Goal: Task Accomplishment & Management: Manage account settings

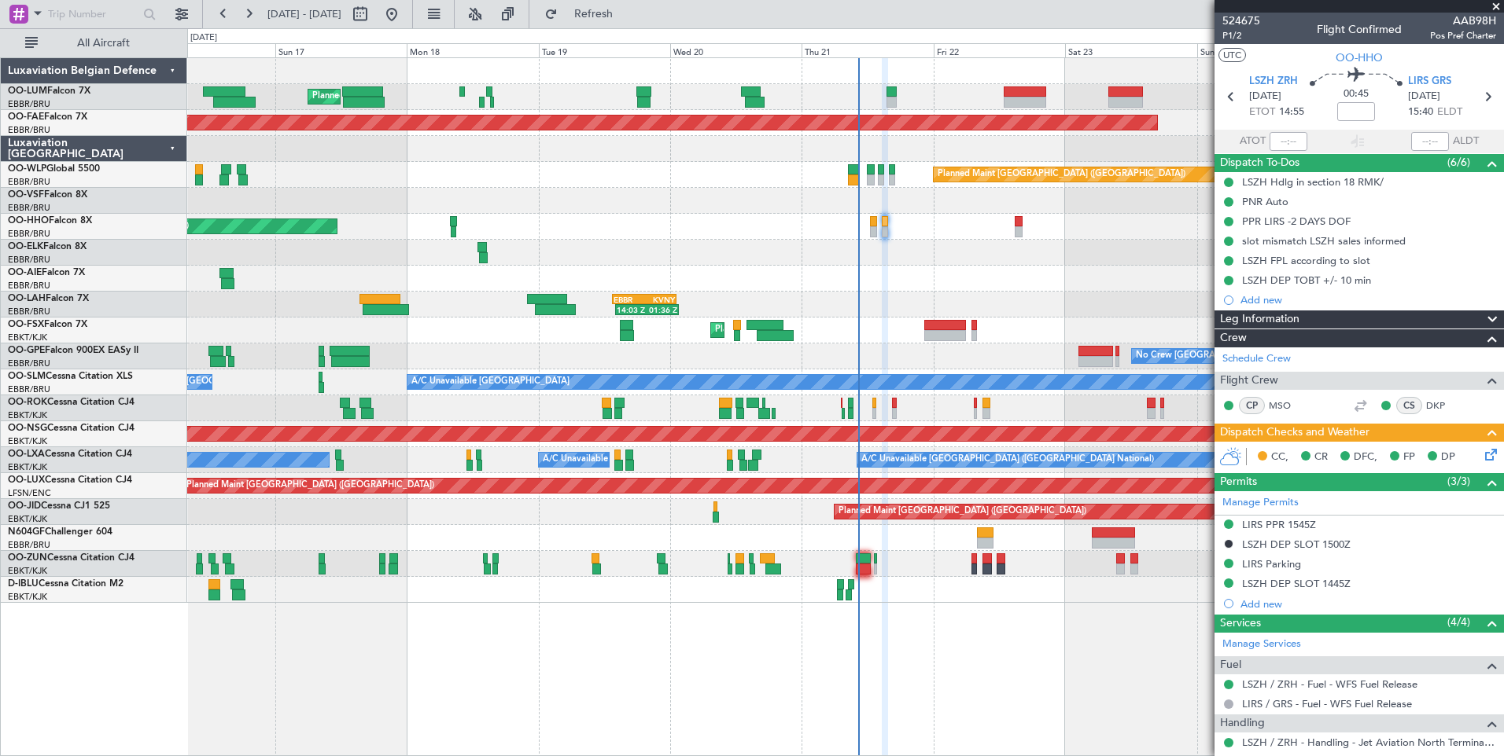
drag, startPoint x: 658, startPoint y: 13, endPoint x: 801, endPoint y: 440, distance: 450.1
click at [657, 28] on fb-flight-board "16 Aug 2025 - 26 Aug 2025 Refresh Quick Links All Aircraft Planned Maint Brusse…" at bounding box center [752, 384] width 1504 height 745
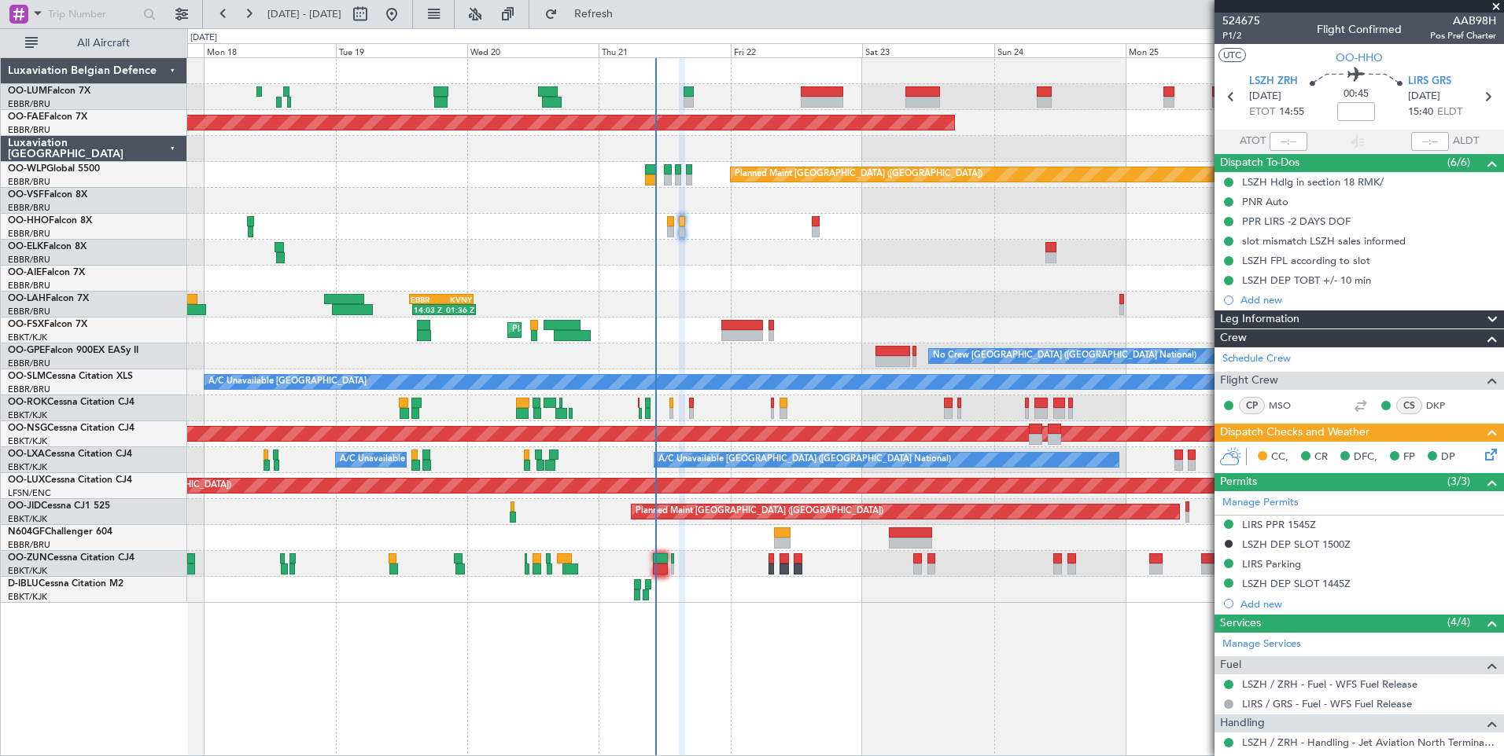
click at [769, 677] on div "Planned Maint Brussels (Brussels National) Planned Maint Brussels (Brussels Nat…" at bounding box center [845, 406] width 1316 height 699
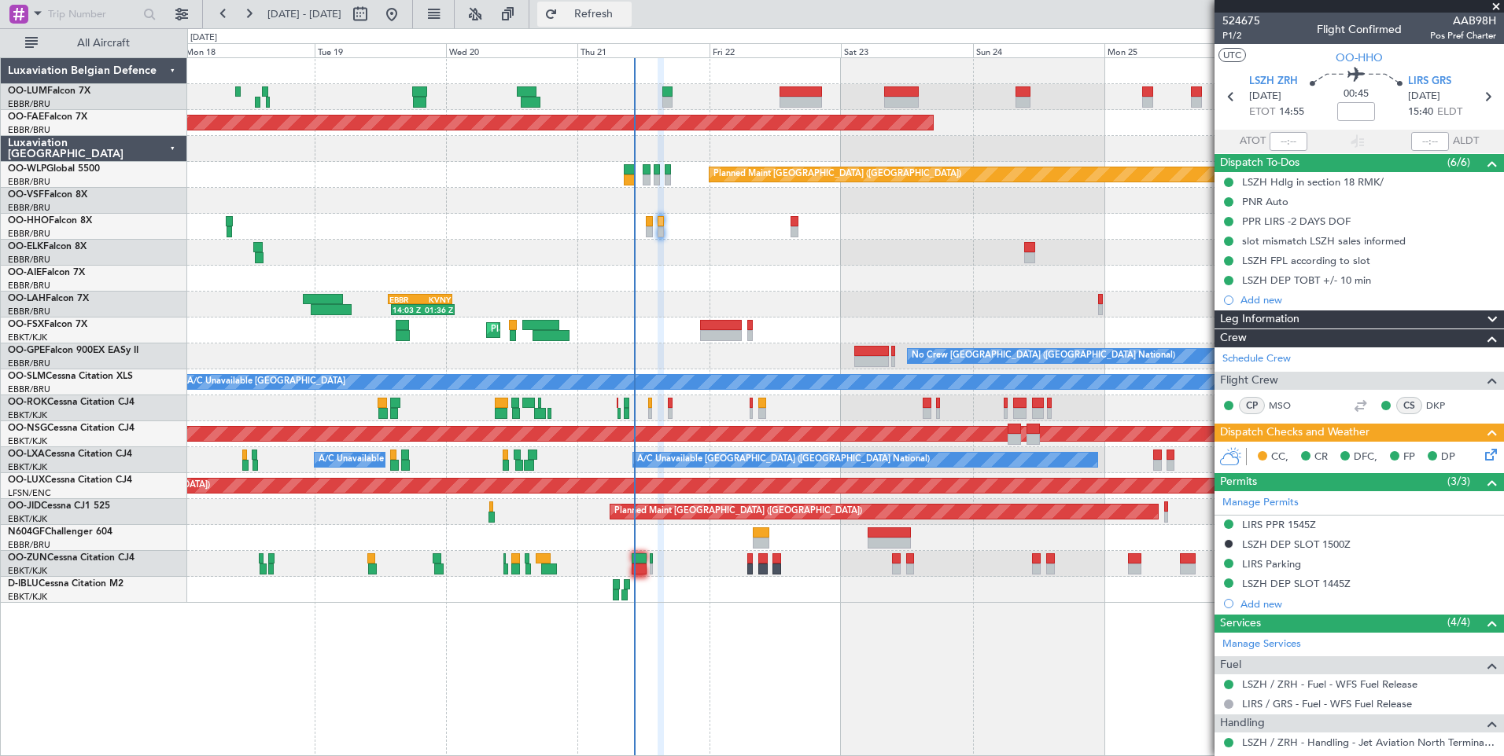
click at [627, 16] on span "Refresh" at bounding box center [594, 14] width 66 height 11
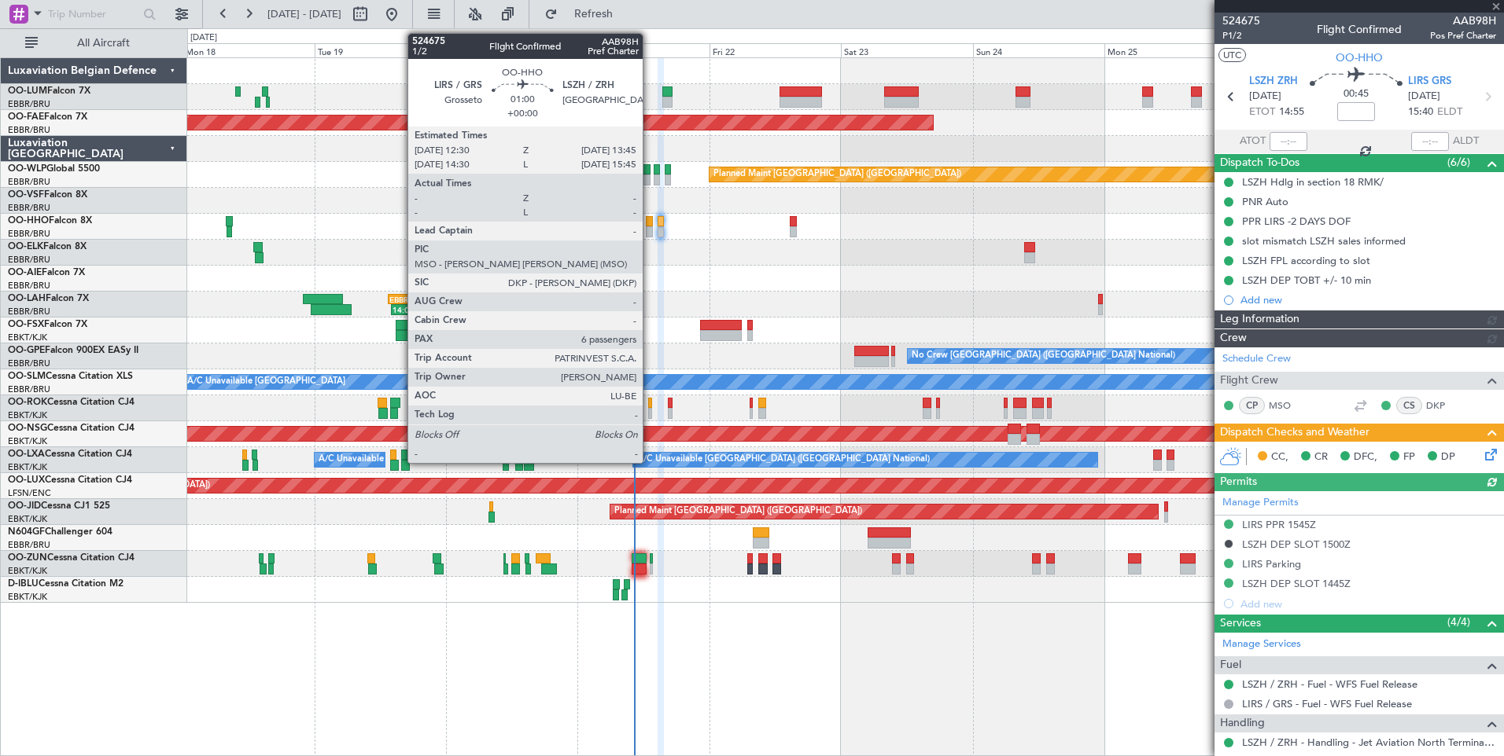
click at [650, 221] on div at bounding box center [649, 221] width 7 height 11
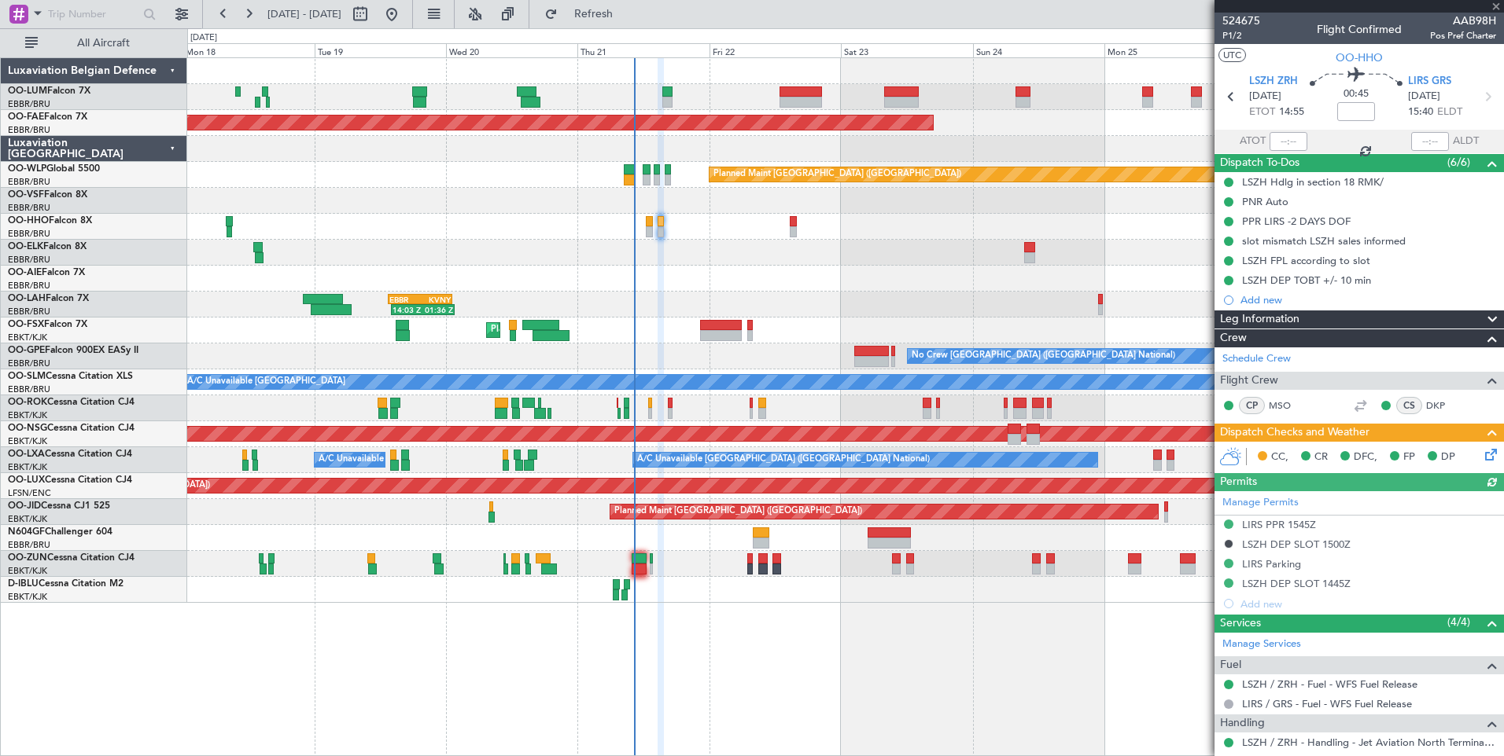
type input "6"
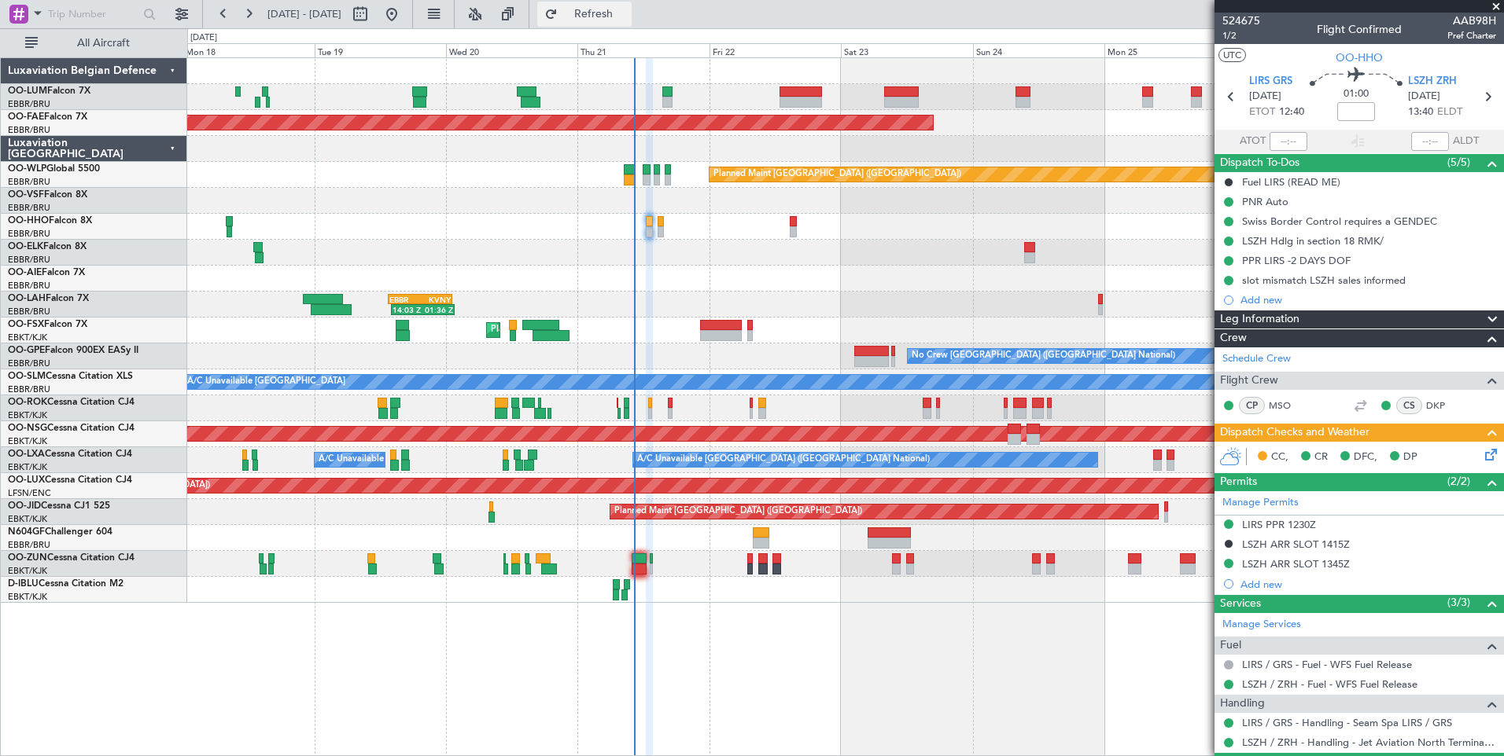
click at [627, 13] on span "Refresh" at bounding box center [594, 14] width 66 height 11
click at [227, 6] on button at bounding box center [223, 14] width 25 height 25
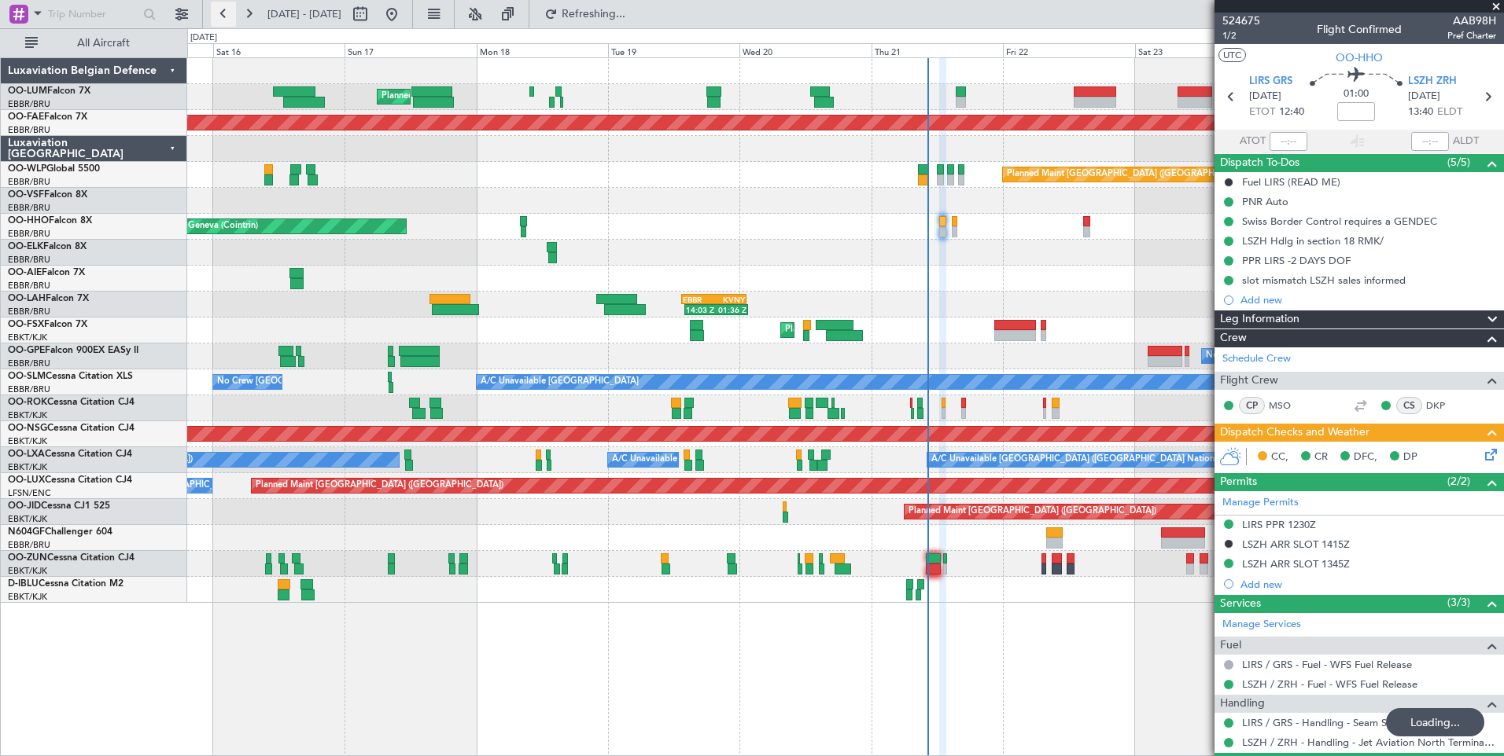
click at [227, 6] on button at bounding box center [223, 14] width 25 height 25
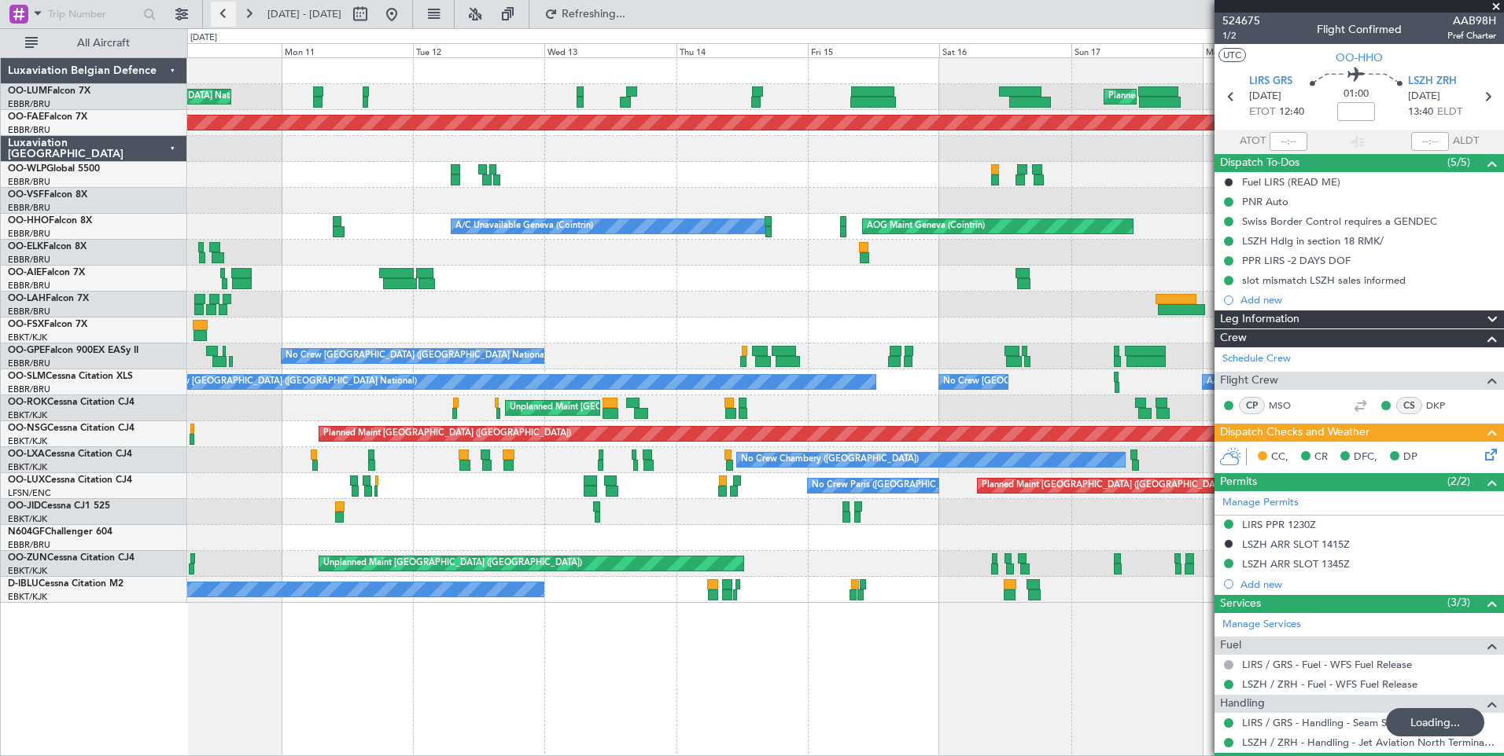
click at [227, 6] on button at bounding box center [223, 14] width 25 height 25
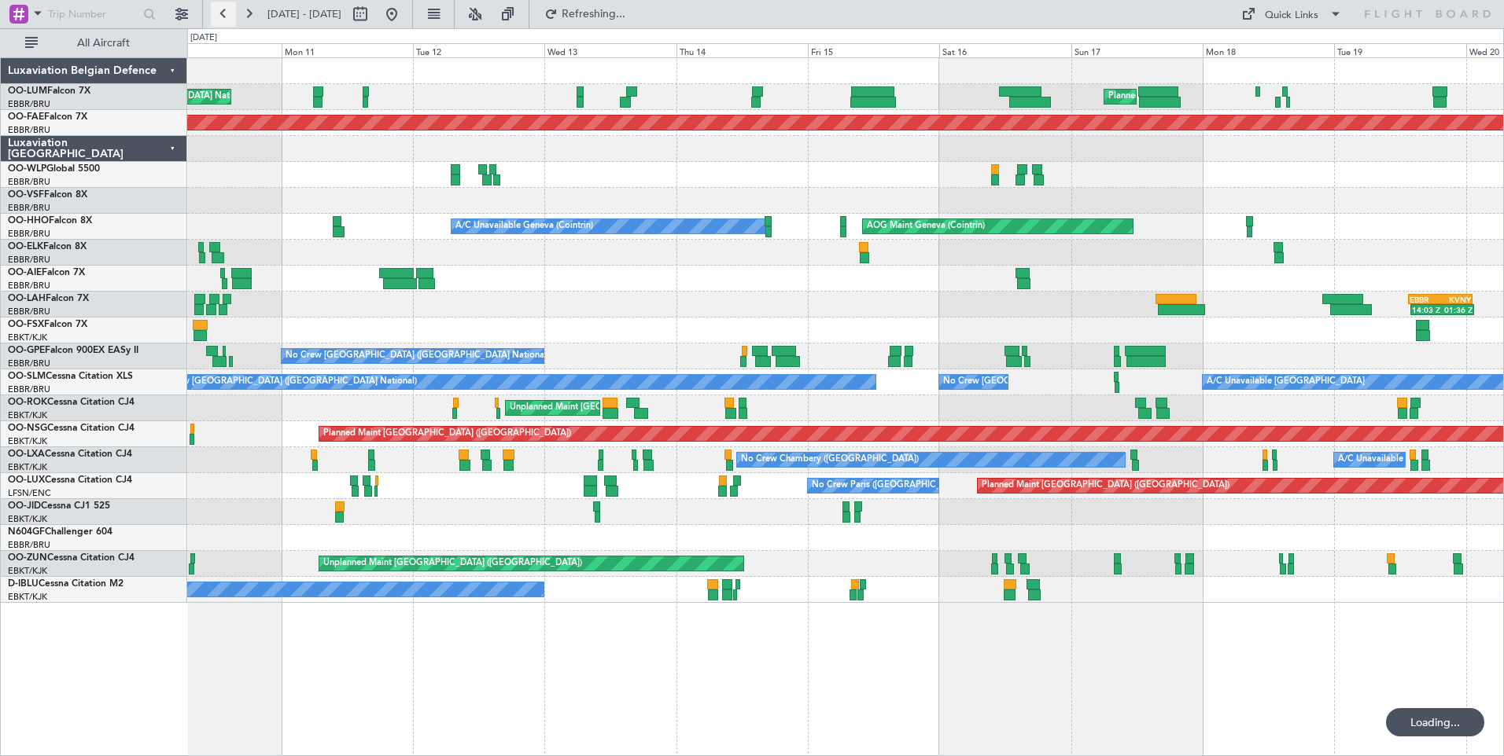
click at [227, 6] on button at bounding box center [223, 14] width 25 height 25
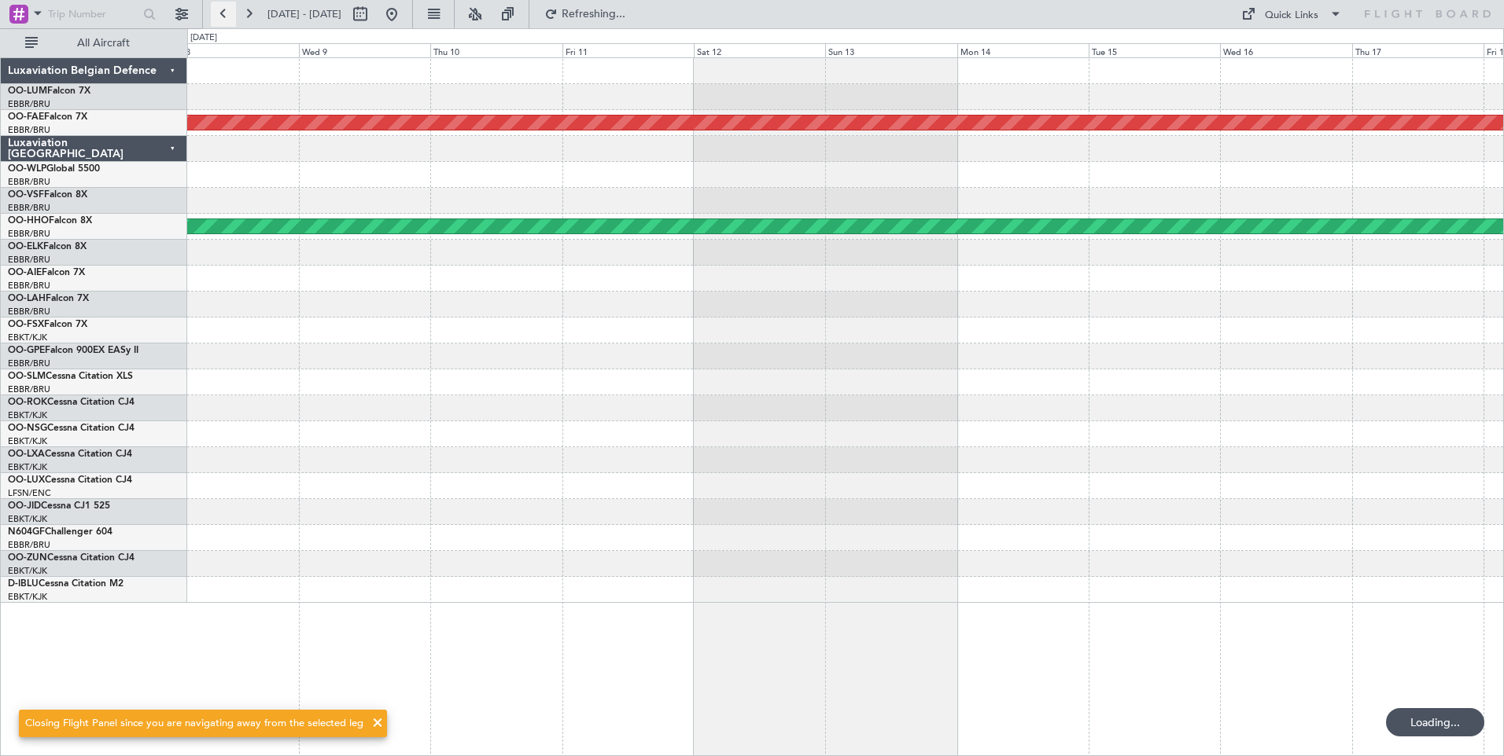
click at [227, 6] on button at bounding box center [223, 14] width 25 height 25
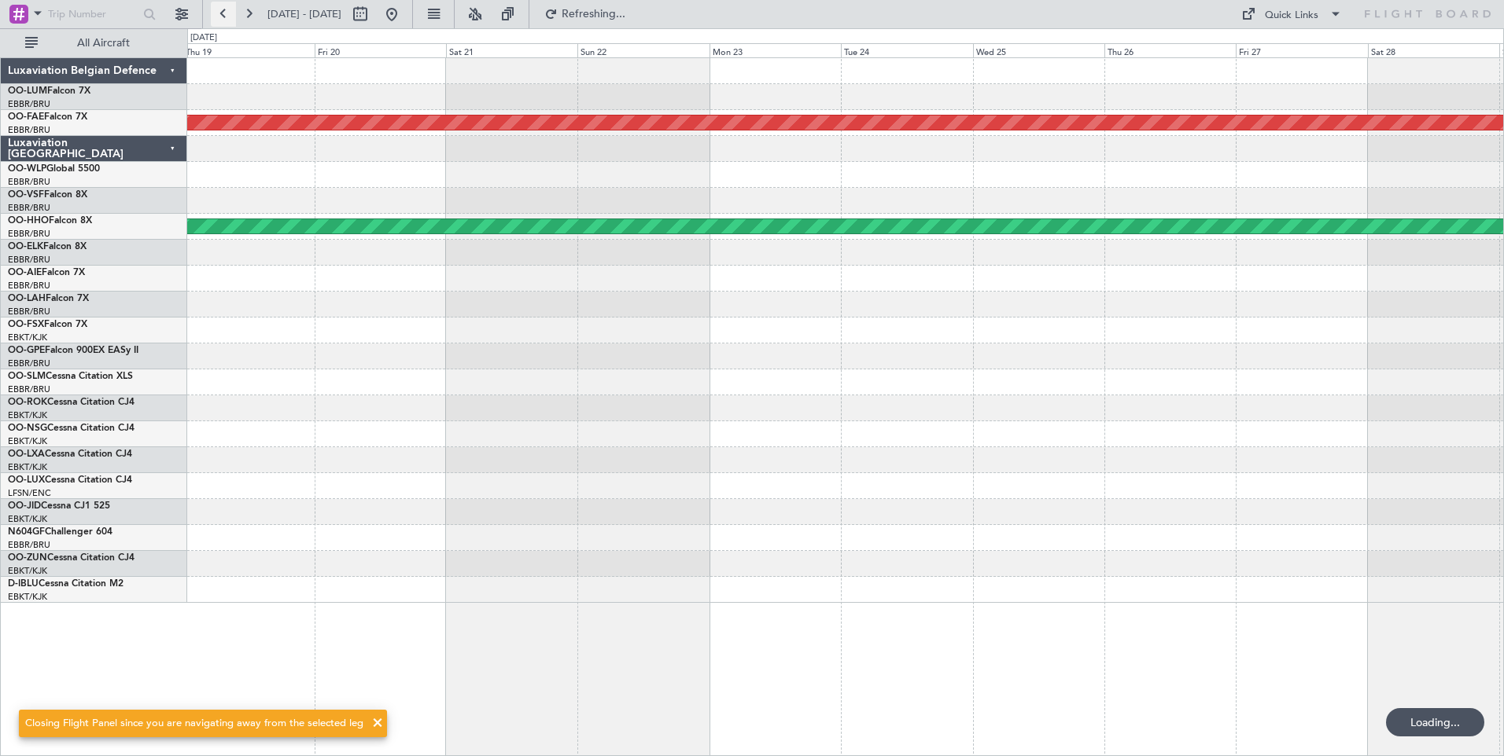
click at [227, 6] on button at bounding box center [223, 14] width 25 height 25
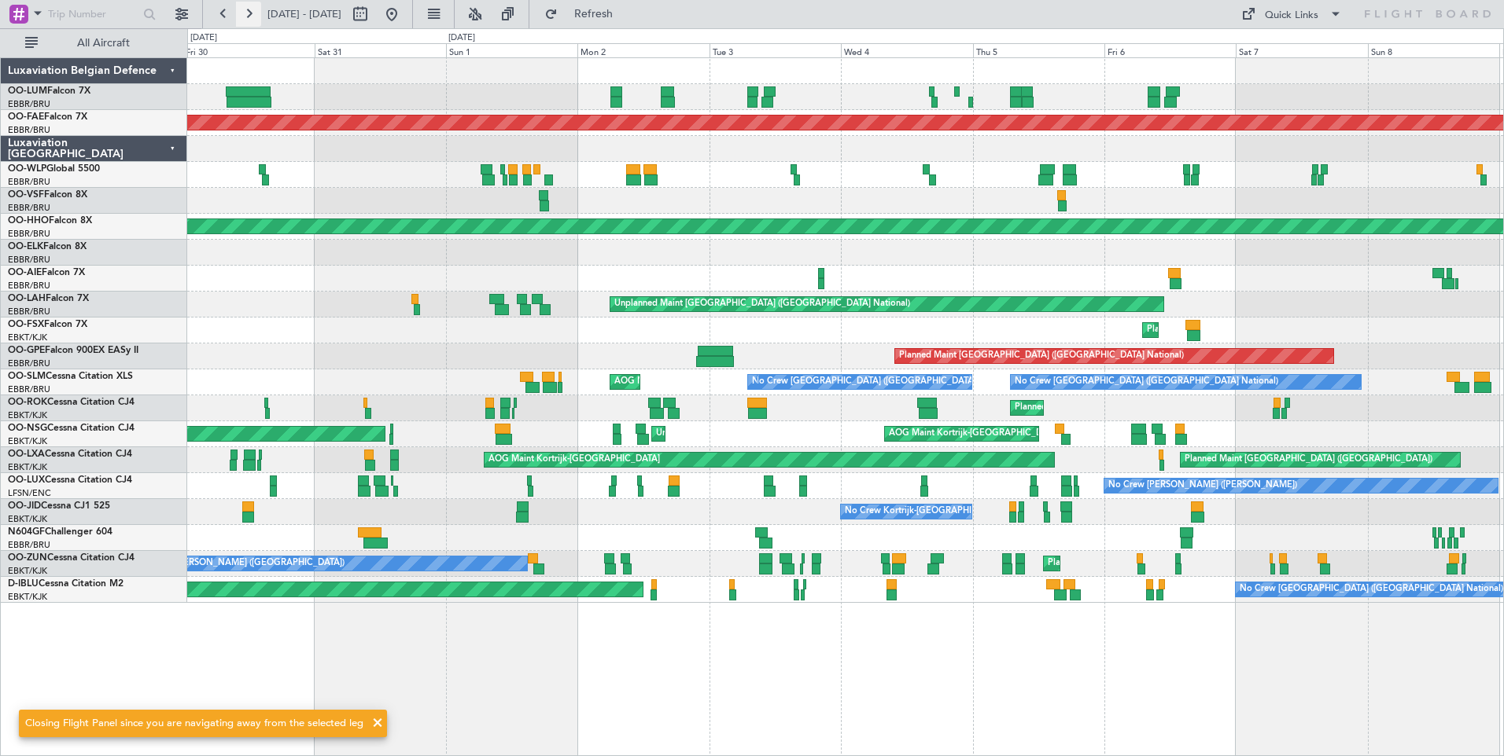
click at [244, 10] on button at bounding box center [248, 14] width 25 height 25
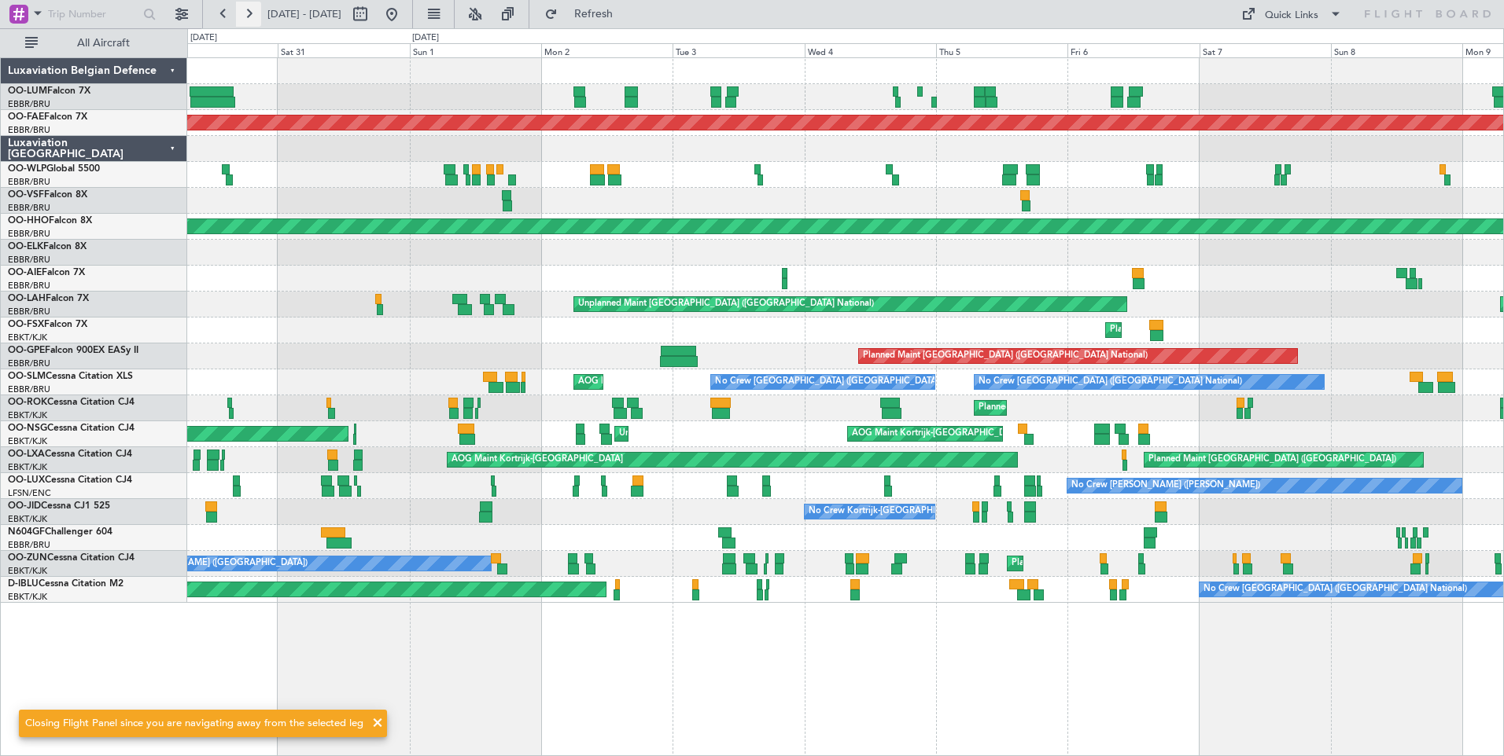
click at [244, 10] on button at bounding box center [248, 14] width 25 height 25
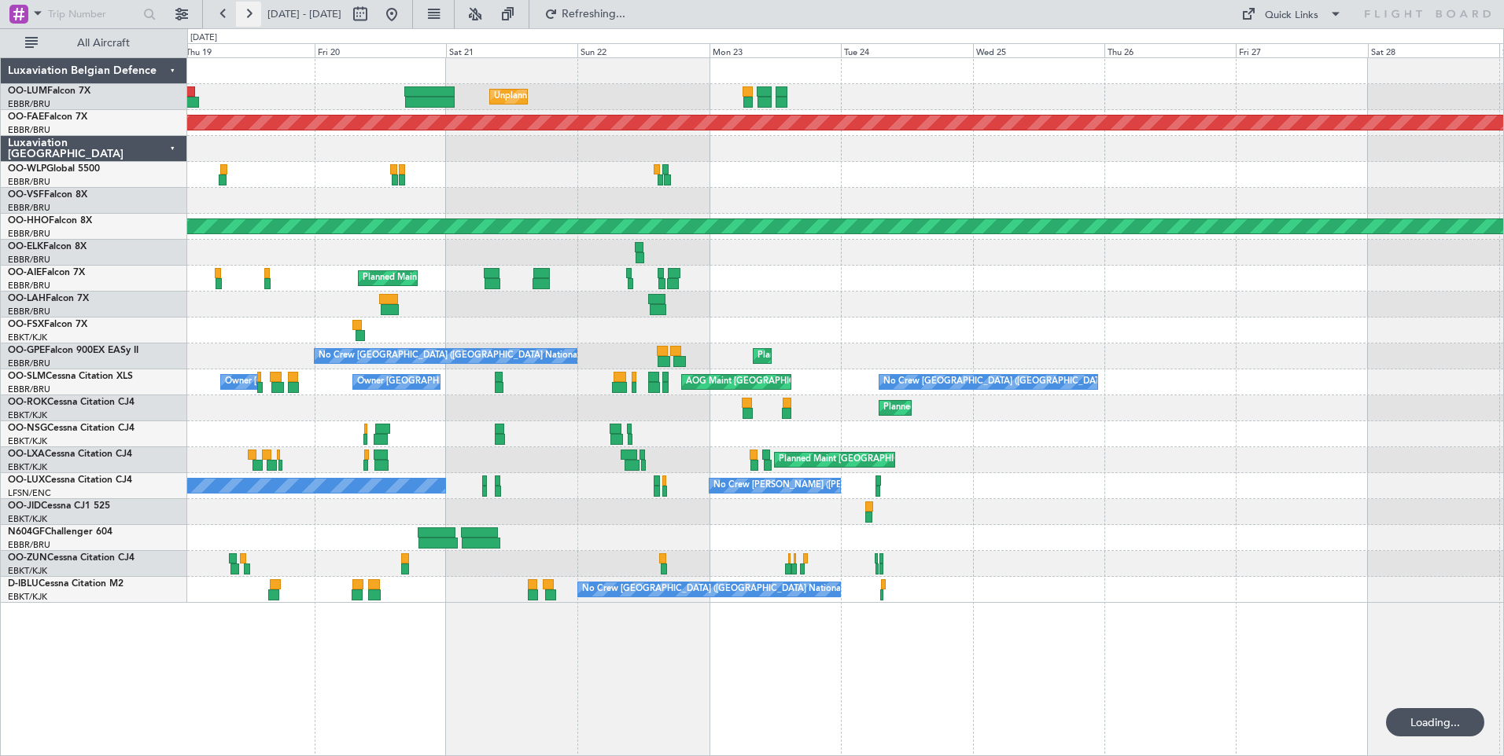
click at [244, 10] on button at bounding box center [248, 14] width 25 height 25
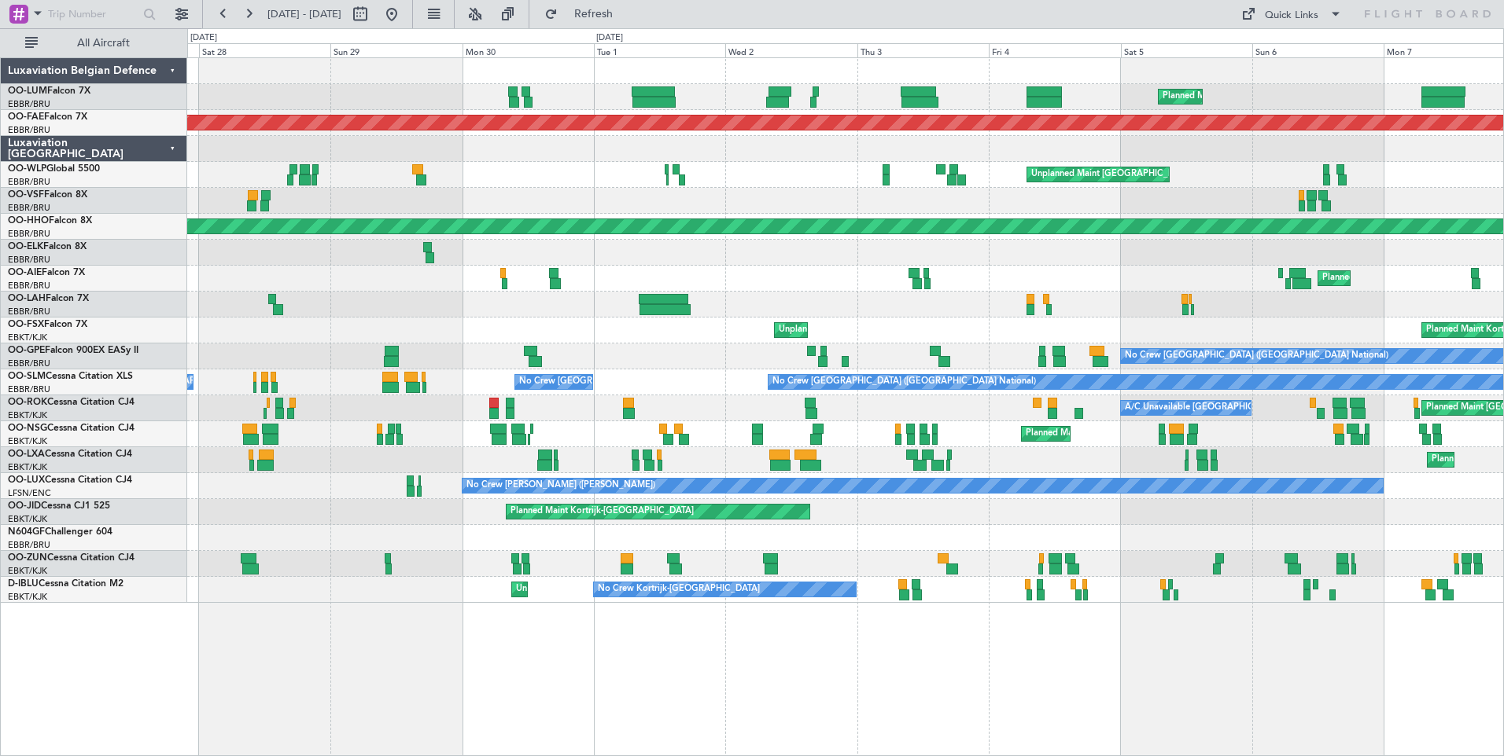
click at [813, 676] on div "Planned Maint Brussels (Brussels National) Planned Maint Kortrijk-Wevelgem Unpl…" at bounding box center [845, 406] width 1316 height 699
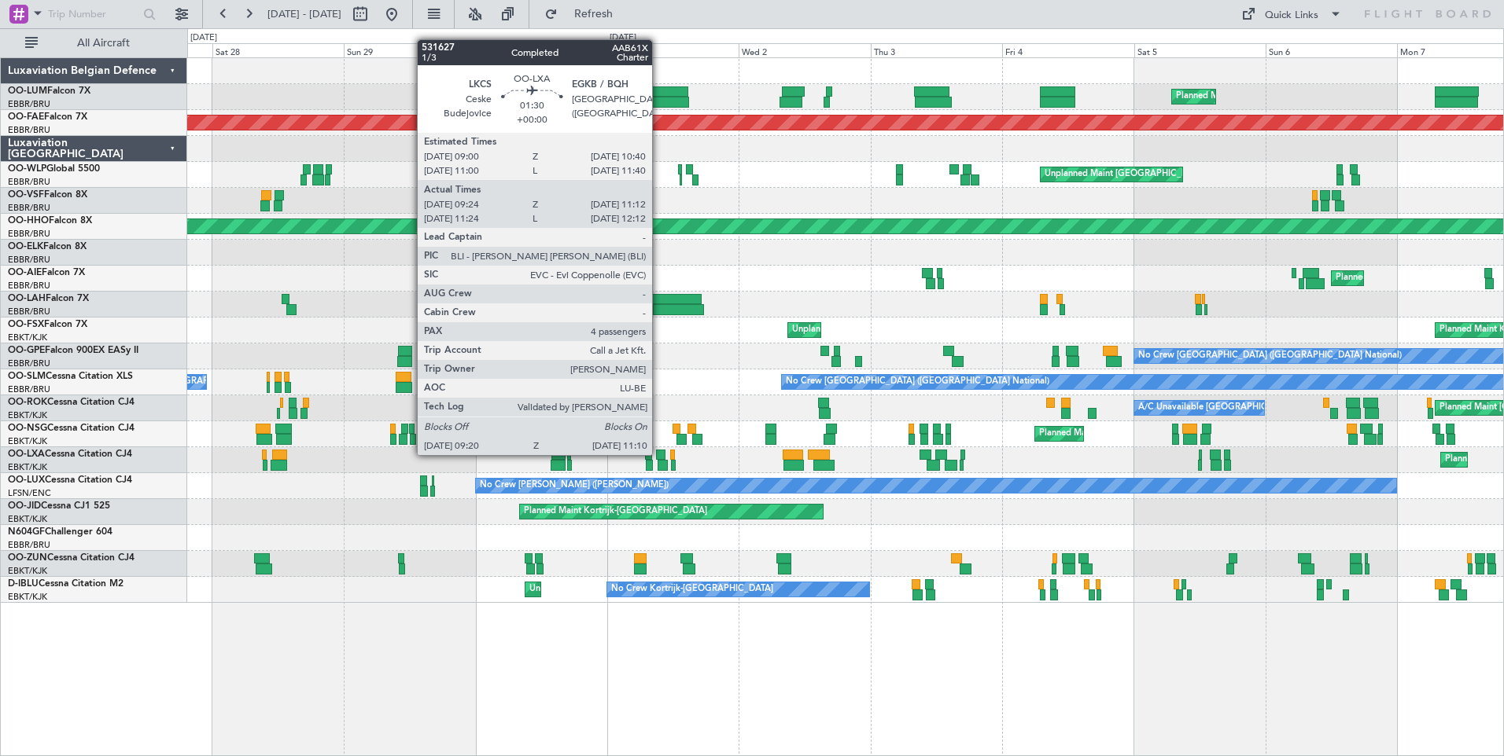
click at [659, 454] on div at bounding box center [660, 455] width 9 height 11
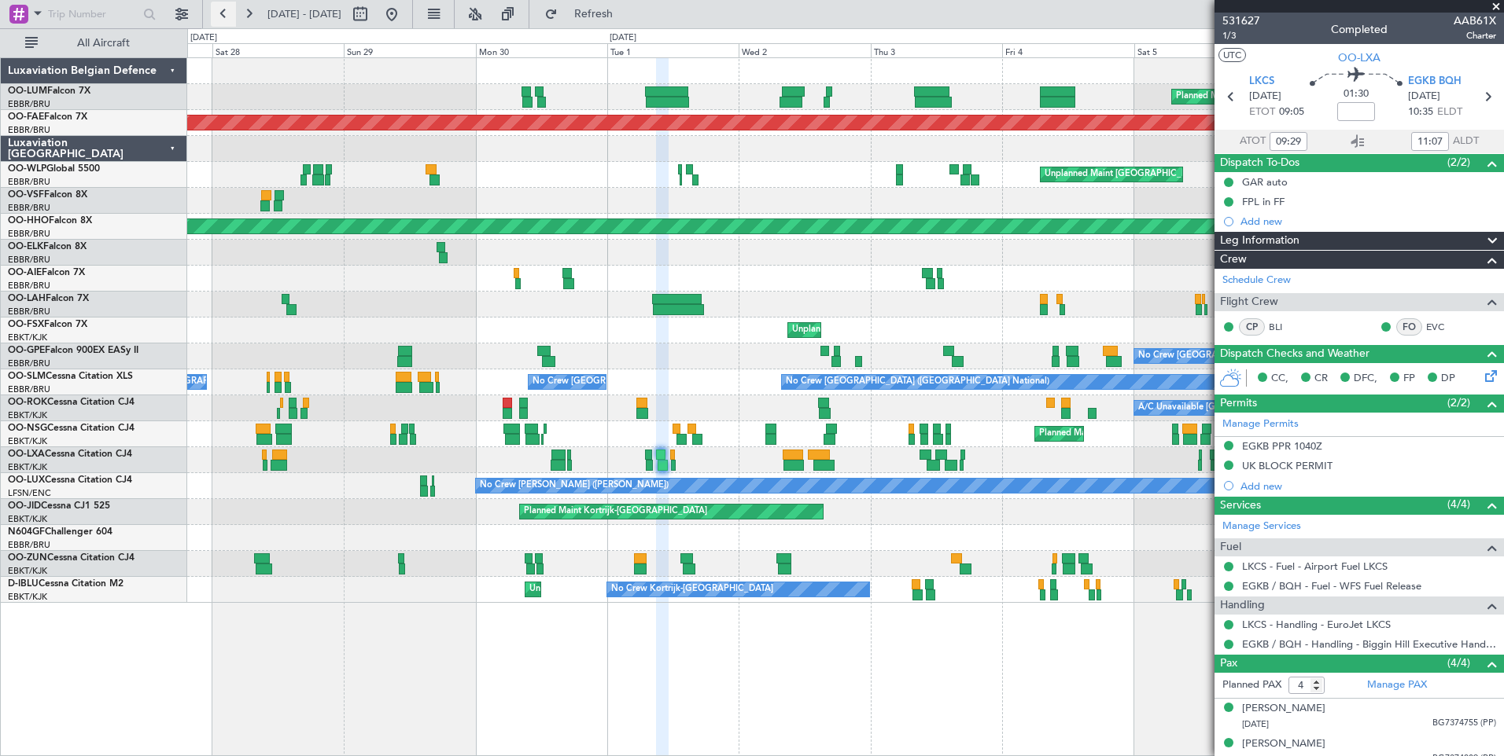
click at [227, 13] on button at bounding box center [223, 14] width 25 height 25
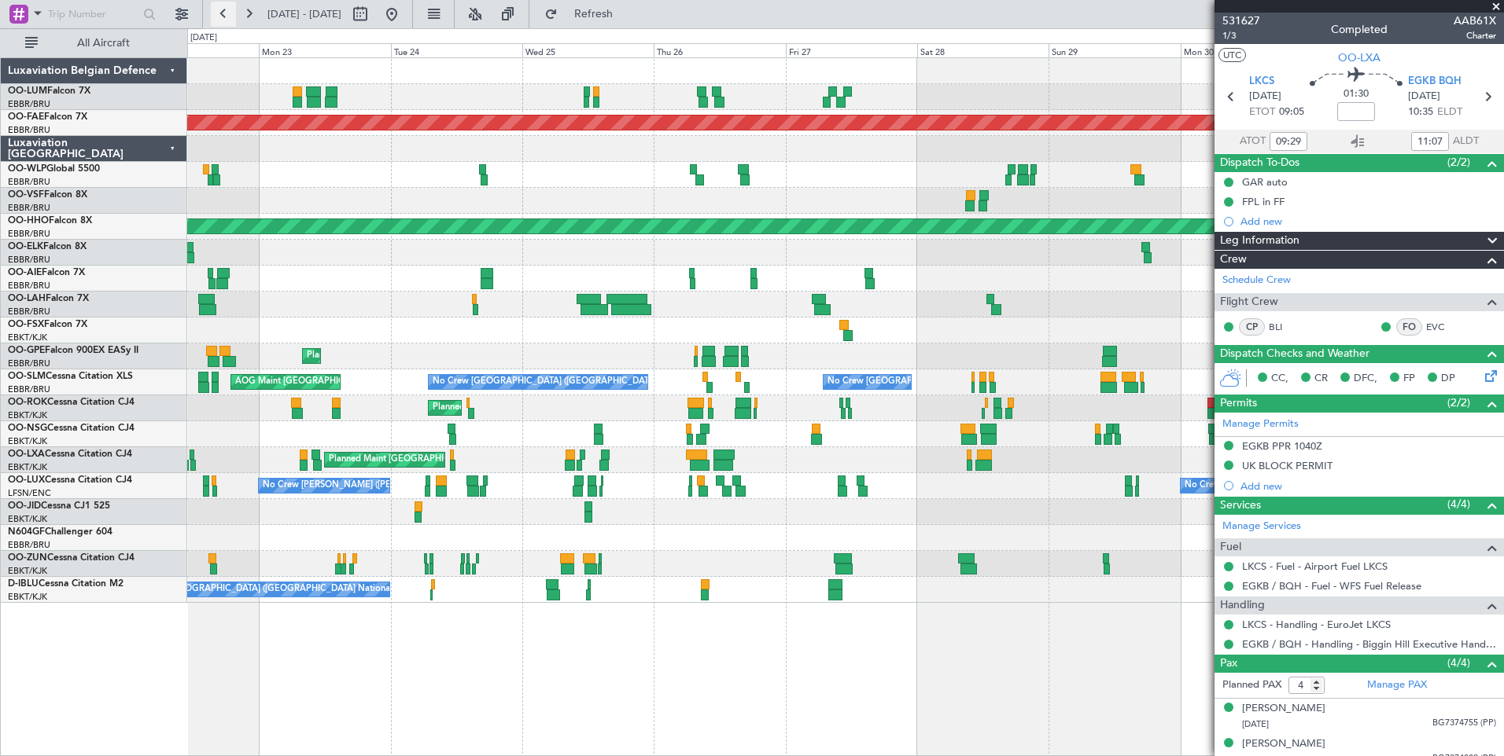
click at [227, 13] on button at bounding box center [223, 14] width 25 height 25
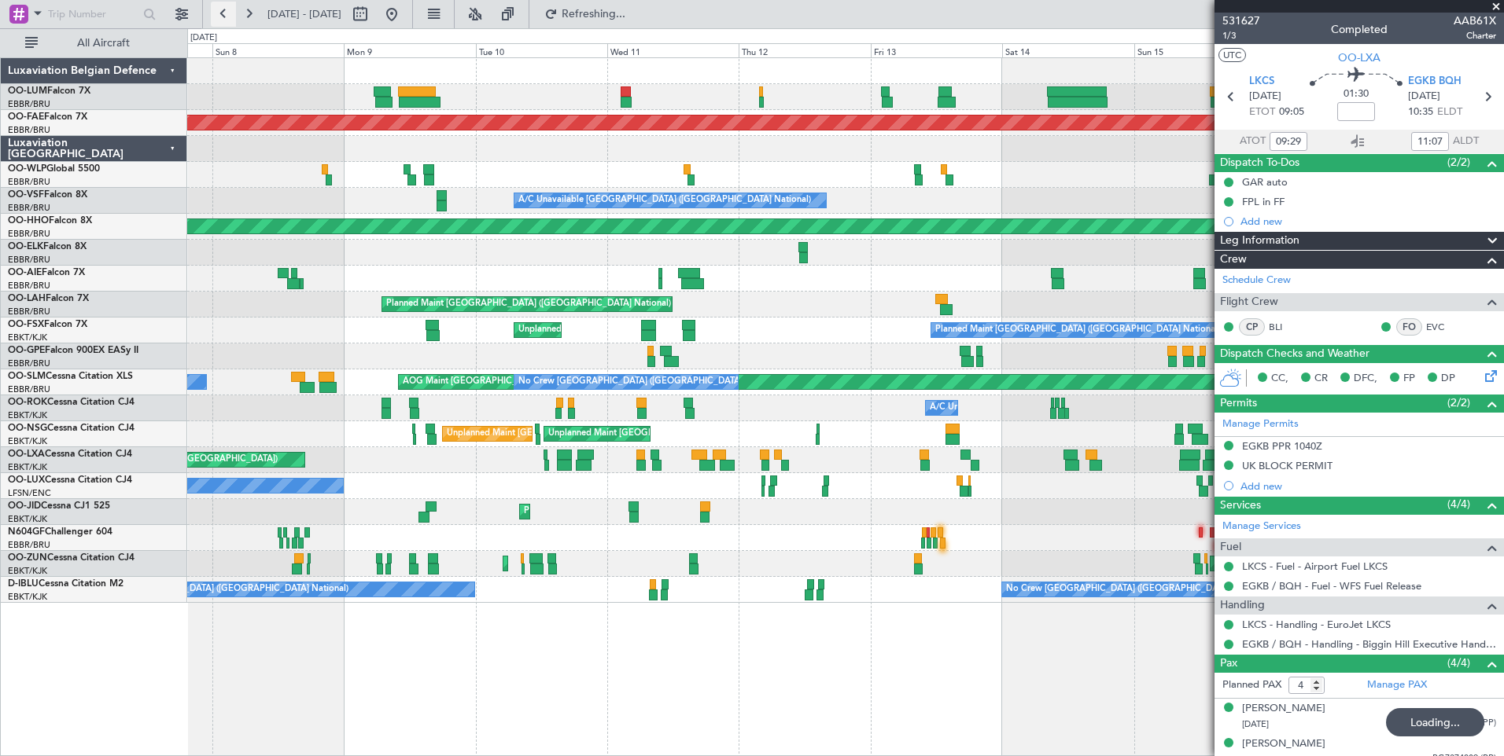
click at [228, 13] on button at bounding box center [223, 14] width 25 height 25
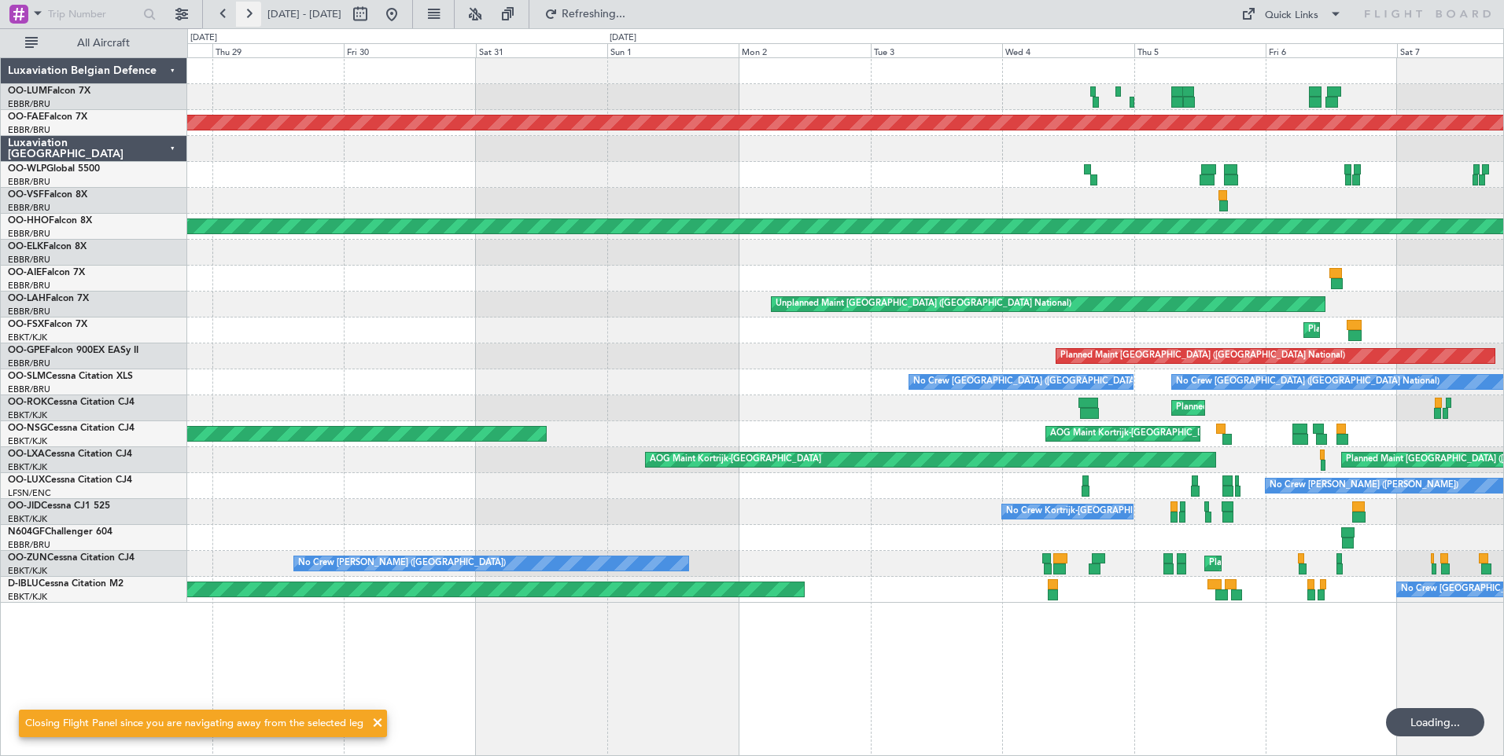
click at [248, 17] on button at bounding box center [248, 14] width 25 height 25
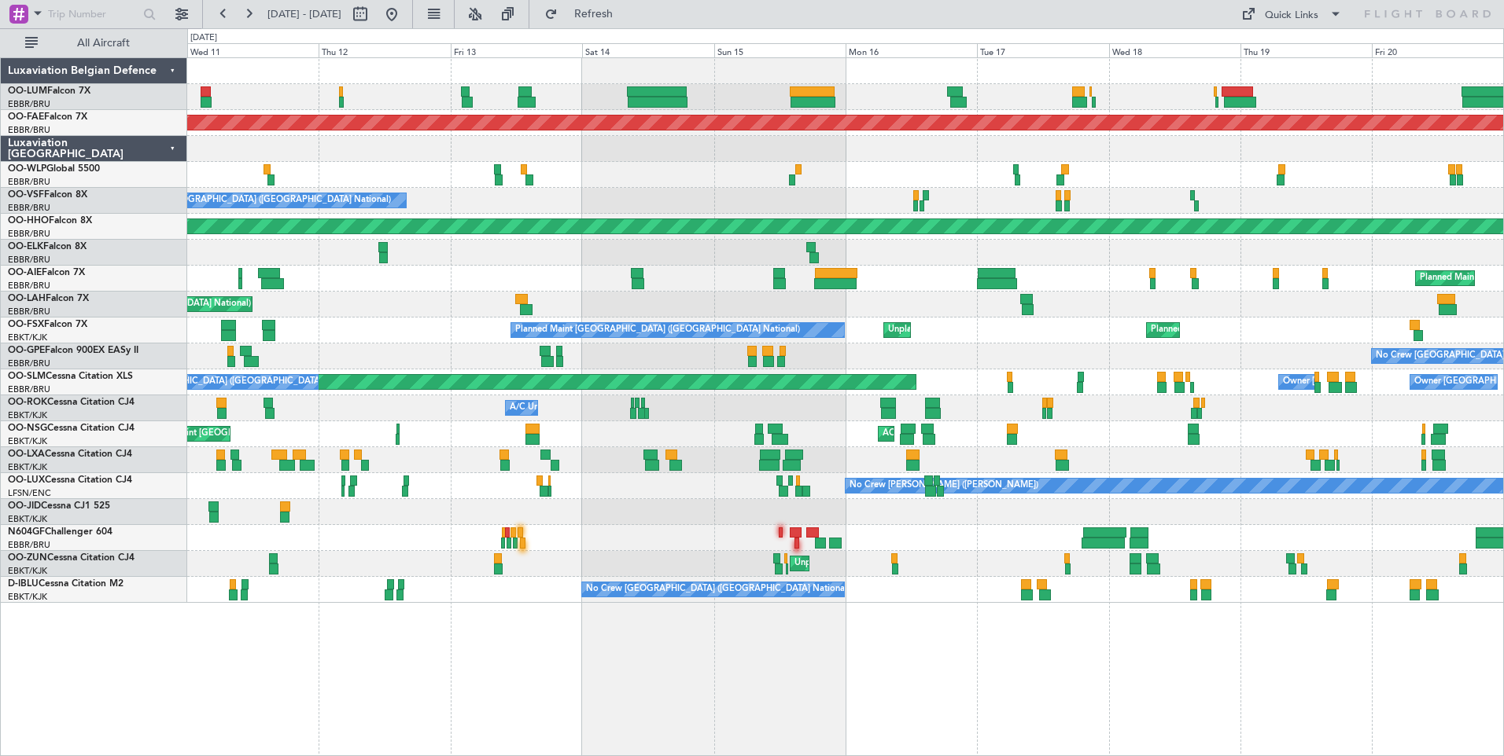
click at [771, 688] on div "Unplanned Maint Melsbroek Air Base Planned Maint Kortrijk-Wevelgem A/C Unavaila…" at bounding box center [845, 406] width 1316 height 699
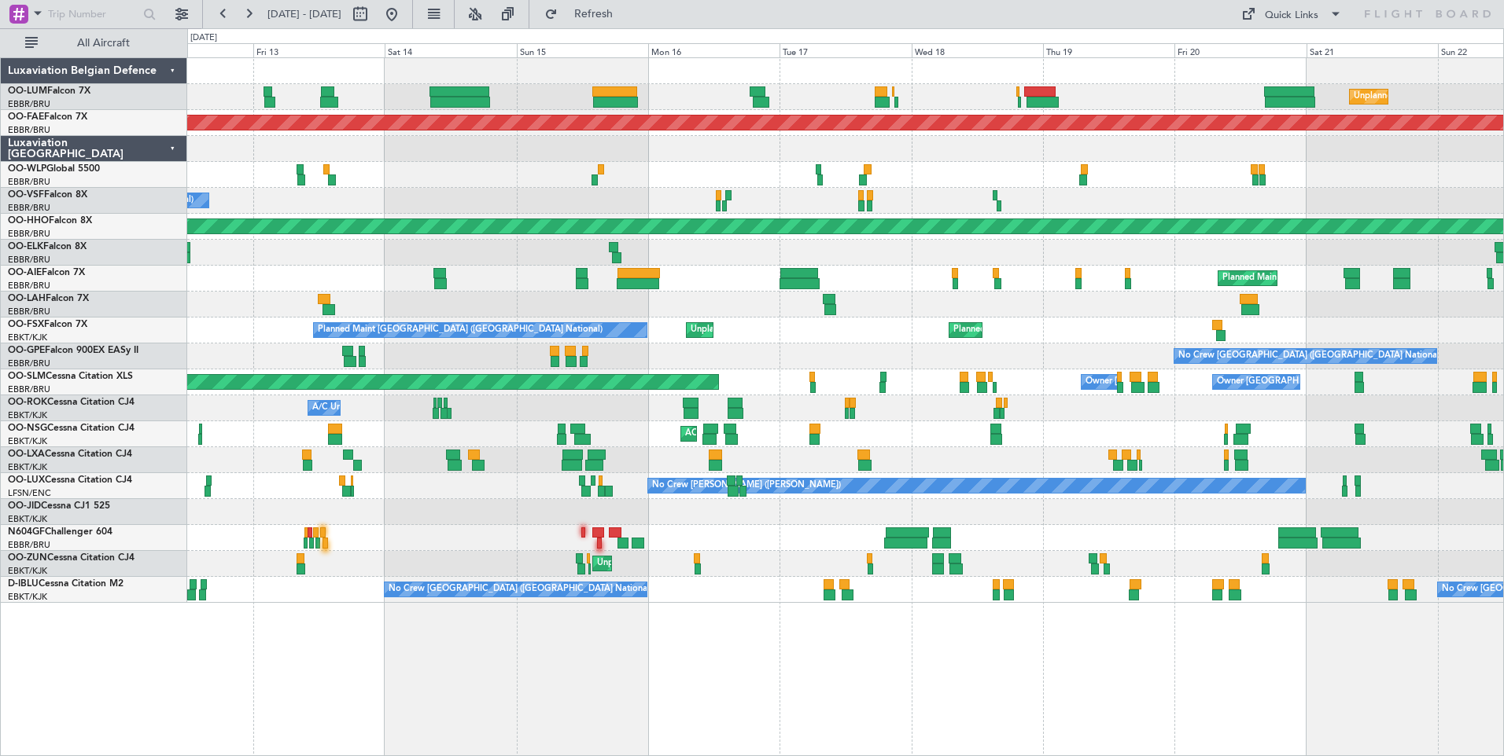
click at [709, 695] on div "Unplanned Maint Melsbroek Air Base Planned Maint Kortrijk-Wevelgem A/C Unavaila…" at bounding box center [845, 406] width 1316 height 699
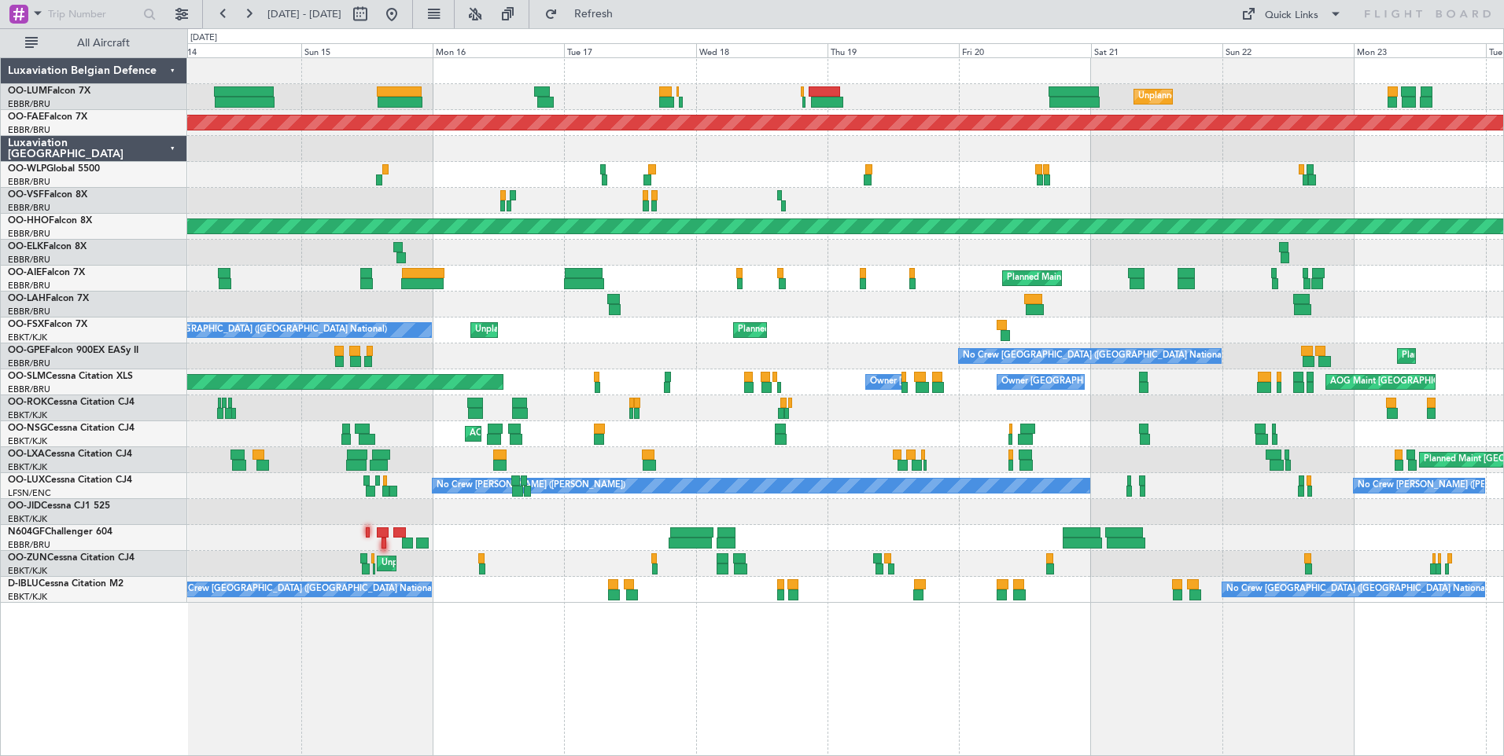
click at [728, 707] on div "Unplanned Maint Melsbroek Air Base Planned Maint Kortrijk-Wevelgem A/C Unavaila…" at bounding box center [845, 406] width 1316 height 699
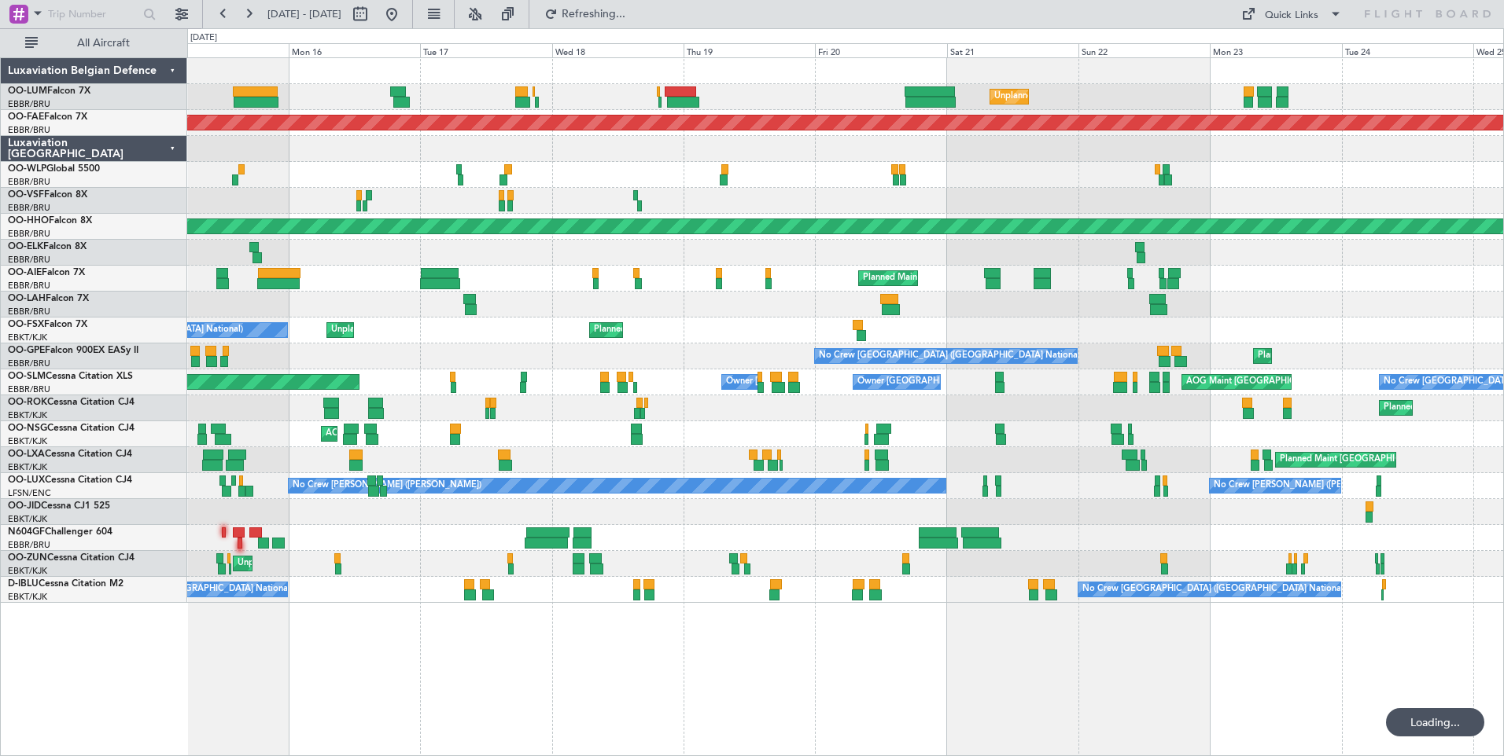
click at [1146, 698] on div "Unplanned Maint Melsbroek Air Base Planned Maint Kortrijk-Wevelgem Planned Main…" at bounding box center [845, 406] width 1316 height 699
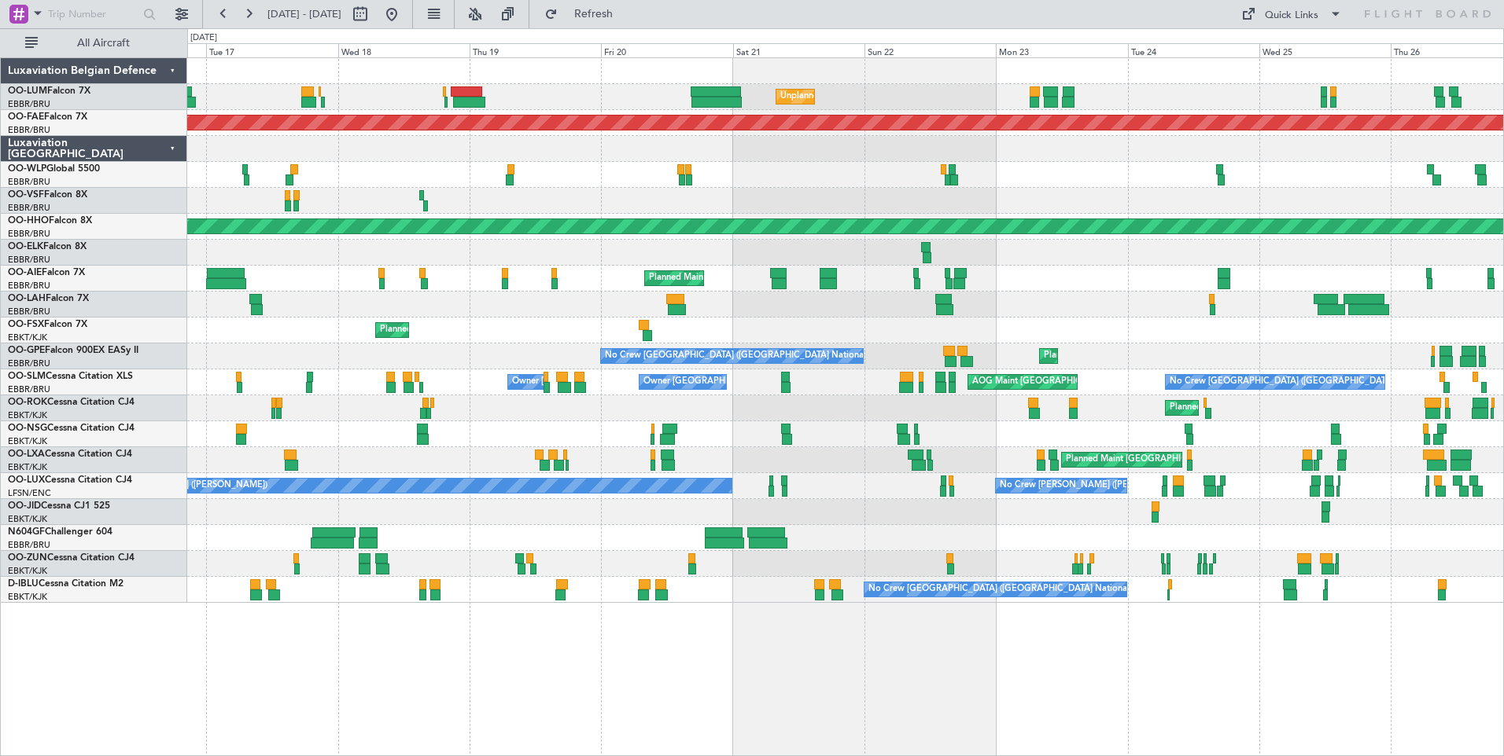
click at [1186, 327] on div "Unplanned Maint Melsbroek Air Base Planned Maint Kortrijk-Wevelgem Planned Main…" at bounding box center [845, 330] width 1316 height 545
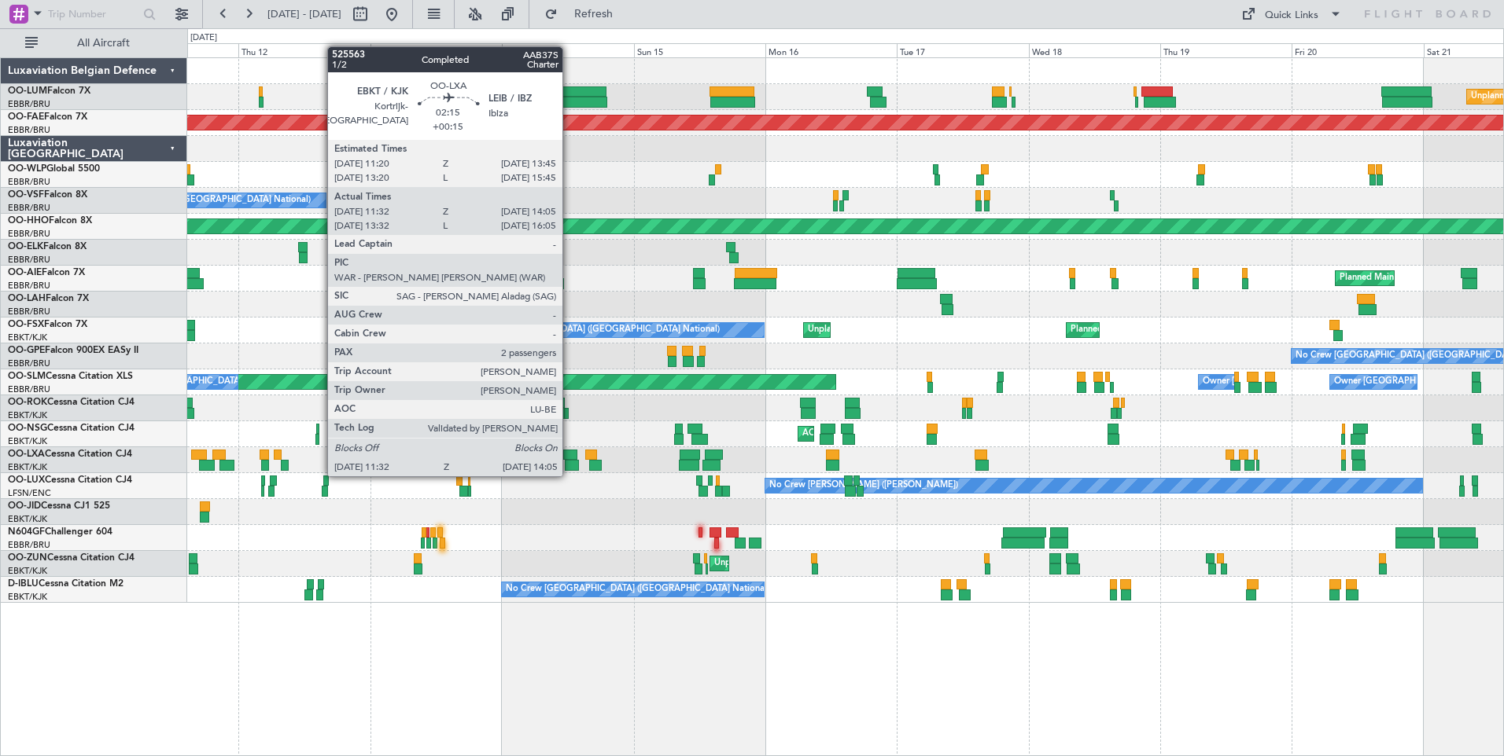
click at [569, 461] on div at bounding box center [572, 465] width 14 height 11
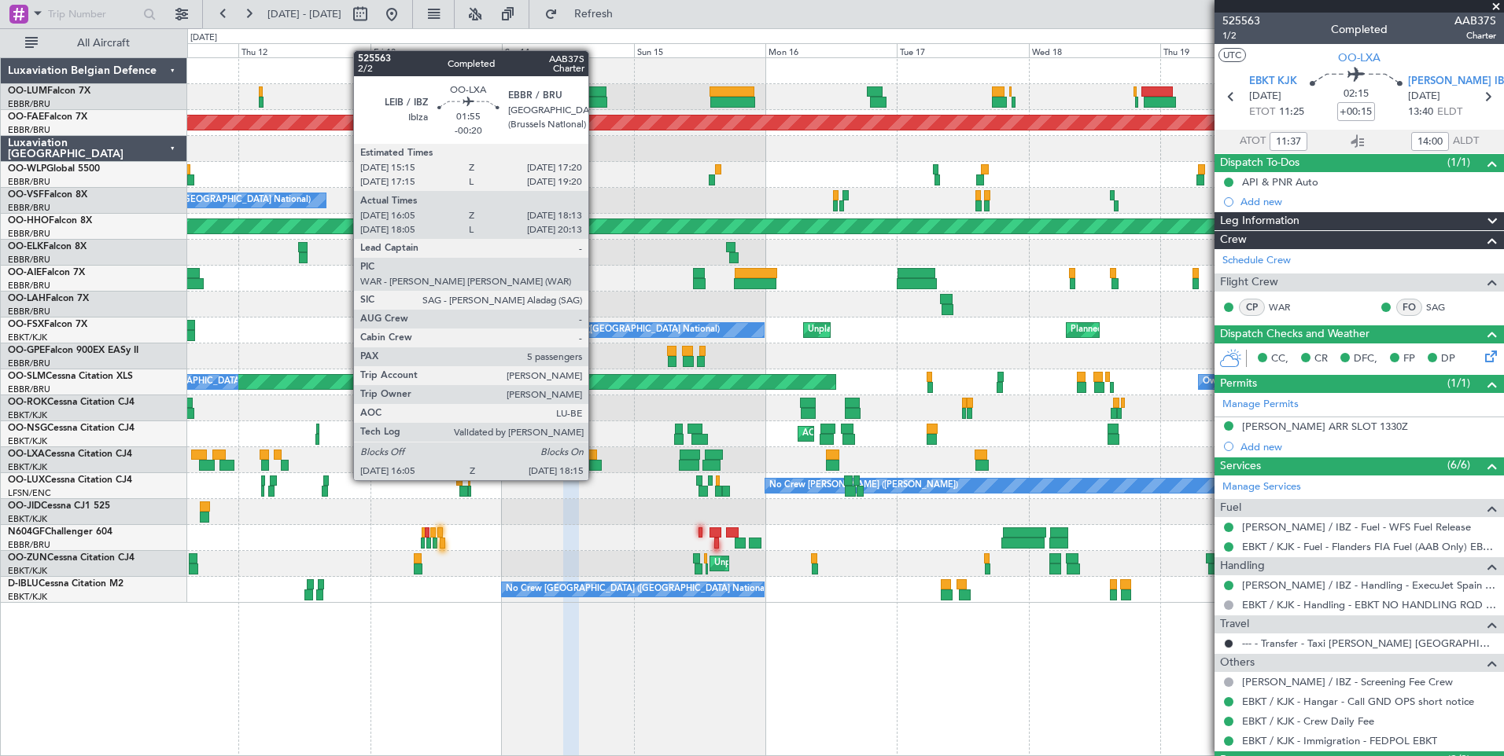
click at [595, 466] on div at bounding box center [595, 465] width 13 height 11
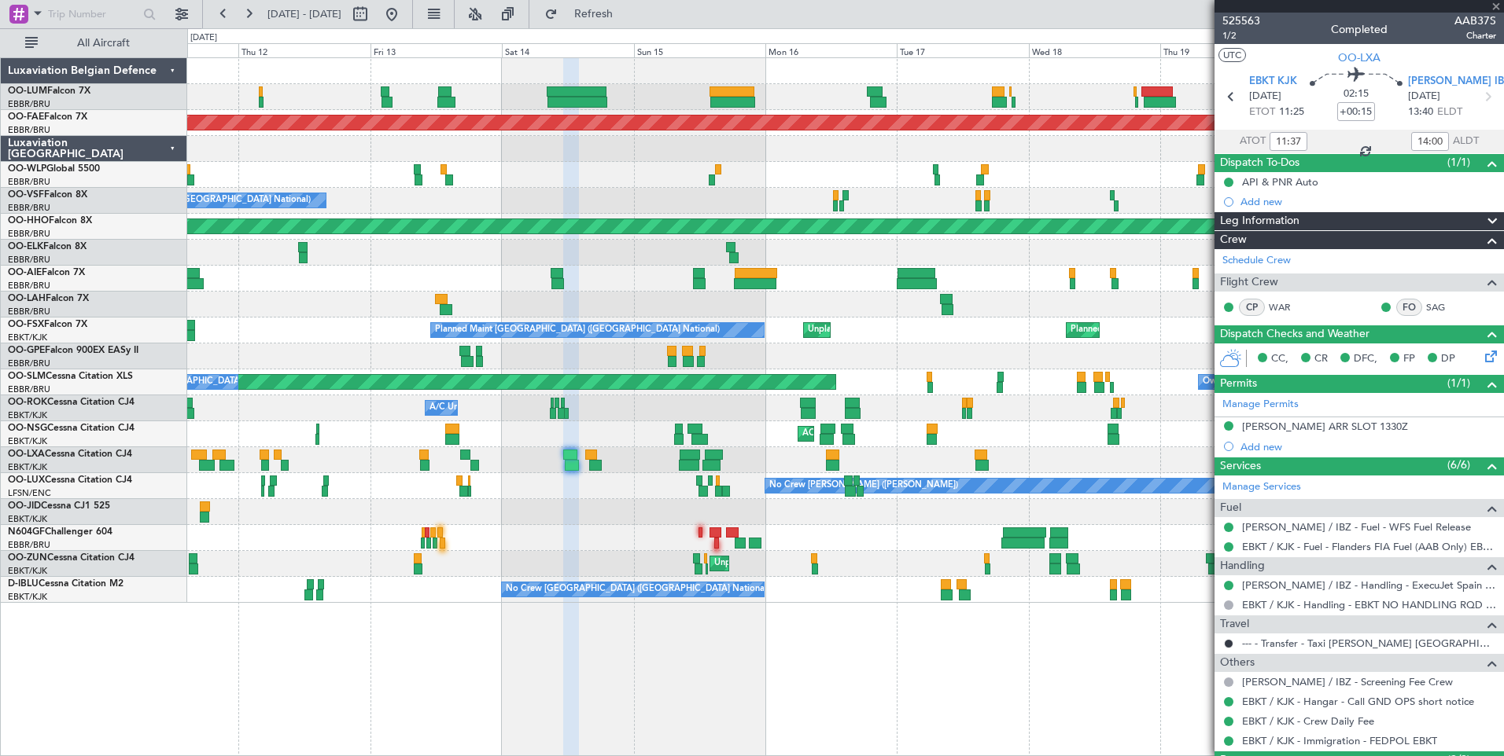
type input "-00:20"
type input "16:10"
type input "18:08"
type input "5"
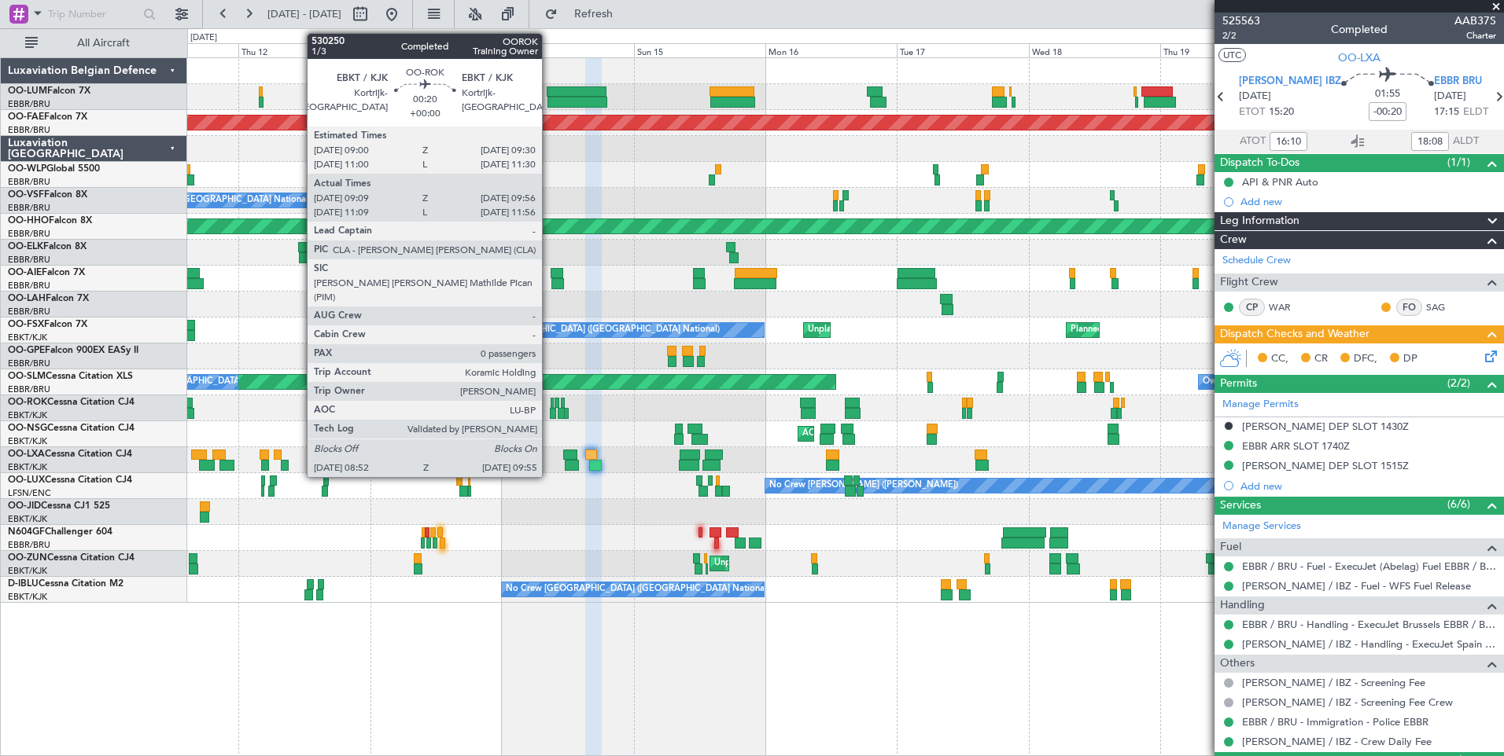
click at [550, 414] on div at bounding box center [553, 413] width 6 height 11
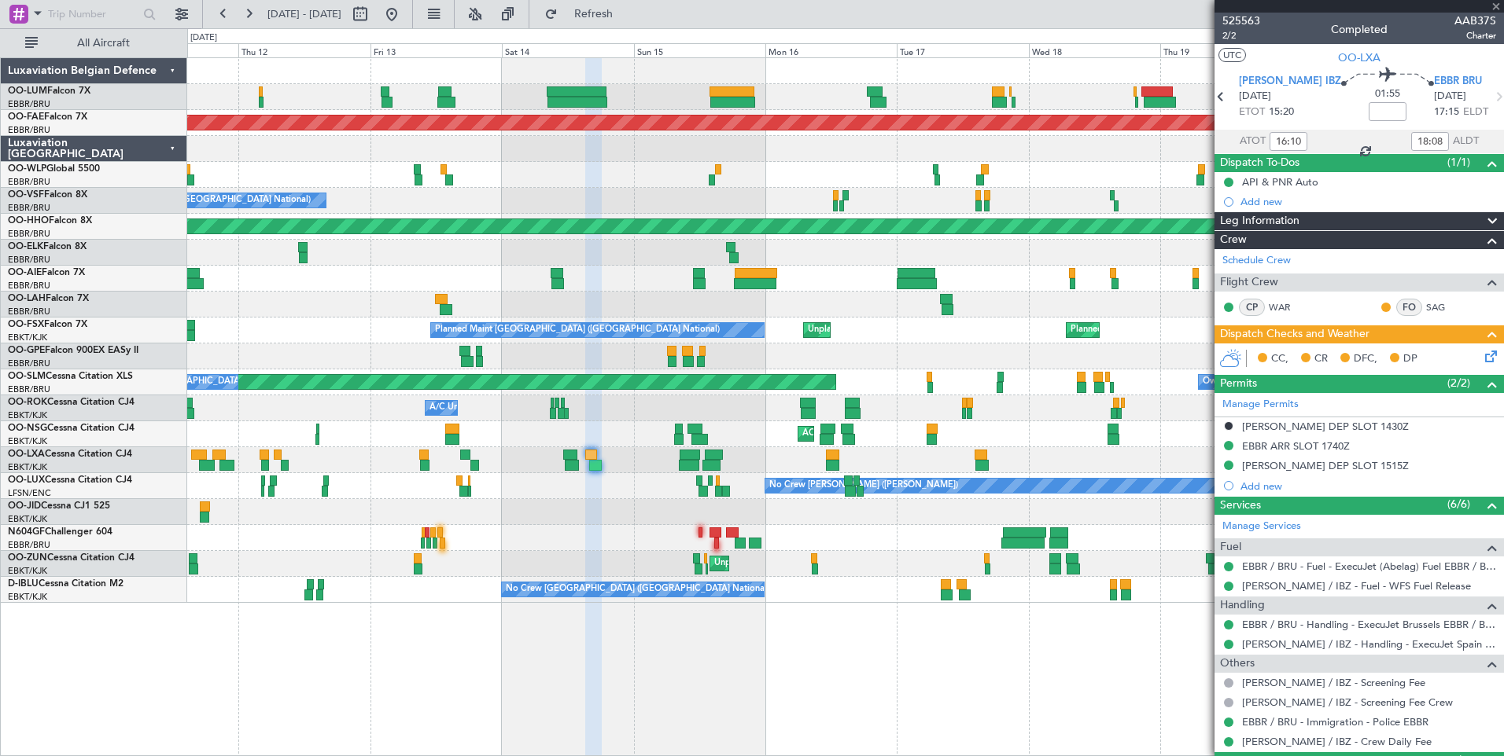
type input "09:14"
type input "09:51"
type input "0"
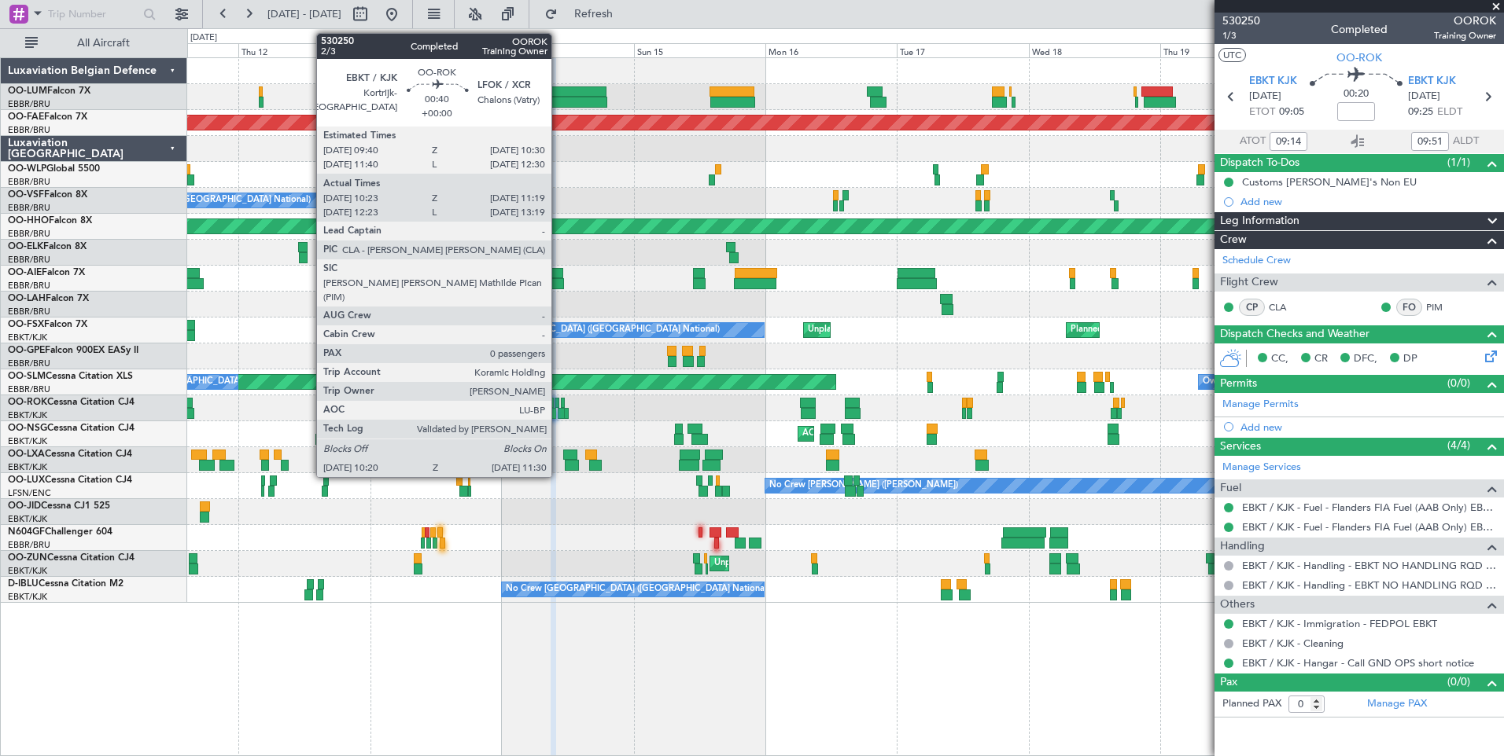
click at [558, 409] on div at bounding box center [561, 413] width 7 height 11
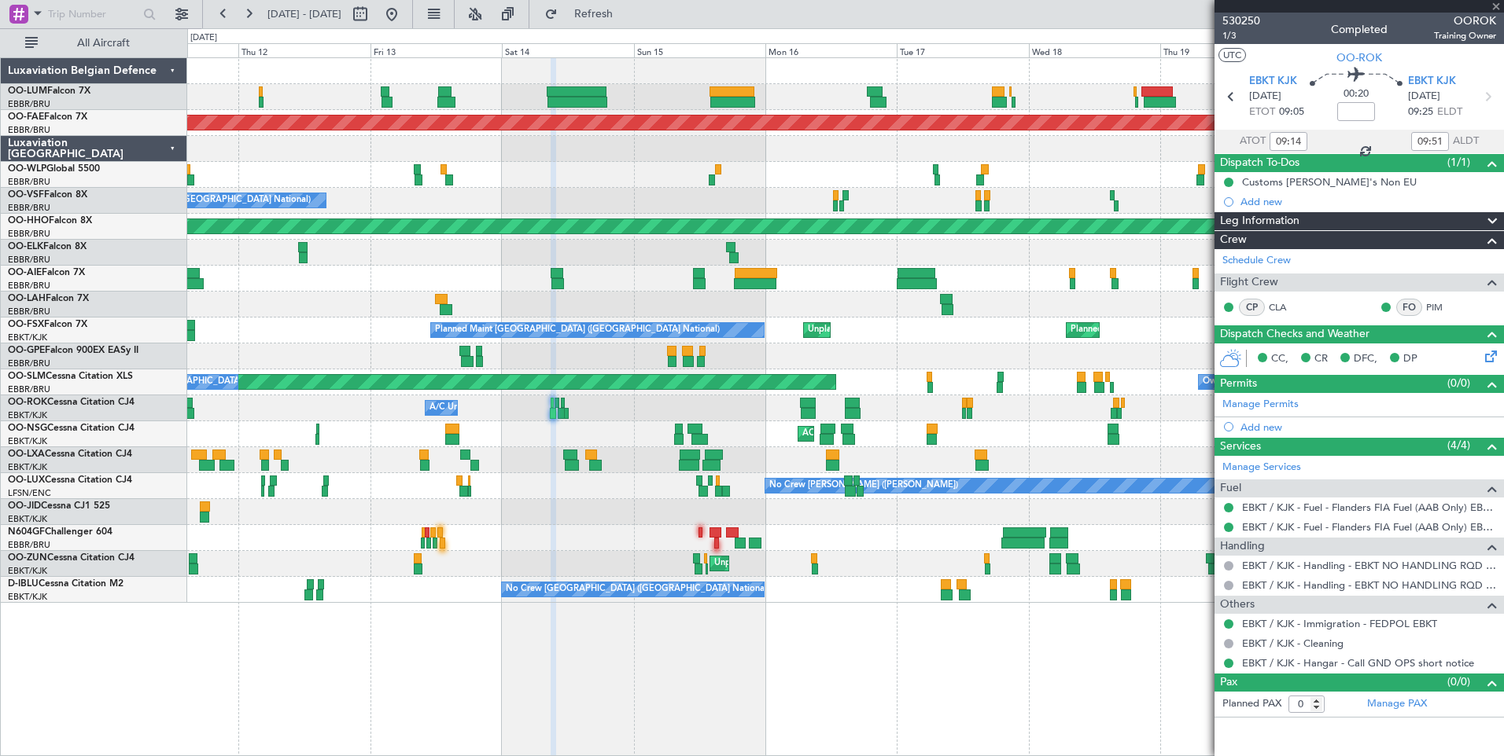
type input "10:28"
type input "11:14"
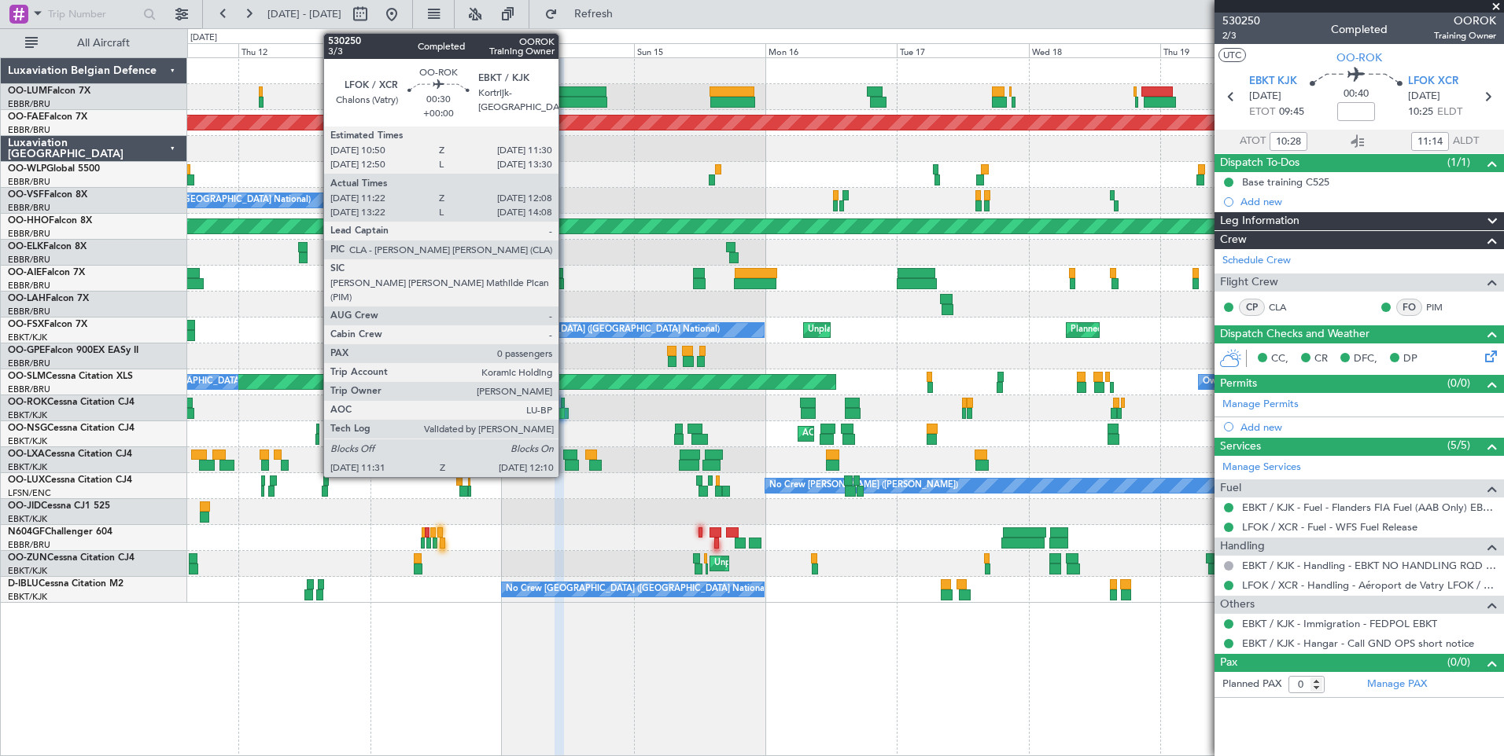
click at [565, 412] on div at bounding box center [566, 413] width 4 height 11
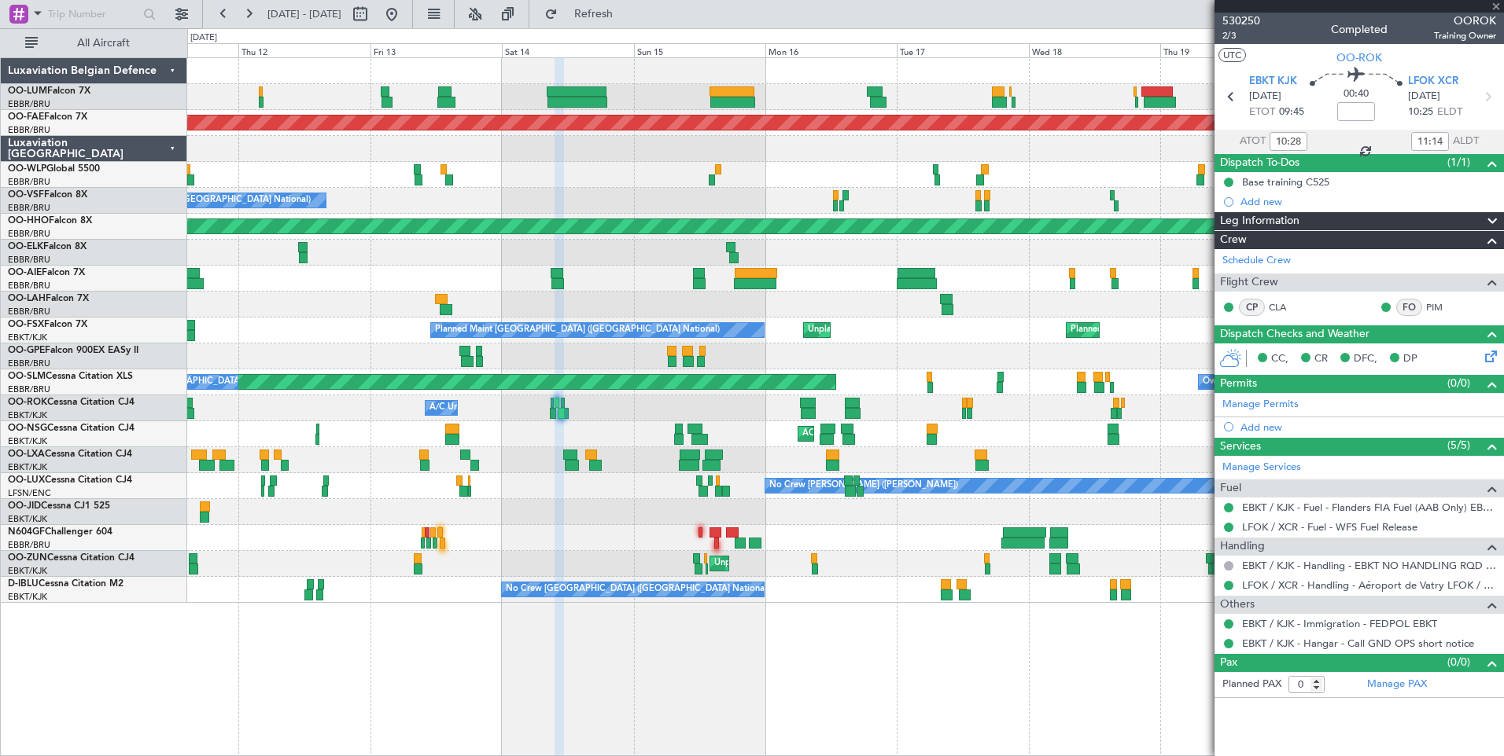
type input "11:27"
type input "12:03"
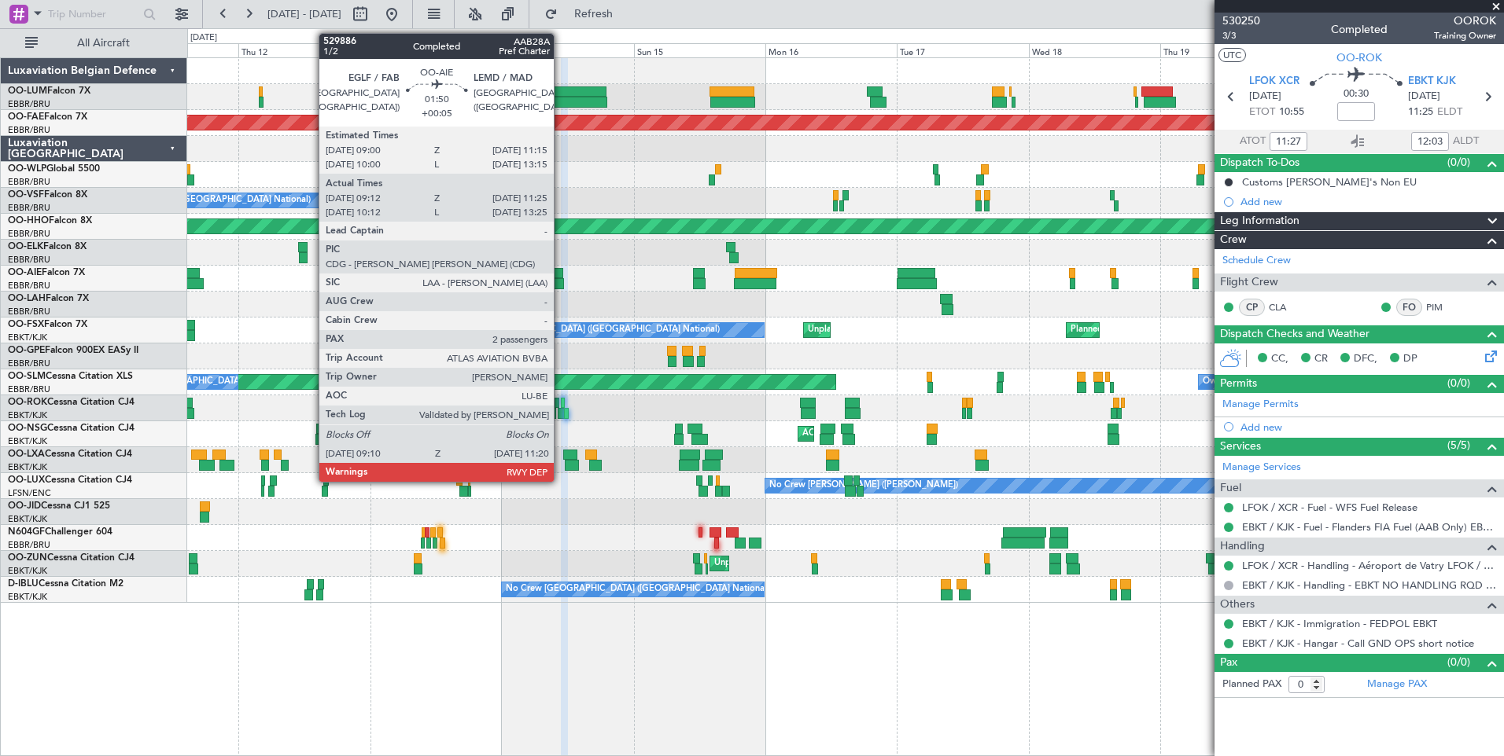
click at [561, 279] on div at bounding box center [557, 283] width 13 height 11
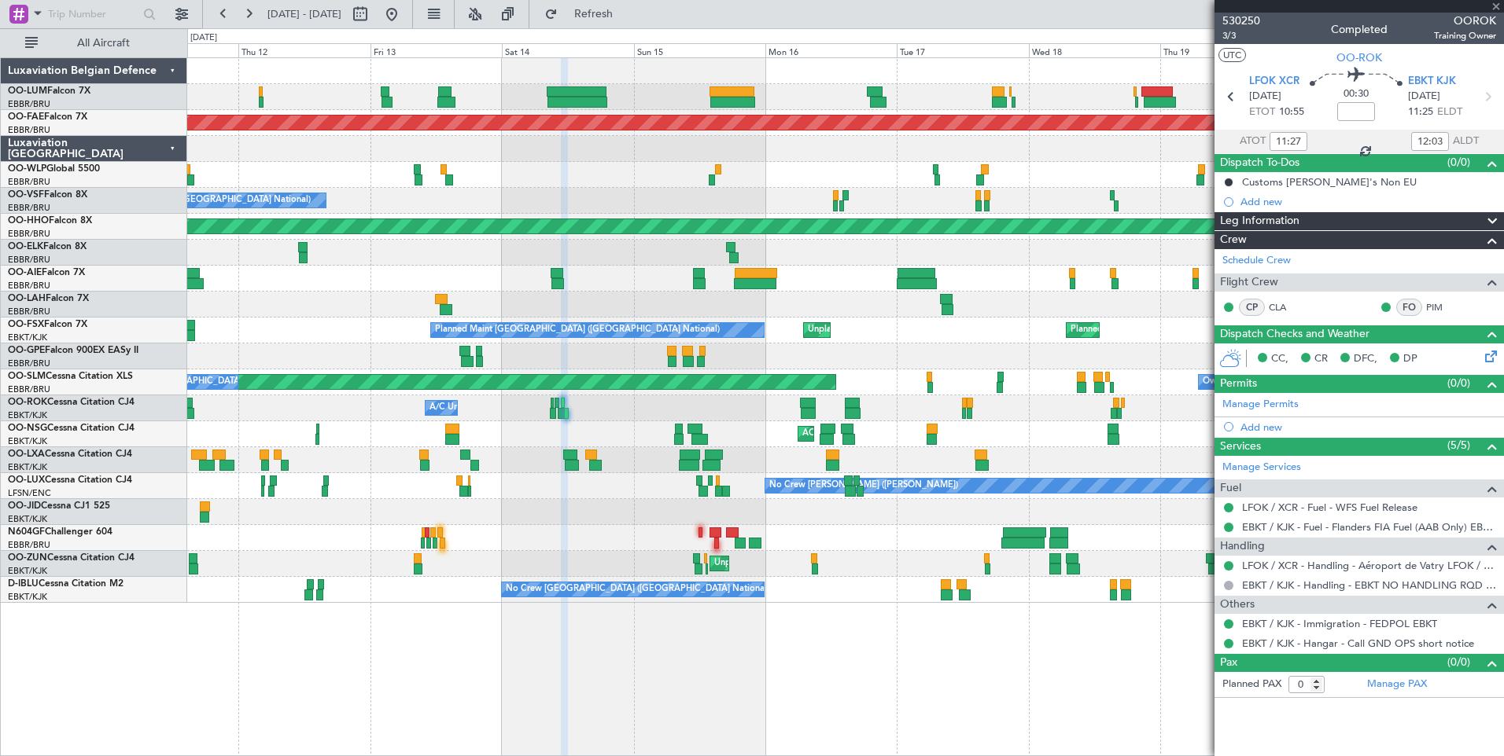
type input "+00:05"
type input "09:22"
type input "11:10"
type input "2"
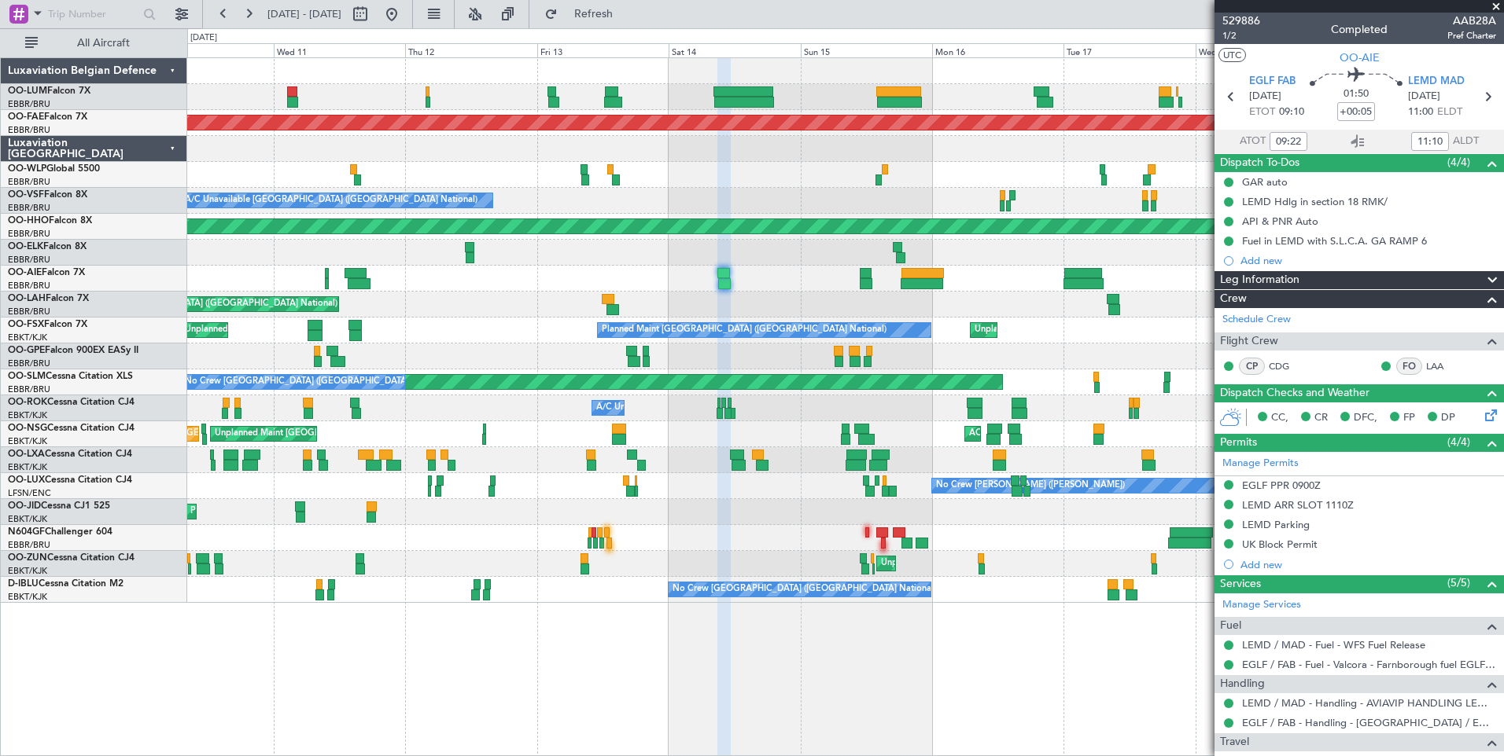
click at [990, 693] on div "Unplanned Maint Melsbroek Air Base Planned Maint Kortrijk-Wevelgem A/C Unavaila…" at bounding box center [845, 406] width 1316 height 699
type input "10:22"
type input "13:10"
type input "09:22"
type input "11:10"
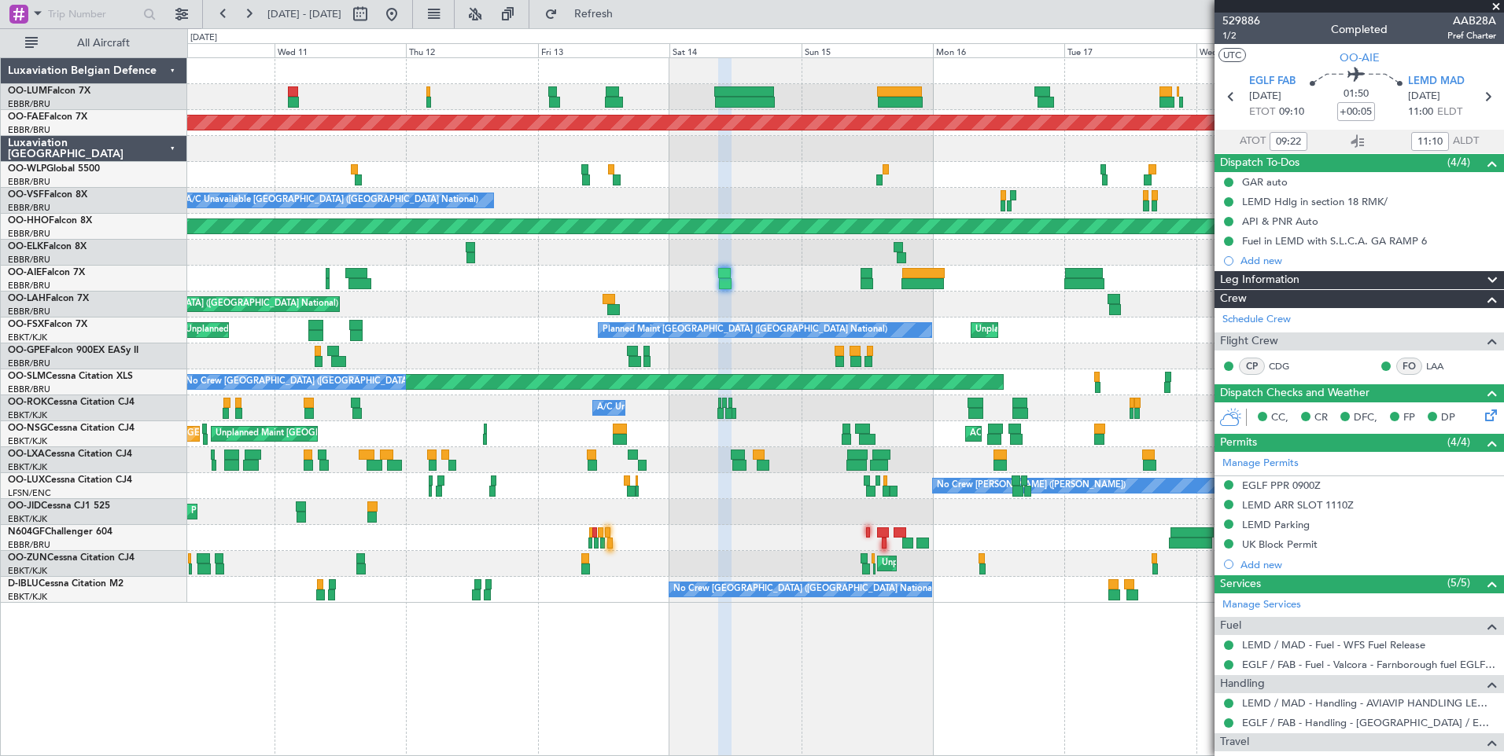
click at [748, 686] on div "Unplanned Maint Melsbroek Air Base Planned Maint Kortrijk-Wevelgem A/C Unavaila…" at bounding box center [845, 406] width 1316 height 699
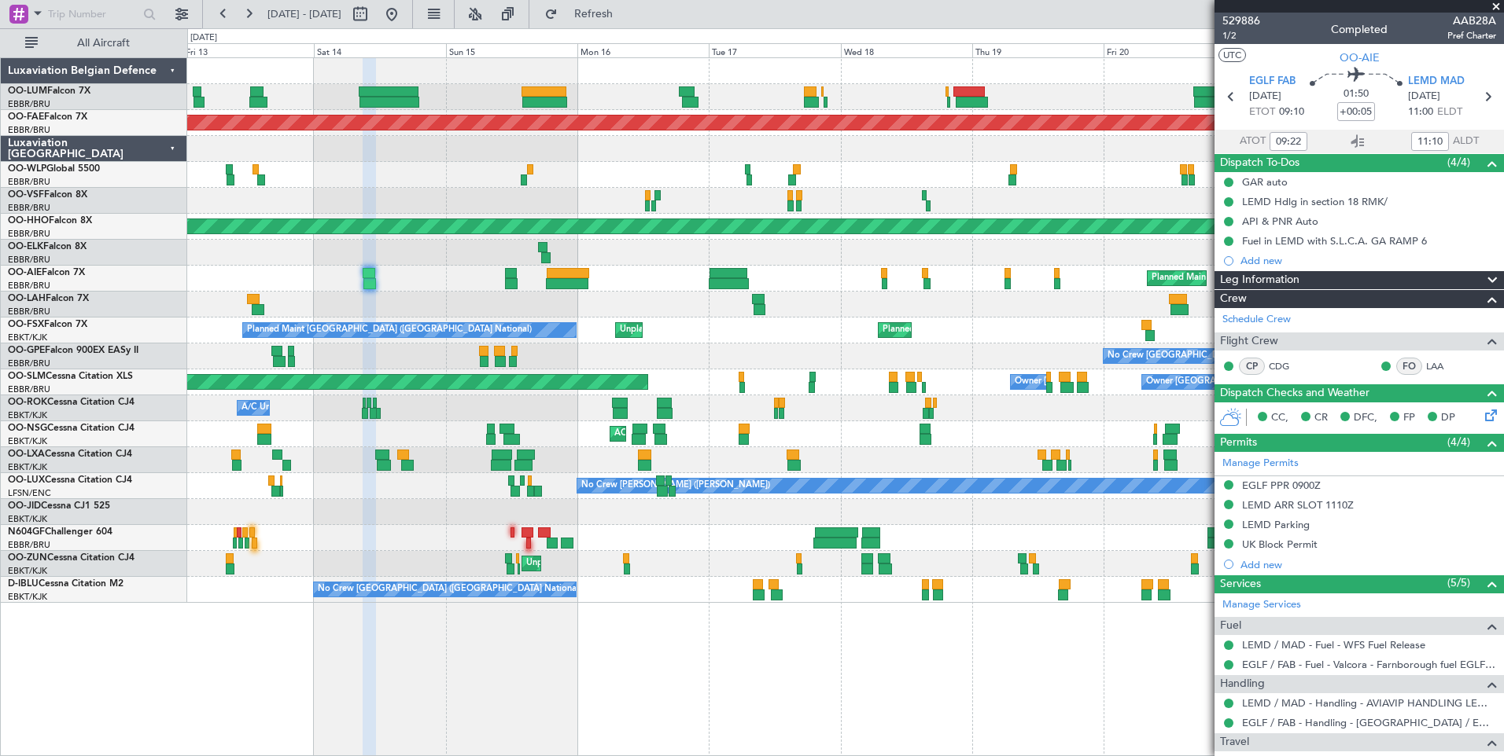
click at [725, 709] on div "Unplanned Maint Melsbroek Air Base Planned Maint Kortrijk-Wevelgem A/C Unavaila…" at bounding box center [845, 406] width 1316 height 699
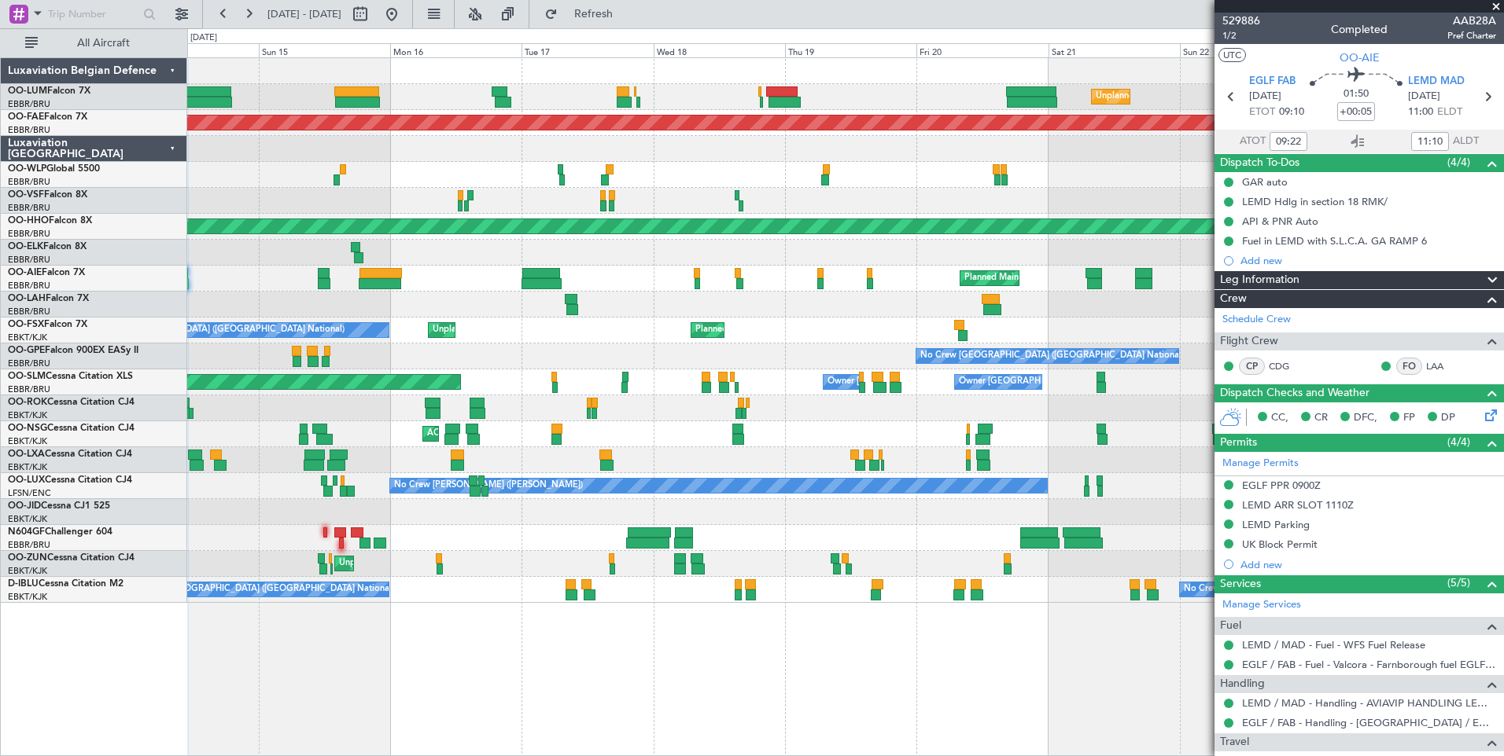
click at [789, 736] on div "Unplanned Maint Melsbroek Air Base Planned Maint Kortrijk-Wevelgem A/C Unavaila…" at bounding box center [845, 406] width 1316 height 699
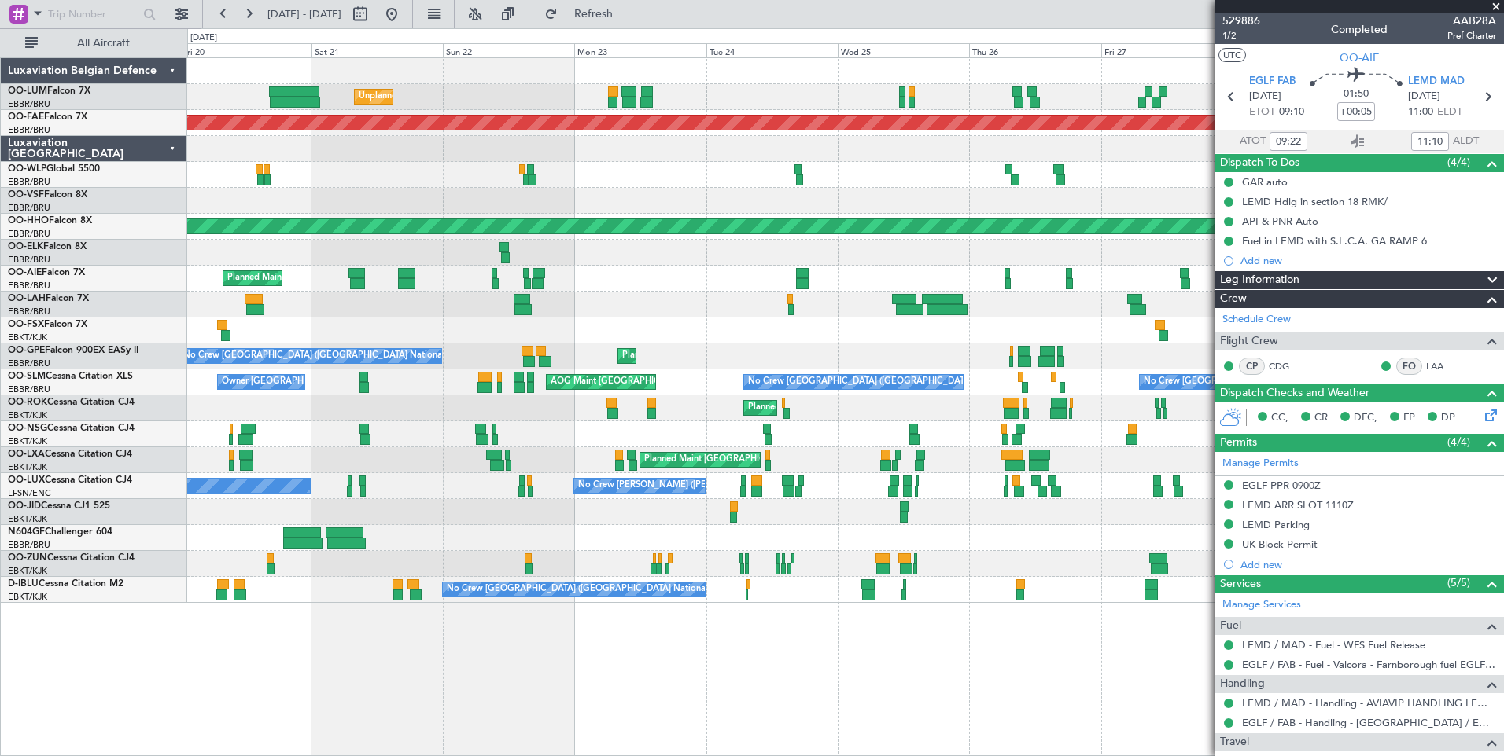
click at [465, 718] on div "Unplanned Maint Melsbroek Air Base Planned Maint Kortrijk-Wevelgem Planned Main…" at bounding box center [845, 406] width 1316 height 699
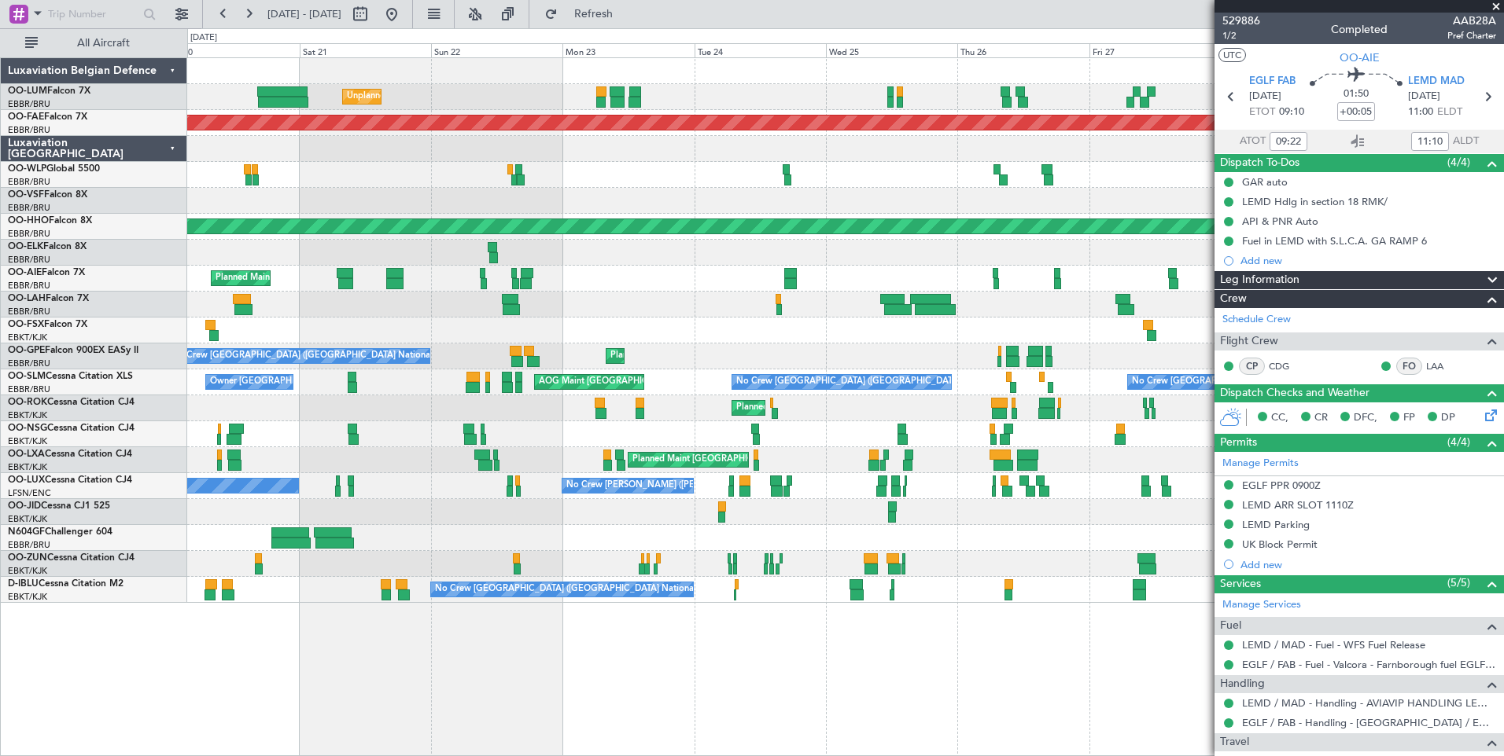
click at [479, 753] on div "Unplanned Maint Melsbroek Air Base Planned Maint Kortrijk-Wevelgem Planned Main…" at bounding box center [845, 406] width 1316 height 699
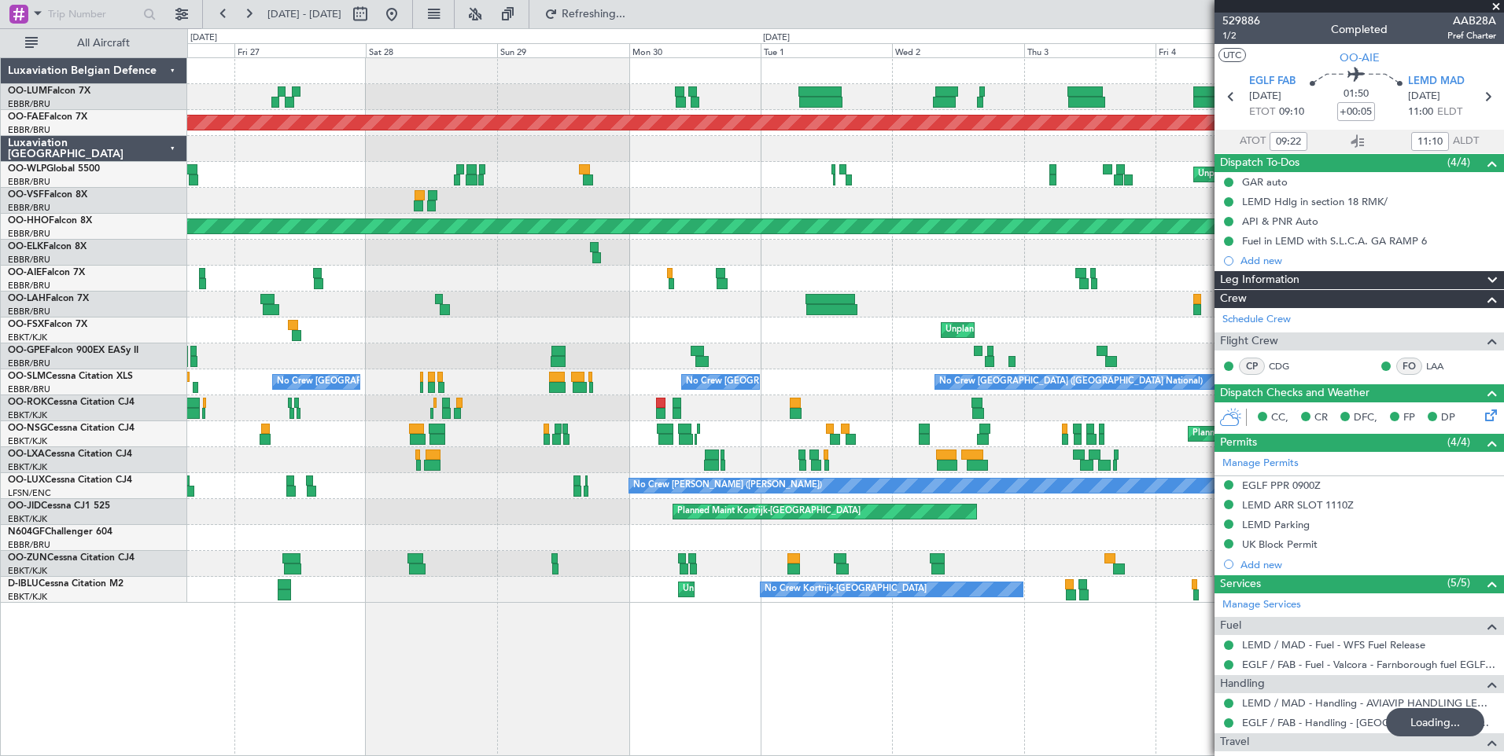
click at [473, 660] on div "Planned Maint Kortrijk-Wevelgem Unplanned Maint Basel-Mulhouse Planned Maint Ge…" at bounding box center [845, 406] width 1316 height 699
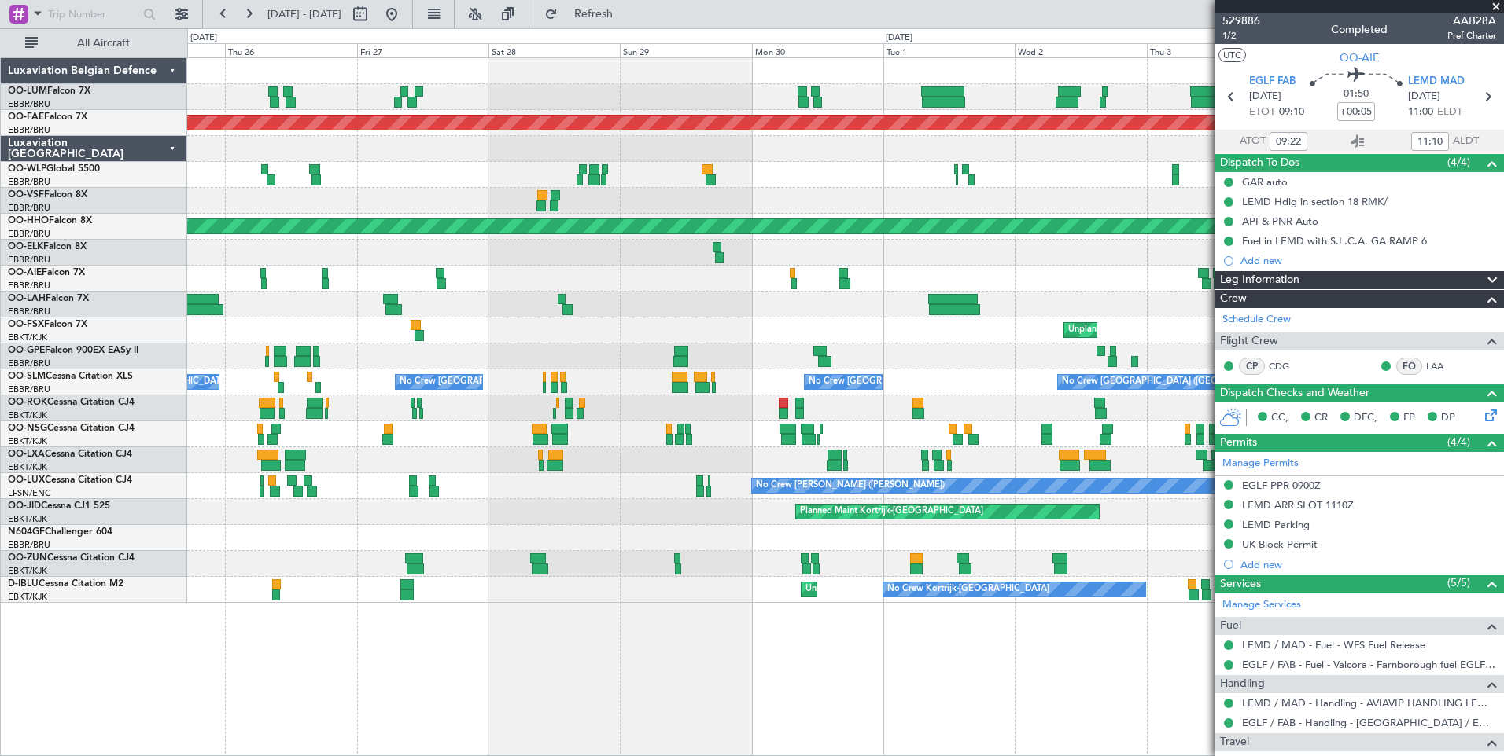
click at [842, 693] on div "Planned Maint Brussels (Brussels National) Planned Maint Kortrijk-Wevelgem Unpl…" at bounding box center [845, 406] width 1316 height 699
click at [39, 14] on span at bounding box center [37, 13] width 19 height 20
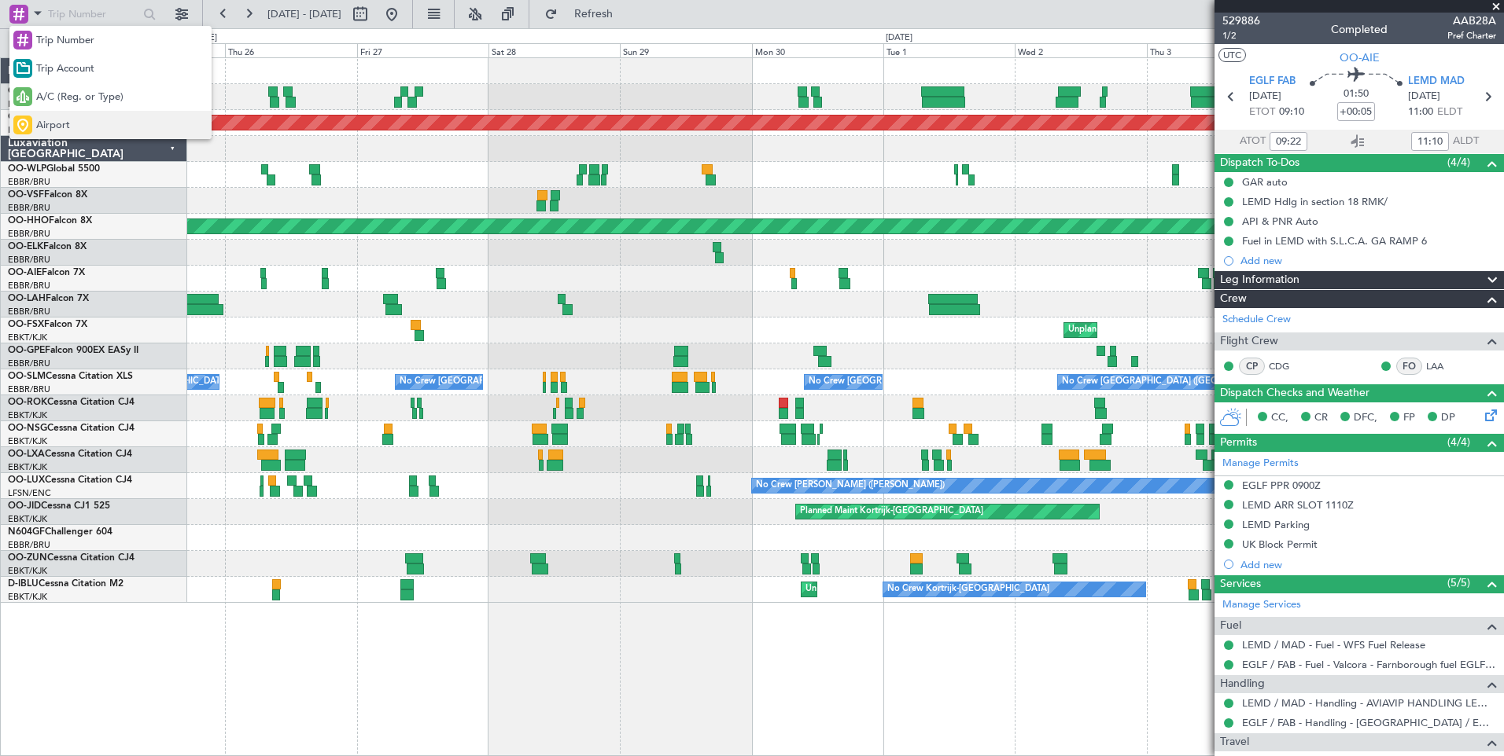
click at [92, 121] on div "Airport" at bounding box center [110, 125] width 202 height 28
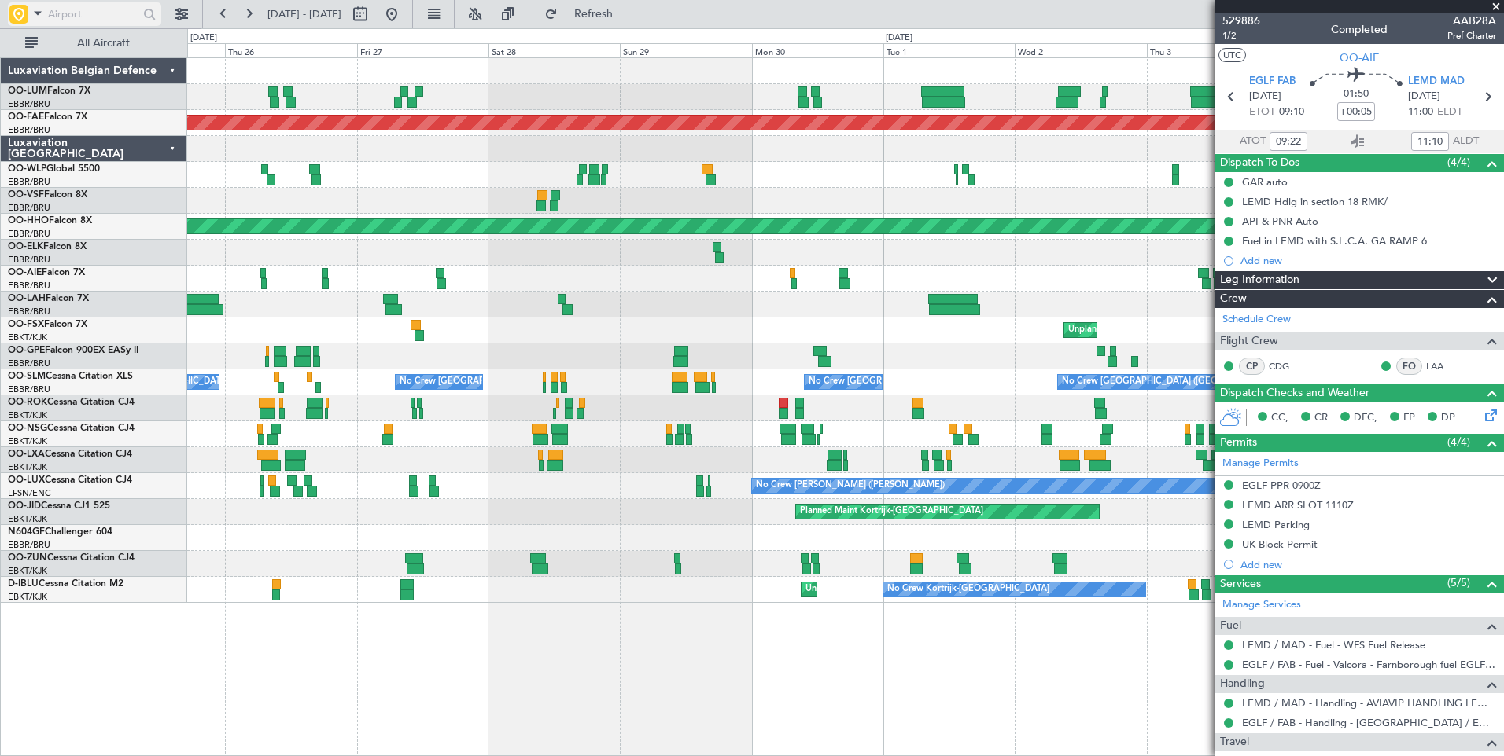
click at [102, 3] on input "text" at bounding box center [93, 14] width 90 height 24
type input "ellx"
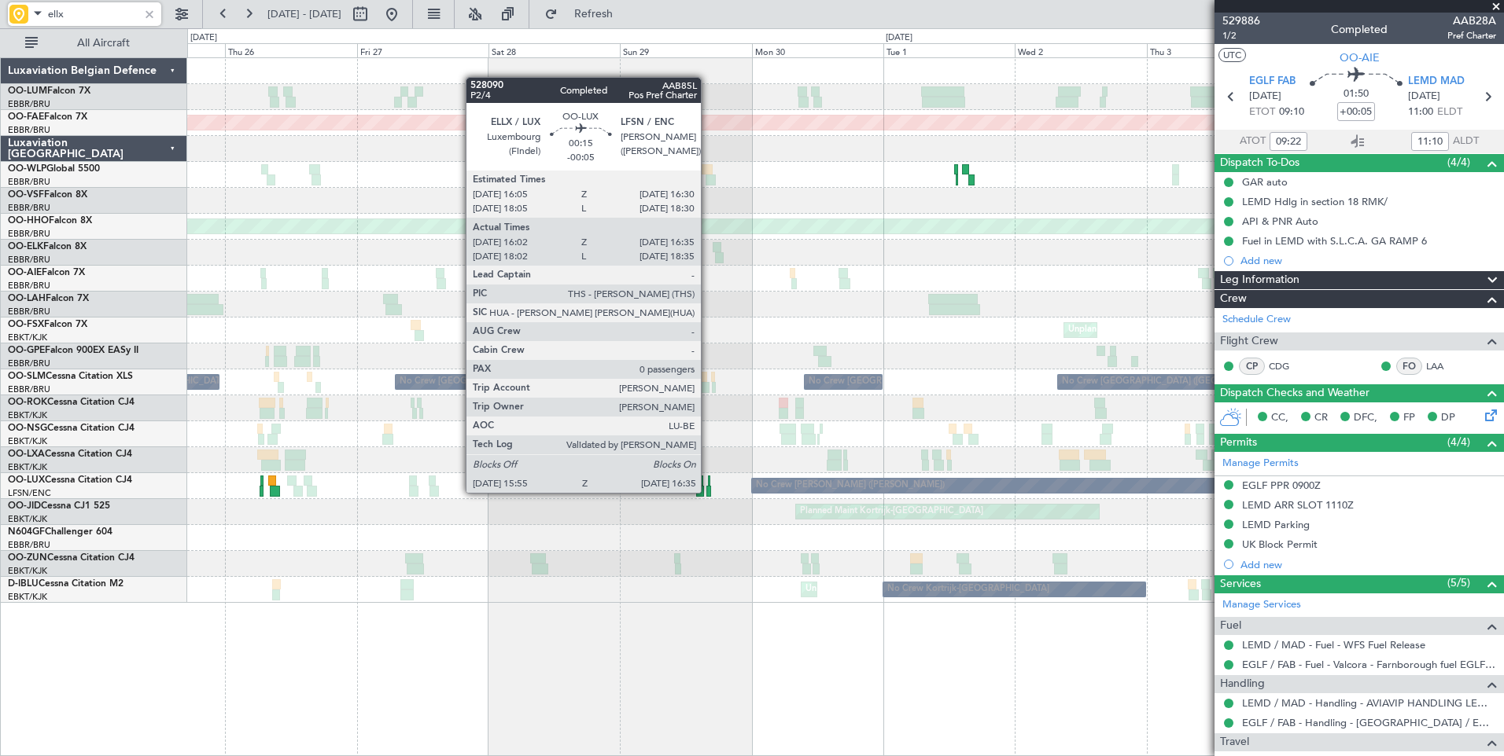
click at [708, 491] on div at bounding box center [708, 491] width 4 height 11
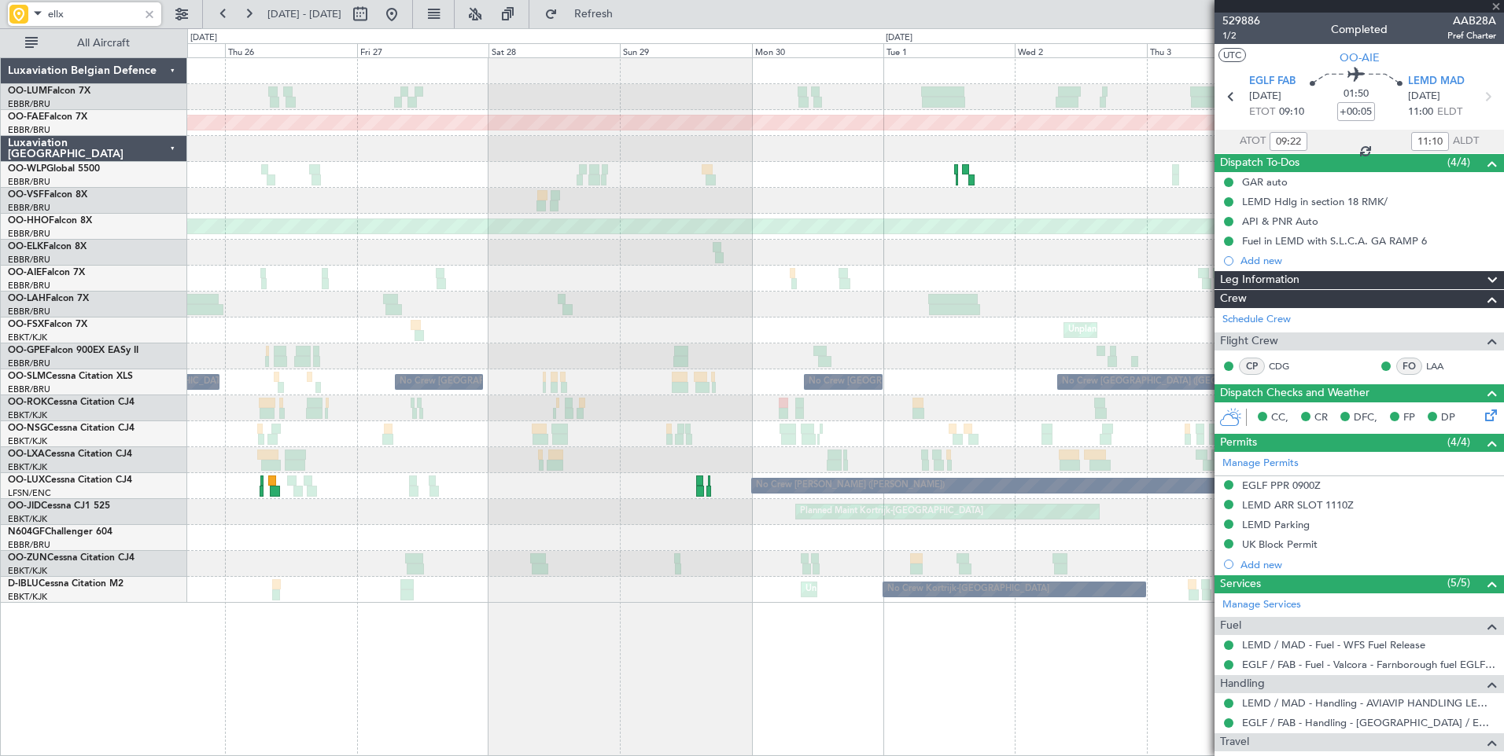
type input "-00:05"
type input "16:07"
type input "16:30"
type input "0"
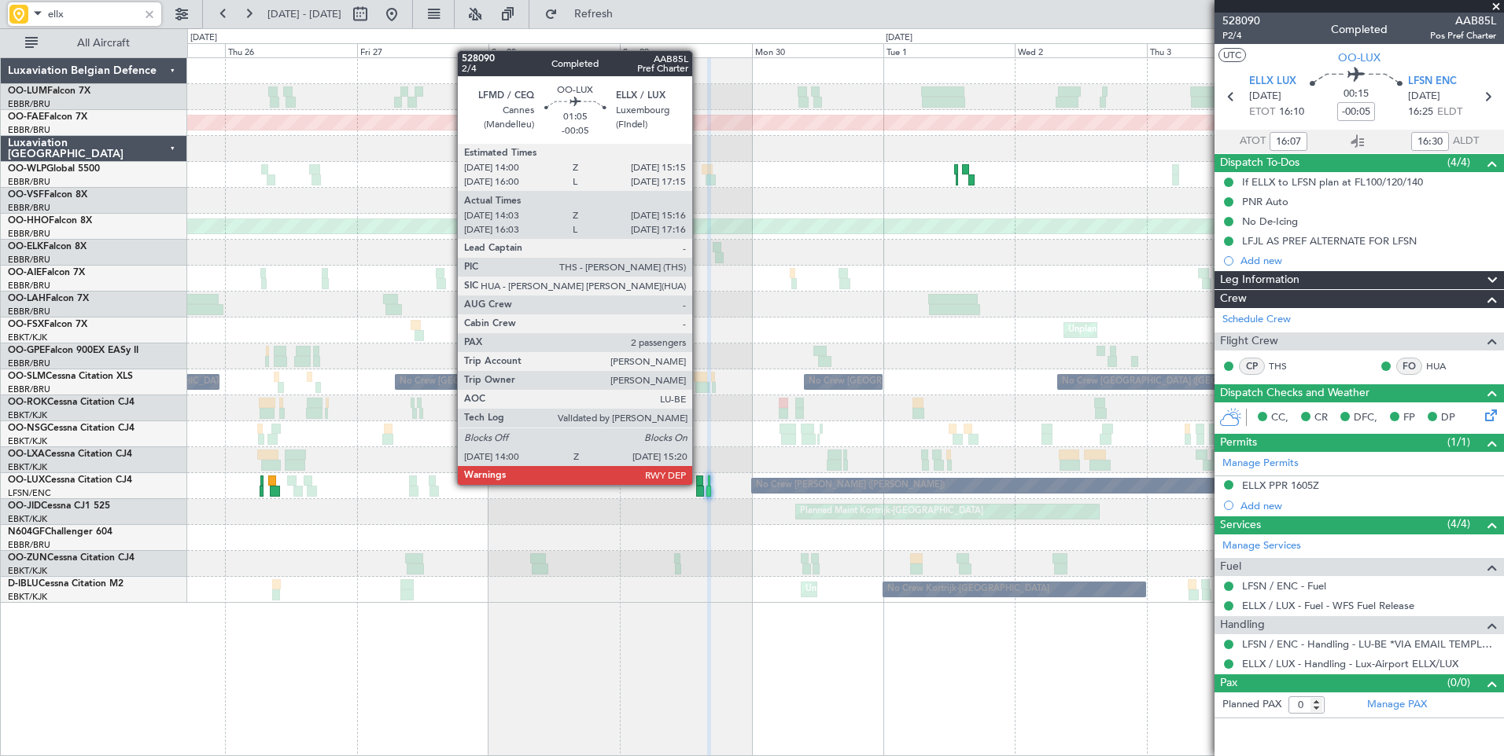
click at [699, 484] on div at bounding box center [699, 481] width 7 height 11
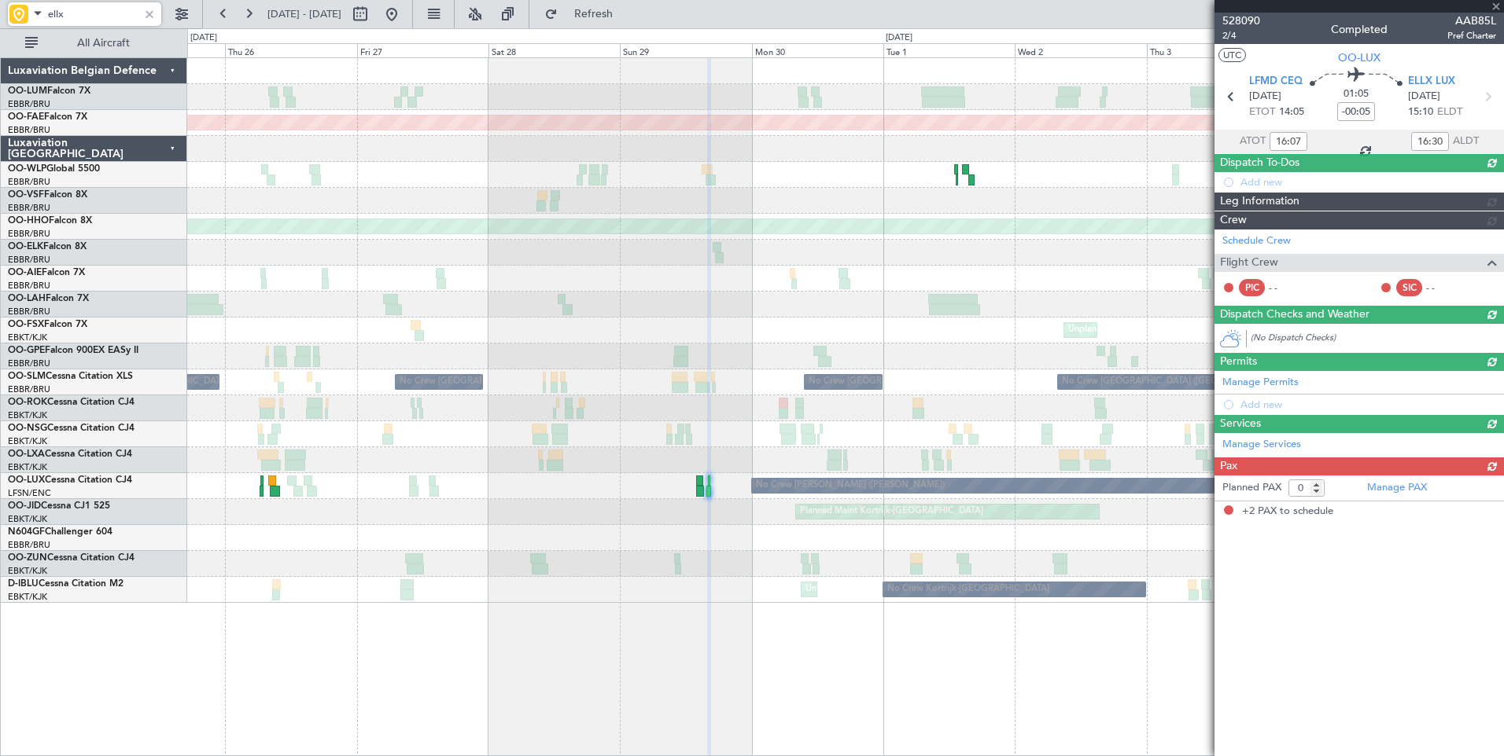
type input "14:08"
type input "15:11"
type input "2"
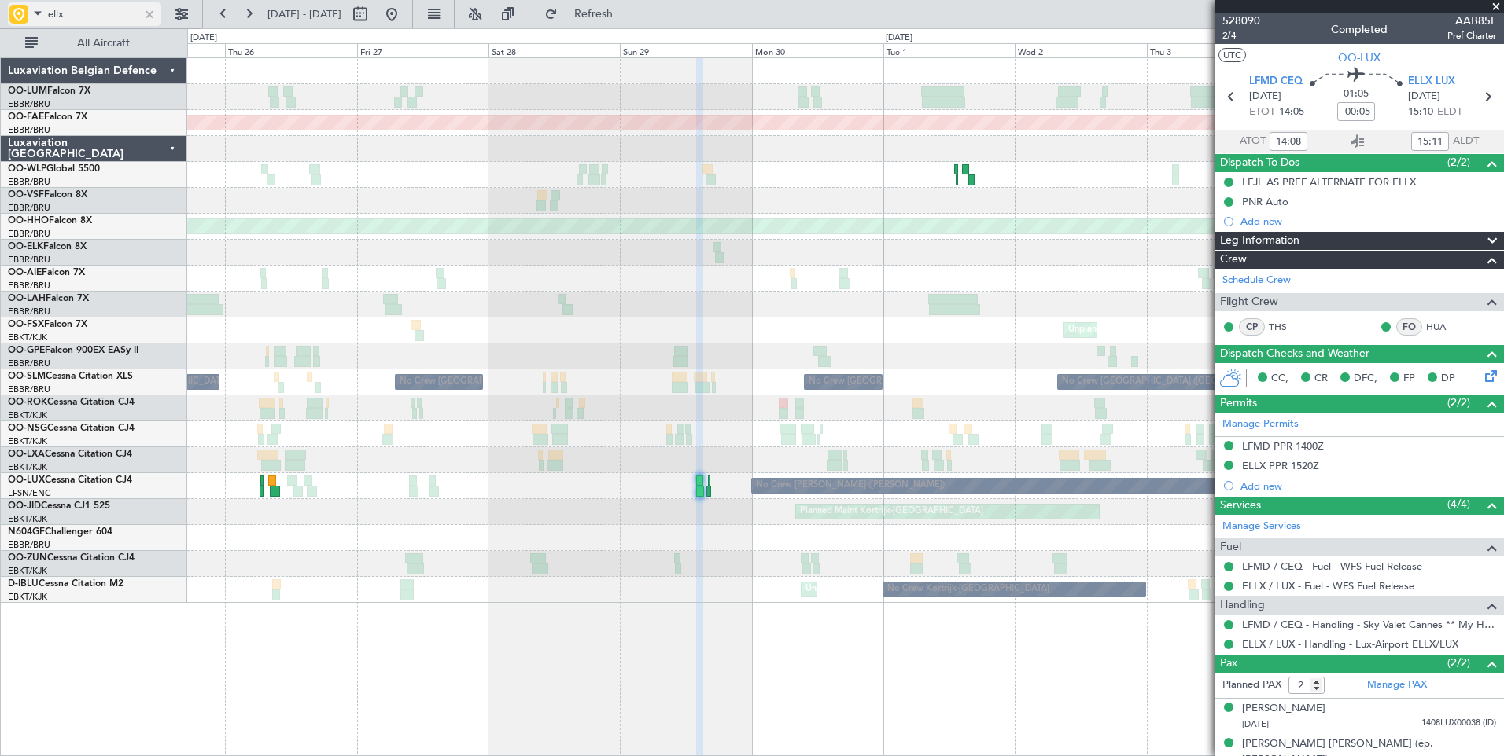
click at [39, 17] on span at bounding box center [37, 13] width 19 height 20
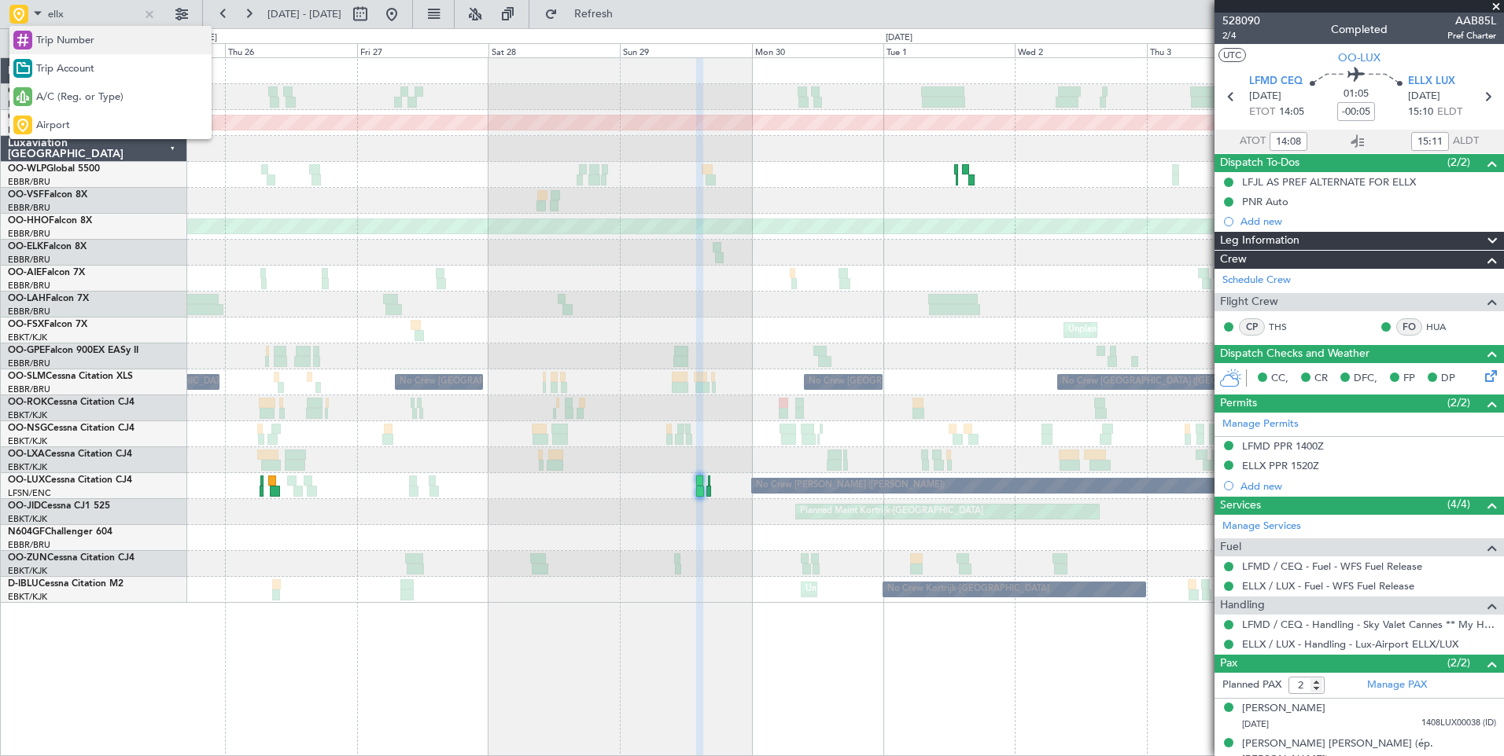
click at [88, 42] on span "Trip Number" at bounding box center [65, 41] width 58 height 16
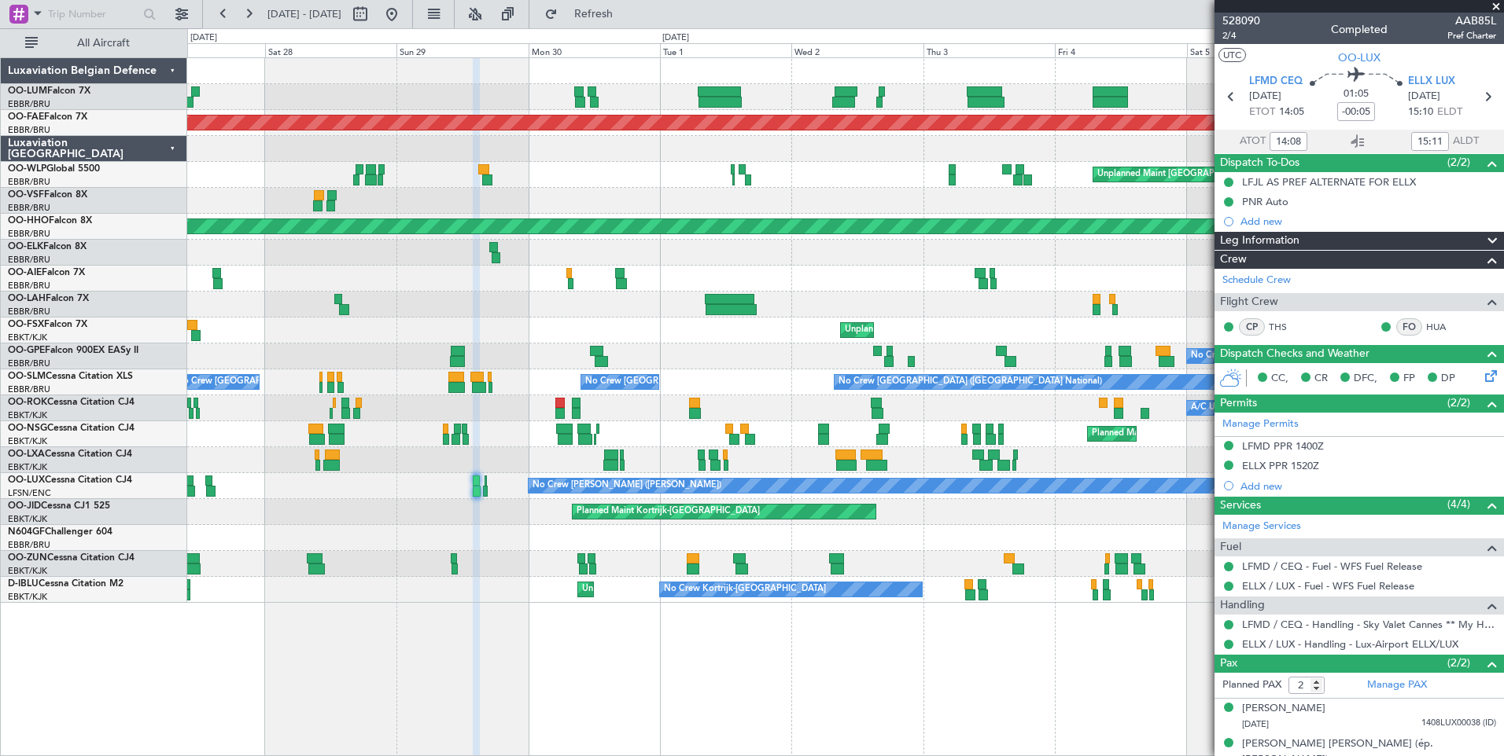
click at [672, 691] on div "Planned Maint Brussels (Brussels National) Planned Maint Kortrijk-Wevelgem Unpl…" at bounding box center [845, 406] width 1316 height 699
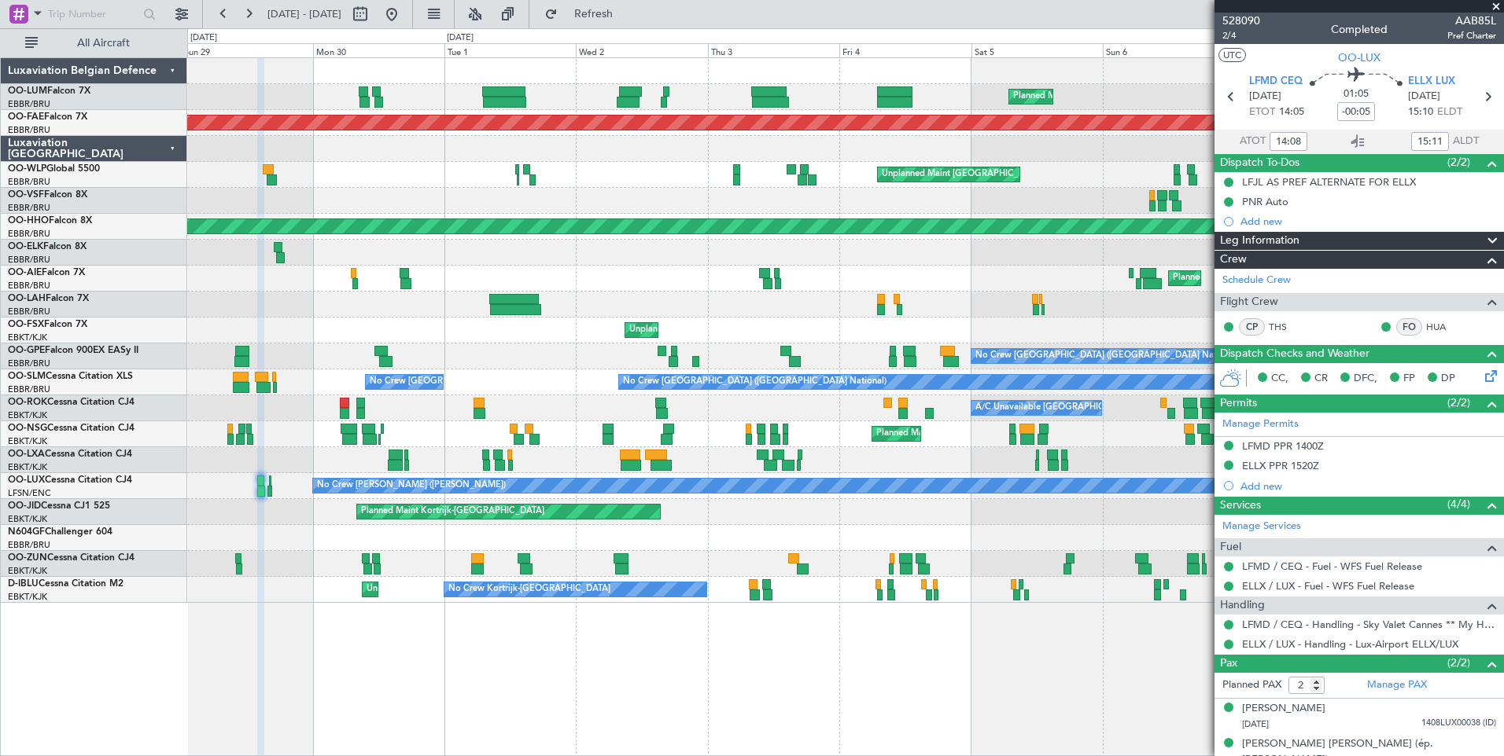
click at [731, 723] on div "Planned Maint Brussels (Brussels National) Planned Maint Kortrijk-Wevelgem Unpl…" at bounding box center [845, 406] width 1316 height 699
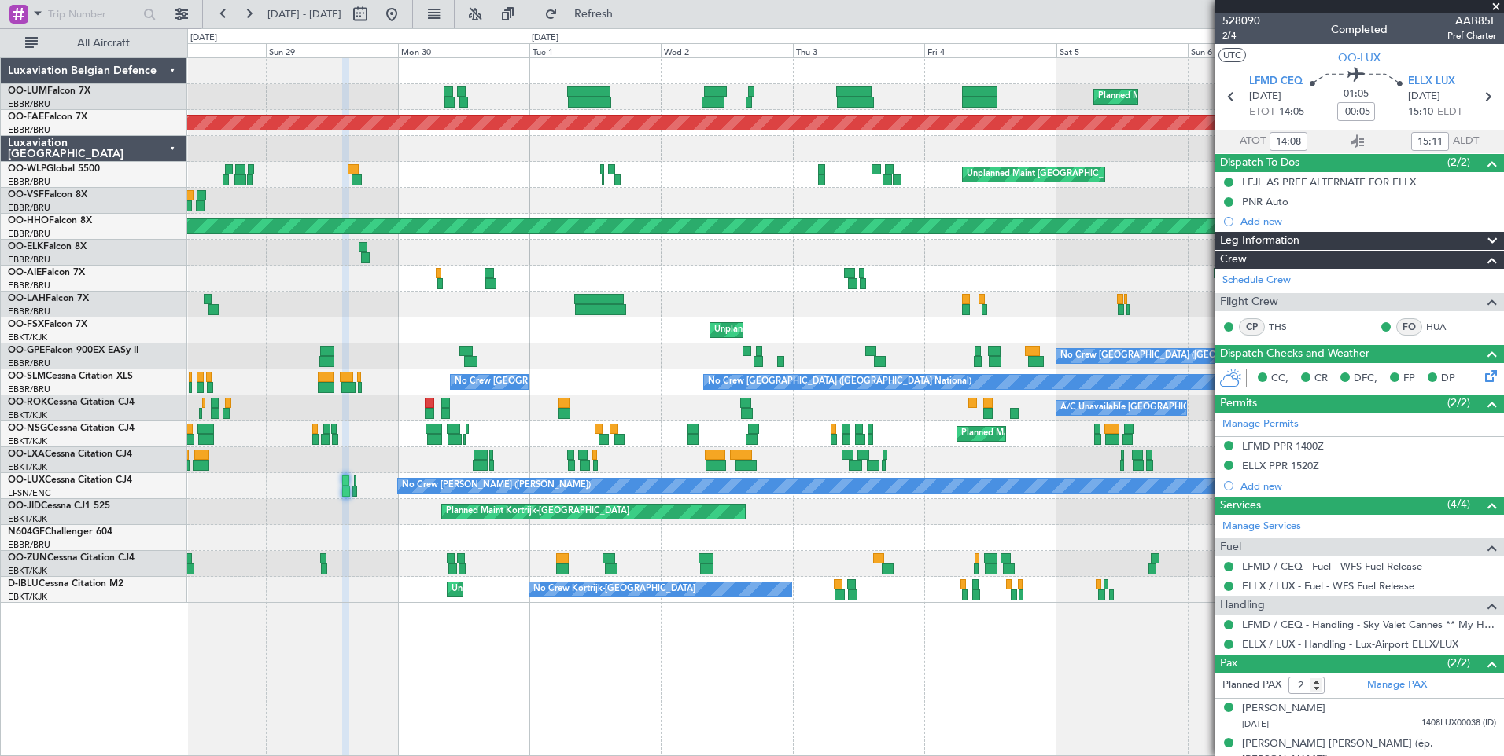
click at [873, 713] on div "Planned Maint Brussels (Brussels National) Planned Maint Kortrijk-Wevelgem Unpl…" at bounding box center [845, 406] width 1316 height 699
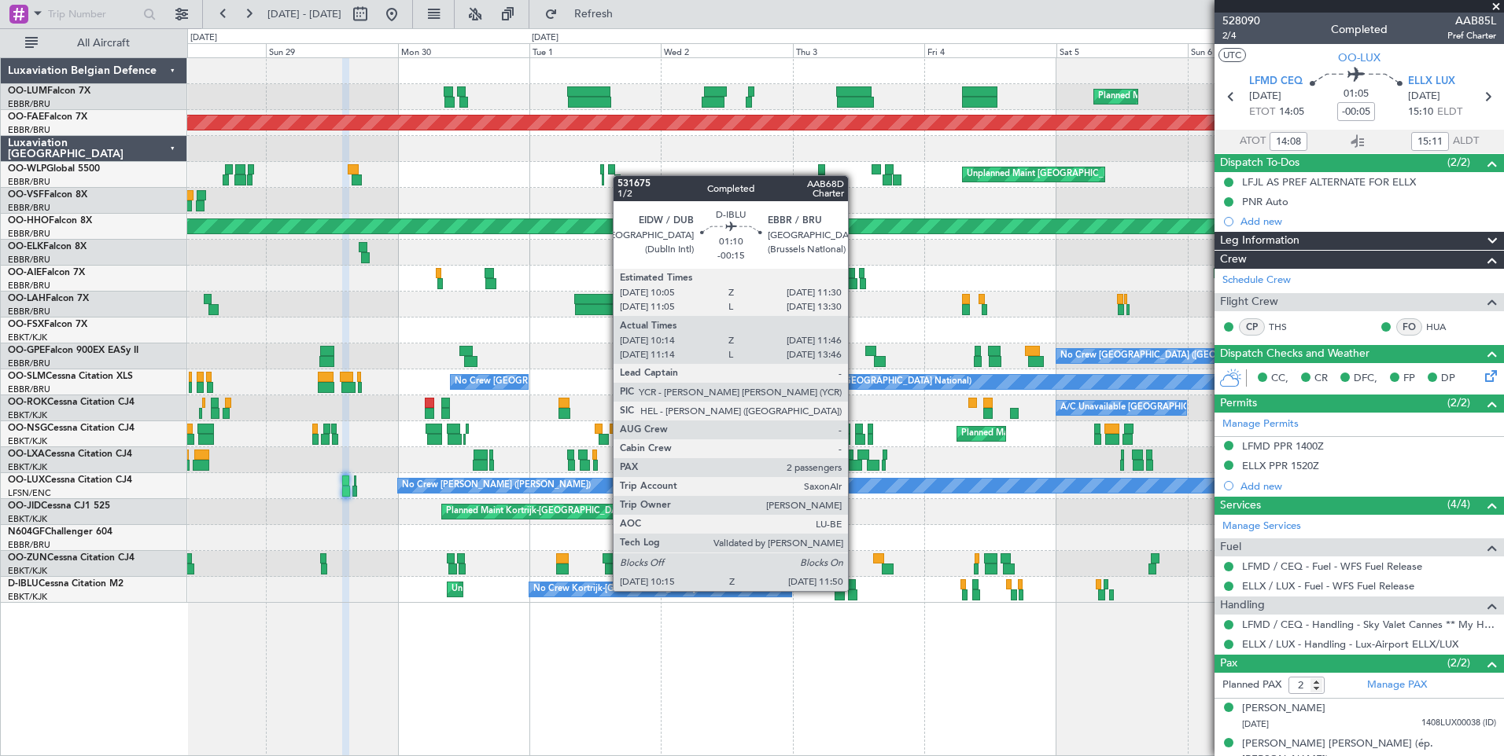
click at [855, 591] on div at bounding box center [852, 595] width 9 height 11
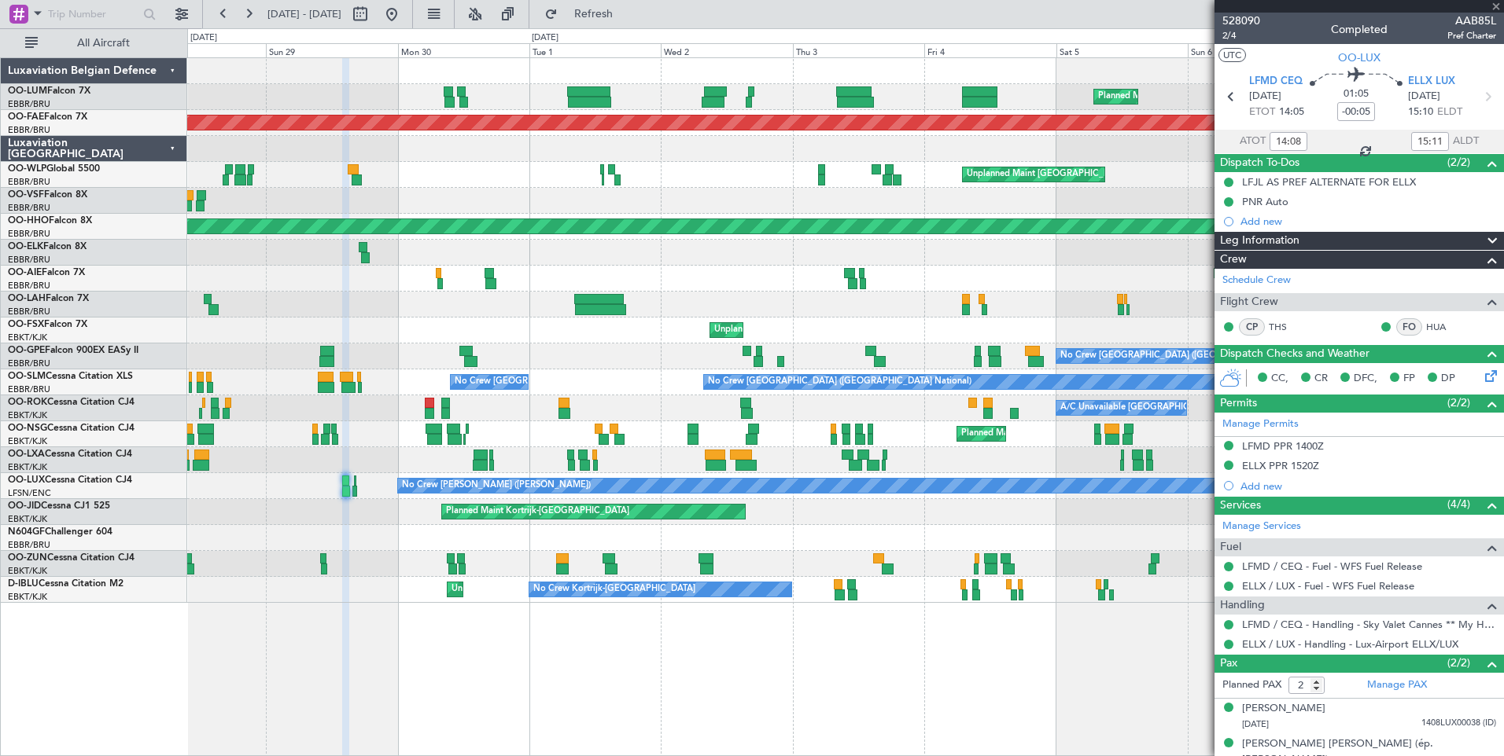
type input "-00:15"
type input "10:24"
type input "11:41"
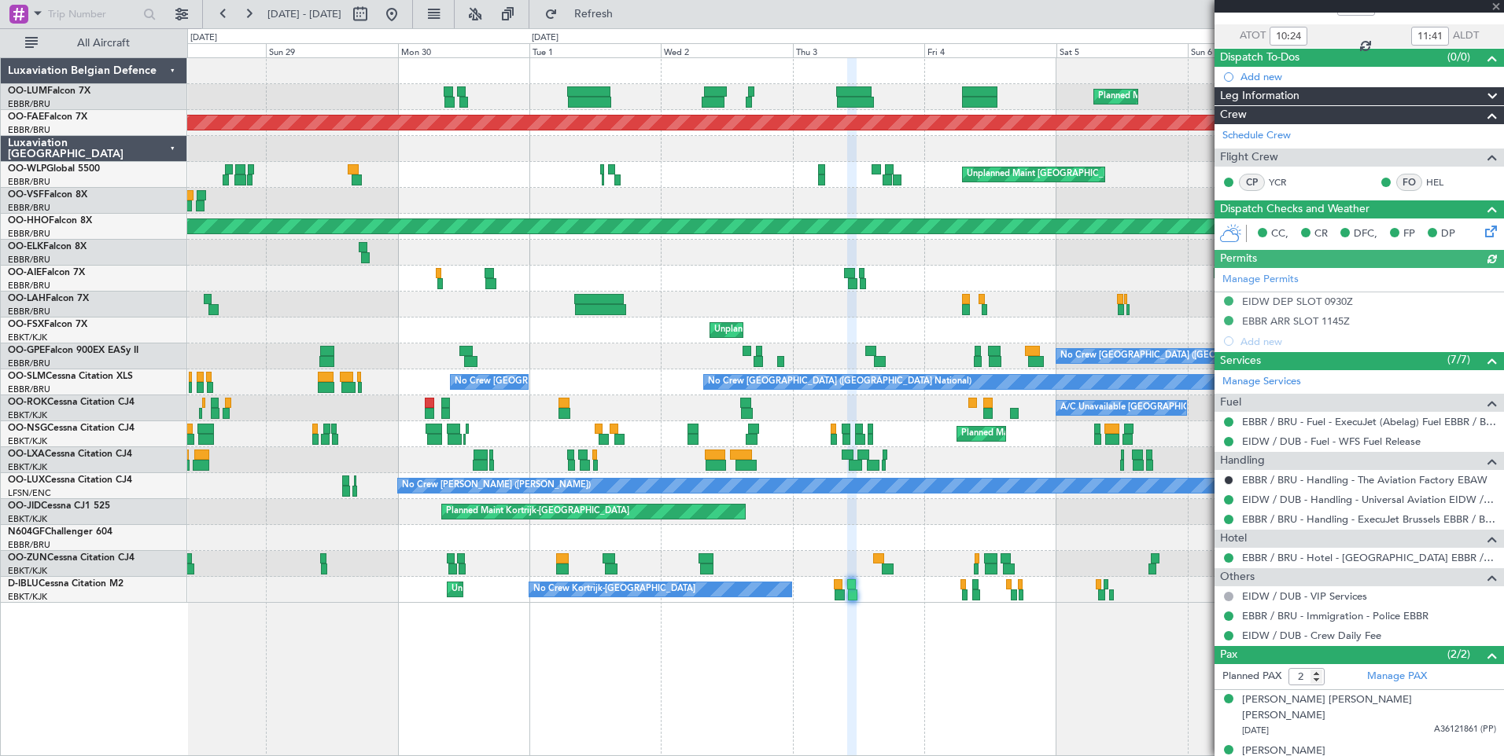
scroll to position [109, 0]
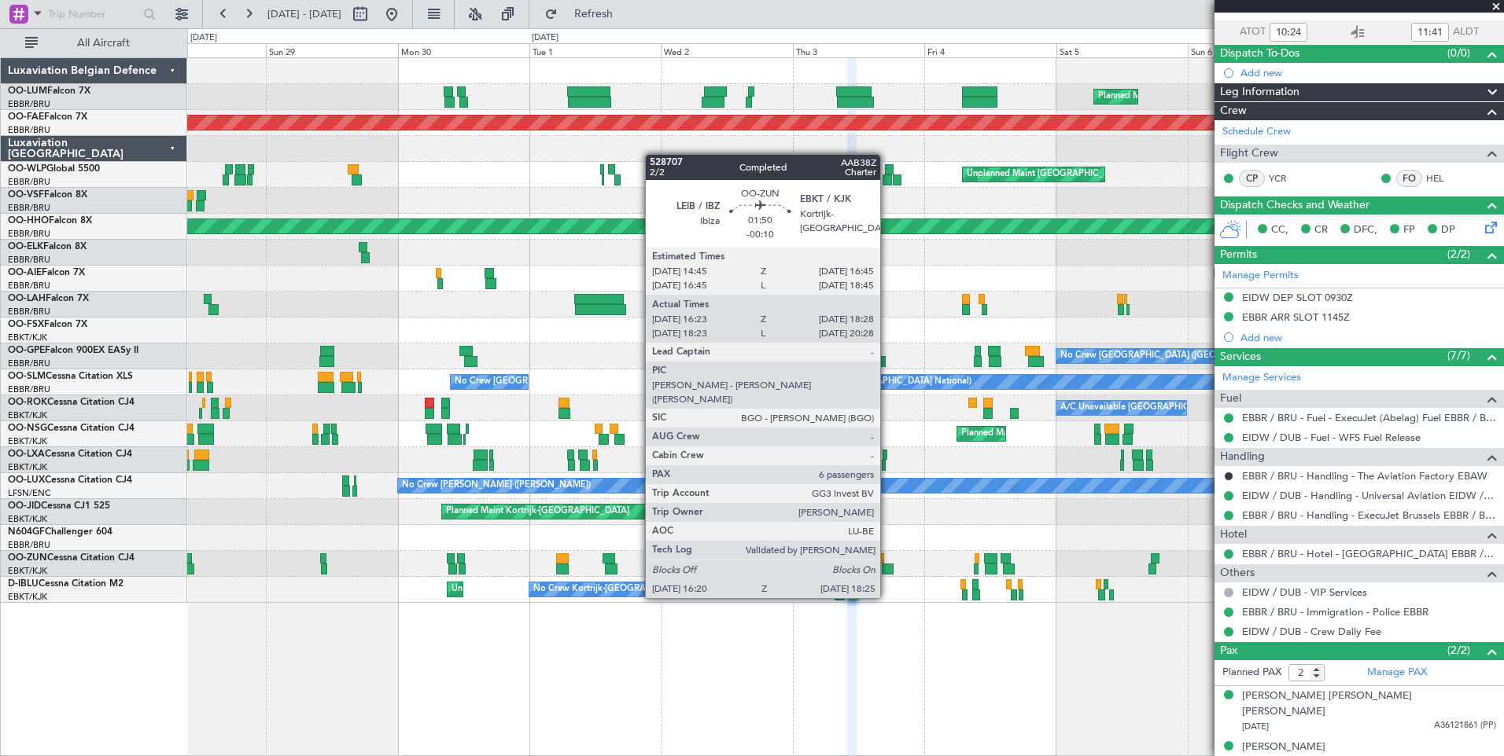
click at [887, 569] on div at bounding box center [888, 569] width 12 height 11
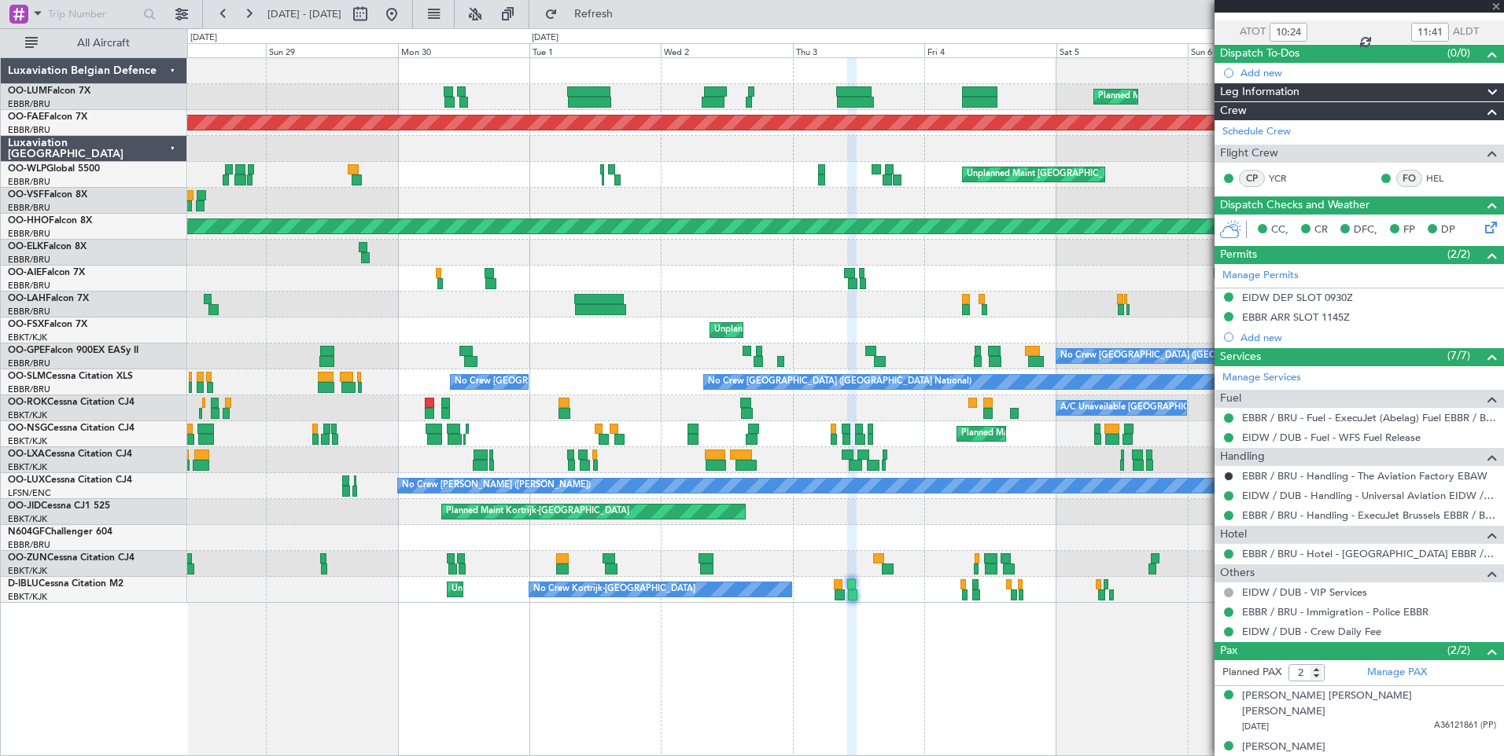
type input "-00:10"
type input "16:28"
type input "18:23"
type input "6"
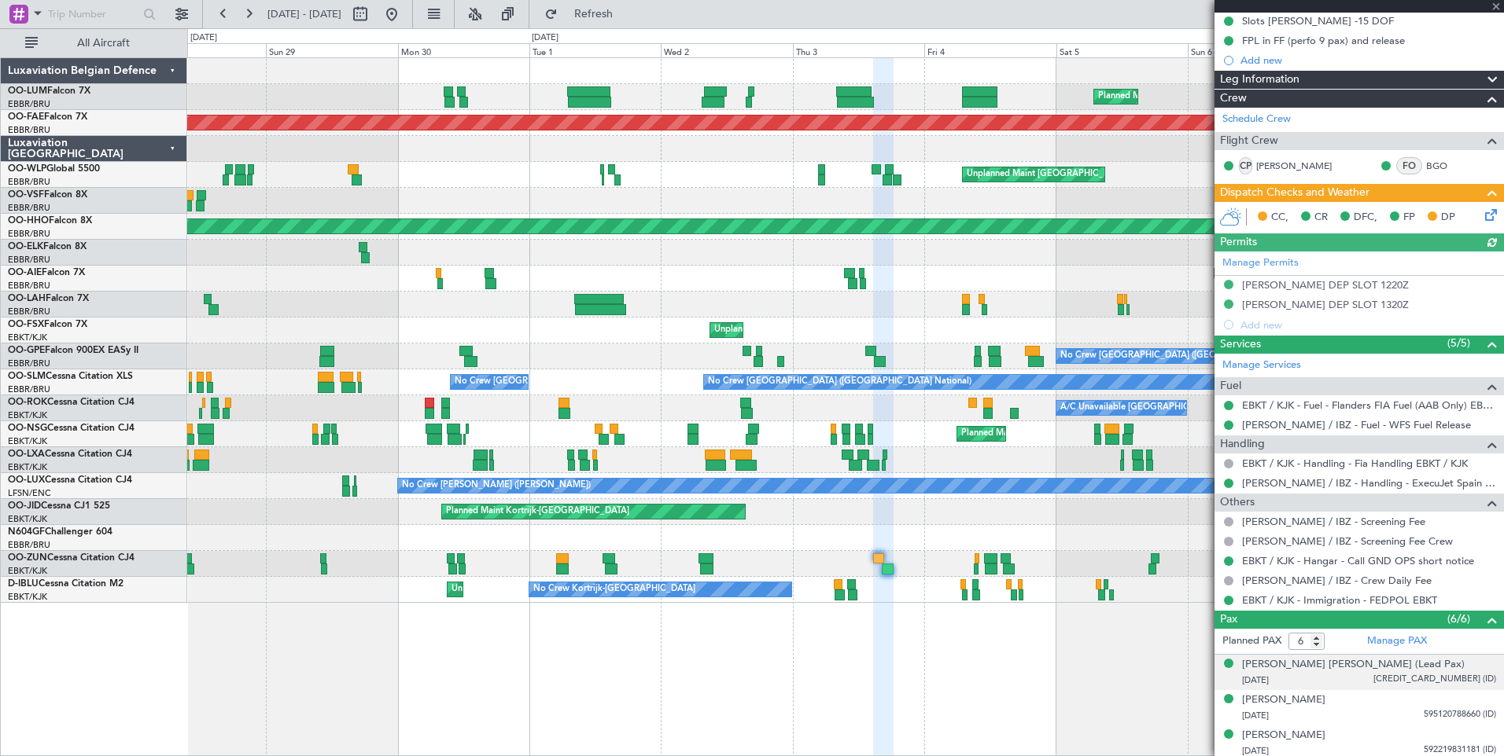
scroll to position [291, 0]
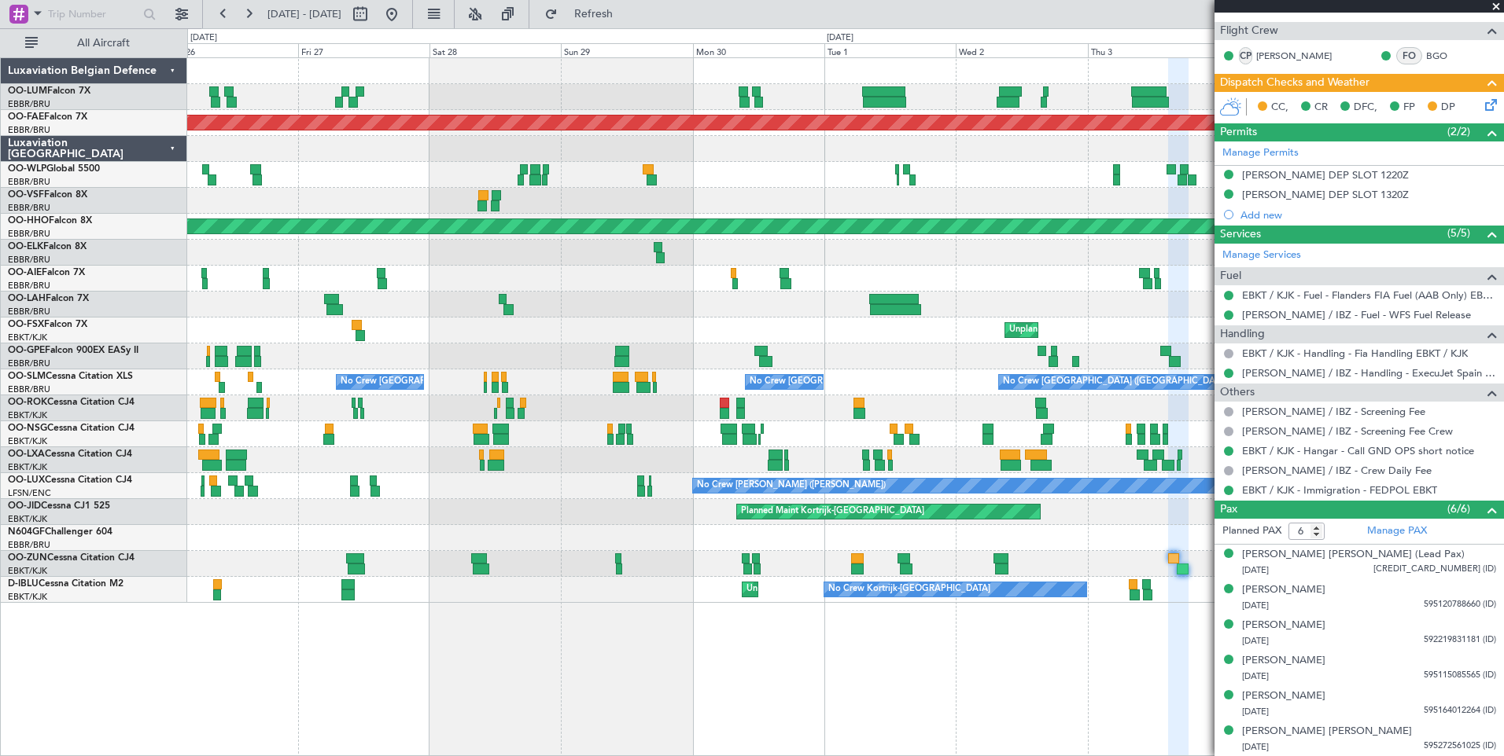
click at [739, 273] on div "Planned Maint [GEOGRAPHIC_DATA] ([GEOGRAPHIC_DATA])" at bounding box center [845, 279] width 1316 height 26
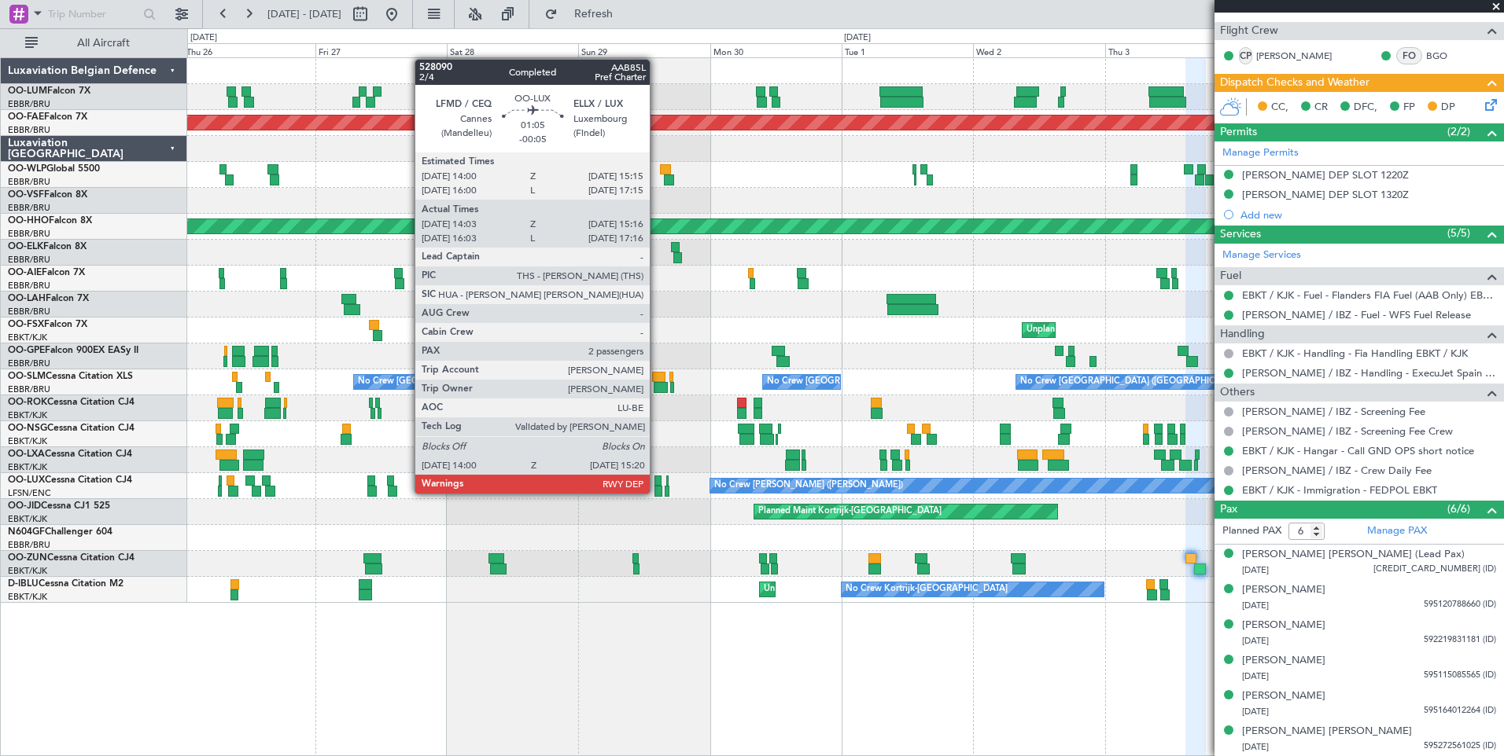
click at [657, 492] on div at bounding box center [658, 491] width 8 height 11
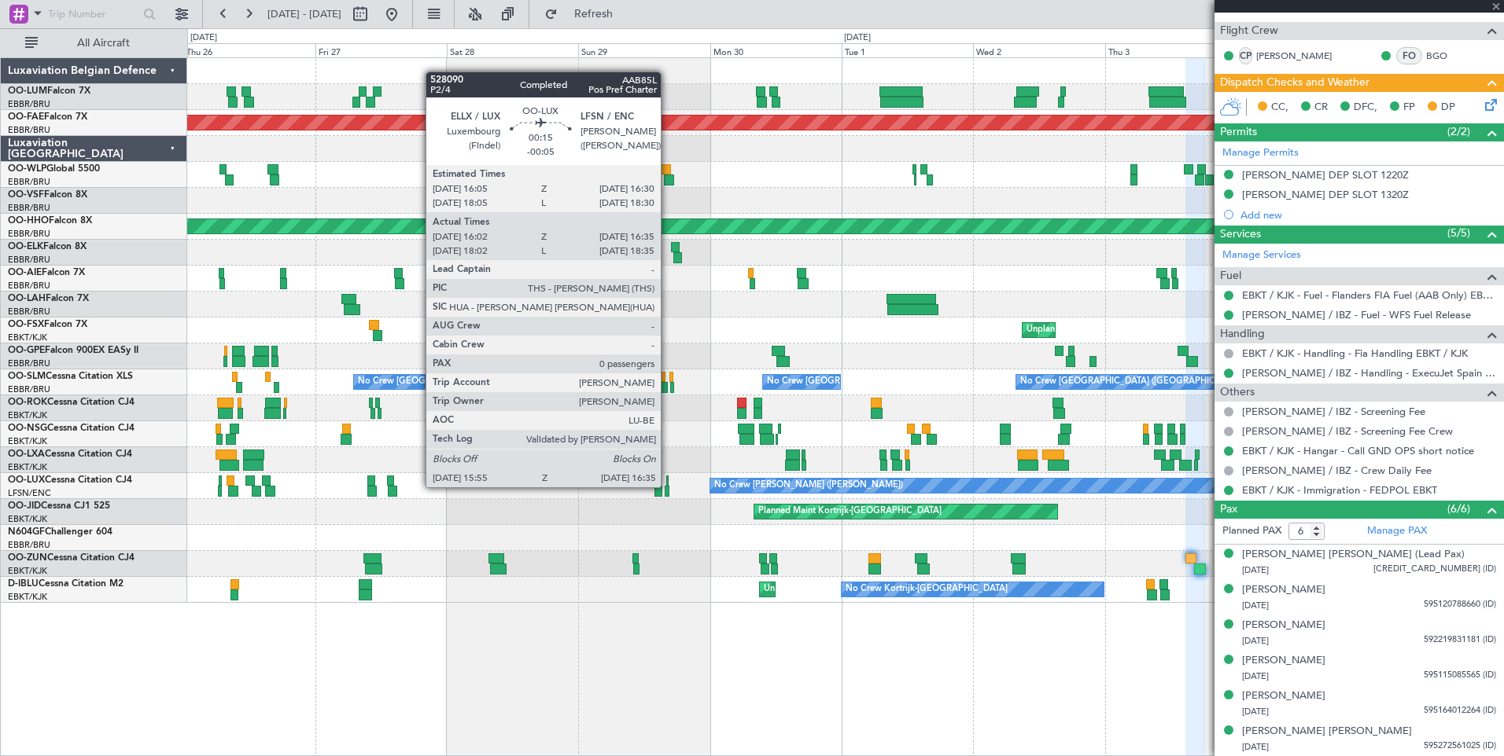
type input "-00:05"
type input "14:08"
type input "15:11"
type input "2"
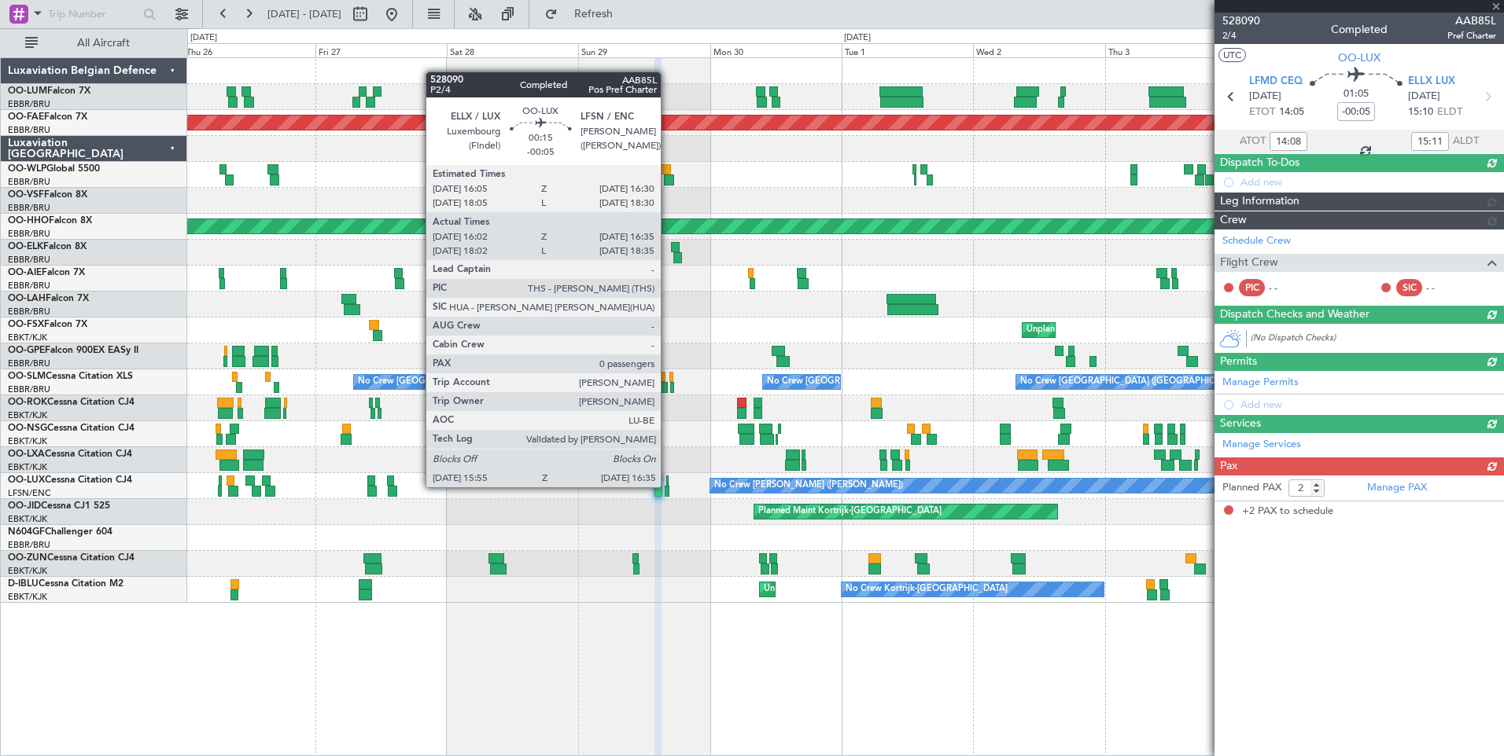
scroll to position [0, 0]
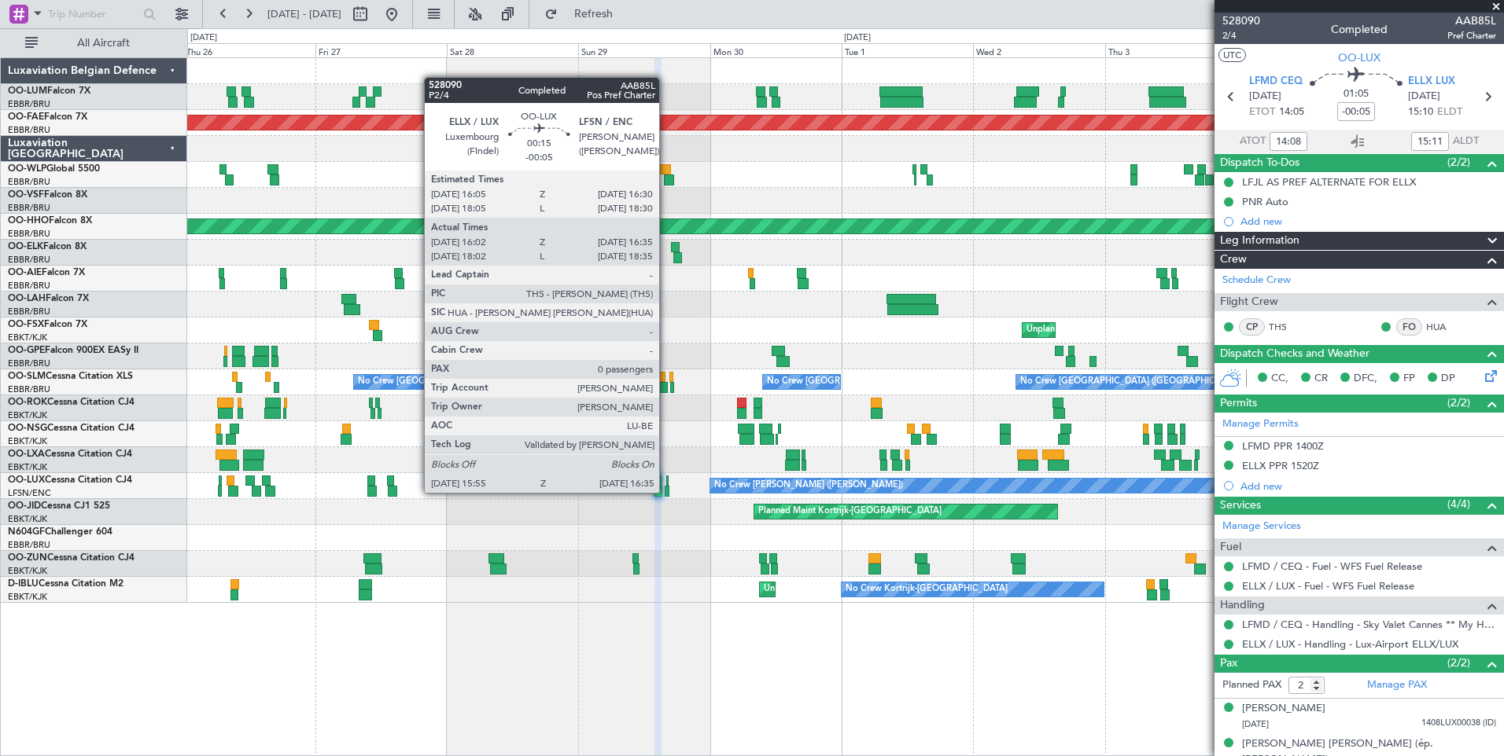
click at [666, 491] on div at bounding box center [666, 491] width 4 height 11
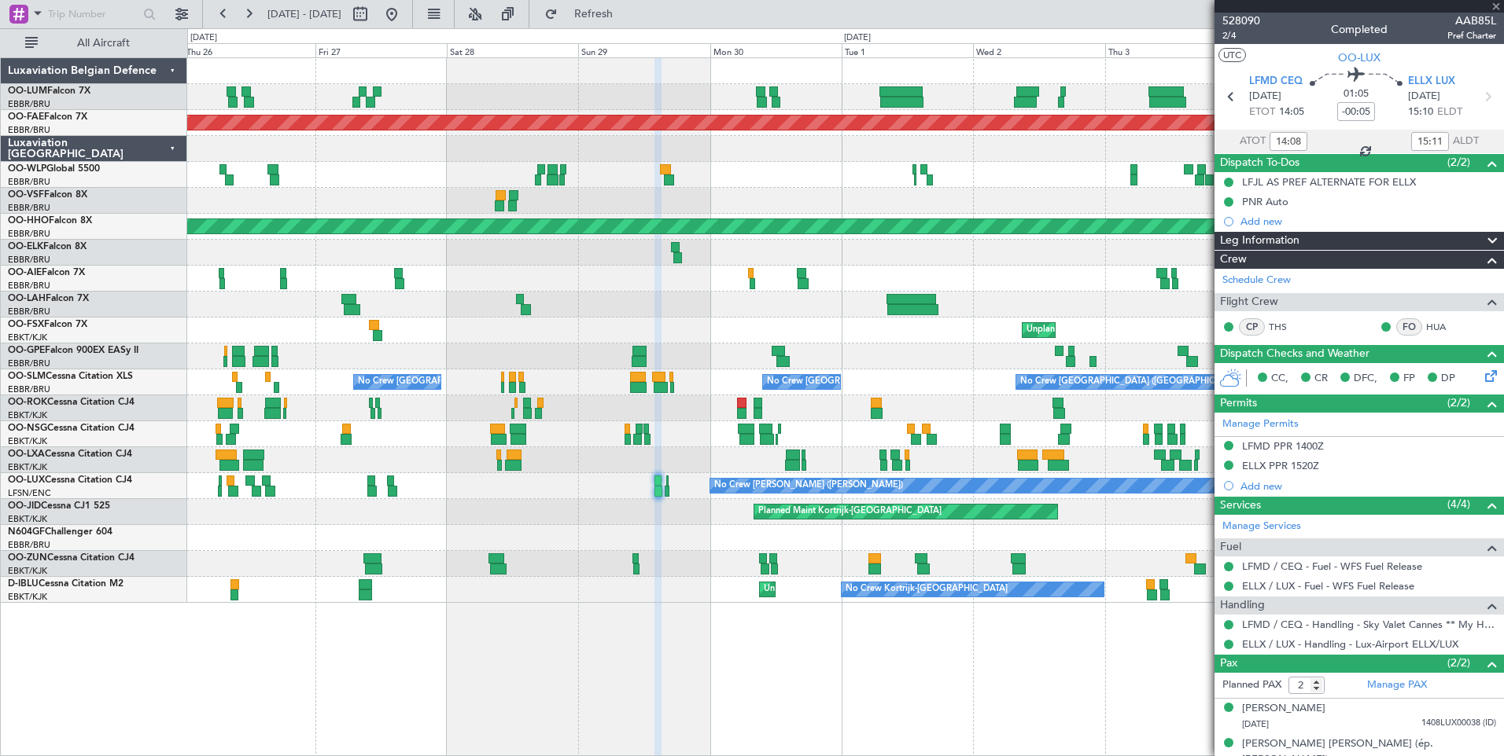
type input "16:07"
type input "16:30"
type input "0"
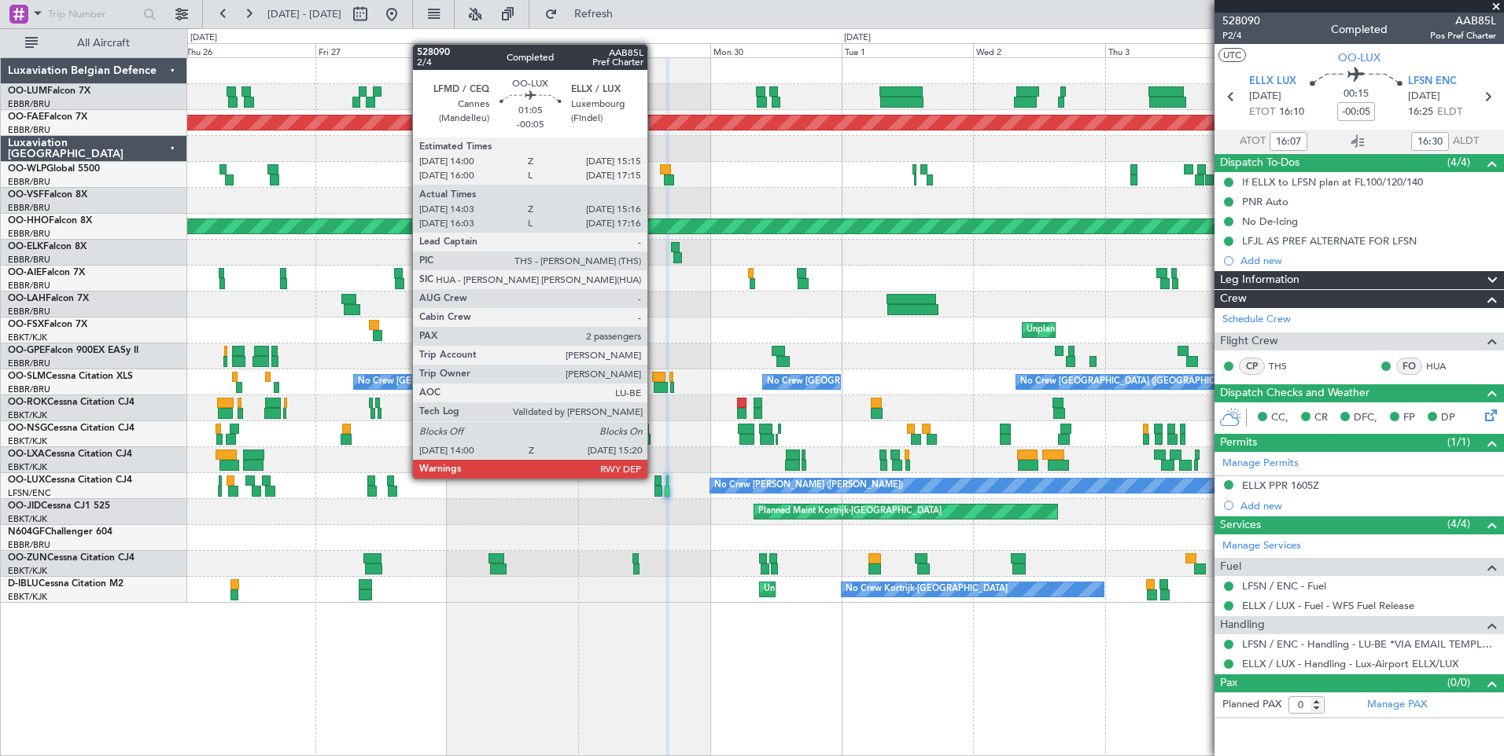
click at [654, 477] on div at bounding box center [657, 481] width 7 height 11
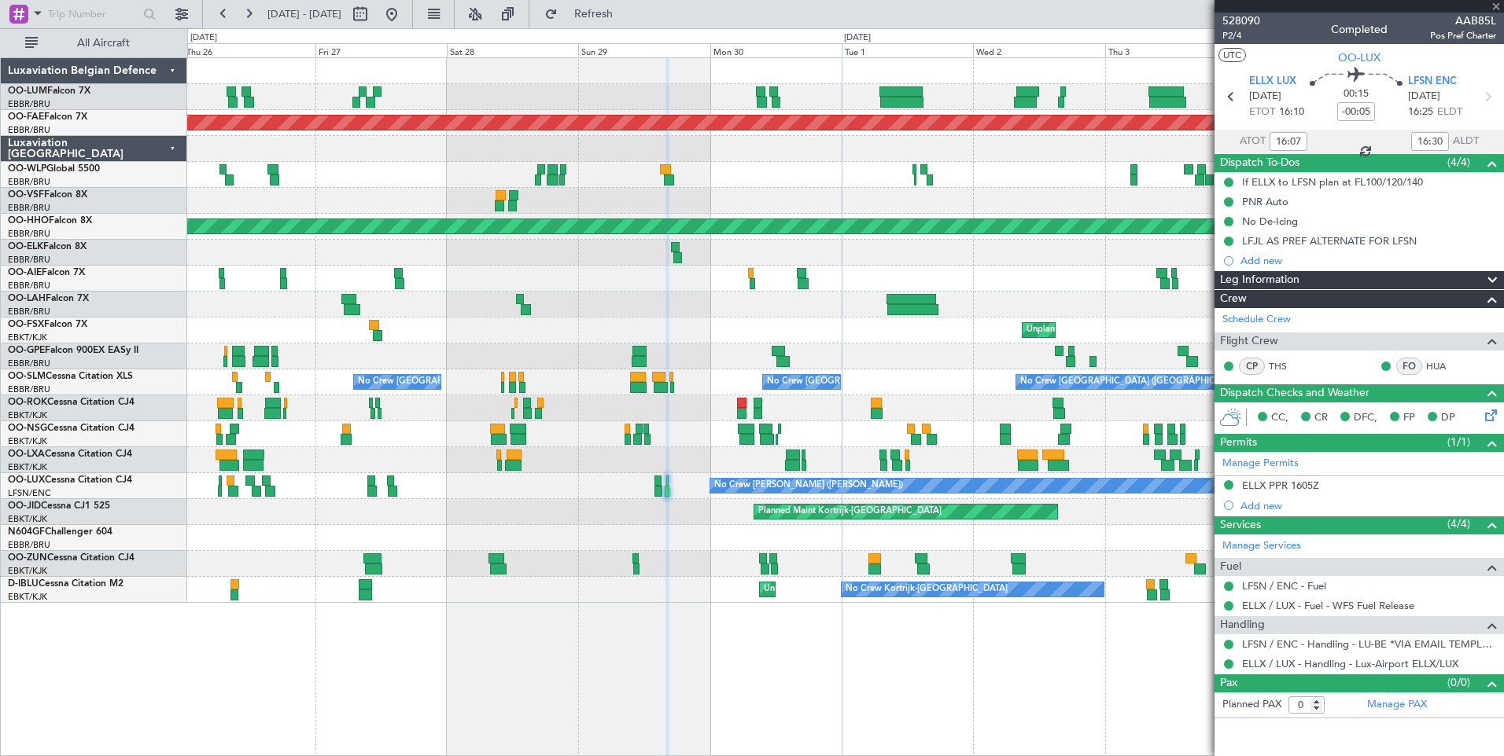
click at [657, 477] on div at bounding box center [657, 481] width 7 height 11
type input "14:08"
type input "15:11"
type input "2"
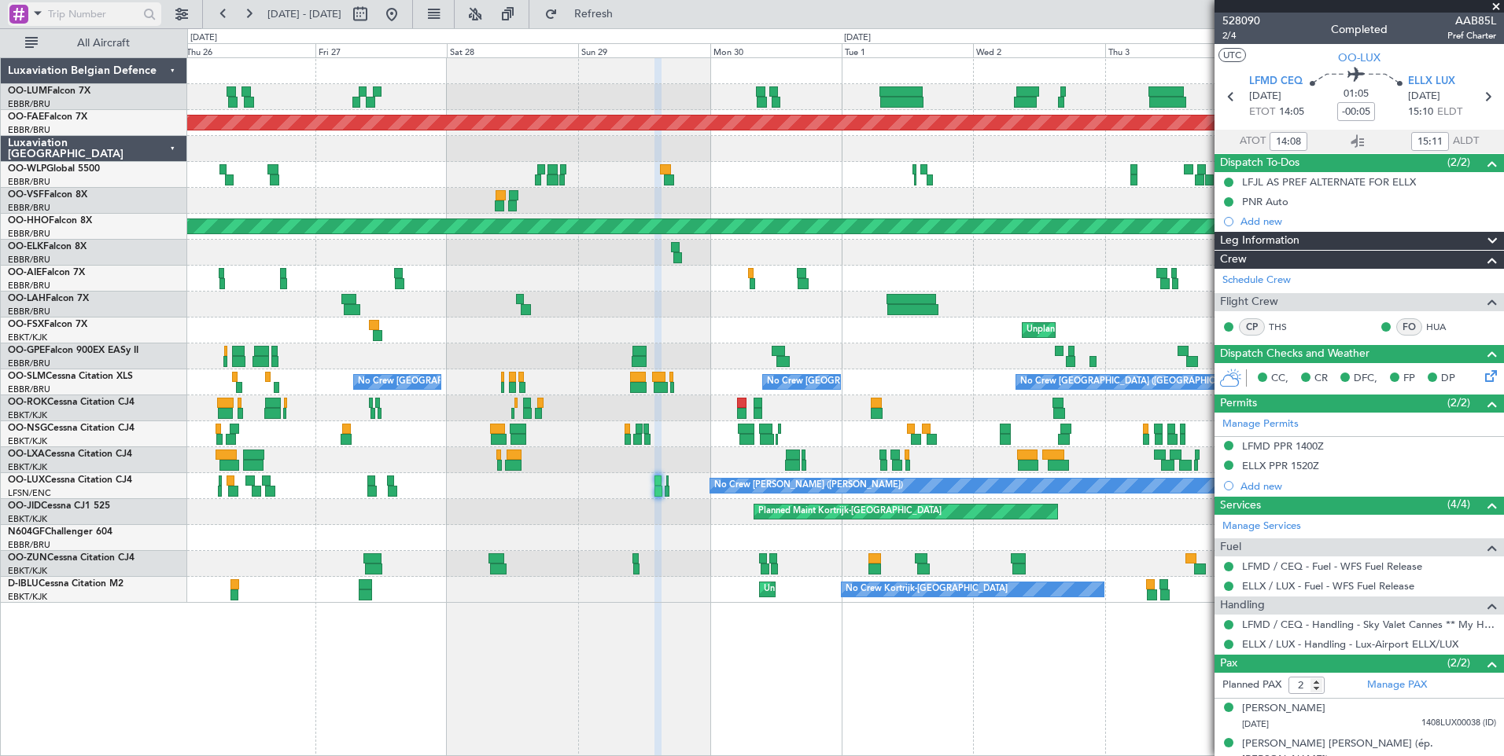
click at [34, 9] on span at bounding box center [37, 13] width 19 height 20
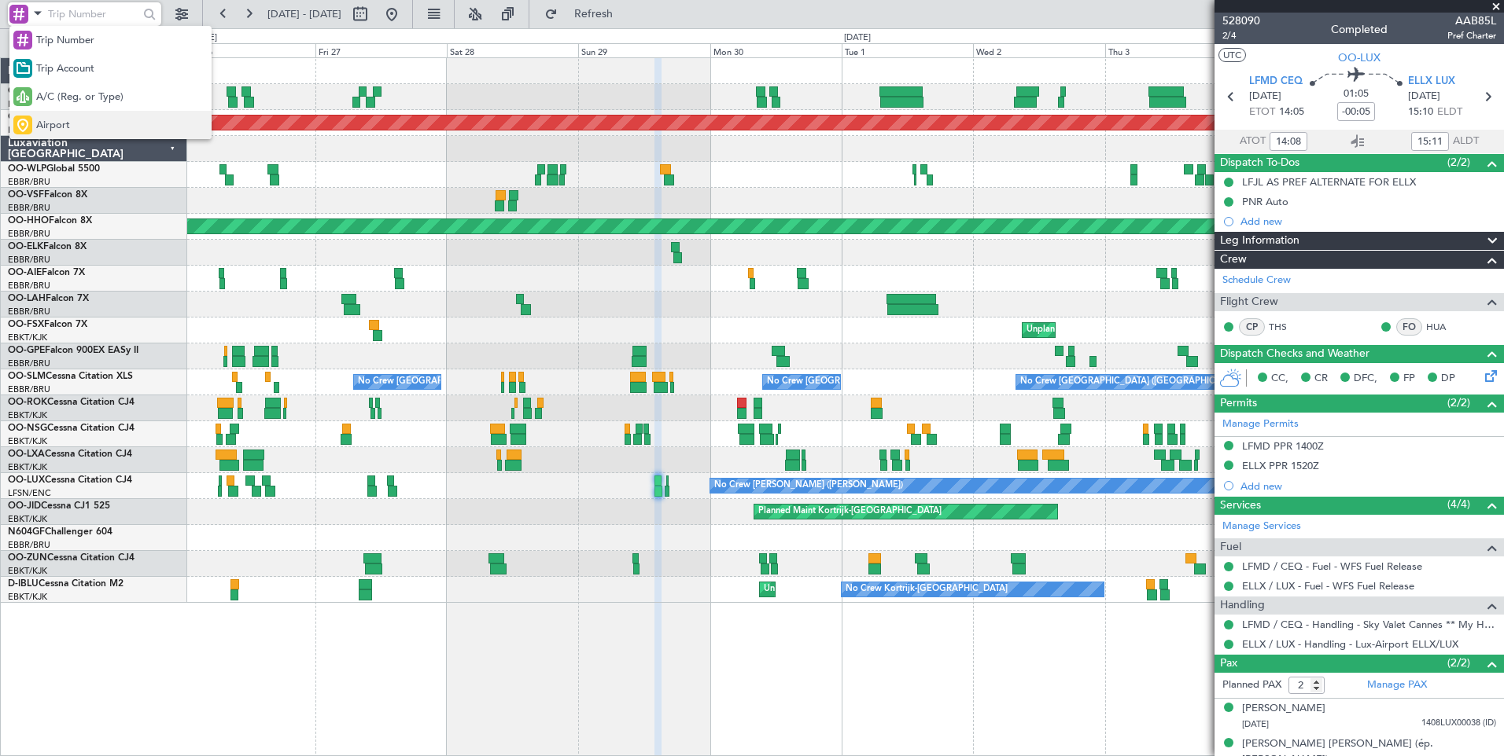
click at [72, 126] on div "Airport" at bounding box center [110, 125] width 202 height 28
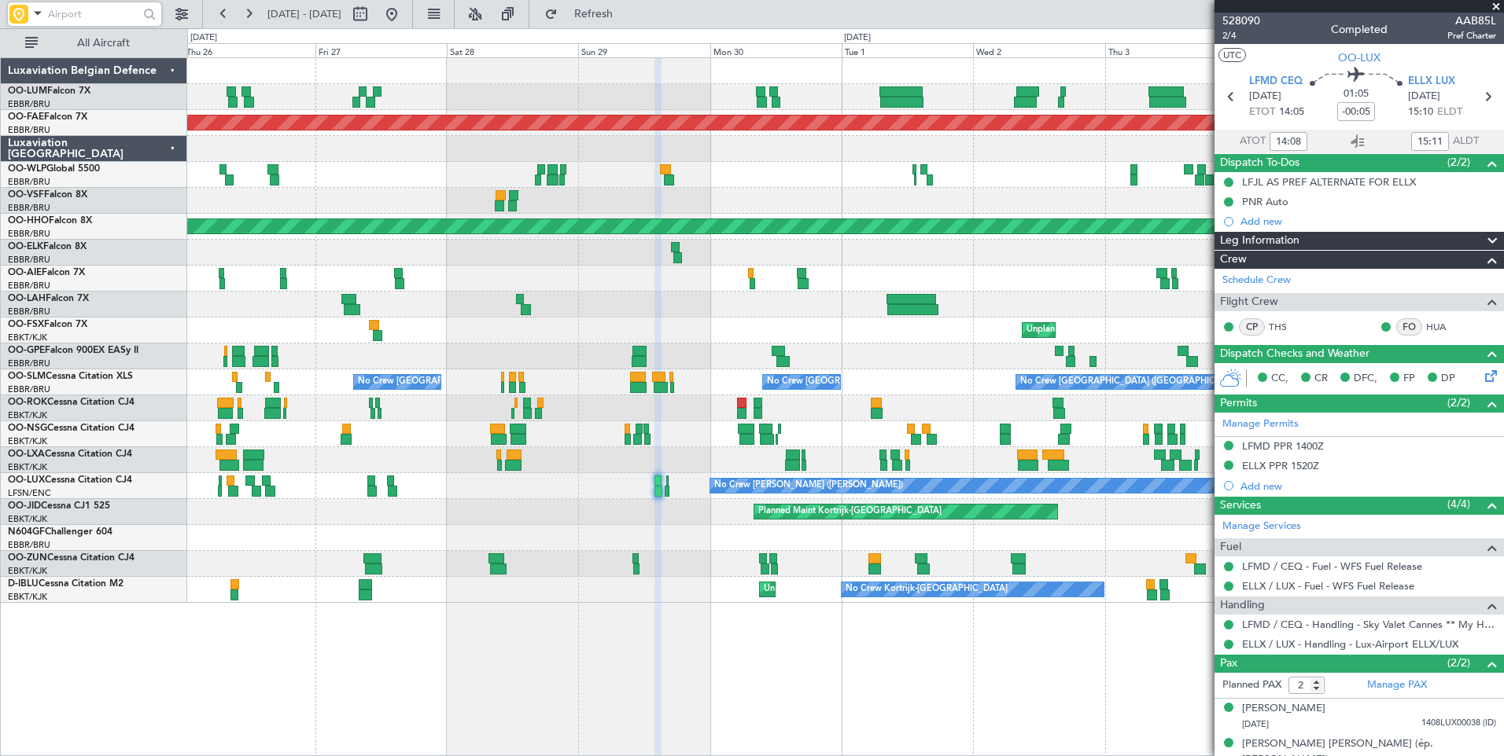
click at [72, 13] on input "text" at bounding box center [93, 14] width 90 height 24
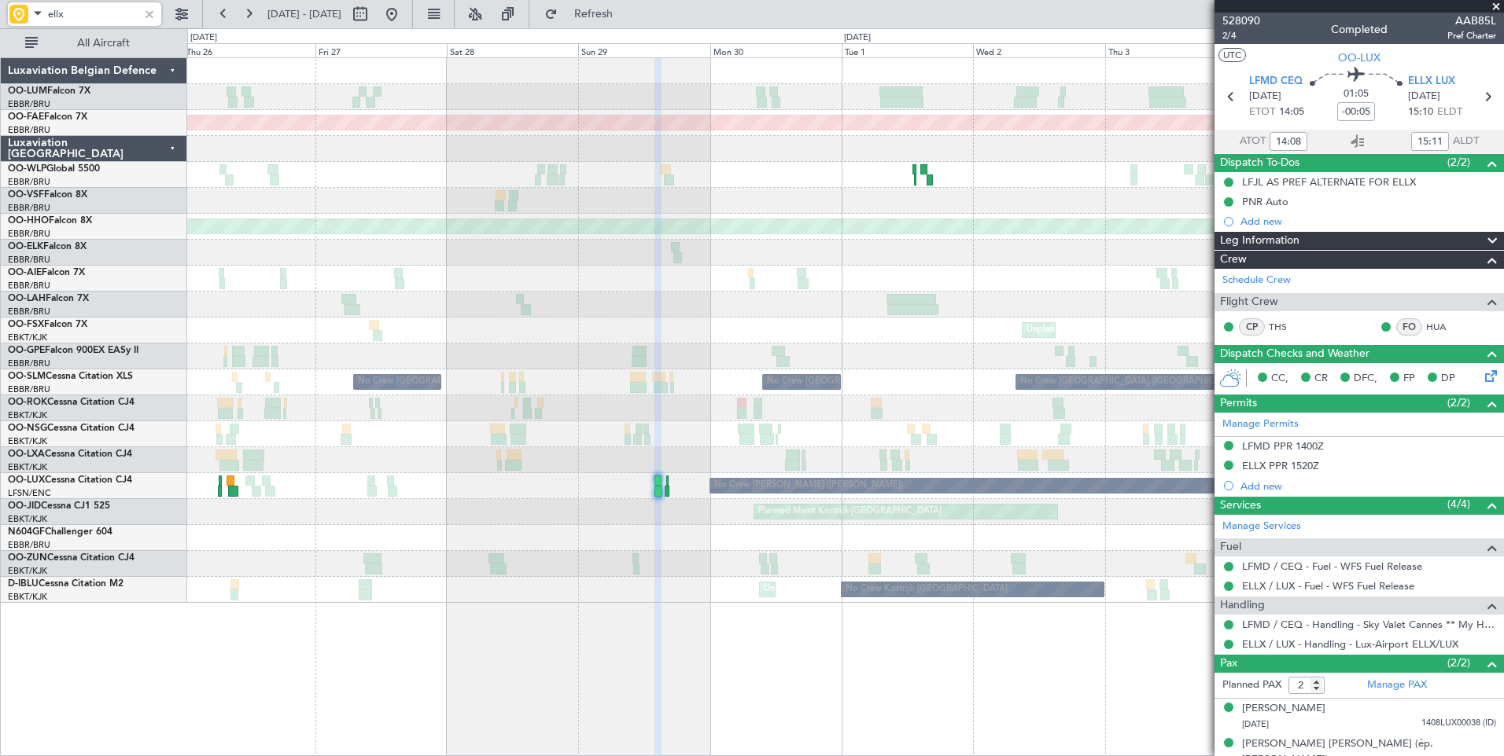
type input "ellx"
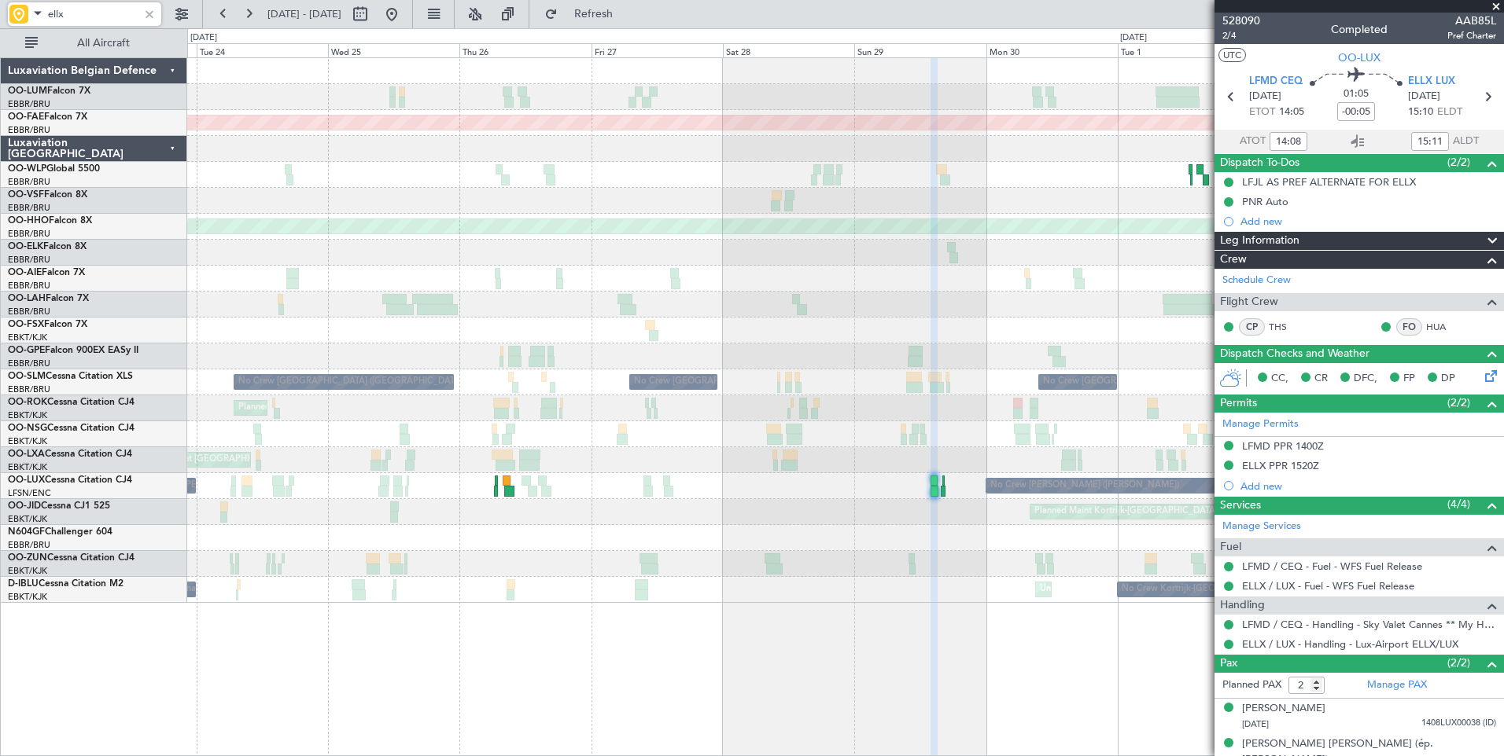
click at [751, 716] on div "Planned Maint Brussels (Brussels National) Unplanned Maint Melsbroek Air Base P…" at bounding box center [845, 406] width 1316 height 699
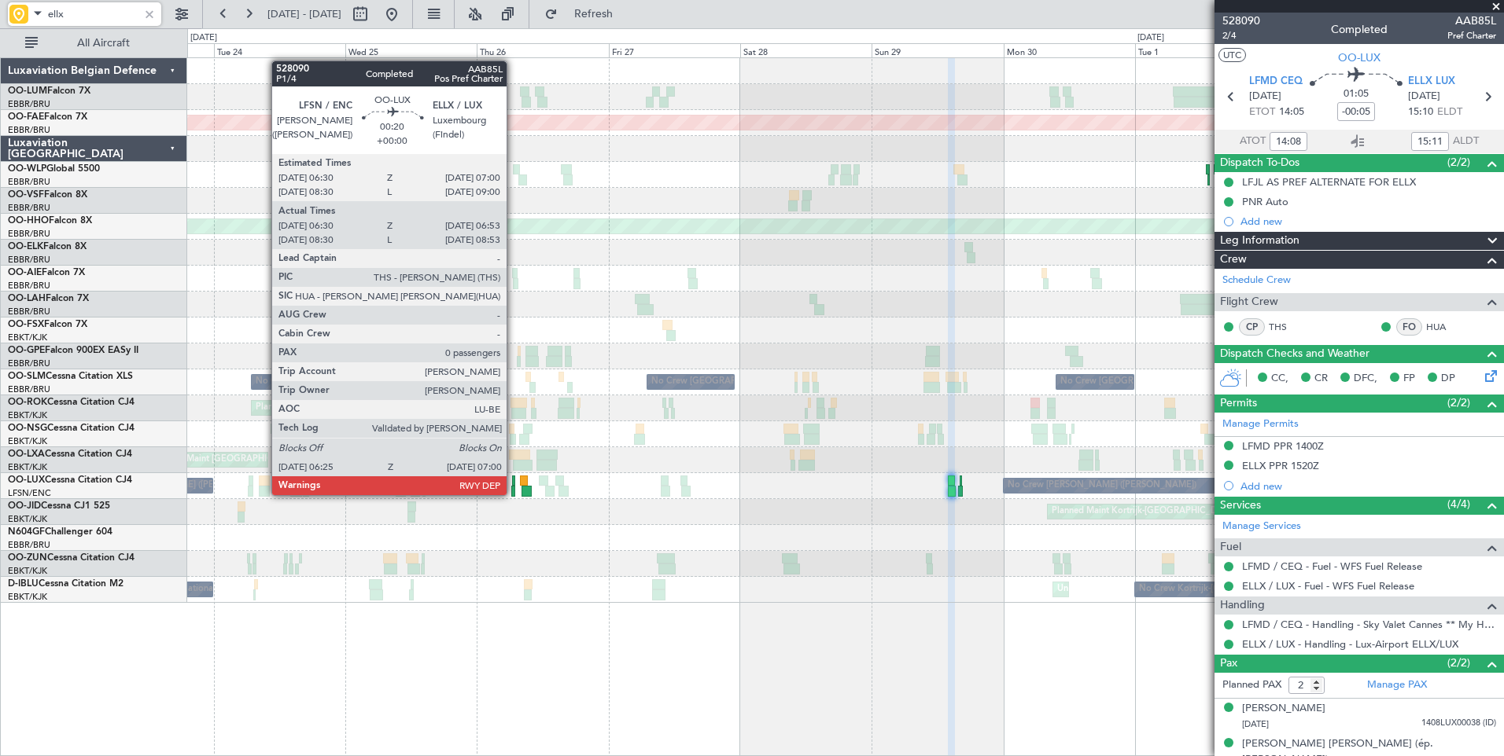
click at [513, 494] on div at bounding box center [513, 491] width 4 height 11
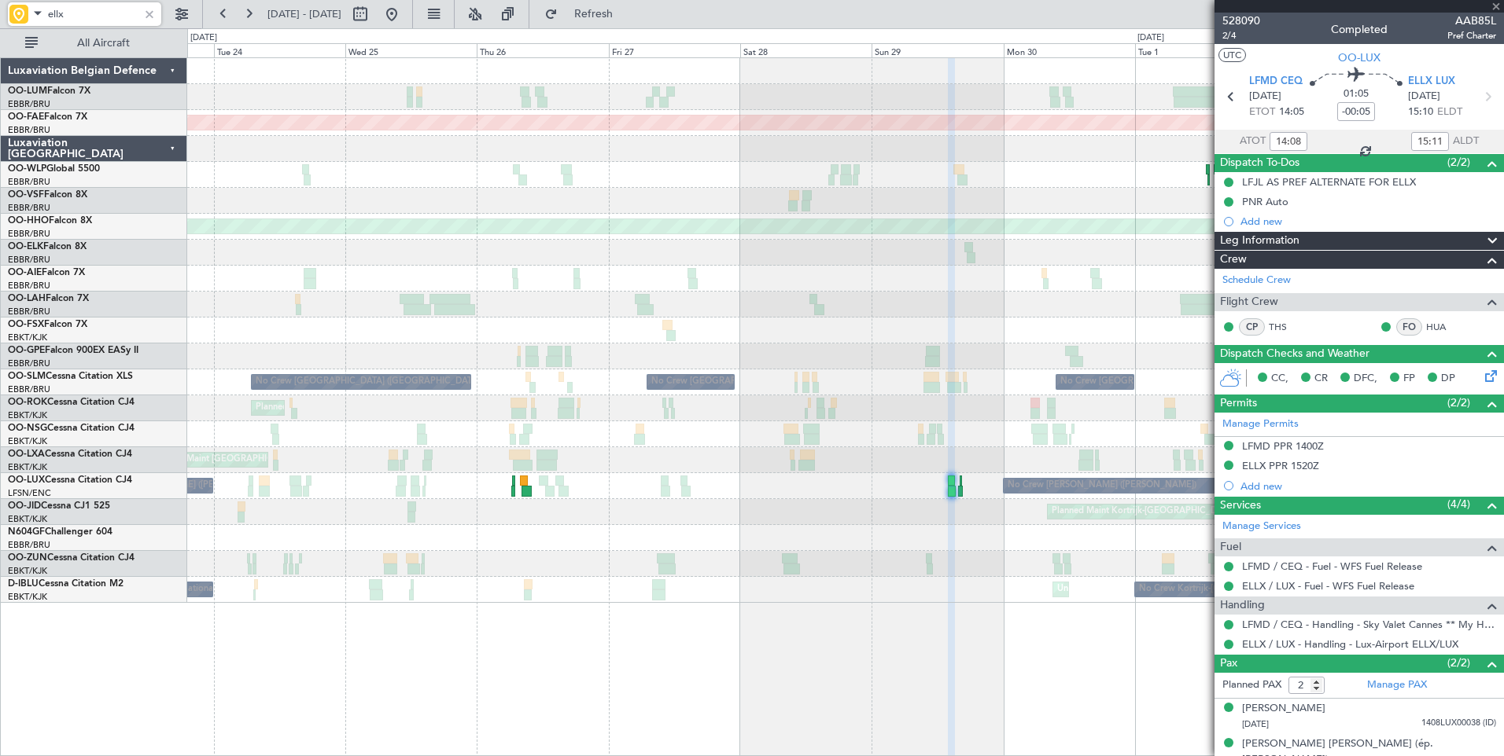
type input "06:35"
type input "06:48"
type input "0"
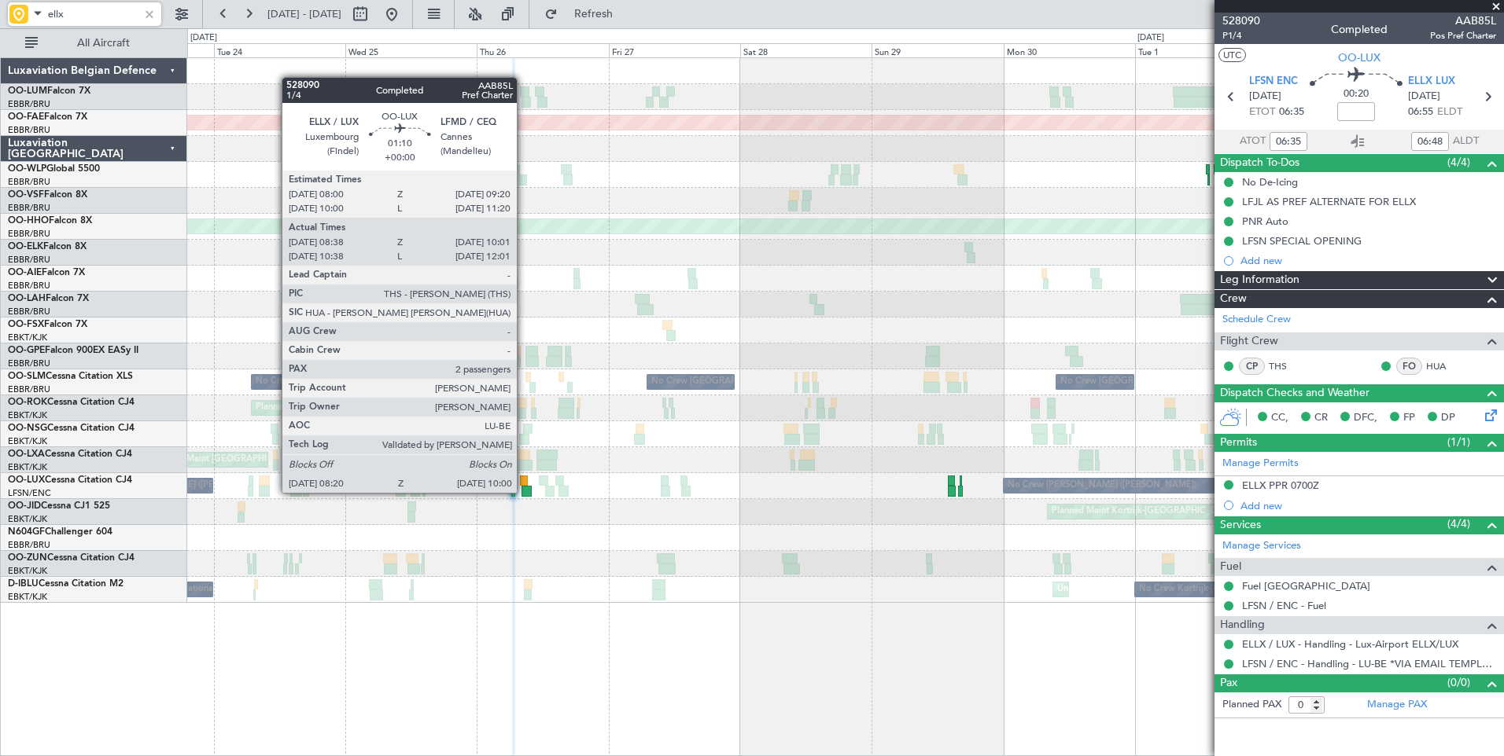
click at [524, 491] on div at bounding box center [525, 491] width 9 height 11
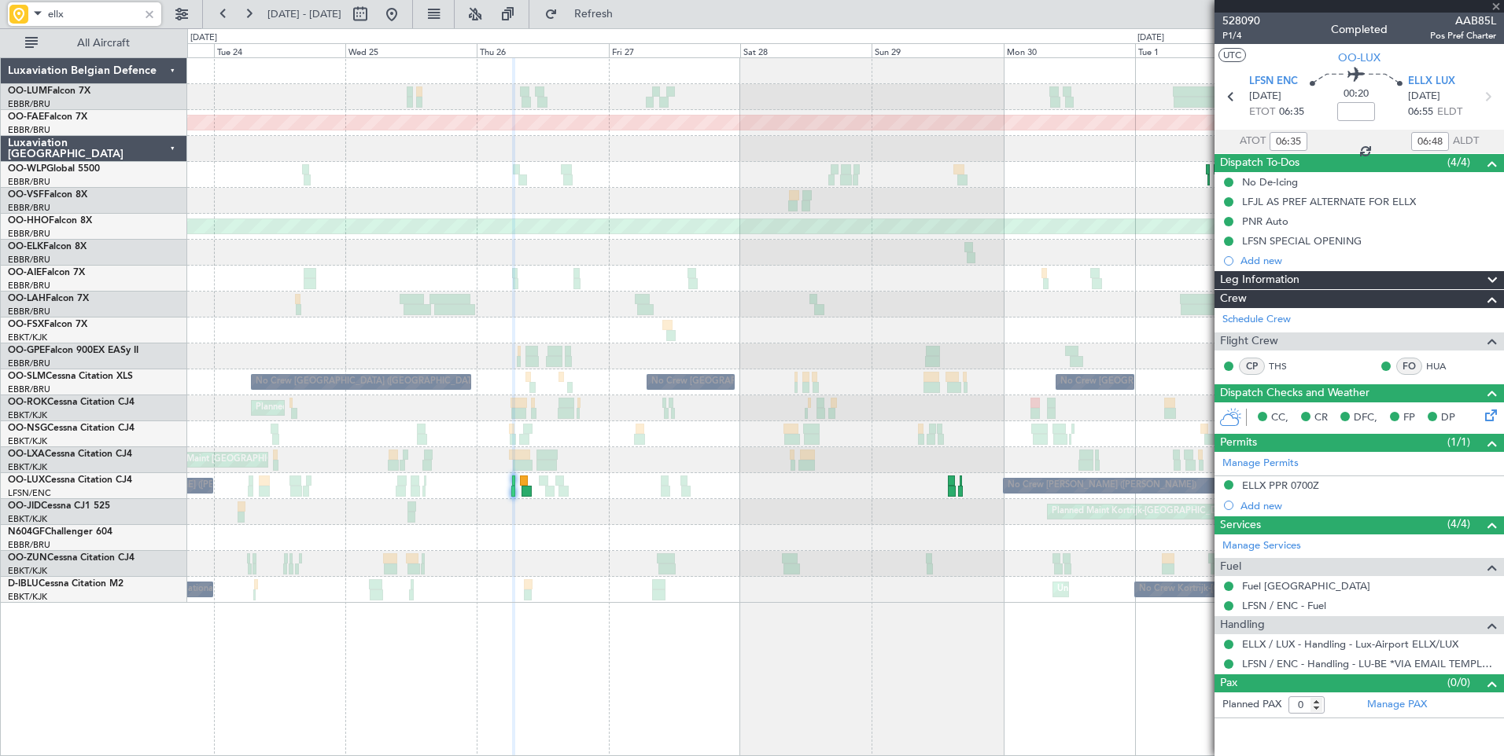
type input "08:43"
type input "09:56"
type input "2"
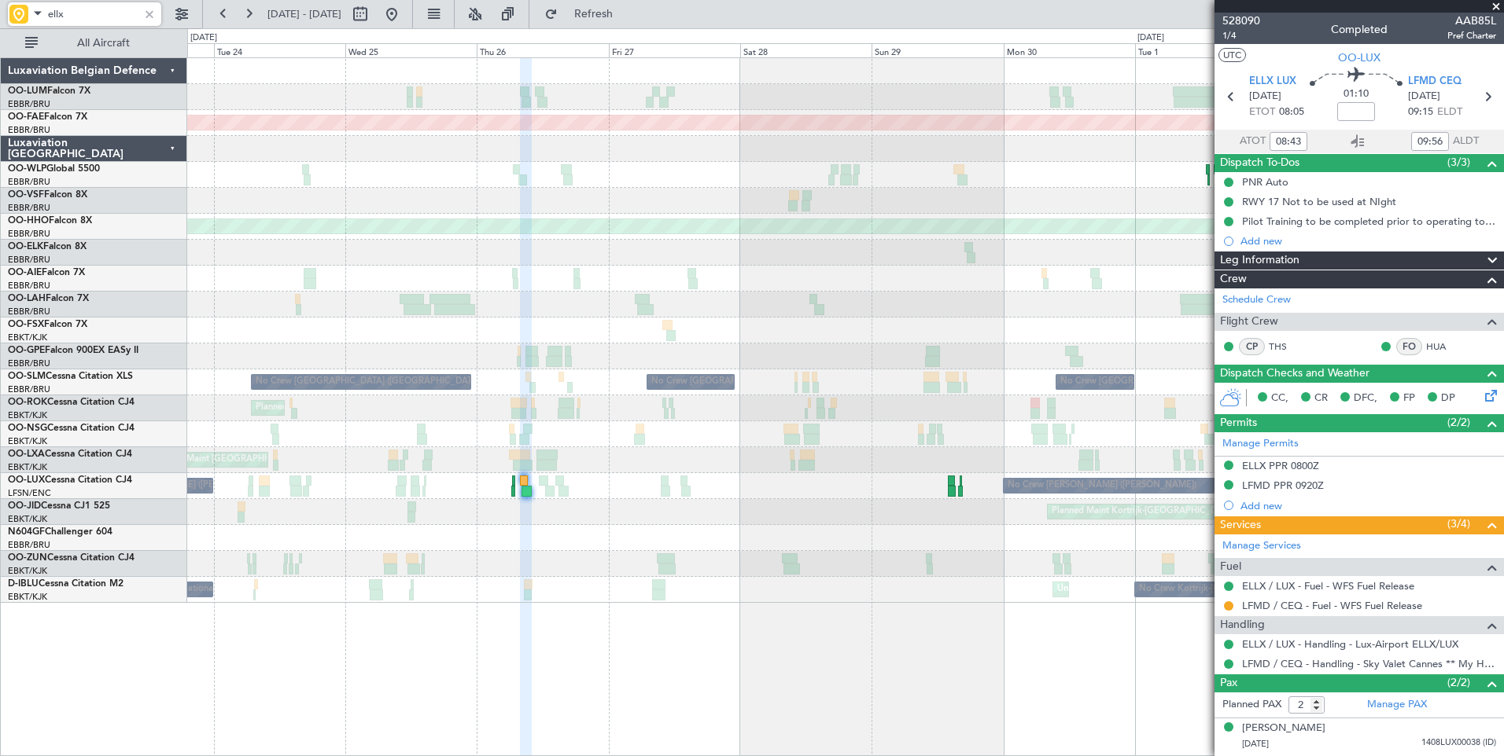
click at [39, 13] on span at bounding box center [37, 13] width 19 height 20
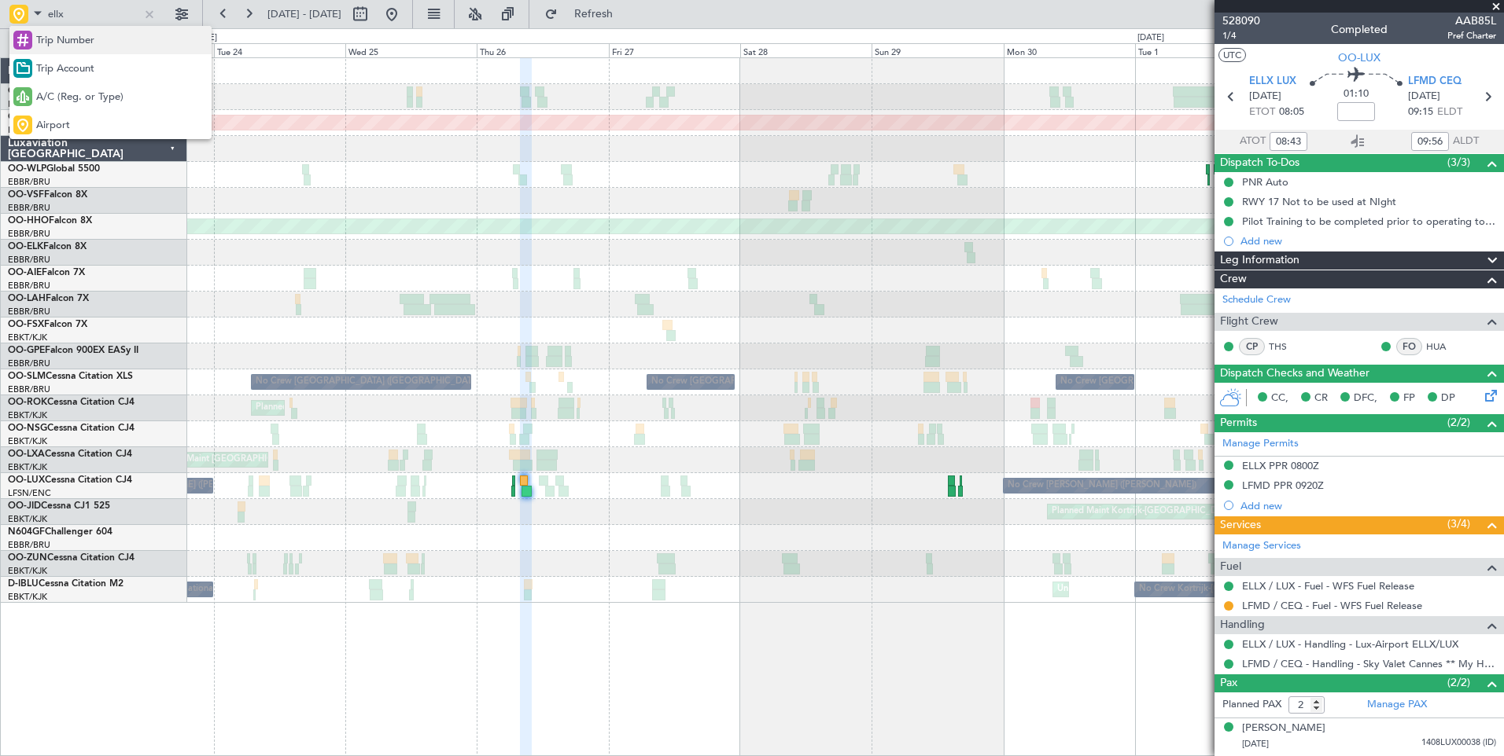
click at [50, 50] on div "Trip Number" at bounding box center [110, 40] width 202 height 28
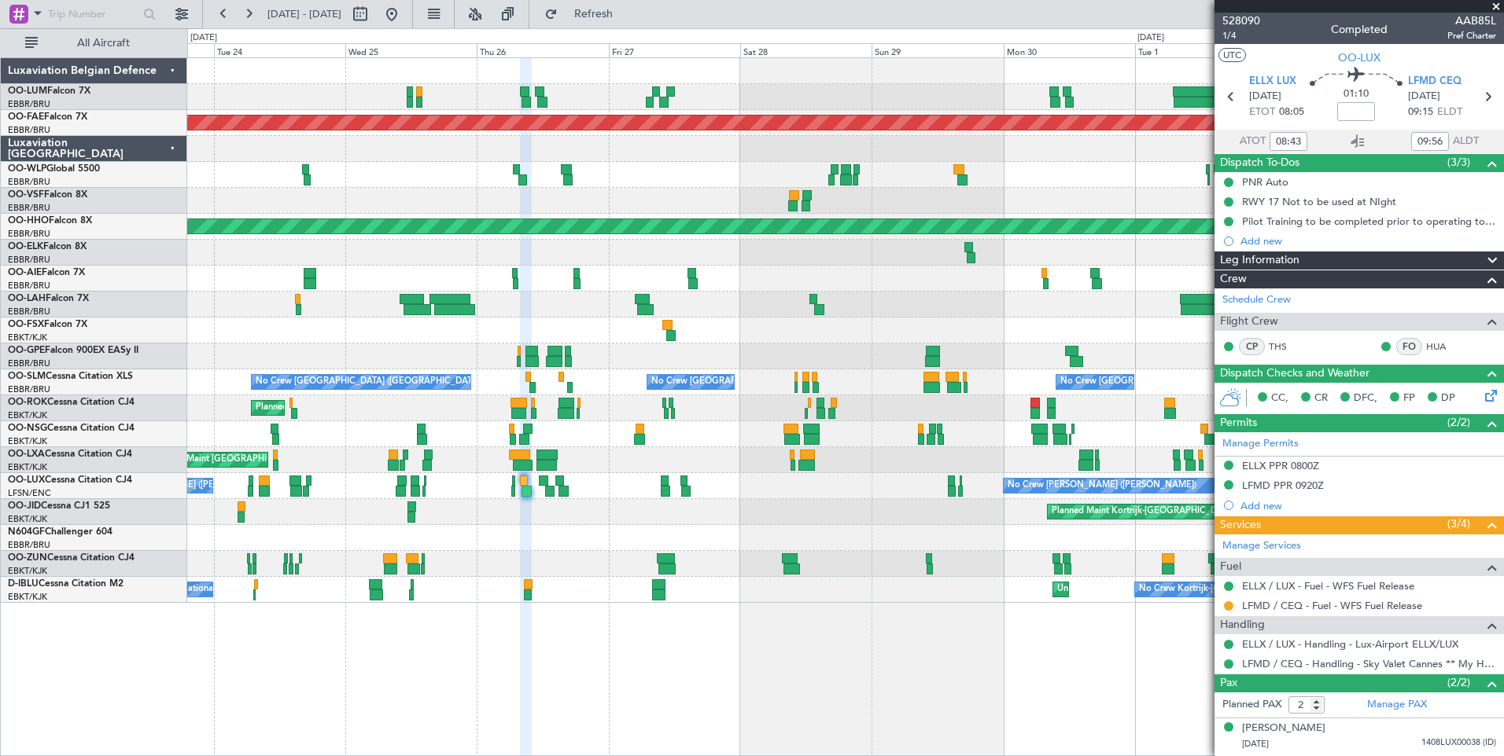
click at [1503, 756] on html "23 Jun 2025 - 03 Jul 2025 Refresh Quick Links All Aircraft Unplanned Maint Mels…" at bounding box center [752, 378] width 1504 height 756
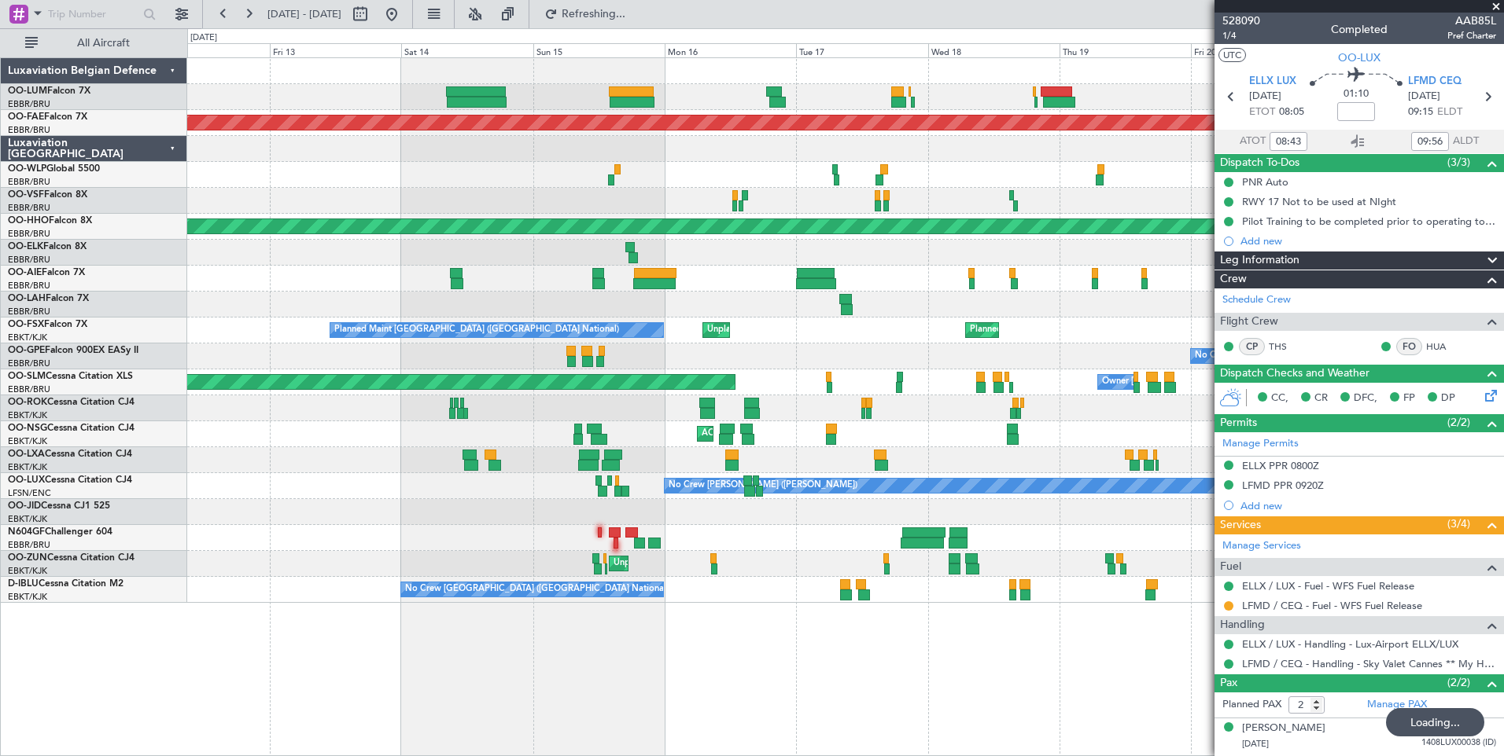
click at [804, 656] on div "Unplanned Maint Melsbroek Air Base Planned Maint Kortrijk-Wevelgem Planned Main…" at bounding box center [845, 406] width 1316 height 699
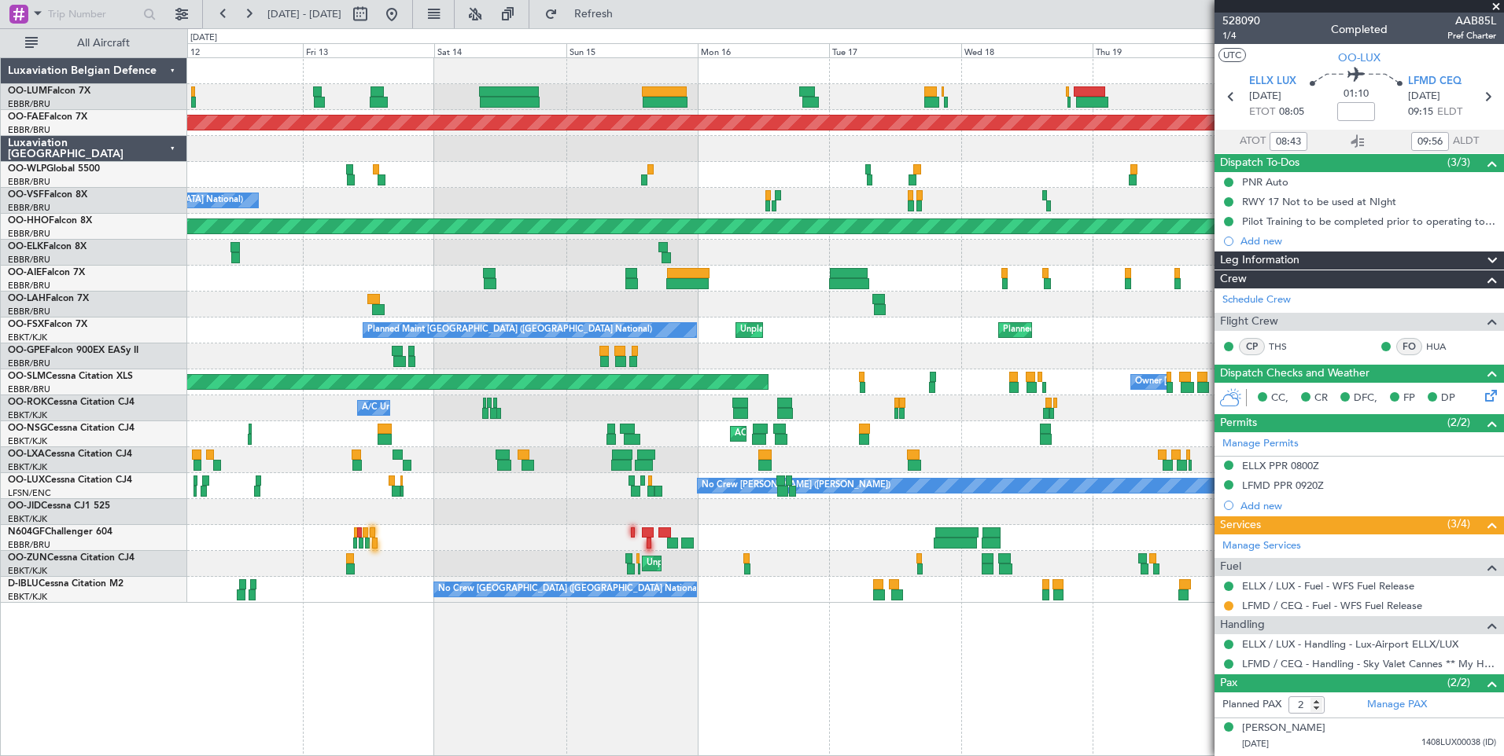
click at [642, 677] on div "Unplanned Maint Melsbroek Air Base Planned Maint Kortrijk-Wevelgem A/C Unavaila…" at bounding box center [845, 406] width 1316 height 699
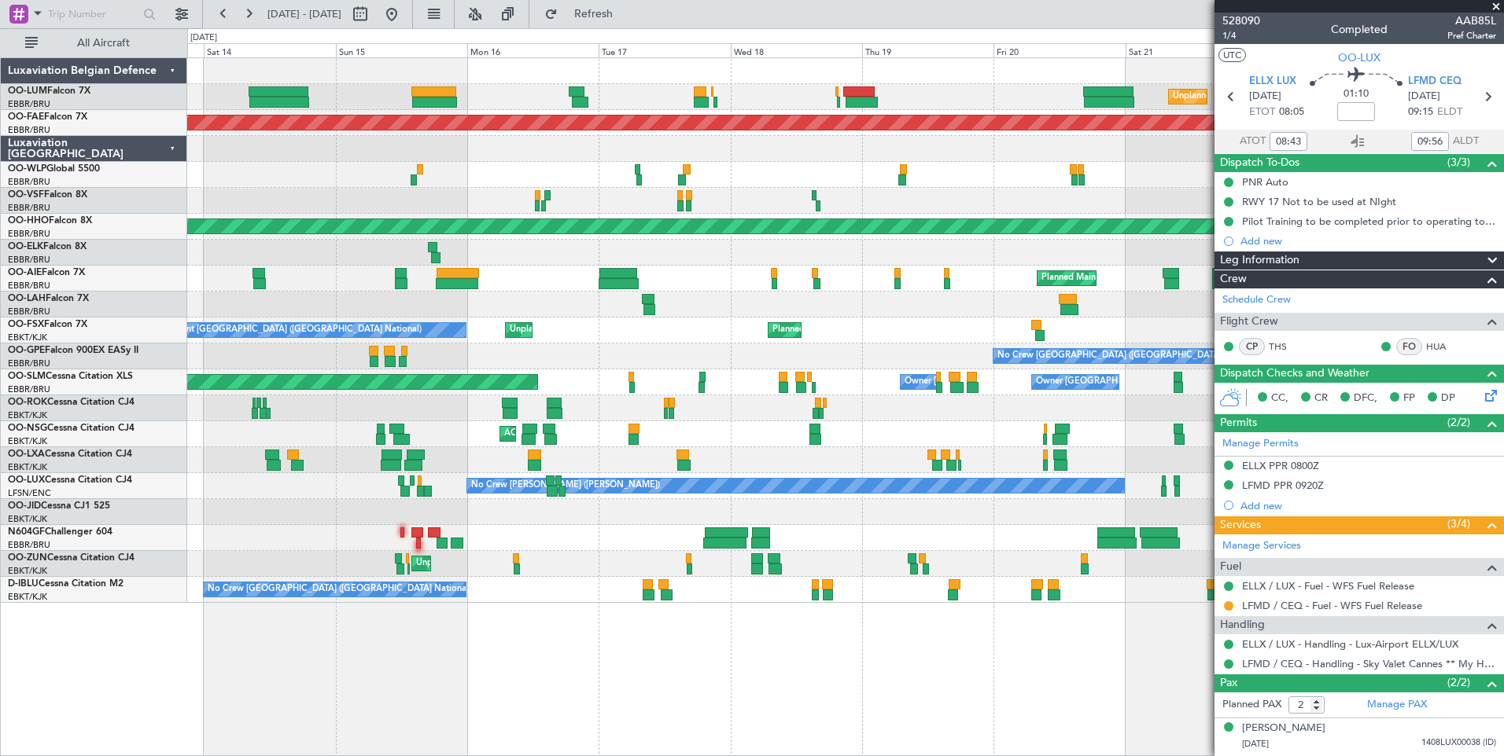
click at [607, 685] on div "Unplanned Maint Melsbroek Air Base Planned Maint Kortrijk-Wevelgem A/C Unavaila…" at bounding box center [845, 406] width 1316 height 699
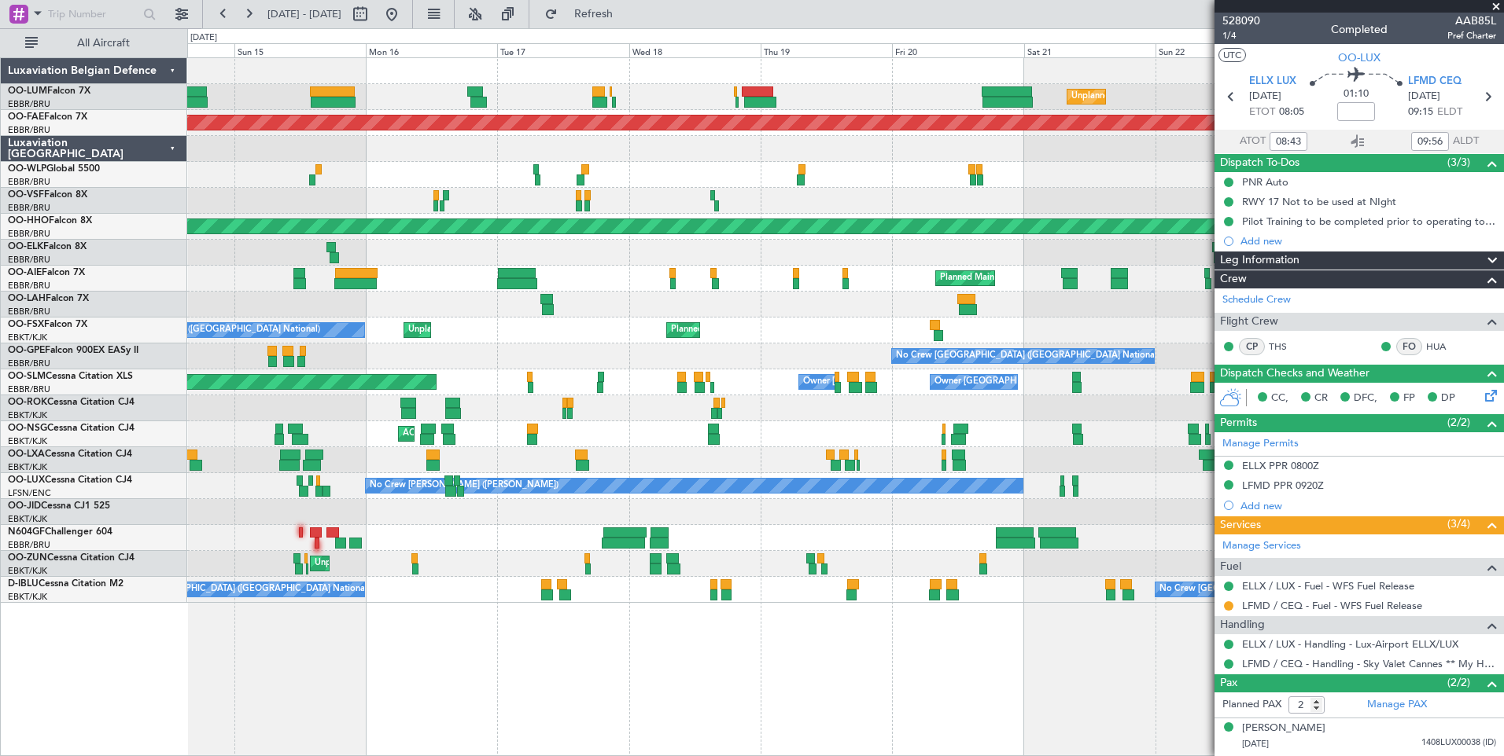
click at [529, 712] on div "Unplanned Maint Melsbroek Air Base Planned Maint Kortrijk-Wevelgem A/C Unavaila…" at bounding box center [845, 406] width 1316 height 699
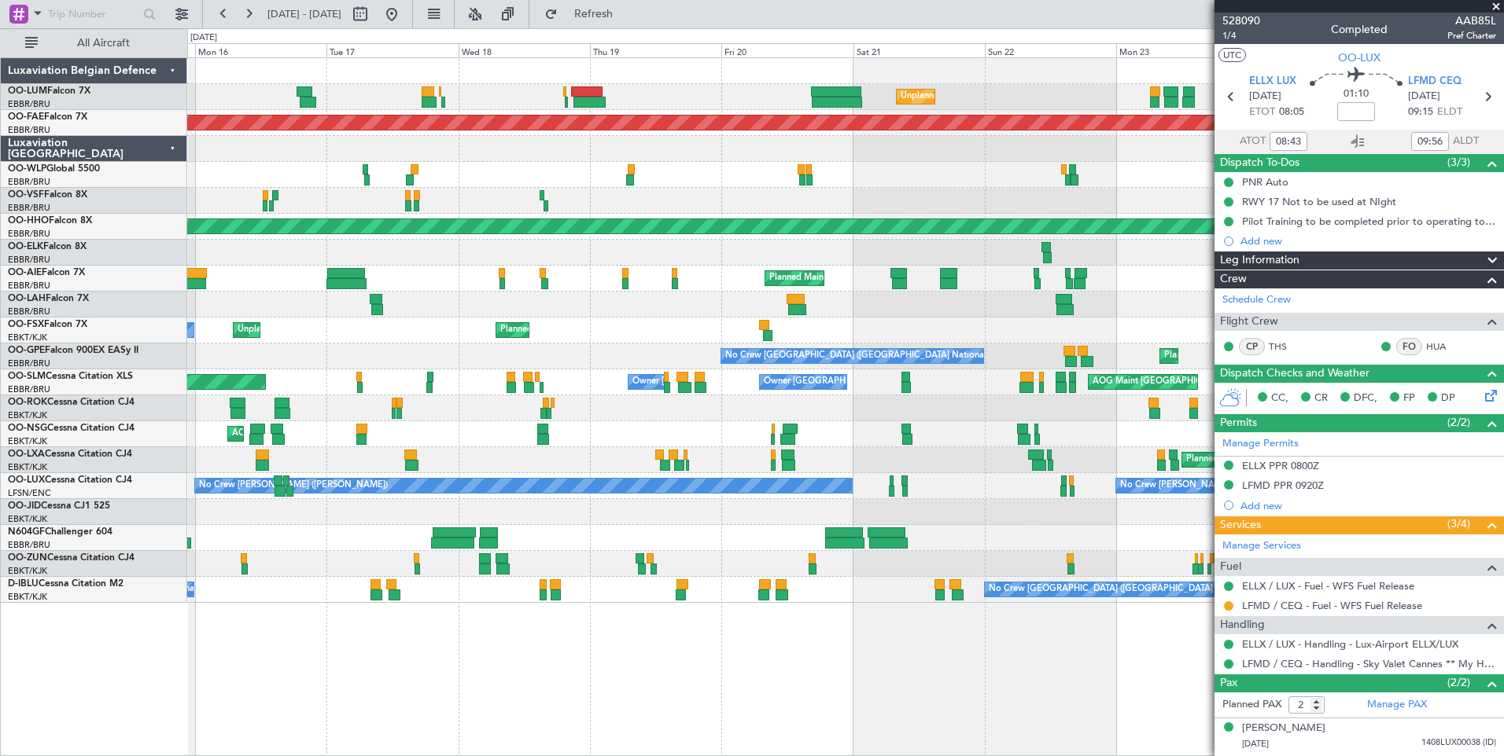
click at [570, 726] on div "Unplanned Maint Melsbroek Air Base Planned Maint Kortrijk-Wevelgem Planned Main…" at bounding box center [845, 406] width 1316 height 699
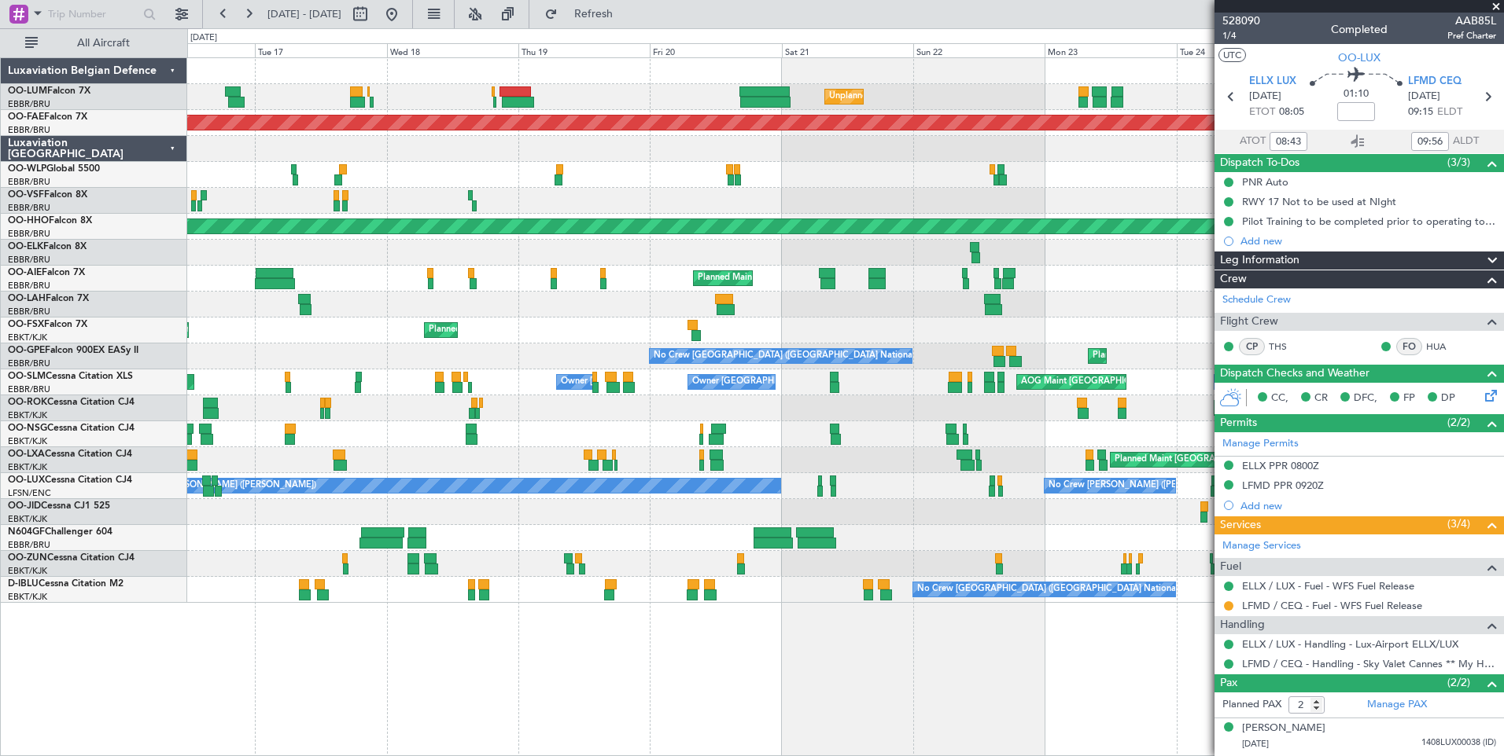
click at [886, 724] on div "Unplanned Maint Melsbroek Air Base Planned Maint Kortrijk-Wevelgem Planned Main…" at bounding box center [845, 406] width 1316 height 699
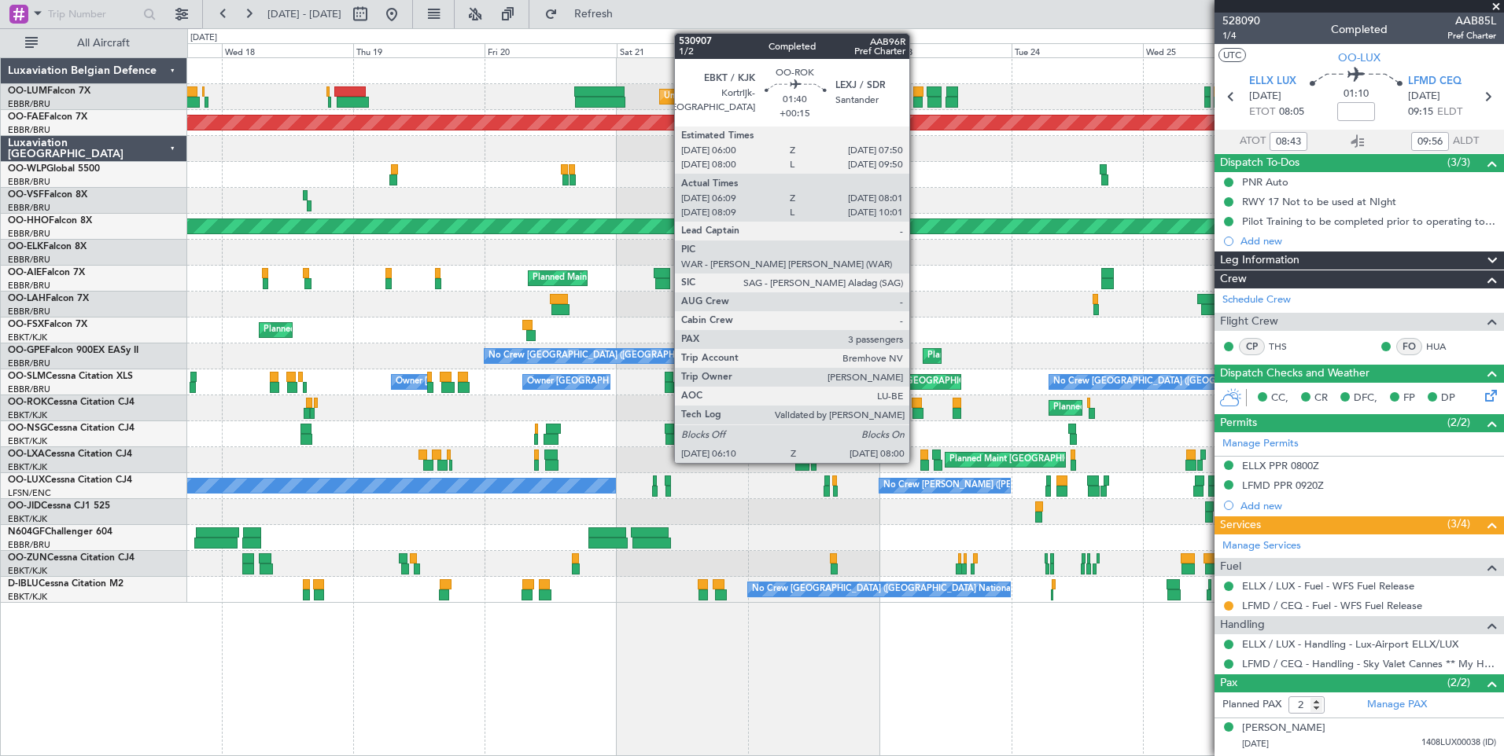
click at [916, 406] on div at bounding box center [916, 403] width 10 height 11
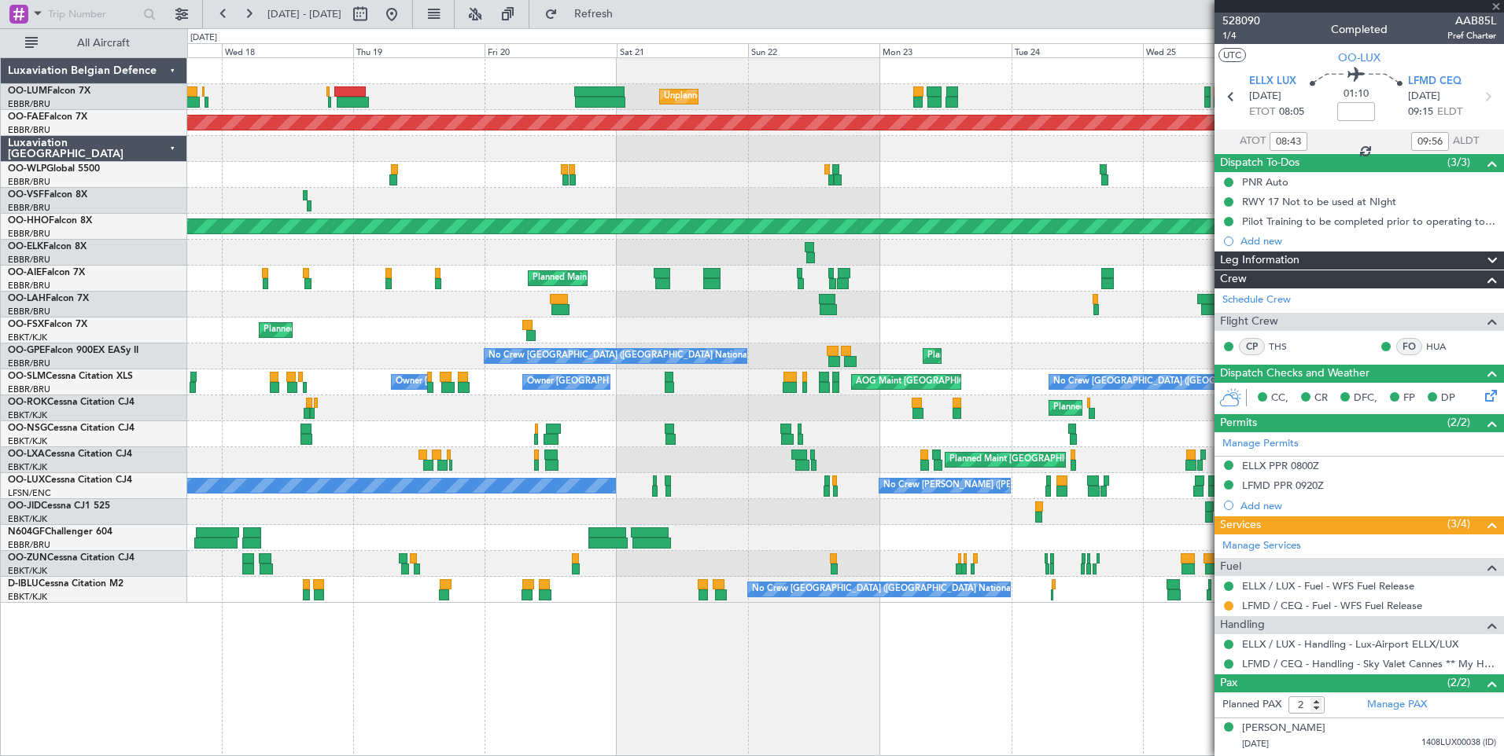
type input "+00:15"
type input "06:14"
type input "07:56"
type input "3"
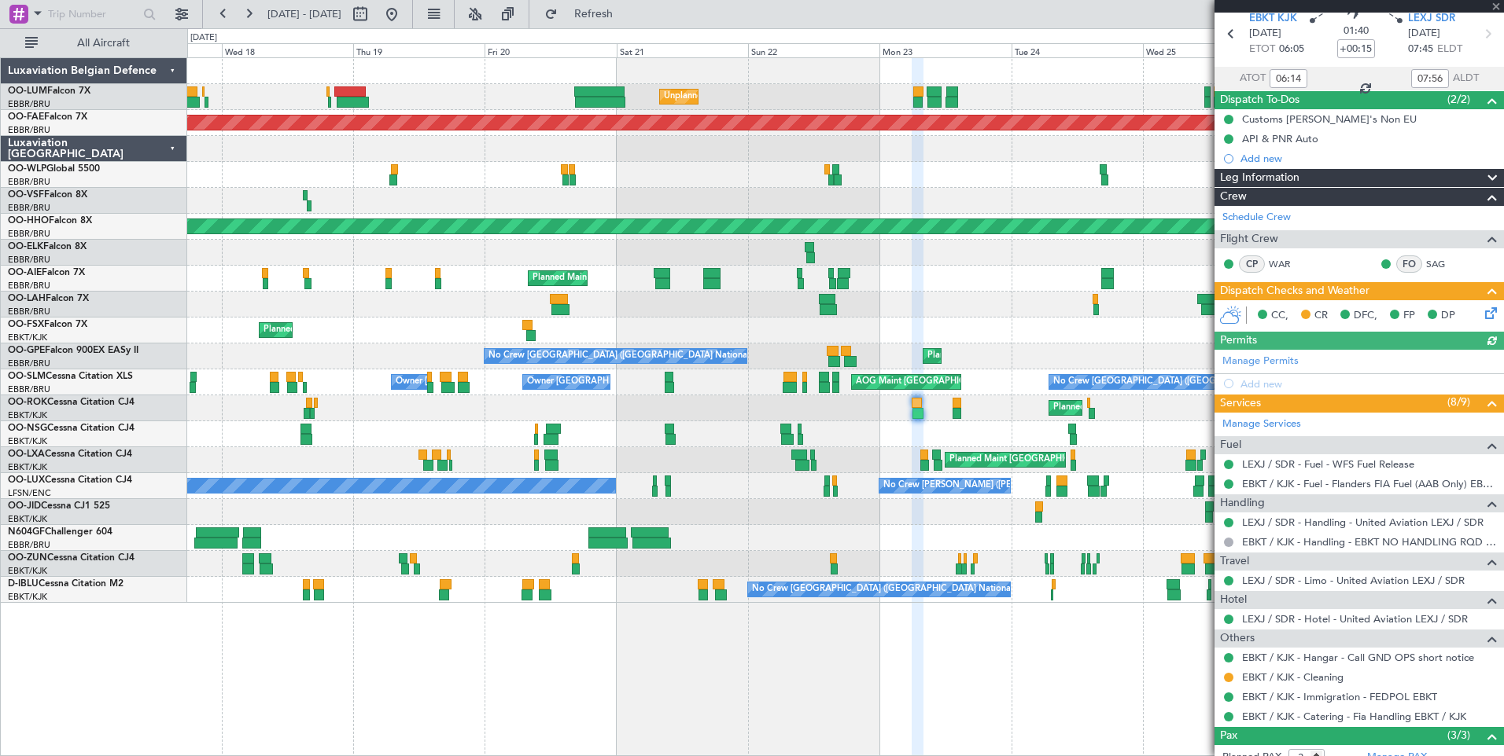
scroll to position [79, 0]
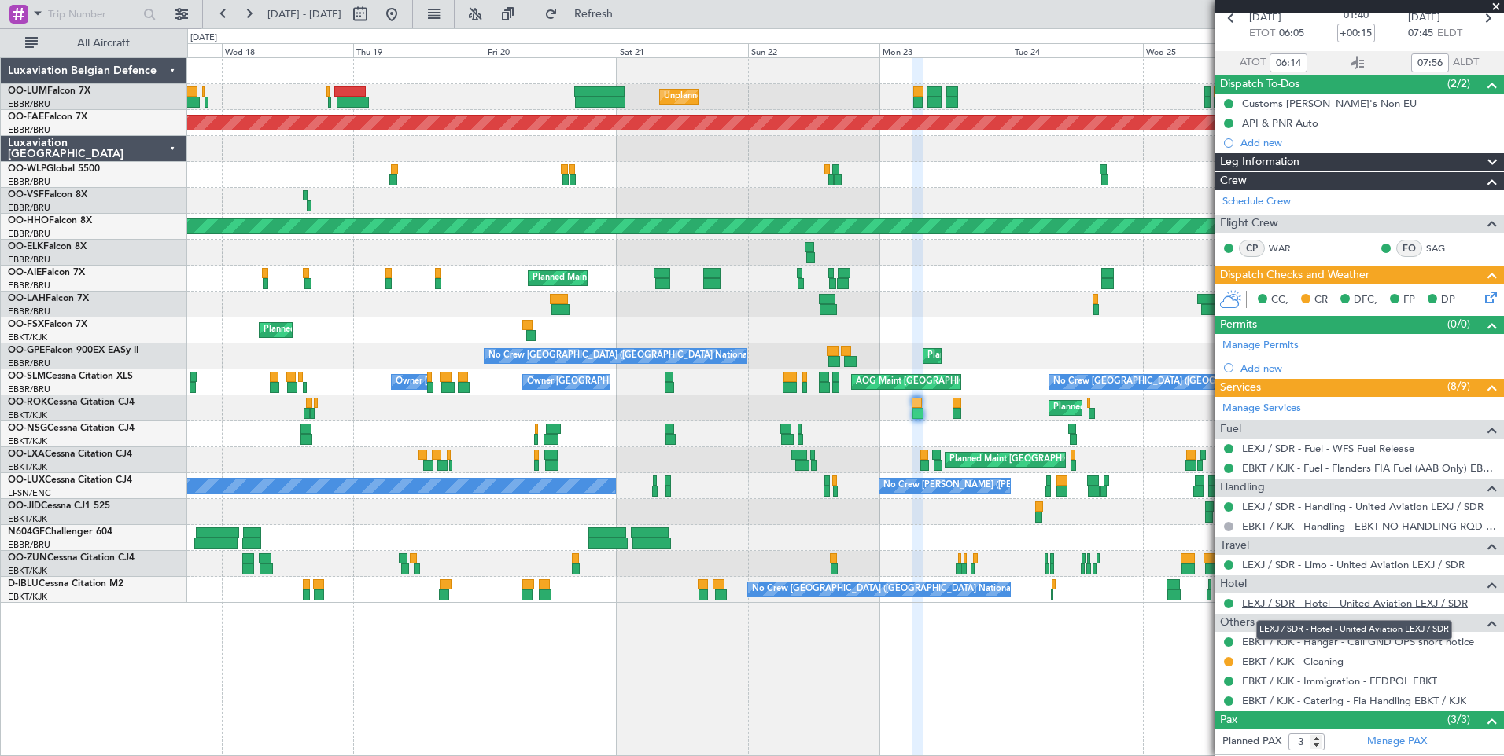
click at [1333, 602] on link "LEXJ / SDR - Hotel - United Aviation LEXJ / SDR" at bounding box center [1355, 603] width 226 height 13
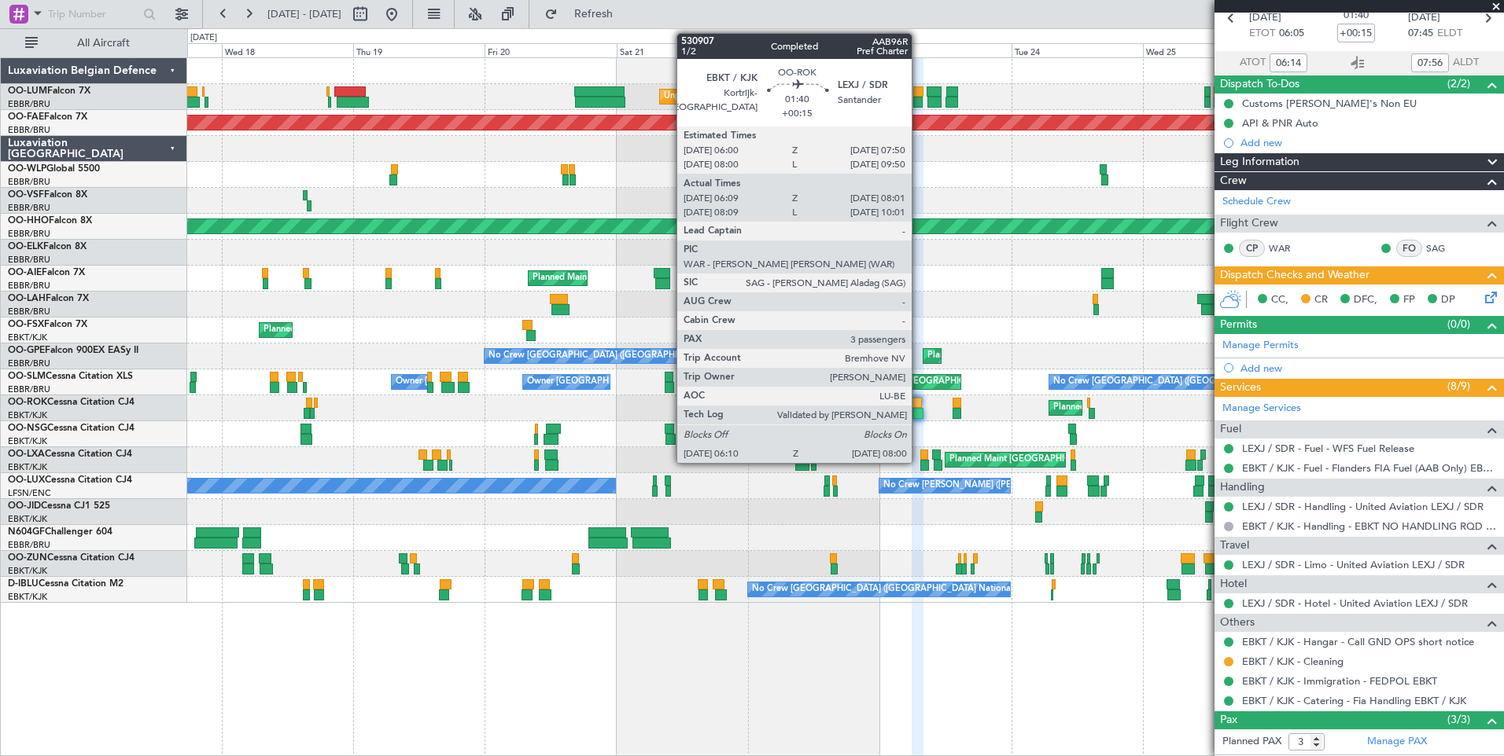
click at [918, 407] on div at bounding box center [916, 403] width 10 height 11
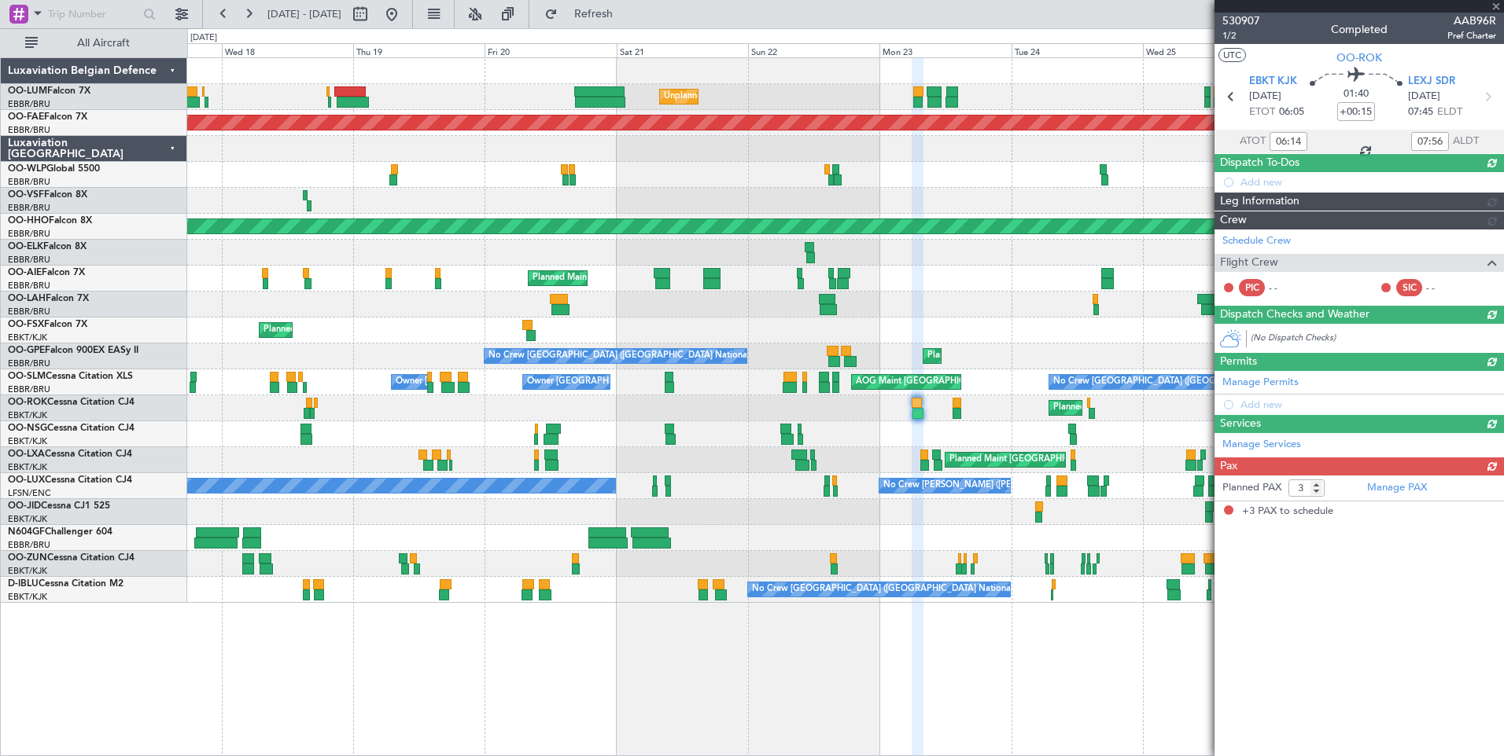
scroll to position [0, 0]
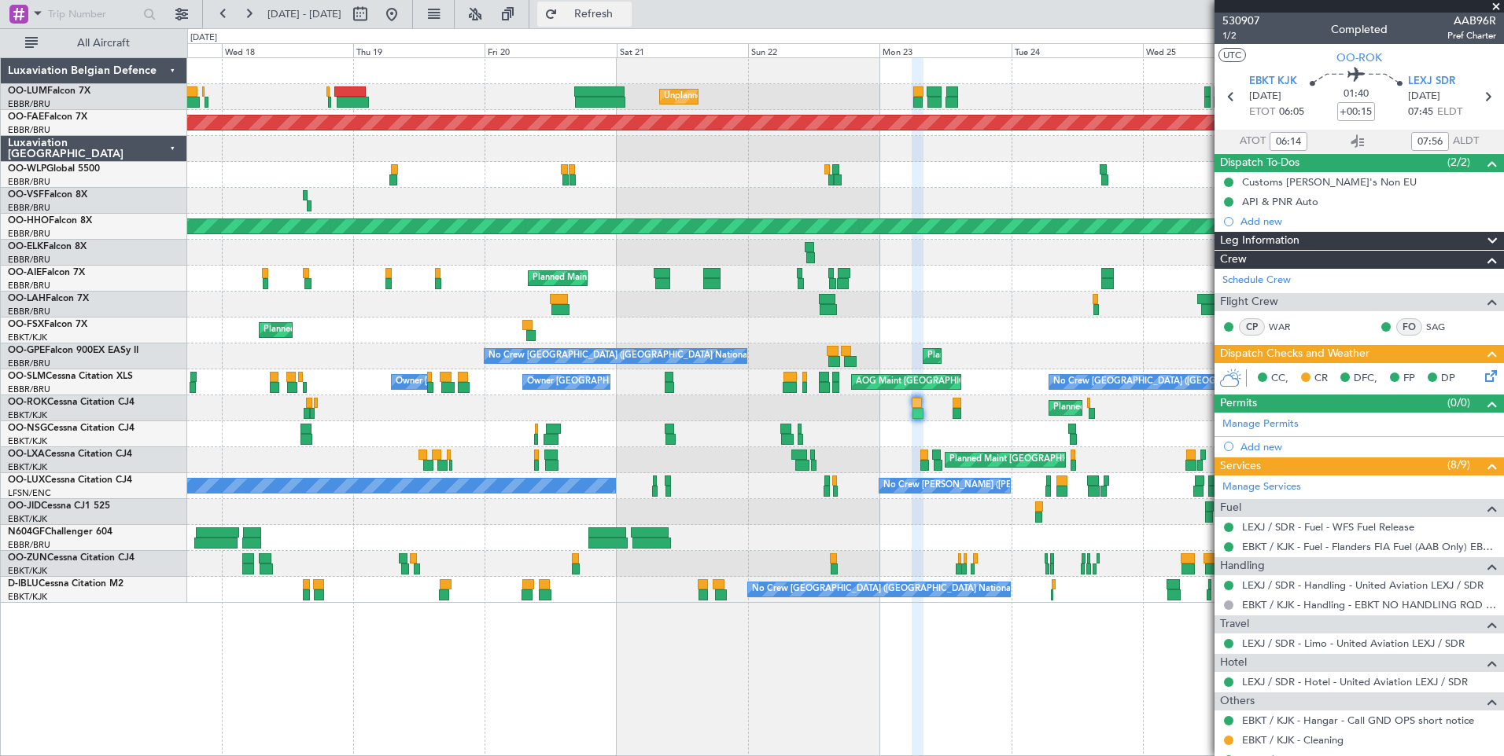
drag, startPoint x: 609, startPoint y: 8, endPoint x: 583, endPoint y: 17, distance: 27.4
click at [609, 8] on button "Refresh" at bounding box center [584, 14] width 94 height 25
click at [404, 20] on button at bounding box center [391, 14] width 25 height 25
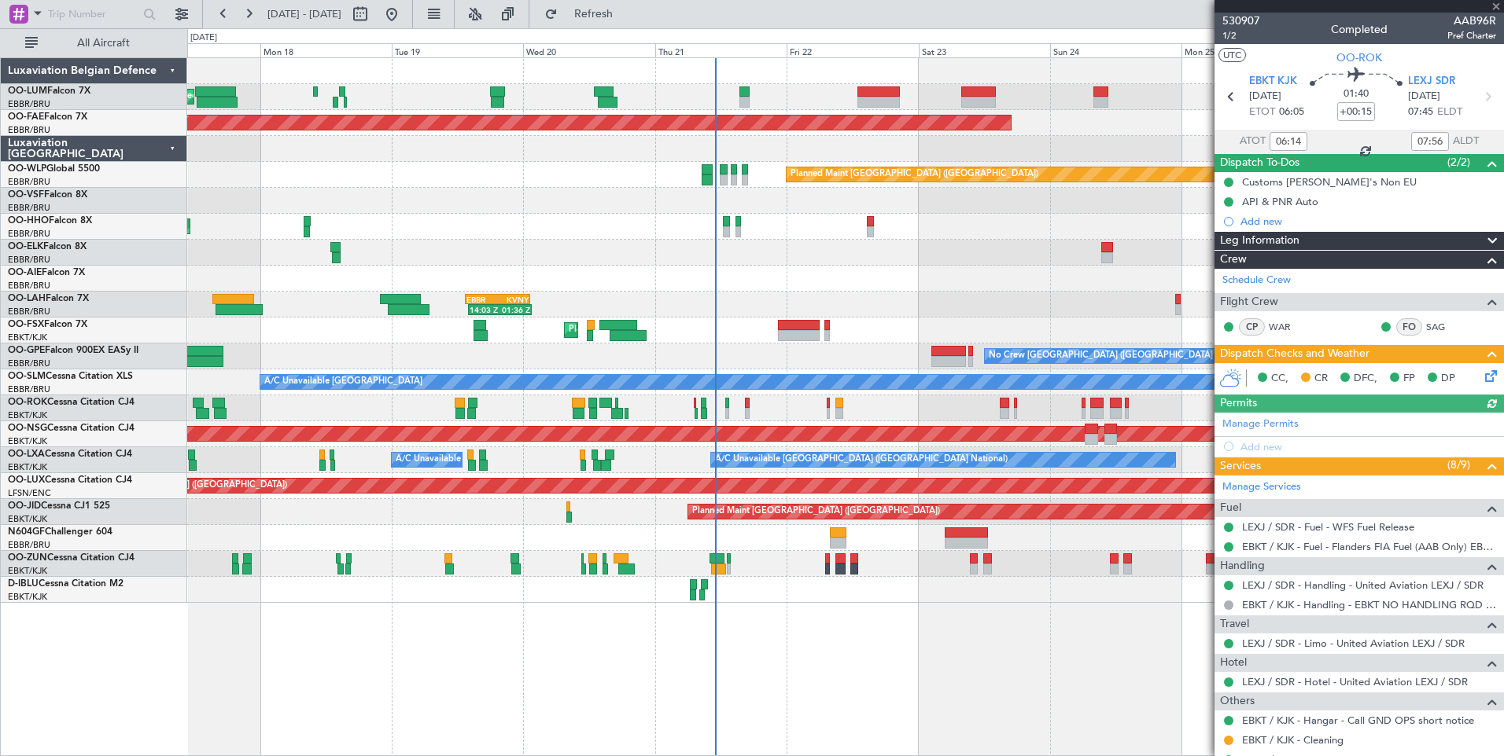
click at [815, 690] on div "Planned Maint Brussels (Brussels National) Planned Maint Brussels (Brussels Nat…" at bounding box center [845, 406] width 1316 height 699
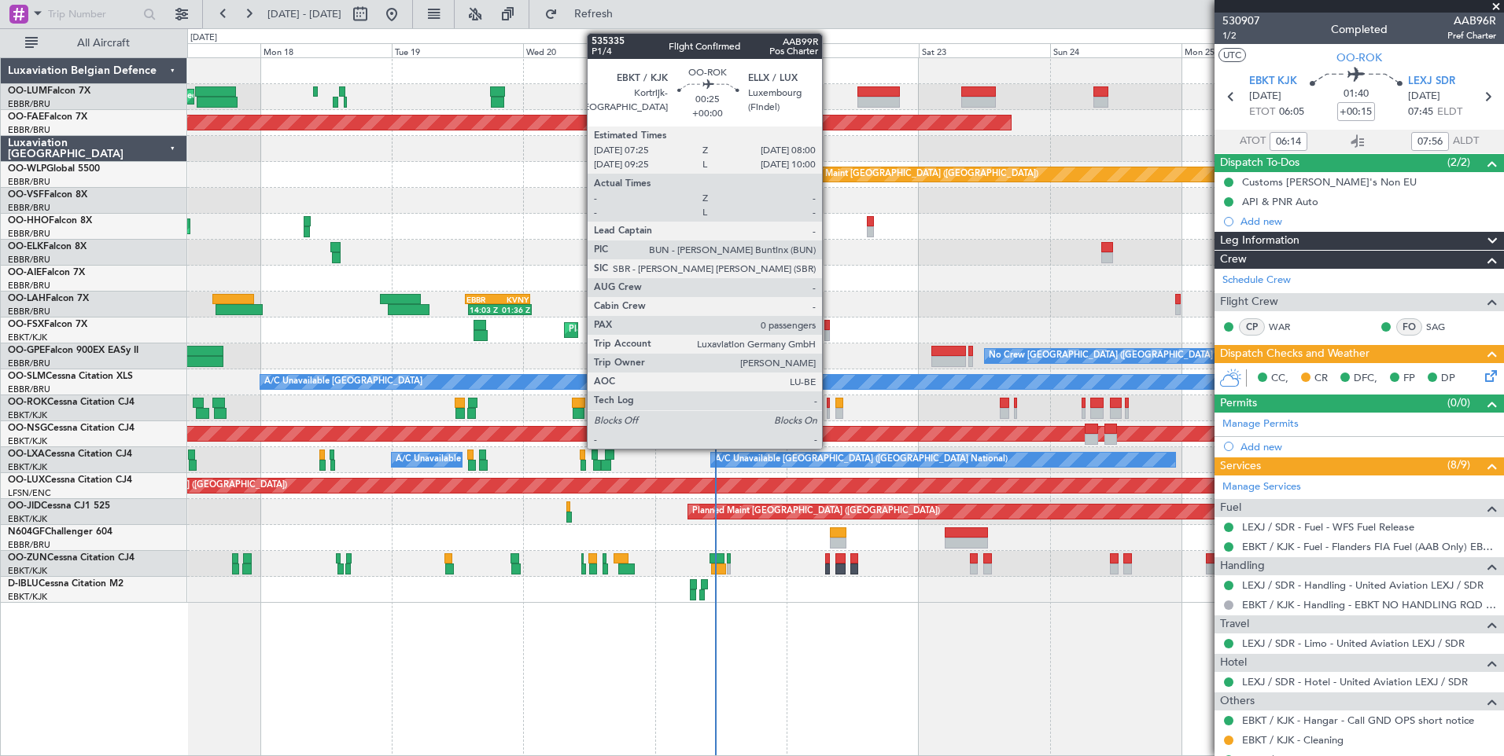
click at [829, 403] on div at bounding box center [828, 403] width 4 height 11
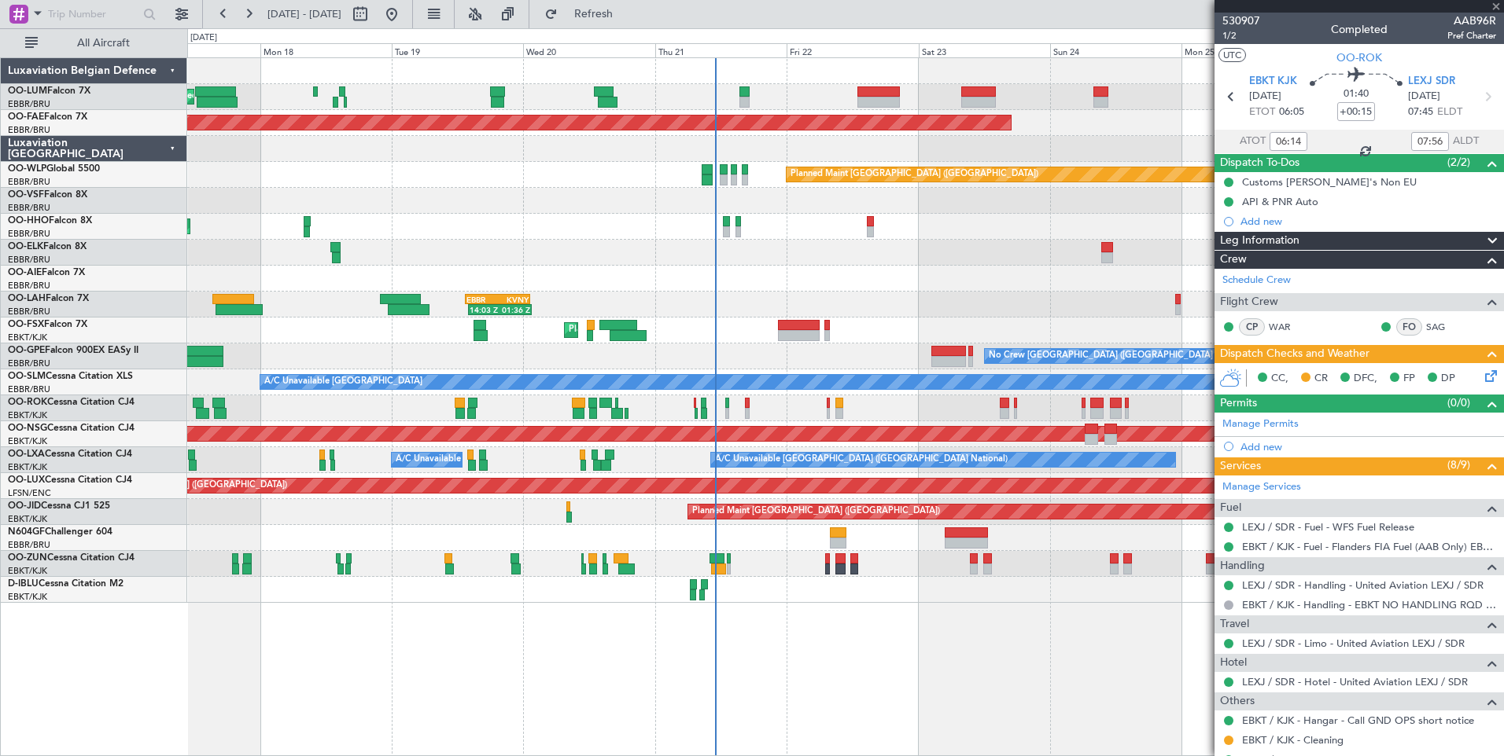
type input "0"
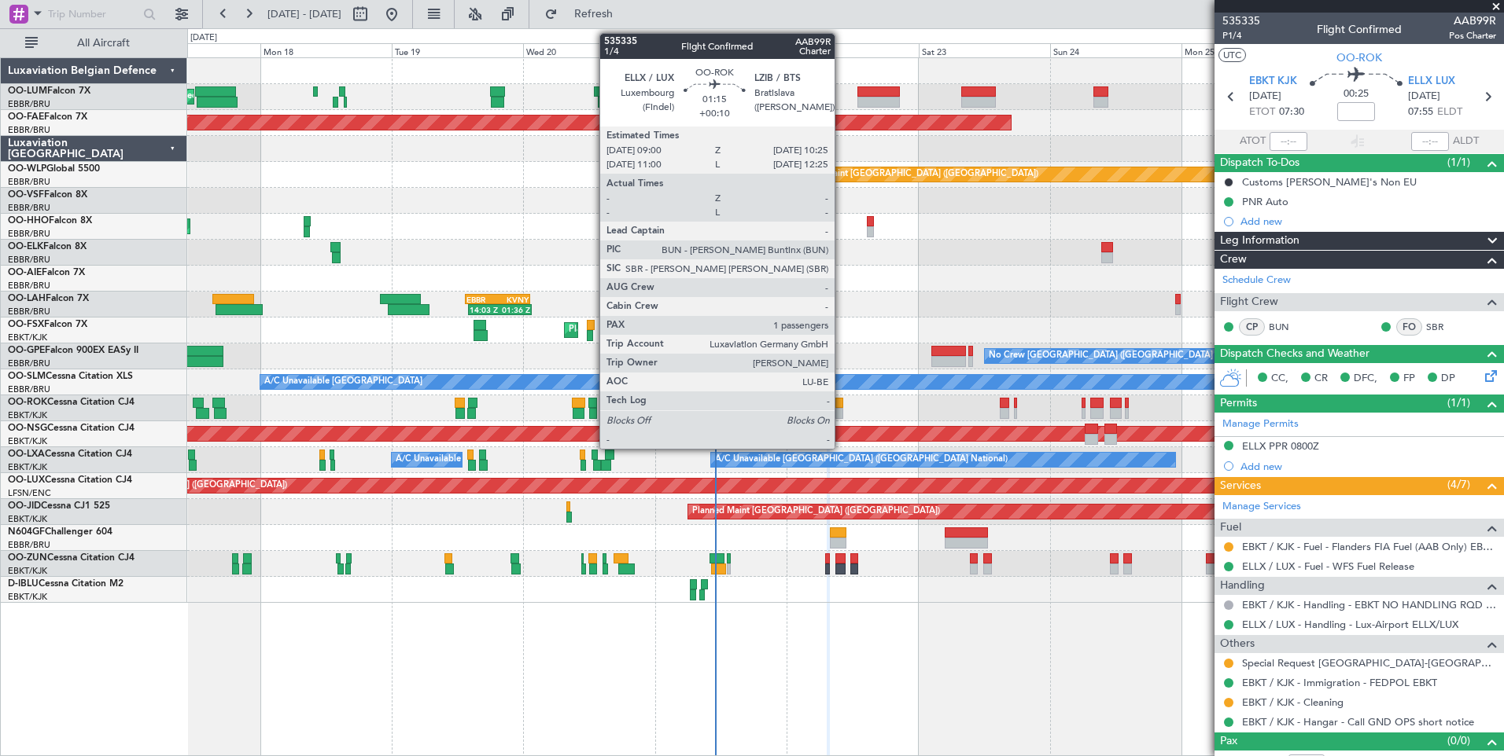
click at [841, 405] on div at bounding box center [839, 403] width 8 height 11
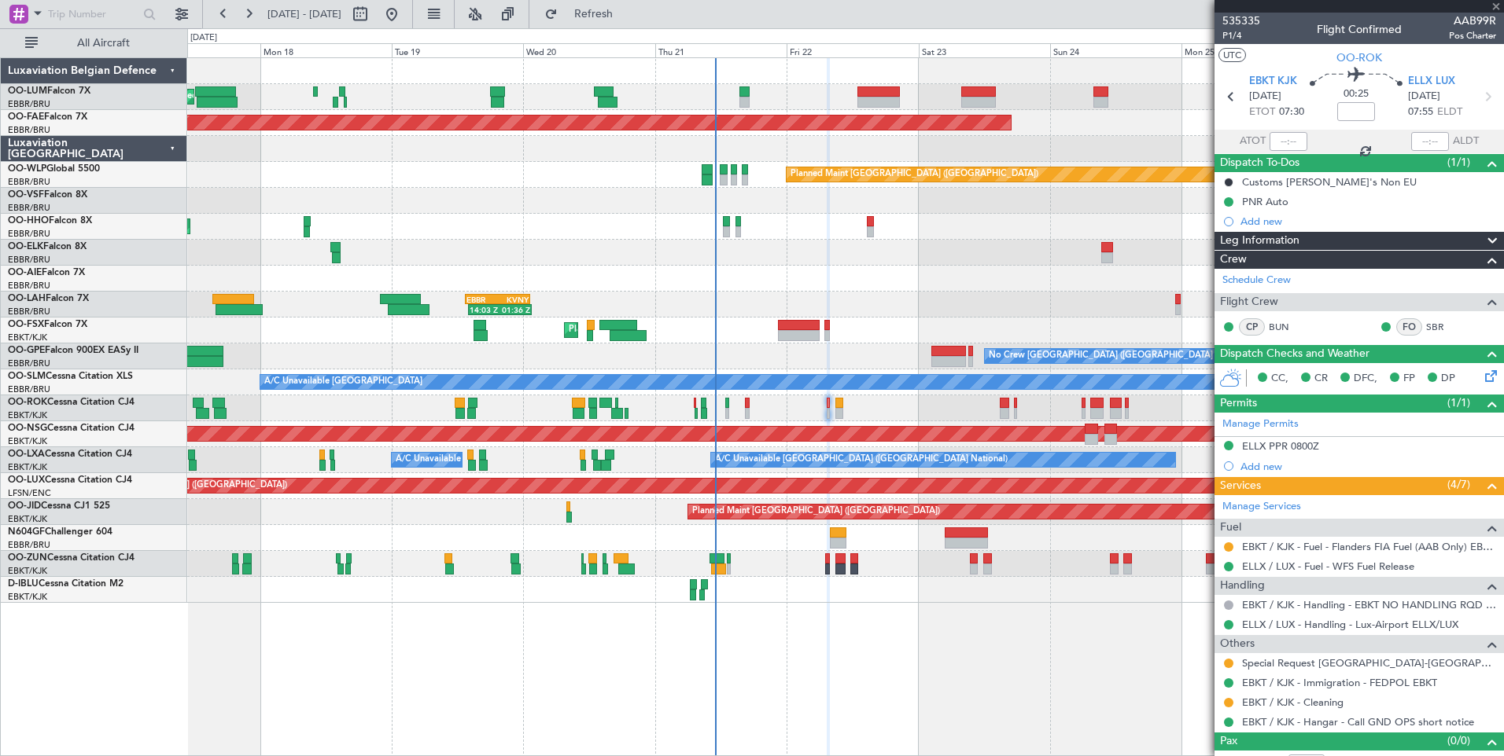
type input "+00:10"
type input "1"
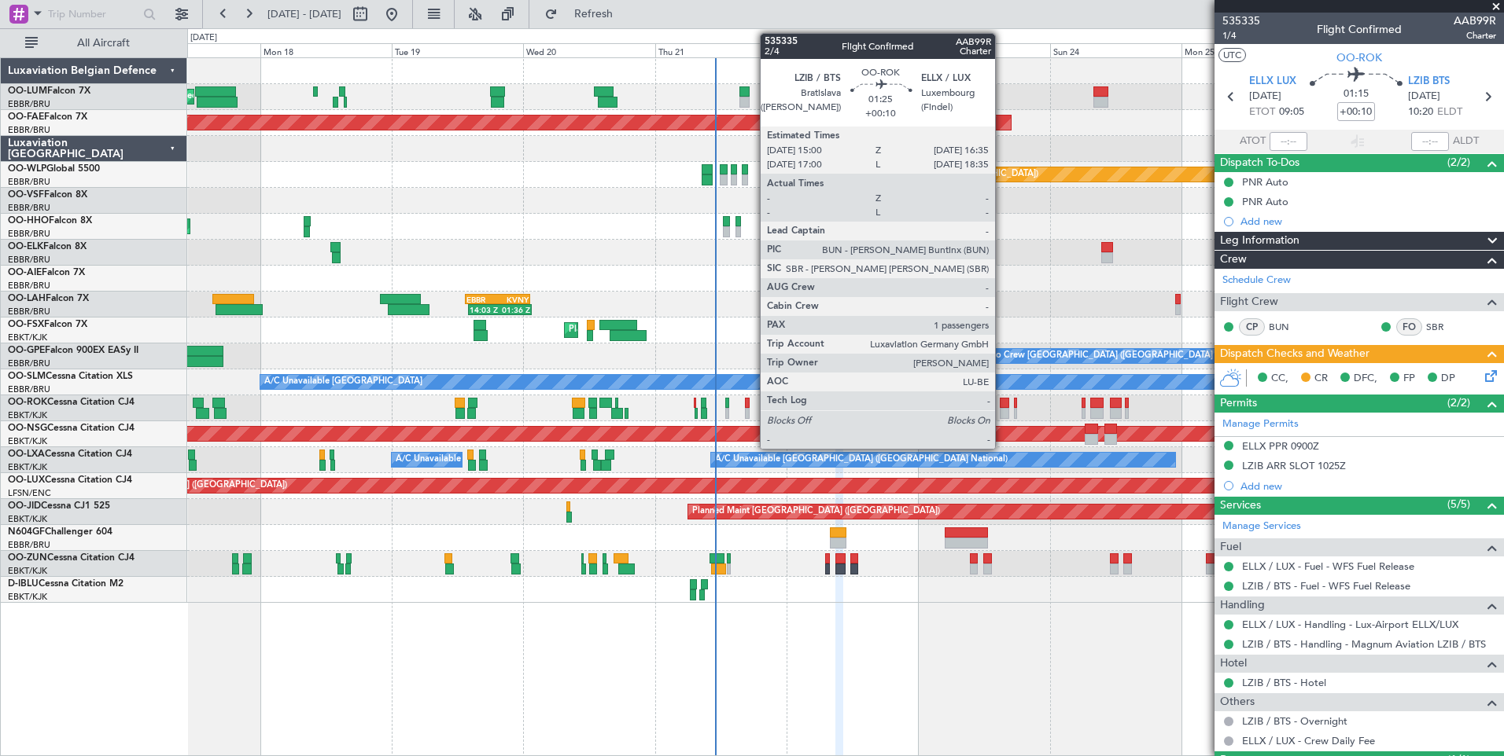
click at [1002, 404] on div at bounding box center [1003, 403] width 9 height 11
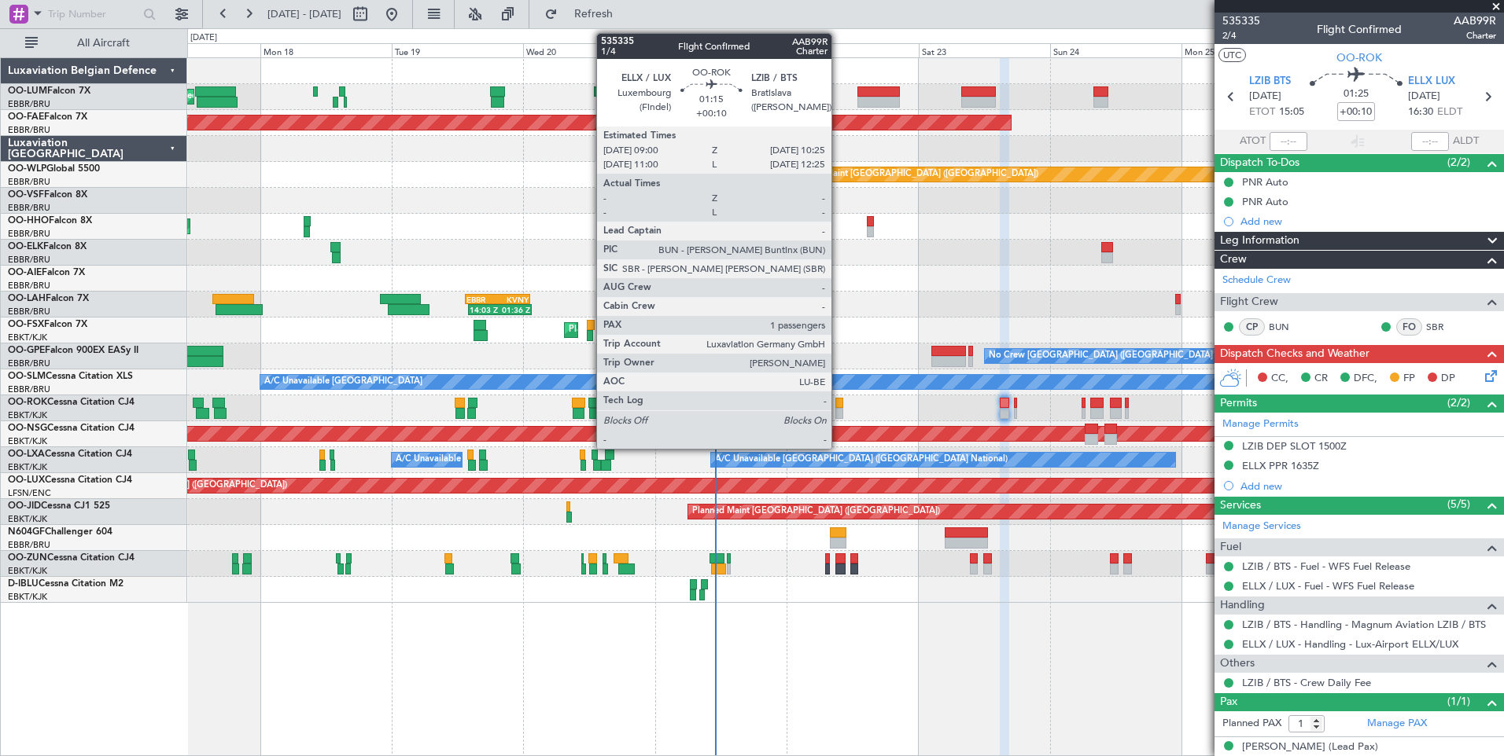
click at [838, 405] on div at bounding box center [839, 403] width 8 height 11
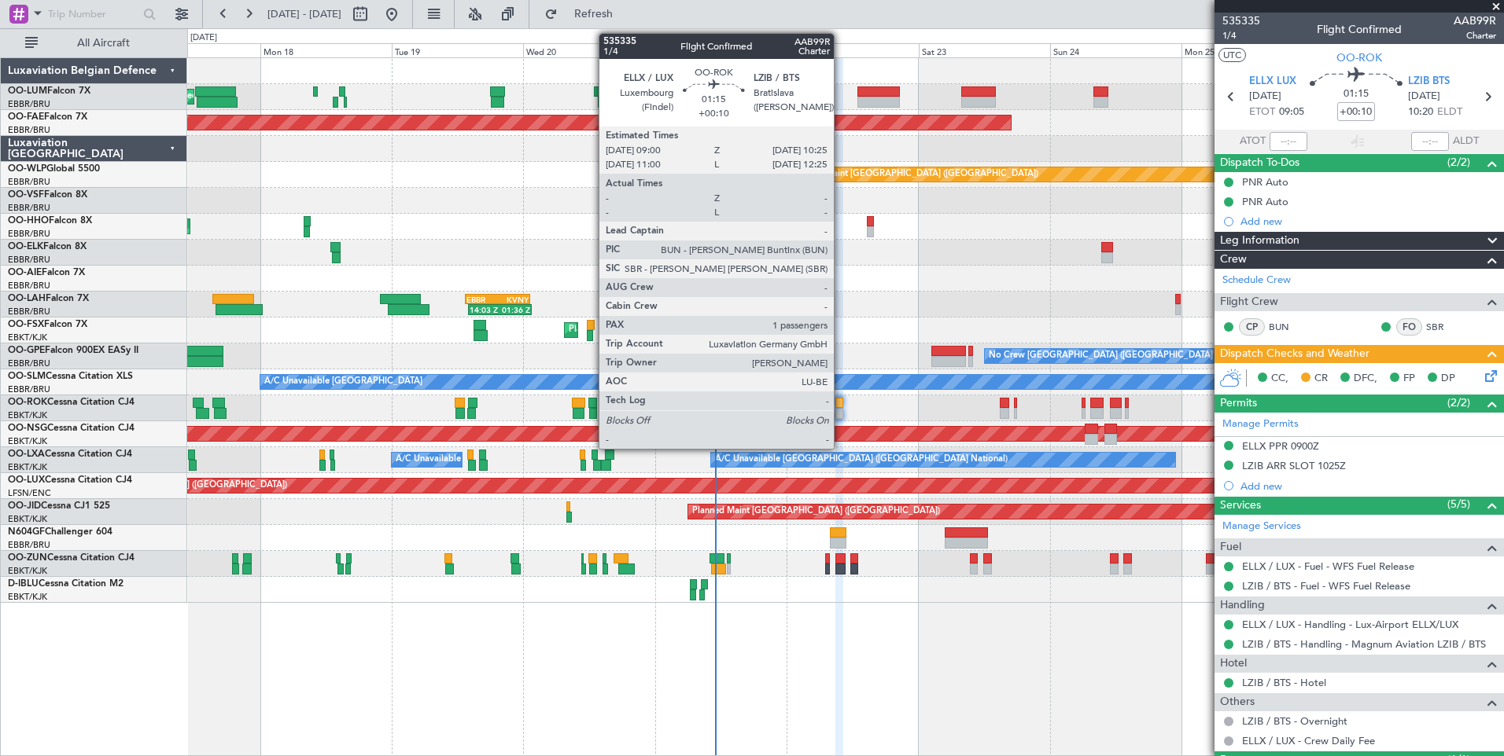
click at [841, 409] on div at bounding box center [839, 413] width 8 height 11
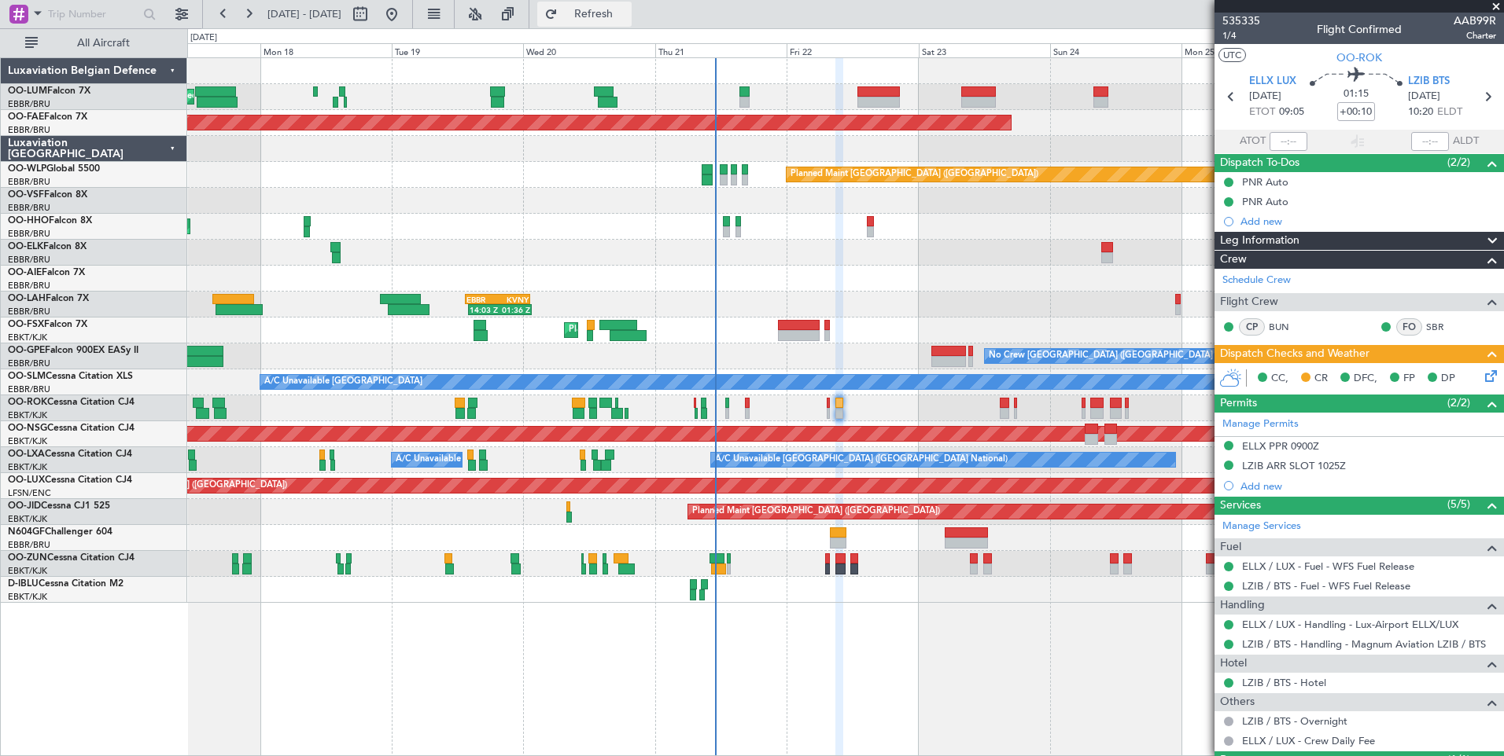
click at [627, 11] on span "Refresh" at bounding box center [594, 14] width 66 height 11
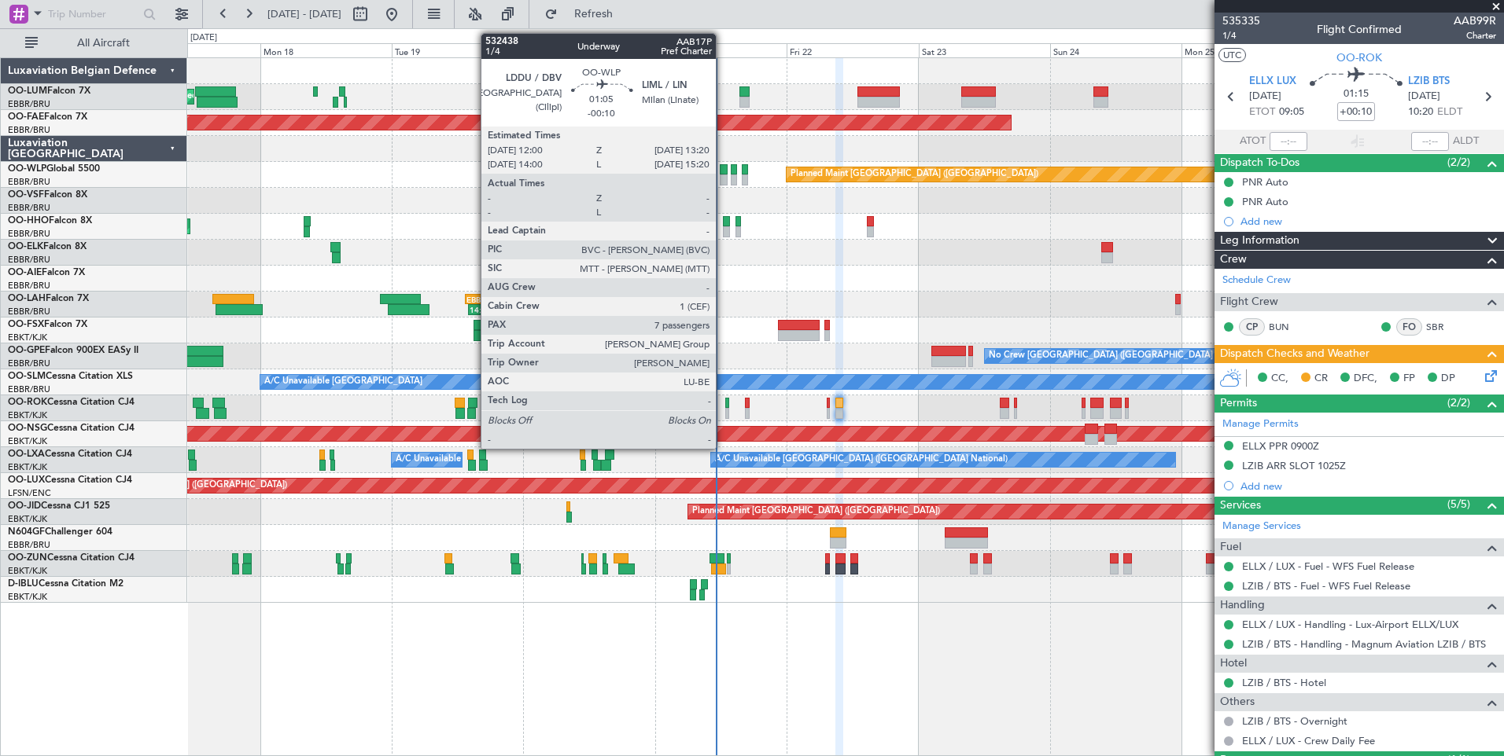
click at [723, 167] on div at bounding box center [724, 169] width 8 height 11
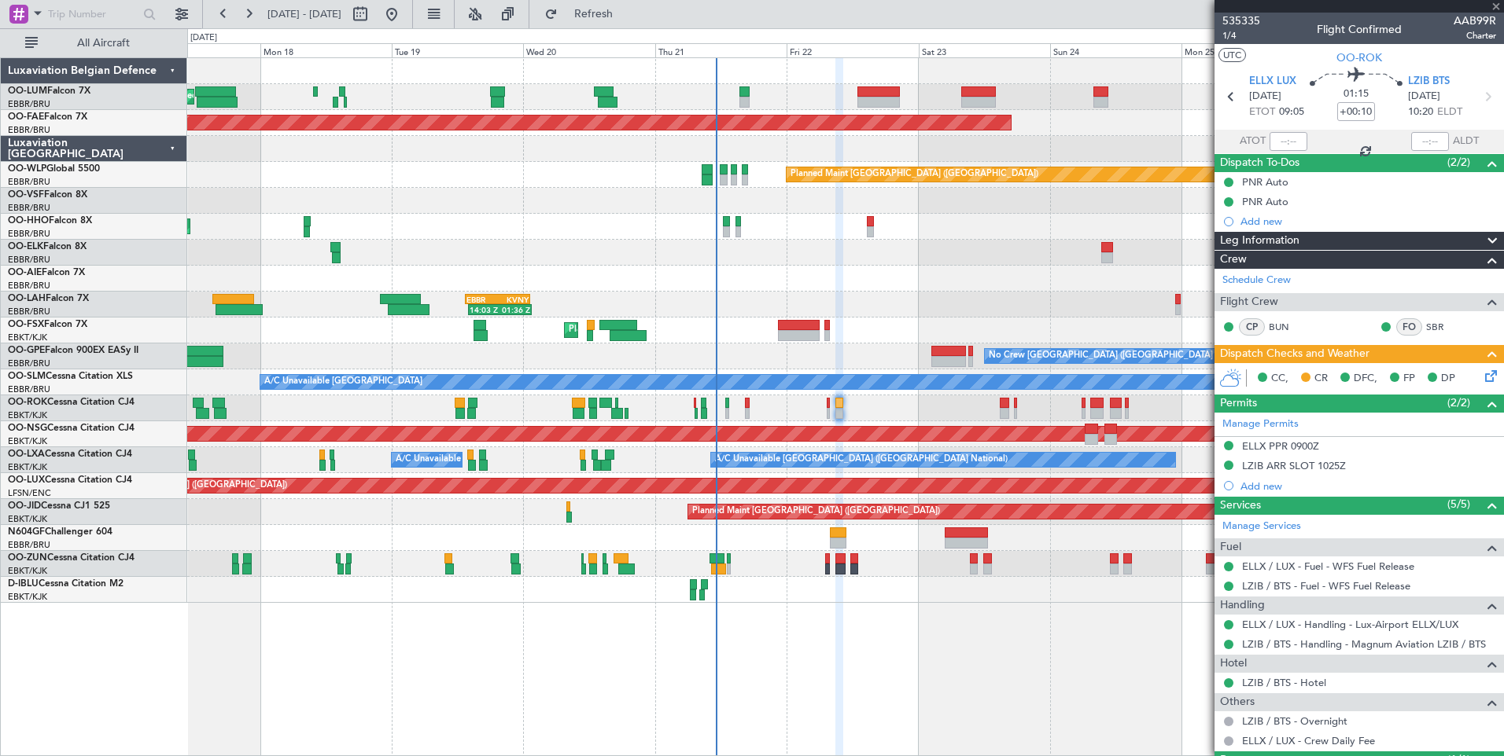
type input "-00:10"
type input "7"
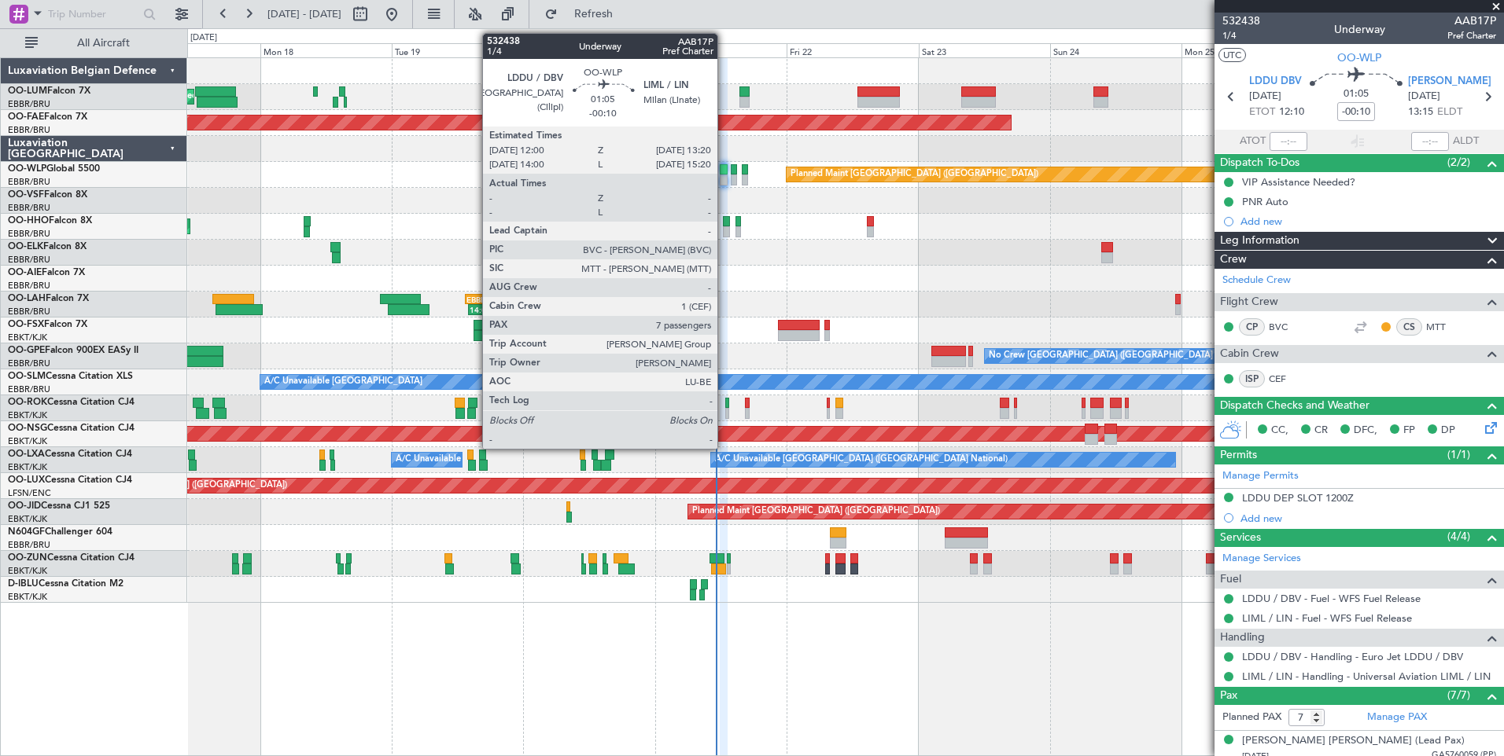
click at [724, 171] on div at bounding box center [724, 169] width 8 height 11
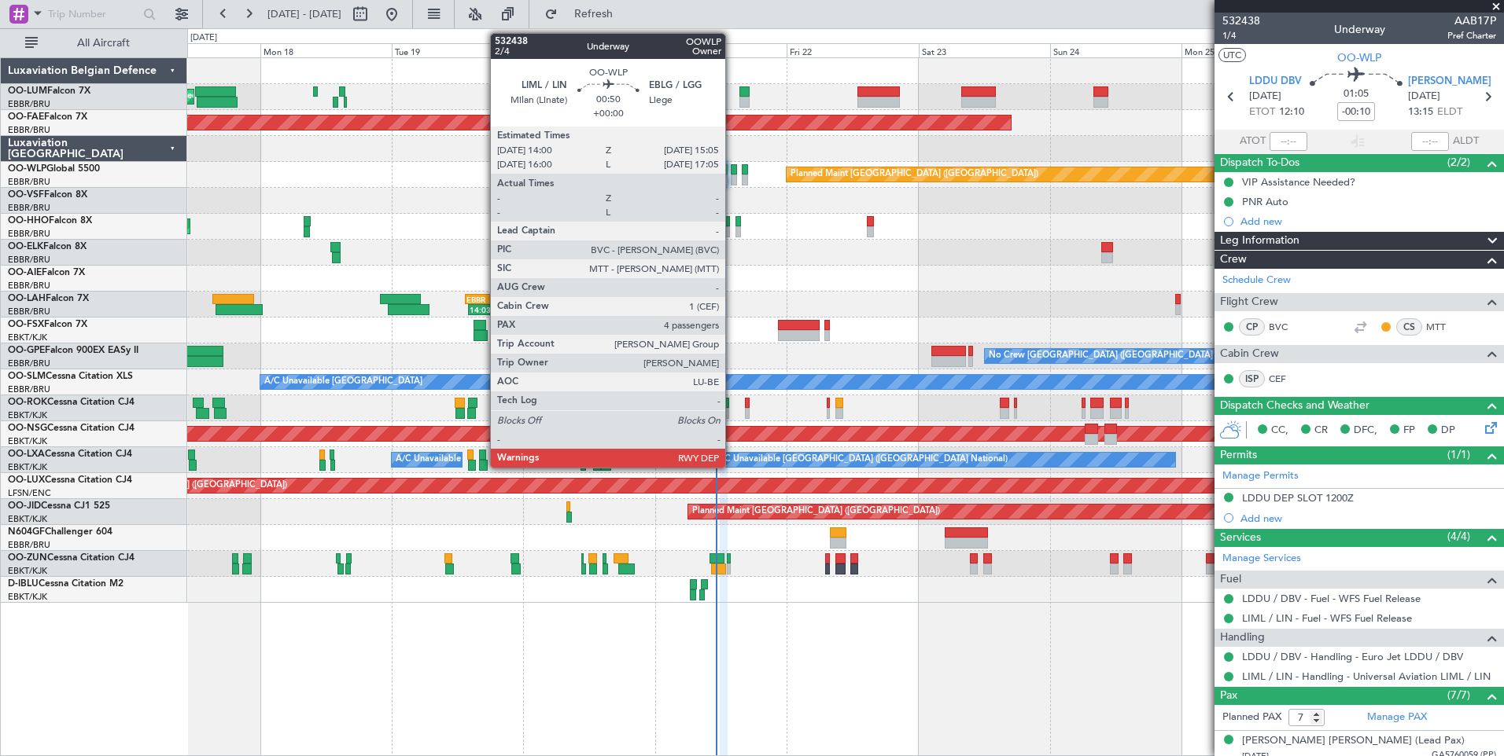
click at [732, 174] on div at bounding box center [734, 169] width 6 height 11
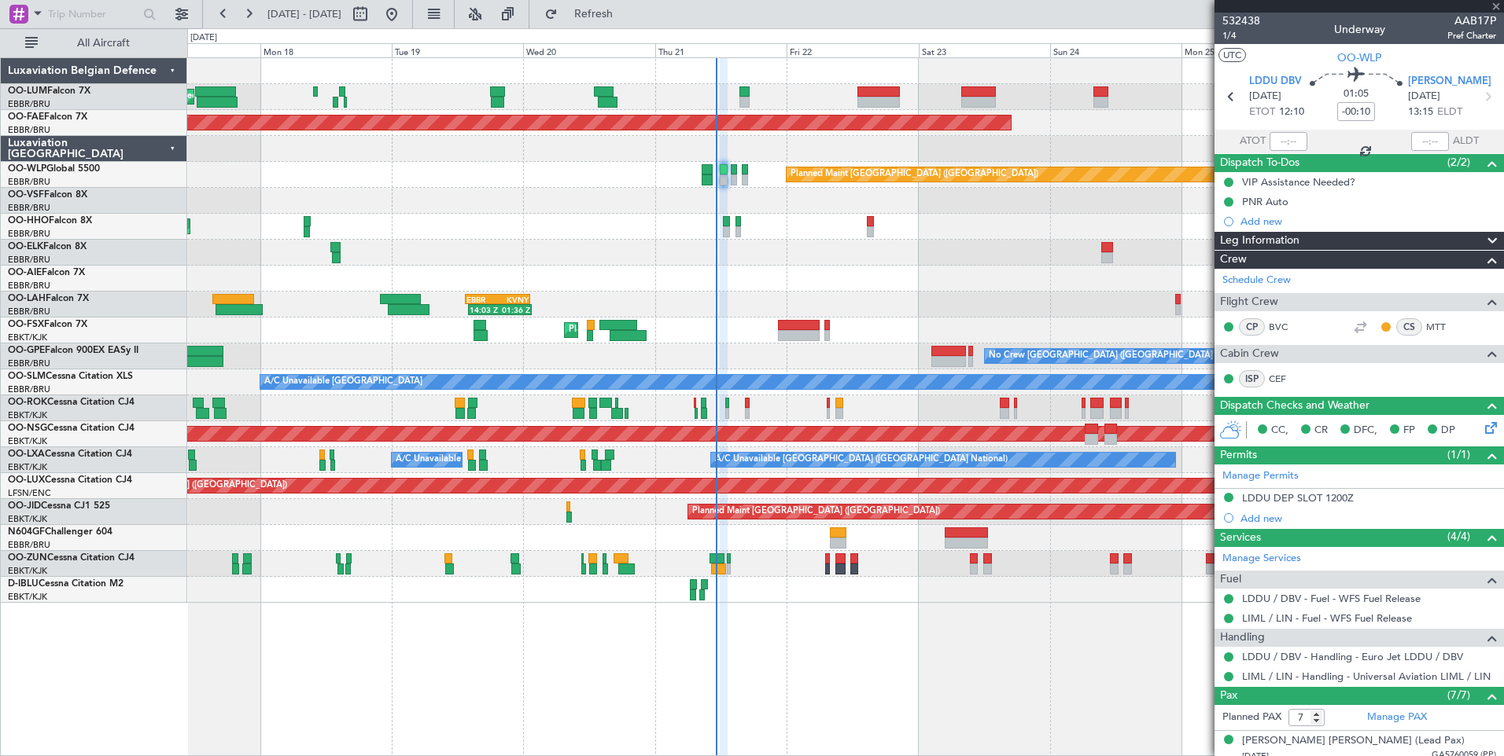
type input "4"
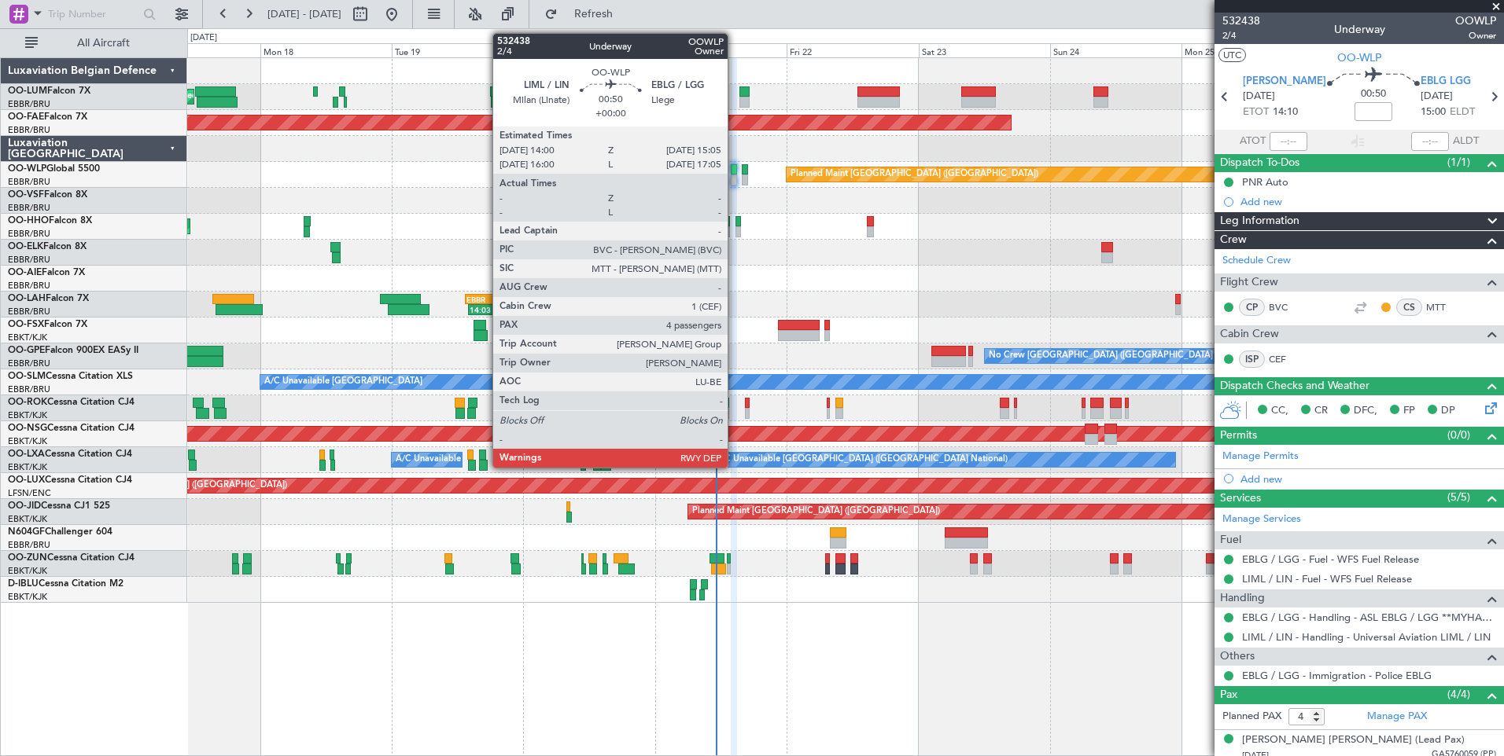
click at [734, 178] on div at bounding box center [734, 180] width 6 height 11
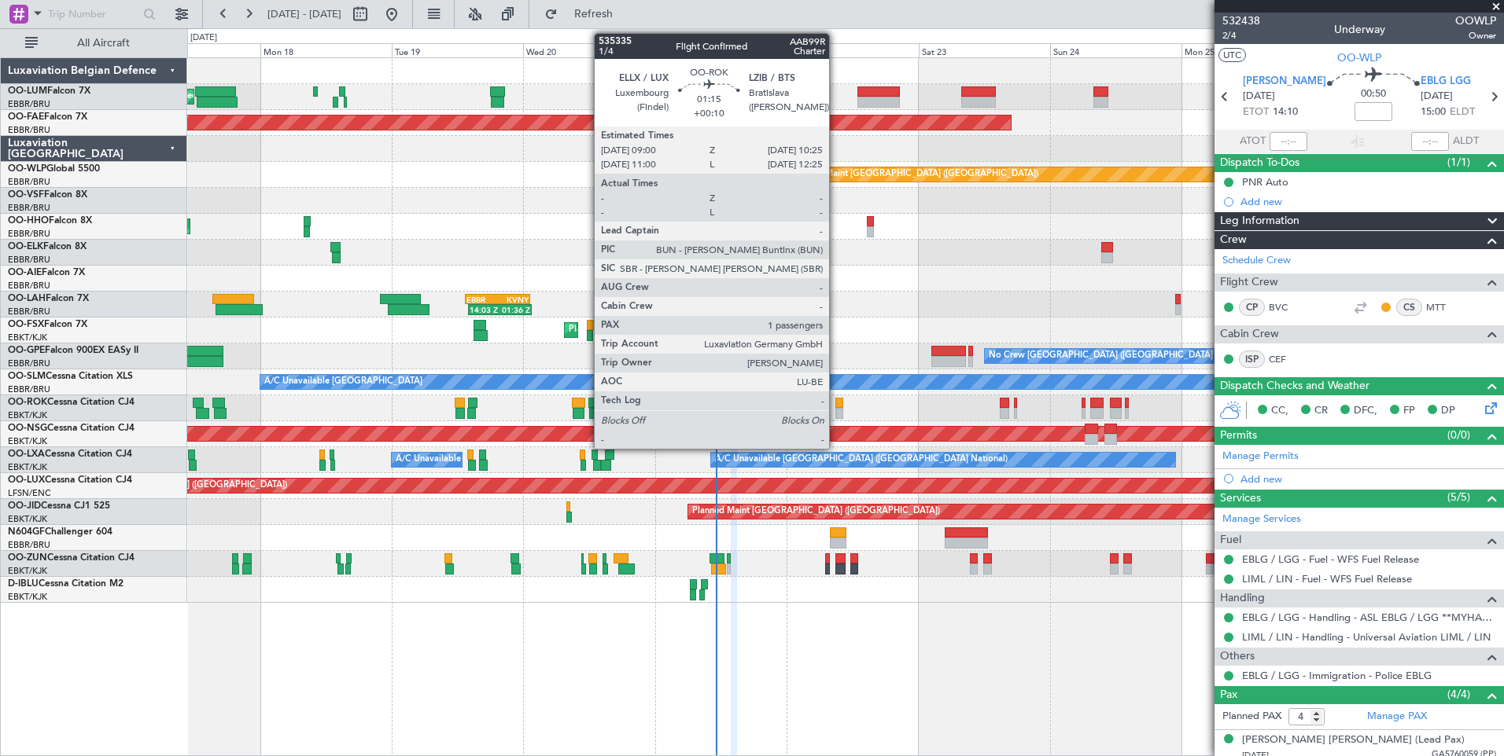
click at [836, 398] on div at bounding box center [839, 403] width 8 height 11
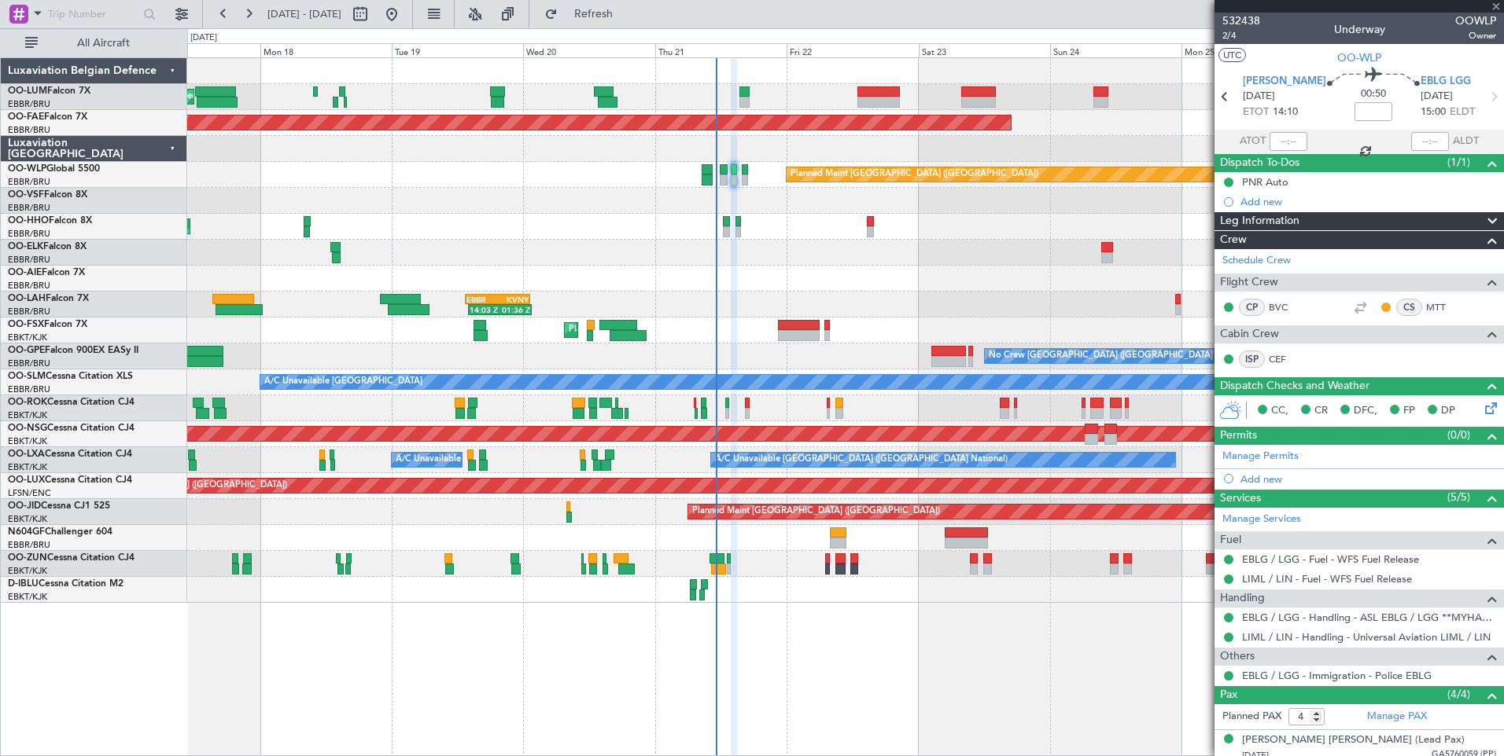
type input "+00:10"
type input "1"
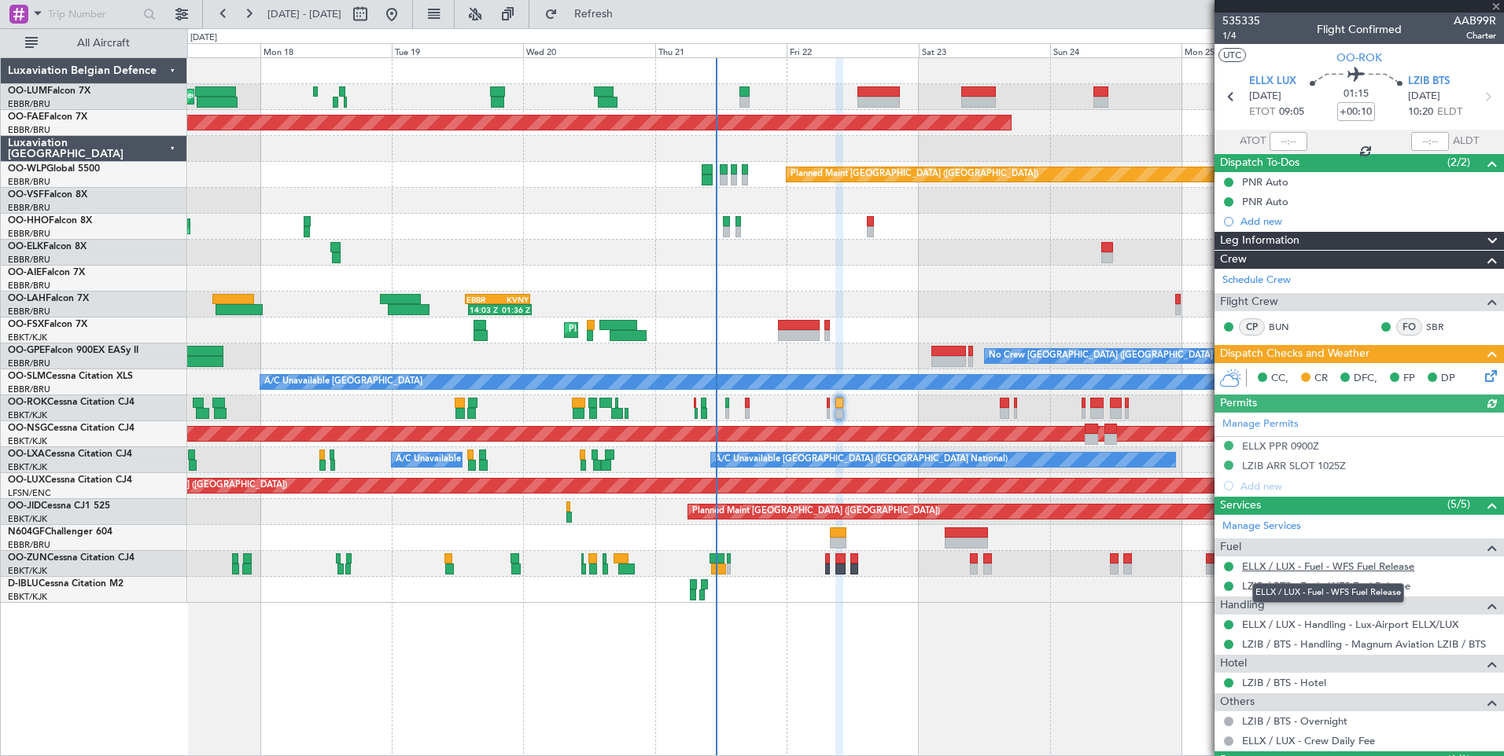
click at [1360, 570] on link "ELLX / LUX - Fuel - WFS Fuel Release" at bounding box center [1328, 566] width 172 height 13
click at [627, 15] on span "Refresh" at bounding box center [594, 14] width 66 height 11
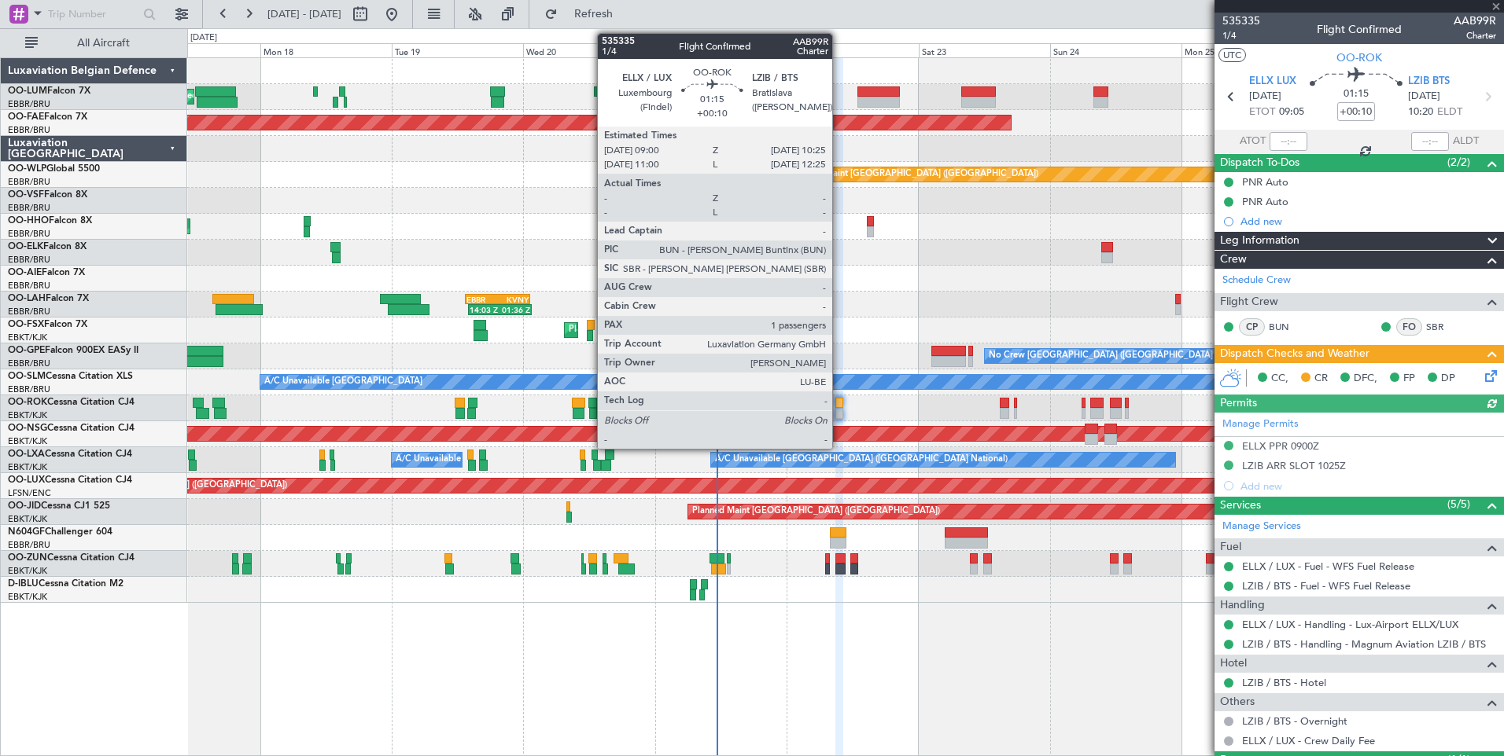
click at [839, 403] on div at bounding box center [839, 403] width 8 height 11
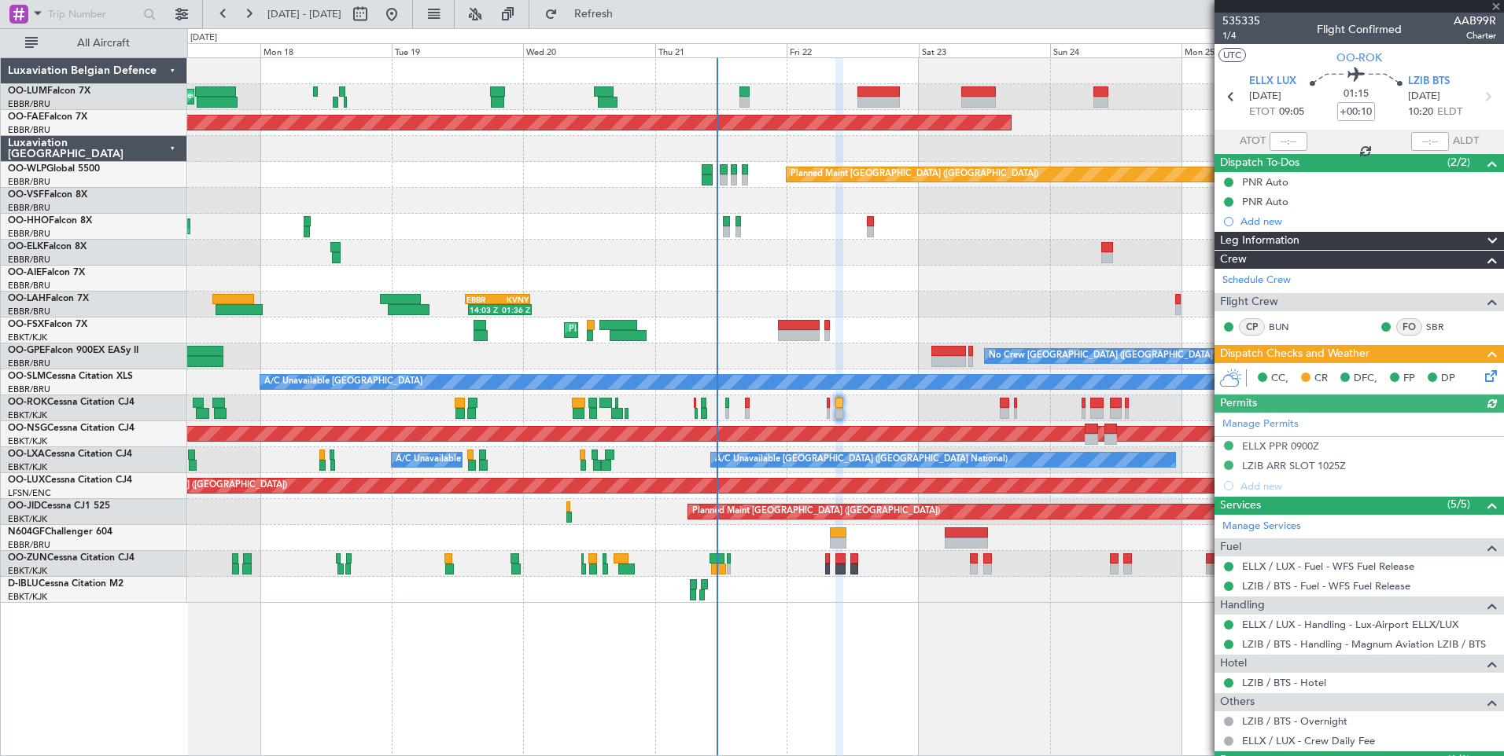
scroll to position [74, 0]
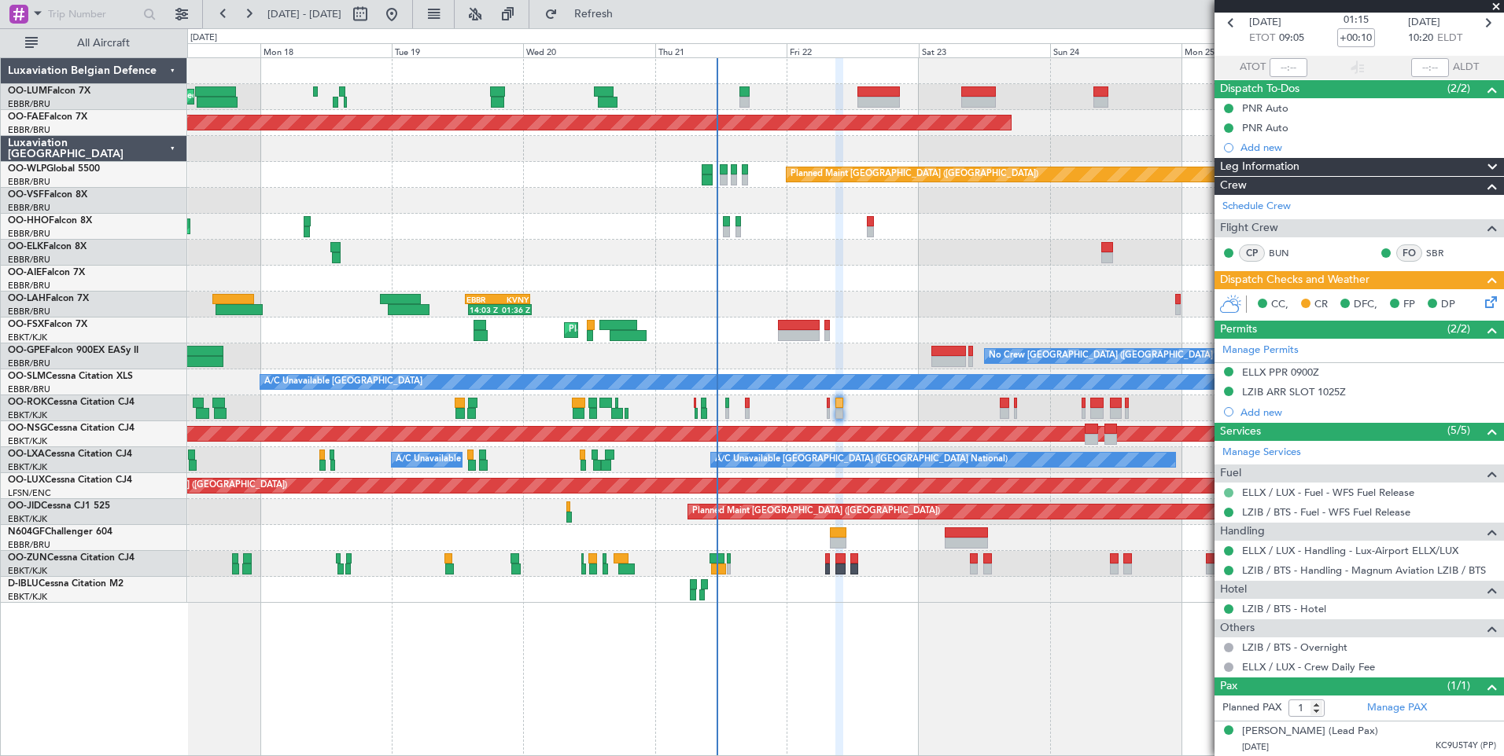
click button
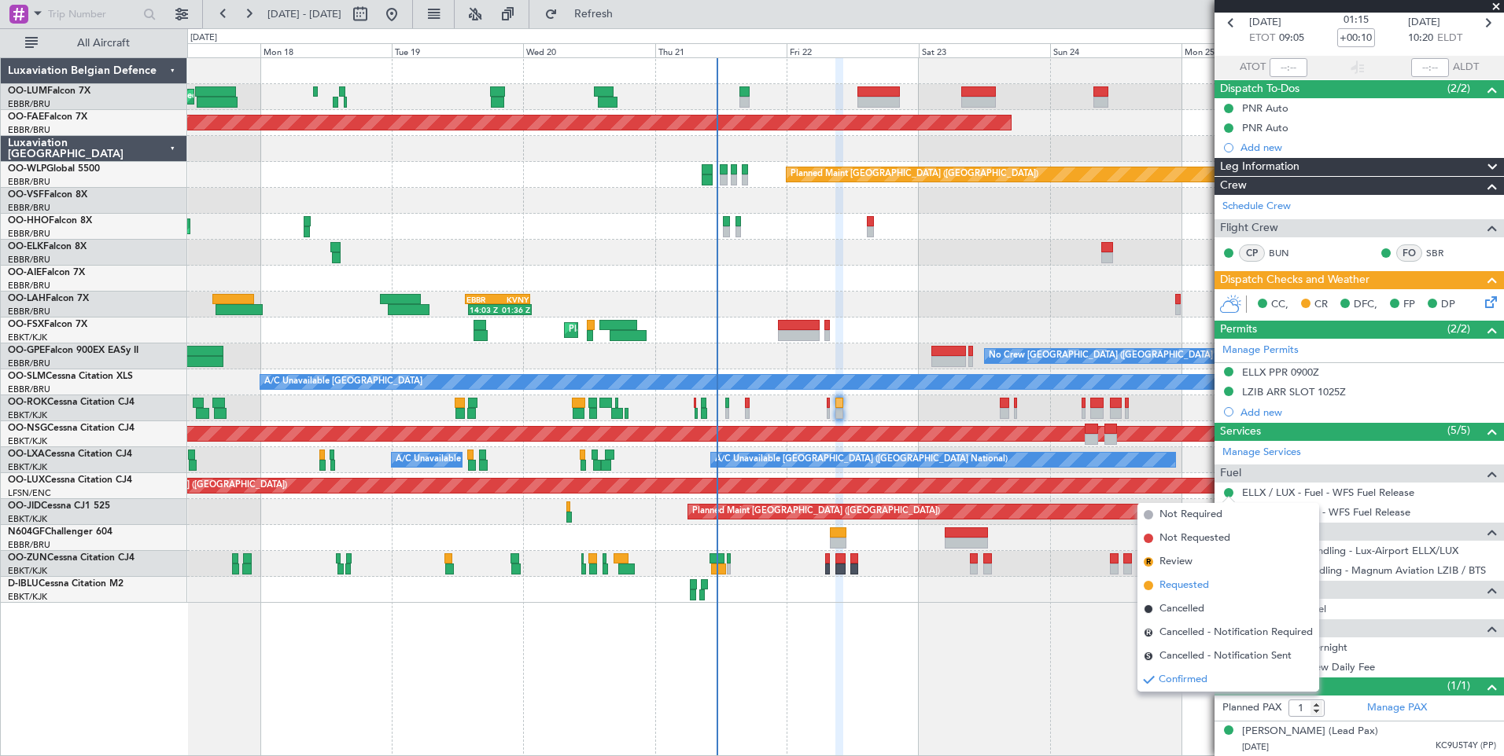
click span "Requested"
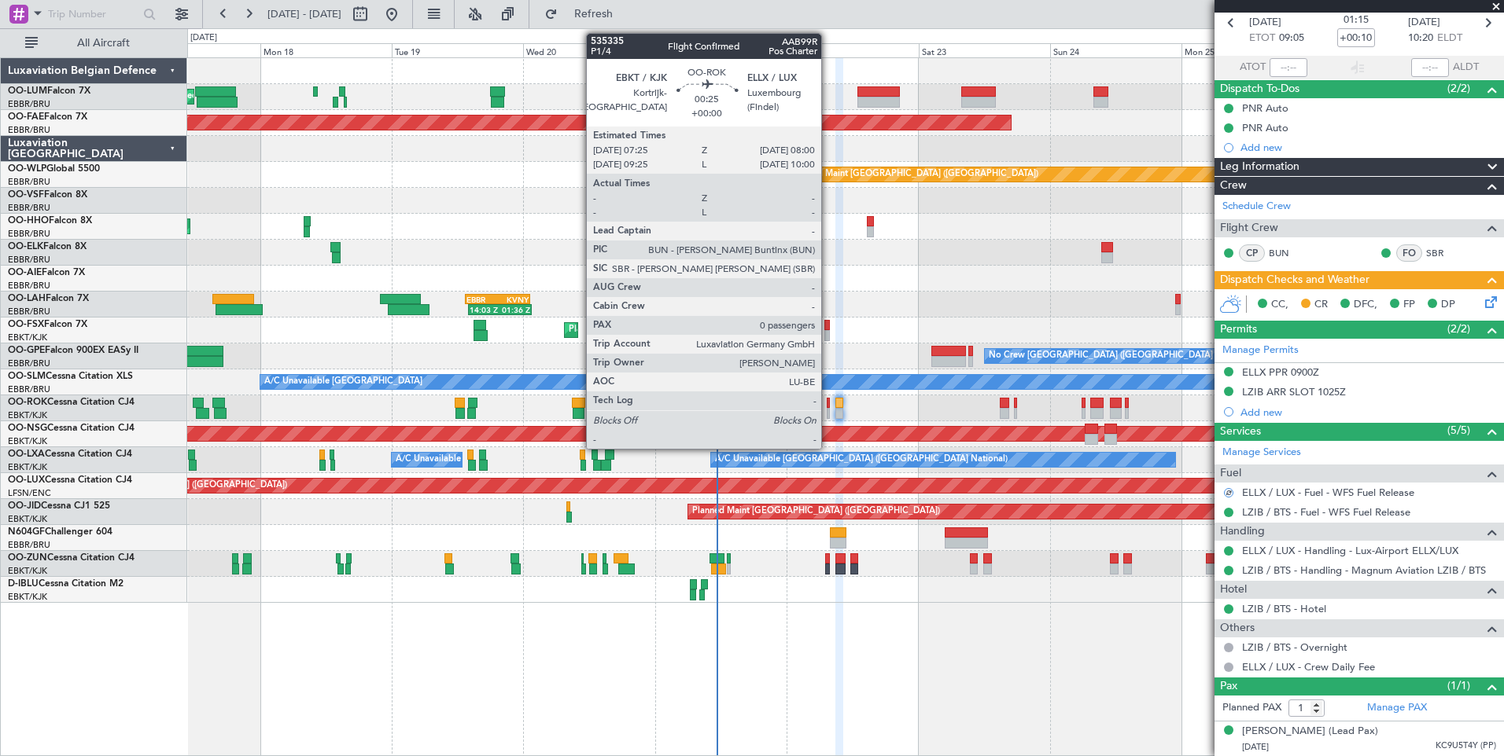
click div
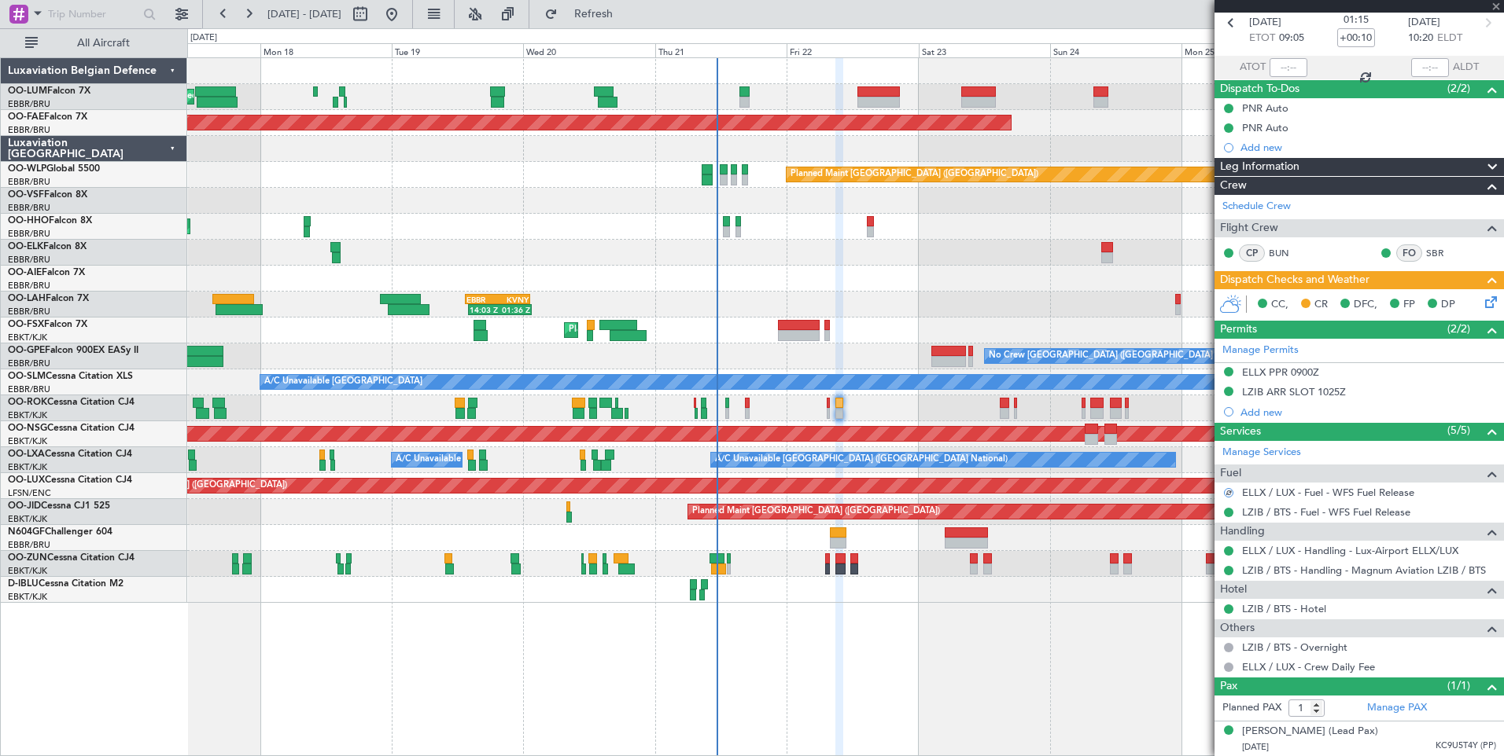
type input "0"
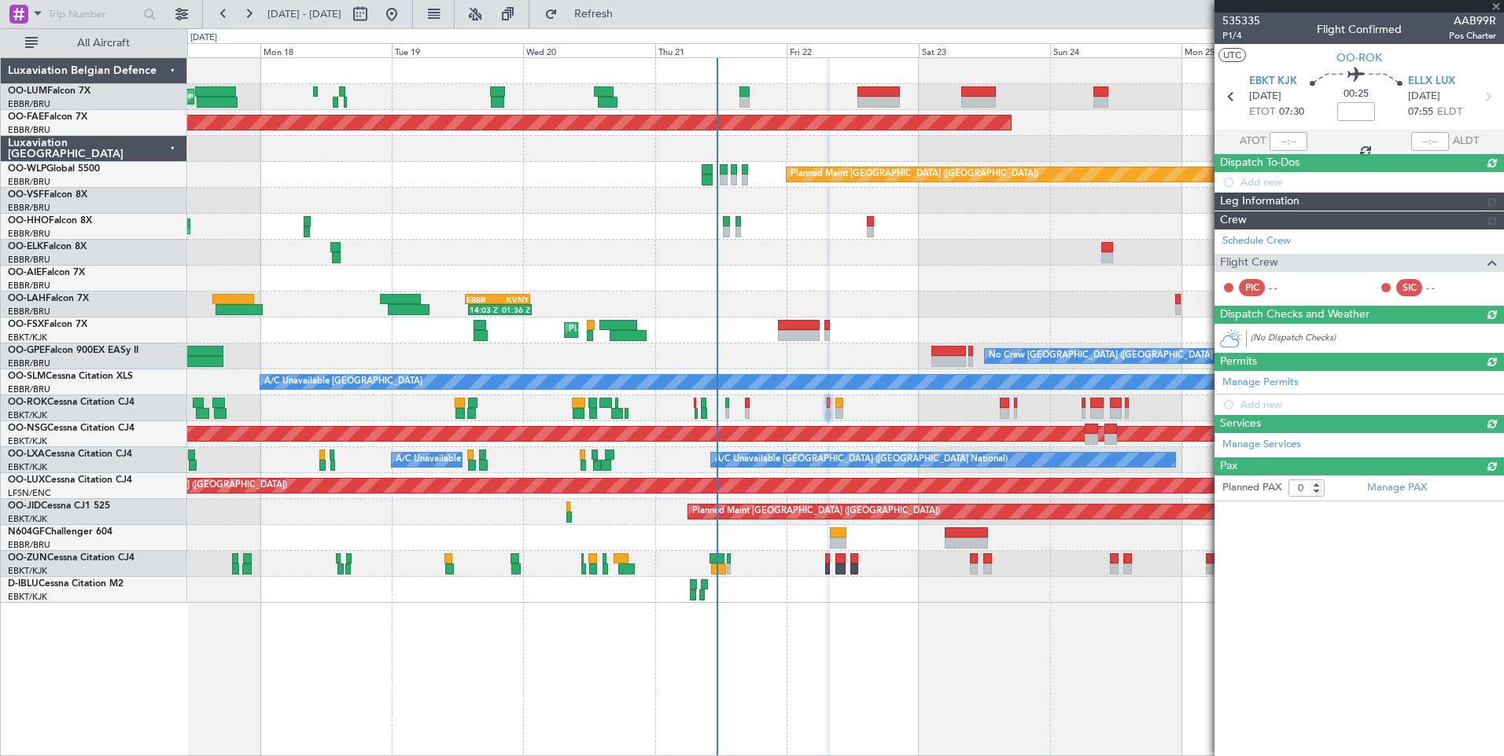
scroll to position [0, 0]
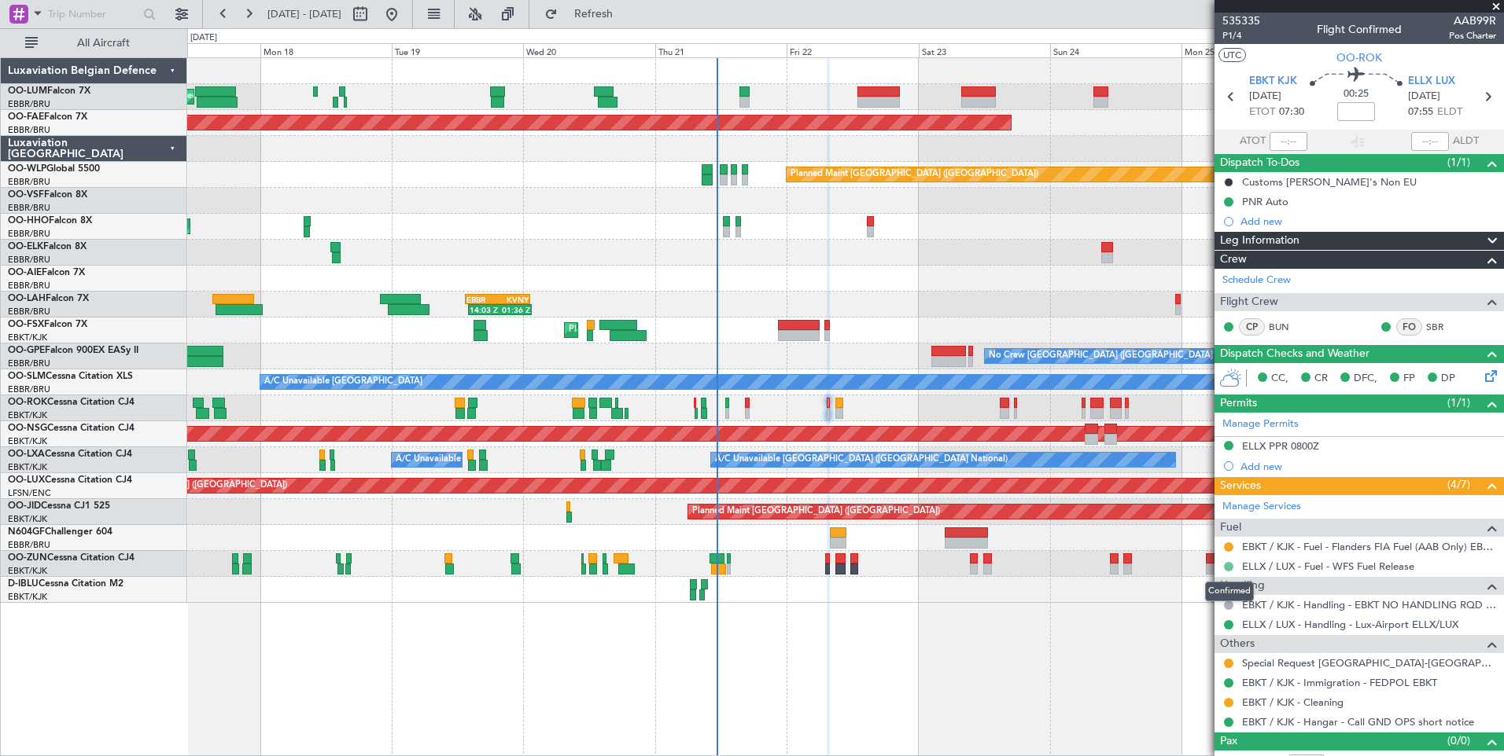
click button
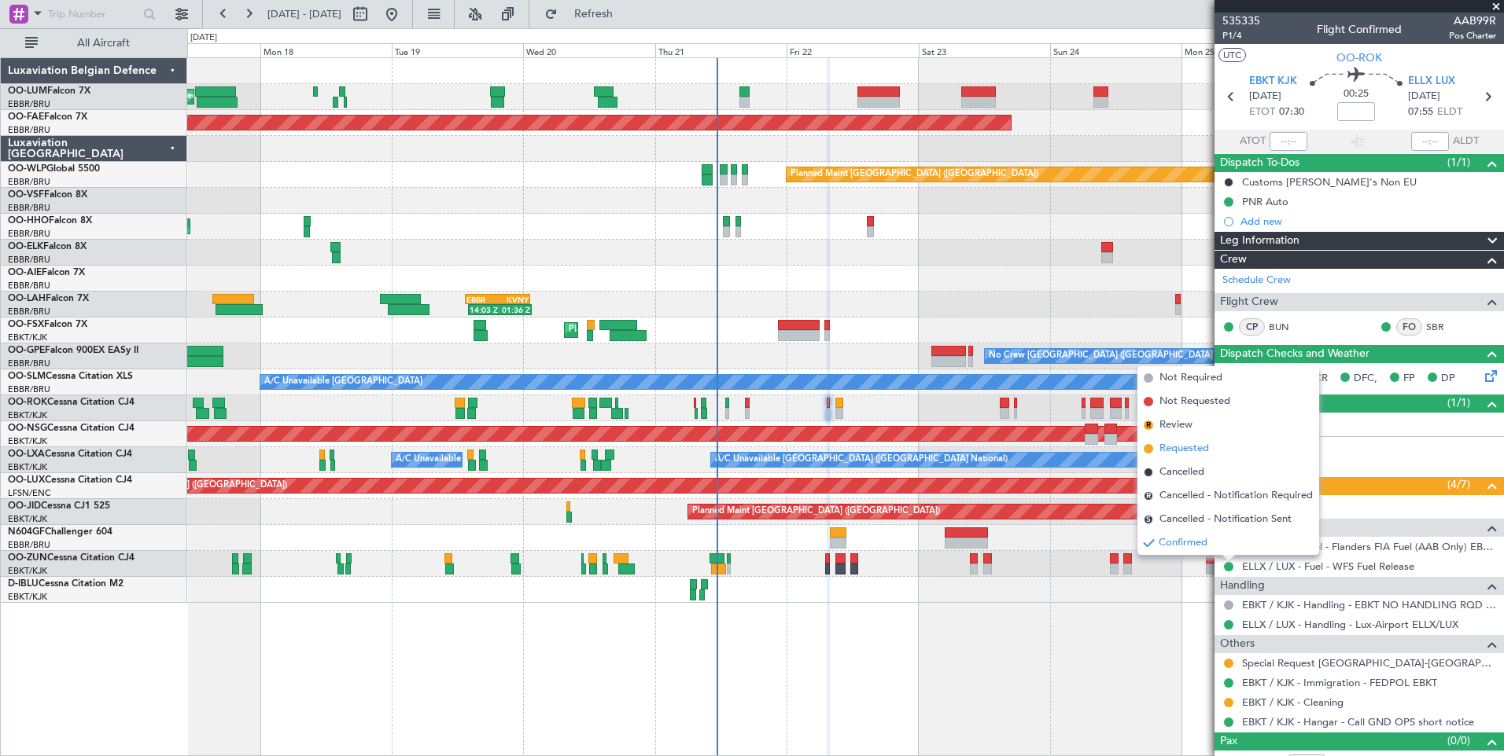
click span "Requested"
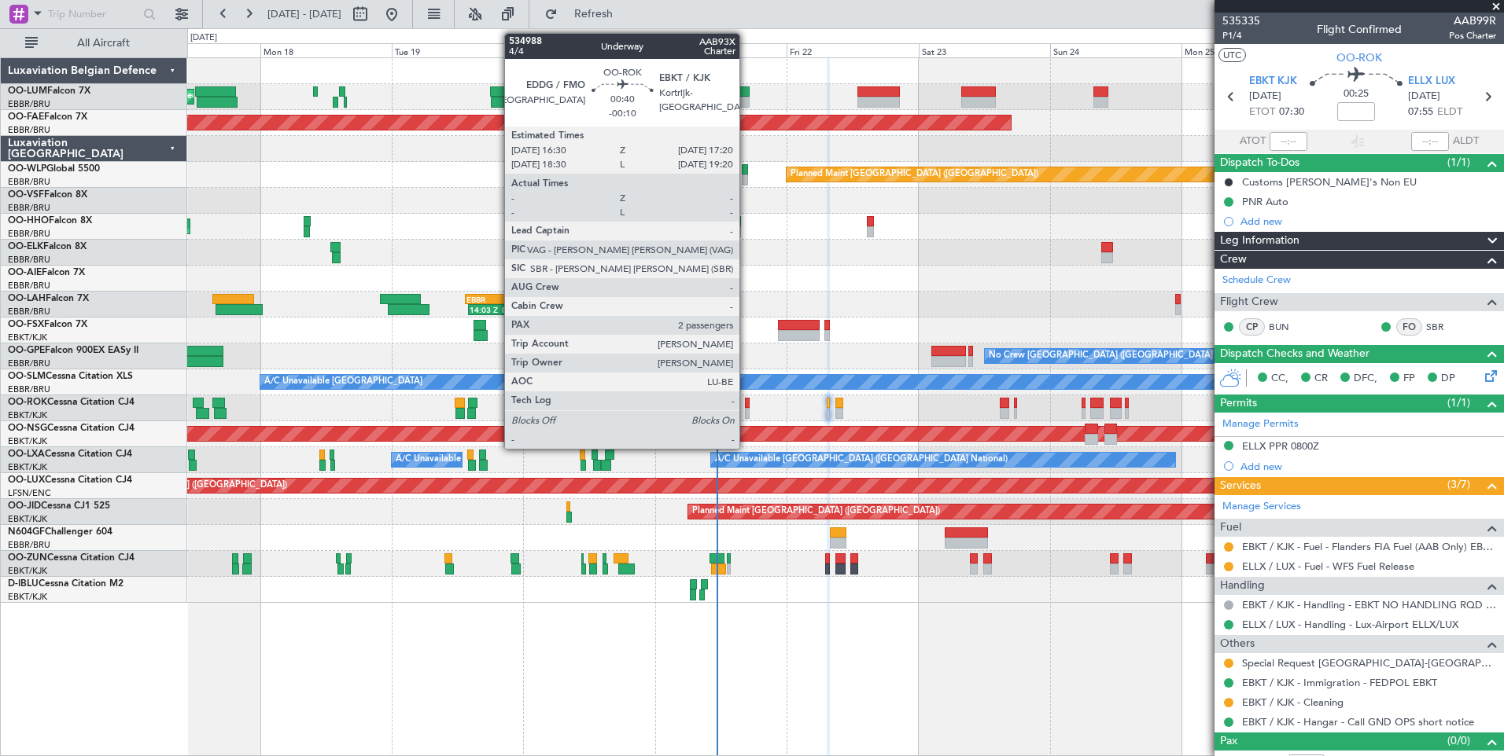
click div
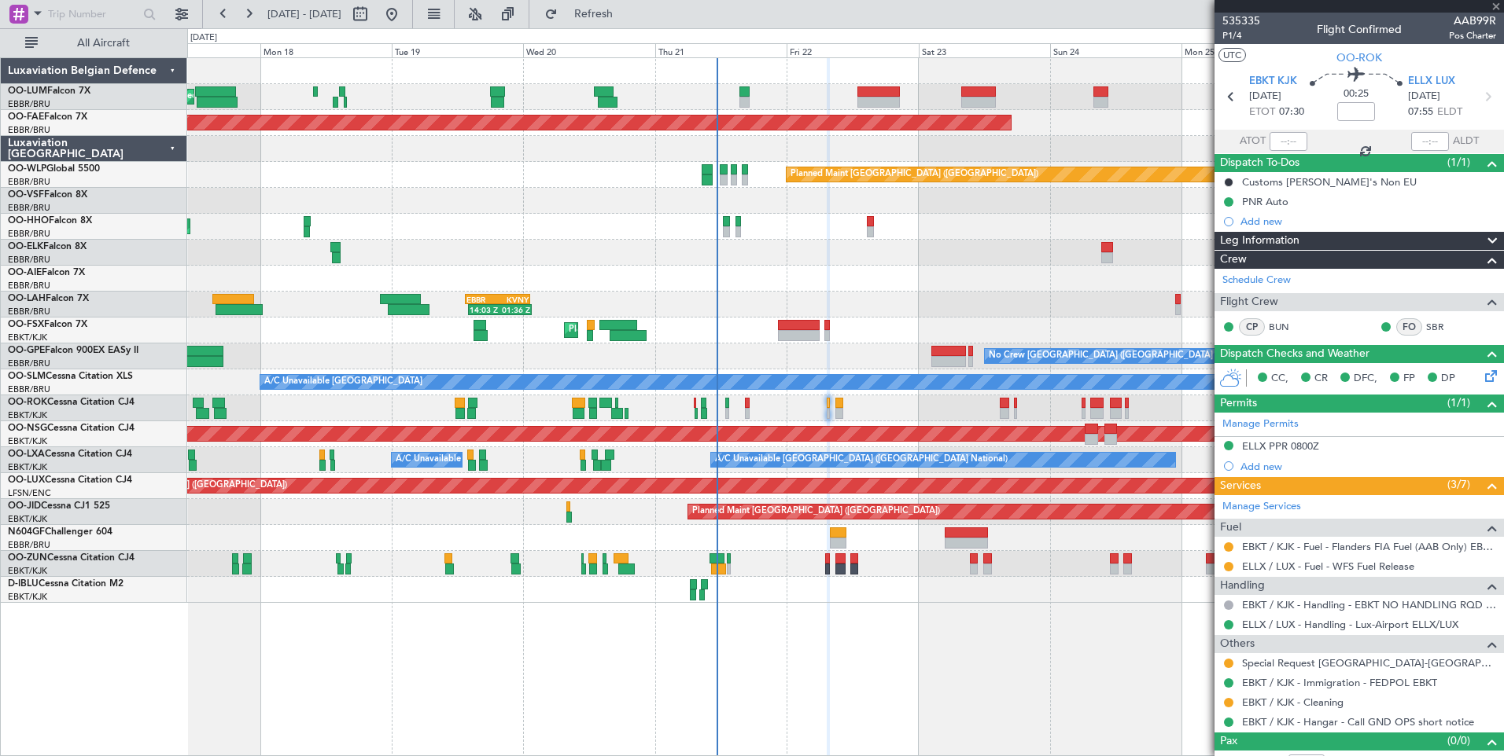
type input "-00:10"
type input "2"
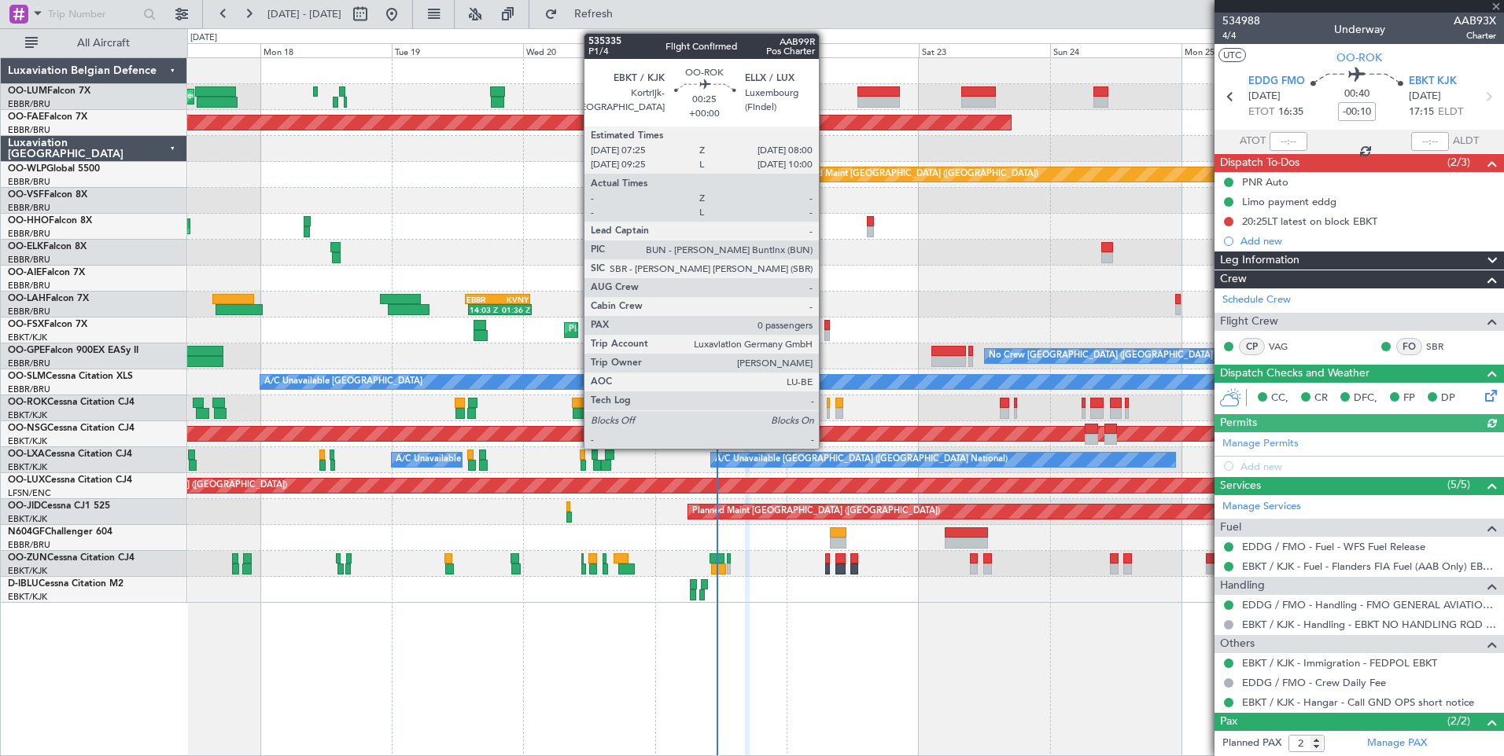
click div
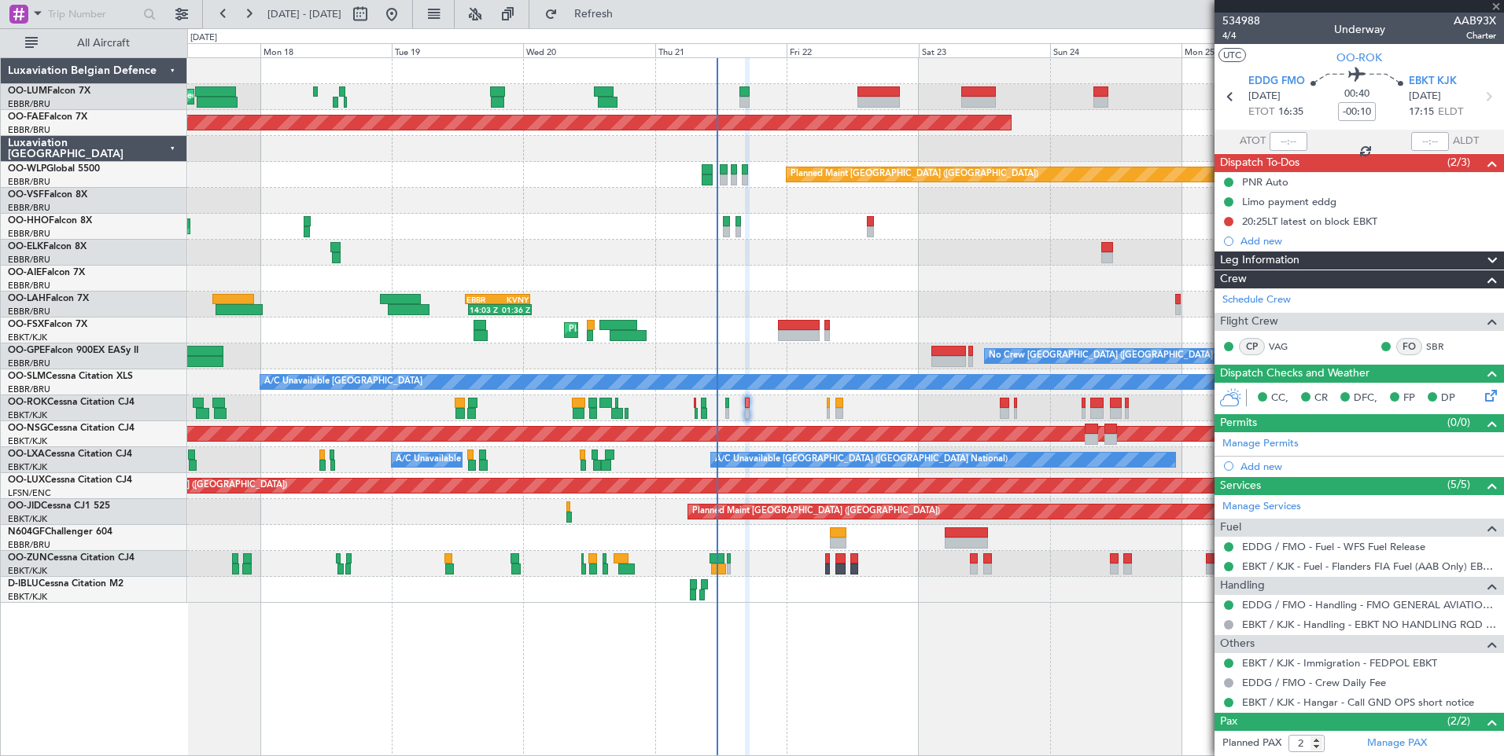
type input "0"
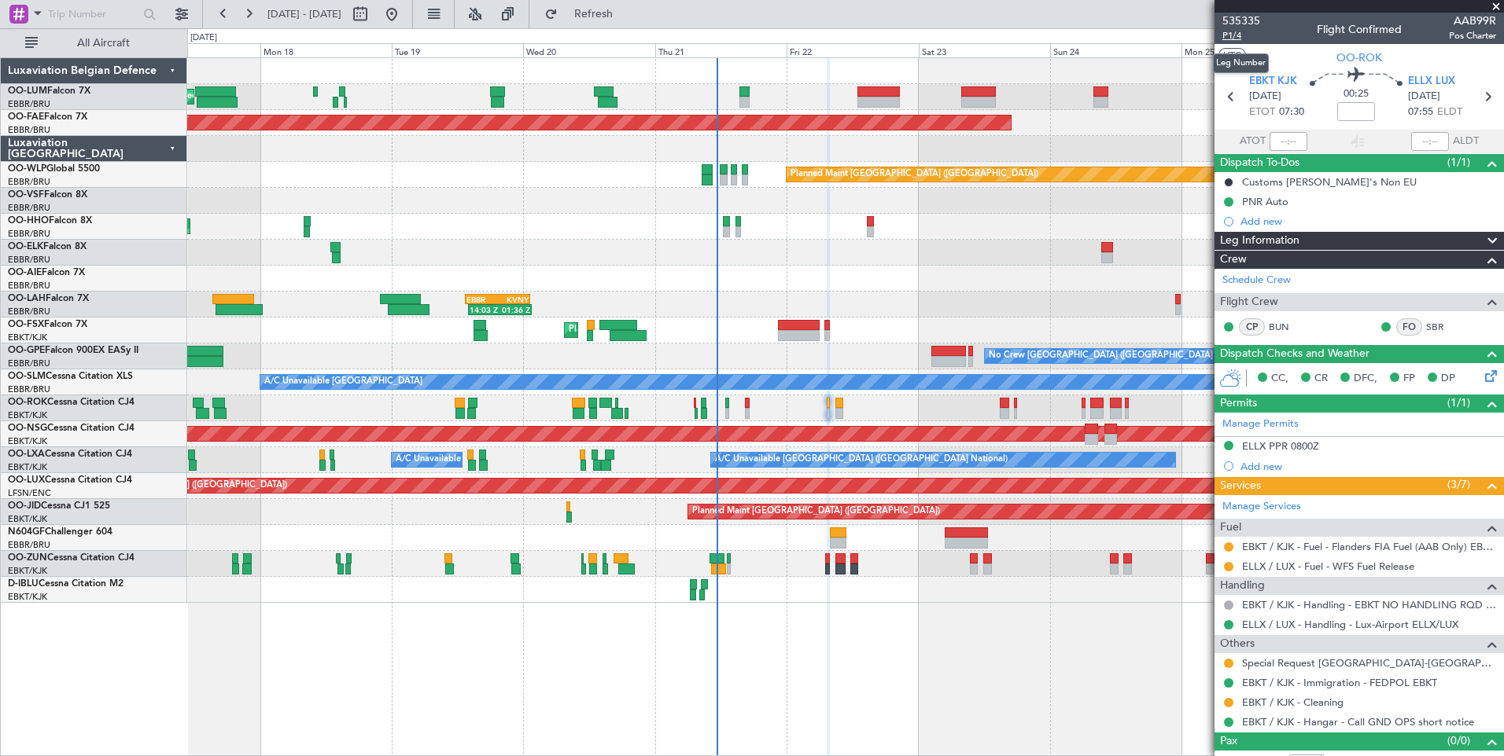
click span "P1/4"
click span "Refresh"
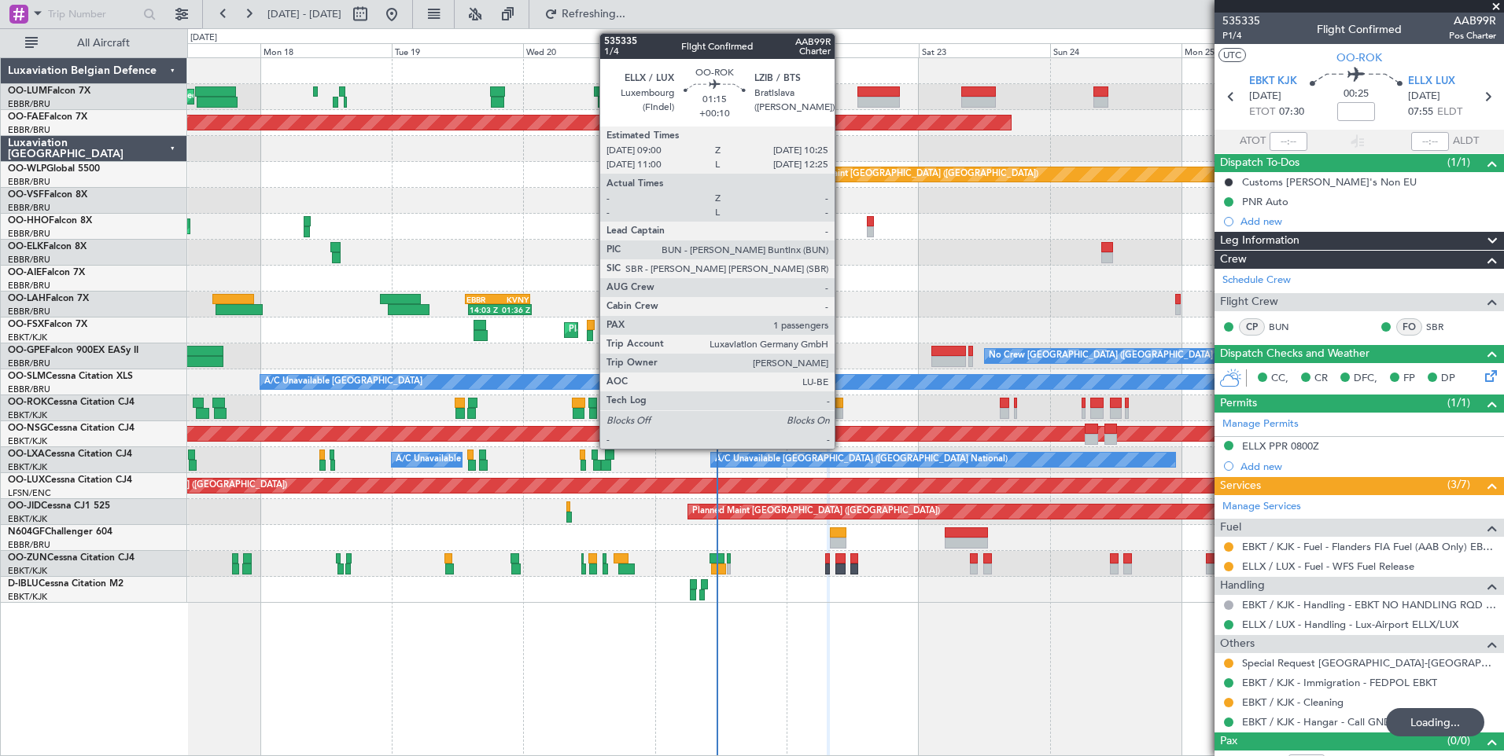
click div
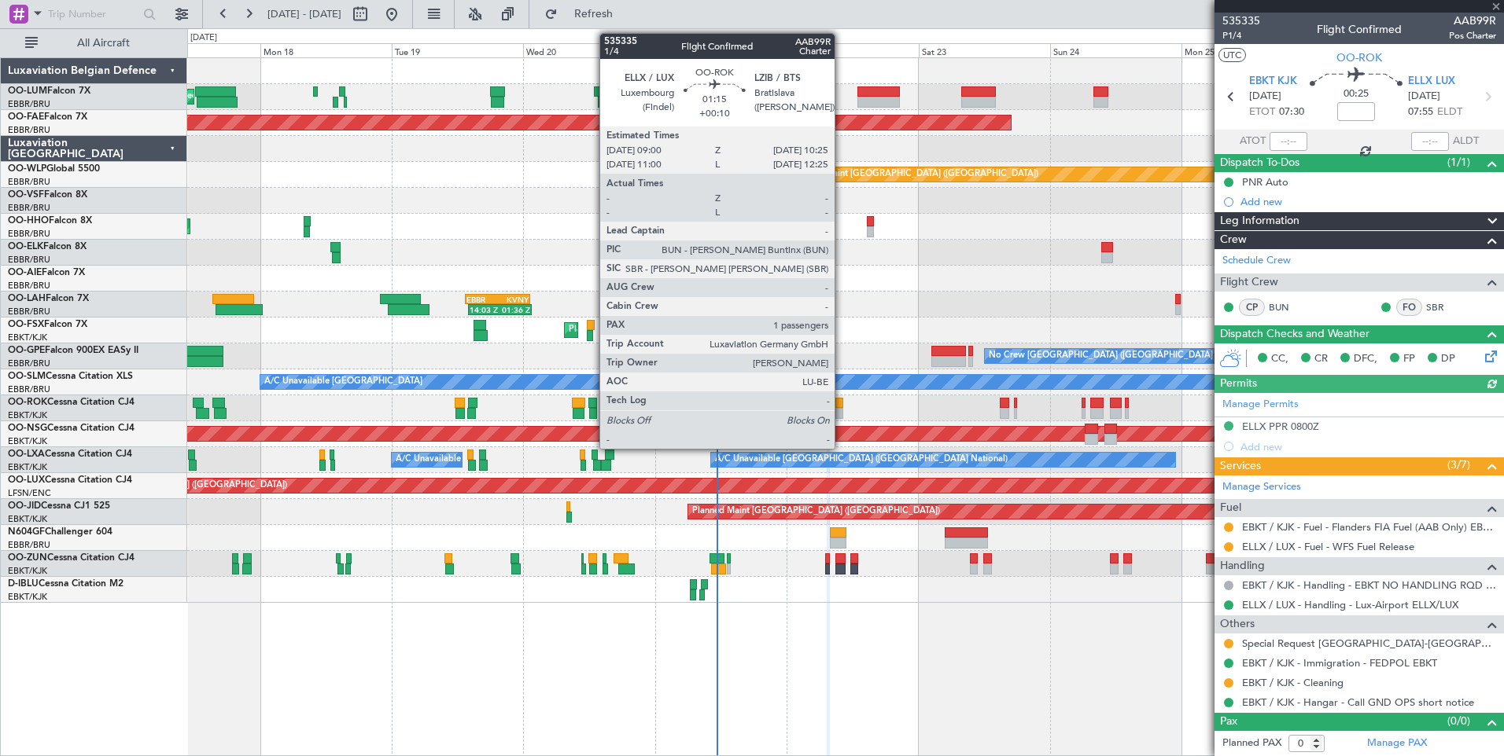
type input "+00:10"
type input "1"
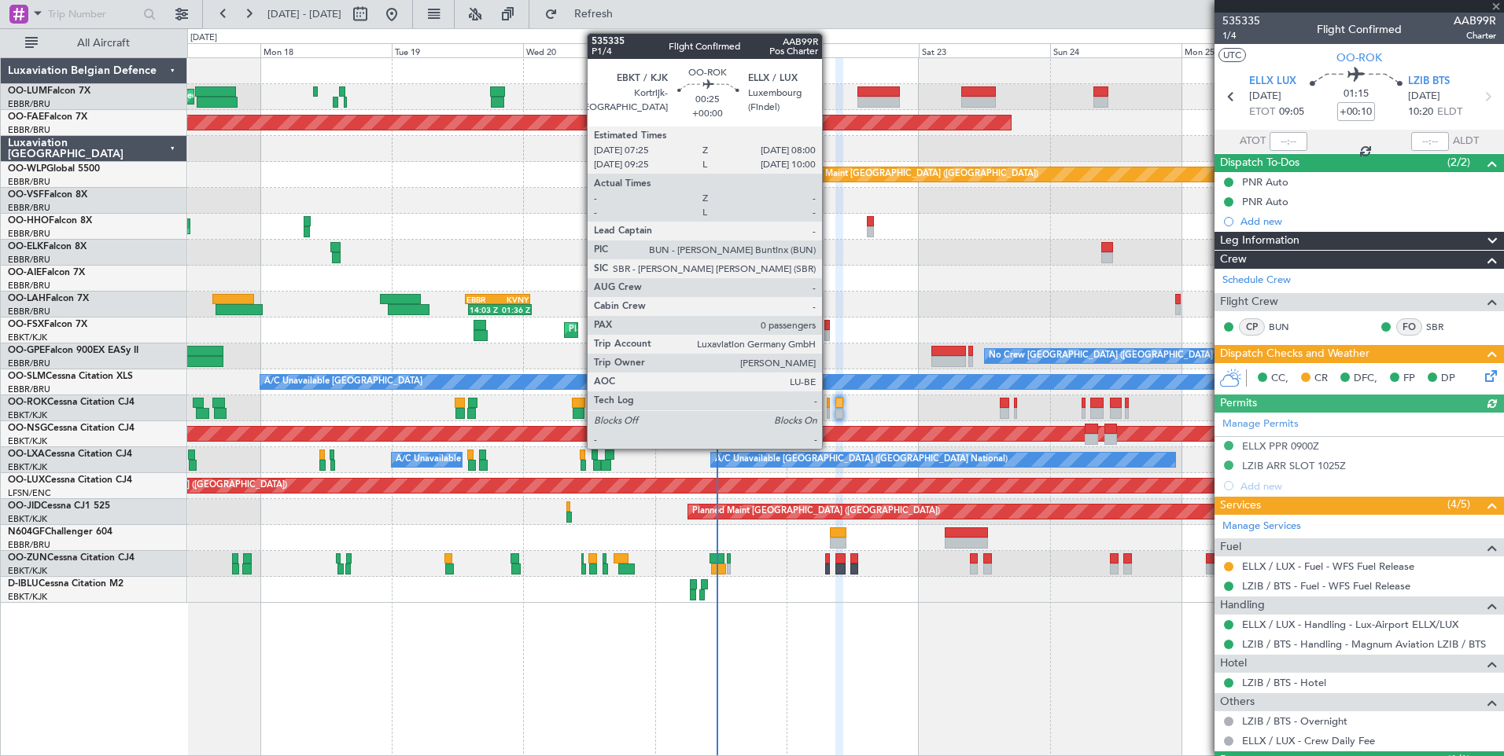
click div
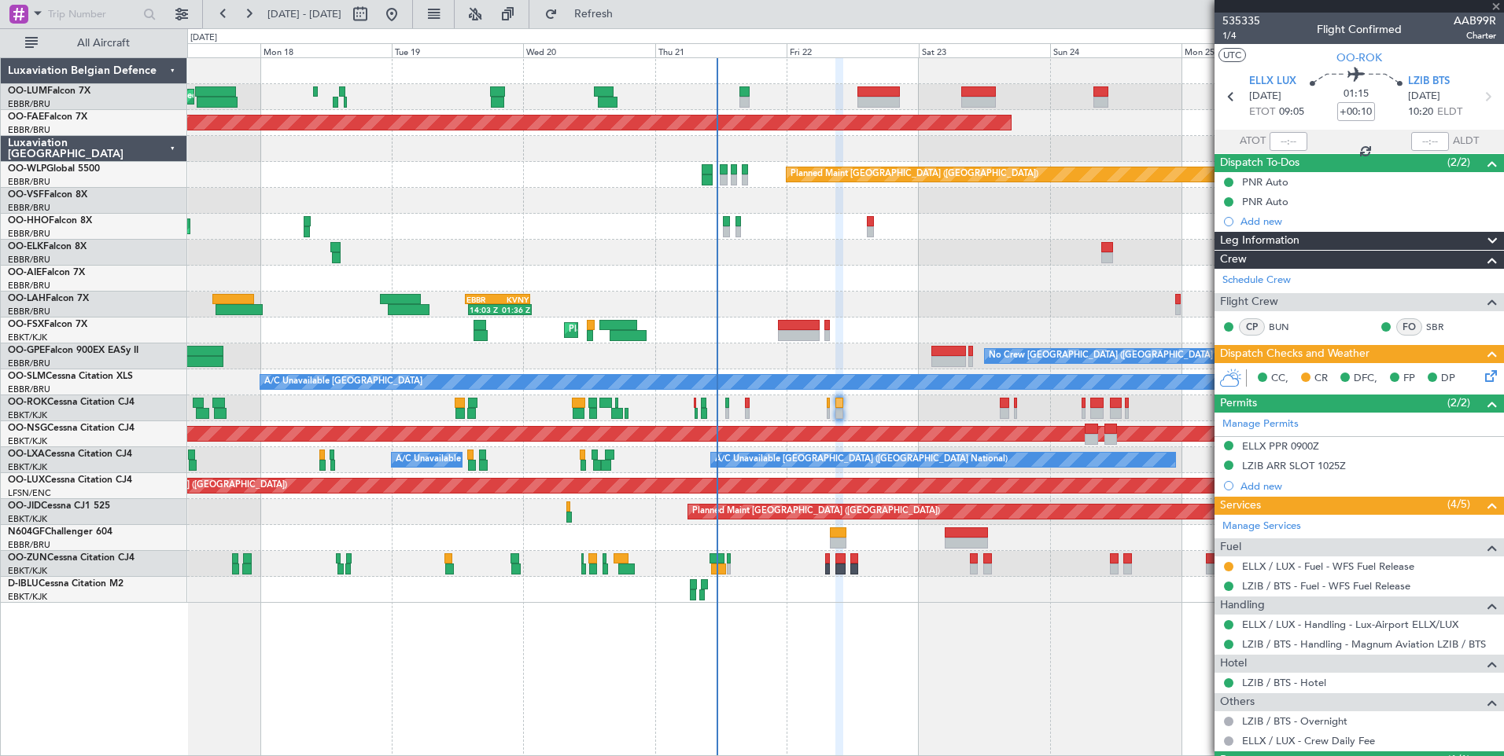
type input "0"
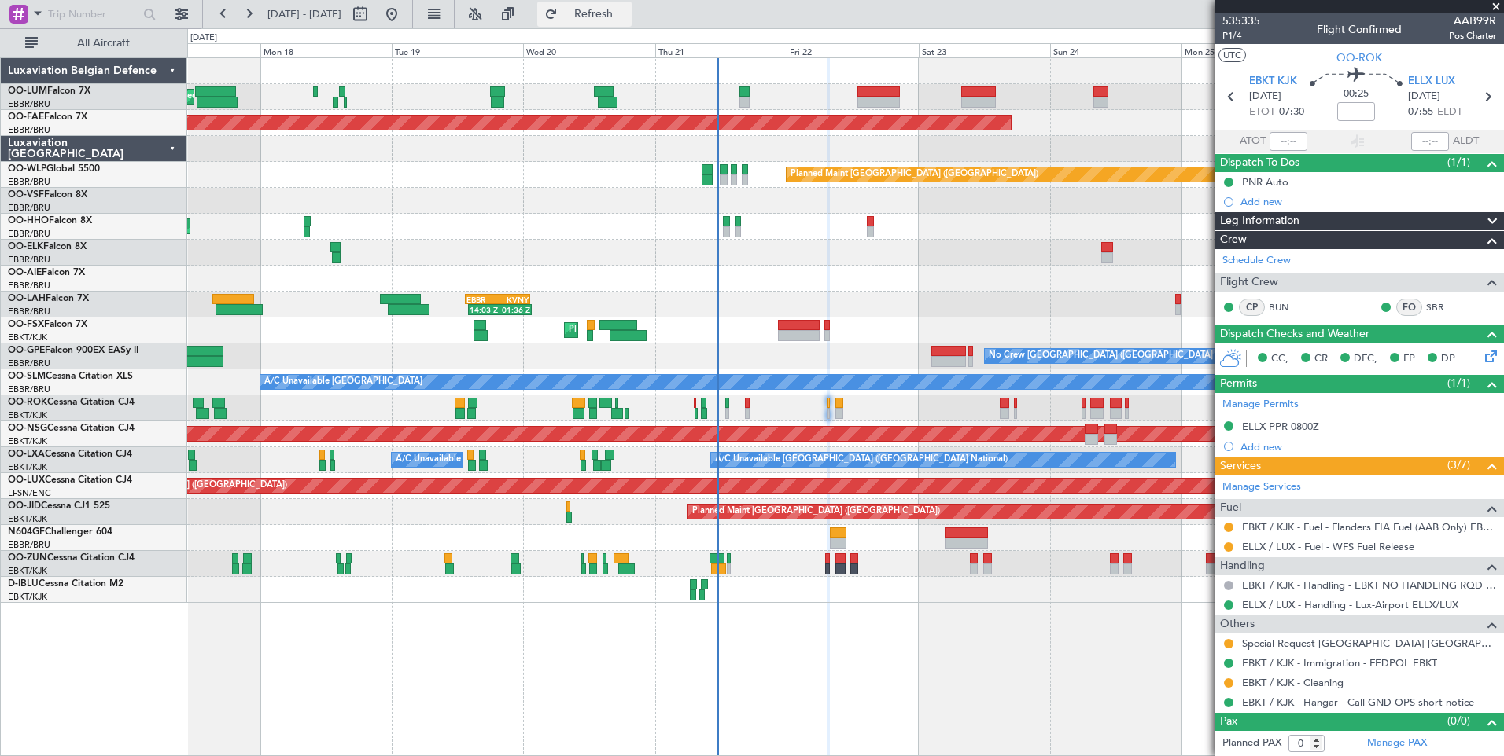
click at [622, 8] on button "Refresh" at bounding box center [584, 14] width 94 height 25
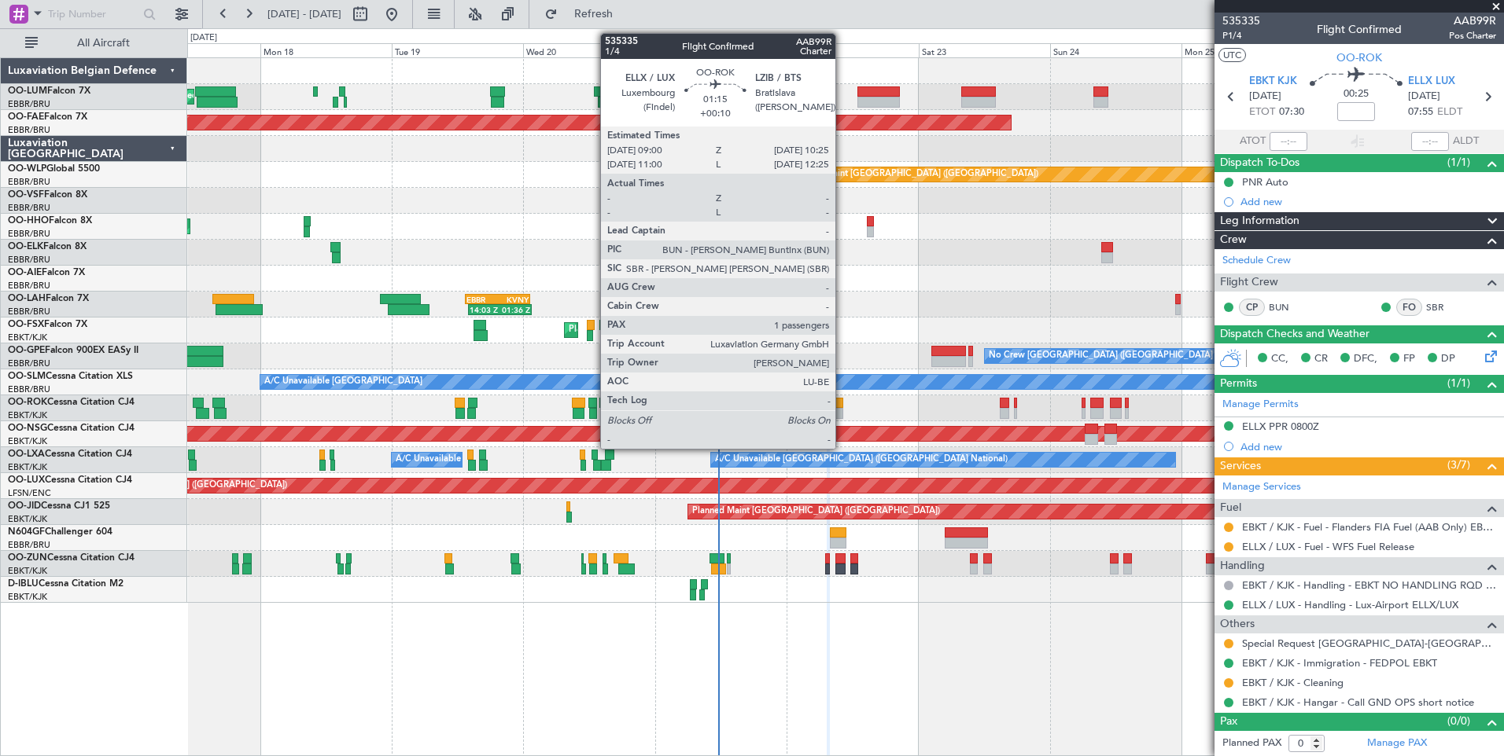
click at [840, 401] on div at bounding box center [839, 403] width 8 height 11
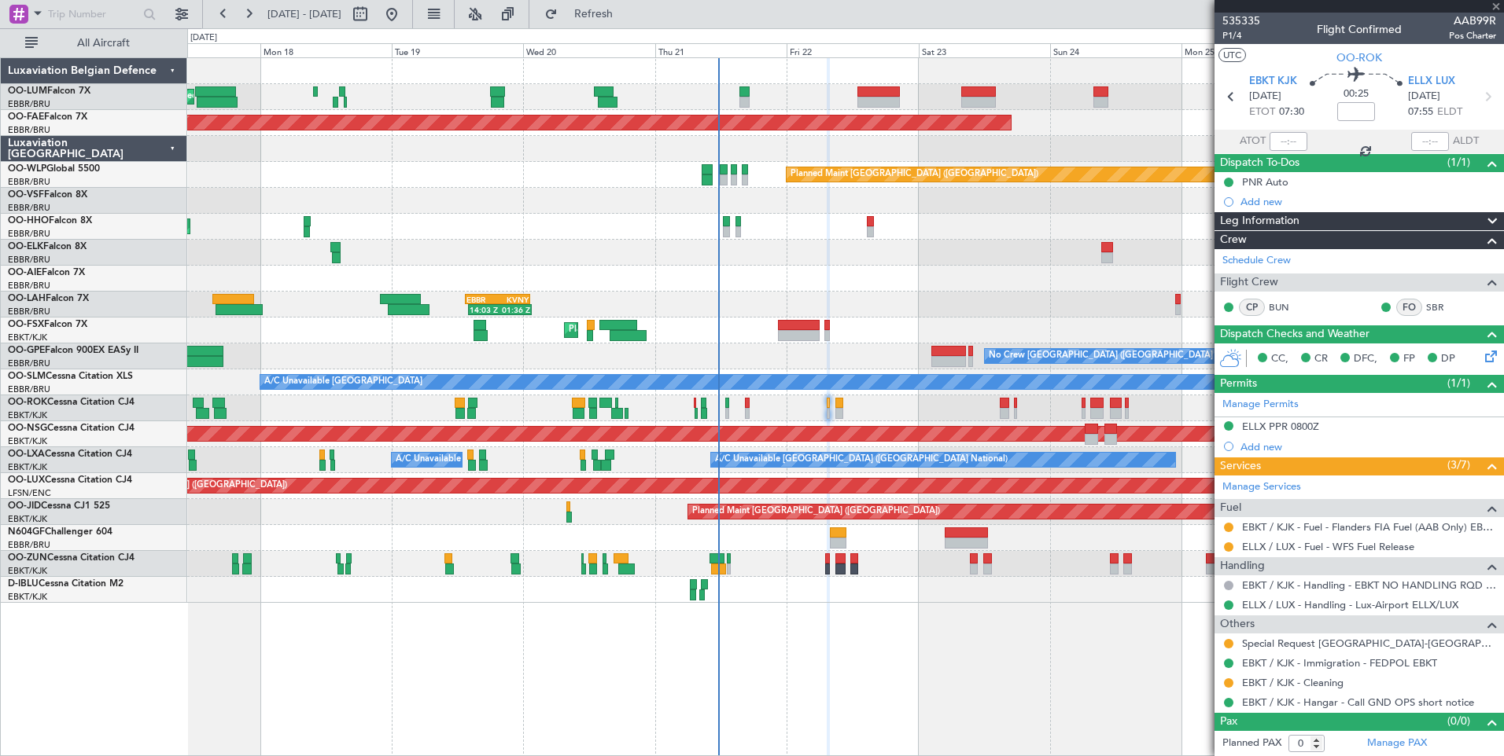
type input "+00:10"
type input "1"
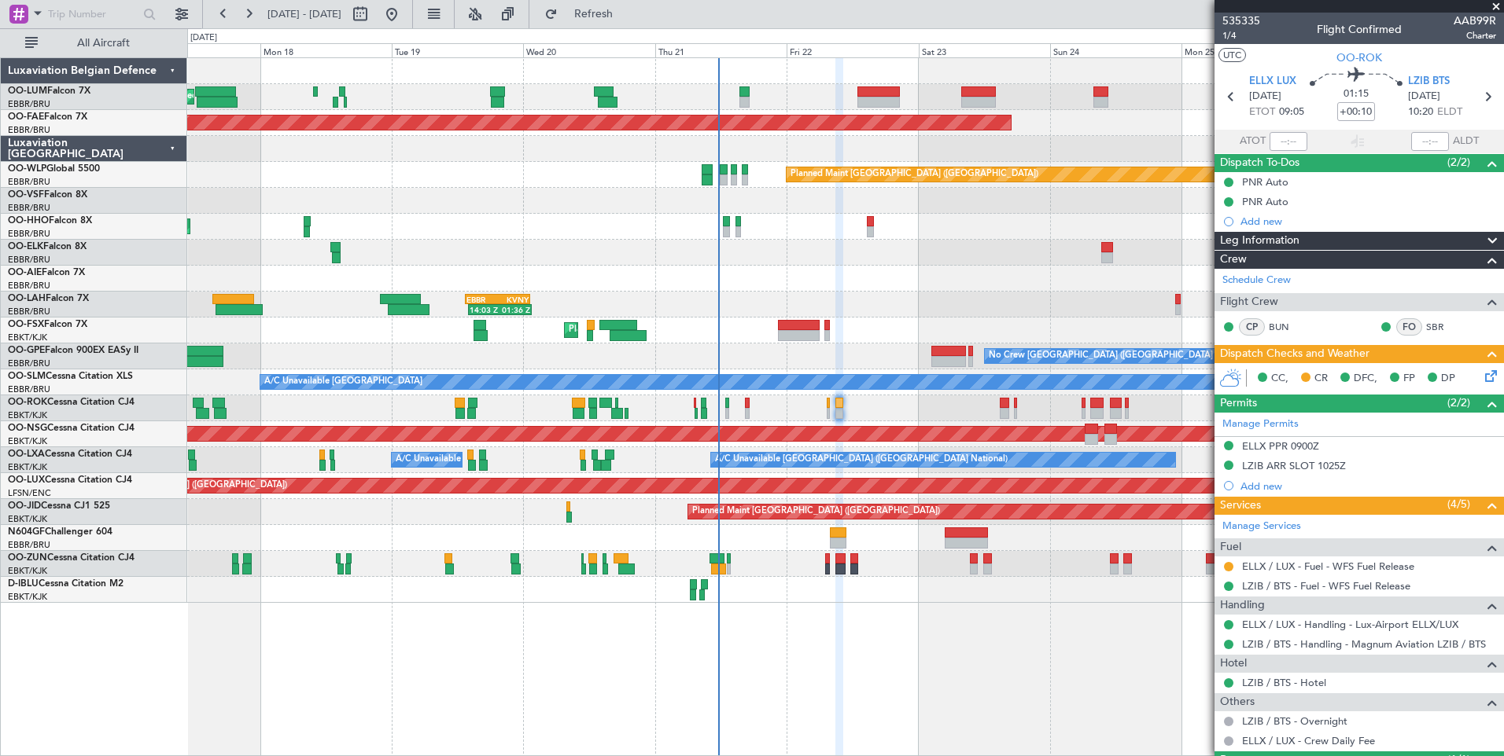
click at [1483, 380] on icon at bounding box center [1487, 373] width 13 height 13
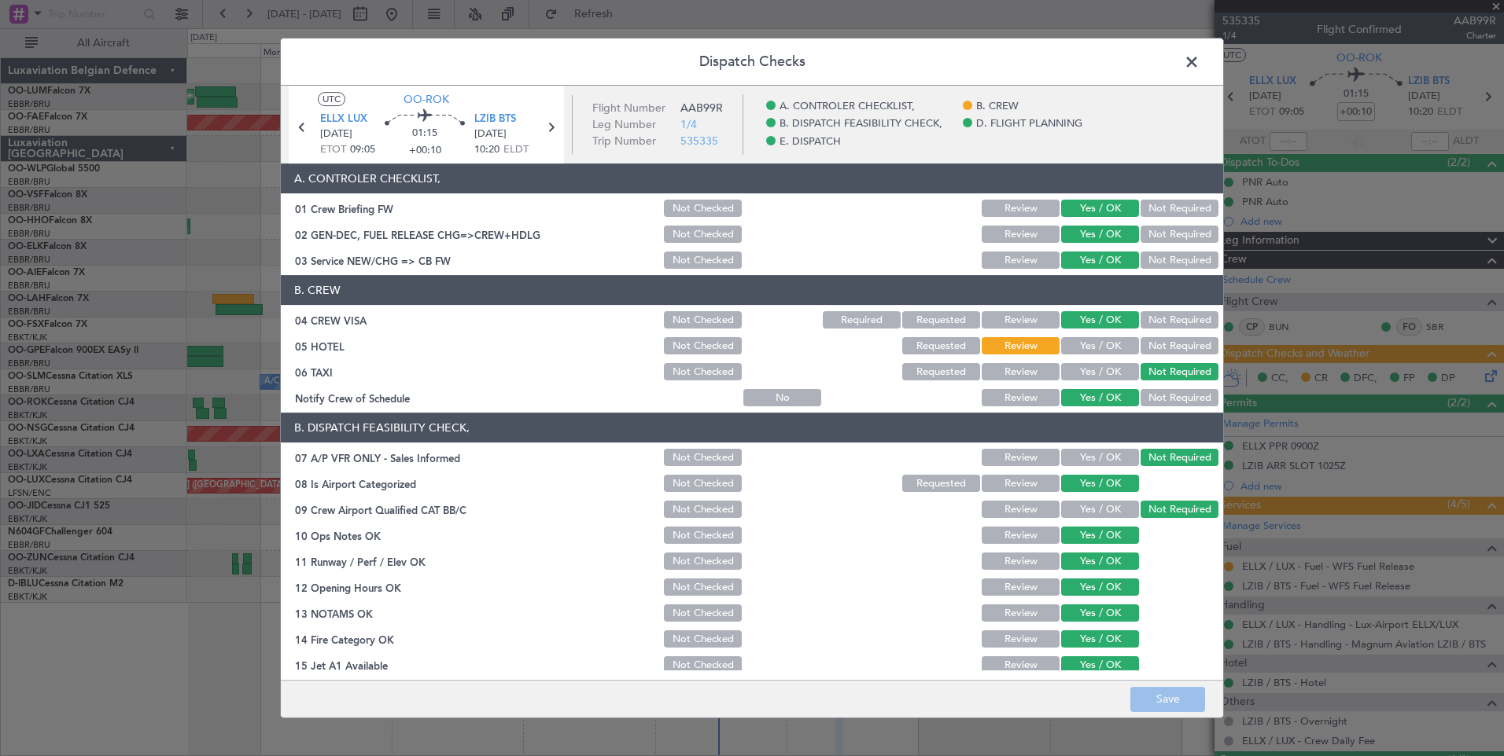
click at [1199, 56] on span at bounding box center [1199, 65] width 0 height 31
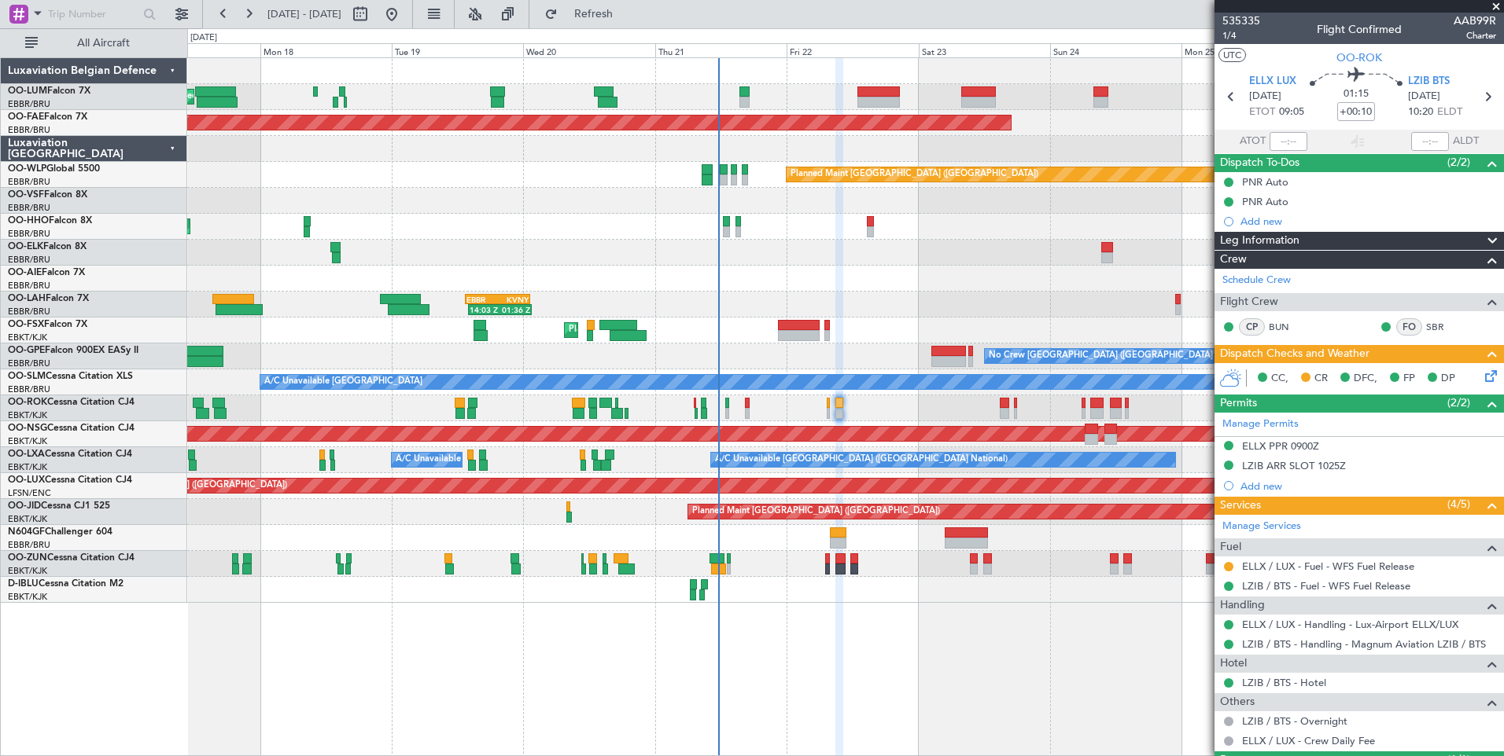
click at [1316, 689] on div "LZIB / BTS - Hotel" at bounding box center [1358, 683] width 289 height 20
click at [1316, 683] on link "LZIB / BTS - Hotel" at bounding box center [1284, 682] width 84 height 13
click at [1481, 380] on icon at bounding box center [1487, 373] width 13 height 13
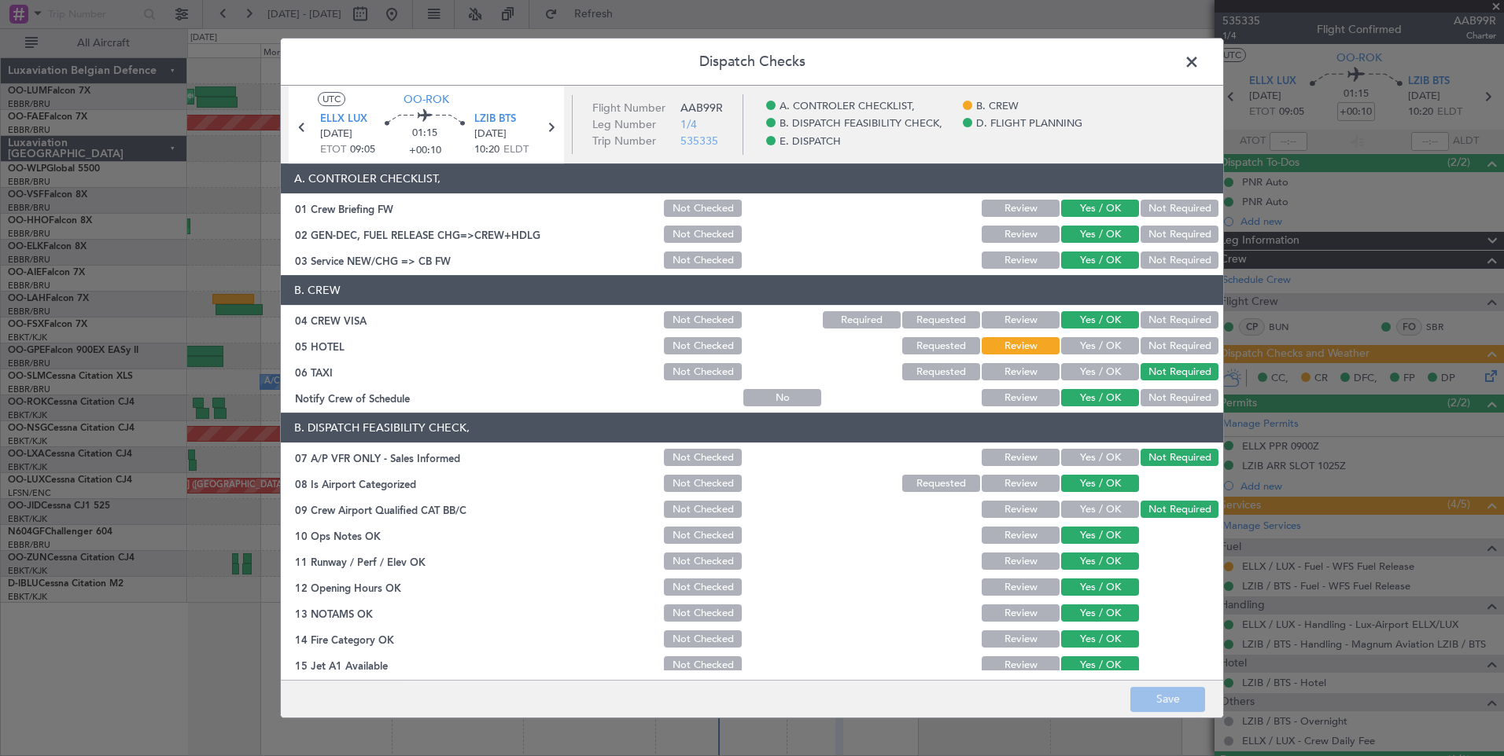
click at [1087, 348] on button "Yes / OK" at bounding box center [1100, 345] width 78 height 17
click at [1173, 699] on button "Save" at bounding box center [1167, 699] width 75 height 25
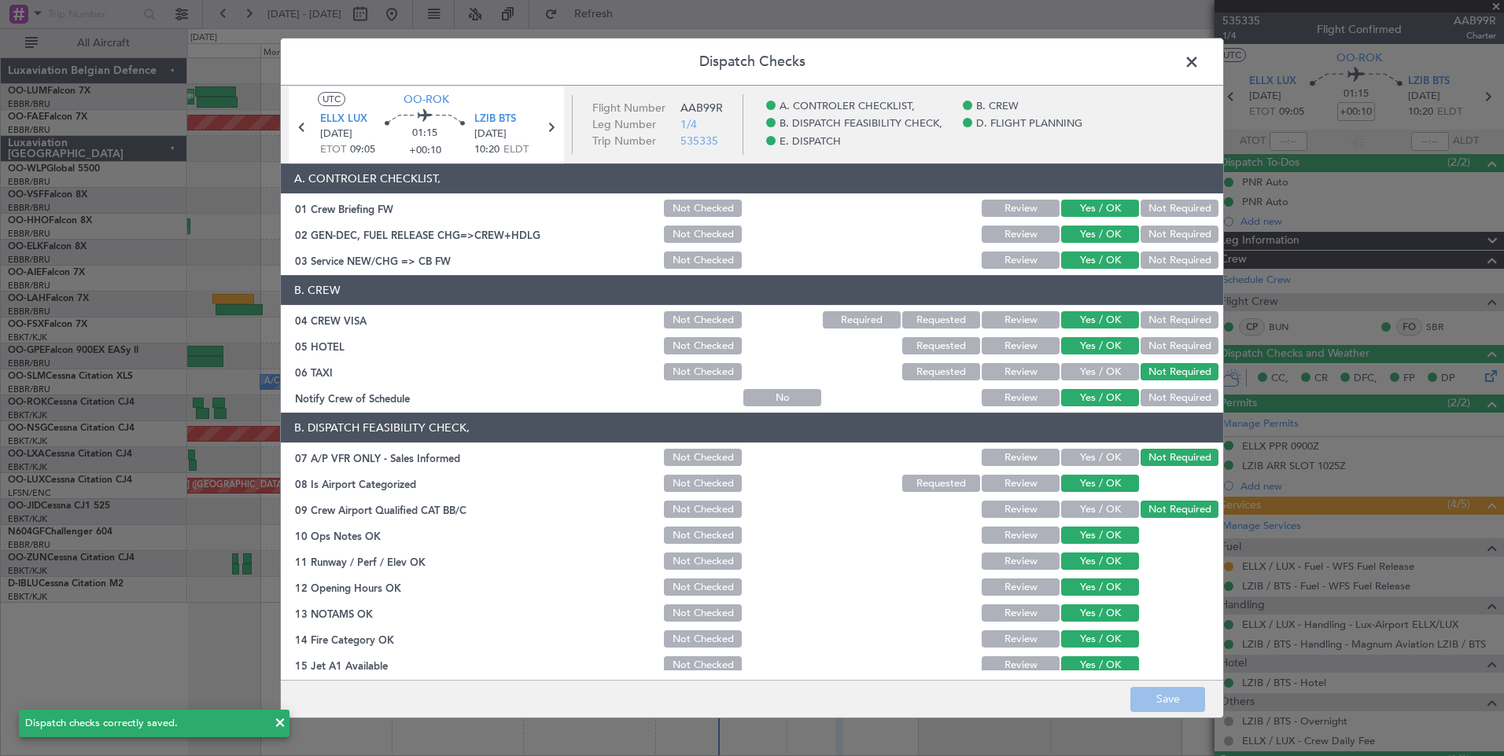
drag, startPoint x: 1194, startPoint y: 59, endPoint x: 1009, endPoint y: 66, distance: 184.9
click at [1199, 61] on span at bounding box center [1199, 65] width 0 height 31
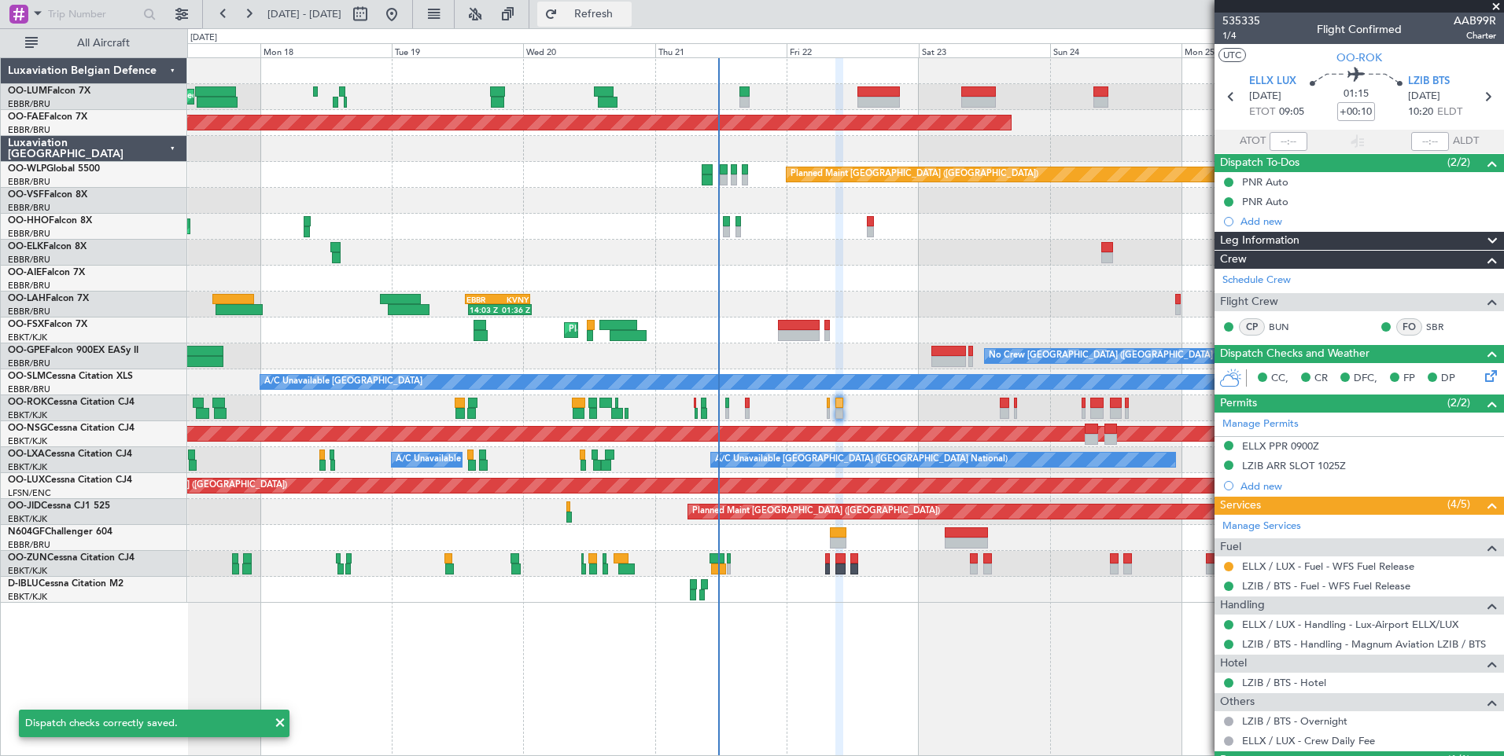
click at [627, 17] on span "Refresh" at bounding box center [594, 14] width 66 height 11
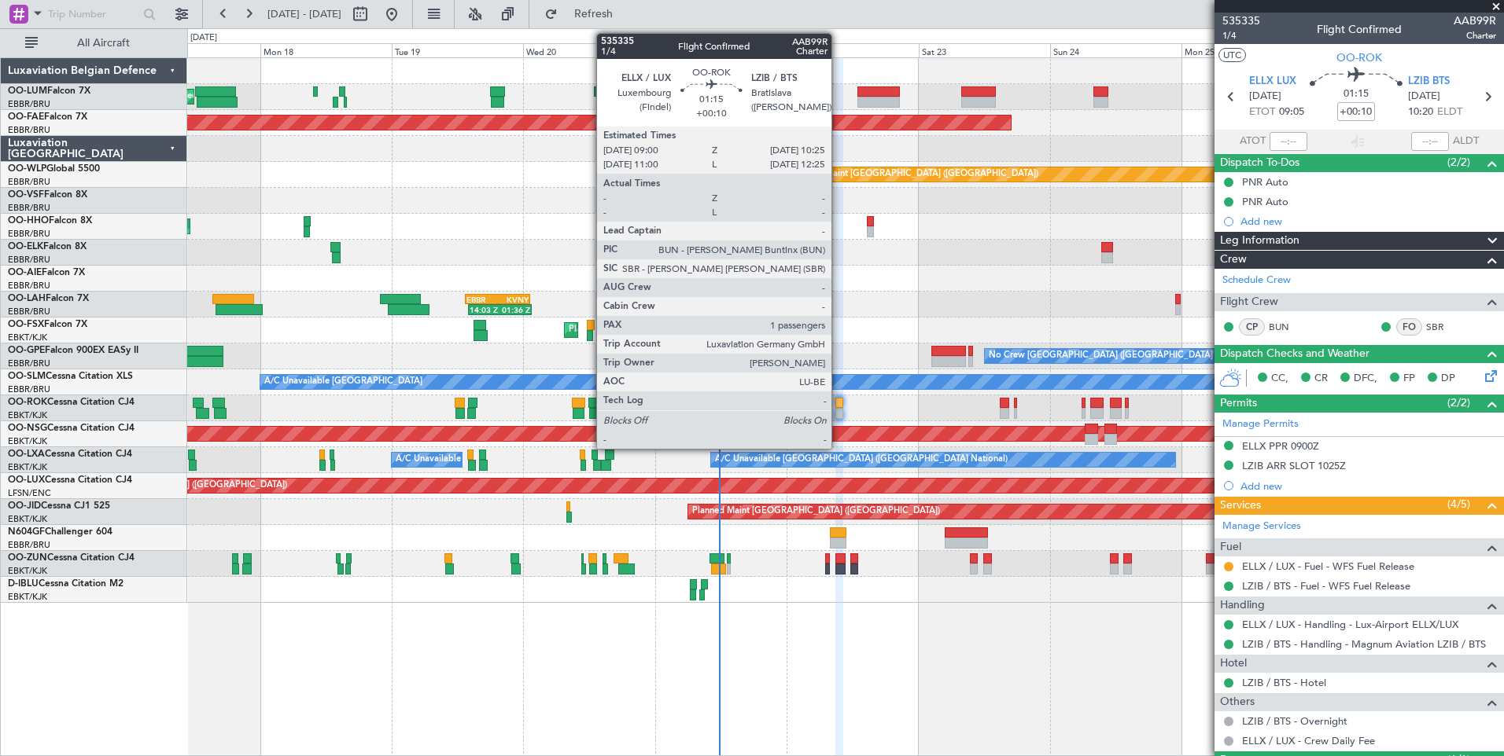
click at [838, 406] on div at bounding box center [839, 403] width 8 height 11
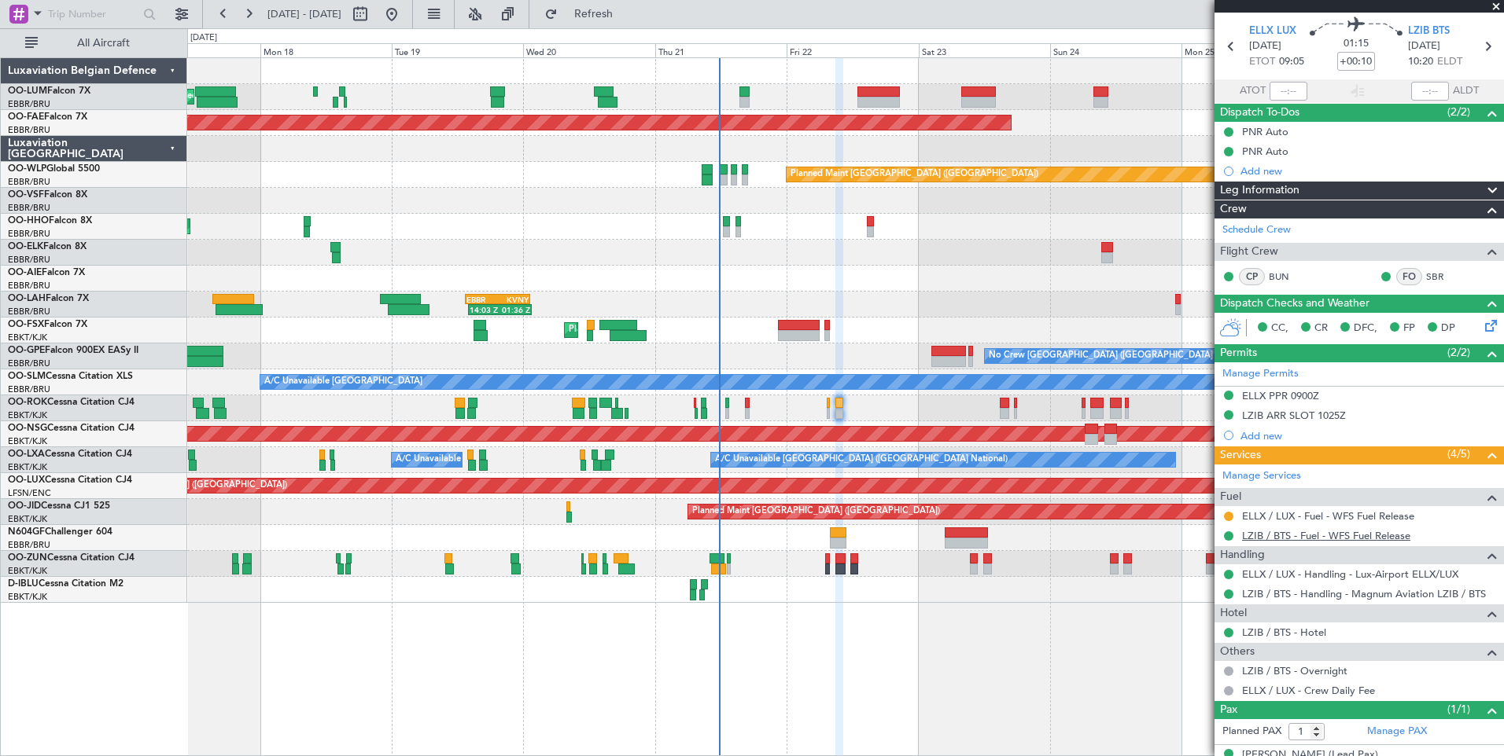
scroll to position [74, 0]
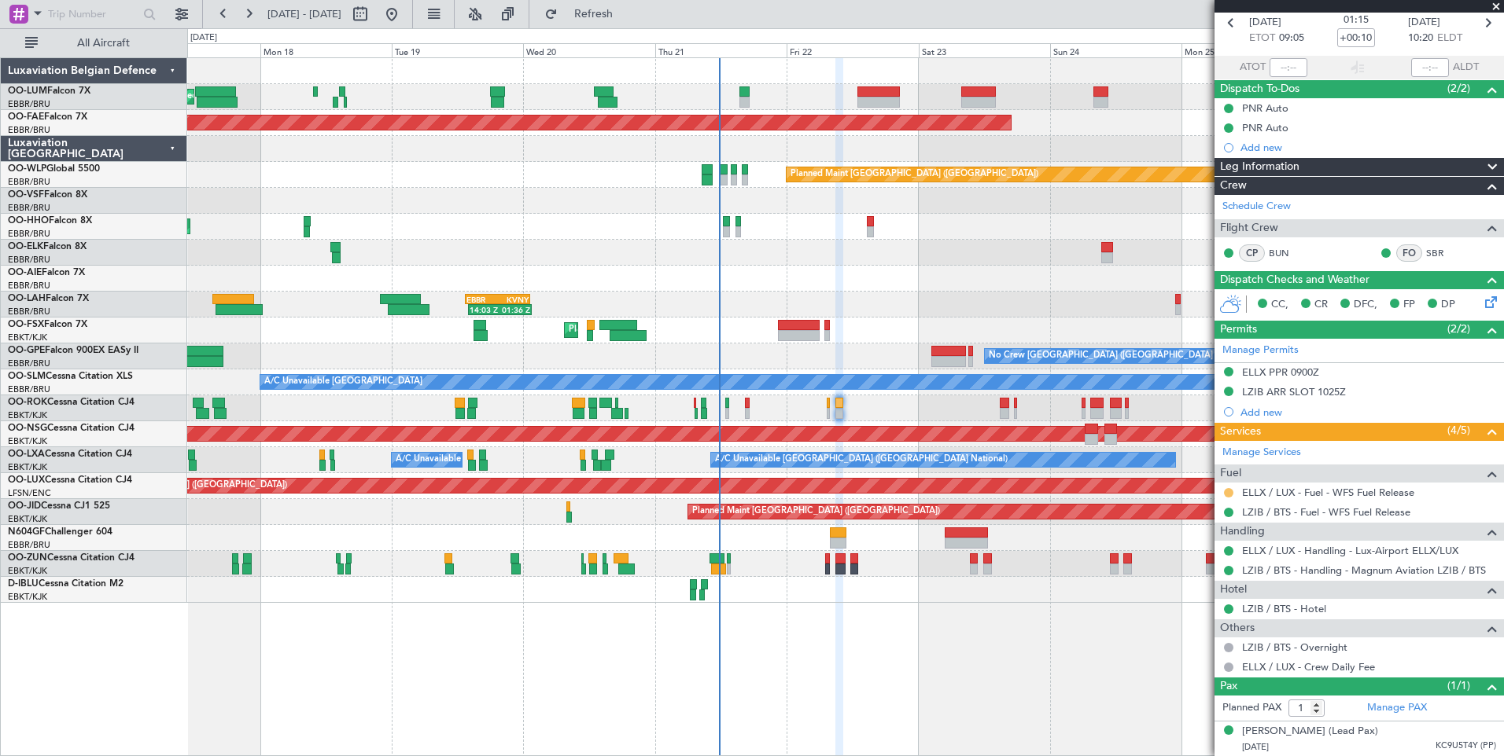
click at [1227, 490] on button at bounding box center [1228, 492] width 9 height 9
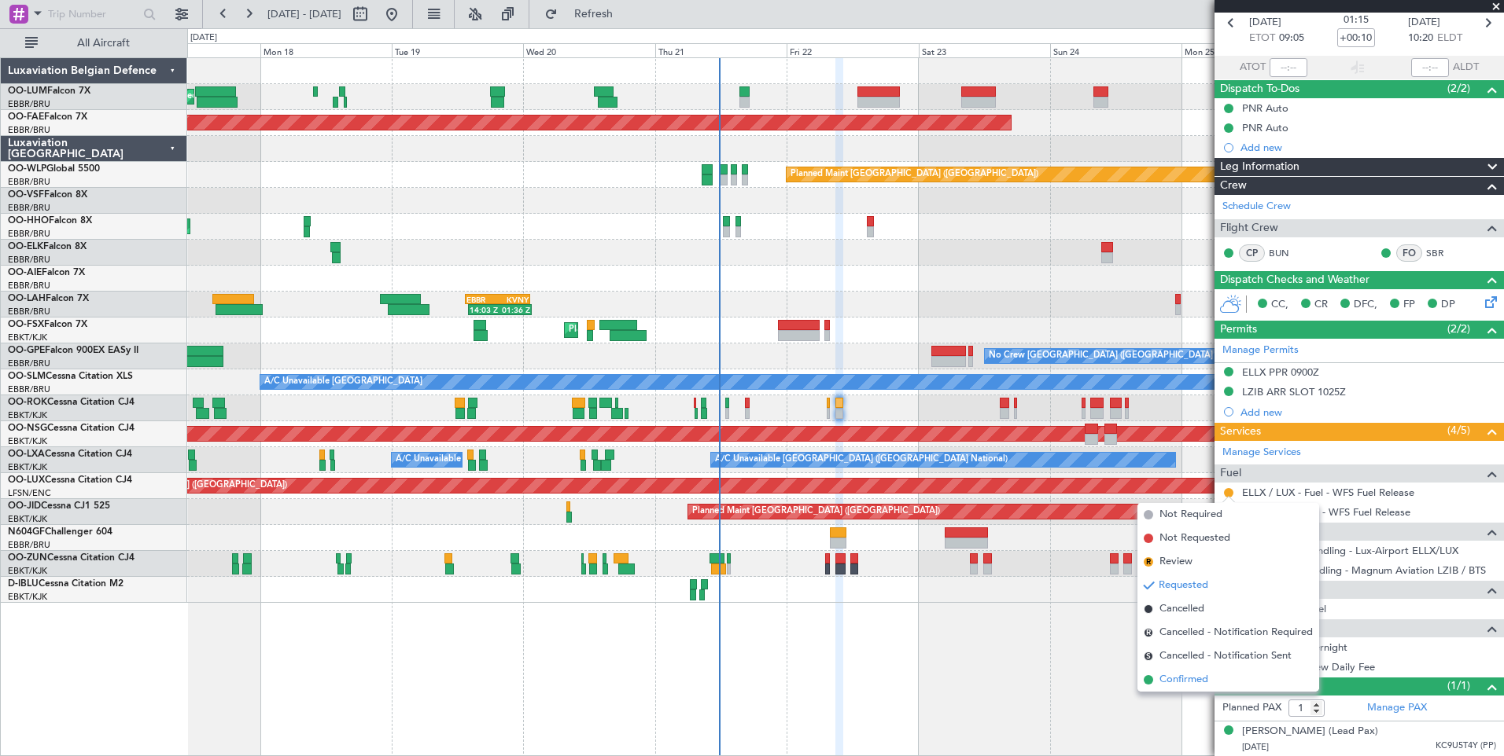
click at [1174, 681] on span "Confirmed" at bounding box center [1183, 680] width 49 height 16
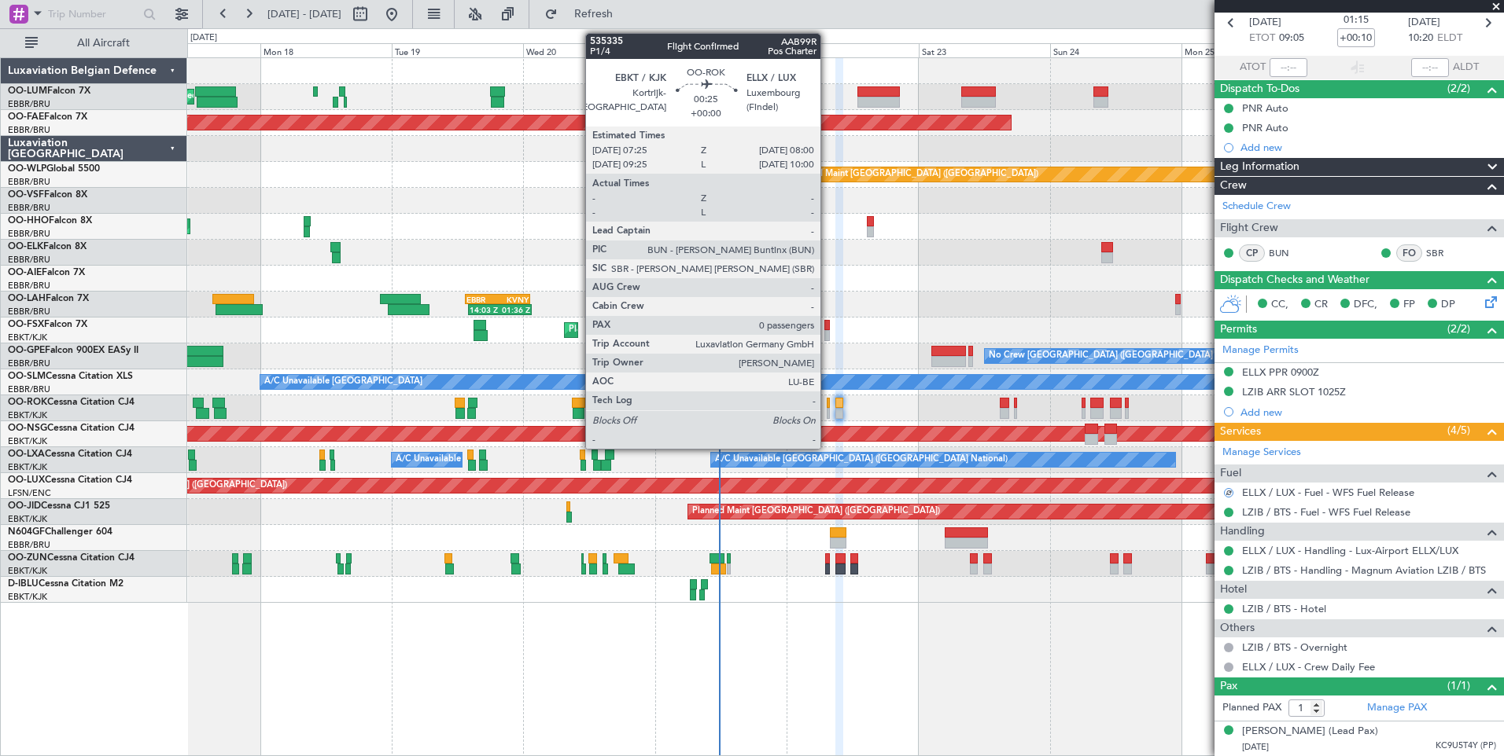
click at [827, 403] on div at bounding box center [828, 403] width 4 height 11
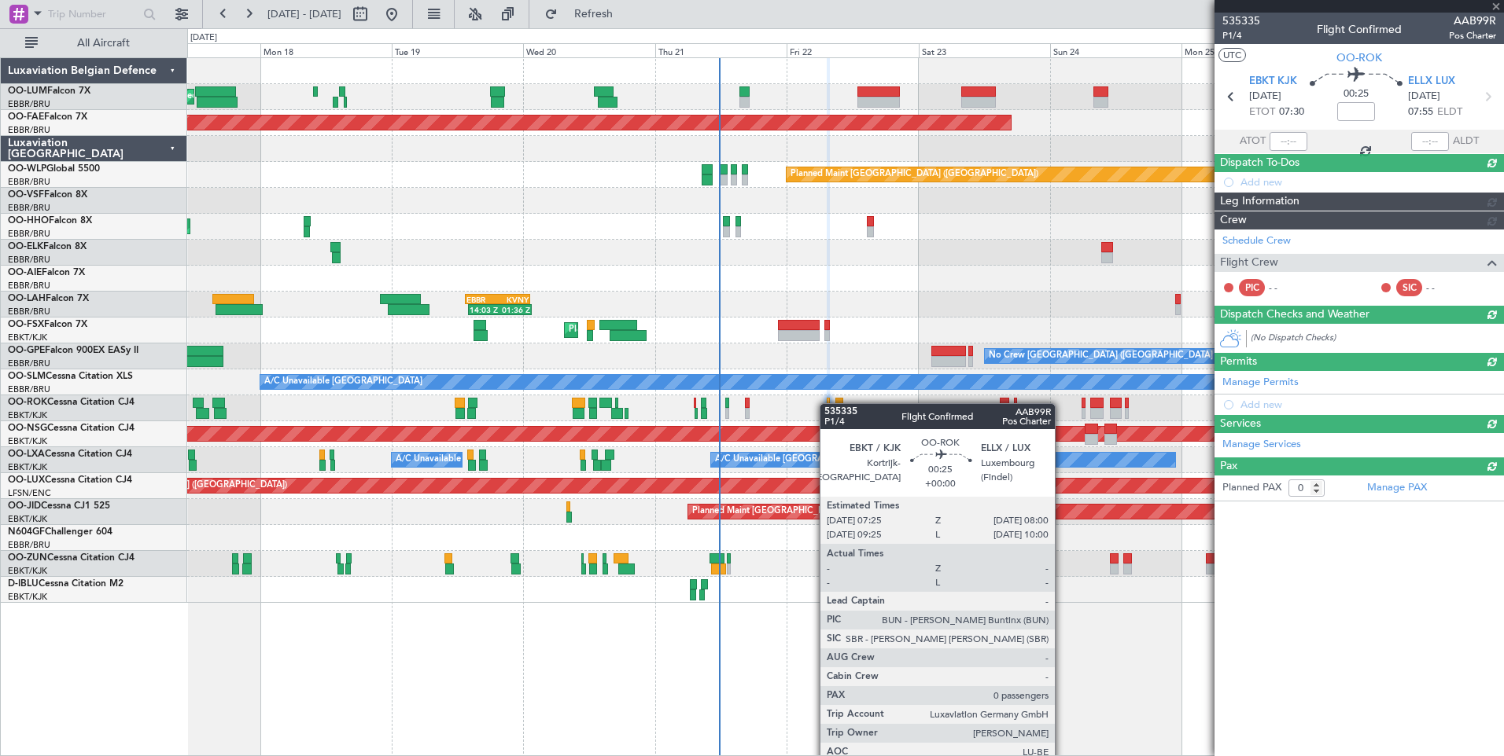
scroll to position [0, 0]
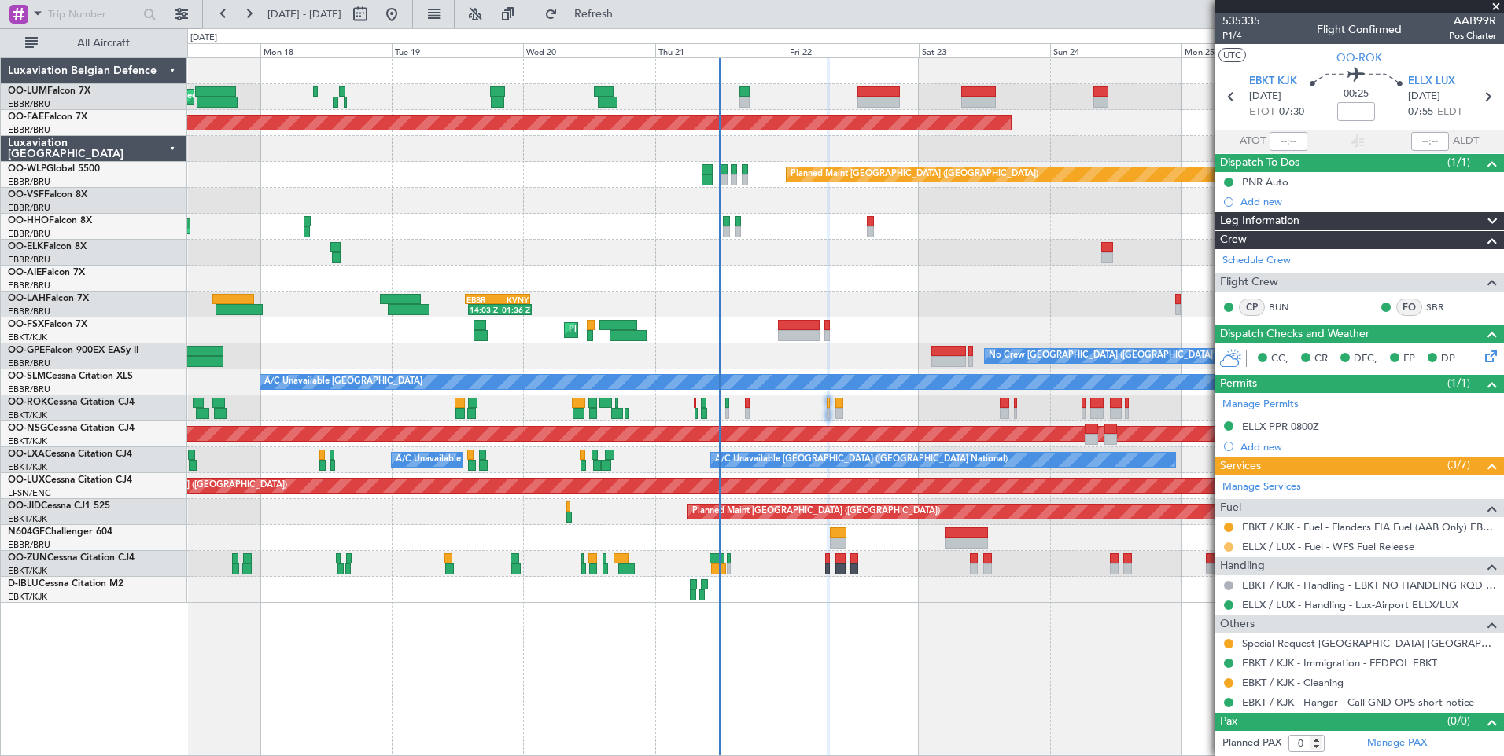
click at [1230, 544] on button at bounding box center [1228, 547] width 9 height 9
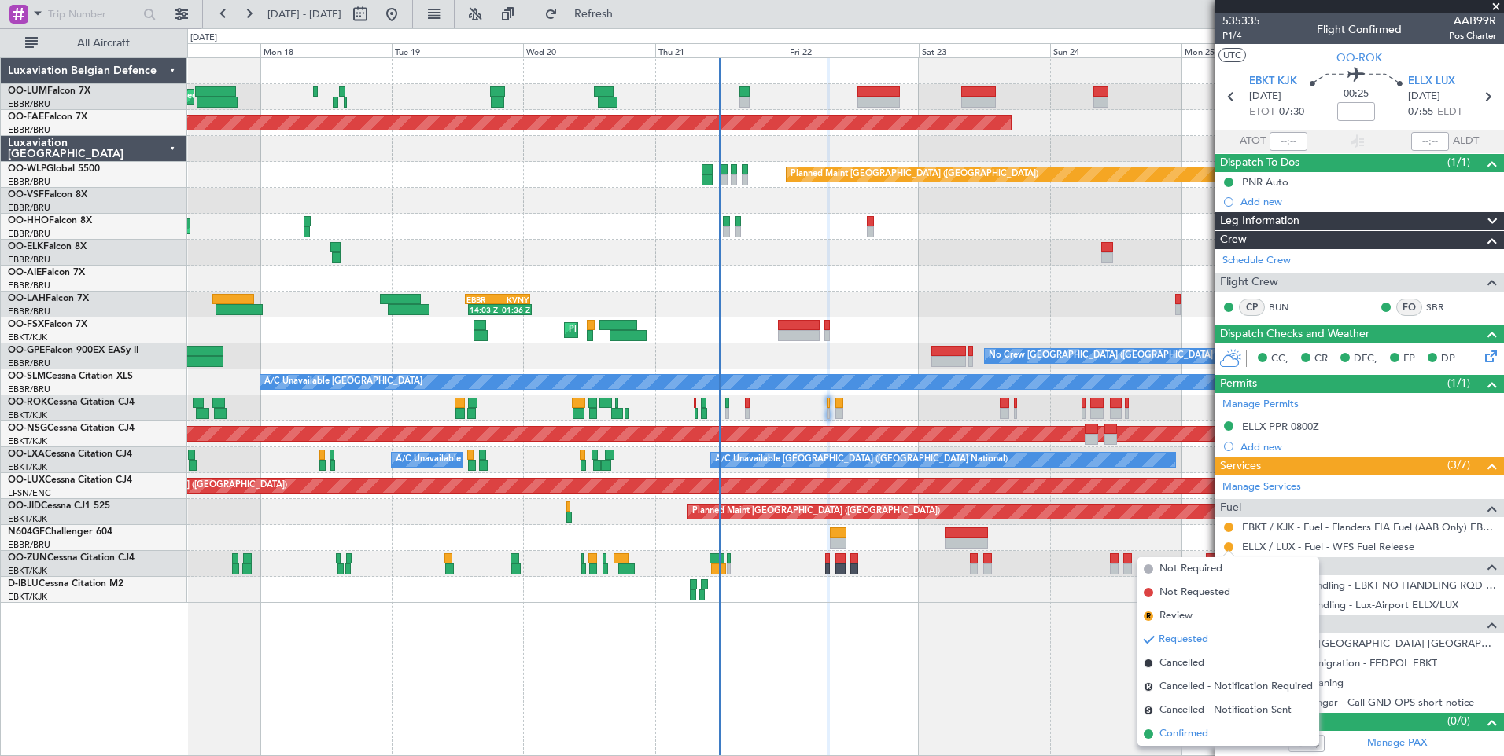
click at [1165, 735] on span "Confirmed" at bounding box center [1183, 735] width 49 height 16
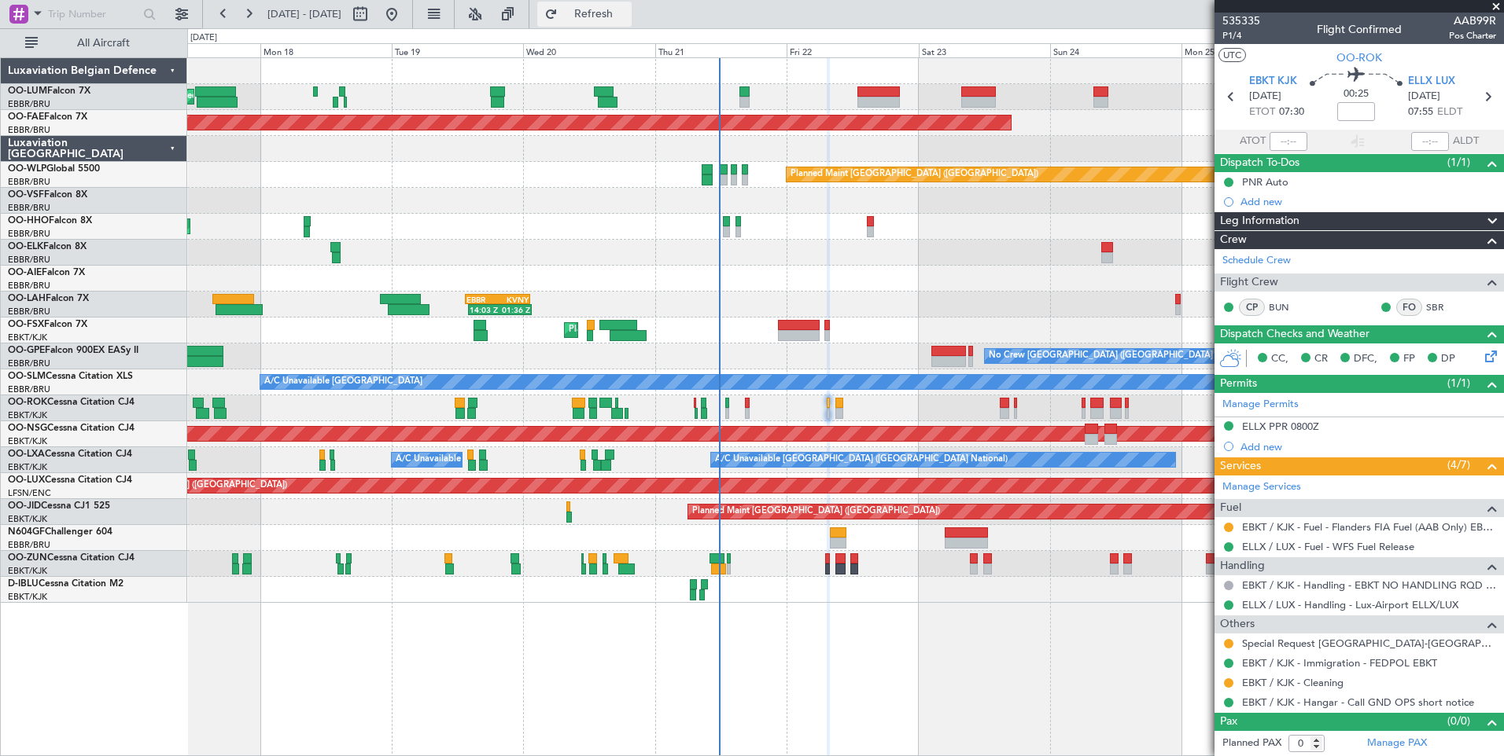
click at [627, 20] on span "Refresh" at bounding box center [594, 14] width 66 height 11
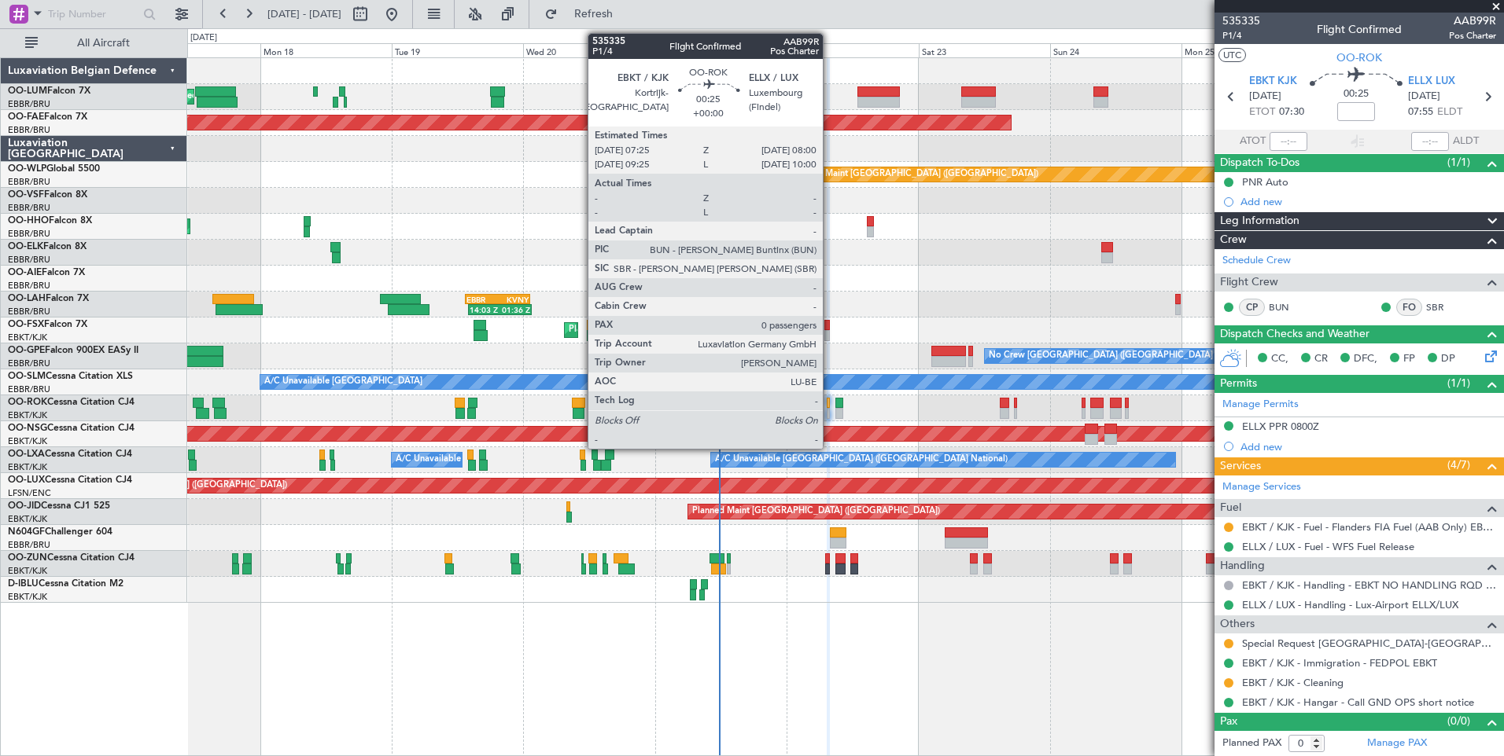
click at [830, 403] on div at bounding box center [828, 403] width 4 height 11
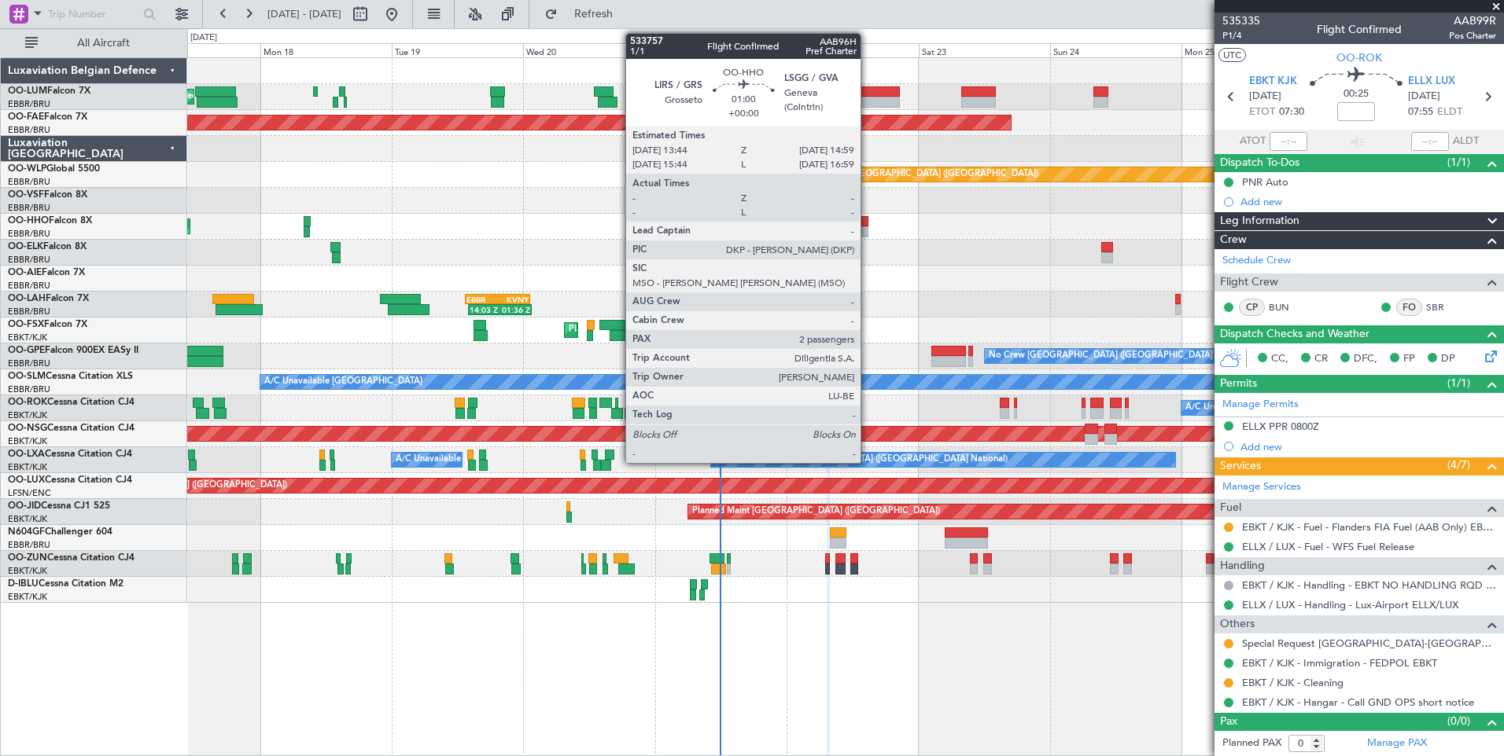
click at [867, 223] on div at bounding box center [864, 221] width 7 height 11
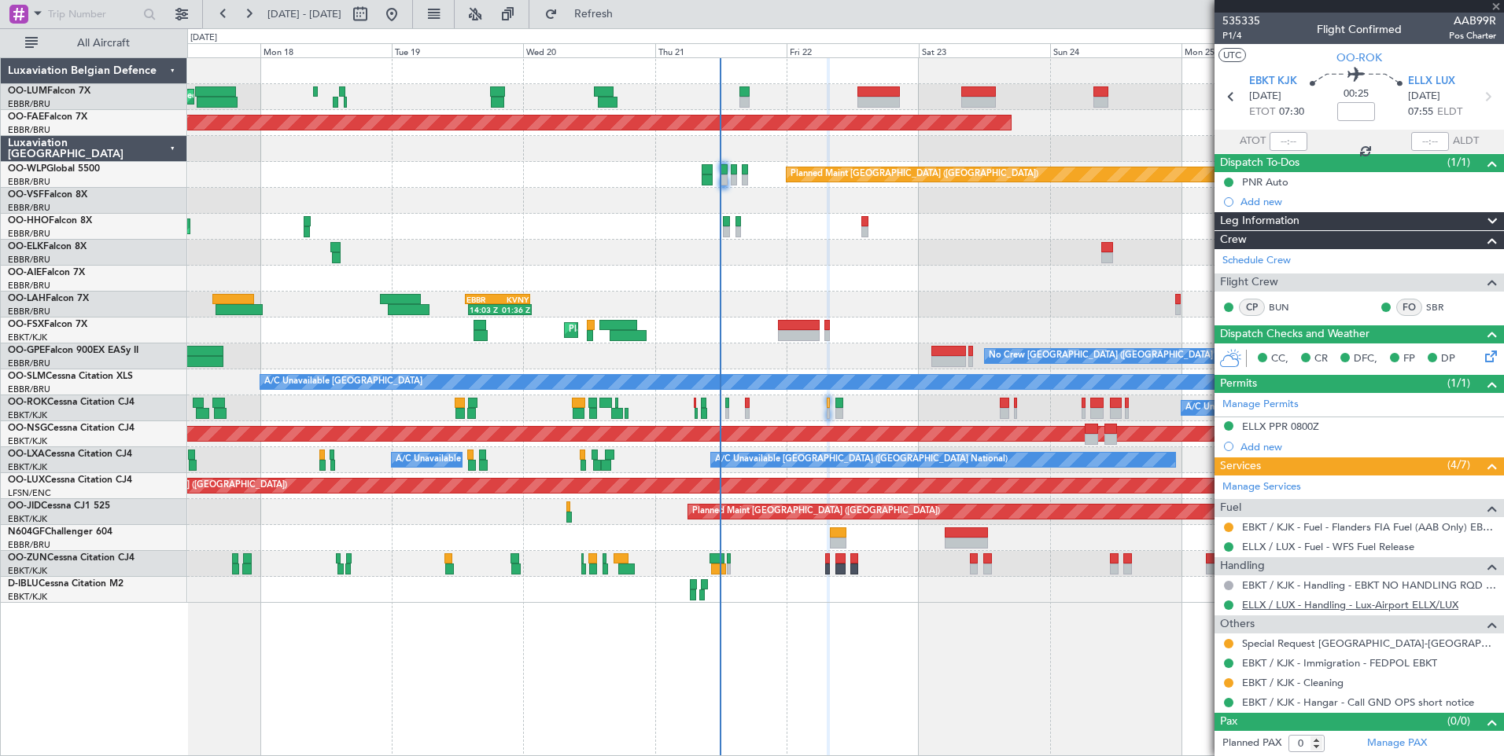
type input "2"
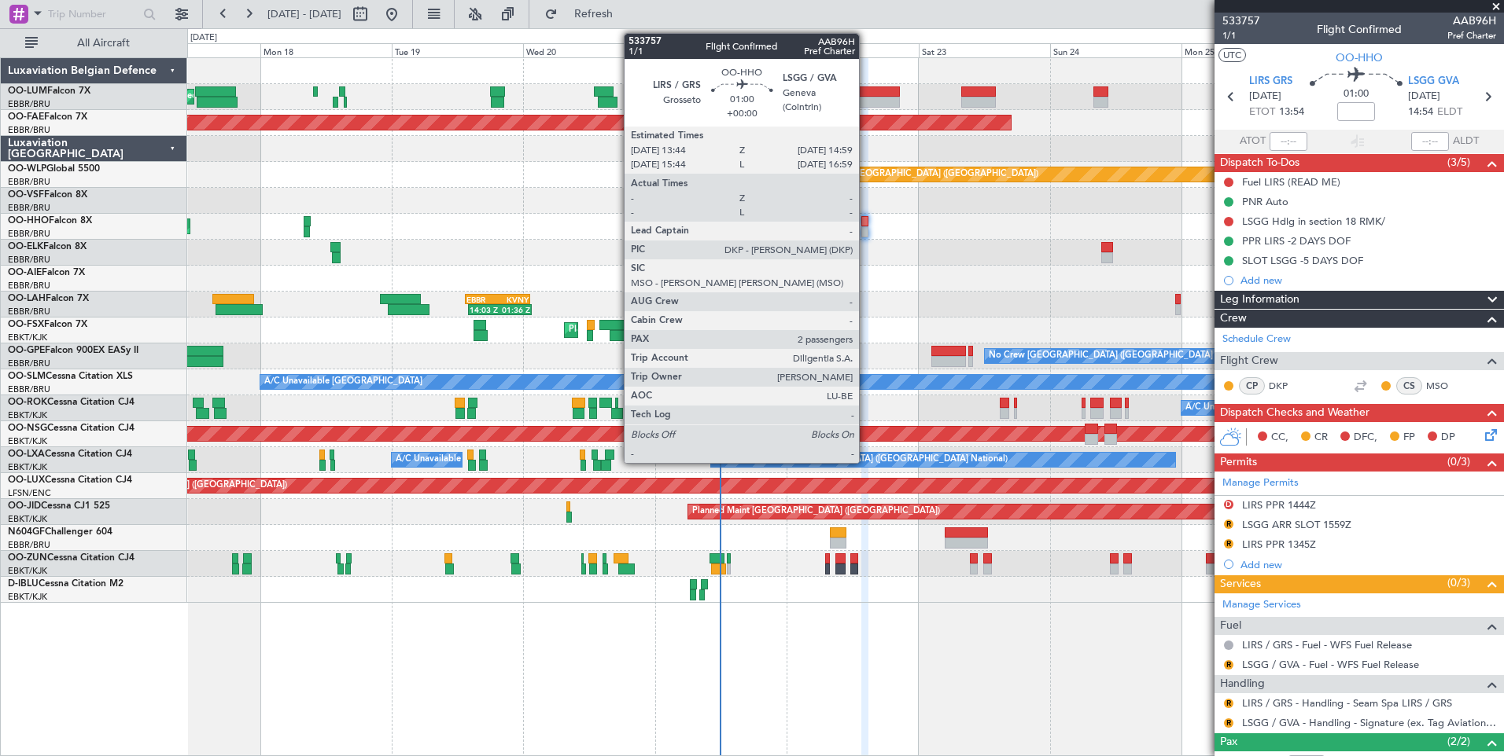
click at [866, 226] on div at bounding box center [864, 221] width 7 height 11
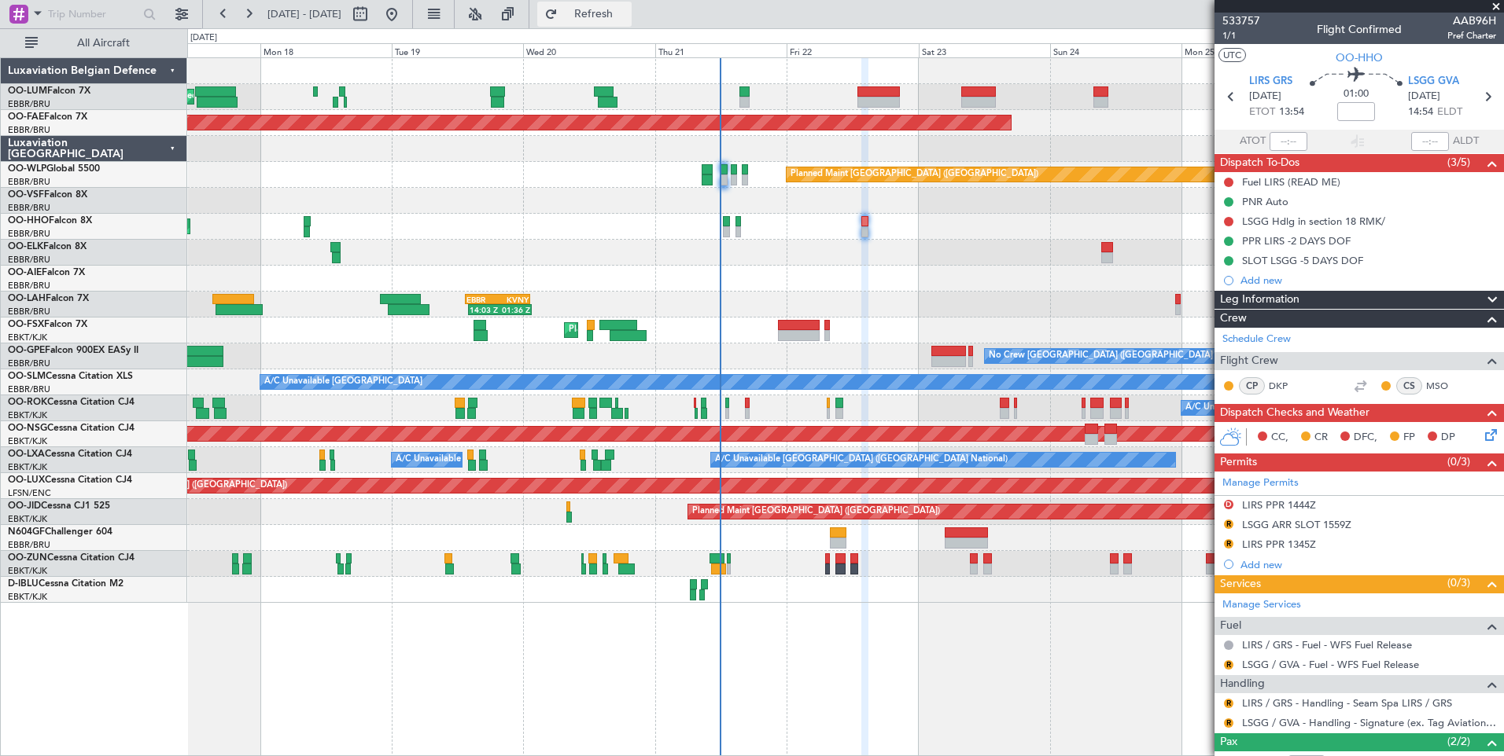
click at [614, 15] on span "Refresh" at bounding box center [594, 14] width 66 height 11
click at [609, 16] on button "Refresh" at bounding box center [584, 14] width 94 height 25
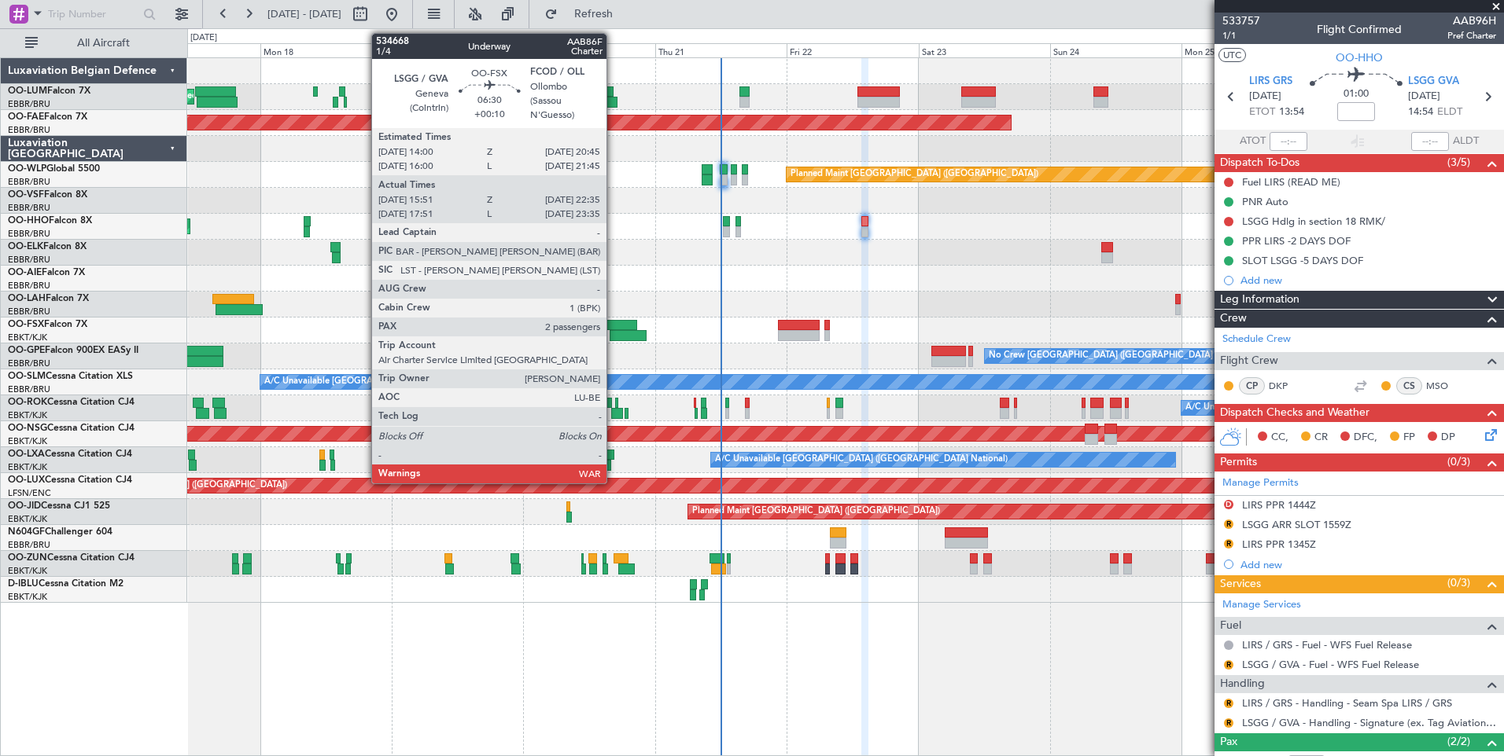
click at [613, 333] on div at bounding box center [627, 335] width 37 height 11
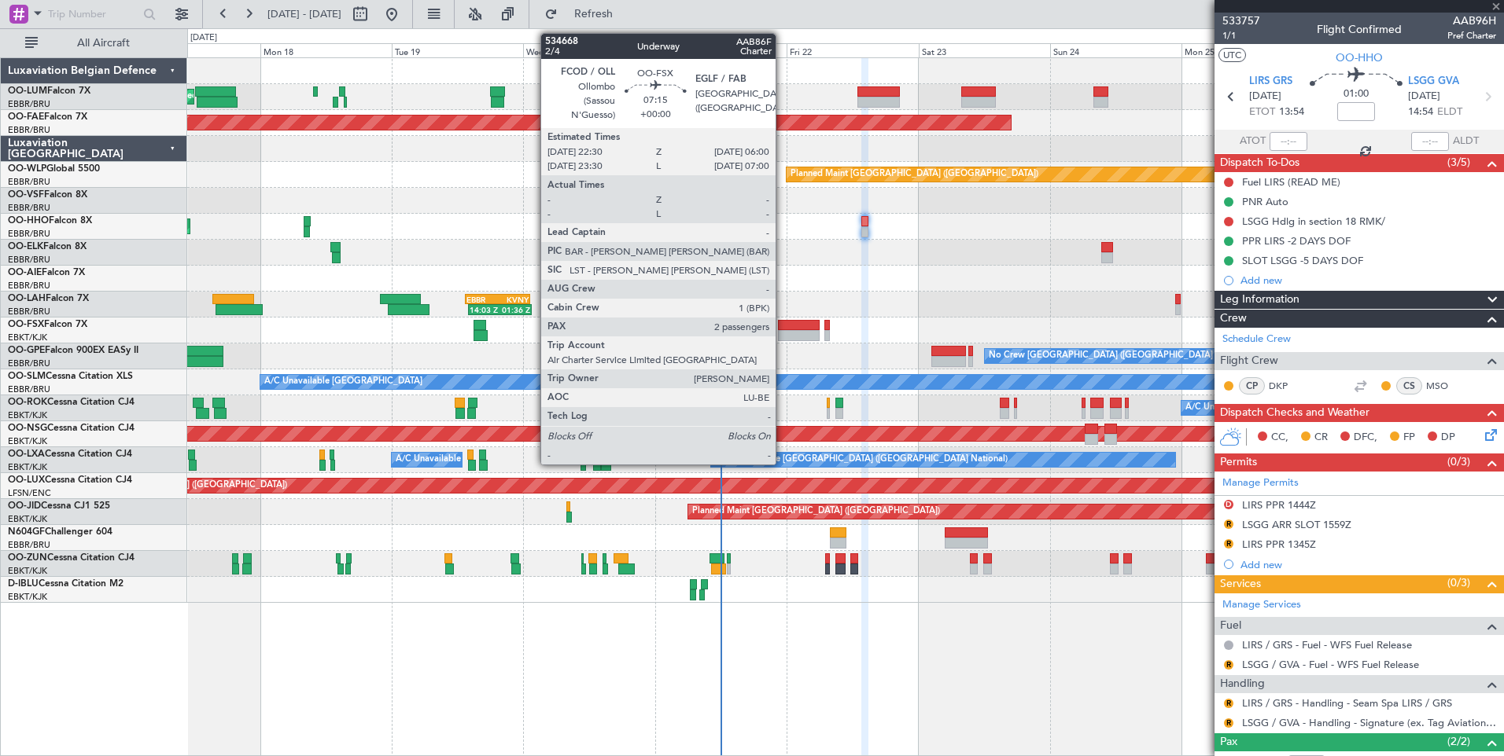
type input "+00:10"
type input "16:01"
type input "22:30"
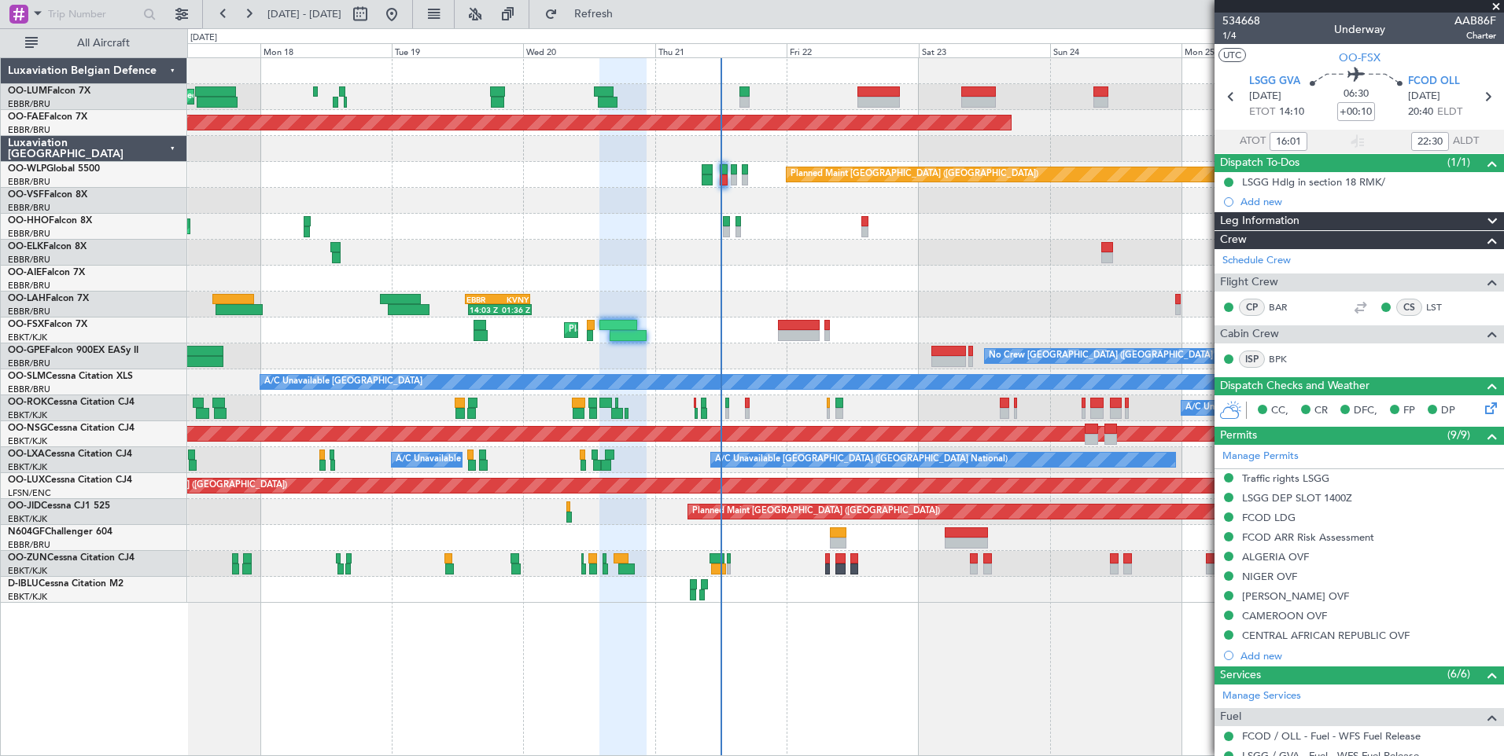
click at [695, 674] on div "Planned Maint Brussels (Brussels National) Planned Maint Brussels (Brussels Nat…" at bounding box center [845, 406] width 1316 height 699
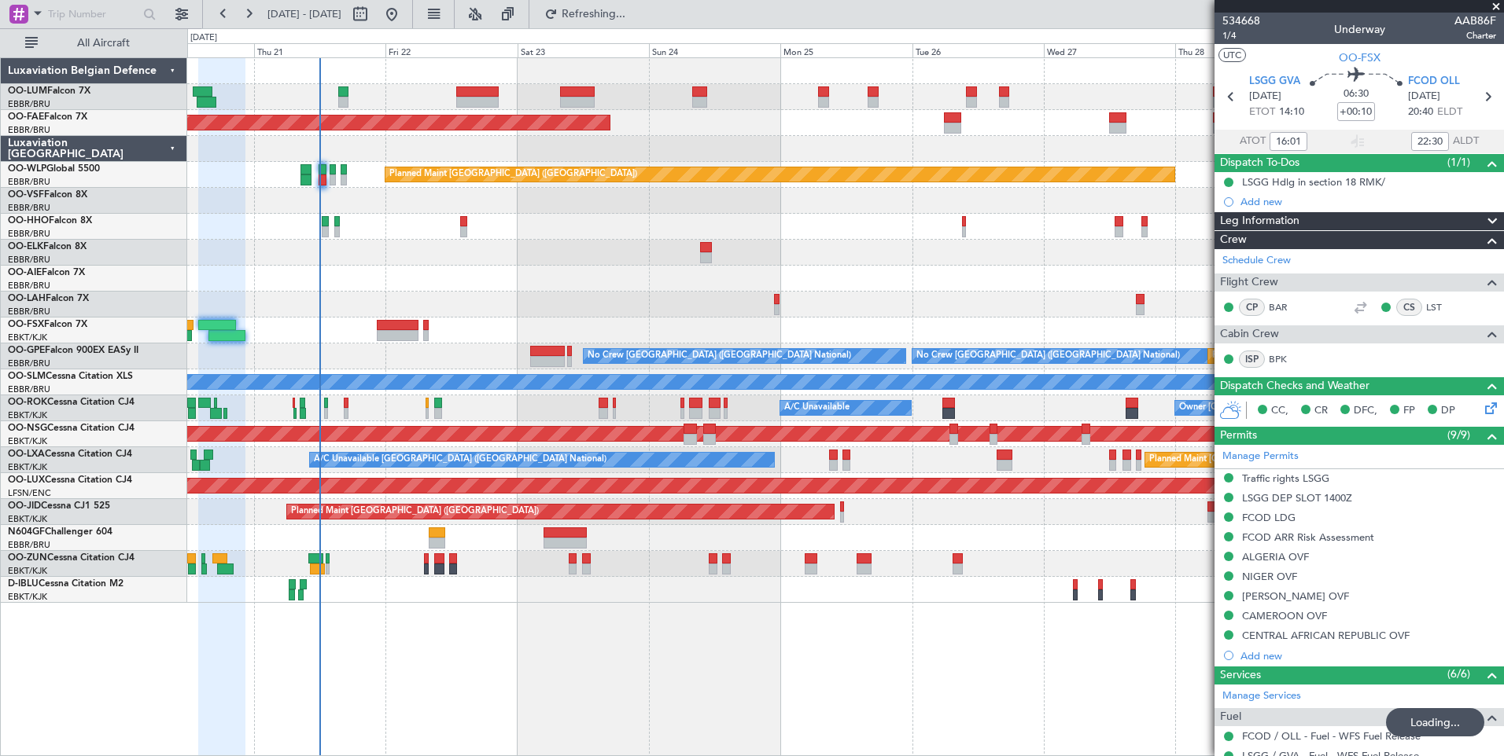
click at [495, 632] on div "Planned Maint Brussels (Brussels National) Planned Maint Kortrijk-Wevelgem Plan…" at bounding box center [845, 406] width 1316 height 699
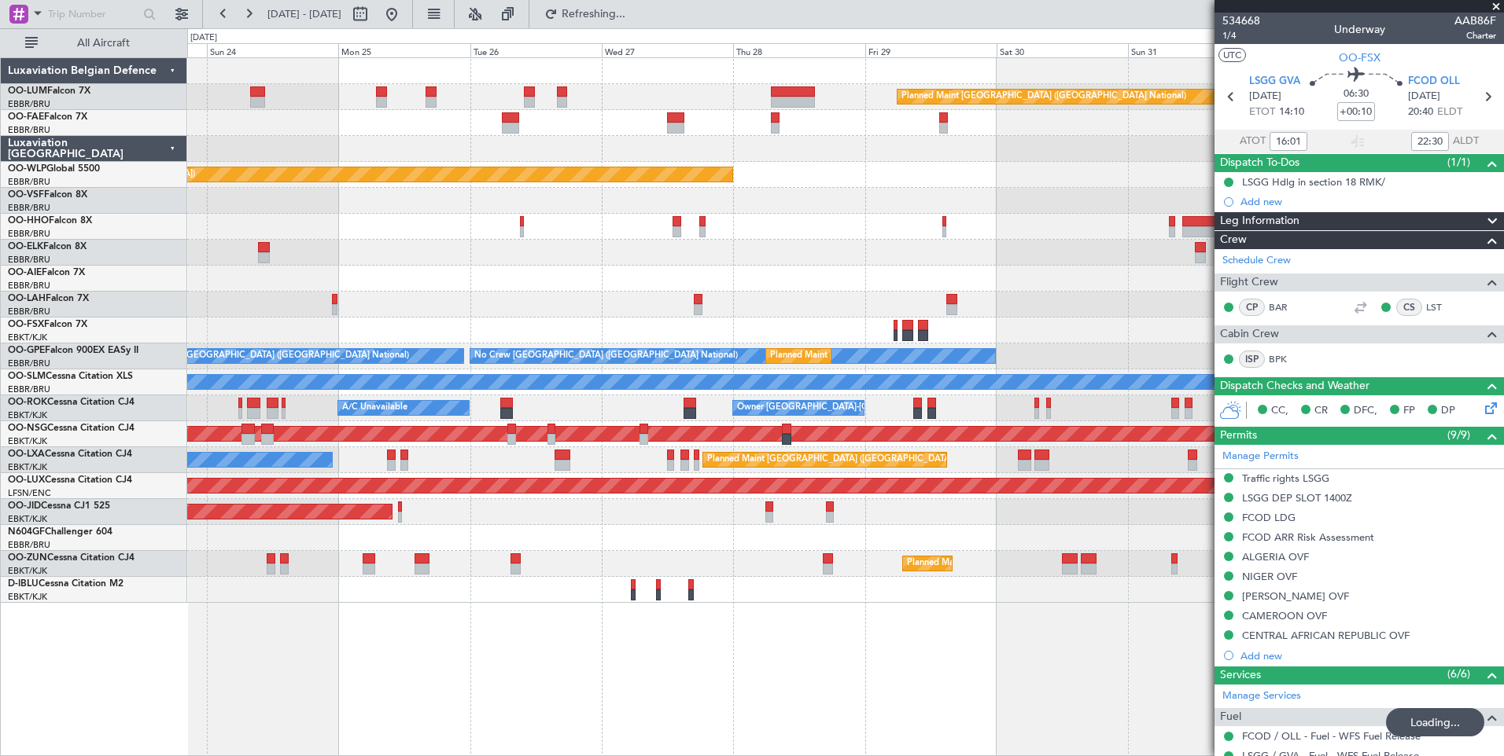
click at [398, 626] on div "Planned Maint Brussels (Brussels National) Planned Maint Kortrijk-Wevelgem Plan…" at bounding box center [845, 406] width 1316 height 699
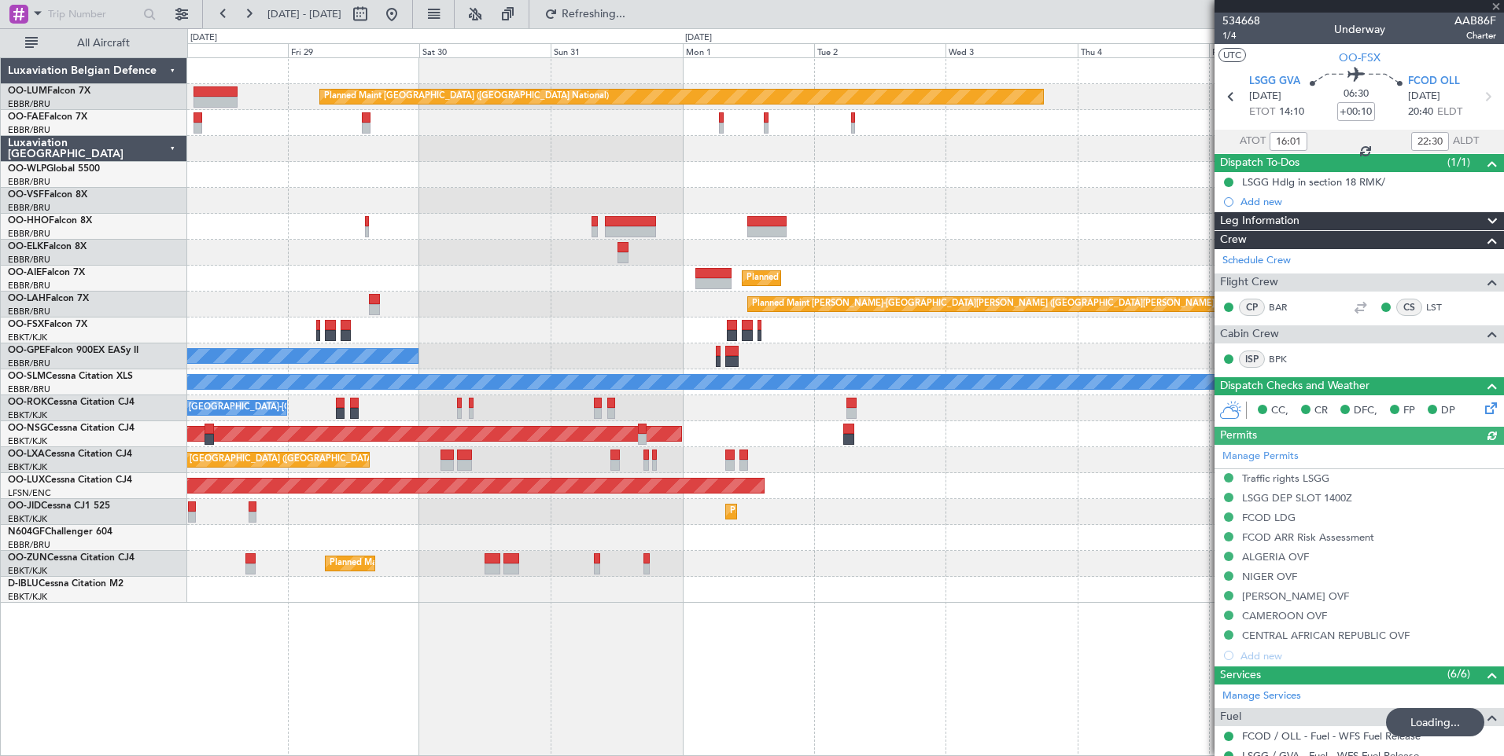
click at [512, 712] on div "Planned Maint Brussels (Brussels National) Planned Maint Berlin (Brandenburg) P…" at bounding box center [845, 406] width 1316 height 699
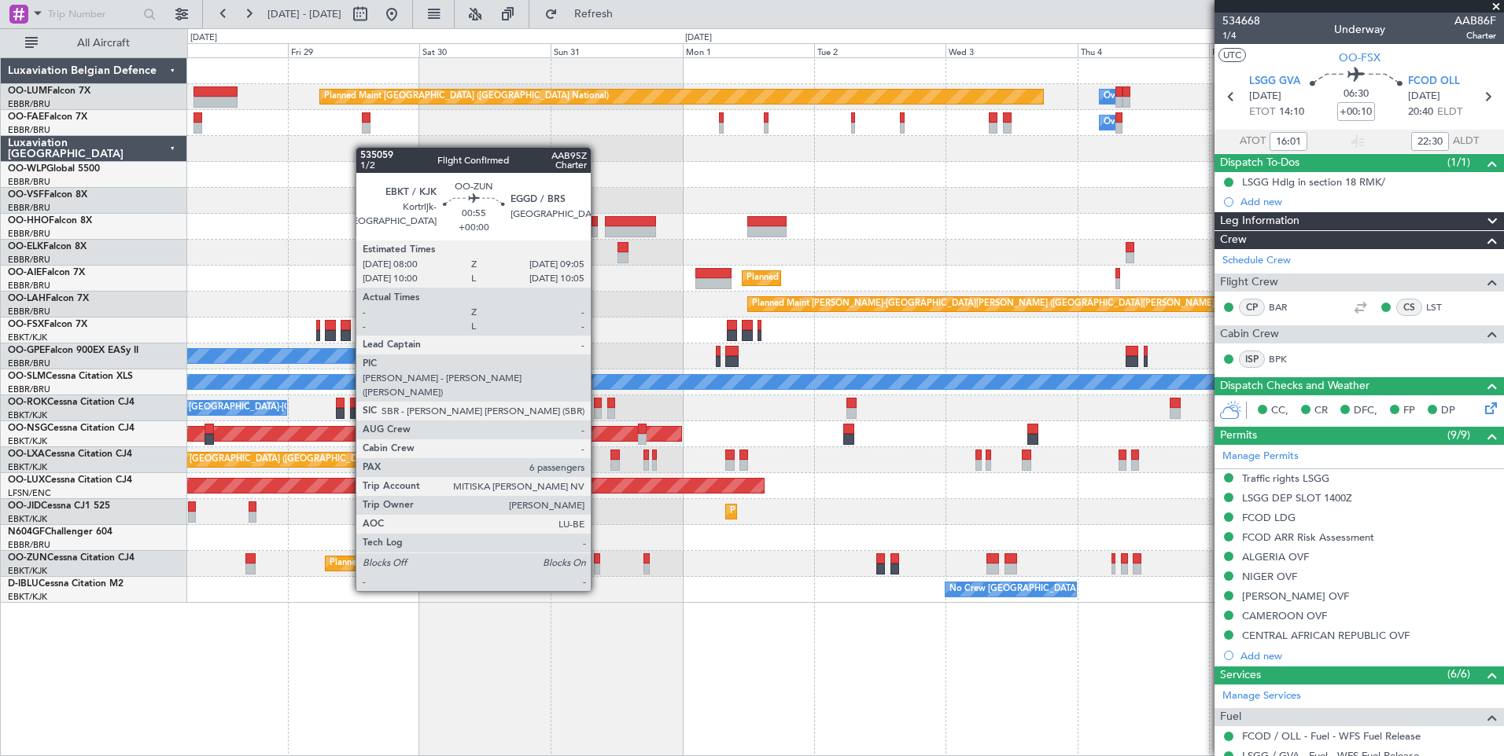
click at [598, 561] on div at bounding box center [597, 559] width 6 height 11
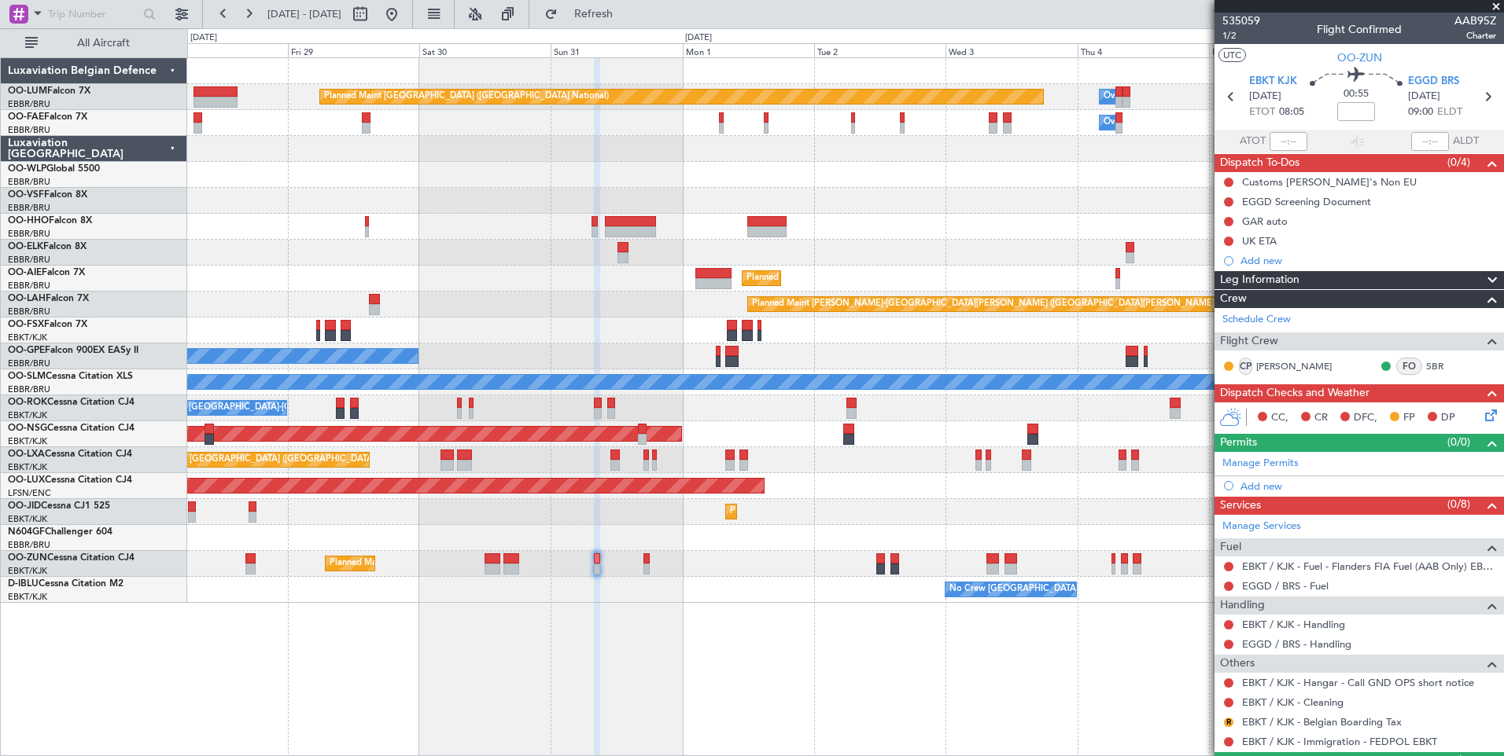
click at [1004, 244] on div "Planned Maint Kortrijk-[GEOGRAPHIC_DATA]" at bounding box center [845, 253] width 1316 height 26
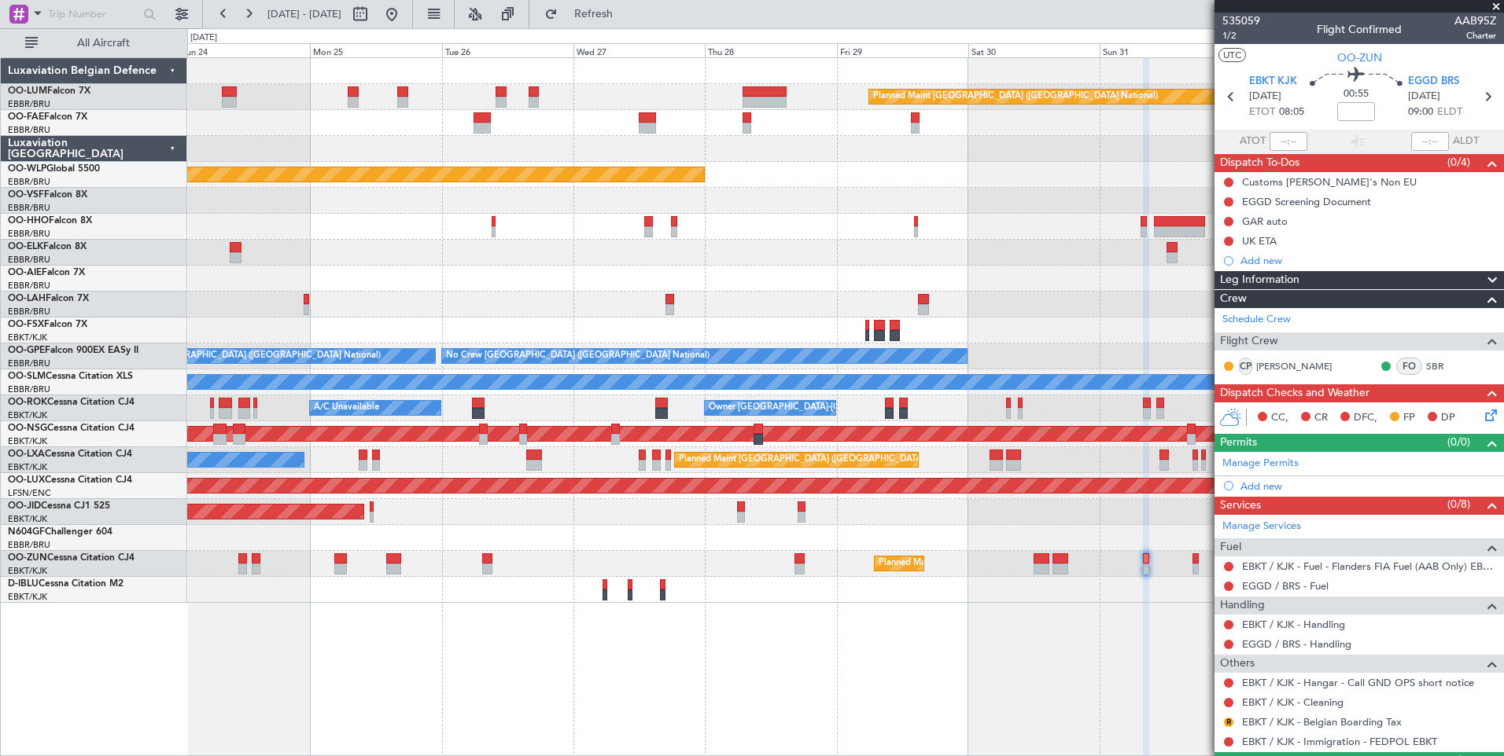
click at [1172, 268] on div "Planned Maint Brussels (Brussels National) Owner Melsbroek Air Base Owner Melsb…" at bounding box center [845, 330] width 1316 height 545
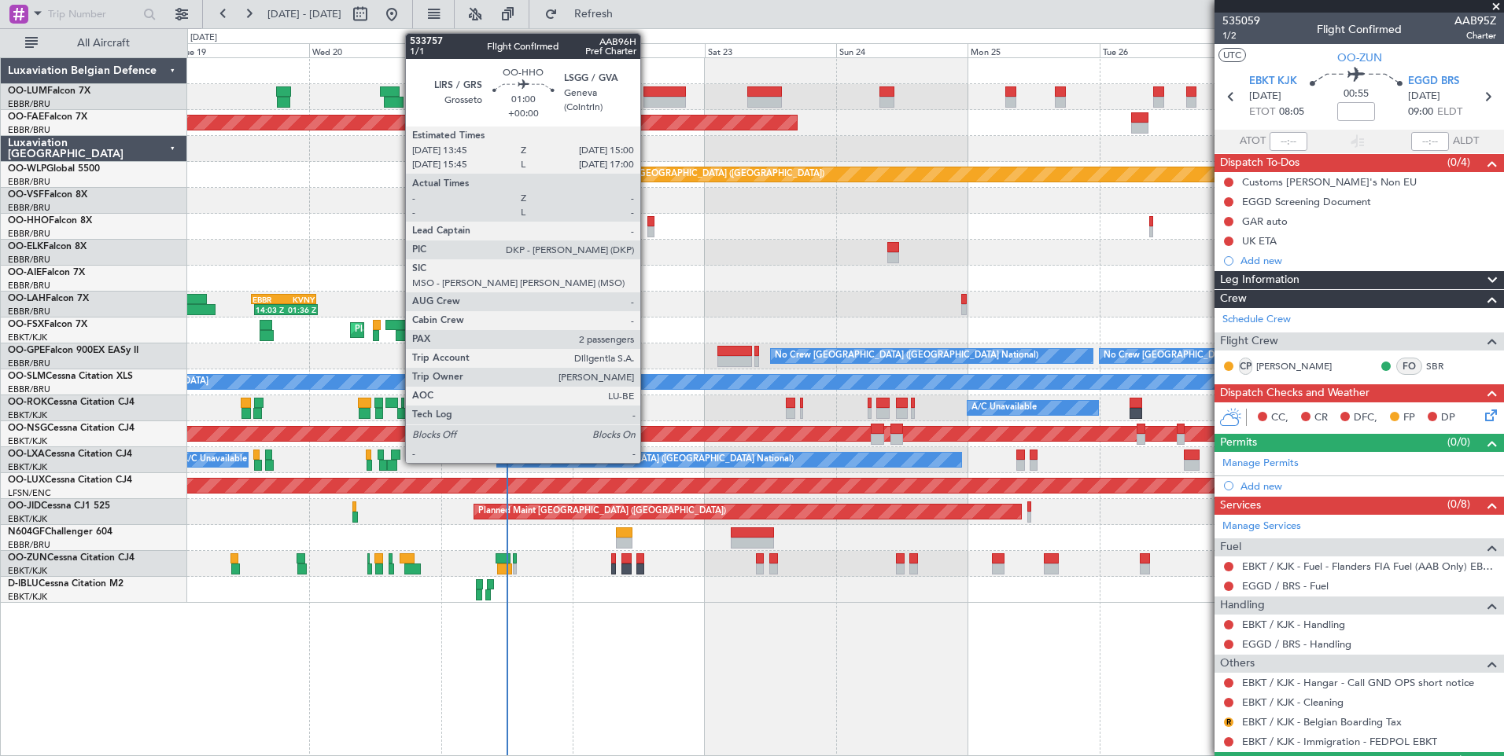
click at [647, 219] on div at bounding box center [650, 221] width 7 height 11
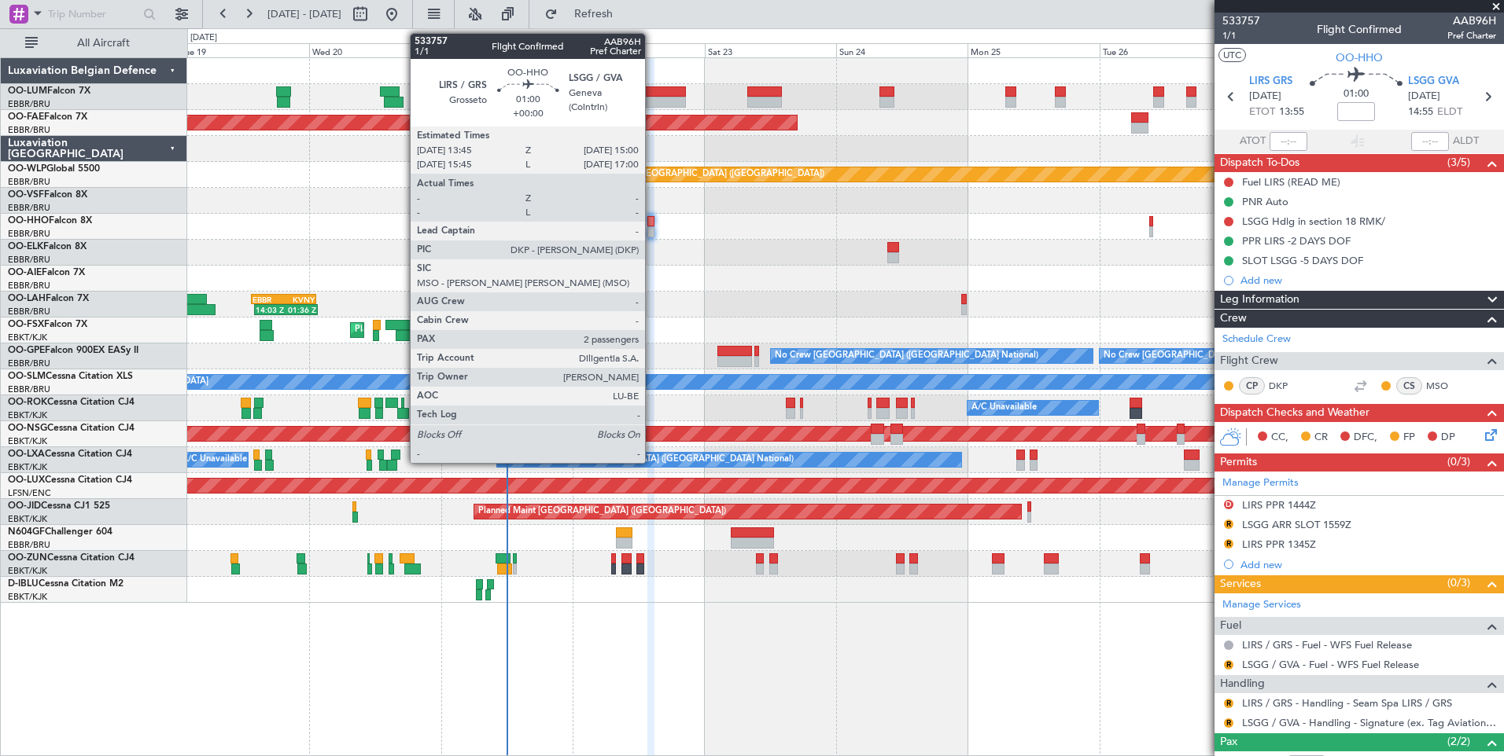
click at [652, 223] on div at bounding box center [650, 221] width 7 height 11
click at [650, 225] on div at bounding box center [650, 221] width 7 height 11
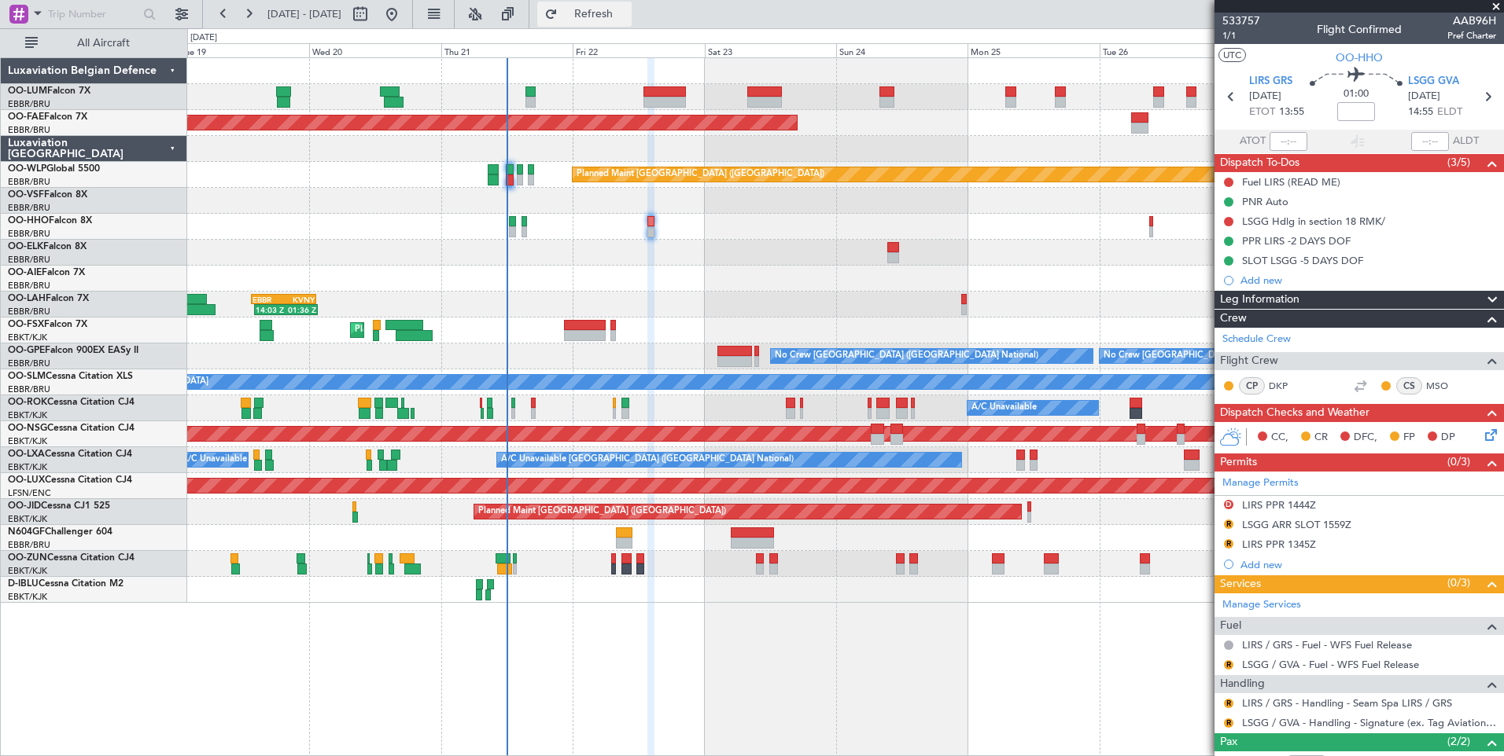
click at [600, 14] on button "Refresh" at bounding box center [584, 14] width 94 height 25
click at [617, 402] on div "Owner Kortrijk-Wevelgem A/C Unavailable" at bounding box center [845, 409] width 1316 height 26
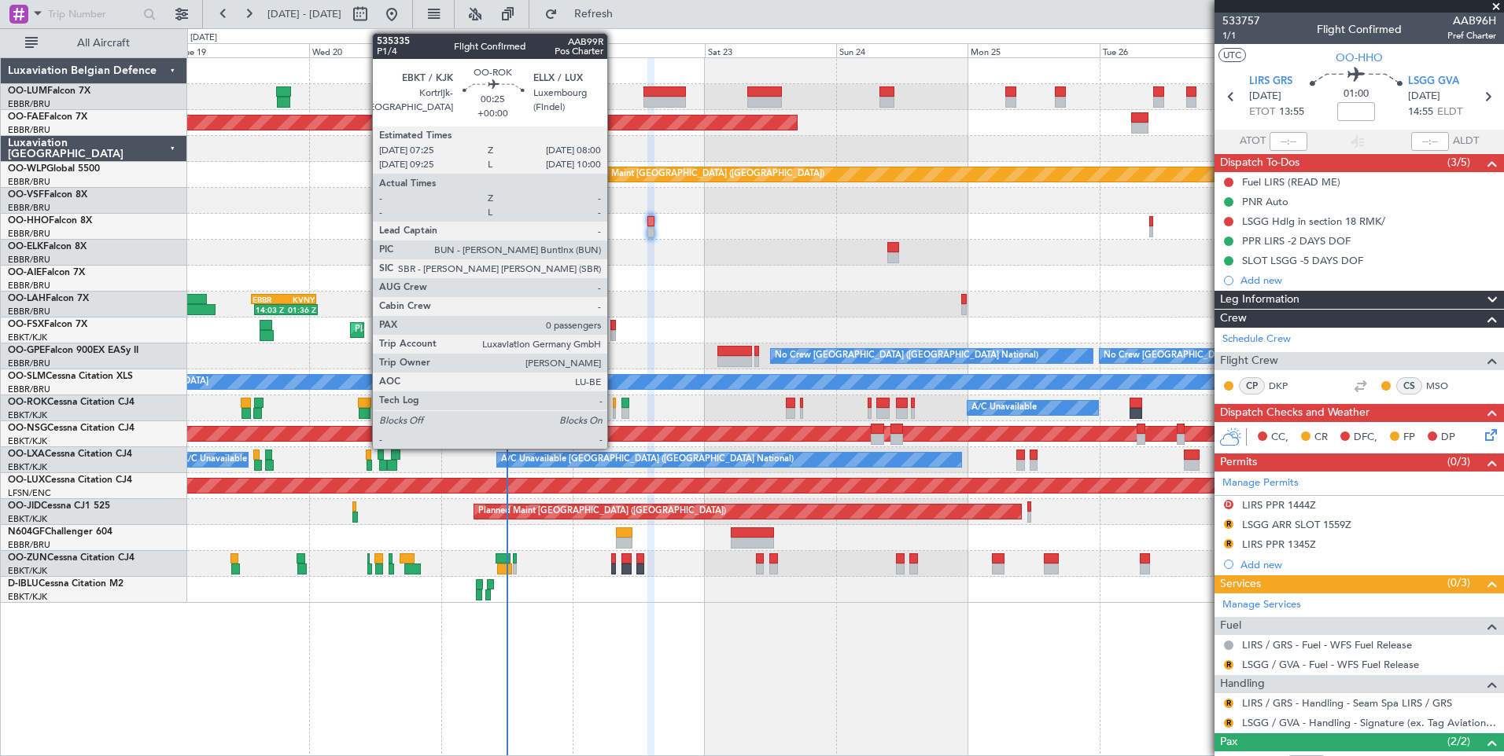
click at [614, 402] on div at bounding box center [615, 403] width 4 height 11
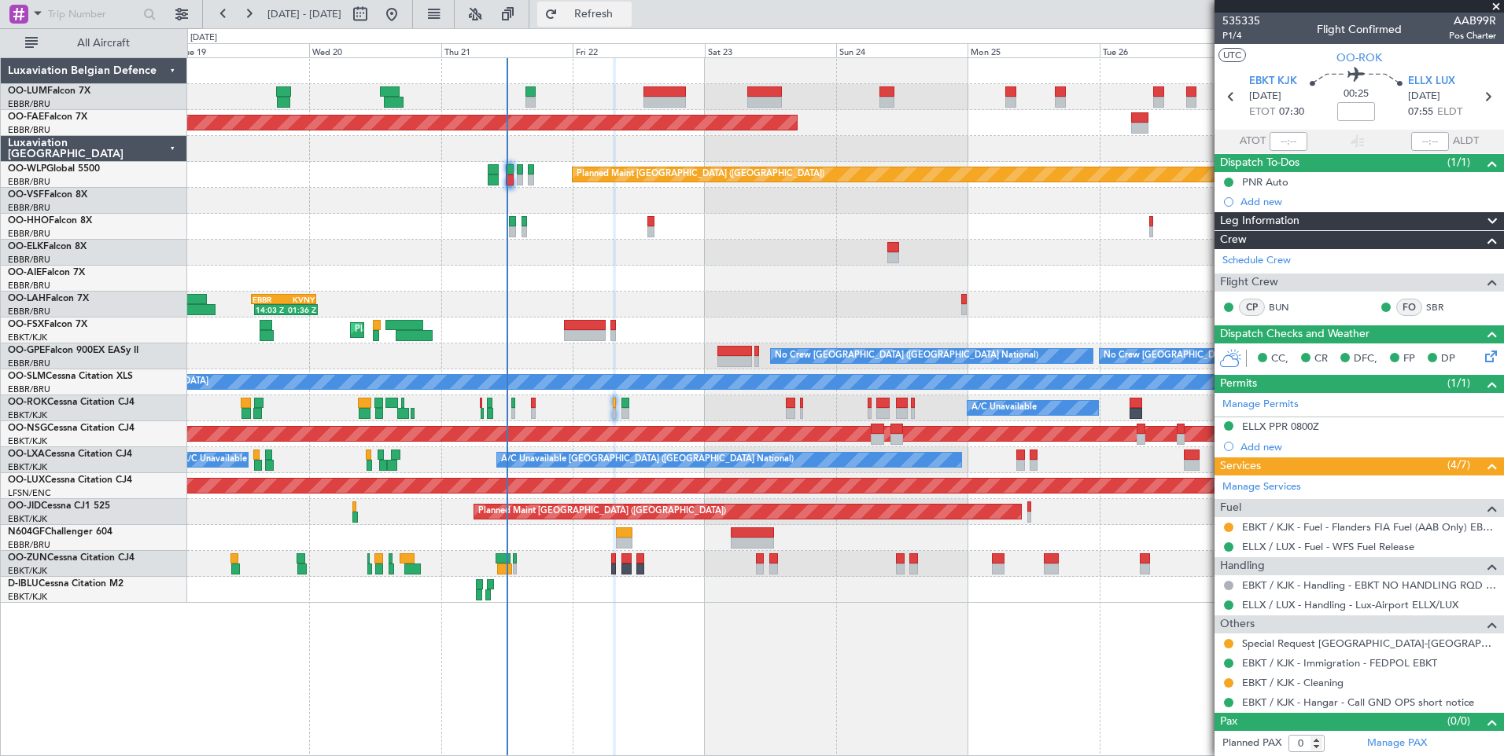
click at [631, 26] on button "Refresh" at bounding box center [584, 14] width 94 height 25
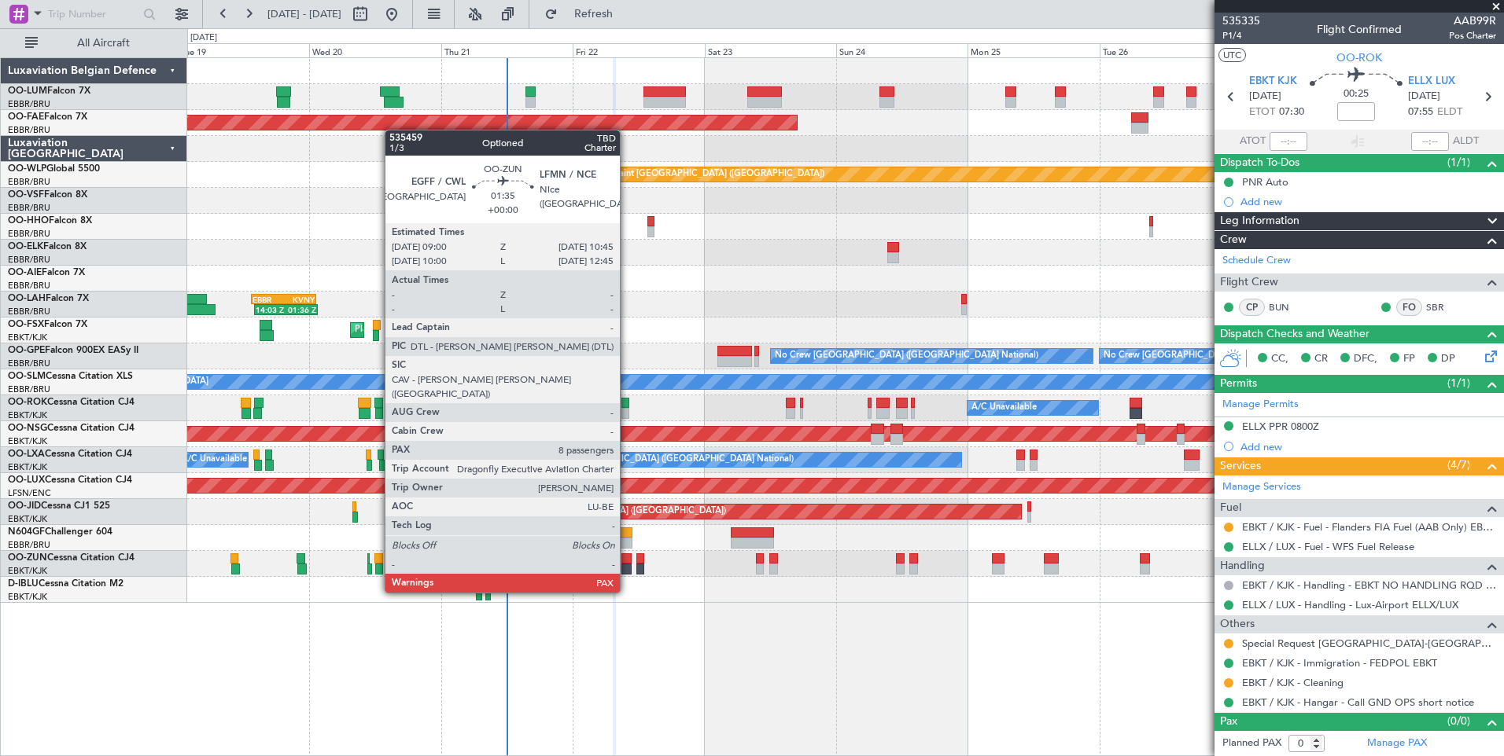
click at [627, 563] on div at bounding box center [626, 559] width 10 height 11
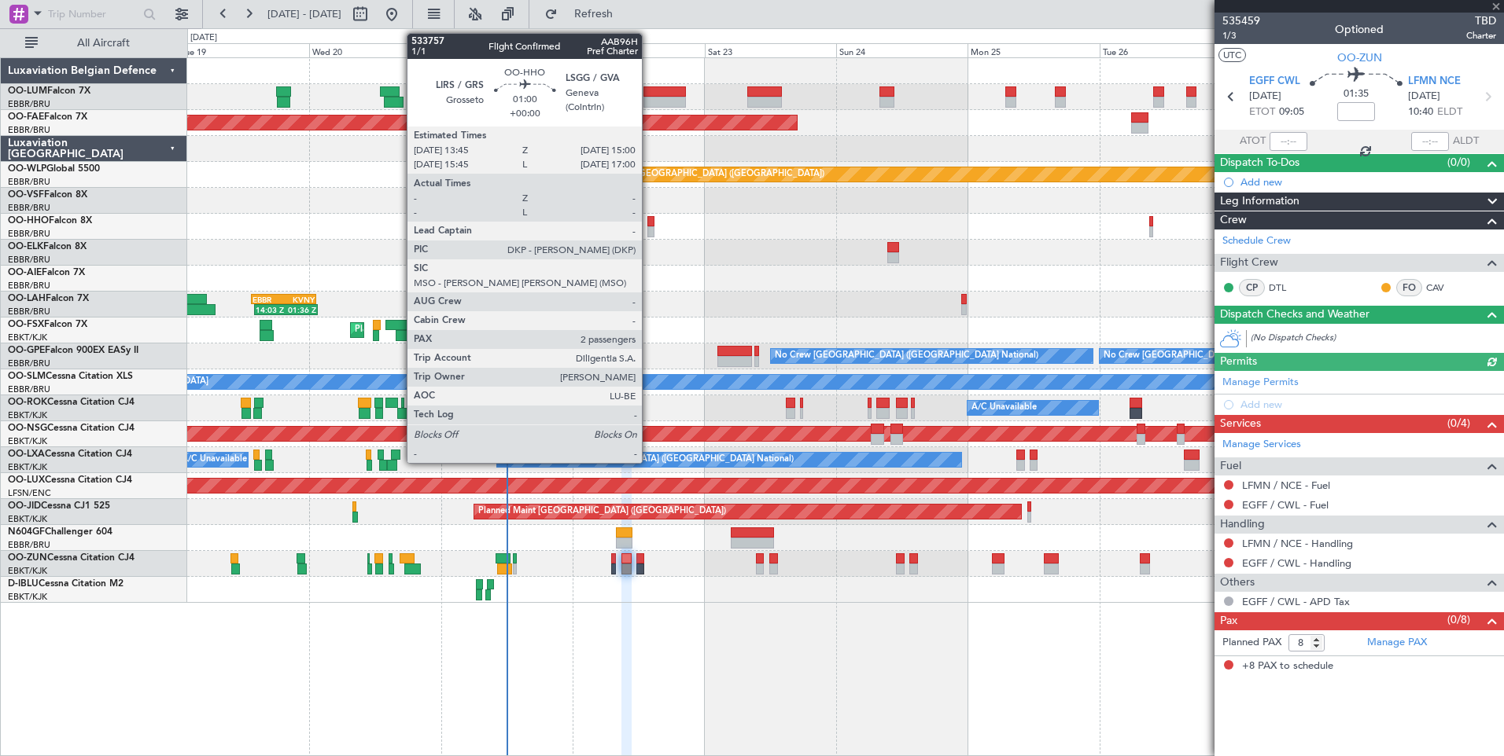
click at [649, 229] on div at bounding box center [650, 231] width 7 height 11
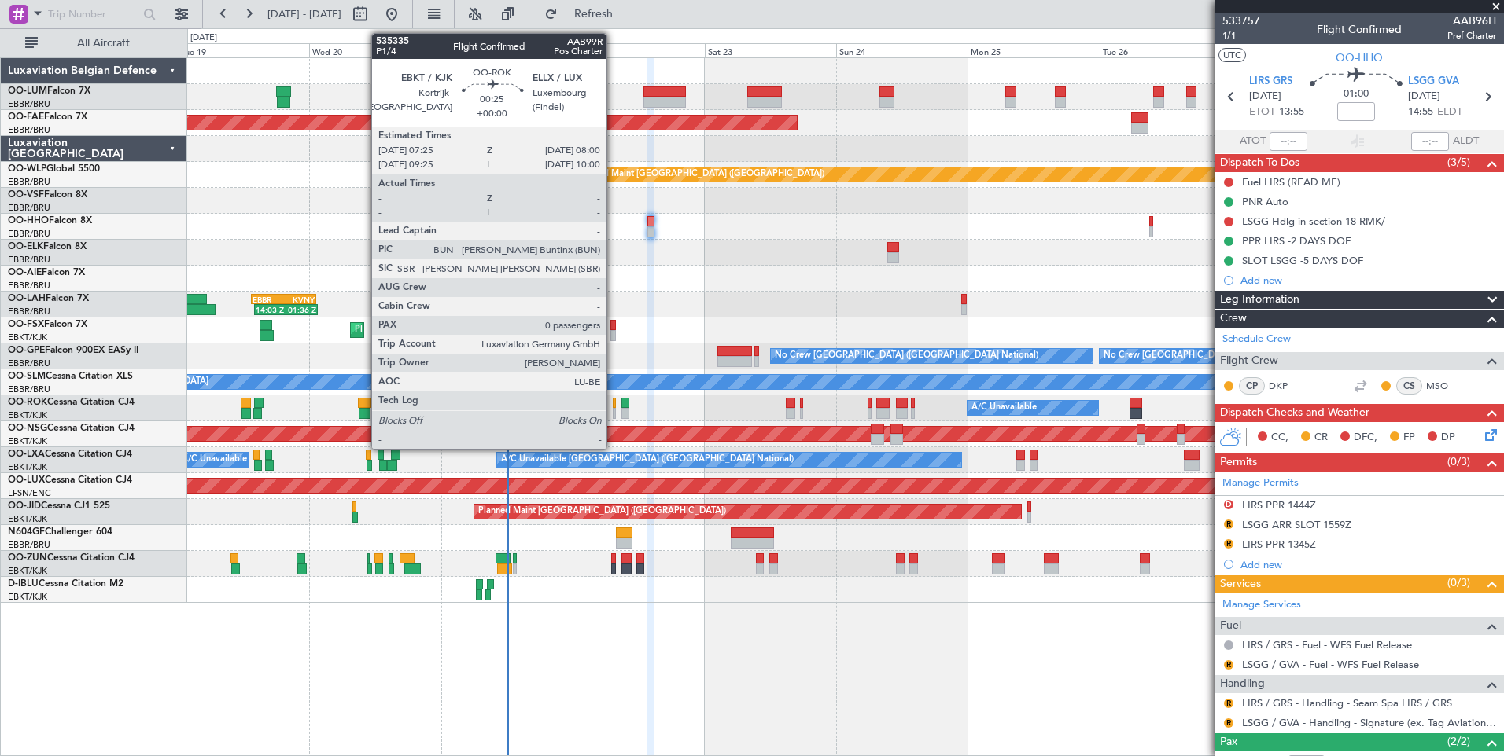
click at [613, 404] on div at bounding box center [615, 403] width 4 height 11
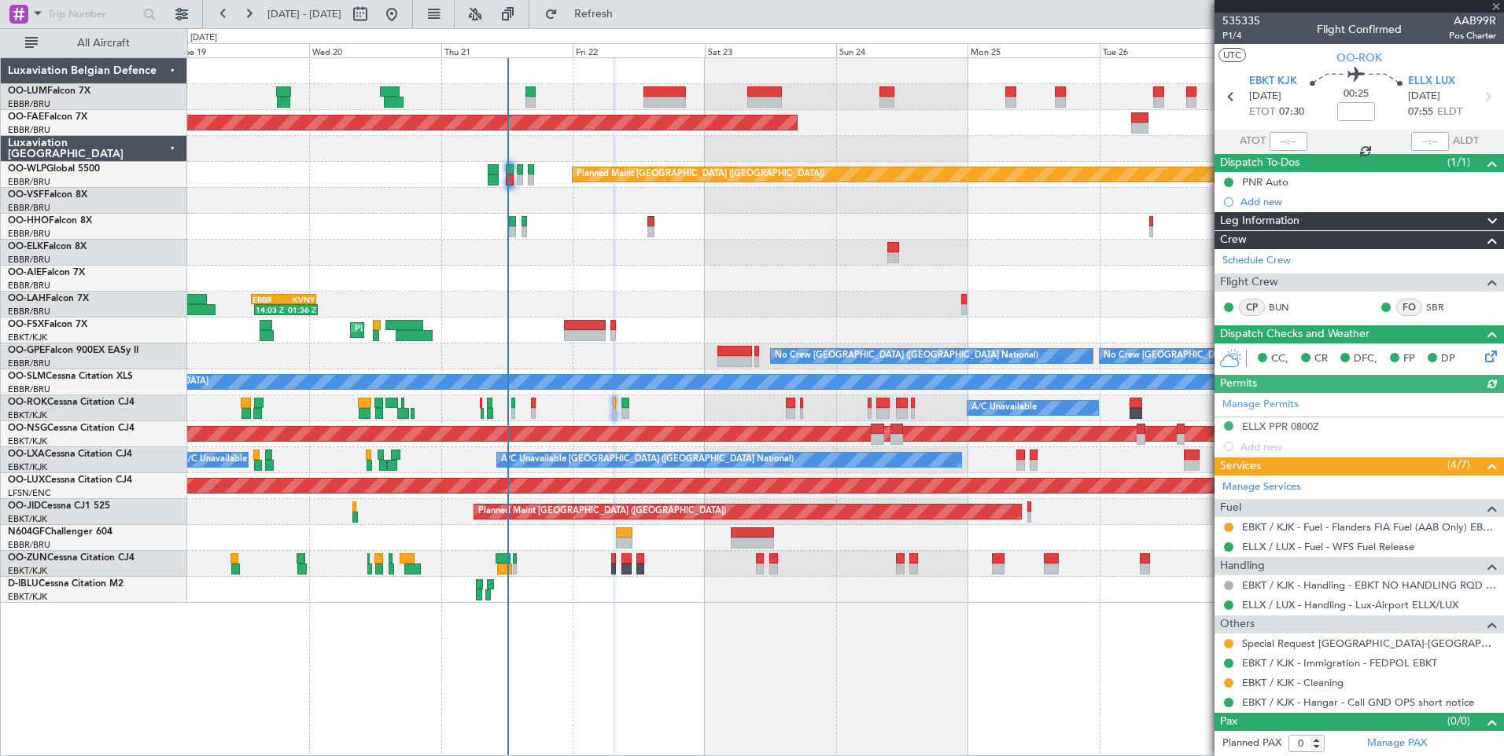
click at [1230, 532] on div at bounding box center [1228, 527] width 13 height 13
click at [1225, 525] on button at bounding box center [1228, 527] width 9 height 9
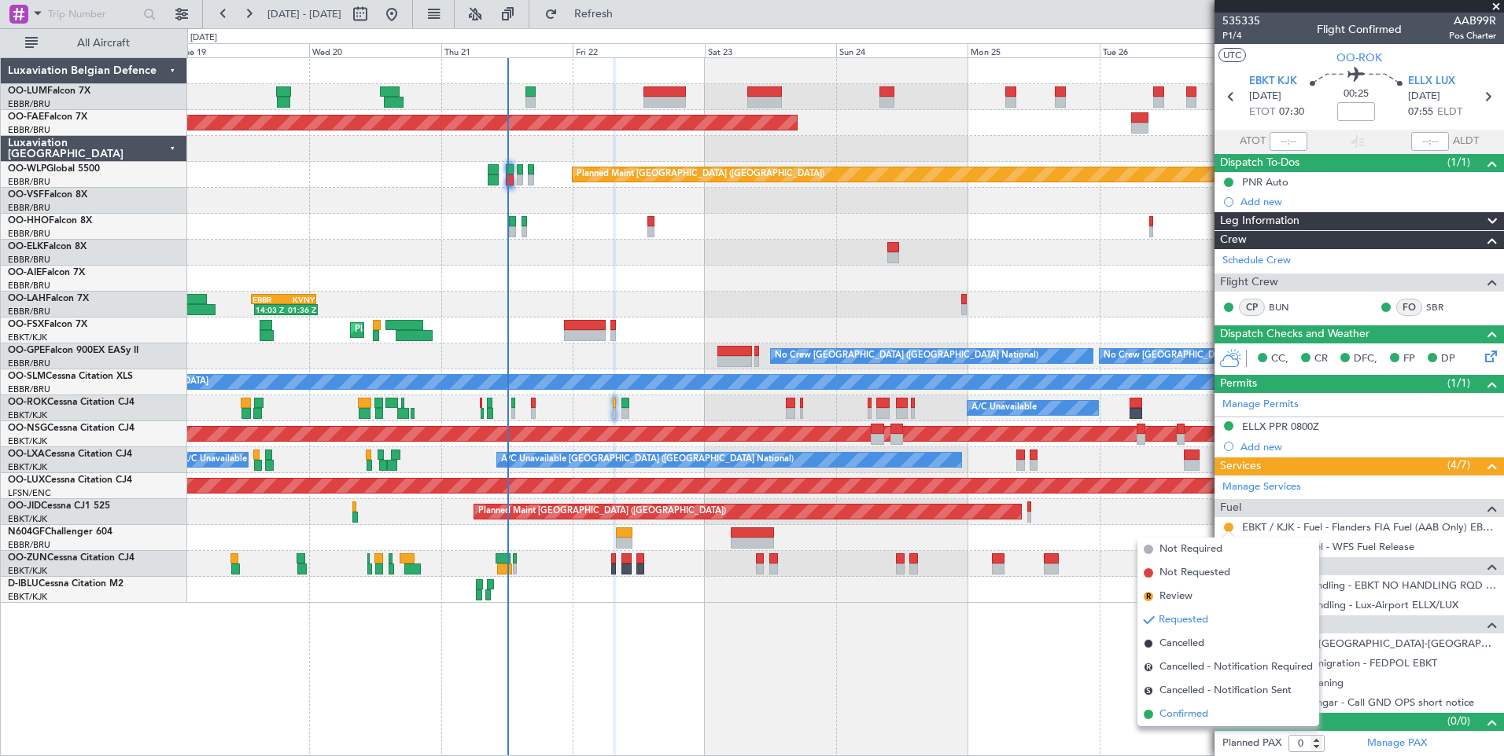
click at [1176, 715] on span "Confirmed" at bounding box center [1183, 715] width 49 height 16
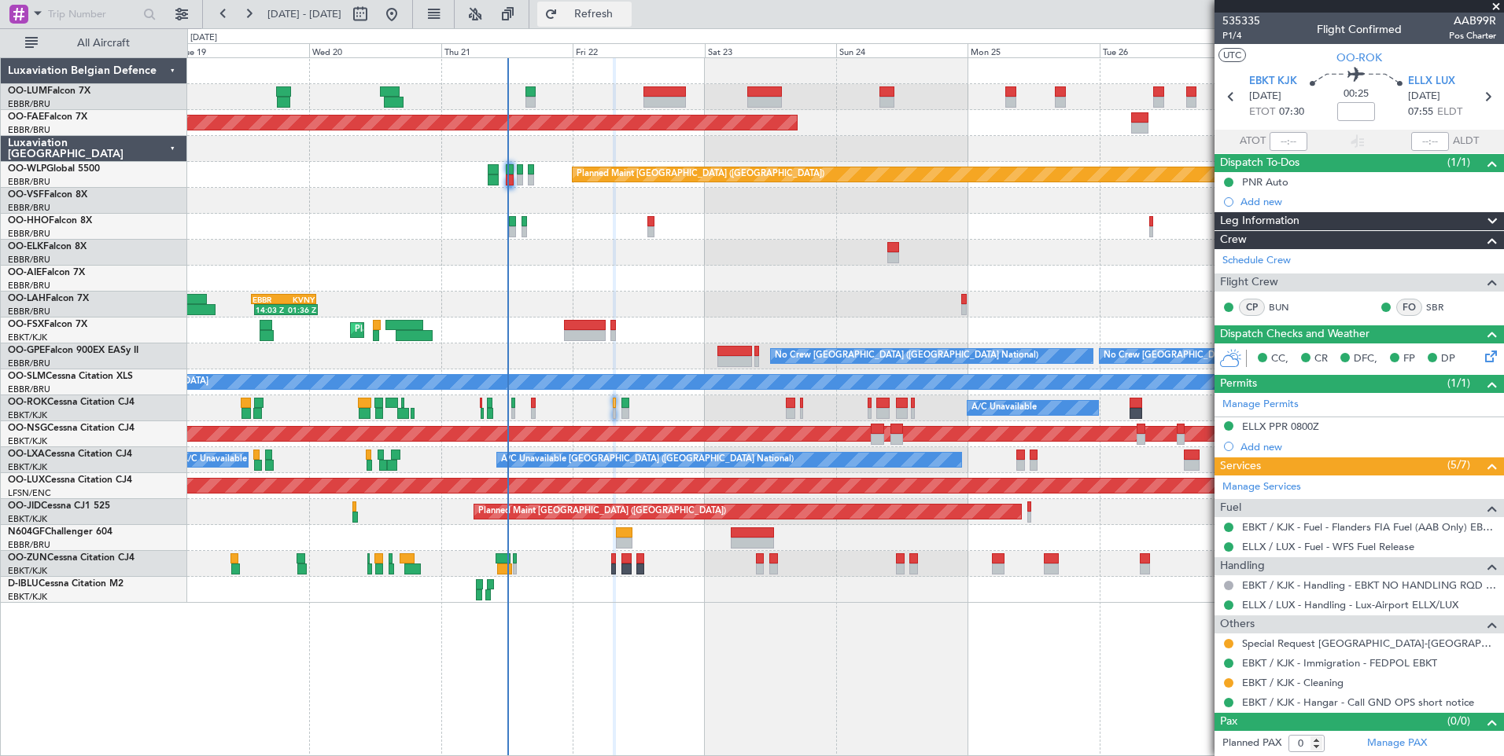
click at [627, 9] on span "Refresh" at bounding box center [594, 14] width 66 height 11
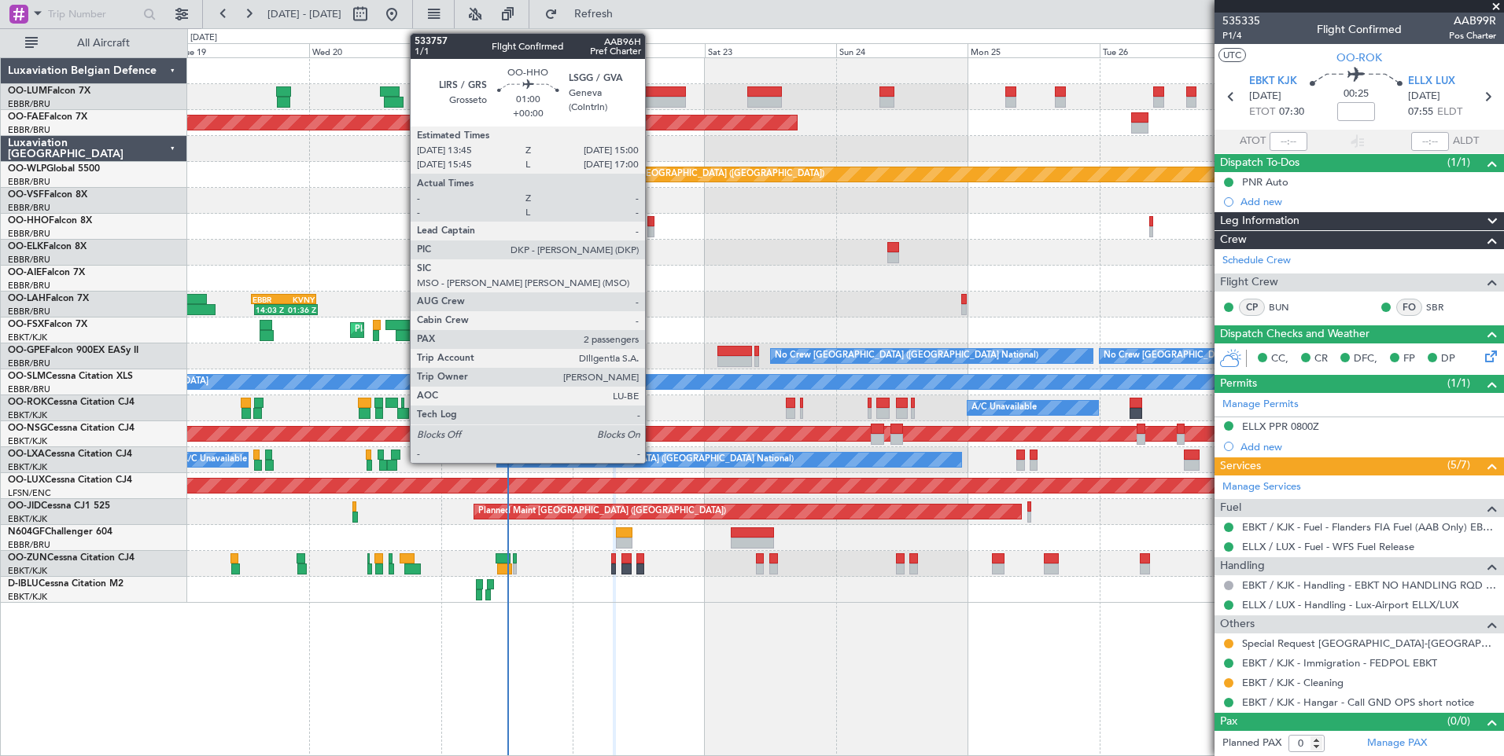
click at [652, 217] on div at bounding box center [650, 221] width 7 height 11
type input "2"
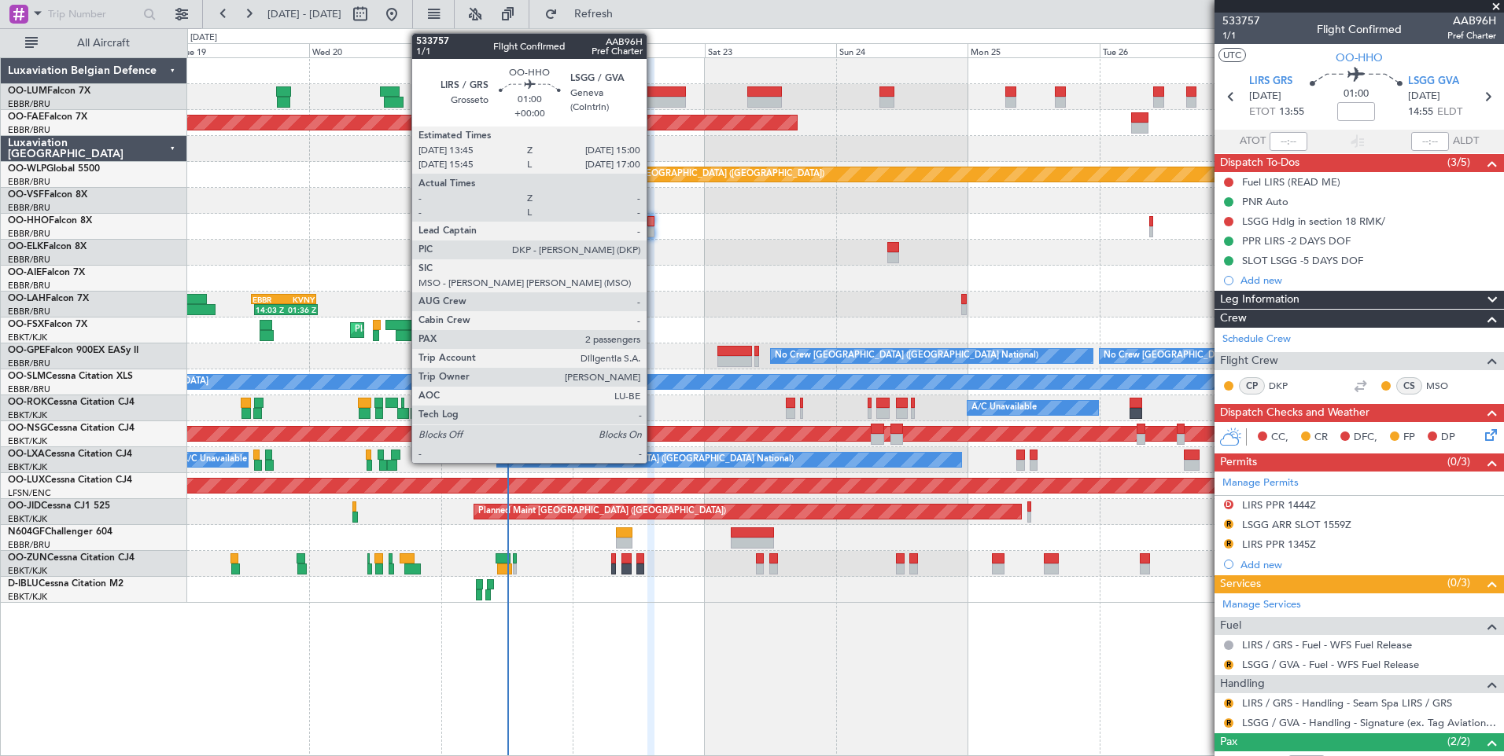
click at [653, 219] on div at bounding box center [650, 221] width 7 height 11
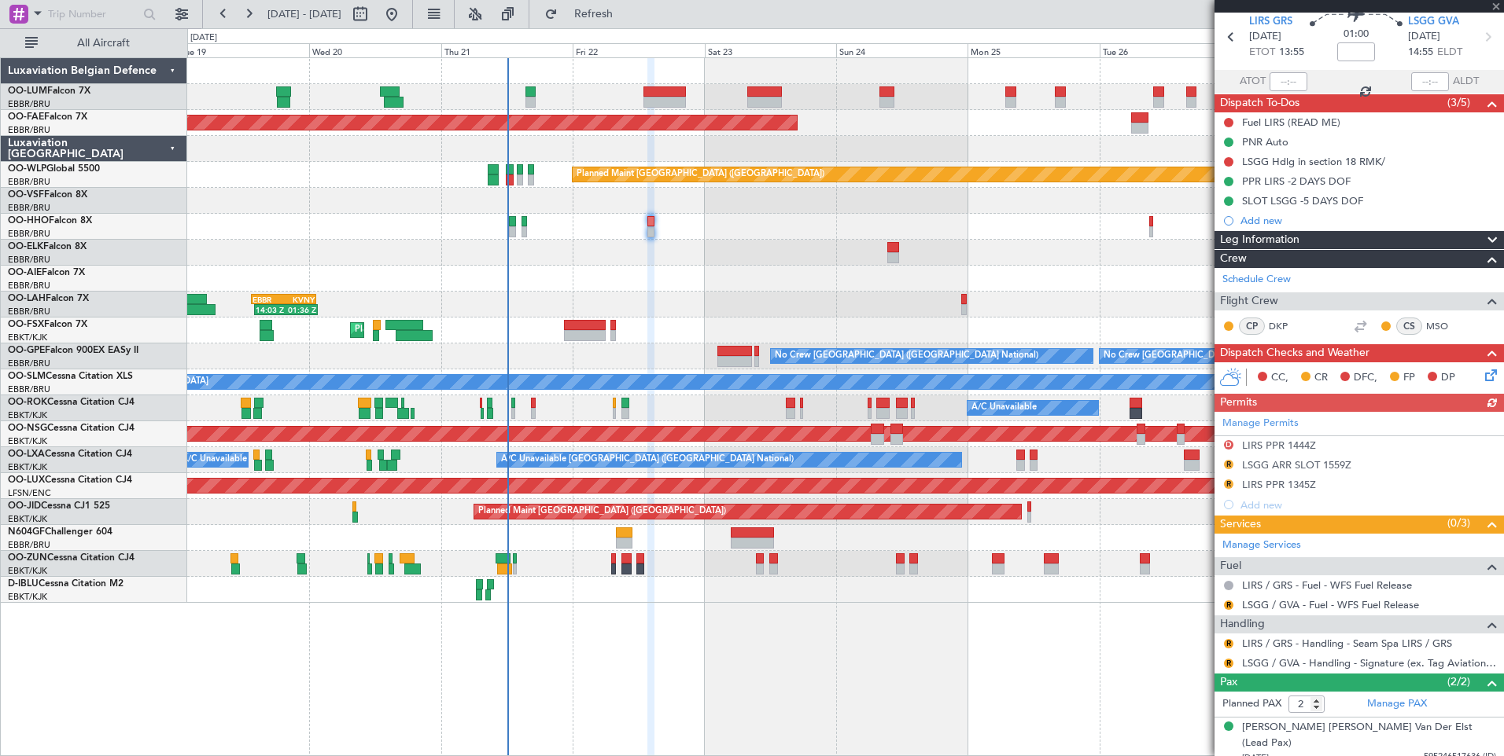
scroll to position [91, 0]
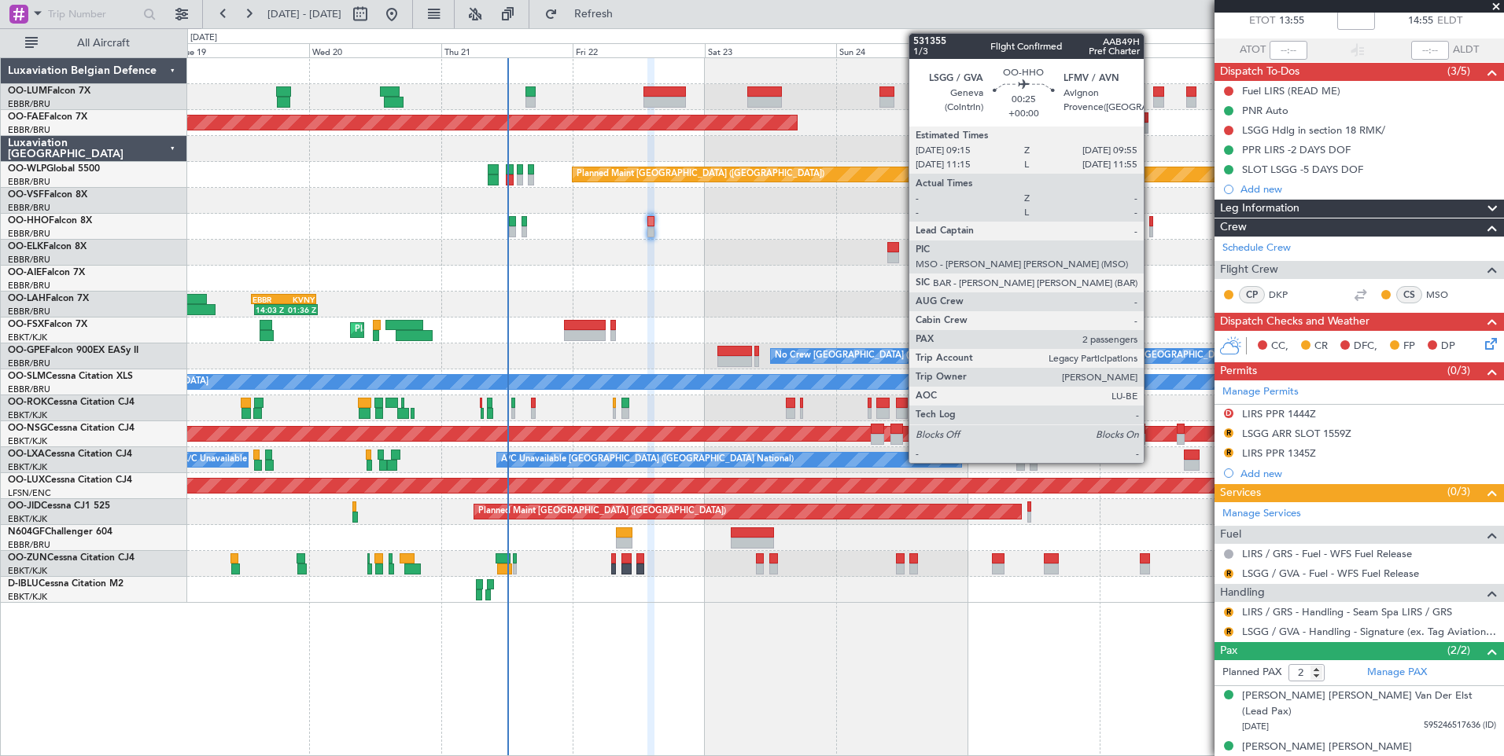
click at [1150, 221] on div at bounding box center [1151, 221] width 4 height 11
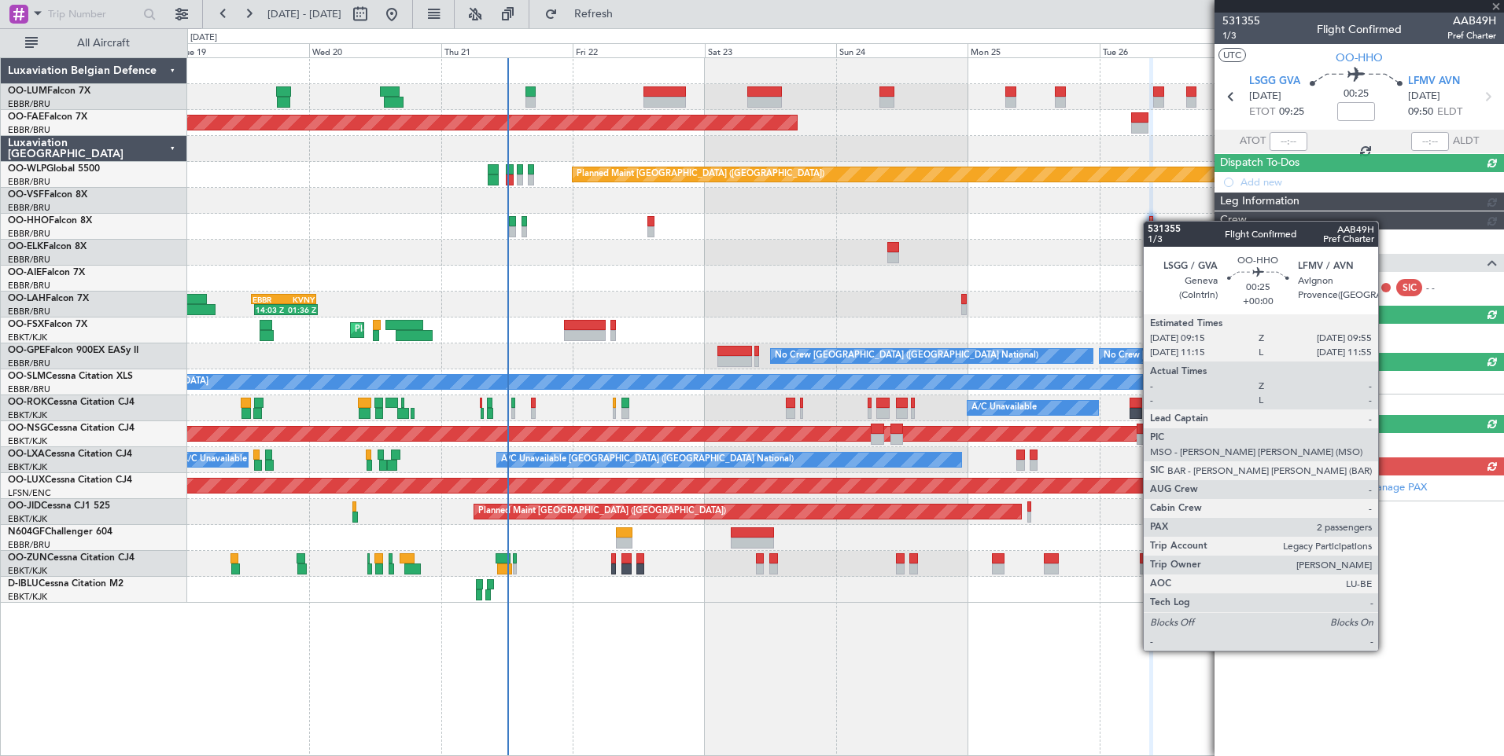
scroll to position [0, 0]
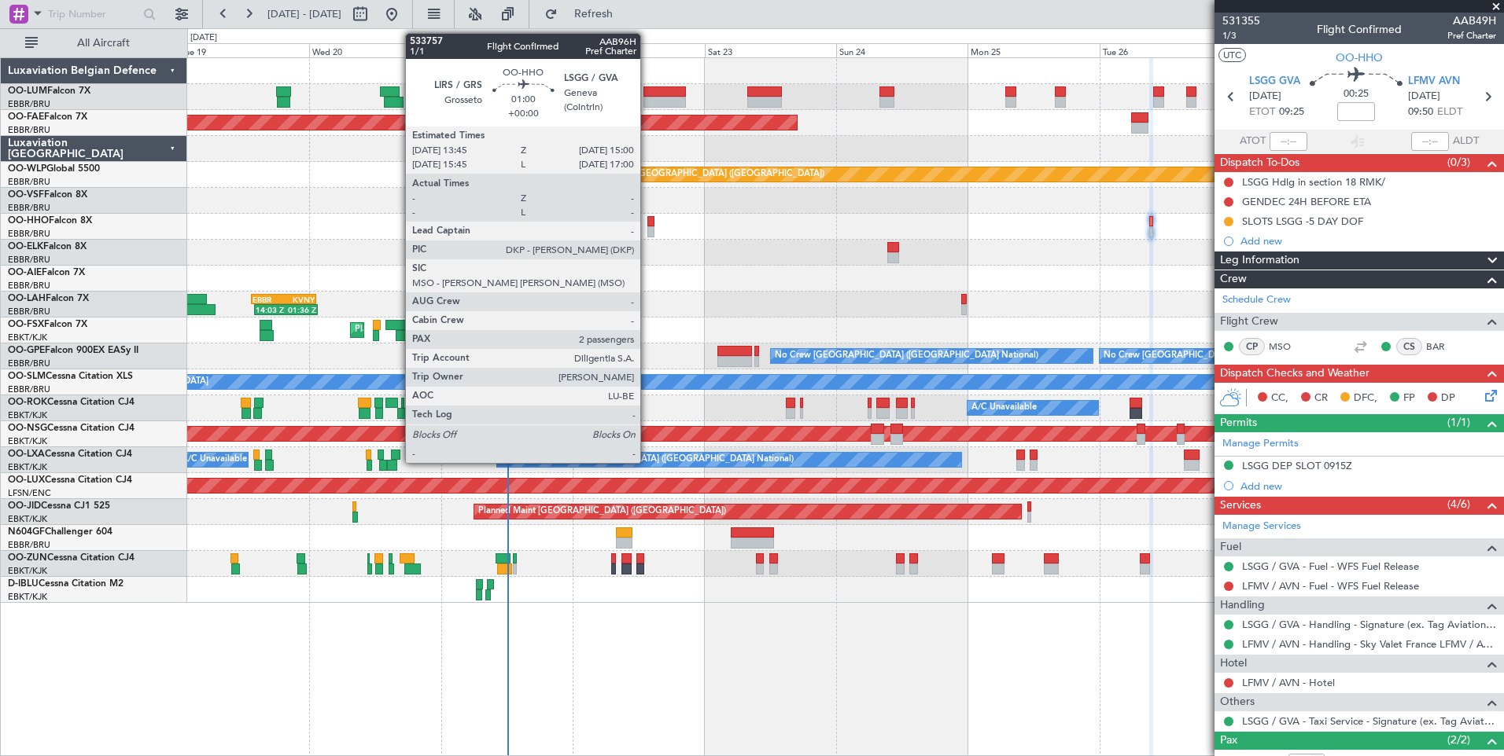
click at [647, 217] on div at bounding box center [650, 221] width 7 height 11
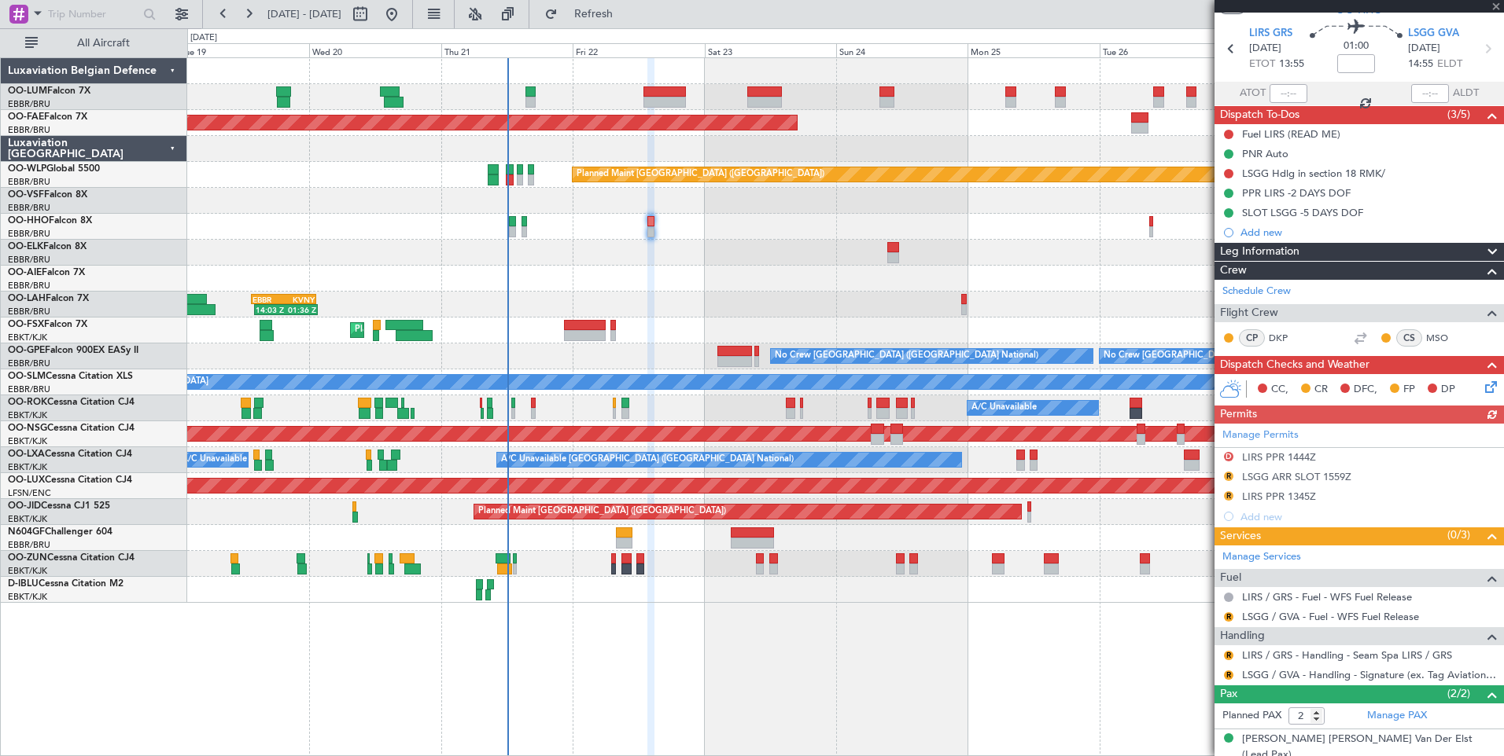
scroll to position [79, 0]
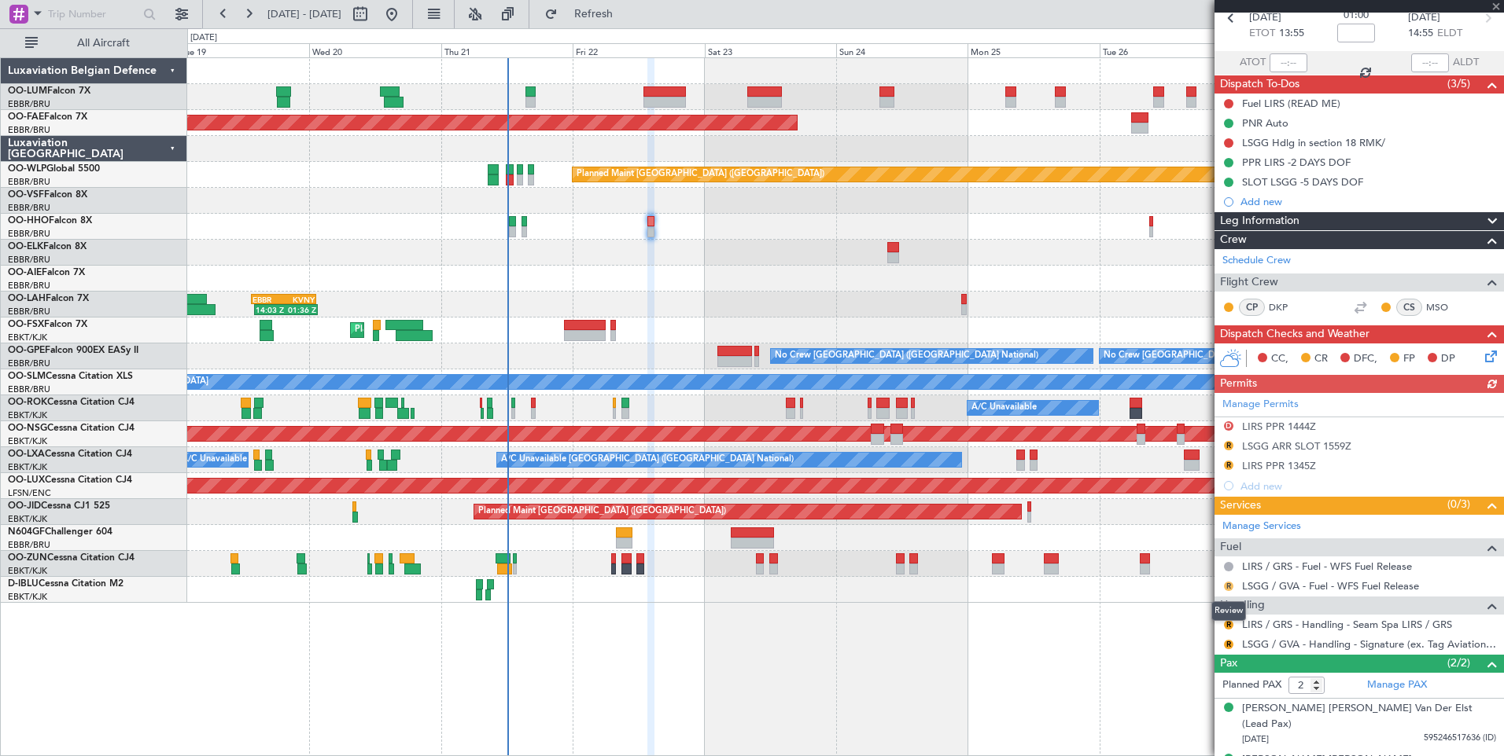
click at [1224, 584] on button "R" at bounding box center [1228, 586] width 9 height 9
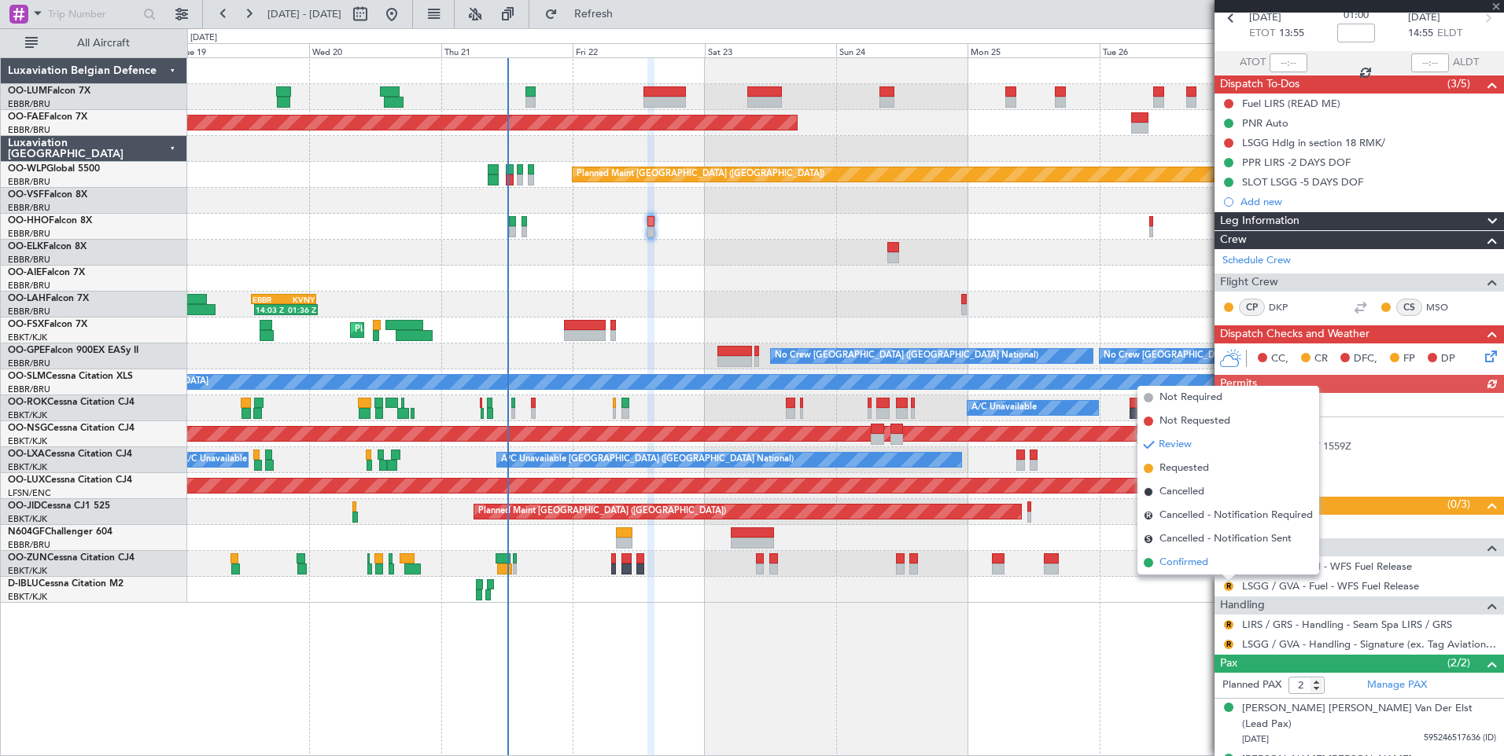
click at [1183, 558] on span "Confirmed" at bounding box center [1183, 563] width 49 height 16
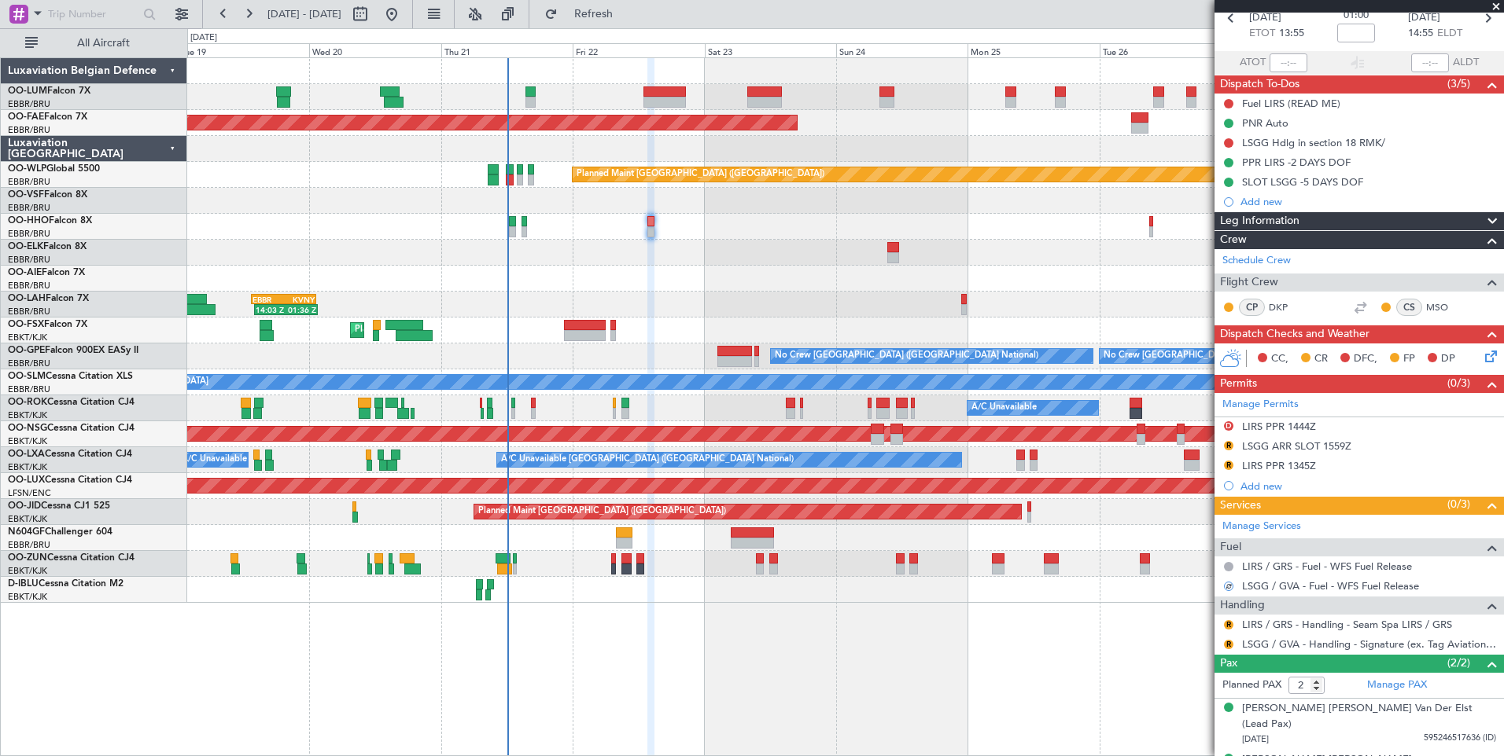
click at [1227, 620] on button "R" at bounding box center [1228, 624] width 9 height 9
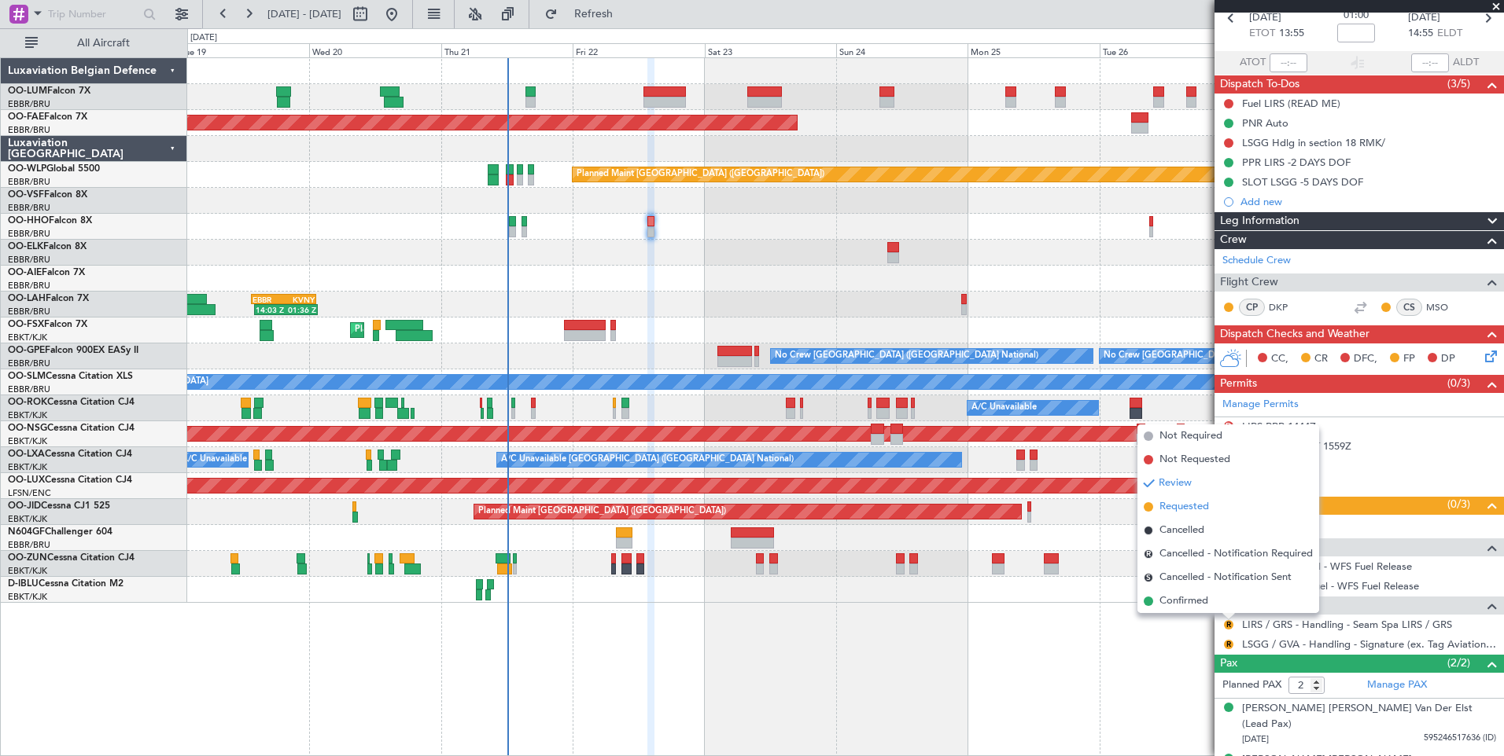
click at [1171, 506] on span "Requested" at bounding box center [1184, 507] width 50 height 16
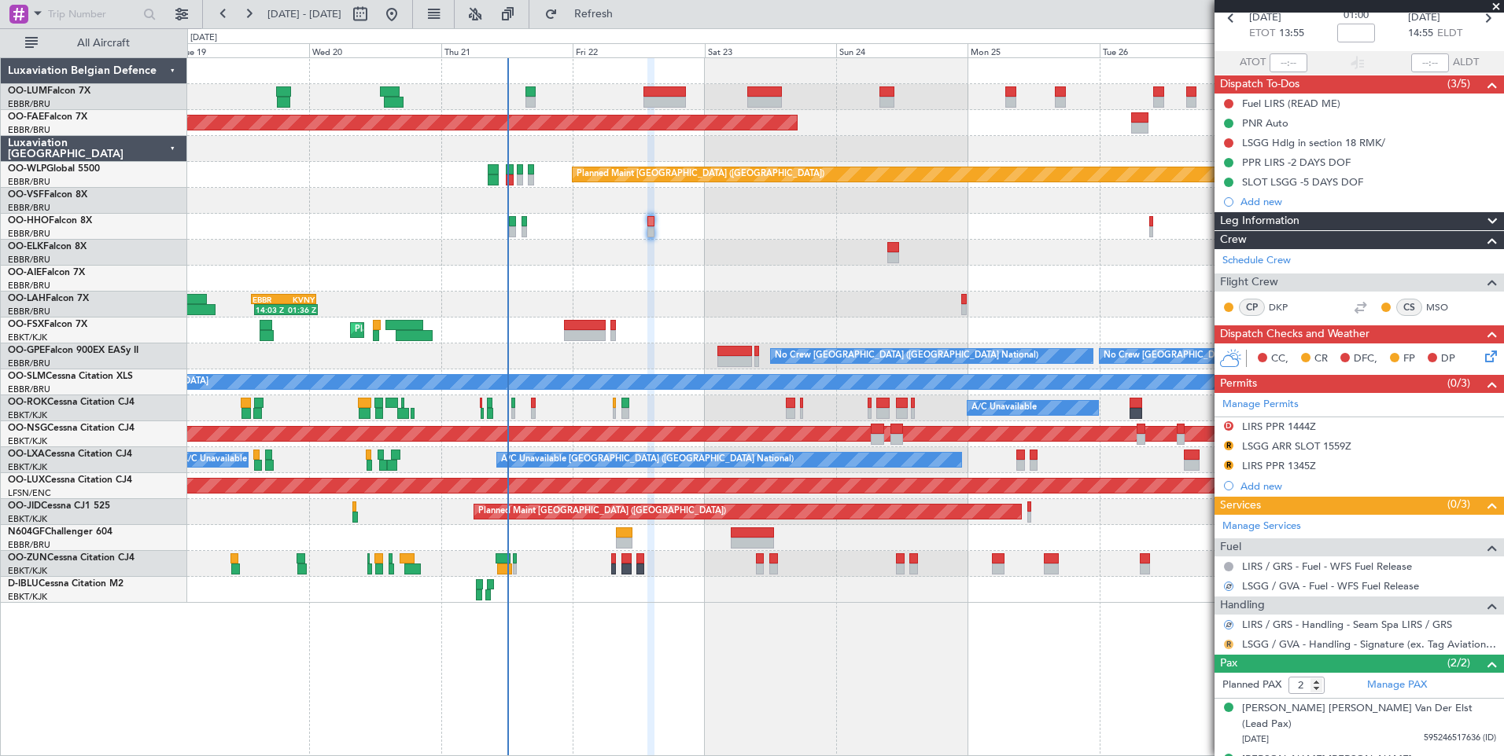
click at [1228, 642] on button "R" at bounding box center [1228, 644] width 9 height 9
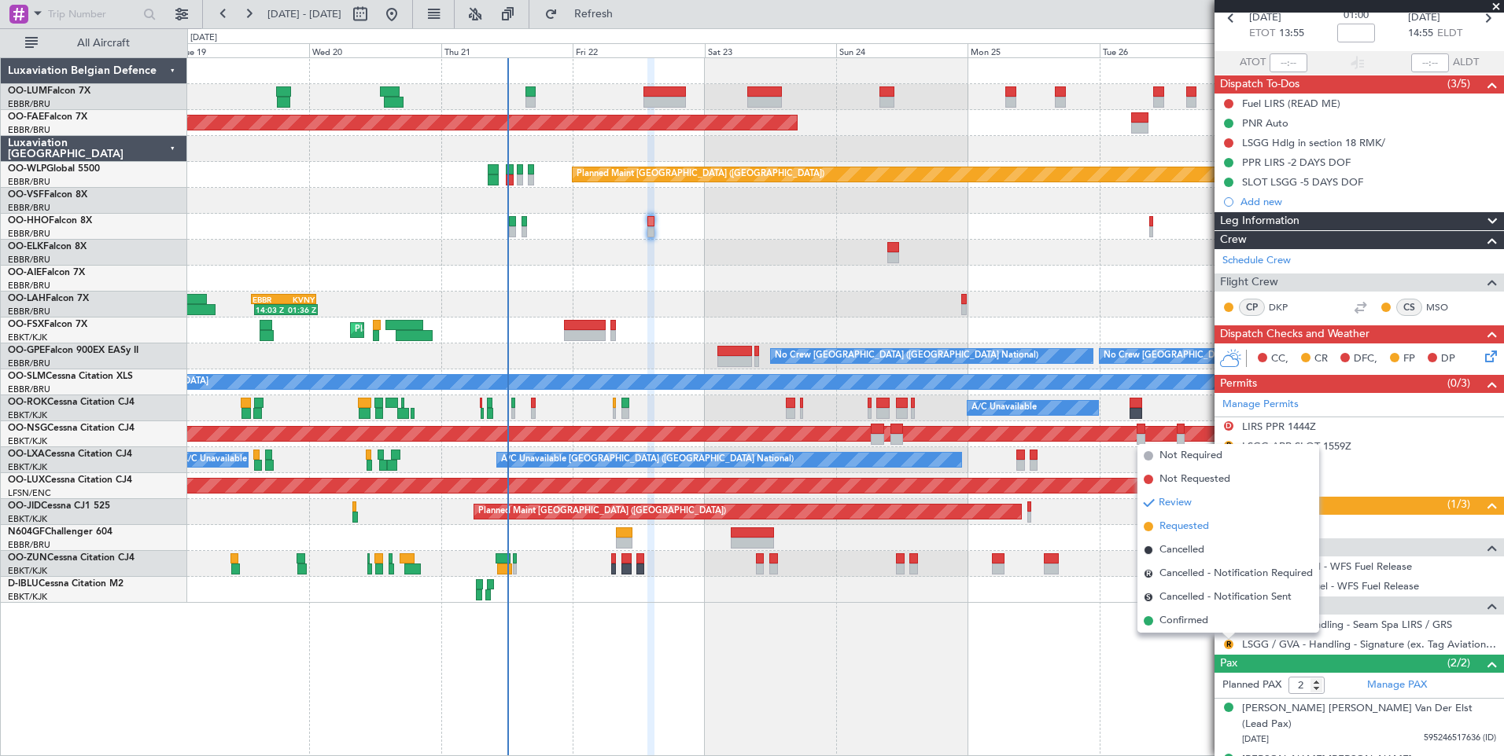
click at [1176, 523] on span "Requested" at bounding box center [1184, 527] width 50 height 16
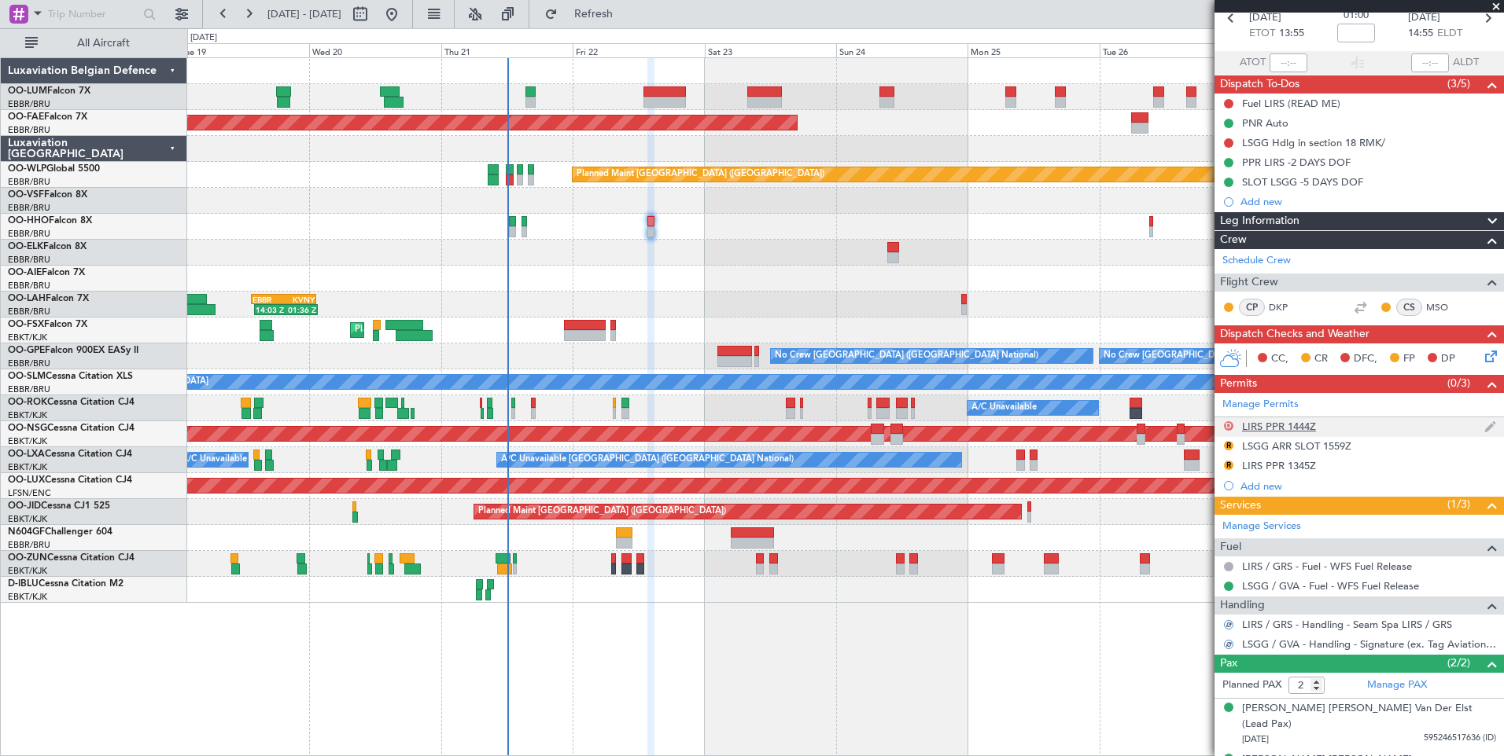
click at [1226, 425] on button "D" at bounding box center [1228, 425] width 9 height 9
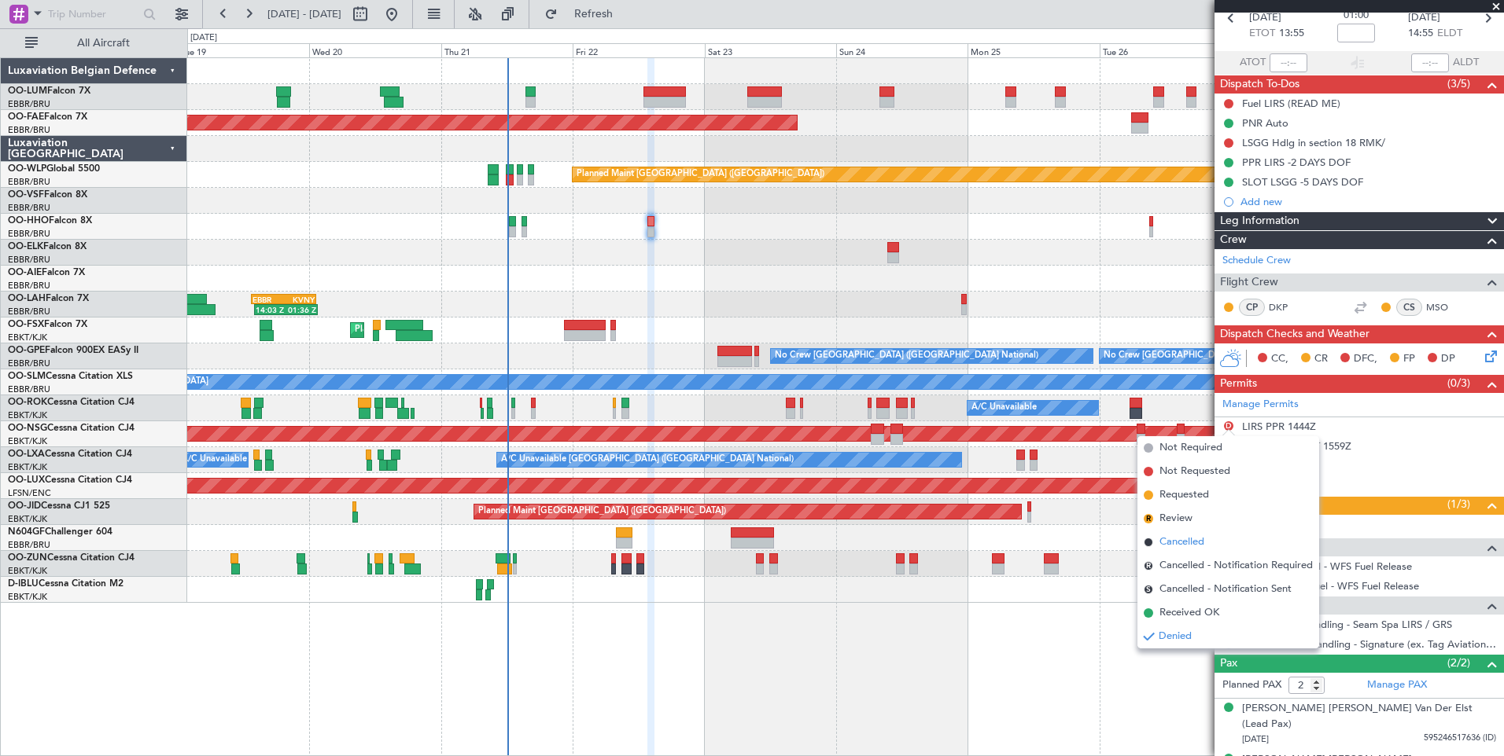
click at [1167, 547] on span "Cancelled" at bounding box center [1181, 543] width 45 height 16
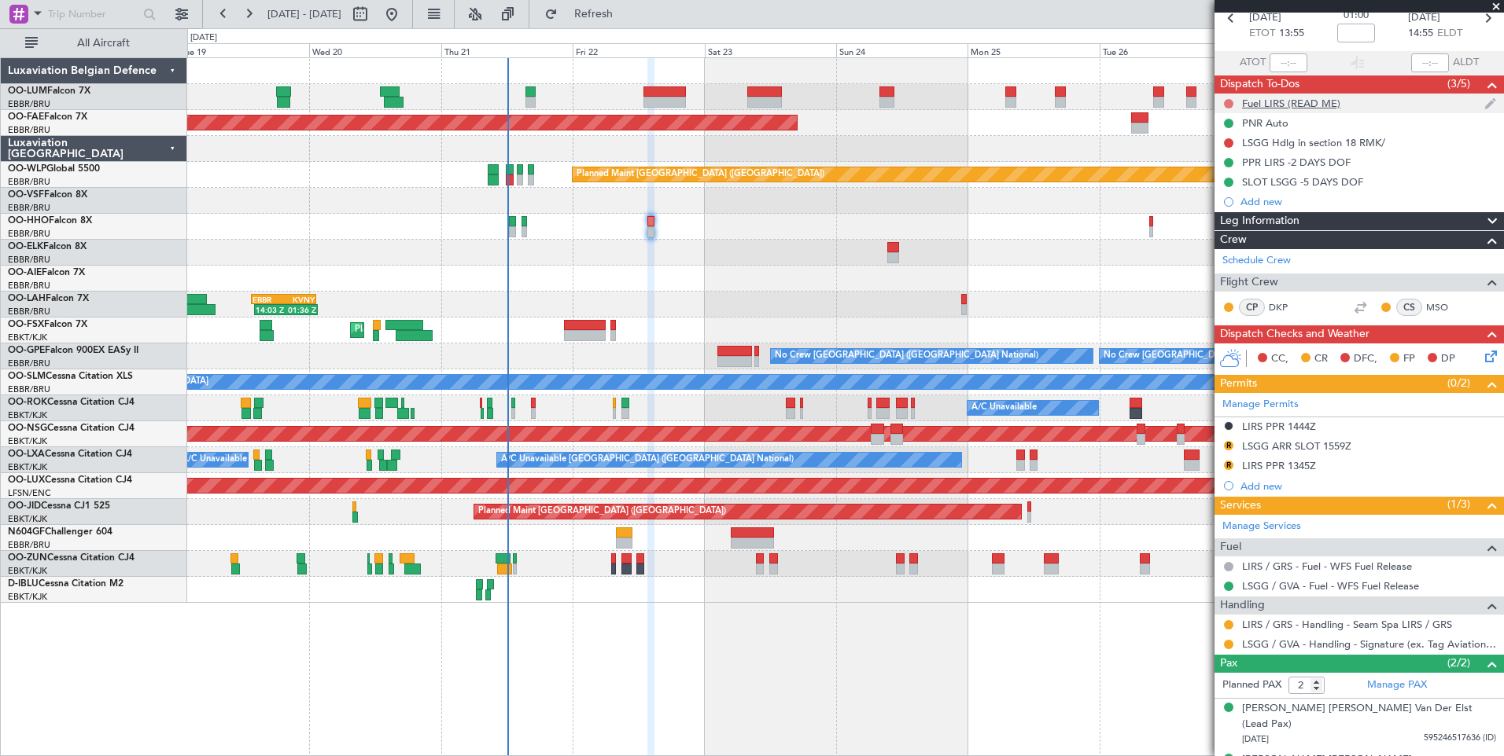
click at [1227, 103] on button at bounding box center [1228, 103] width 9 height 9
click at [1229, 202] on span "Cancelled" at bounding box center [1231, 197] width 45 height 16
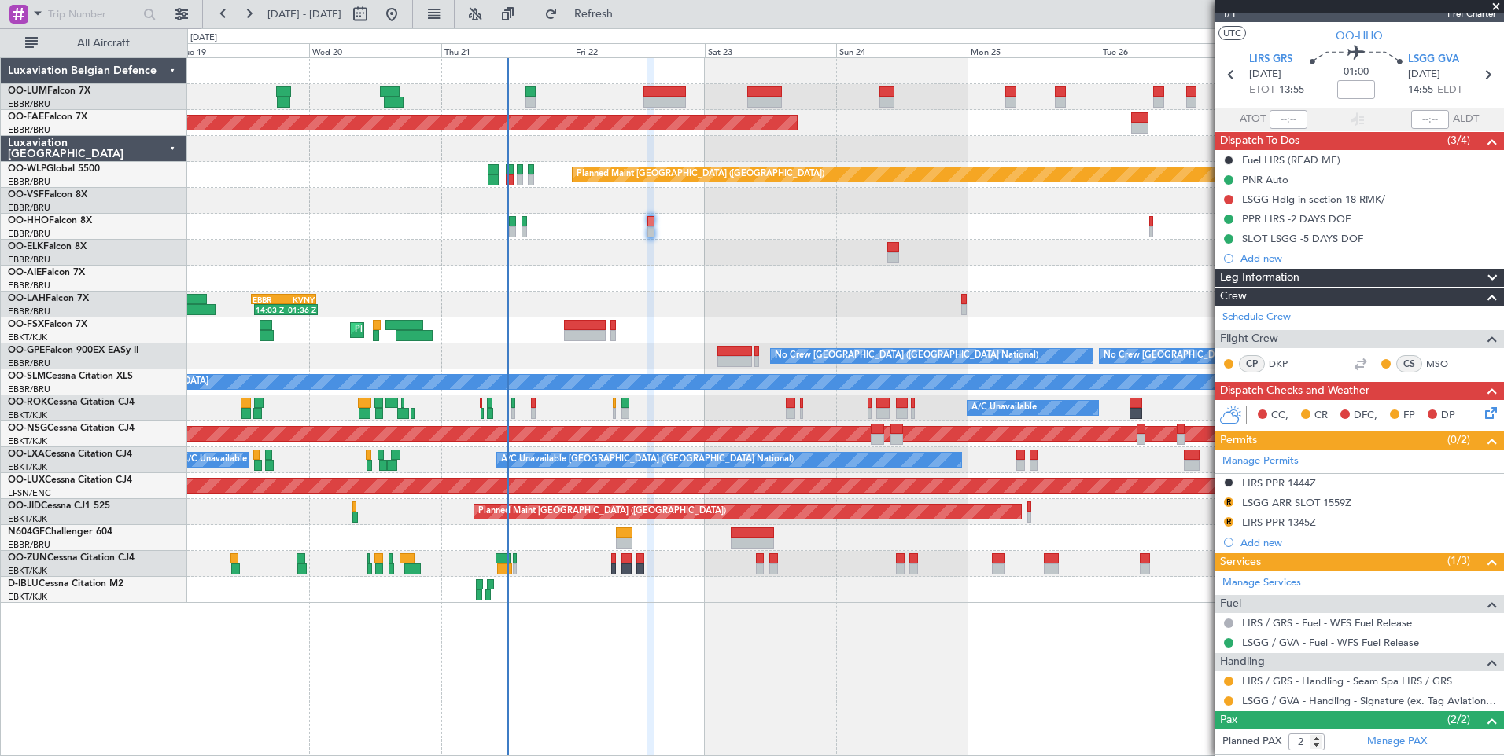
scroll to position [0, 0]
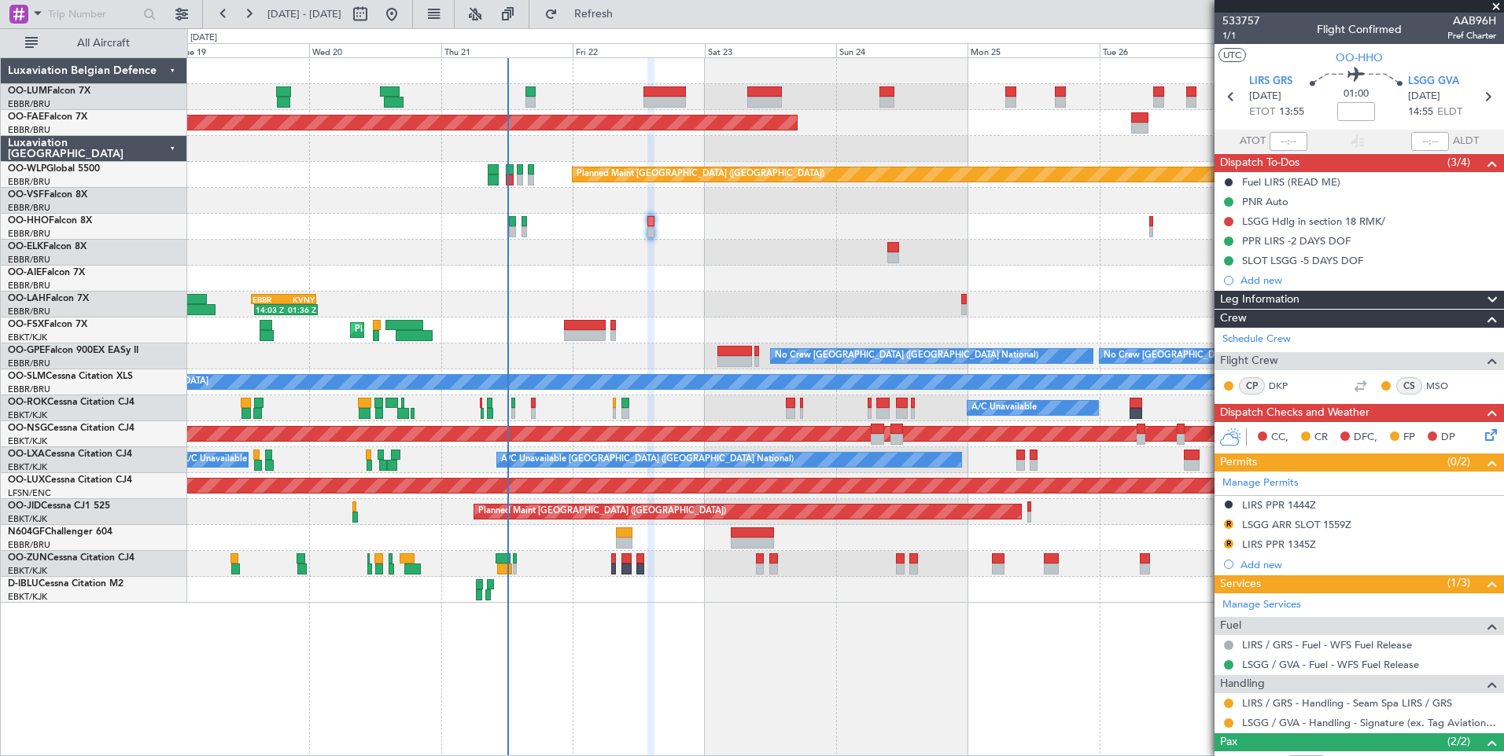
click at [1230, 34] on mat-tooltip-component "Trip Number" at bounding box center [1241, 50] width 78 height 42
click at [1229, 32] on span "1/1" at bounding box center [1241, 35] width 38 height 13
click at [627, 20] on span "Refresh" at bounding box center [594, 14] width 66 height 11
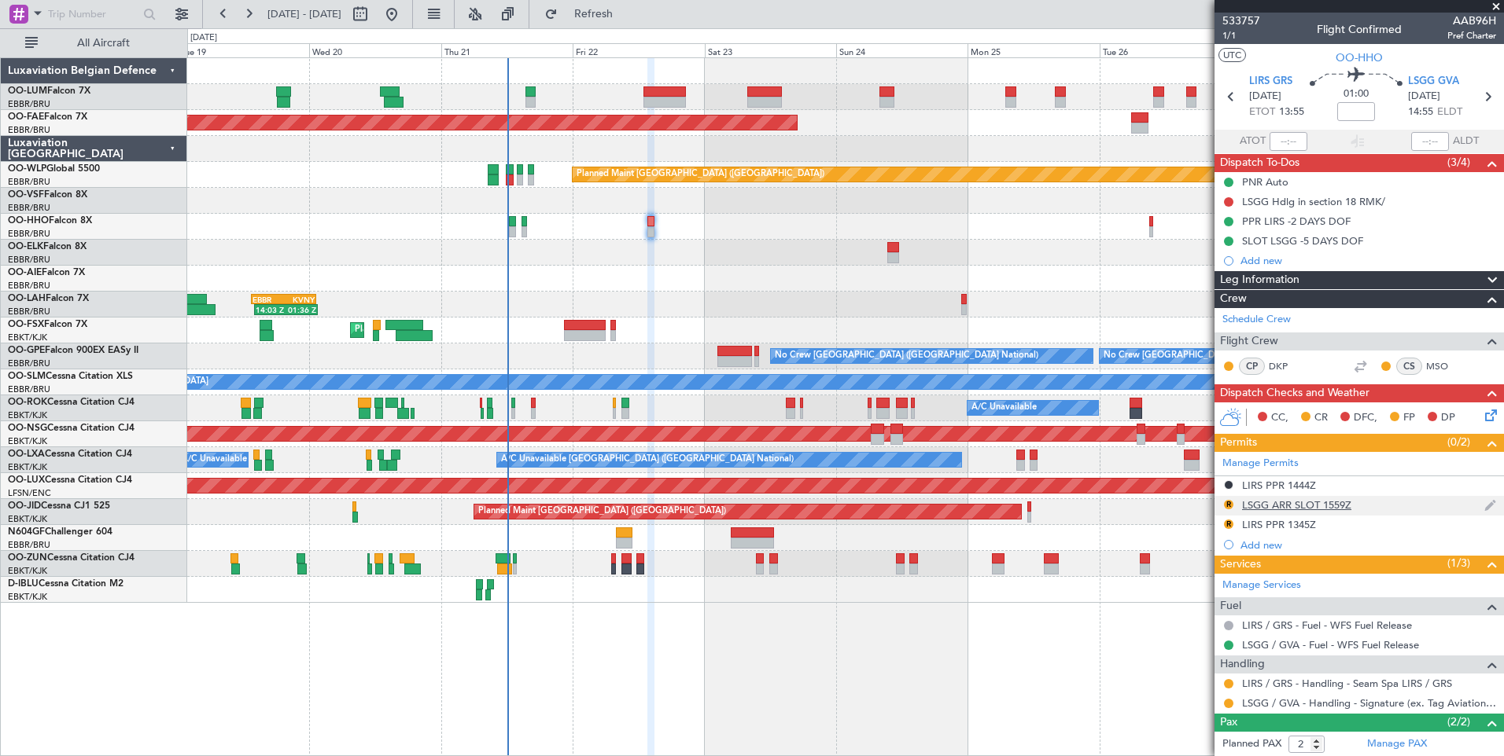
click at [1342, 510] on div "LSGG ARR SLOT 1559Z" at bounding box center [1296, 505] width 109 height 13
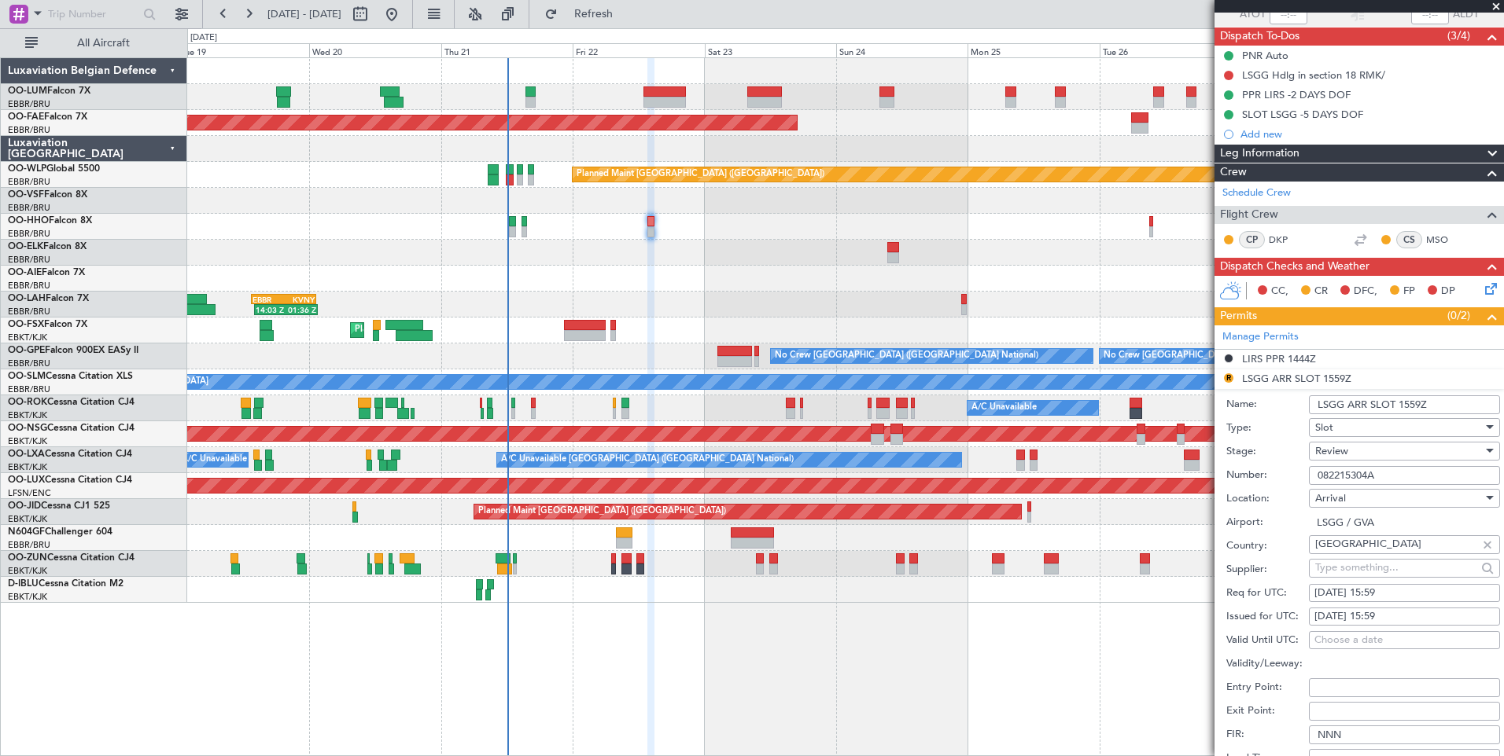
scroll to position [236, 0]
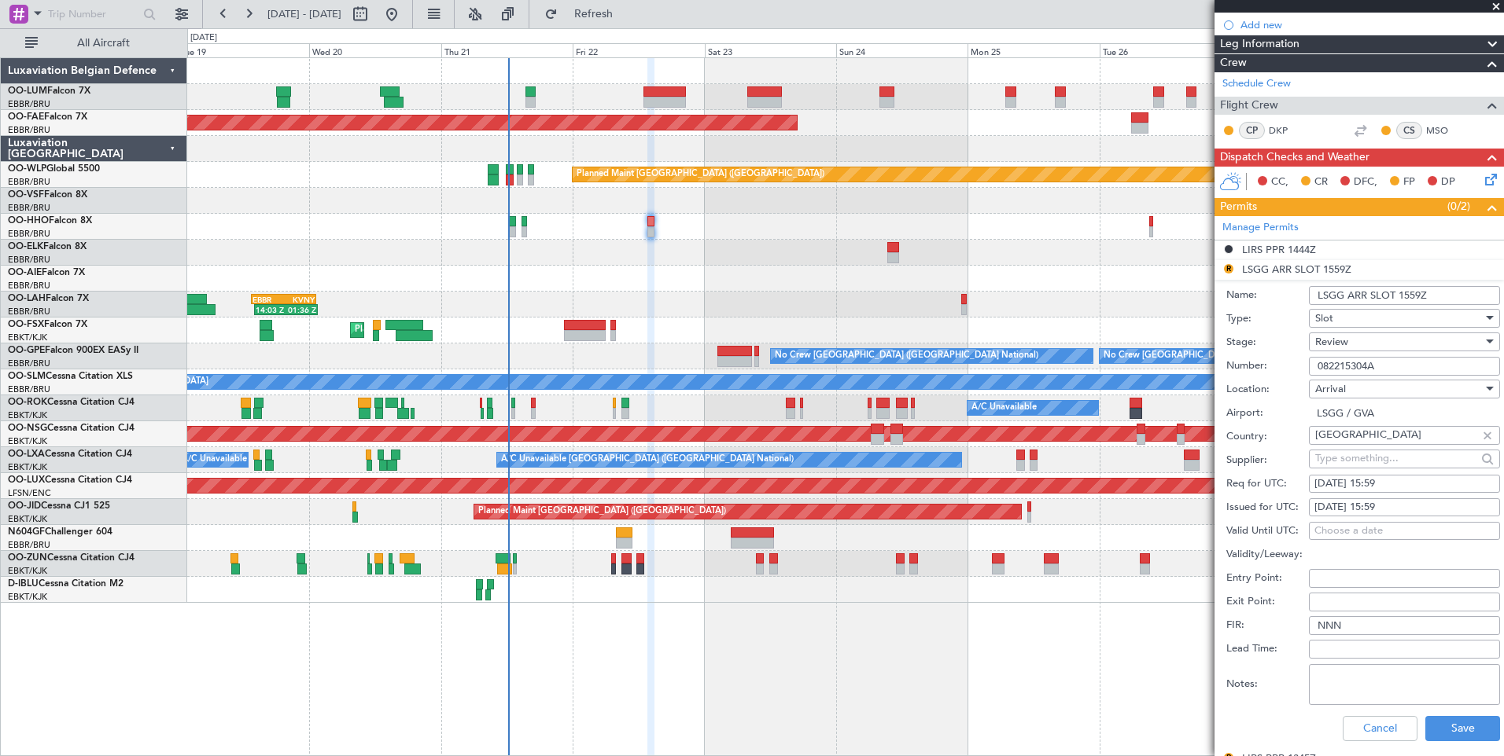
click at [1399, 480] on div "22/08/2025 15:59" at bounding box center [1404, 485] width 180 height 16
select select "8"
select select "2025"
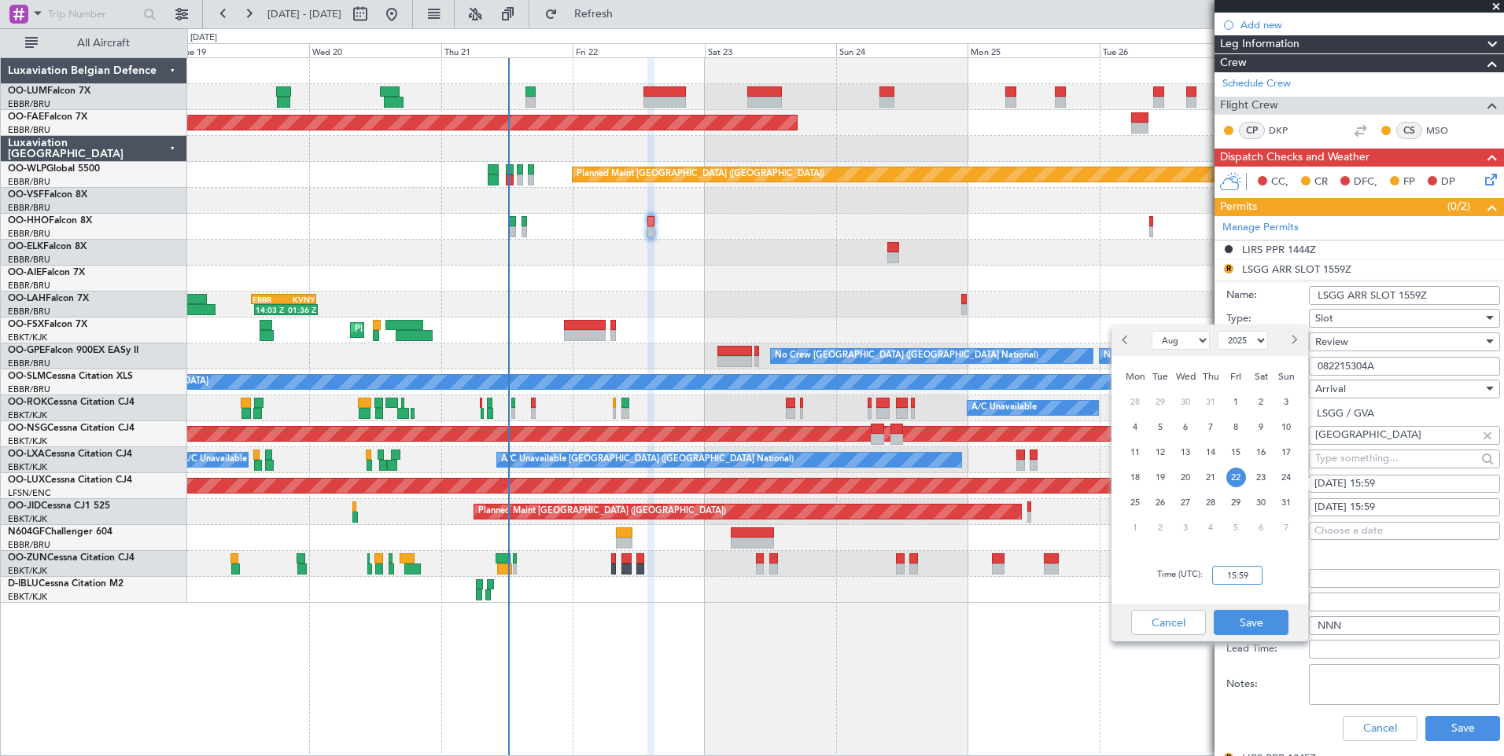
click at [1224, 570] on input "15:59" at bounding box center [1237, 575] width 50 height 19
type input "15:00"
click at [1272, 617] on button "Save" at bounding box center [1250, 622] width 75 height 25
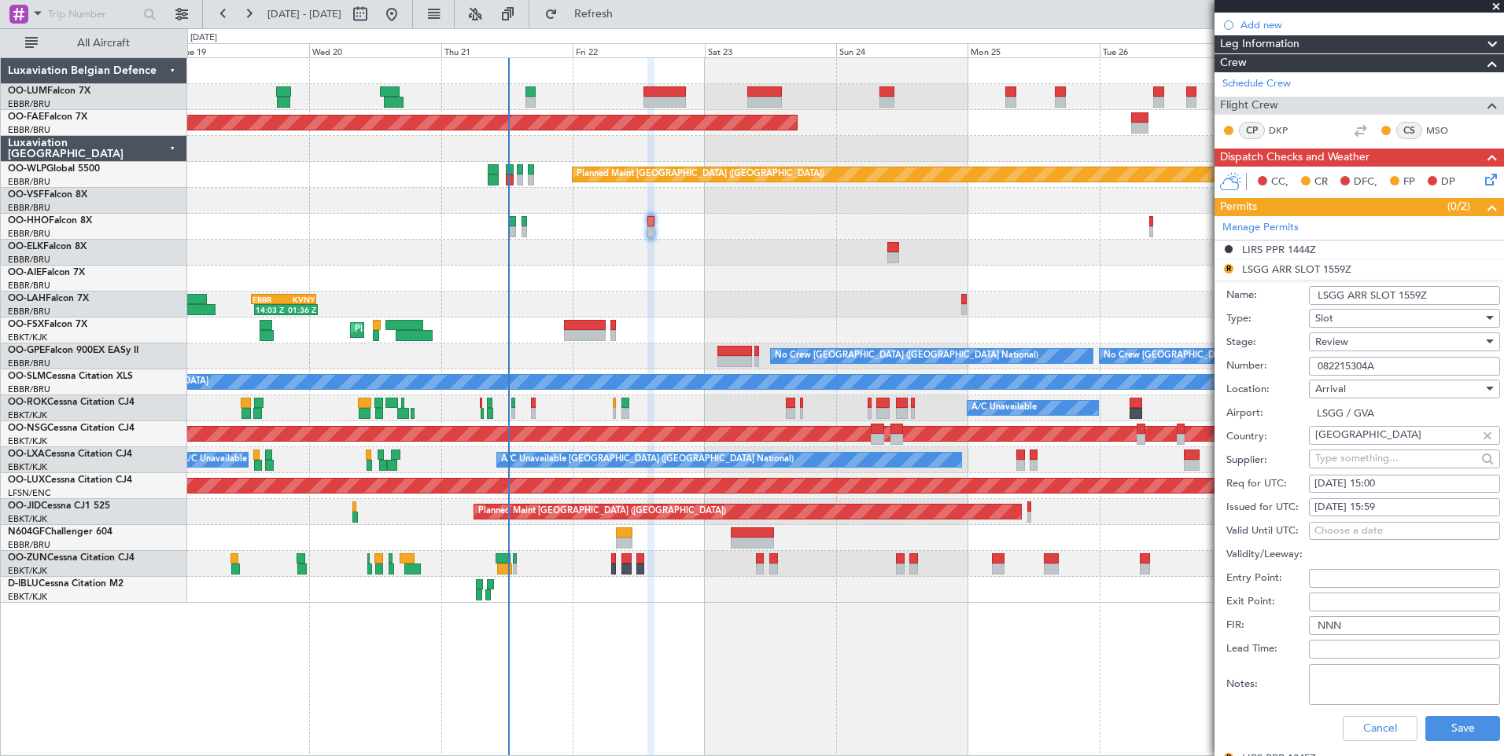
click at [1420, 506] on div "22/08/2025 15:59" at bounding box center [1404, 508] width 180 height 16
select select "8"
select select "2025"
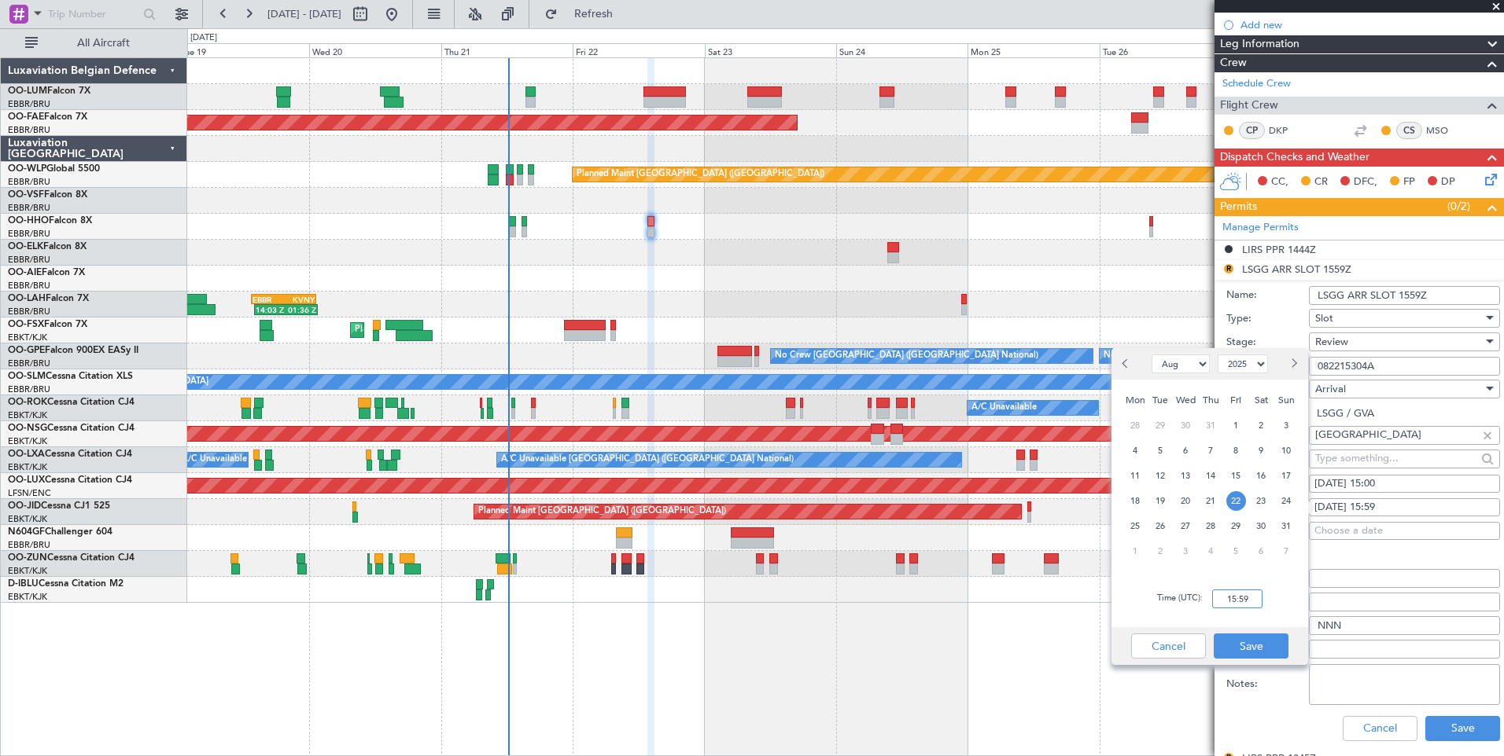
click at [1256, 600] on input "15:59" at bounding box center [1237, 599] width 50 height 19
type input "15:50"
click at [1239, 645] on button "Save" at bounding box center [1250, 646] width 75 height 25
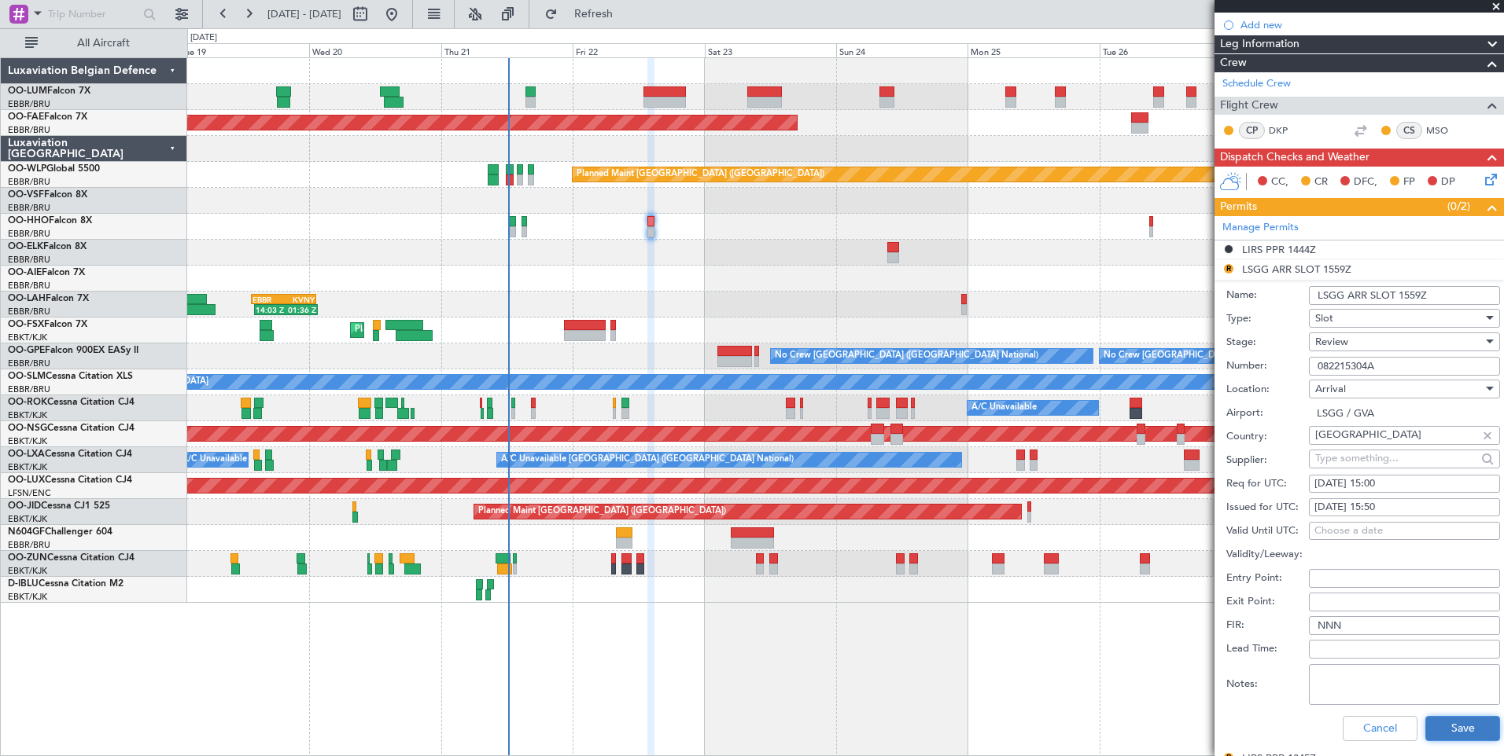
click at [1469, 727] on button "Save" at bounding box center [1462, 728] width 75 height 25
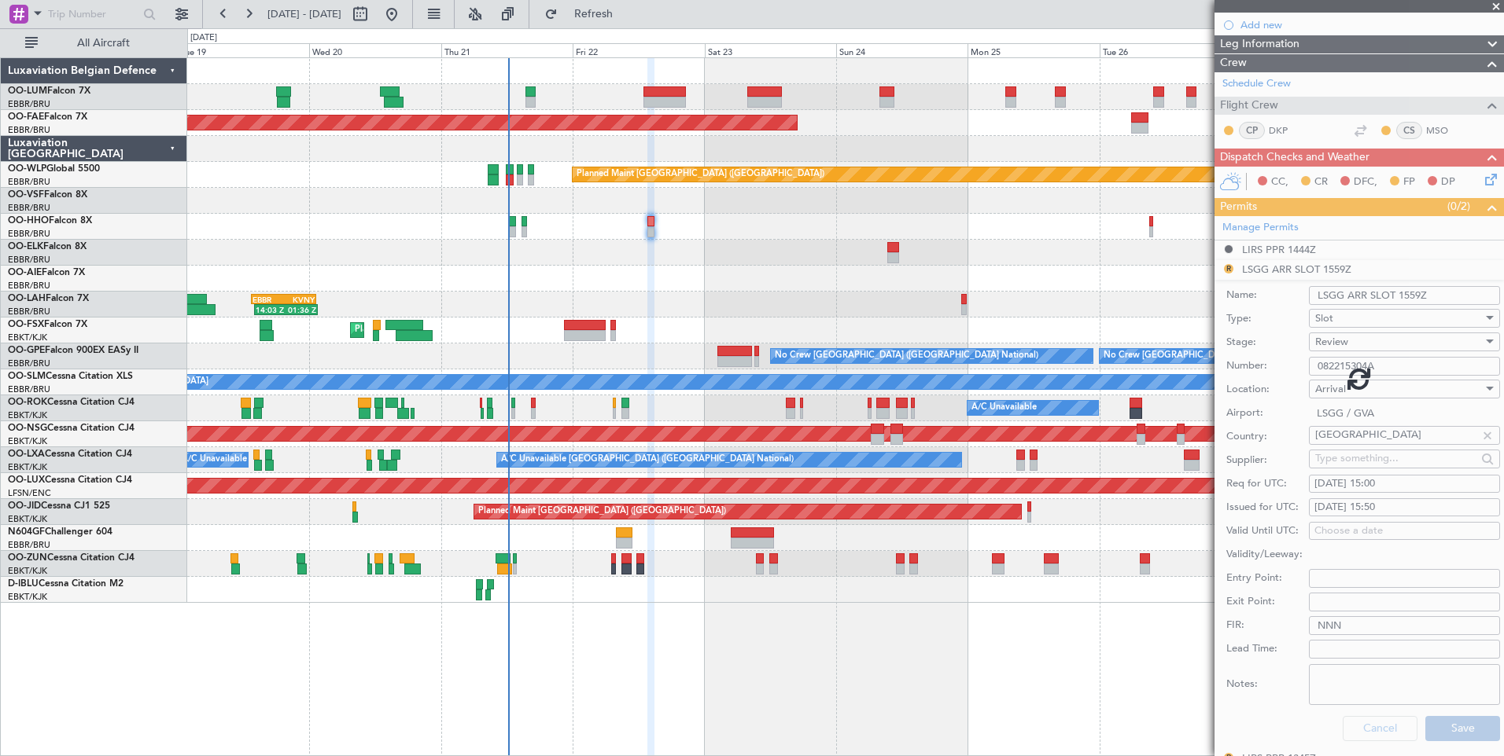
scroll to position [72, 0]
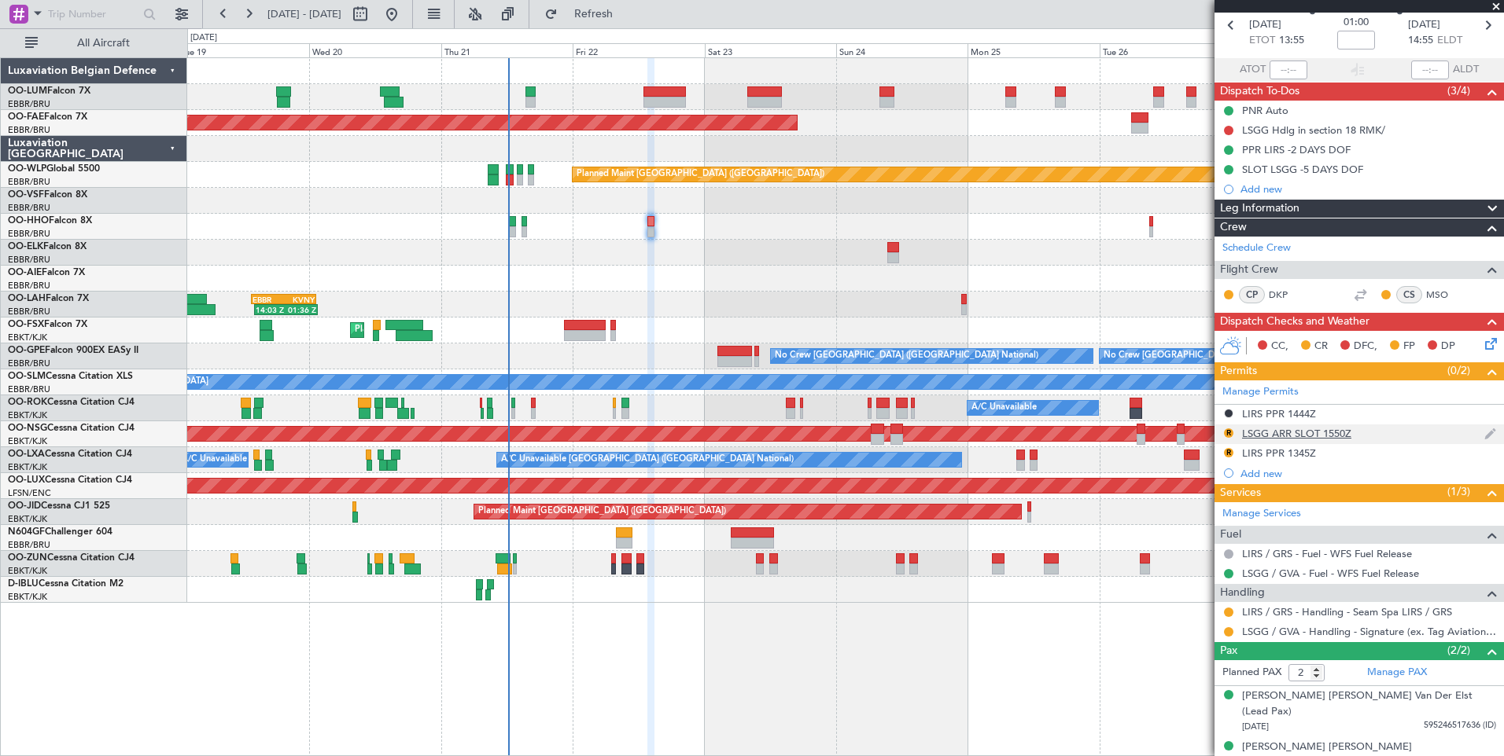
click at [1327, 434] on div "LSGG ARR SLOT 1550Z" at bounding box center [1296, 433] width 109 height 13
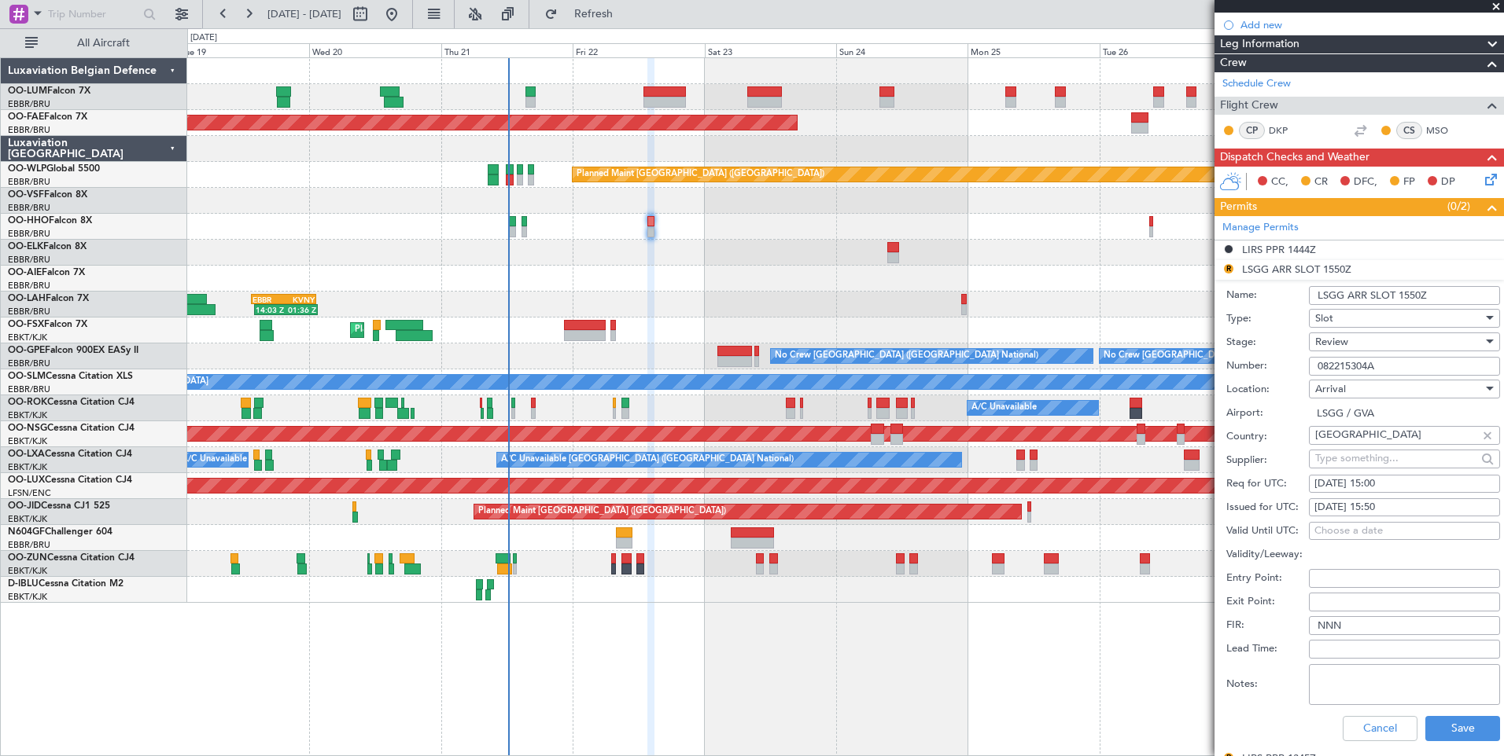
click at [1408, 507] on div "22/08/2025 15:50" at bounding box center [1404, 508] width 180 height 16
select select "8"
select select "2025"
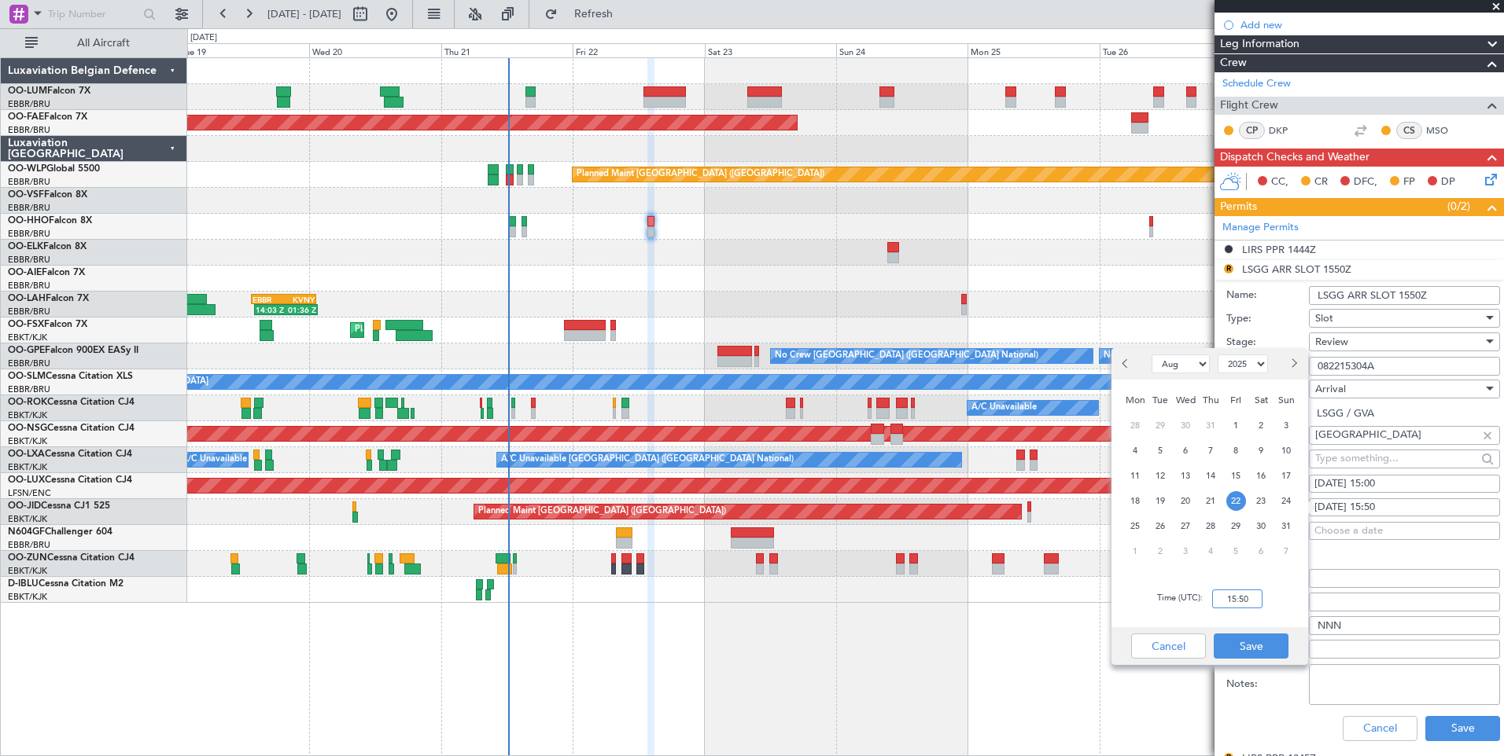
click at [1250, 595] on input "15:50" at bounding box center [1237, 599] width 50 height 19
type input "15:00"
click at [1268, 647] on button "Save" at bounding box center [1250, 646] width 75 height 25
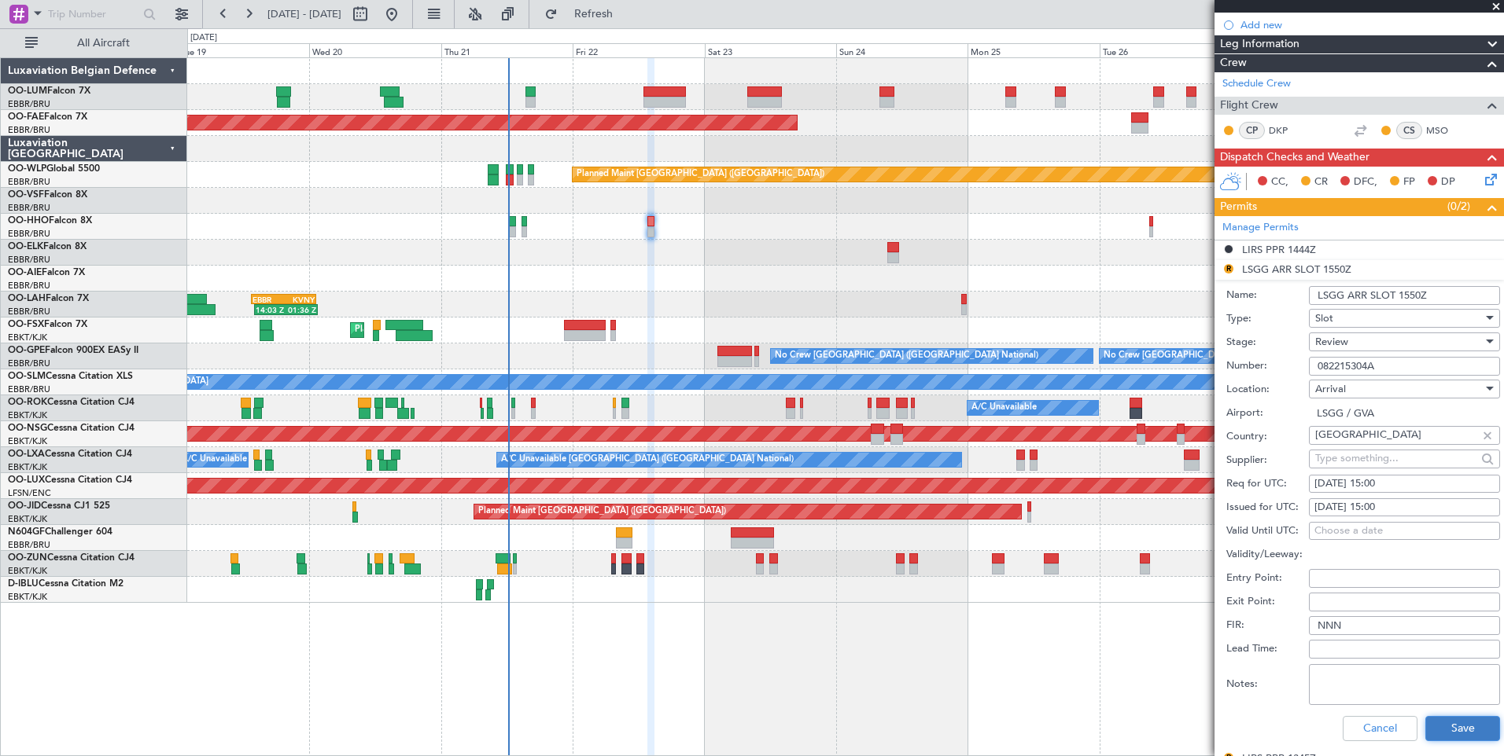
click at [1439, 727] on button "Save" at bounding box center [1462, 728] width 75 height 25
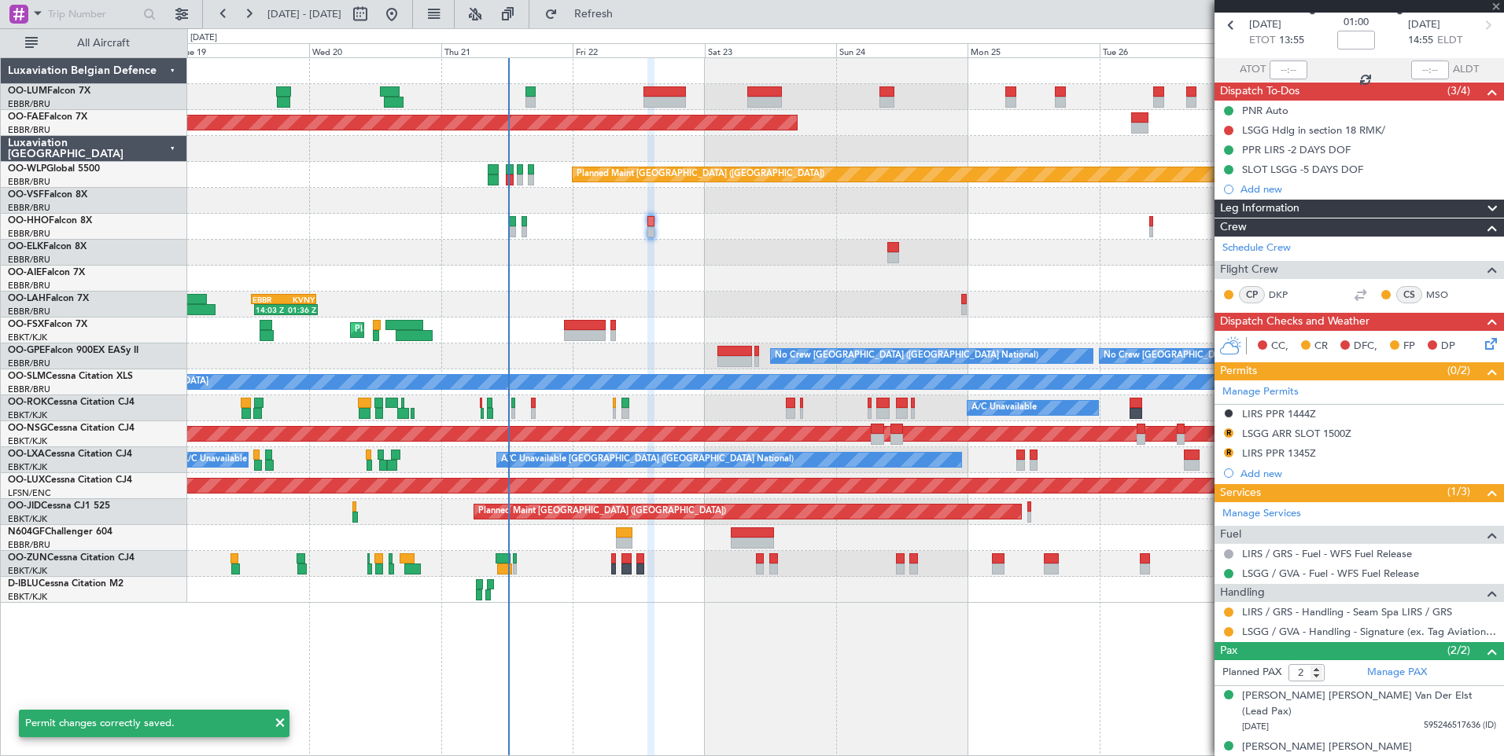
scroll to position [0, 0]
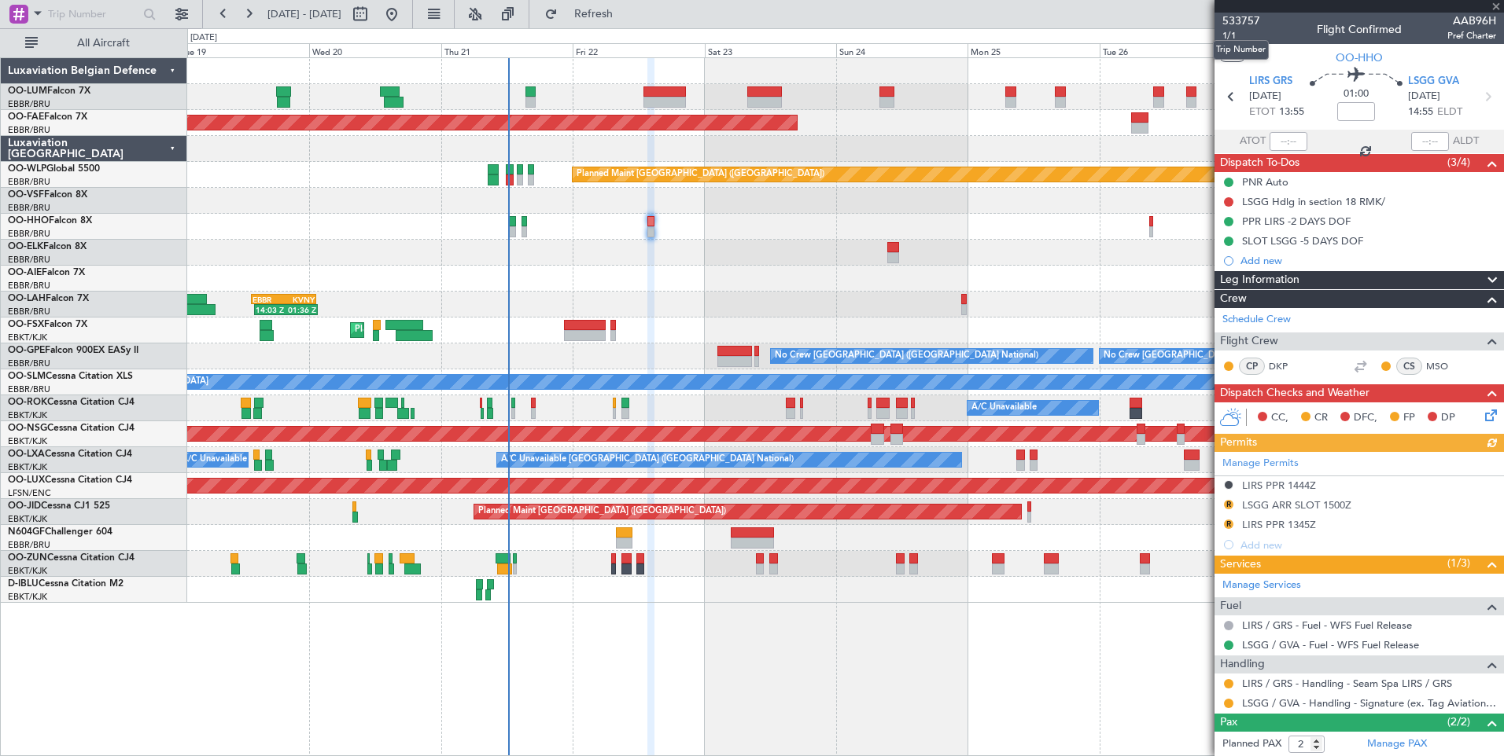
click at [1231, 35] on mat-tooltip-component "Trip Number" at bounding box center [1241, 50] width 78 height 42
click at [1232, 35] on span "1/1" at bounding box center [1241, 35] width 38 height 13
click at [631, 26] on button "Refresh" at bounding box center [584, 14] width 94 height 25
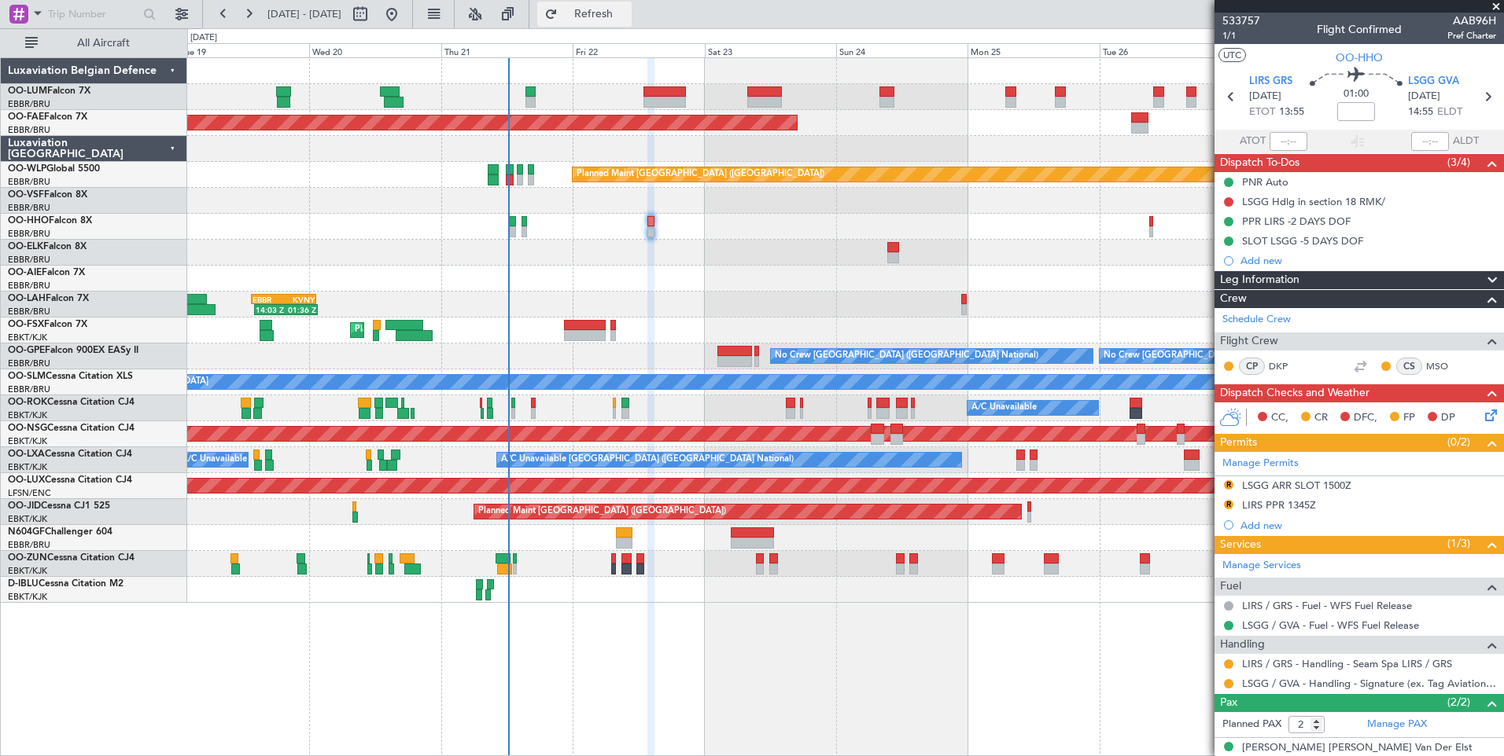
click at [627, 20] on span "Refresh" at bounding box center [594, 14] width 66 height 11
click at [1230, 486] on button "R" at bounding box center [1228, 484] width 9 height 9
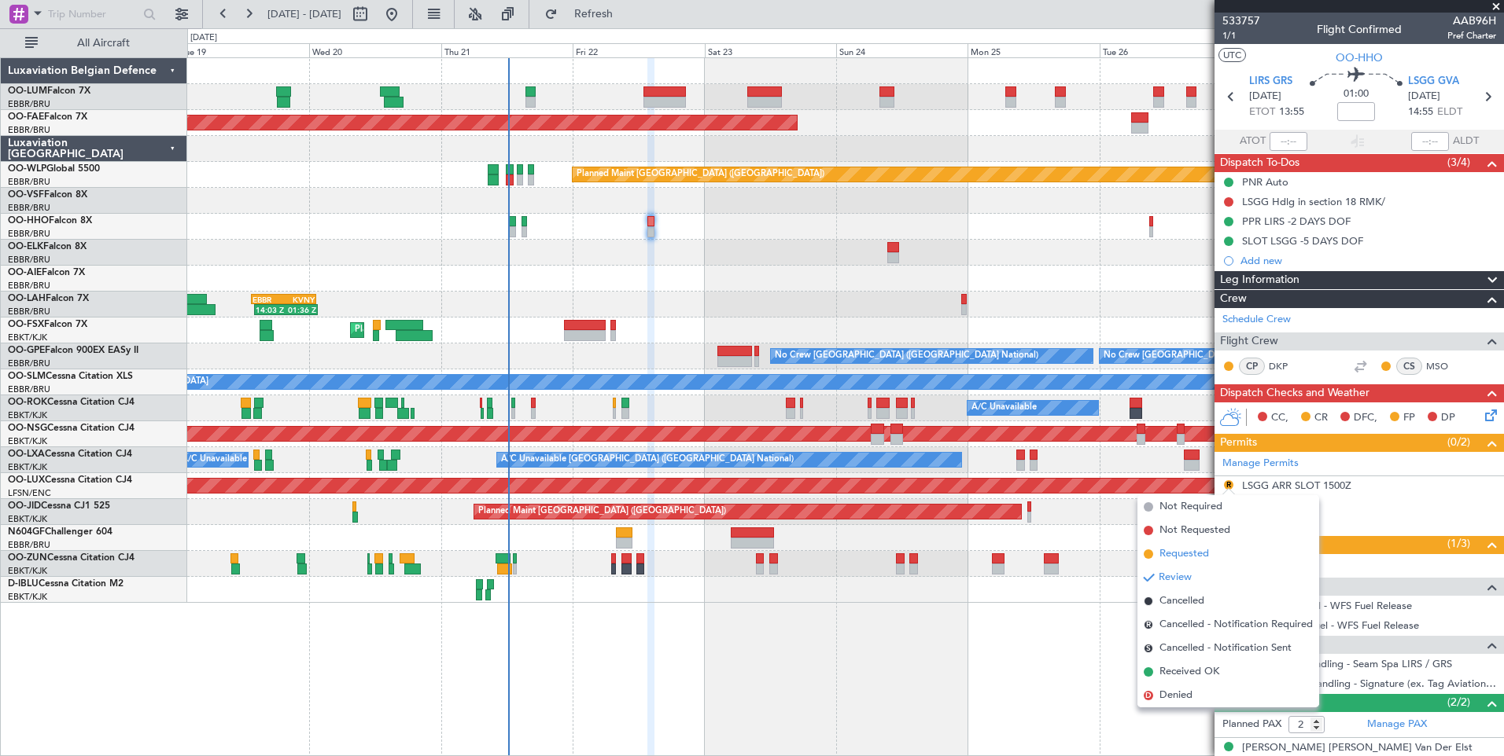
click at [1180, 550] on span "Requested" at bounding box center [1184, 555] width 50 height 16
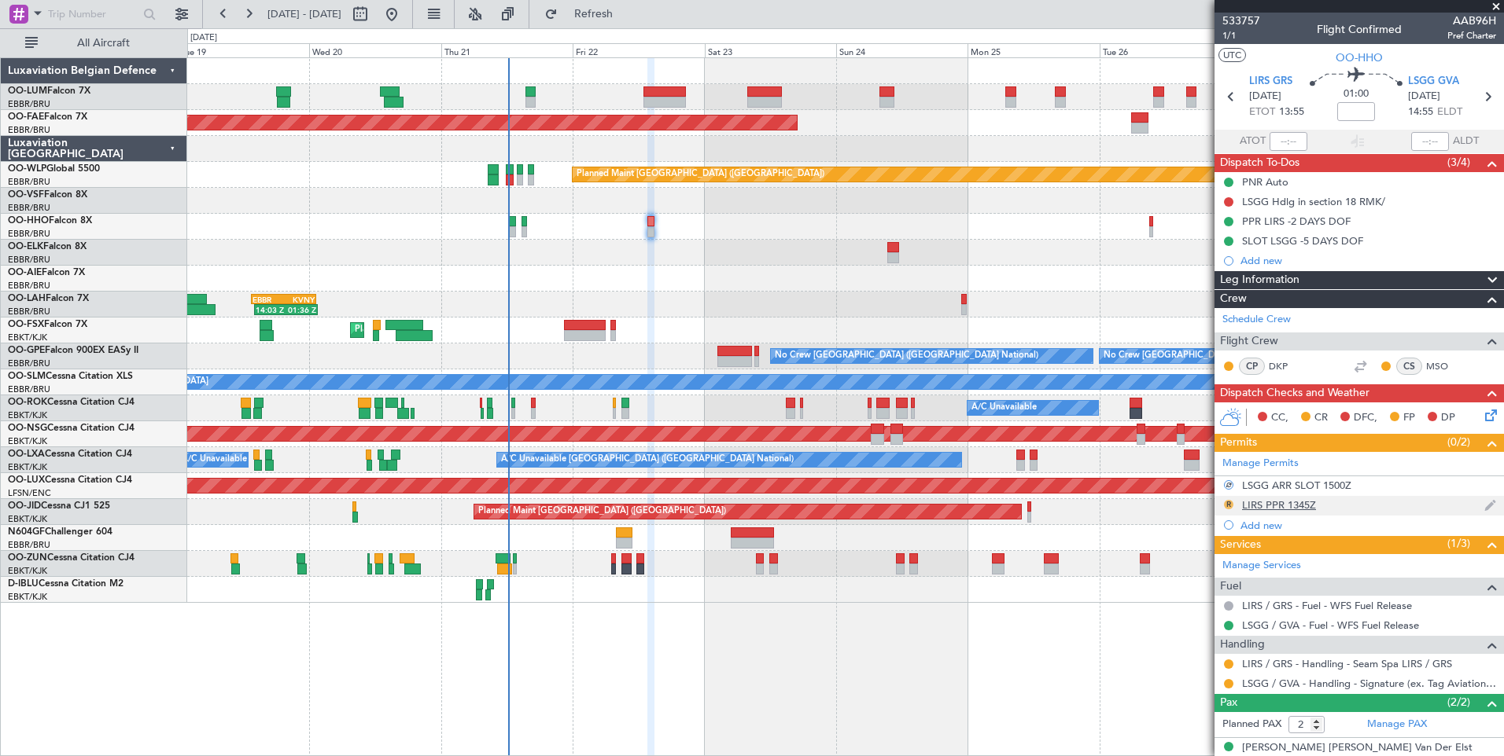
click at [1229, 503] on button "R" at bounding box center [1228, 504] width 9 height 9
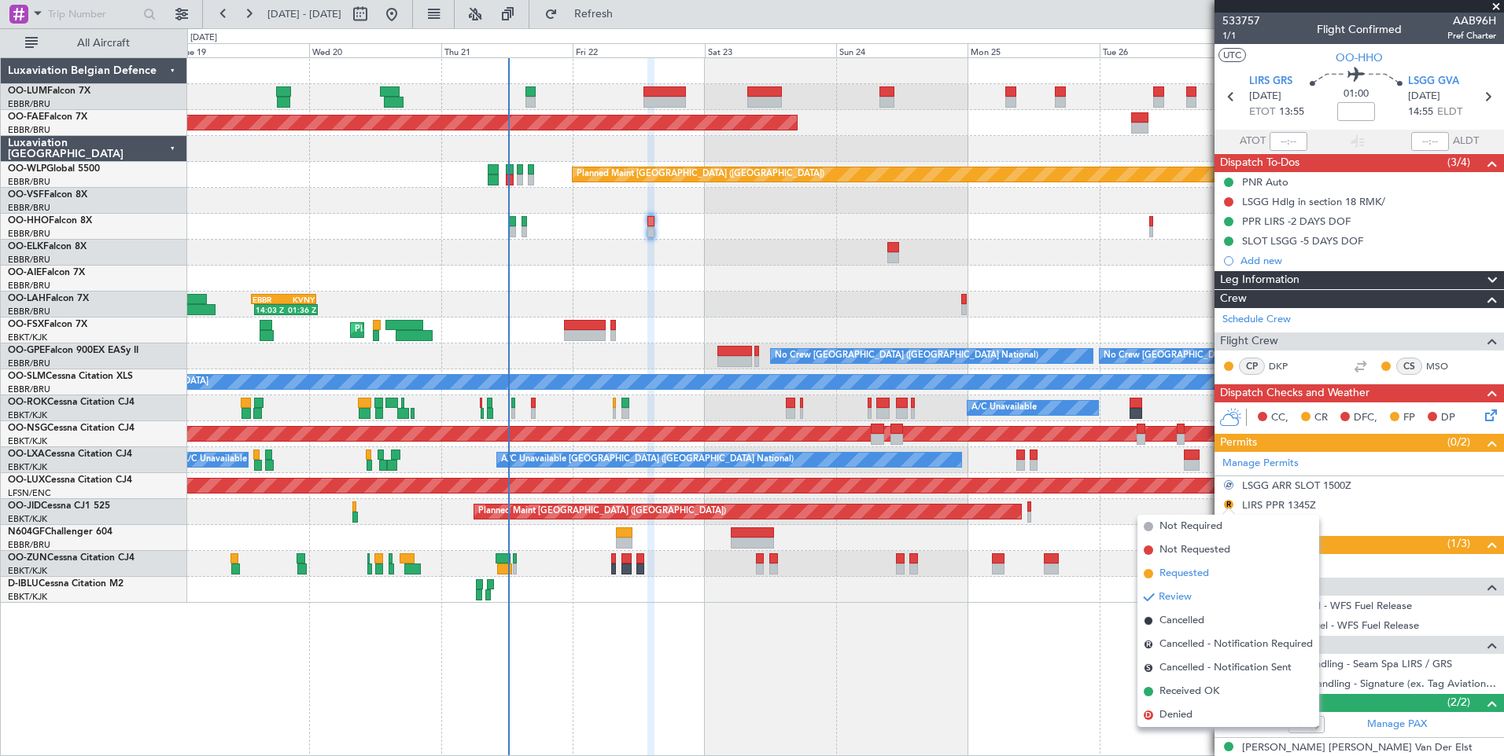
click at [1180, 565] on li "Requested" at bounding box center [1228, 574] width 182 height 24
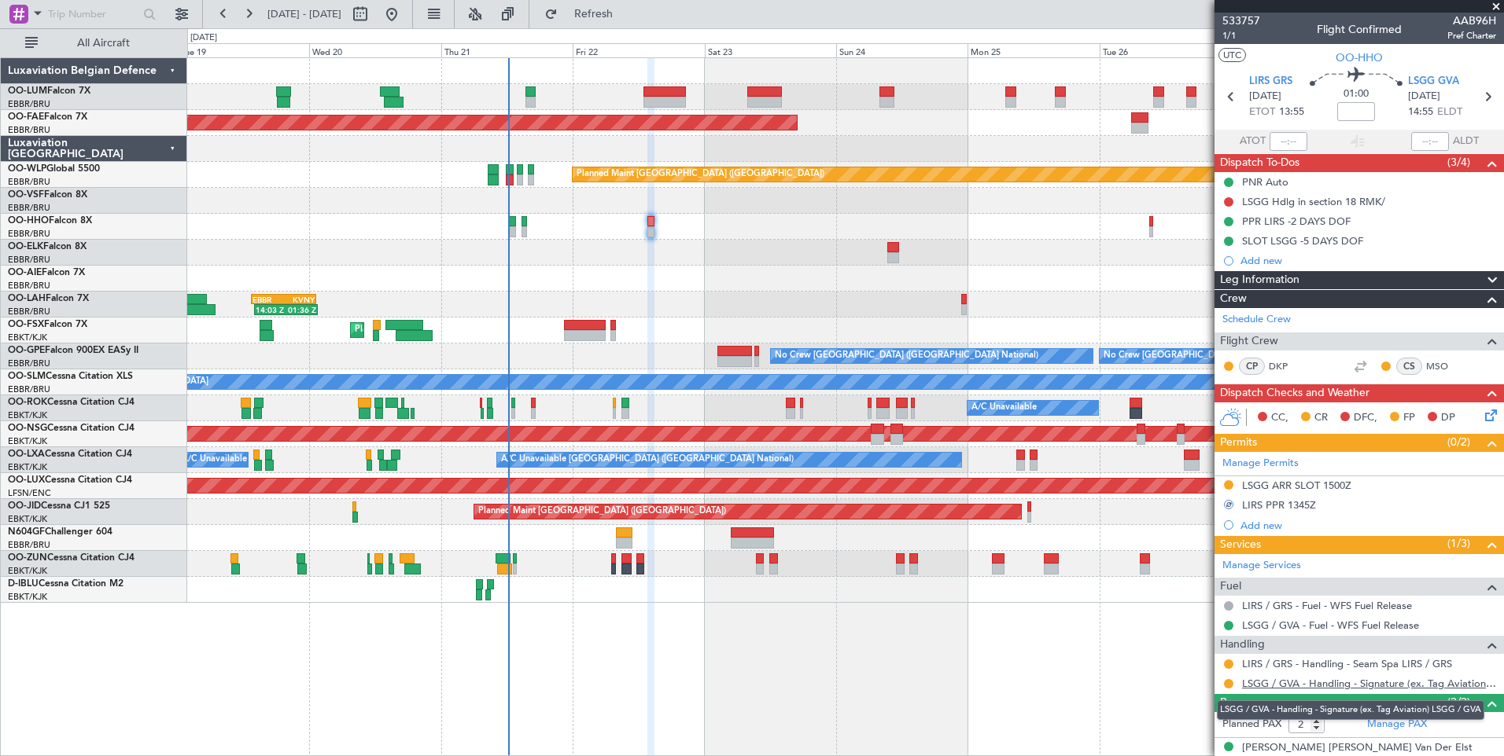
click at [1362, 685] on link "LSGG / GVA - Handling - Signature (ex. Tag Aviation) LSGG / GVA" at bounding box center [1369, 683] width 254 height 13
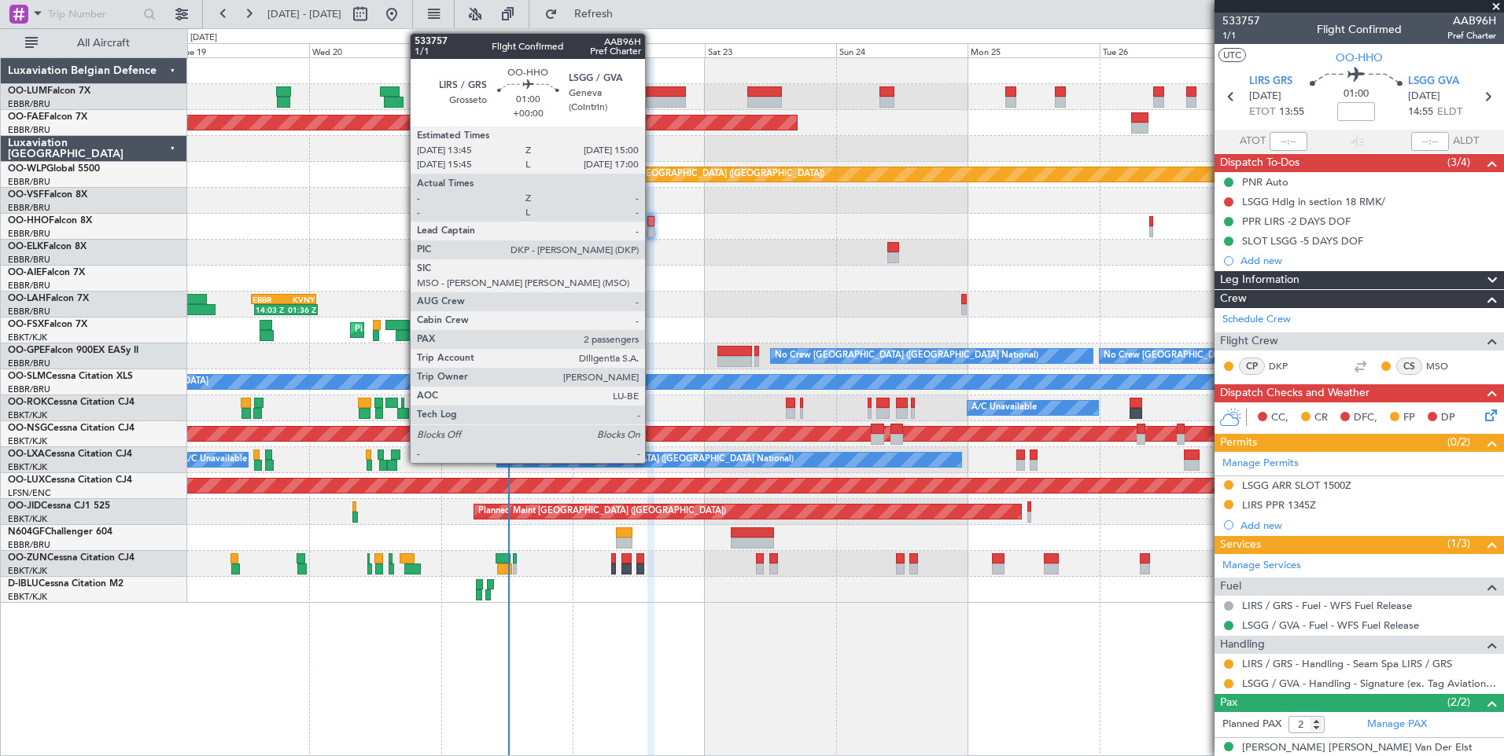
click at [652, 230] on div at bounding box center [650, 231] width 7 height 11
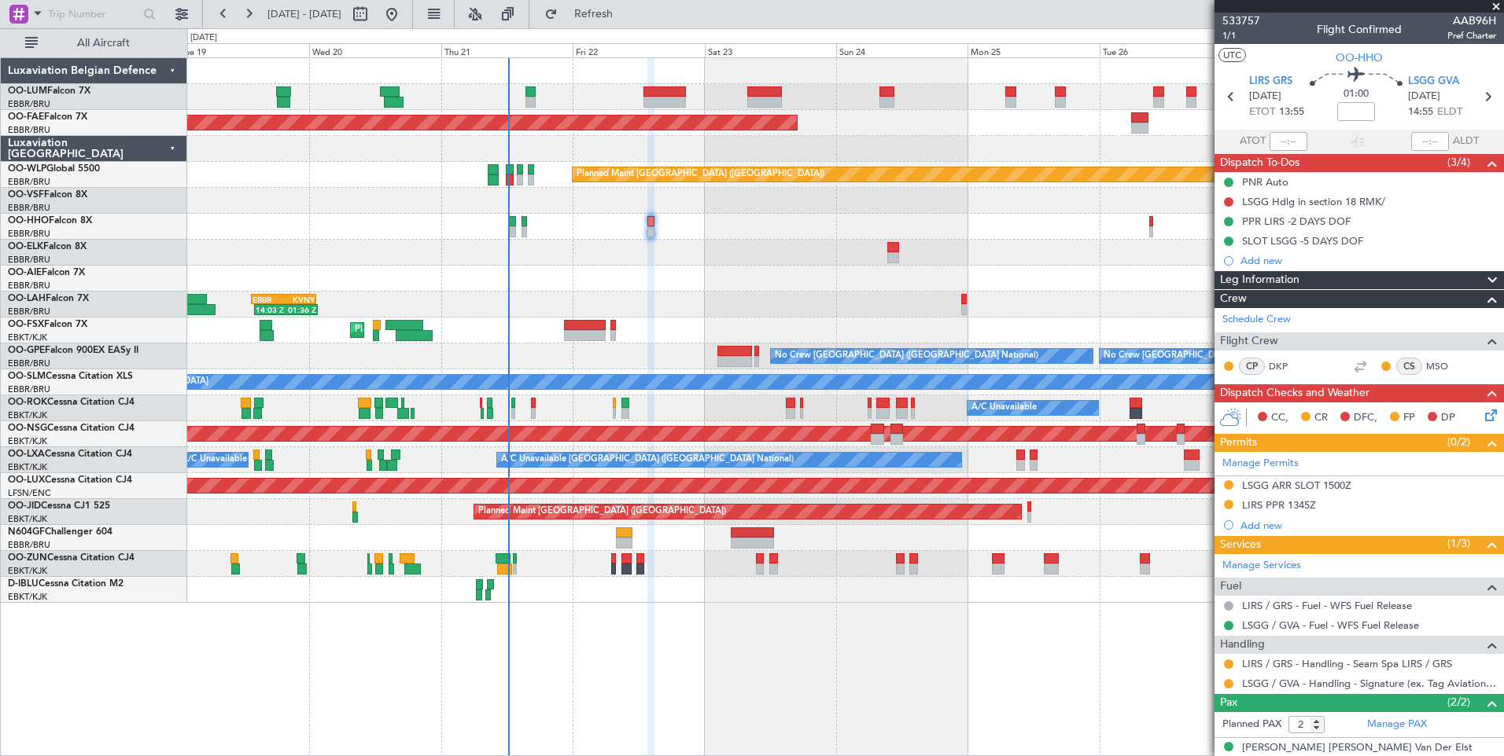
click at [727, 165] on div "Planned Maint Brussels (Brussels National) Planned Maint Brussels (Brussels Nat…" at bounding box center [845, 330] width 1316 height 545
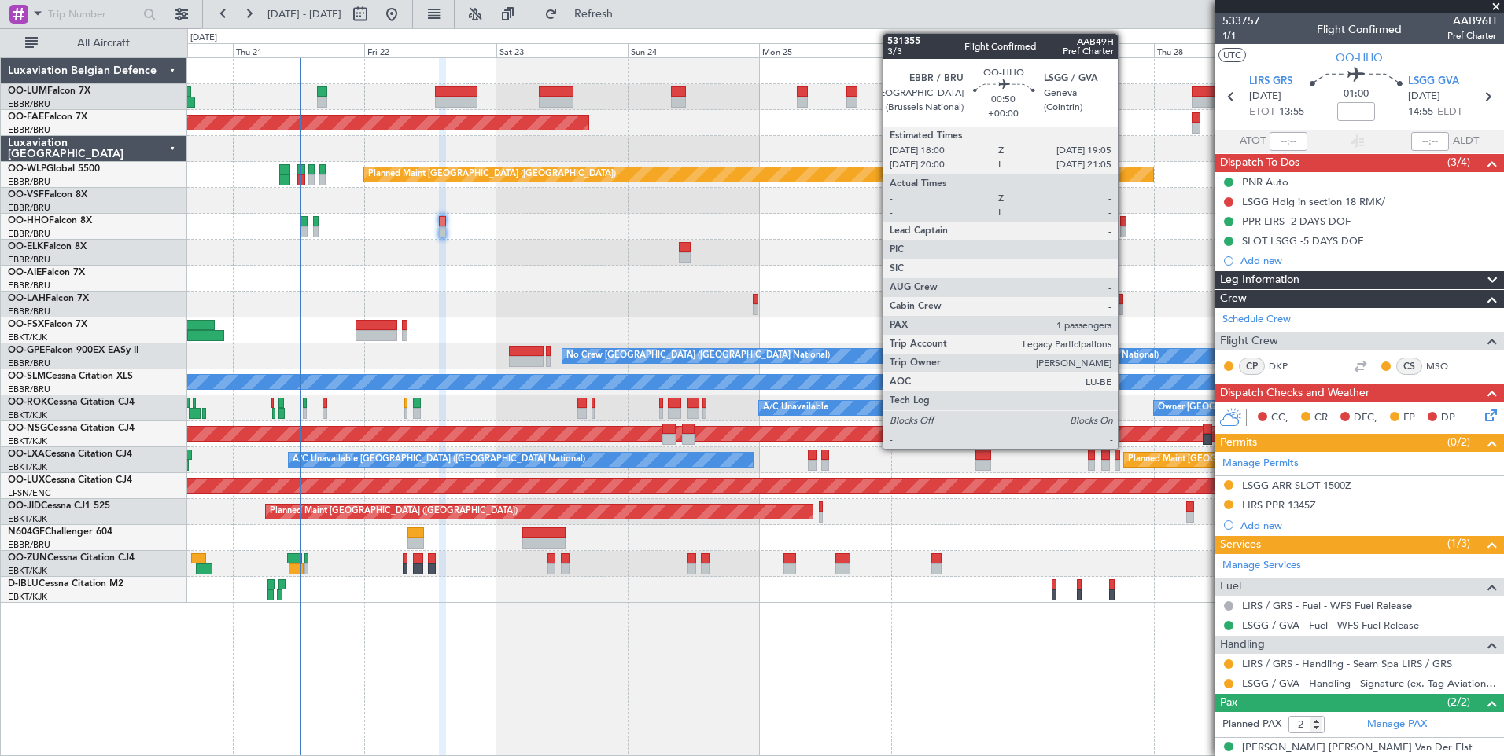
click at [1124, 222] on div at bounding box center [1123, 221] width 6 height 11
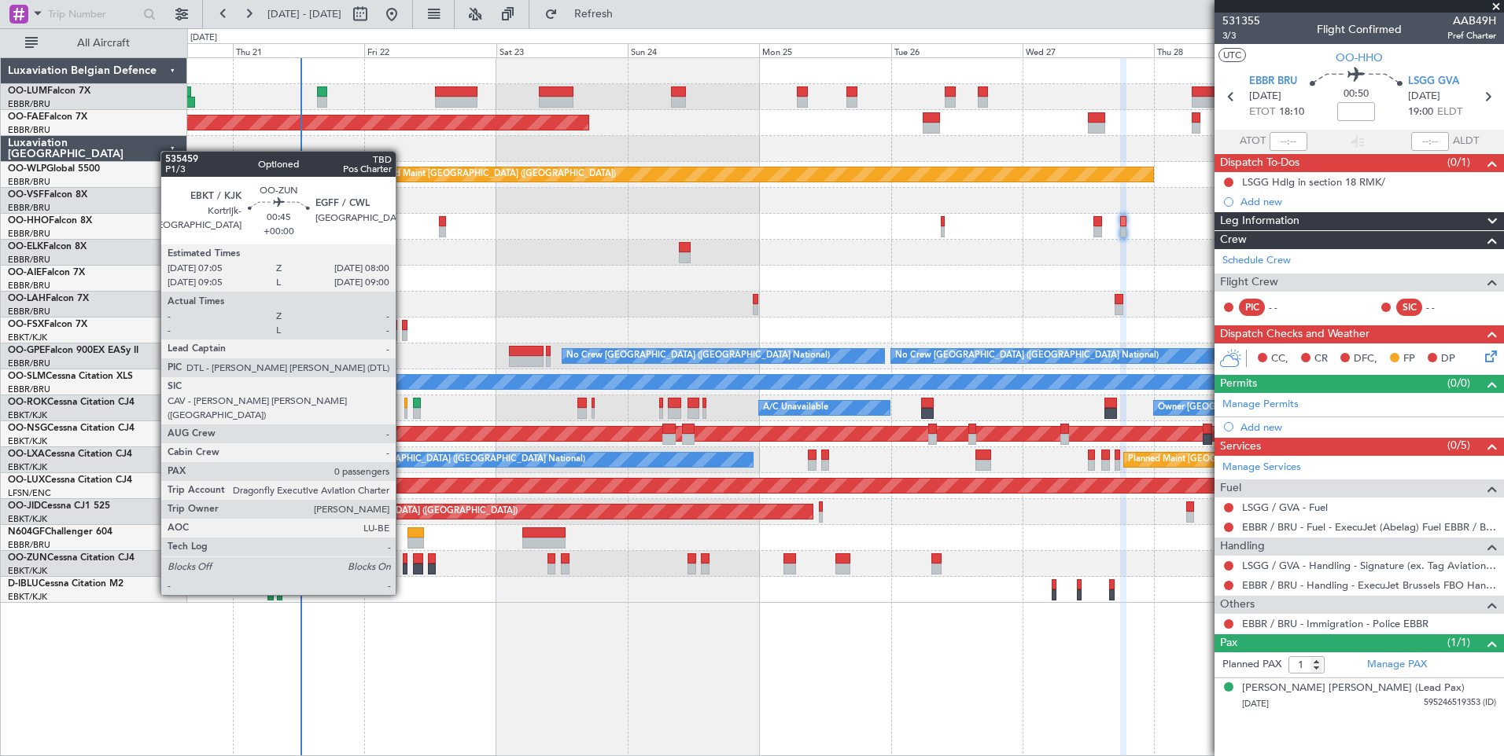
click at [403, 565] on div at bounding box center [406, 569] width 6 height 11
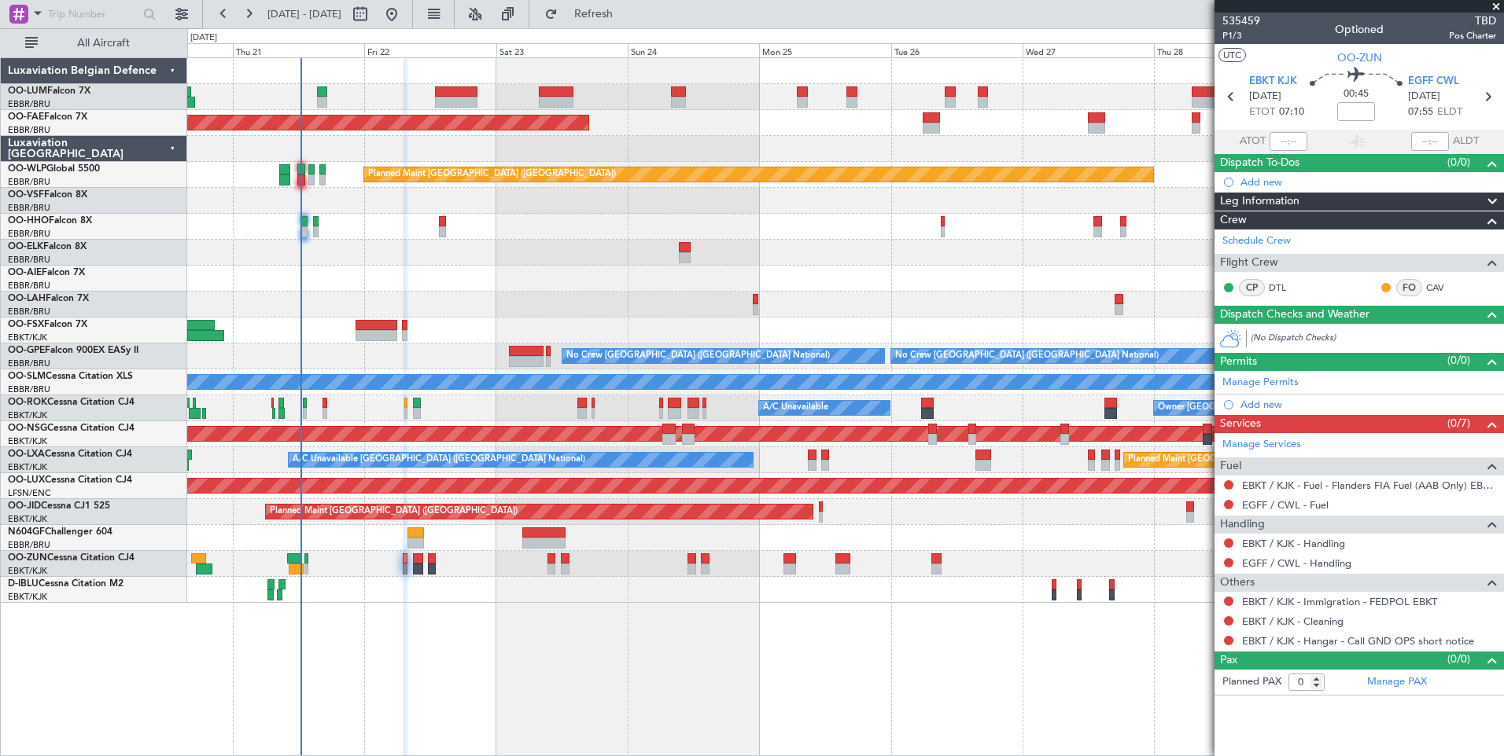
click at [723, 283] on div "Planned Maint Brussels (Brussels National) Planned Maint Kortrijk-Wevelgem Plan…" at bounding box center [845, 330] width 1316 height 545
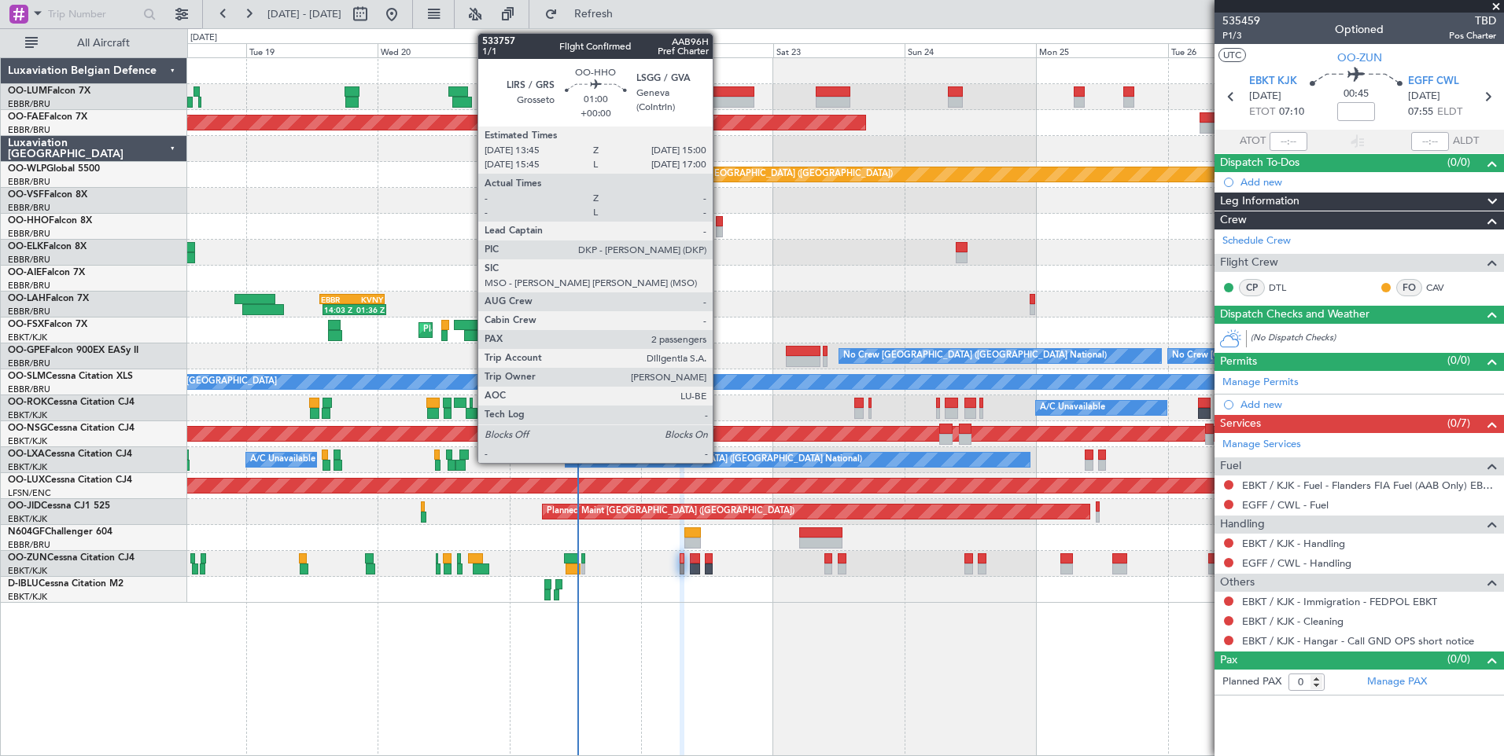
click at [720, 222] on div at bounding box center [719, 221] width 7 height 11
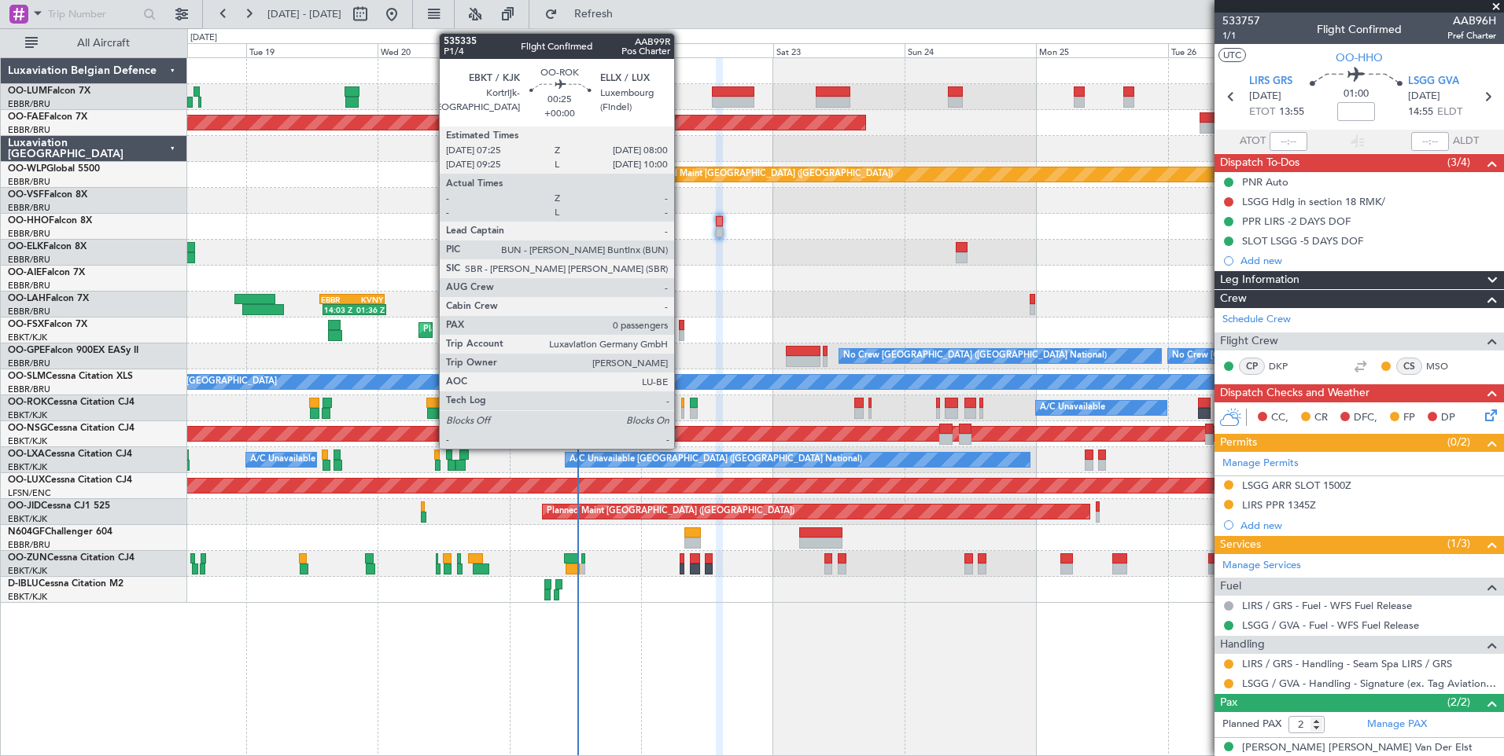
click at [681, 403] on div at bounding box center [683, 403] width 4 height 11
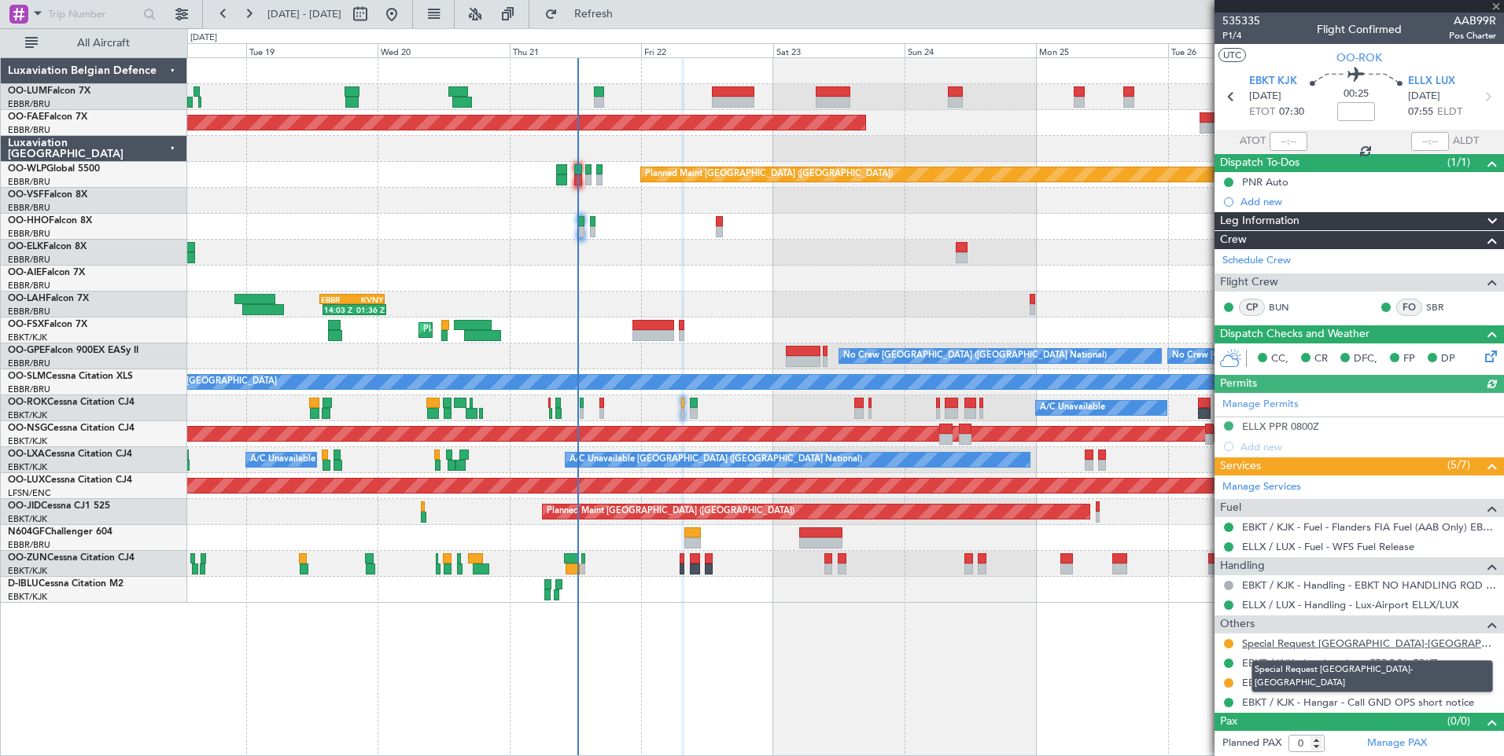
click at [1379, 646] on link "Special Request [GEOGRAPHIC_DATA]-[GEOGRAPHIC_DATA]" at bounding box center [1369, 643] width 254 height 13
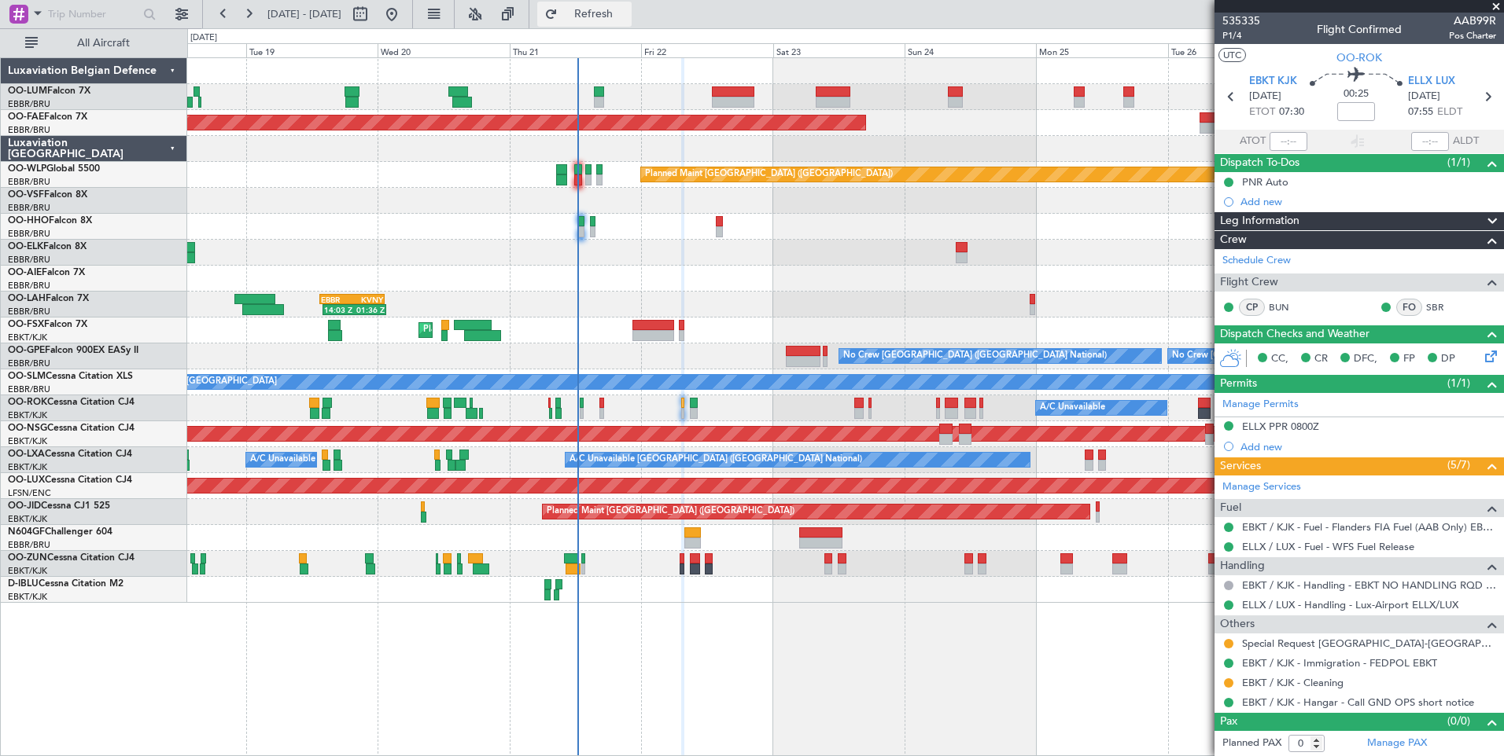
click at [627, 19] on span "Refresh" at bounding box center [594, 14] width 66 height 11
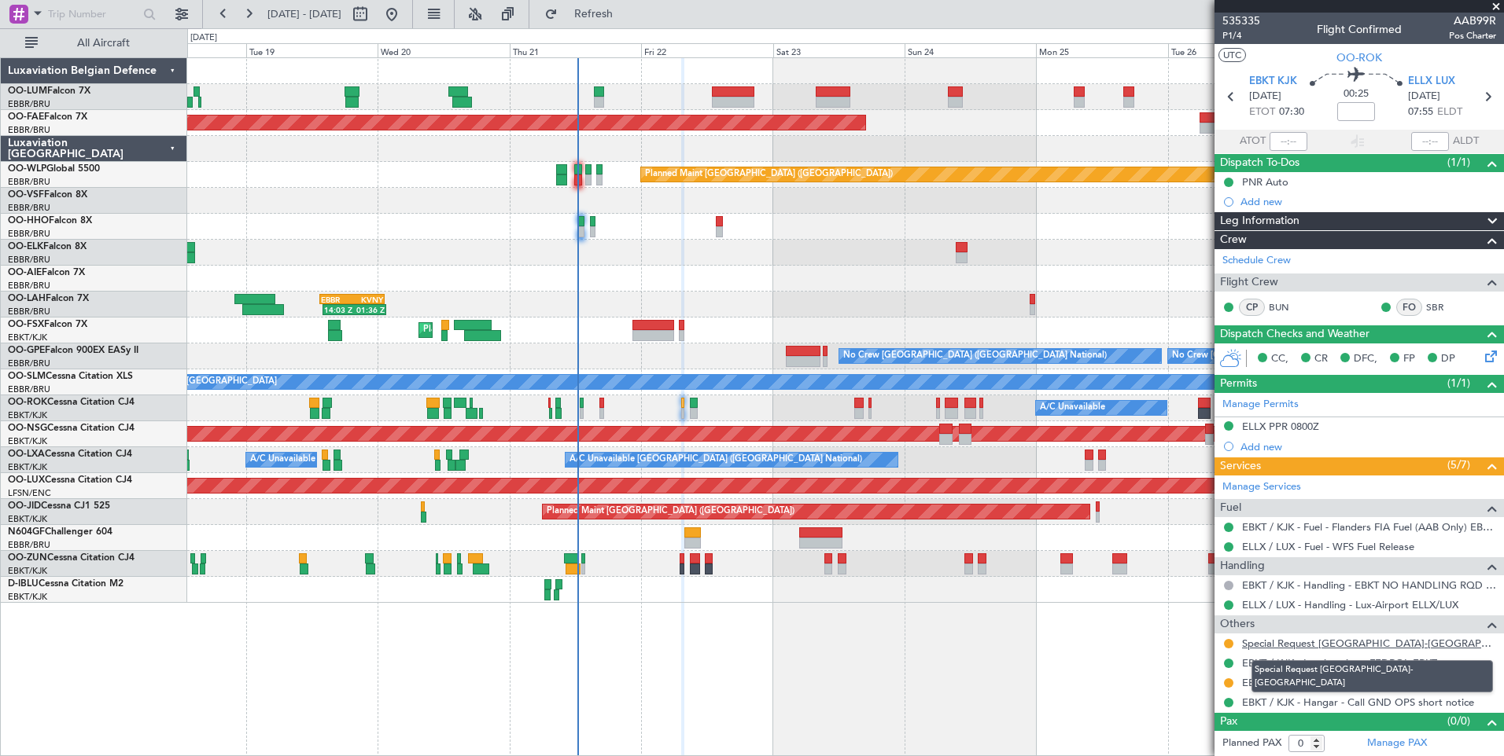
click at [1292, 639] on link "Special Request [GEOGRAPHIC_DATA]-[GEOGRAPHIC_DATA]" at bounding box center [1369, 643] width 254 height 13
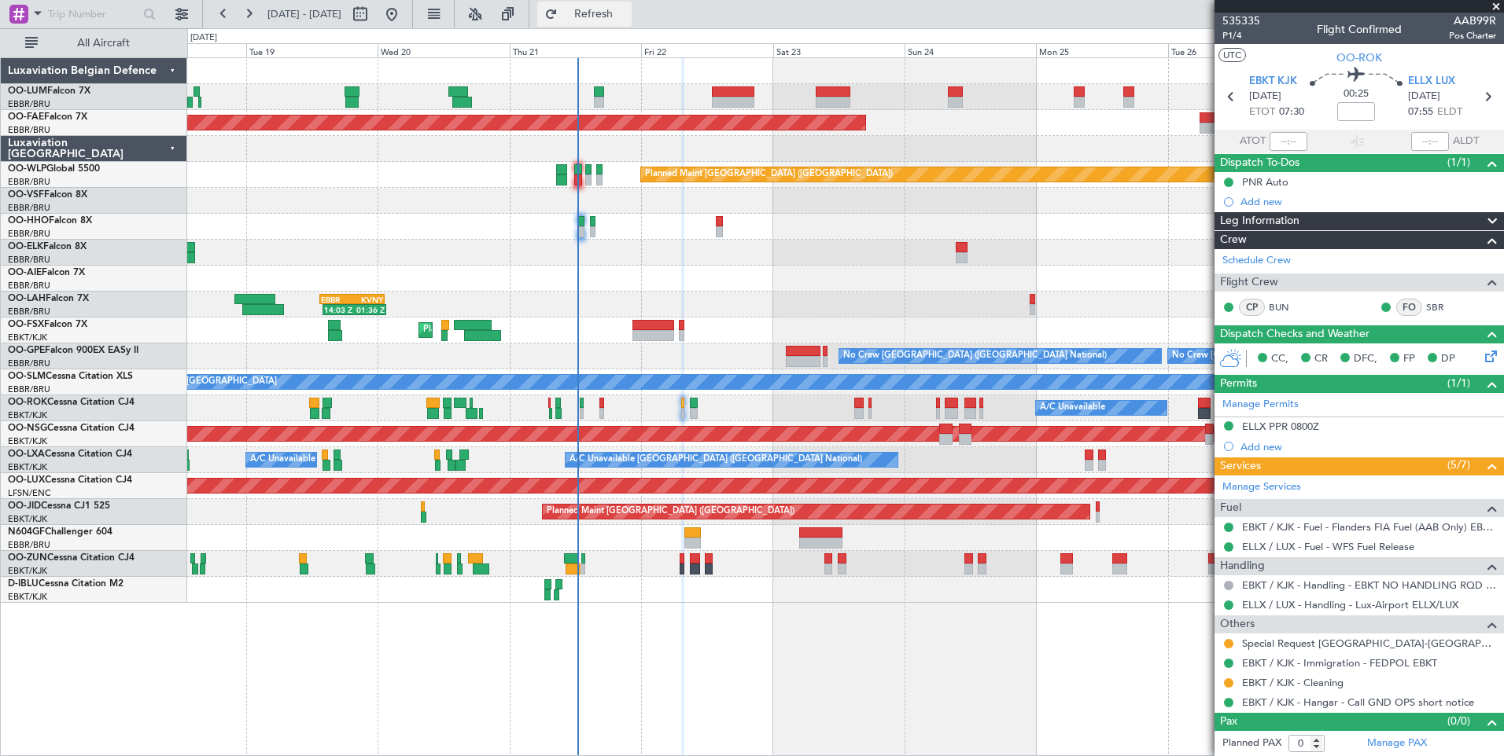
click at [631, 6] on button "Refresh" at bounding box center [584, 14] width 94 height 25
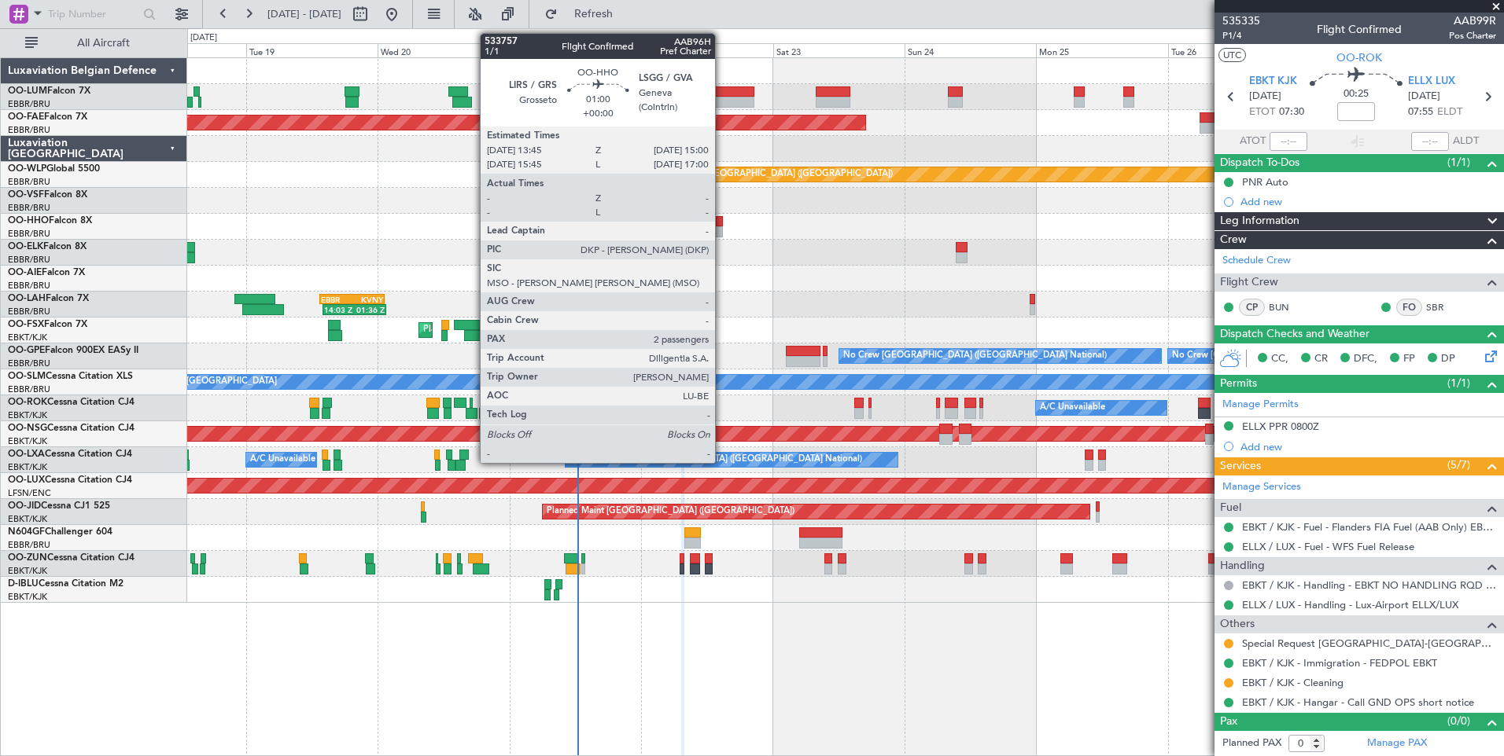
click at [722, 226] on div at bounding box center [719, 231] width 7 height 11
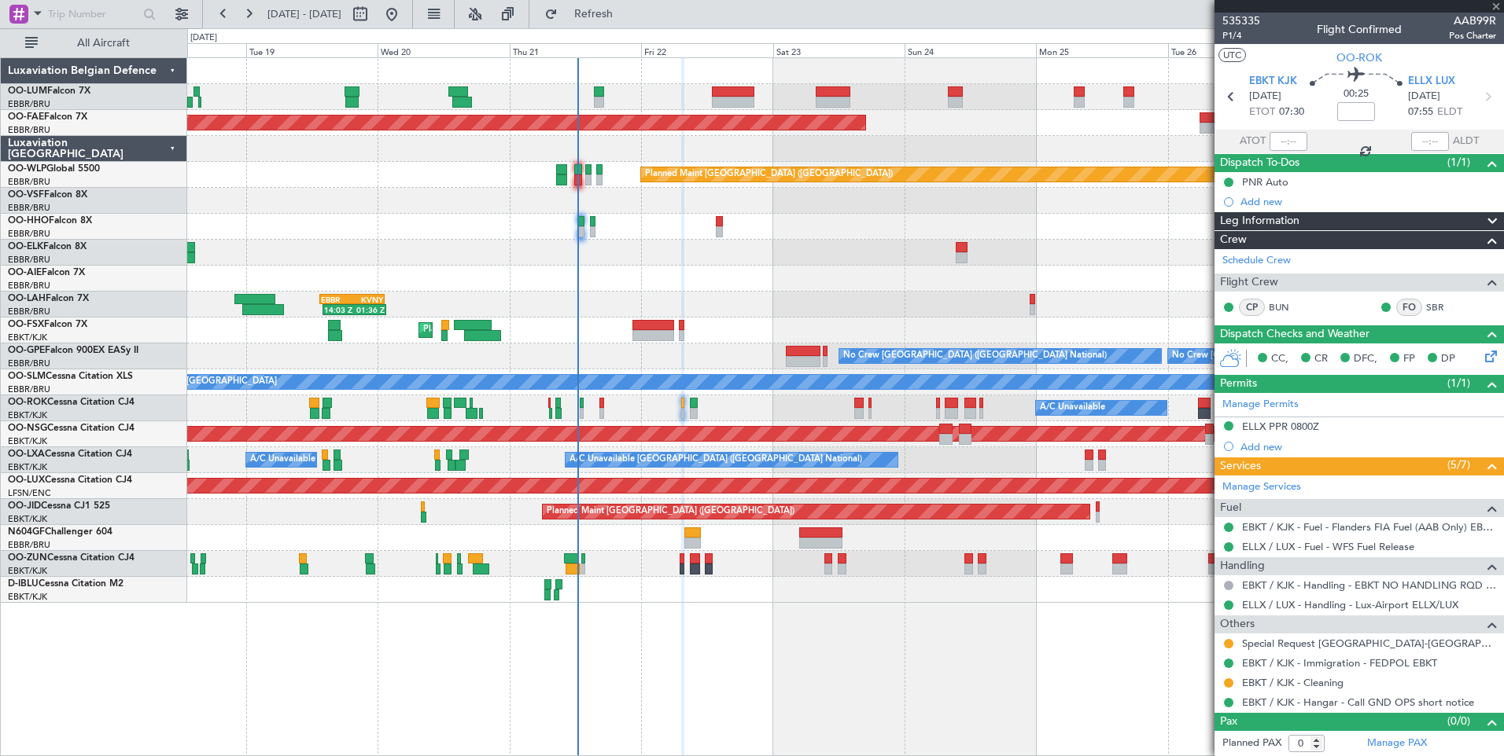
type input "2"
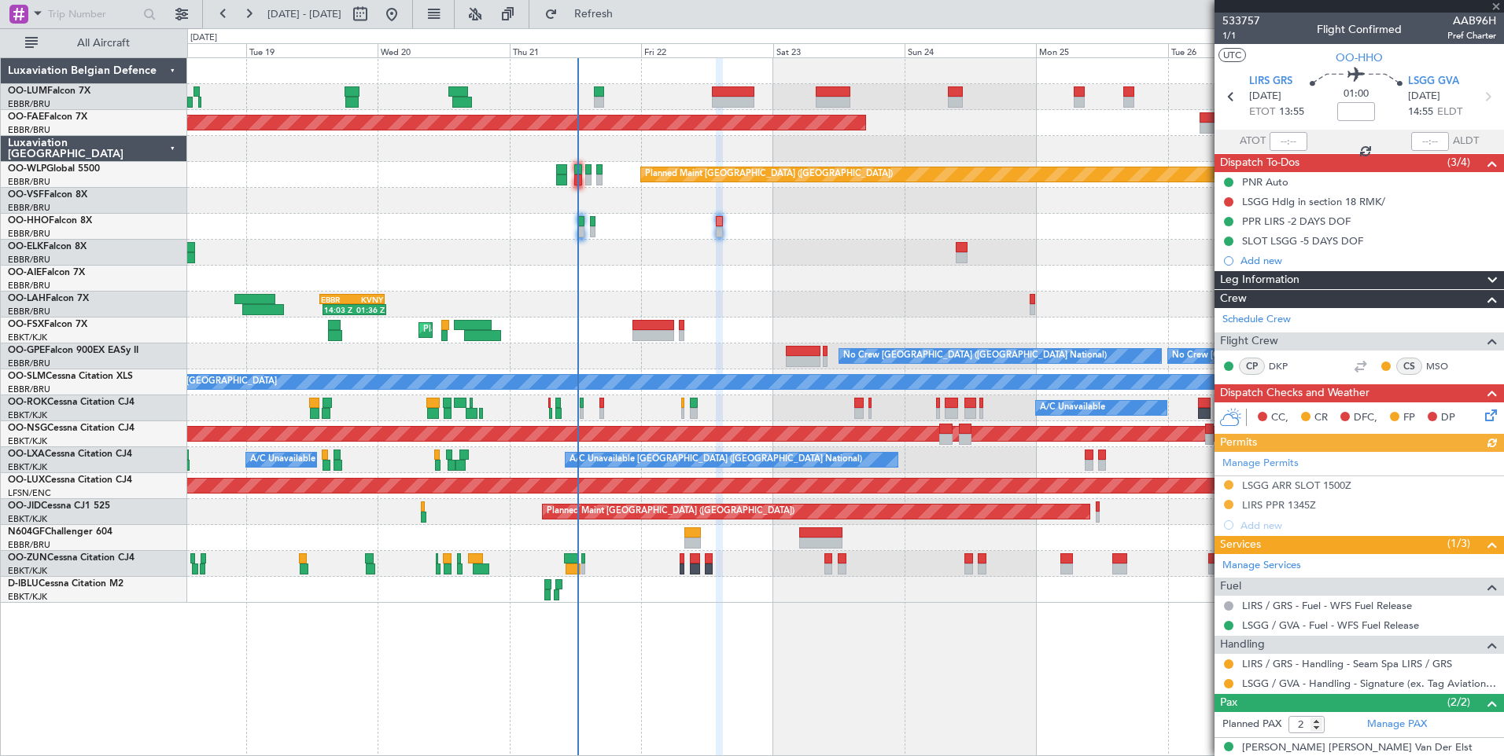
click at [1327, 486] on div "Manage Permits LSGG ARR SLOT 1500Z LIRS PPR 1345Z Add new" at bounding box center [1358, 493] width 289 height 83
click at [1338, 489] on div "LSGG ARR SLOT 1500Z" at bounding box center [1296, 485] width 109 height 13
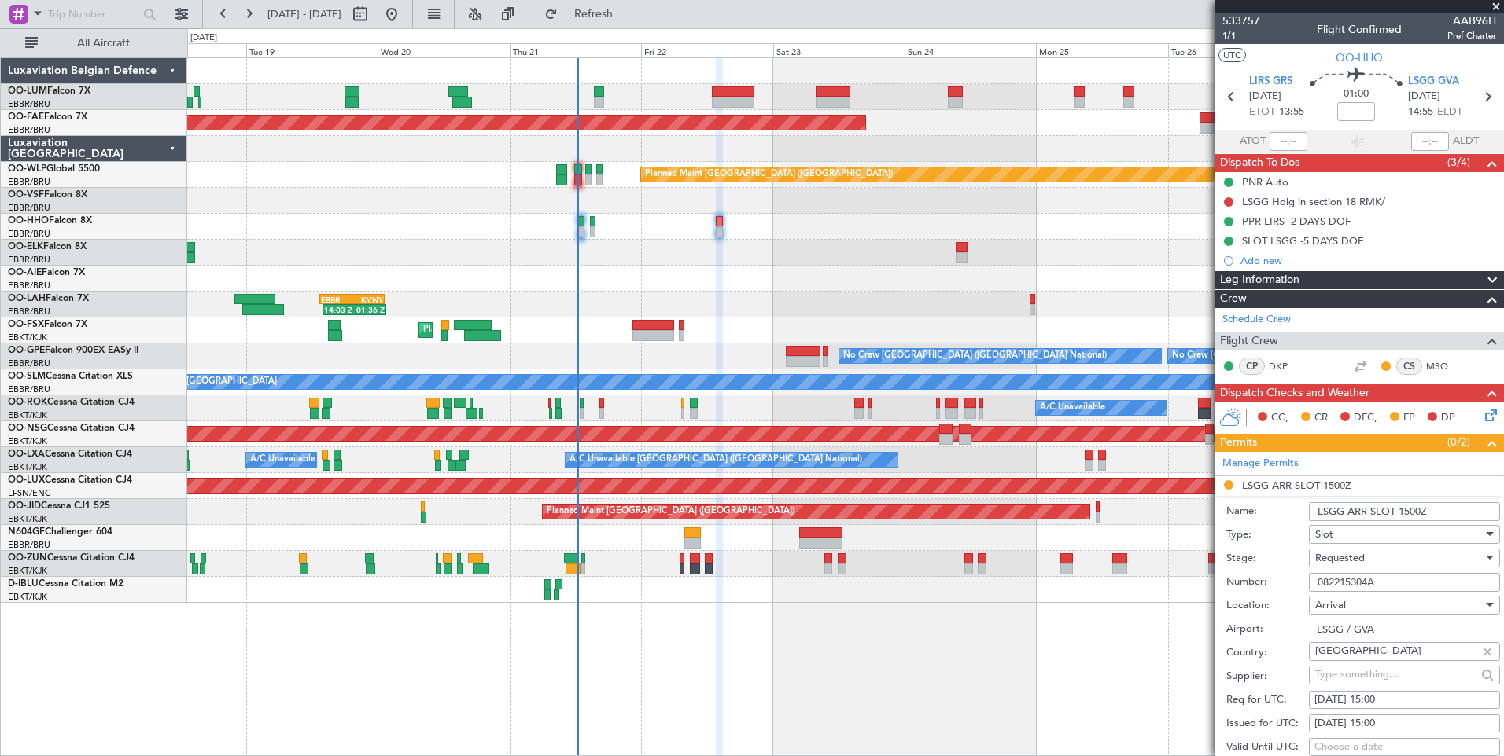
drag, startPoint x: 1395, startPoint y: 579, endPoint x: 1231, endPoint y: 555, distance: 165.3
click at [1231, 555] on form "Name: LSGG ARR SLOT 1500Z Type: Slot Stage: Requested Number: 082215304A Locati…" at bounding box center [1358, 730] width 289 height 469
paste input "082215108A"
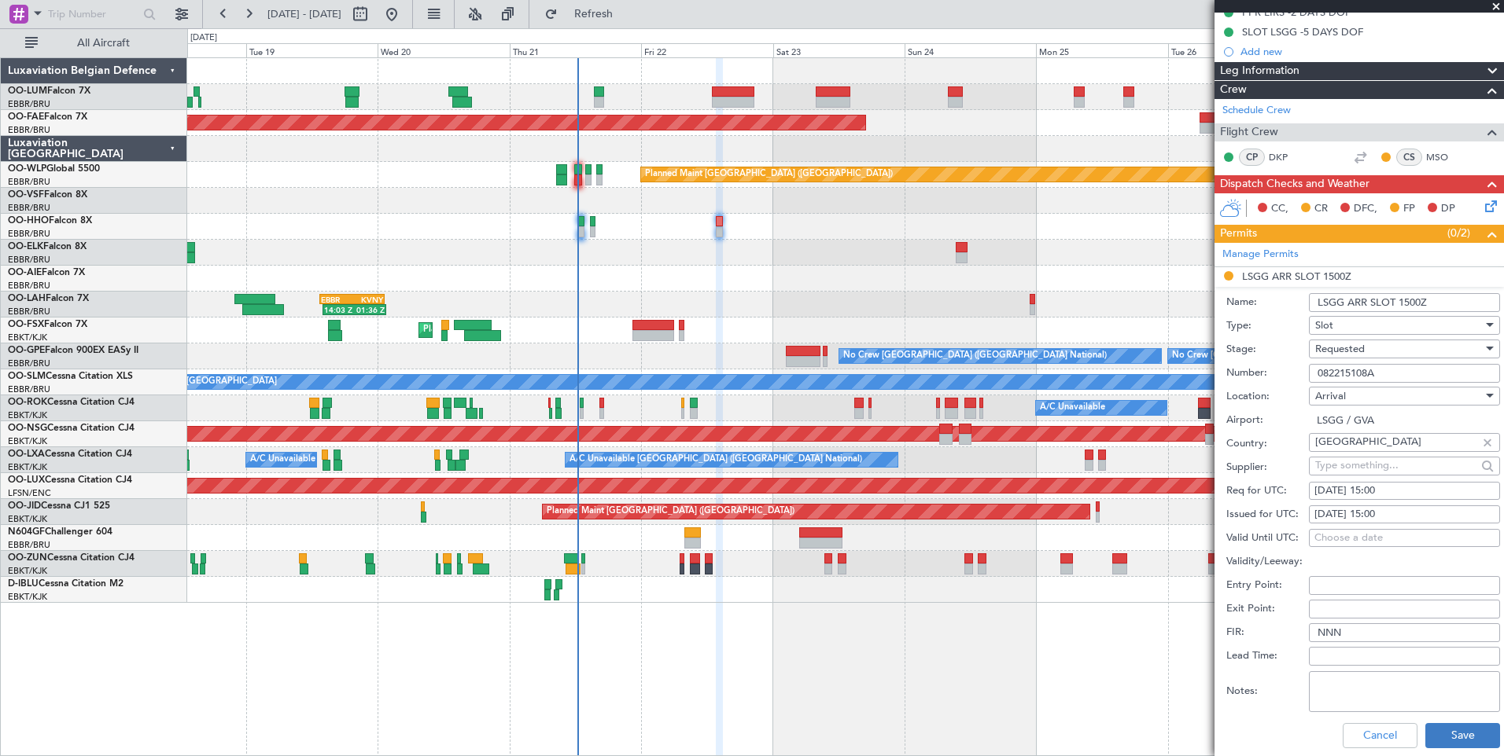
scroll to position [236, 0]
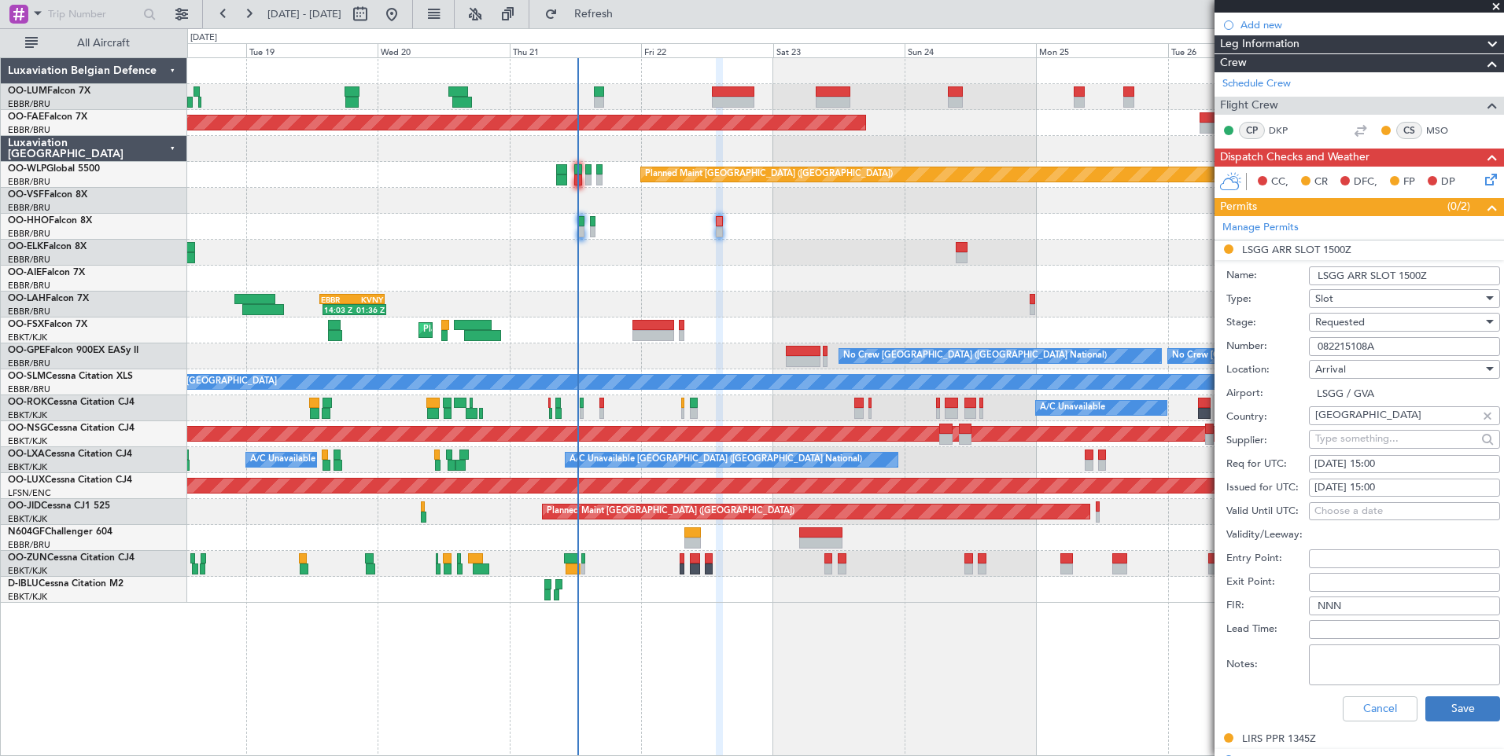
type input "082215108A"
click at [1456, 710] on button "Save" at bounding box center [1462, 709] width 75 height 25
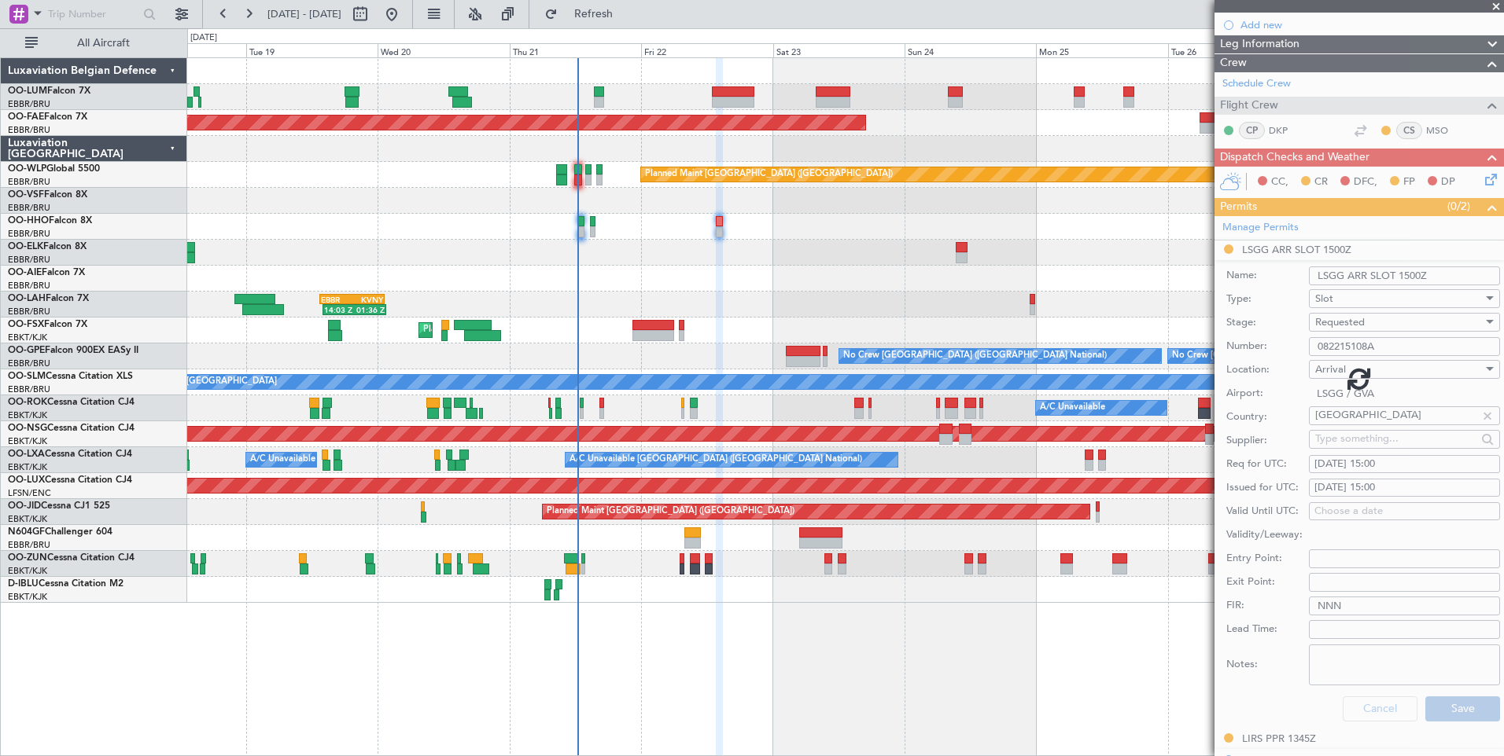
scroll to position [52, 0]
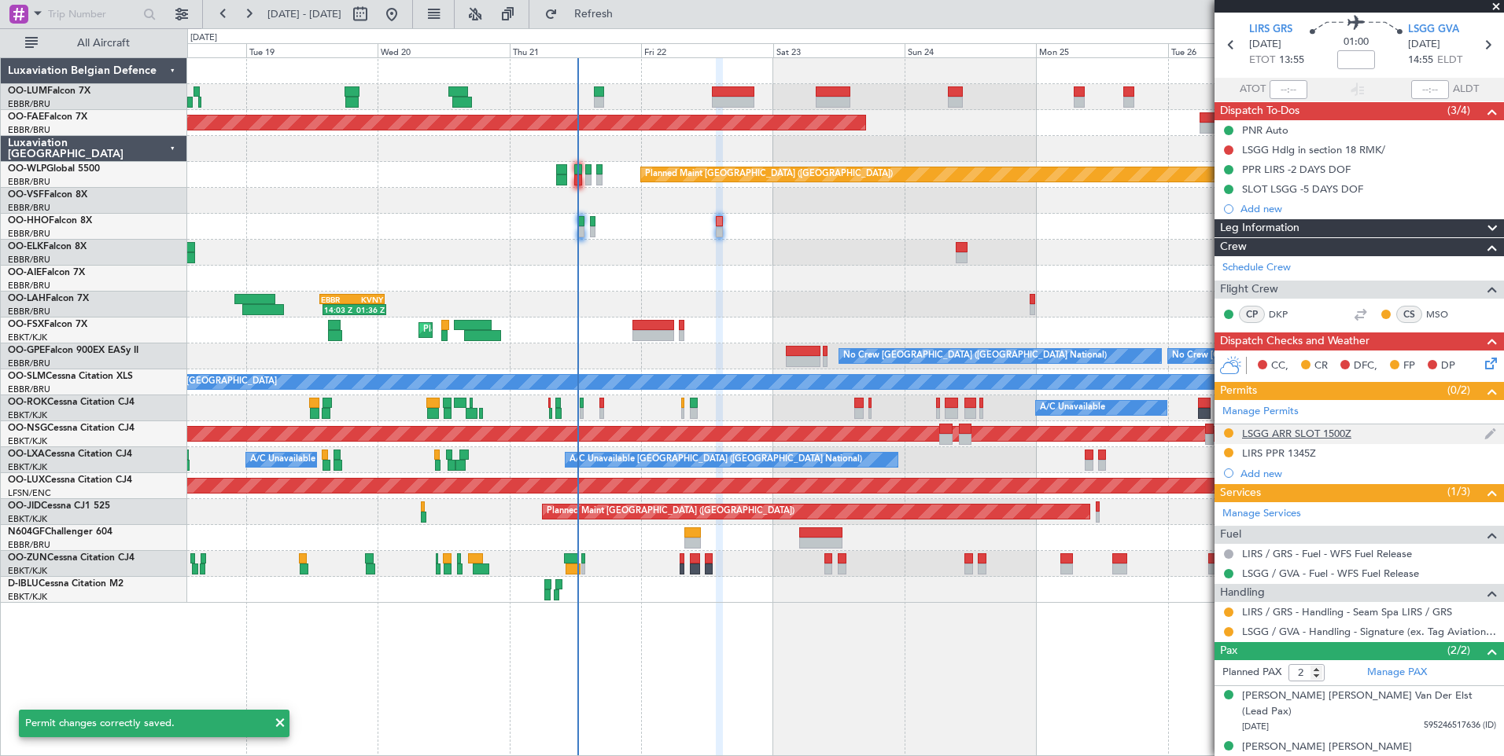
click at [1277, 432] on div "LSGG ARR SLOT 1500Z" at bounding box center [1296, 433] width 109 height 13
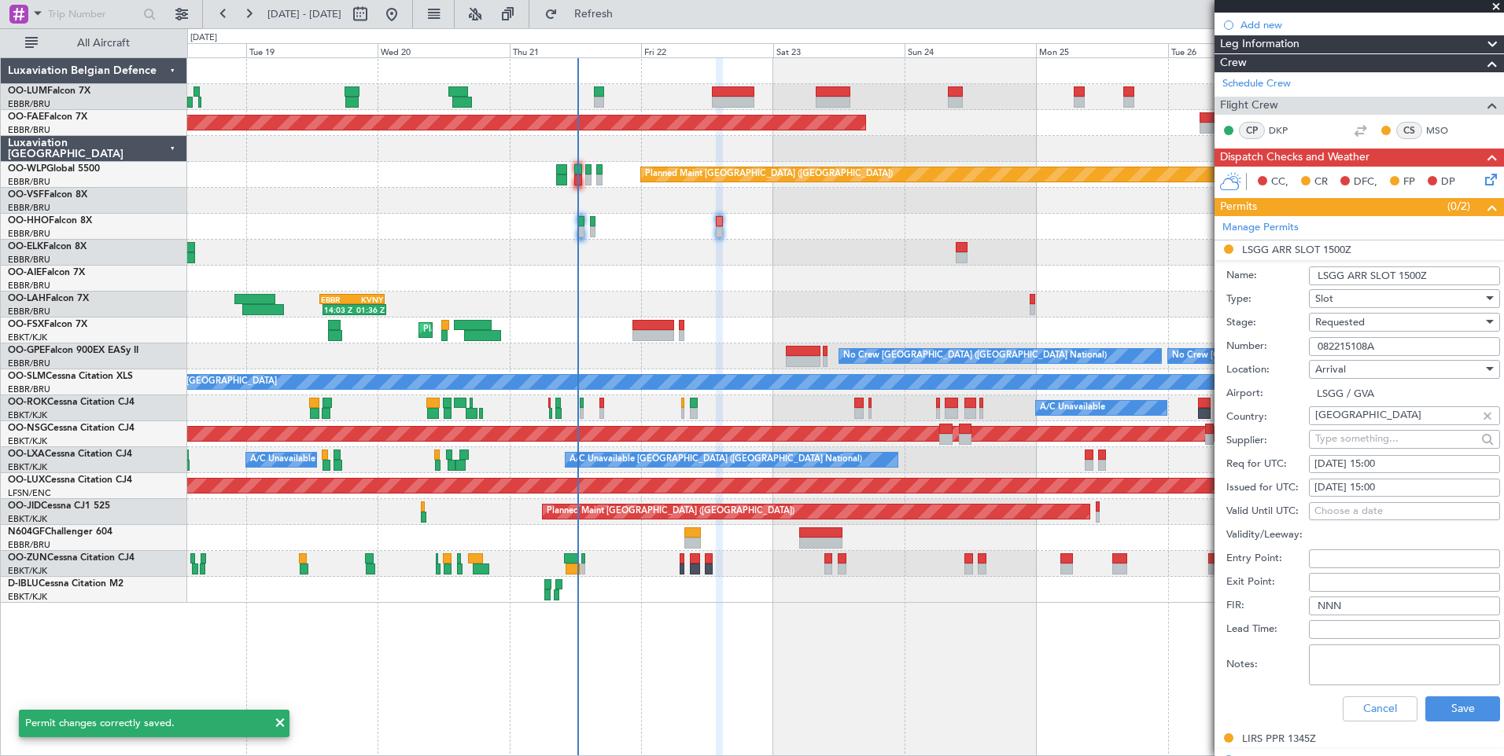
scroll to position [472, 0]
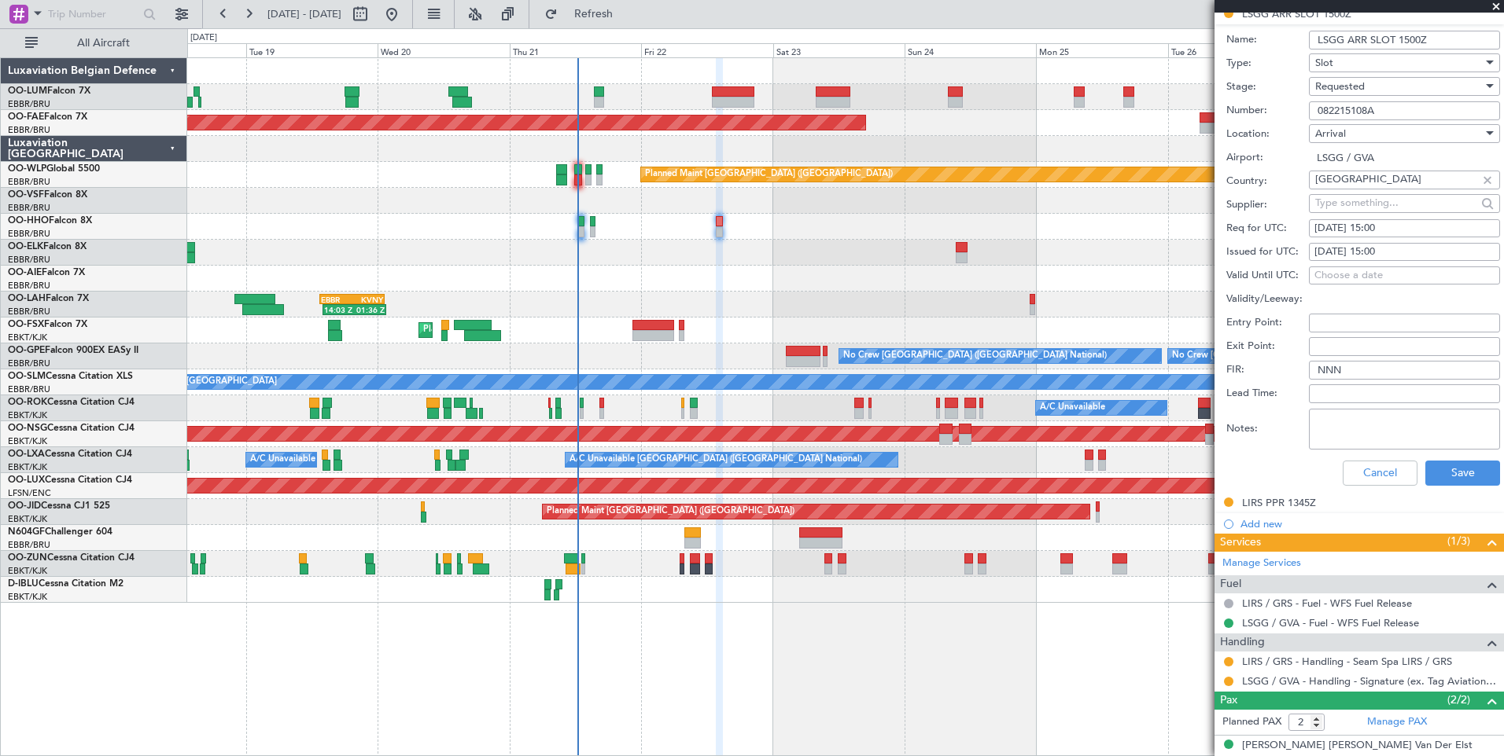
click at [1356, 414] on textarea "Notes:" at bounding box center [1403, 429] width 191 height 41
paste textarea "15:00 to 15:19 UTC"
type textarea "15:00 to 15:19 UTC"
click at [1448, 469] on button "Save" at bounding box center [1462, 473] width 75 height 25
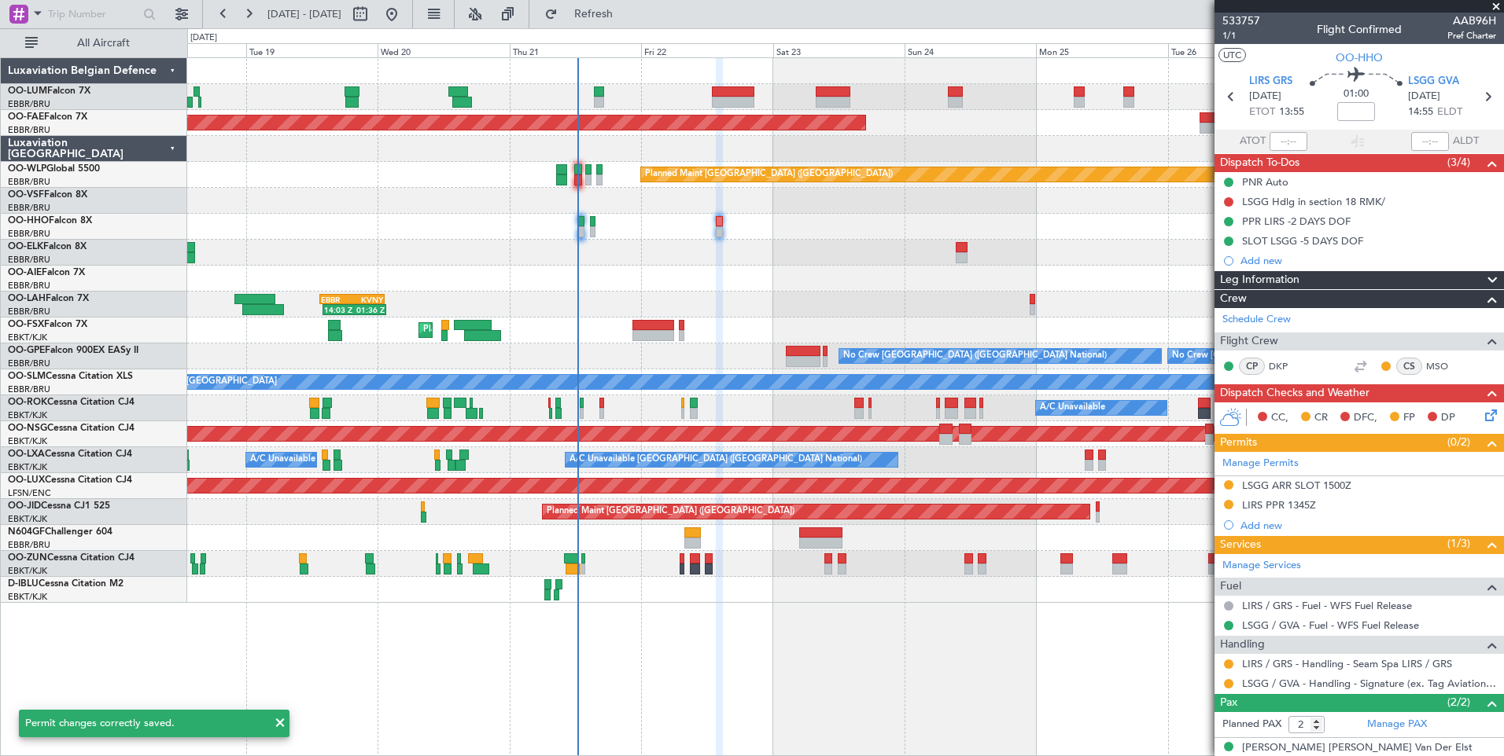
scroll to position [52, 0]
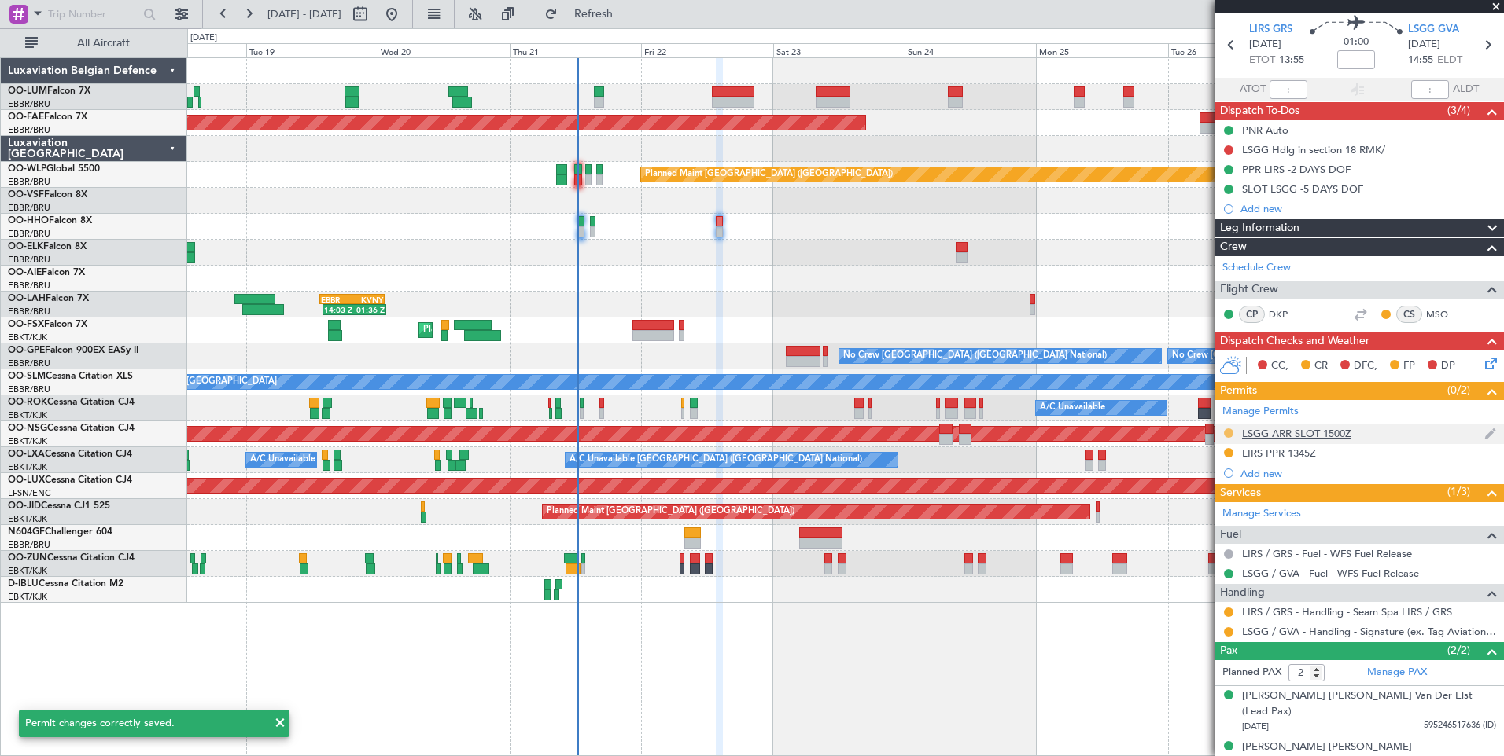
click at [1226, 432] on button at bounding box center [1228, 433] width 9 height 9
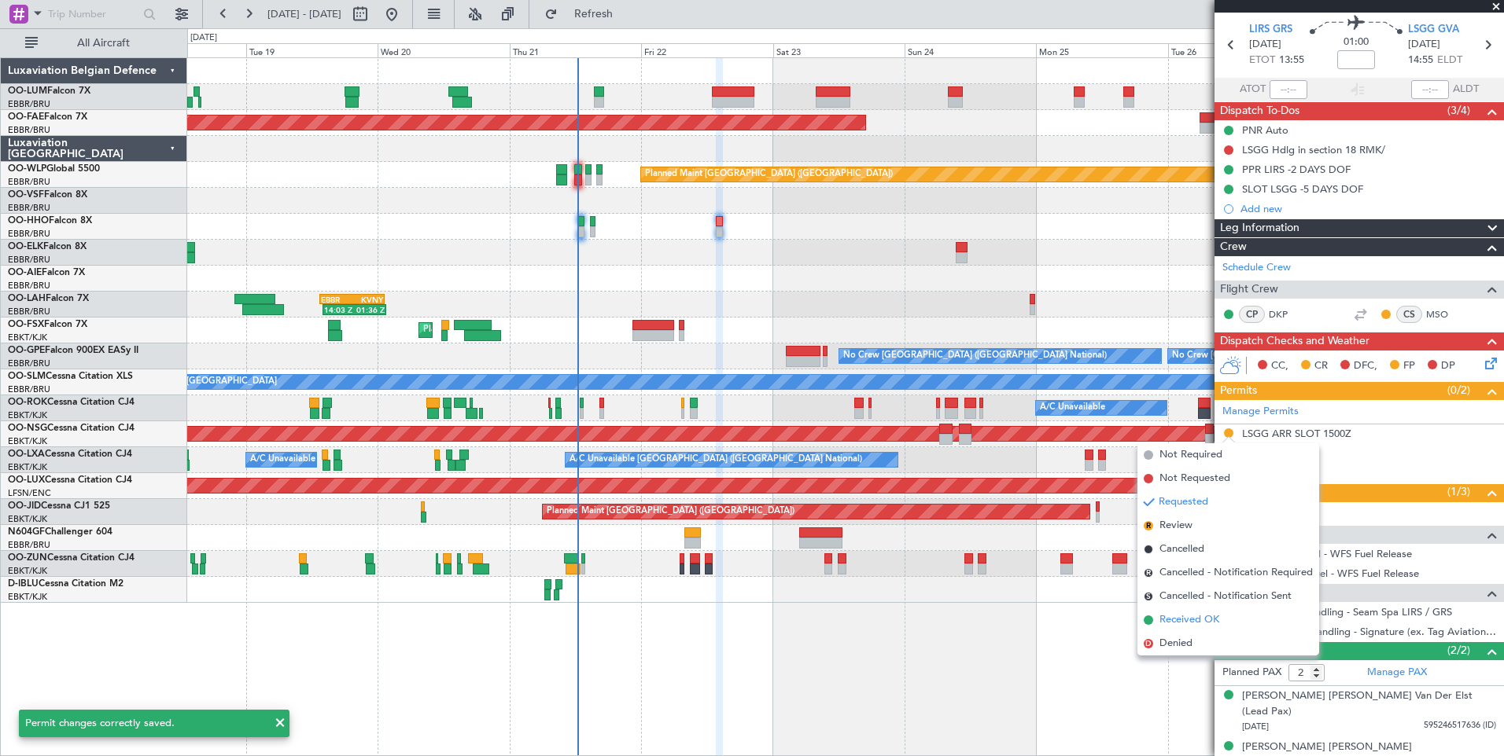
click at [1172, 623] on span "Received OK" at bounding box center [1189, 621] width 60 height 16
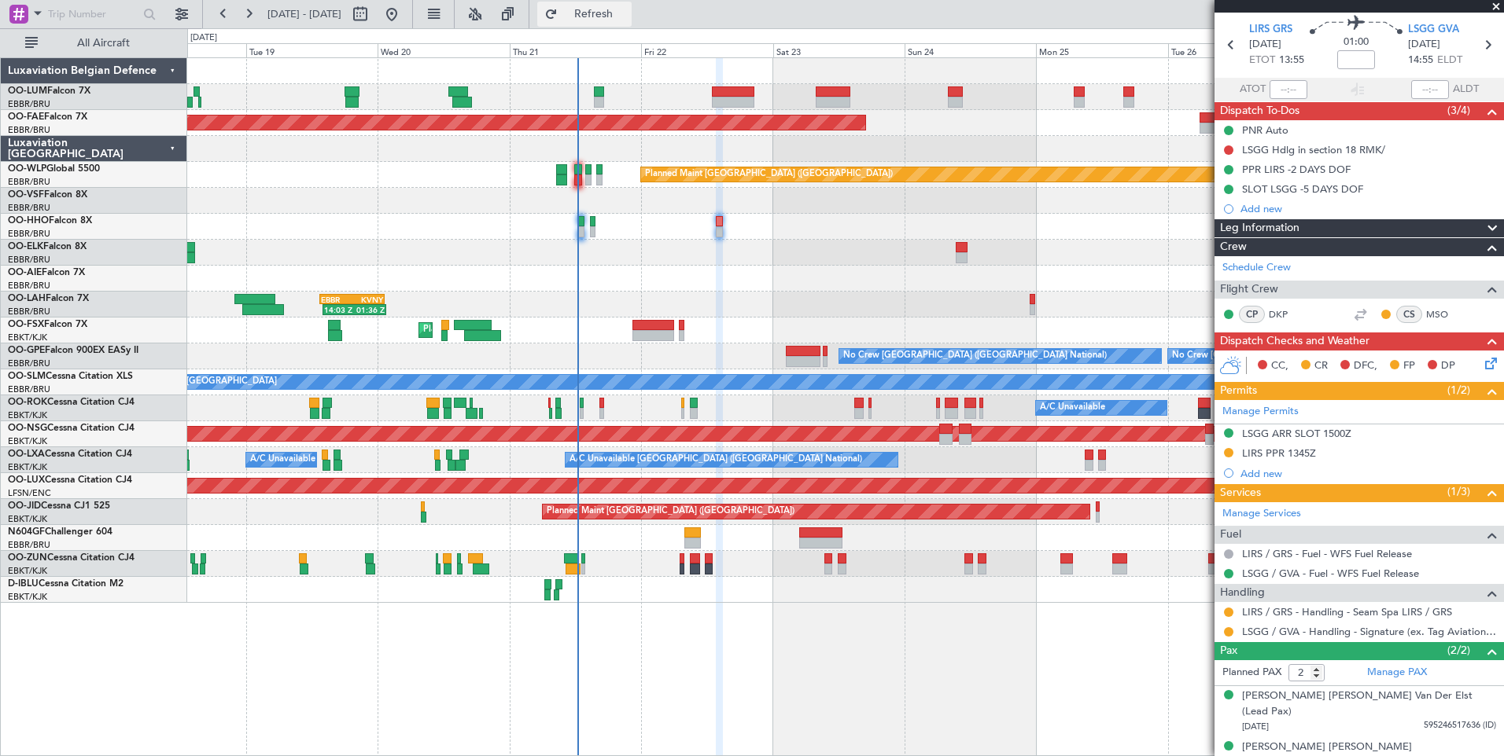
click at [627, 15] on span "Refresh" at bounding box center [594, 14] width 66 height 11
click at [1324, 432] on div "LSGG ARR SLOT 1500Z" at bounding box center [1296, 433] width 109 height 13
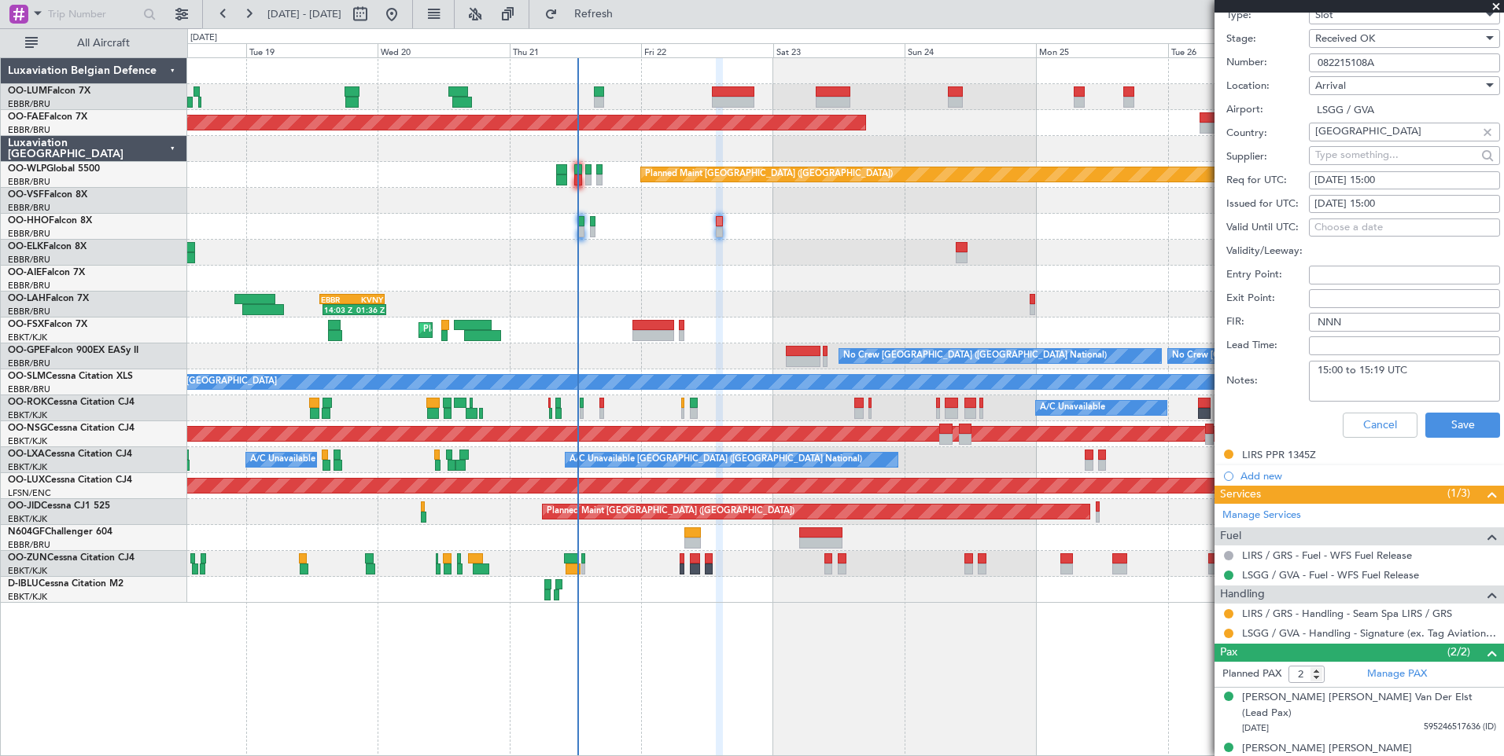
scroll to position [521, 0]
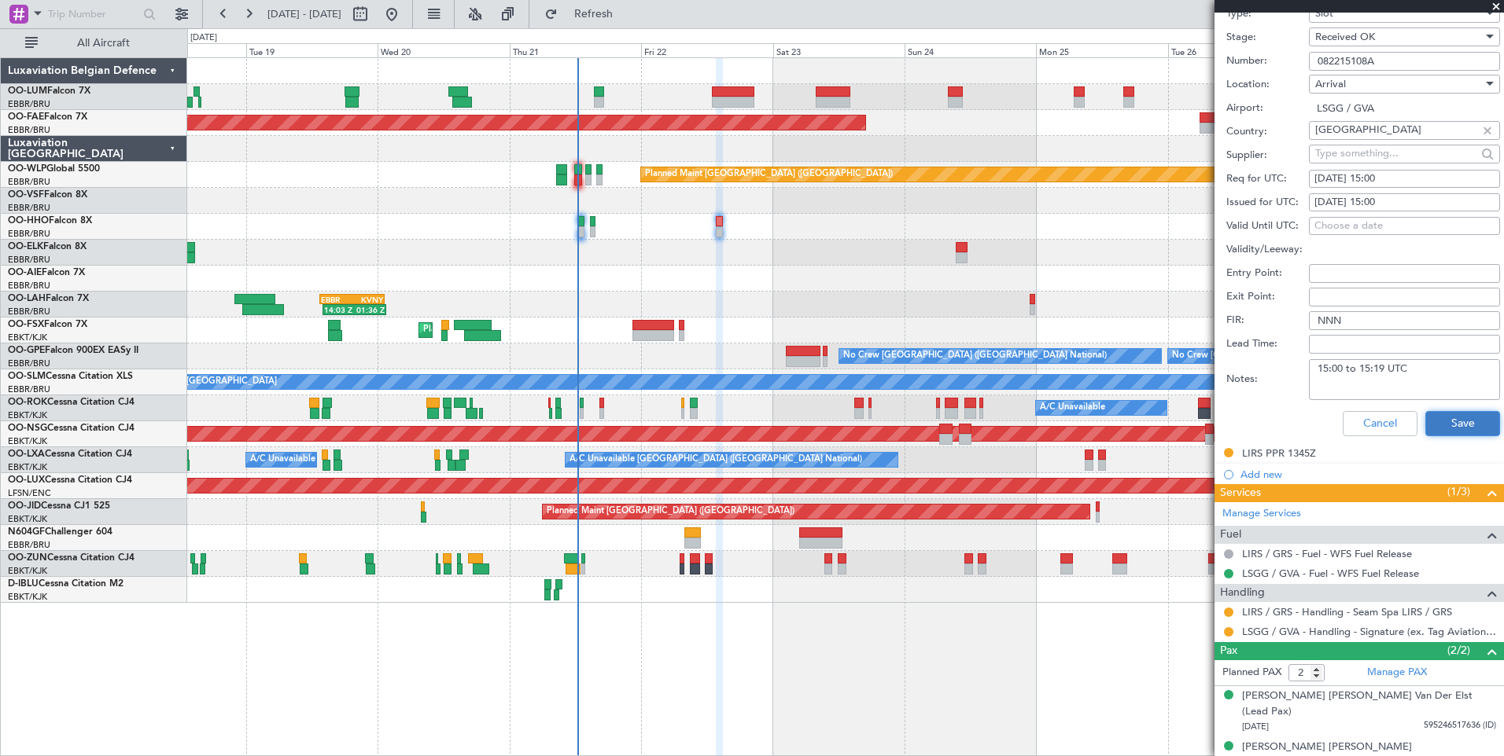
click at [1448, 419] on button "Save" at bounding box center [1462, 423] width 75 height 25
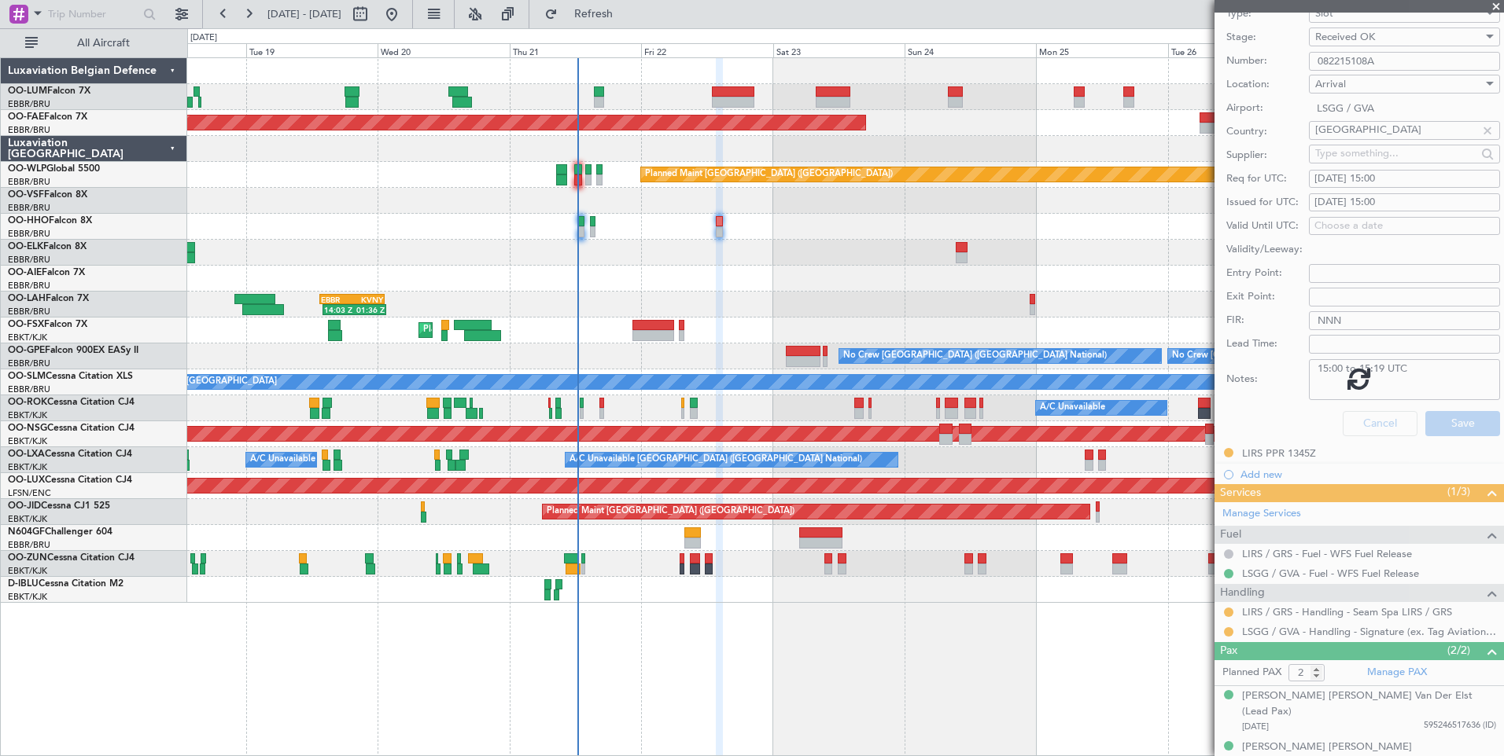
scroll to position [52, 0]
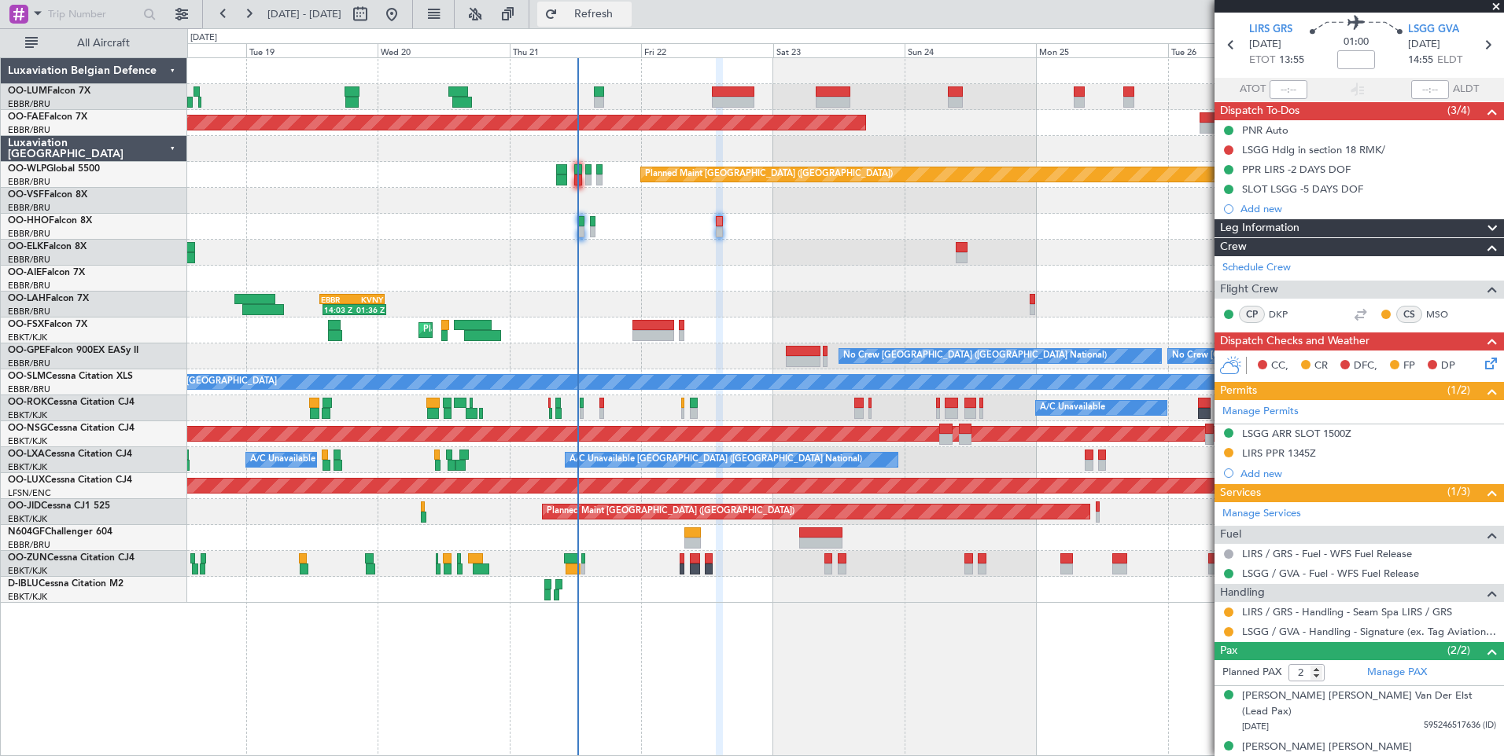
click at [631, 23] on button "Refresh" at bounding box center [584, 14] width 94 height 25
click at [617, 12] on span "Refresh" at bounding box center [594, 14] width 66 height 11
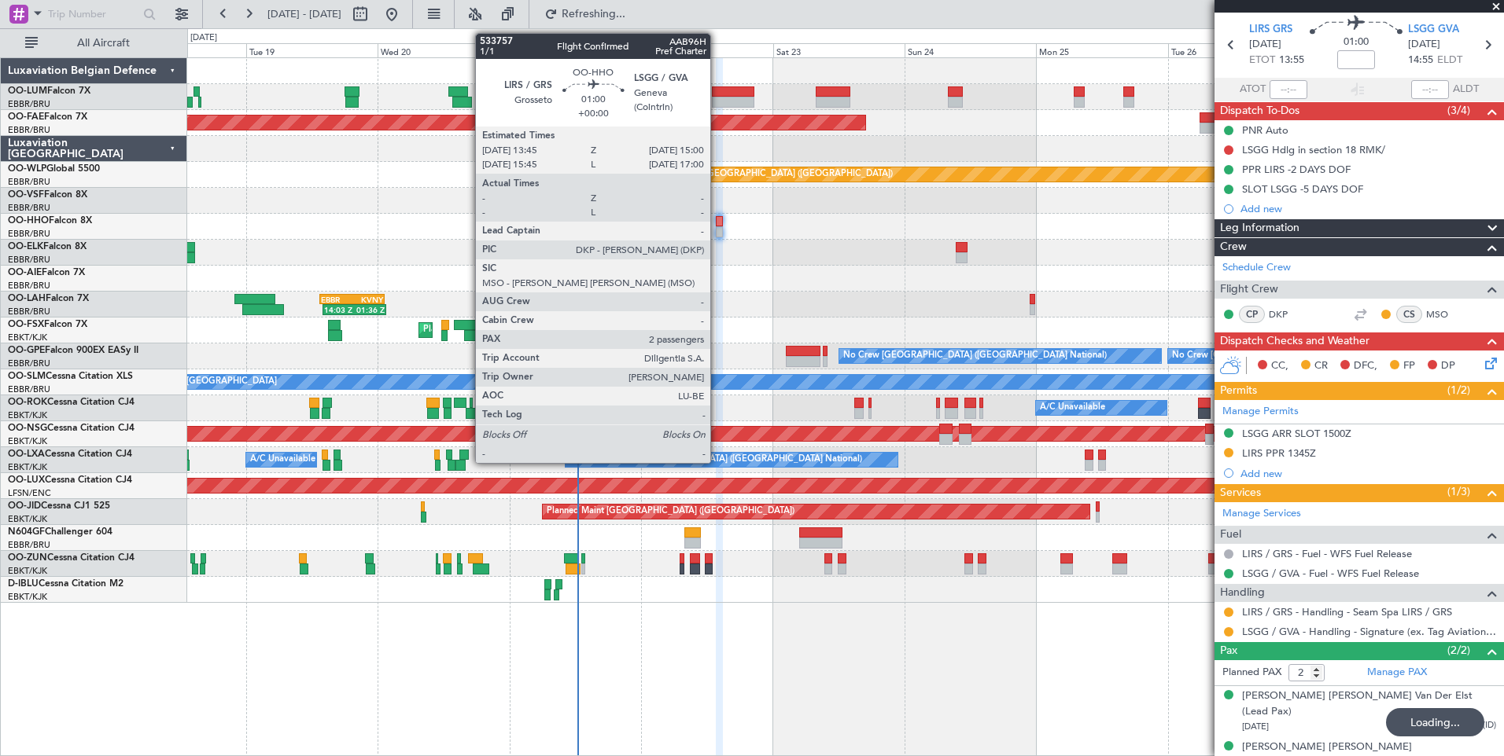
click at [718, 223] on div at bounding box center [719, 221] width 7 height 11
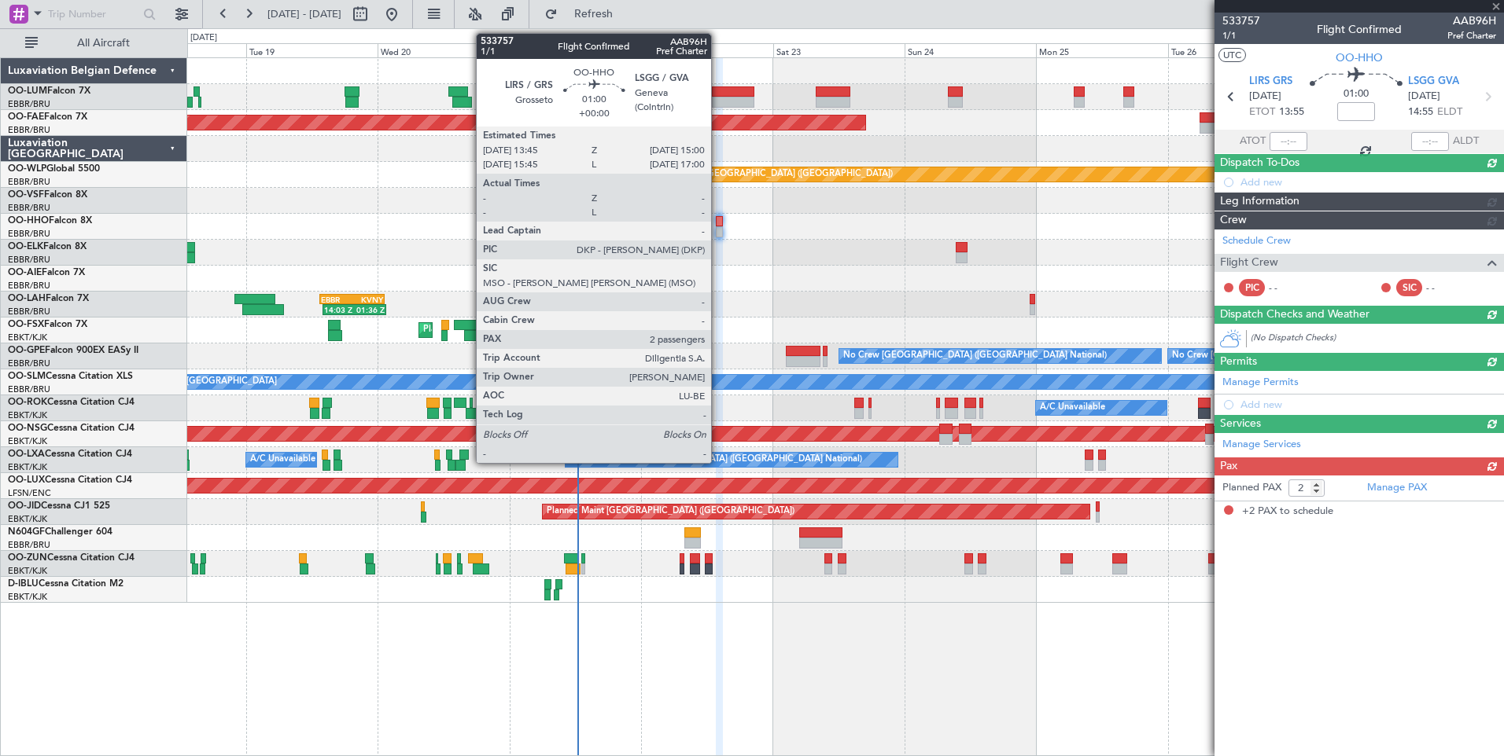
scroll to position [0, 0]
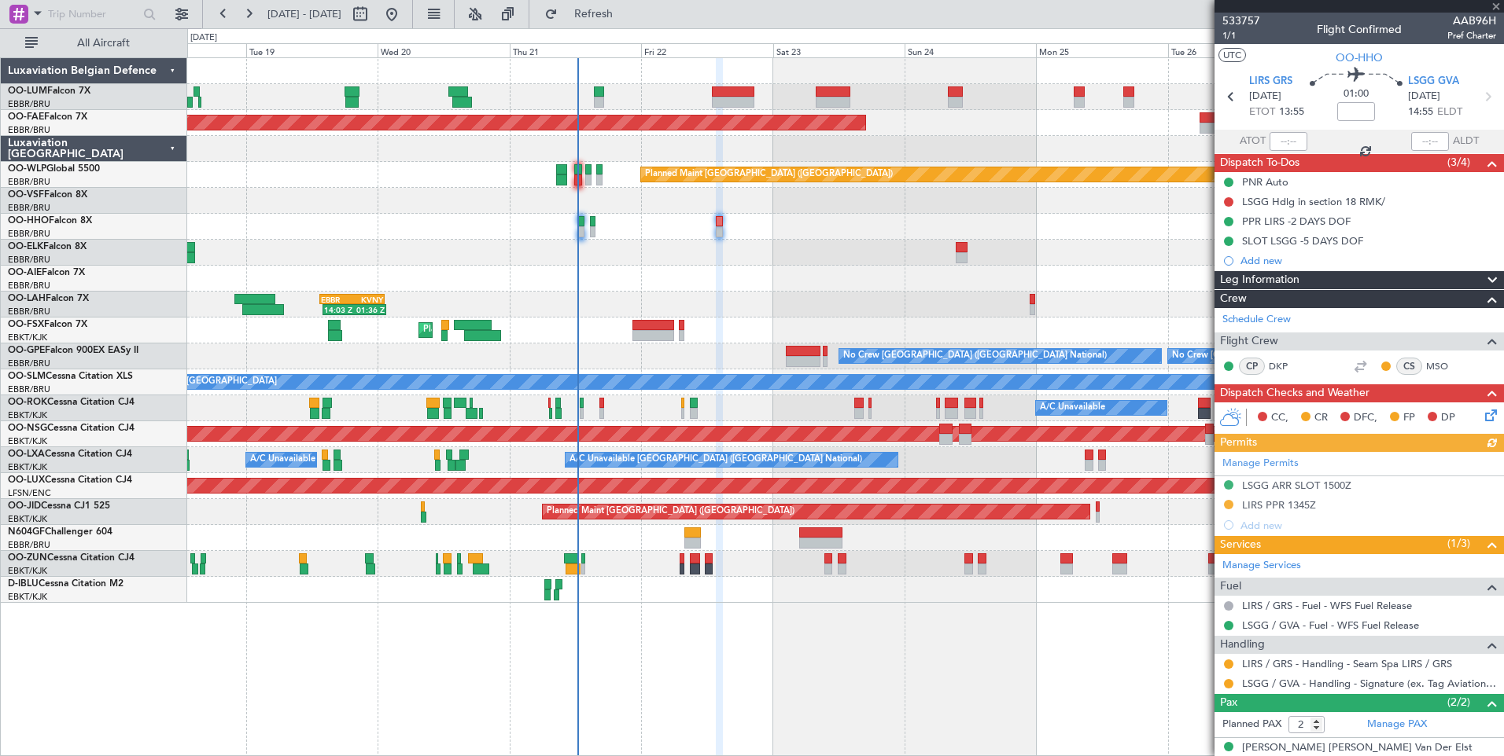
click at [1227, 505] on div "Manage Permits LSGG ARR SLOT 1500Z LIRS PPR 1345Z Add new" at bounding box center [1358, 493] width 289 height 83
click at [1227, 503] on button at bounding box center [1228, 504] width 9 height 9
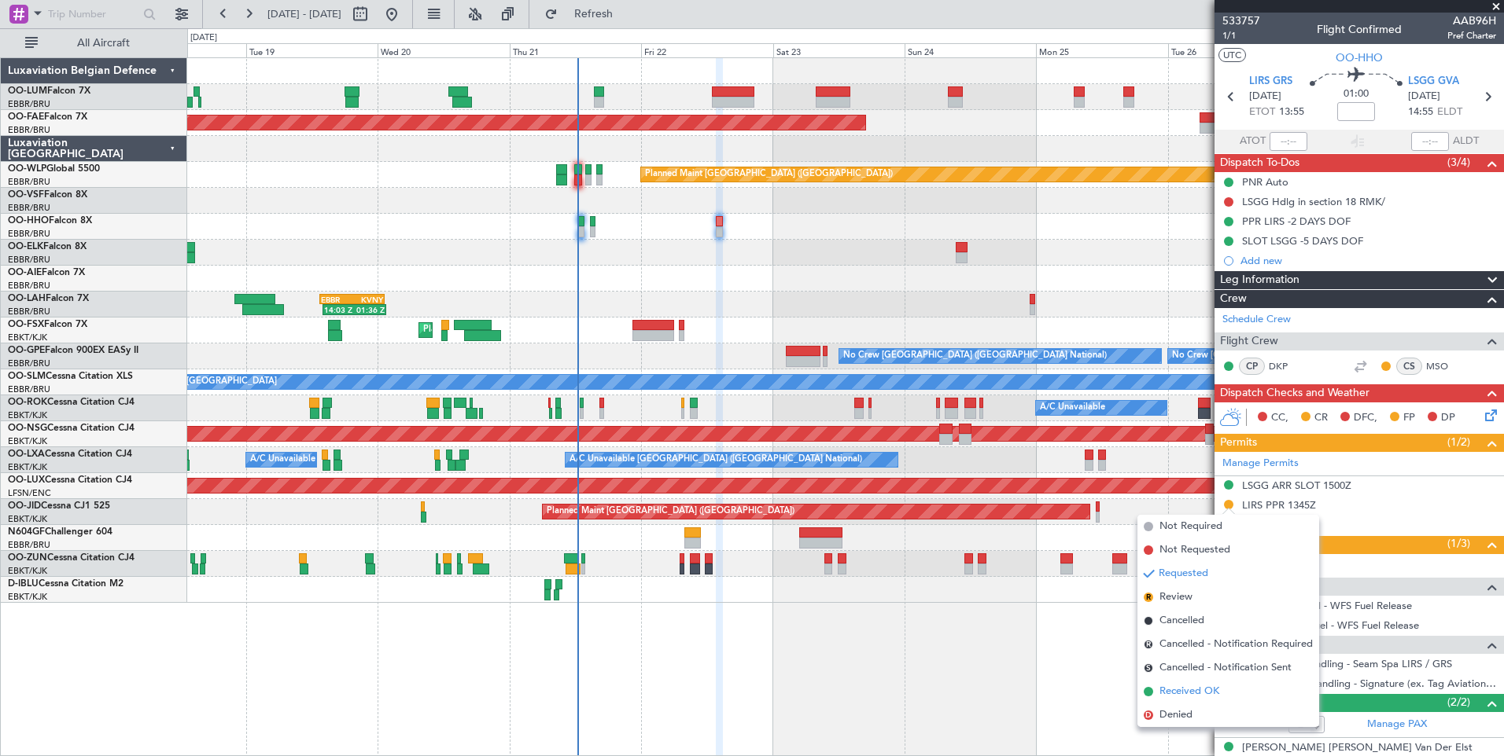
click at [1197, 689] on span "Received OK" at bounding box center [1189, 692] width 60 height 16
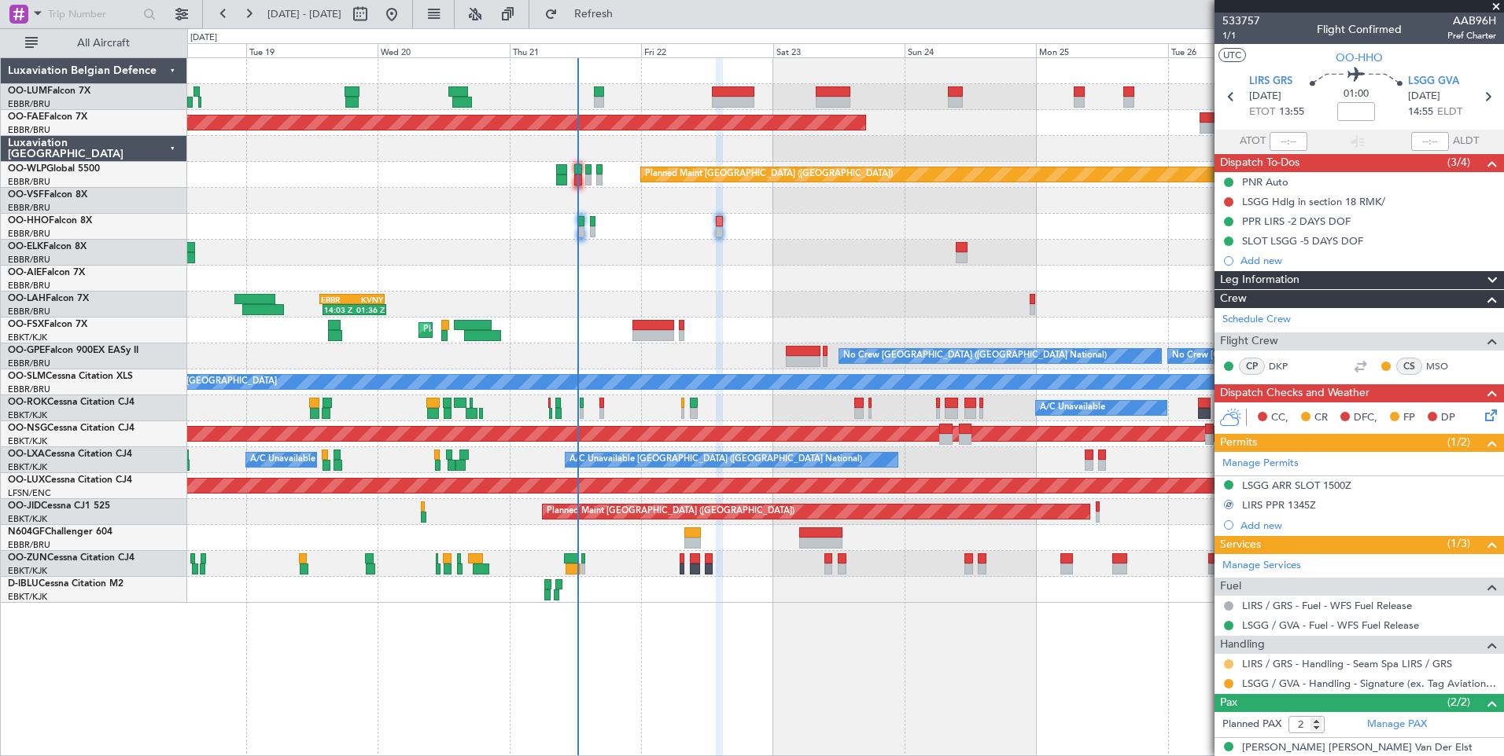
click at [1226, 660] on button at bounding box center [1228, 664] width 9 height 9
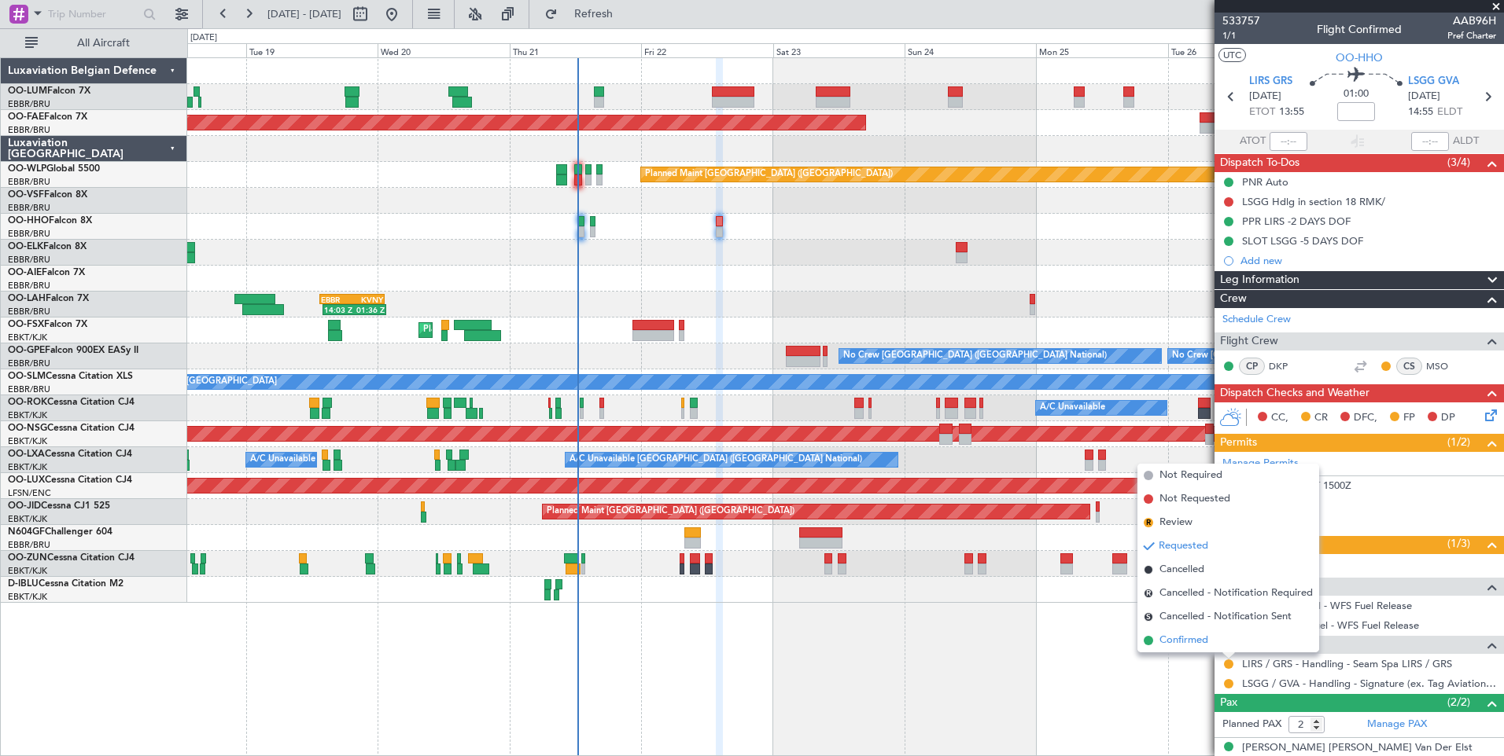
click at [1201, 642] on span "Confirmed" at bounding box center [1183, 641] width 49 height 16
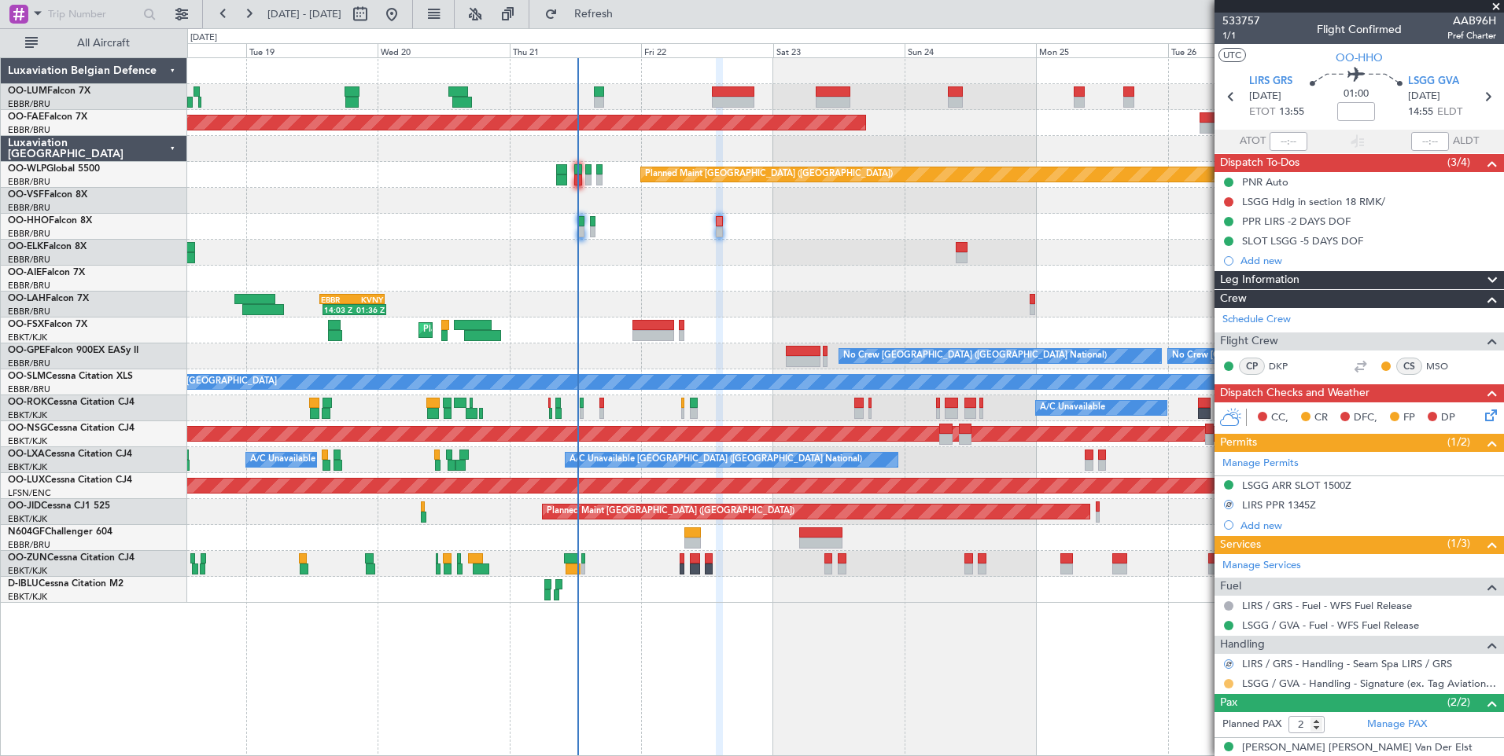
click at [1226, 684] on button at bounding box center [1228, 683] width 9 height 9
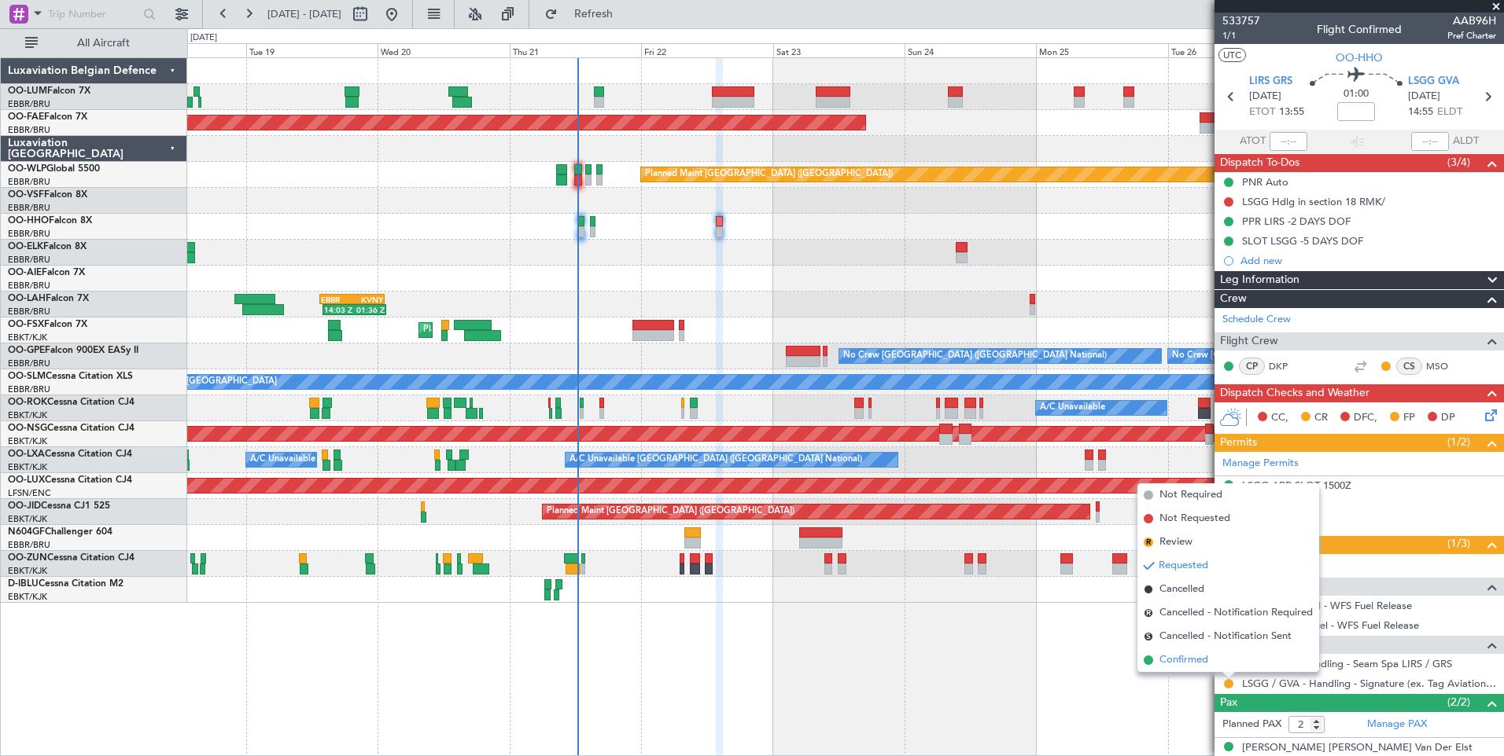
click at [1193, 662] on span "Confirmed" at bounding box center [1183, 661] width 49 height 16
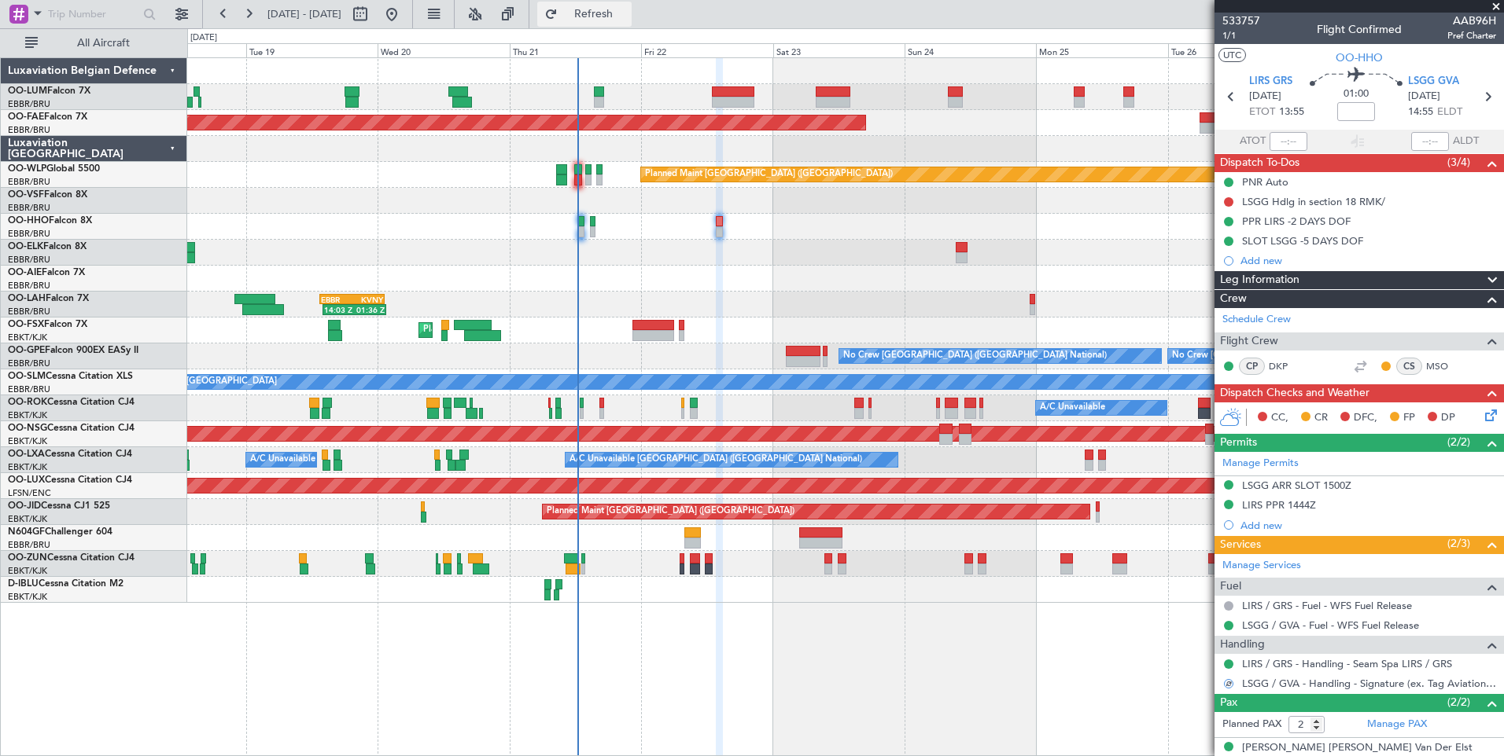
click at [627, 17] on span "Refresh" at bounding box center [594, 14] width 66 height 11
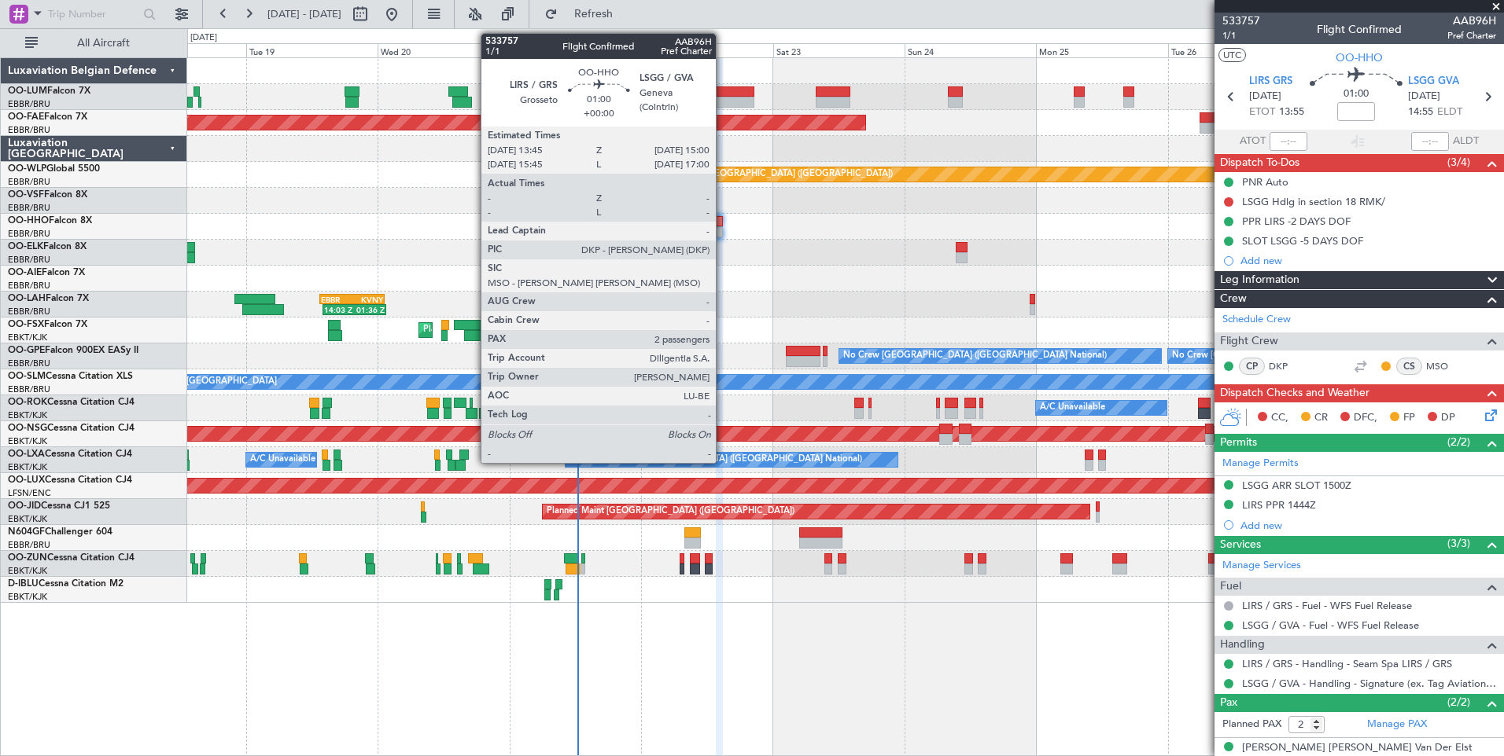
click at [723, 227] on div at bounding box center [719, 231] width 7 height 11
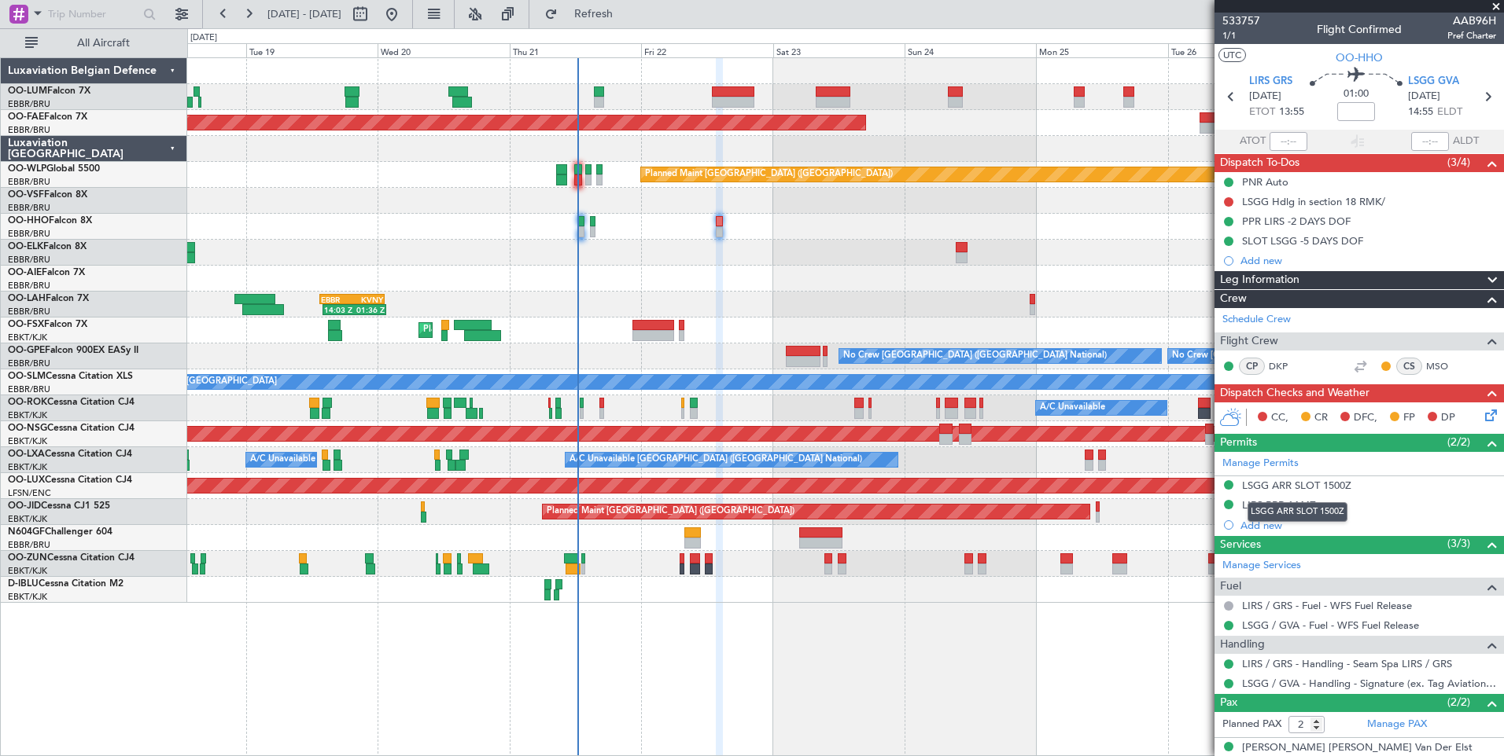
click at [1291, 504] on div "LSGG ARR SLOT 1500Z" at bounding box center [1297, 512] width 100 height 20
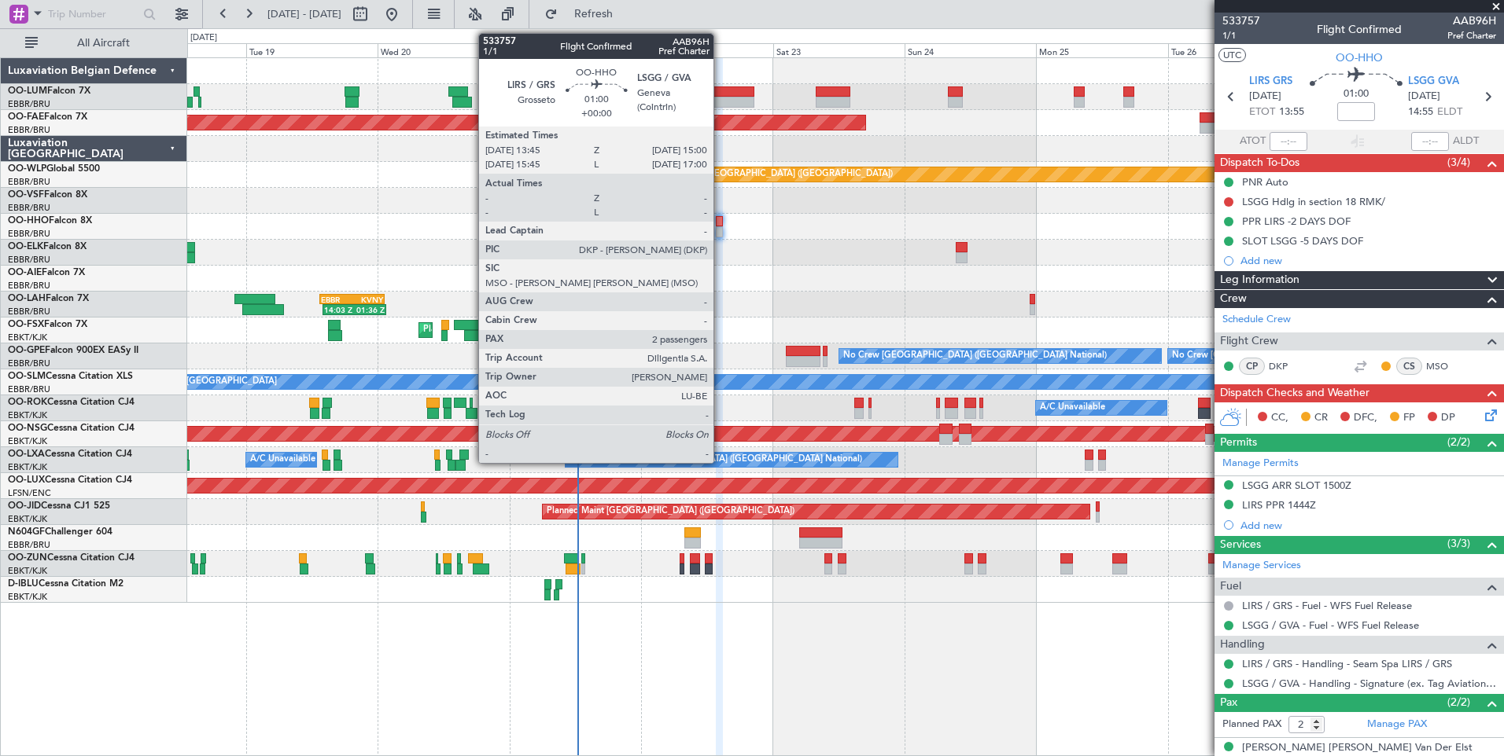
click at [720, 226] on div at bounding box center [719, 231] width 7 height 11
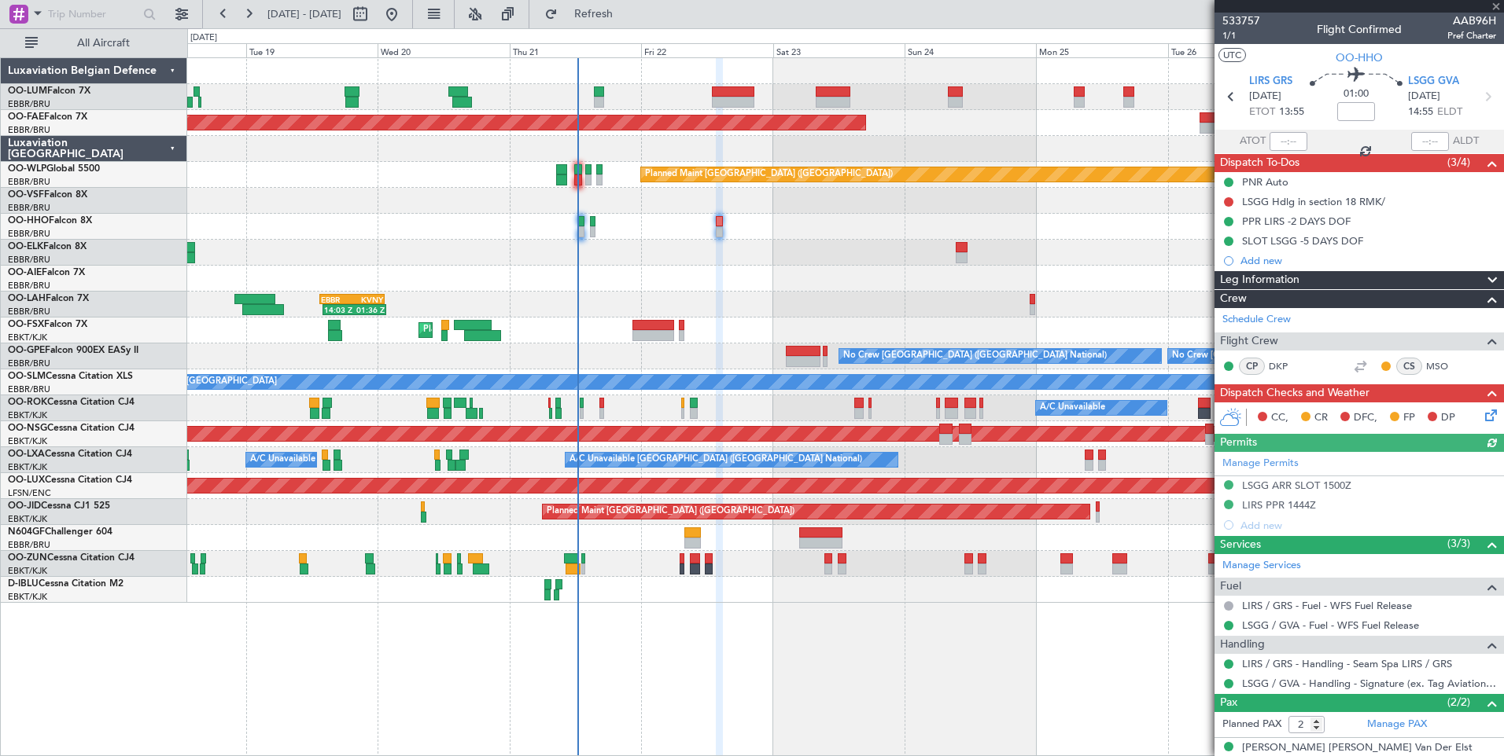
click at [1290, 500] on div "Manage Permits LSGG ARR SLOT 1500Z LIRS PPR 1444Z Add new" at bounding box center [1358, 493] width 289 height 83
click at [1303, 502] on div "LIRS PPR 1444Z" at bounding box center [1279, 505] width 74 height 13
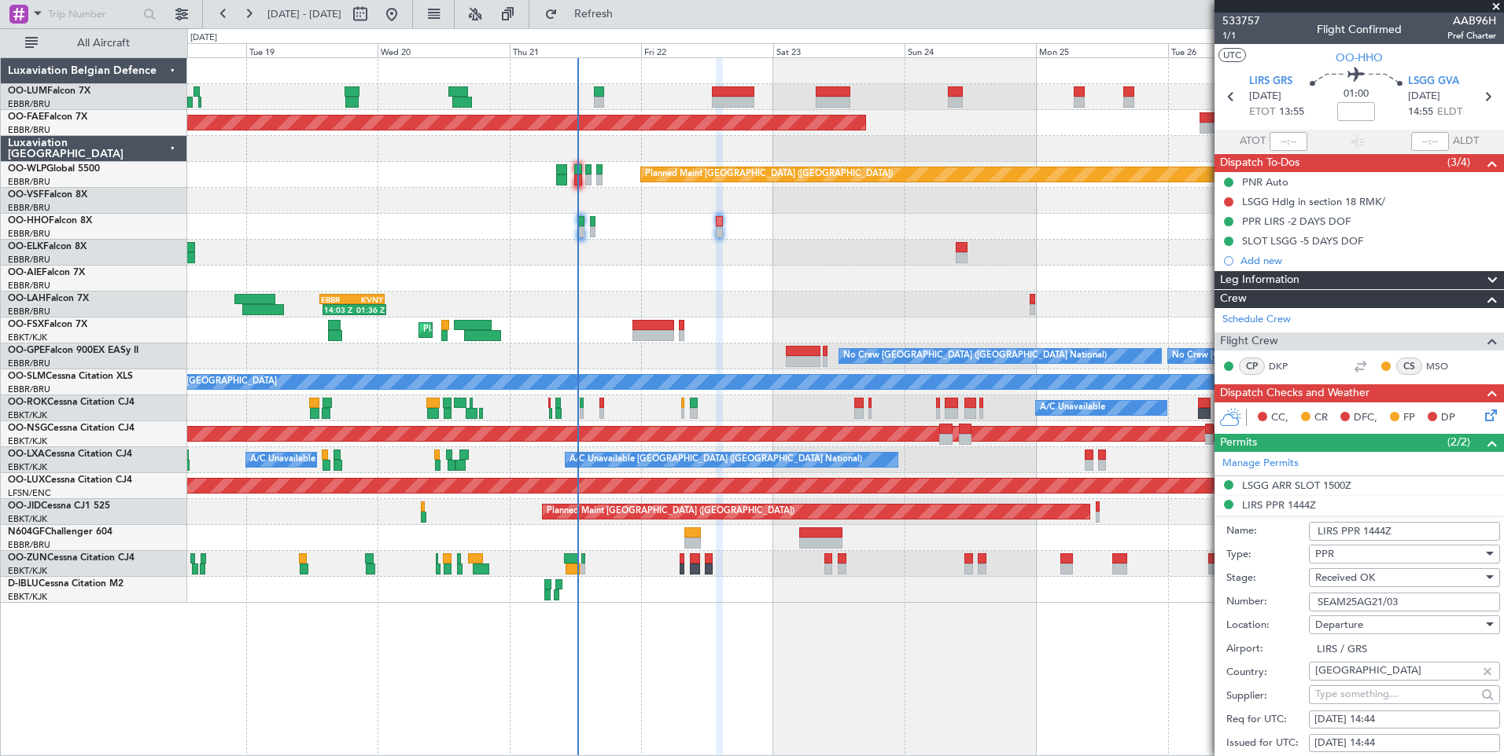
scroll to position [315, 0]
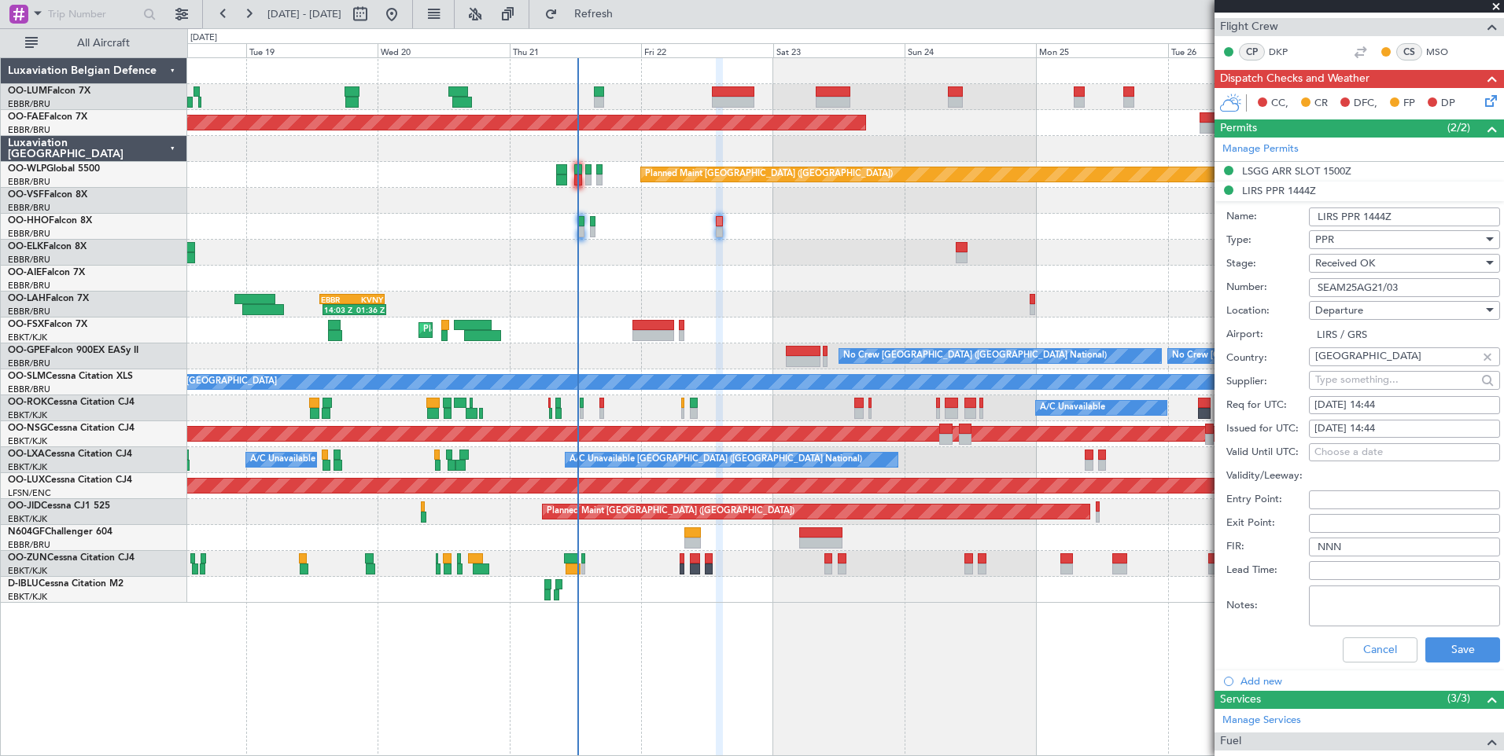
click at [1417, 399] on div "22/08/2025 14:44" at bounding box center [1404, 406] width 180 height 16
select select "8"
select select "2025"
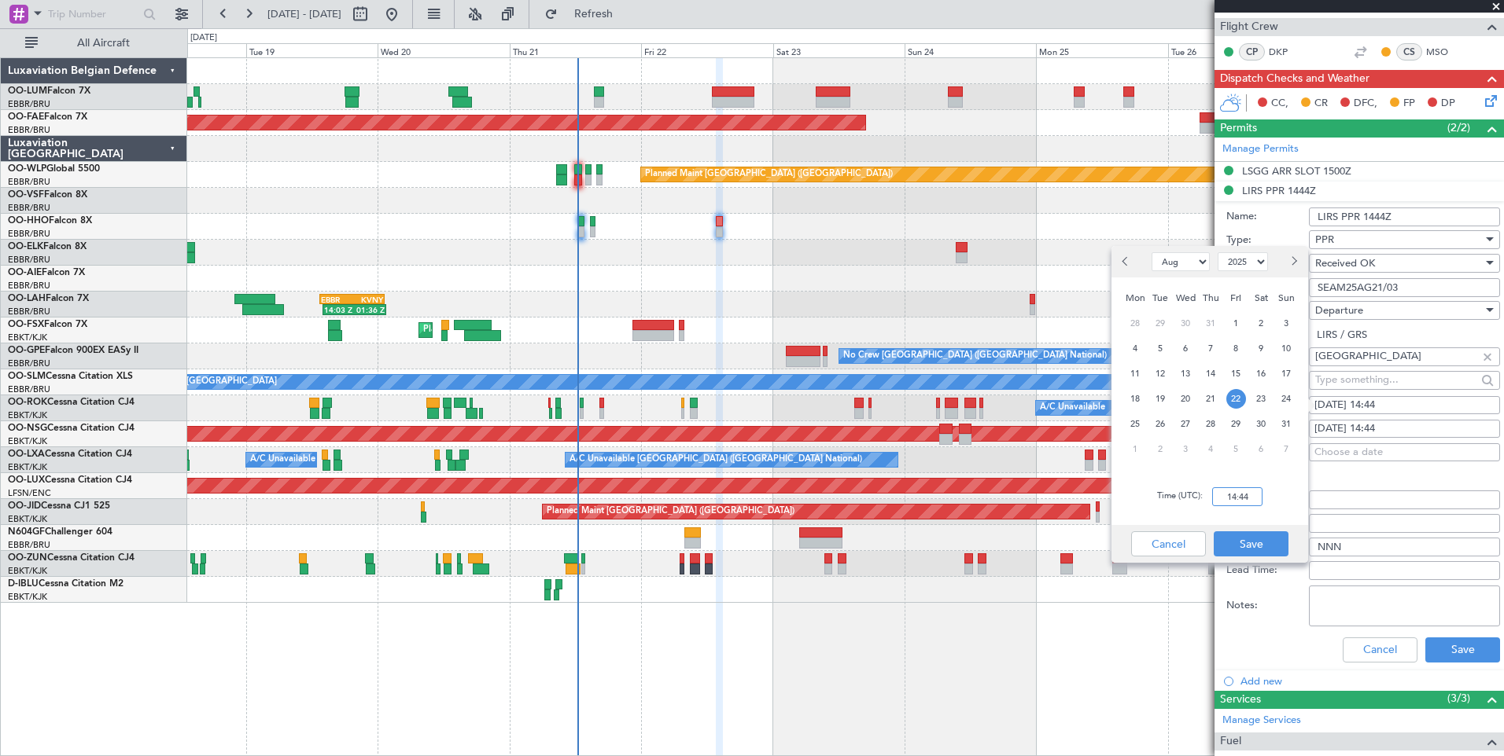
click at [1256, 494] on input "14:44" at bounding box center [1237, 497] width 50 height 19
type input "13:45"
click at [1253, 546] on button "Save" at bounding box center [1250, 544] width 75 height 25
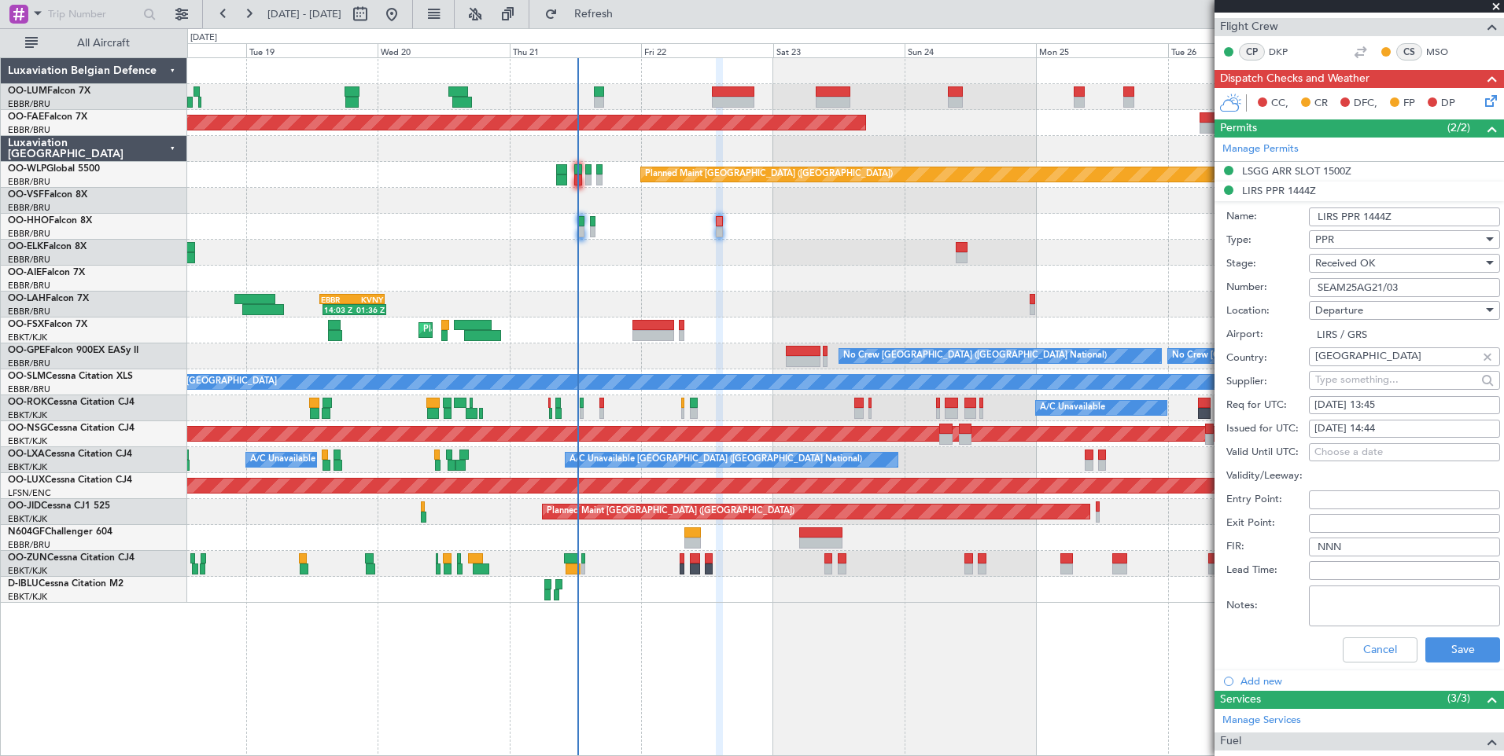
click at [1404, 422] on div "22/08/2025 14:44" at bounding box center [1404, 429] width 180 height 16
select select "8"
select select "2025"
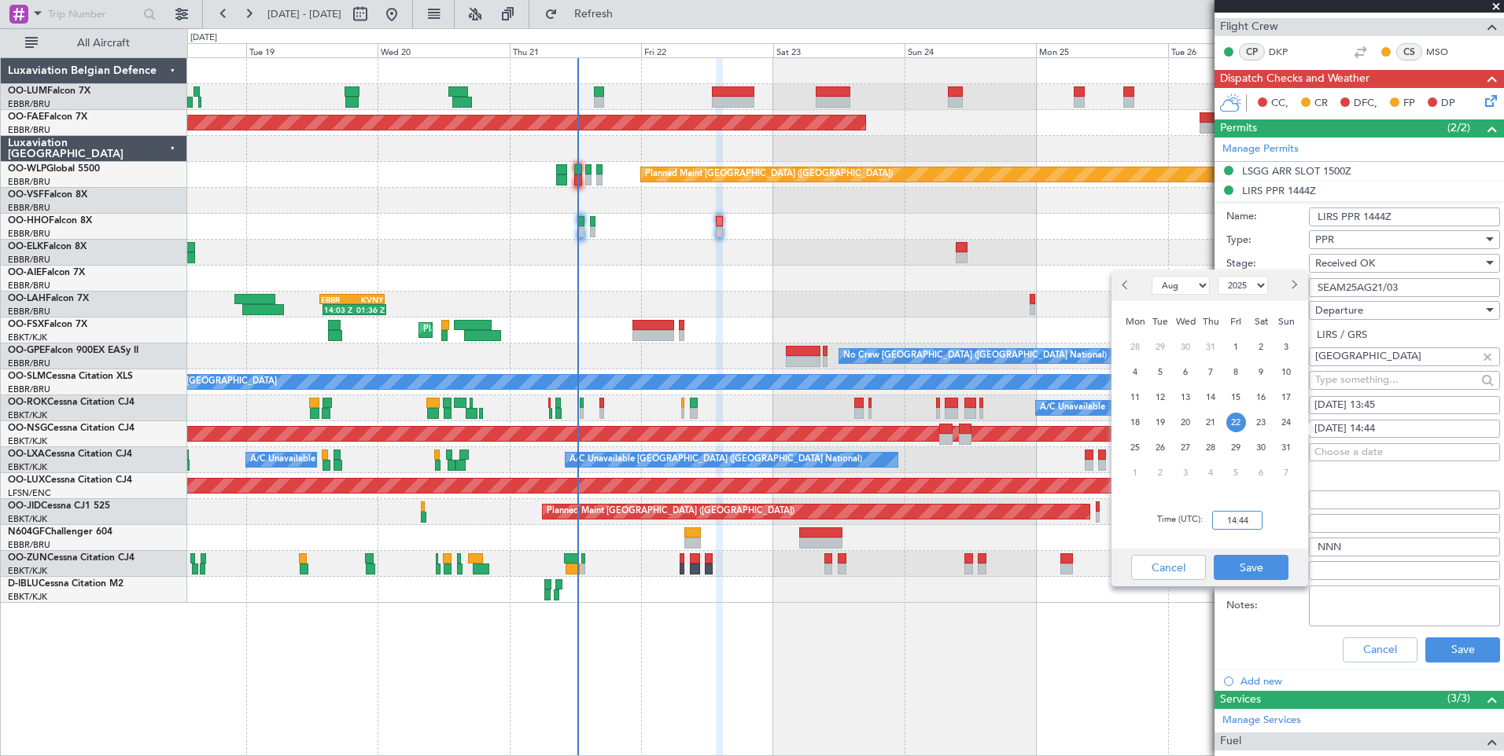
click at [1248, 519] on input "14:44" at bounding box center [1237, 520] width 50 height 19
type input "13:45"
click at [1235, 556] on button "Save" at bounding box center [1250, 567] width 75 height 25
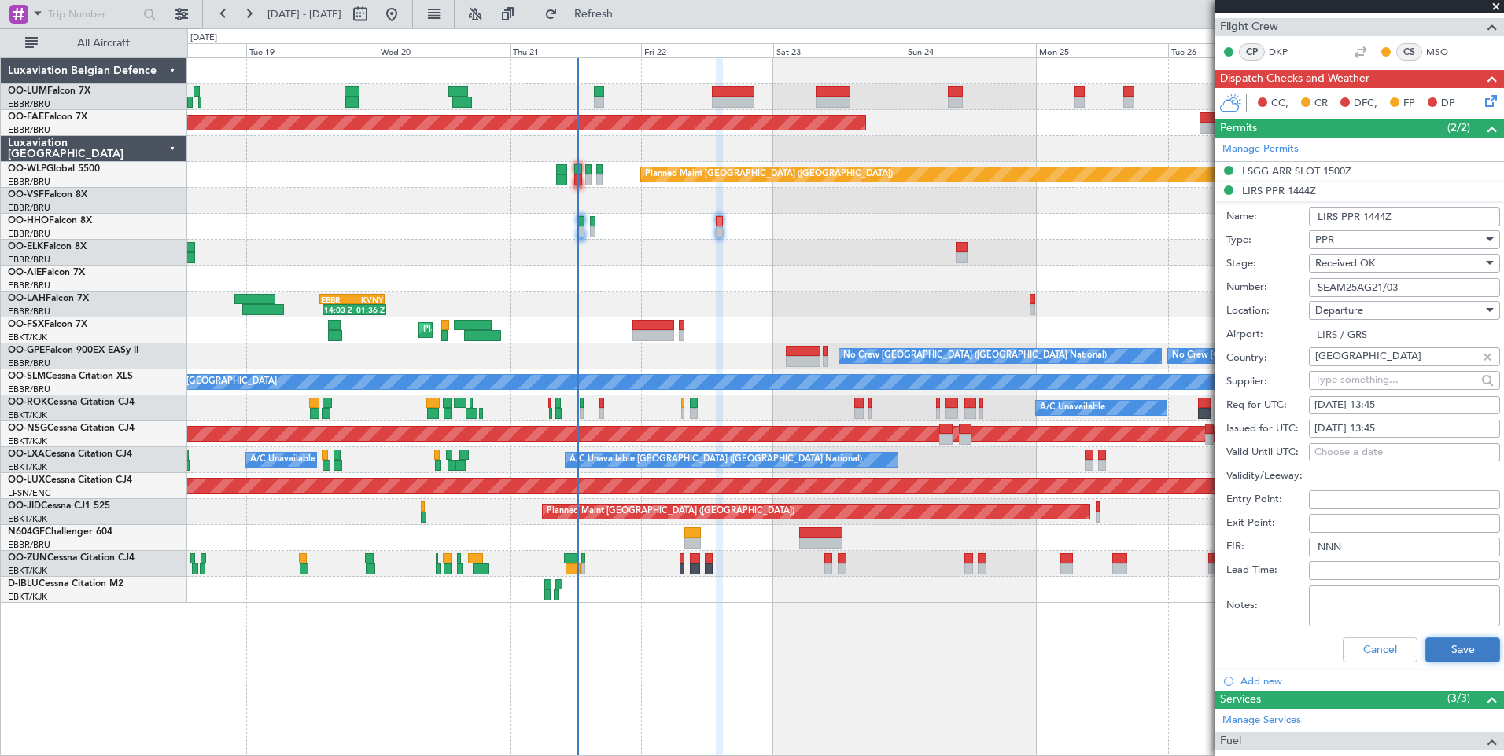
click at [1481, 650] on button "Save" at bounding box center [1462, 650] width 75 height 25
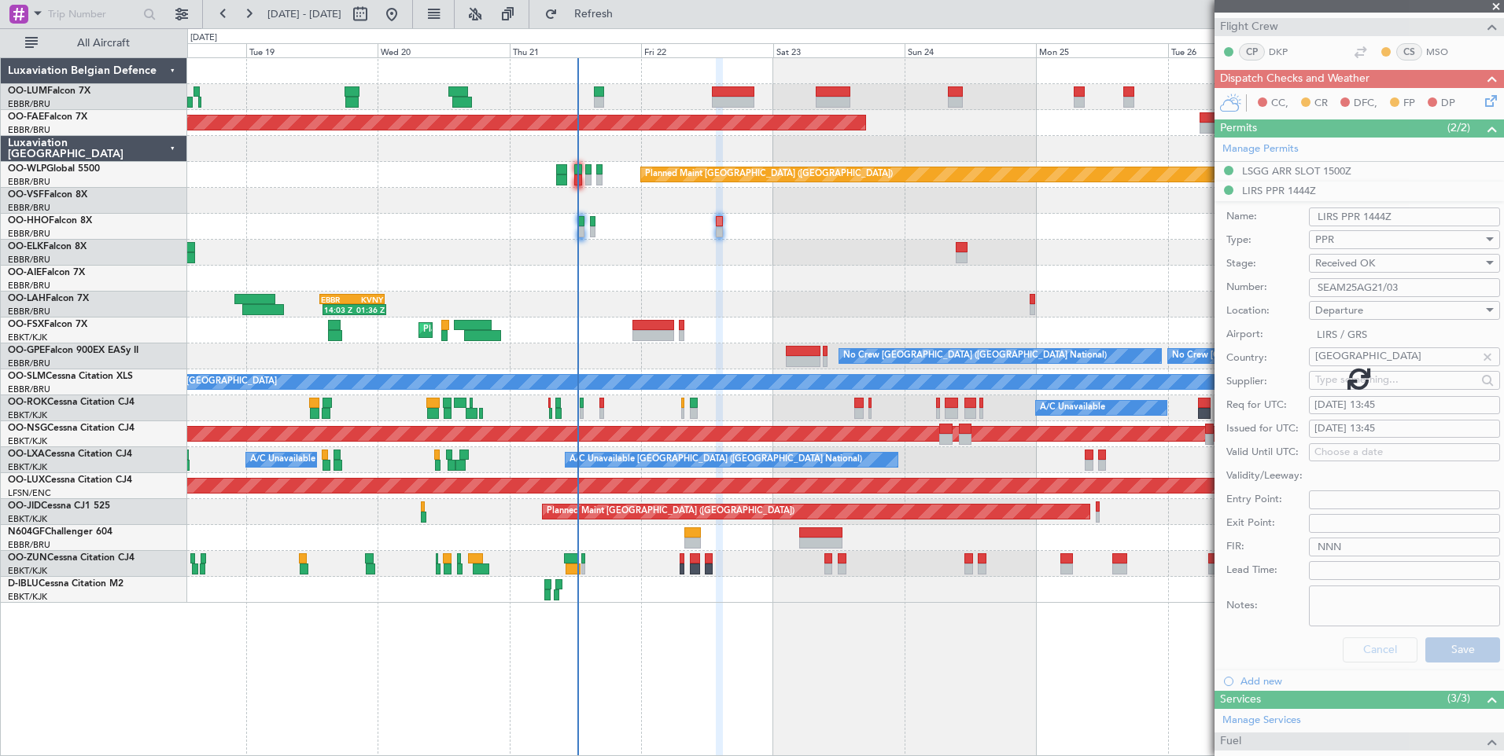
scroll to position [52, 0]
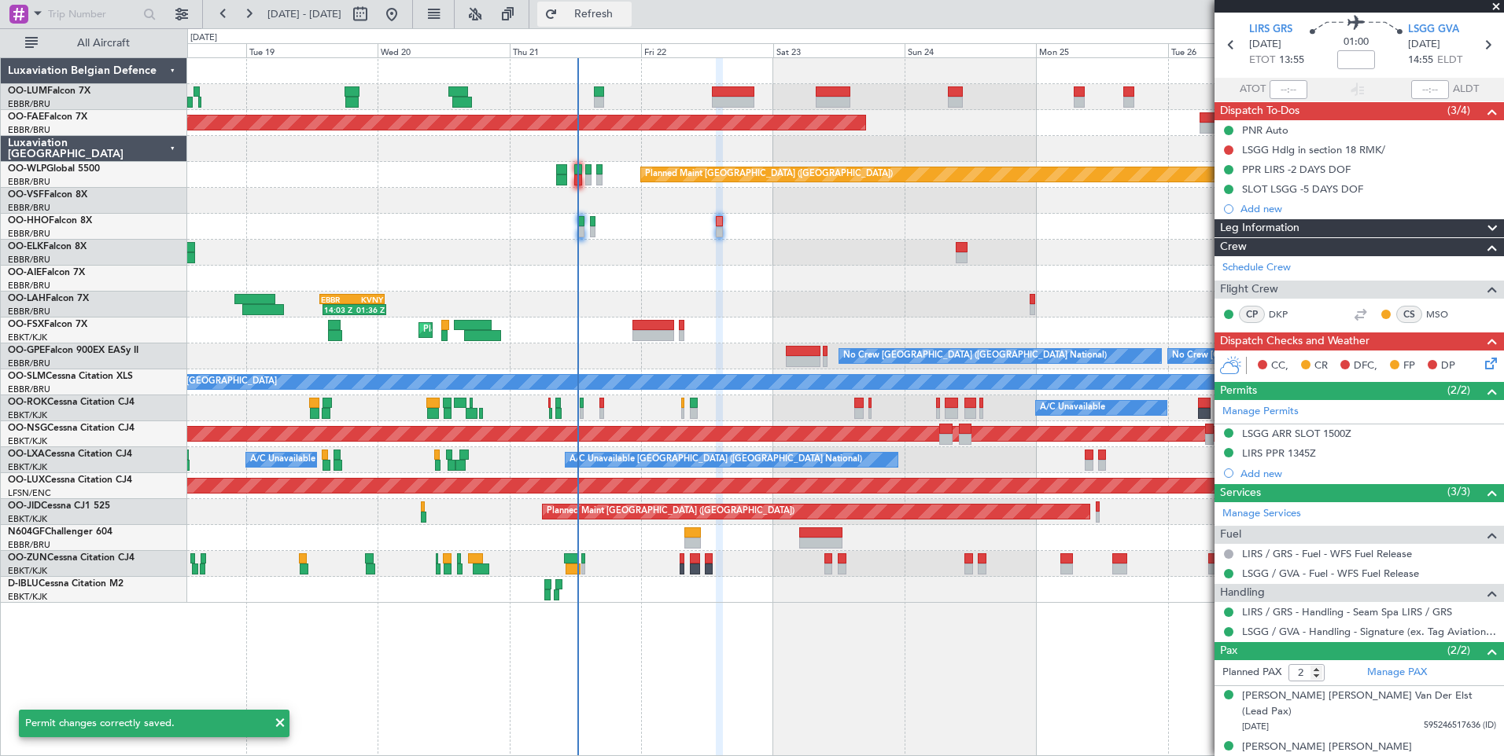
click at [627, 9] on span "Refresh" at bounding box center [594, 14] width 66 height 11
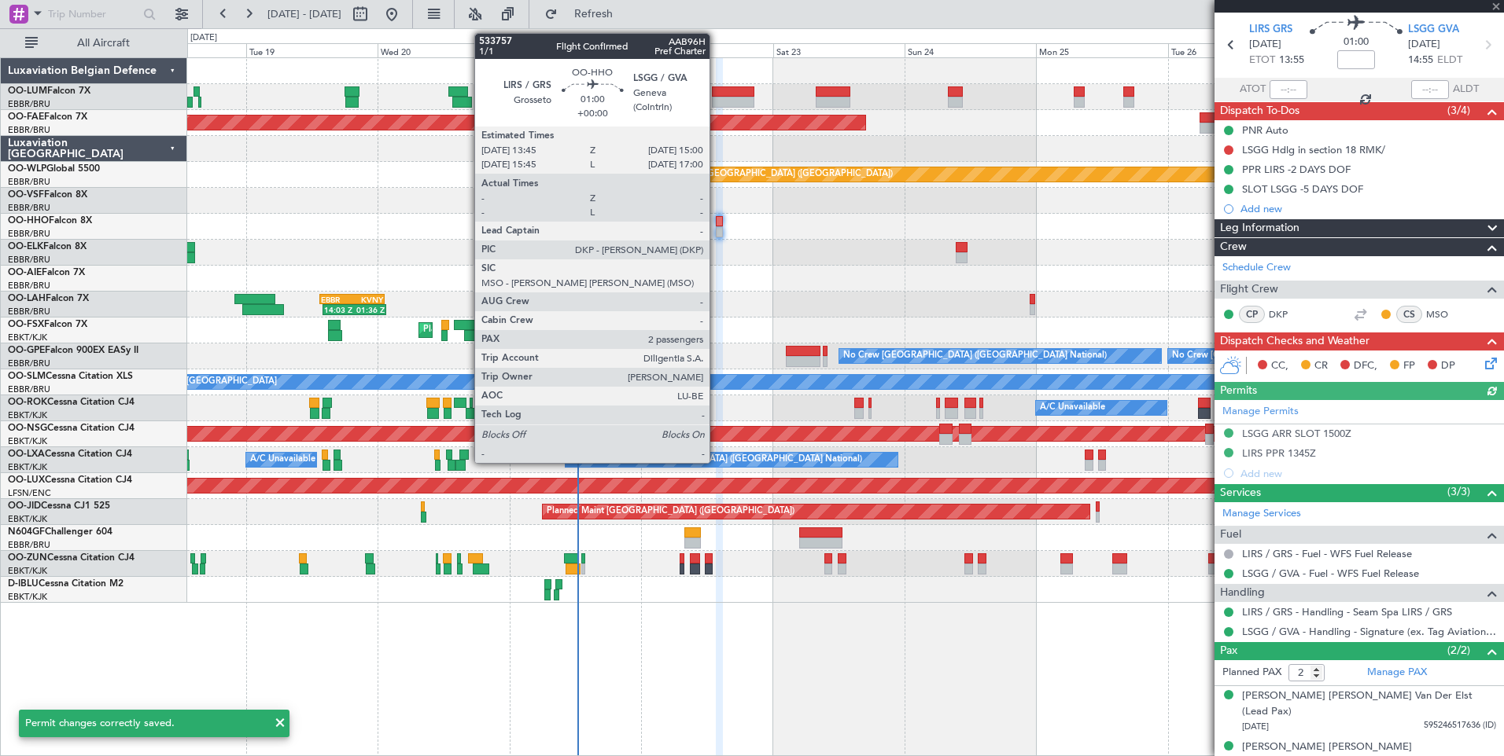
click at [716, 227] on div at bounding box center [719, 231] width 7 height 11
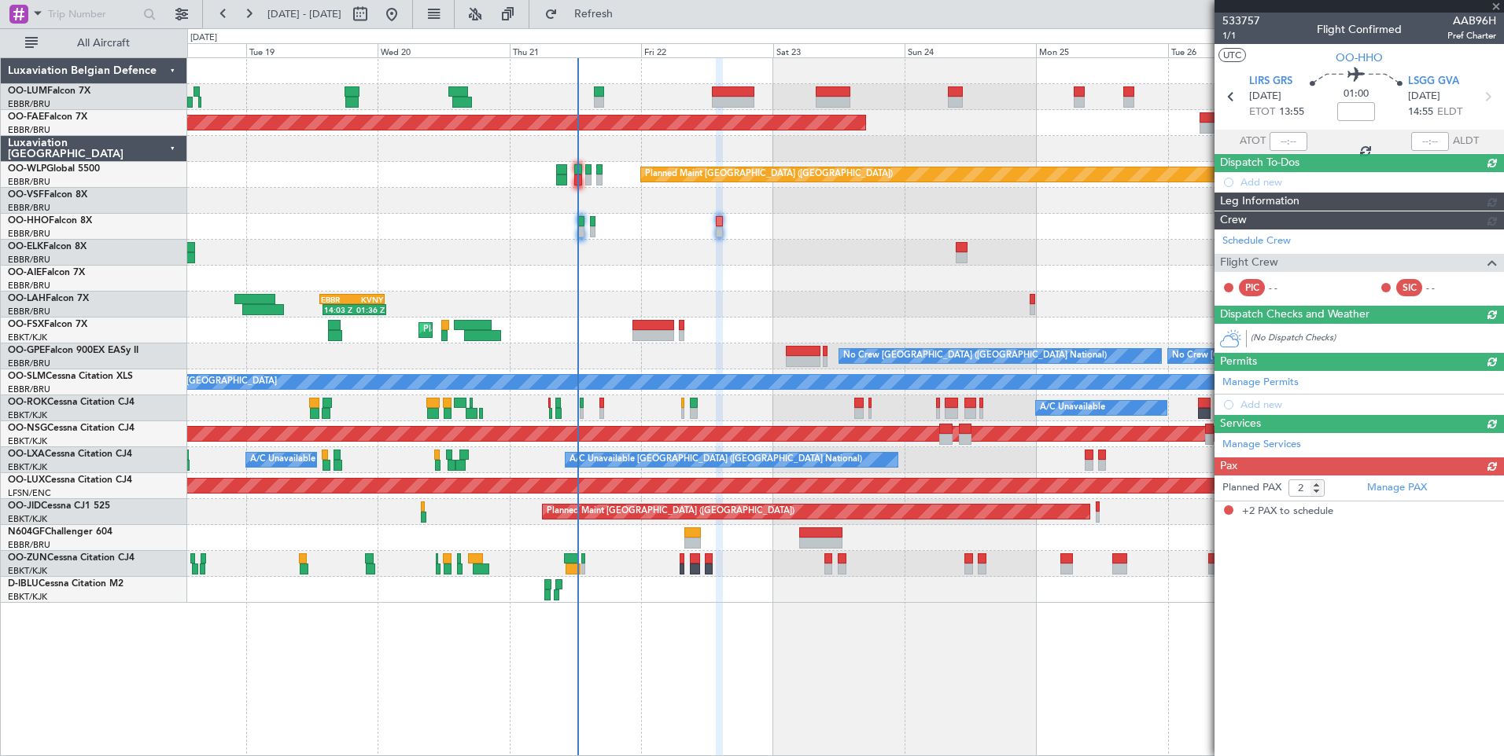
scroll to position [0, 0]
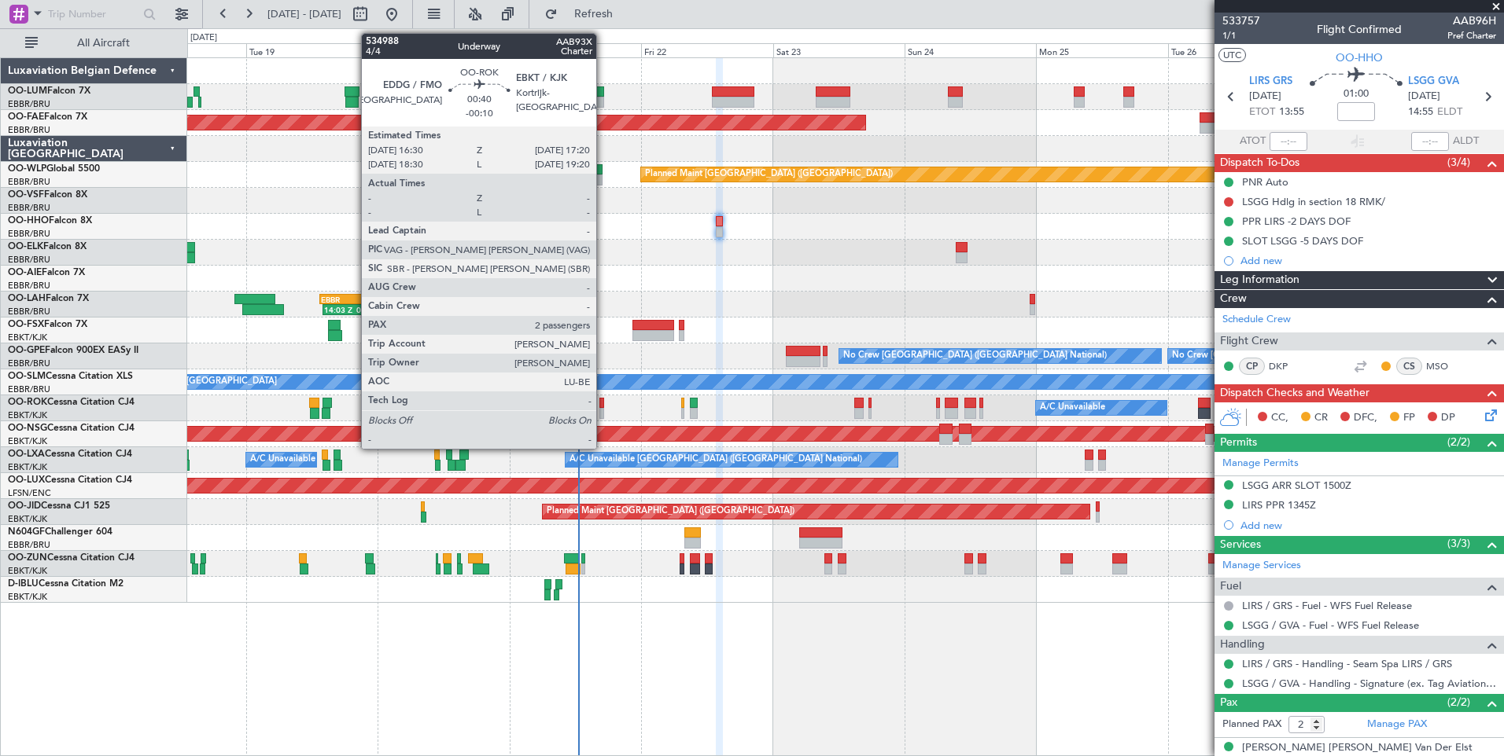
click at [603, 404] on div at bounding box center [601, 403] width 5 height 11
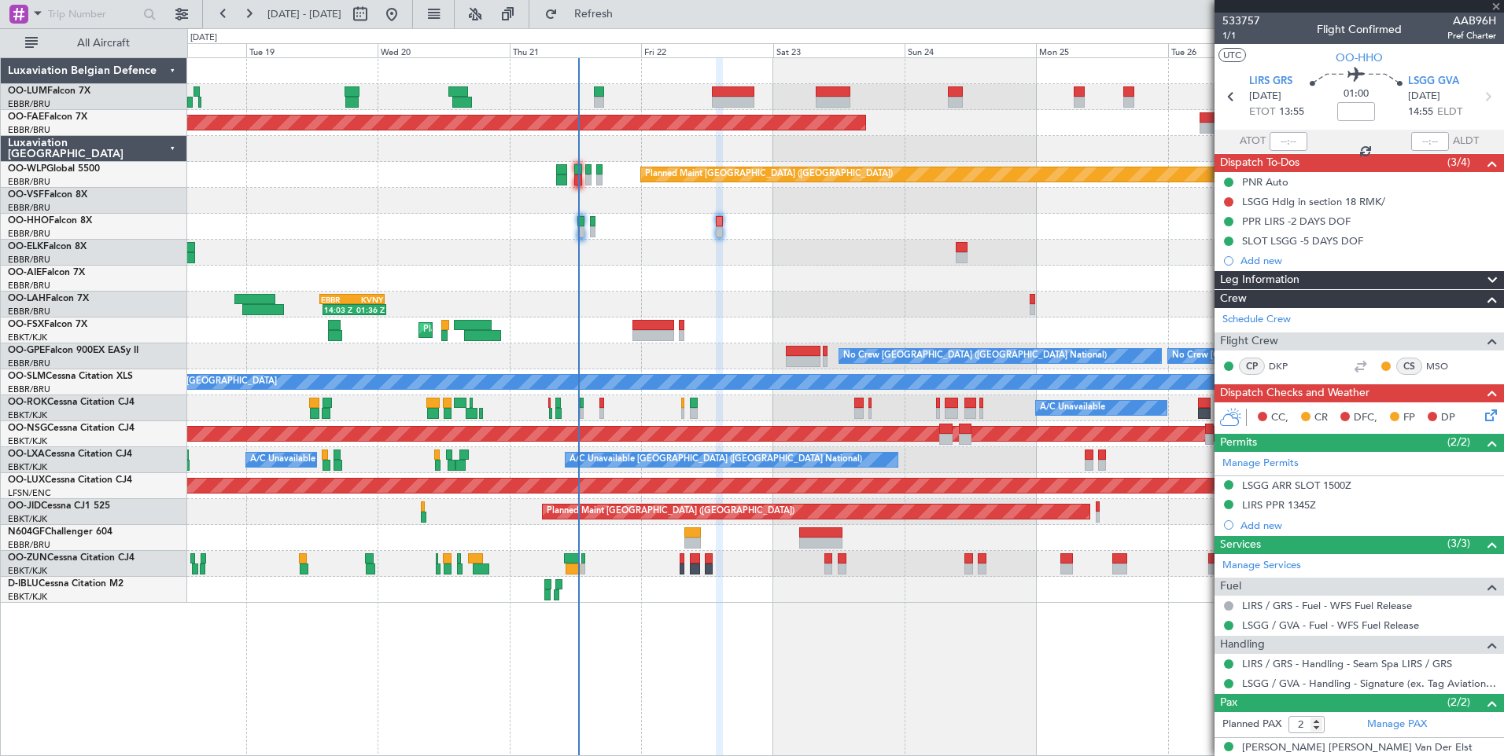
type input "-00:10"
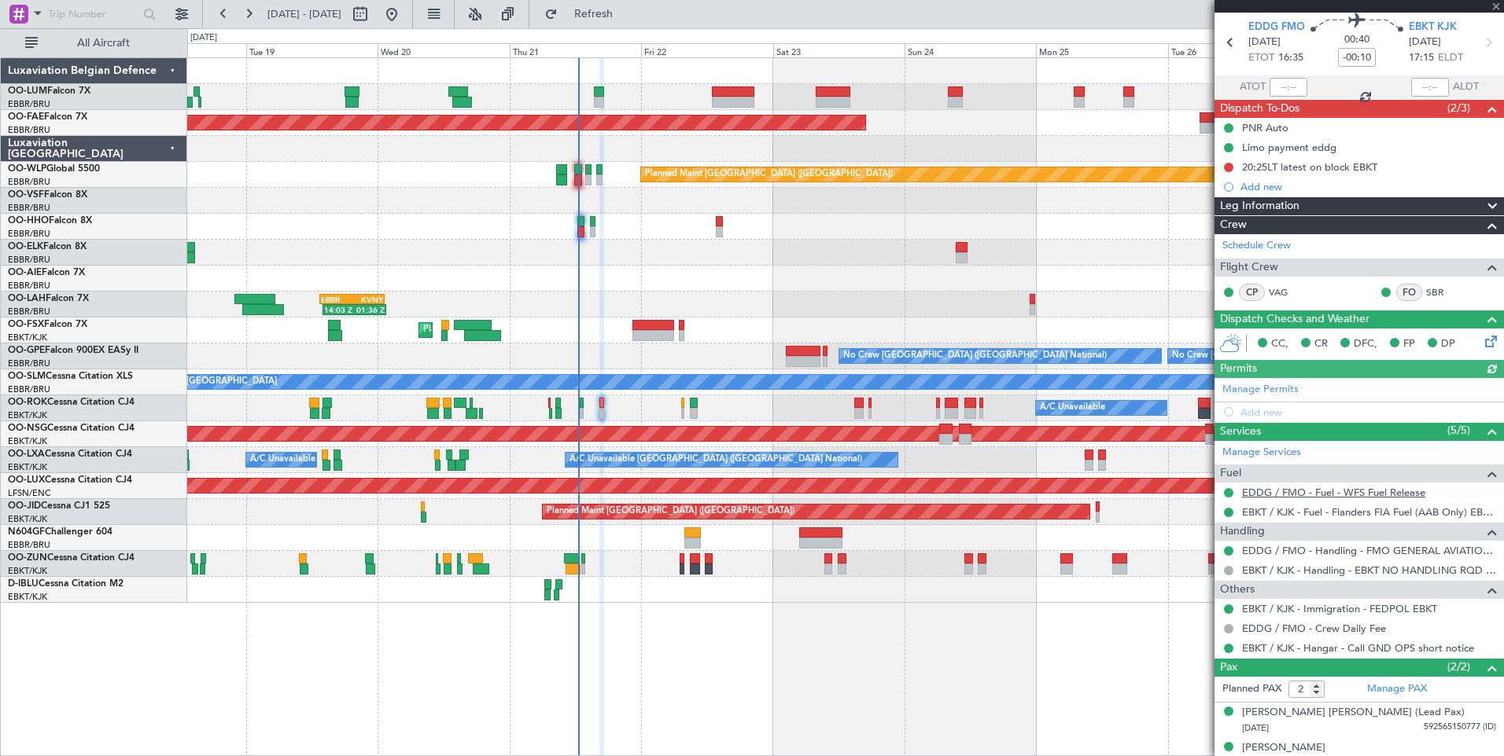
scroll to position [71, 0]
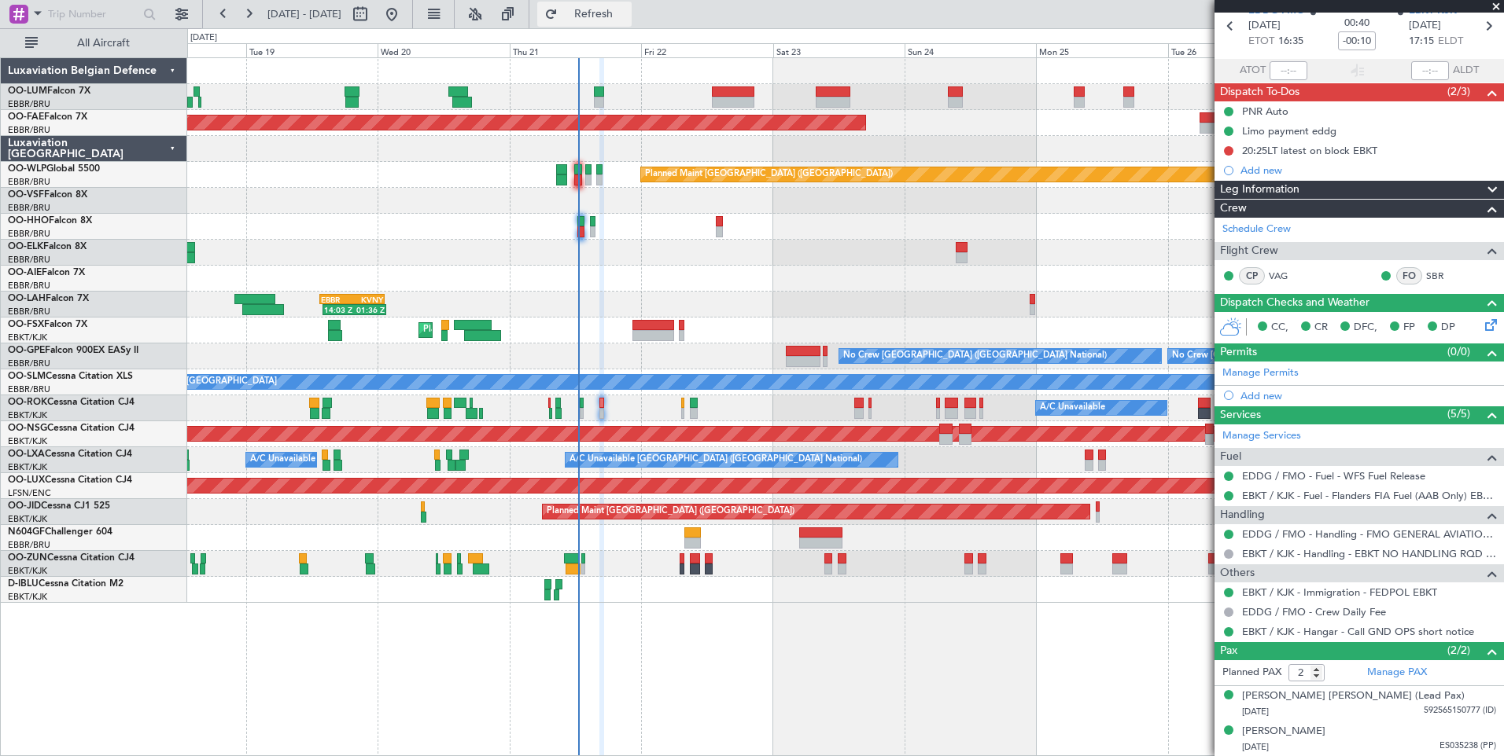
click at [627, 17] on span "Refresh" at bounding box center [594, 14] width 66 height 11
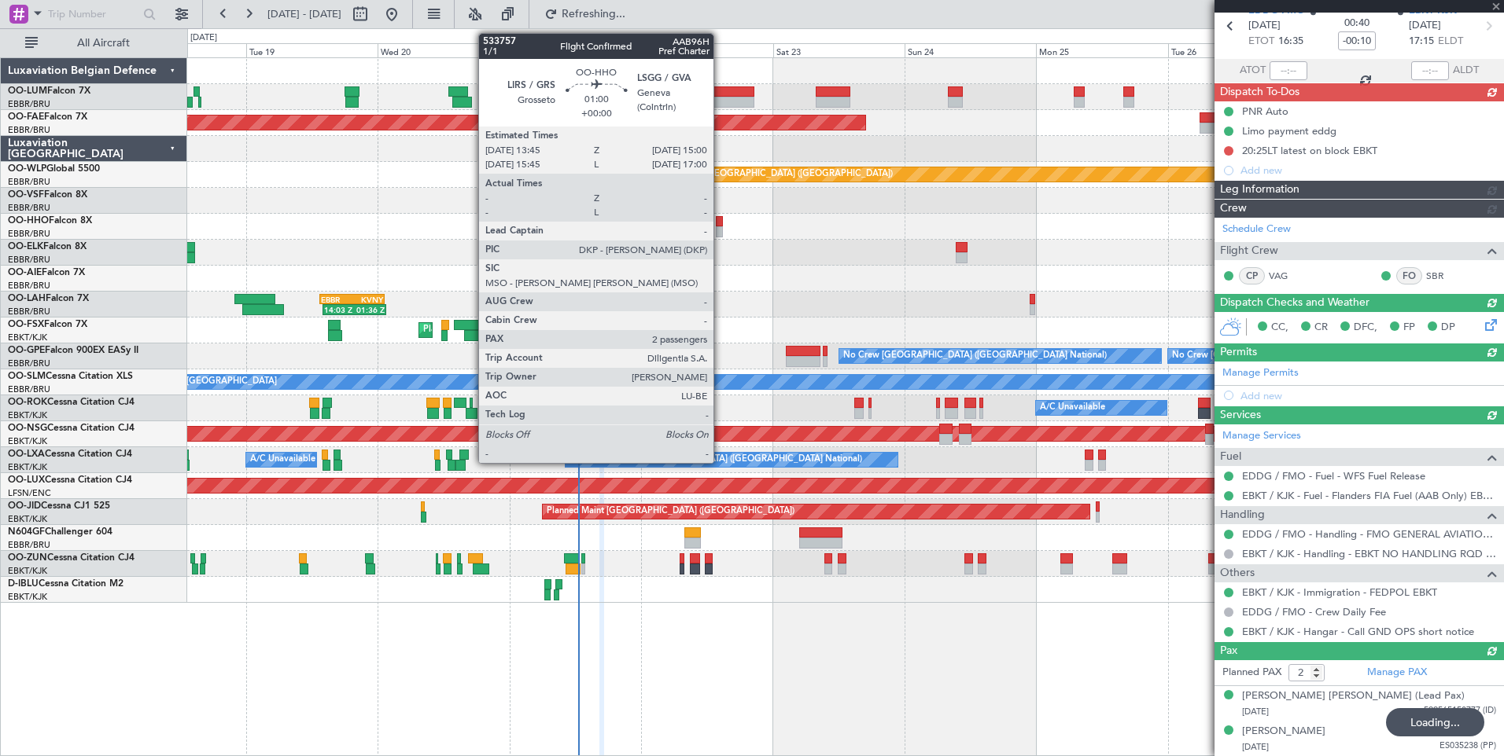
click at [720, 224] on div at bounding box center [719, 221] width 7 height 11
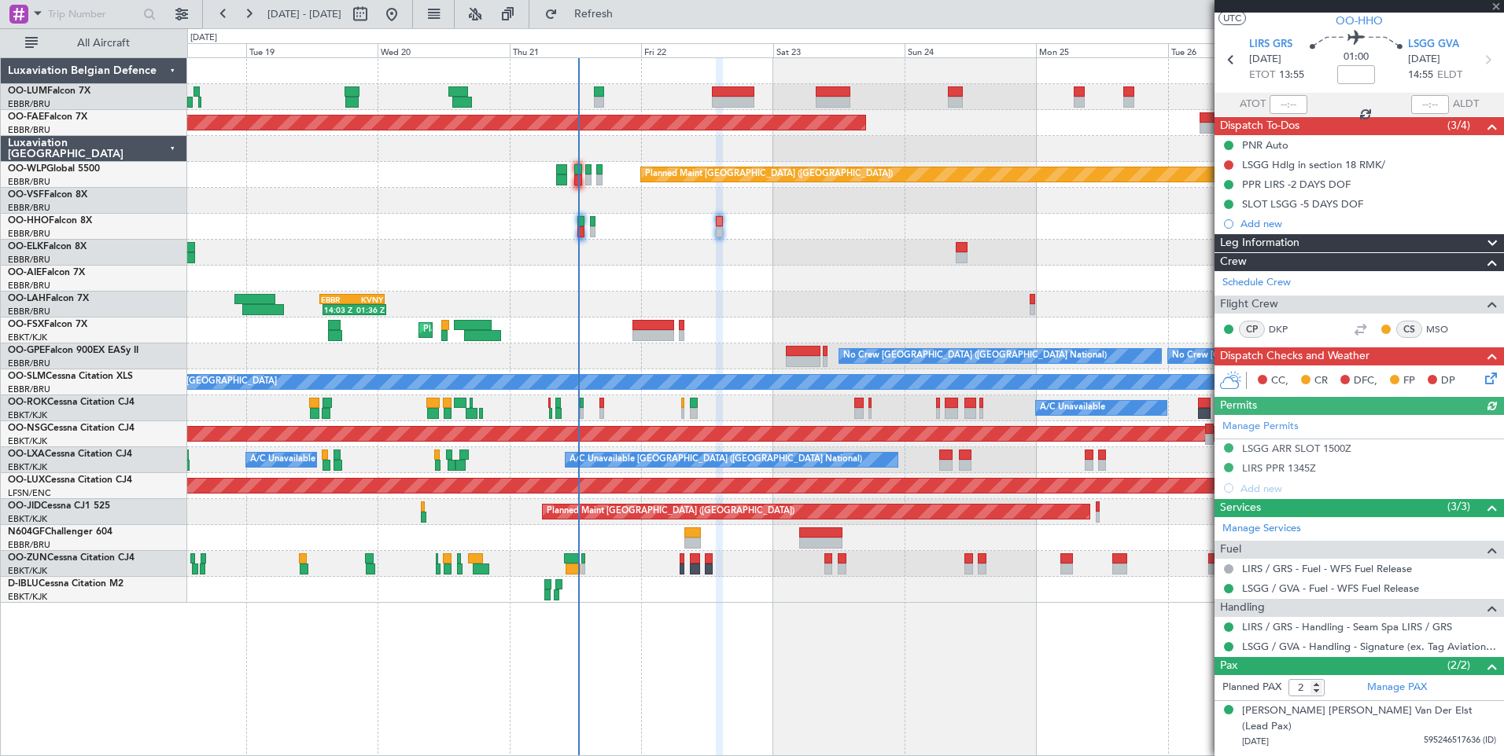
scroll to position [52, 0]
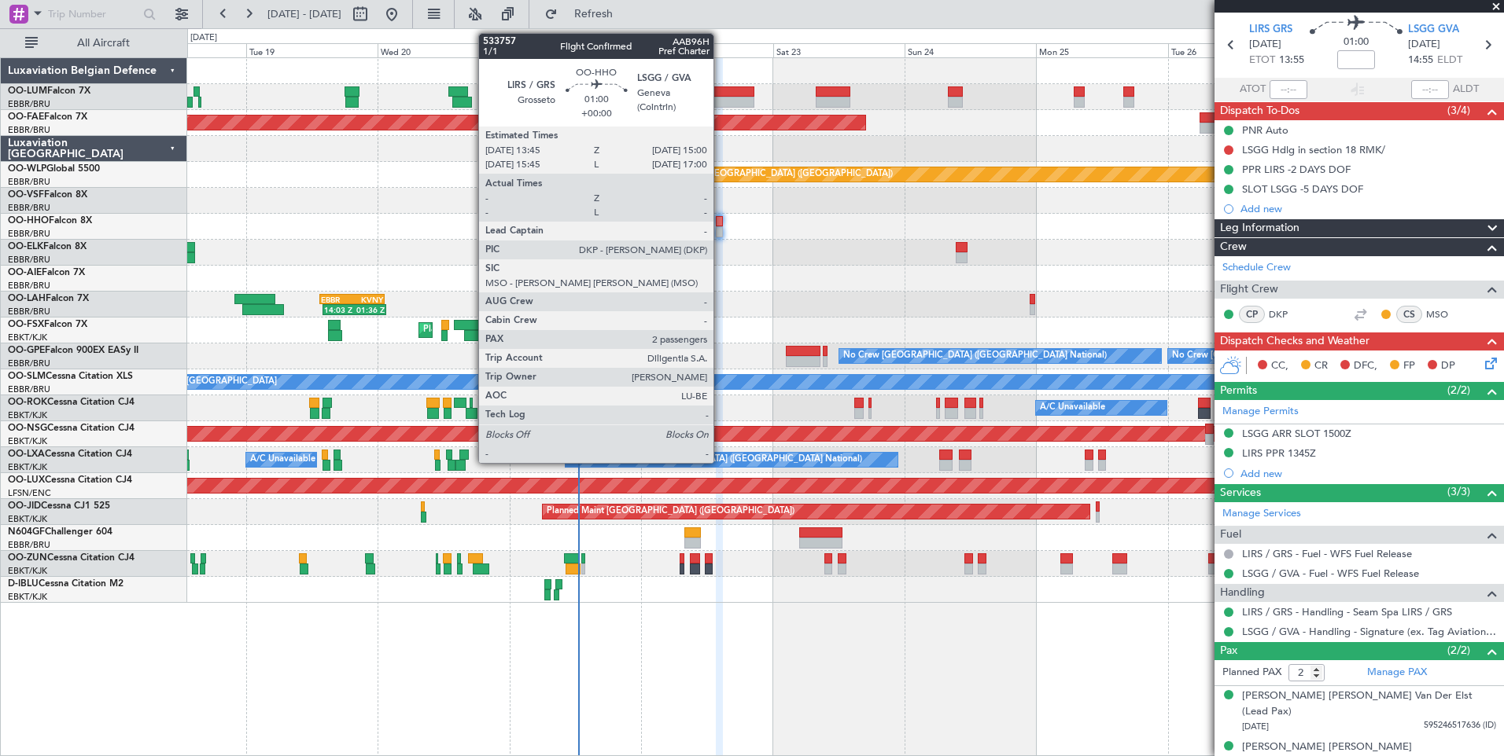
click at [720, 221] on div at bounding box center [719, 221] width 7 height 11
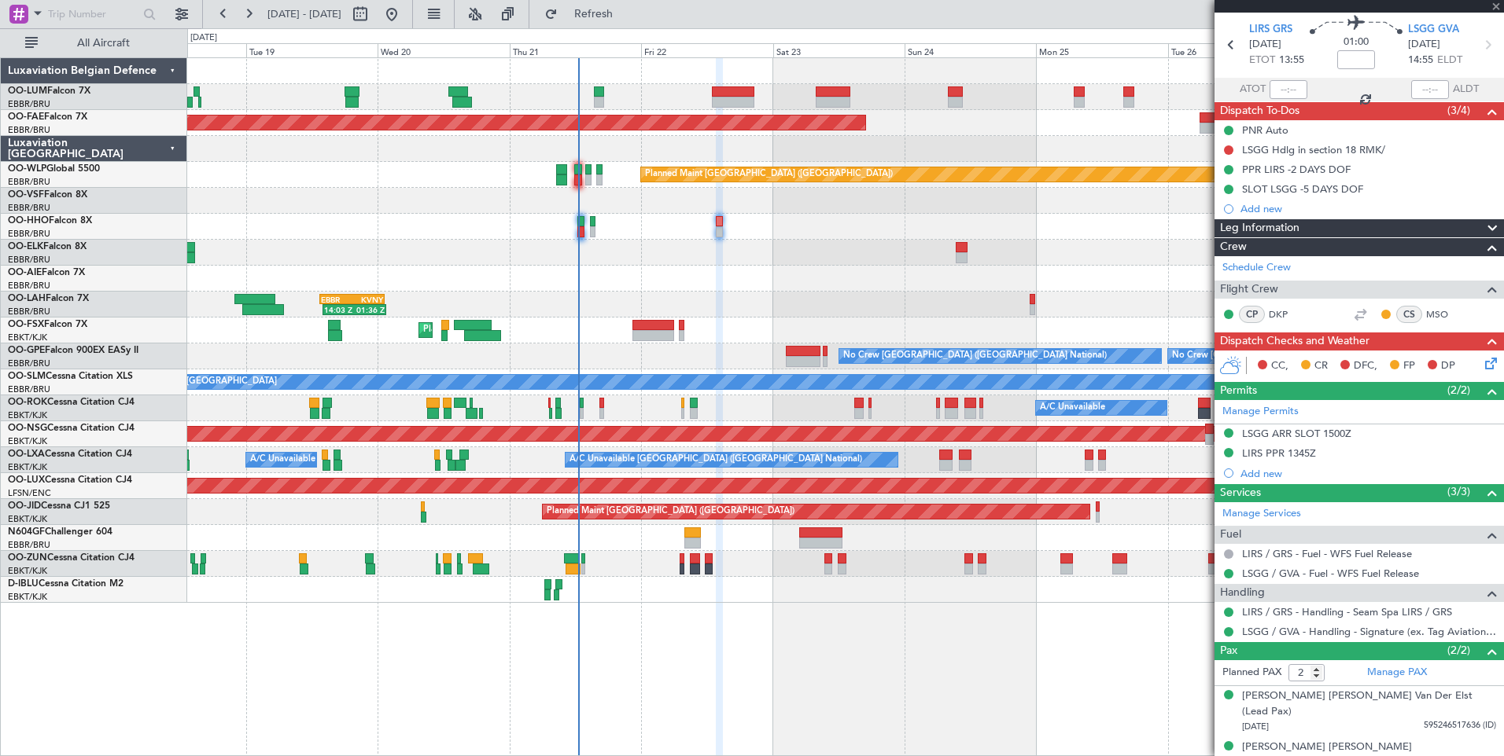
scroll to position [0, 0]
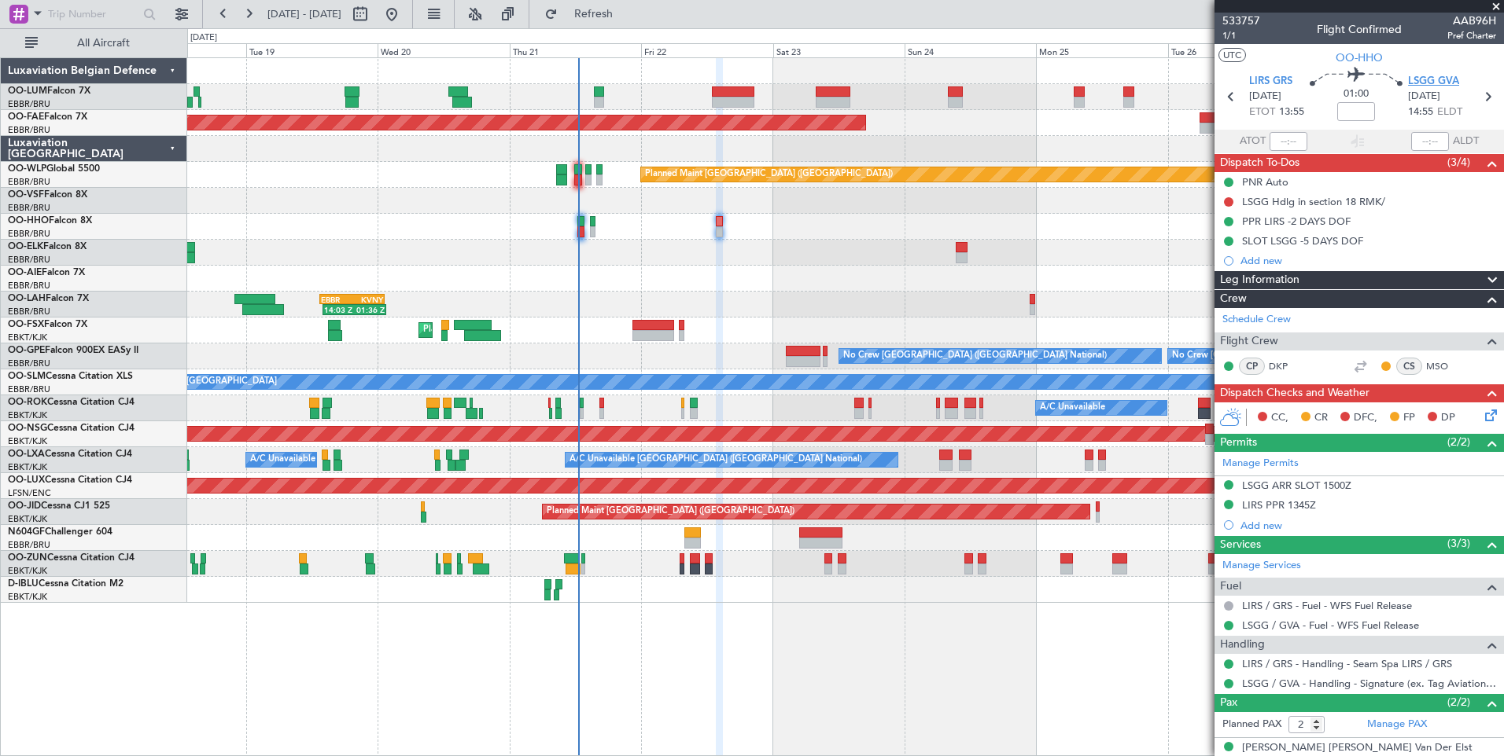
click at [1415, 74] on span "LSGG GVA" at bounding box center [1433, 82] width 51 height 16
click at [631, 23] on button "Refresh" at bounding box center [584, 14] width 94 height 25
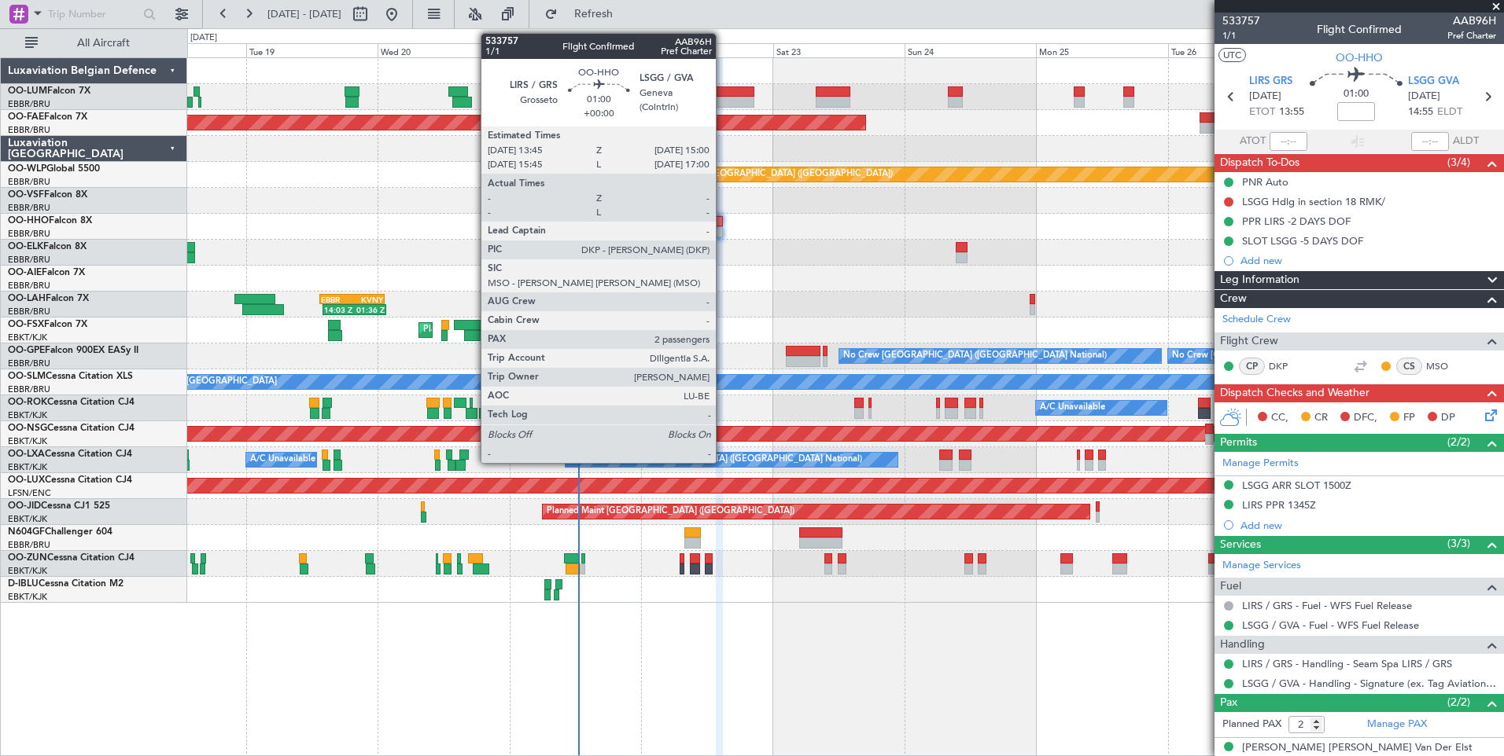
click at [723, 230] on div at bounding box center [719, 231] width 7 height 11
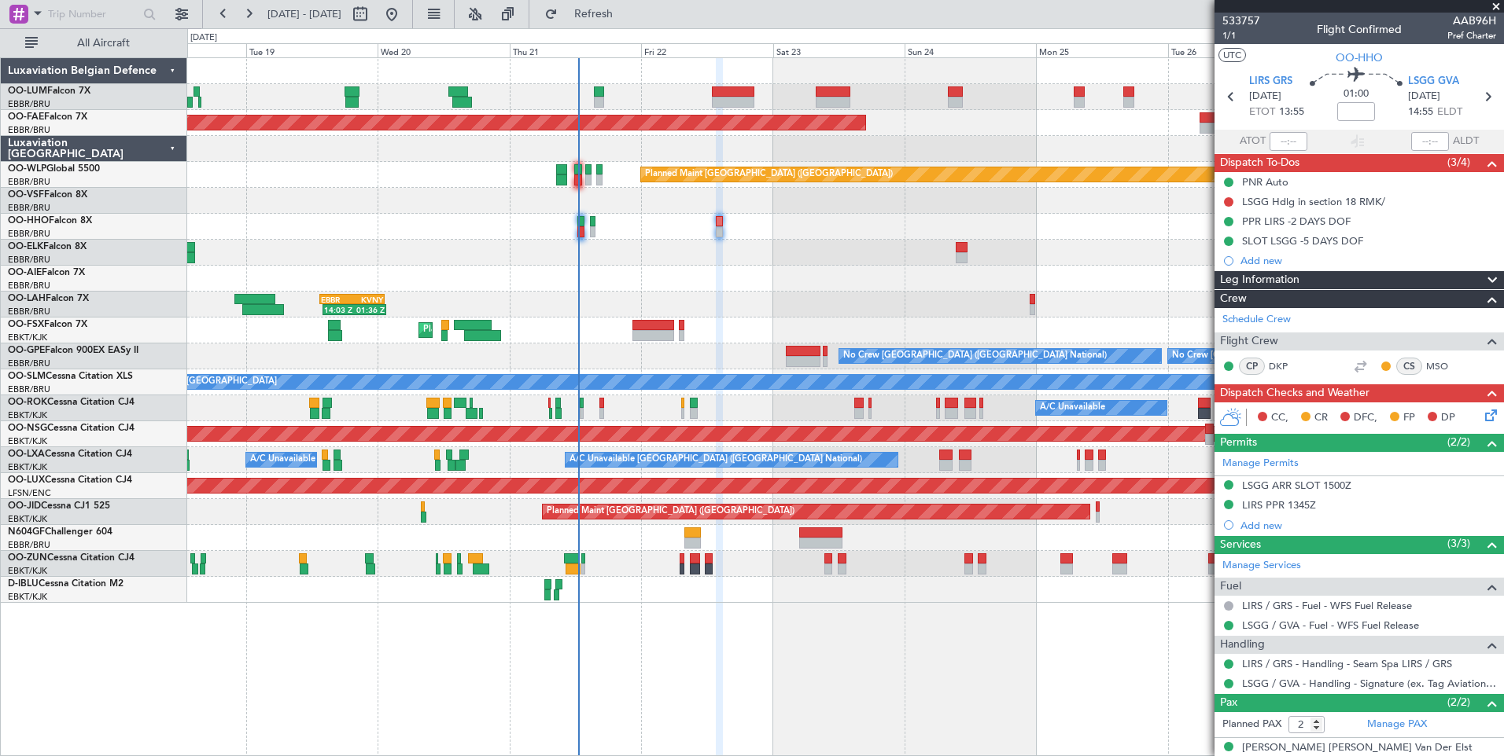
click at [716, 228] on div at bounding box center [719, 231] width 7 height 11
click at [1308, 486] on div "LSGG ARR SLOT 1500Z" at bounding box center [1296, 485] width 109 height 13
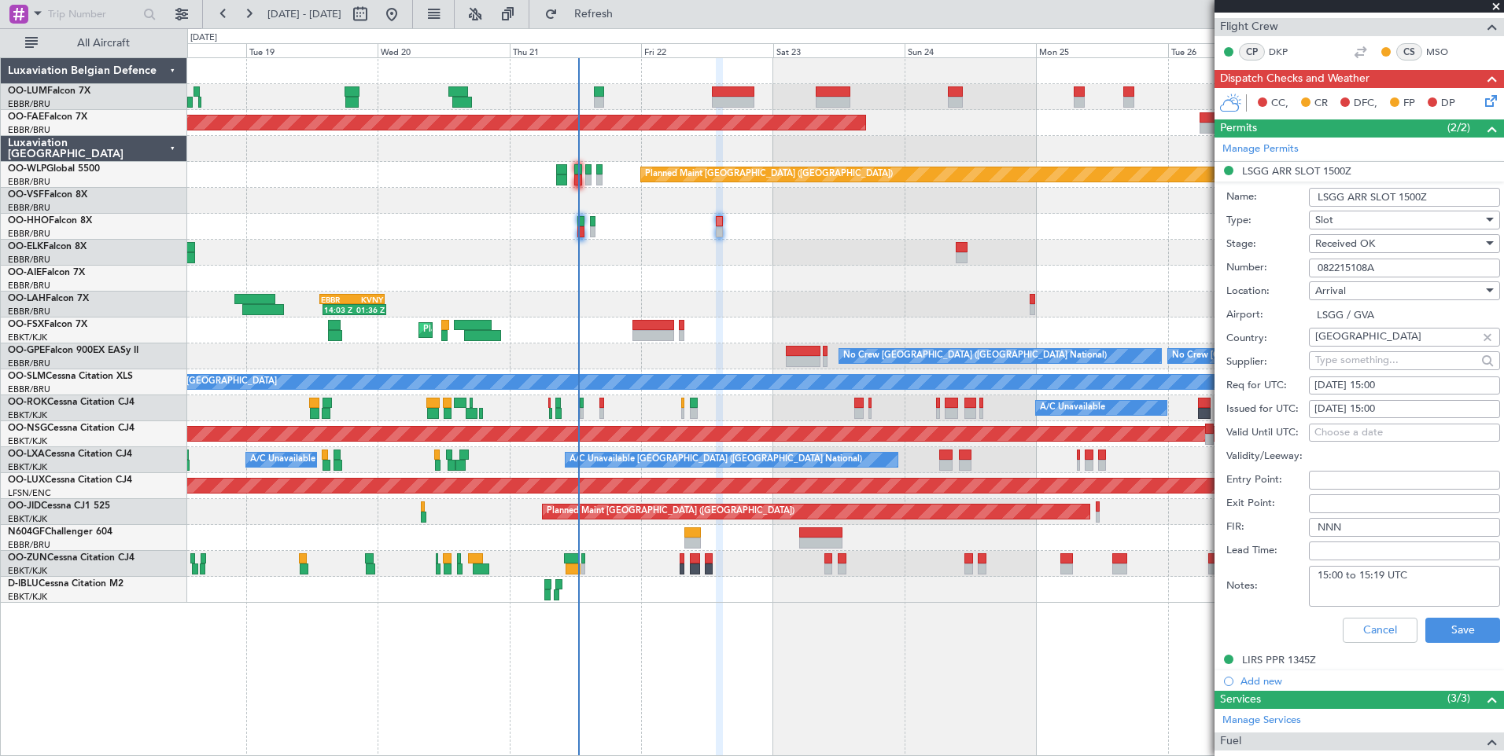
scroll to position [472, 0]
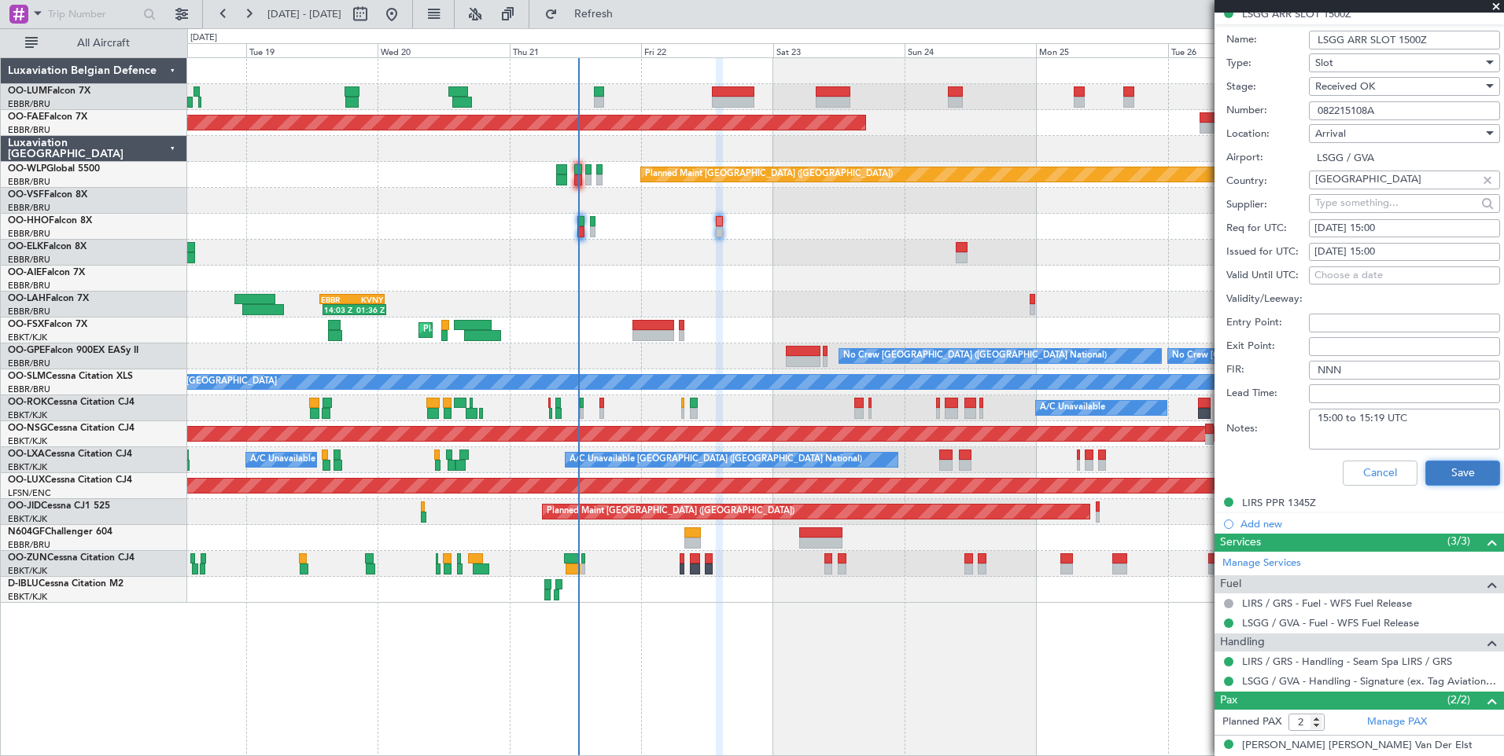
click at [1456, 472] on button "Save" at bounding box center [1462, 473] width 75 height 25
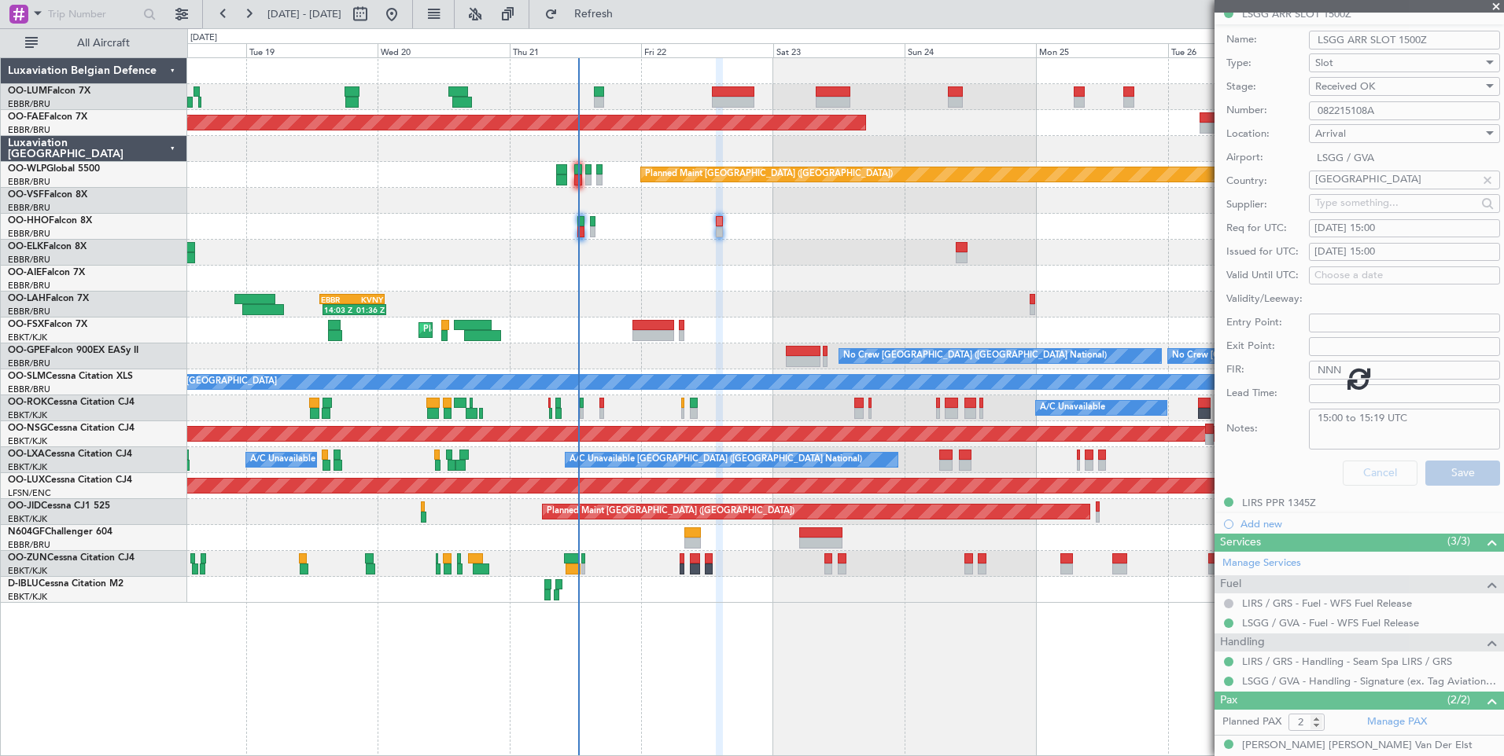
scroll to position [2, 0]
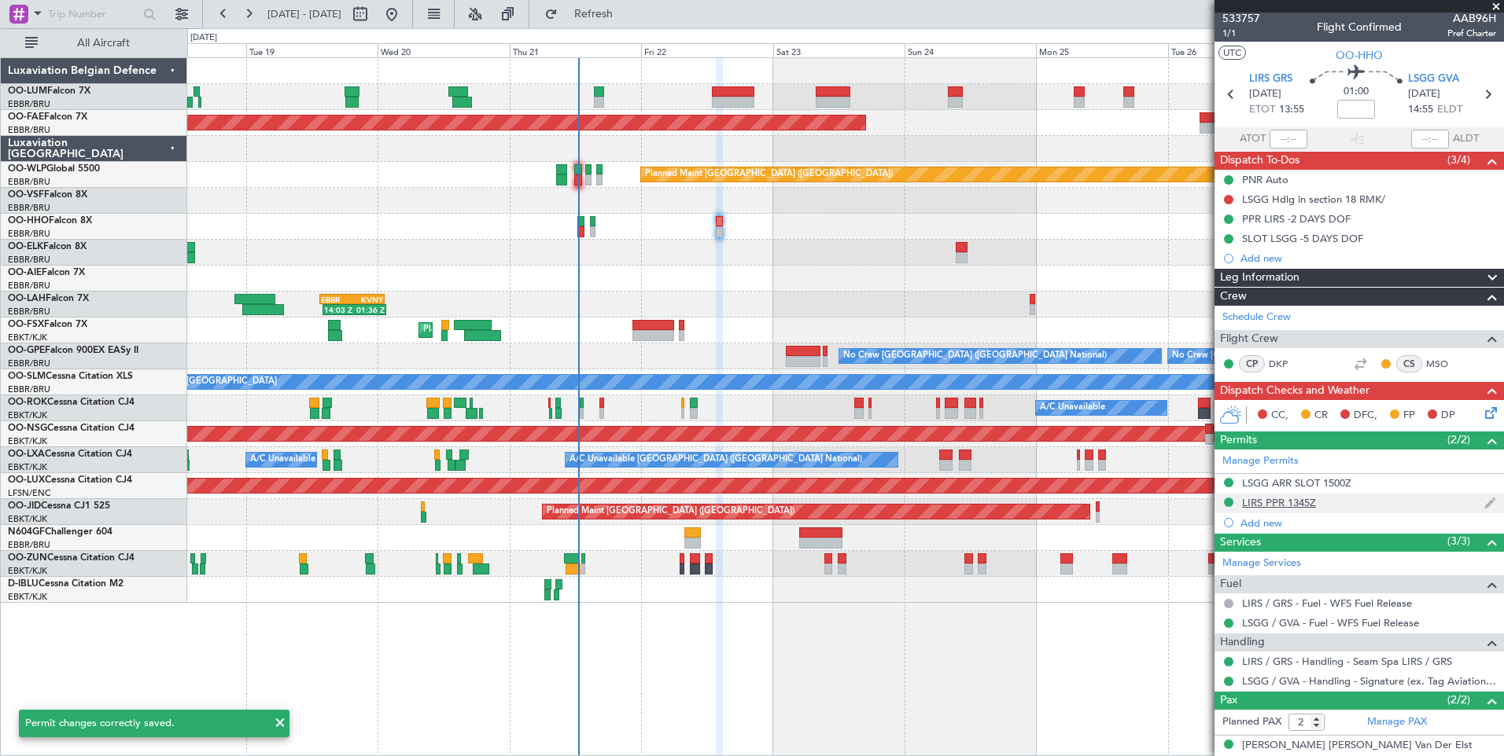
click at [1271, 506] on div "LIRS PPR 1345Z" at bounding box center [1279, 502] width 74 height 13
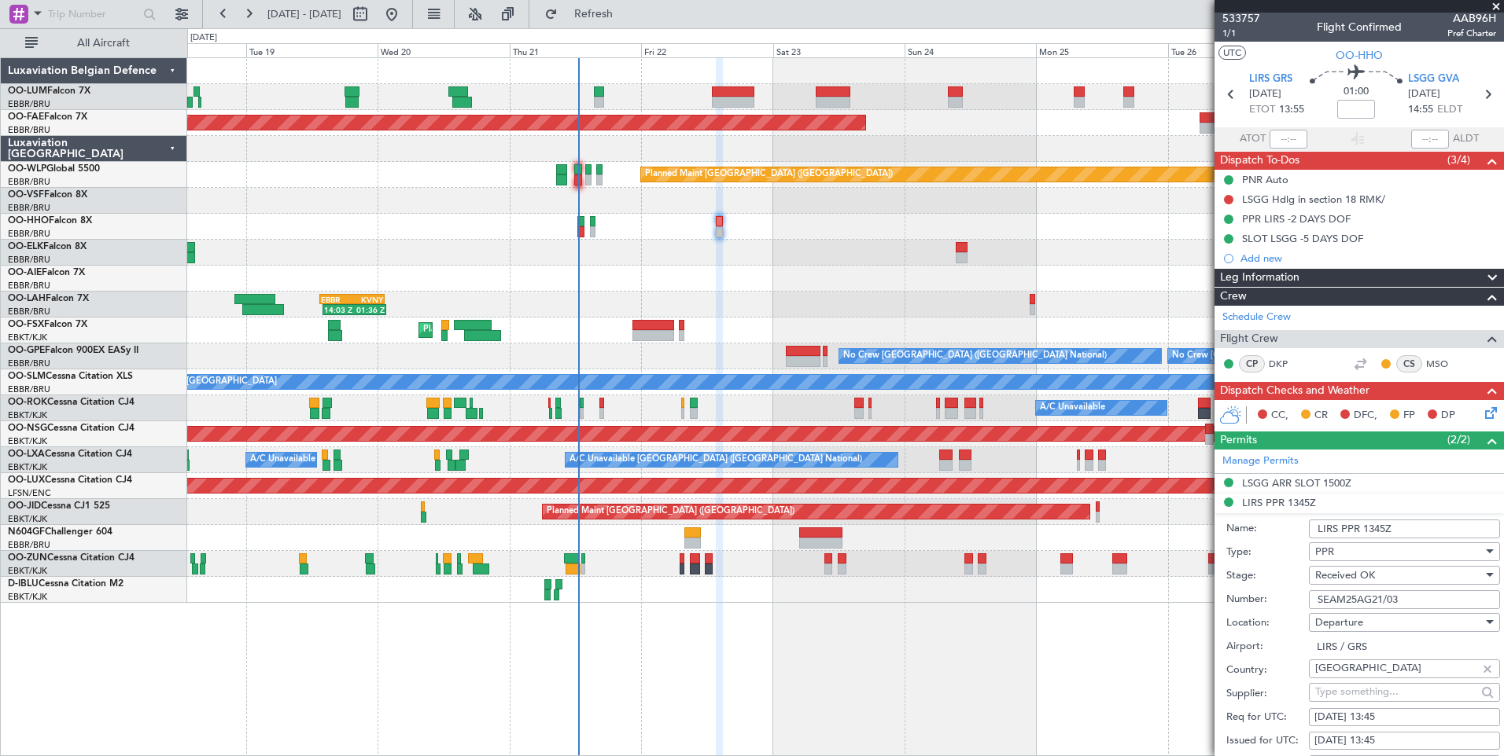
drag, startPoint x: 1421, startPoint y: 602, endPoint x: 1300, endPoint y: 590, distance: 121.8
click at [1300, 590] on div "Number: SEAM25AG21/03" at bounding box center [1363, 600] width 274 height 24
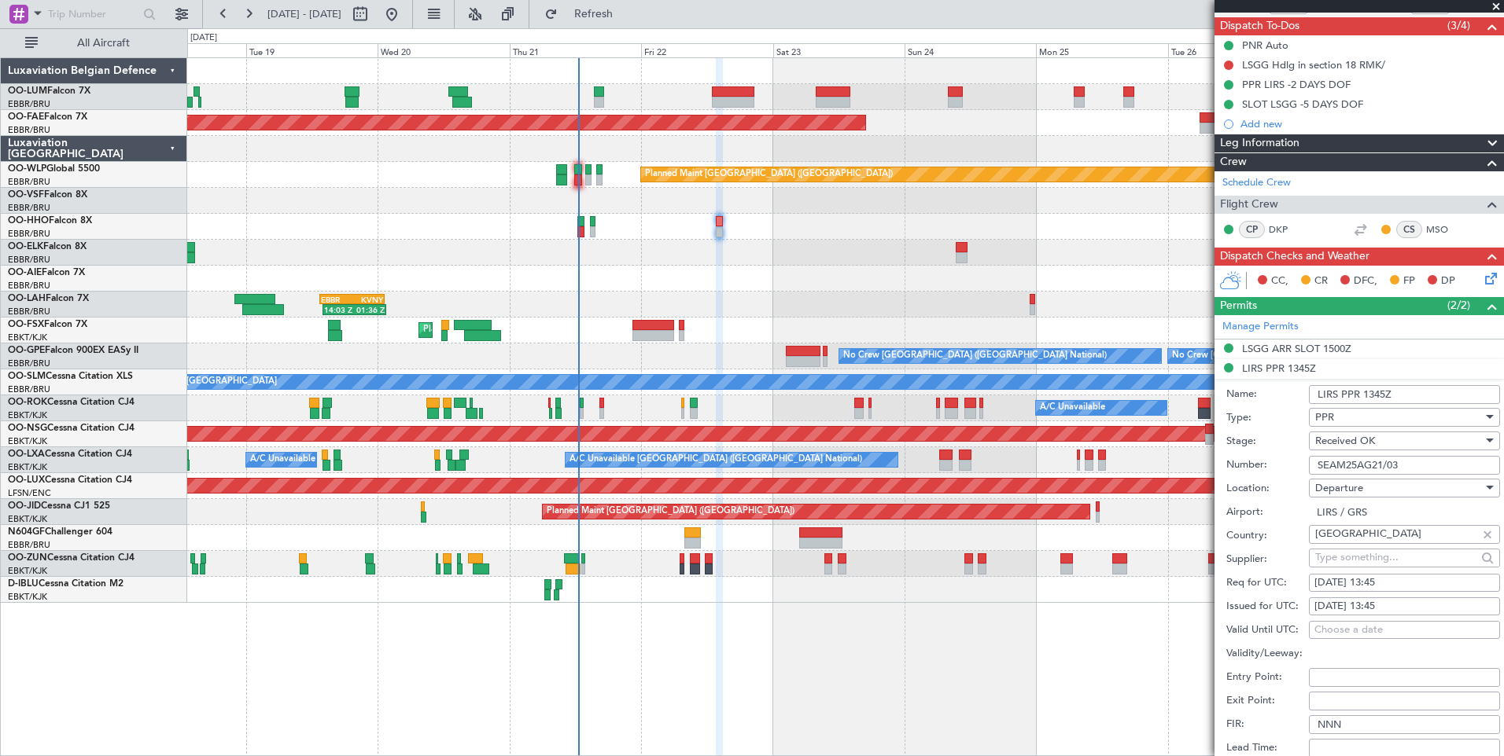
scroll to position [238, 0]
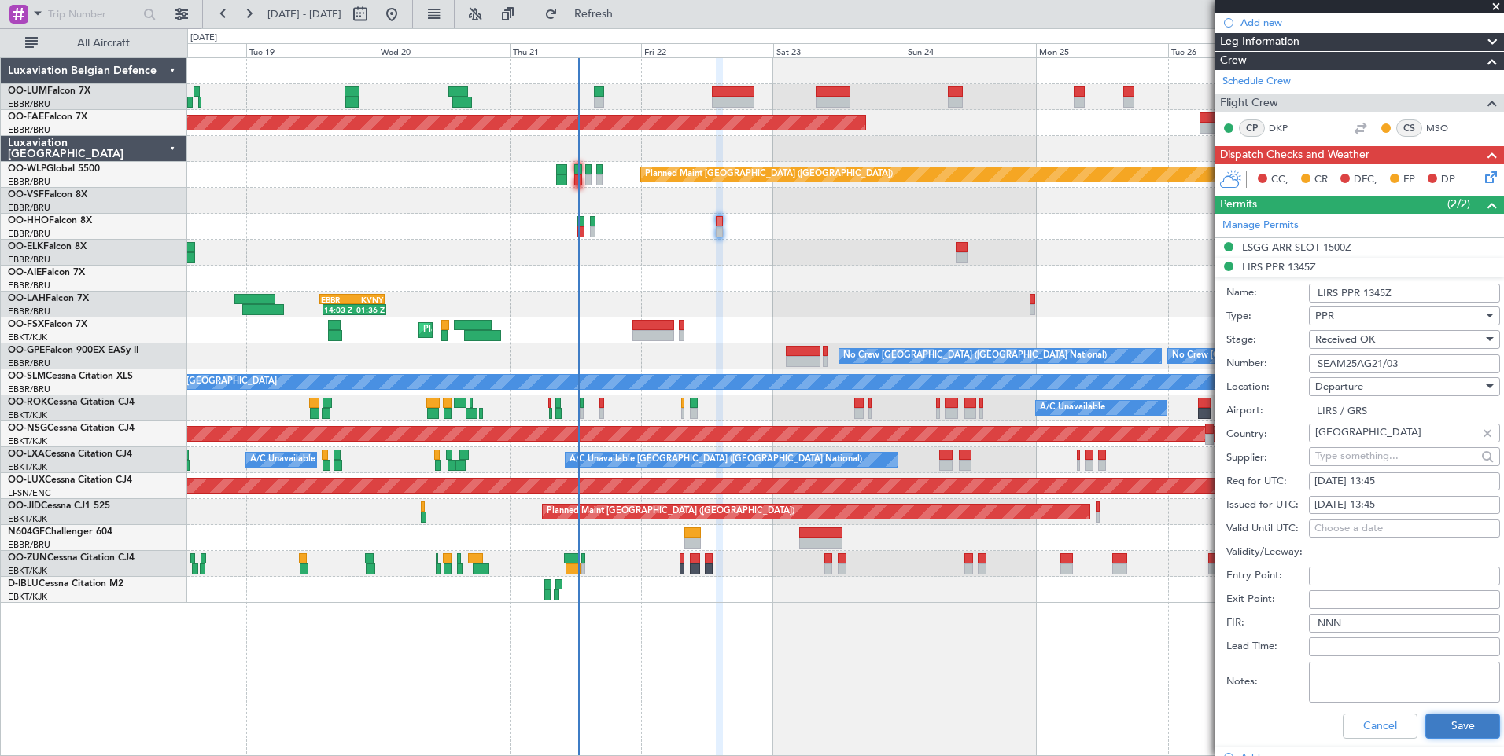
click at [1433, 721] on button "Save" at bounding box center [1462, 726] width 75 height 25
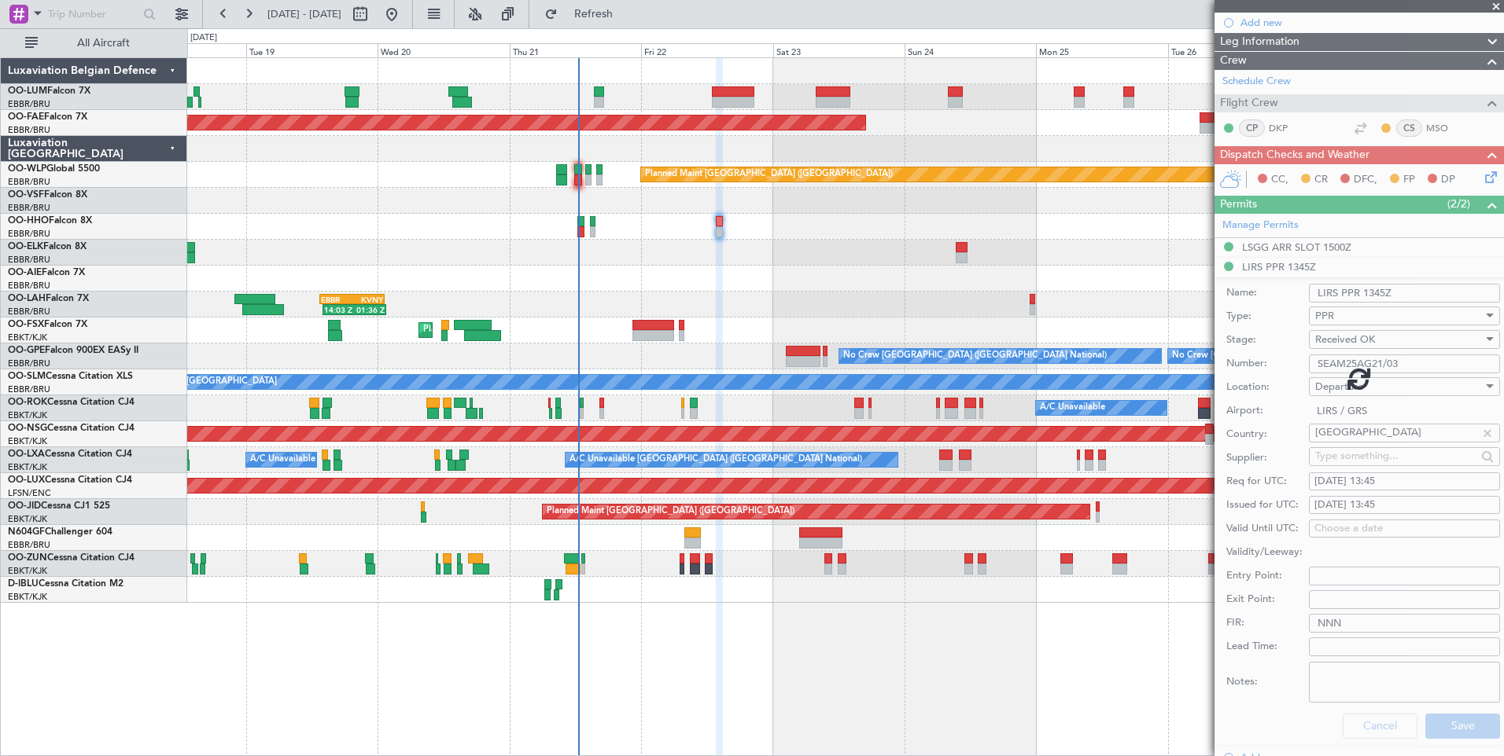
scroll to position [52, 0]
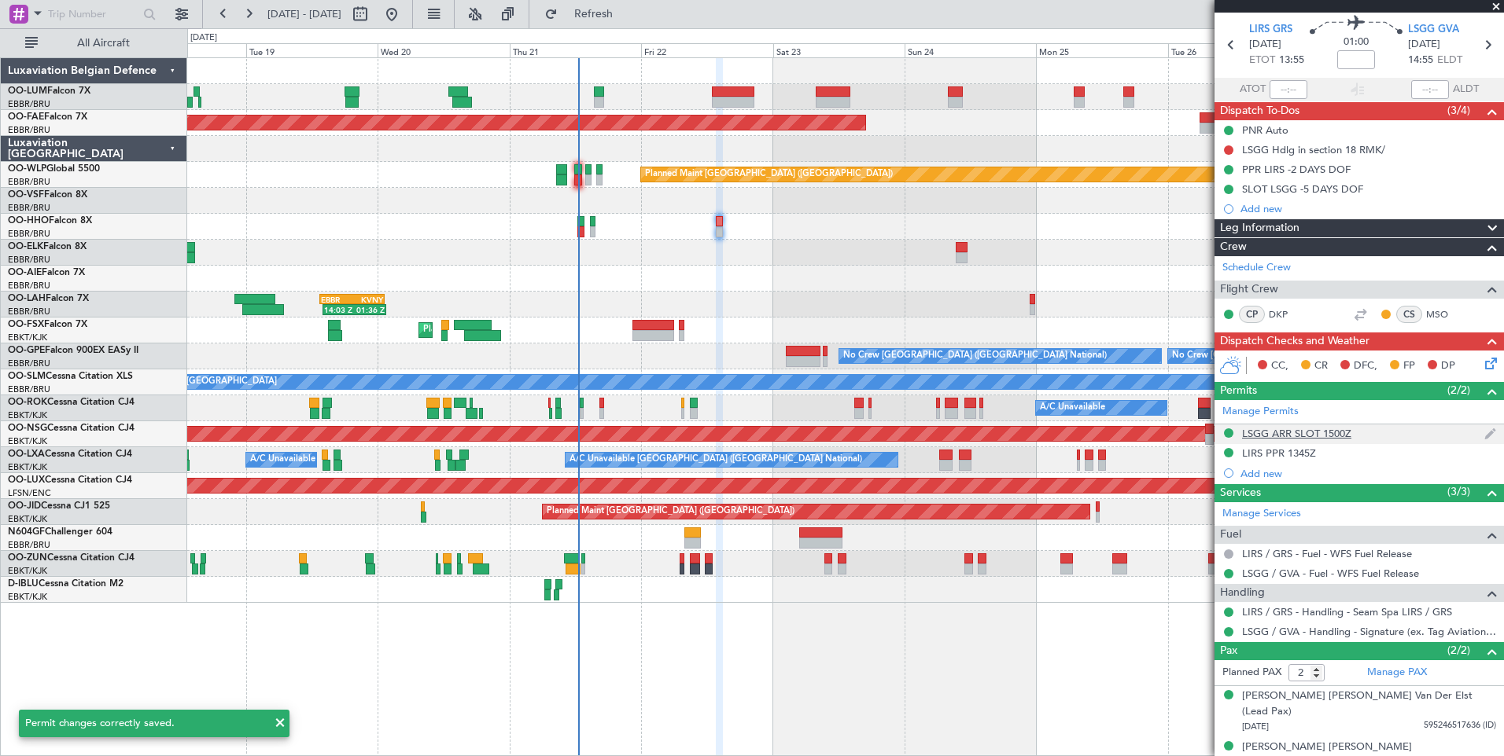
click at [1292, 429] on div "LSGG ARR SLOT 1500Z" at bounding box center [1296, 433] width 109 height 13
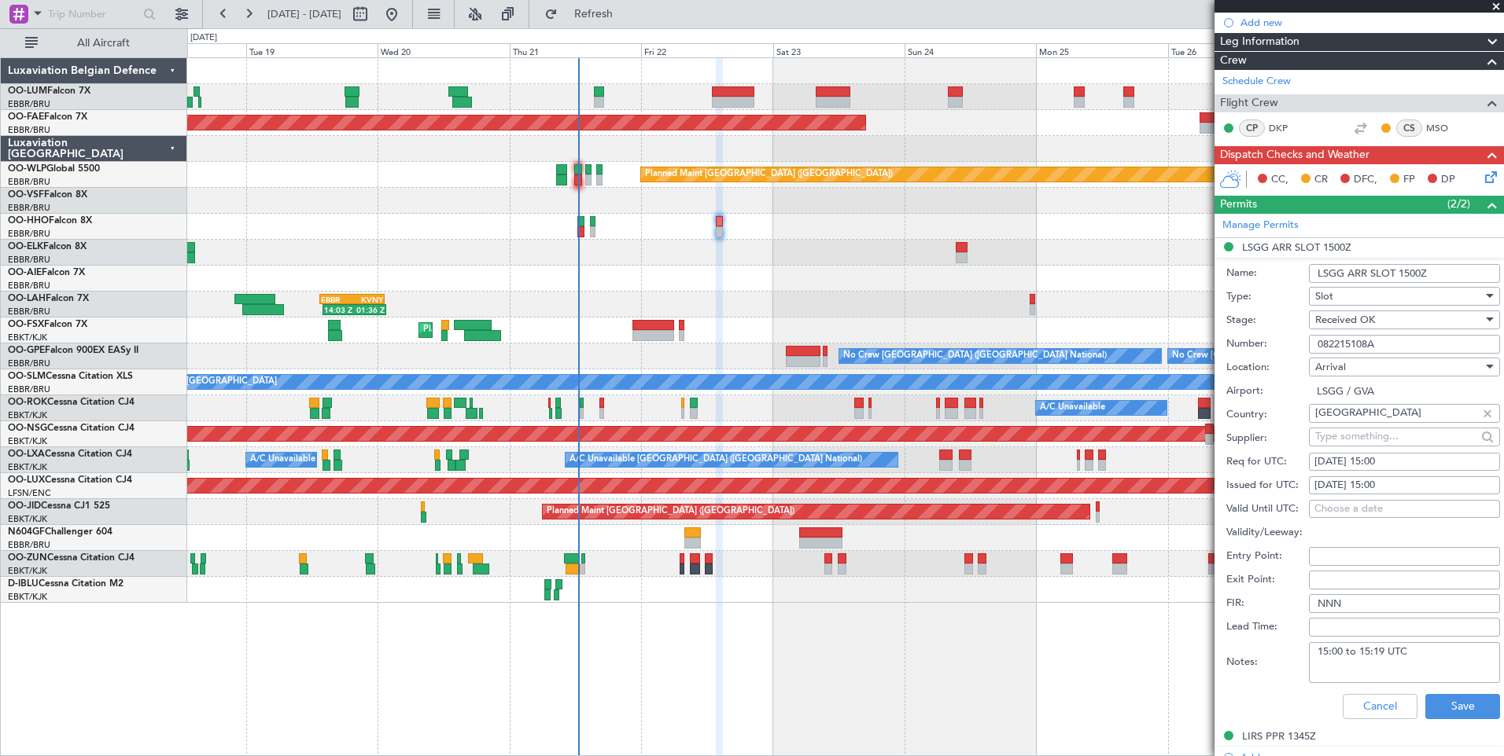
drag, startPoint x: 1397, startPoint y: 342, endPoint x: 1316, endPoint y: 335, distance: 80.5
click at [1316, 335] on input "082215108A" at bounding box center [1403, 344] width 191 height 19
click at [1425, 705] on button "Save" at bounding box center [1462, 706] width 75 height 25
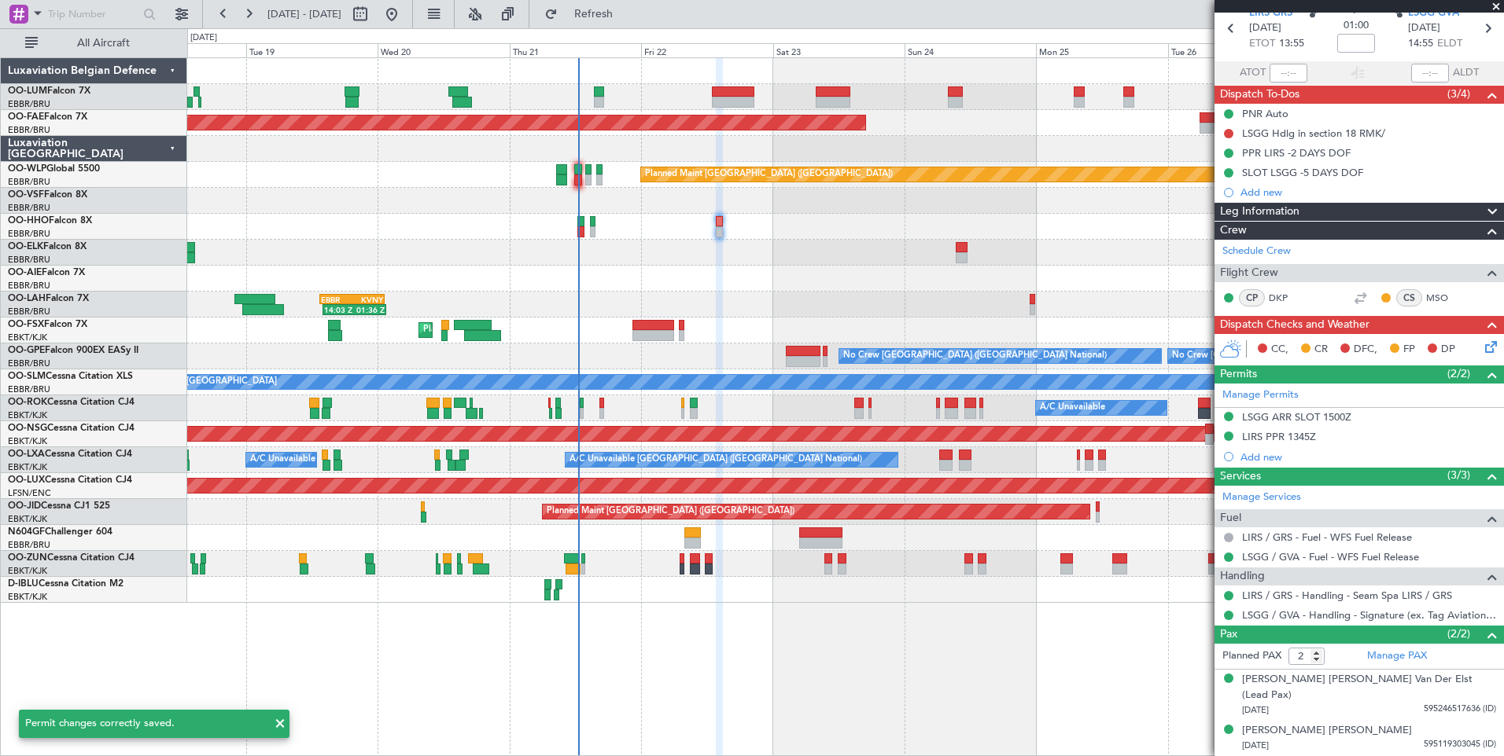
scroll to position [52, 0]
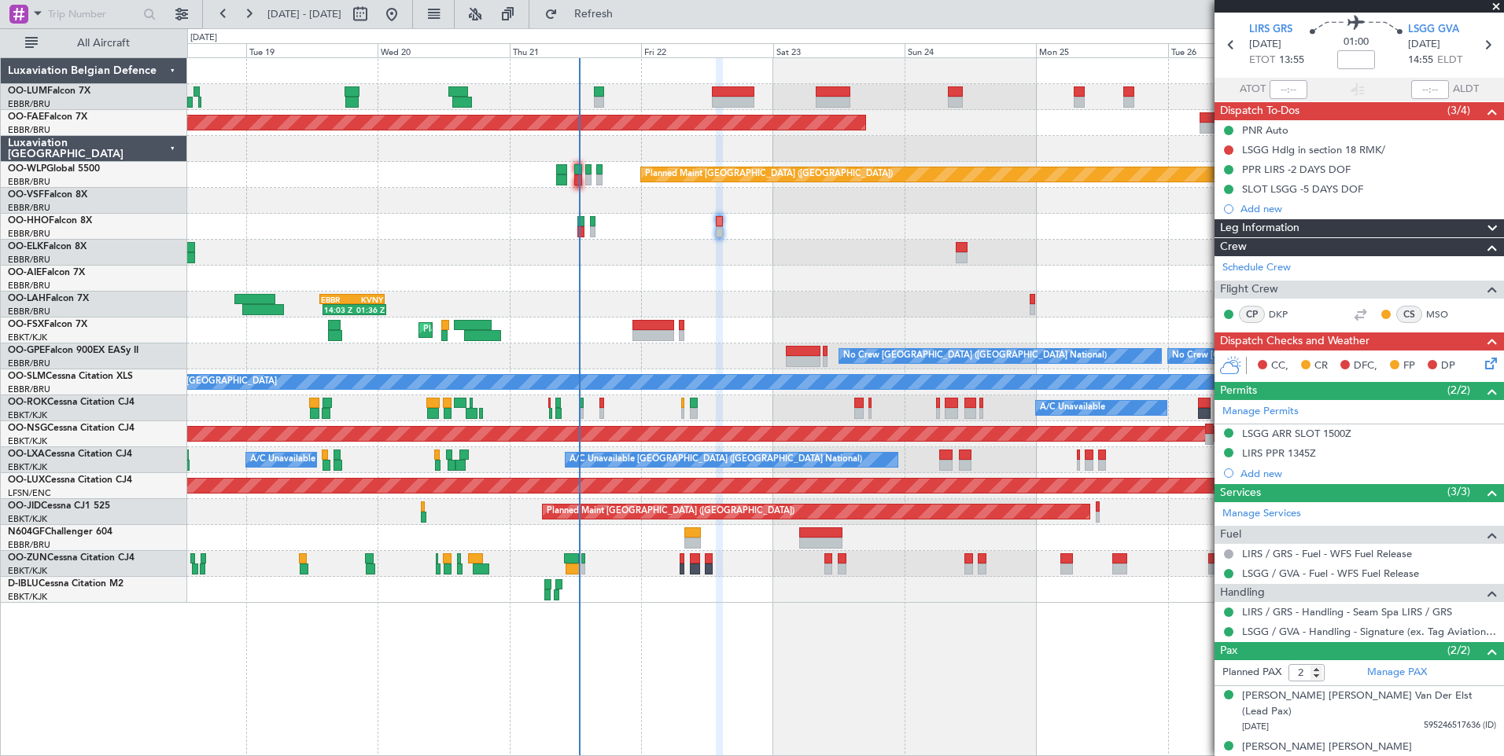
drag, startPoint x: 1231, startPoint y: 146, endPoint x: 1227, endPoint y: 153, distance: 8.1
click at [1231, 146] on button at bounding box center [1228, 149] width 9 height 9
click at [1222, 217] on span "Completed" at bounding box center [1235, 220] width 52 height 16
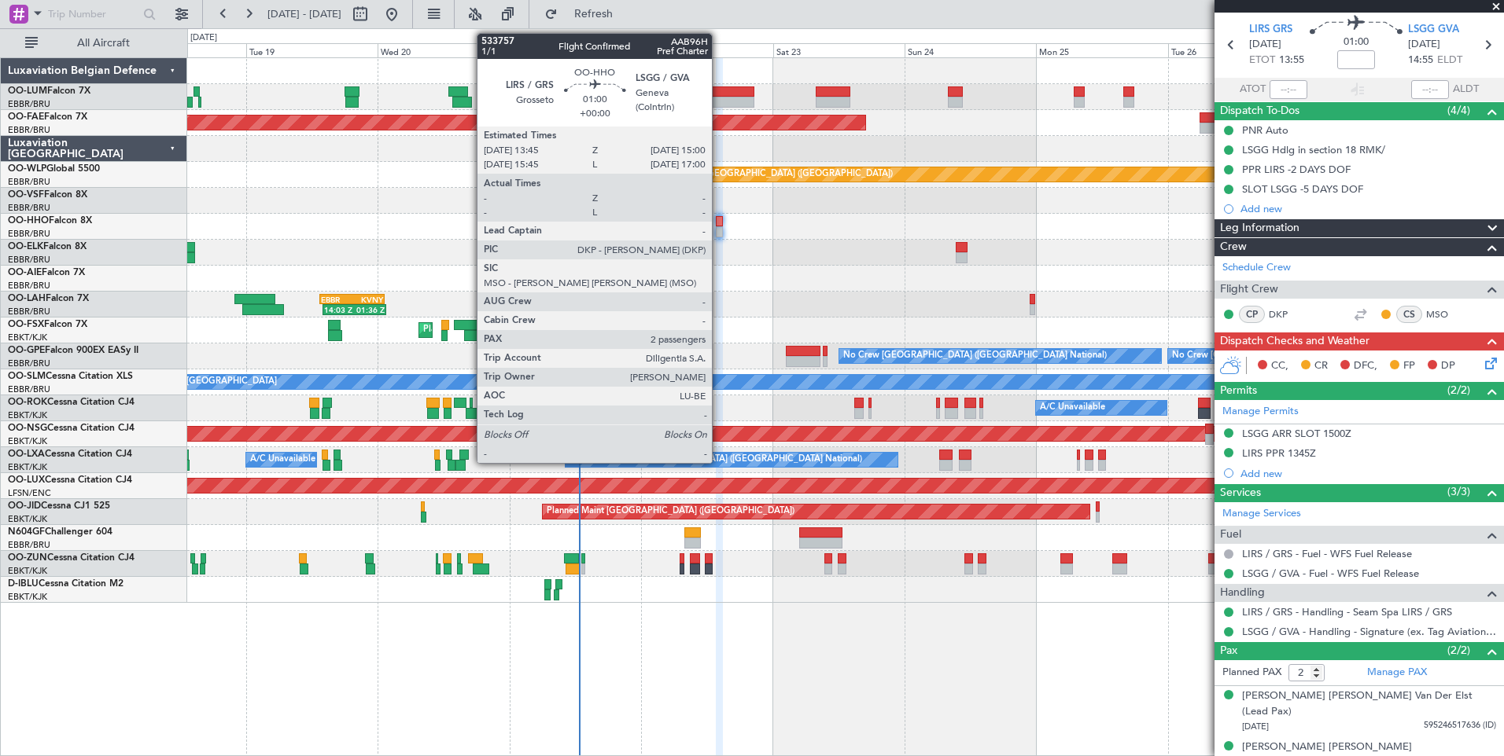
click at [719, 220] on div at bounding box center [719, 221] width 7 height 11
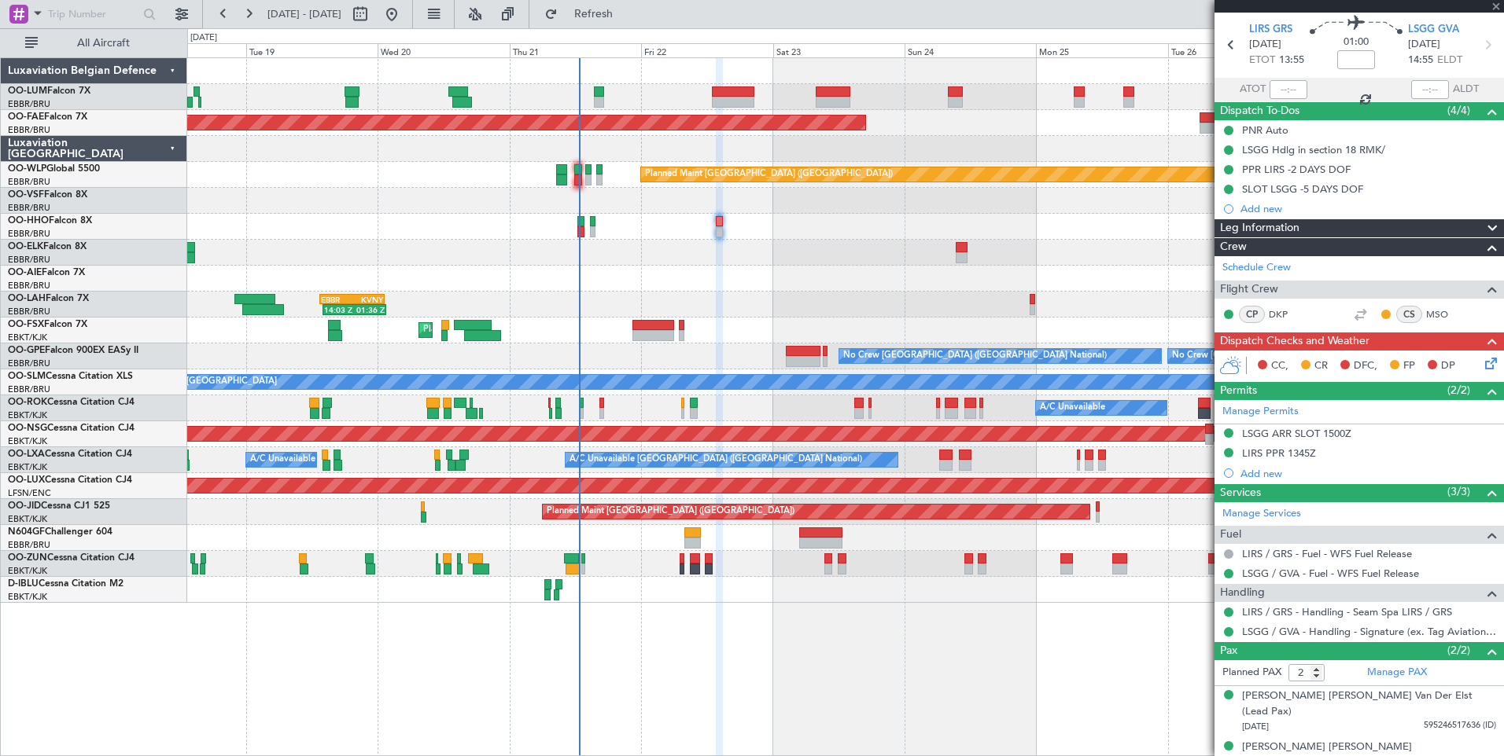
scroll to position [0, 0]
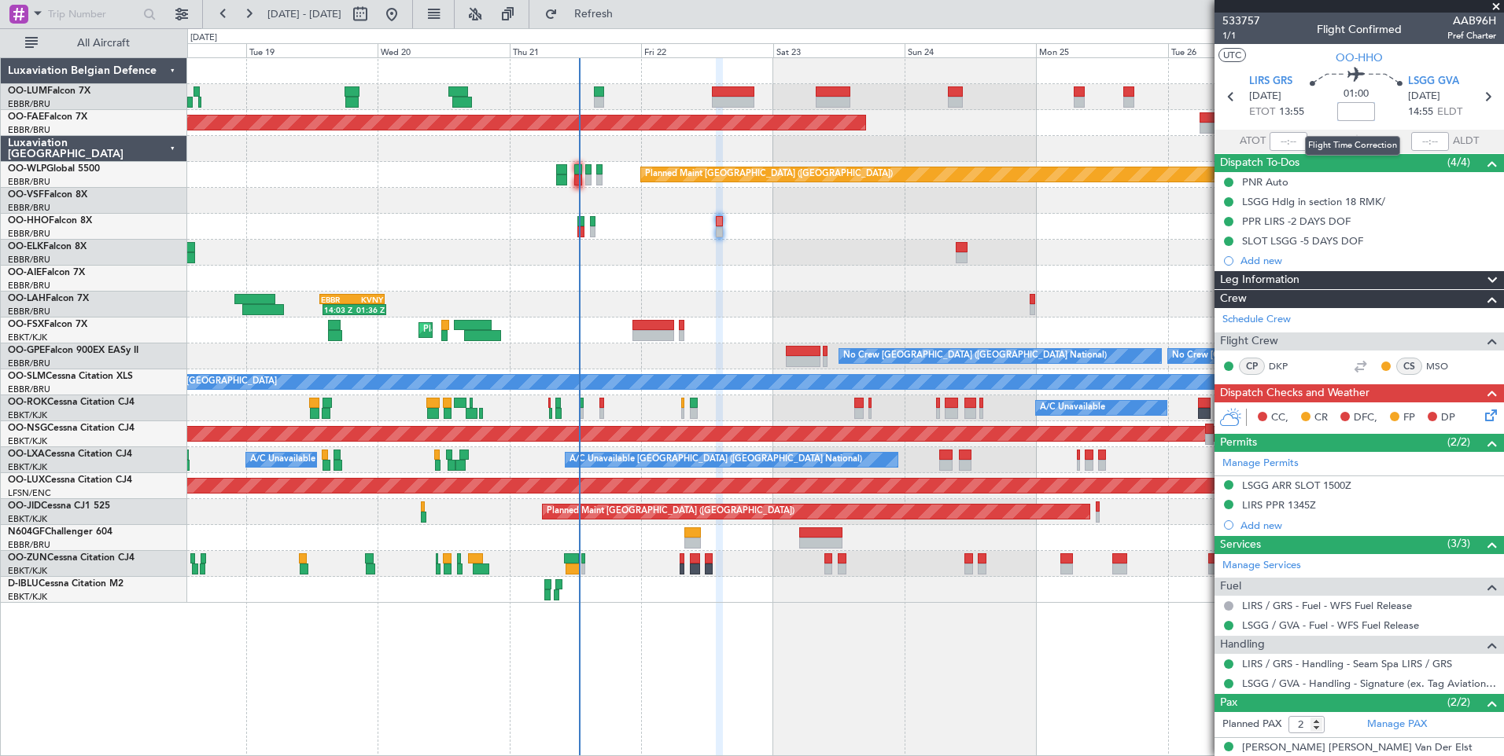
click at [1352, 111] on input at bounding box center [1356, 111] width 38 height 19
click at [1300, 52] on section "UTC OO-HHO" at bounding box center [1358, 56] width 289 height 24
type input "-00:05"
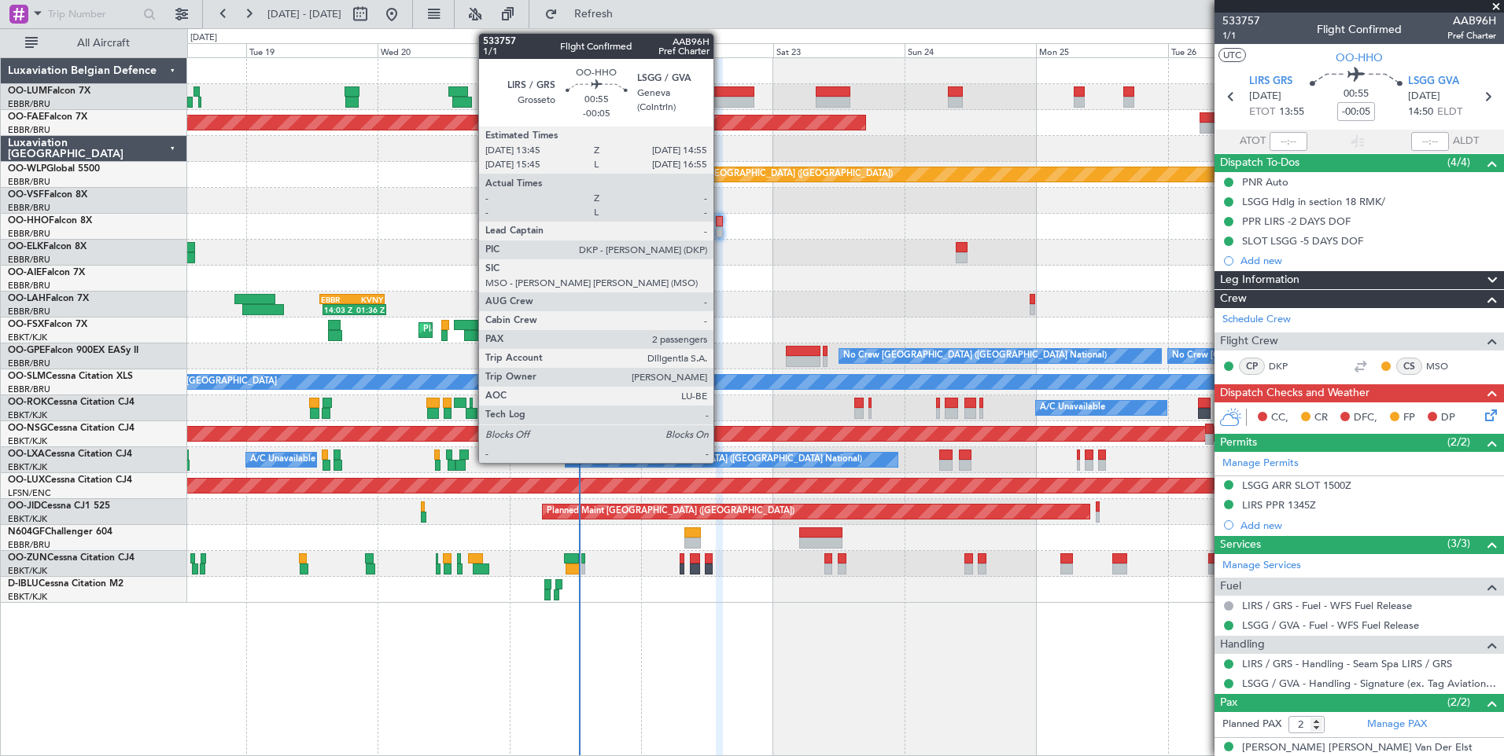
click at [720, 219] on div at bounding box center [719, 221] width 7 height 11
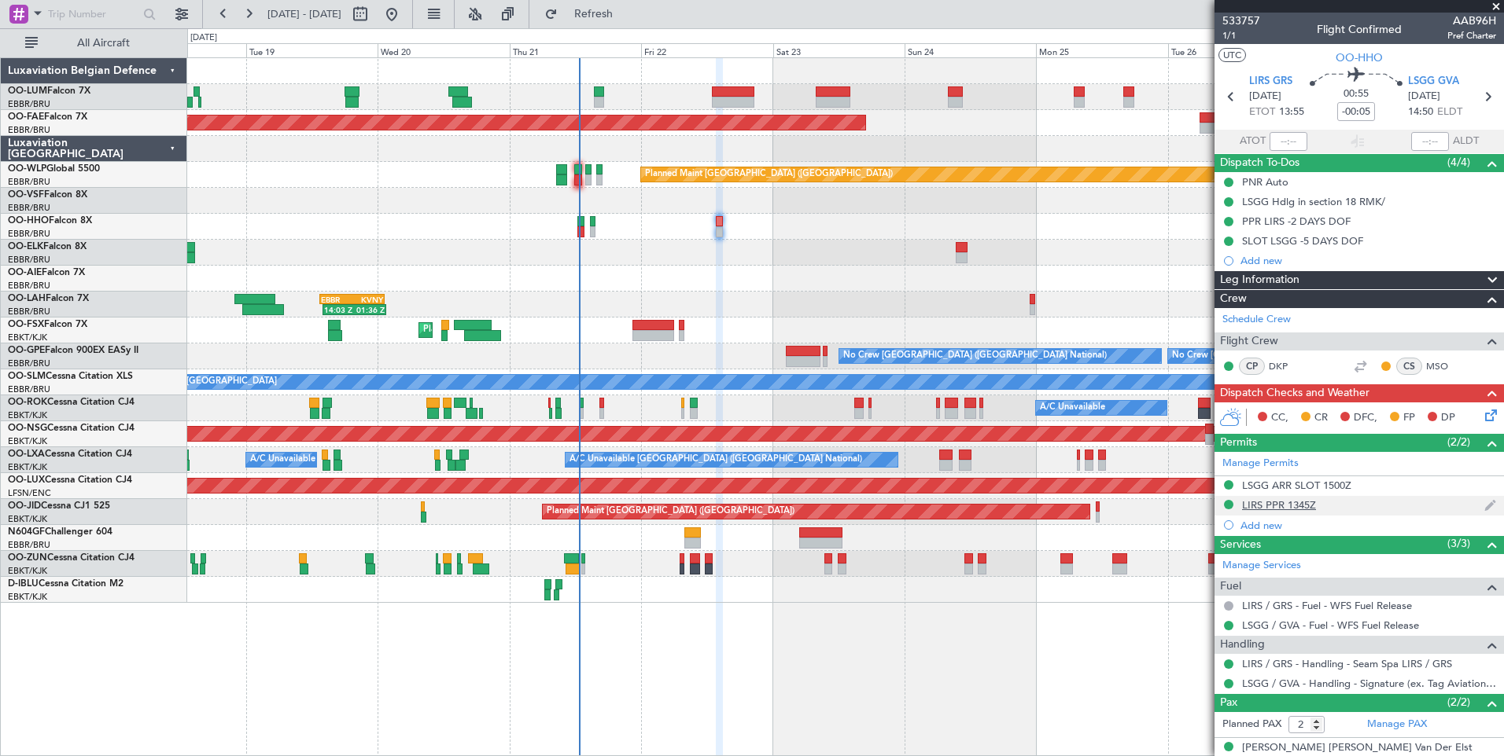
click at [1296, 503] on div "LIRS PPR 1345Z" at bounding box center [1279, 505] width 74 height 13
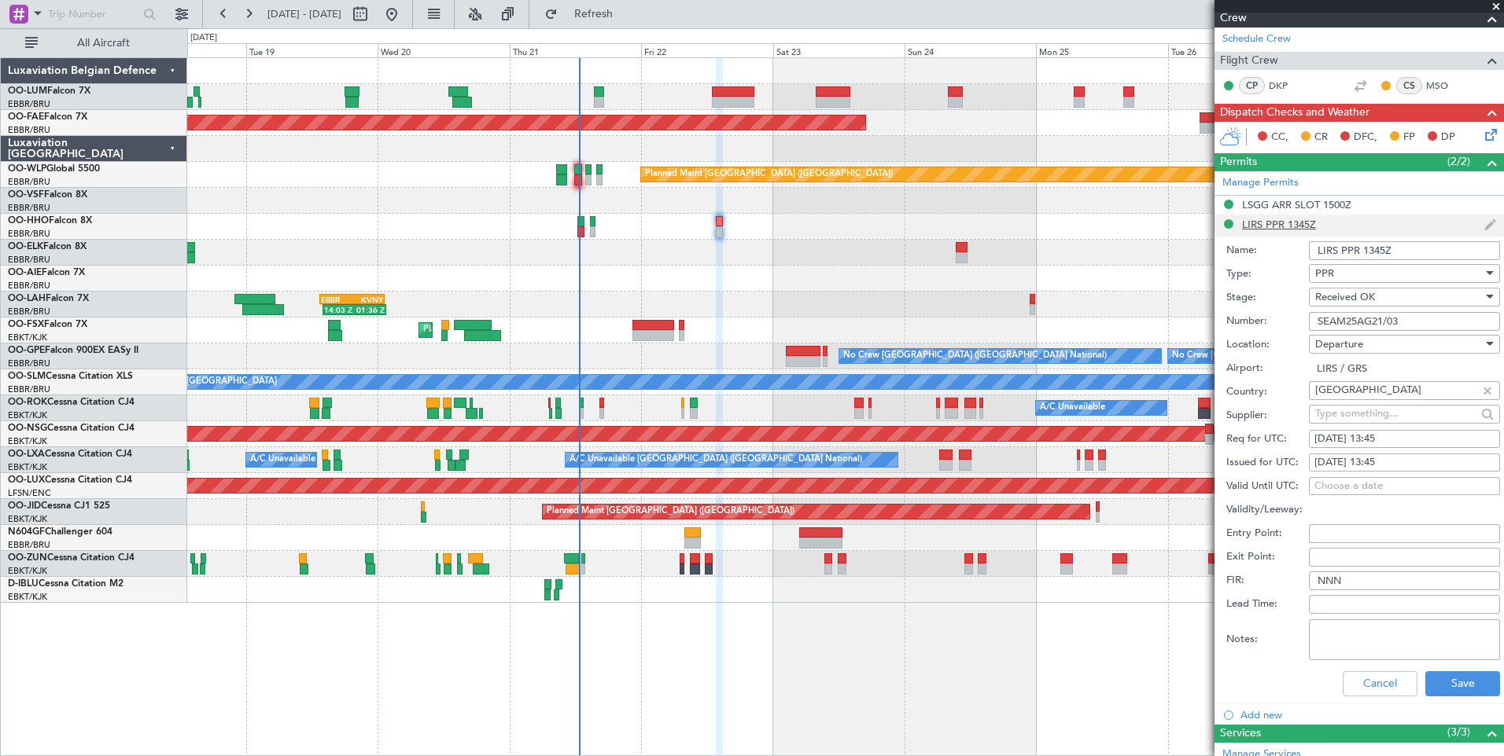
scroll to position [315, 0]
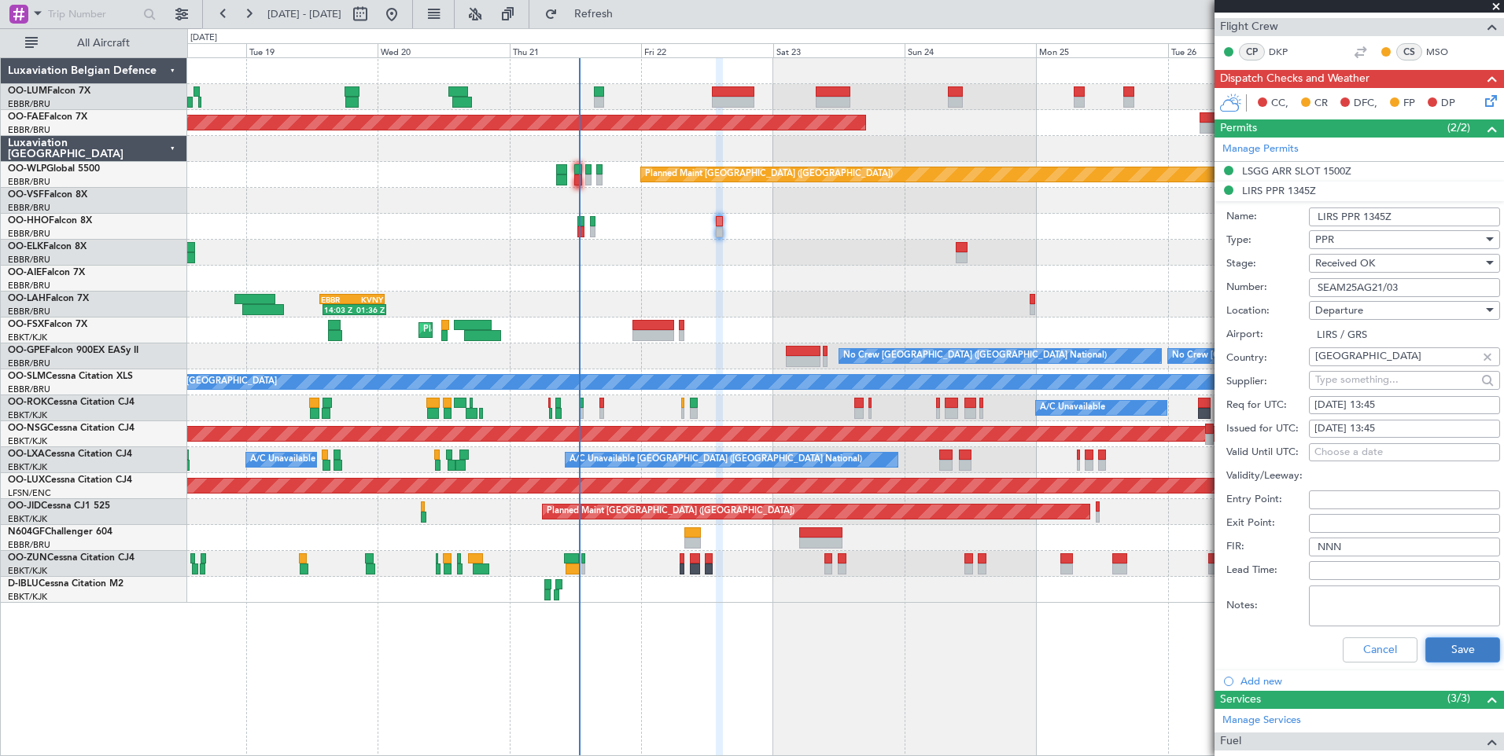
click at [1430, 647] on button "Save" at bounding box center [1462, 650] width 75 height 25
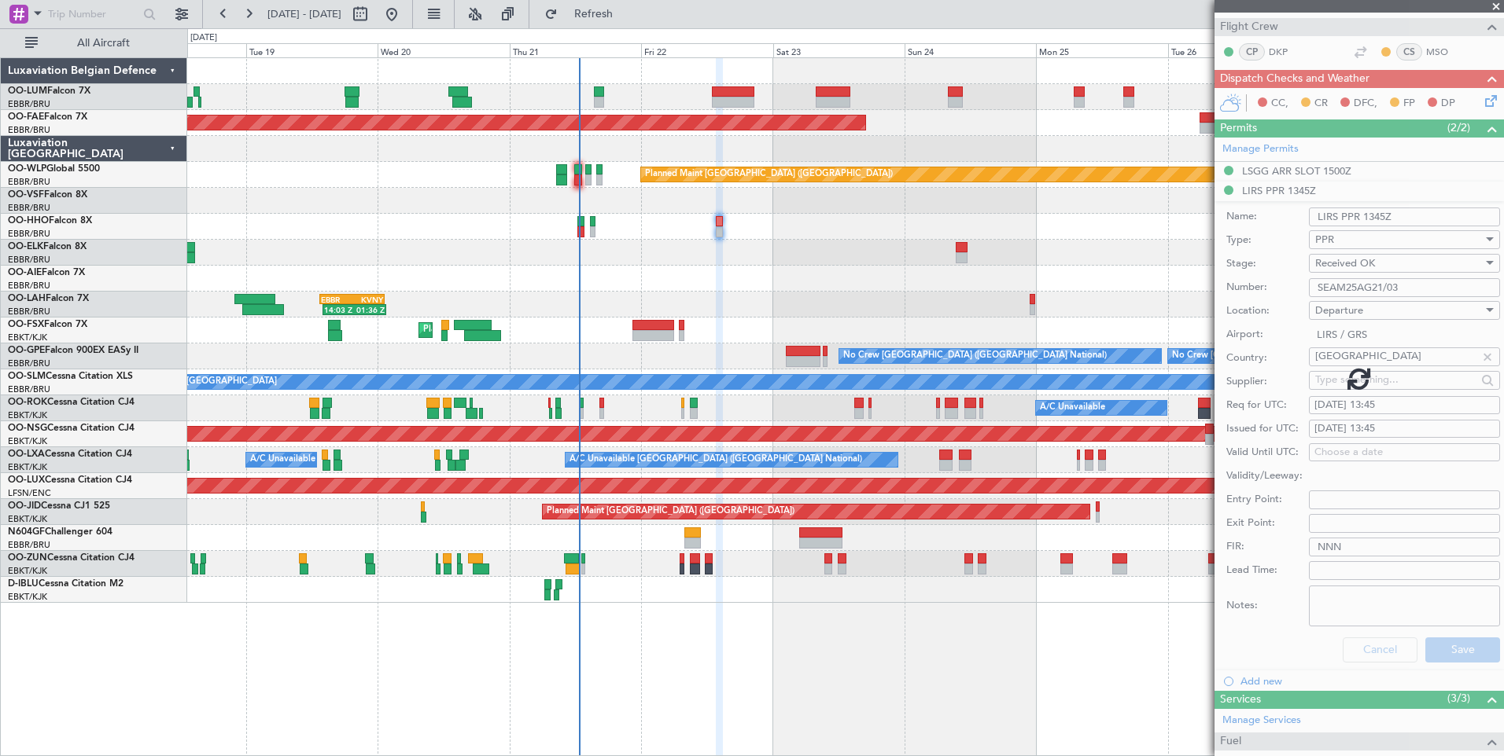
scroll to position [52, 0]
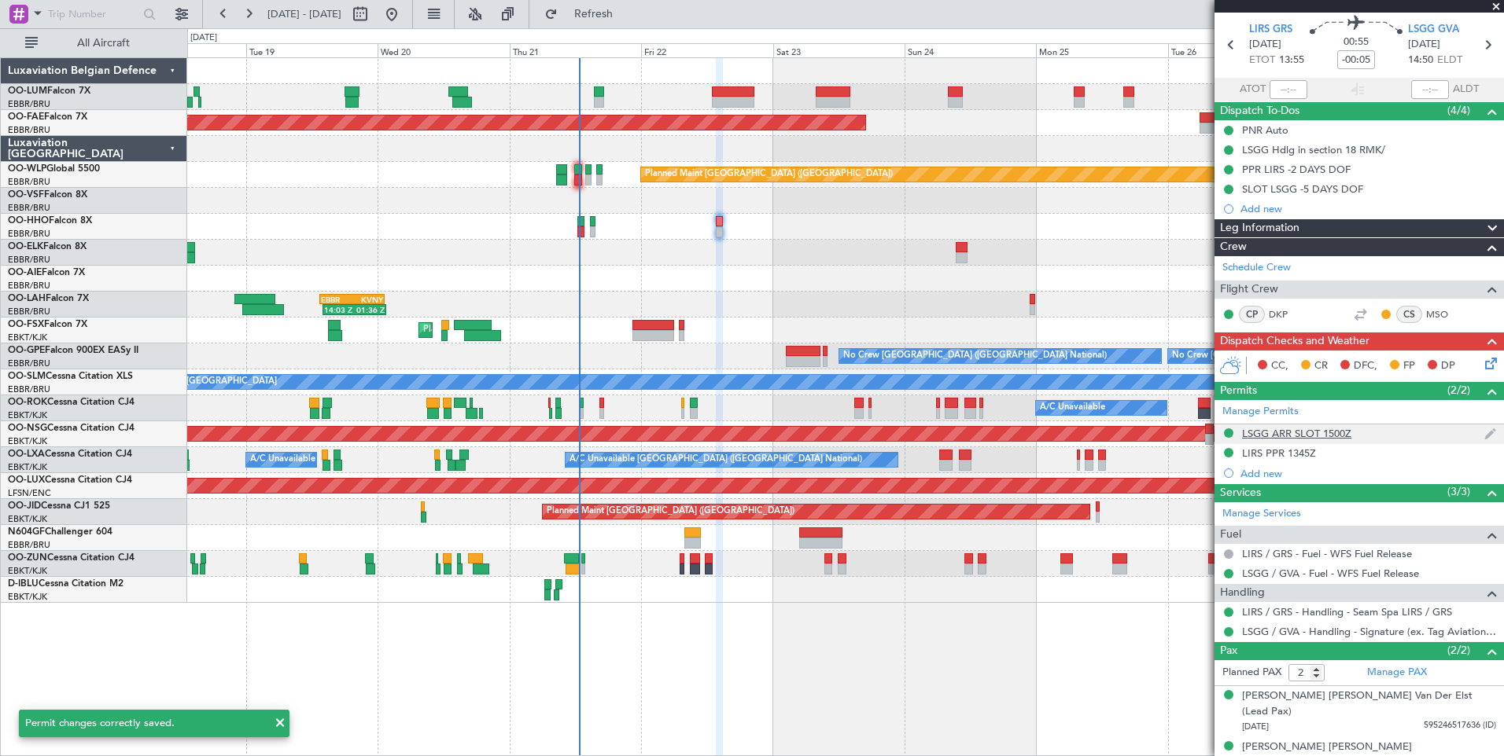
click at [1289, 429] on div "LSGG ARR SLOT 1500Z" at bounding box center [1296, 433] width 109 height 13
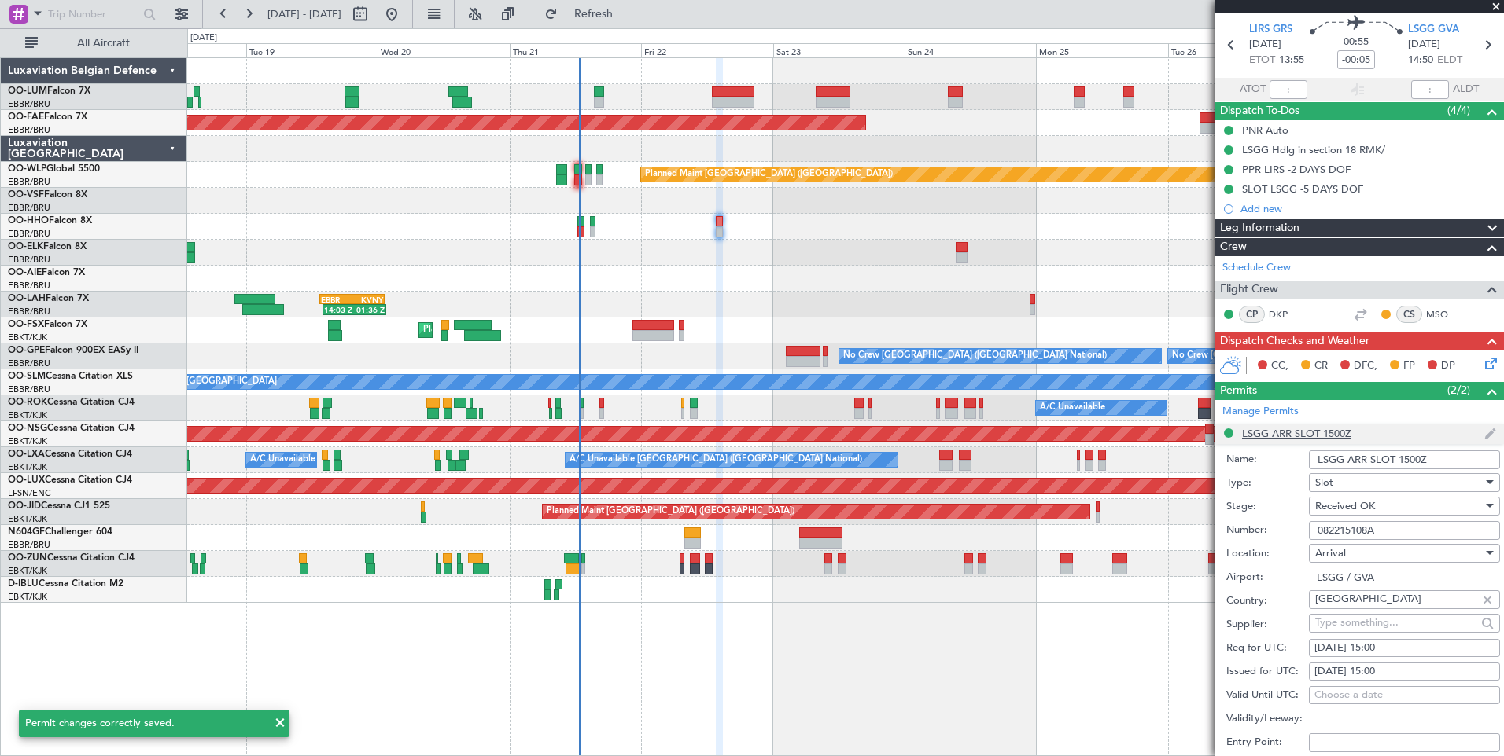
scroll to position [315, 0]
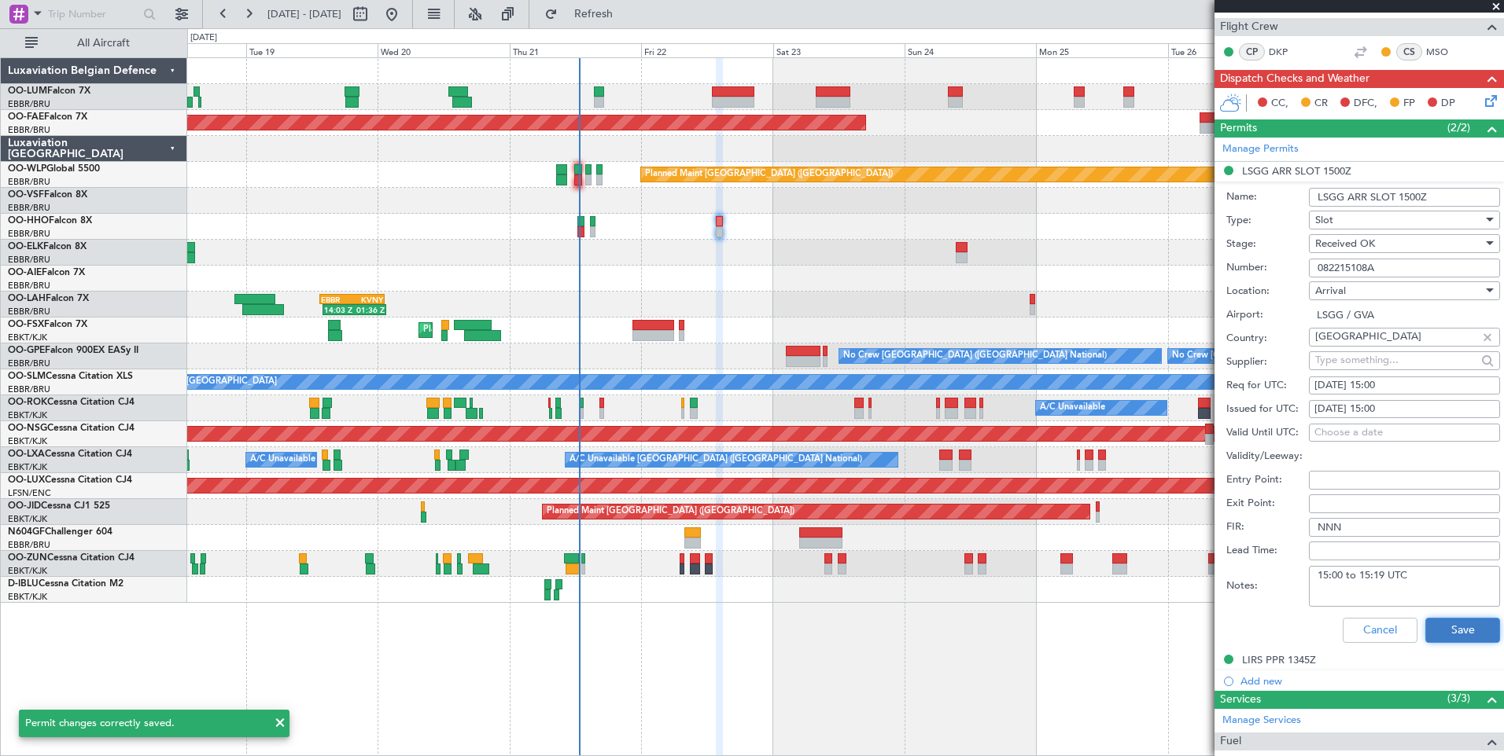
click at [1445, 629] on button "Save" at bounding box center [1462, 630] width 75 height 25
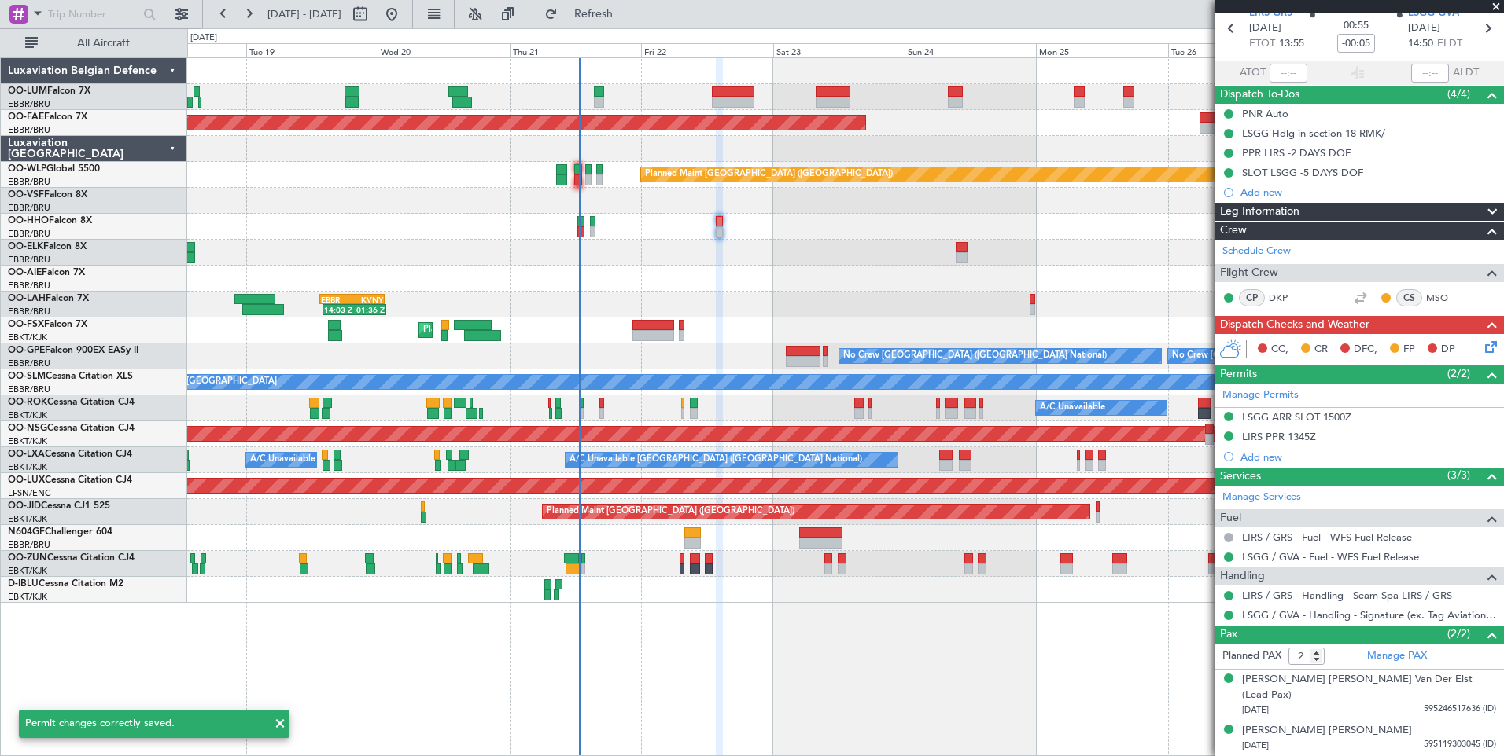
scroll to position [52, 0]
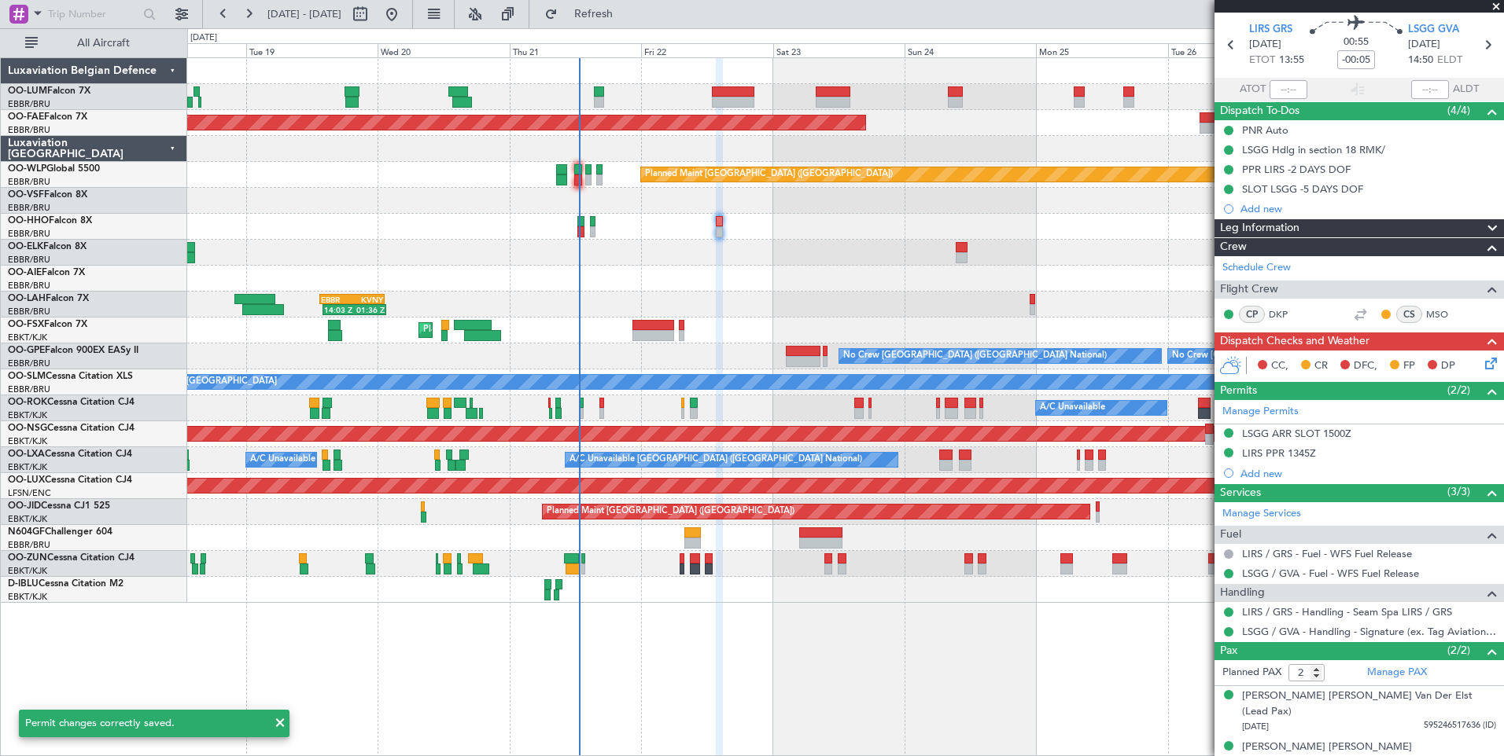
click at [1499, 6] on span at bounding box center [1496, 7] width 16 height 14
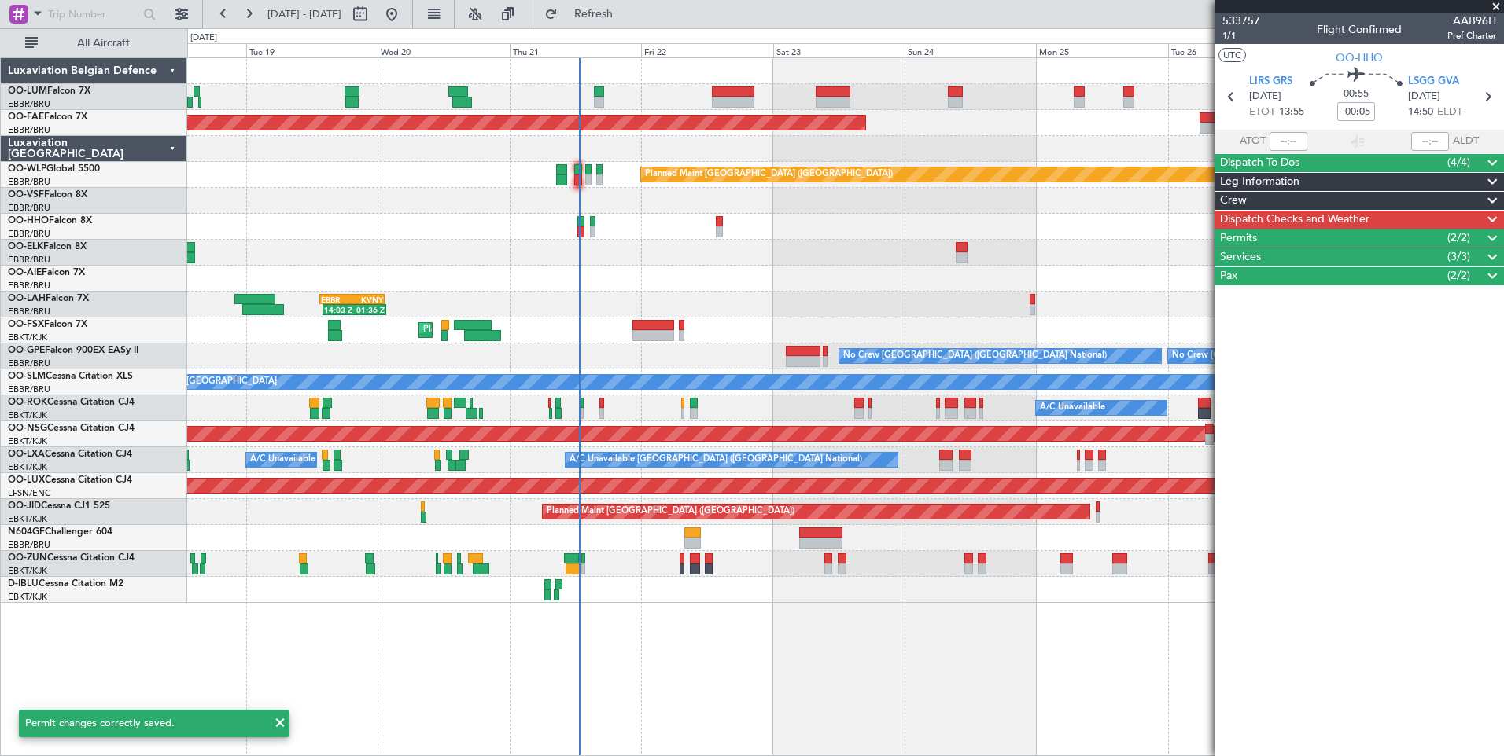
scroll to position [0, 0]
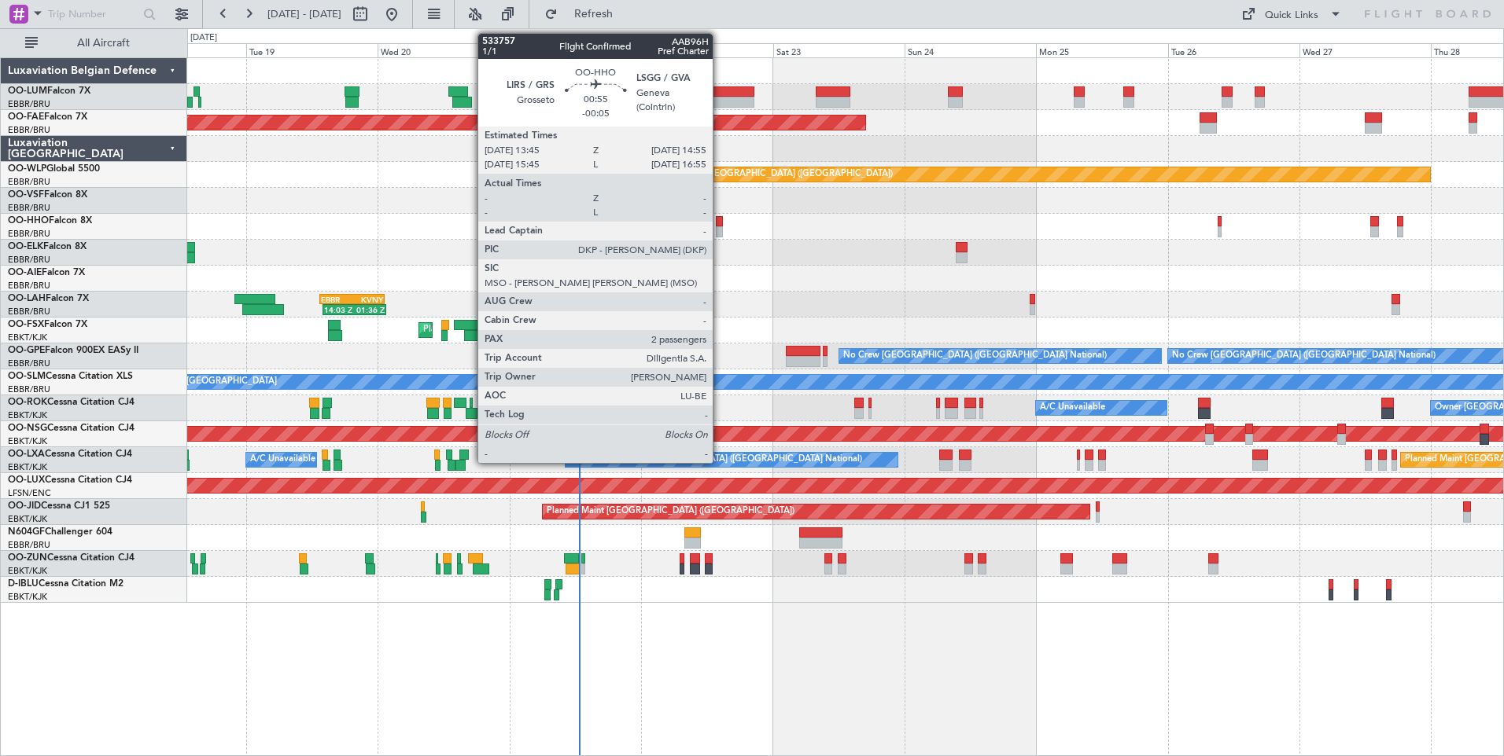
click at [720, 217] on div at bounding box center [719, 221] width 7 height 11
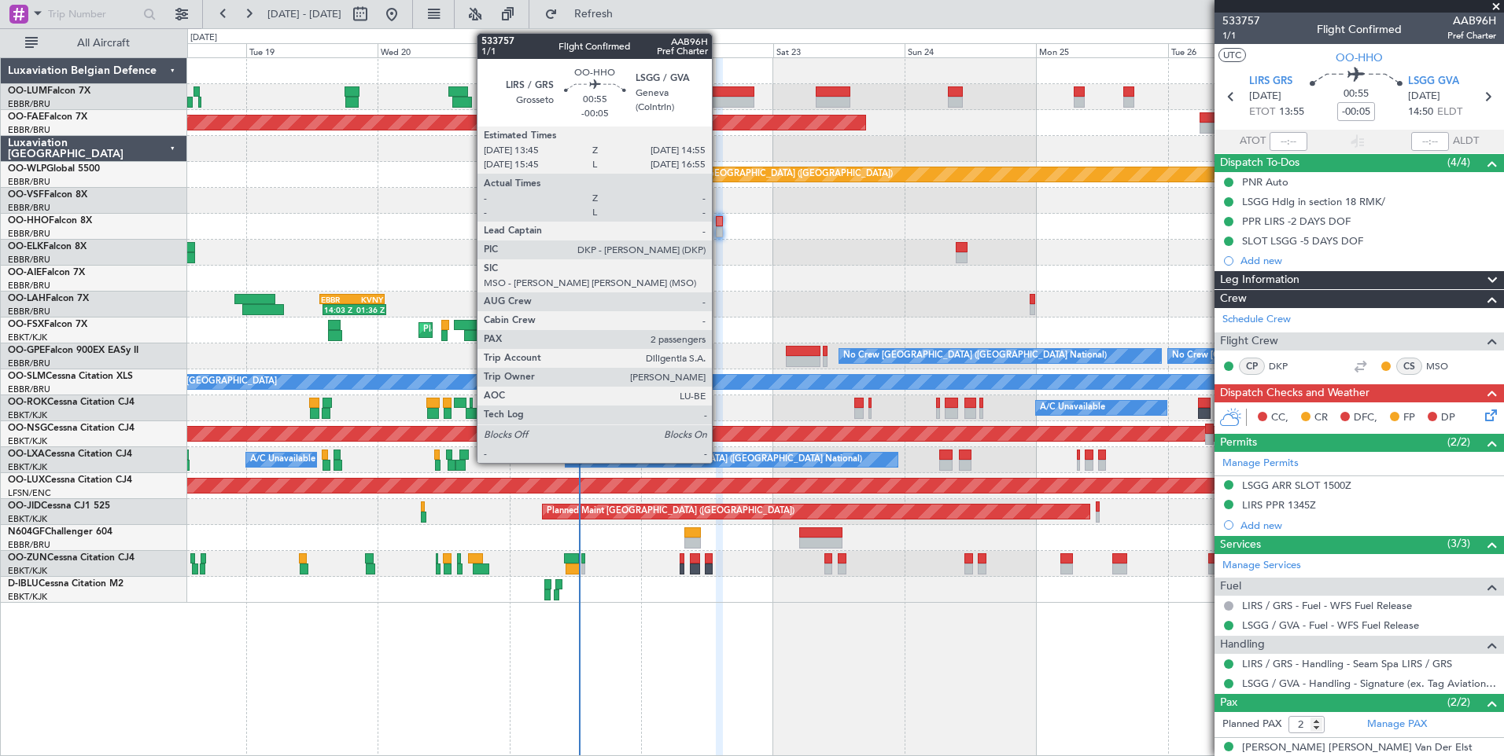
click at [720, 223] on div at bounding box center [719, 221] width 7 height 11
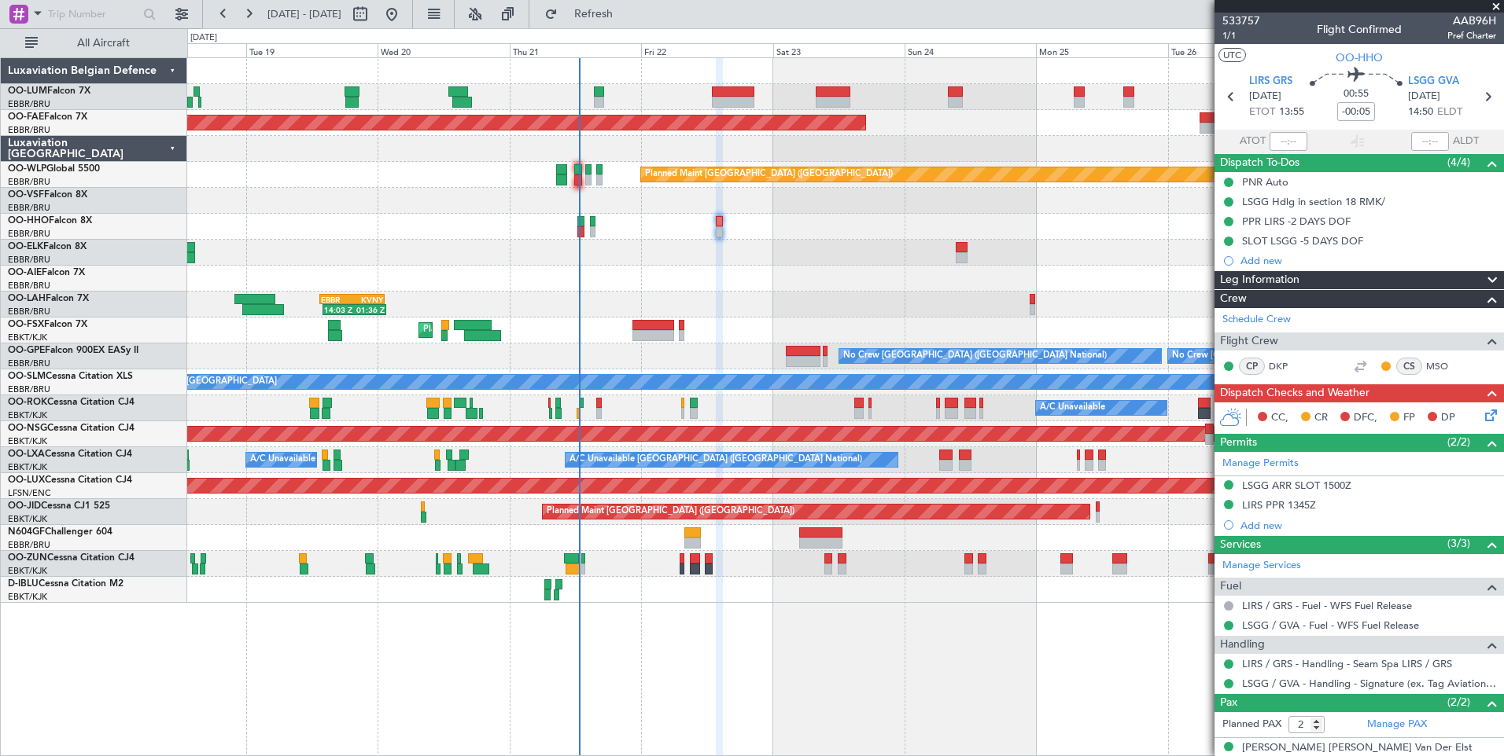
click at [1481, 416] on icon at bounding box center [1487, 413] width 13 height 13
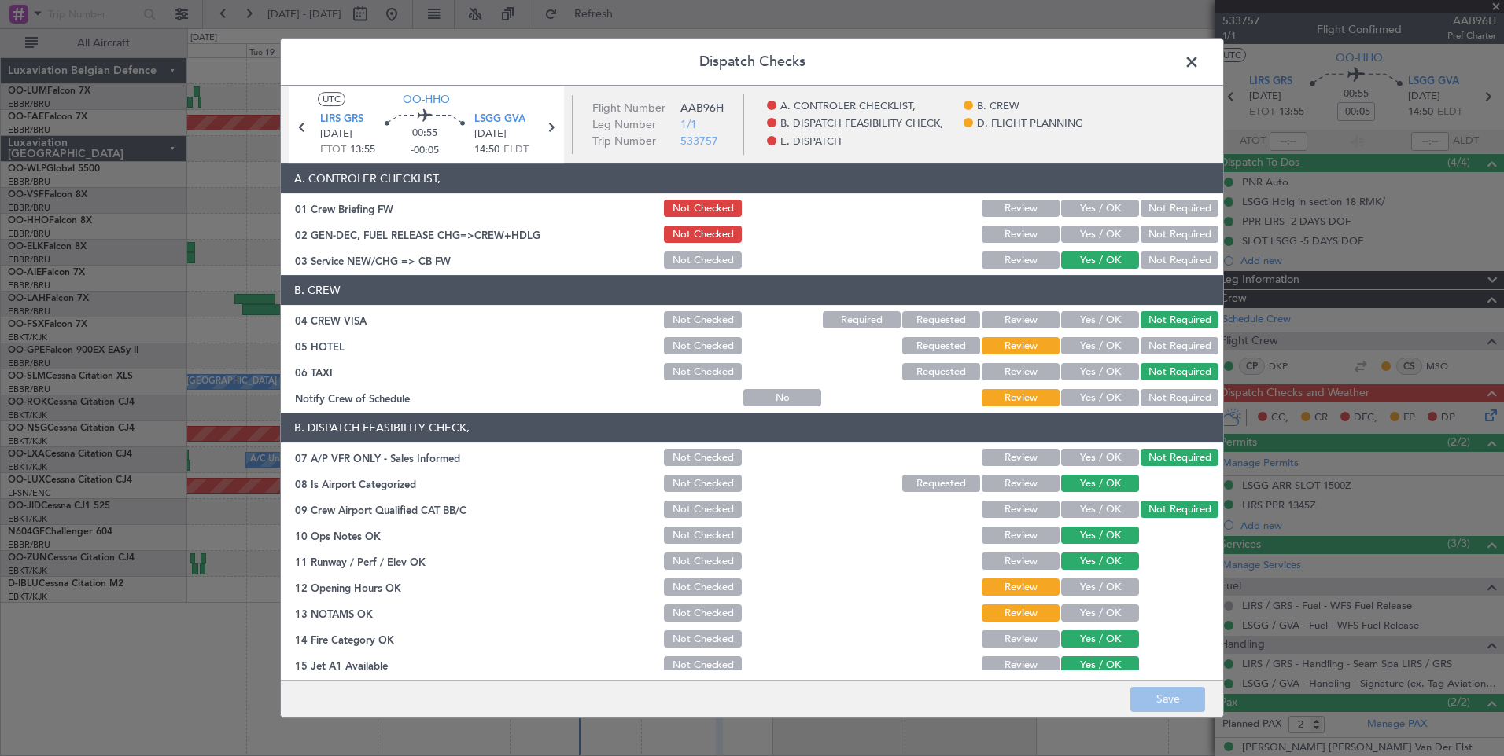
click at [1199, 64] on span at bounding box center [1199, 65] width 0 height 31
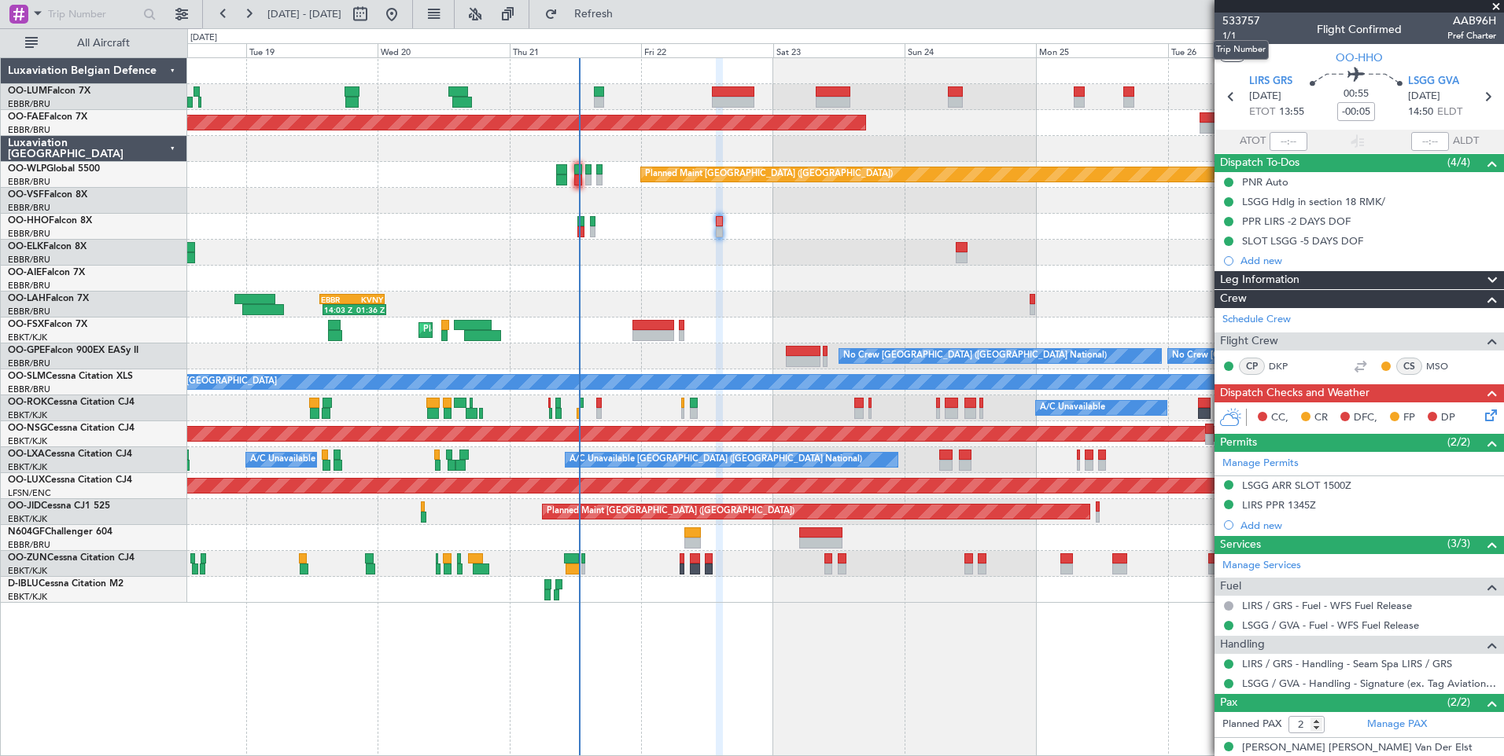
click at [1232, 42] on div "Trip Number" at bounding box center [1241, 50] width 56 height 20
click at [1231, 35] on mat-tooltip-component "Trip Number" at bounding box center [1241, 50] width 78 height 42
click at [1230, 35] on mat-tooltip-component "Trip Number" at bounding box center [1241, 50] width 78 height 42
click at [1228, 34] on mat-tooltip-component "Trip Number" at bounding box center [1241, 50] width 78 height 42
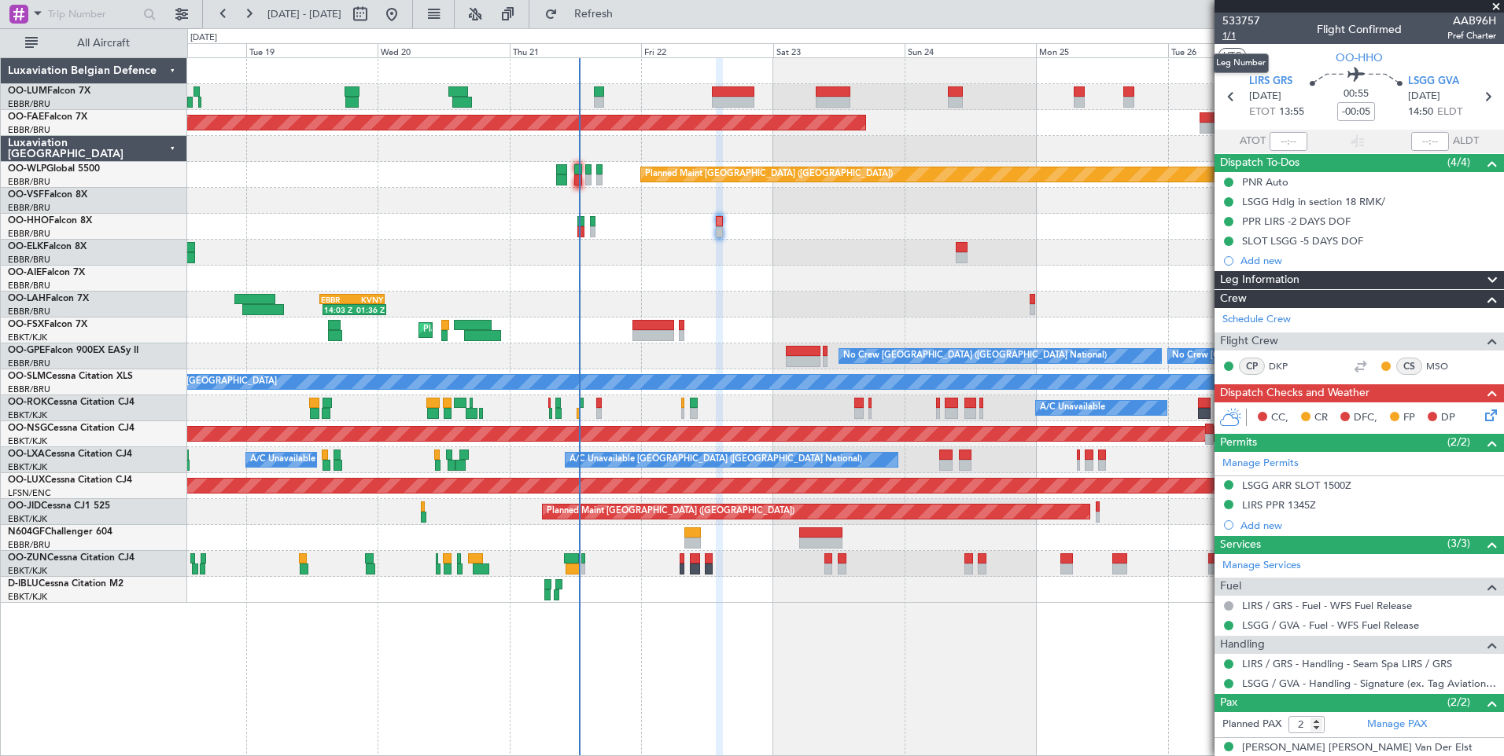
click at [1223, 35] on span "1/1" at bounding box center [1241, 35] width 38 height 13
click at [631, 26] on button "Refresh" at bounding box center [584, 14] width 94 height 25
click at [596, 403] on div "Owner Kortrijk-Wevelgem A/C Unavailable" at bounding box center [845, 409] width 1316 height 26
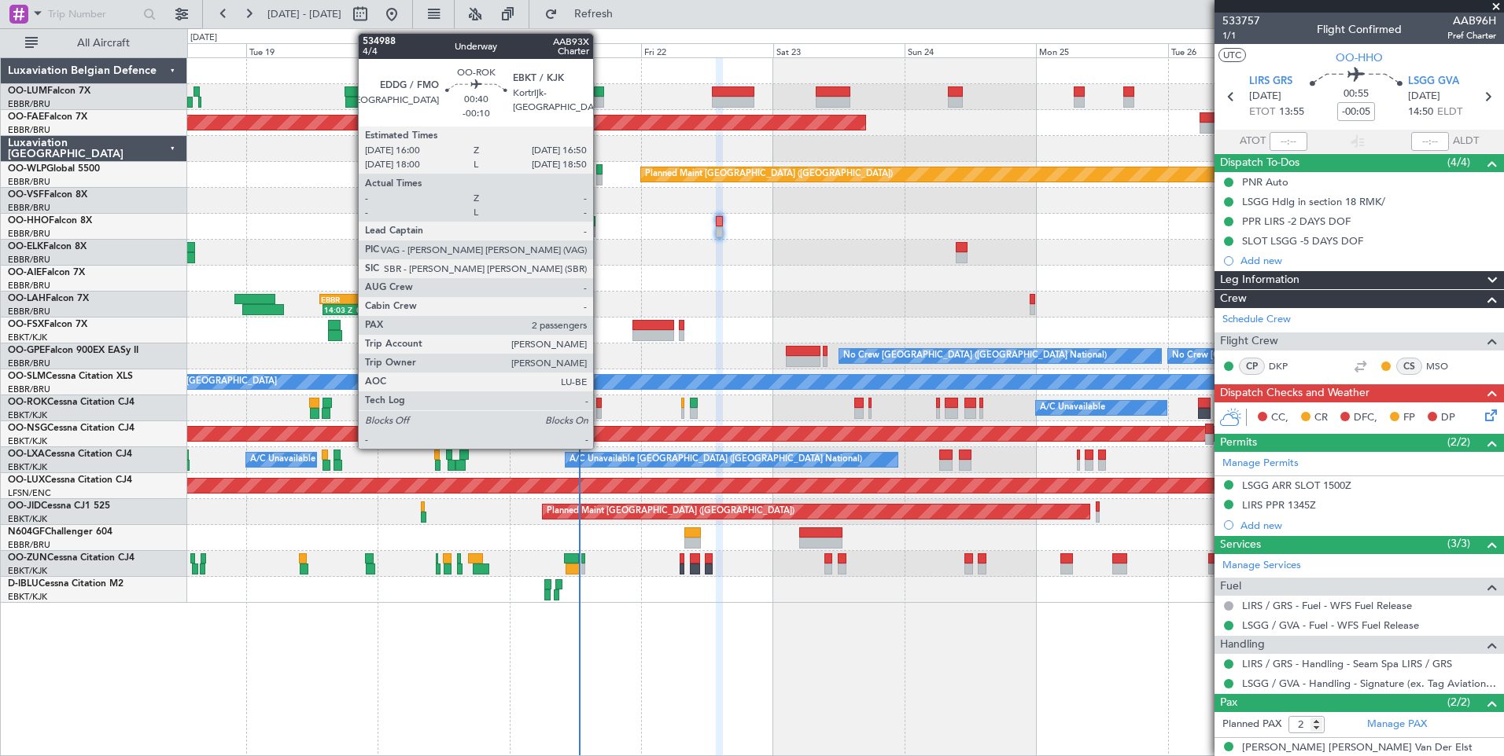
click at [600, 406] on div at bounding box center [598, 403] width 5 height 11
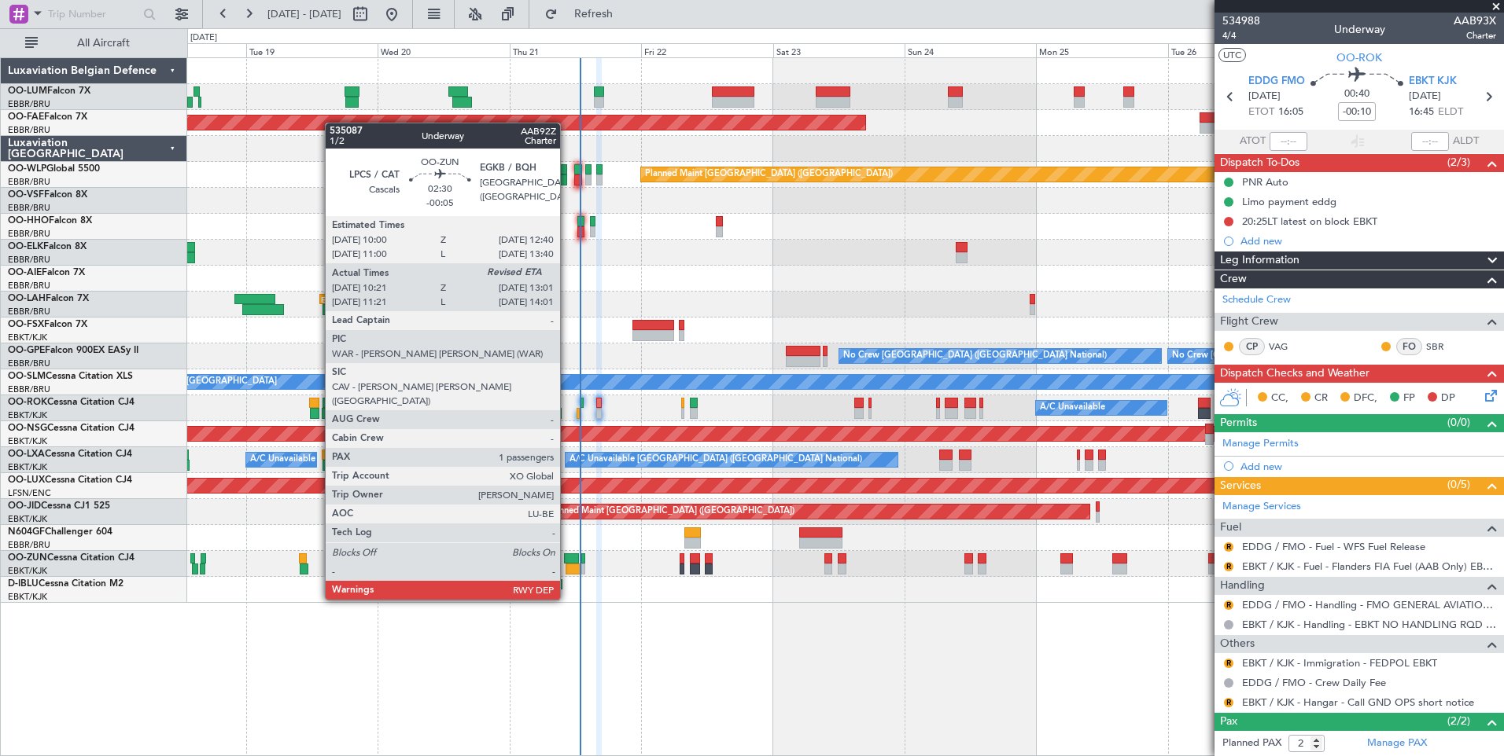
click at [567, 556] on div at bounding box center [571, 559] width 15 height 11
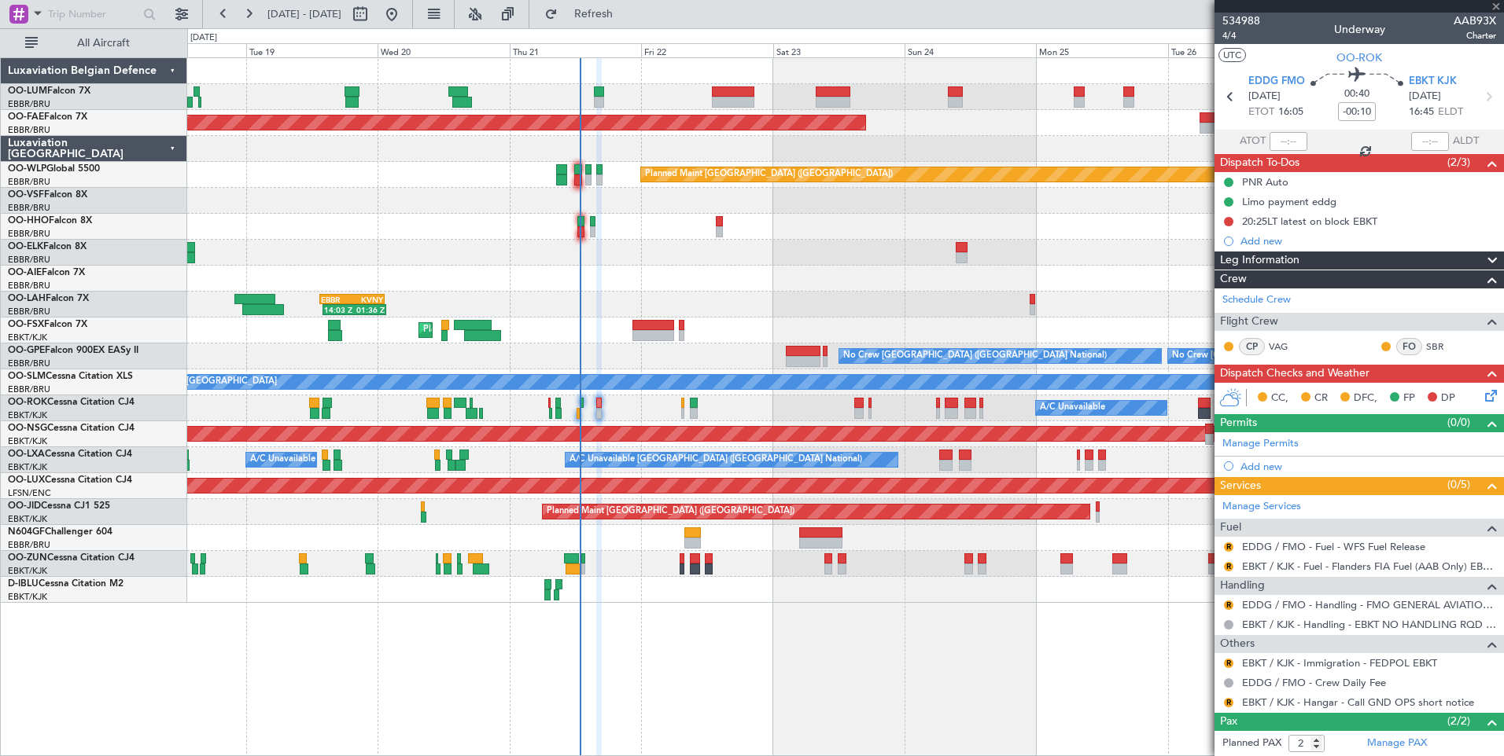
type input "-00:05"
type input "10:26"
type input "1"
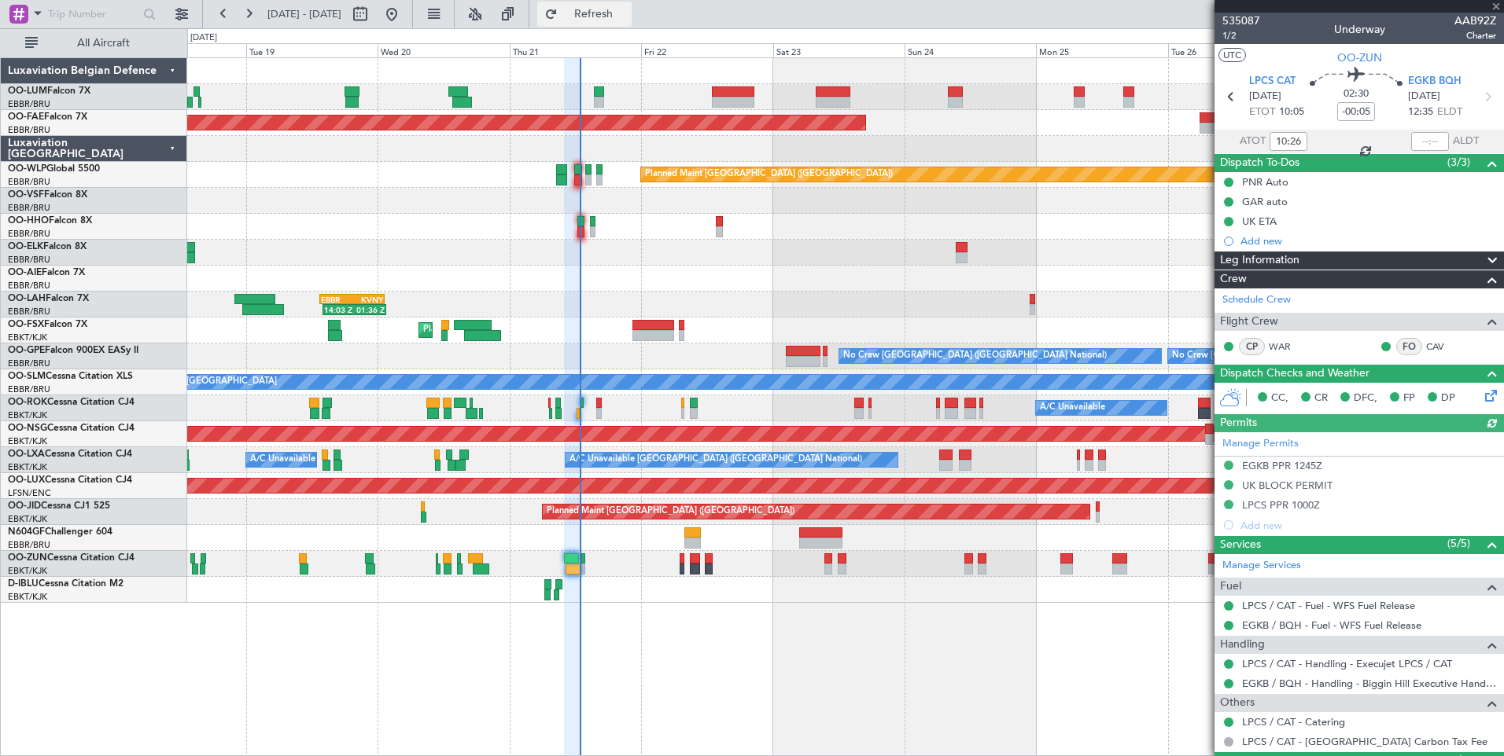
click at [627, 20] on span "Refresh" at bounding box center [594, 14] width 66 height 11
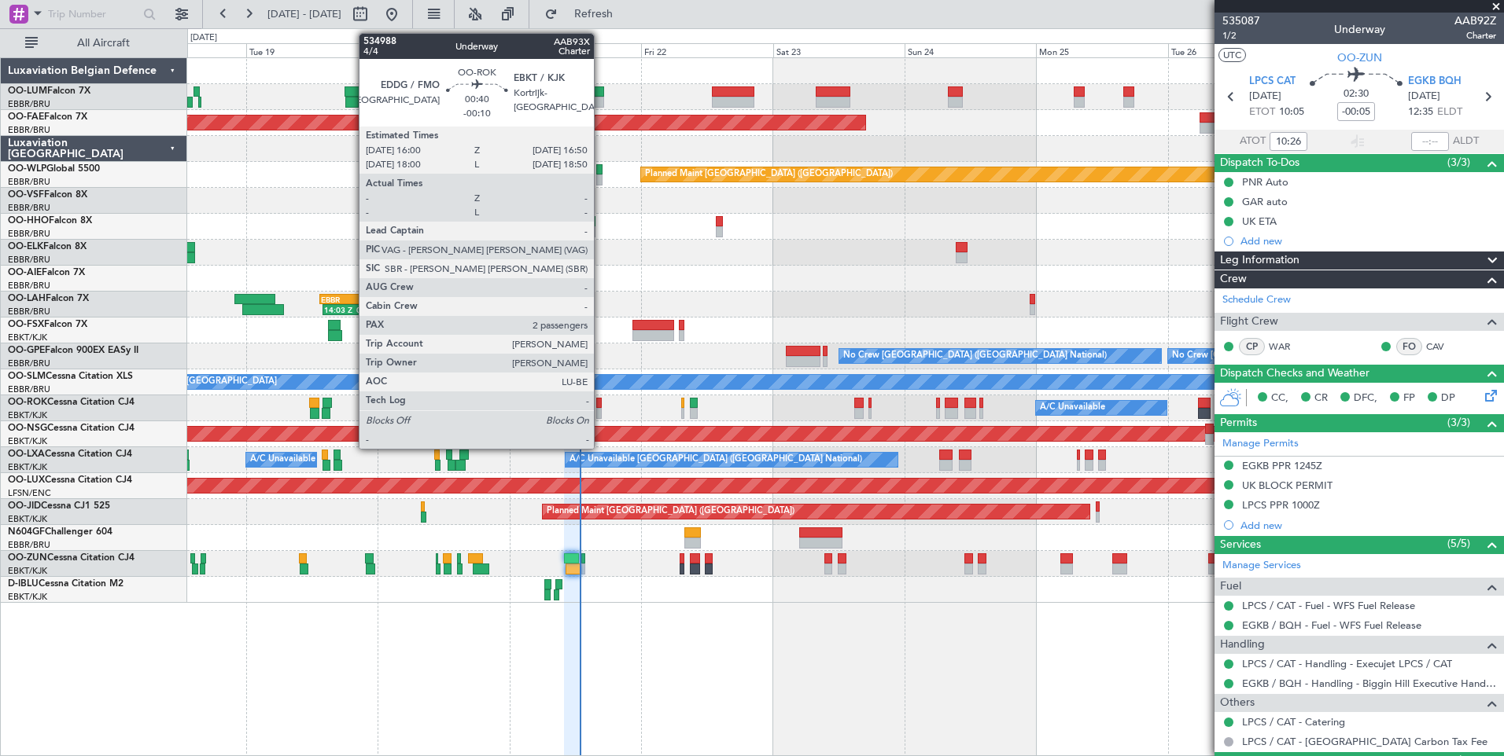
click at [599, 406] on div at bounding box center [598, 403] width 5 height 11
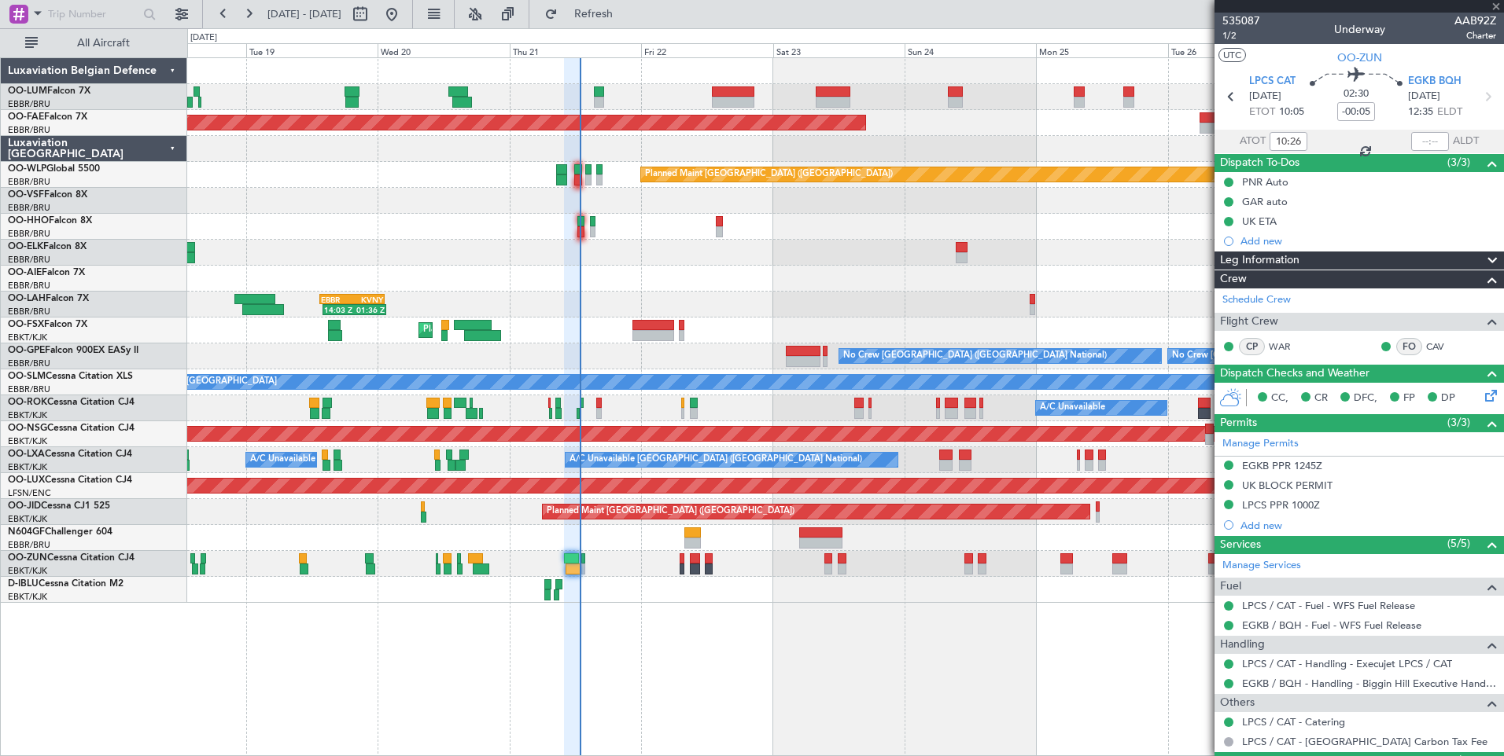
type input "-00:10"
type input "2"
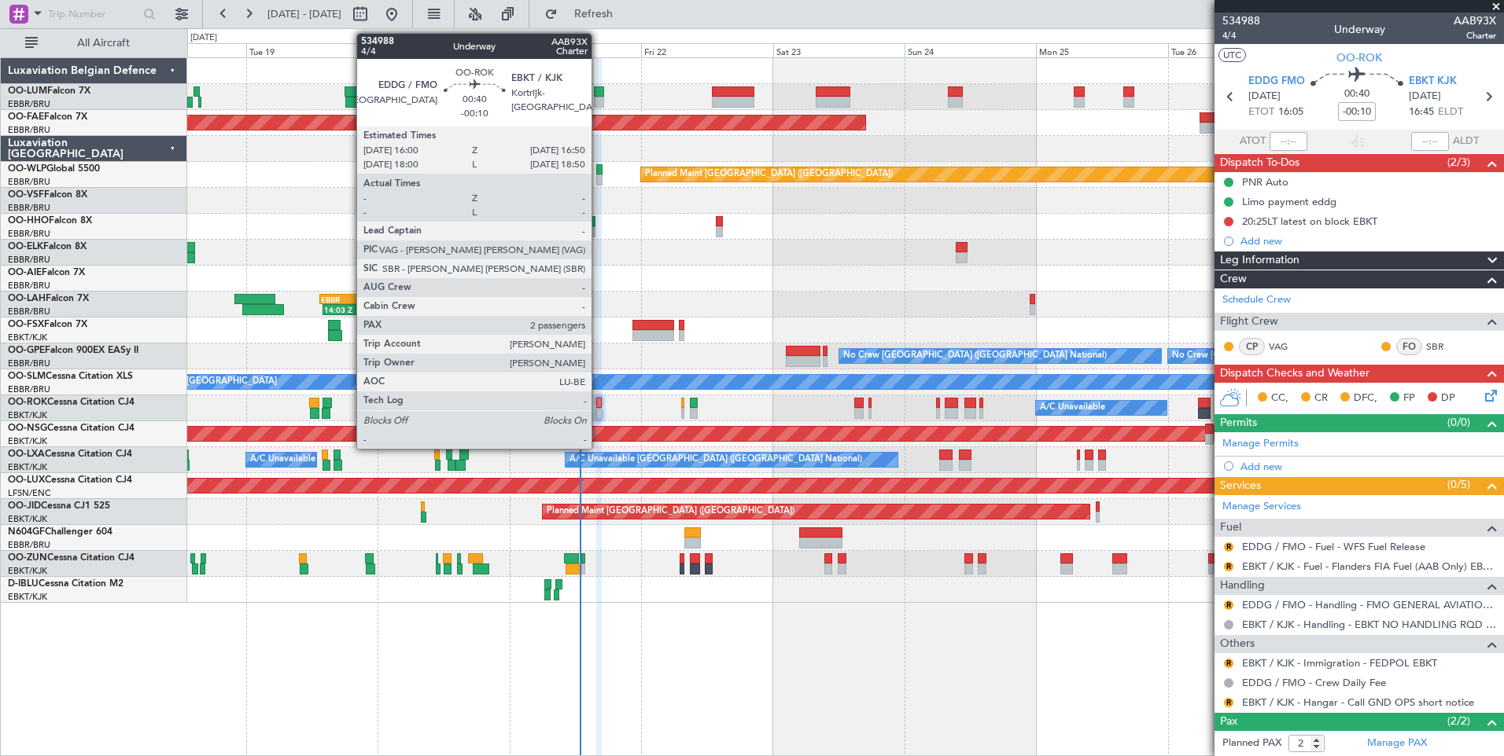
click at [598, 404] on div at bounding box center [598, 403] width 5 height 11
click at [597, 406] on div at bounding box center [598, 403] width 5 height 11
click at [599, 403] on div at bounding box center [598, 403] width 5 height 11
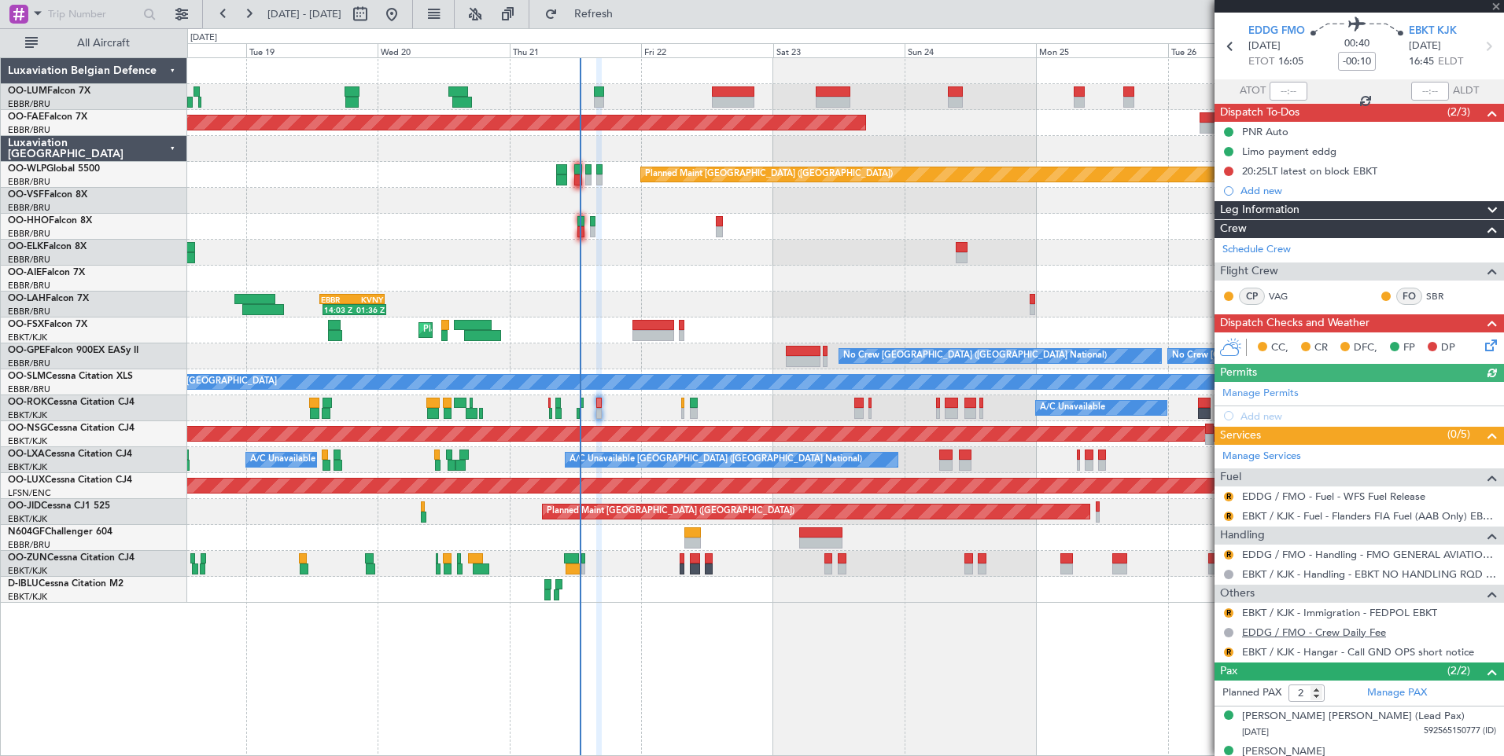
scroll to position [71, 0]
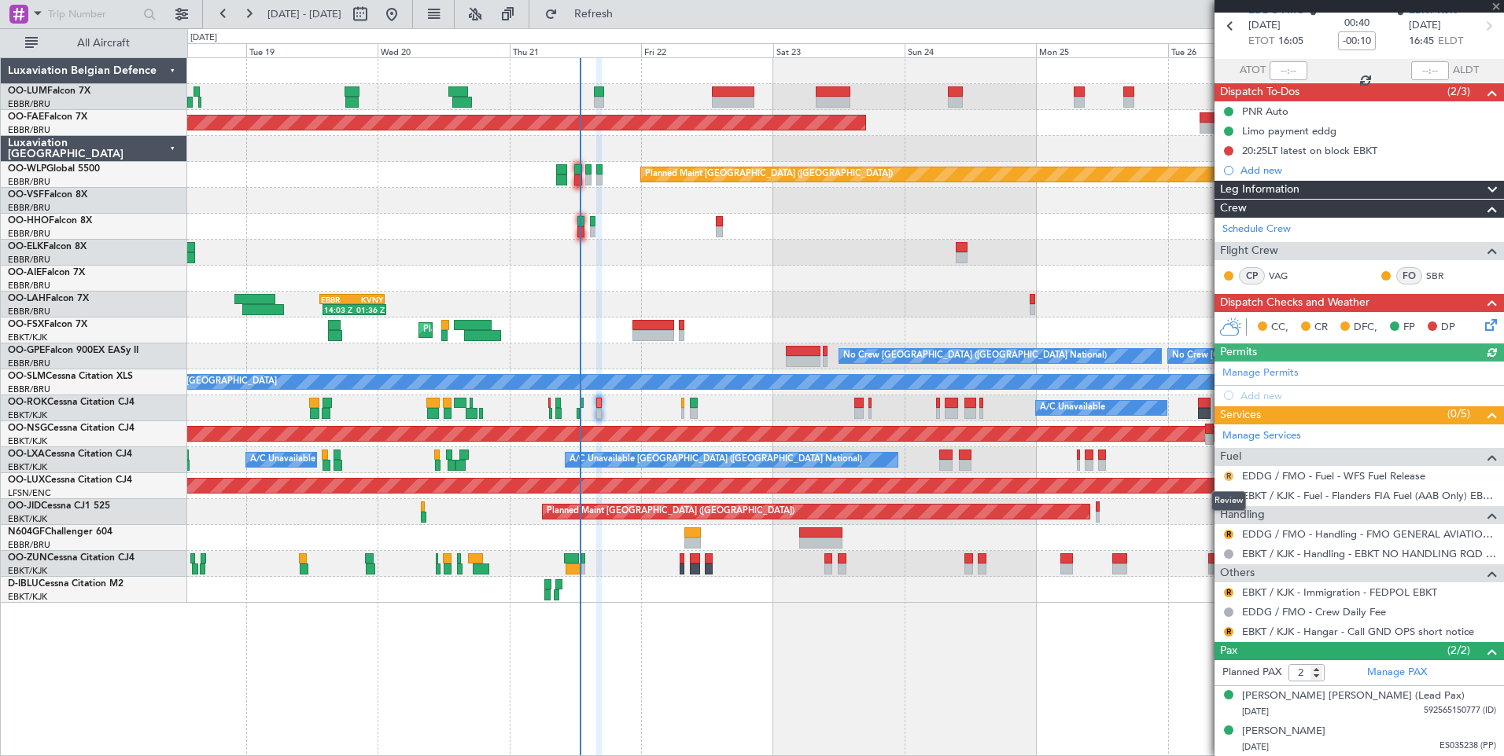
click at [1224, 473] on button "R" at bounding box center [1228, 476] width 9 height 9
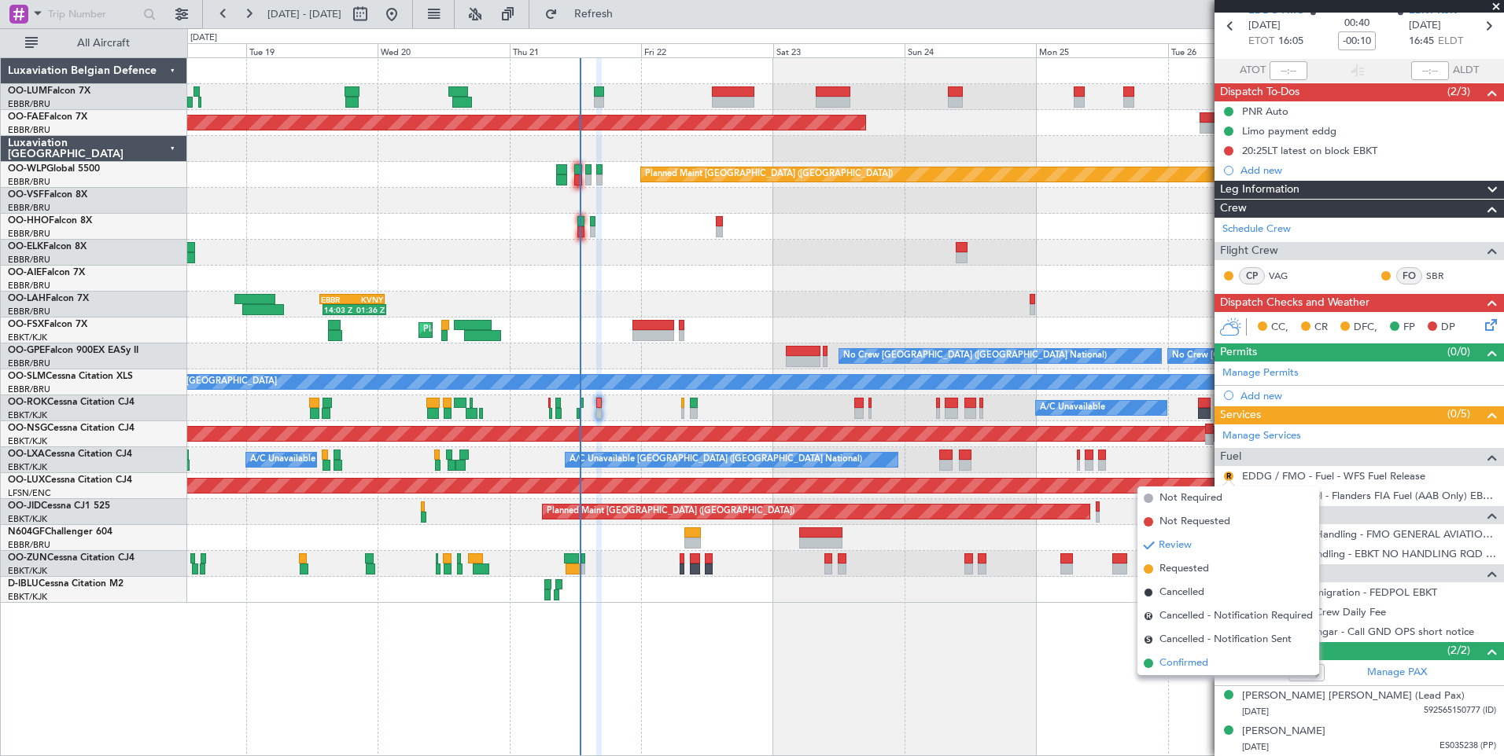
click at [1170, 667] on span "Confirmed" at bounding box center [1183, 664] width 49 height 16
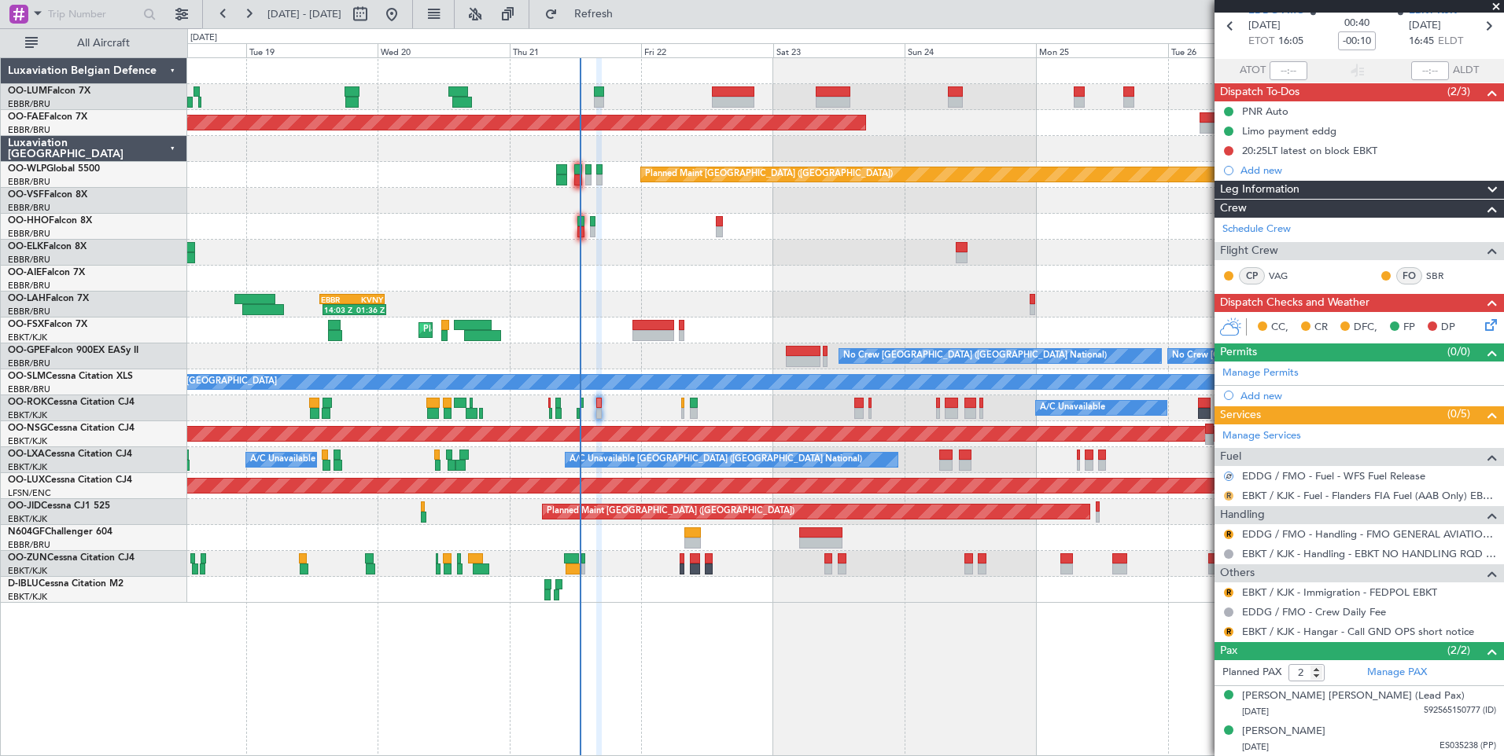
click at [1228, 493] on button "R" at bounding box center [1228, 495] width 9 height 9
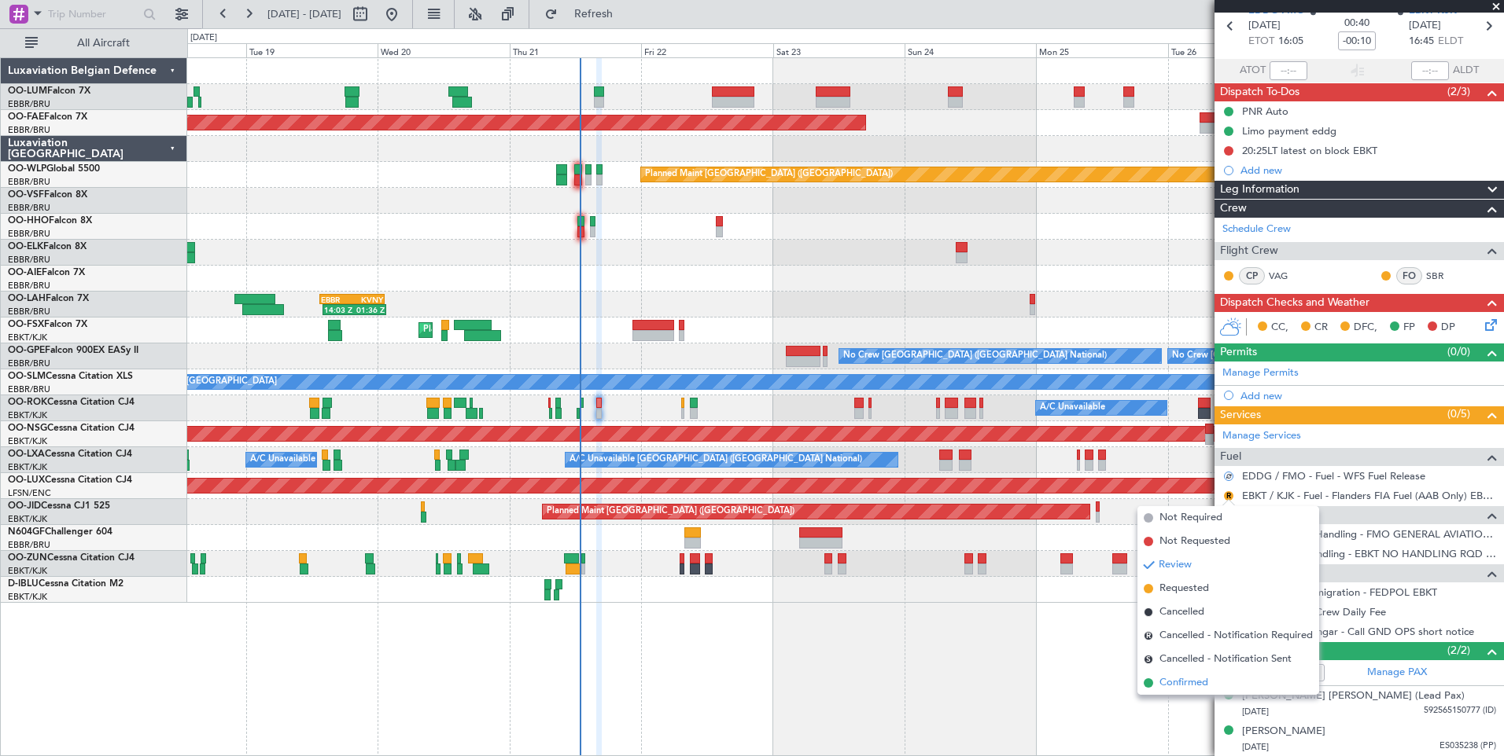
click at [1181, 685] on span "Confirmed" at bounding box center [1183, 683] width 49 height 16
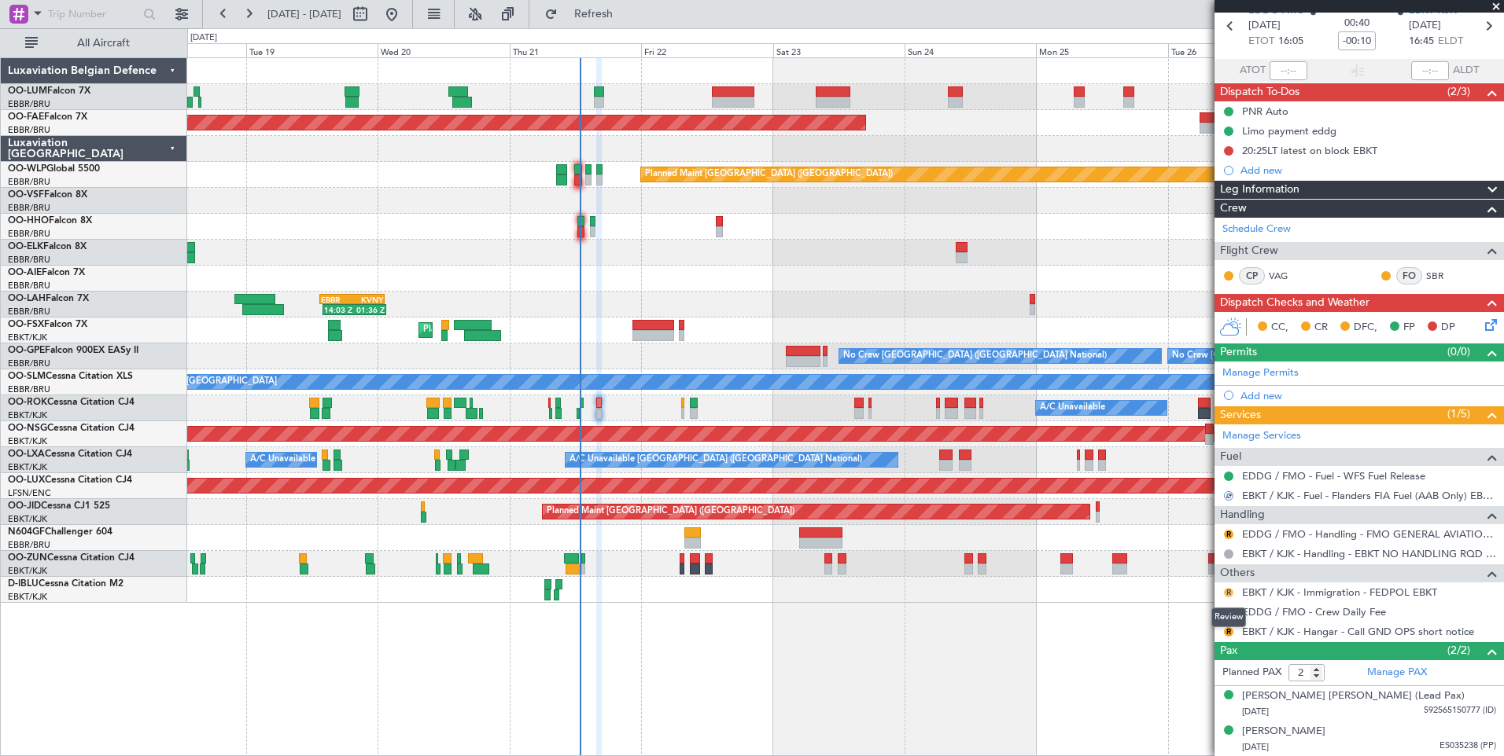
click at [1225, 592] on button "R" at bounding box center [1228, 592] width 9 height 9
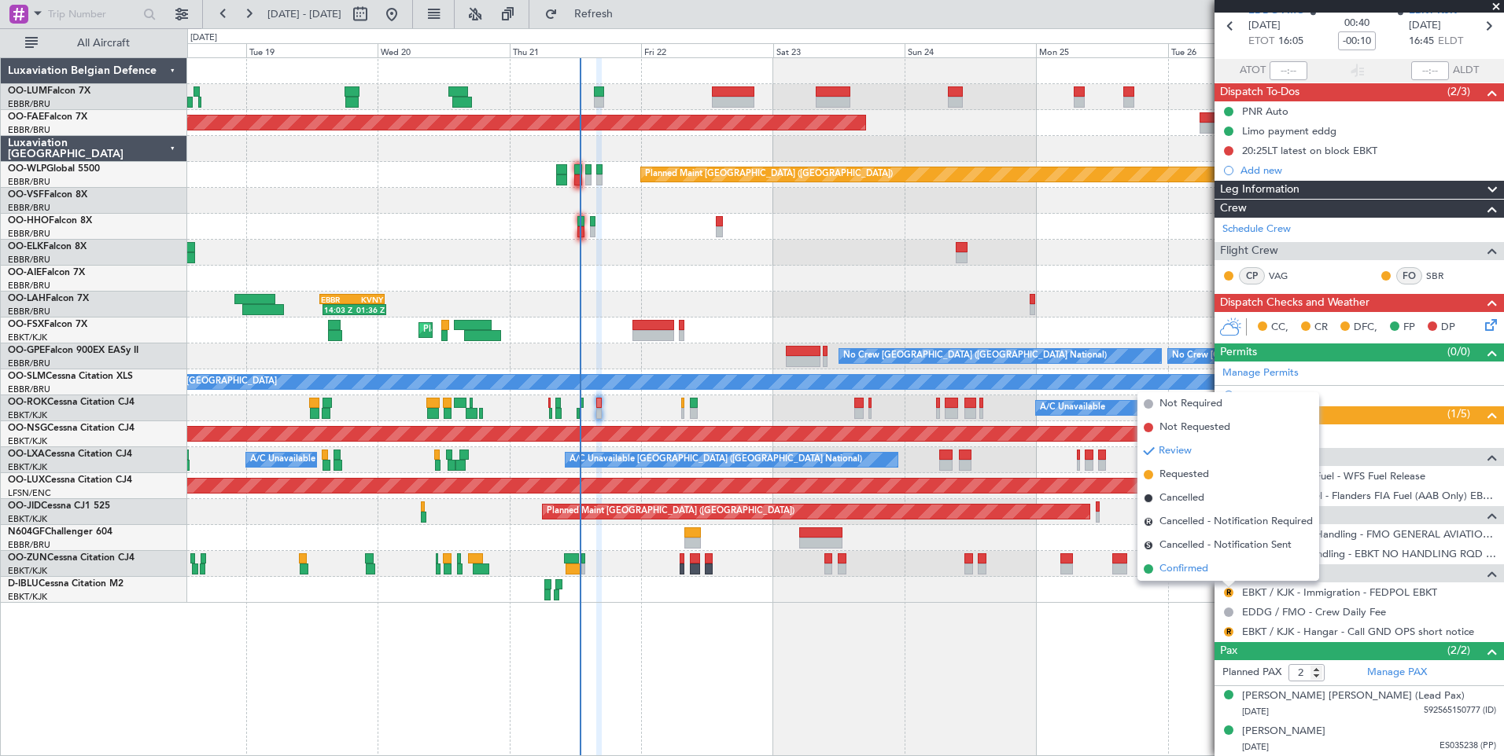
click at [1178, 569] on span "Confirmed" at bounding box center [1183, 569] width 49 height 16
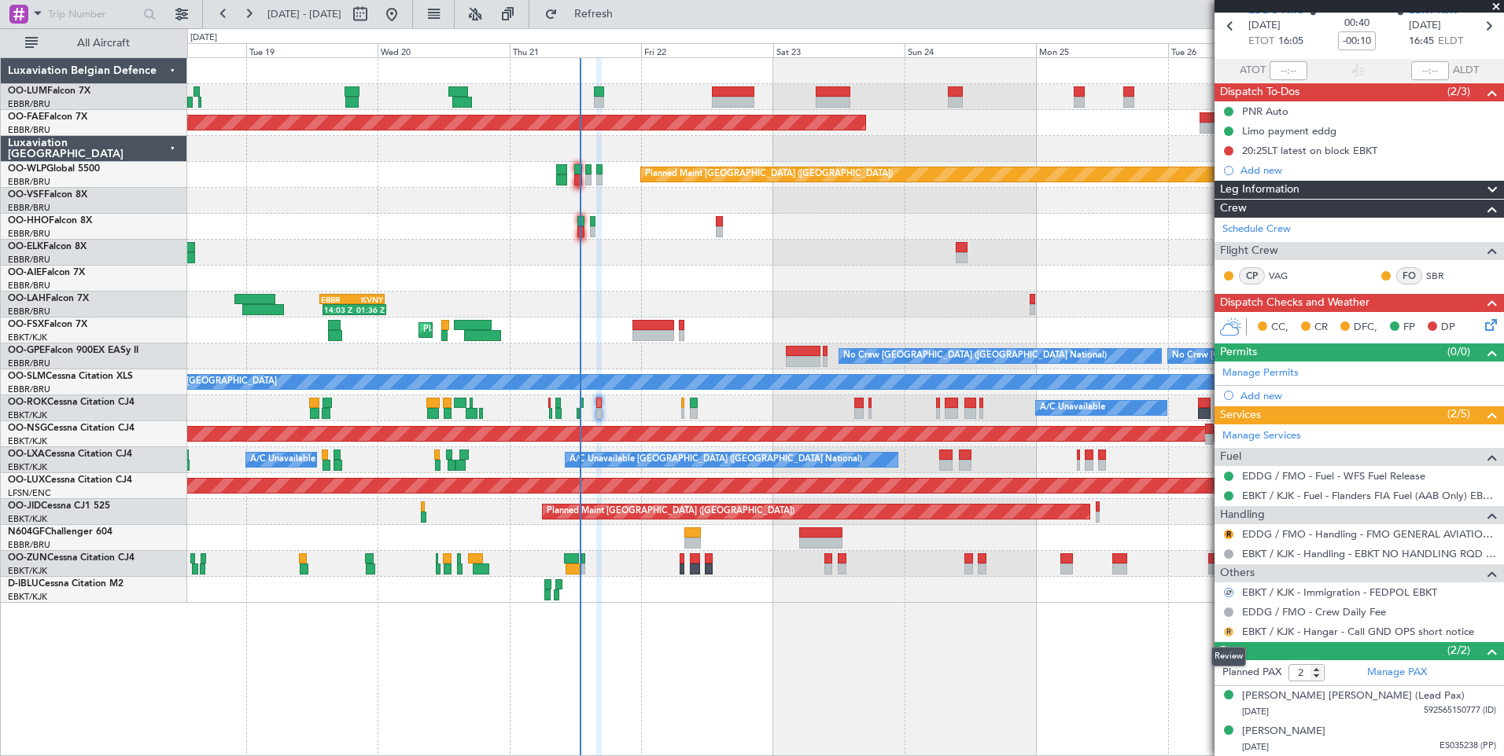
click at [1227, 629] on button "R" at bounding box center [1228, 632] width 9 height 9
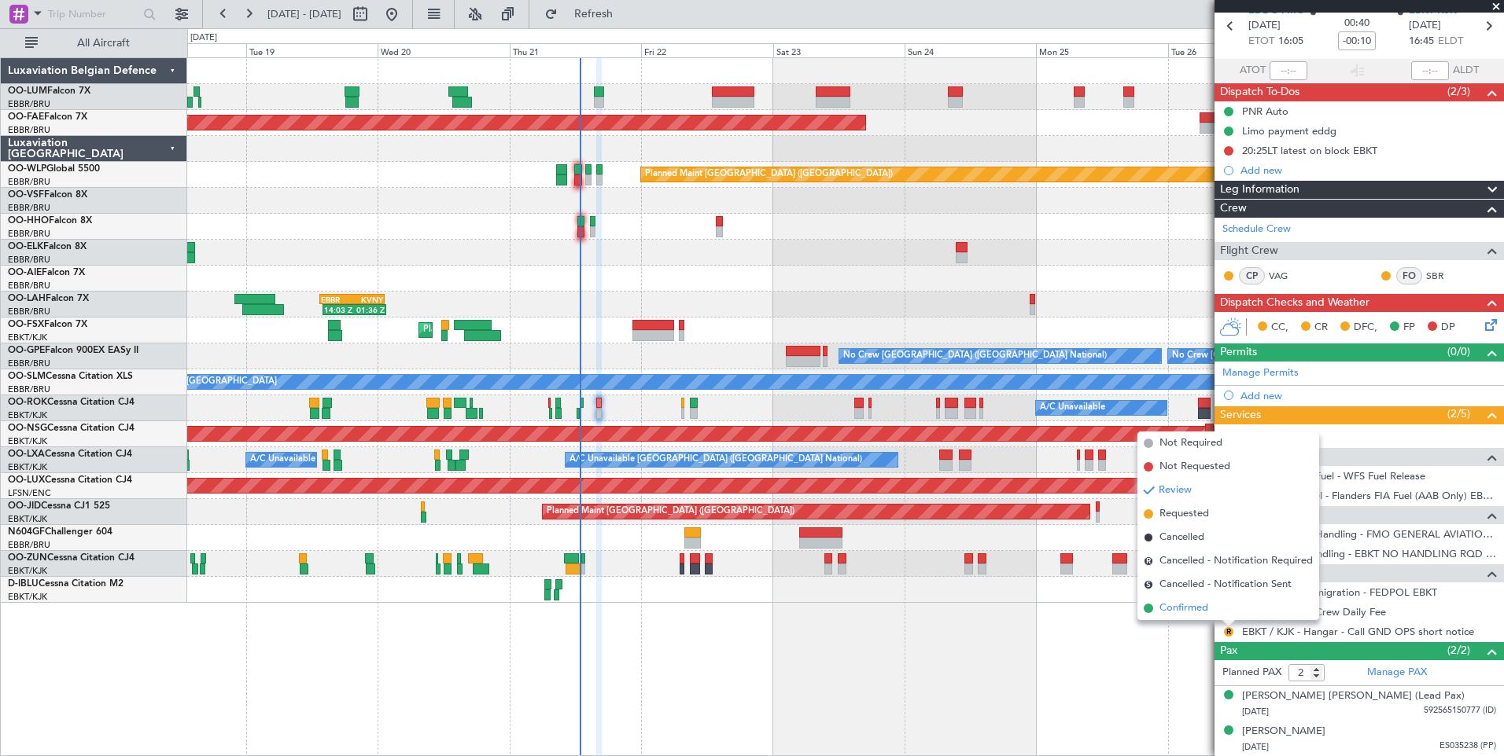
click at [1173, 612] on span "Confirmed" at bounding box center [1183, 609] width 49 height 16
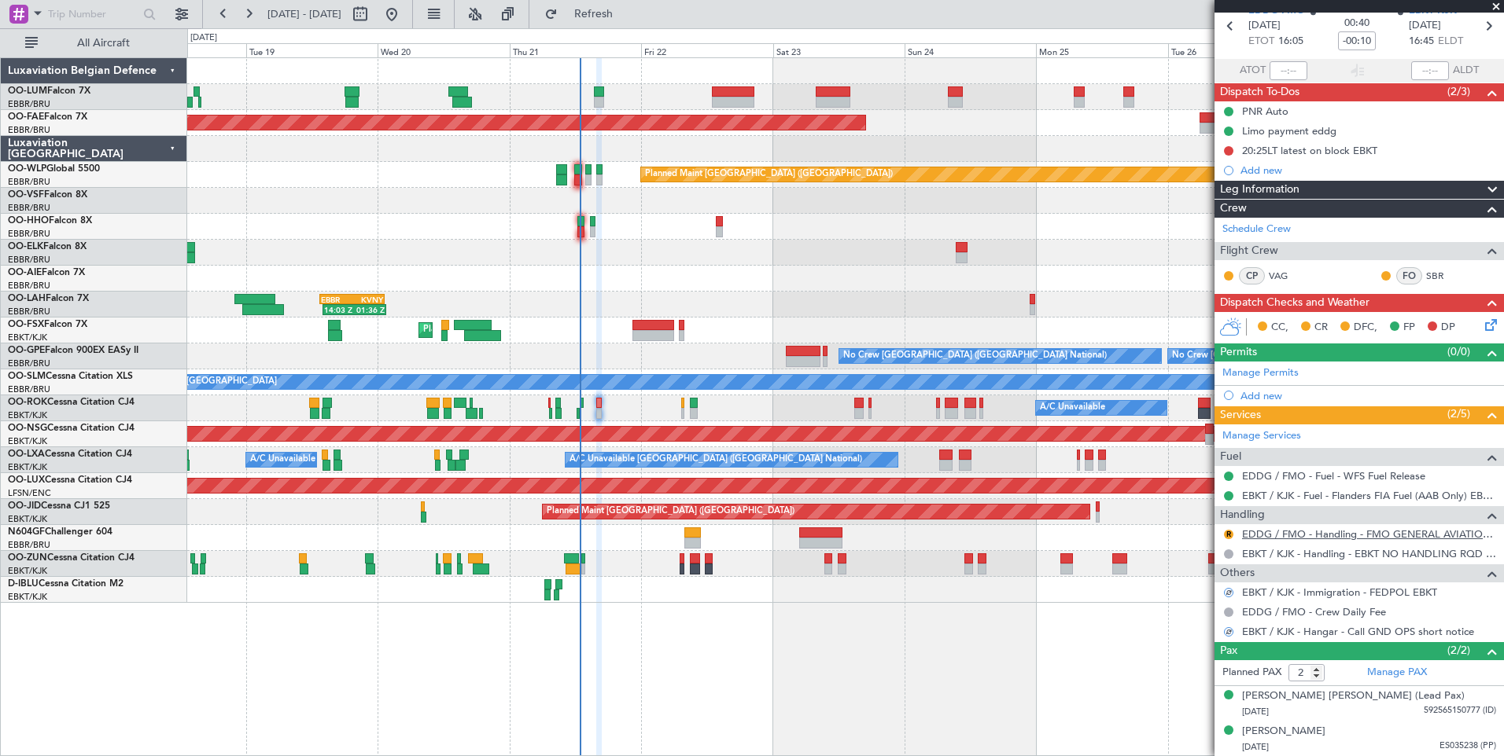
click at [1280, 530] on link "EDDG / FMO - Handling - FMO GENERAL AVIATION TERMINAL EDDG" at bounding box center [1369, 534] width 254 height 13
click at [618, 9] on span "Refresh" at bounding box center [594, 14] width 66 height 11
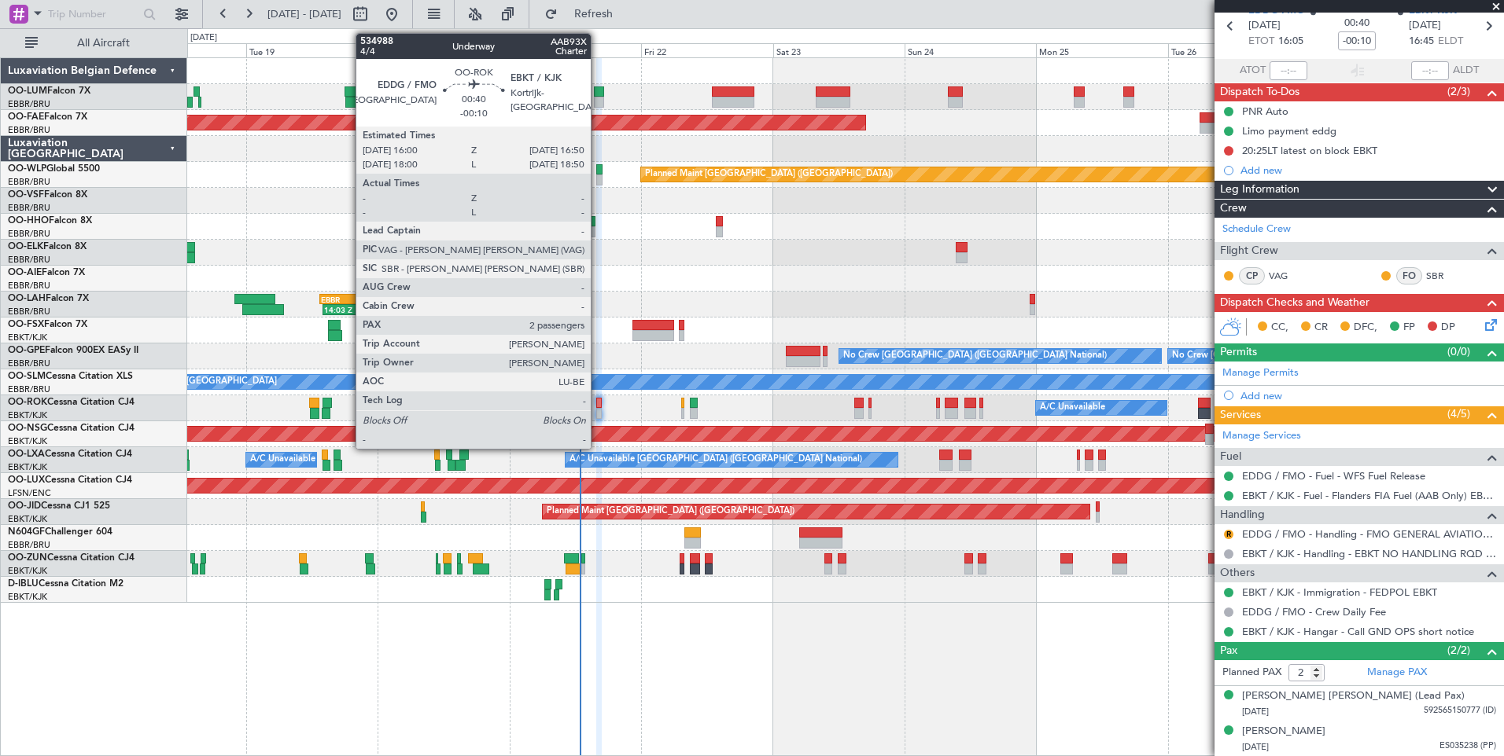
click at [598, 403] on div at bounding box center [598, 403] width 5 height 11
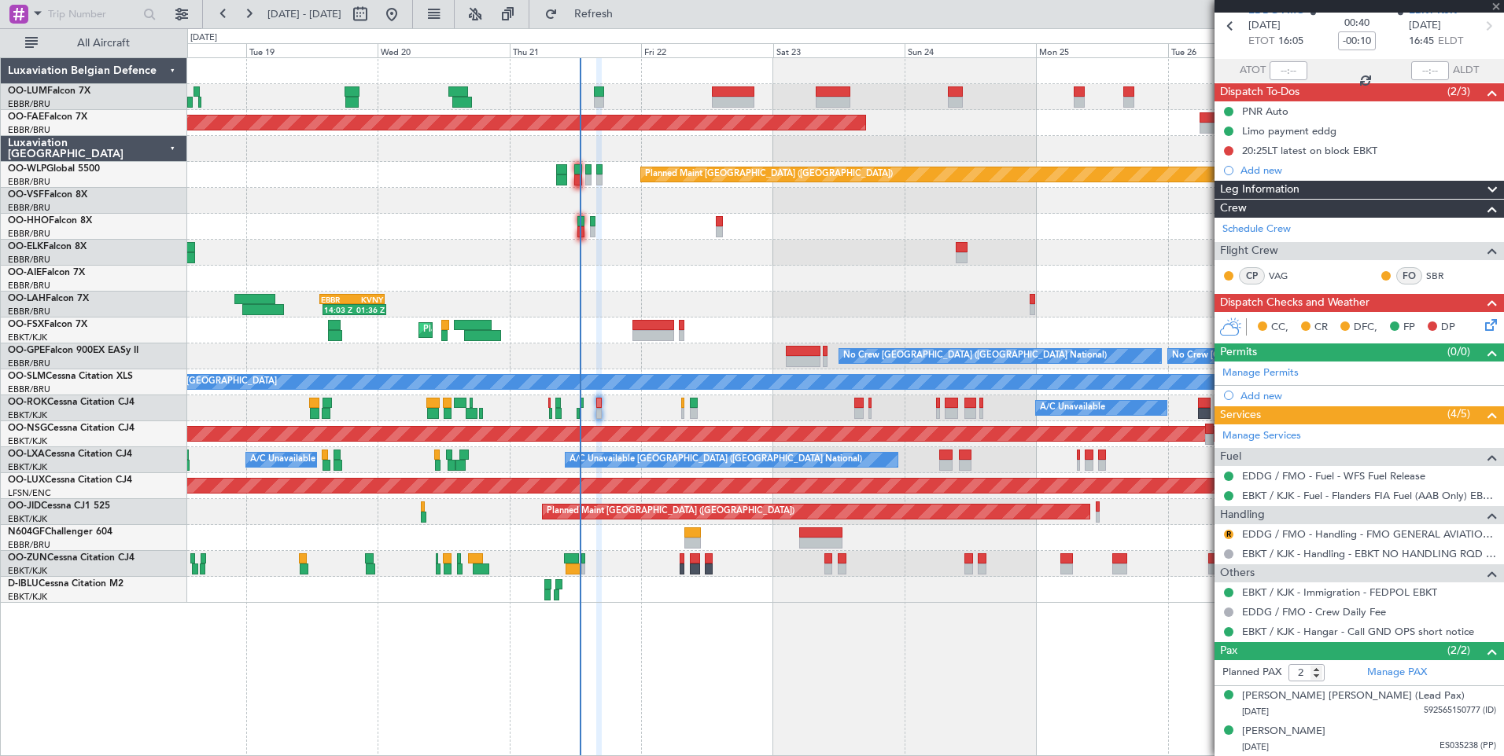
scroll to position [0, 0]
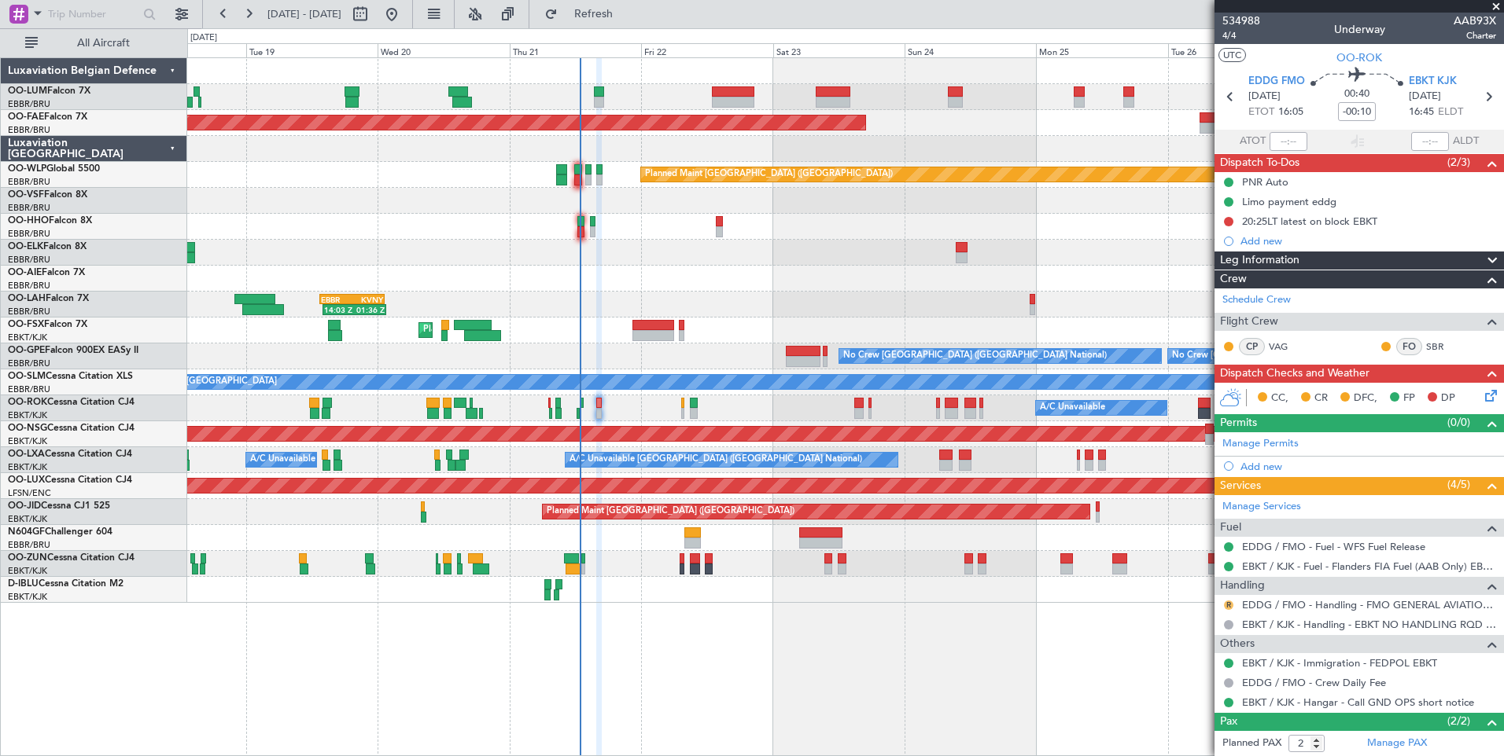
click at [1224, 606] on button "R" at bounding box center [1228, 605] width 9 height 9
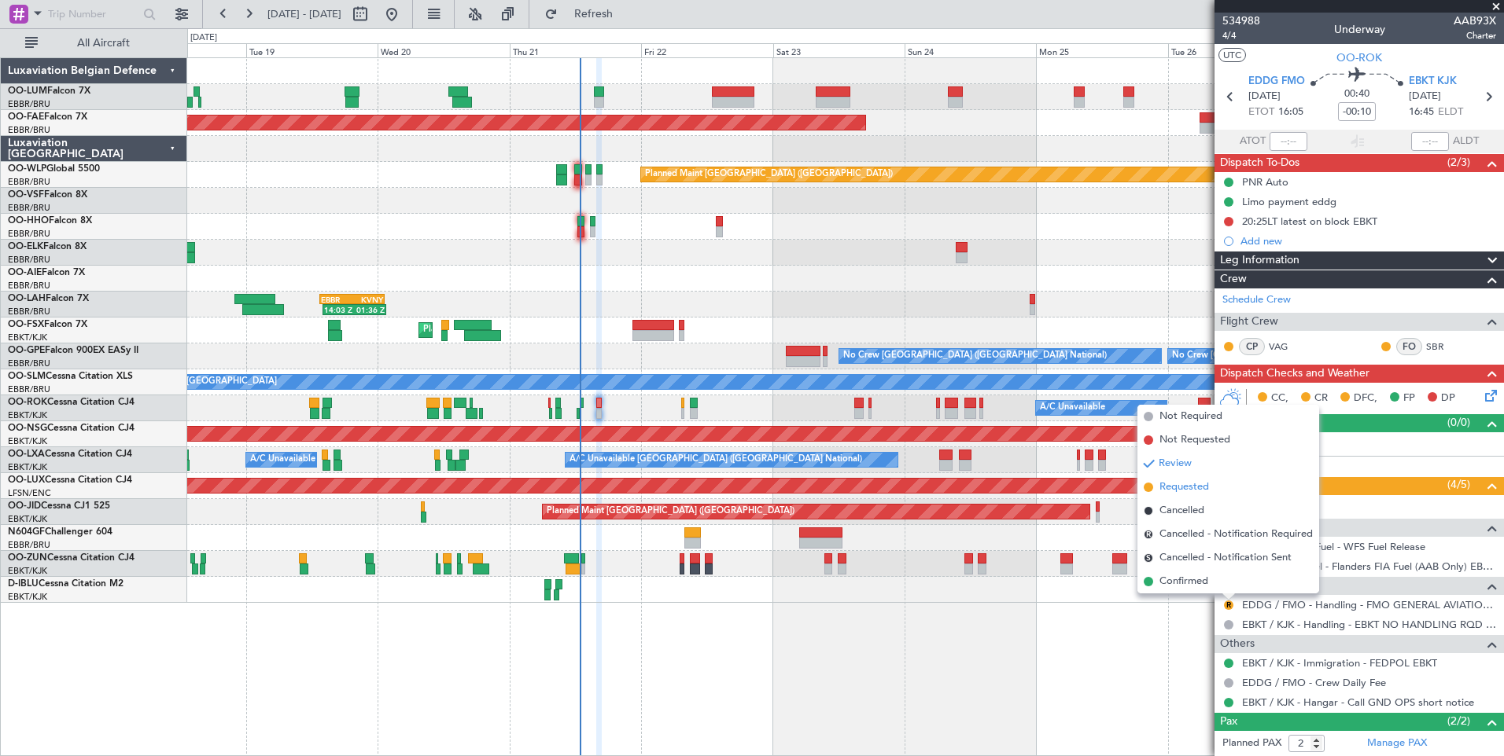
click at [1173, 488] on span "Requested" at bounding box center [1184, 488] width 50 height 16
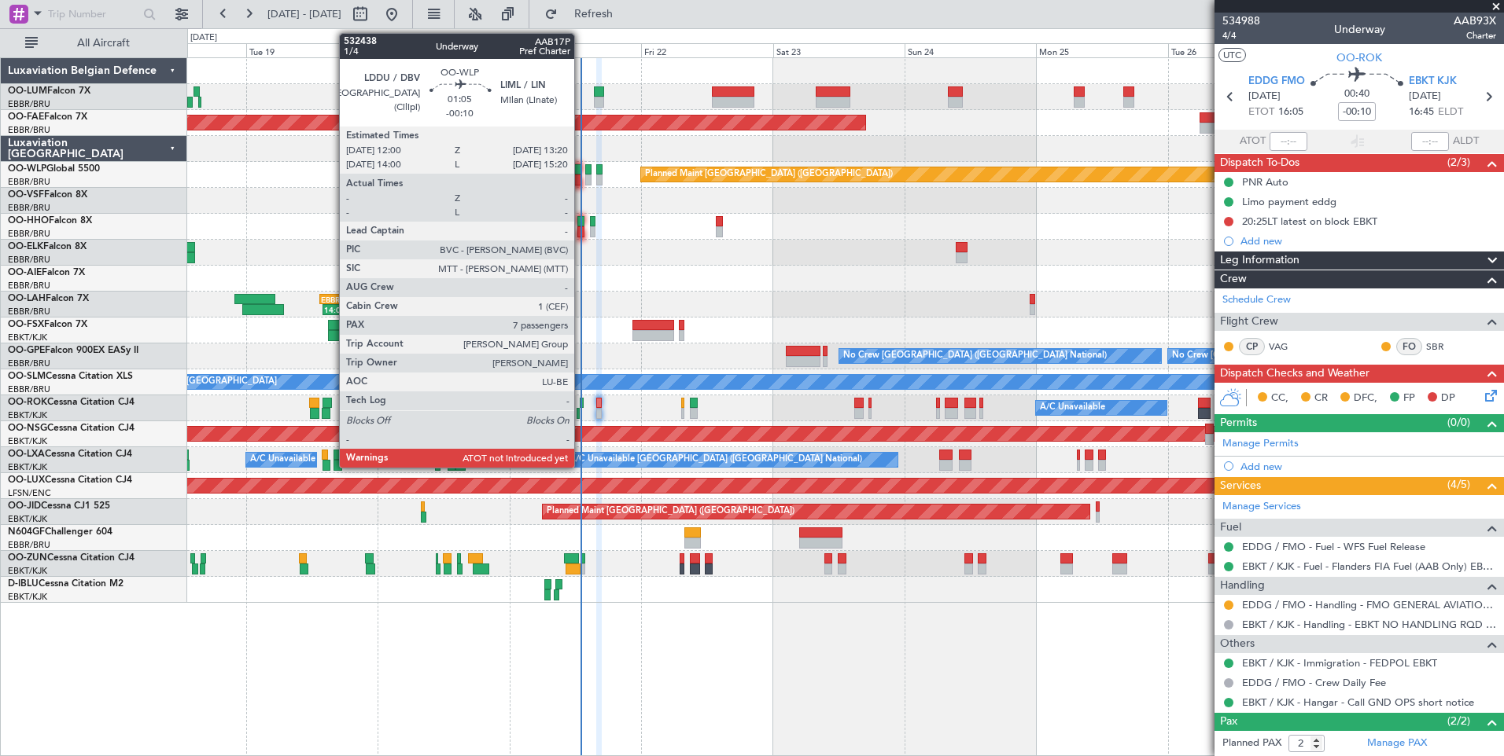
click at [581, 180] on div at bounding box center [578, 180] width 8 height 11
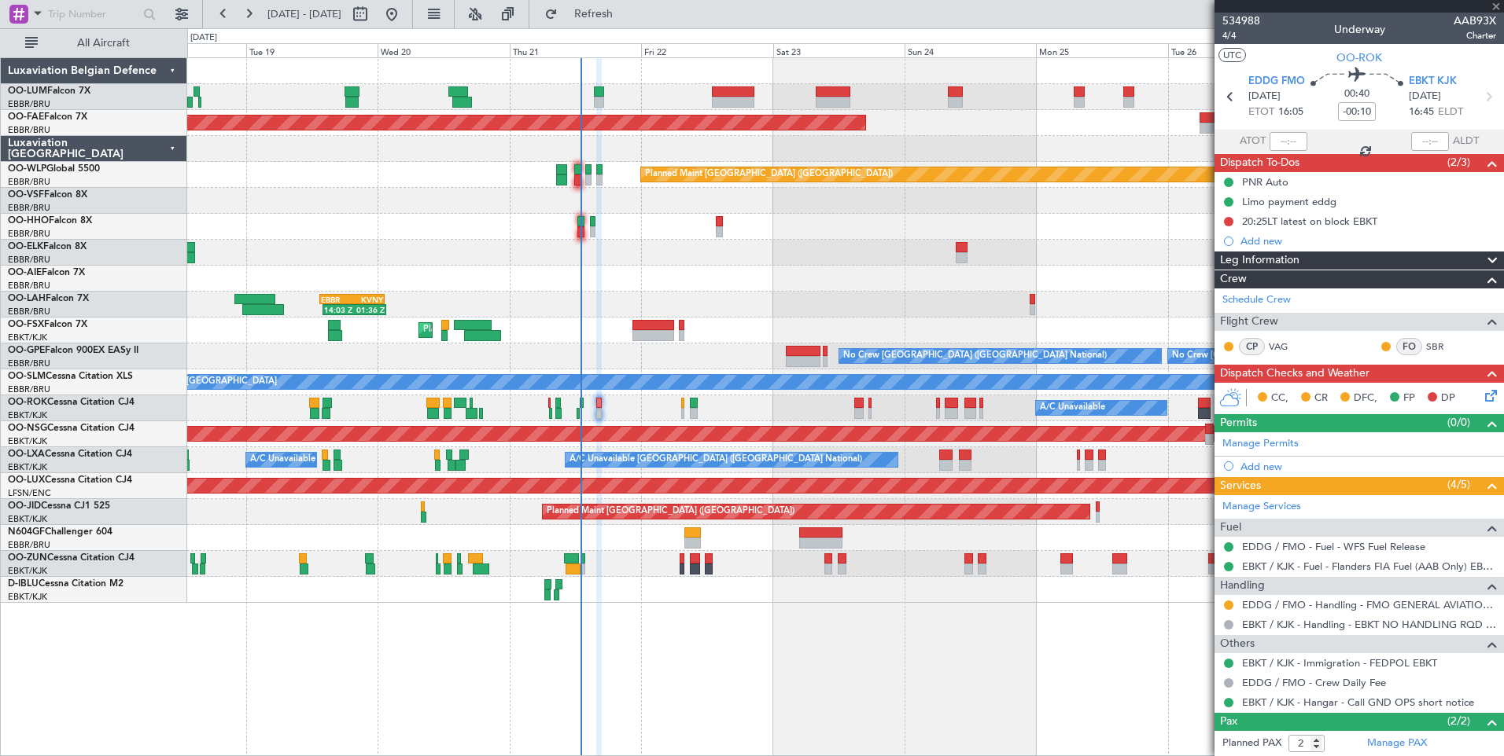
type input "7"
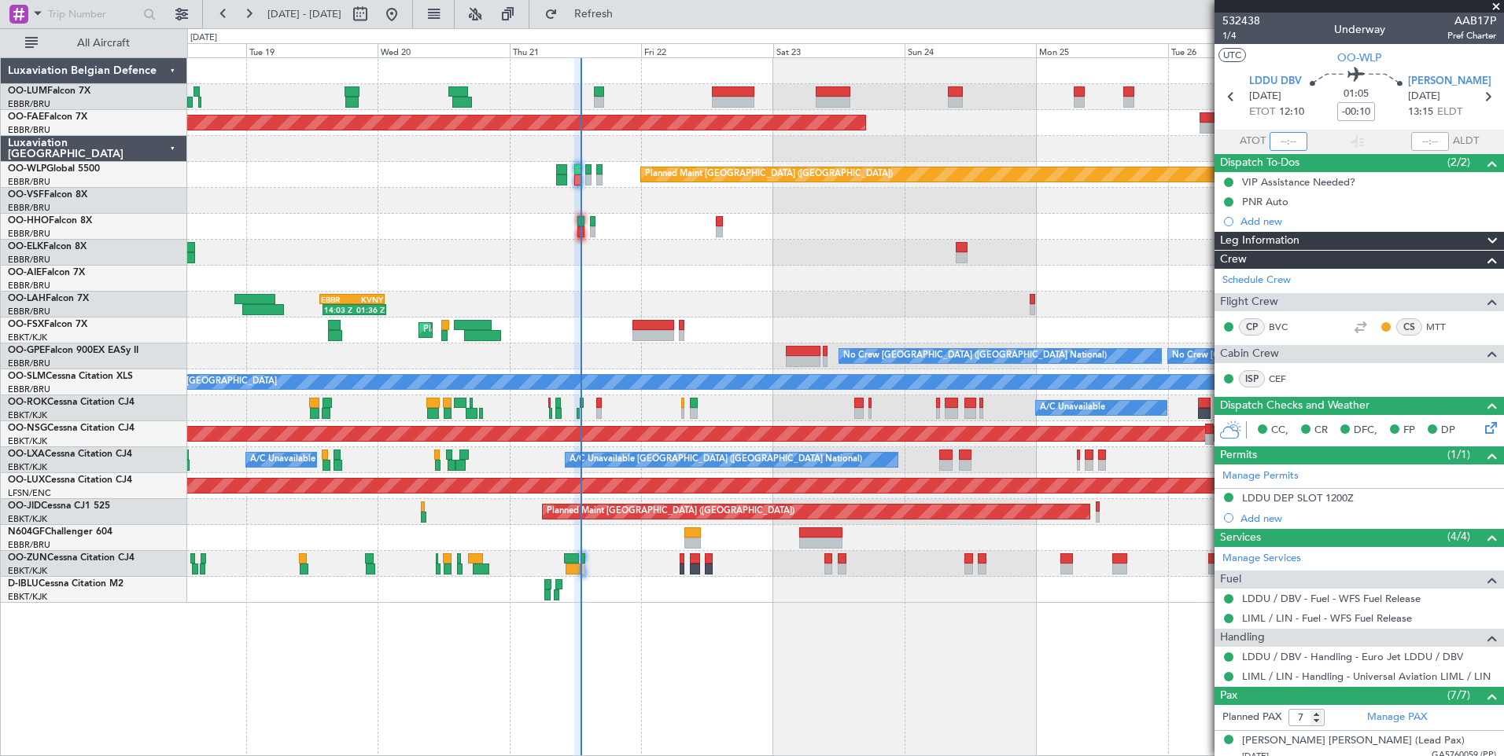
click at [1272, 138] on input "text" at bounding box center [1288, 141] width 38 height 19
click at [1301, 60] on section "UTC OO-WLP" at bounding box center [1358, 56] width 289 height 24
type input "12:47"
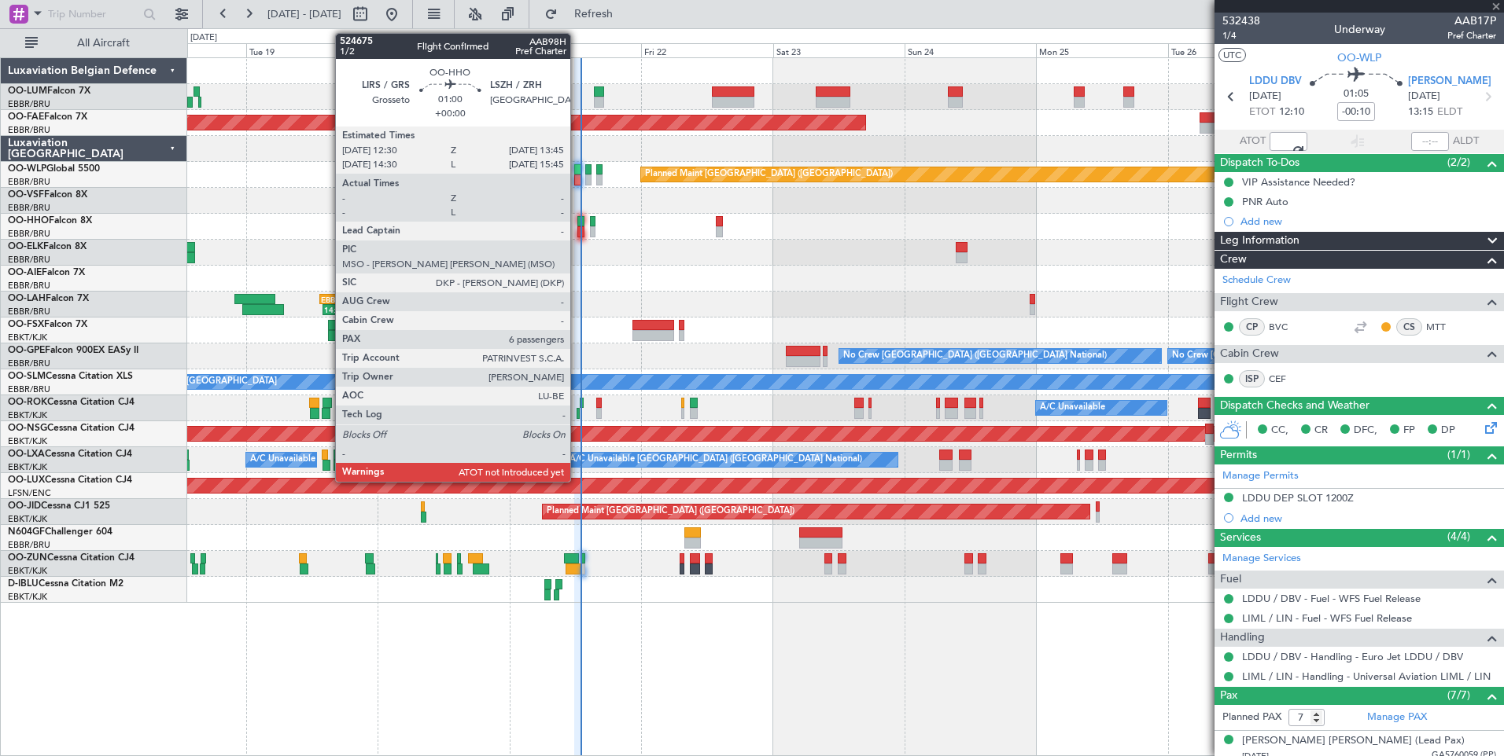
click at [578, 216] on div at bounding box center [580, 221] width 7 height 11
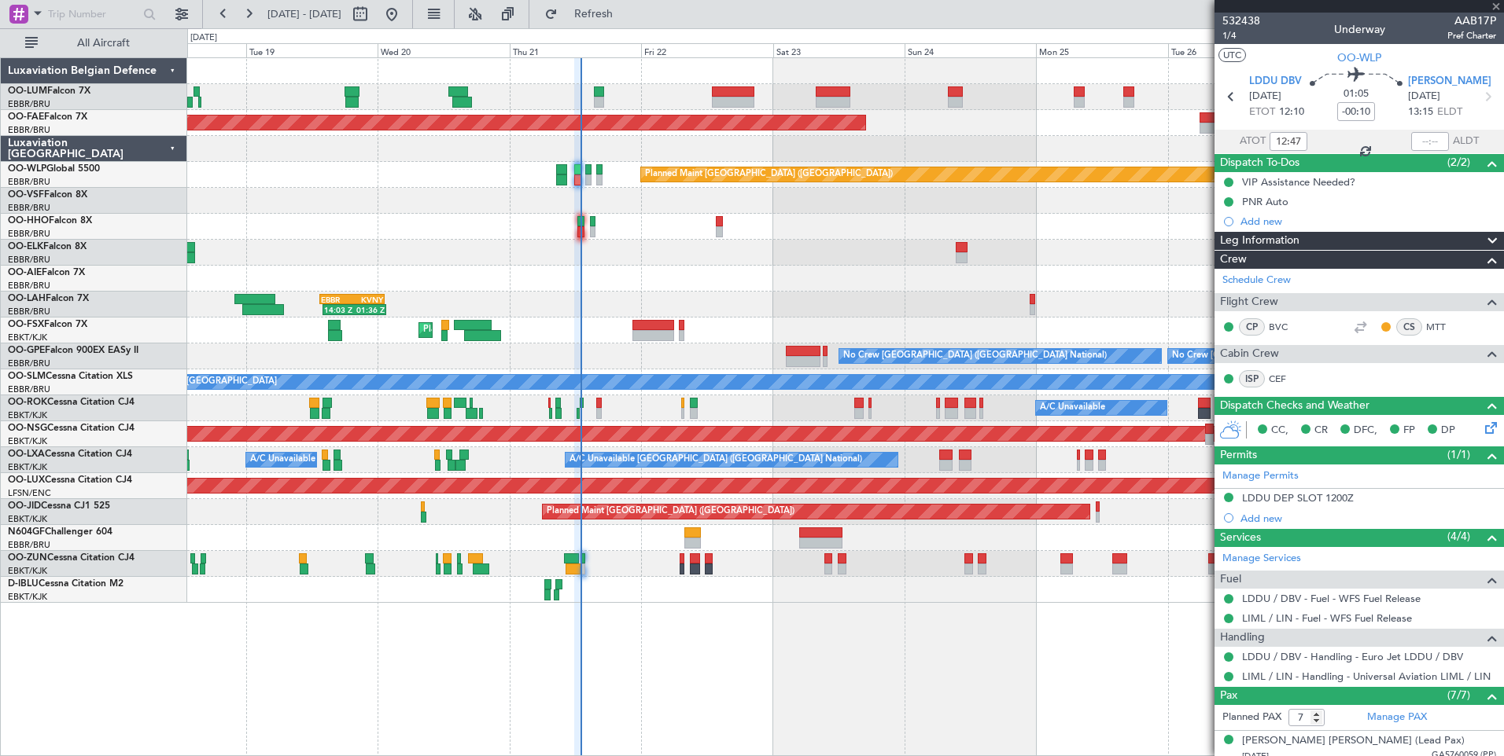
type input "6"
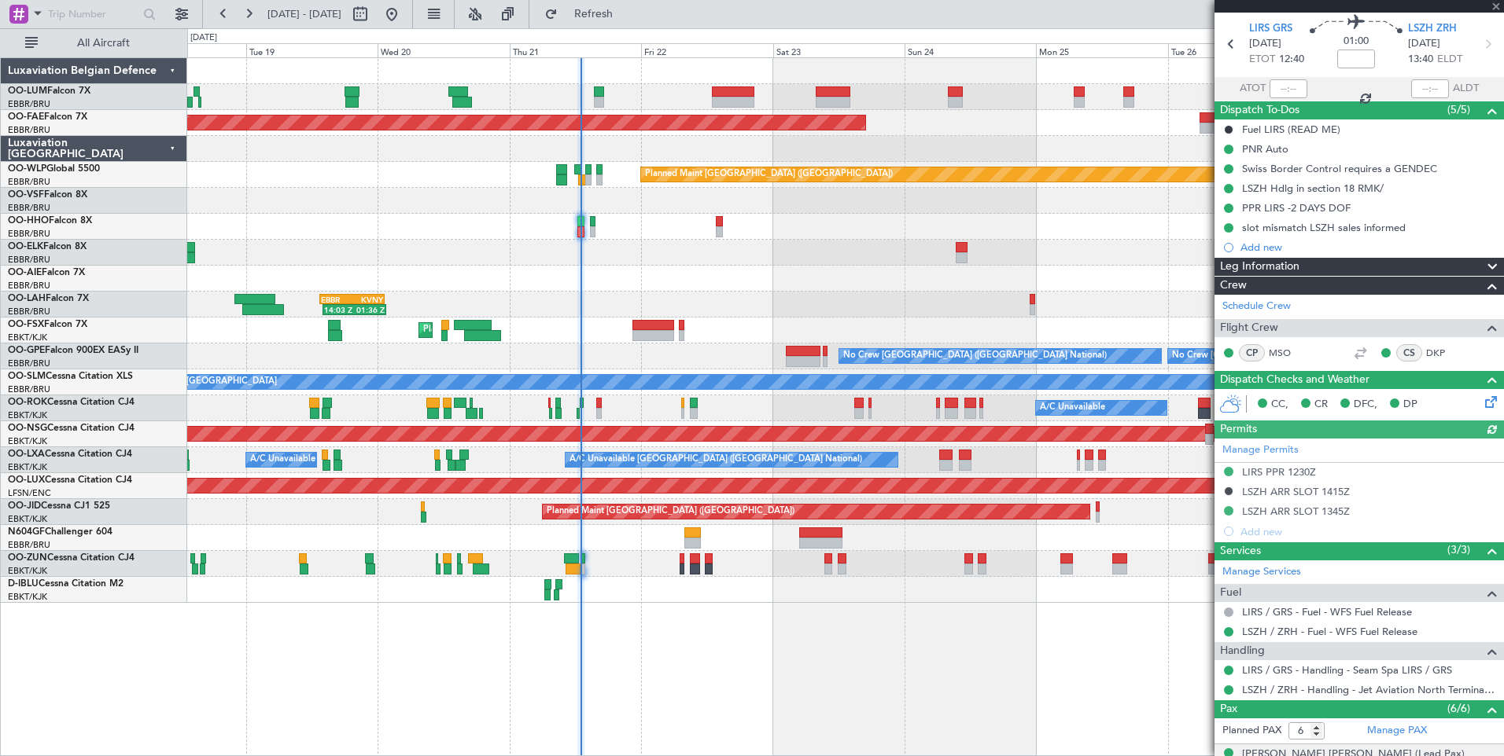
scroll to position [79, 0]
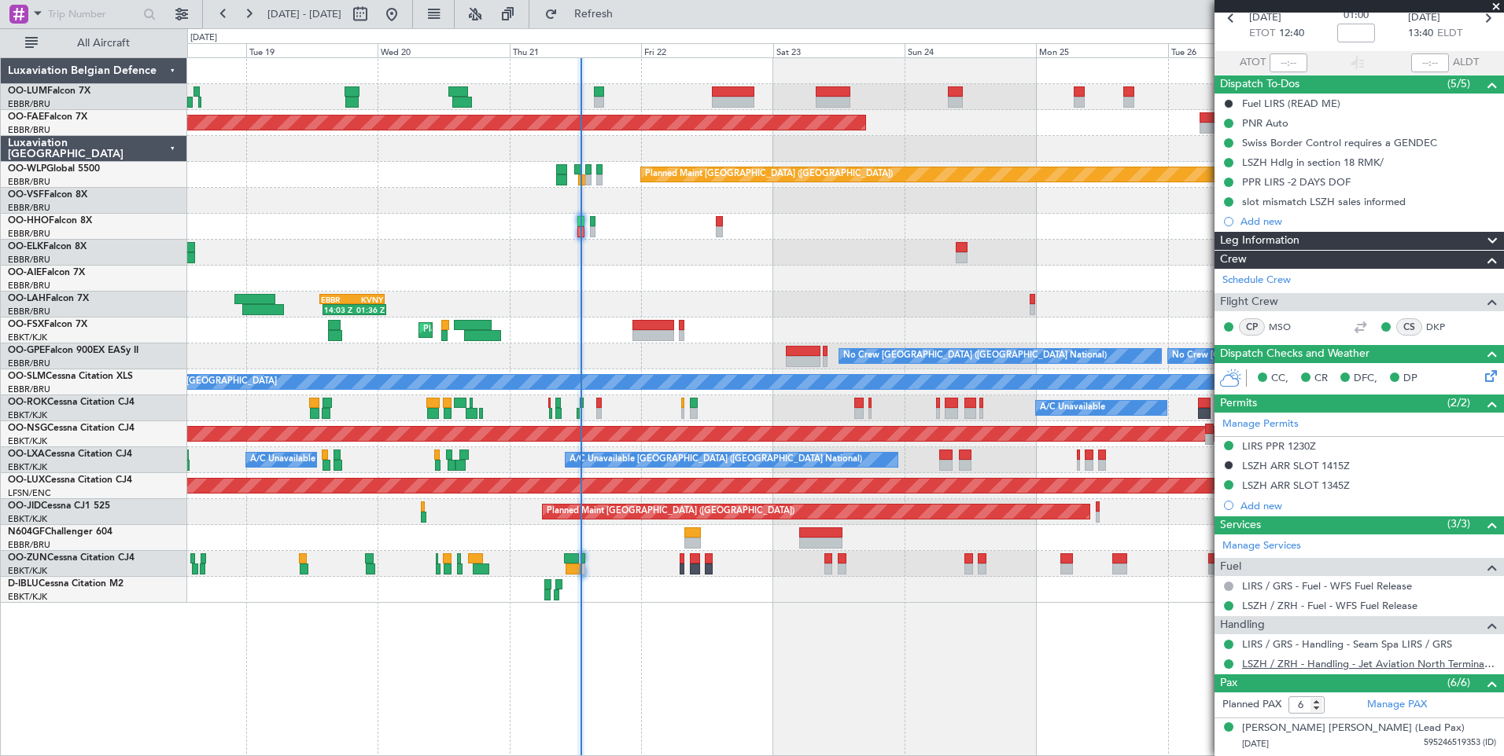
click at [1393, 667] on link "LSZH / ZRH - Handling - Jet Aviation North Terminal LSZH / ZRH" at bounding box center [1369, 663] width 254 height 13
click at [624, 6] on button "Refresh" at bounding box center [584, 14] width 94 height 25
click at [627, 16] on span "Refresh" at bounding box center [594, 14] width 66 height 11
click at [607, 14] on button "Refresh" at bounding box center [584, 14] width 94 height 25
drag, startPoint x: 622, startPoint y: 8, endPoint x: 620, endPoint y: 21, distance: 13.5
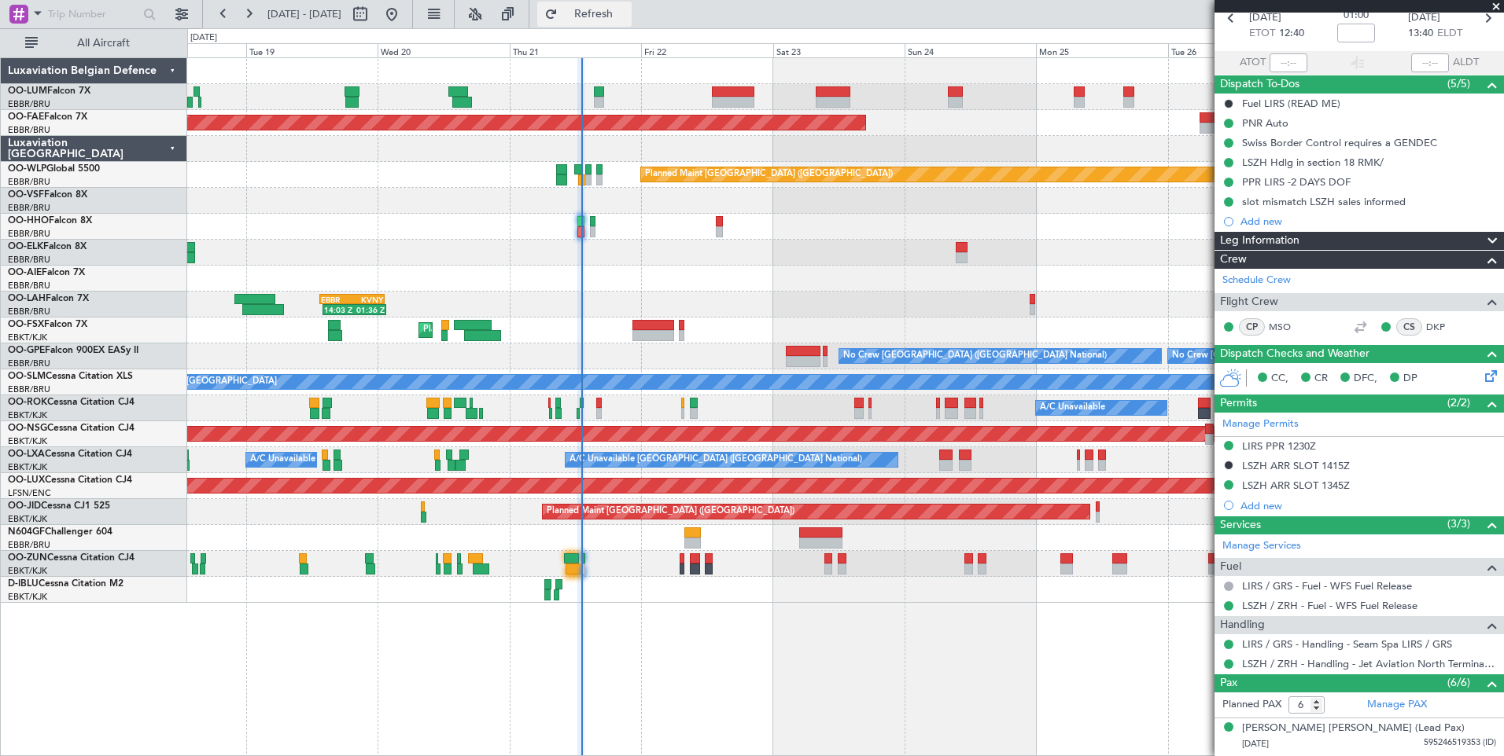
click at [622, 8] on button "Refresh" at bounding box center [584, 14] width 94 height 25
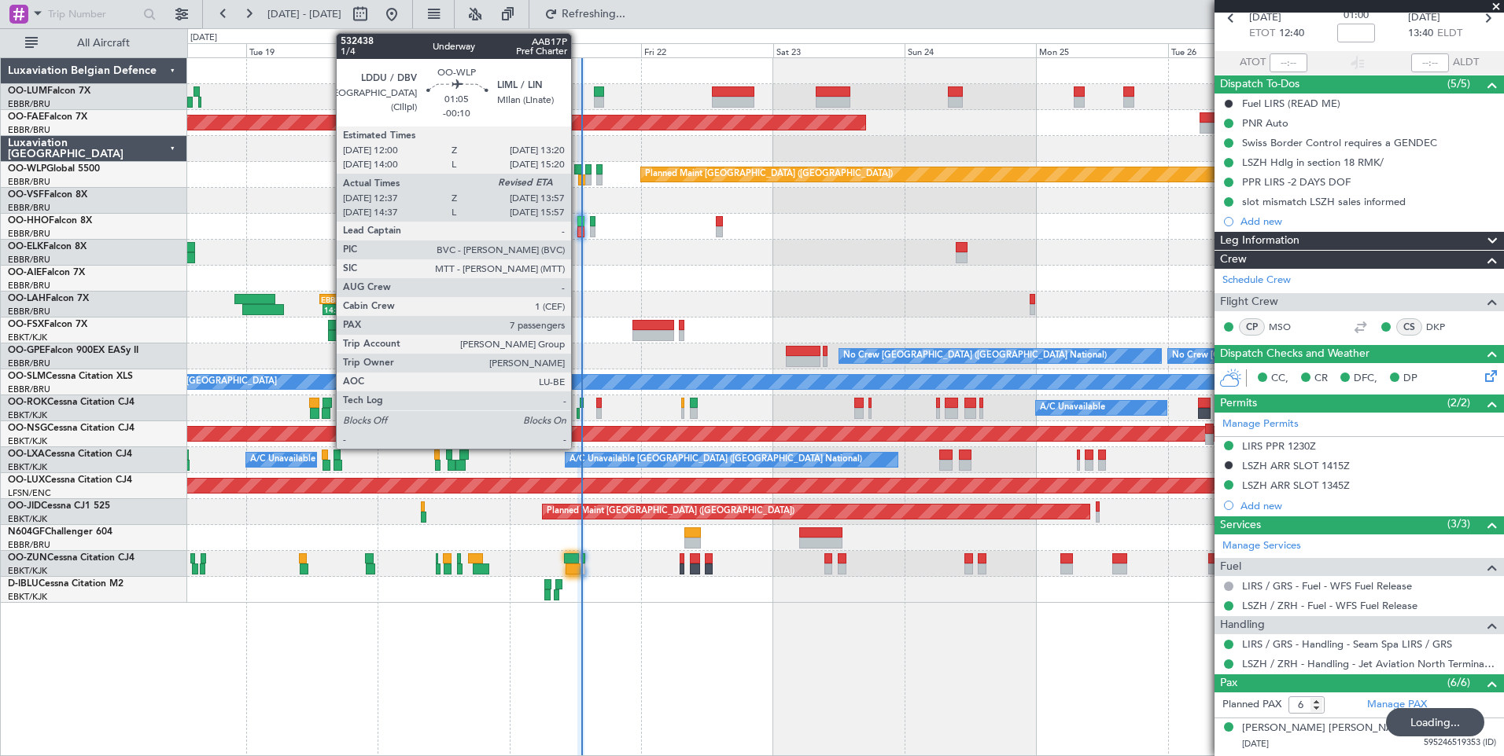
click at [578, 169] on div at bounding box center [578, 169] width 8 height 11
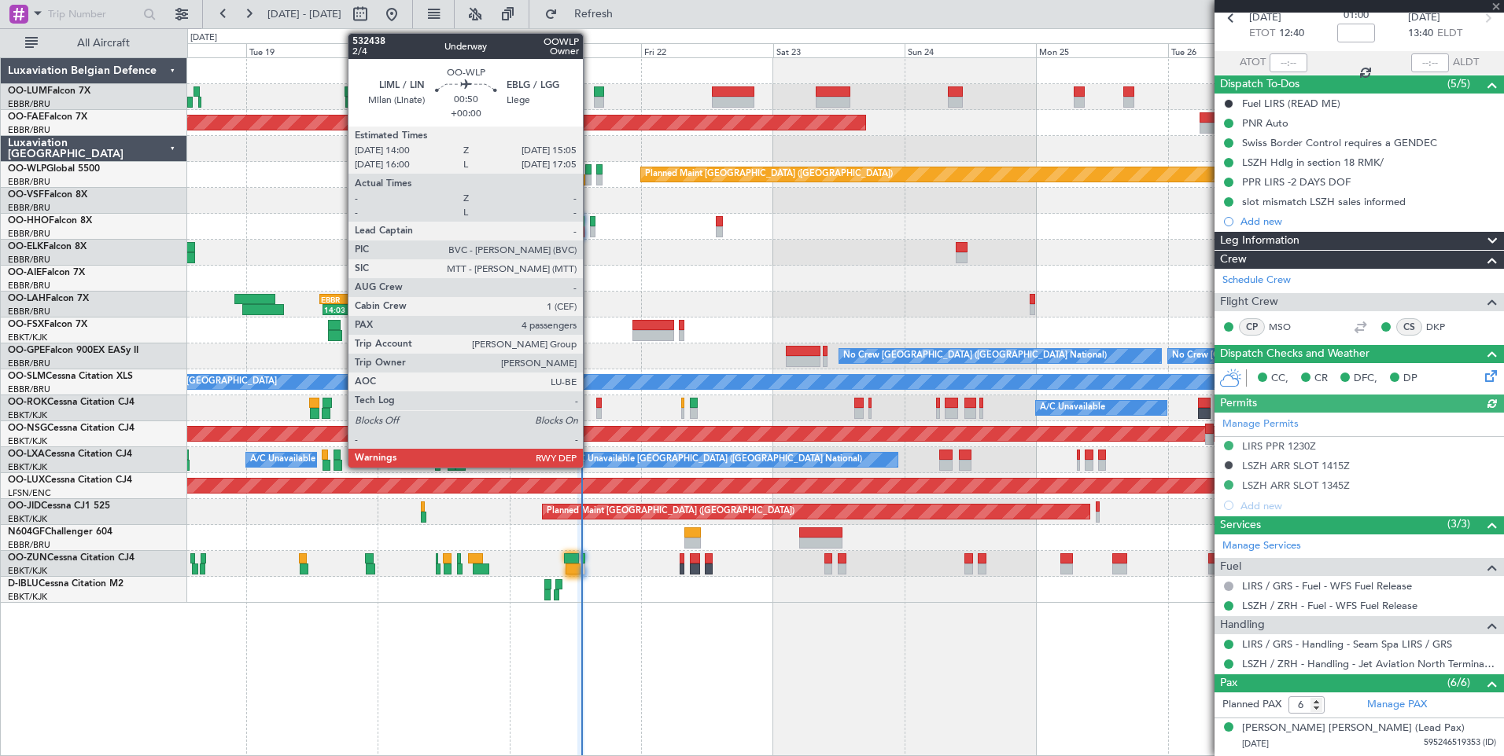
type input "-00:10"
type input "12:47"
type input "7"
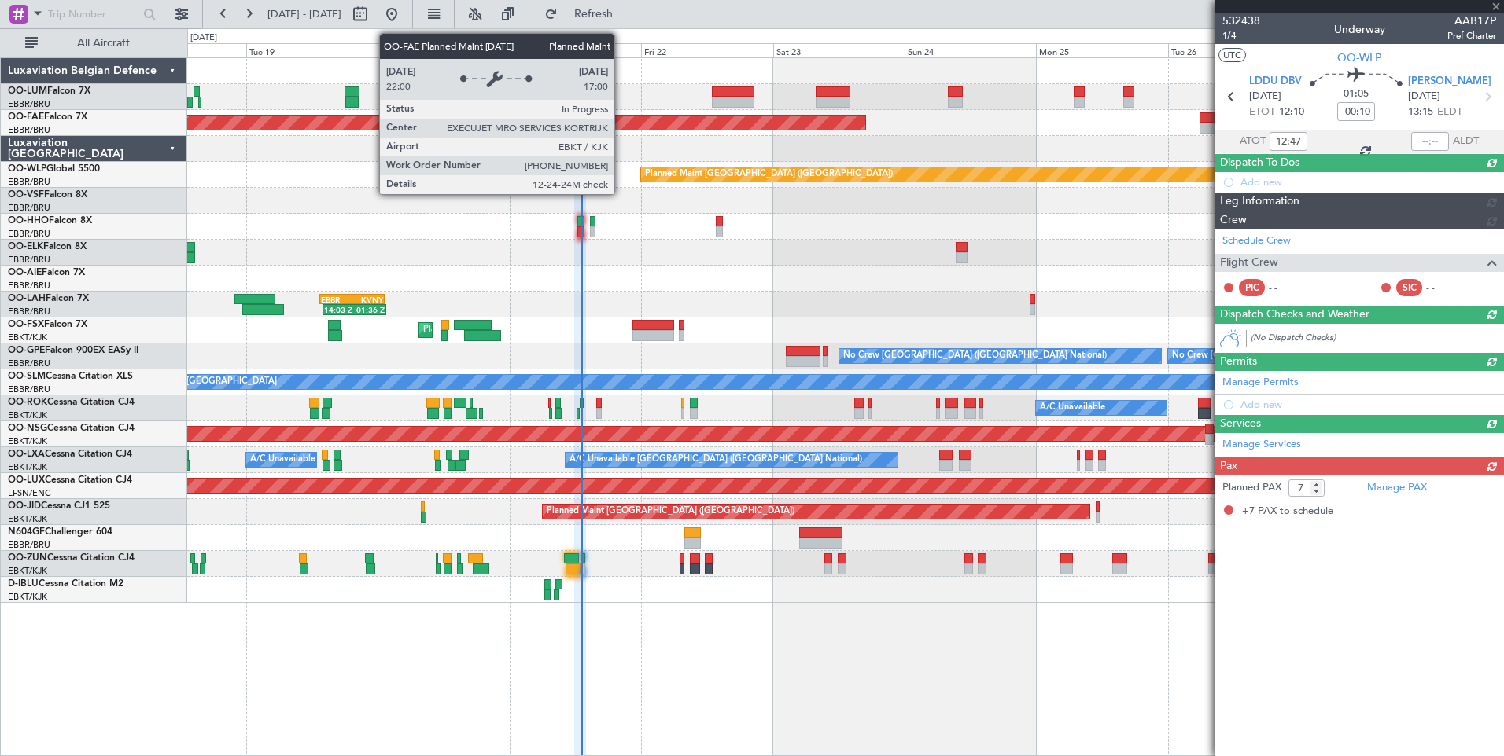
scroll to position [0, 0]
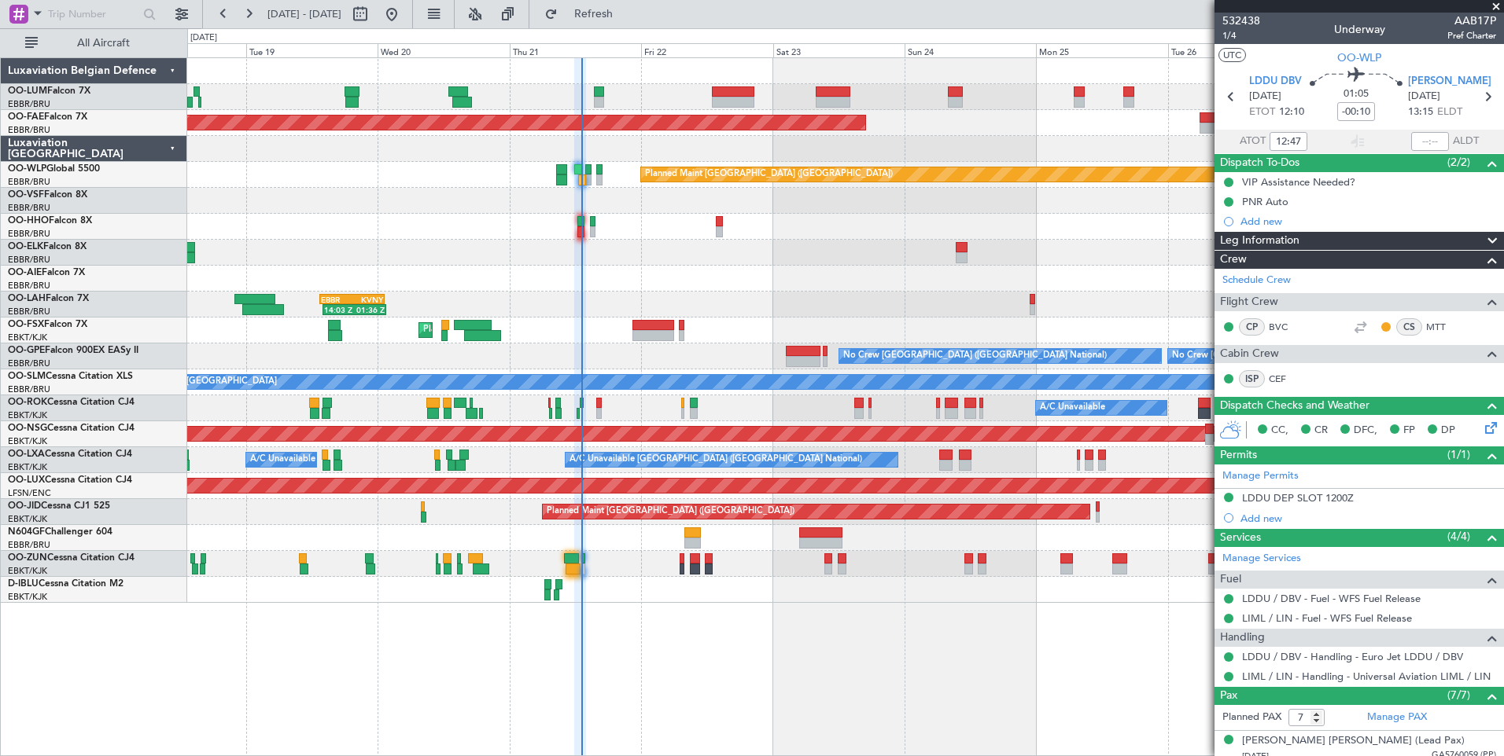
drag, startPoint x: 649, startPoint y: 9, endPoint x: 657, endPoint y: 309, distance: 300.5
click at [627, 9] on span "Refresh" at bounding box center [594, 14] width 66 height 11
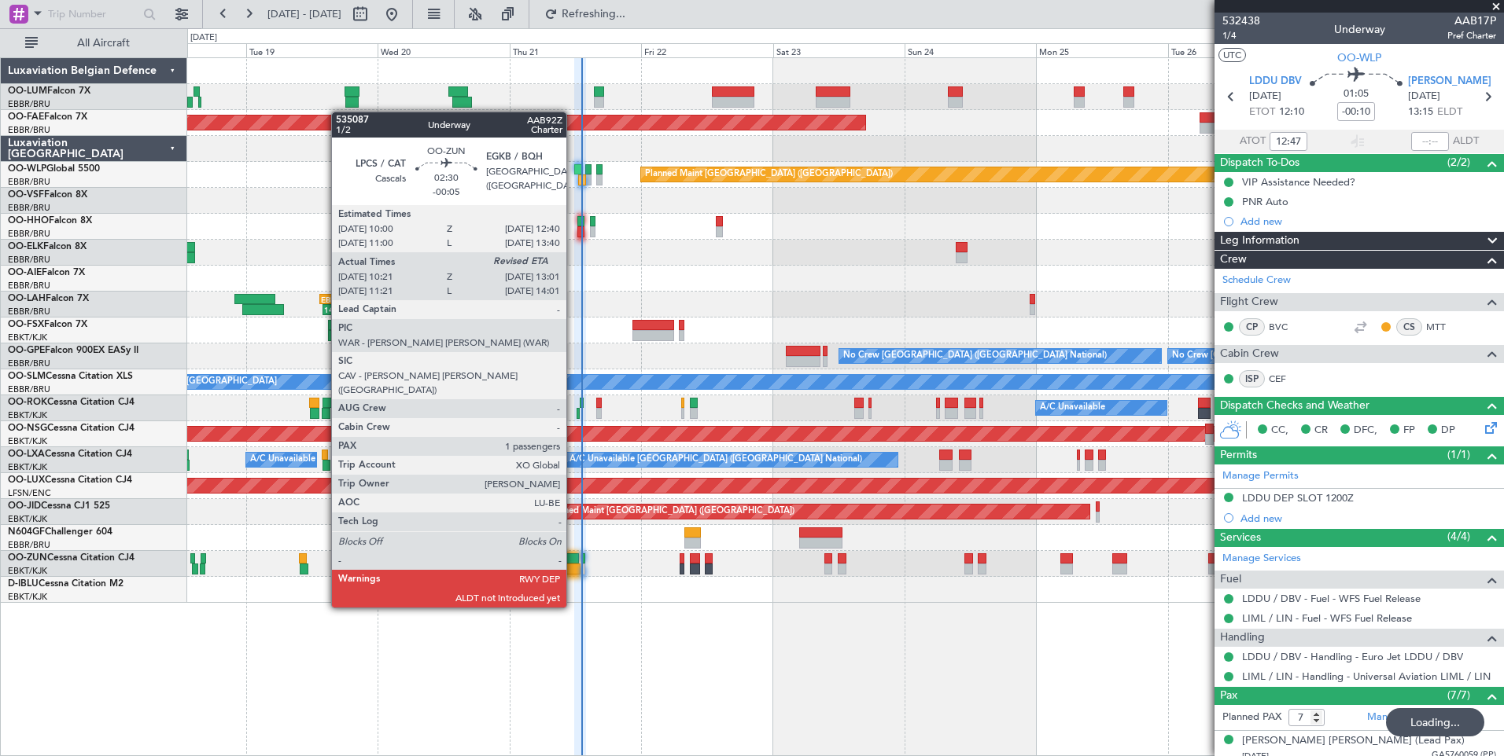
click at [573, 564] on div at bounding box center [572, 569] width 15 height 11
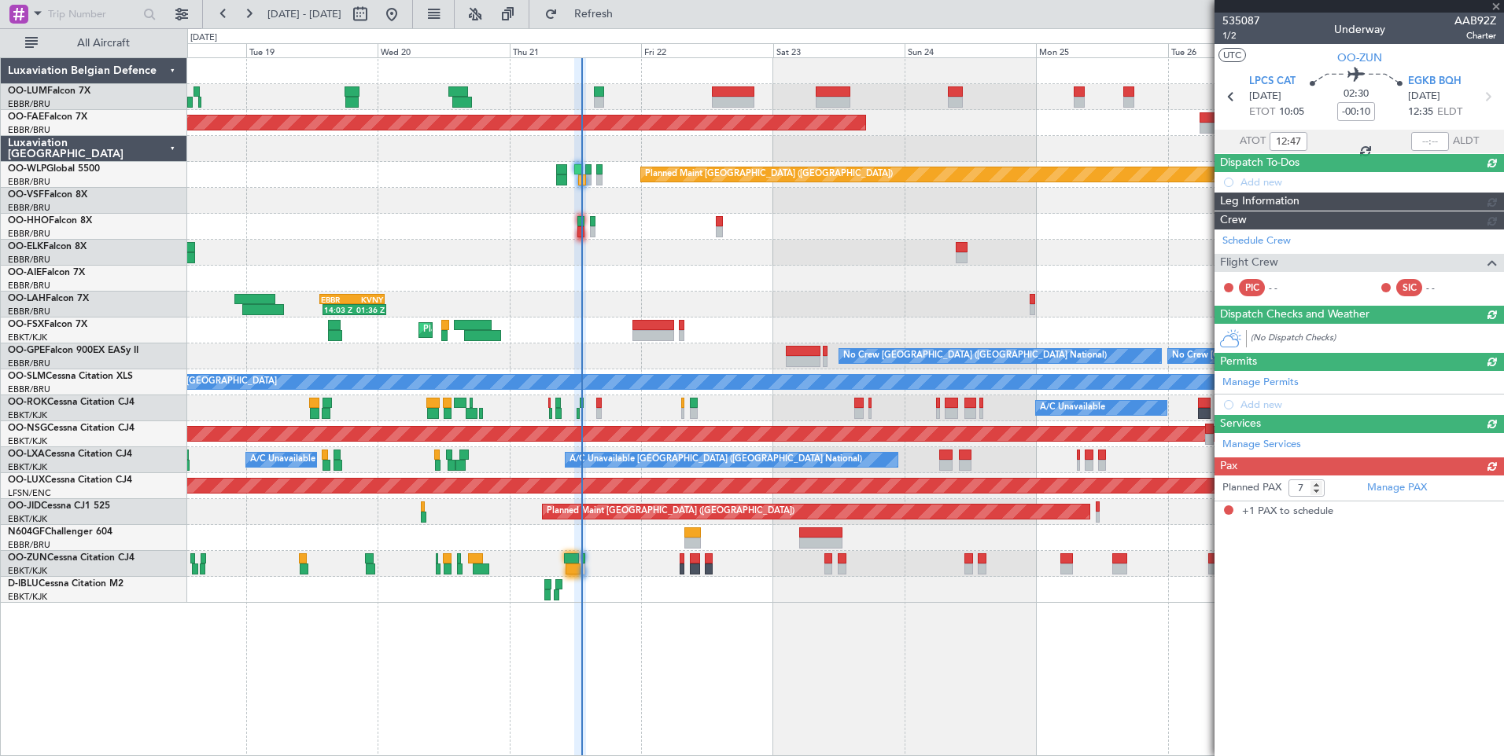
type input "-00:05"
type input "10:26"
type input "1"
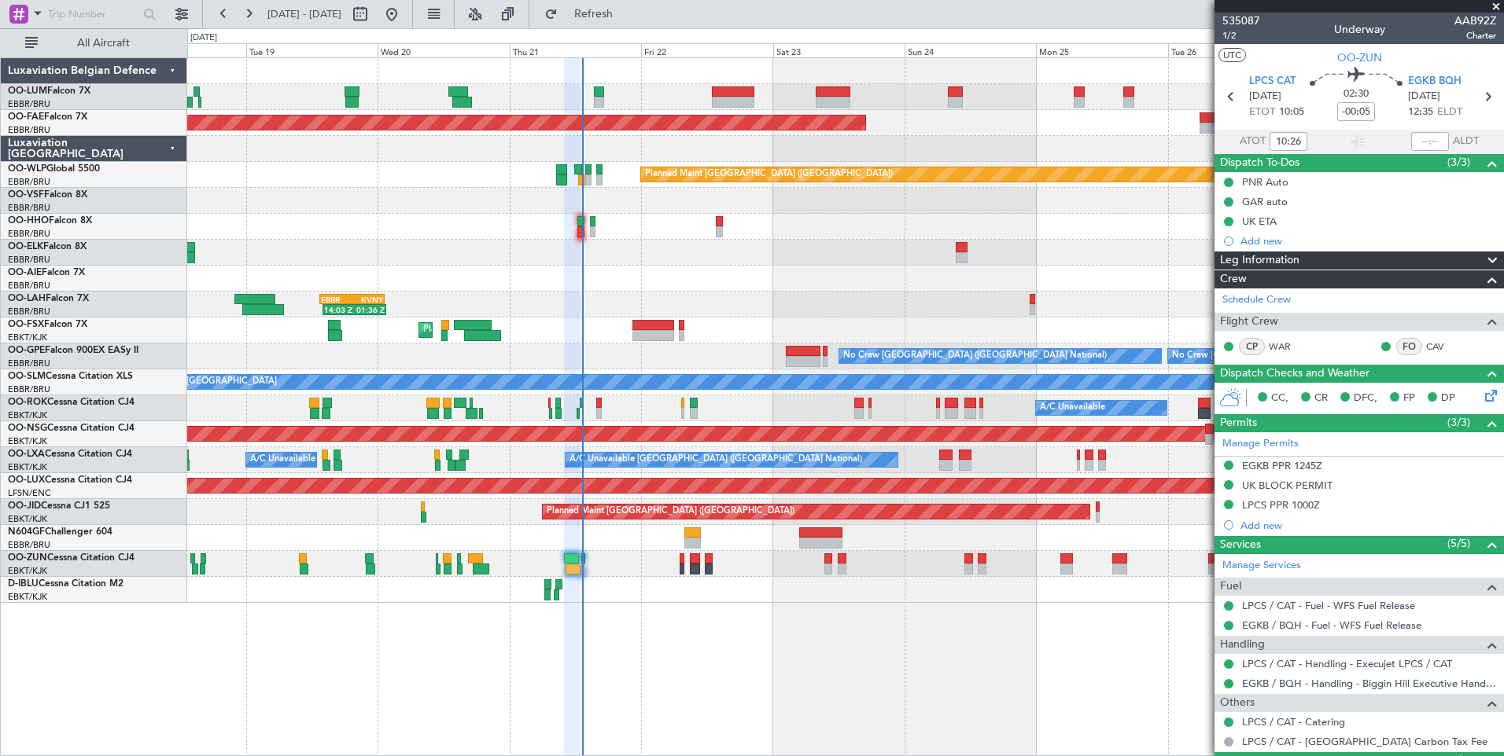
drag, startPoint x: 609, startPoint y: 14, endPoint x: 609, endPoint y: 195, distance: 180.9
click at [609, 14] on button "Refresh" at bounding box center [584, 14] width 94 height 25
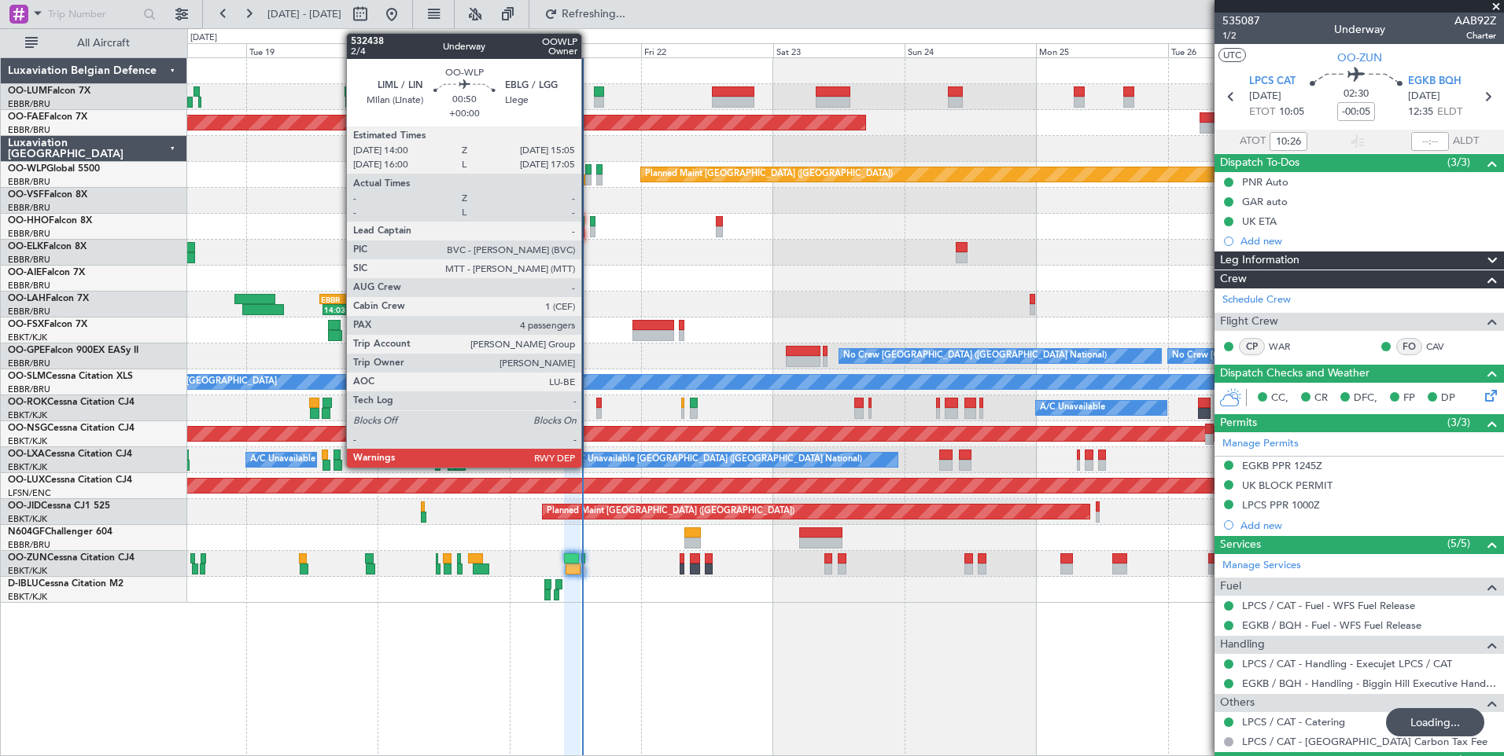
click at [588, 168] on div at bounding box center [588, 169] width 6 height 11
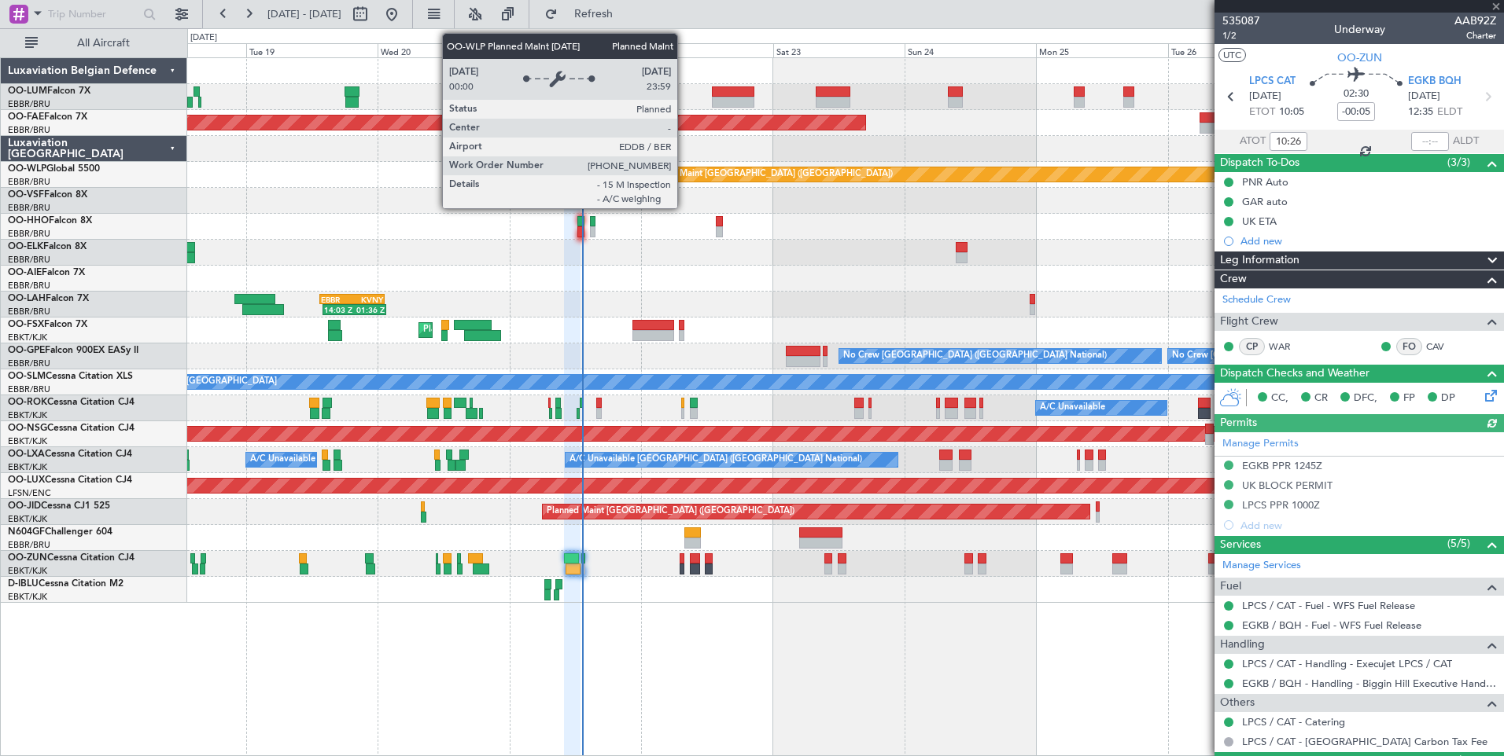
type input "4"
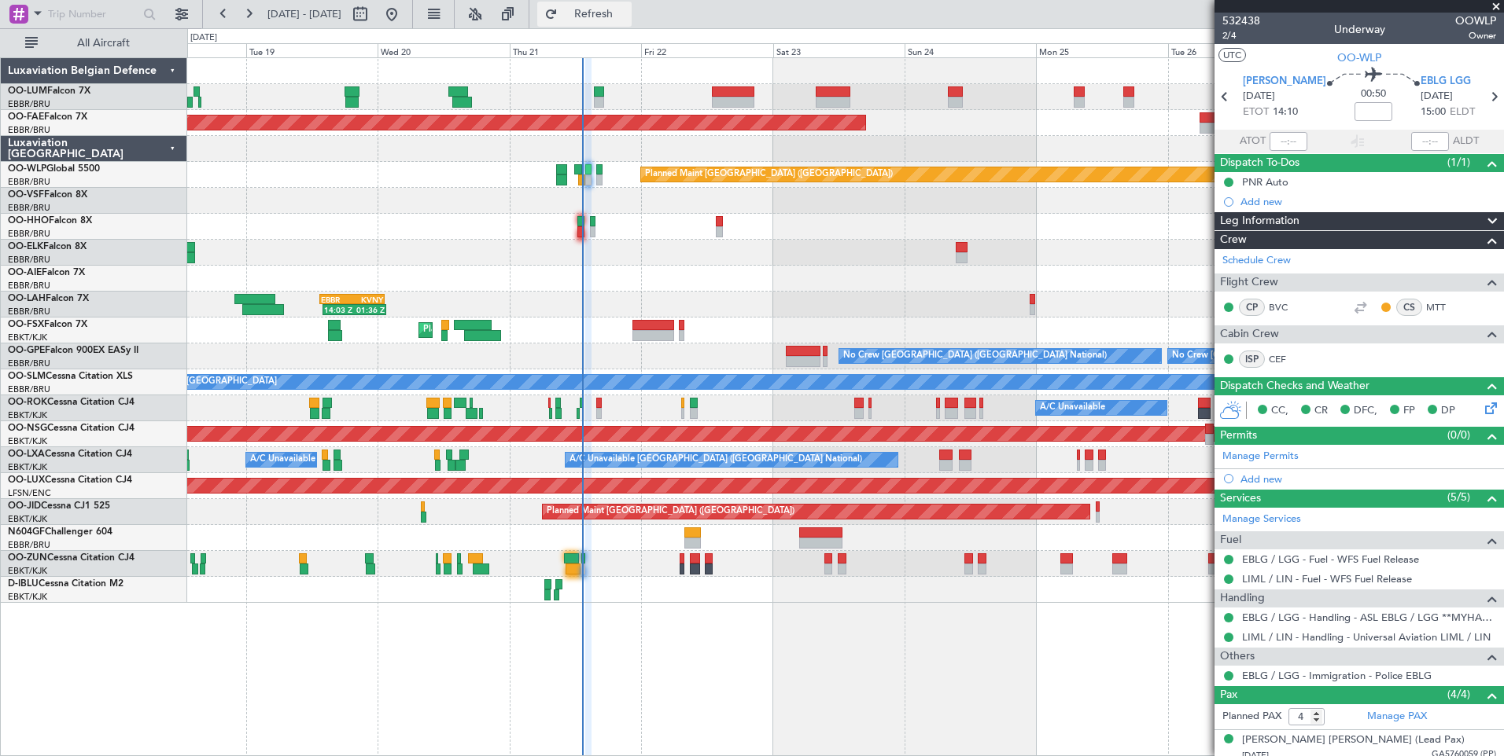
click at [631, 21] on button "Refresh" at bounding box center [584, 14] width 94 height 25
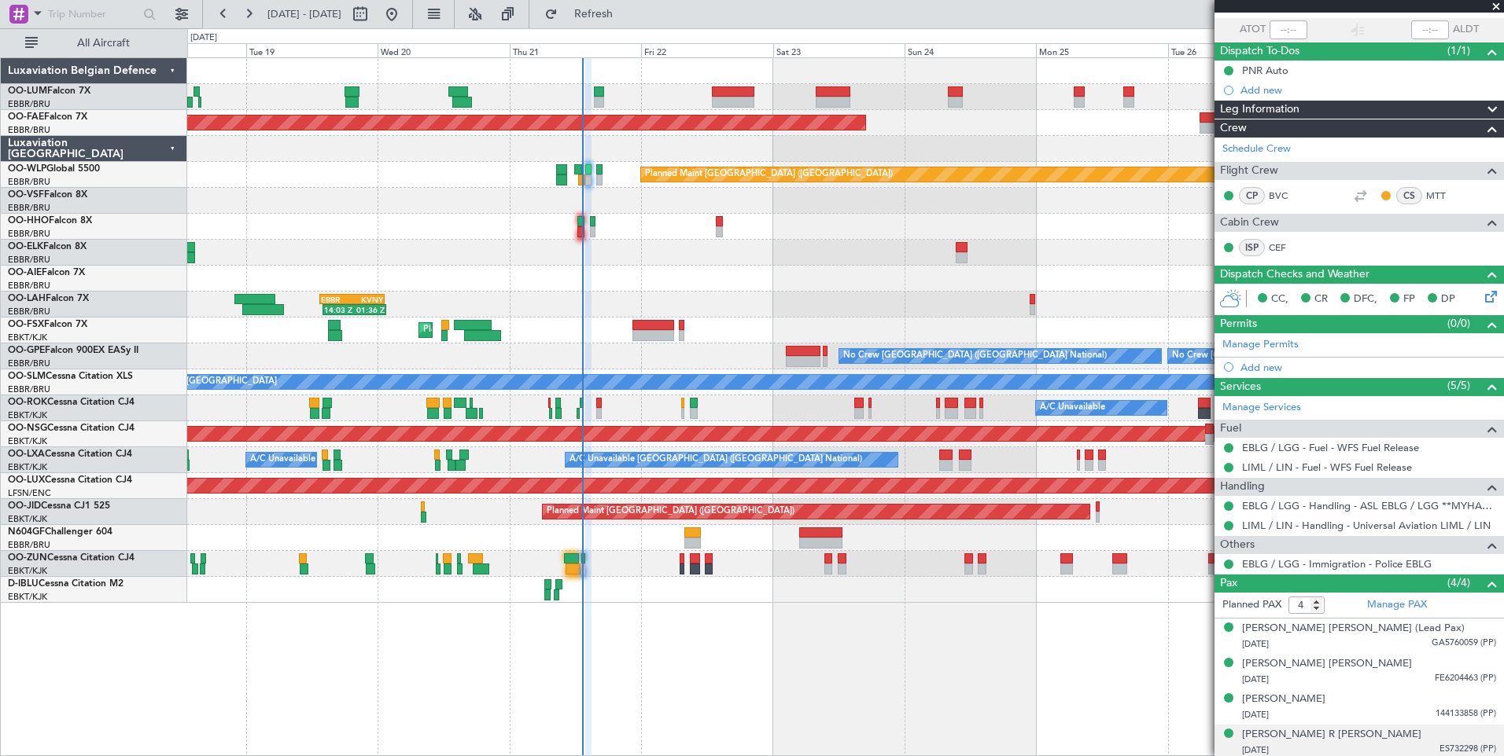
scroll to position [115, 0]
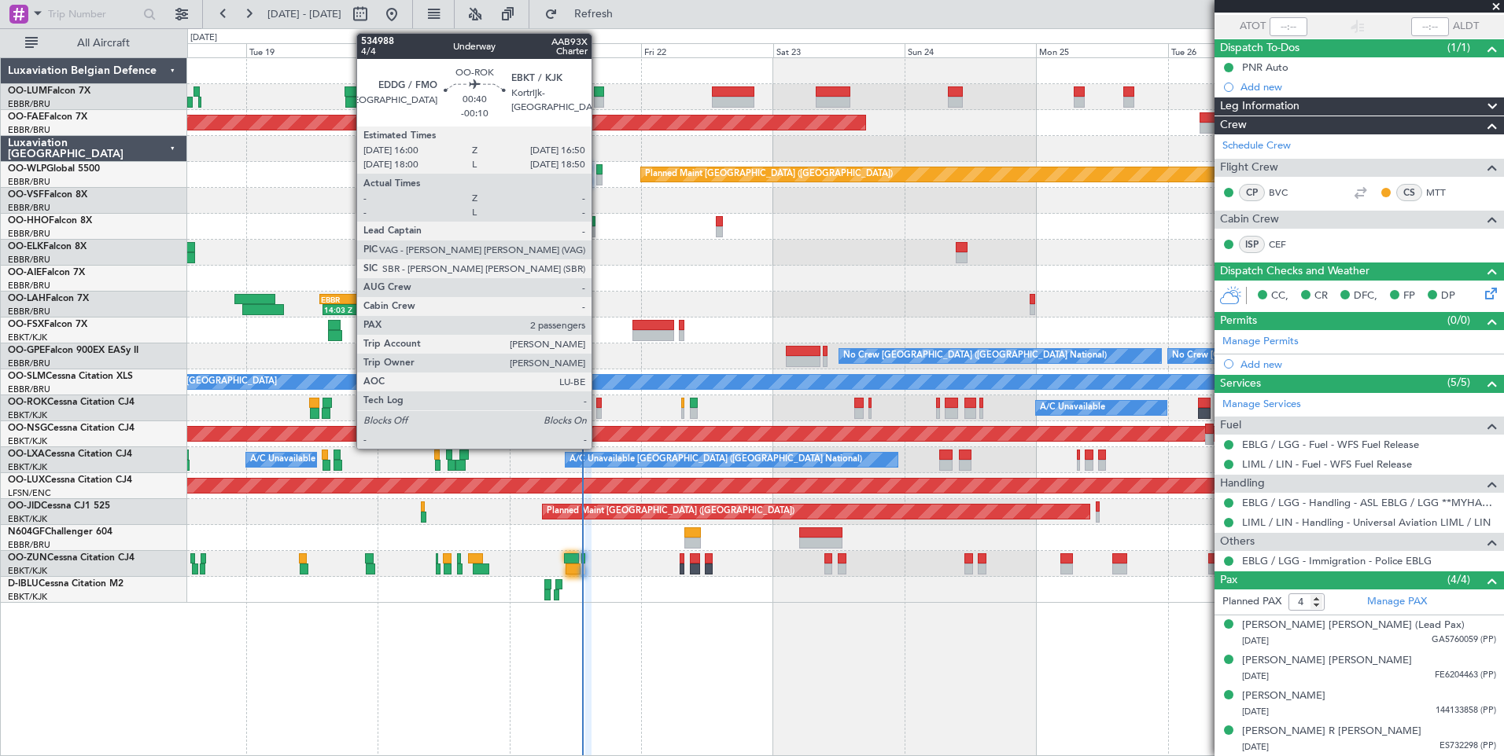
click at [598, 407] on div at bounding box center [598, 403] width 5 height 11
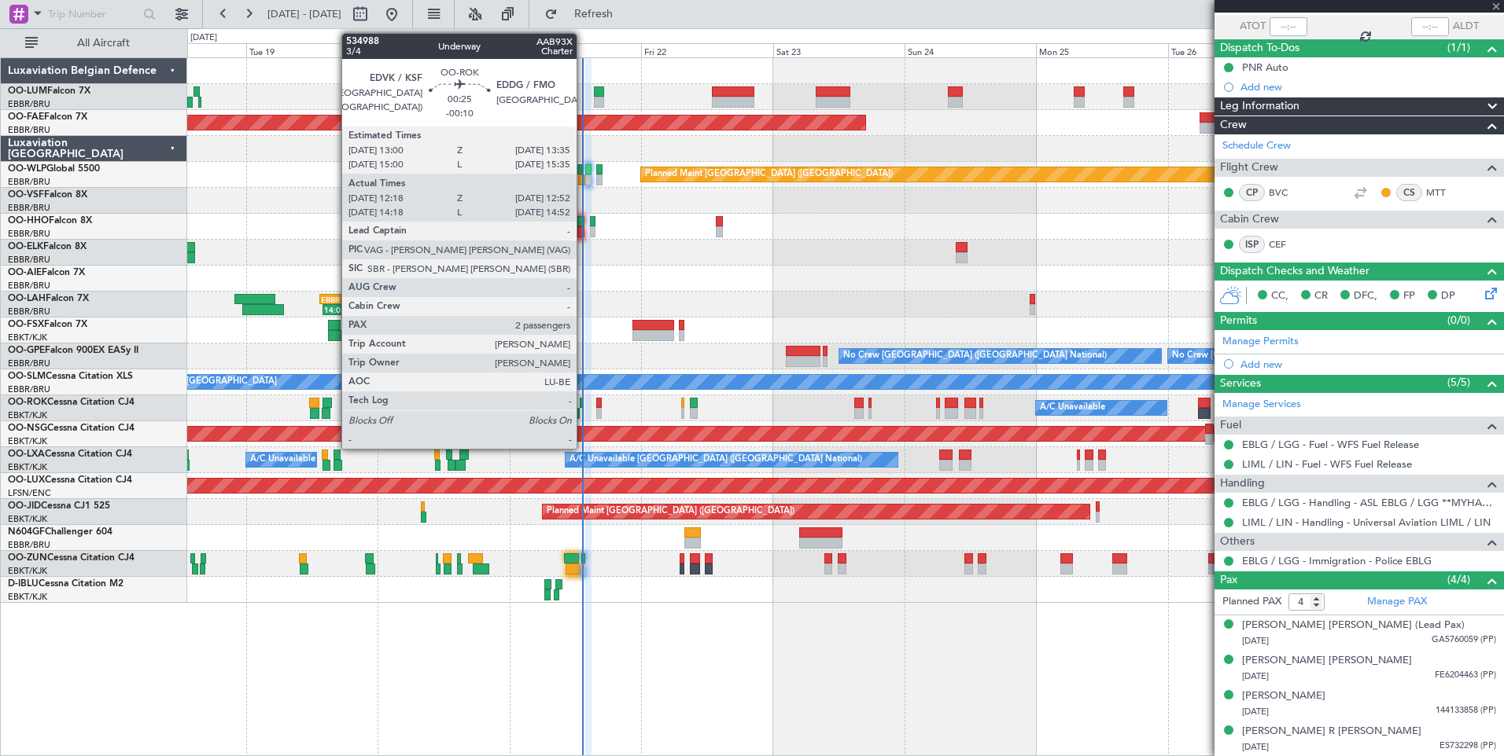
type input "-00:10"
type input "2"
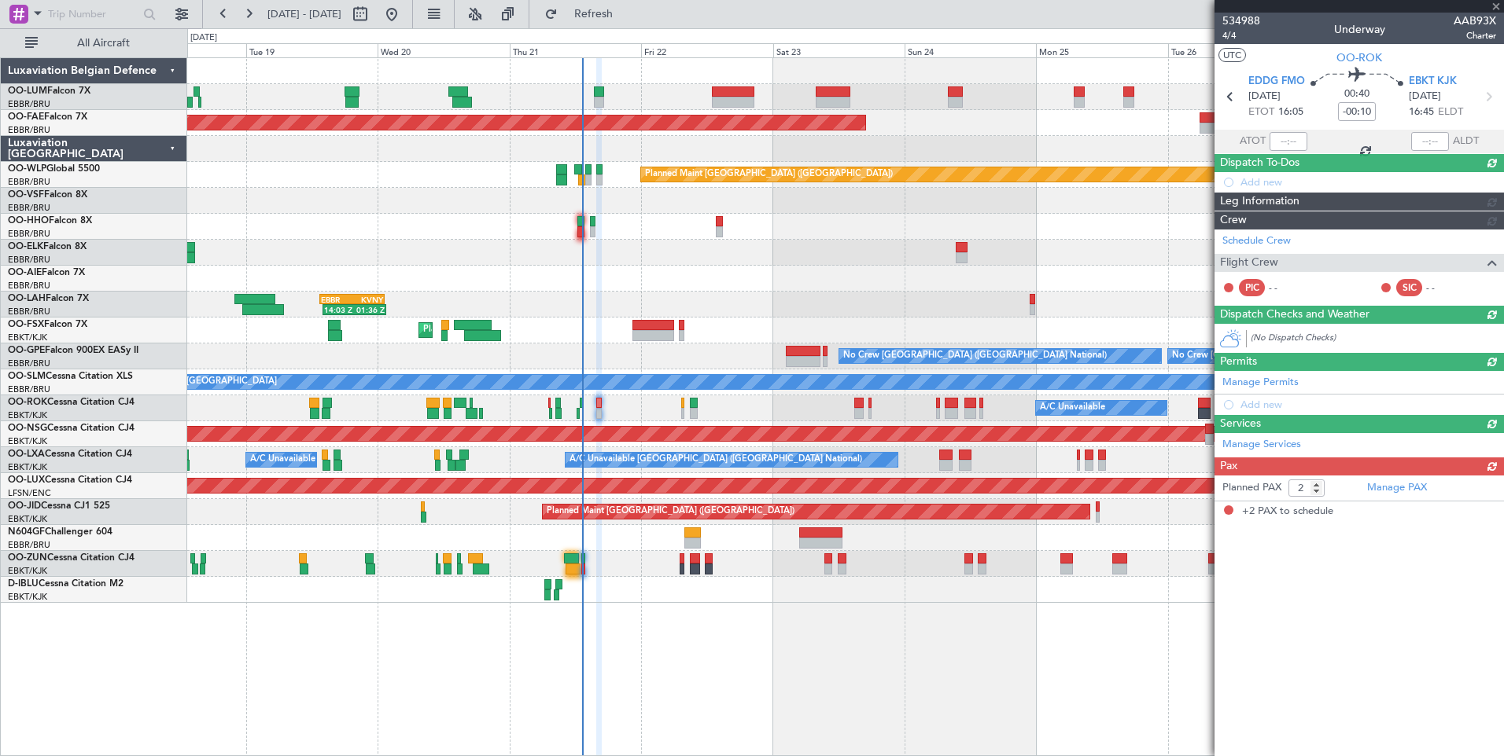
scroll to position [0, 0]
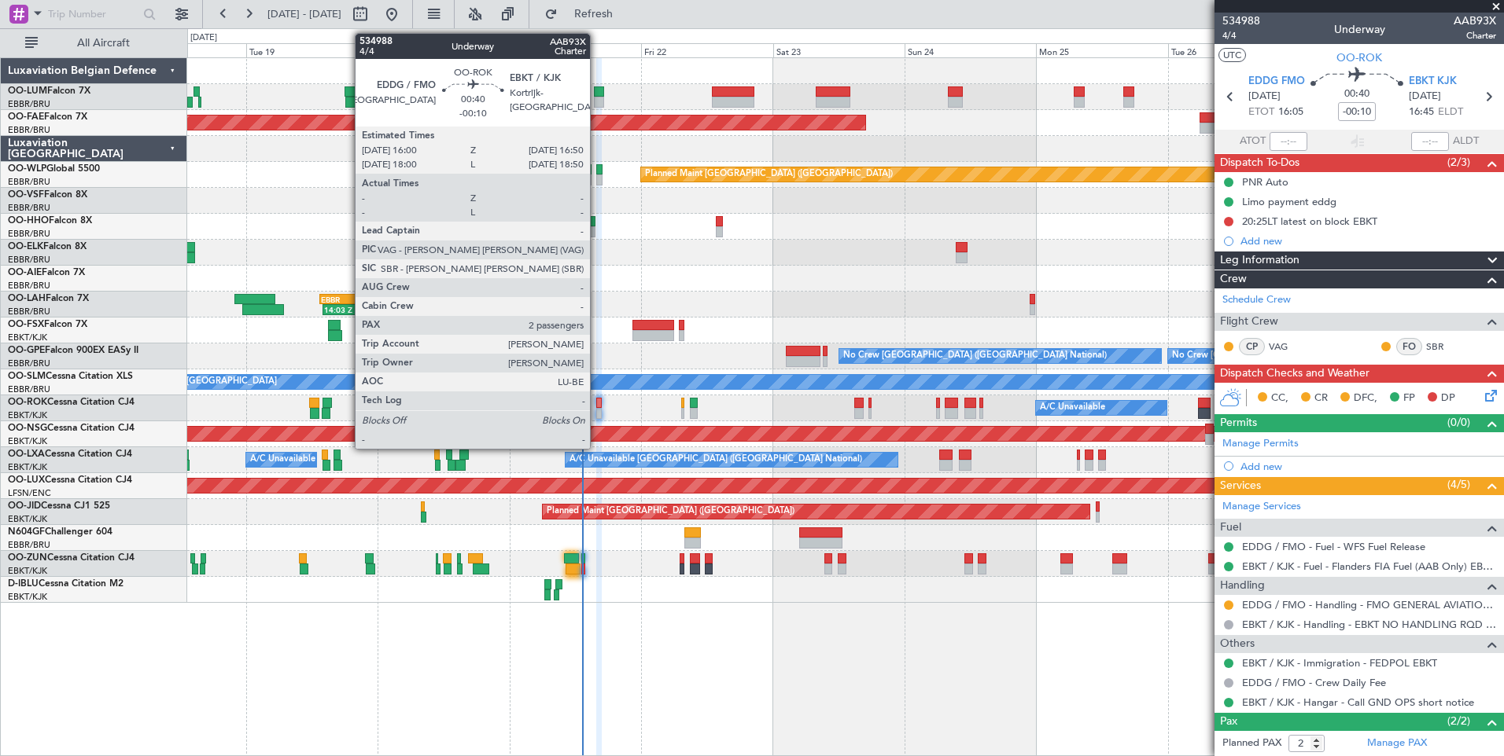
click at [597, 403] on div at bounding box center [598, 403] width 5 height 11
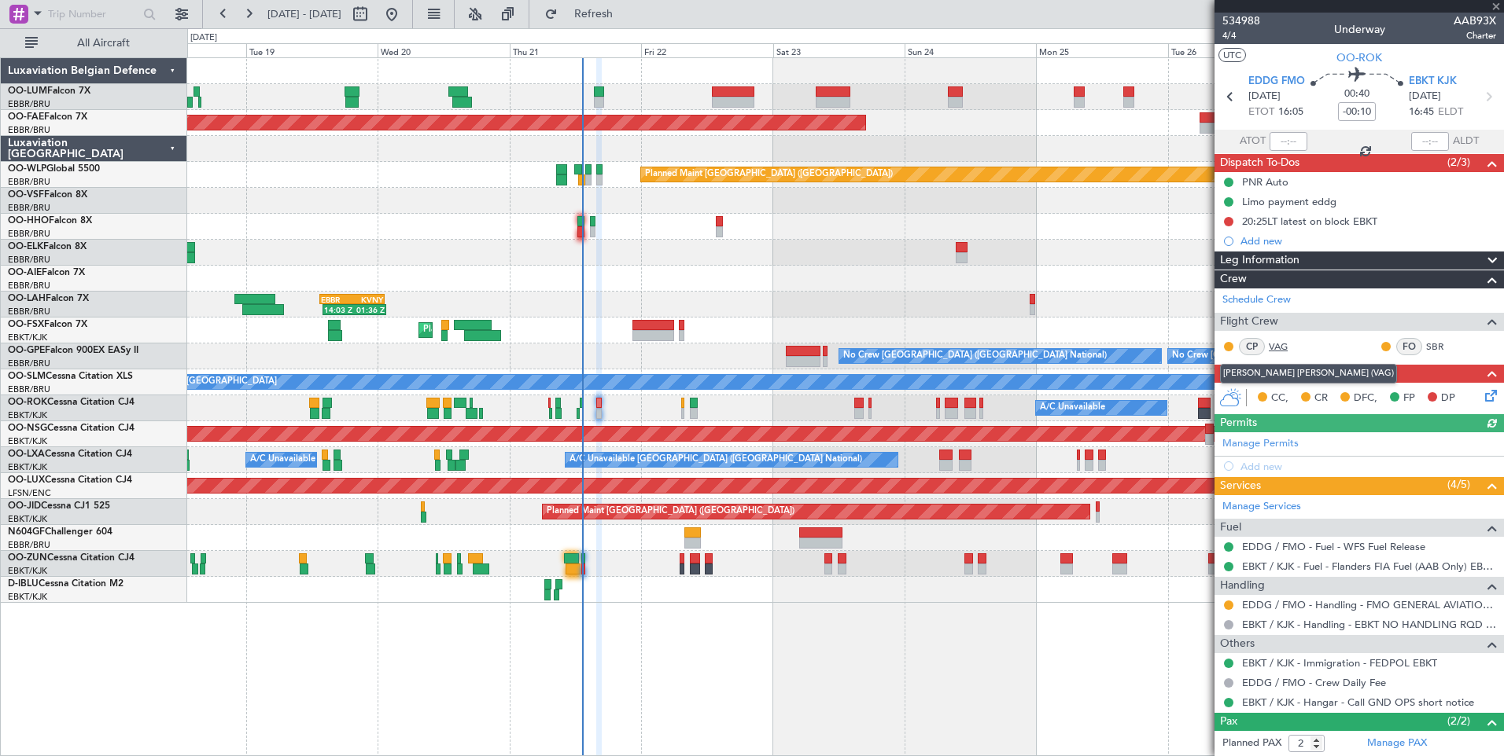
click at [1279, 344] on link "VAG" at bounding box center [1285, 347] width 35 height 14
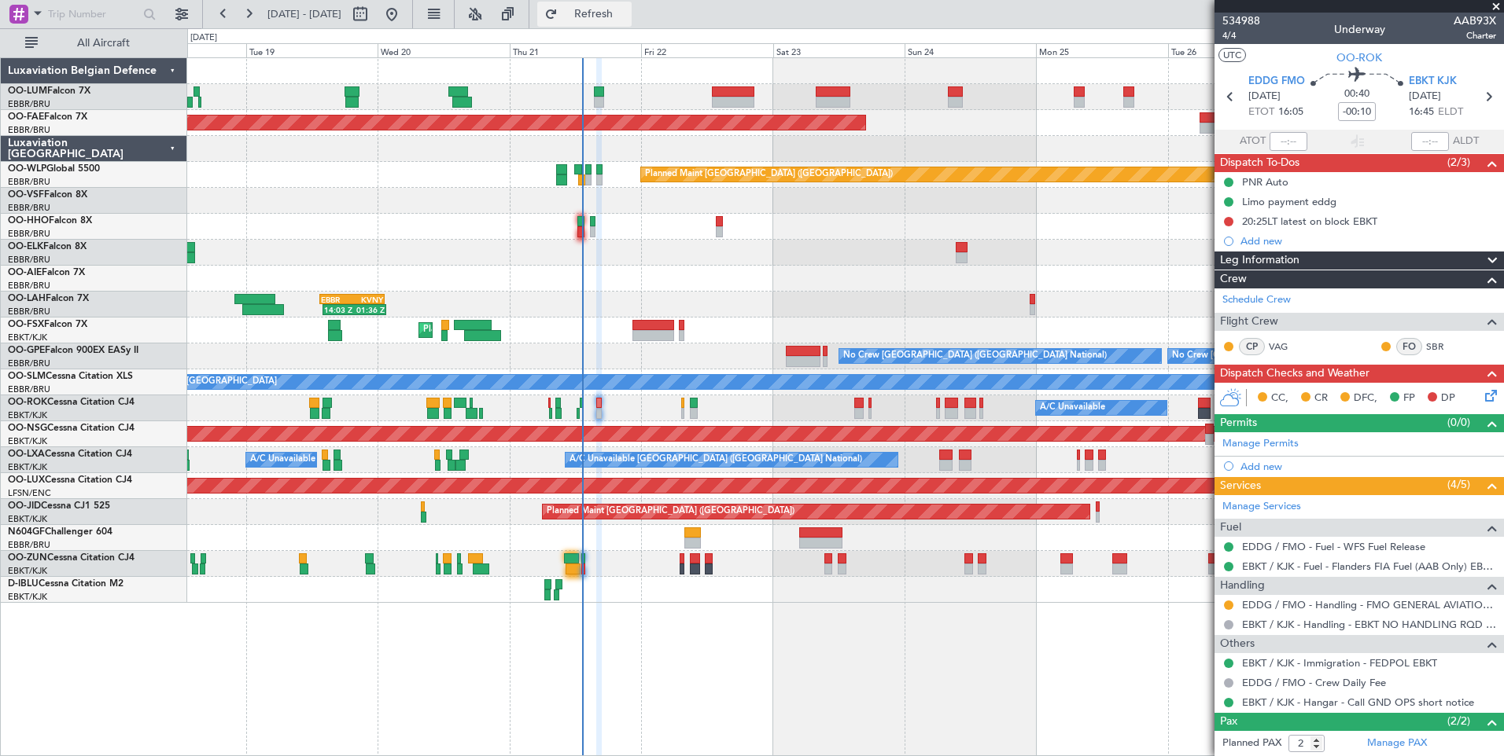
click at [627, 18] on span "Refresh" at bounding box center [594, 14] width 66 height 11
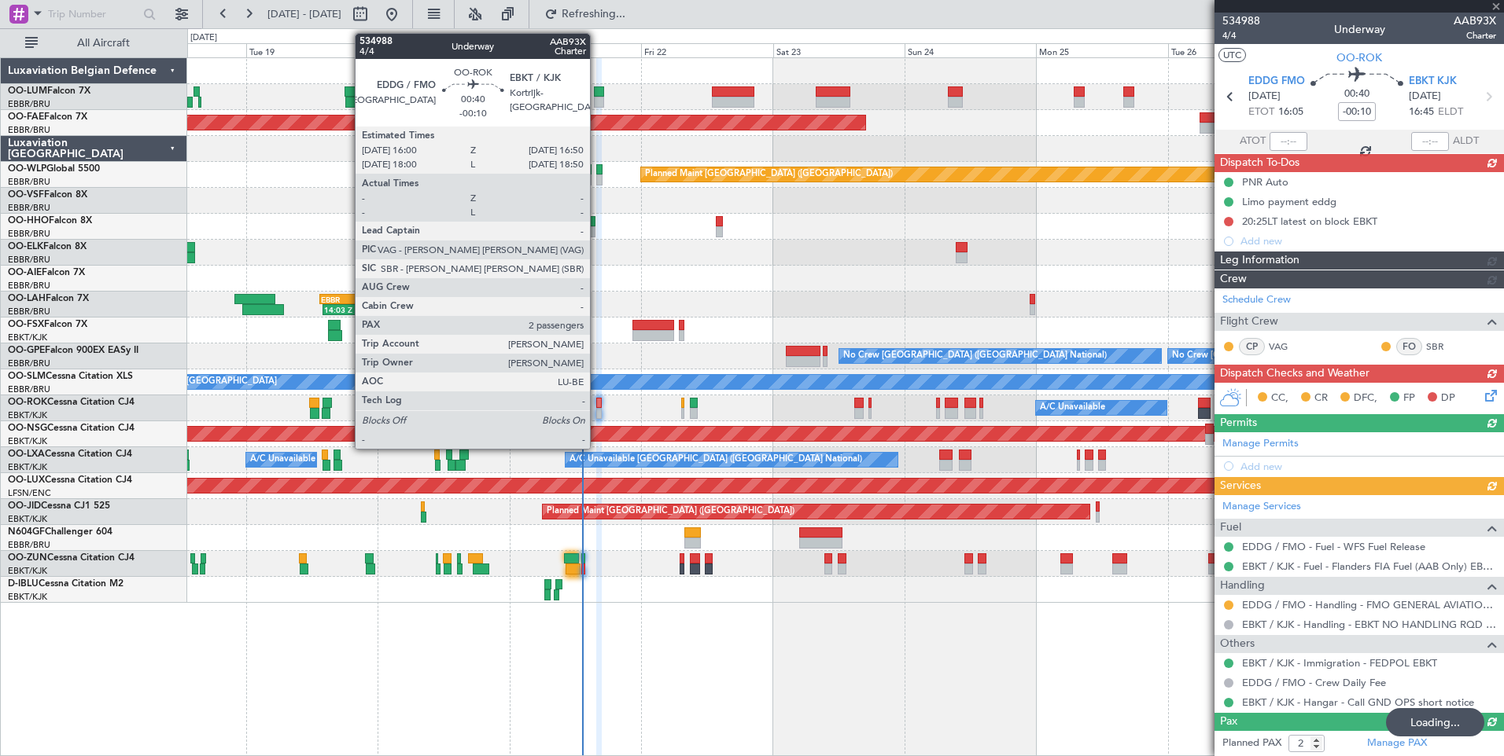
click at [597, 406] on div at bounding box center [598, 403] width 5 height 11
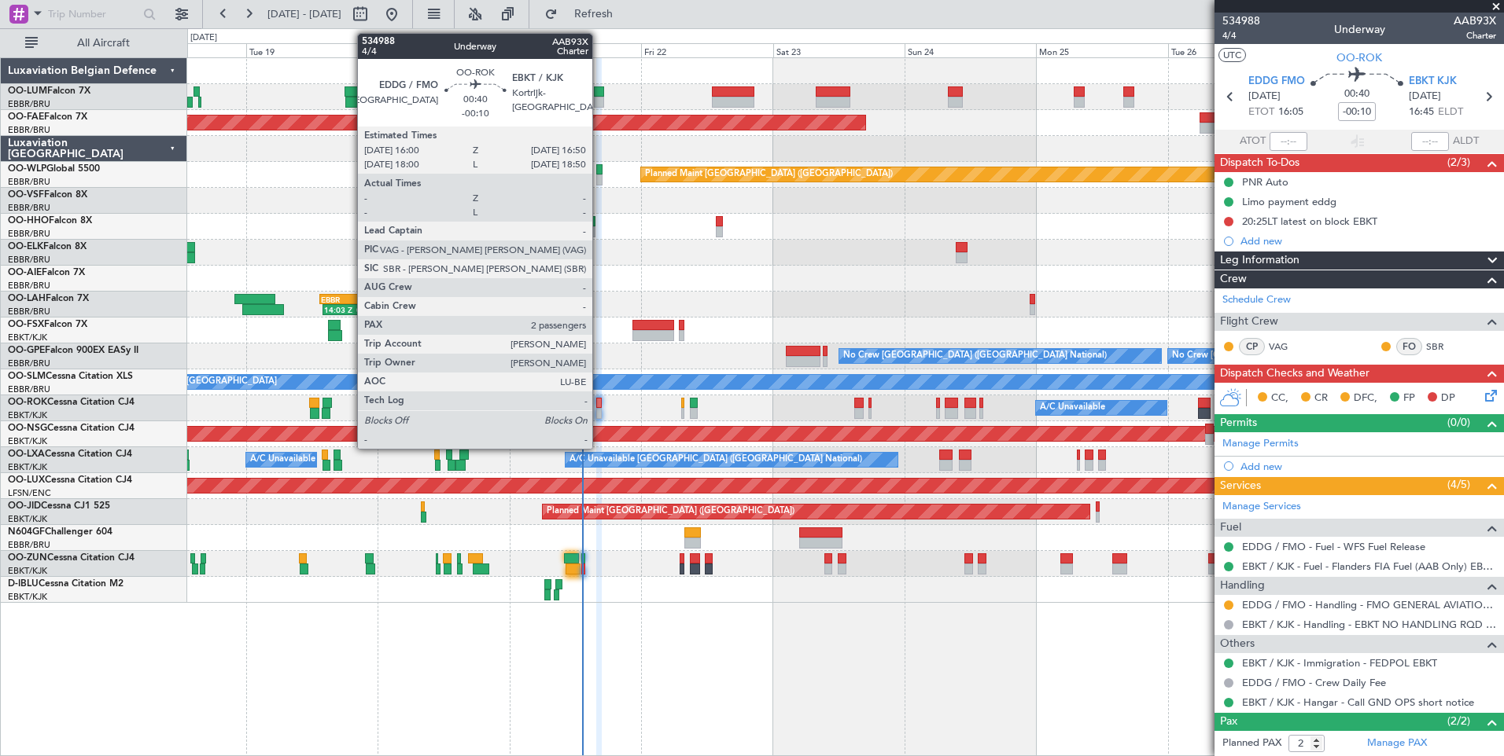
click at [599, 400] on div at bounding box center [598, 403] width 5 height 11
click at [596, 403] on div at bounding box center [598, 403] width 5 height 11
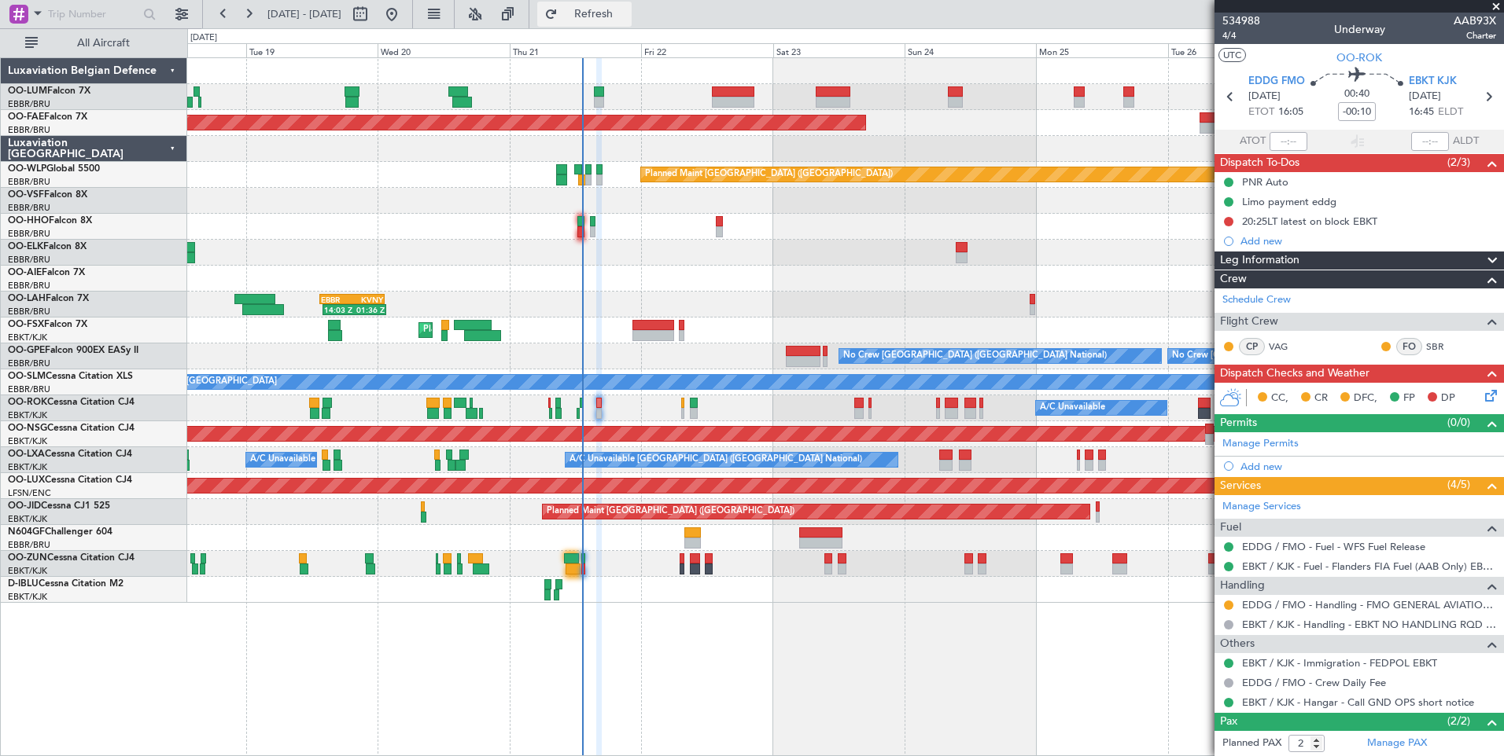
click at [627, 9] on span "Refresh" at bounding box center [594, 14] width 66 height 11
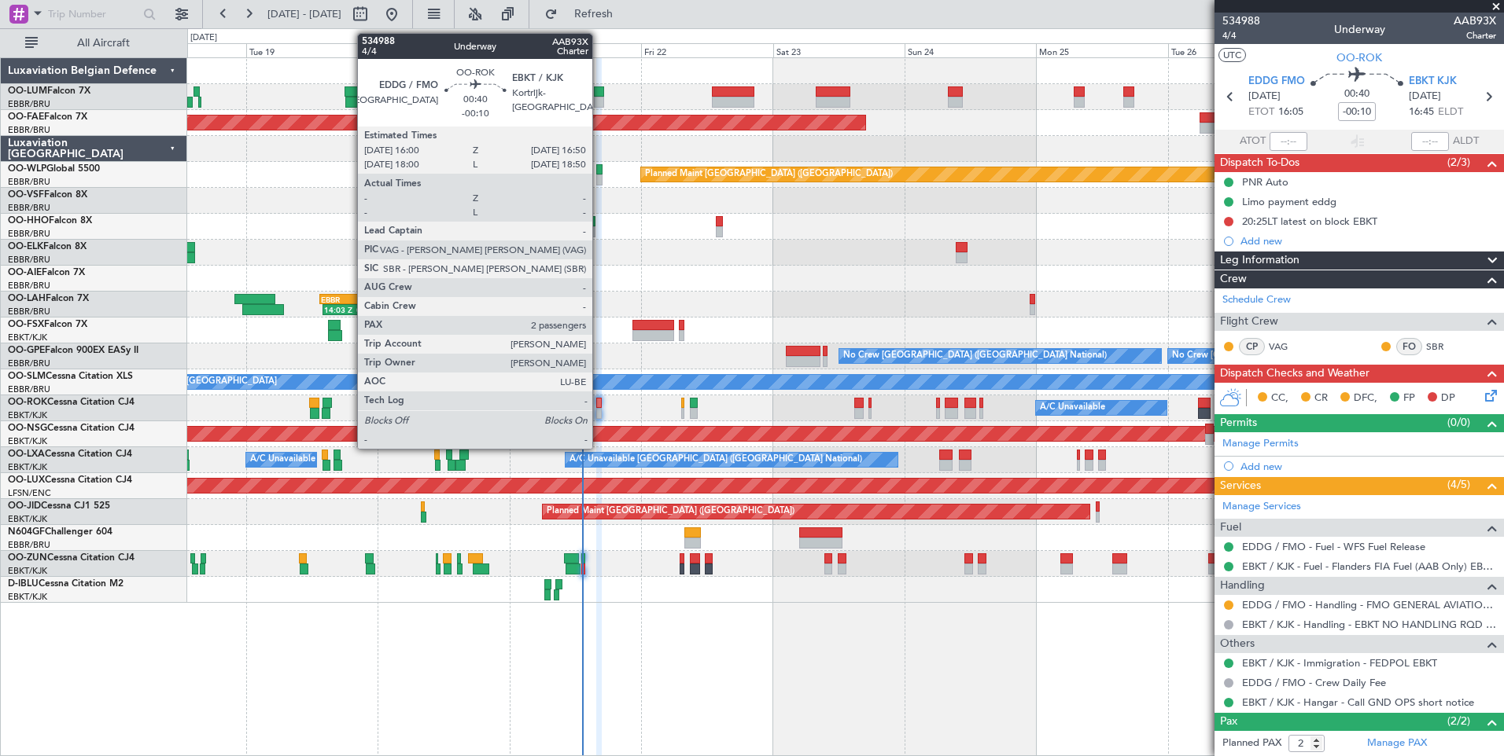
click at [599, 404] on div at bounding box center [598, 403] width 5 height 11
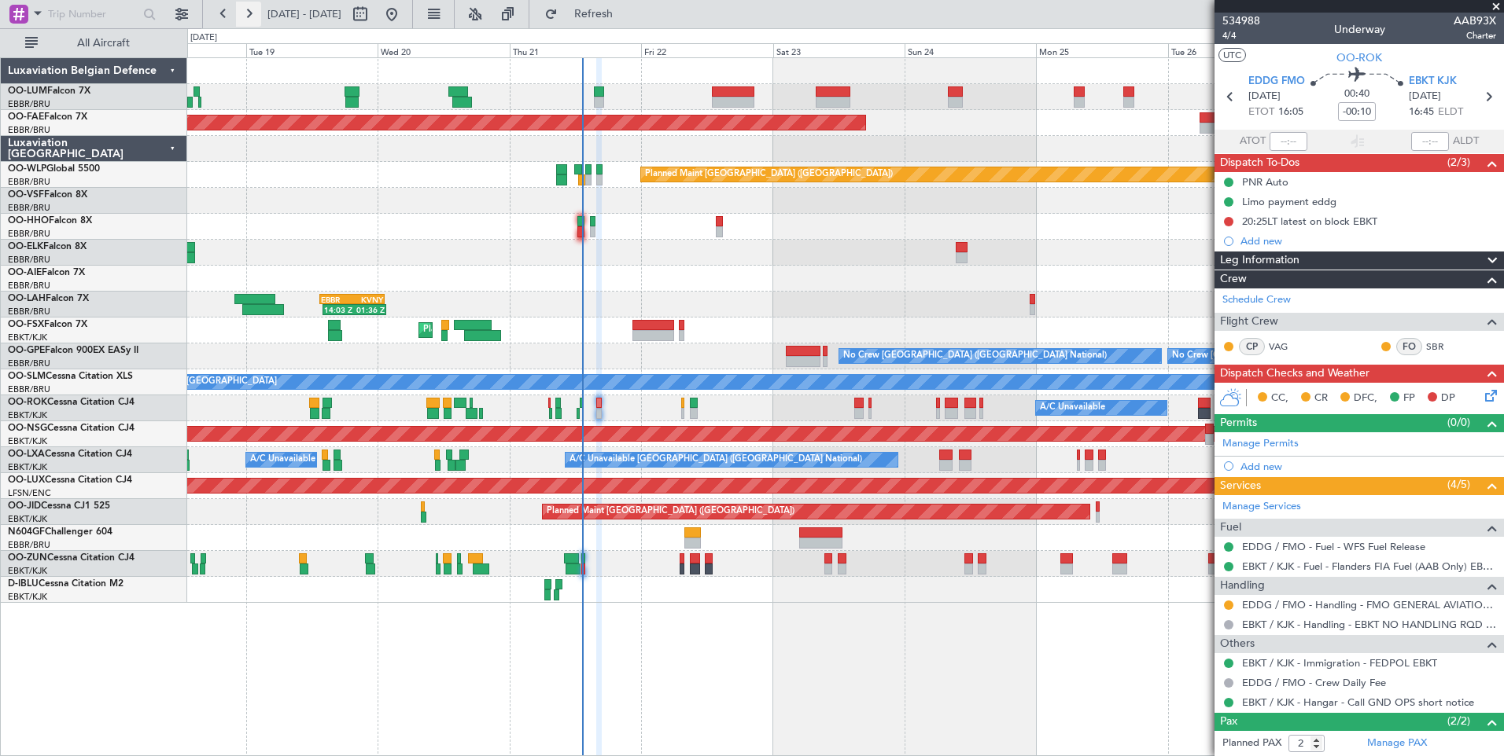
click at [246, 13] on button at bounding box center [248, 14] width 25 height 25
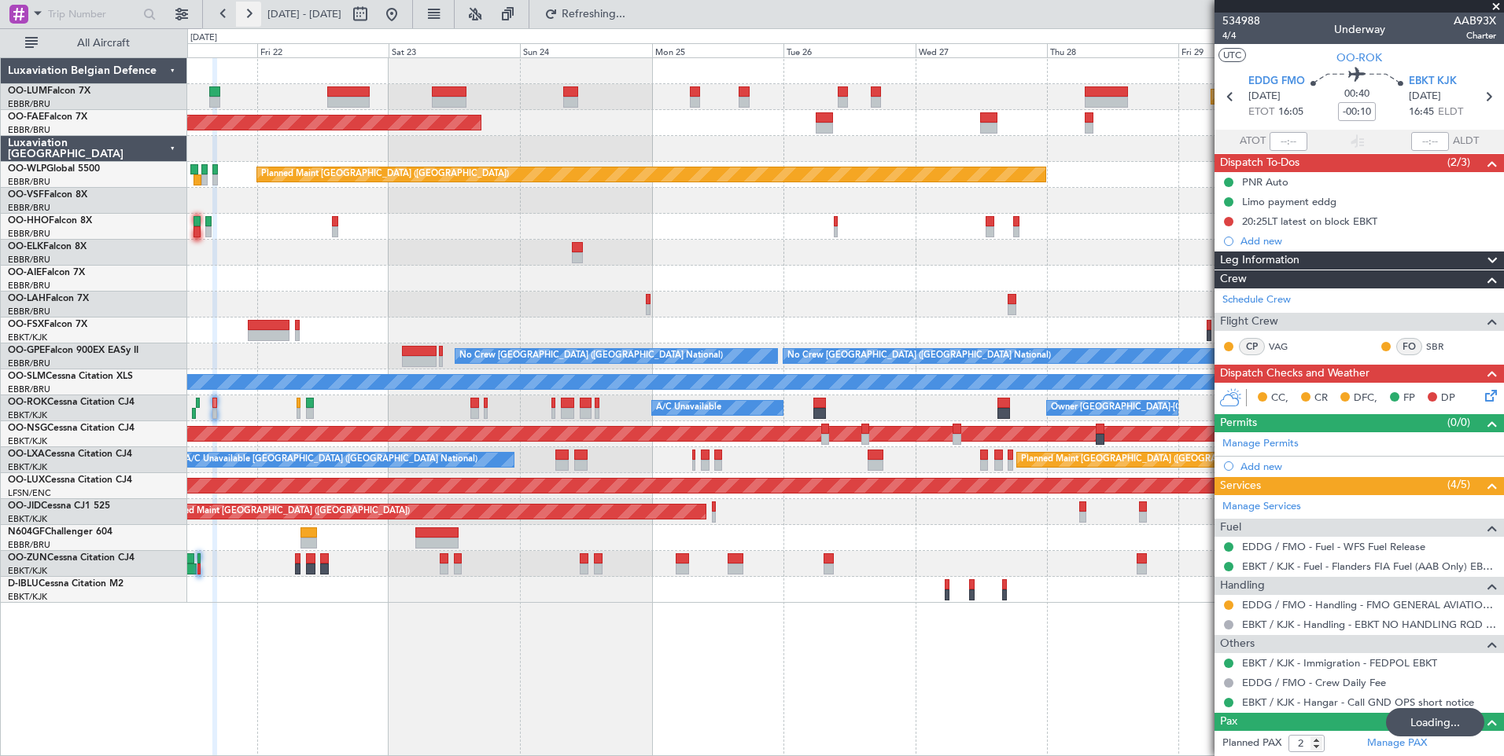
click at [246, 13] on button at bounding box center [248, 14] width 25 height 25
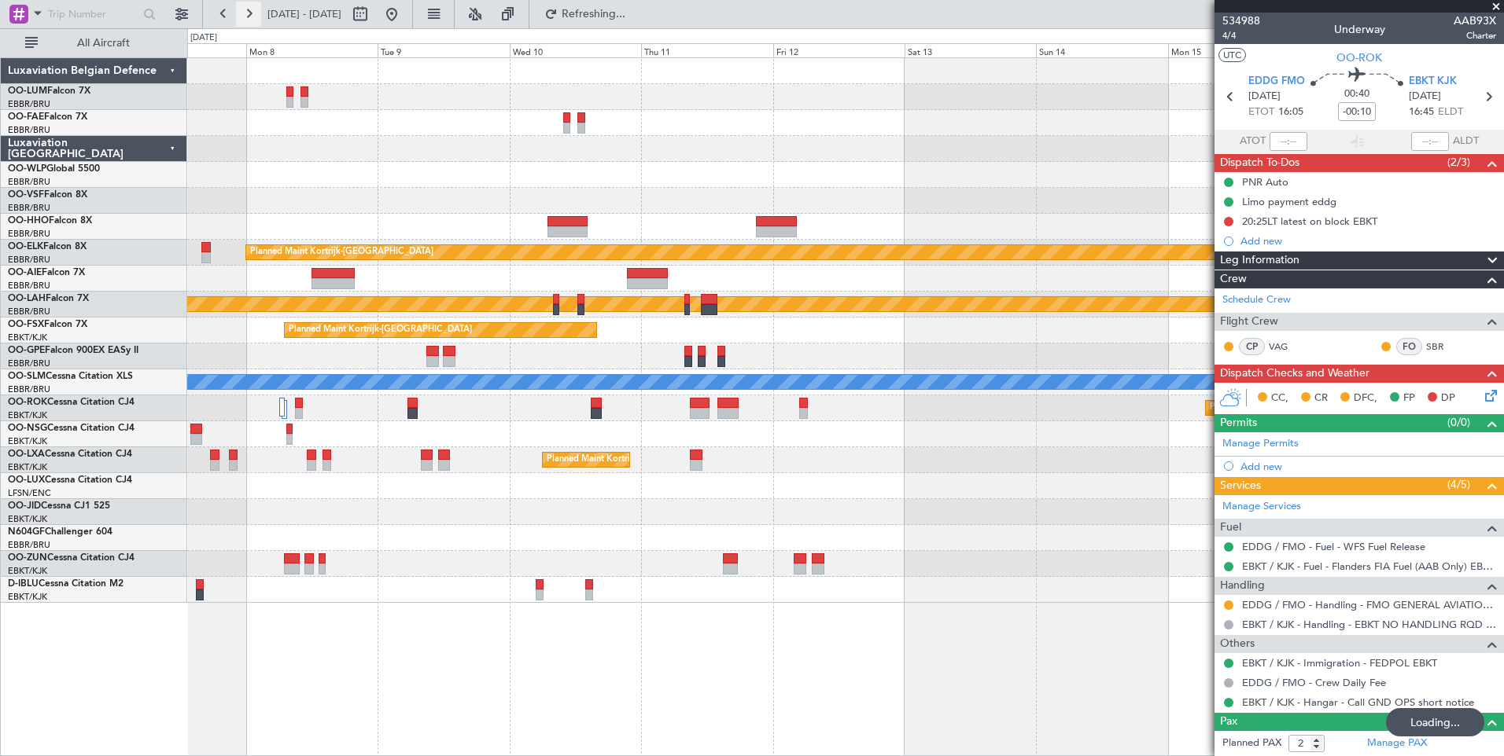
click at [246, 13] on button at bounding box center [248, 14] width 25 height 25
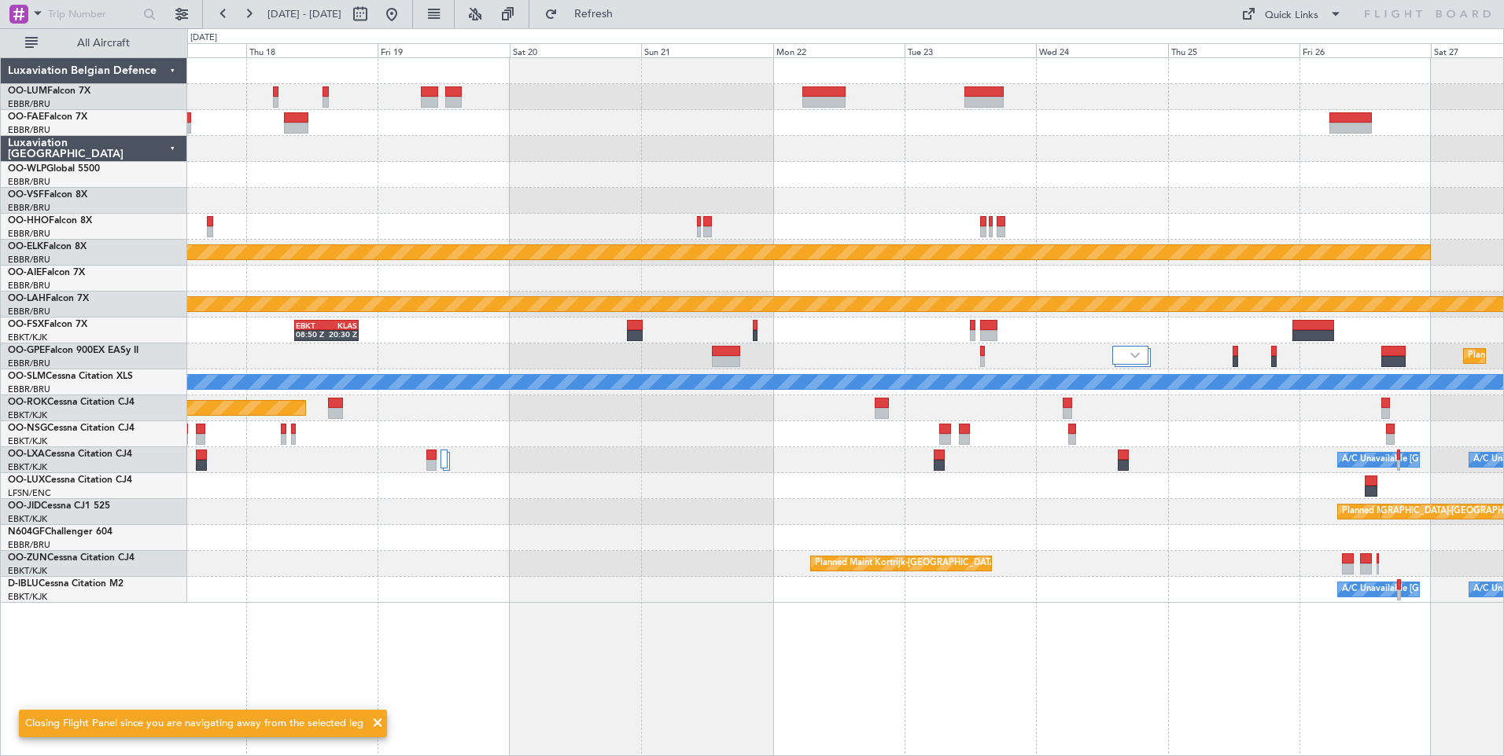
click at [770, 193] on div "Planned Maint Kortrijk-[GEOGRAPHIC_DATA] Planned [GEOGRAPHIC_DATA][PERSON_NAME]…" at bounding box center [845, 330] width 1316 height 545
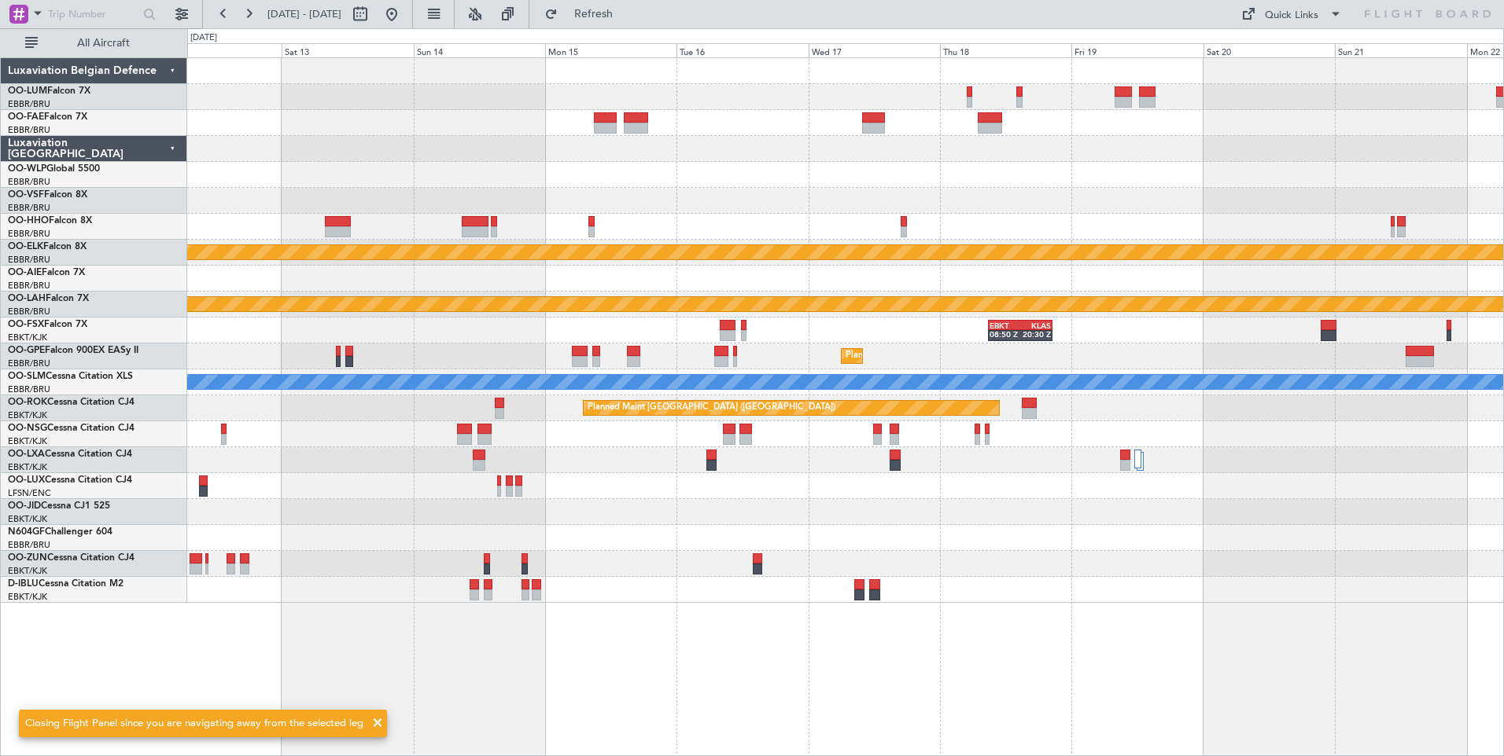
click at [1067, 271] on div "Planned Maint Kortrijk-[GEOGRAPHIC_DATA] Planned [GEOGRAPHIC_DATA][PERSON_NAME]…" at bounding box center [845, 330] width 1316 height 545
click at [763, 194] on div at bounding box center [845, 201] width 1316 height 26
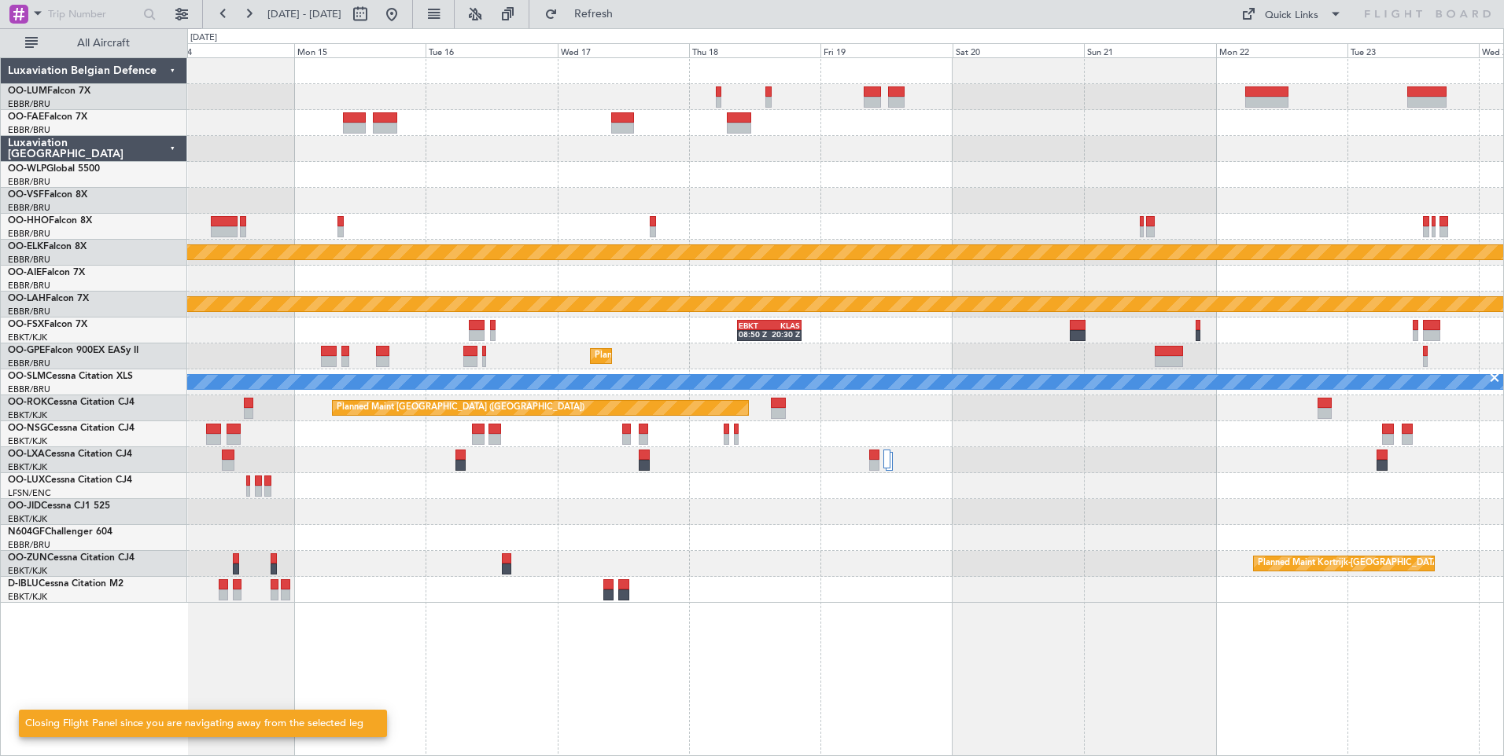
click at [751, 188] on div "Planned Maint Kortrijk-[GEOGRAPHIC_DATA] Planned [GEOGRAPHIC_DATA][PERSON_NAME]…" at bounding box center [845, 330] width 1316 height 545
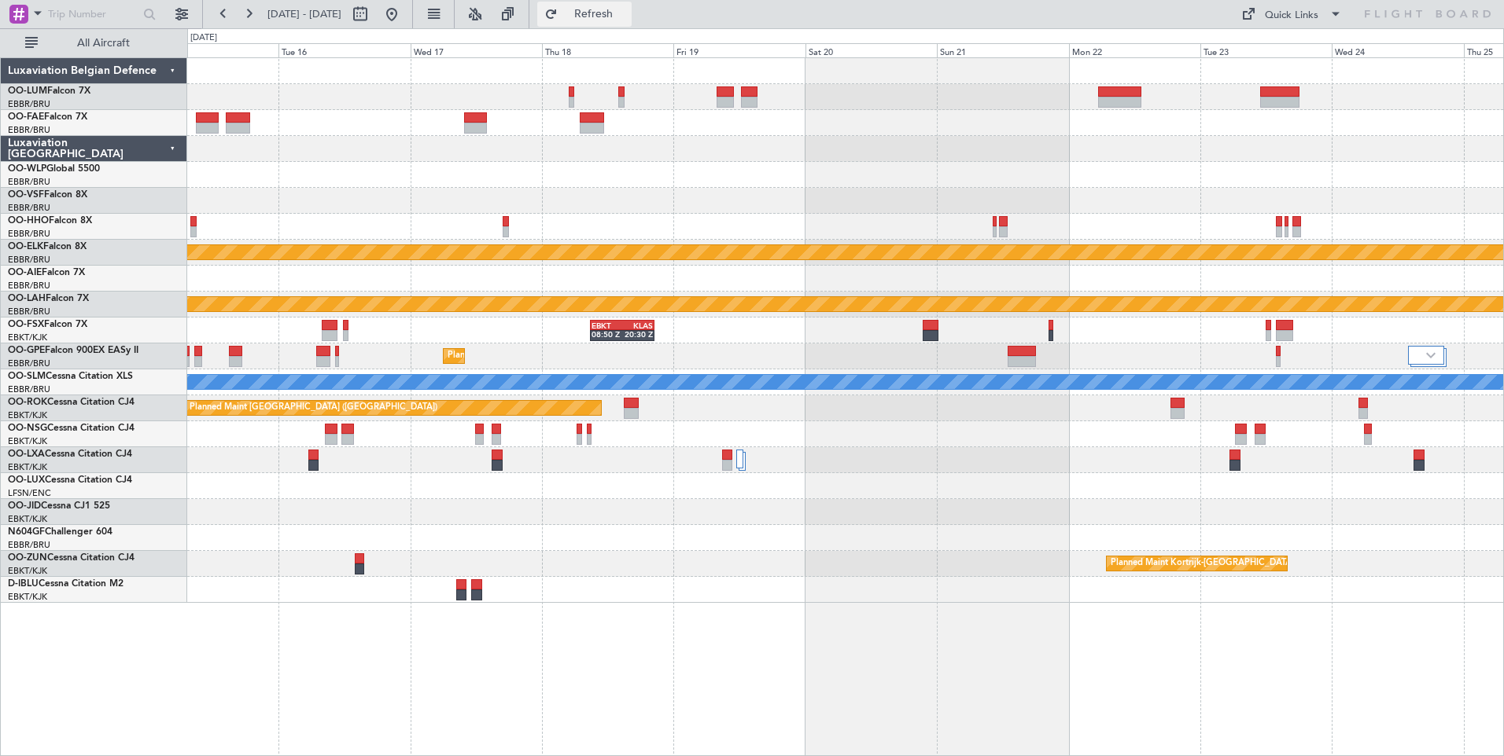
drag, startPoint x: 627, startPoint y: 19, endPoint x: 602, endPoint y: 24, distance: 25.8
click at [618, 21] on button "Refresh" at bounding box center [584, 14] width 94 height 25
click at [404, 24] on button at bounding box center [391, 14] width 25 height 25
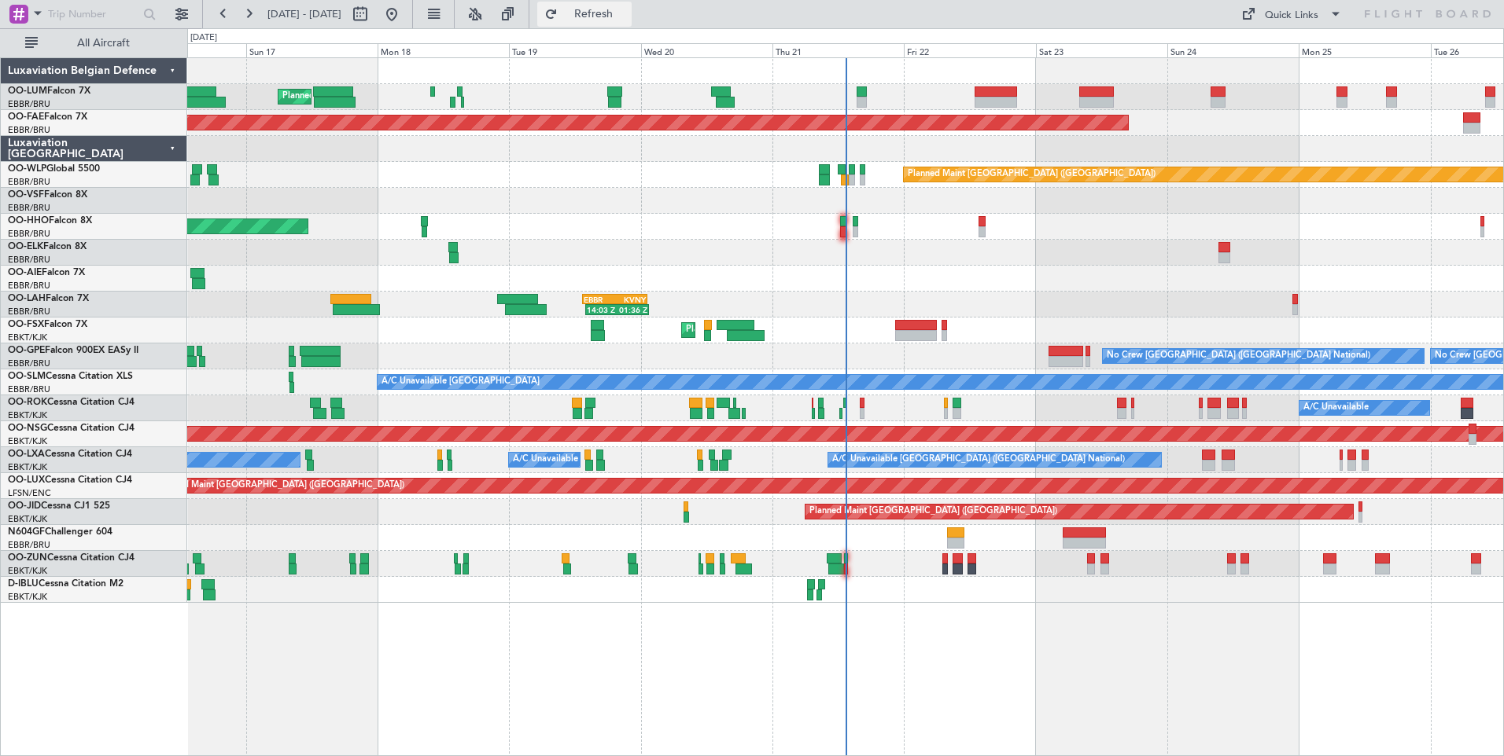
click at [627, 9] on span "Refresh" at bounding box center [594, 14] width 66 height 11
click at [1032, 736] on div "Planned Maint [GEOGRAPHIC_DATA] ([GEOGRAPHIC_DATA] National) Planned Maint [GEO…" at bounding box center [845, 406] width 1316 height 699
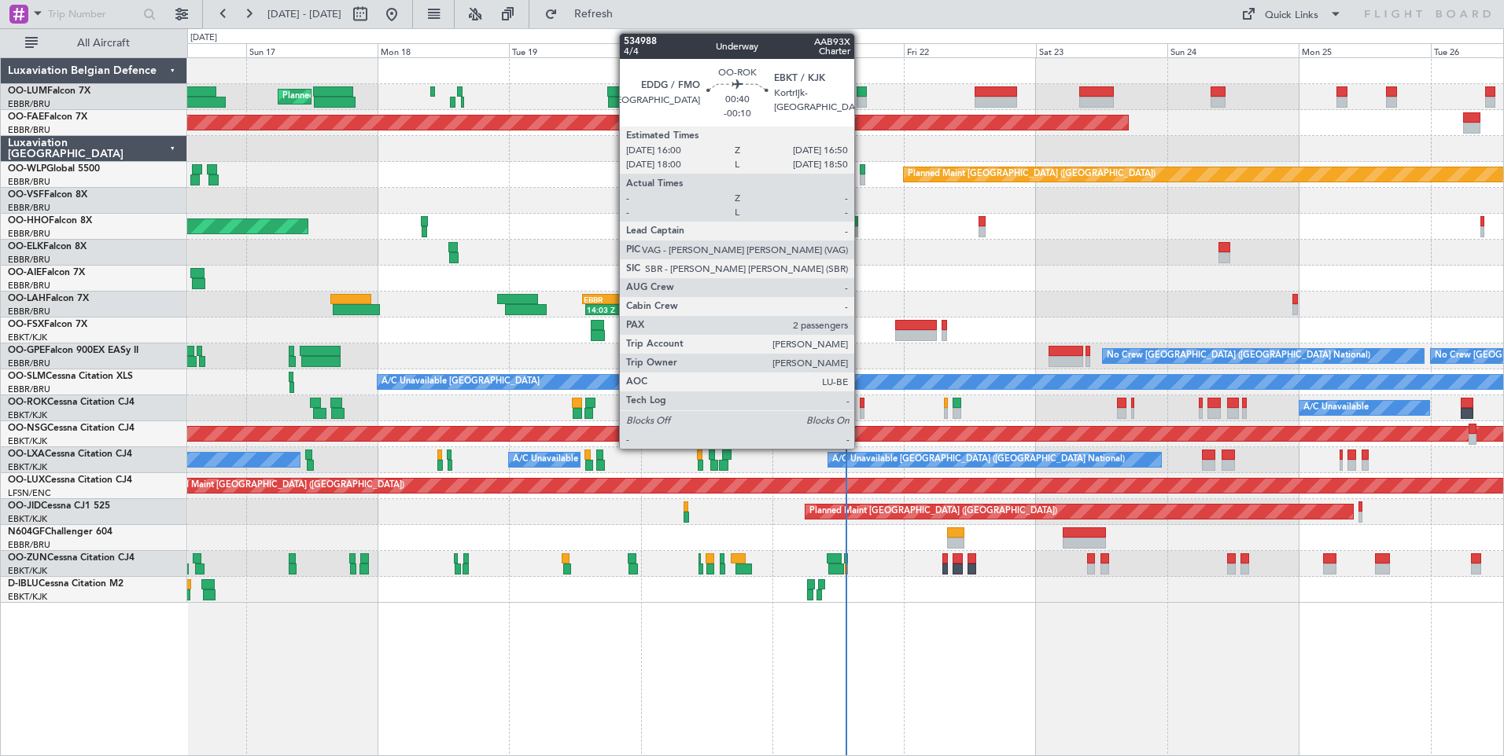
click at [861, 406] on div at bounding box center [861, 403] width 5 height 11
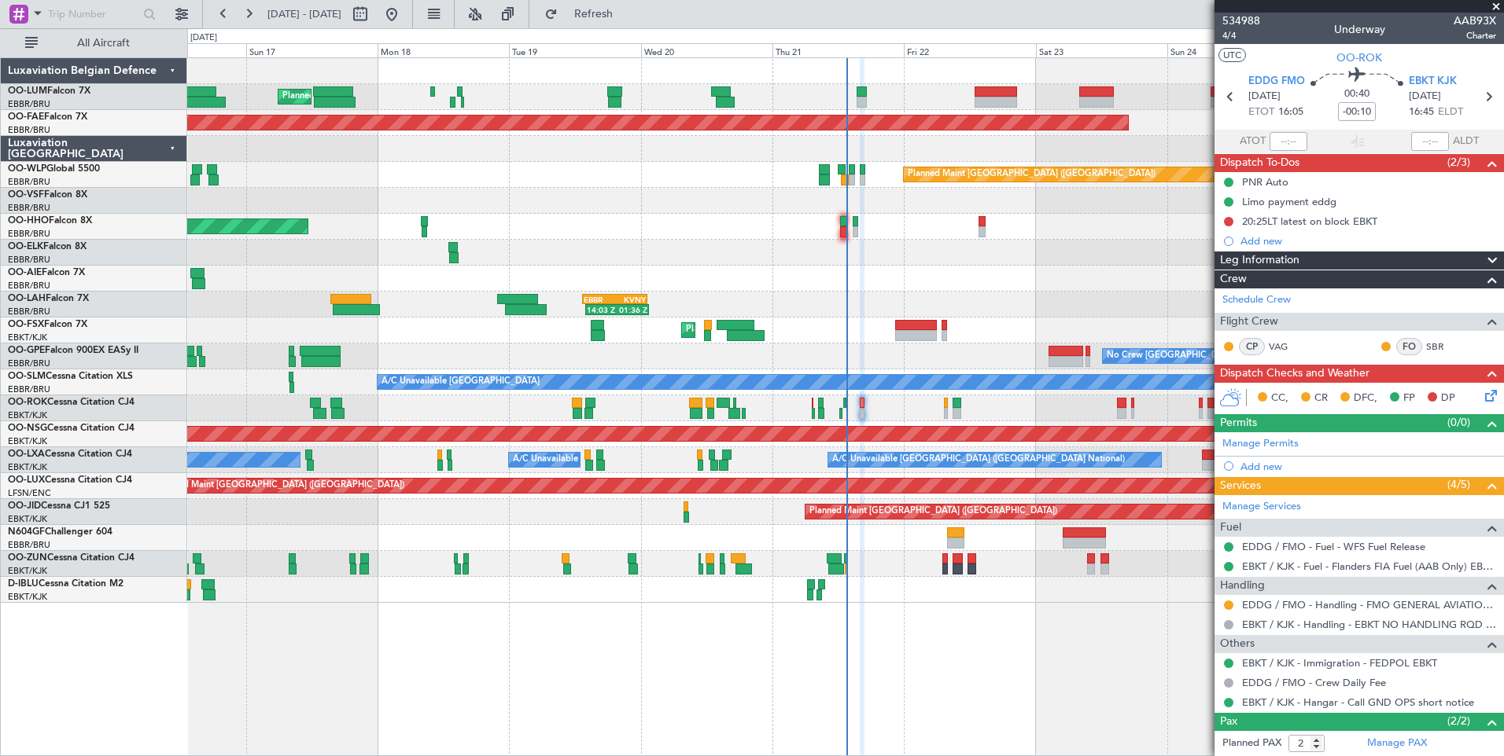
drag, startPoint x: 653, startPoint y: 9, endPoint x: 698, endPoint y: 78, distance: 82.9
click at [627, 9] on span "Refresh" at bounding box center [594, 14] width 66 height 11
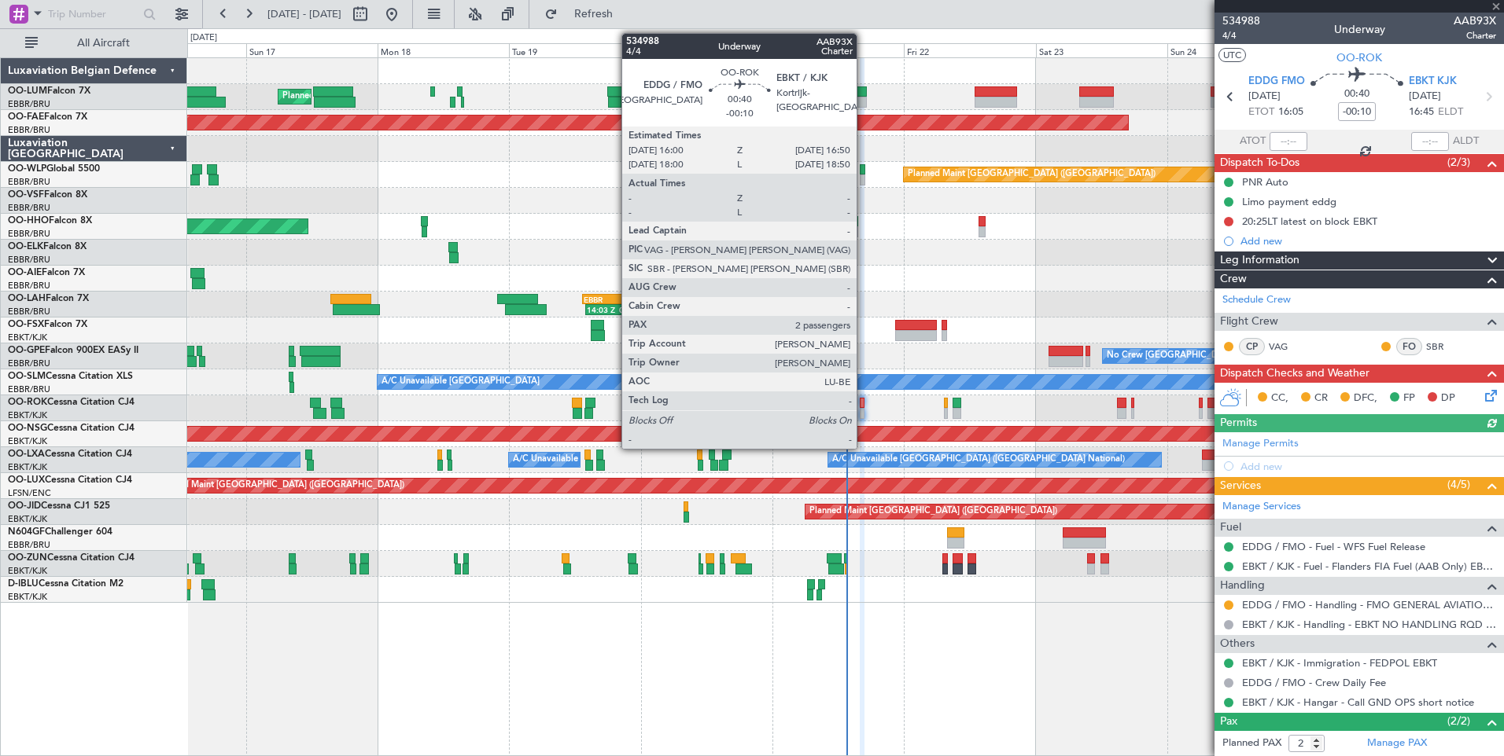
click at [863, 404] on div at bounding box center [861, 403] width 5 height 11
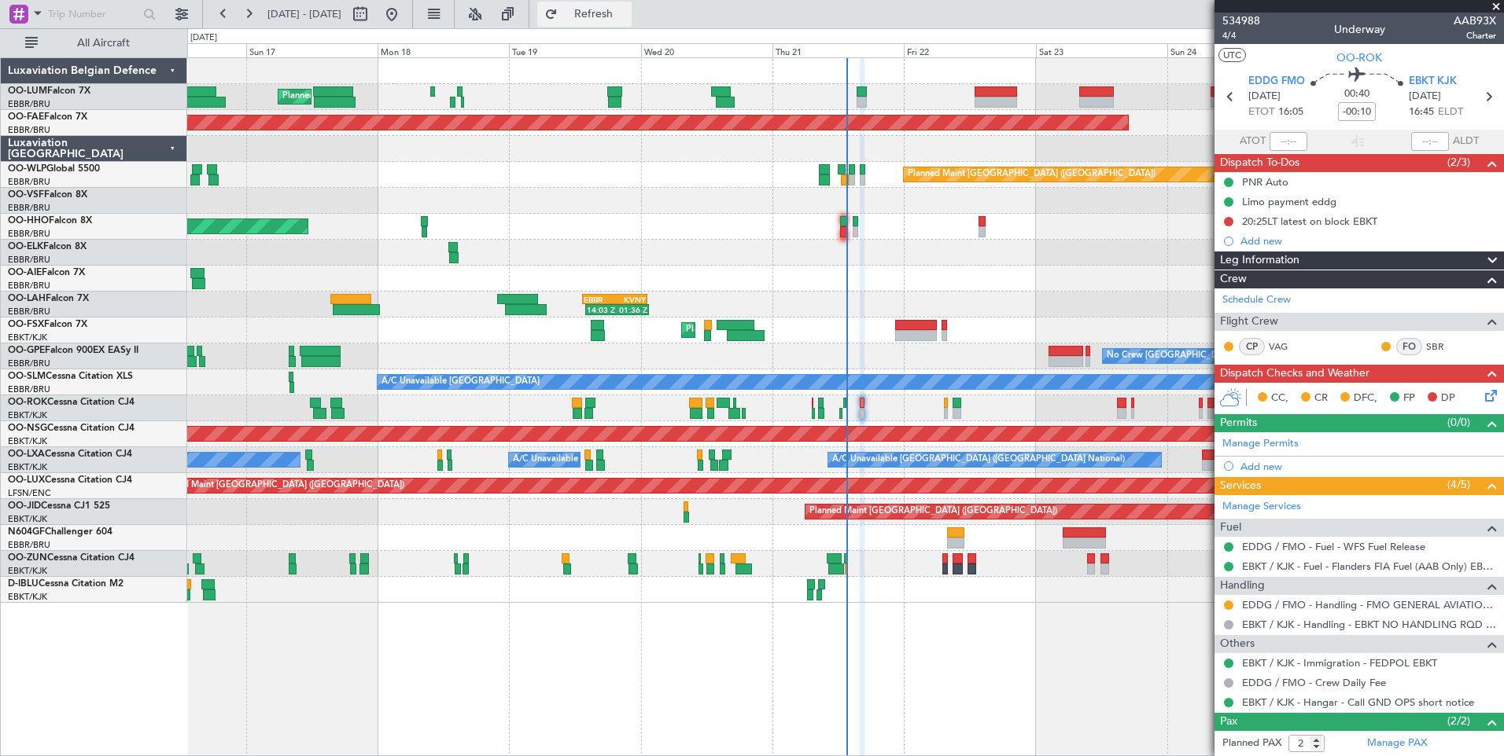
click at [631, 24] on button "Refresh" at bounding box center [584, 14] width 94 height 25
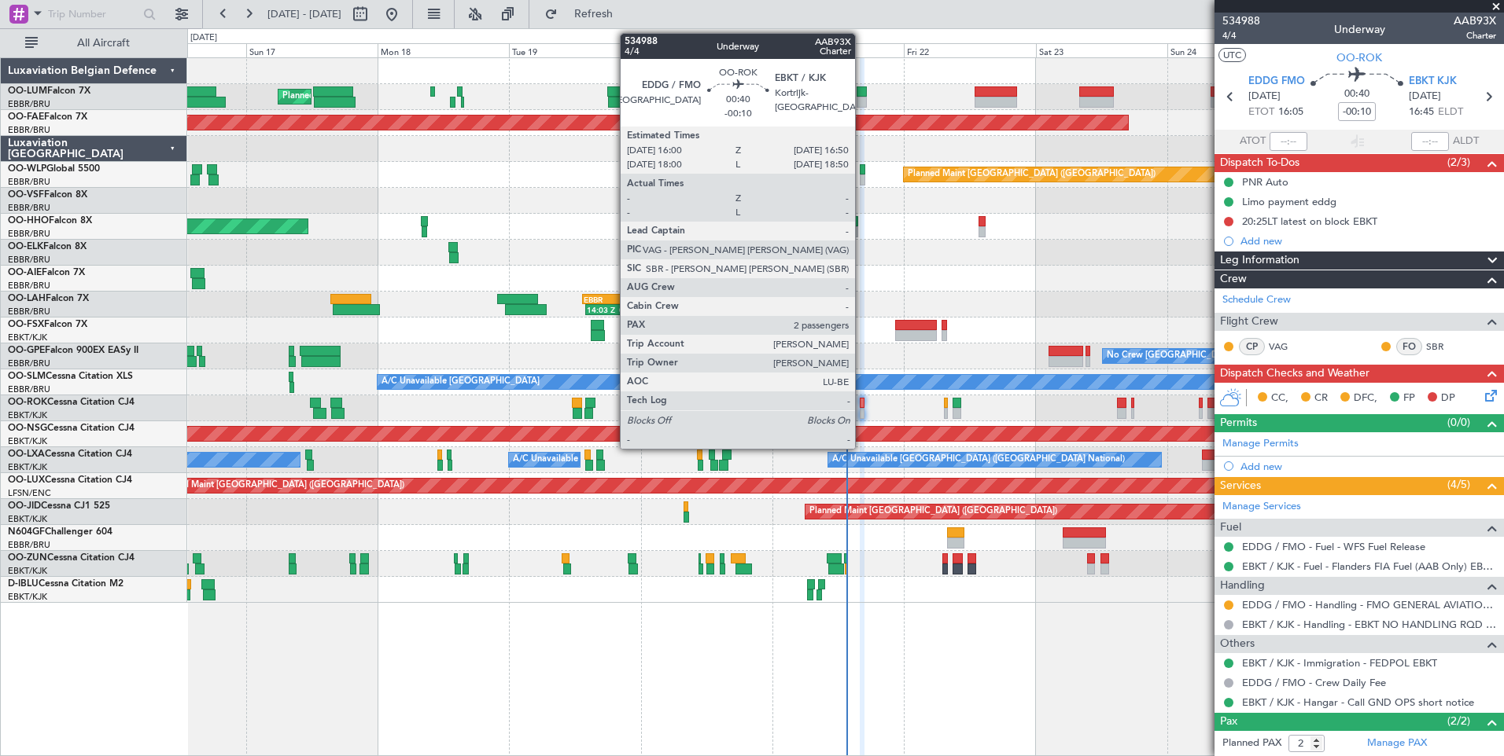
click at [862, 406] on div at bounding box center [861, 403] width 5 height 11
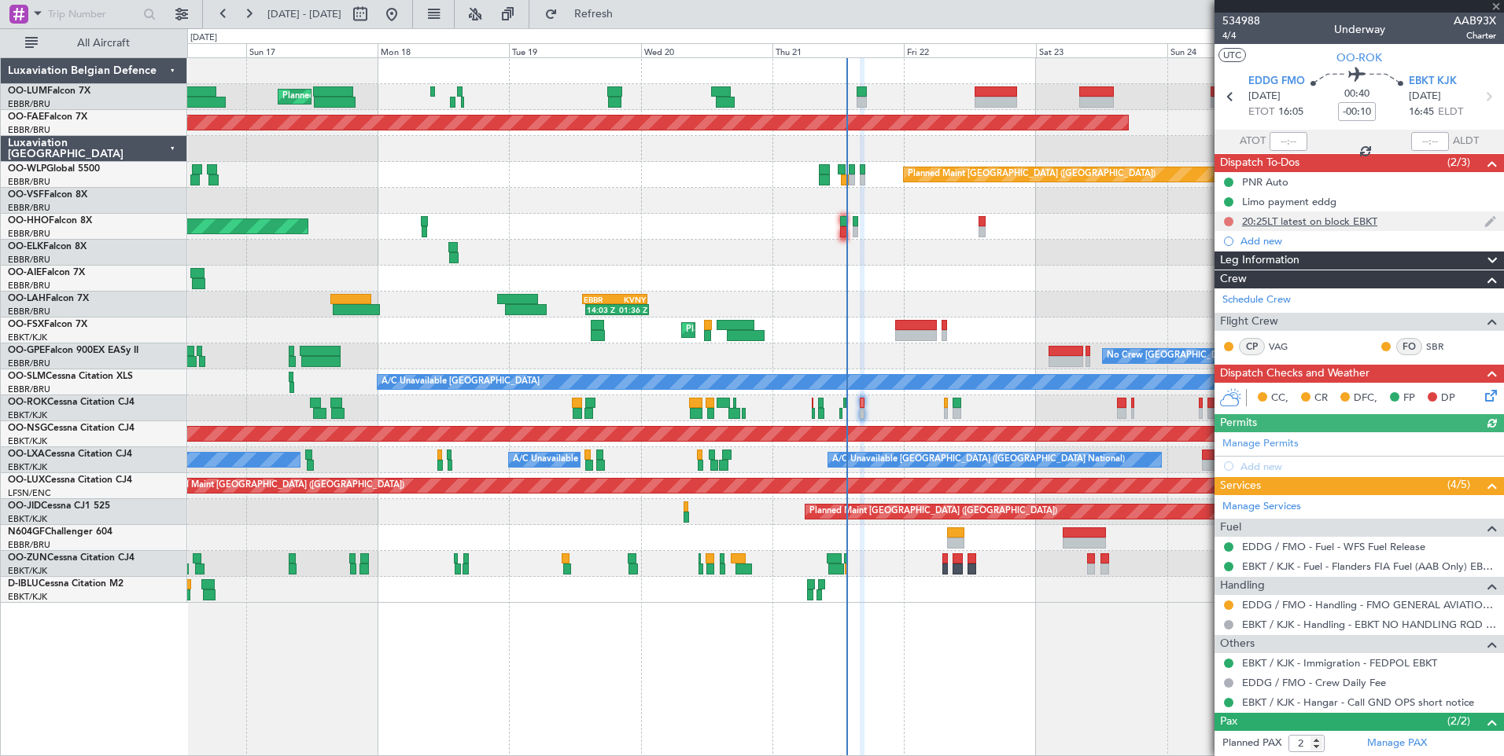
click at [1228, 219] on button at bounding box center [1228, 221] width 9 height 9
click at [1212, 263] on span "In Progress" at bounding box center [1235, 267] width 53 height 16
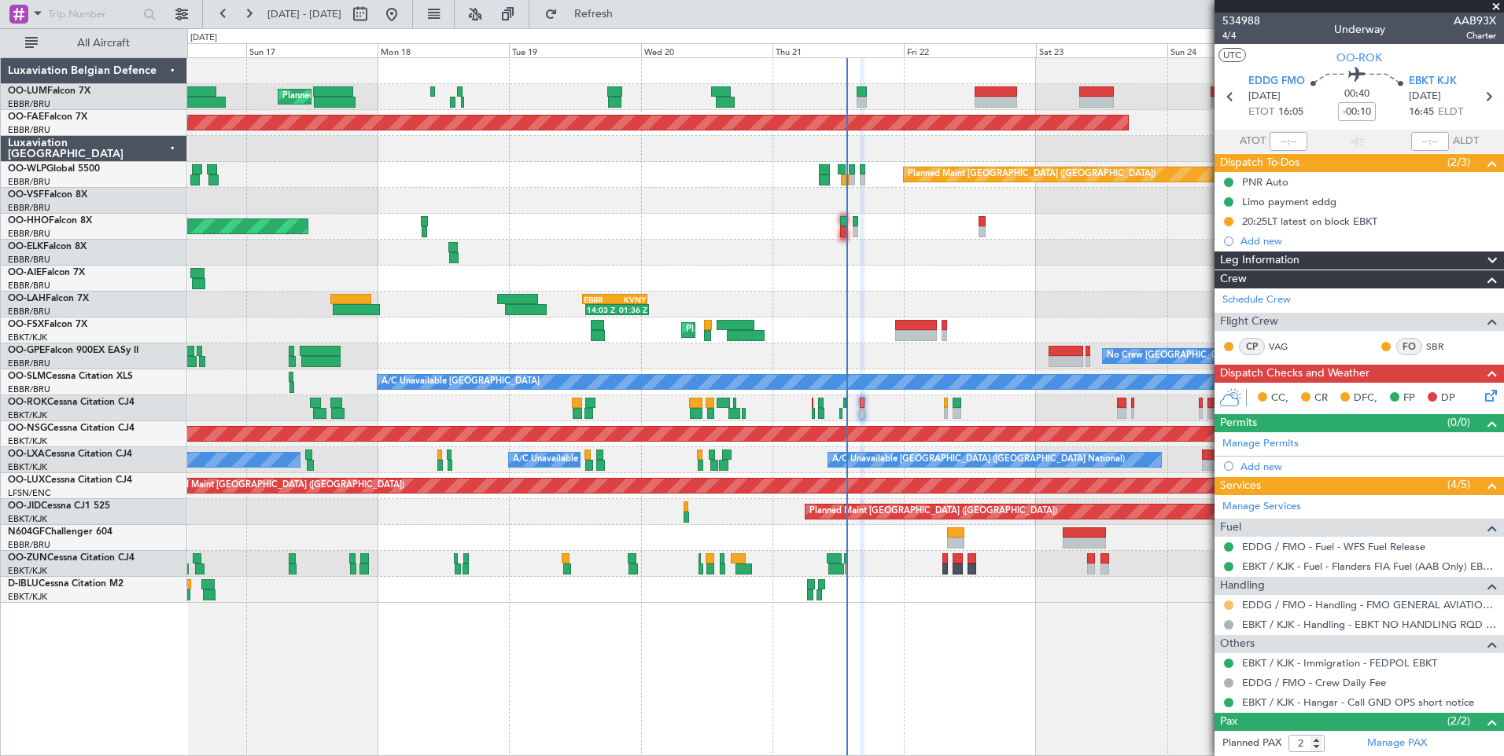
click at [1228, 604] on button at bounding box center [1228, 605] width 9 height 9
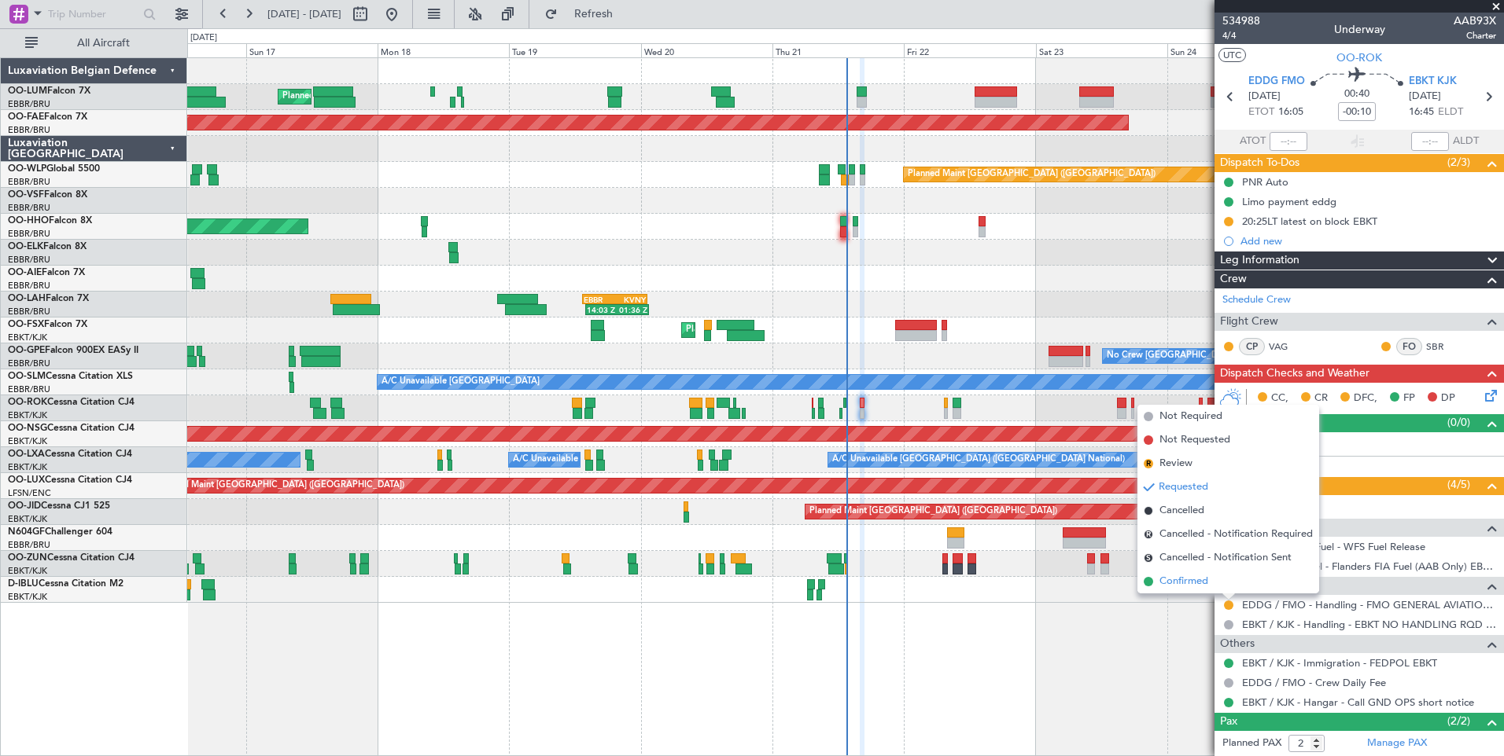
click at [1191, 579] on span "Confirmed" at bounding box center [1183, 582] width 49 height 16
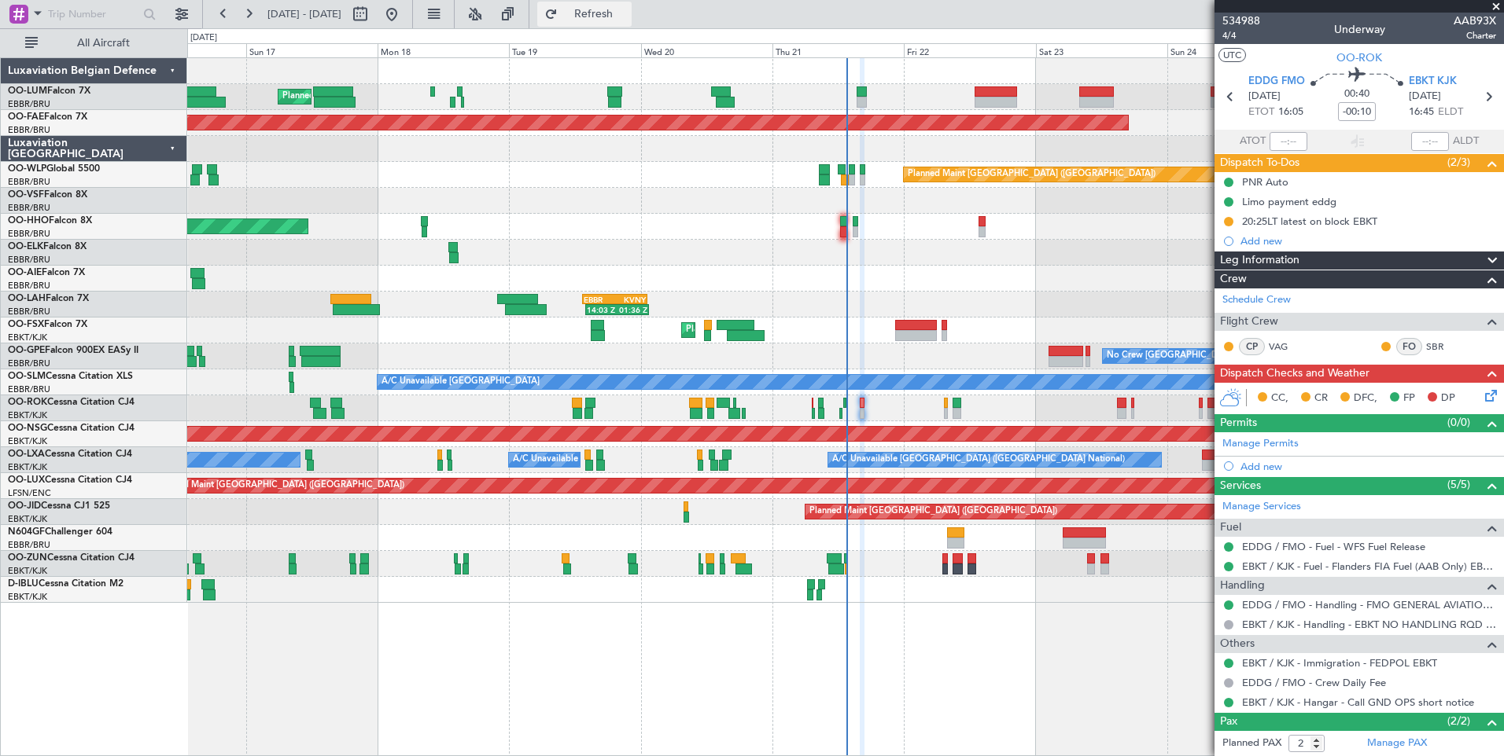
click at [631, 21] on button "Refresh" at bounding box center [584, 14] width 94 height 25
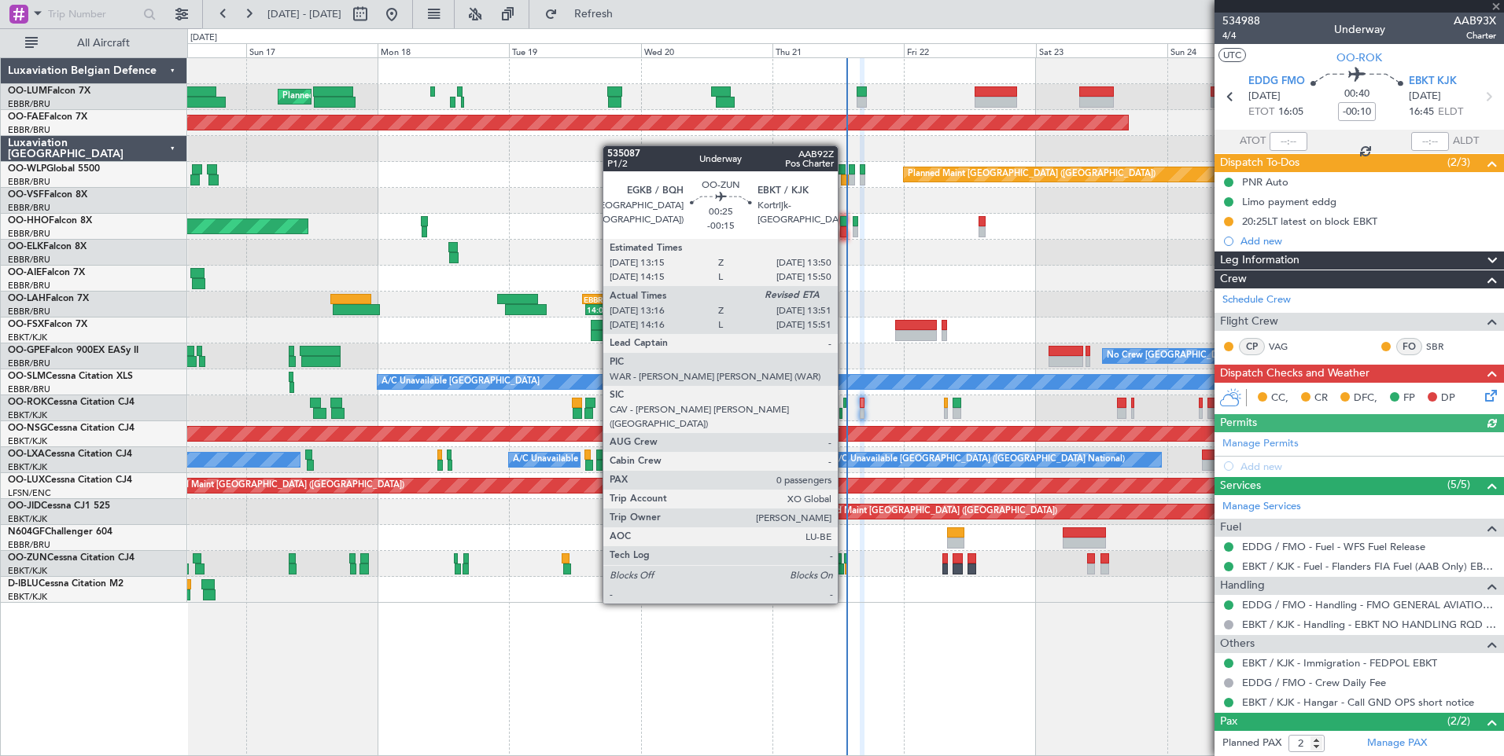
click at [845, 560] on div at bounding box center [846, 559] width 4 height 11
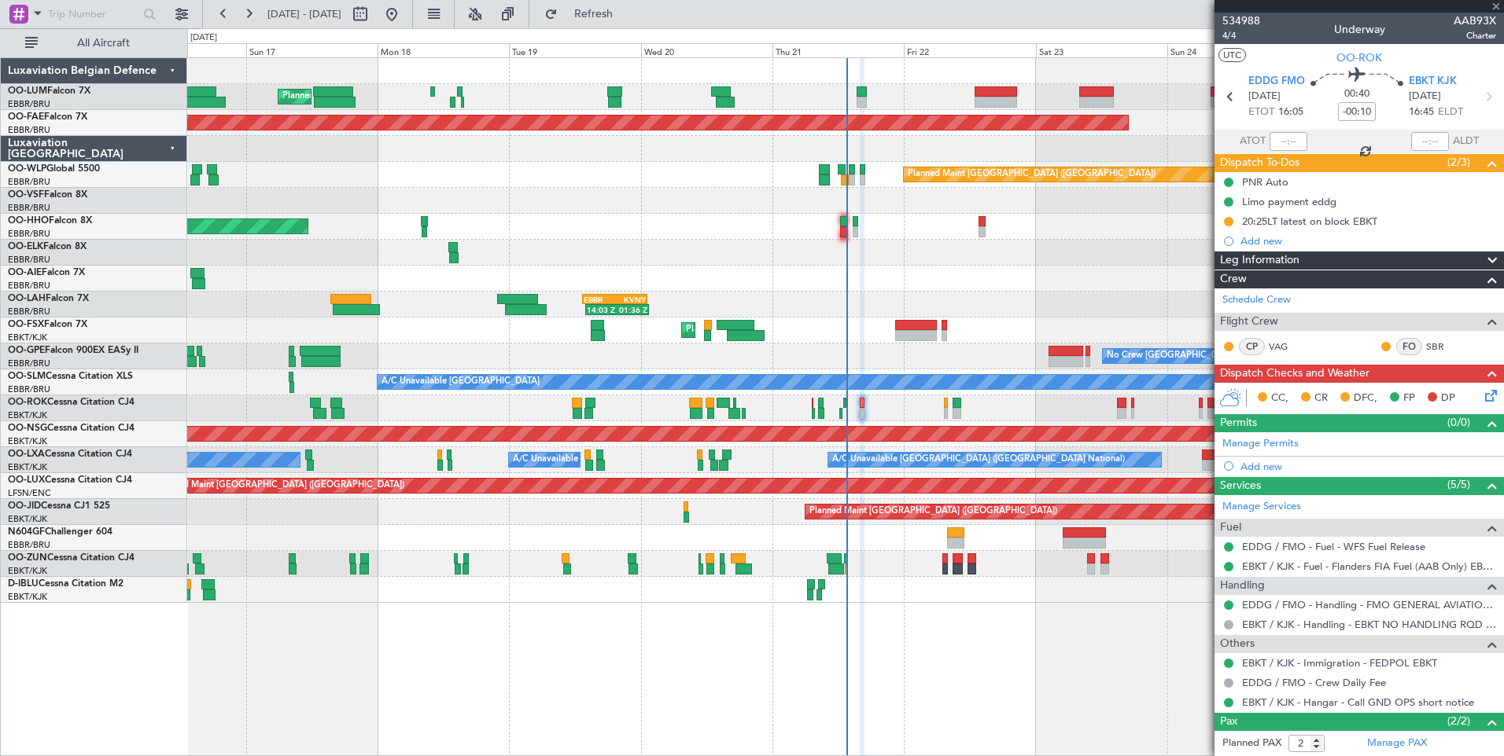
type input "-00:15"
type input "13:21"
type input "0"
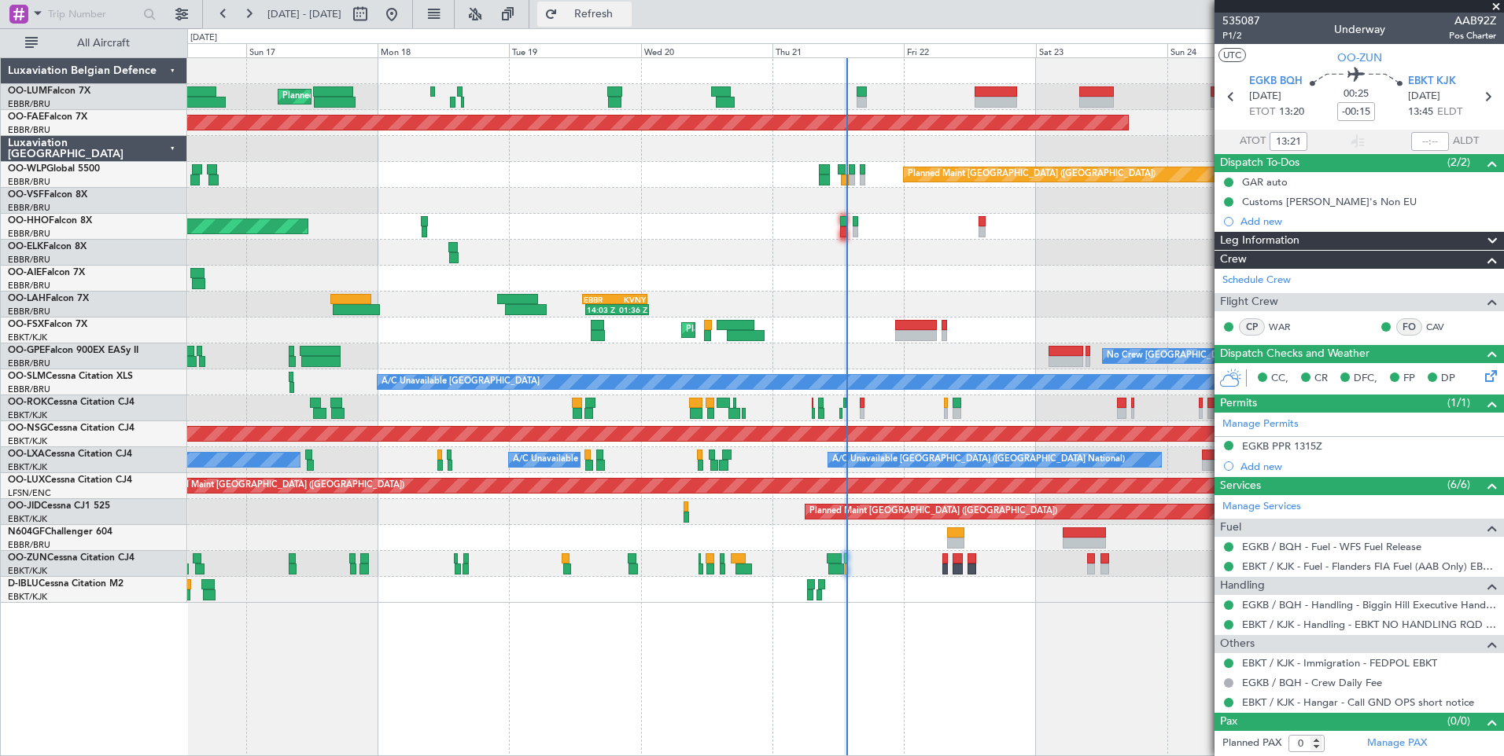
click at [627, 20] on span "Refresh" at bounding box center [594, 14] width 66 height 11
click at [627, 13] on span "Refresh" at bounding box center [594, 14] width 66 height 11
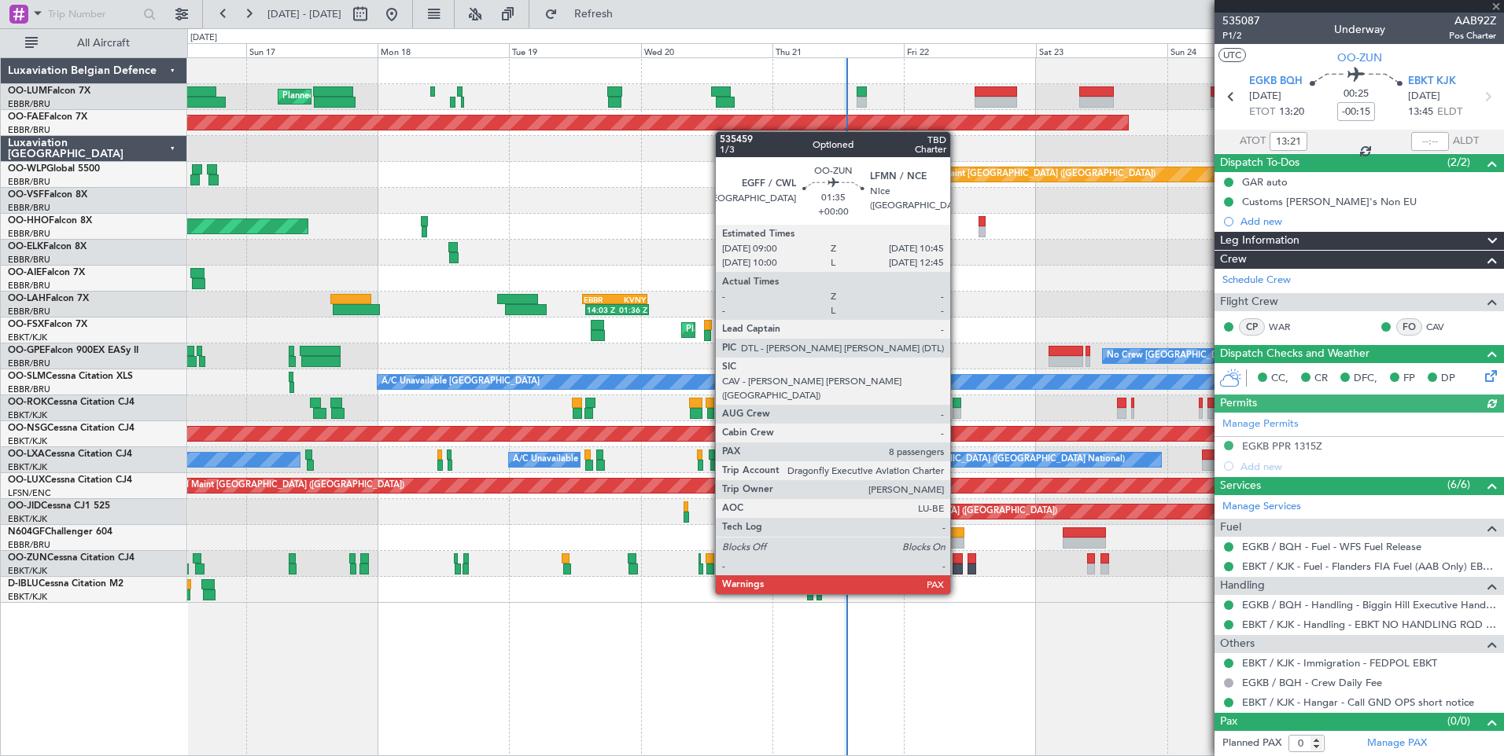
click at [956, 565] on div at bounding box center [957, 569] width 10 height 11
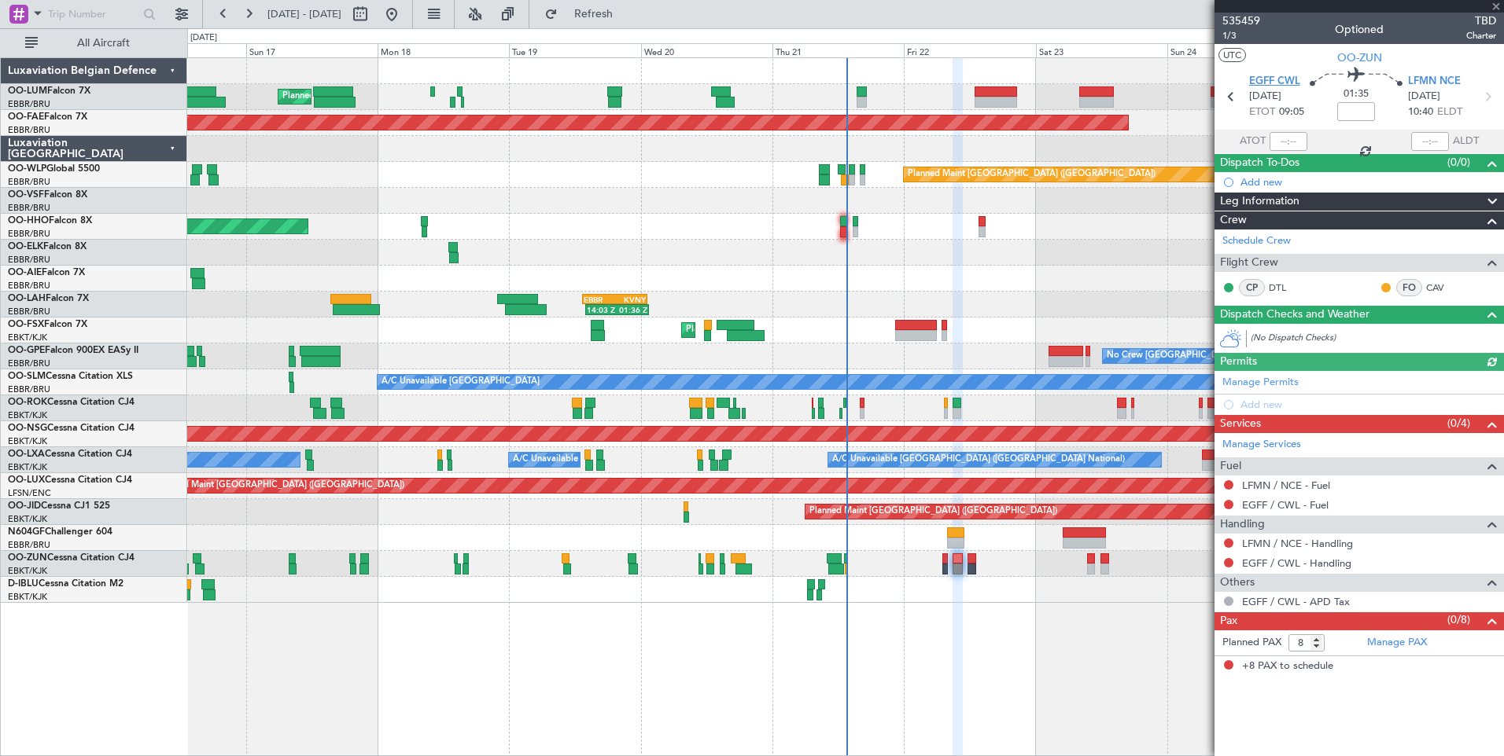
click at [1290, 83] on span "EGFF CWL" at bounding box center [1274, 82] width 51 height 16
click at [627, 18] on span "Refresh" at bounding box center [594, 14] width 66 height 11
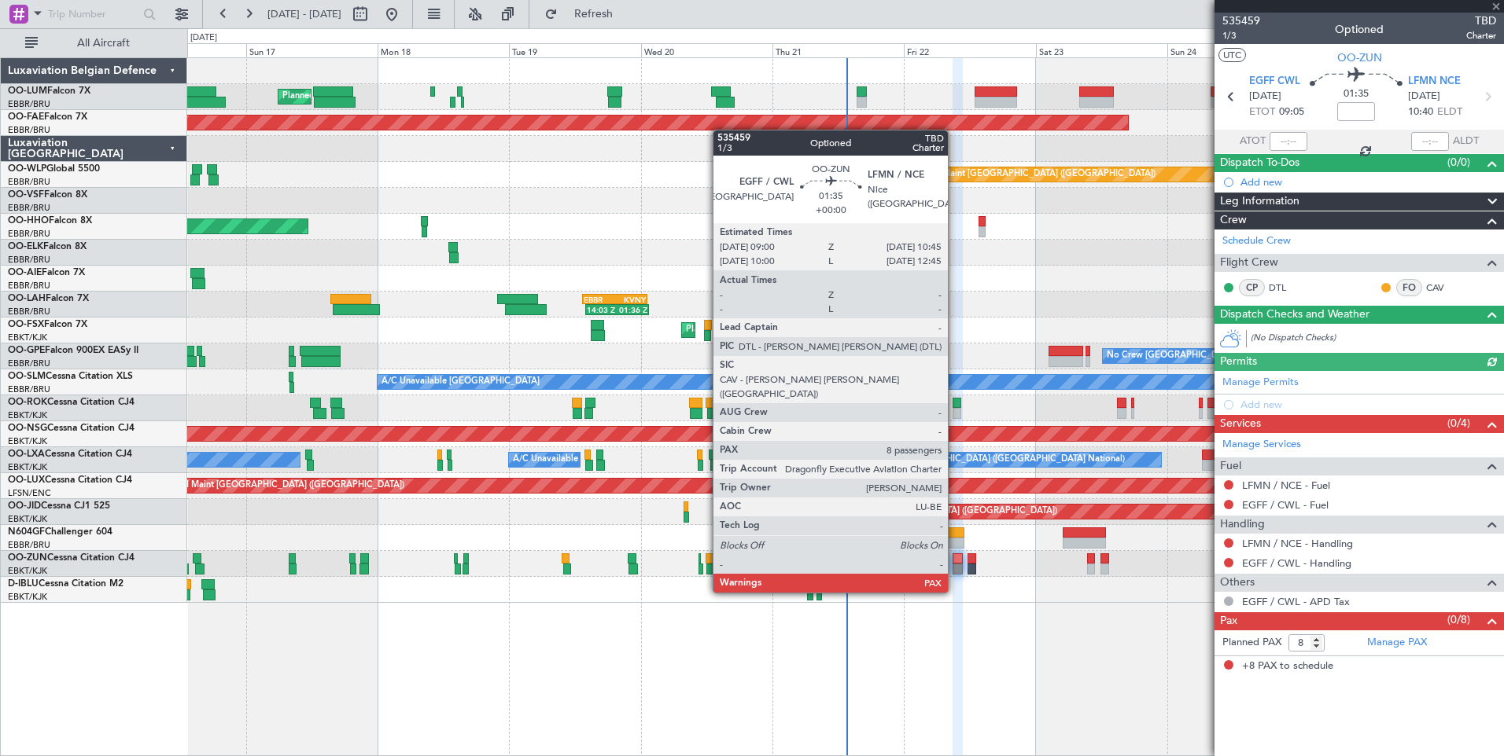
click at [955, 563] on div at bounding box center [957, 559] width 10 height 11
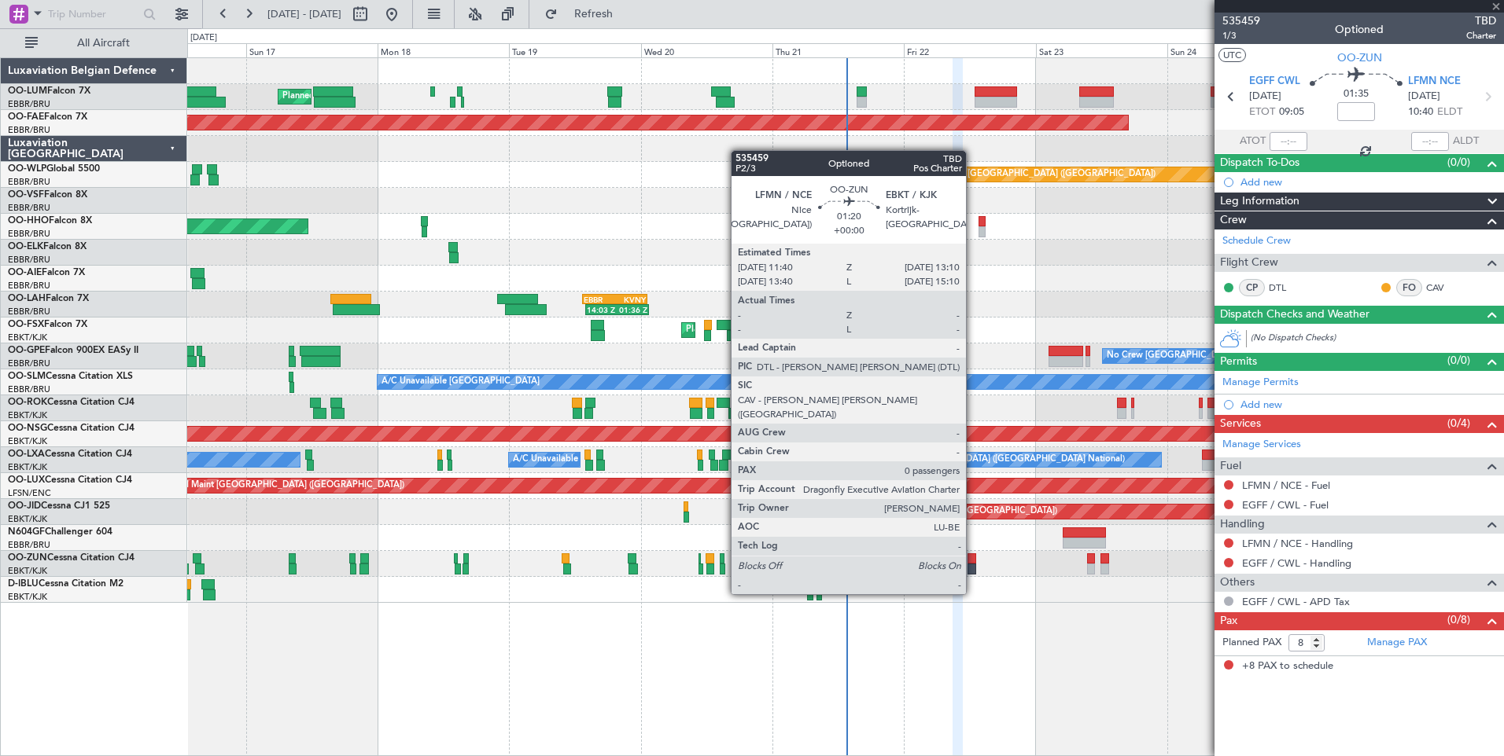
click at [973, 565] on div at bounding box center [971, 569] width 9 height 11
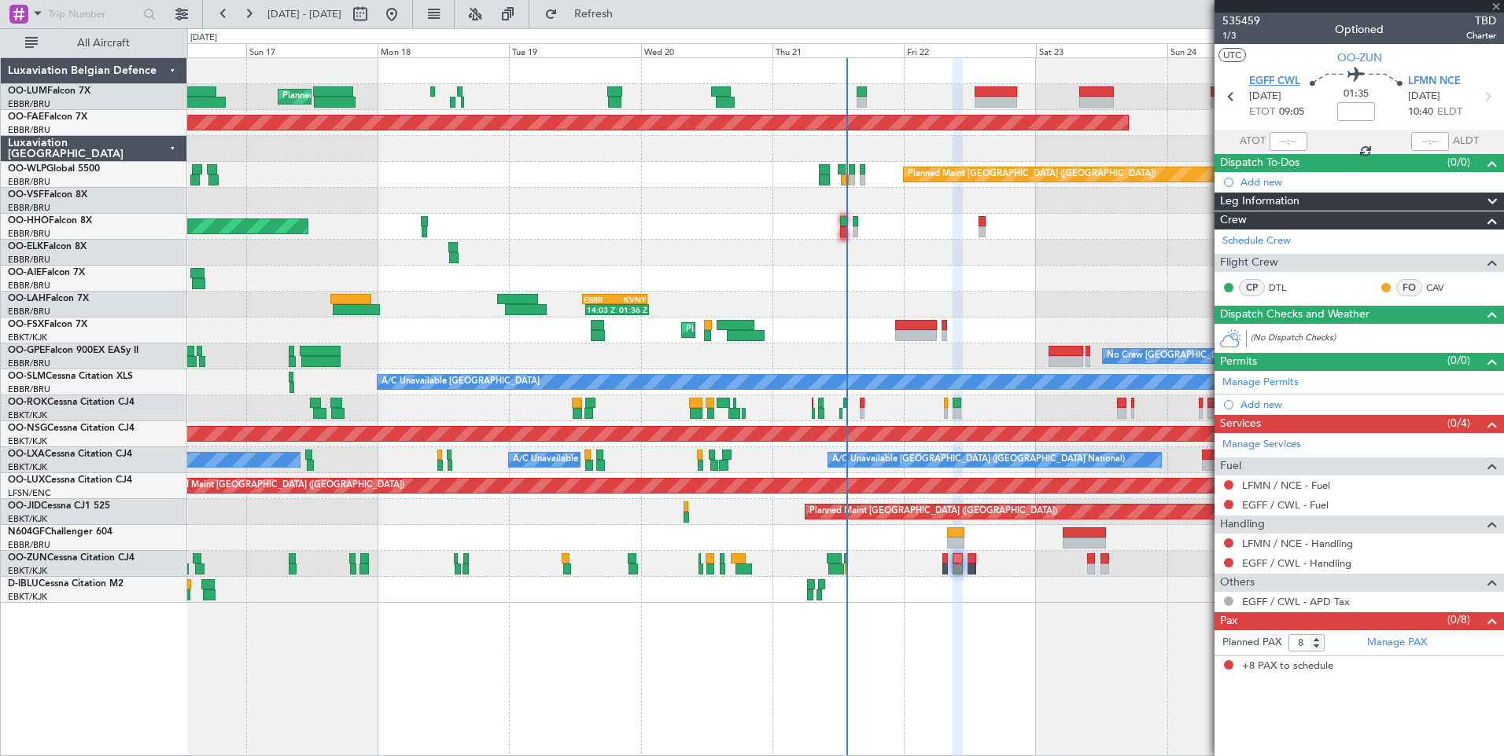
click at [1267, 81] on span "EGFF CWL" at bounding box center [1274, 82] width 51 height 16
type input "0"
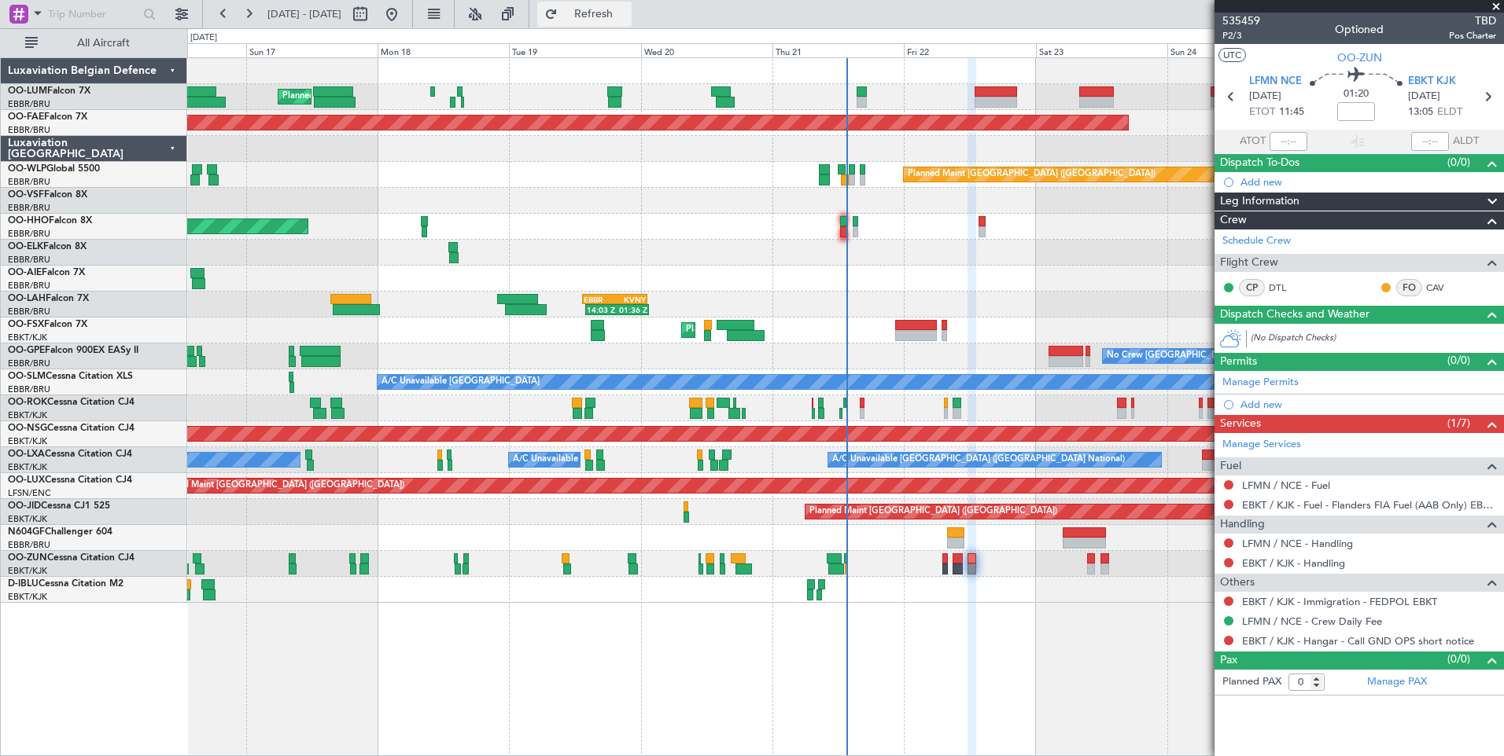
click at [627, 17] on span "Refresh" at bounding box center [594, 14] width 66 height 11
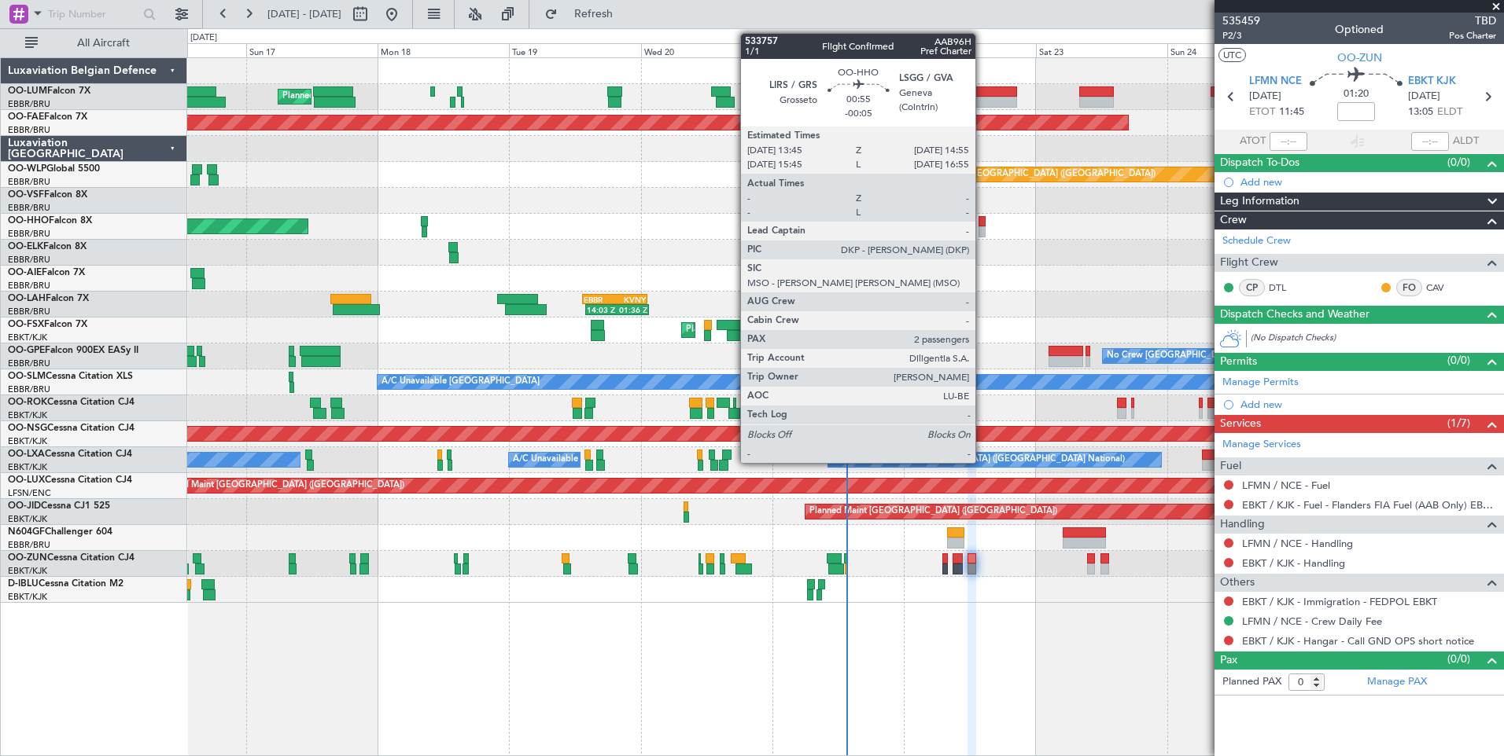
click at [981, 224] on div at bounding box center [981, 221] width 7 height 11
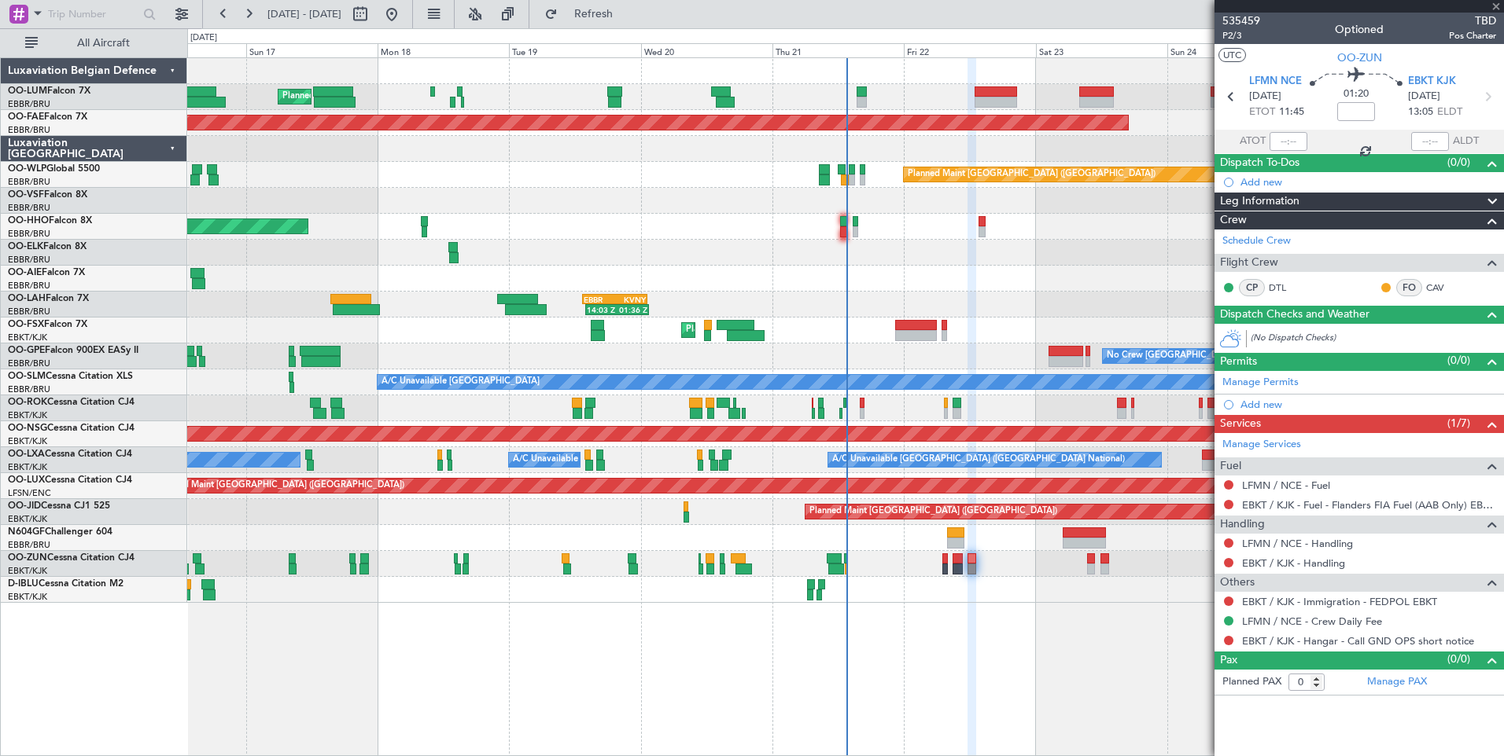
type input "-00:05"
type input "2"
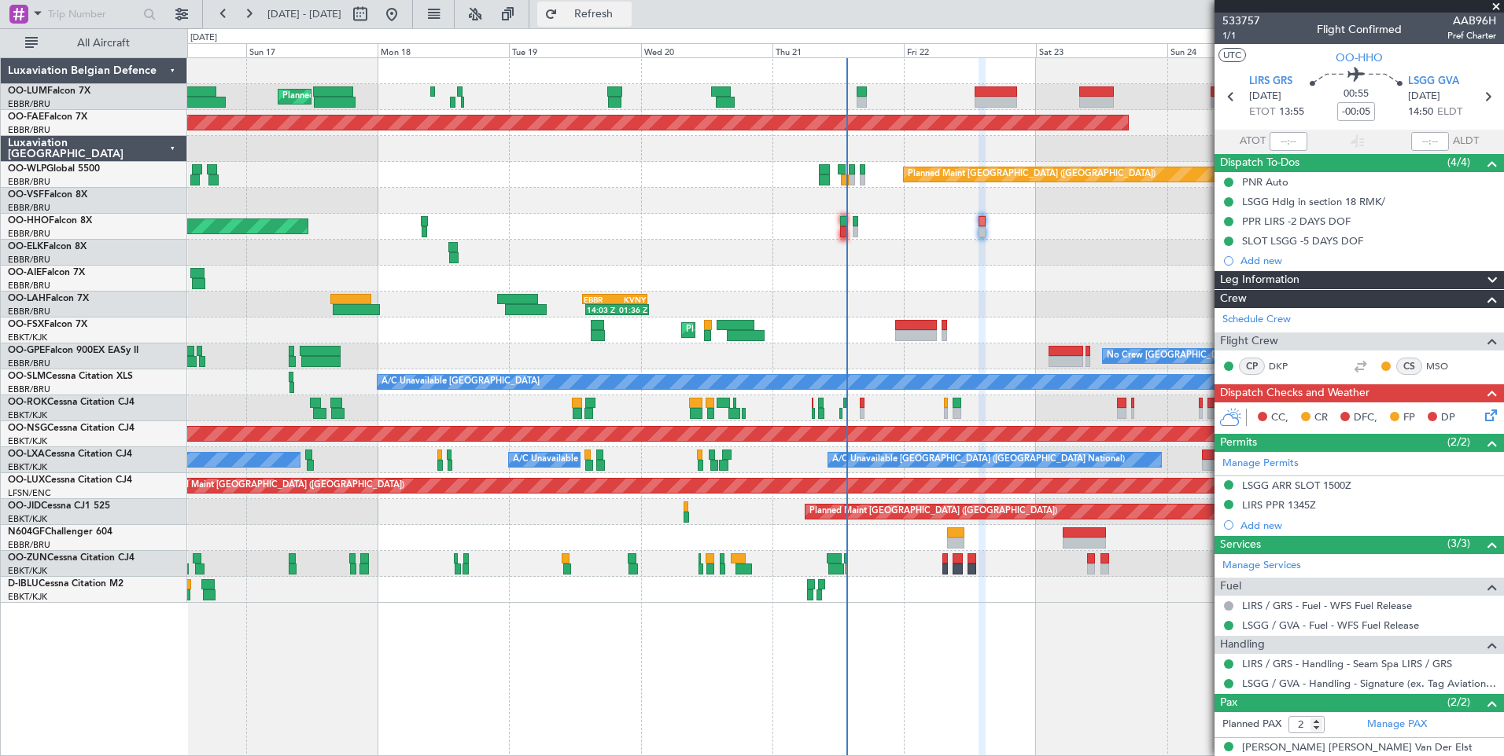
click at [631, 24] on button "Refresh" at bounding box center [584, 14] width 94 height 25
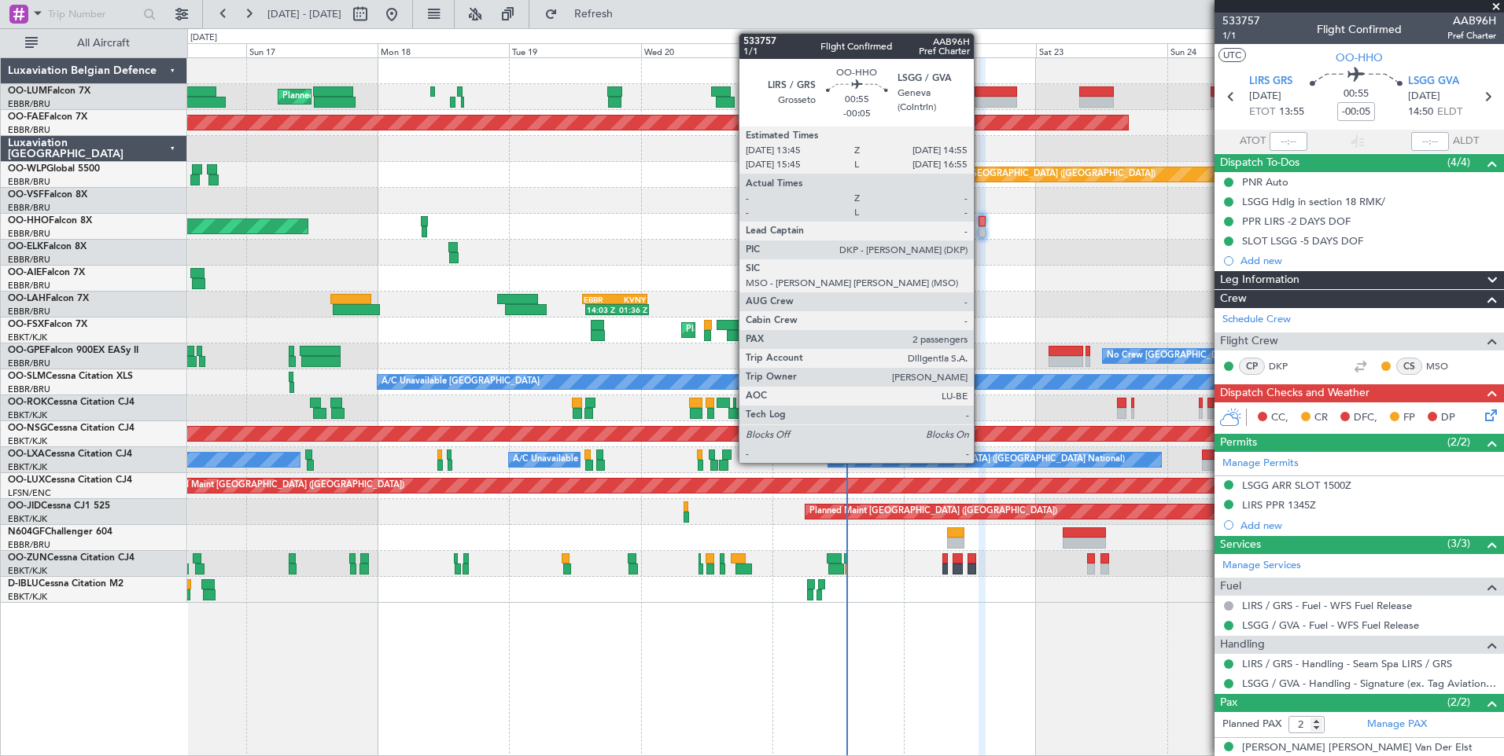
click at [981, 219] on div at bounding box center [981, 221] width 7 height 11
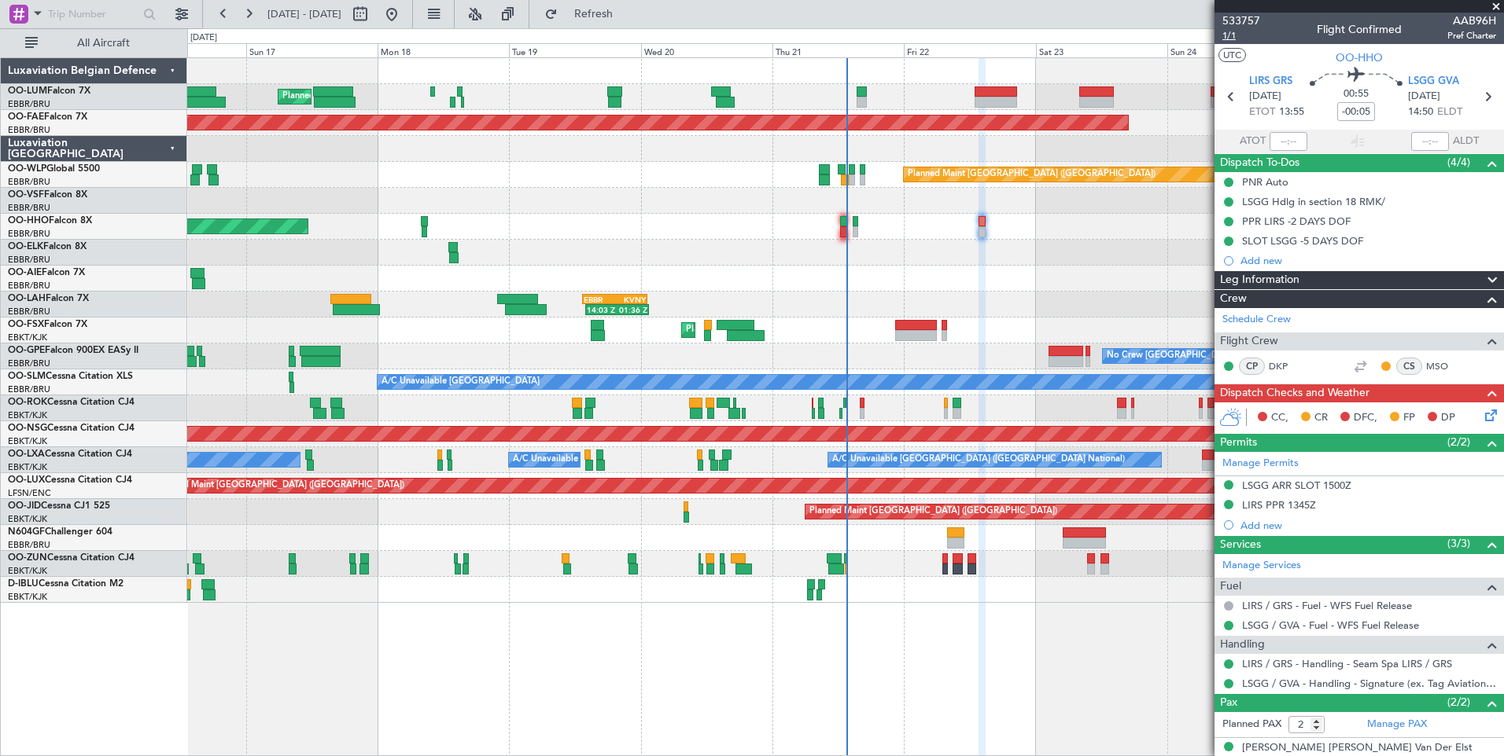
click at [1224, 37] on span "1/1" at bounding box center [1241, 35] width 38 height 13
click at [627, 16] on span "Refresh" at bounding box center [594, 14] width 66 height 11
click at [1481, 414] on icon at bounding box center [1487, 413] width 13 height 13
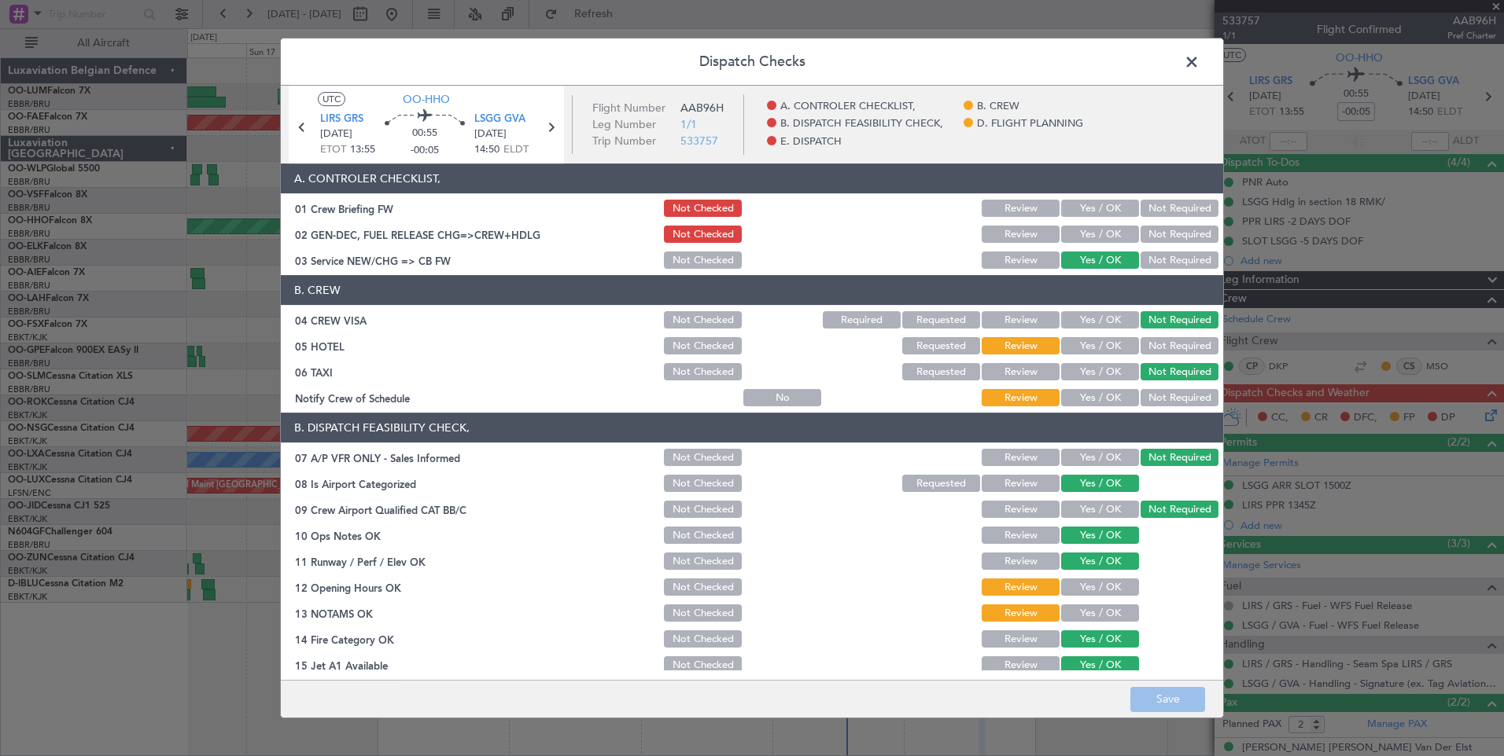
click at [1092, 198] on div "Yes / OK" at bounding box center [1097, 208] width 79 height 22
click at [1093, 236] on button "Yes / OK" at bounding box center [1100, 234] width 78 height 17
click at [1097, 212] on button "Yes / OK" at bounding box center [1100, 208] width 78 height 17
drag, startPoint x: 1156, startPoint y: 346, endPoint x: 1102, endPoint y: 405, distance: 80.1
click at [1156, 348] on button "Not Required" at bounding box center [1179, 345] width 78 height 17
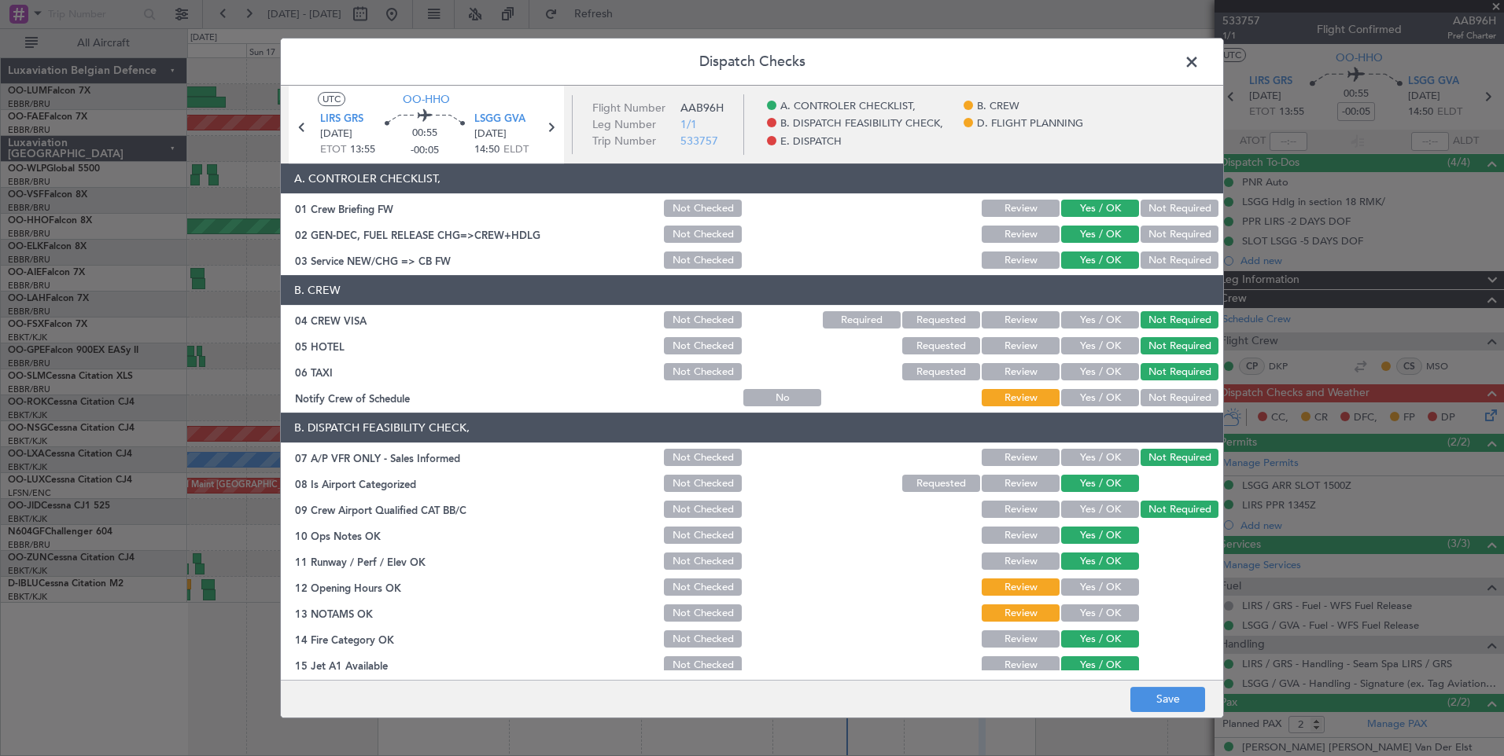
click at [1102, 399] on button "Yes / OK" at bounding box center [1100, 397] width 78 height 17
click at [1102, 591] on button "Yes / OK" at bounding box center [1100, 587] width 78 height 17
click at [1102, 607] on button "Yes / OK" at bounding box center [1100, 613] width 78 height 17
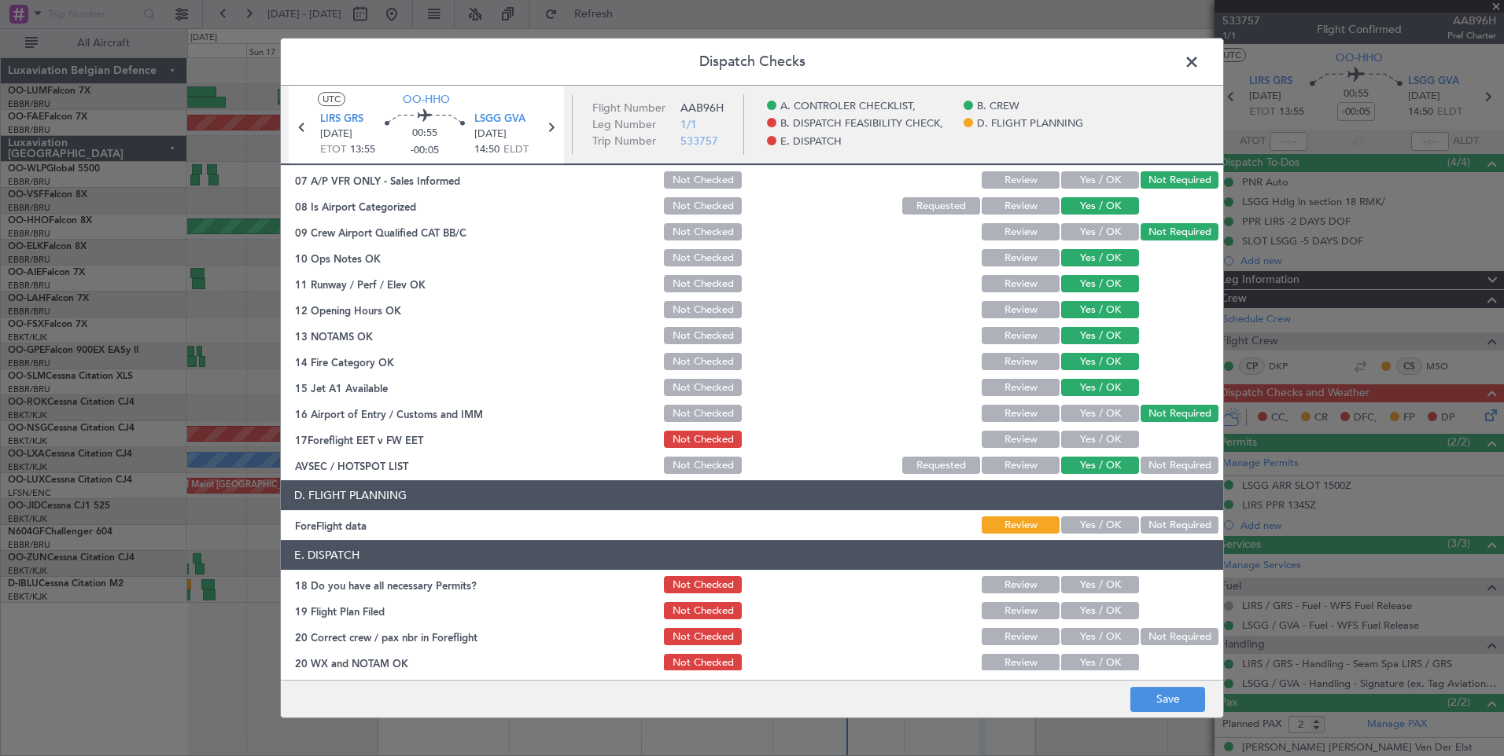
scroll to position [285, 0]
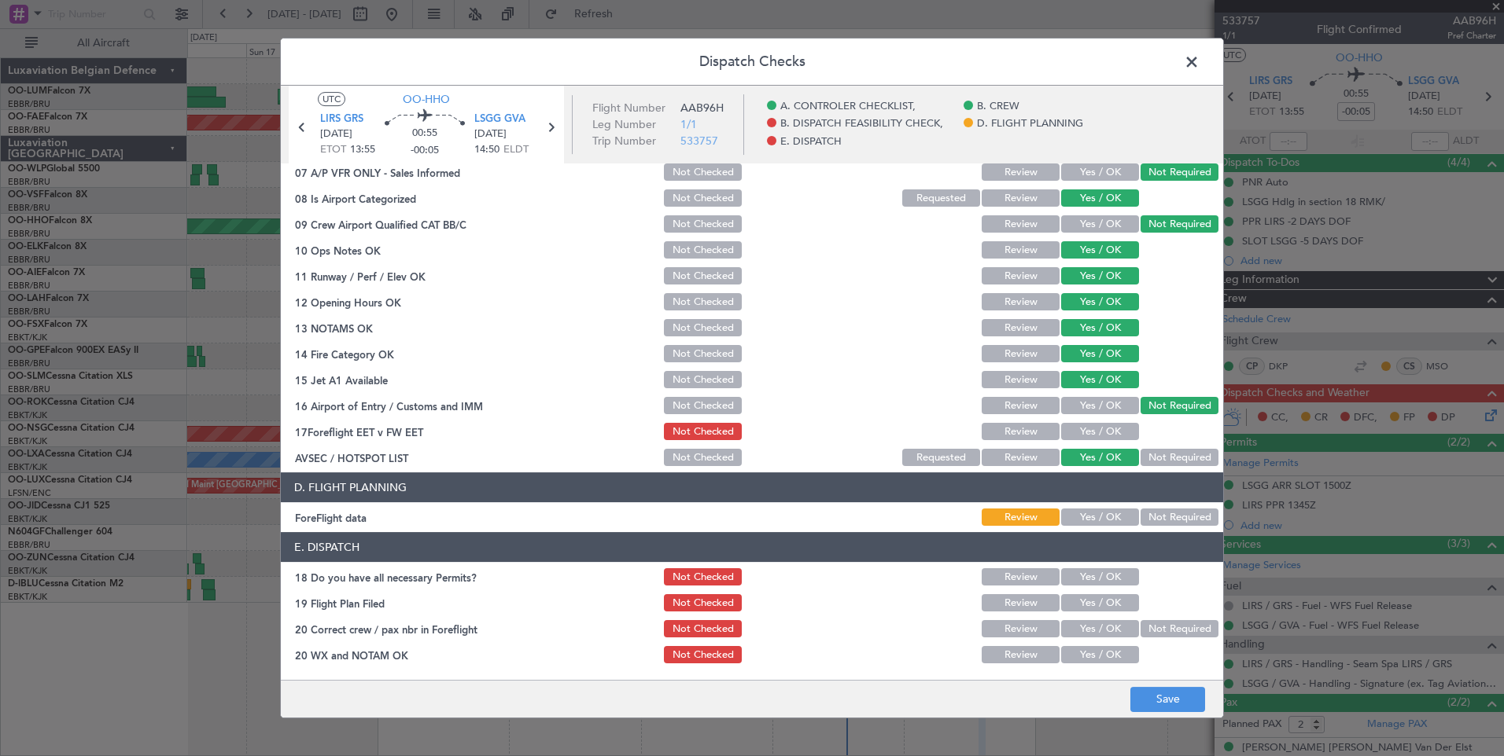
click at [1084, 434] on button "Yes / OK" at bounding box center [1100, 431] width 78 height 17
click at [1140, 451] on button "Not Required" at bounding box center [1179, 457] width 78 height 17
click at [1167, 520] on button "Not Required" at bounding box center [1179, 517] width 78 height 17
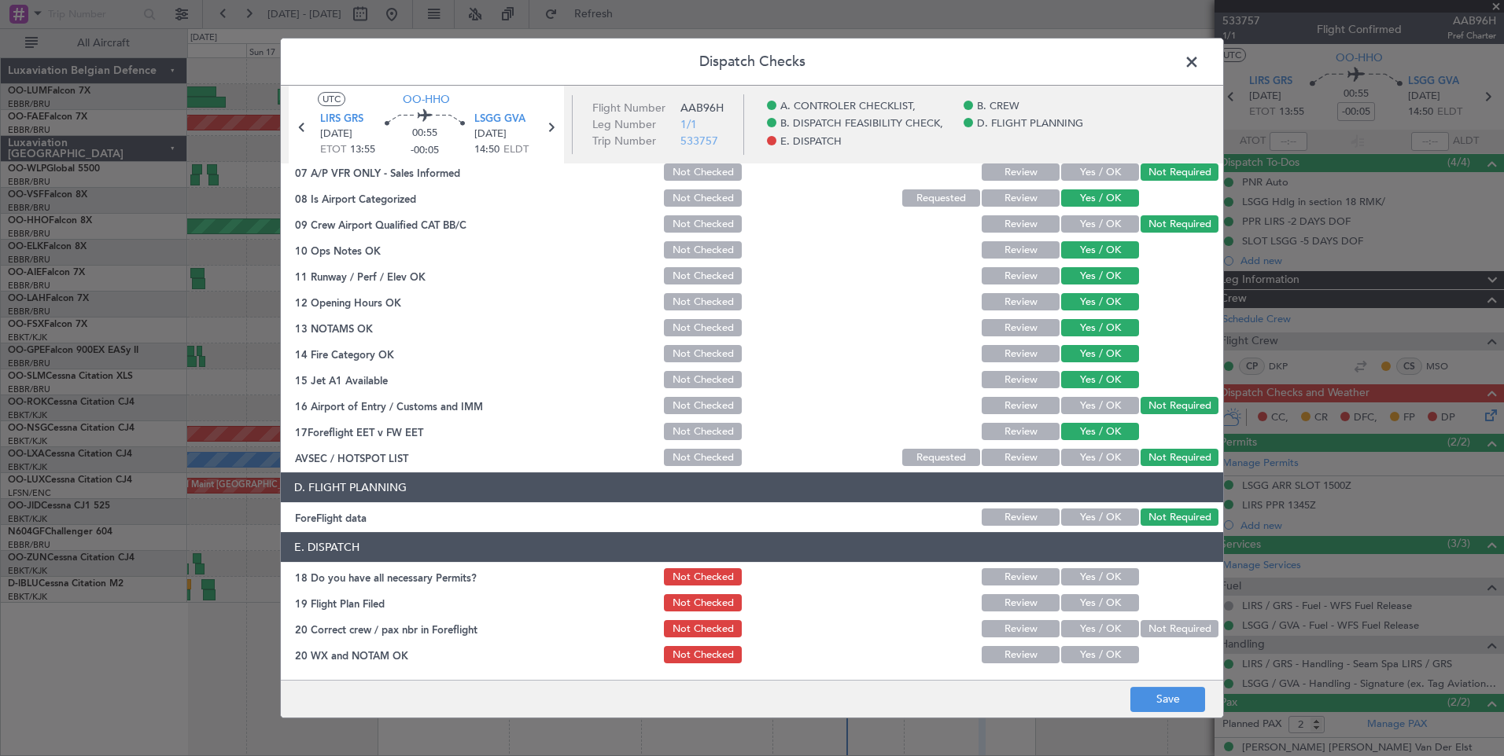
drag, startPoint x: 1087, startPoint y: 572, endPoint x: 1085, endPoint y: 605, distance: 33.8
click at [1087, 572] on button "Yes / OK" at bounding box center [1100, 577] width 78 height 17
click at [1085, 605] on button "Yes / OK" at bounding box center [1100, 602] width 78 height 17
click at [1086, 631] on button "Yes / OK" at bounding box center [1100, 628] width 78 height 17
click at [1084, 656] on button "Yes / OK" at bounding box center [1100, 654] width 78 height 17
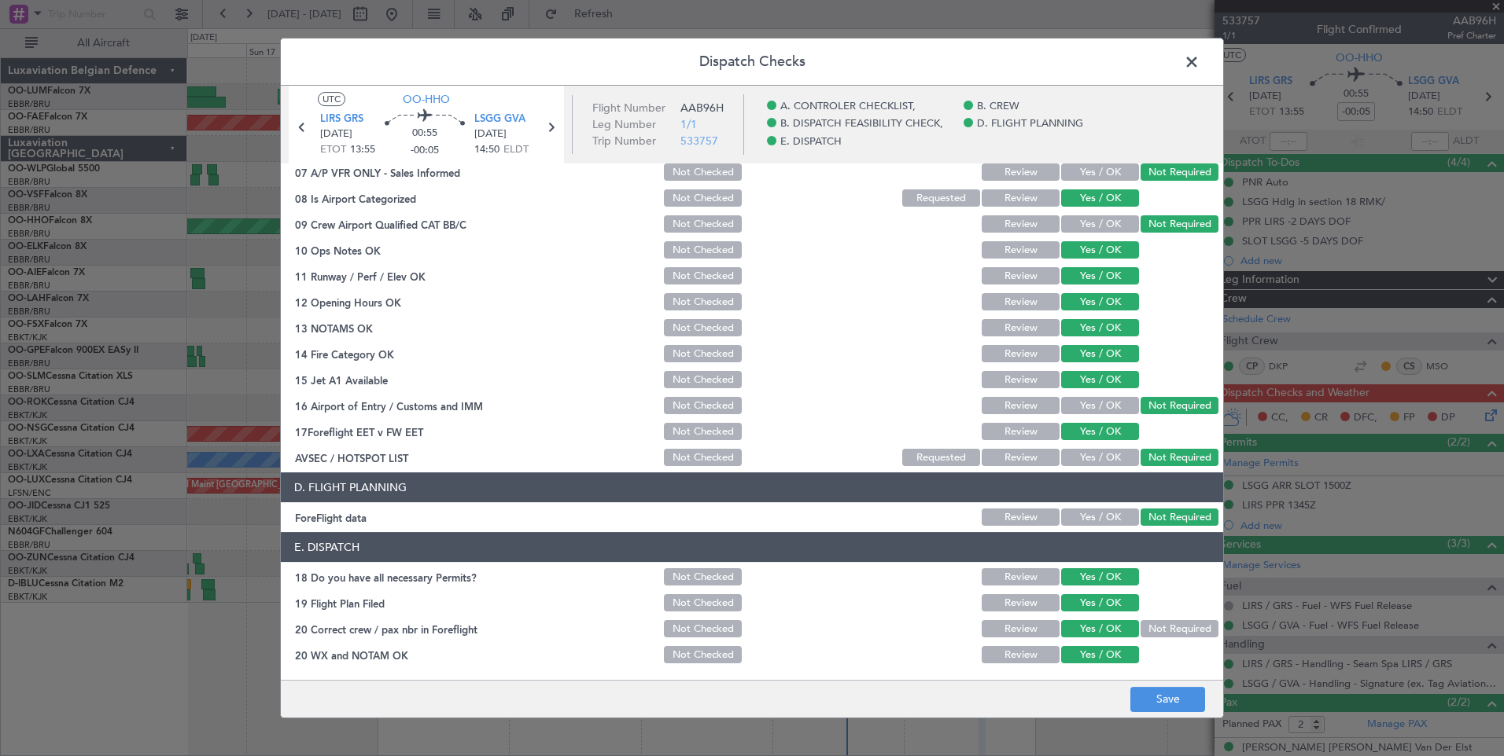
click at [1100, 403] on button "Yes / OK" at bounding box center [1100, 405] width 78 height 17
click at [1165, 697] on button "Save" at bounding box center [1167, 699] width 75 height 25
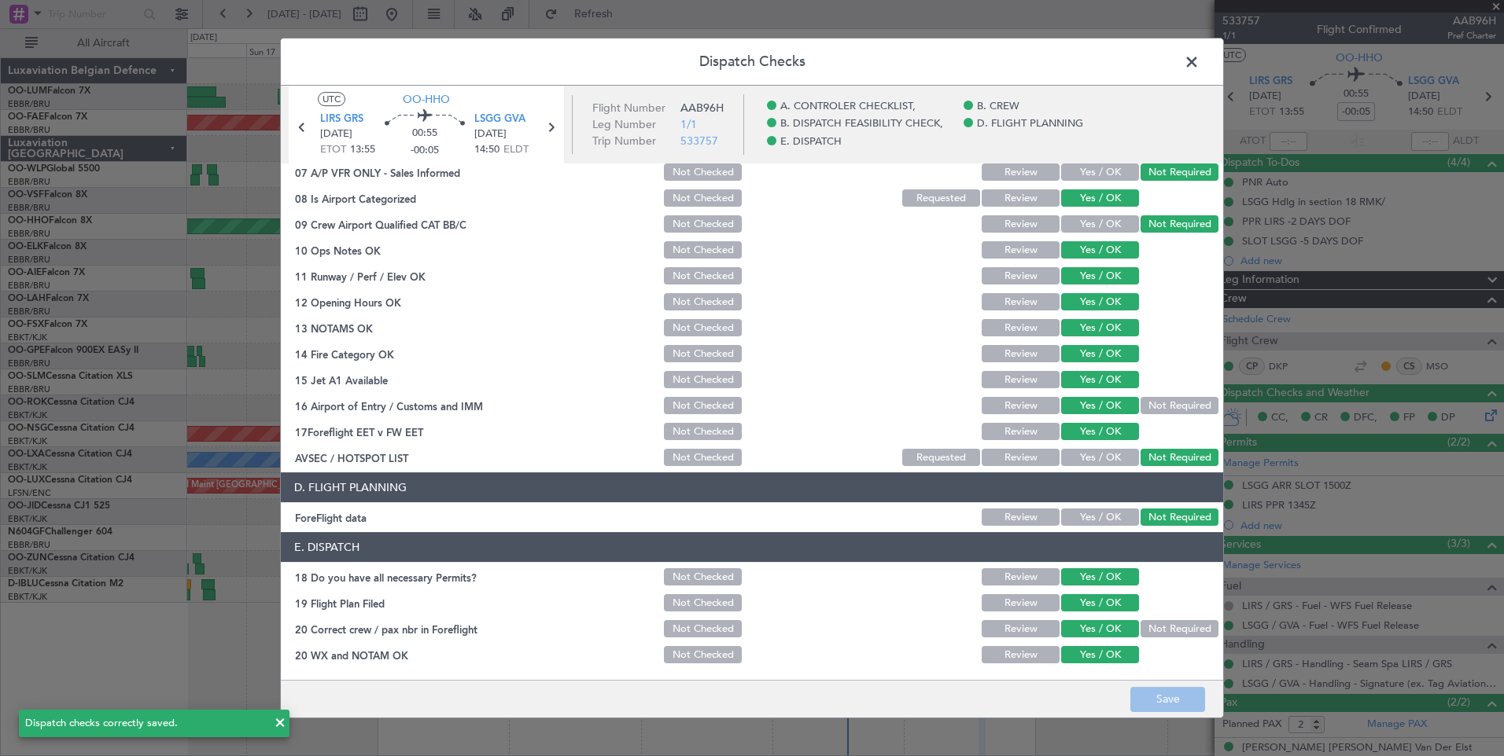
click at [1199, 53] on span at bounding box center [1199, 65] width 0 height 31
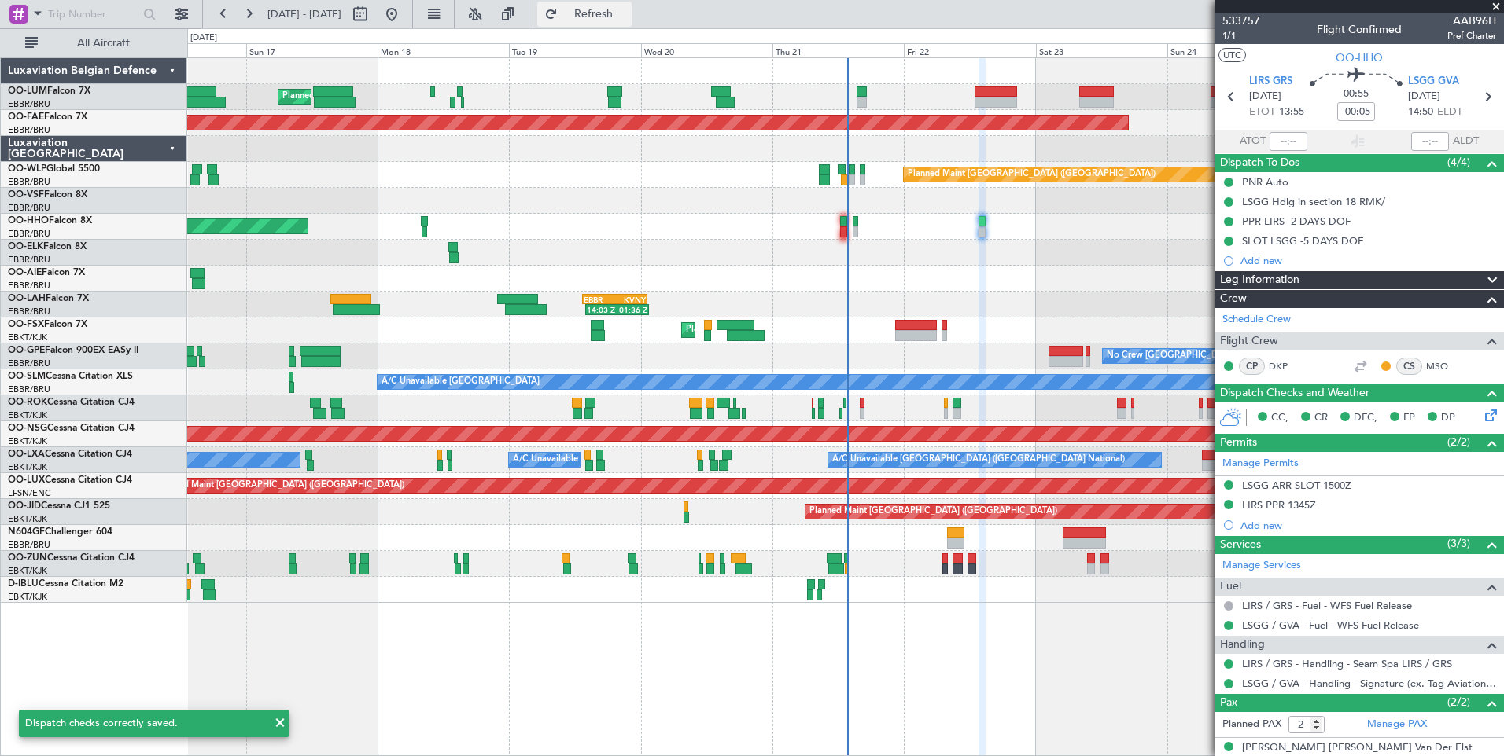
click at [627, 13] on span "Refresh" at bounding box center [594, 14] width 66 height 11
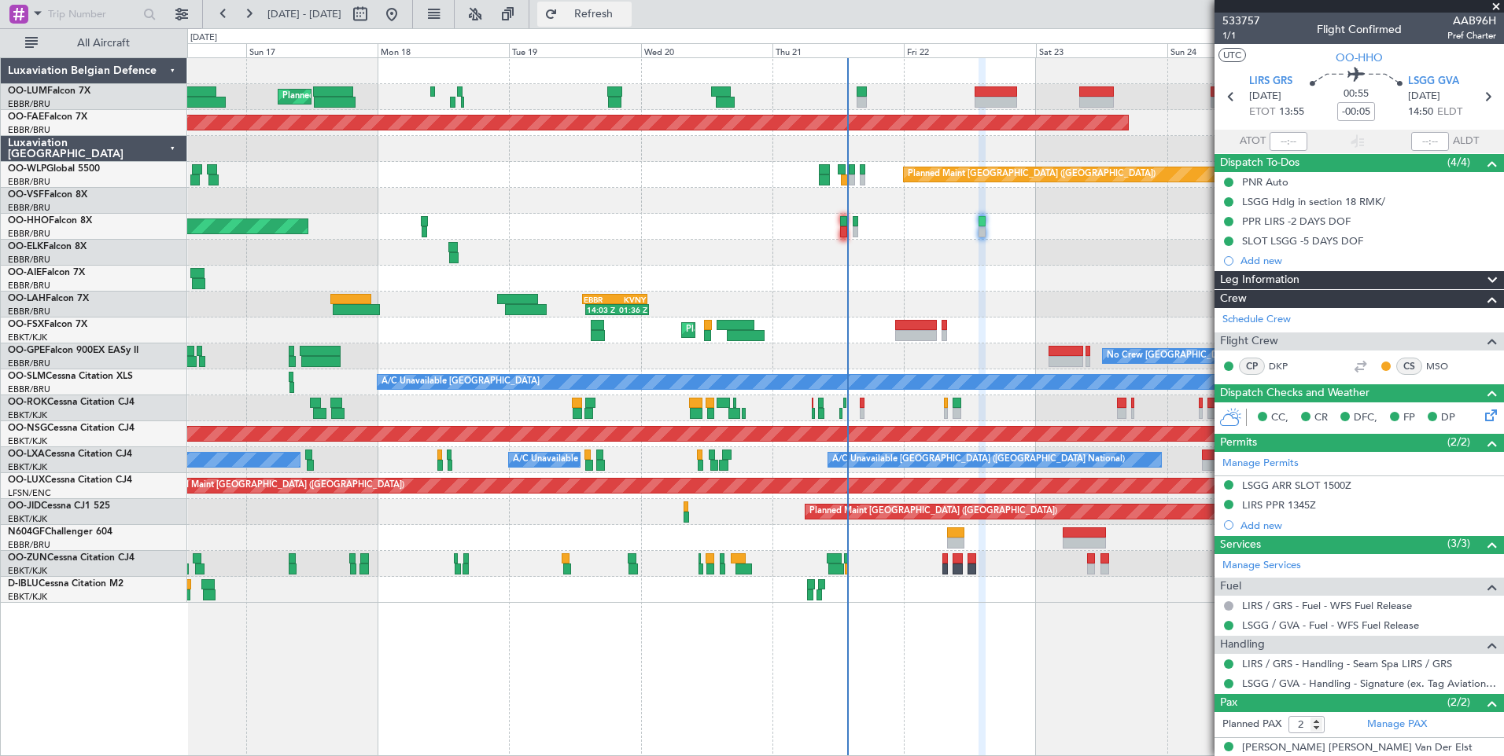
click at [619, 18] on span "Refresh" at bounding box center [594, 14] width 66 height 11
click at [627, 17] on span "Refresh" at bounding box center [594, 14] width 66 height 11
click at [613, 12] on button "Refresh" at bounding box center [584, 14] width 94 height 25
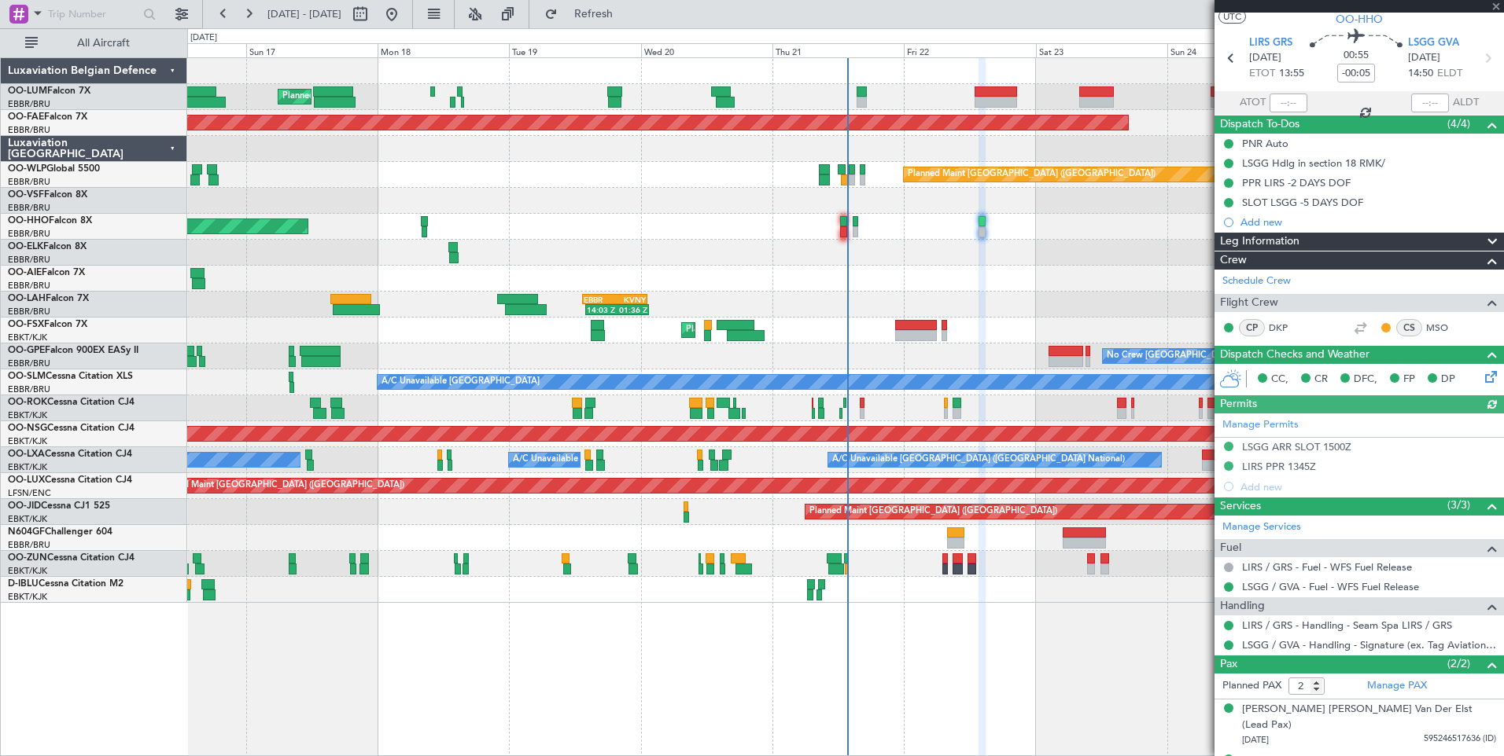
scroll to position [52, 0]
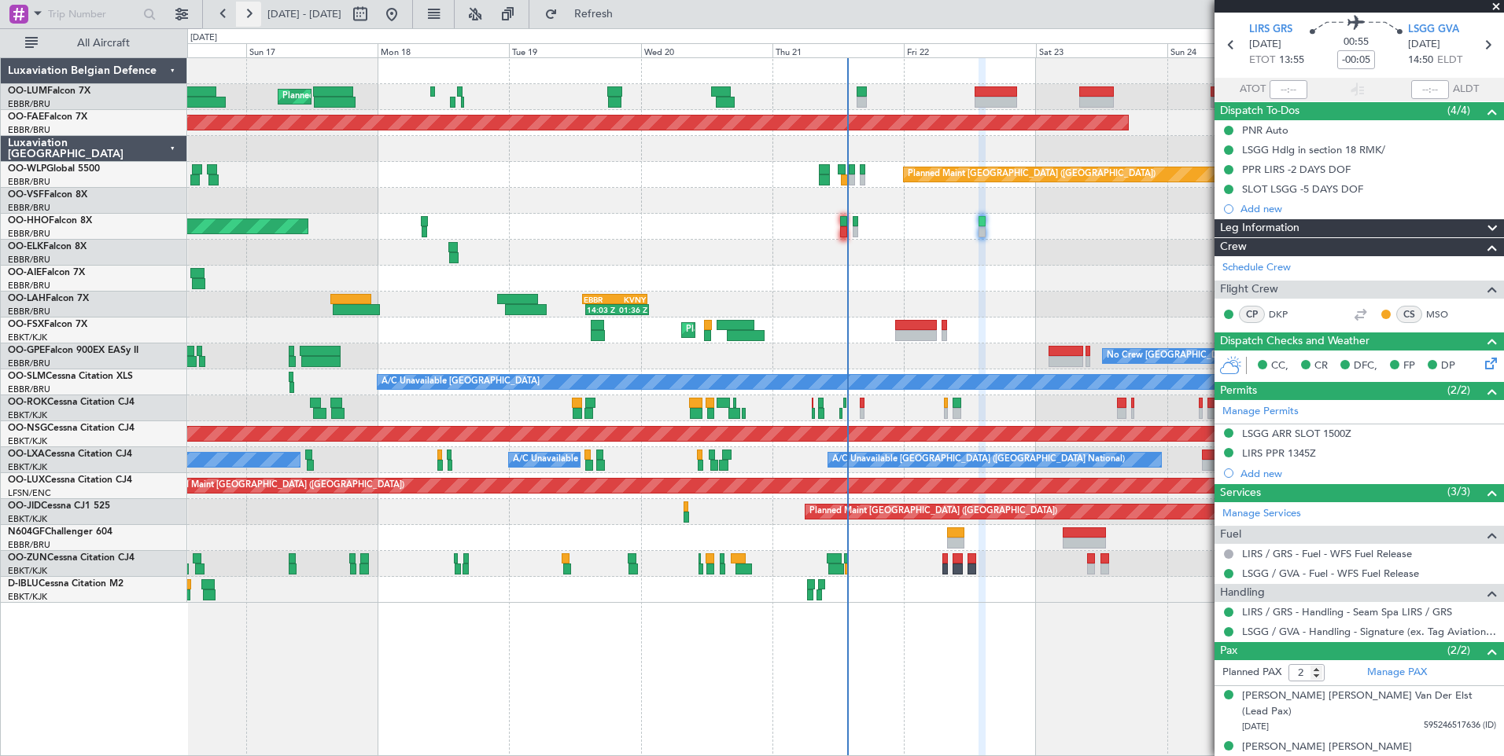
click at [248, 17] on button at bounding box center [248, 14] width 25 height 25
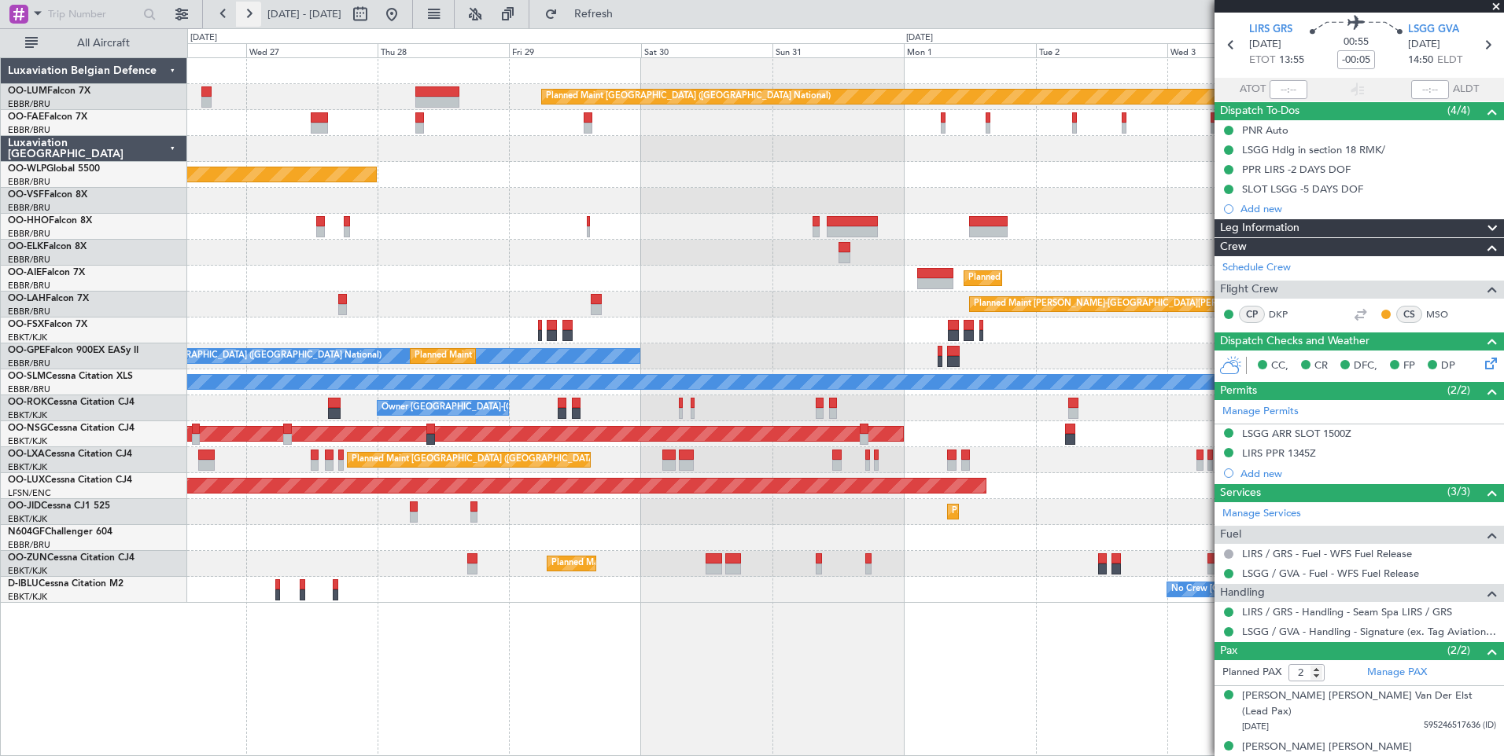
click at [248, 17] on button at bounding box center [248, 14] width 25 height 25
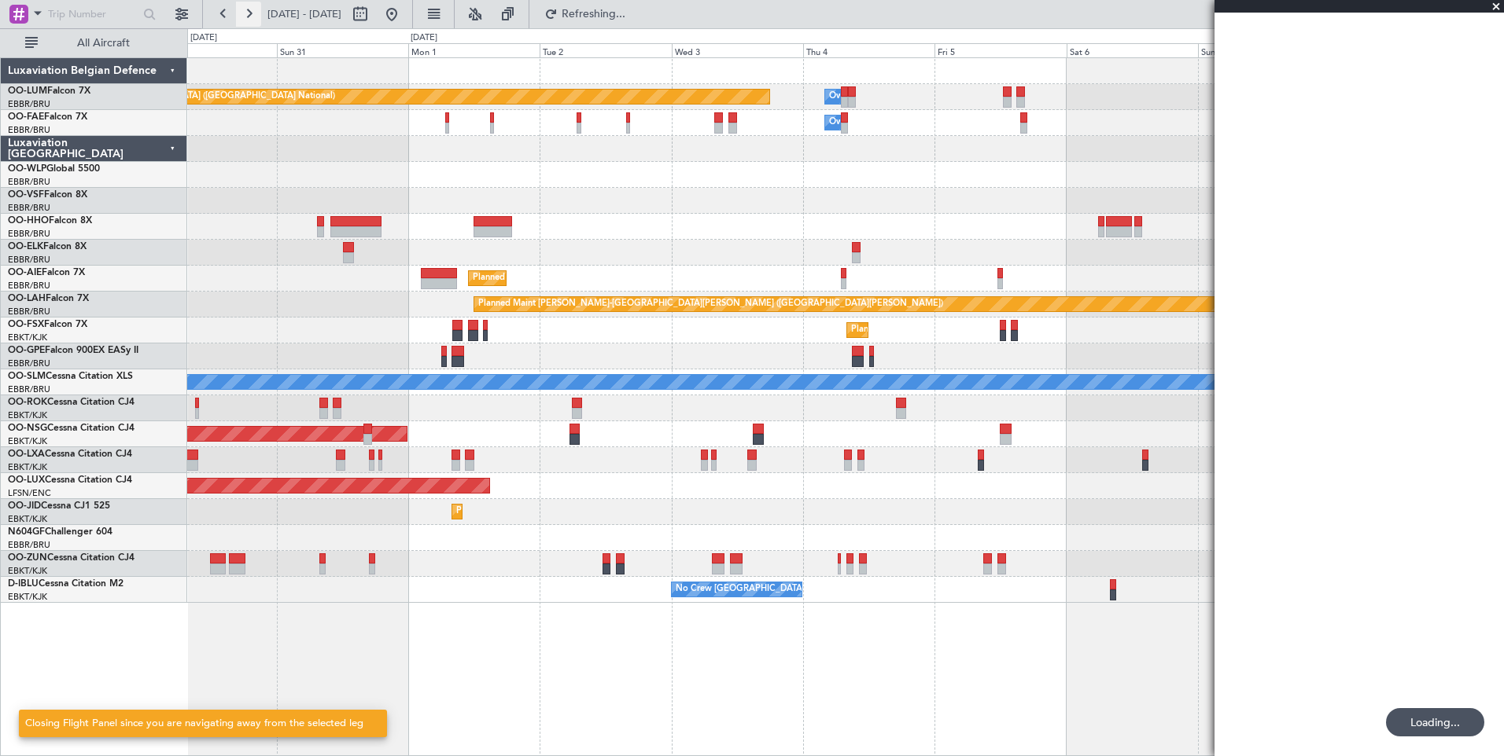
scroll to position [0, 0]
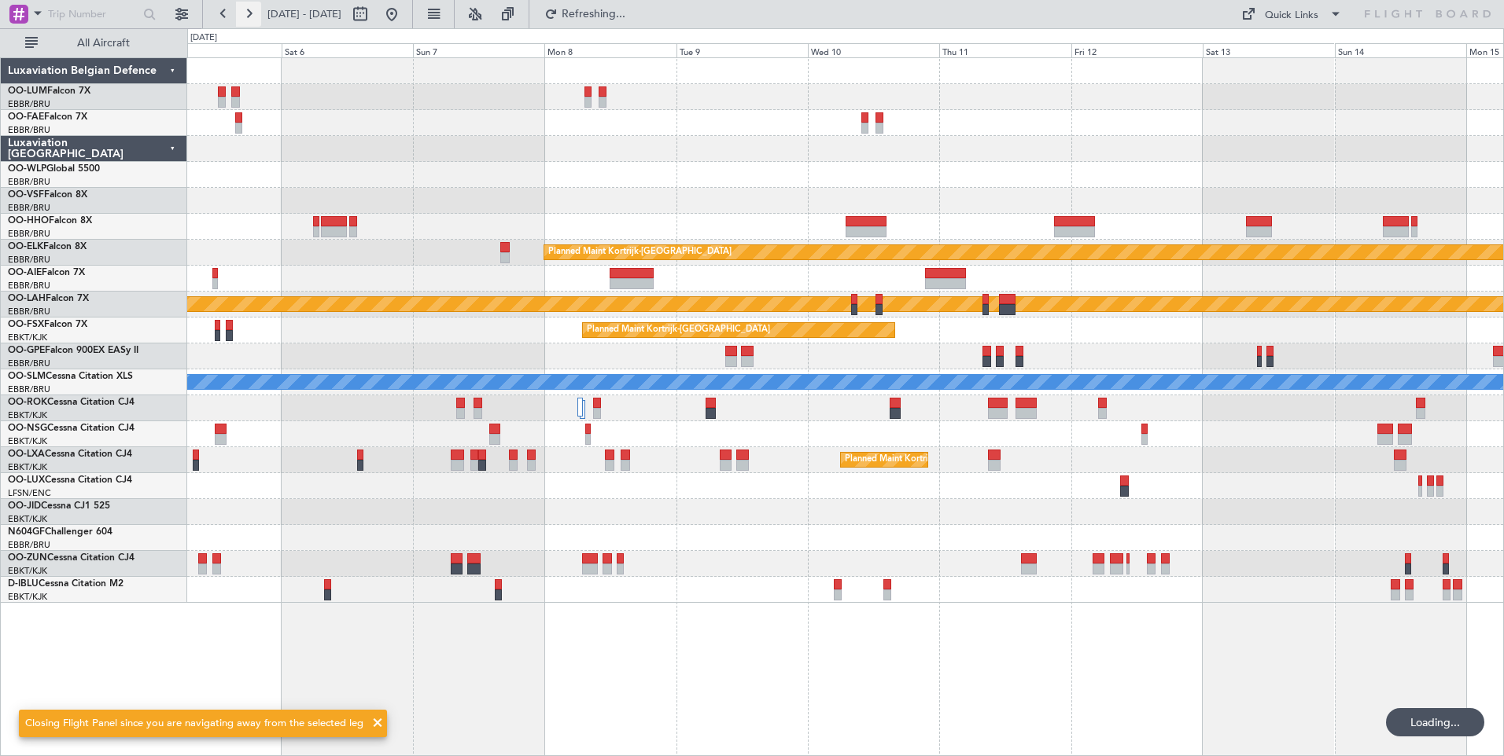
click at [248, 17] on button at bounding box center [248, 14] width 25 height 25
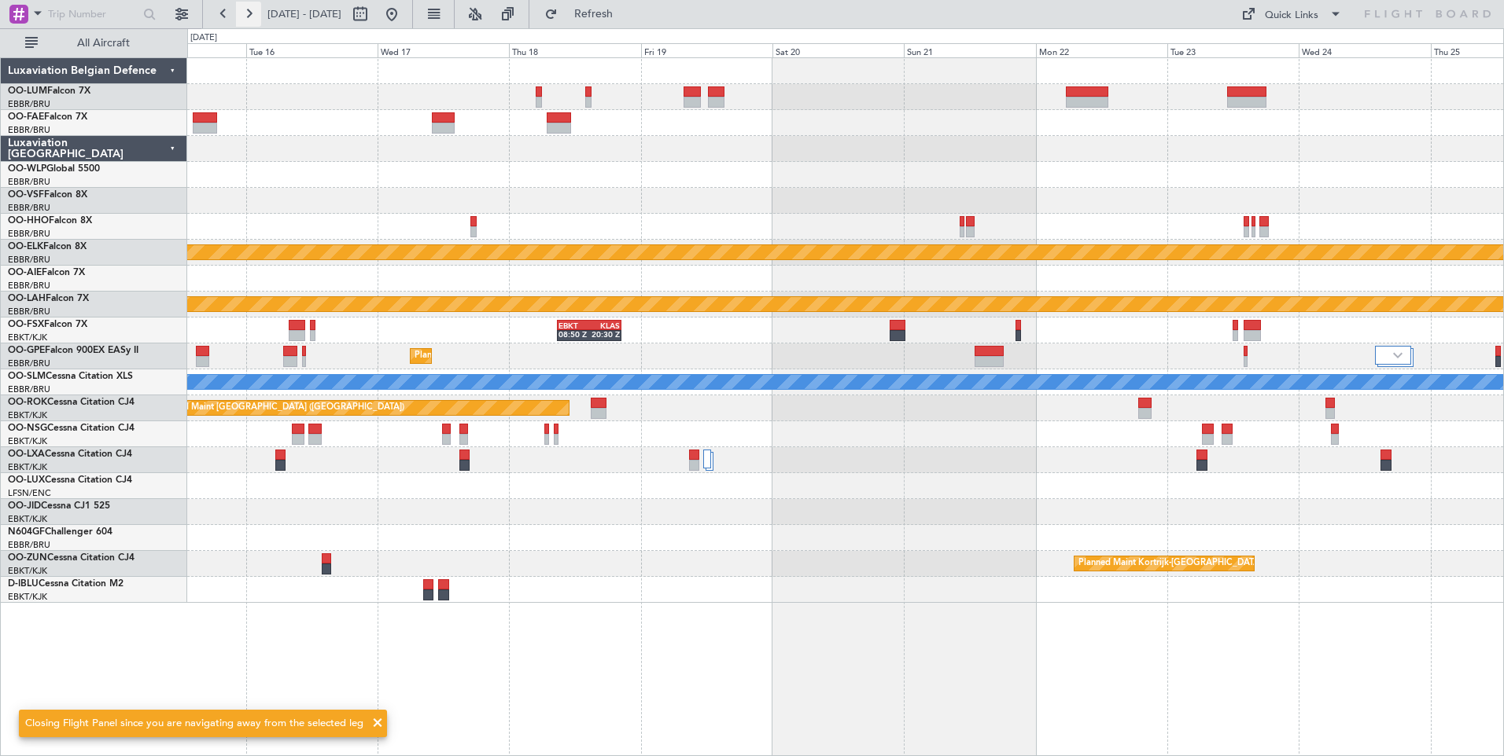
click at [248, 17] on button at bounding box center [248, 14] width 25 height 25
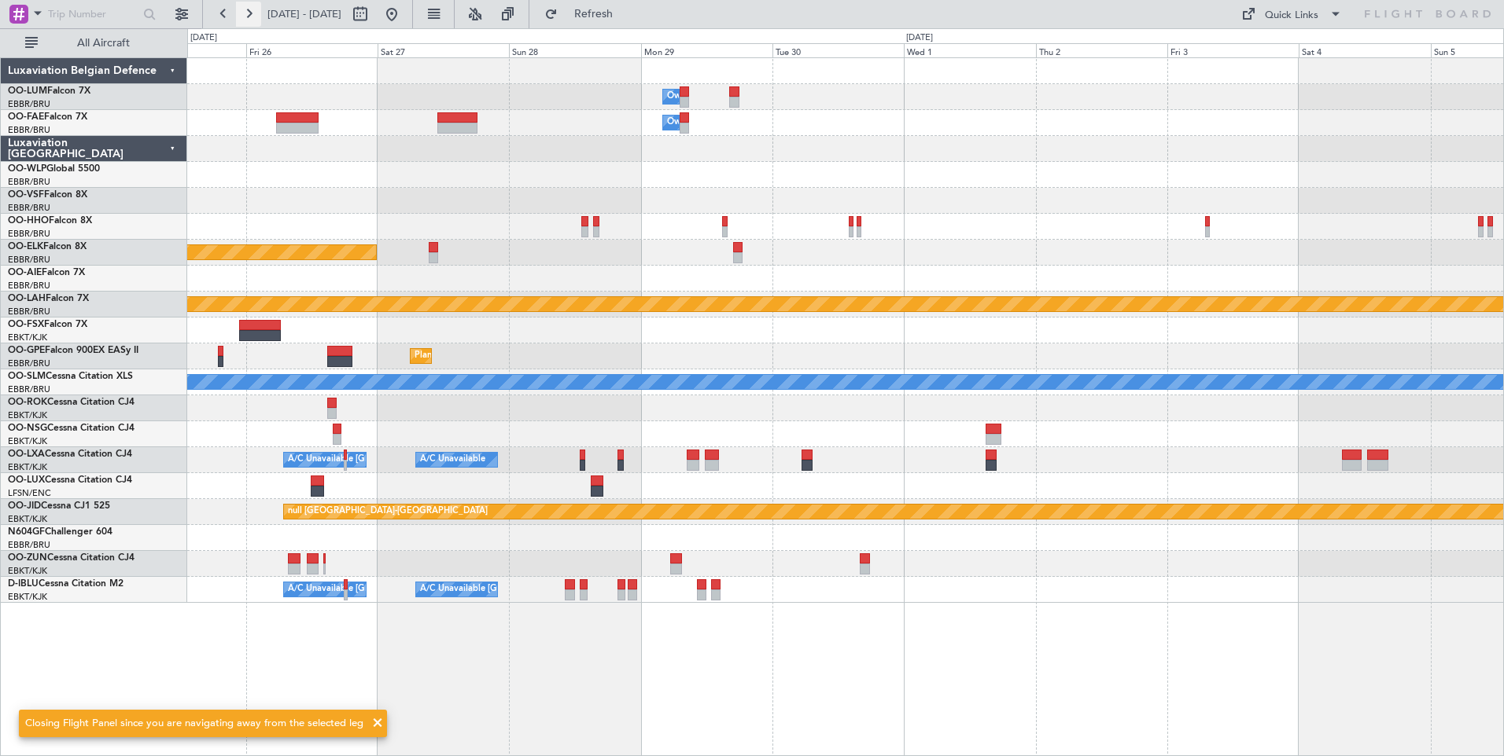
click at [248, 17] on button at bounding box center [248, 14] width 25 height 25
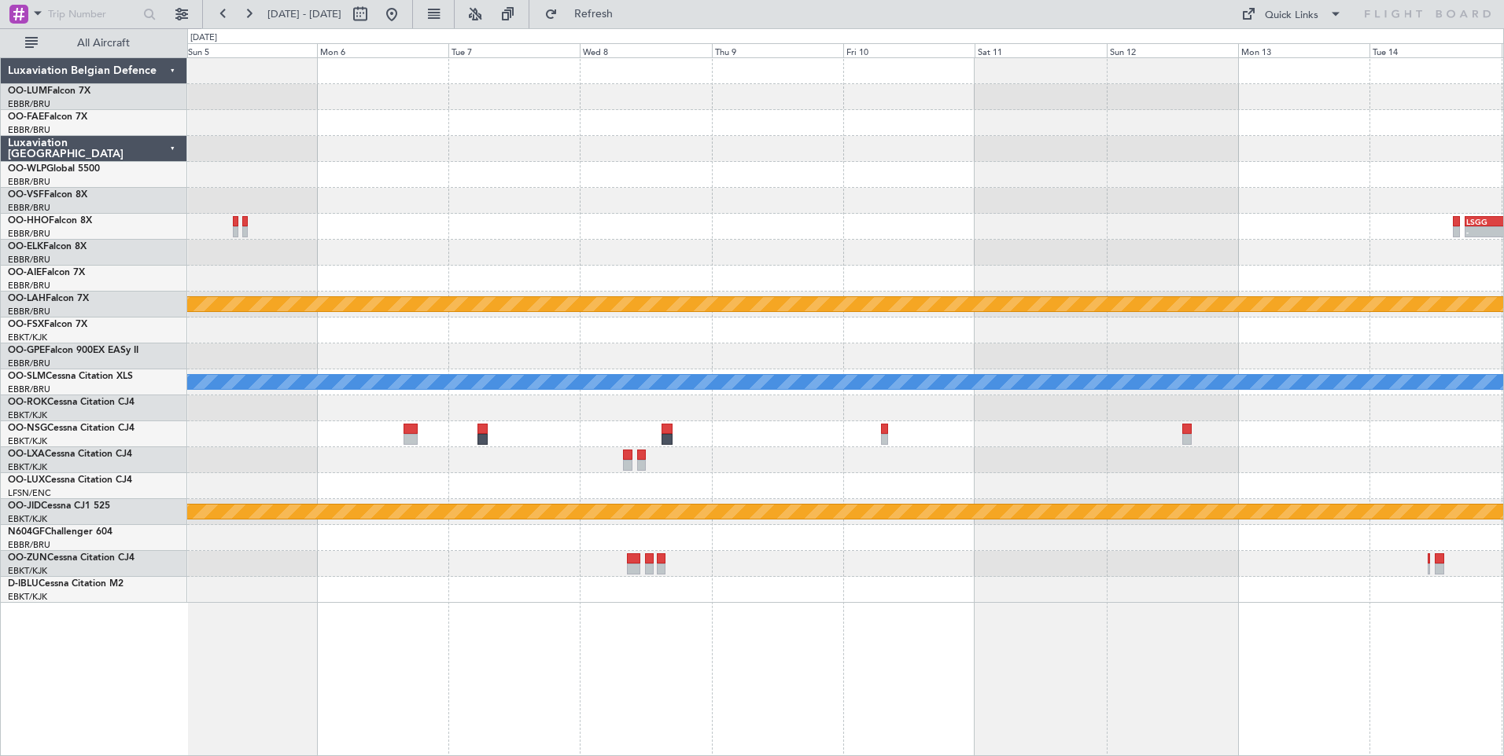
click at [1162, 680] on div "- - LSGG 17:30 Z SKBQ 05:00 Z Planned Maint Brussels (Brussels National) Planne…" at bounding box center [845, 406] width 1316 height 699
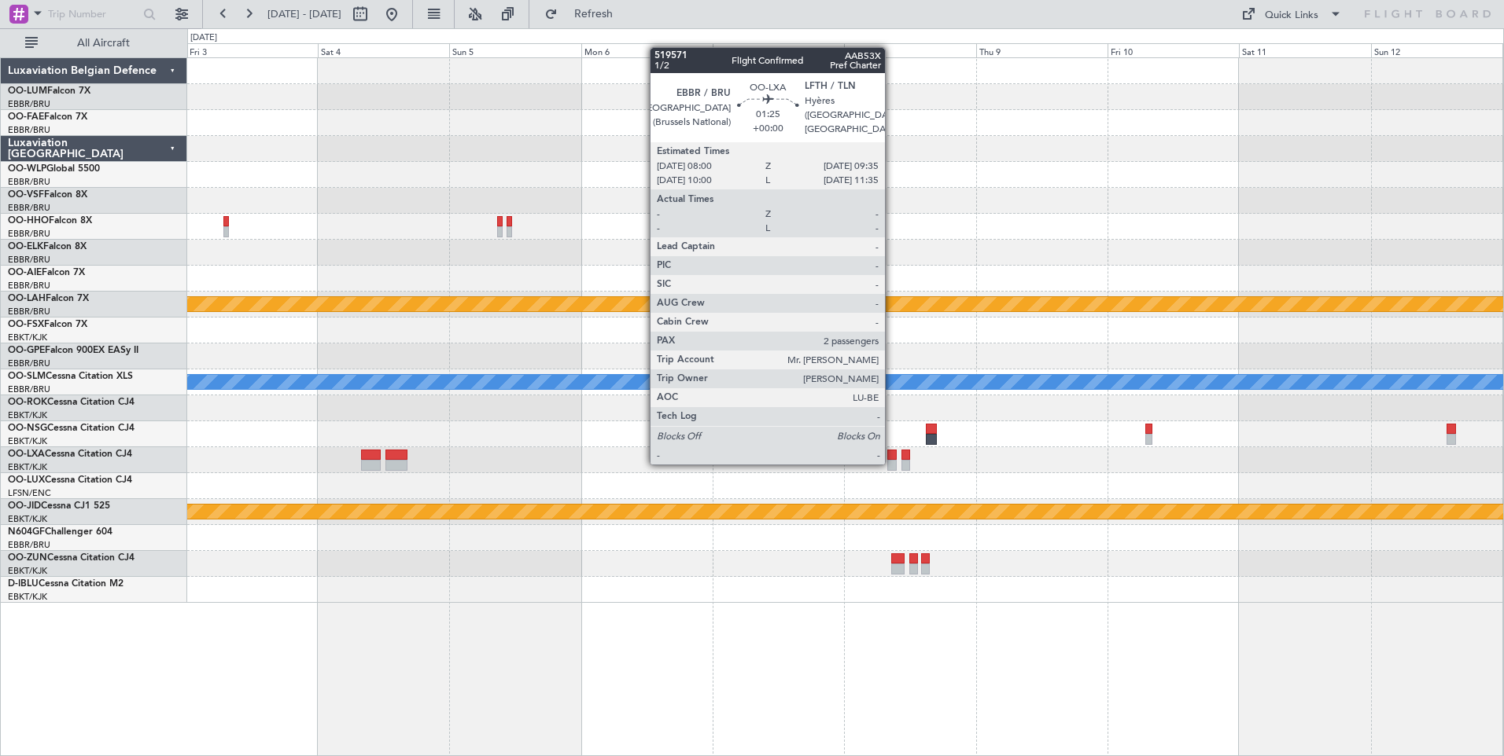
click at [892, 463] on div at bounding box center [891, 465] width 9 height 11
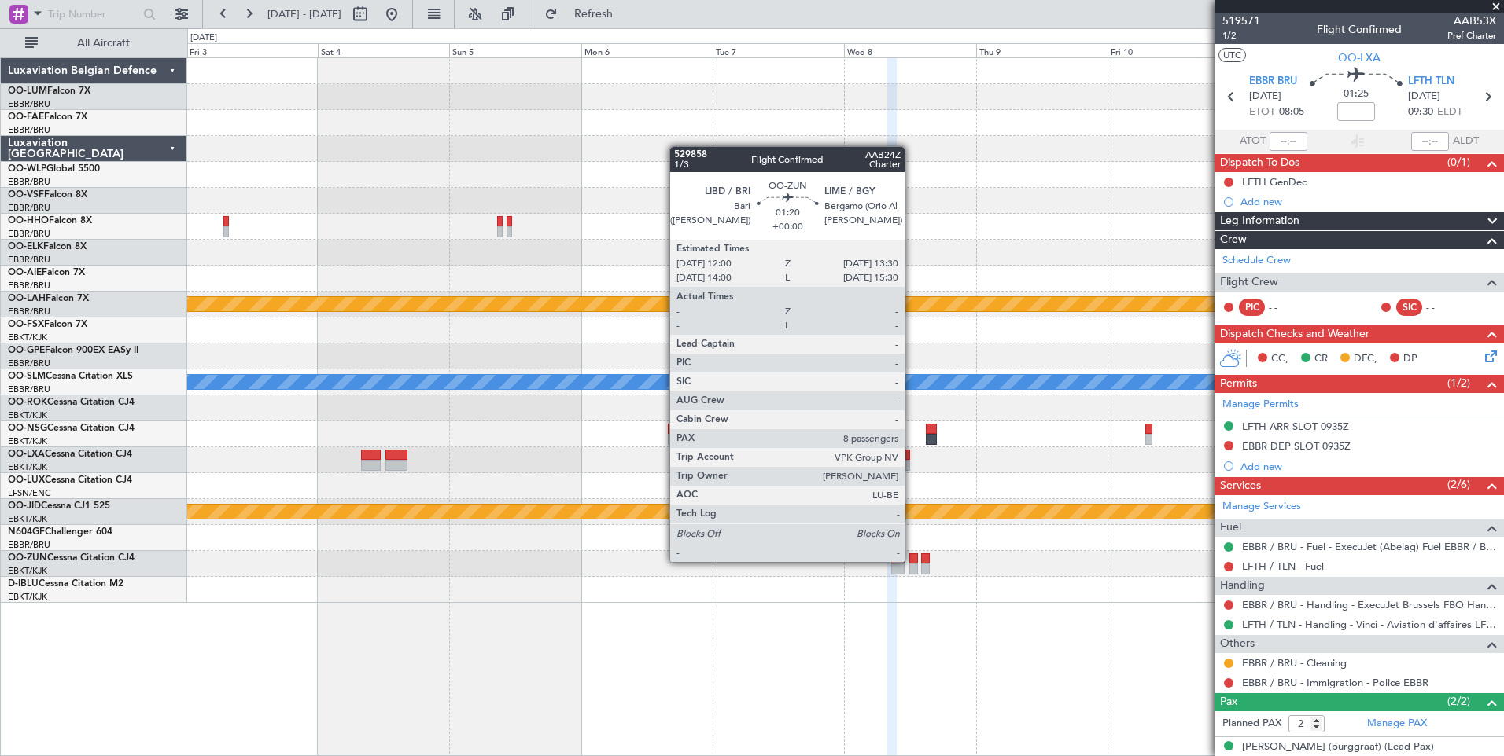
click at [914, 559] on div at bounding box center [913, 559] width 9 height 11
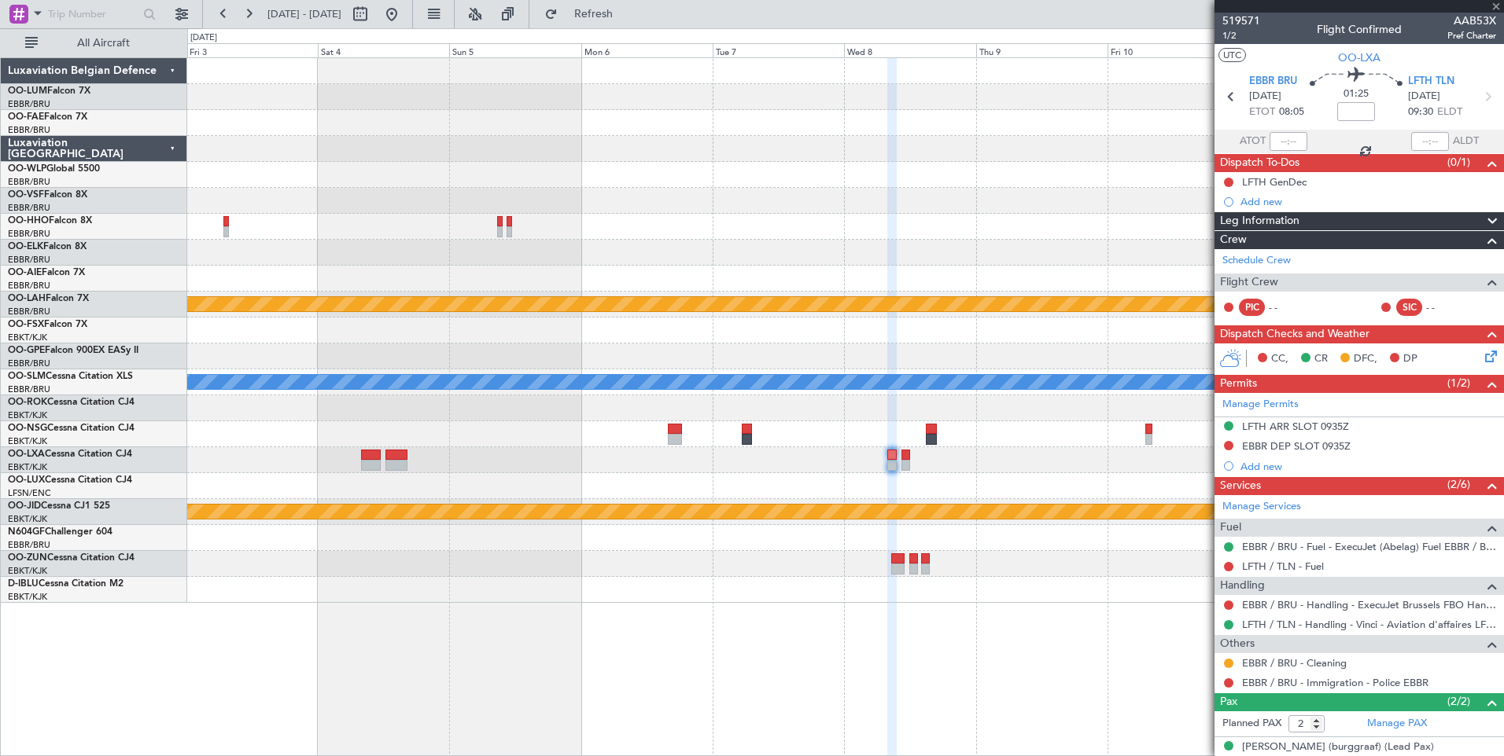
type input "8"
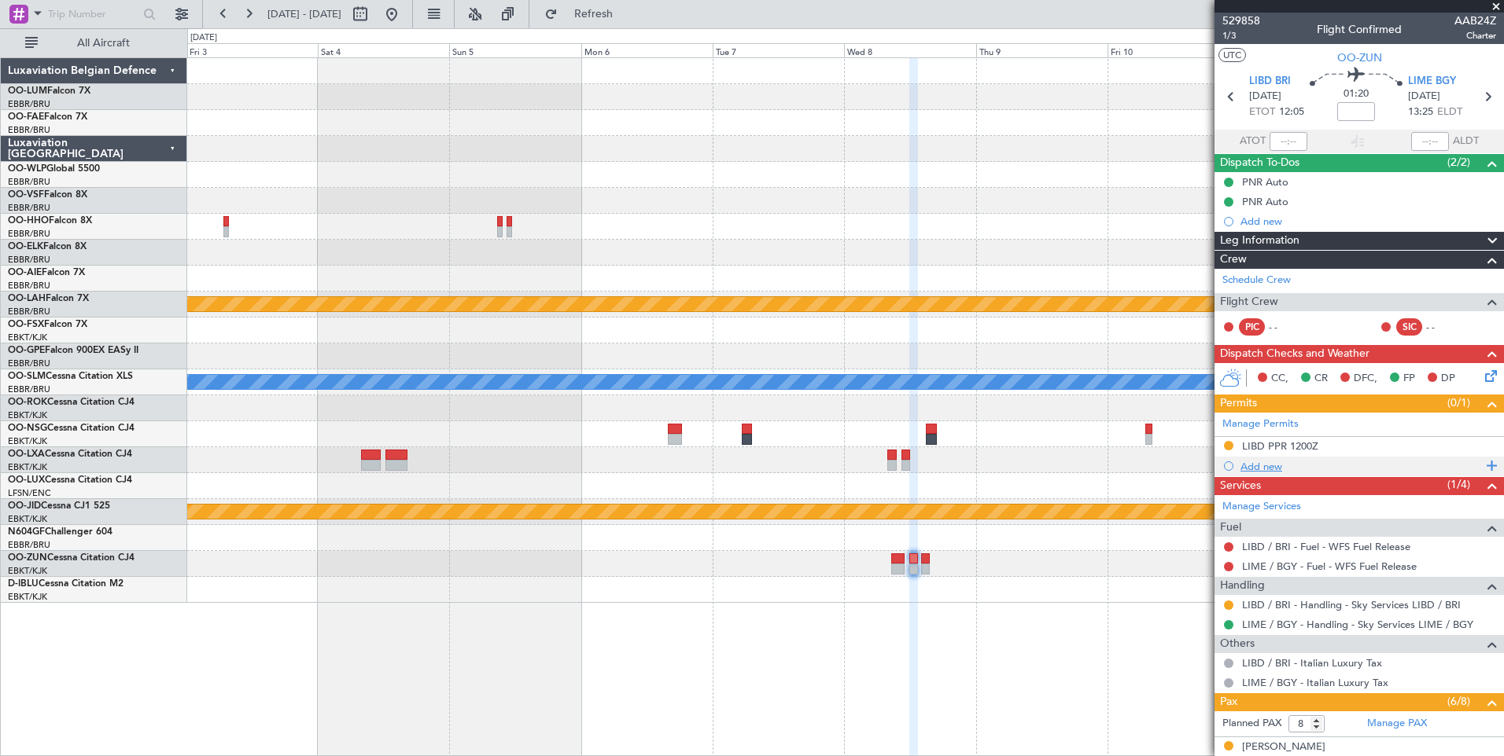
click at [1248, 470] on div "Add new" at bounding box center [1360, 466] width 241 height 13
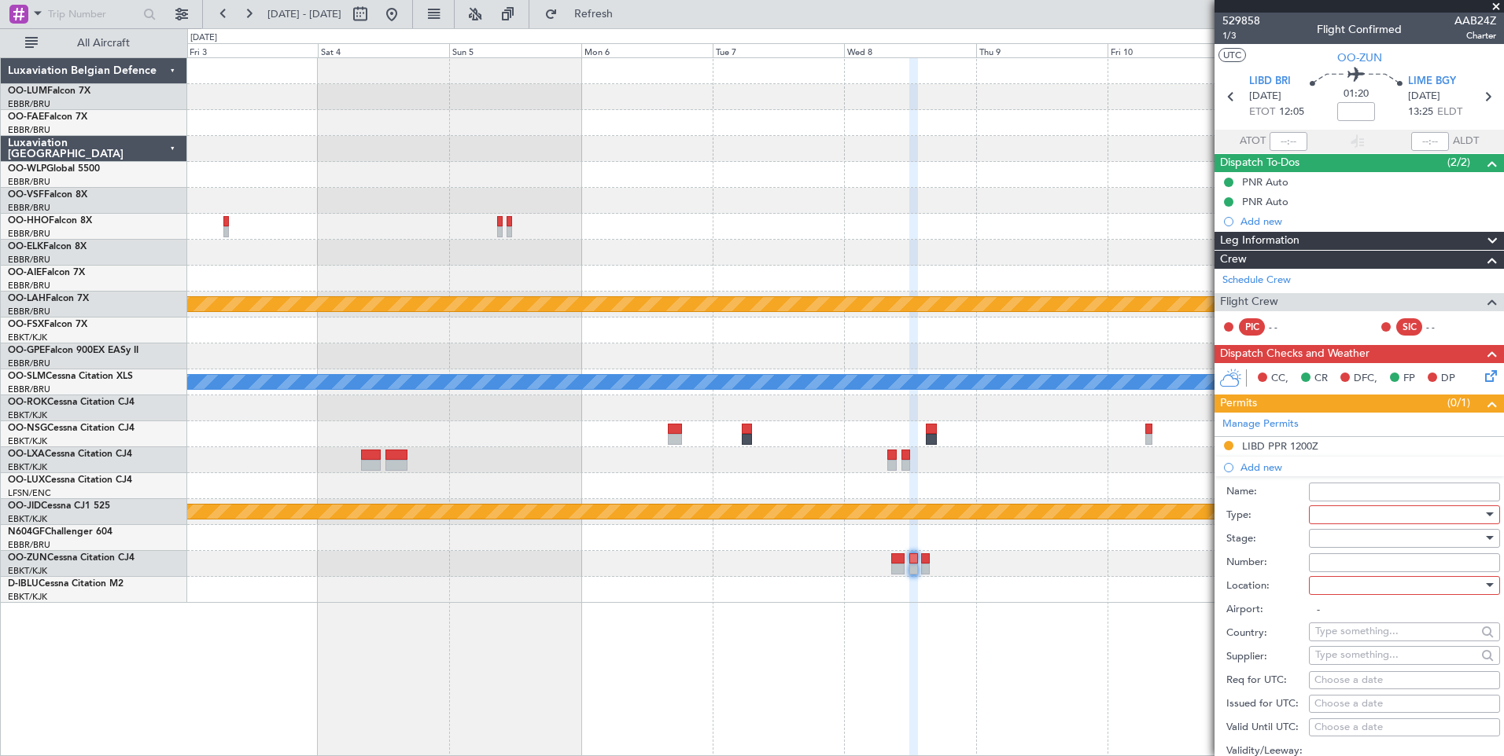
click at [1341, 519] on div at bounding box center [1398, 515] width 167 height 24
click at [1335, 597] on span "PPR" at bounding box center [1398, 594] width 165 height 24
click at [1338, 588] on div at bounding box center [1398, 586] width 167 height 24
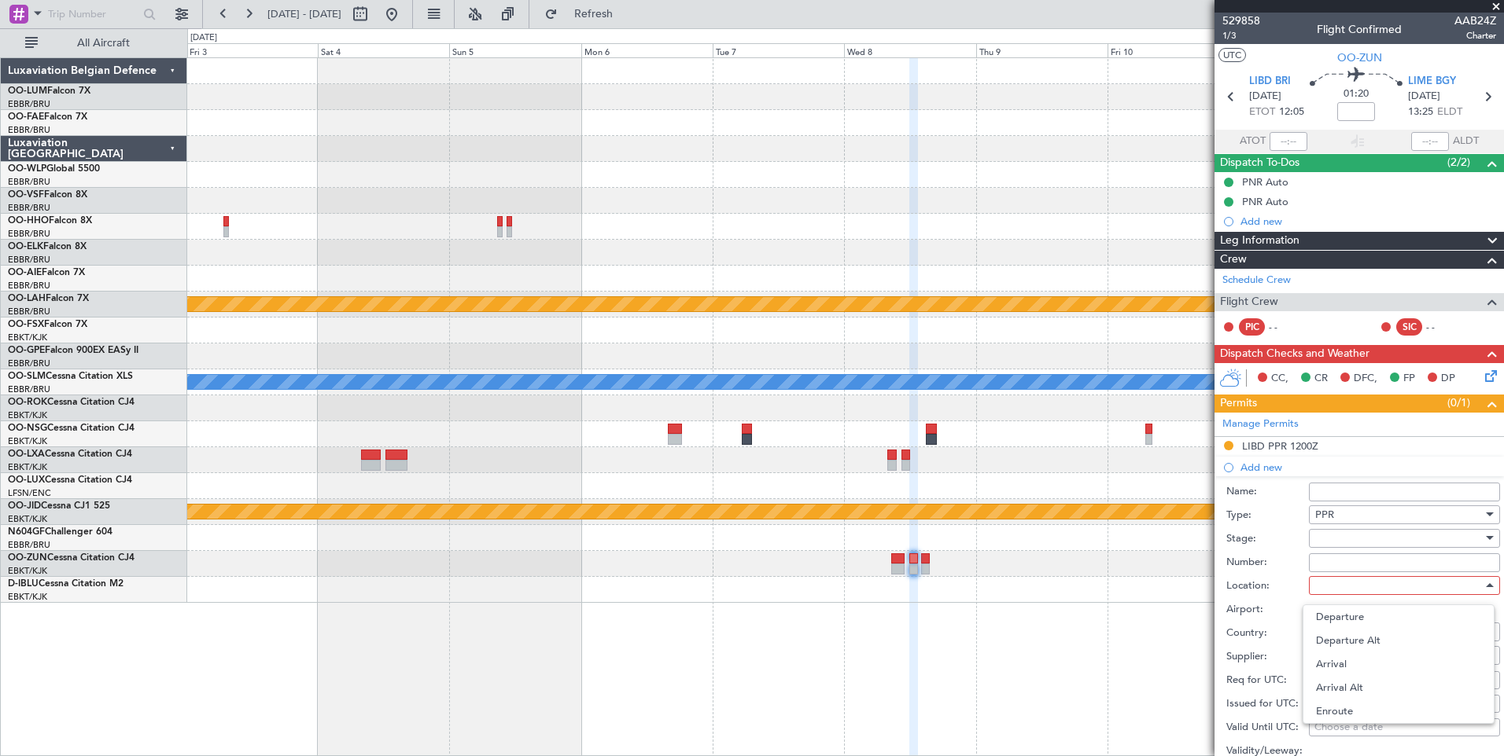
click at [1330, 662] on span "Arrival" at bounding box center [1398, 665] width 165 height 24
type input "LIME / BGY"
click at [1343, 537] on div at bounding box center [1398, 539] width 167 height 24
click at [1349, 660] on span "Received OK" at bounding box center [1398, 665] width 165 height 24
paste input "PPR699/25"
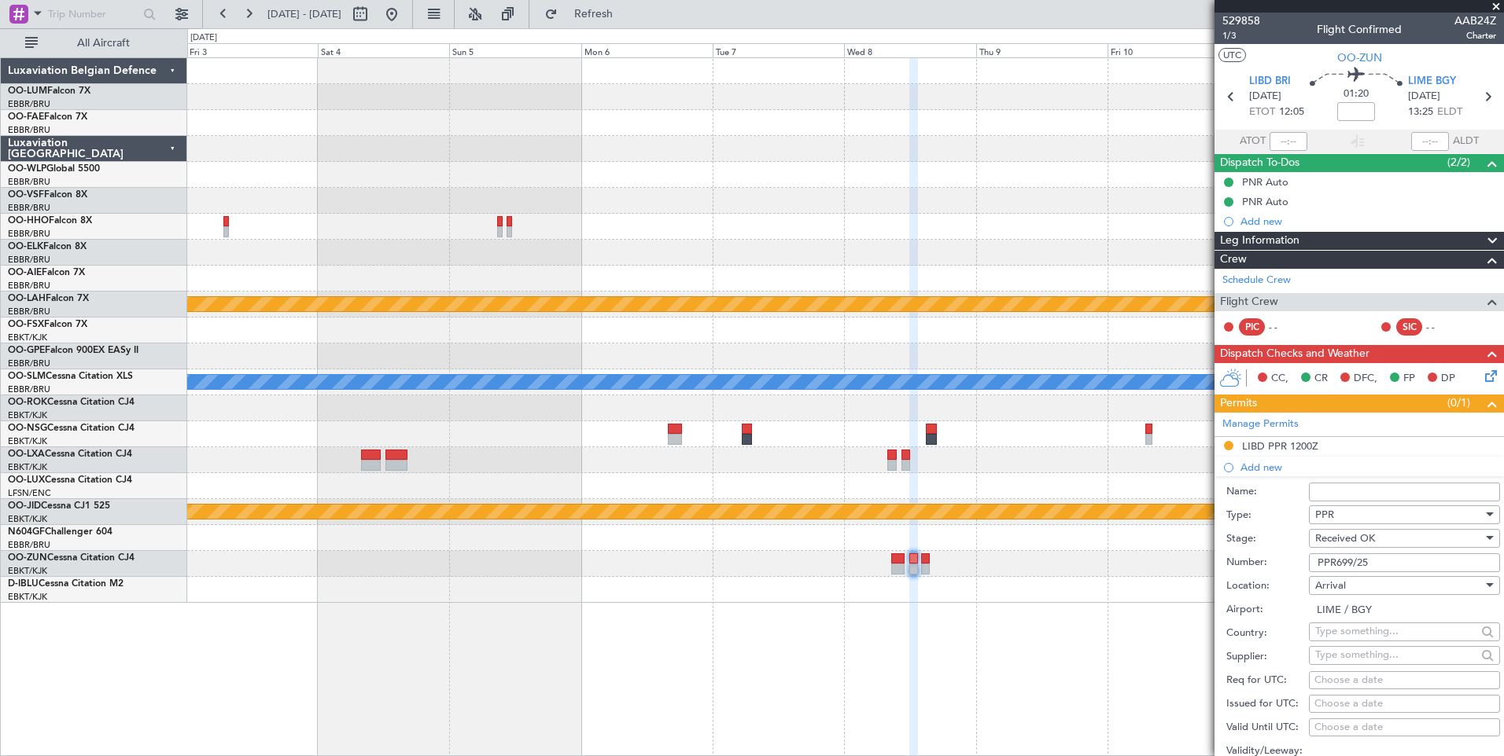
scroll to position [157, 0]
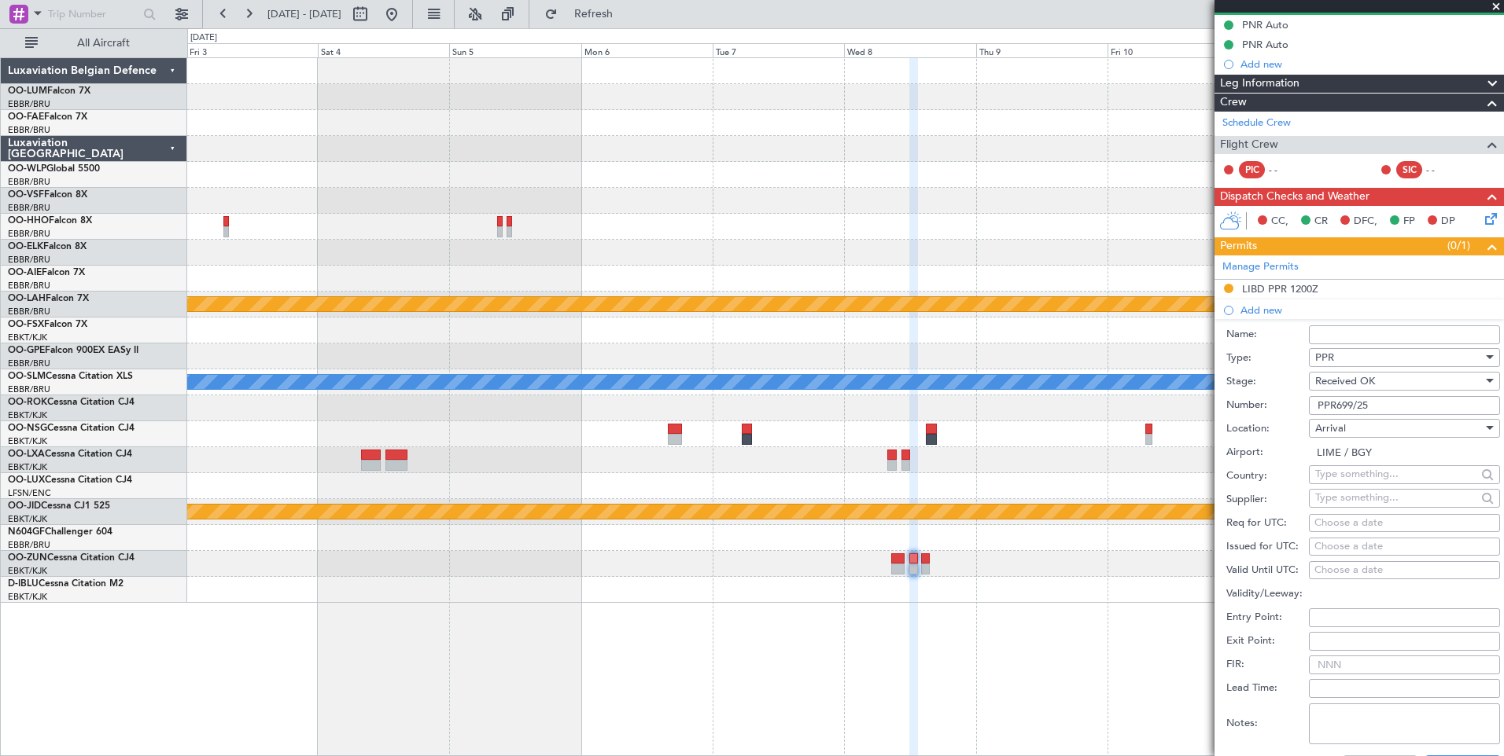
type input "PPR699/25"
click at [1424, 520] on div "Choose a date" at bounding box center [1404, 524] width 180 height 16
select select "8"
select select "2025"
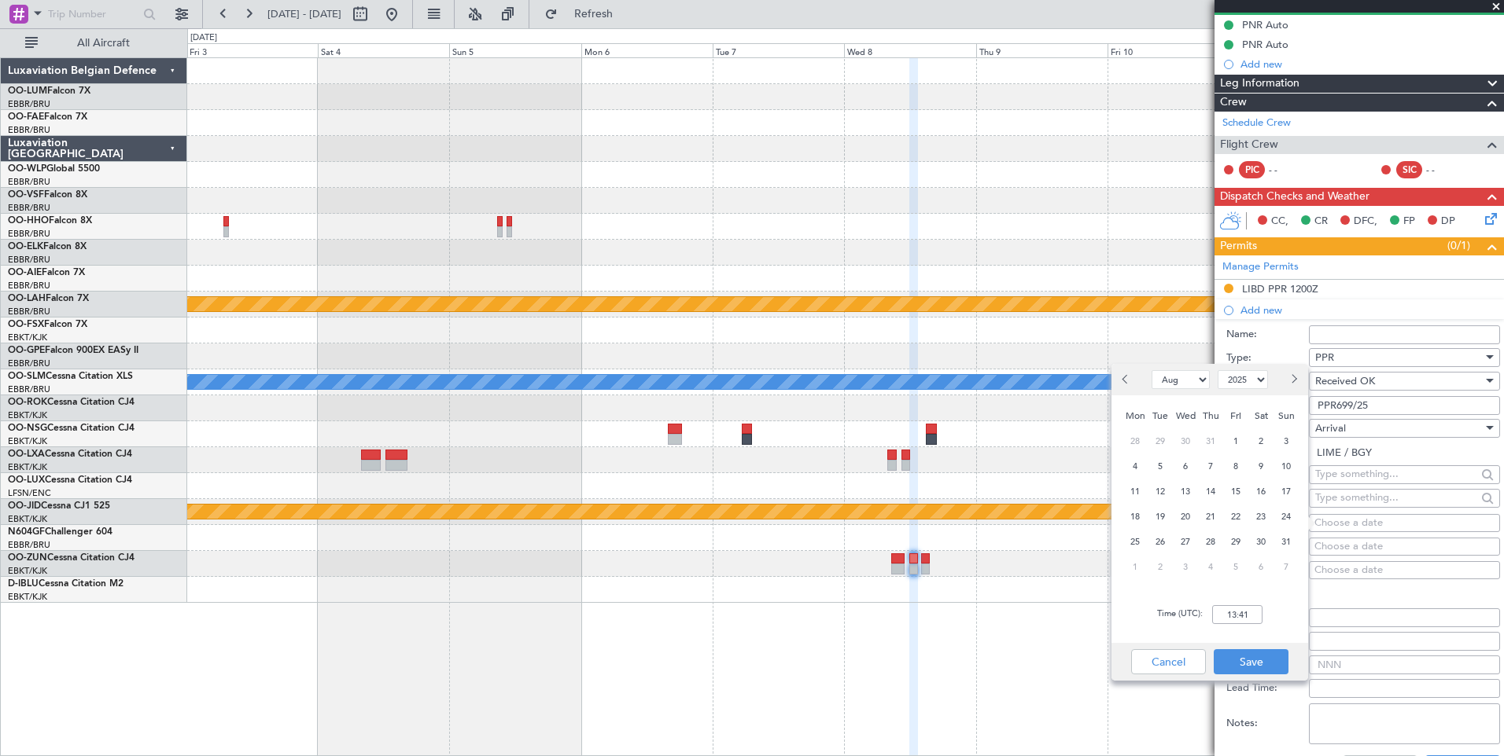
click at [1290, 377] on span "Next month" at bounding box center [1292, 378] width 9 height 9
select select "10"
click at [1182, 464] on span "8" at bounding box center [1186, 467] width 20 height 20
drag, startPoint x: 1253, startPoint y: 615, endPoint x: 1261, endPoint y: 605, distance: 12.9
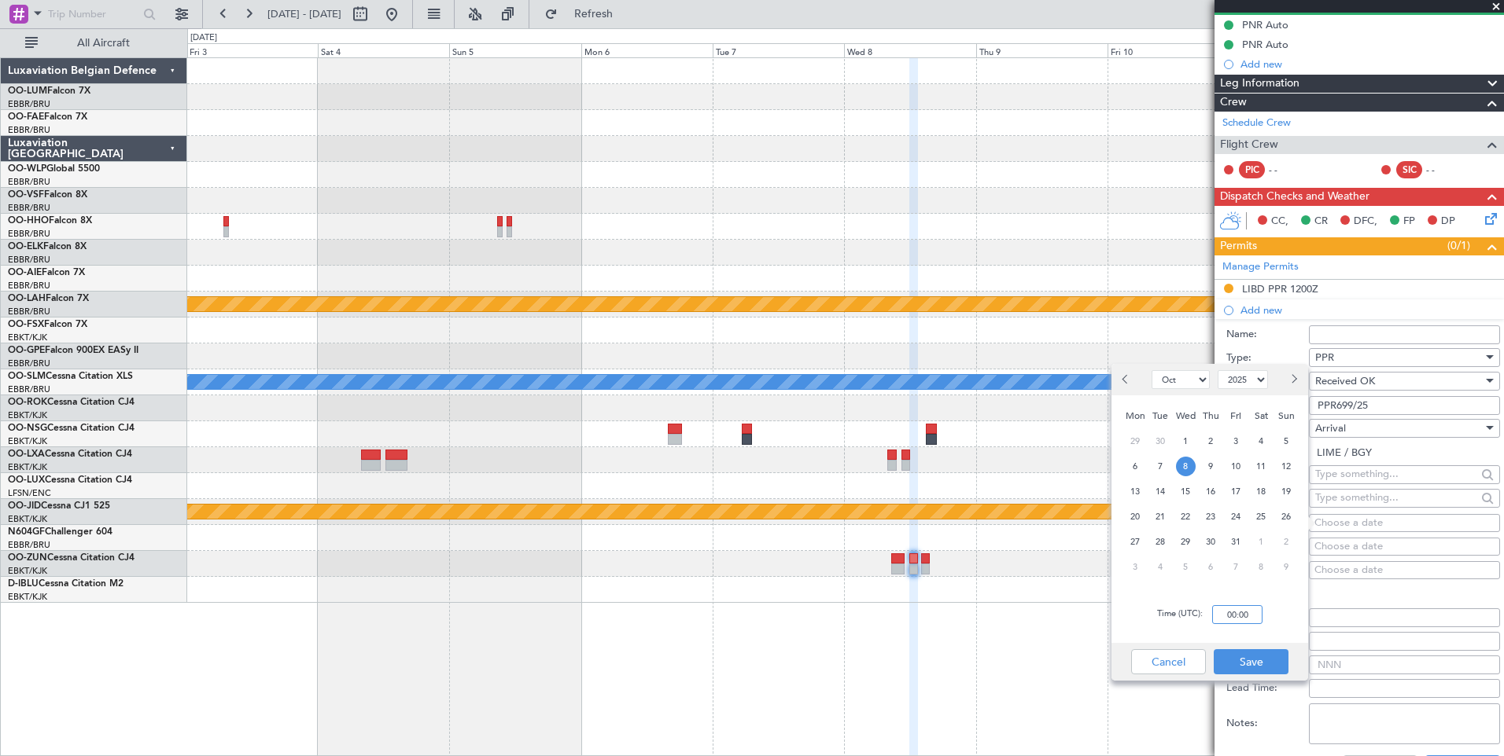
click at [1254, 613] on input "00:00" at bounding box center [1237, 614] width 50 height 19
type input "13:30"
click at [1263, 660] on button "Save" at bounding box center [1250, 662] width 75 height 25
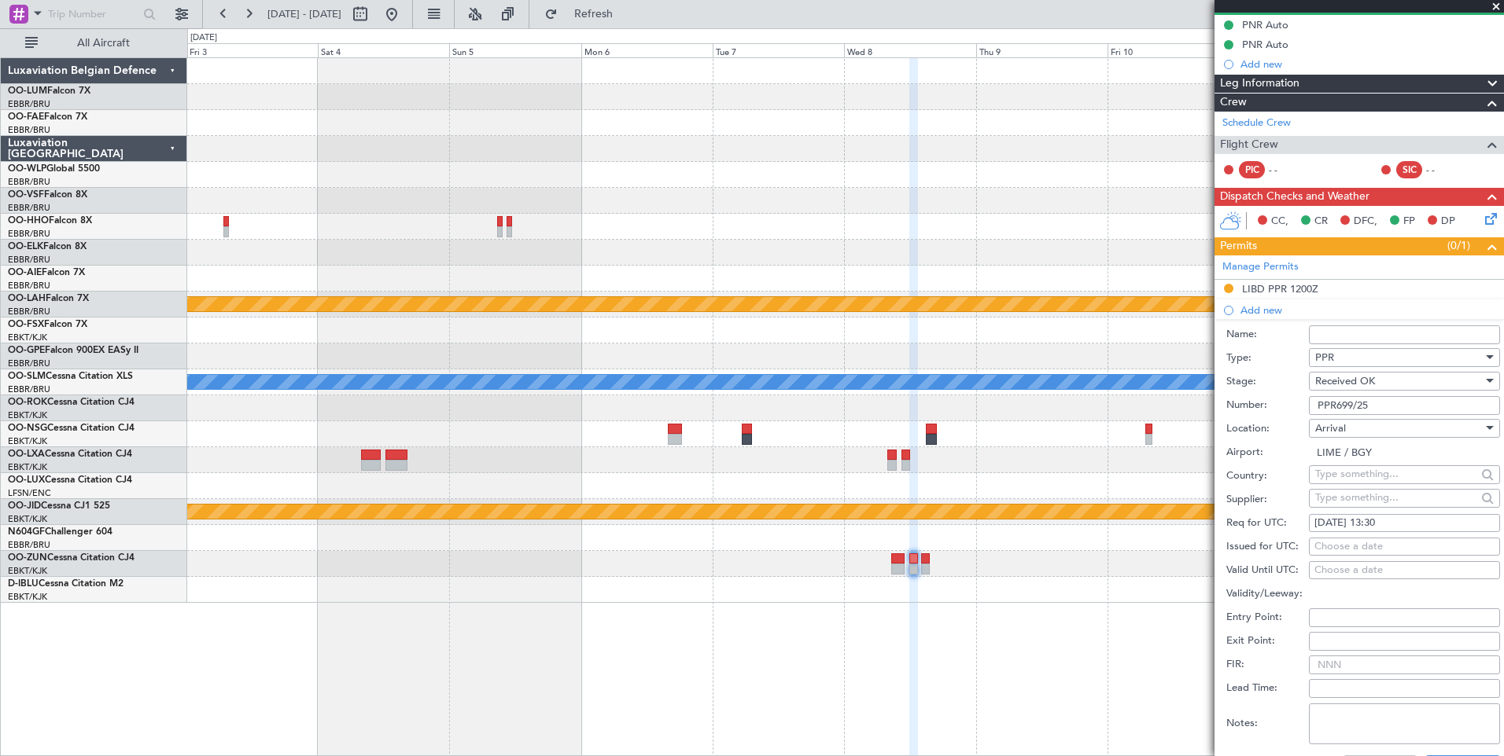
click at [1386, 546] on div "Choose a date" at bounding box center [1404, 547] width 180 height 16
select select "8"
select select "2025"
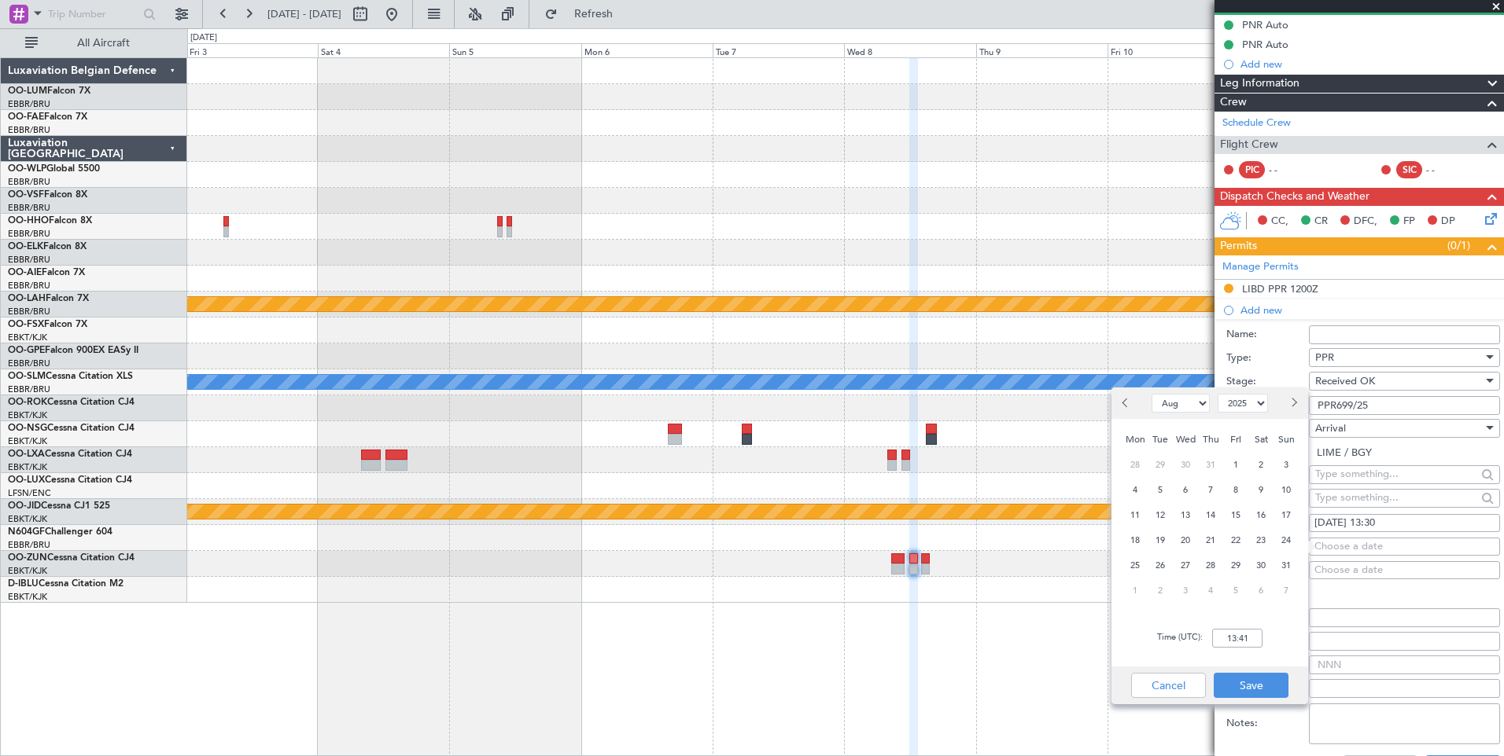
click at [1297, 409] on button "Next month" at bounding box center [1292, 403] width 17 height 25
select select "10"
click at [1182, 493] on span "8" at bounding box center [1186, 490] width 20 height 20
click at [1225, 628] on div "Time (UTC): 00:00" at bounding box center [1209, 638] width 197 height 57
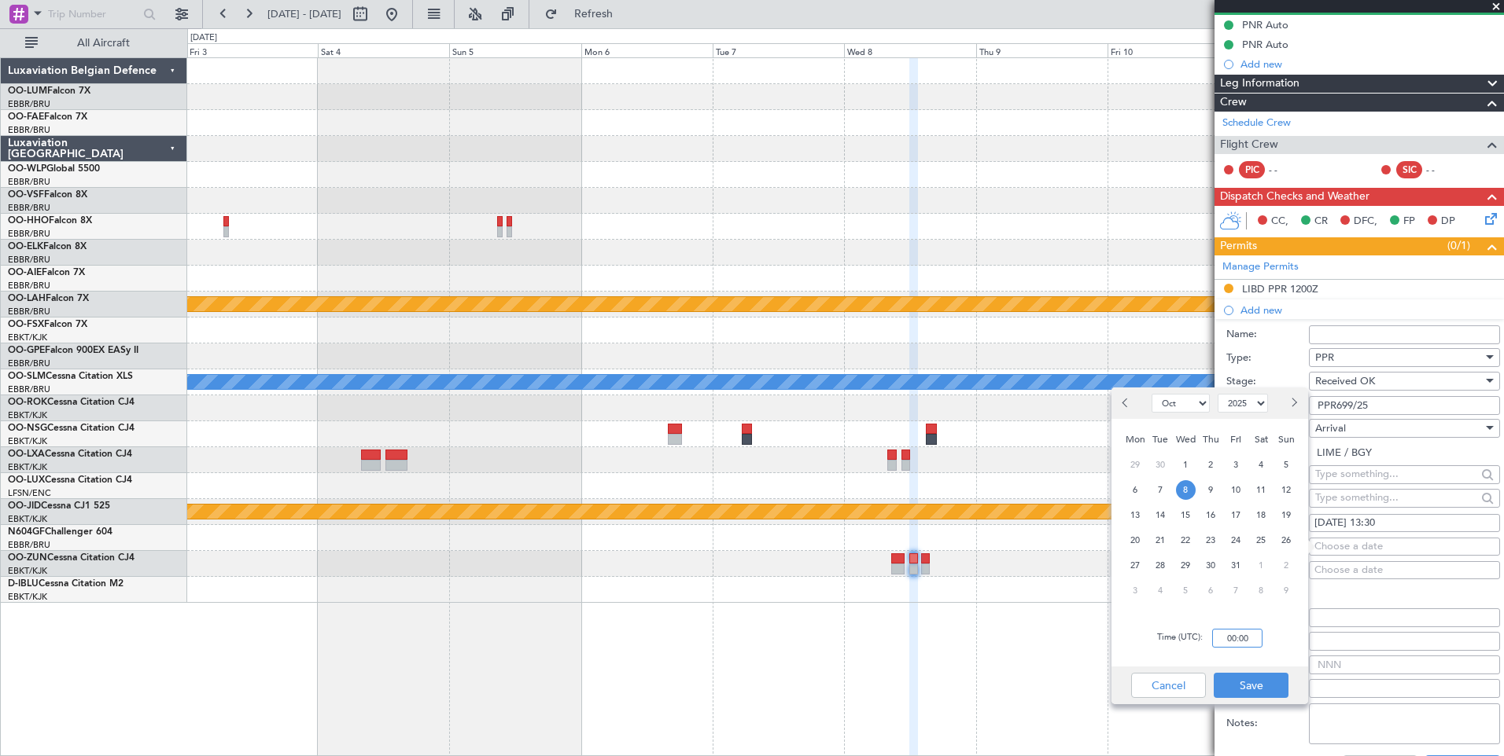
drag, startPoint x: 1242, startPoint y: 635, endPoint x: 1250, endPoint y: 626, distance: 11.8
click at [1243, 635] on input "00:00" at bounding box center [1237, 638] width 50 height 19
type input "13:30"
click at [1247, 680] on button "Save" at bounding box center [1250, 685] width 75 height 25
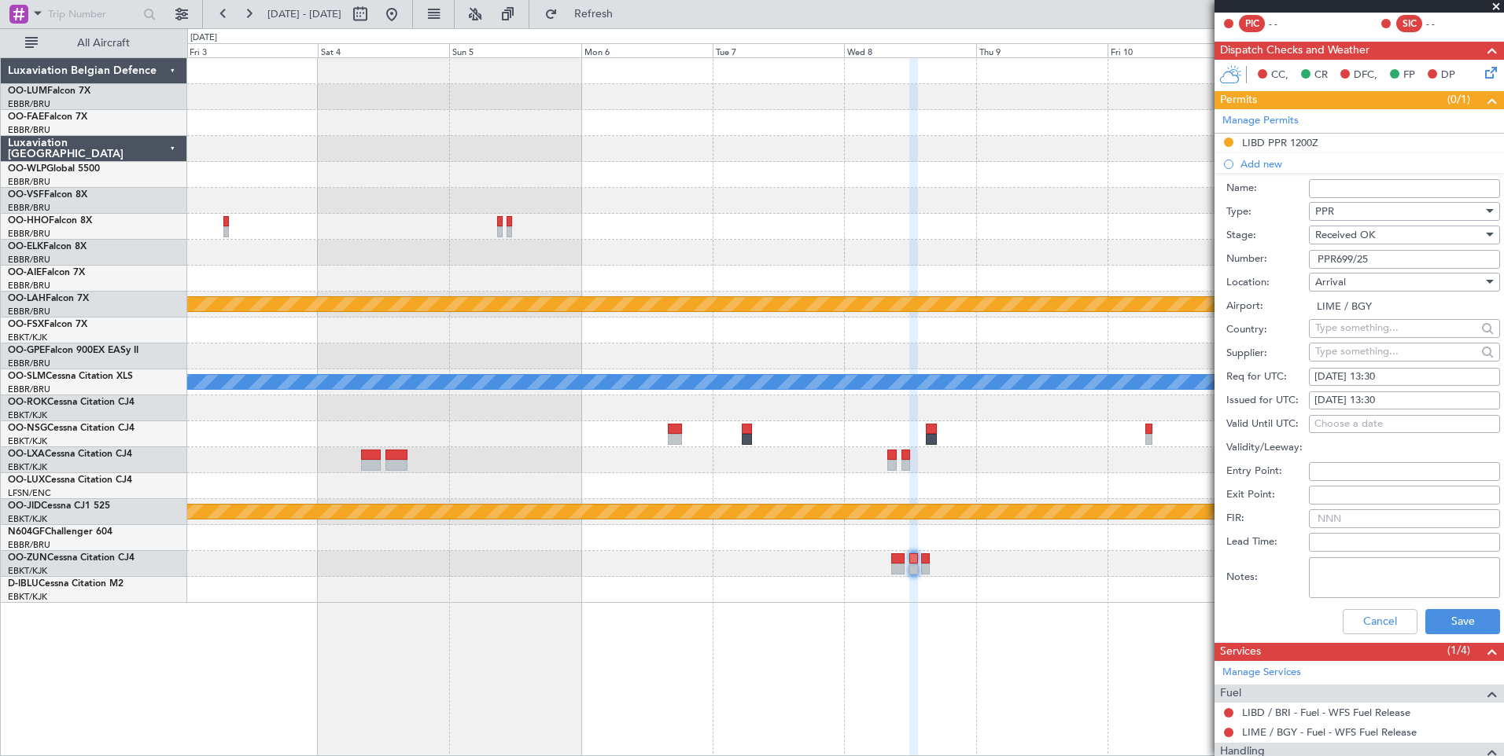
scroll to position [393, 0]
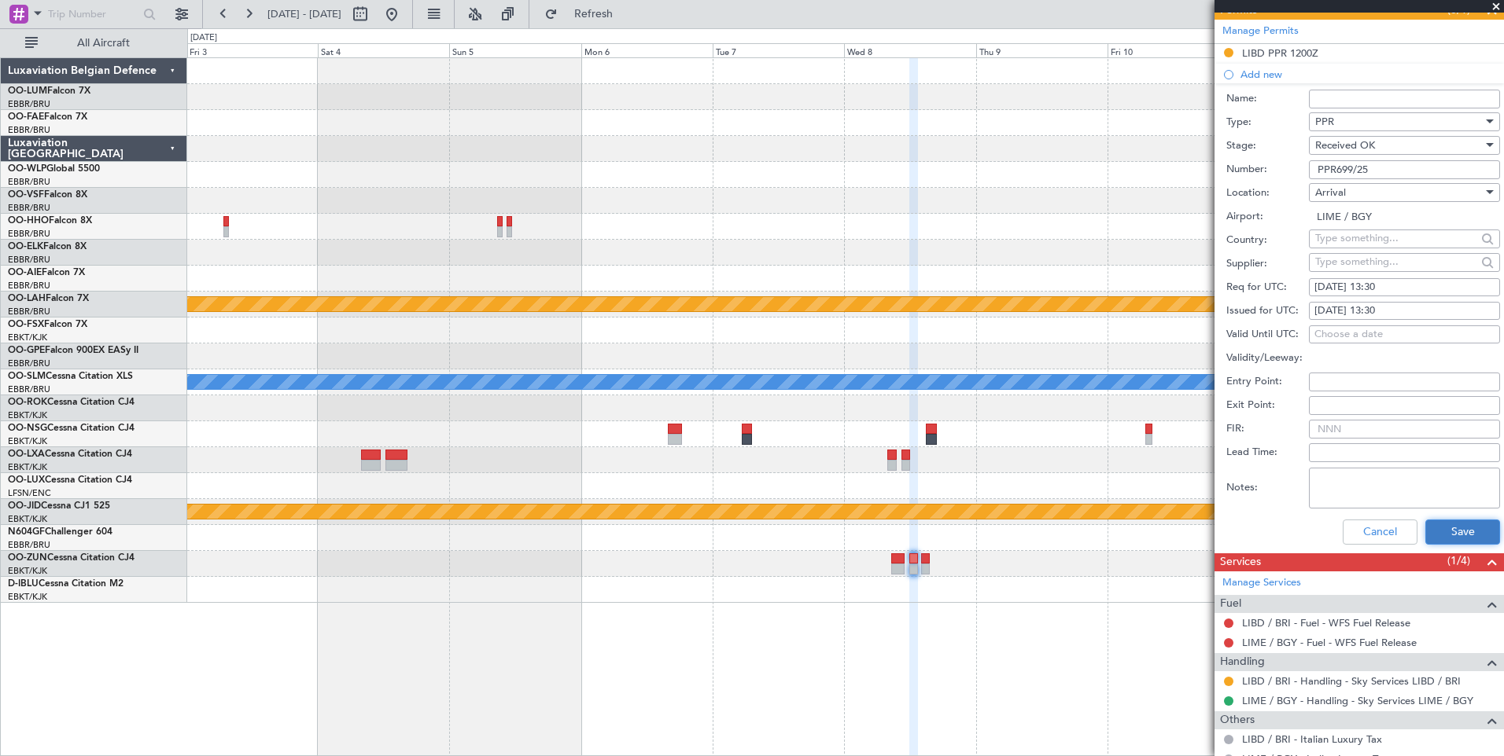
click at [1471, 527] on button "Save" at bounding box center [1462, 532] width 75 height 25
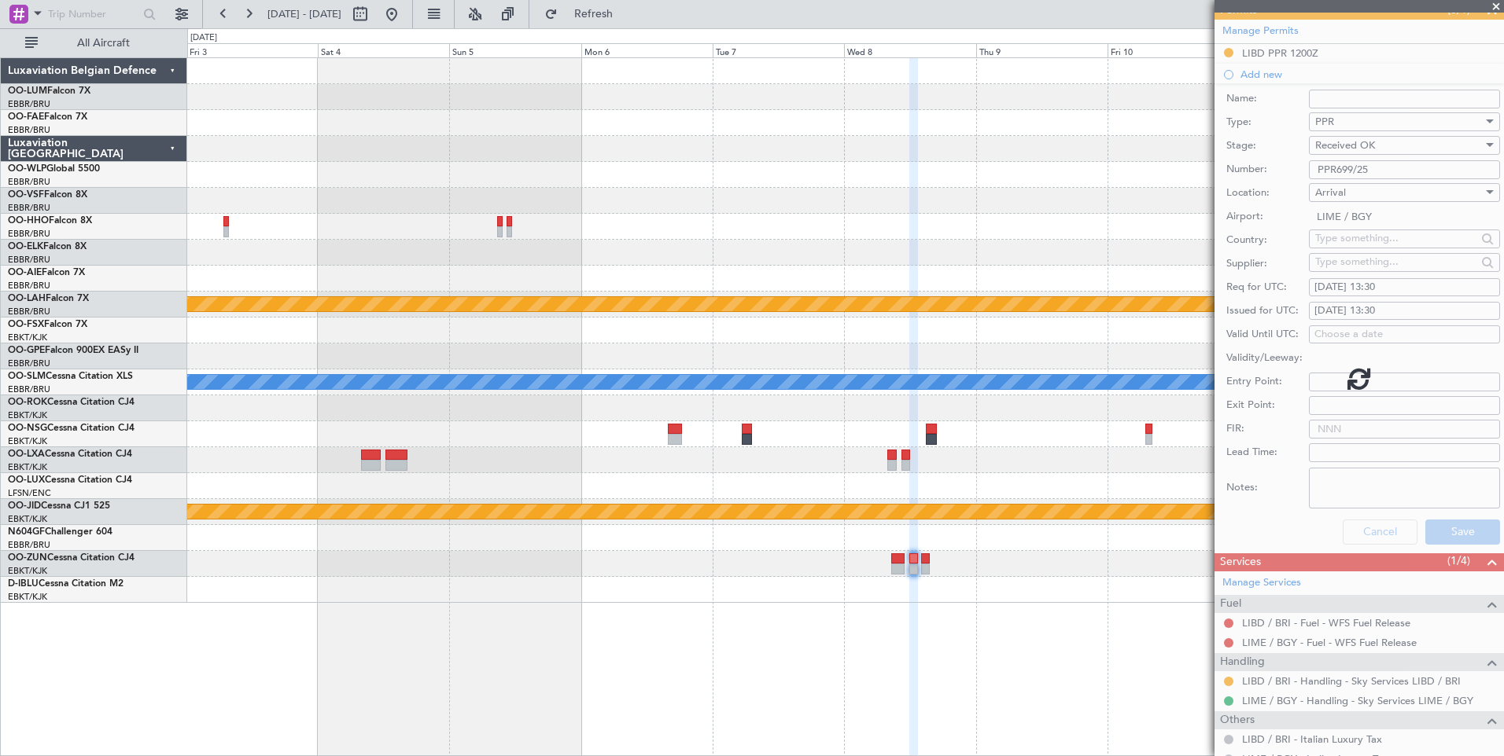
scroll to position [283, 0]
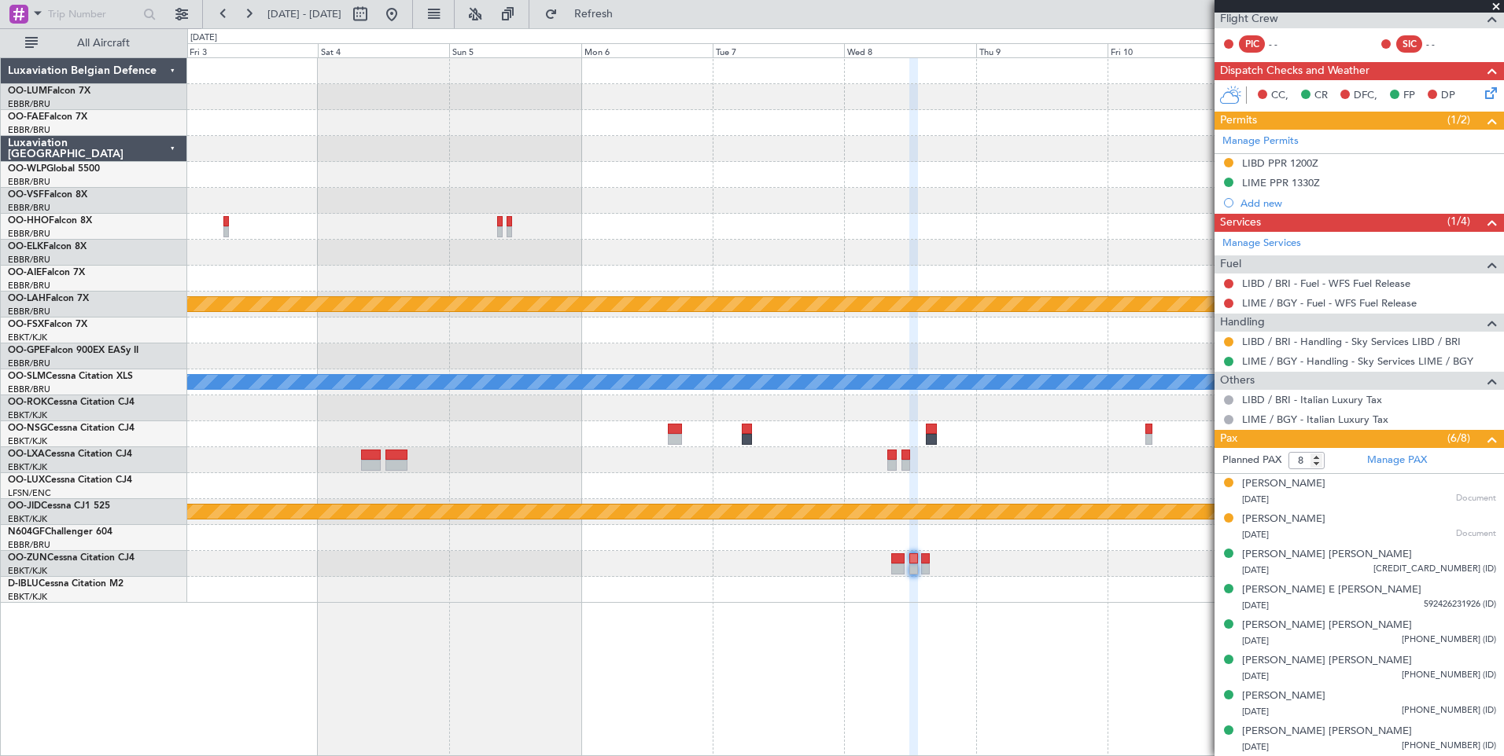
click at [931, 561] on div at bounding box center [845, 564] width 1316 height 26
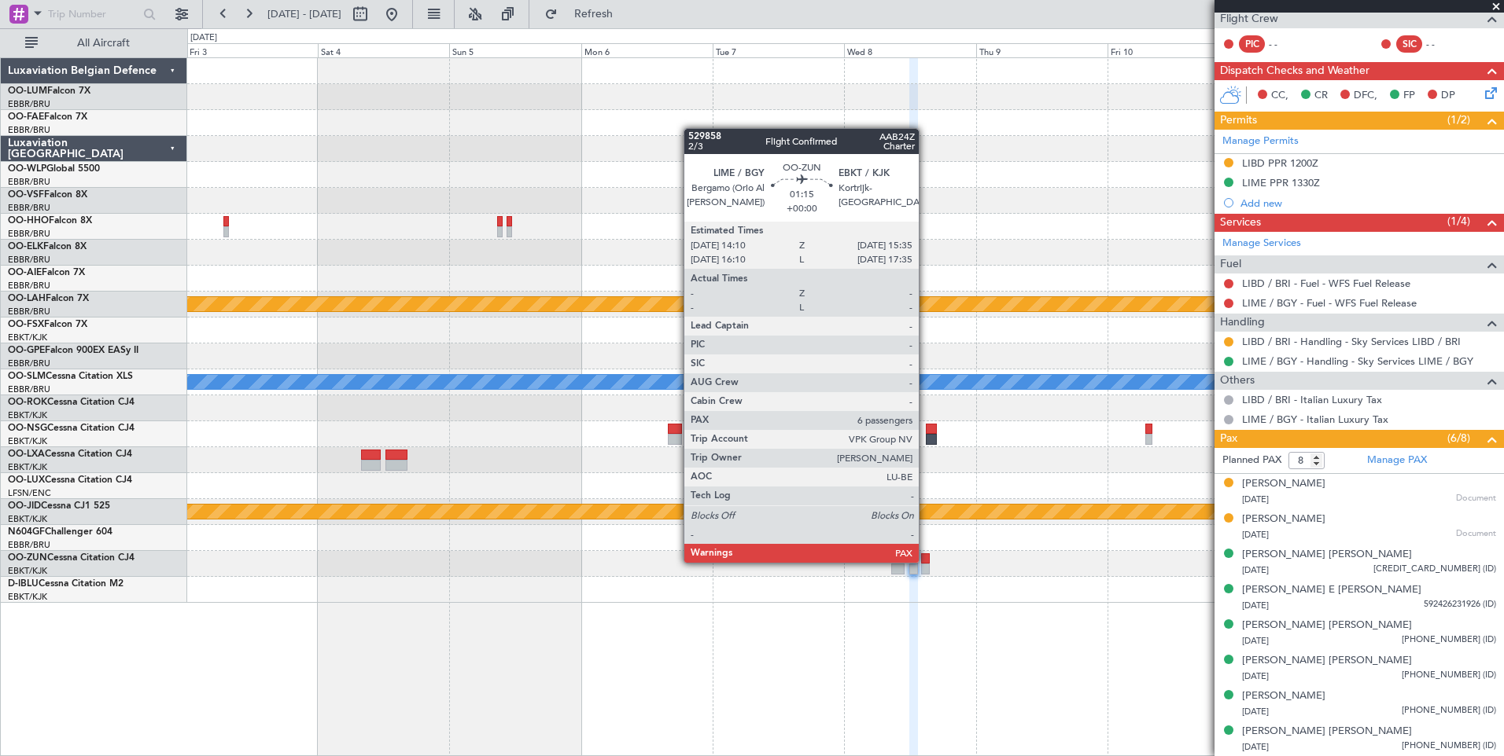
click at [924, 562] on div at bounding box center [925, 559] width 8 height 11
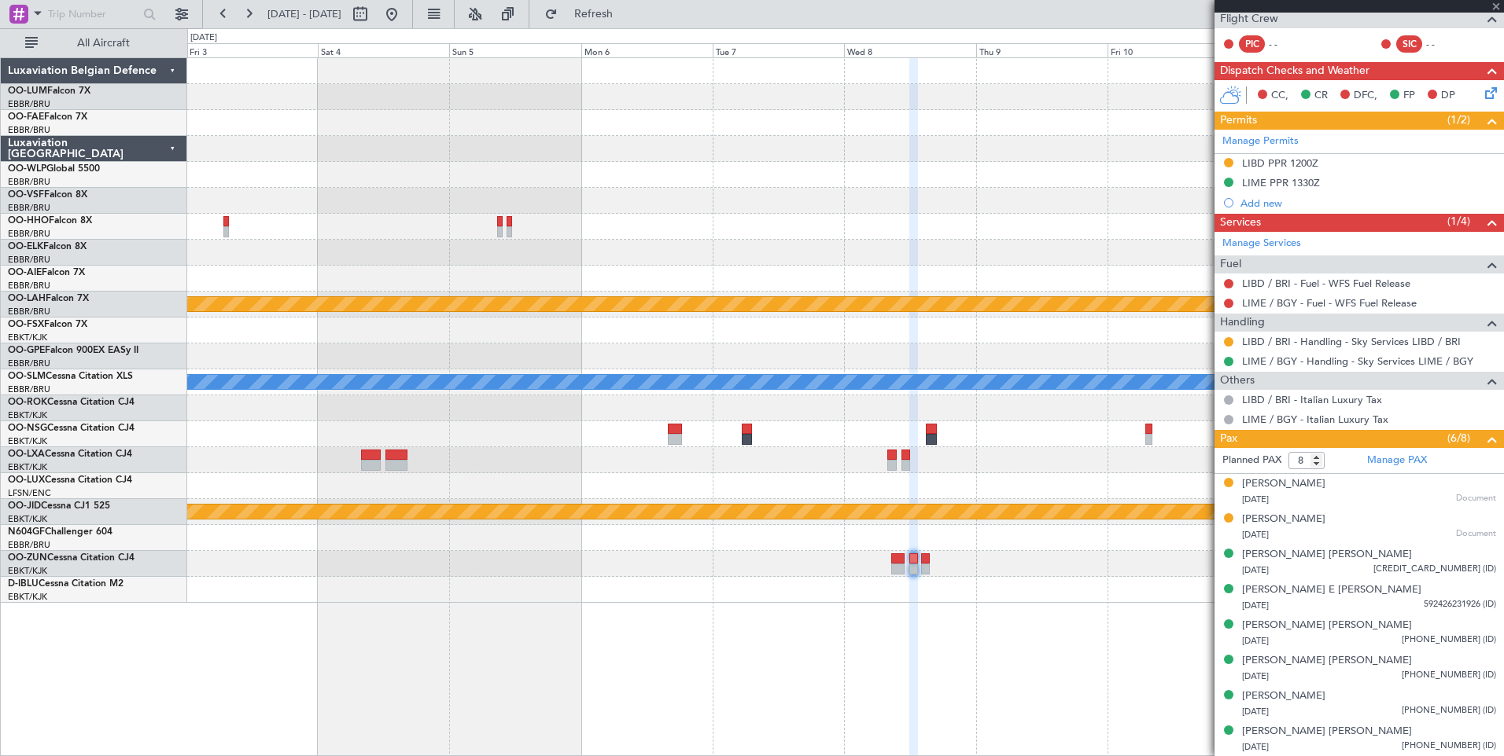
type input "6"
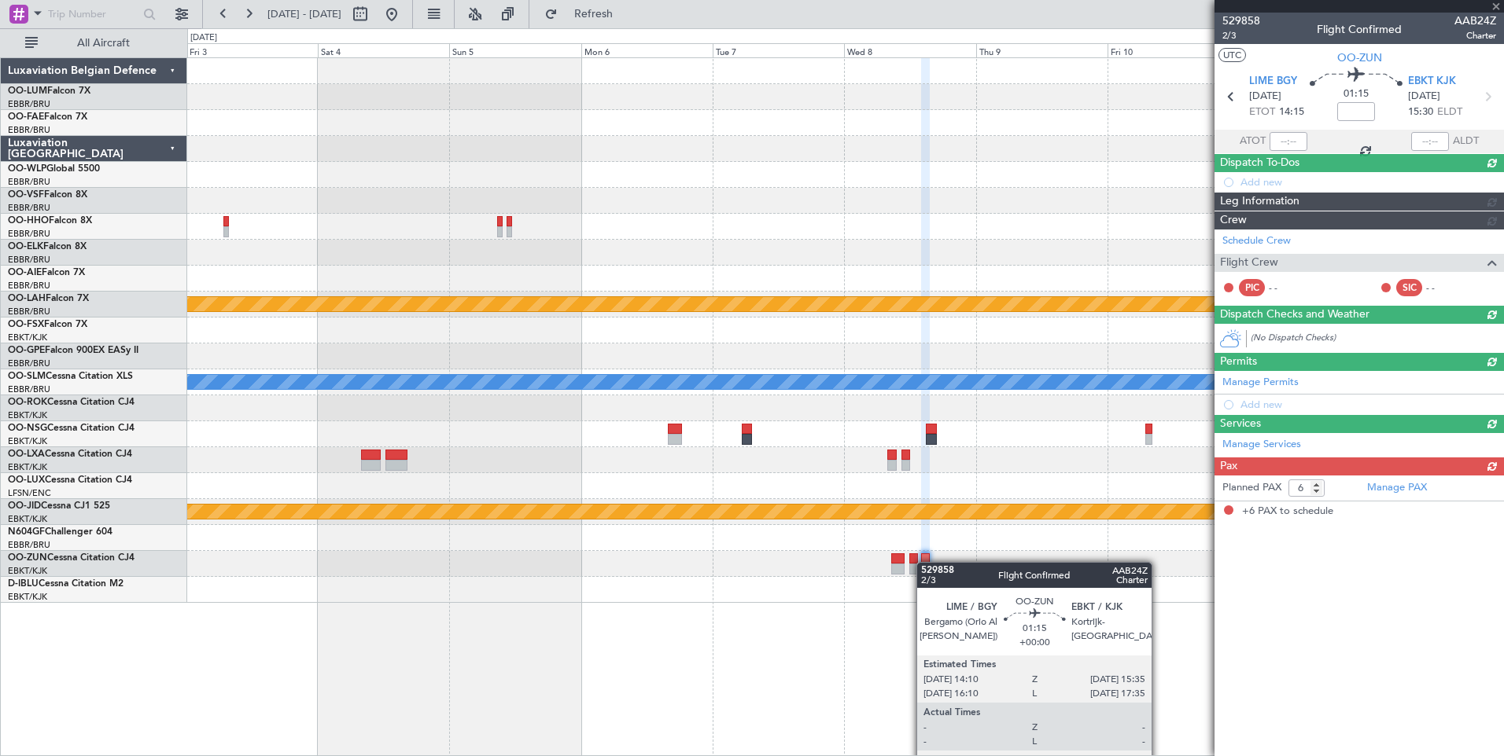
scroll to position [0, 0]
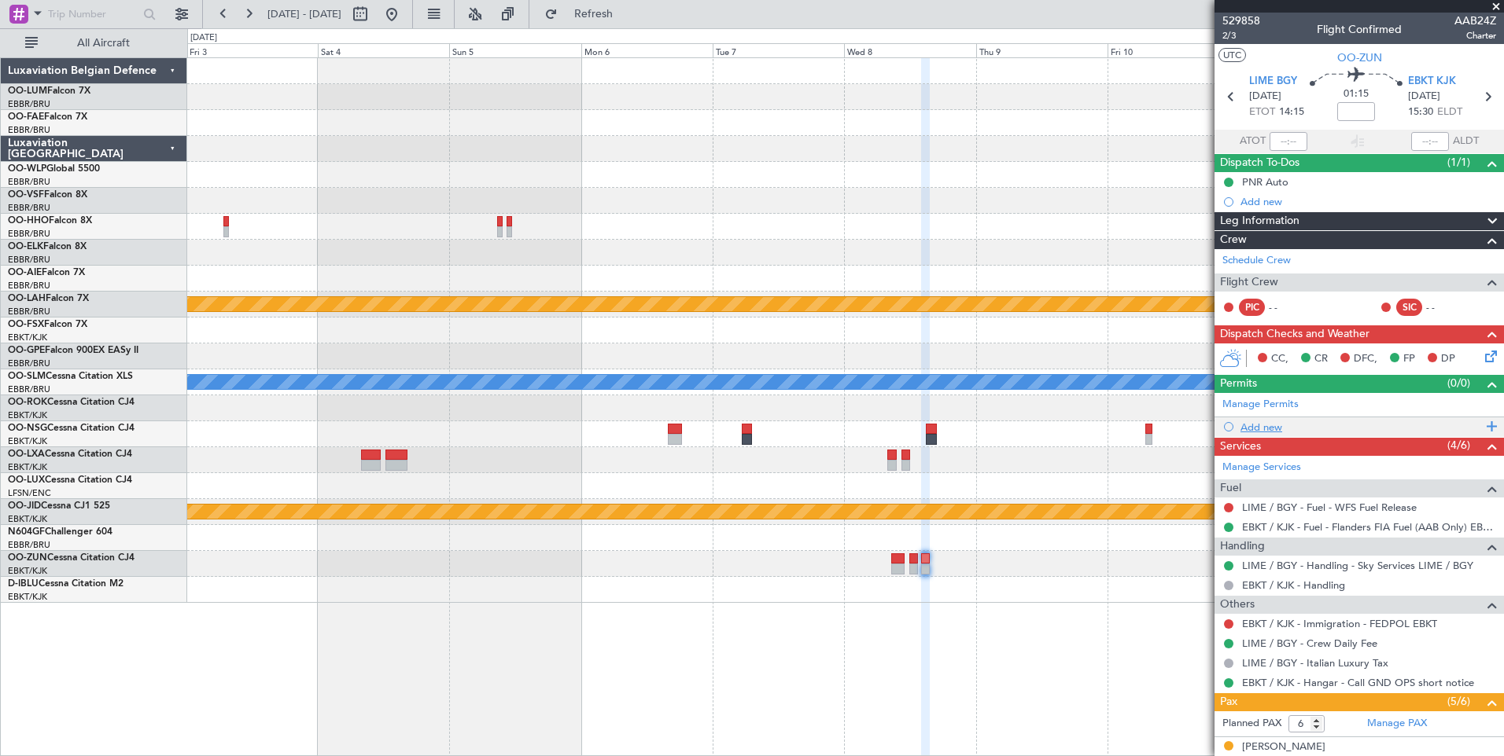
click at [1269, 432] on div "Add new" at bounding box center [1360, 427] width 241 height 13
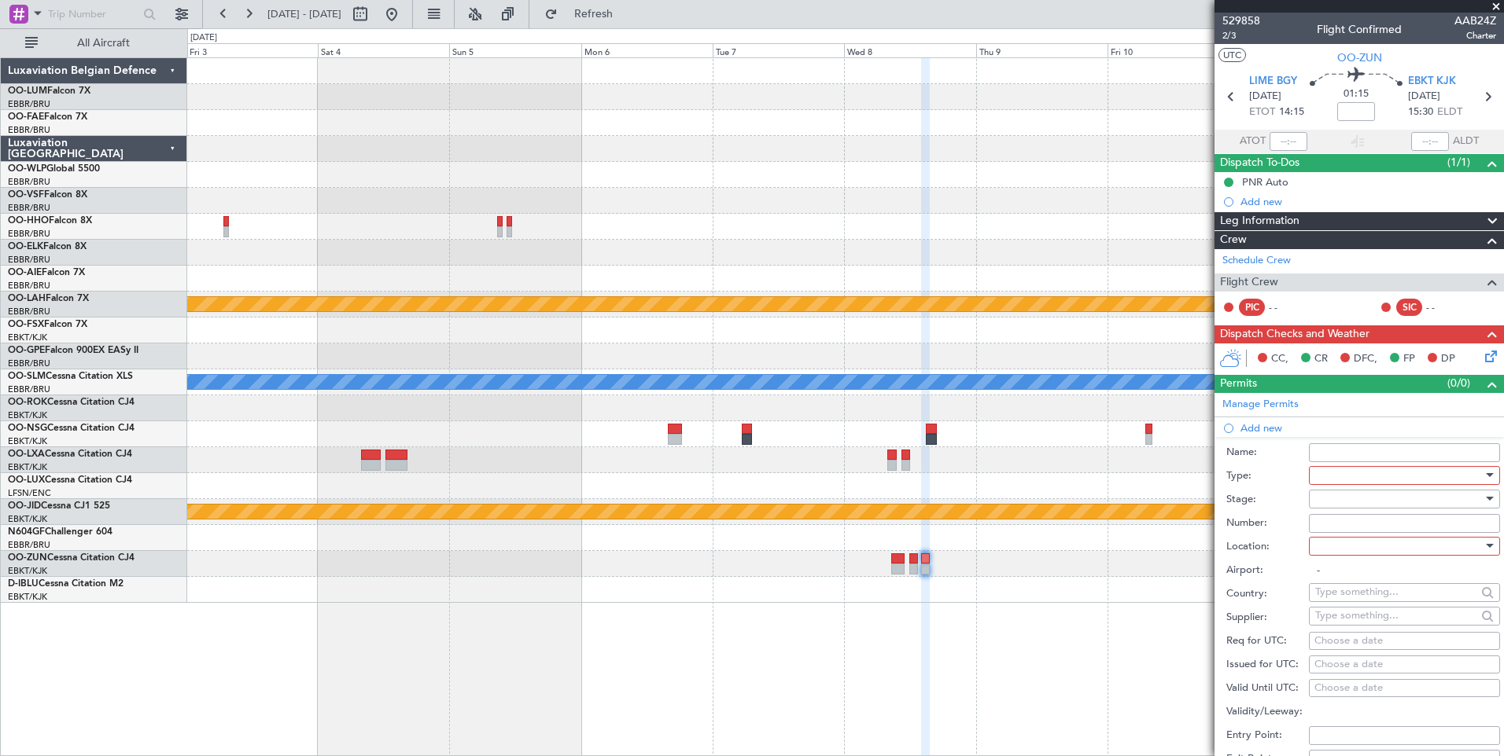
click at [1345, 473] on div at bounding box center [1398, 476] width 167 height 24
click at [1335, 628] on span "PPR" at bounding box center [1398, 633] width 165 height 24
click at [1342, 550] on div at bounding box center [1398, 547] width 167 height 24
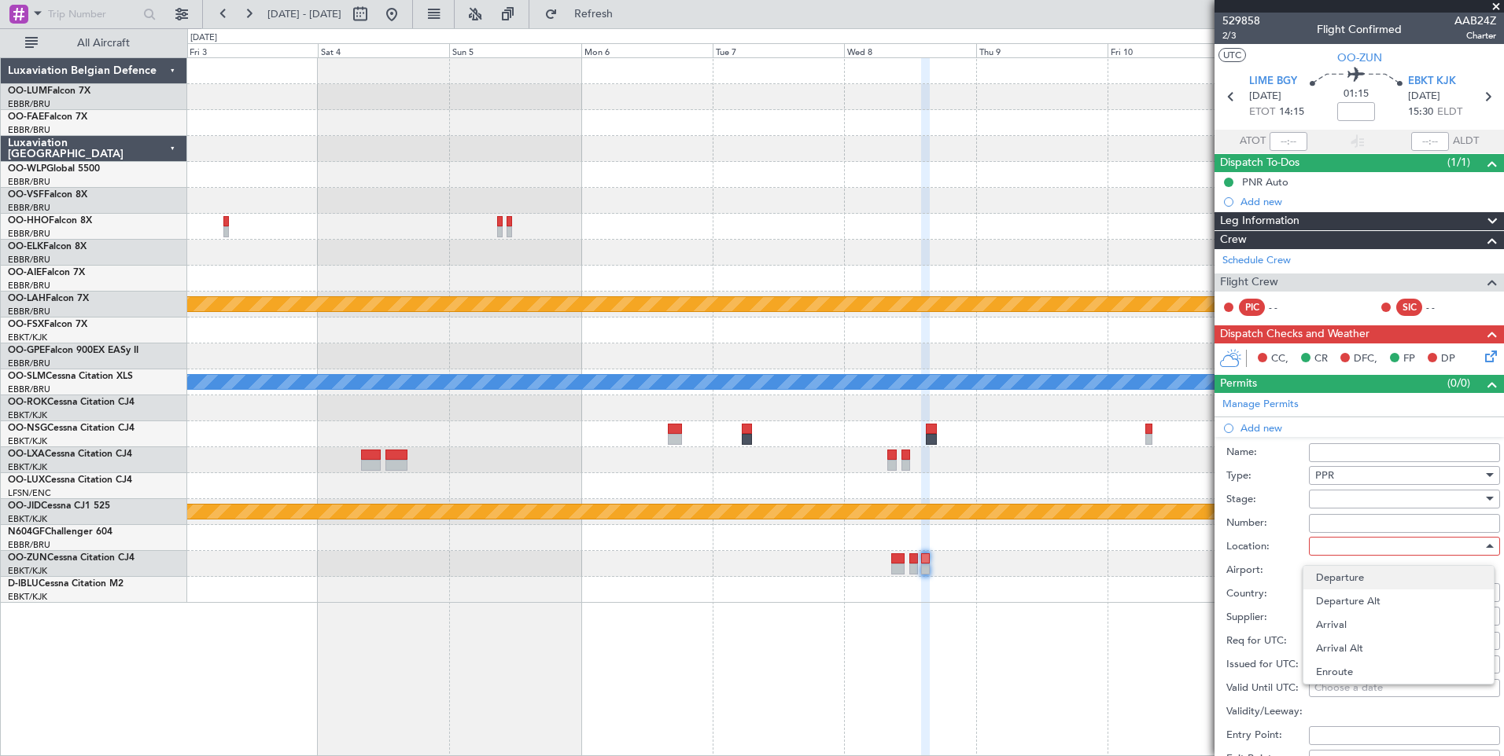
click at [1338, 581] on span "Departure" at bounding box center [1398, 578] width 165 height 24
type input "LIME / BGY"
click at [1356, 501] on div at bounding box center [1398, 500] width 167 height 24
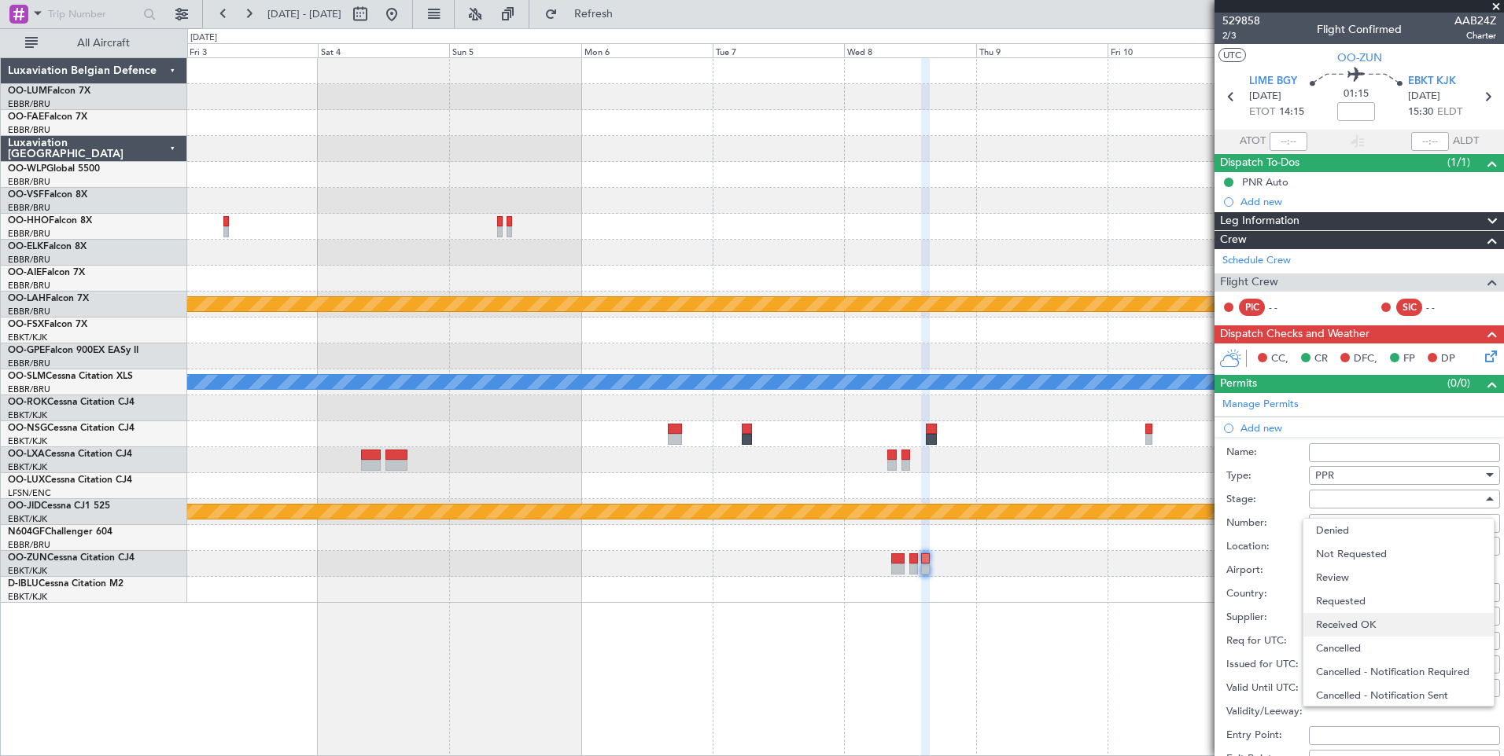
click at [1335, 620] on span "Received OK" at bounding box center [1398, 625] width 165 height 24
paste input "PPR699/25"
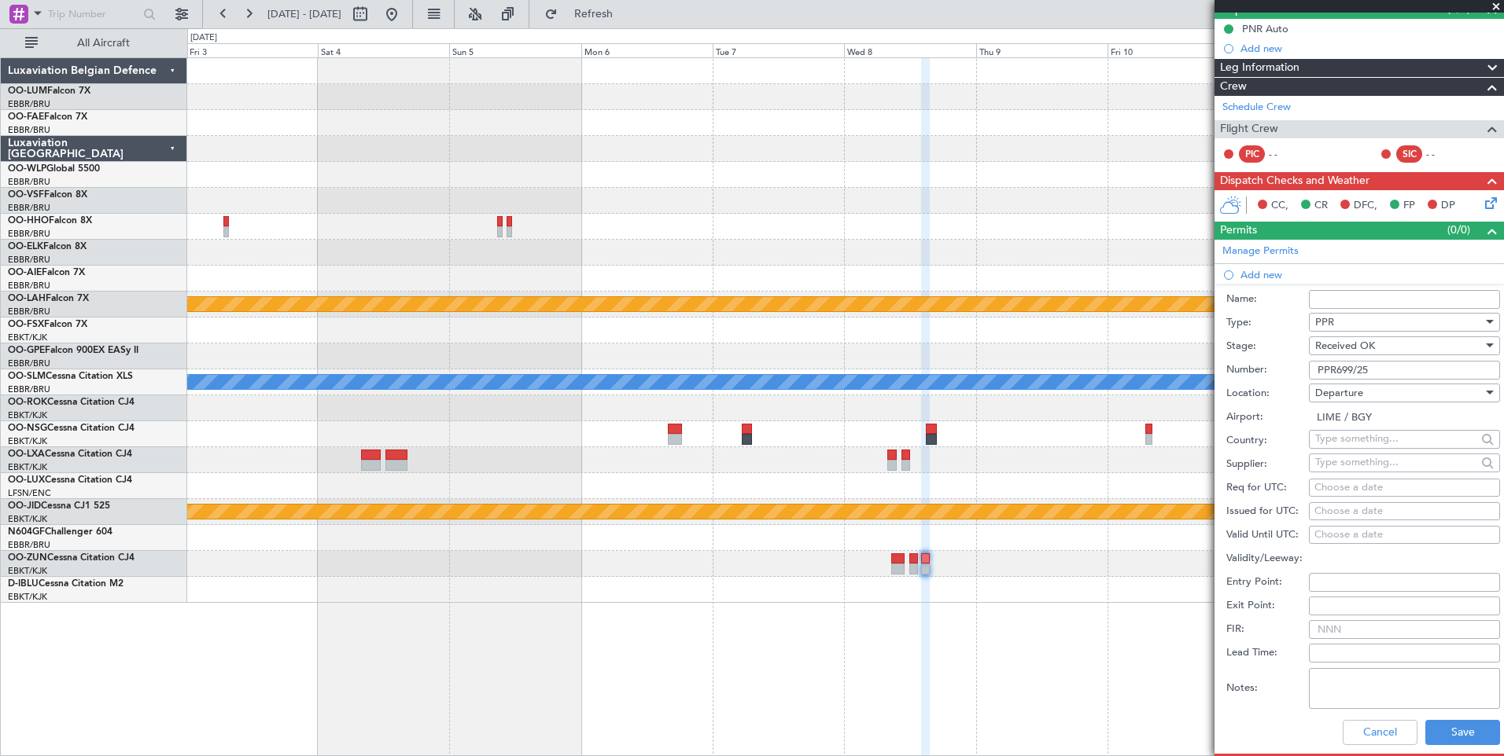
scroll to position [157, 0]
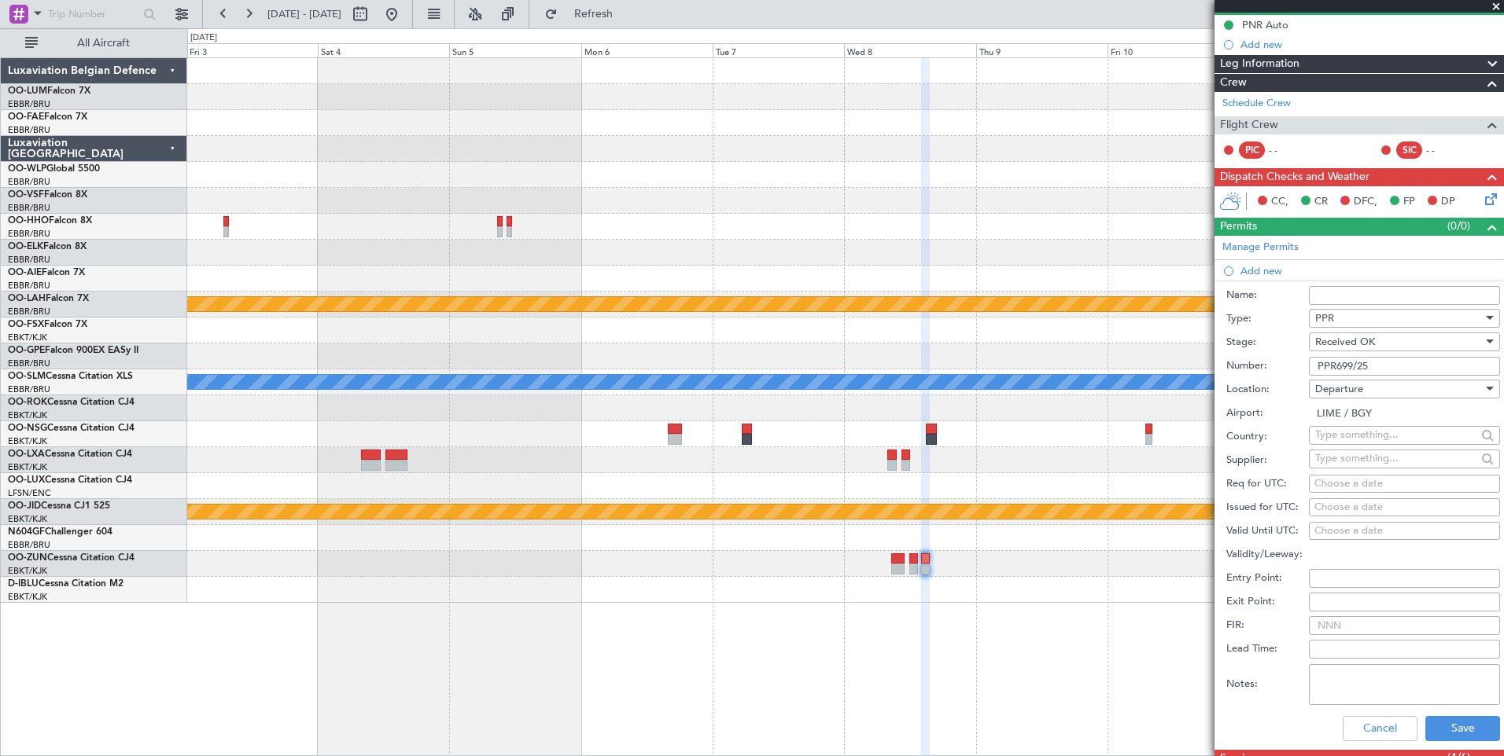
type input "PPR699/25"
click at [1342, 487] on div "Choose a date" at bounding box center [1404, 485] width 180 height 16
select select "8"
select select "2025"
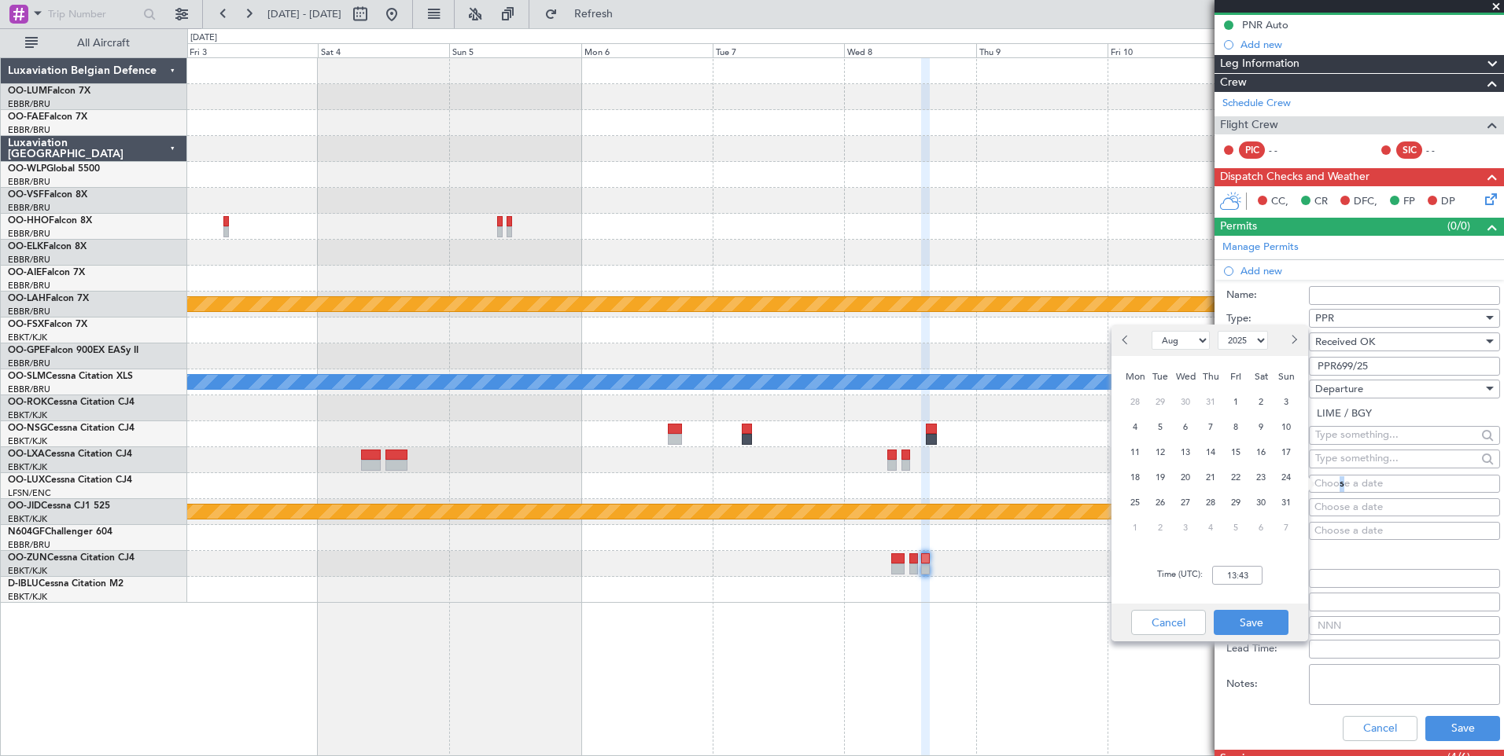
click at [1290, 341] on span "Next month" at bounding box center [1292, 339] width 9 height 9
select select "10"
click at [1187, 425] on span "8" at bounding box center [1186, 428] width 20 height 20
click at [1233, 578] on input "00:00" at bounding box center [1237, 575] width 50 height 19
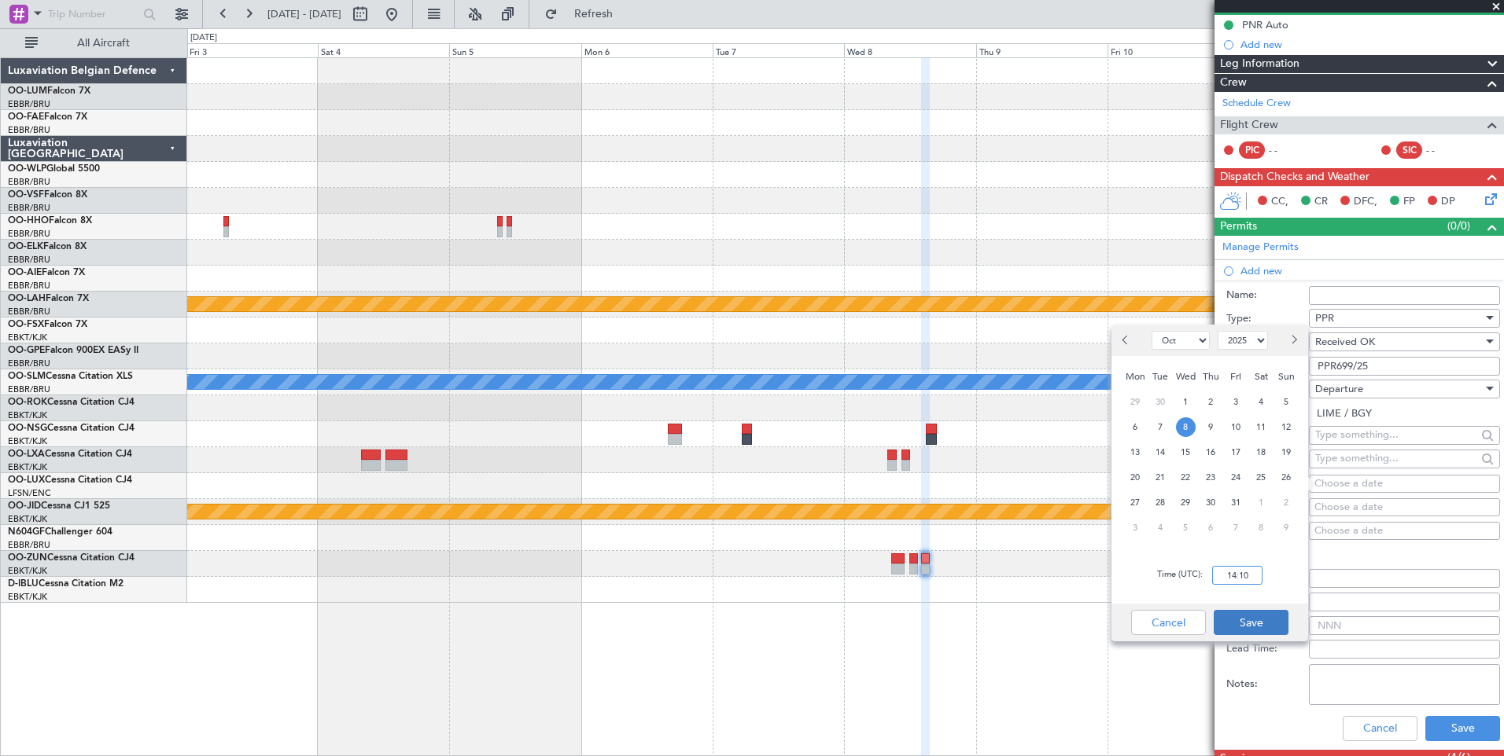
type input "14:10"
click at [1242, 627] on button "Save" at bounding box center [1250, 622] width 75 height 25
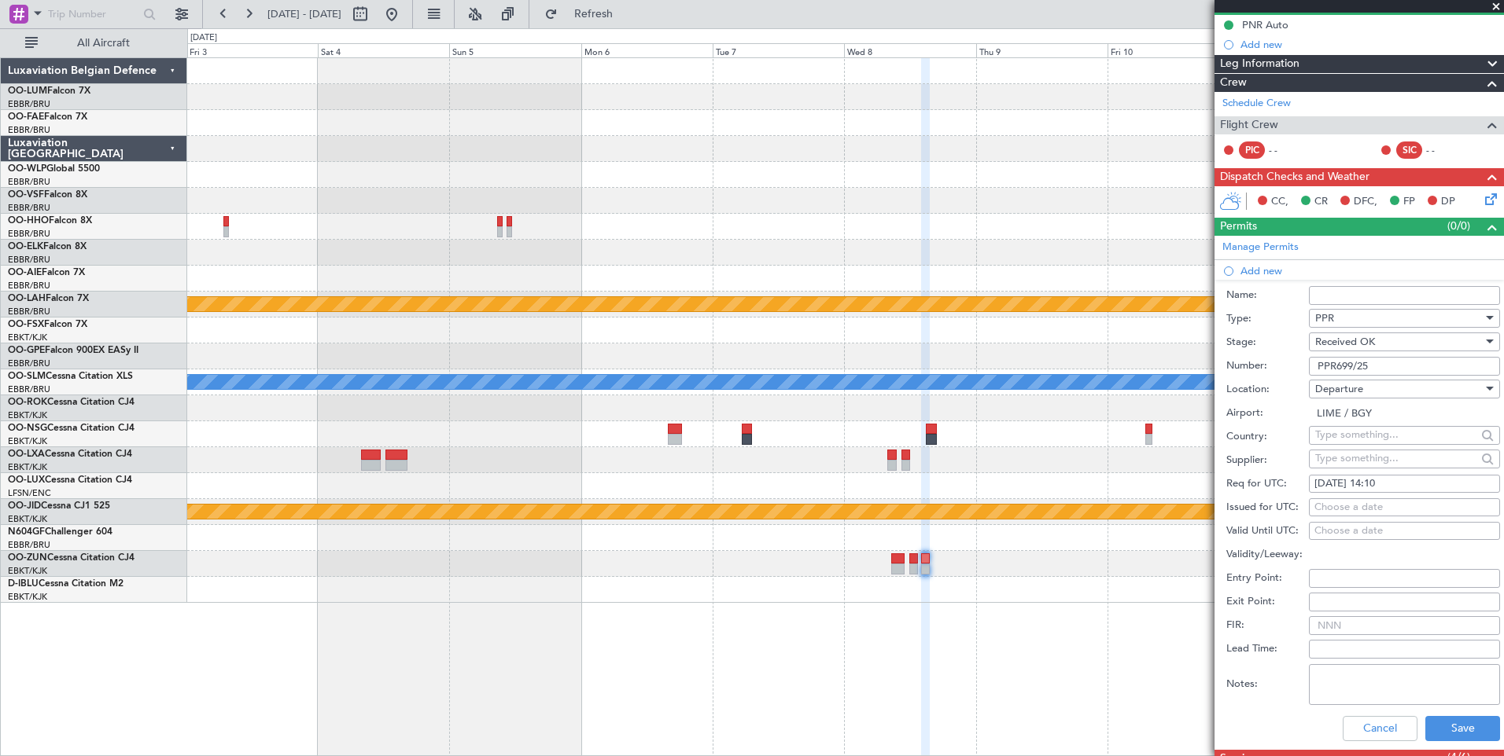
click at [1340, 507] on div "Choose a date" at bounding box center [1404, 508] width 180 height 16
select select "8"
select select "2025"
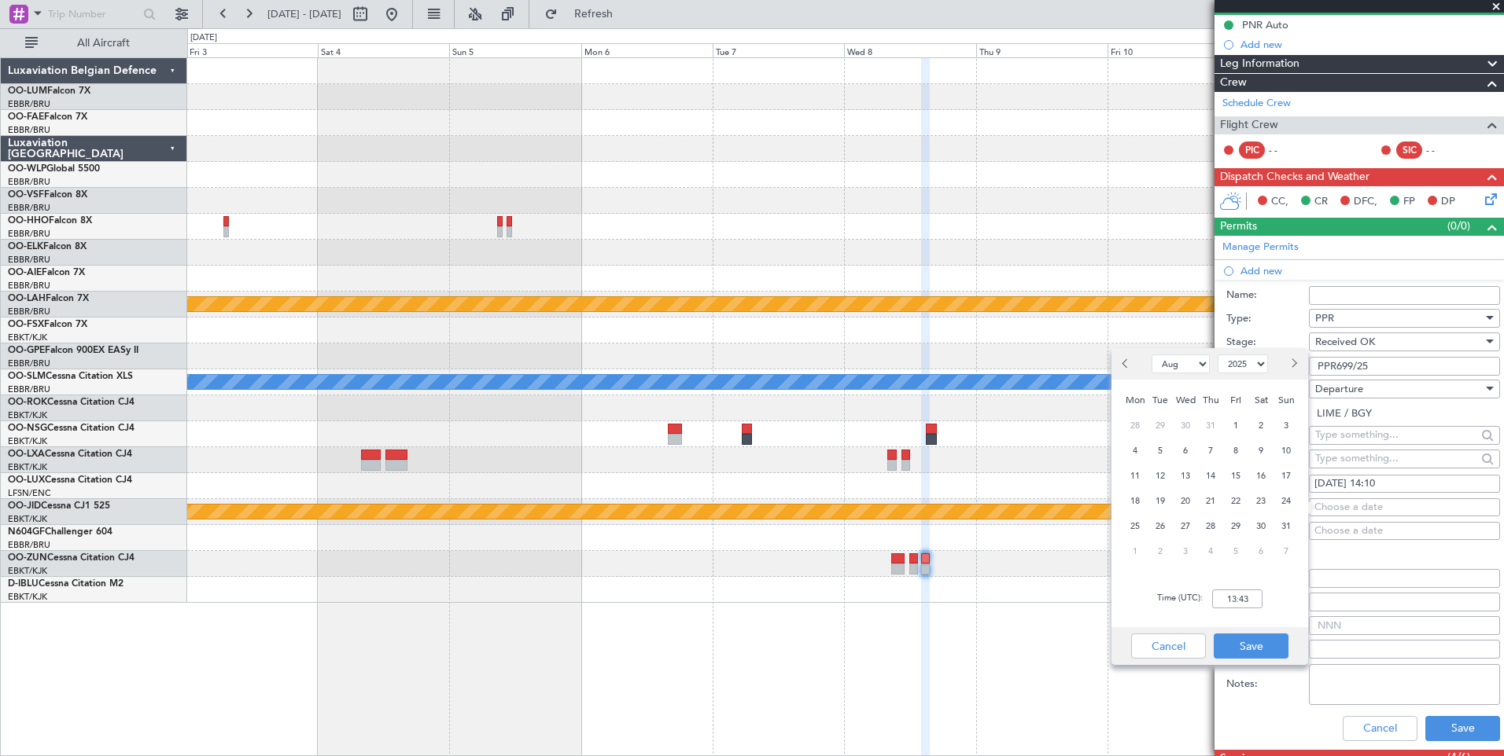
click at [1298, 365] on button "Next month" at bounding box center [1292, 363] width 17 height 25
click at [1297, 365] on button "Next month" at bounding box center [1292, 363] width 17 height 25
select select "10"
click at [1185, 451] on span "8" at bounding box center [1186, 451] width 20 height 20
click at [1231, 605] on input "00:00" at bounding box center [1237, 599] width 50 height 19
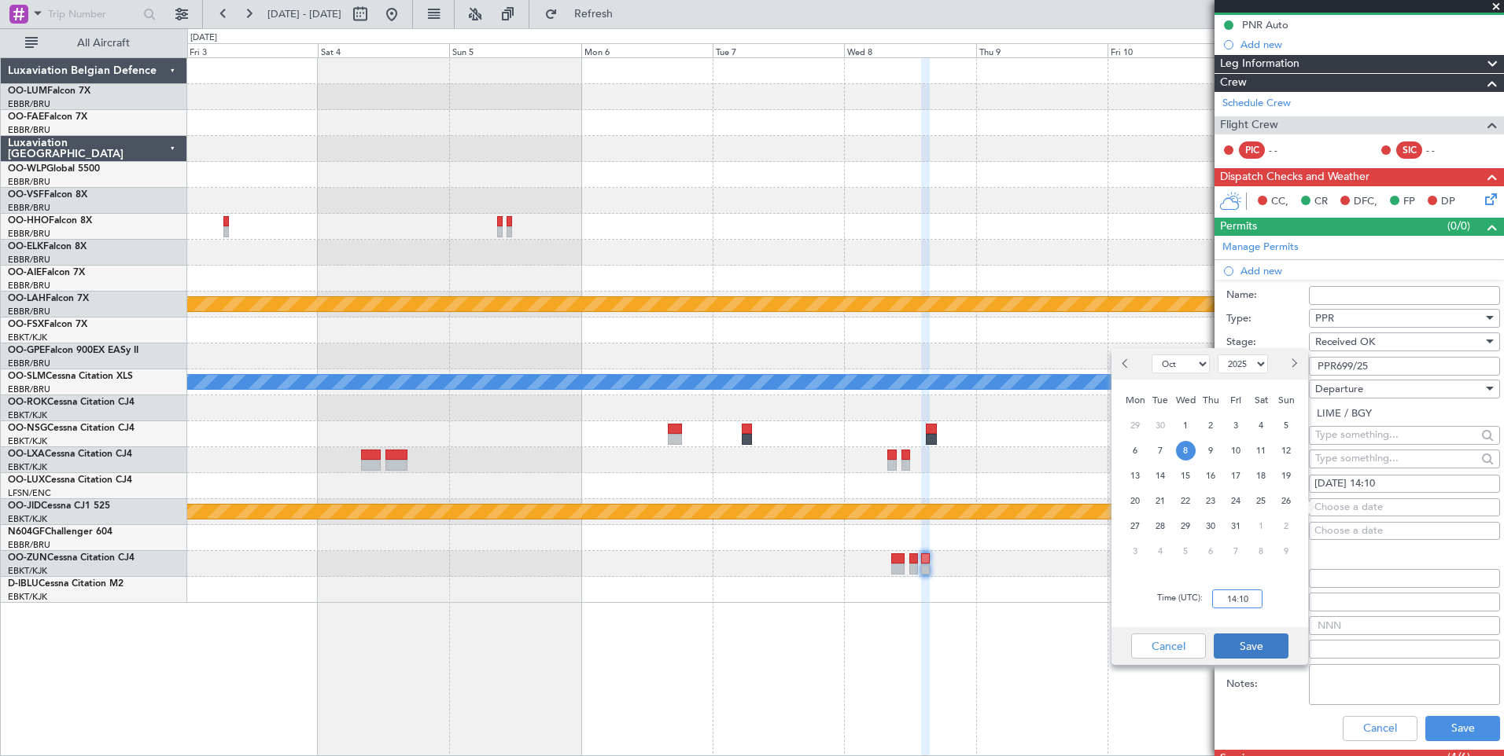
type input "14:10"
click at [1276, 650] on button "Save" at bounding box center [1250, 646] width 75 height 25
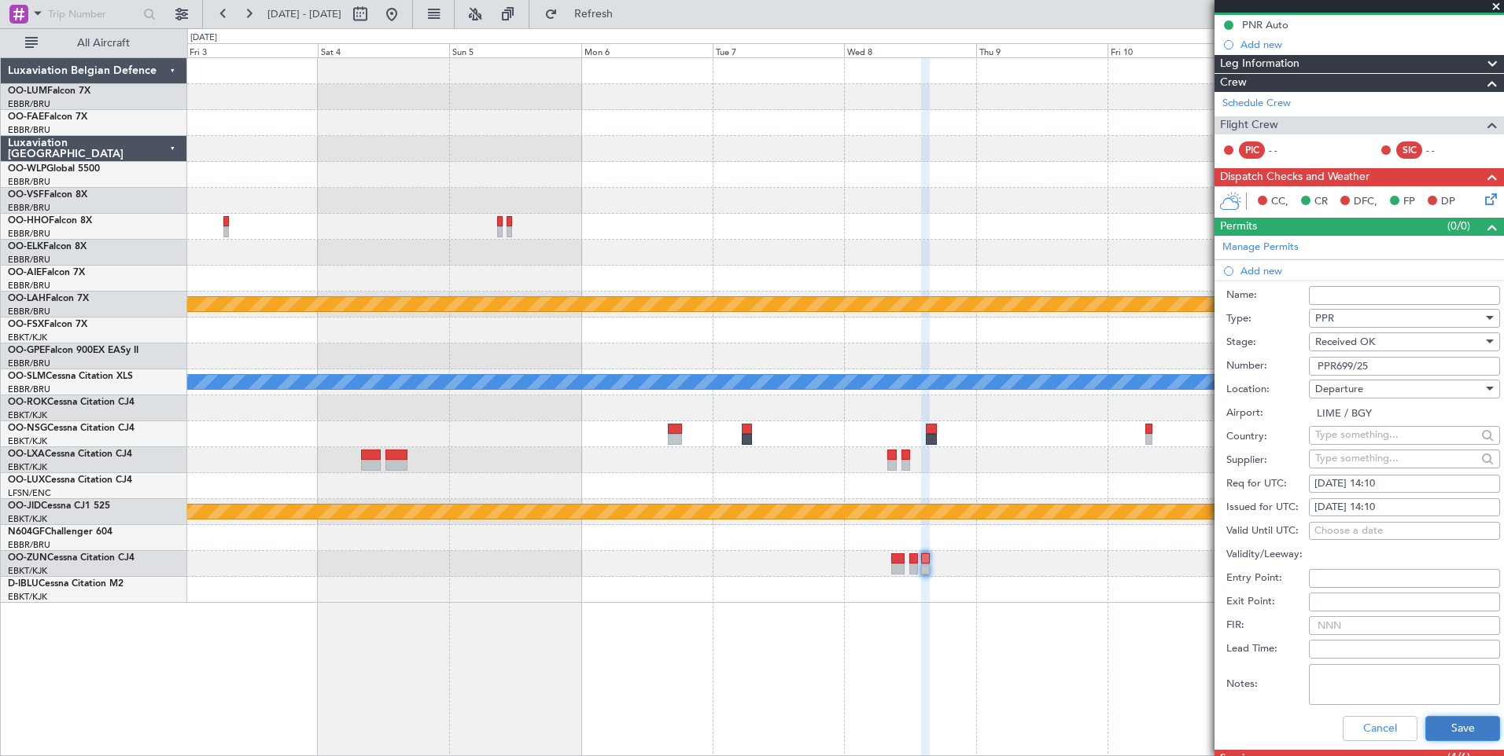
click at [1445, 727] on button "Save" at bounding box center [1462, 728] width 75 height 25
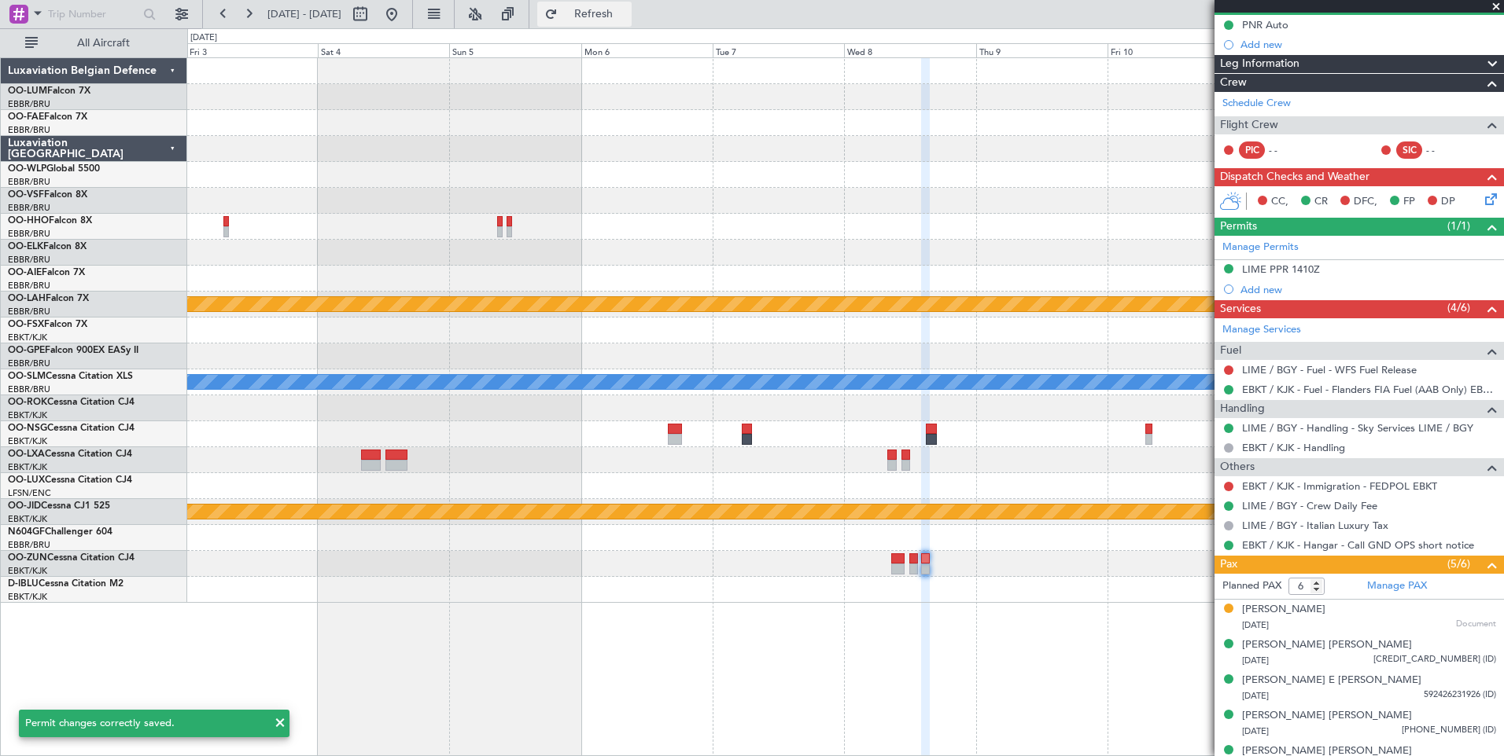
click at [627, 18] on span "Refresh" at bounding box center [594, 14] width 66 height 11
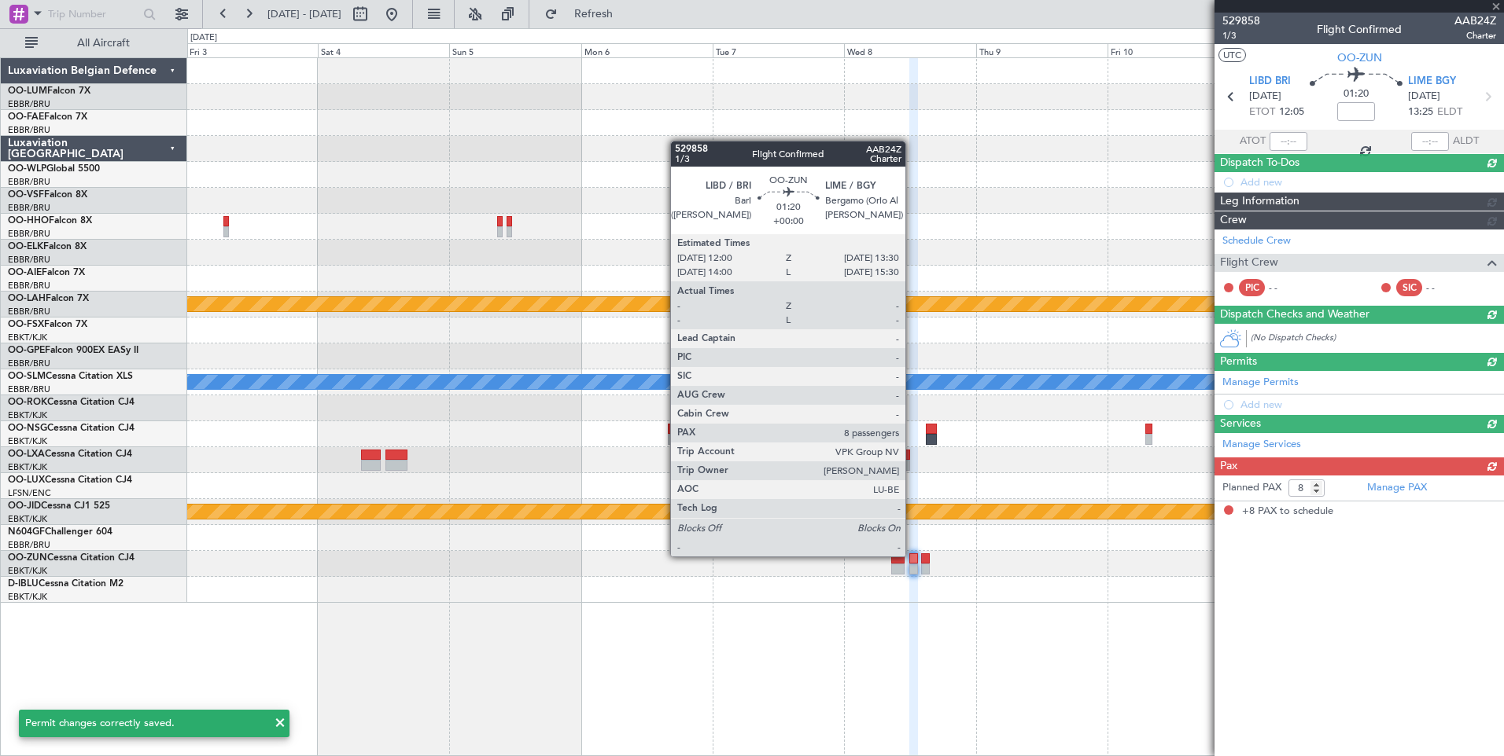
scroll to position [0, 0]
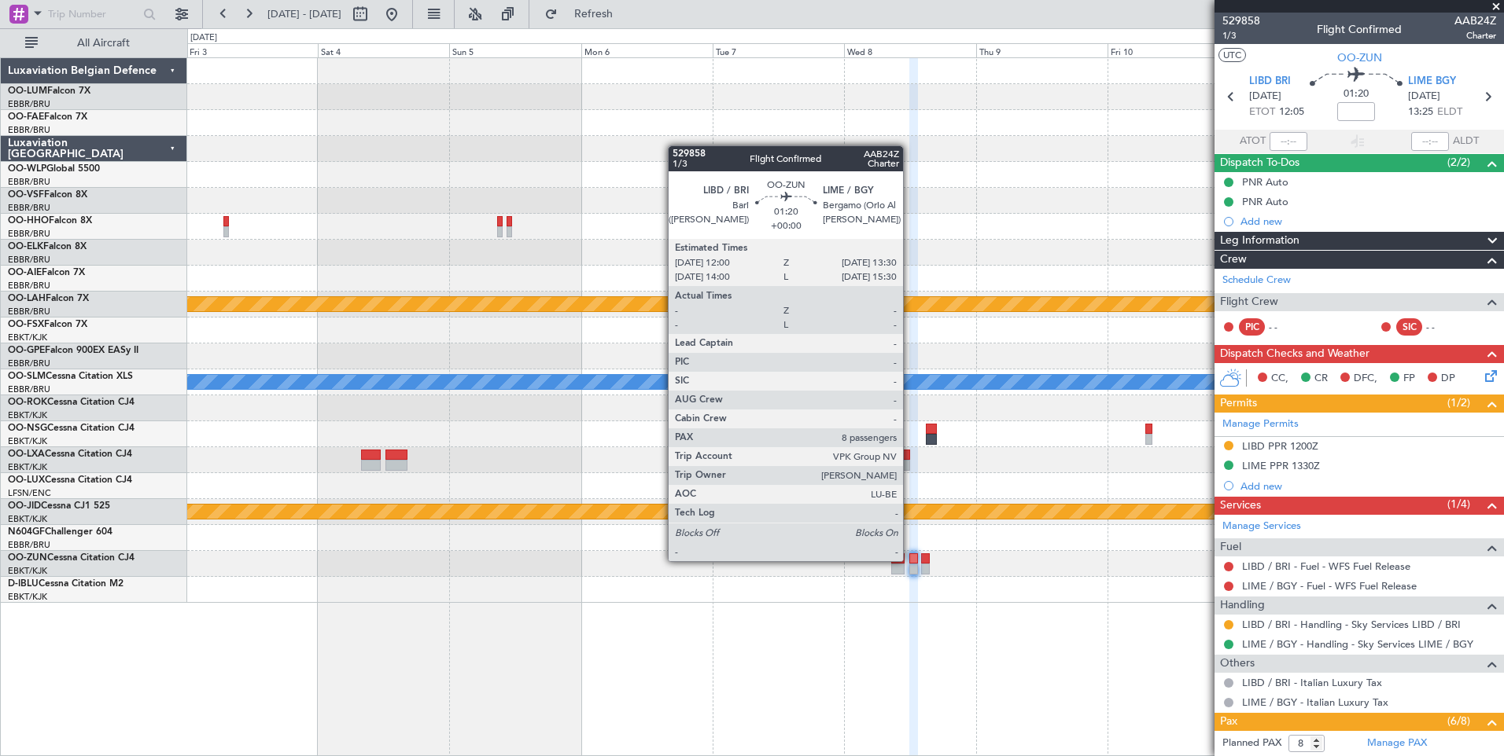
click at [910, 560] on div at bounding box center [913, 559] width 9 height 11
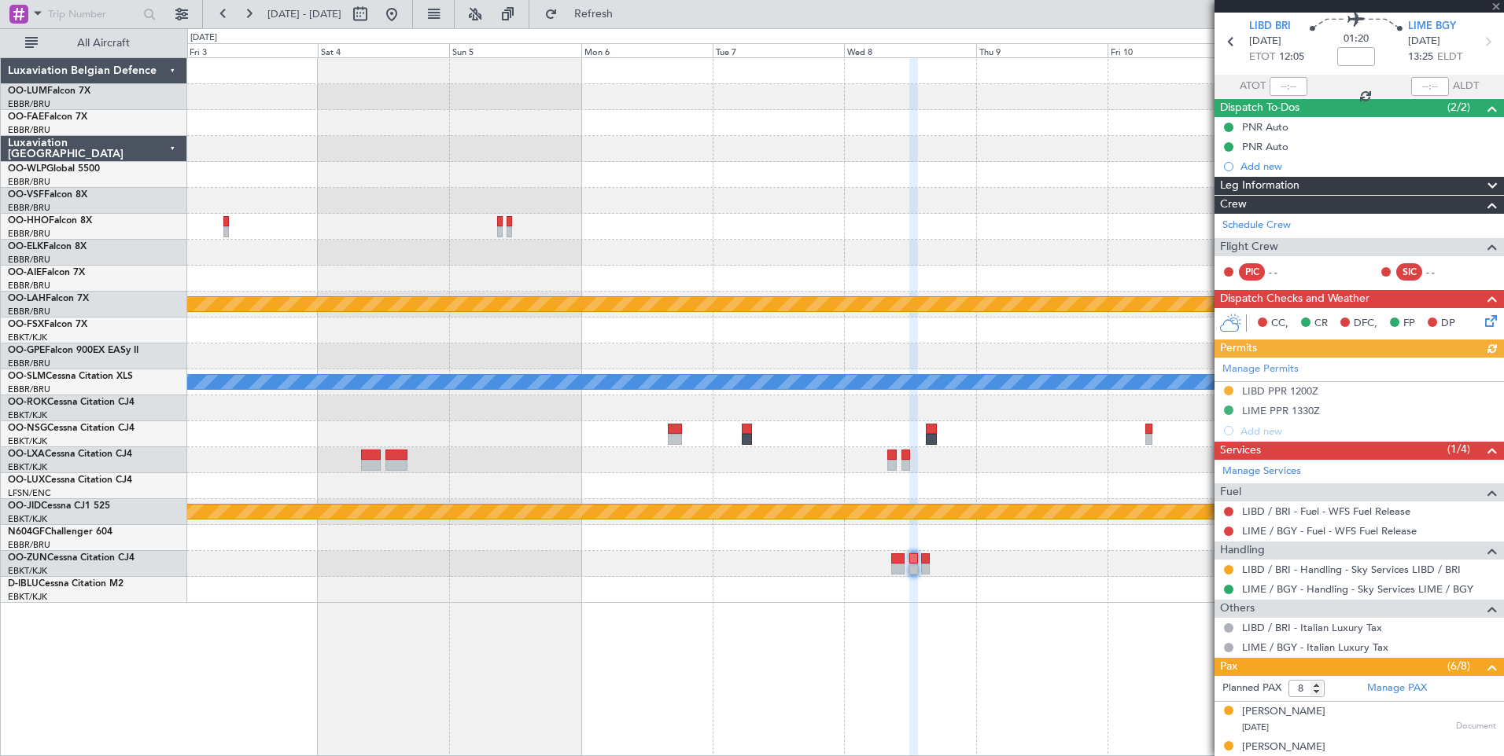
scroll to position [79, 0]
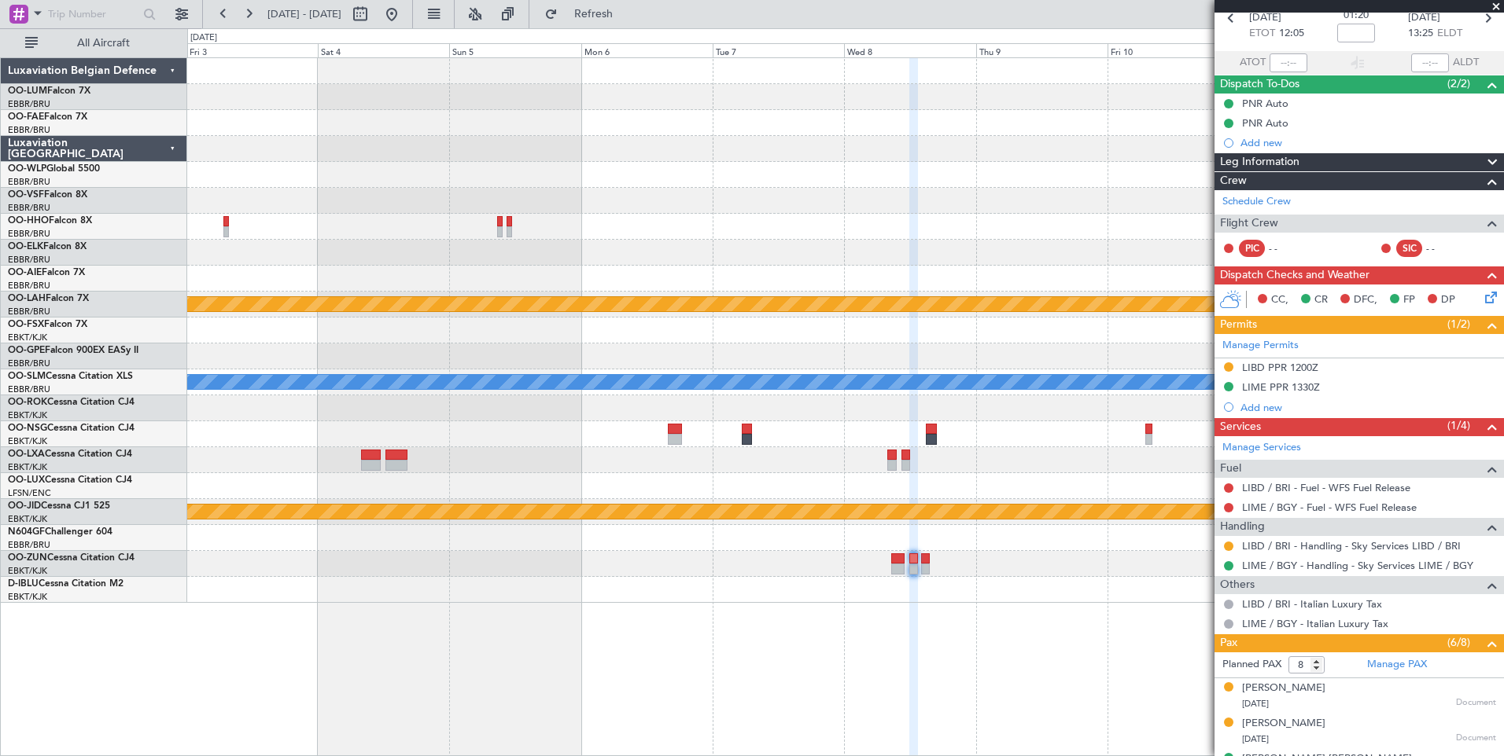
click at [1306, 387] on div "LIME PPR 1330Z" at bounding box center [1281, 387] width 78 height 13
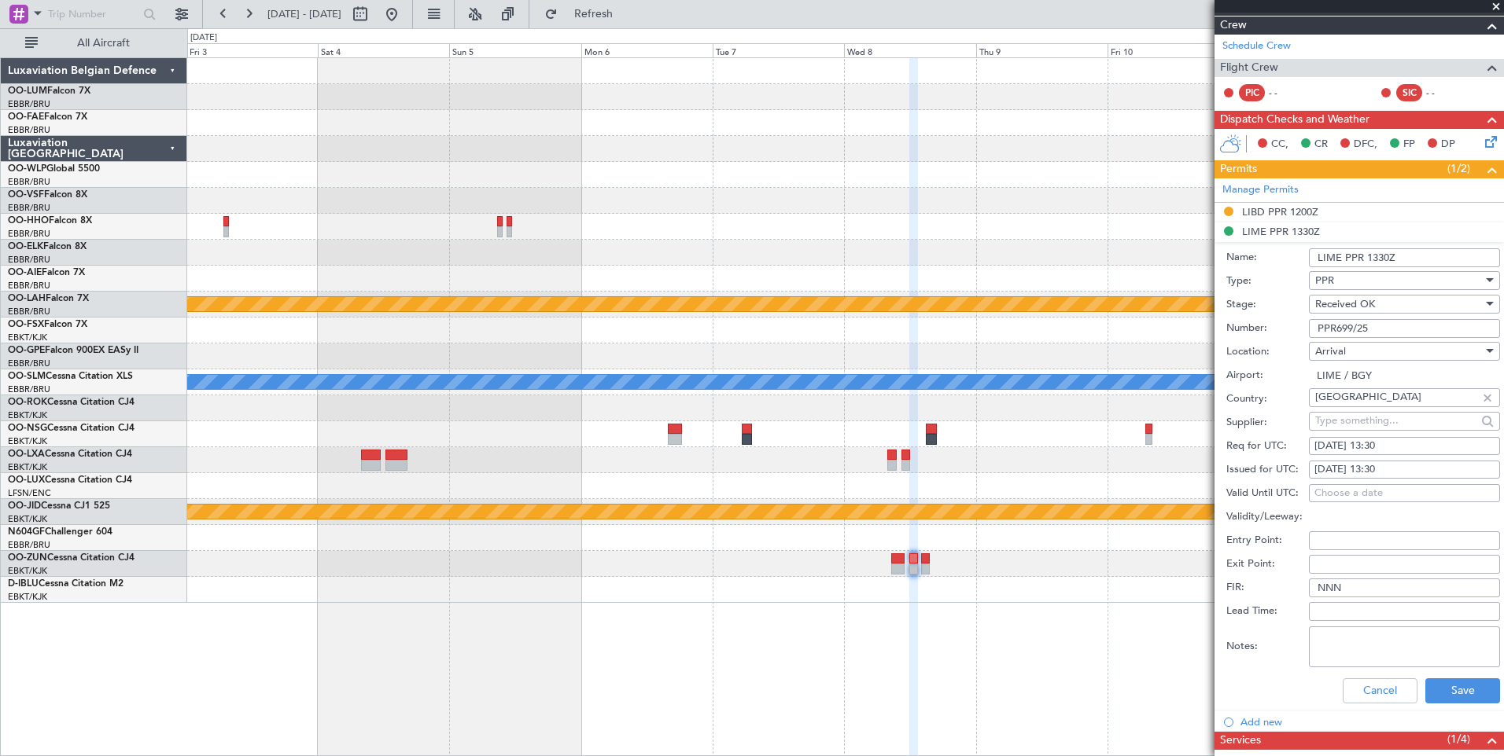
scroll to position [236, 0]
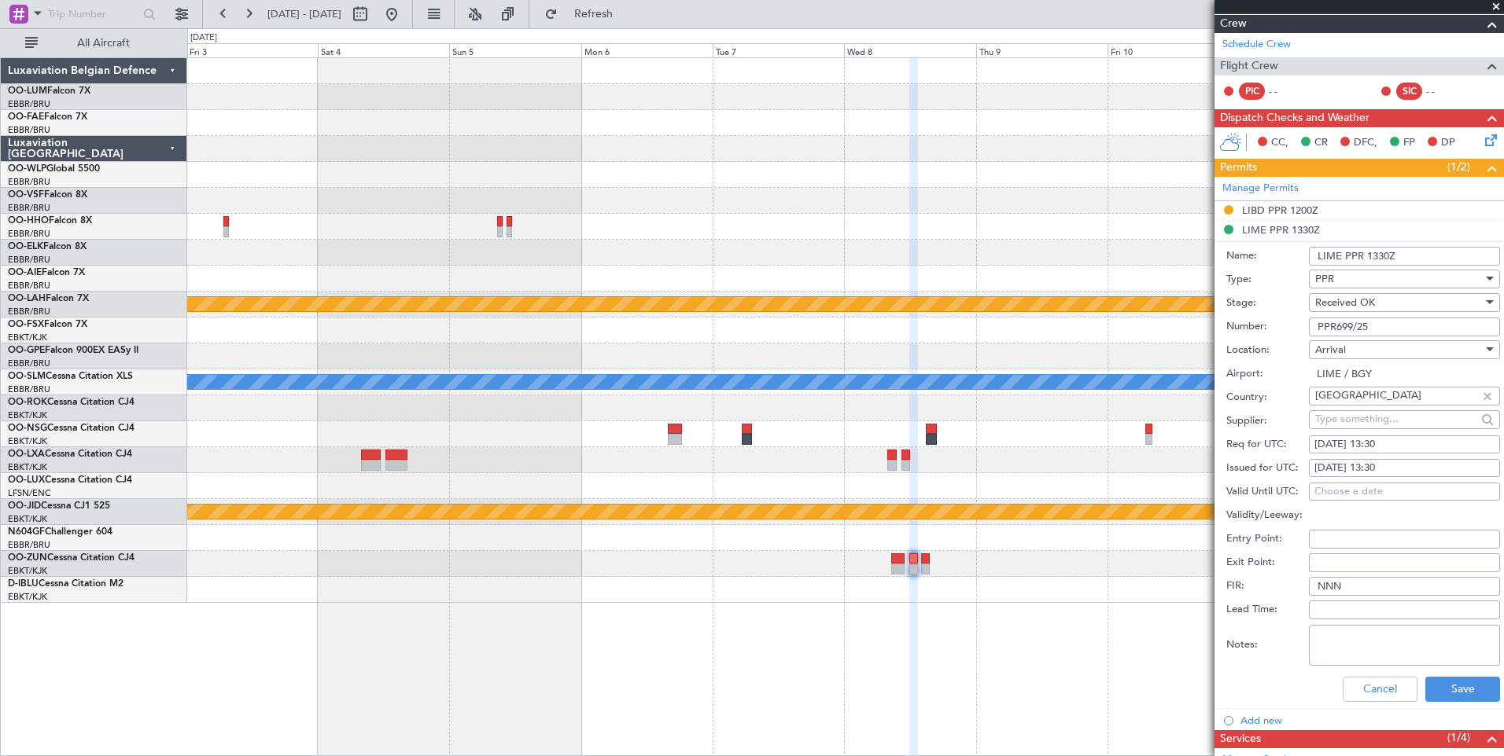
click at [1441, 662] on textarea "Notes:" at bounding box center [1403, 645] width 191 height 41
click at [1440, 678] on button "Save" at bounding box center [1462, 689] width 75 height 25
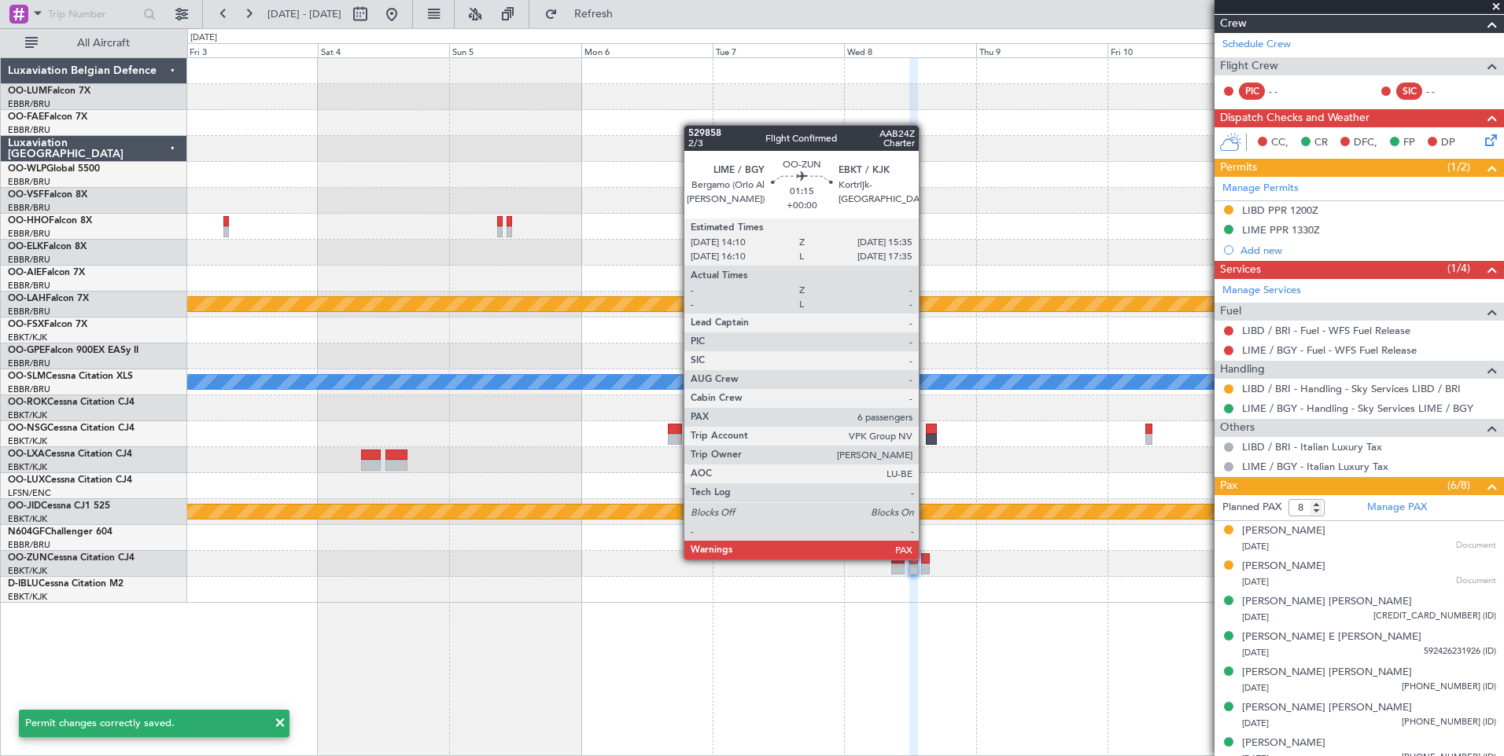
click at [926, 558] on div at bounding box center [925, 559] width 8 height 11
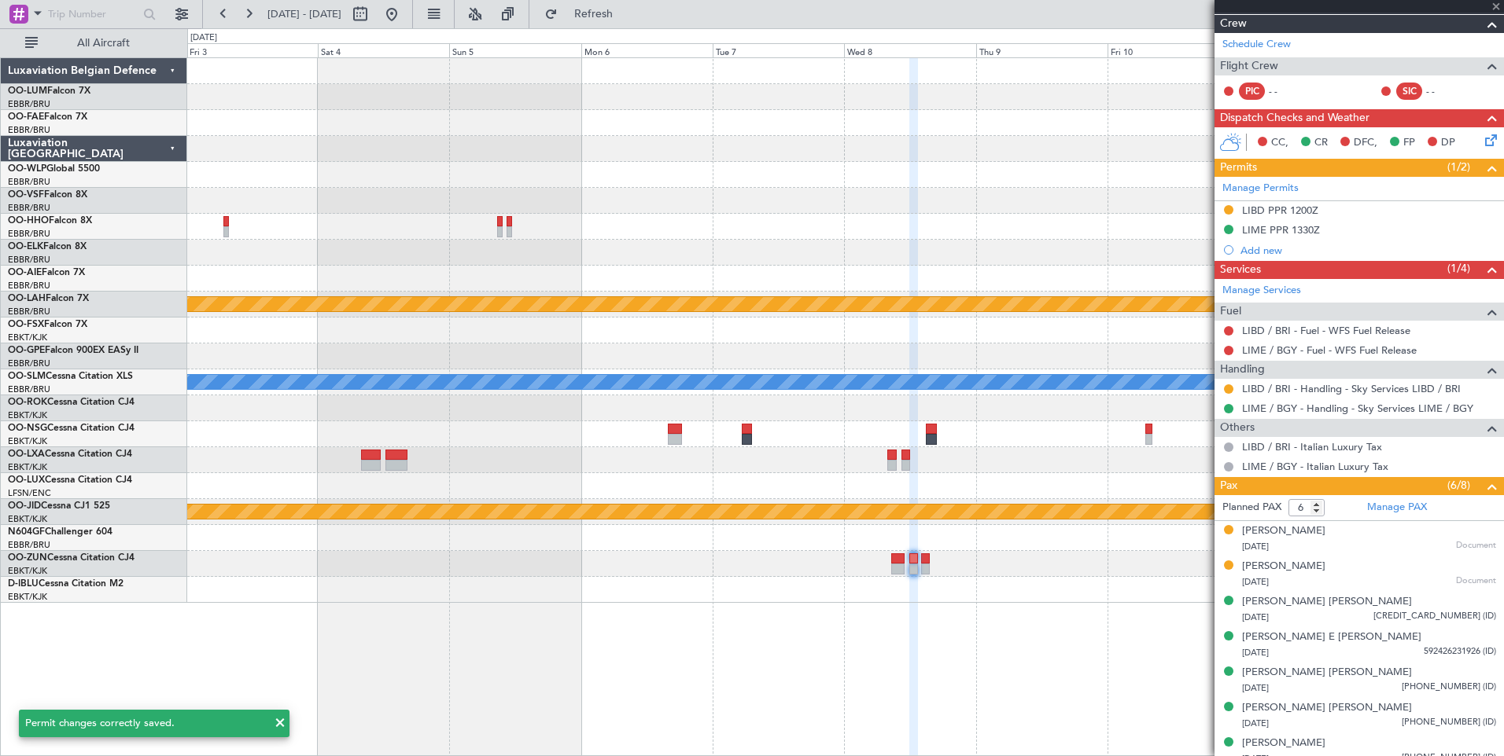
scroll to position [0, 0]
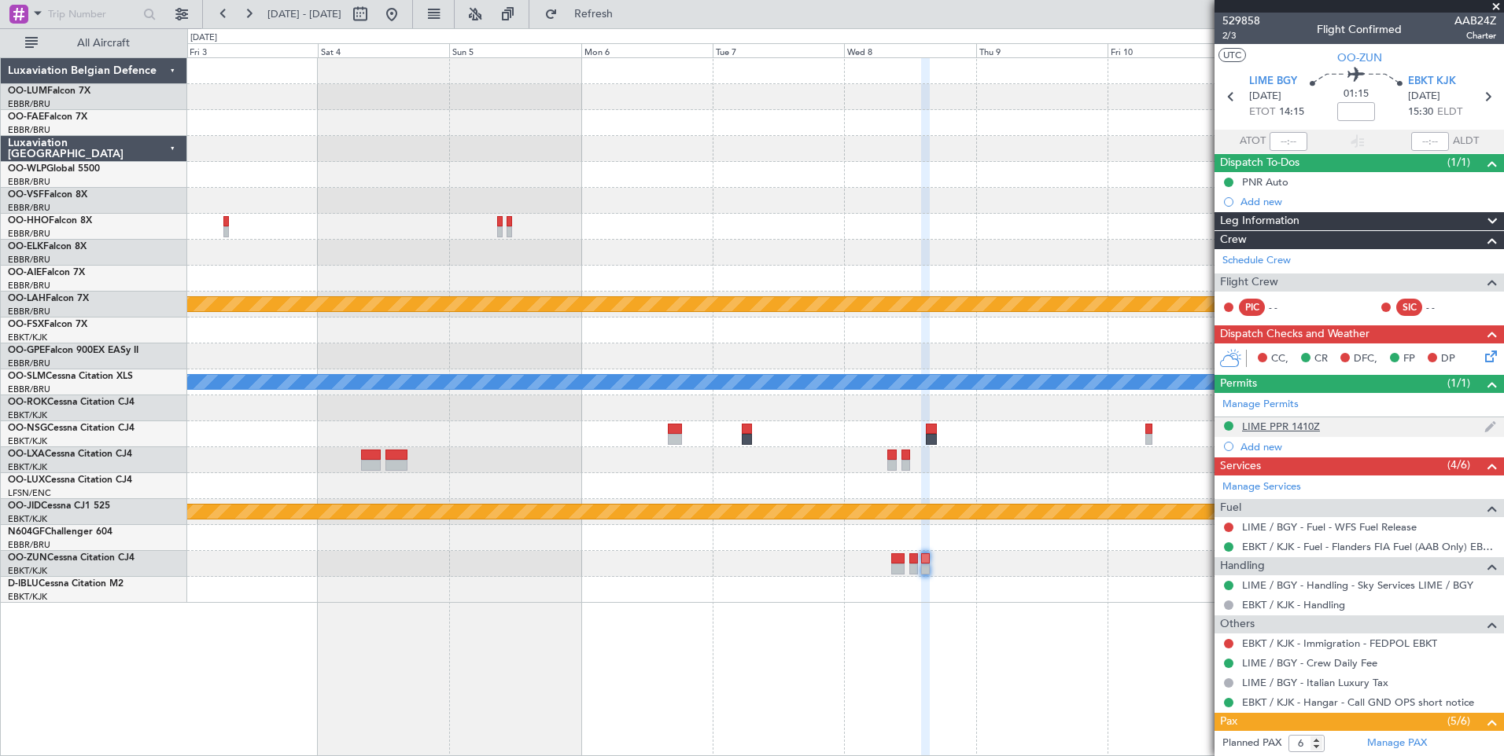
click at [1301, 424] on div "LIME PPR 1410Z" at bounding box center [1281, 426] width 78 height 13
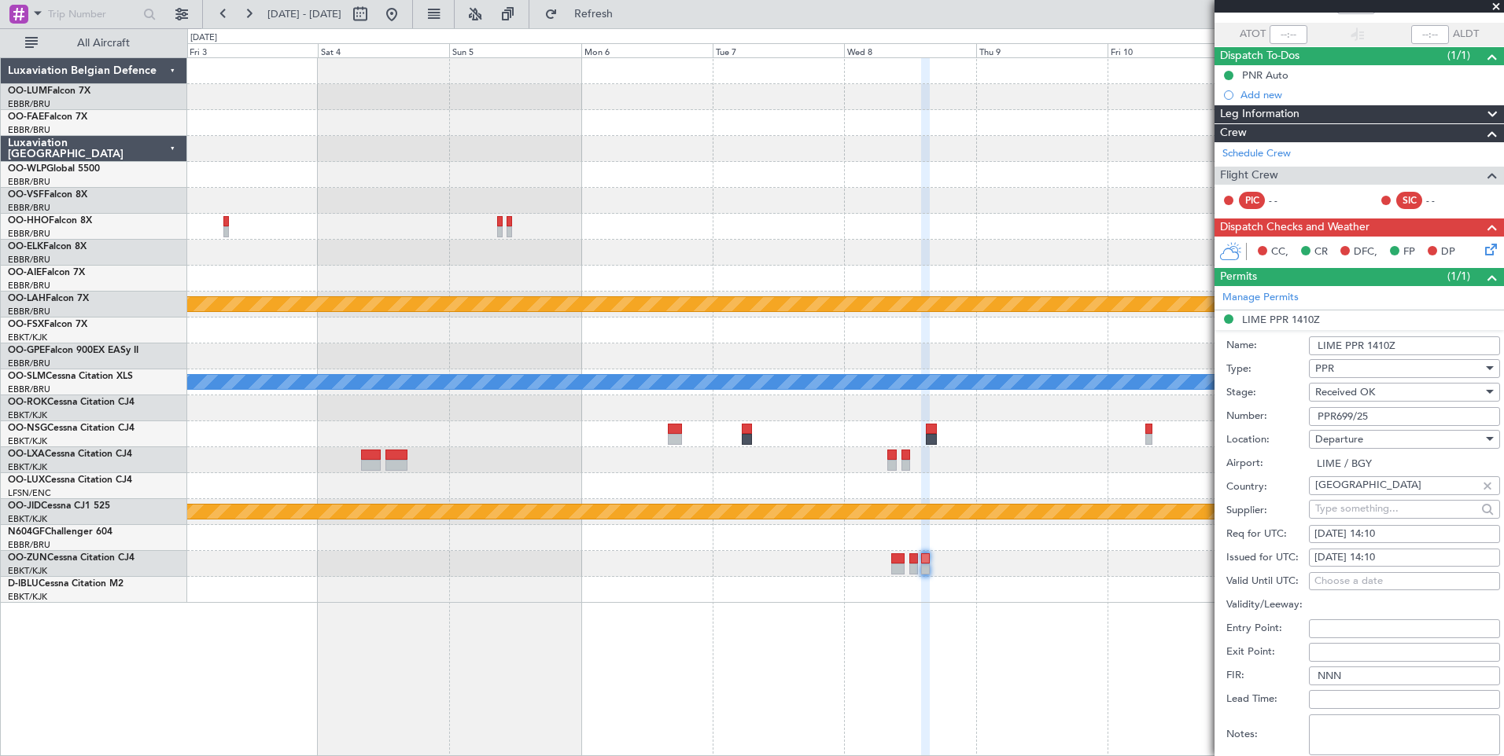
scroll to position [236, 0]
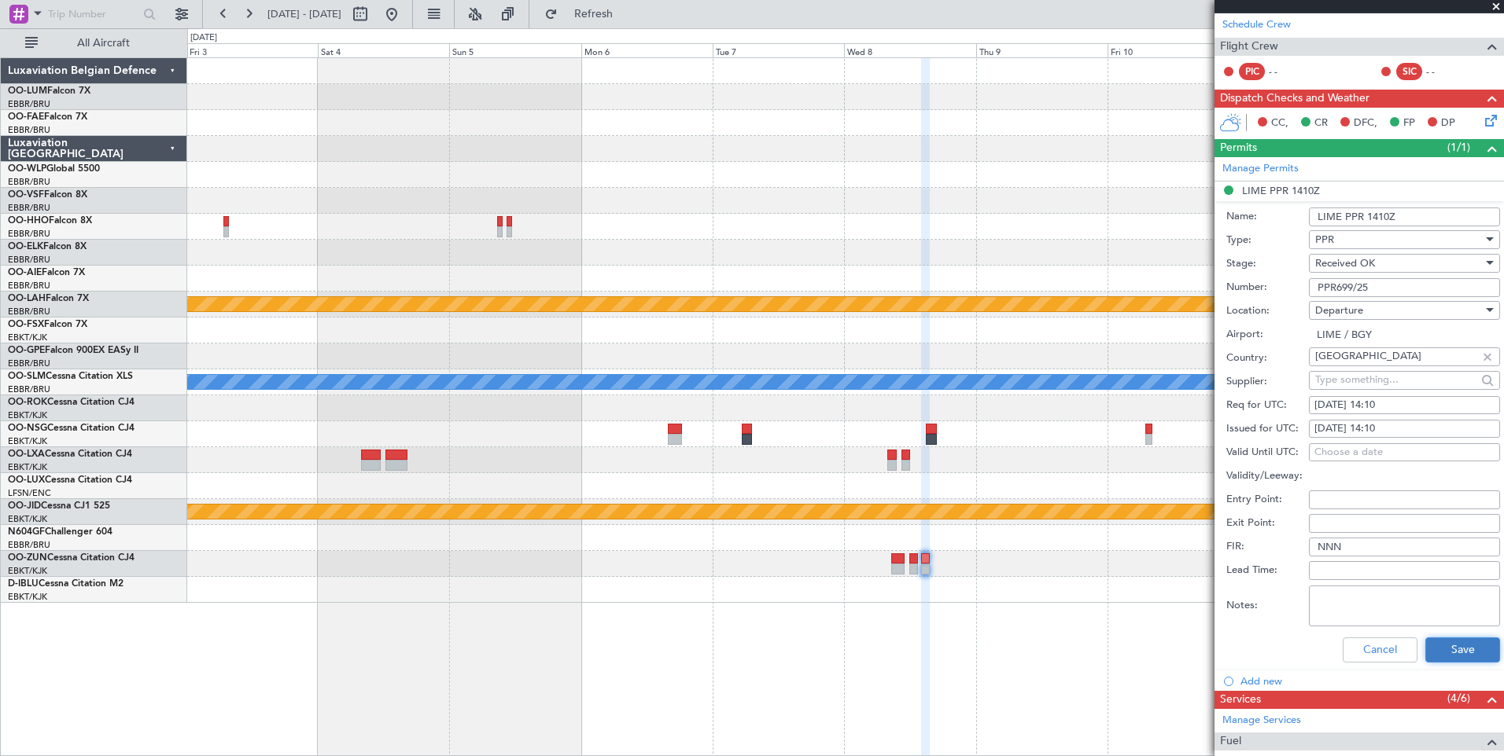
click at [1441, 653] on button "Save" at bounding box center [1462, 650] width 75 height 25
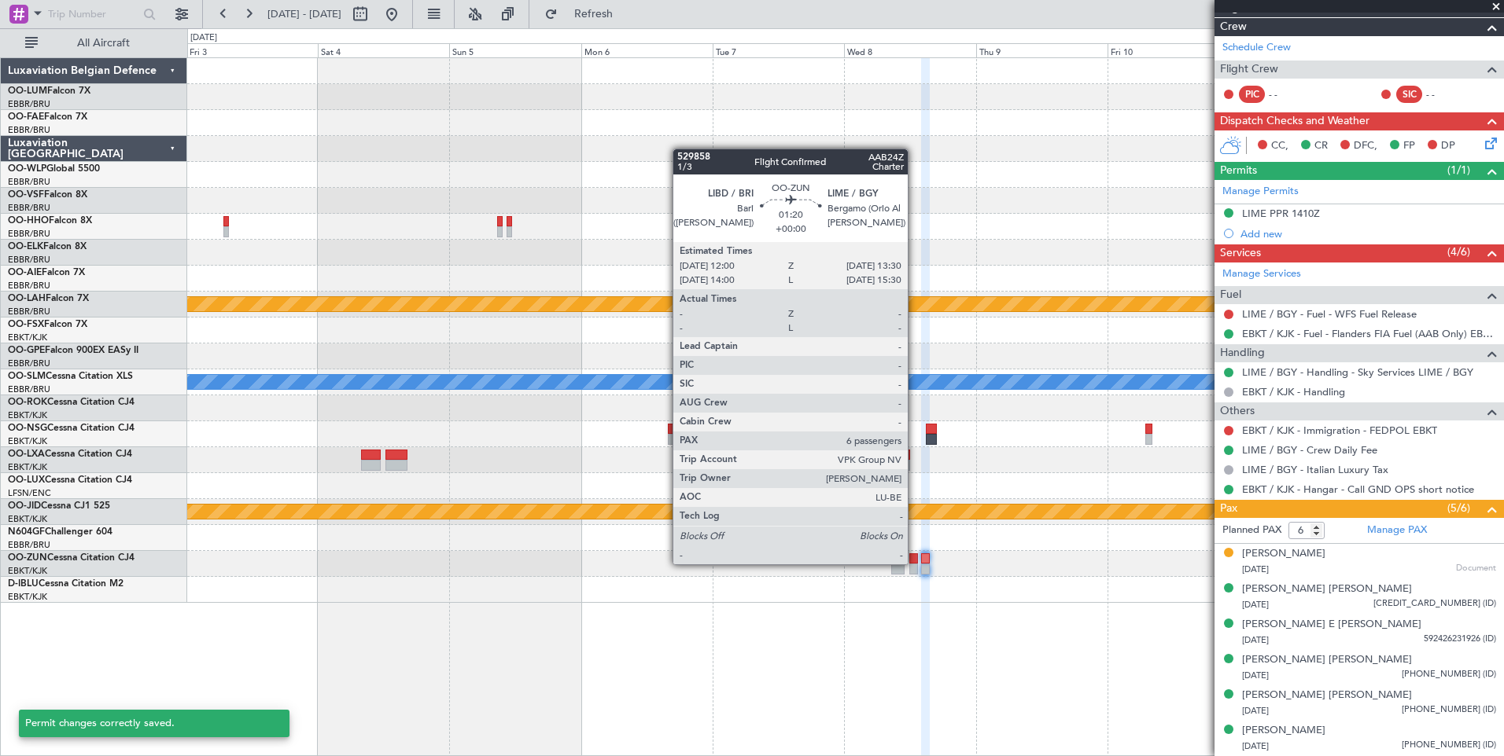
scroll to position [212, 0]
click at [915, 563] on div at bounding box center [913, 559] width 9 height 11
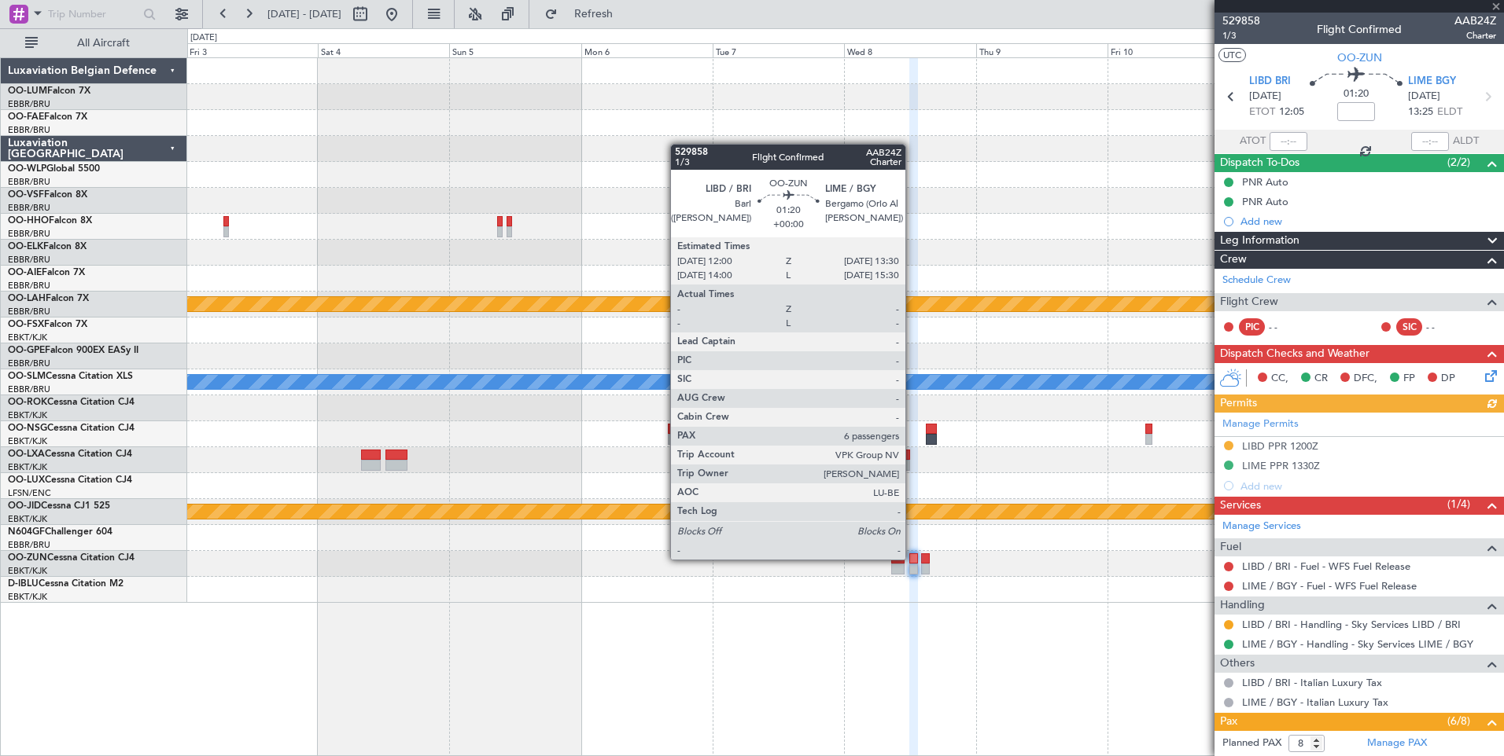
click at [912, 558] on div at bounding box center [913, 559] width 9 height 11
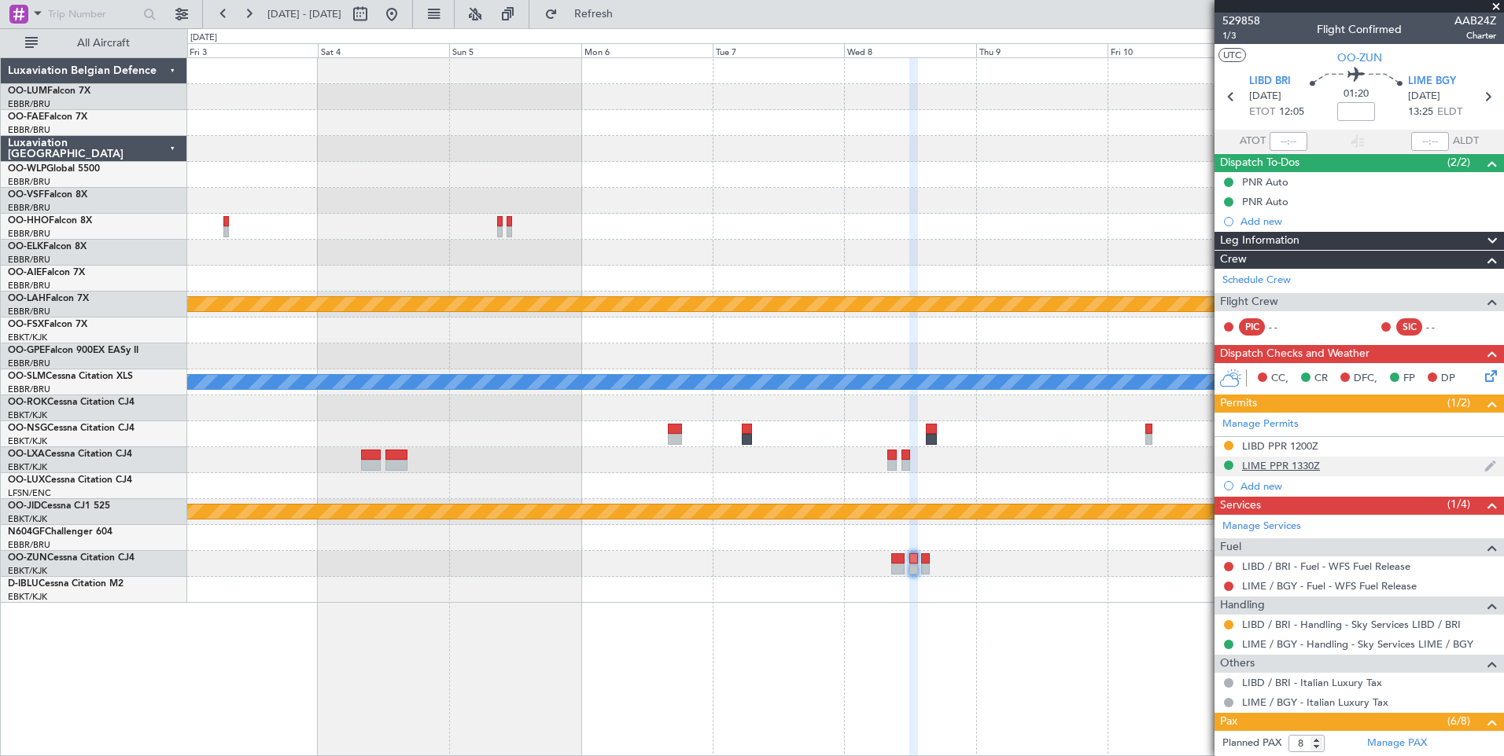
click at [1291, 468] on div "LIME PPR 1330Z" at bounding box center [1281, 465] width 78 height 13
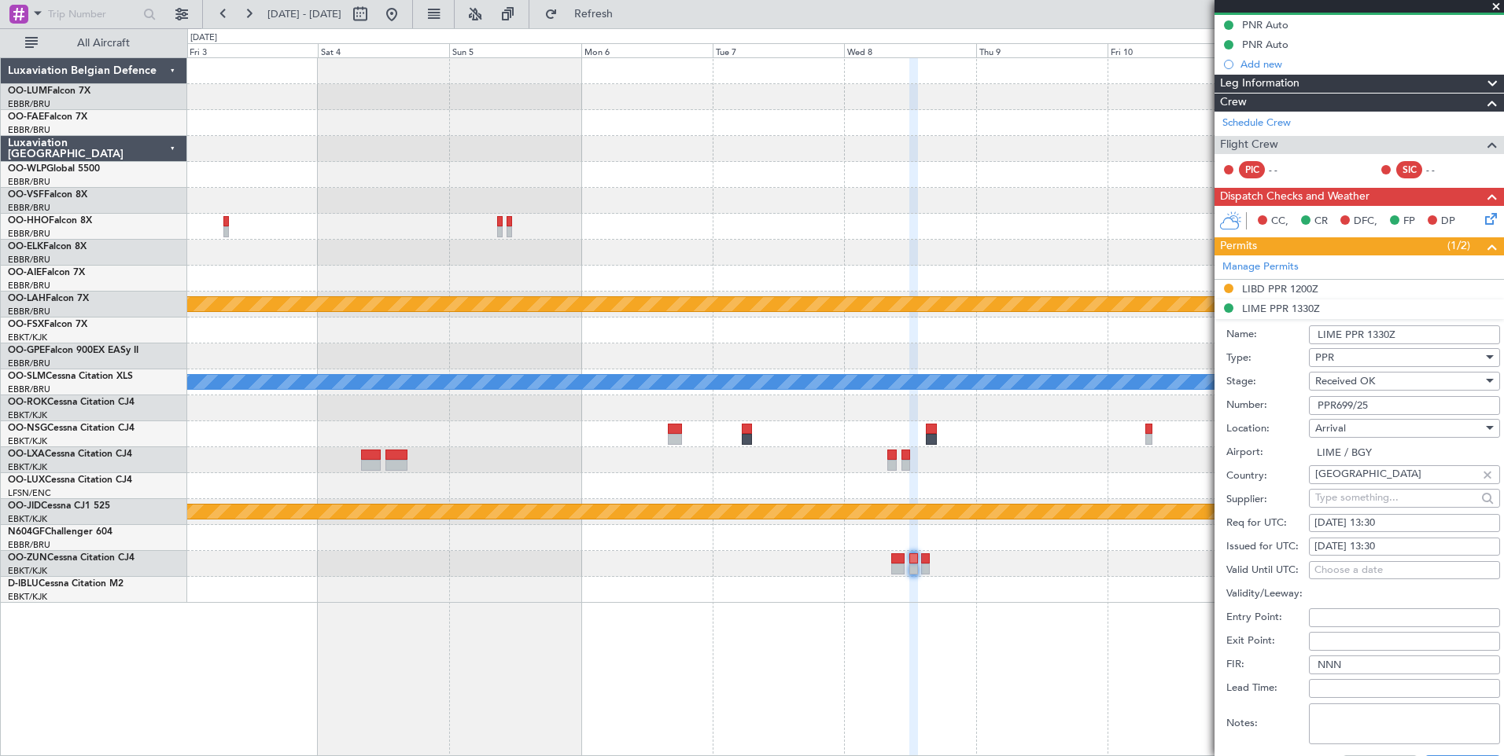
scroll to position [236, 0]
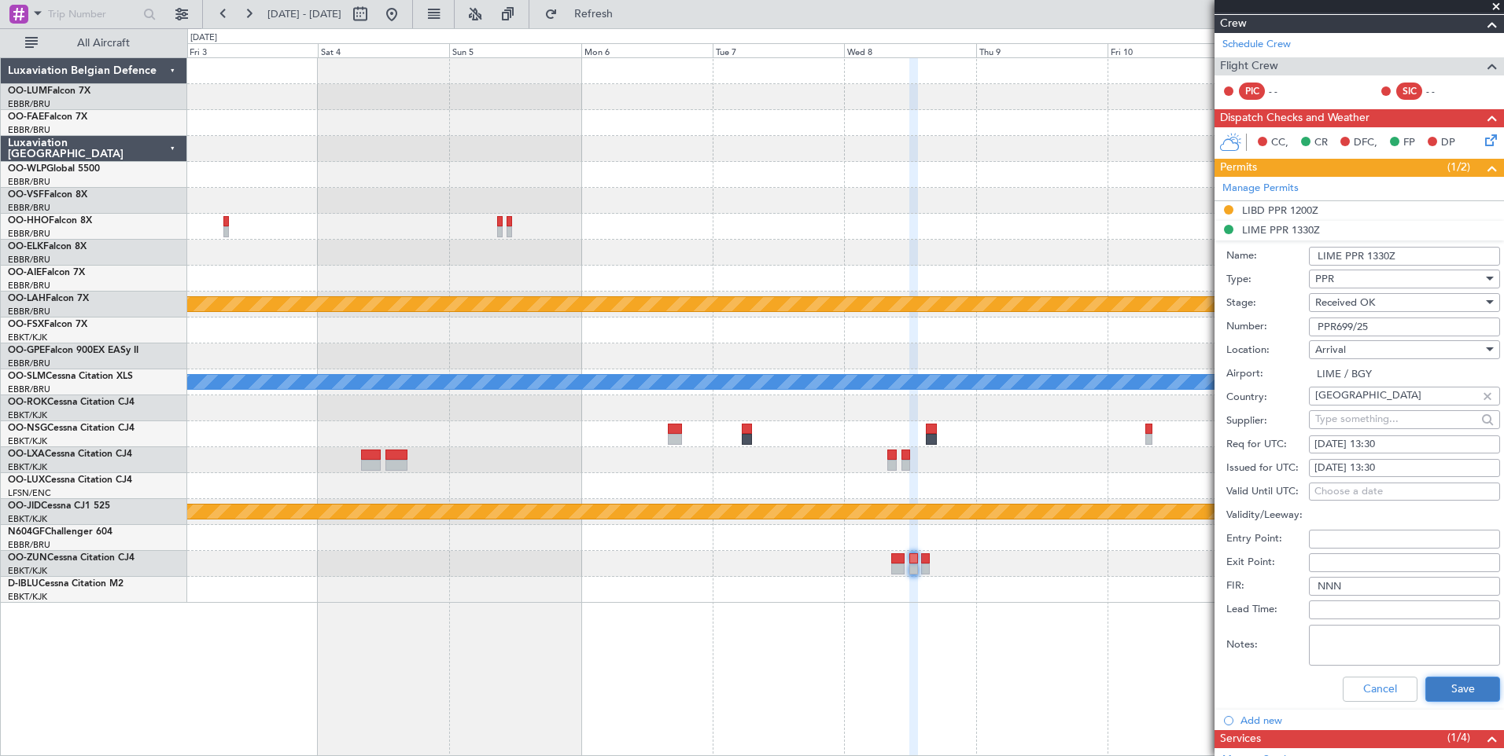
click at [1455, 686] on button "Save" at bounding box center [1462, 689] width 75 height 25
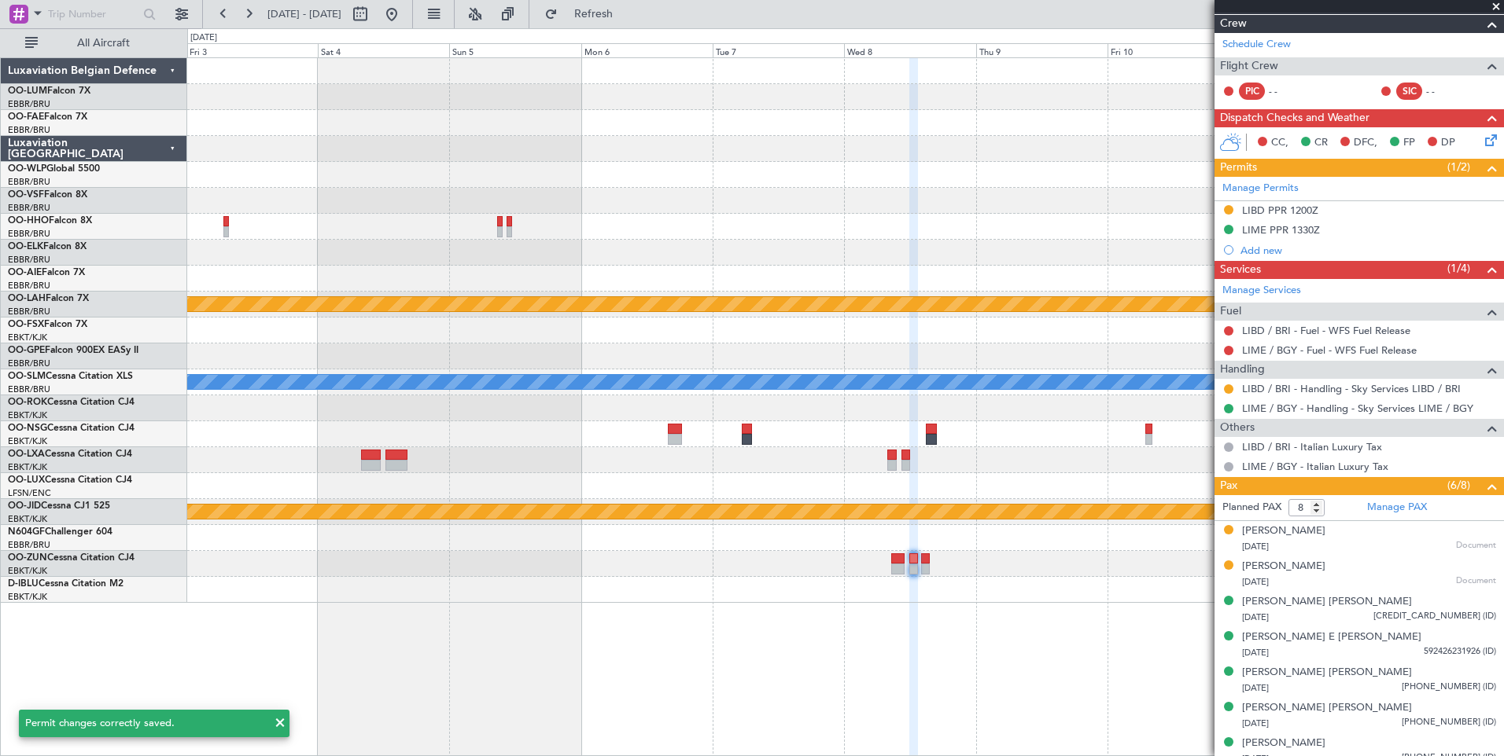
click at [930, 560] on div at bounding box center [845, 564] width 1316 height 26
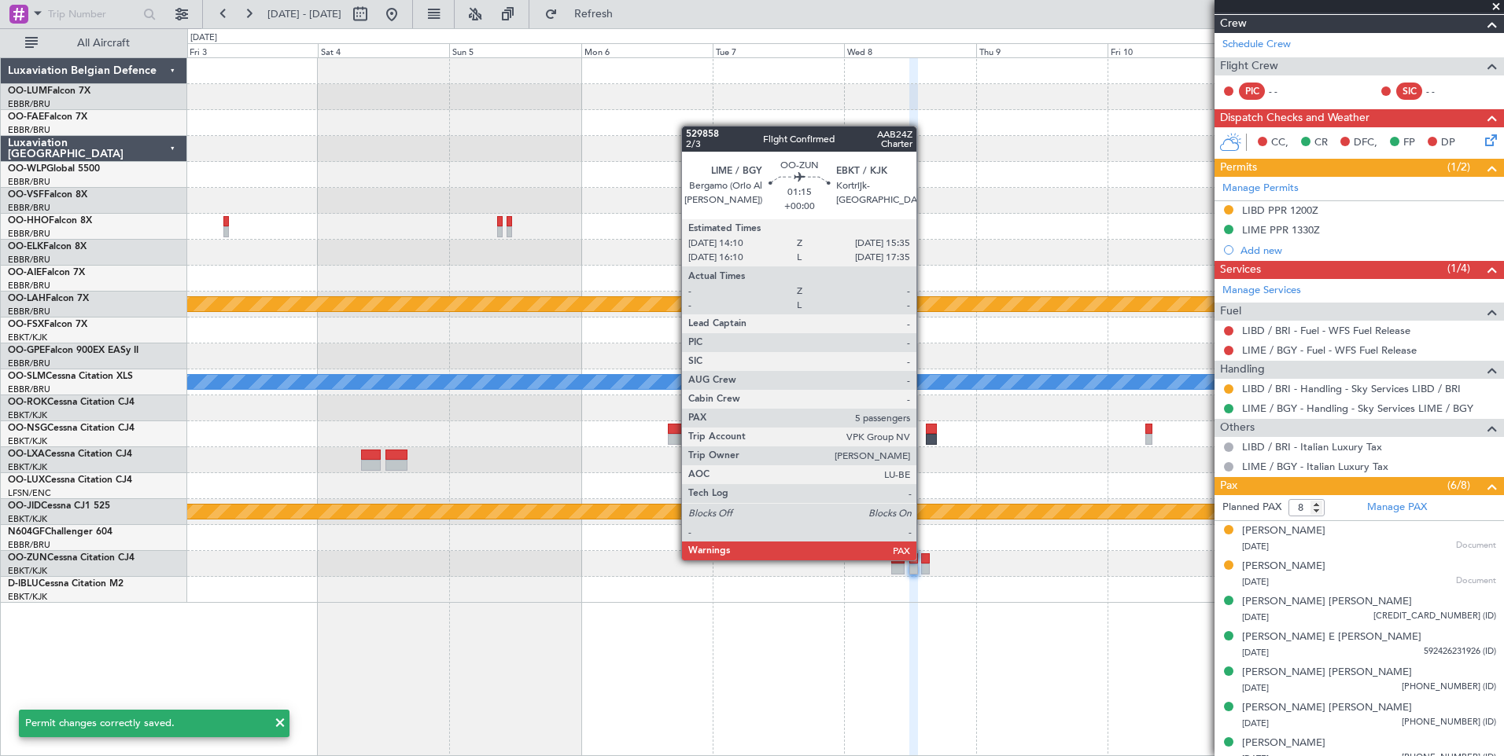
click at [923, 559] on div at bounding box center [925, 559] width 8 height 11
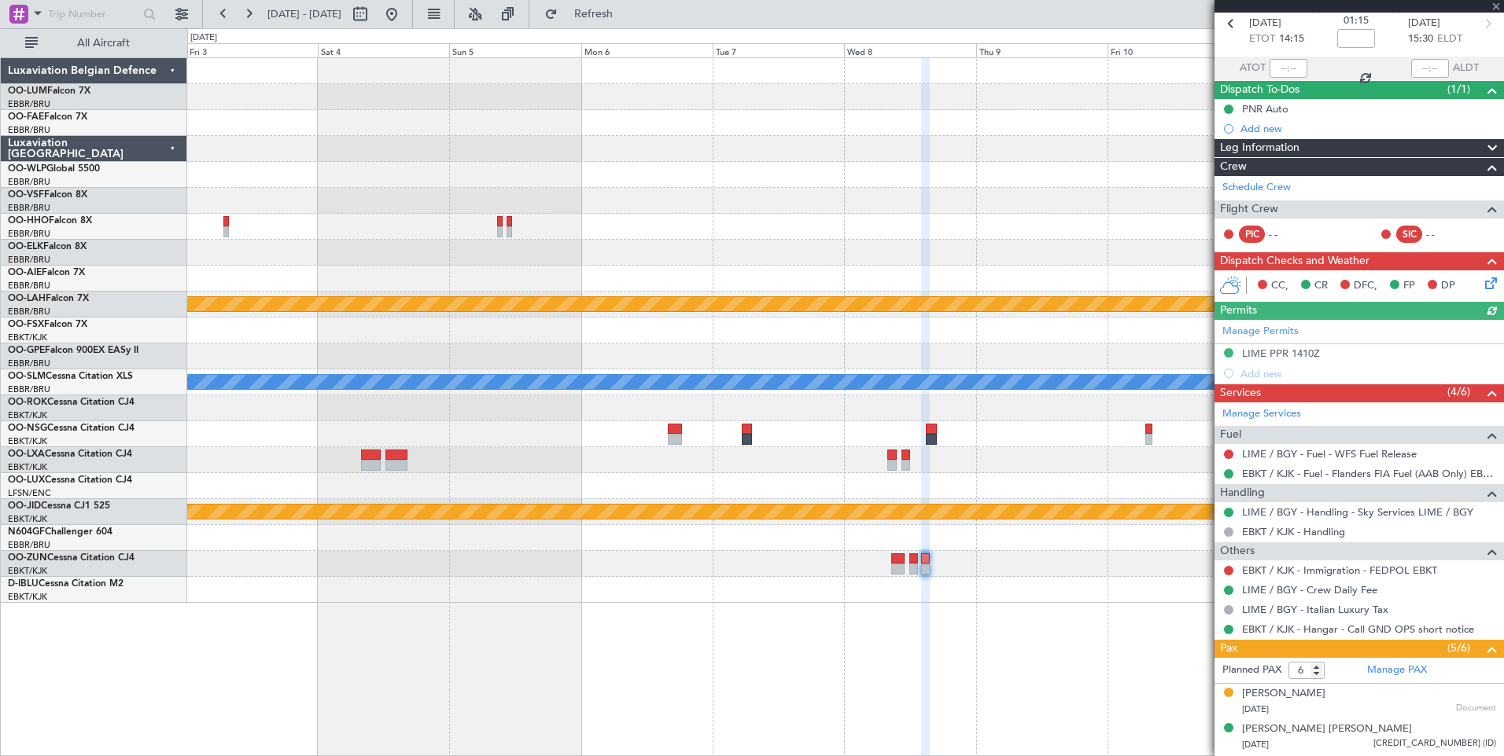
scroll to position [157, 0]
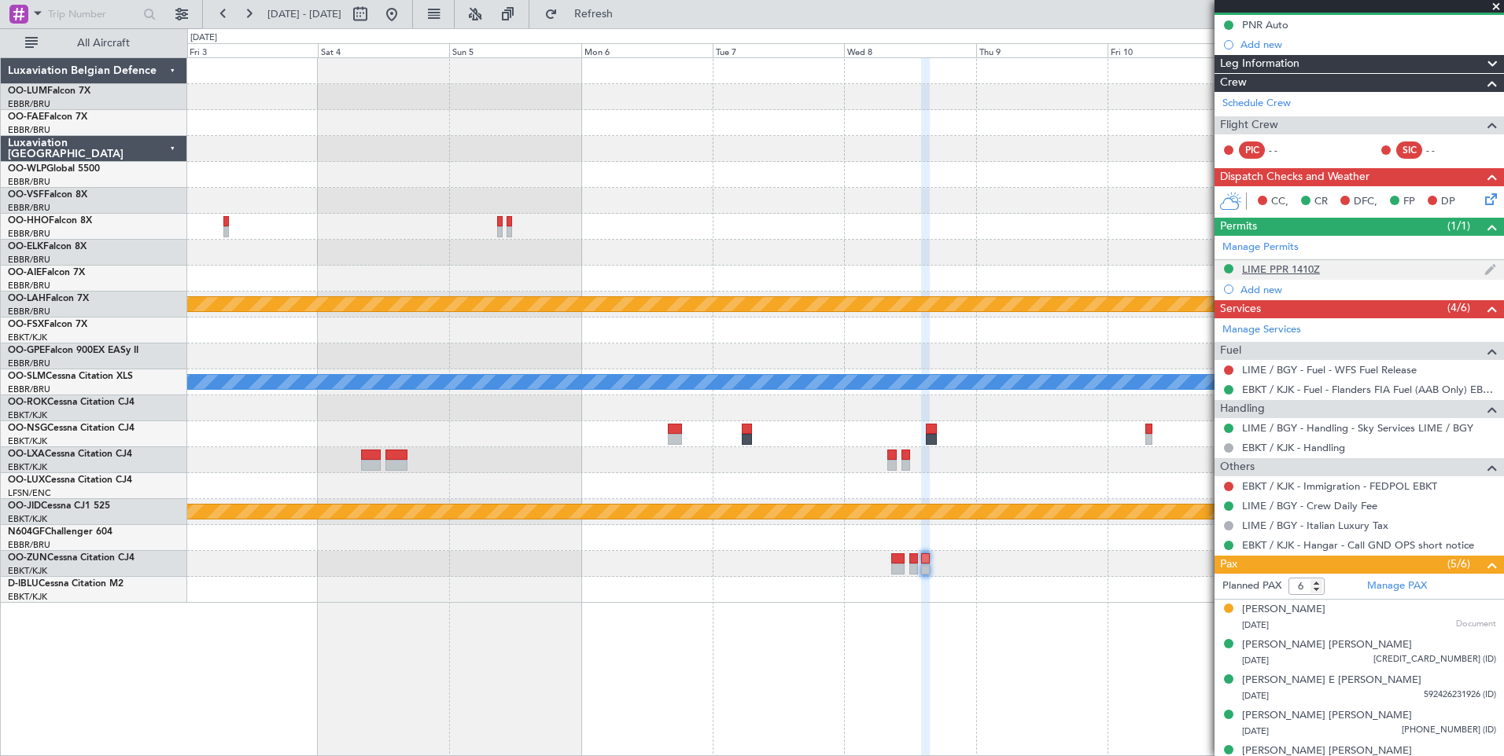
click at [1305, 271] on div "LIME PPR 1410Z" at bounding box center [1281, 269] width 78 height 13
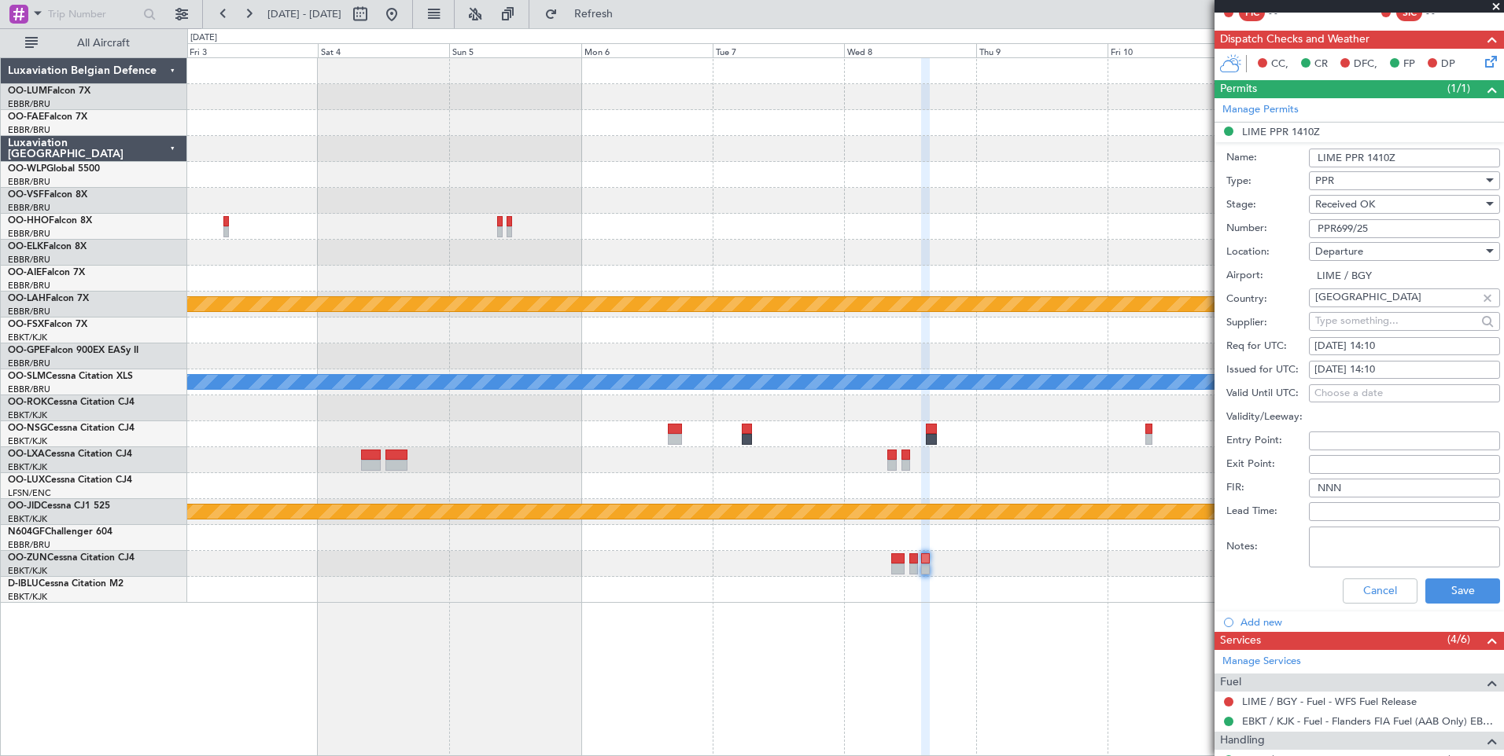
scroll to position [393, 0]
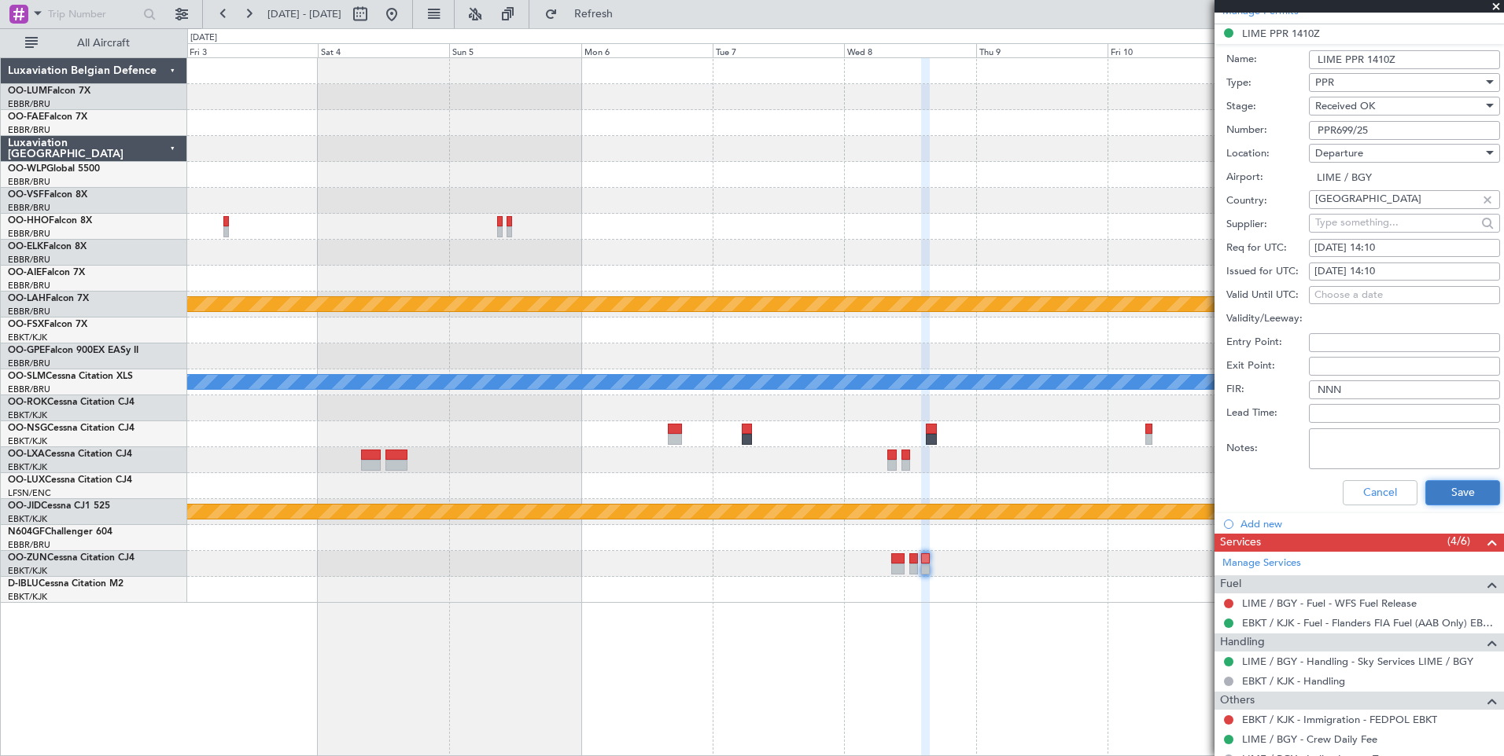
click at [1454, 497] on button "Save" at bounding box center [1462, 492] width 75 height 25
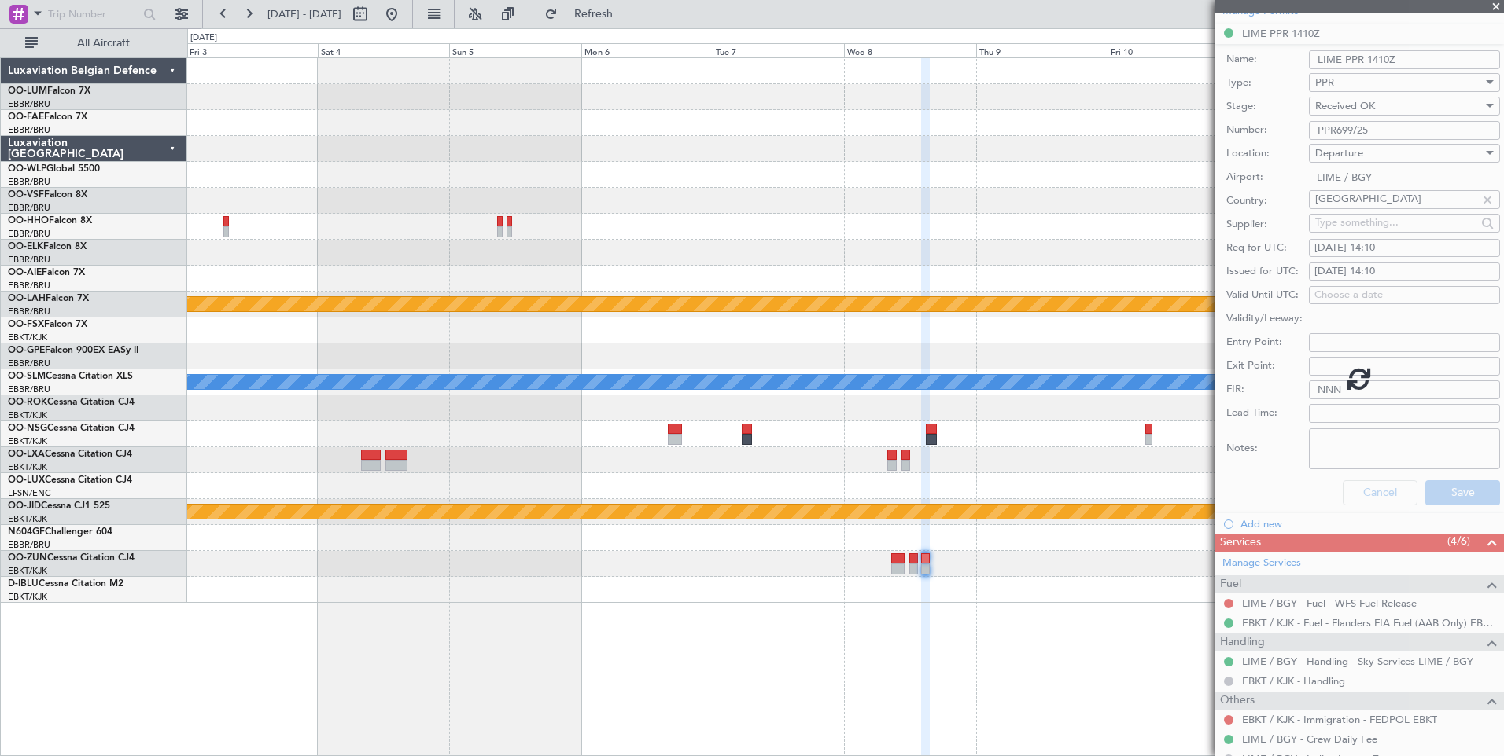
scroll to position [212, 0]
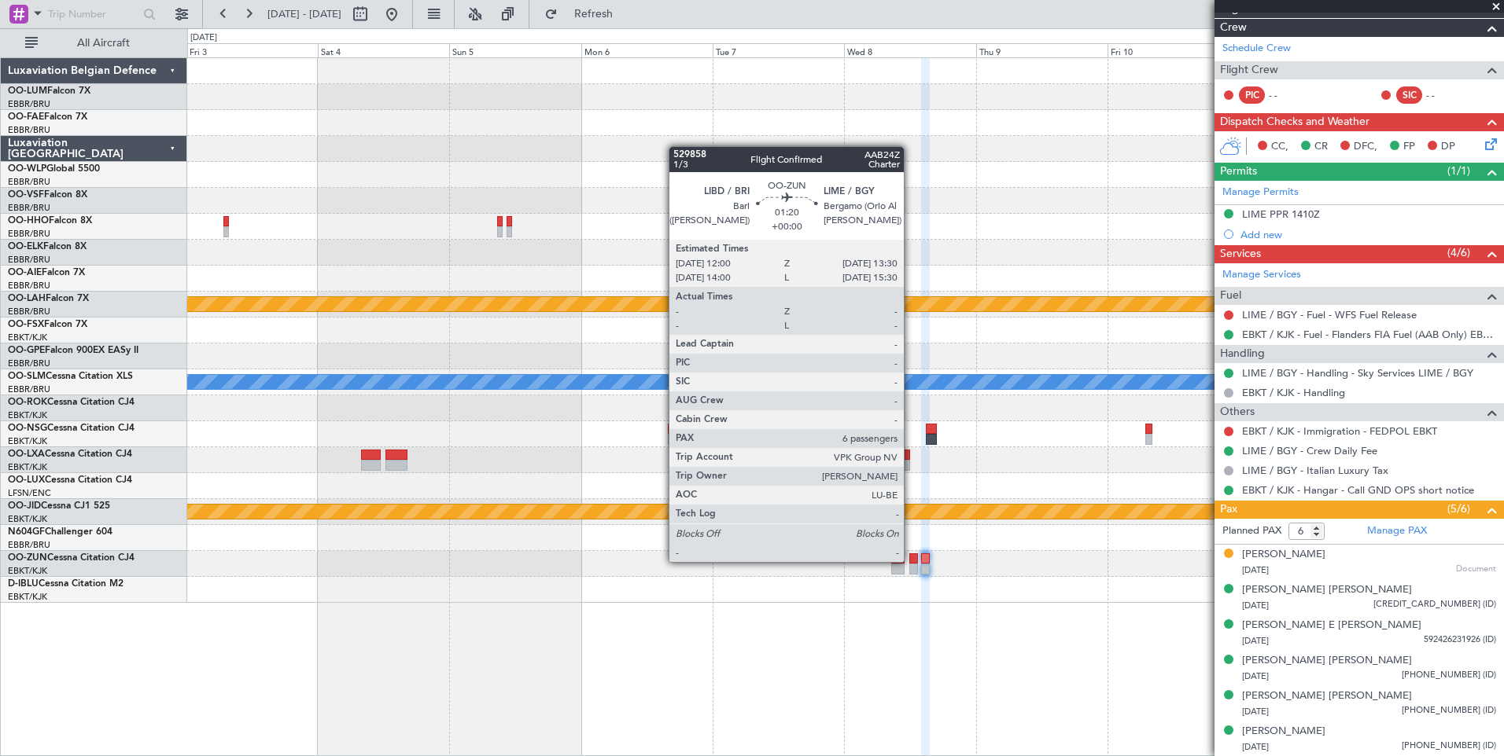
click at [911, 561] on div at bounding box center [913, 559] width 9 height 11
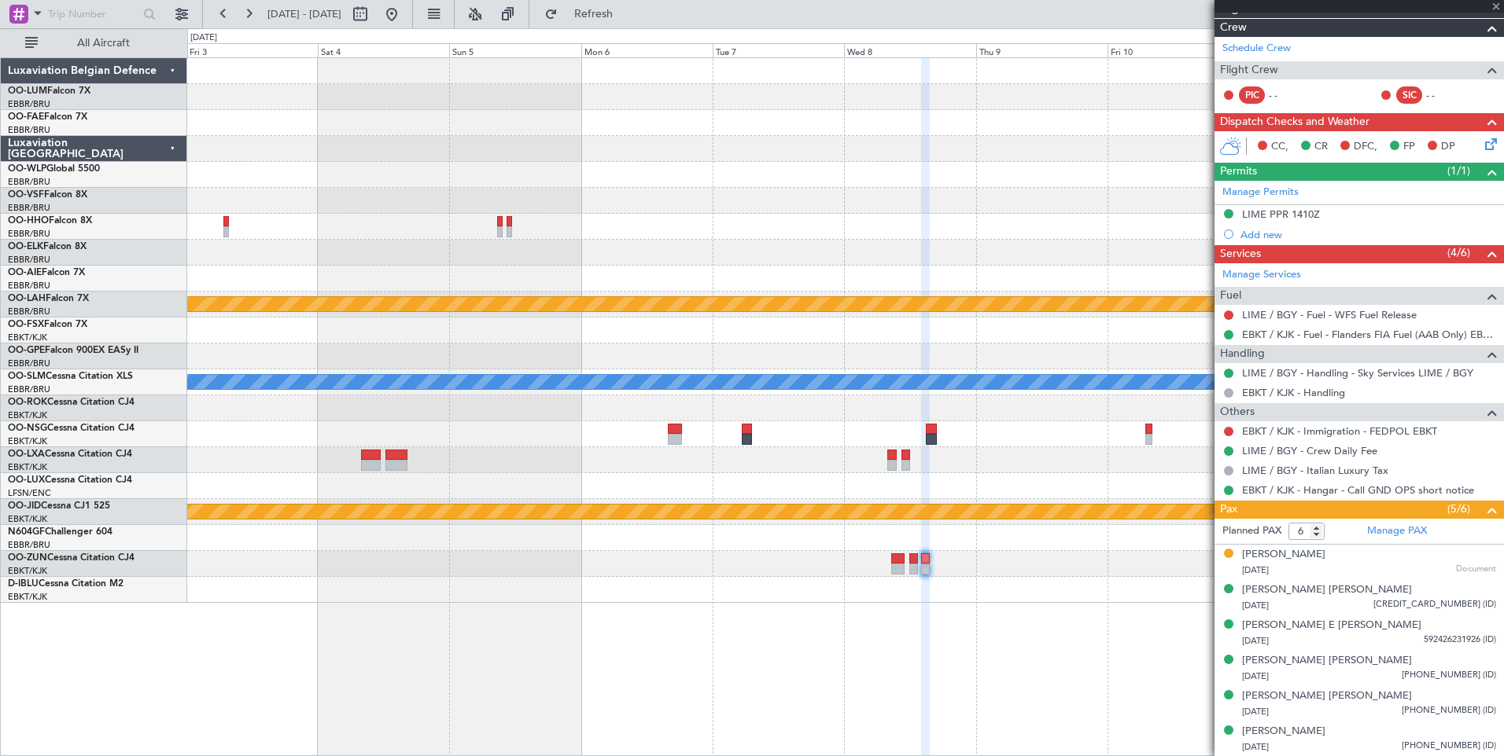
type input "8"
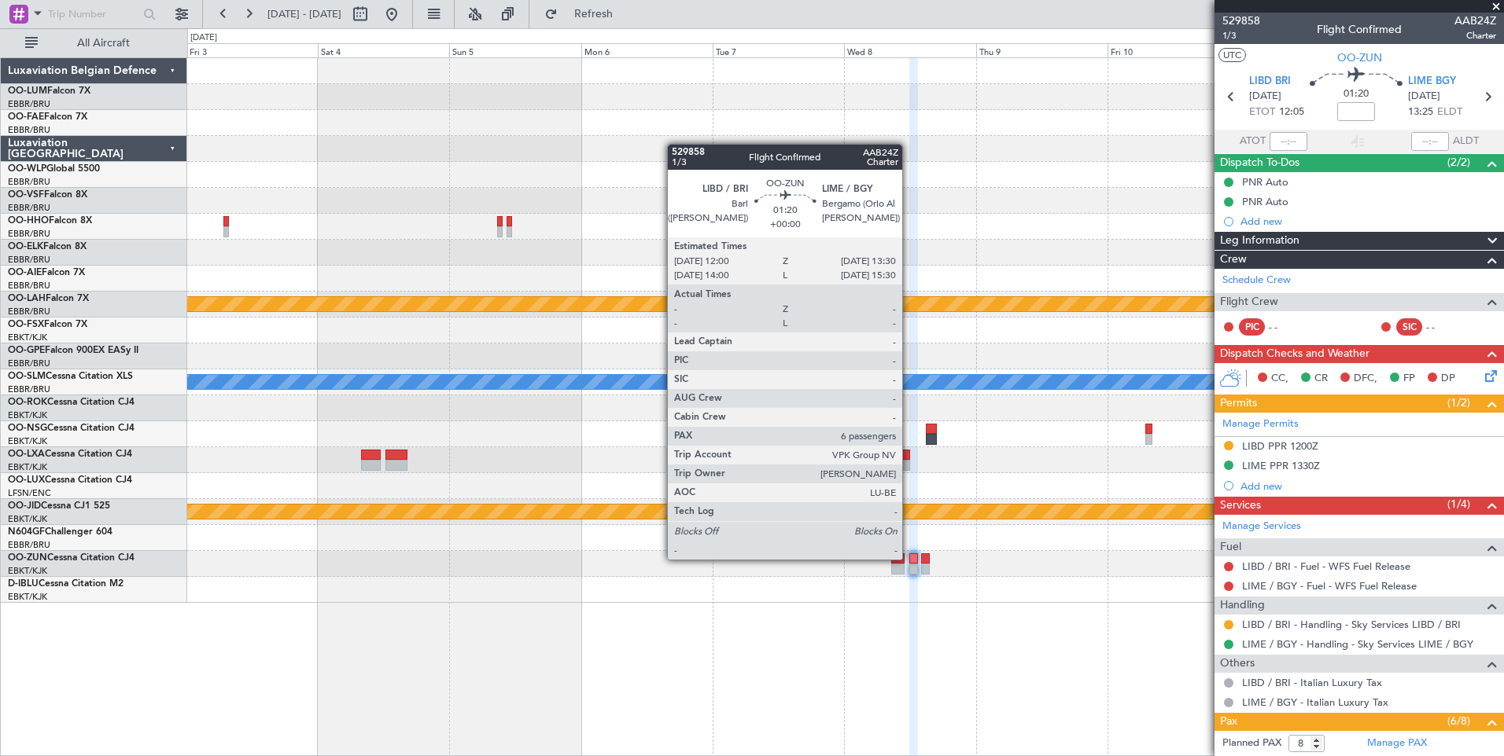
click at [909, 558] on div at bounding box center [913, 559] width 9 height 11
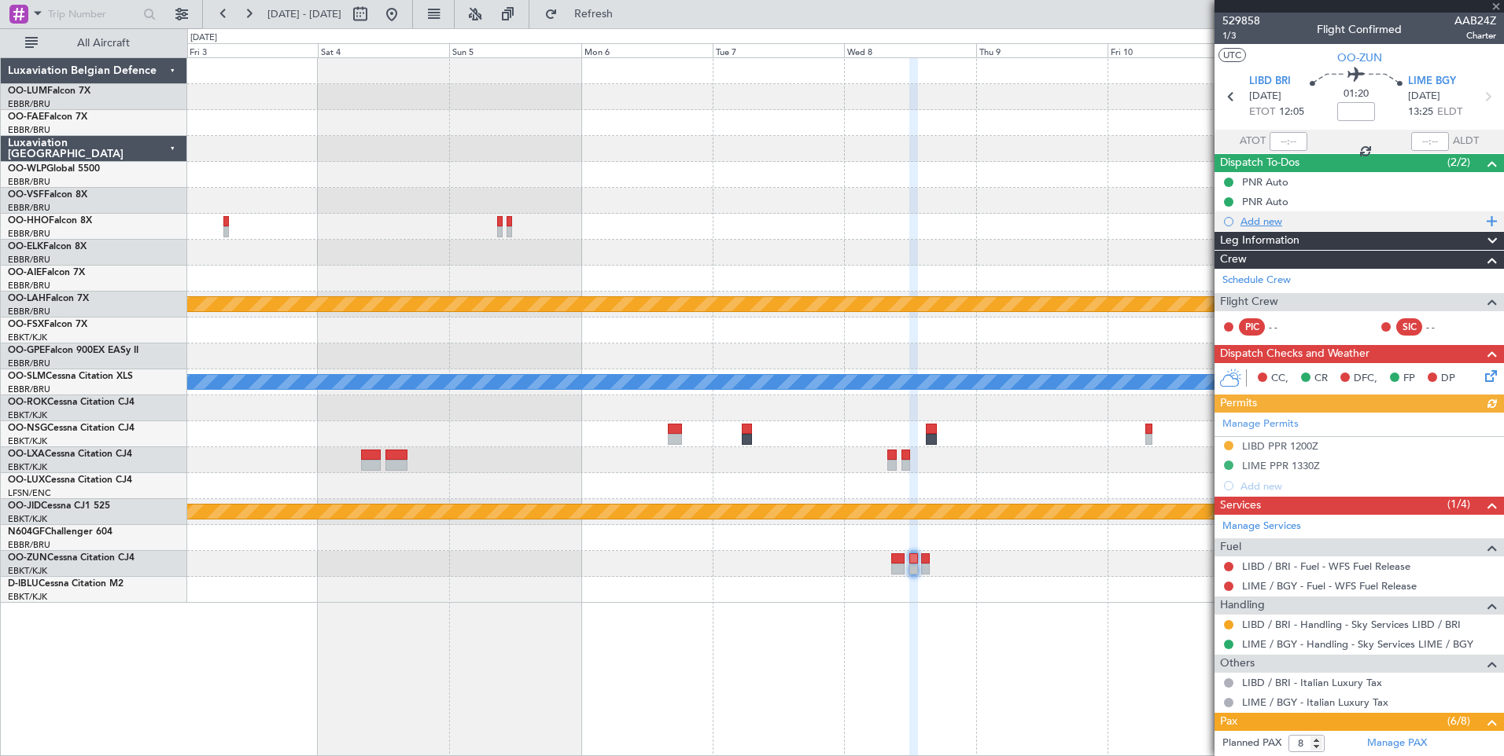
click at [1275, 218] on div "Add new" at bounding box center [1360, 221] width 241 height 13
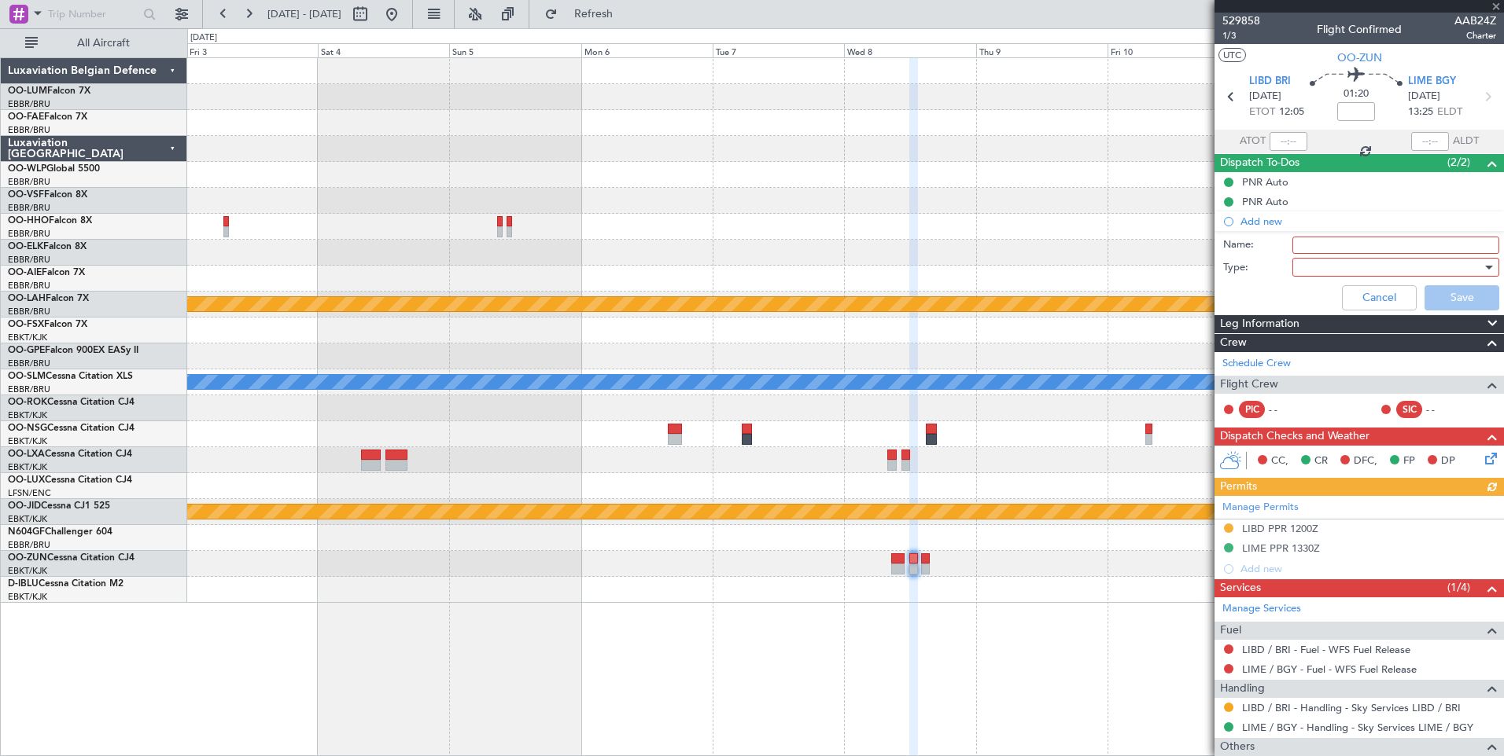
click at [1306, 241] on input "Name:" at bounding box center [1395, 245] width 207 height 17
type input "INFO LIME *read me*"
click at [1332, 264] on div at bounding box center [1389, 268] width 183 height 24
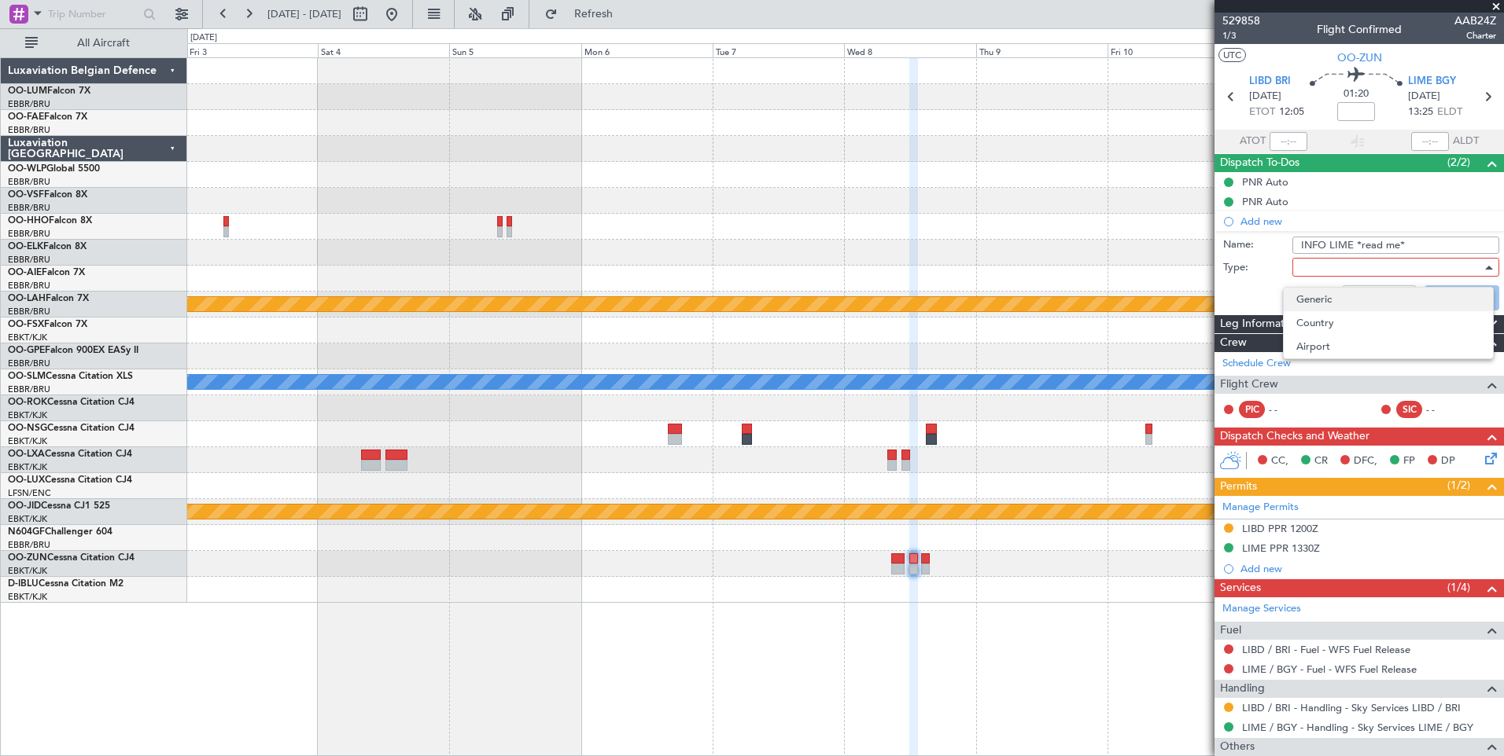
click at [1330, 305] on span "Generic" at bounding box center [1388, 300] width 184 height 24
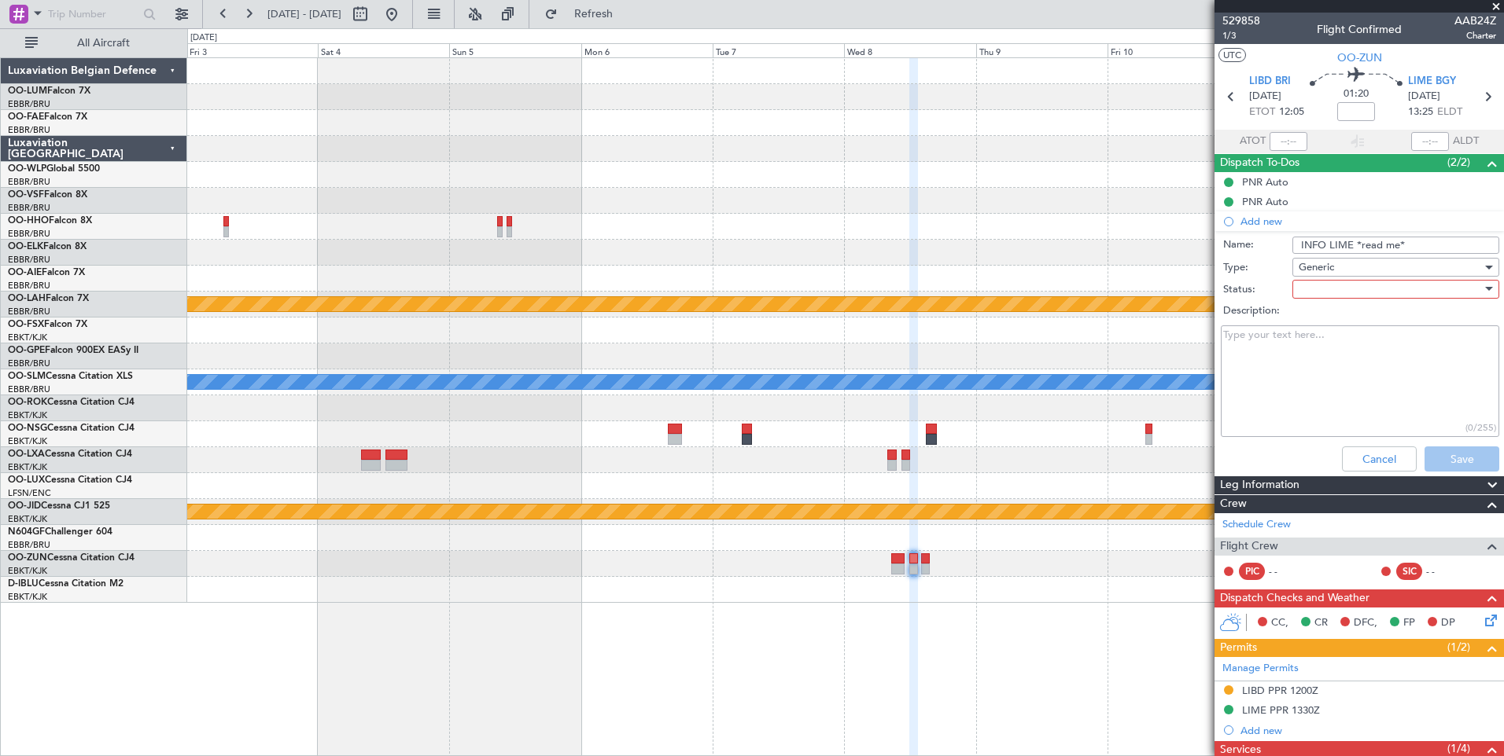
click at [1323, 288] on div at bounding box center [1389, 290] width 183 height 24
click at [1325, 328] on span "Not Started" at bounding box center [1388, 321] width 184 height 24
paste textarea "General Aviation operations from May 16th will take place at the New Terminal l…"
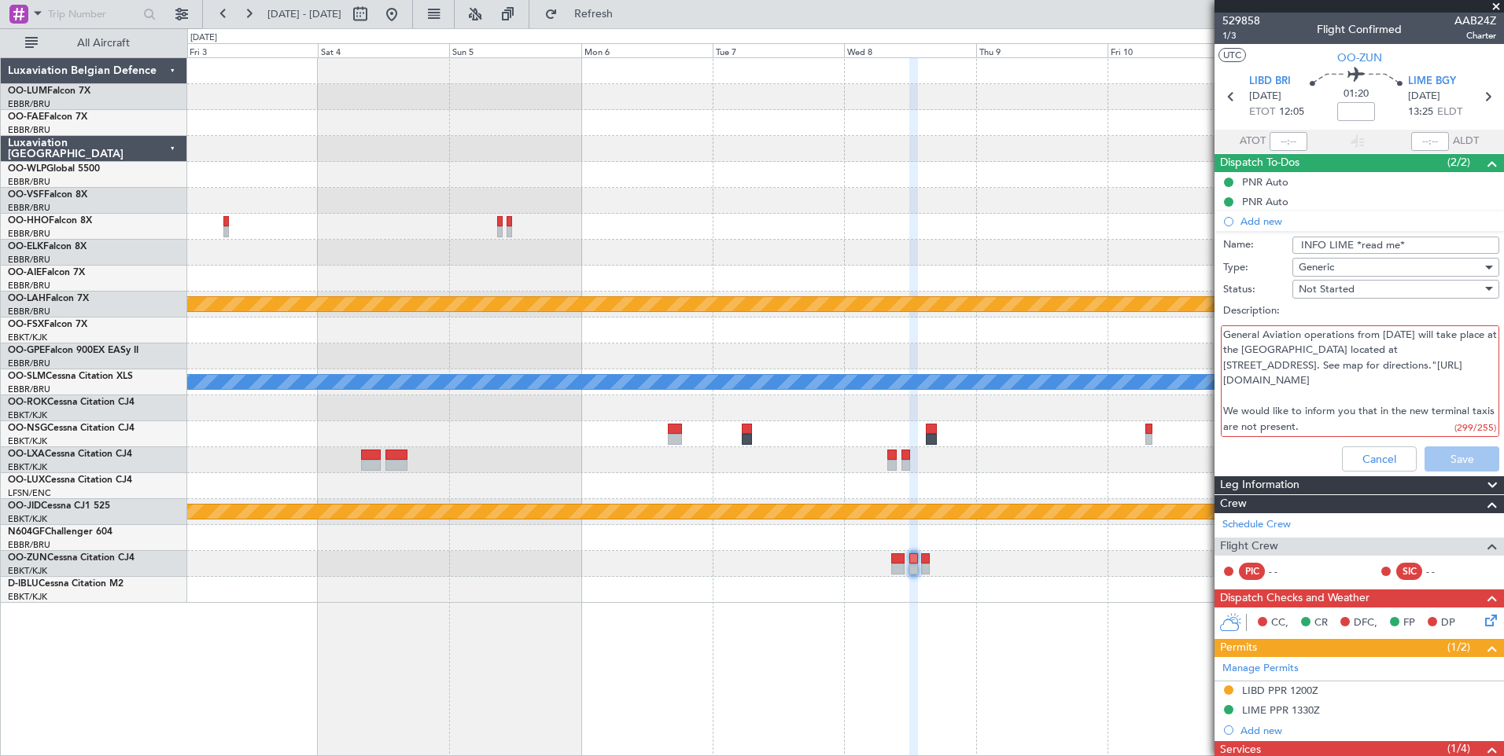
drag, startPoint x: 1224, startPoint y: 366, endPoint x: 1294, endPoint y: 407, distance: 80.7
click at [1294, 407] on textarea "General Aviation operations from May 16th will take place at the New Terminal l…" at bounding box center [1359, 382] width 278 height 112
click at [1414, 400] on textarea "General Aviation operations from May 16th will take place at the New Terminal l…" at bounding box center [1359, 382] width 278 height 112
type textarea "General Aviation operations from May 16th will take place at the New Terminal l…"
click at [1439, 473] on div "Cancel Save" at bounding box center [1354, 459] width 296 height 38
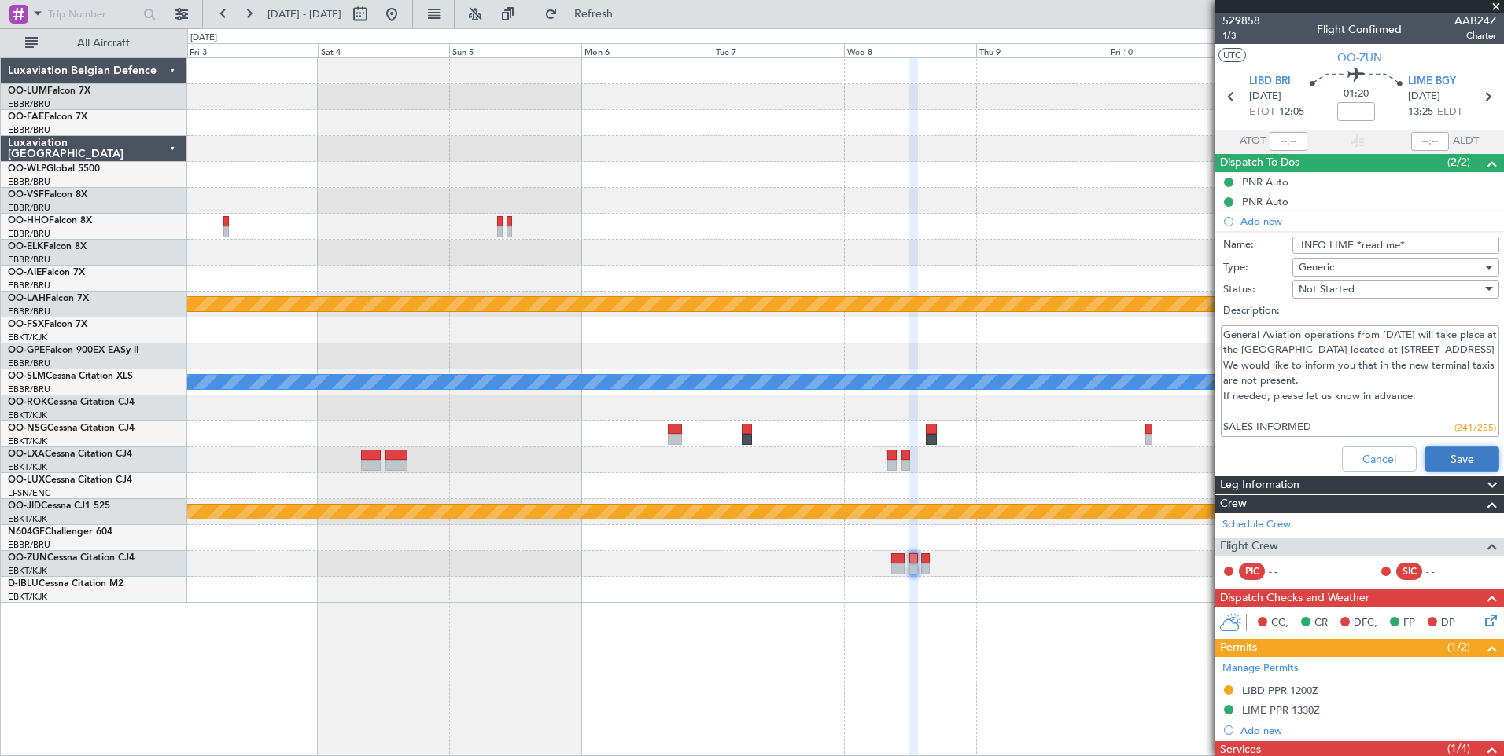
click at [1439, 451] on button "Save" at bounding box center [1461, 459] width 75 height 25
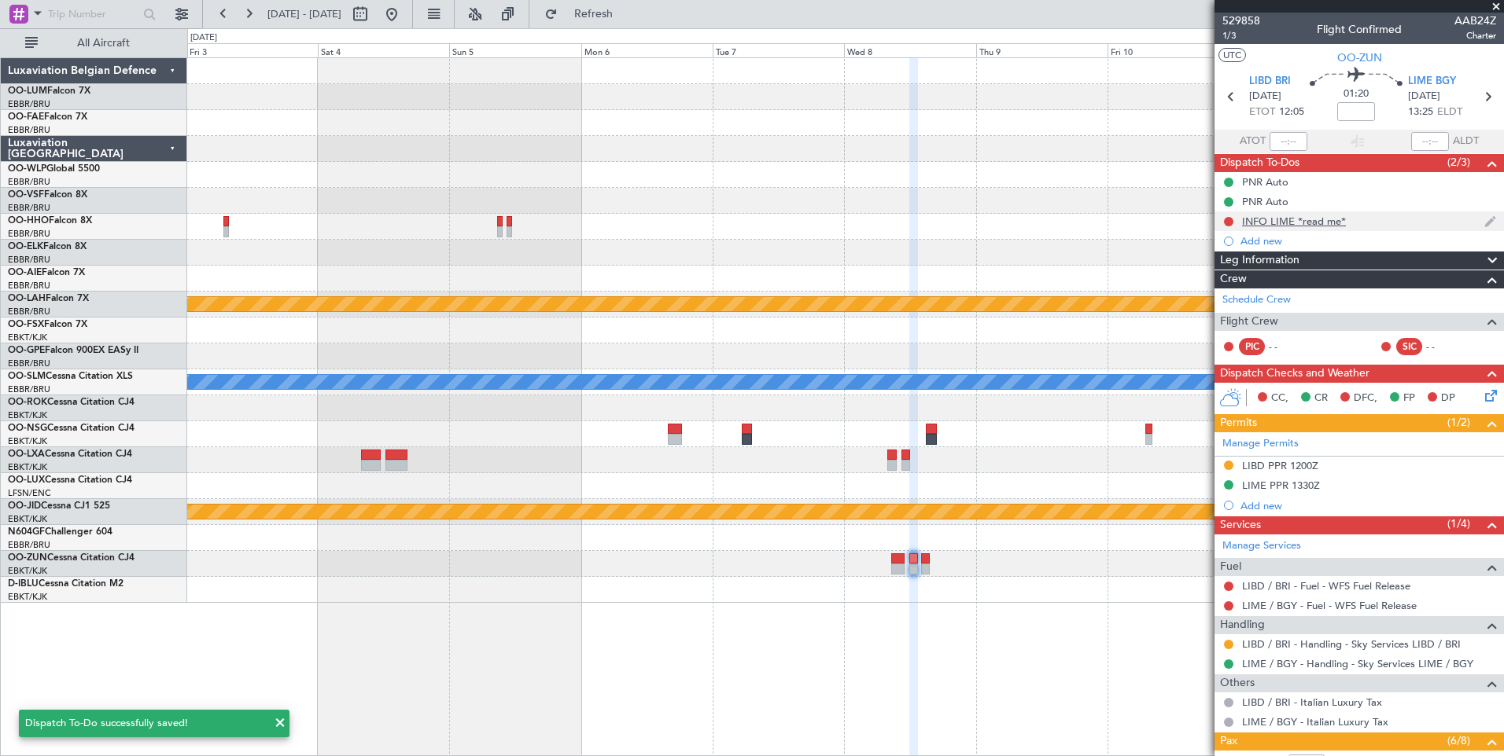
click at [1227, 229] on div "INFO LIME *read me*" at bounding box center [1358, 222] width 289 height 20
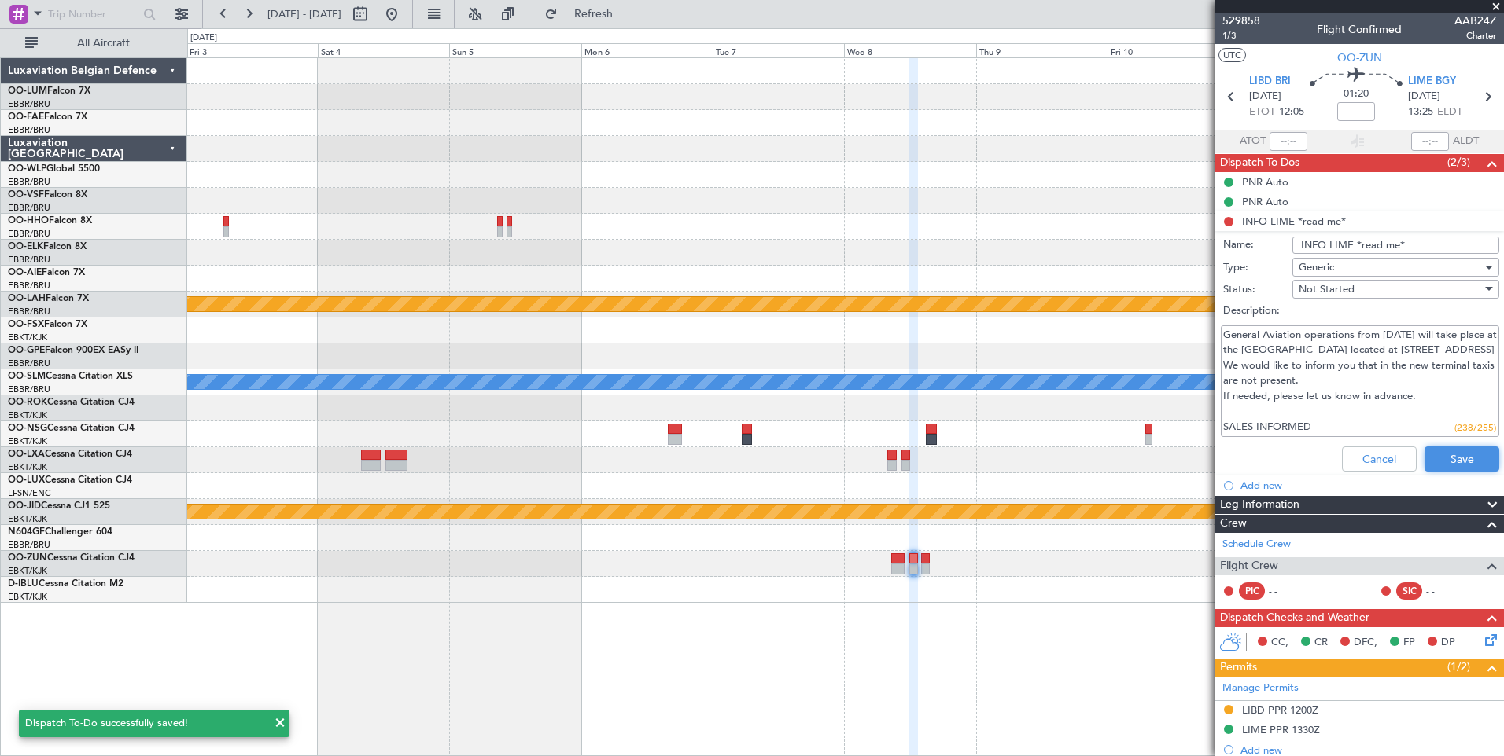
drag, startPoint x: 1455, startPoint y: 454, endPoint x: 1432, endPoint y: 436, distance: 29.1
click at [1452, 454] on button "Save" at bounding box center [1461, 459] width 75 height 25
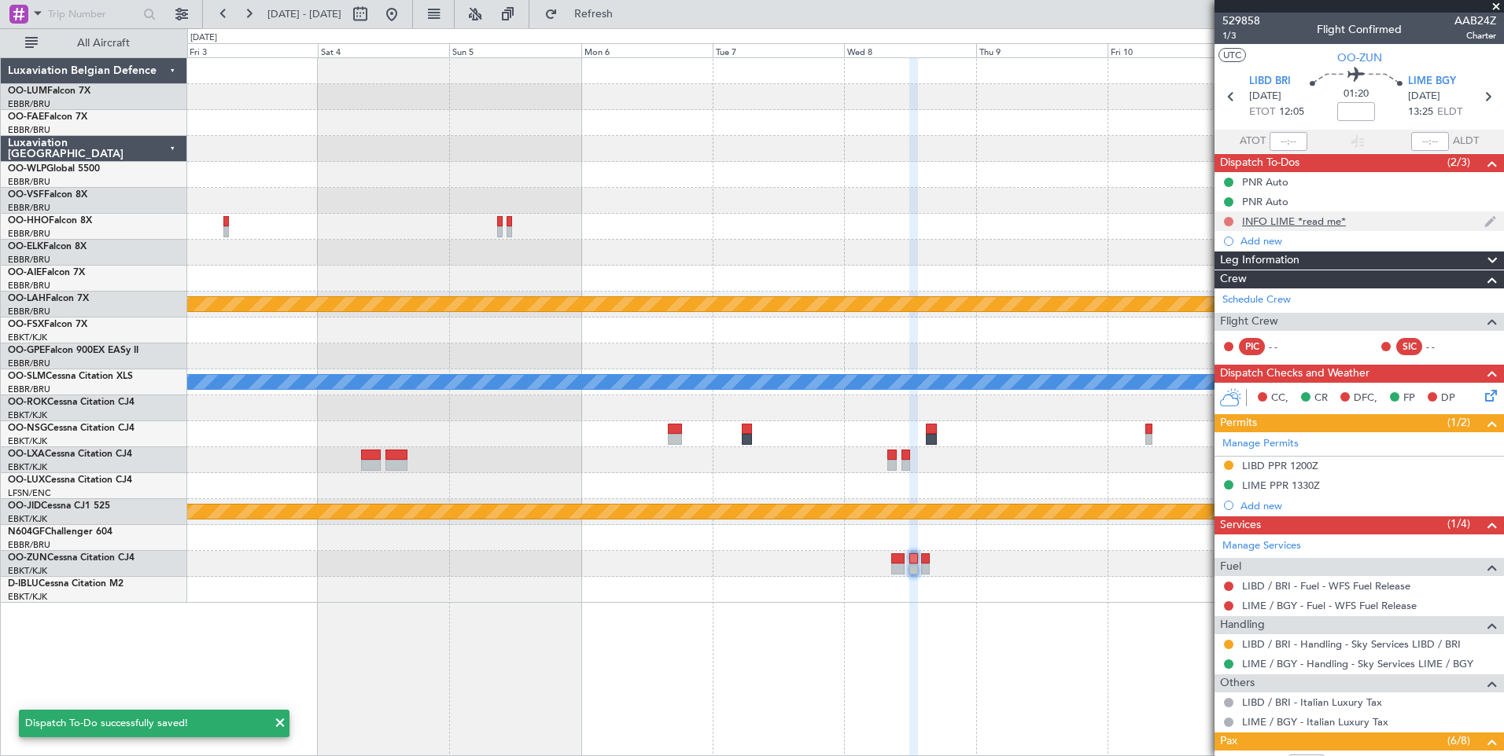
click at [1228, 224] on button at bounding box center [1228, 221] width 9 height 9
click at [1252, 269] on span "In Progress" at bounding box center [1235, 267] width 53 height 16
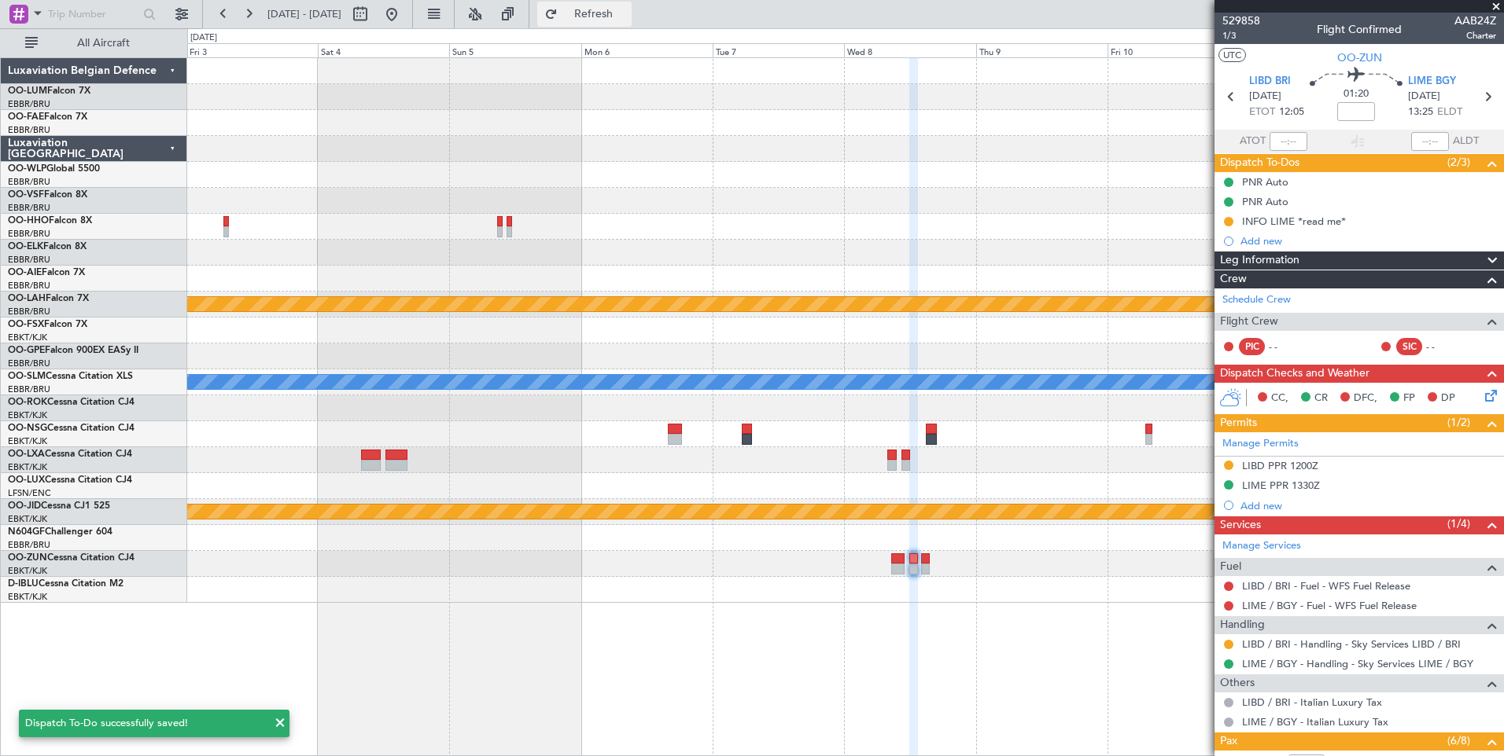
click at [627, 12] on span "Refresh" at bounding box center [594, 14] width 66 height 11
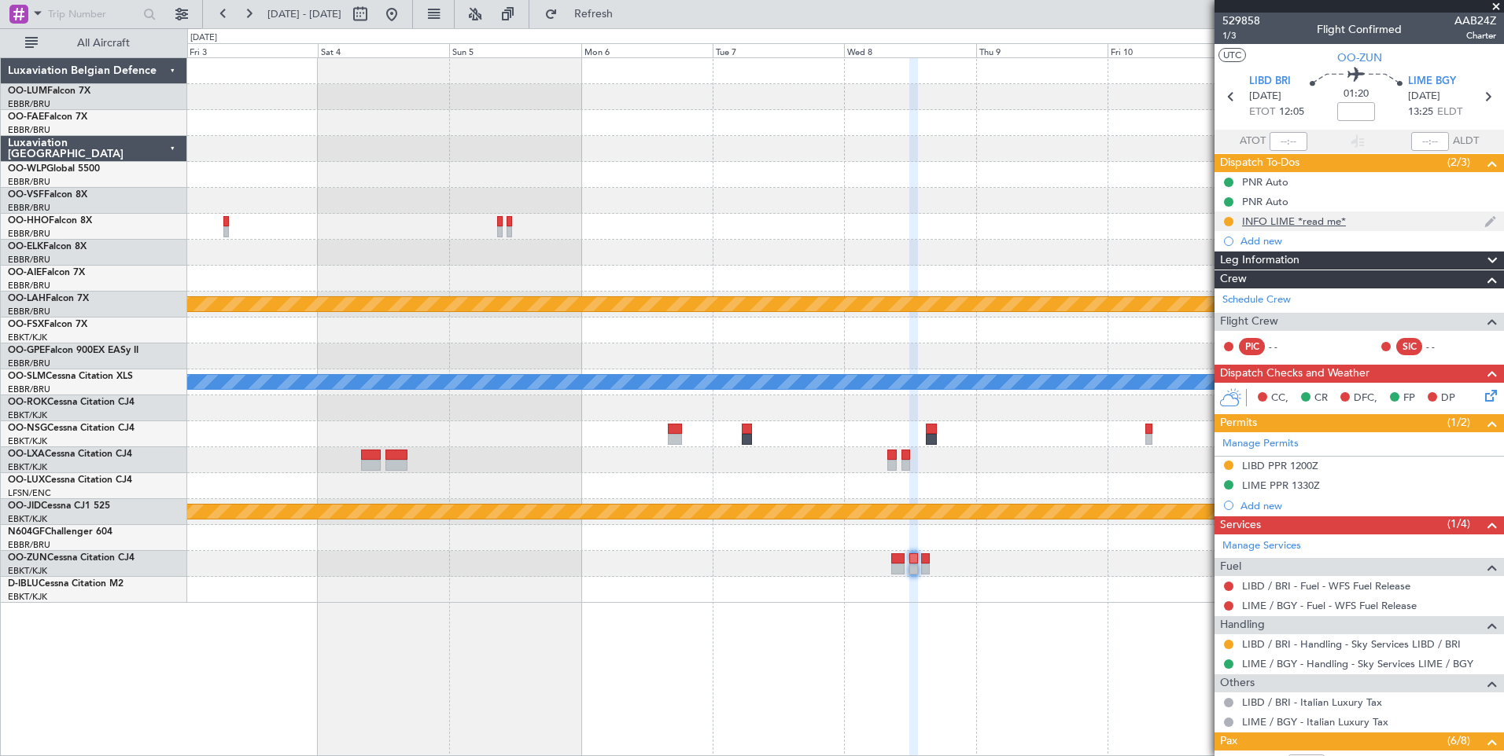
click at [1303, 224] on div "INFO LIME *read me*" at bounding box center [1294, 221] width 104 height 13
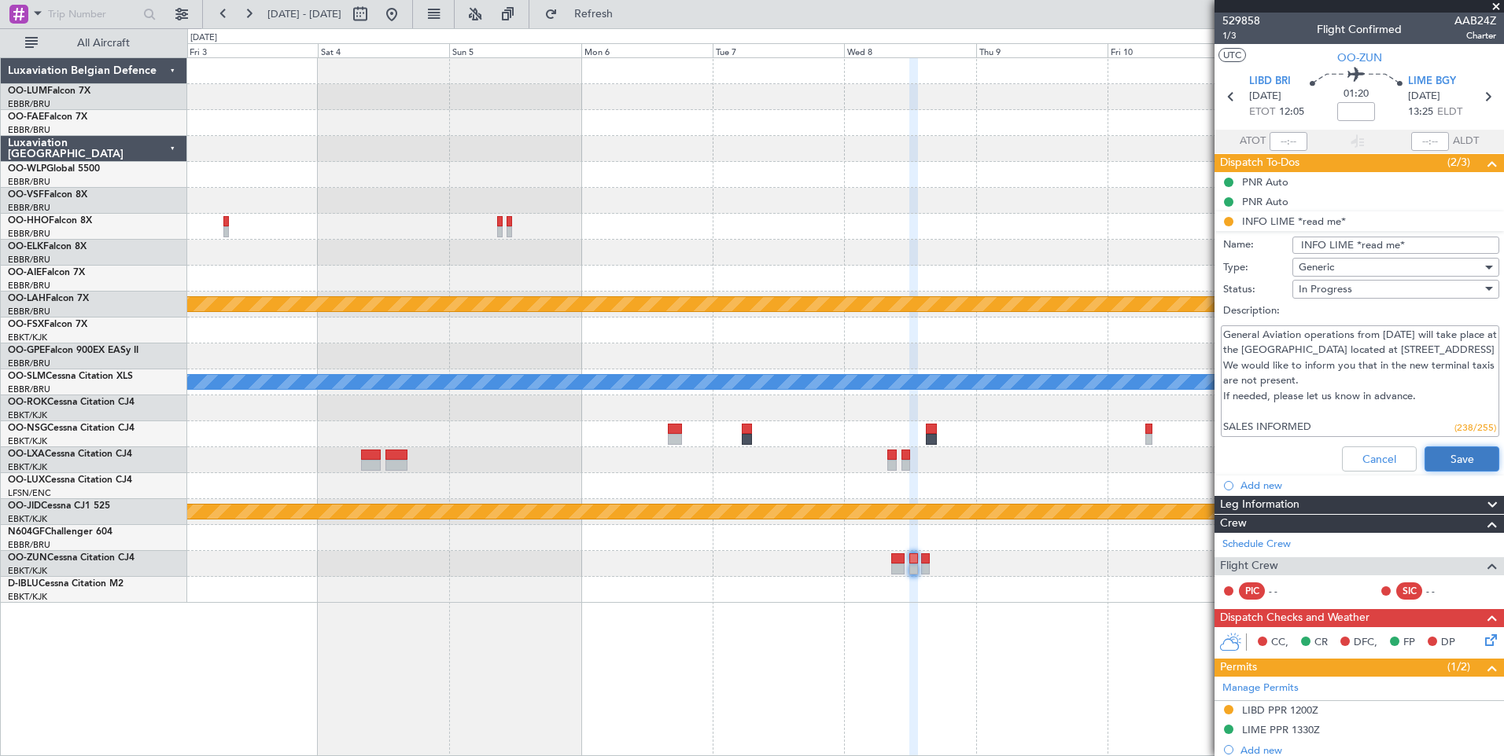
click at [1459, 465] on button "Save" at bounding box center [1461, 459] width 75 height 25
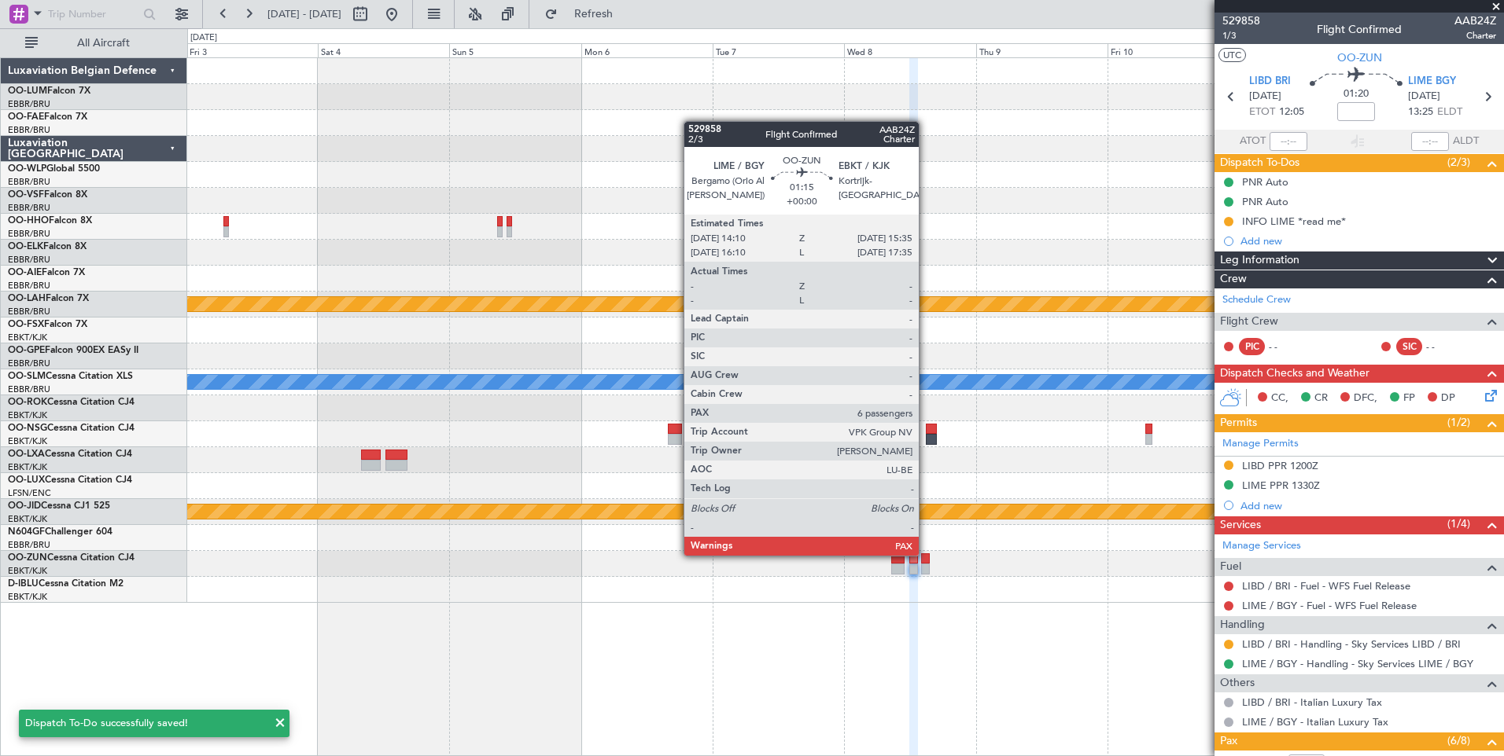
click at [926, 554] on div at bounding box center [925, 559] width 8 height 11
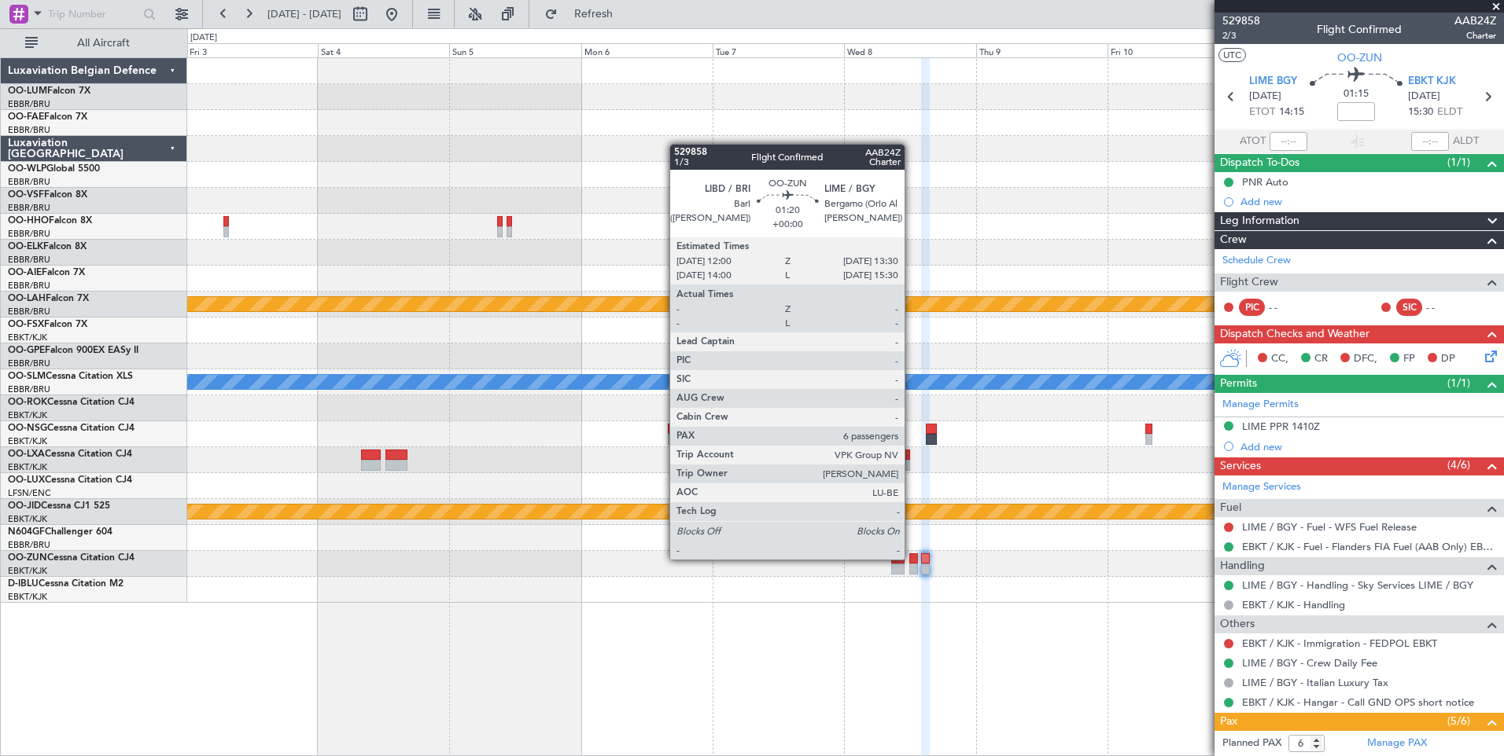
click at [911, 558] on div at bounding box center [913, 559] width 9 height 11
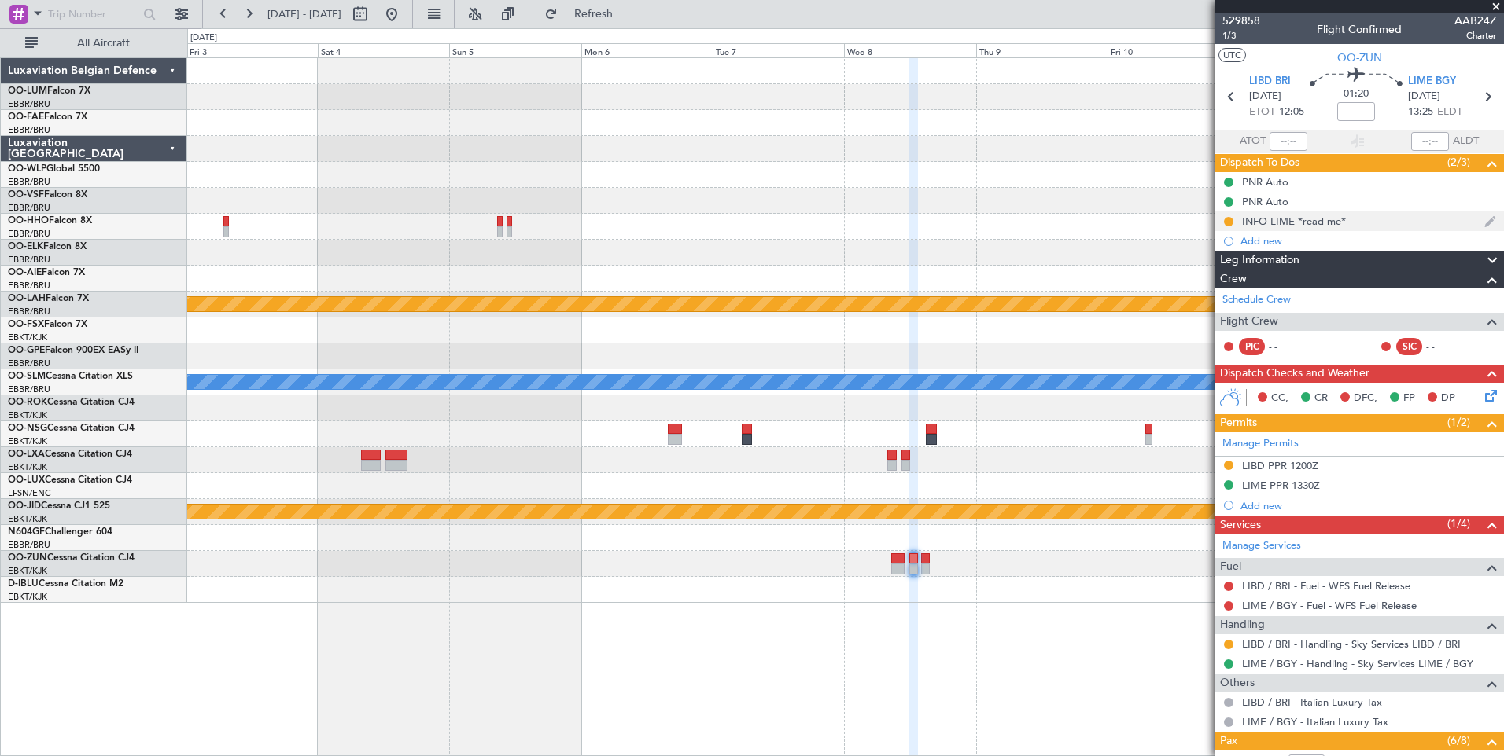
click at [1328, 226] on div "INFO LIME *read me*" at bounding box center [1294, 221] width 104 height 13
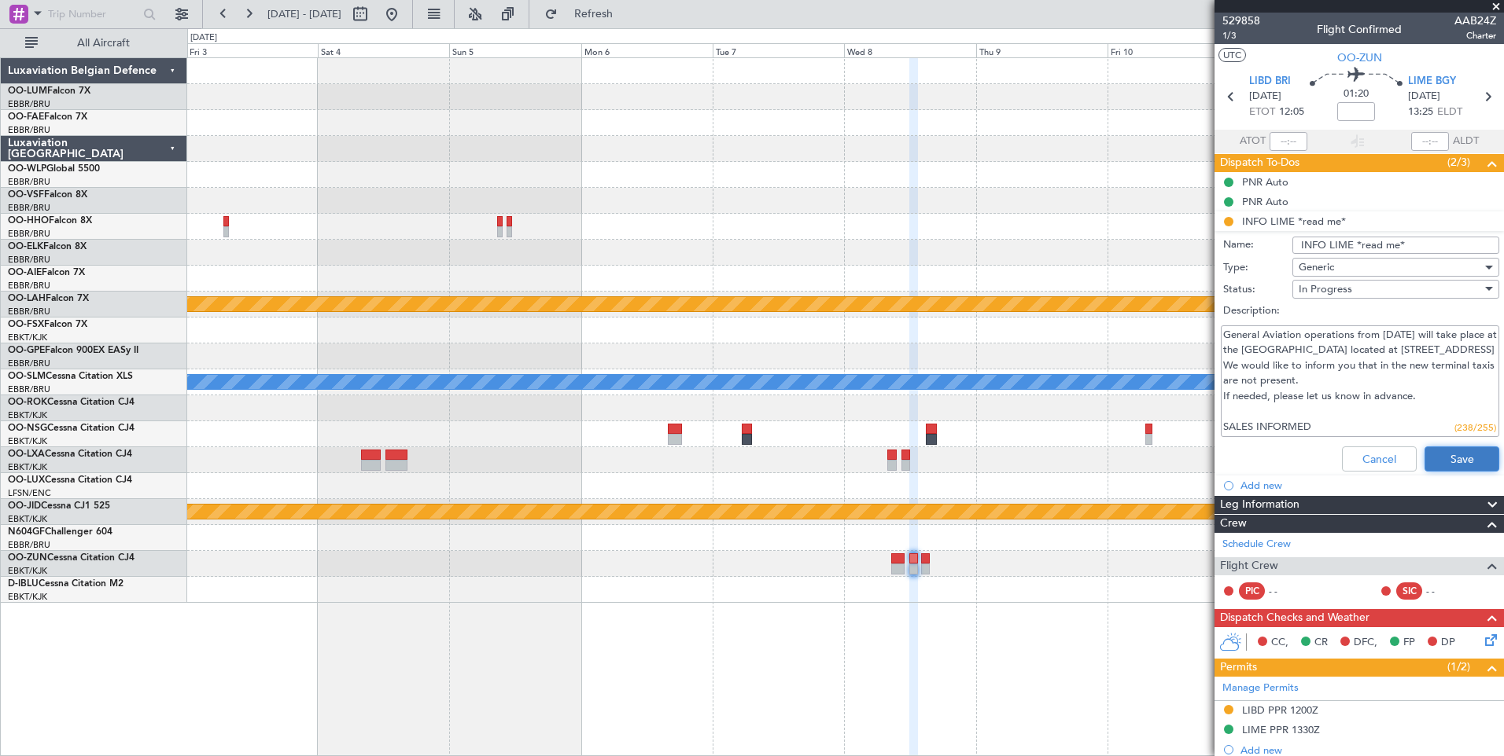
click at [1471, 465] on button "Save" at bounding box center [1461, 459] width 75 height 25
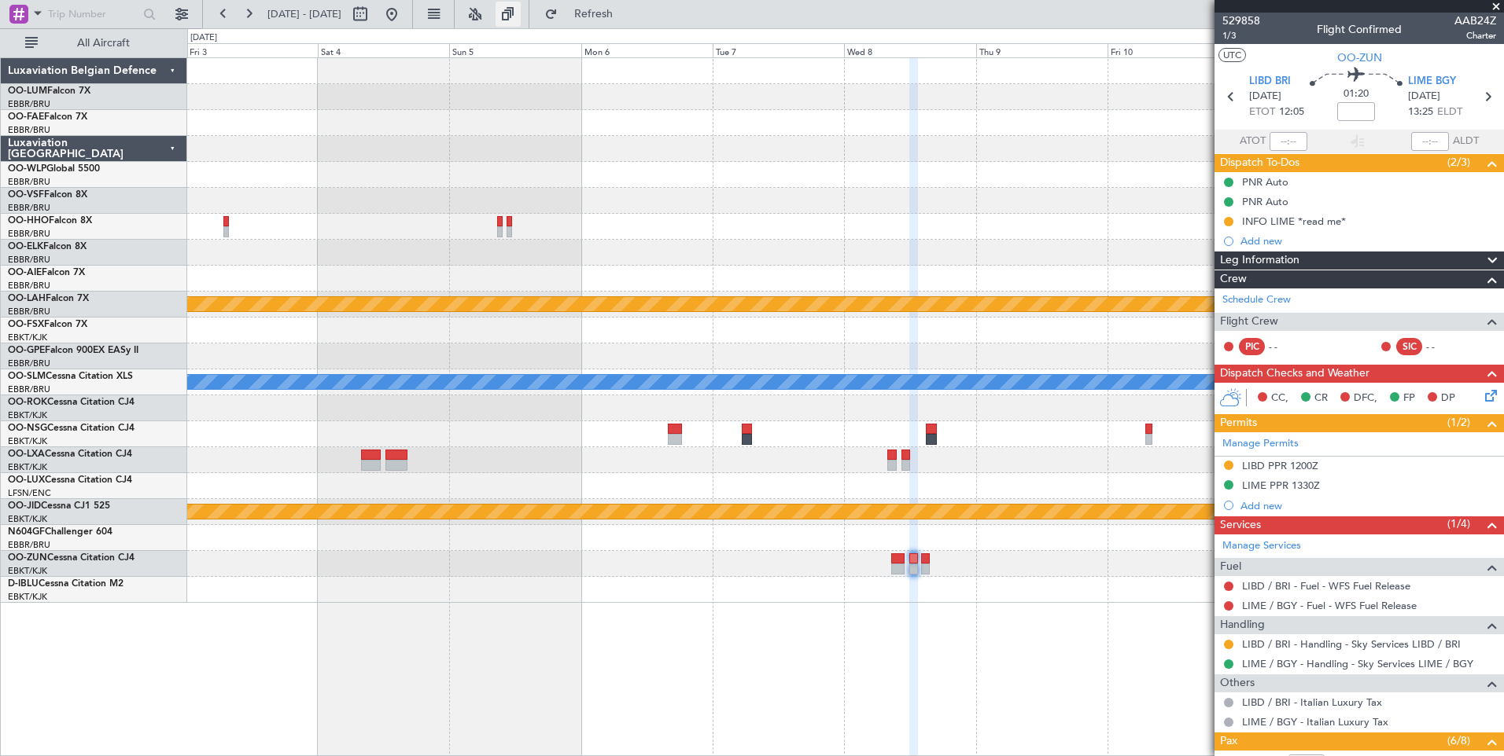
drag, startPoint x: 613, startPoint y: 9, endPoint x: 554, endPoint y: 21, distance: 60.3
click at [605, 12] on button "Refresh" at bounding box center [584, 14] width 94 height 25
click at [404, 16] on button at bounding box center [391, 14] width 25 height 25
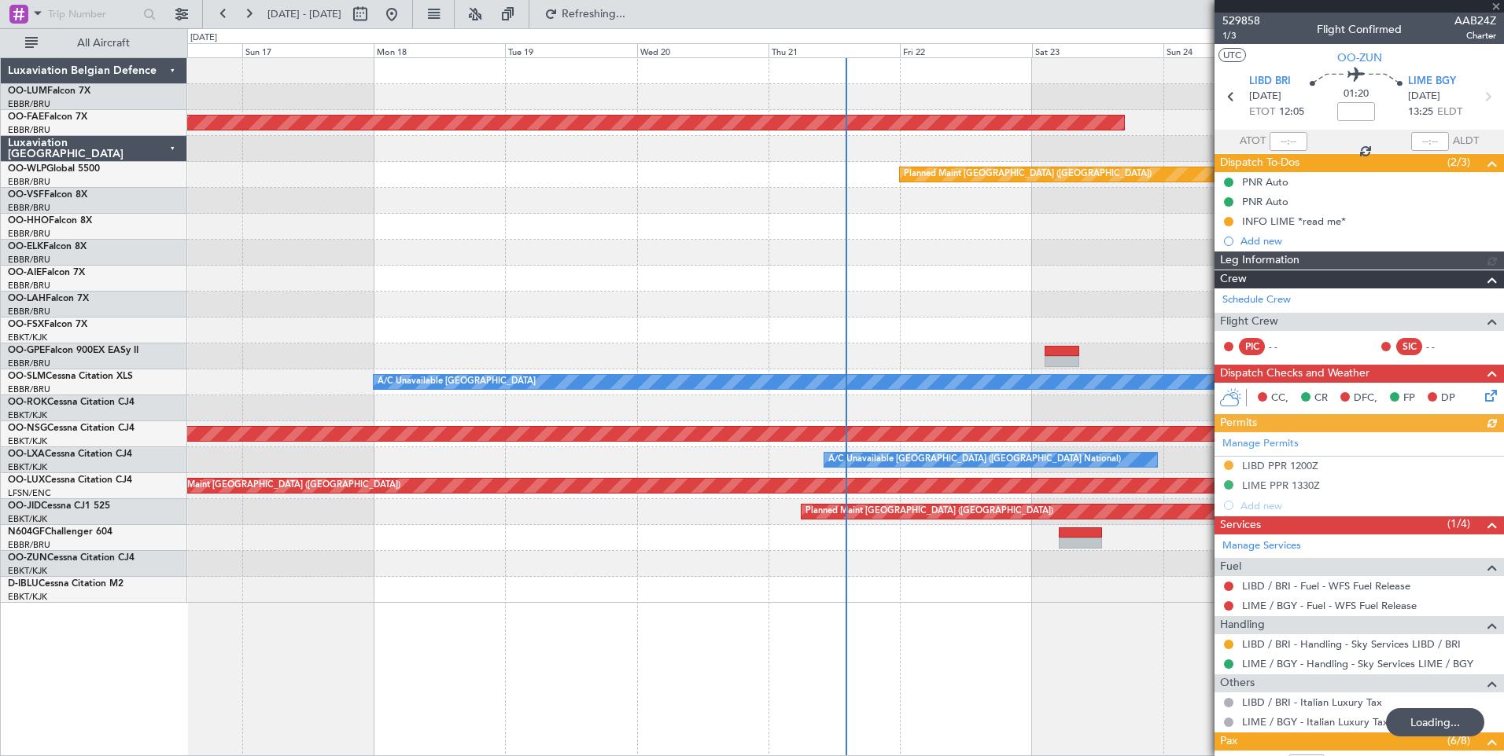
click at [1497, 2] on div at bounding box center [1358, 6] width 289 height 13
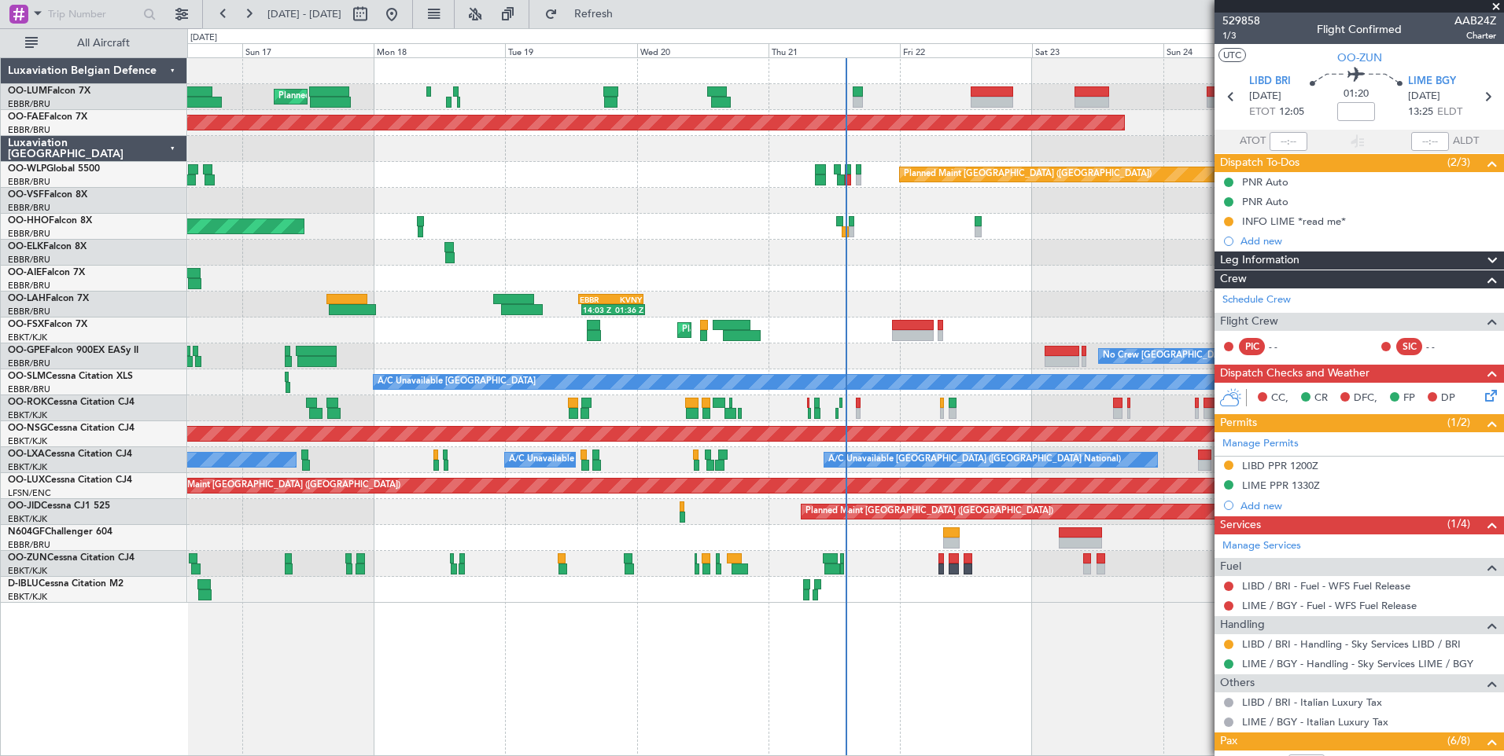
click at [1121, 661] on div "Planned Maint Brussels (Brussels National) Planned Maint Kortrijk-Wevelgem Plan…" at bounding box center [845, 406] width 1316 height 699
click at [625, 18] on span "Refresh" at bounding box center [594, 14] width 66 height 11
click at [623, 23] on button "Refresh" at bounding box center [584, 14] width 94 height 25
click at [618, 18] on span "Refresh" at bounding box center [594, 14] width 66 height 11
click at [631, 26] on button "Refresh" at bounding box center [584, 14] width 94 height 25
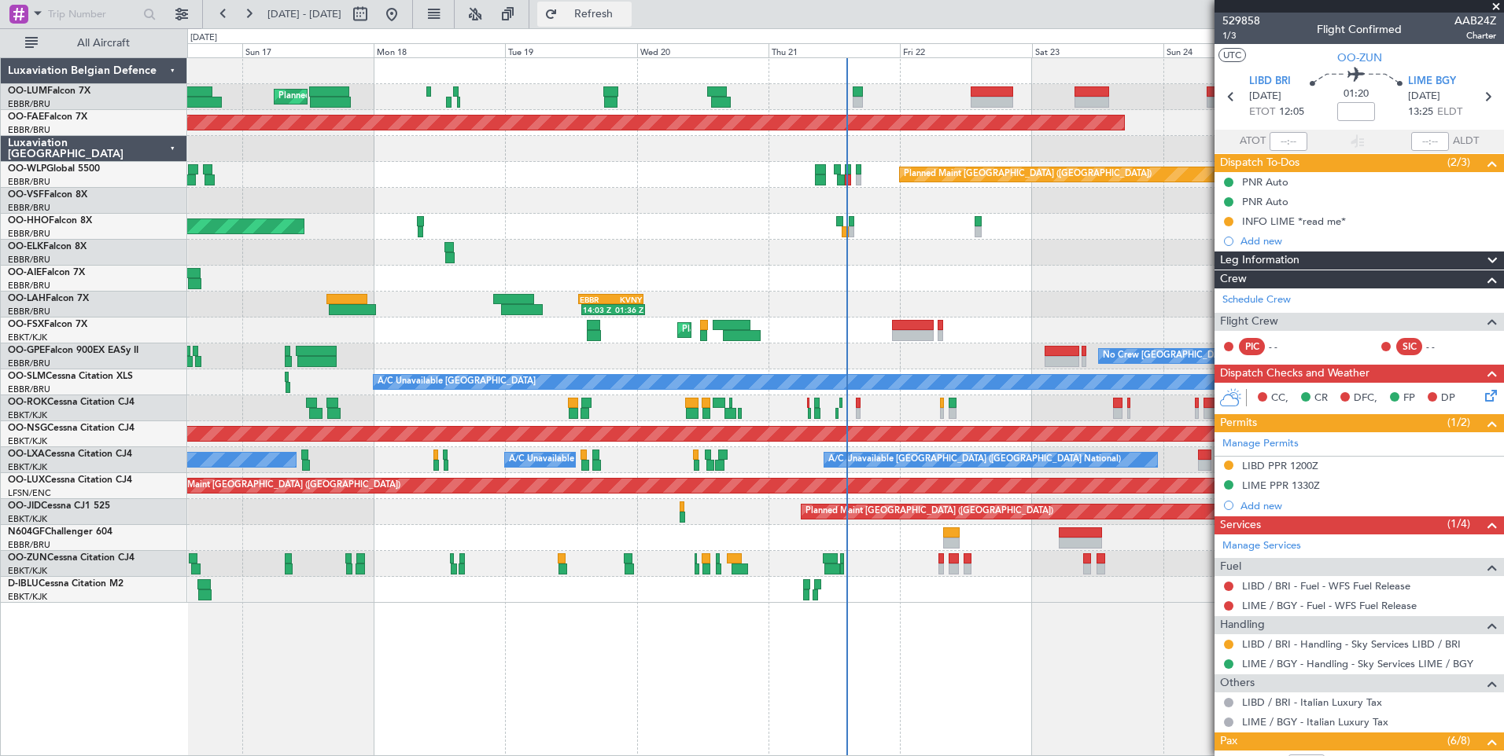
click at [627, 17] on span "Refresh" at bounding box center [594, 14] width 66 height 11
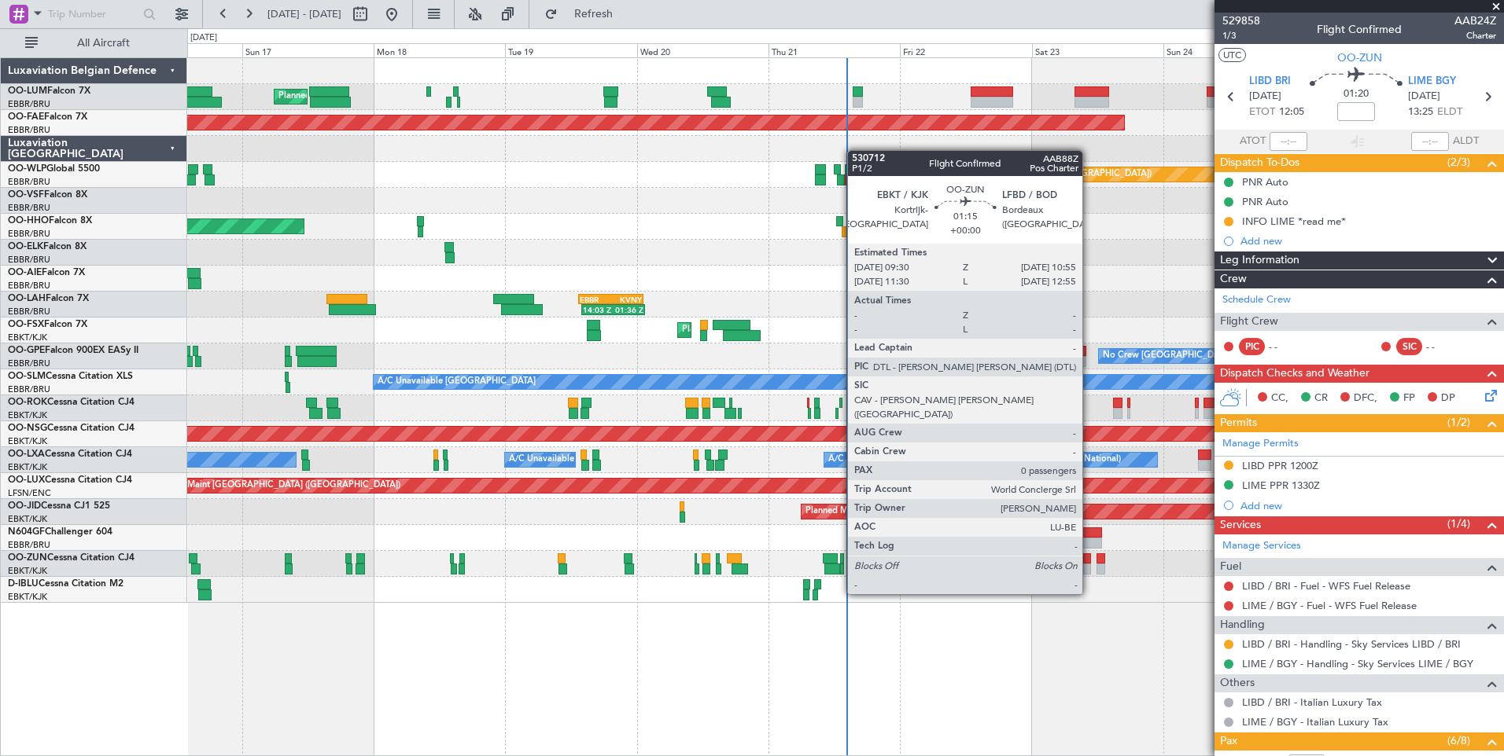
click at [1089, 565] on div at bounding box center [1087, 569] width 8 height 11
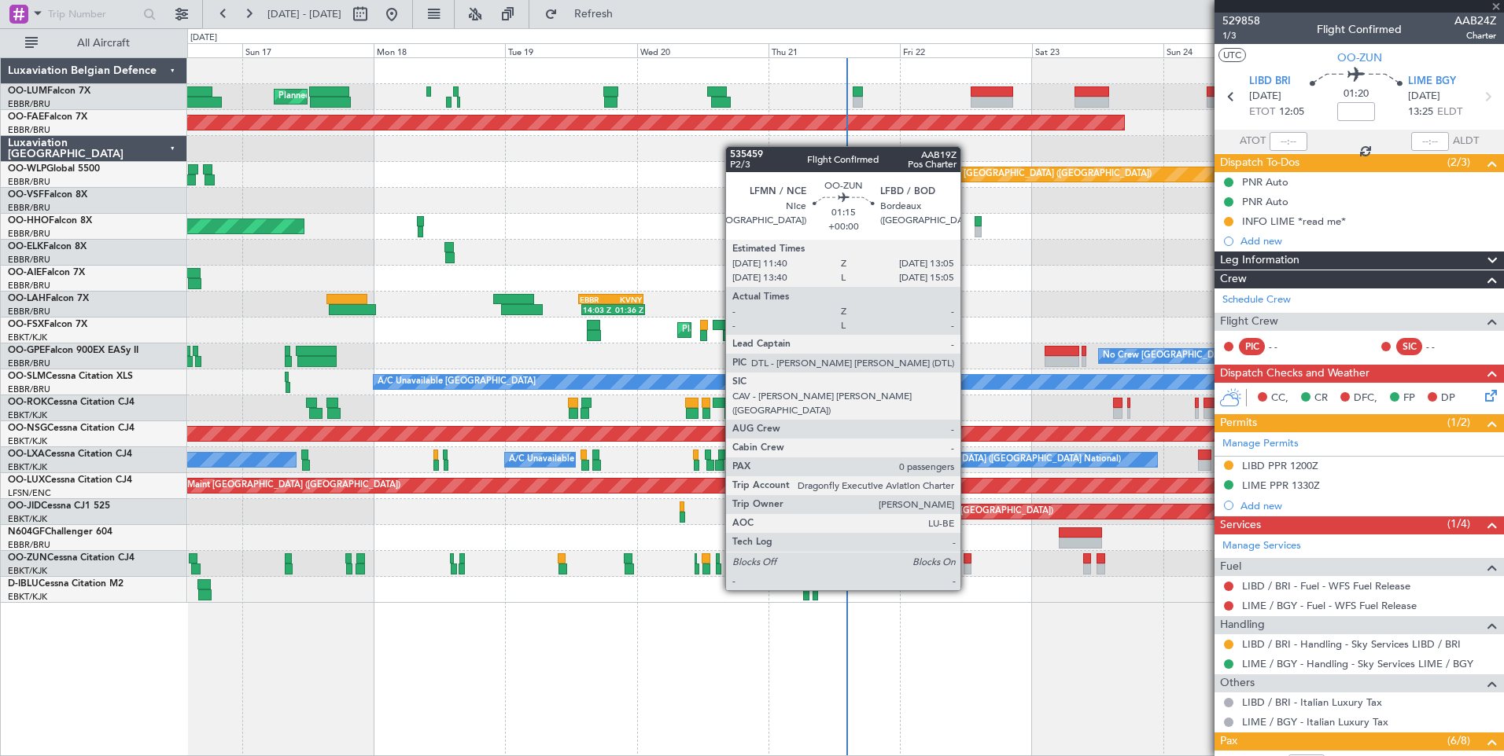
click at [967, 561] on div at bounding box center [967, 559] width 8 height 11
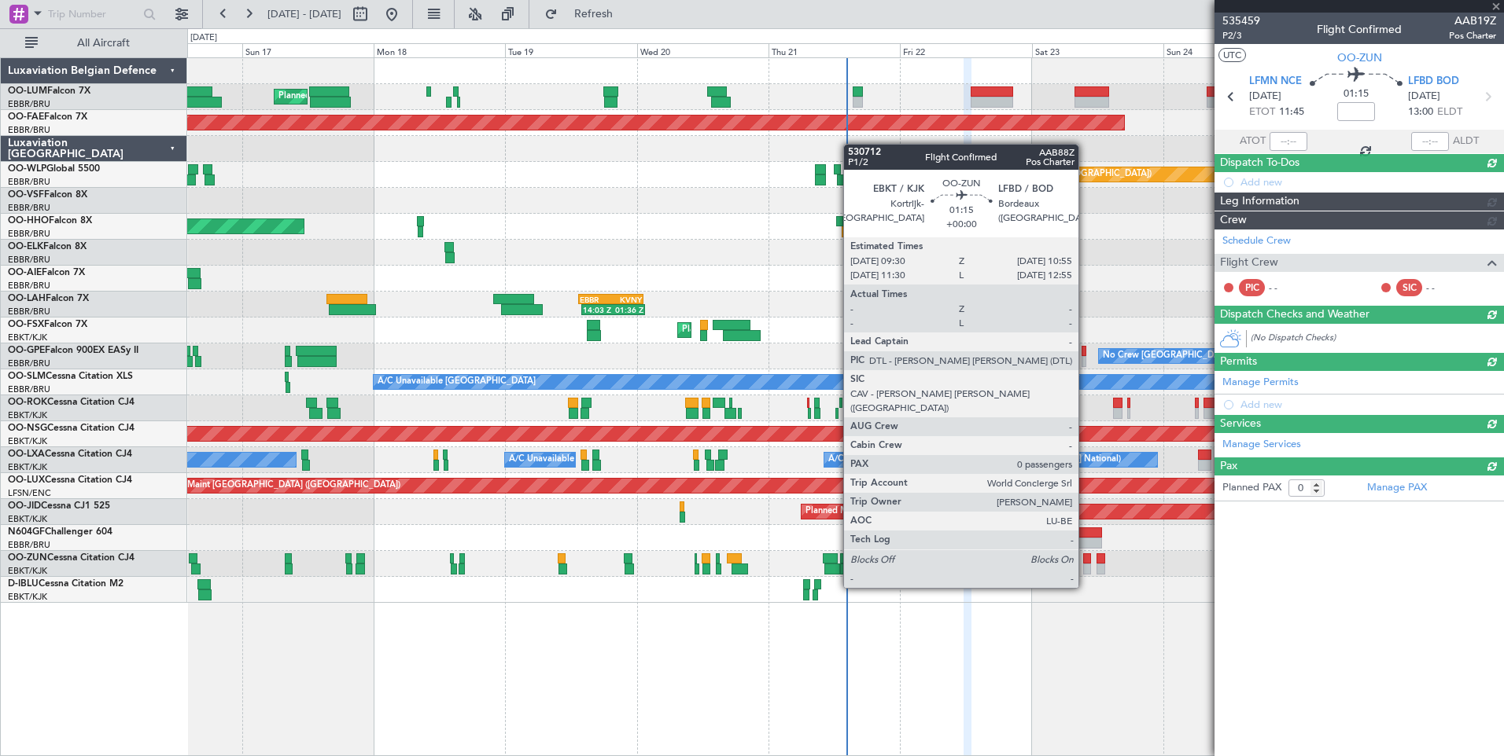
click at [1085, 558] on div at bounding box center [1087, 559] width 8 height 11
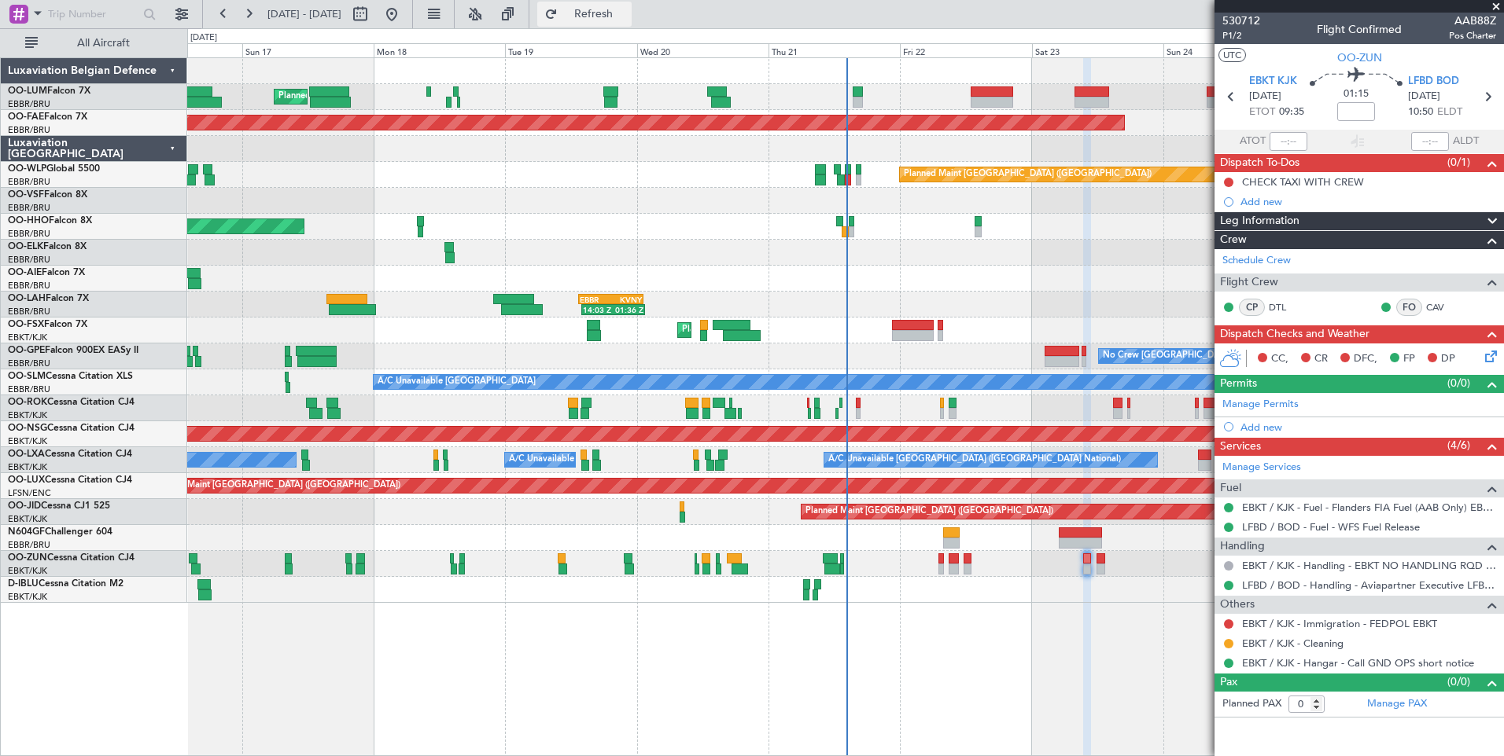
click at [613, 9] on button "Refresh" at bounding box center [584, 14] width 94 height 25
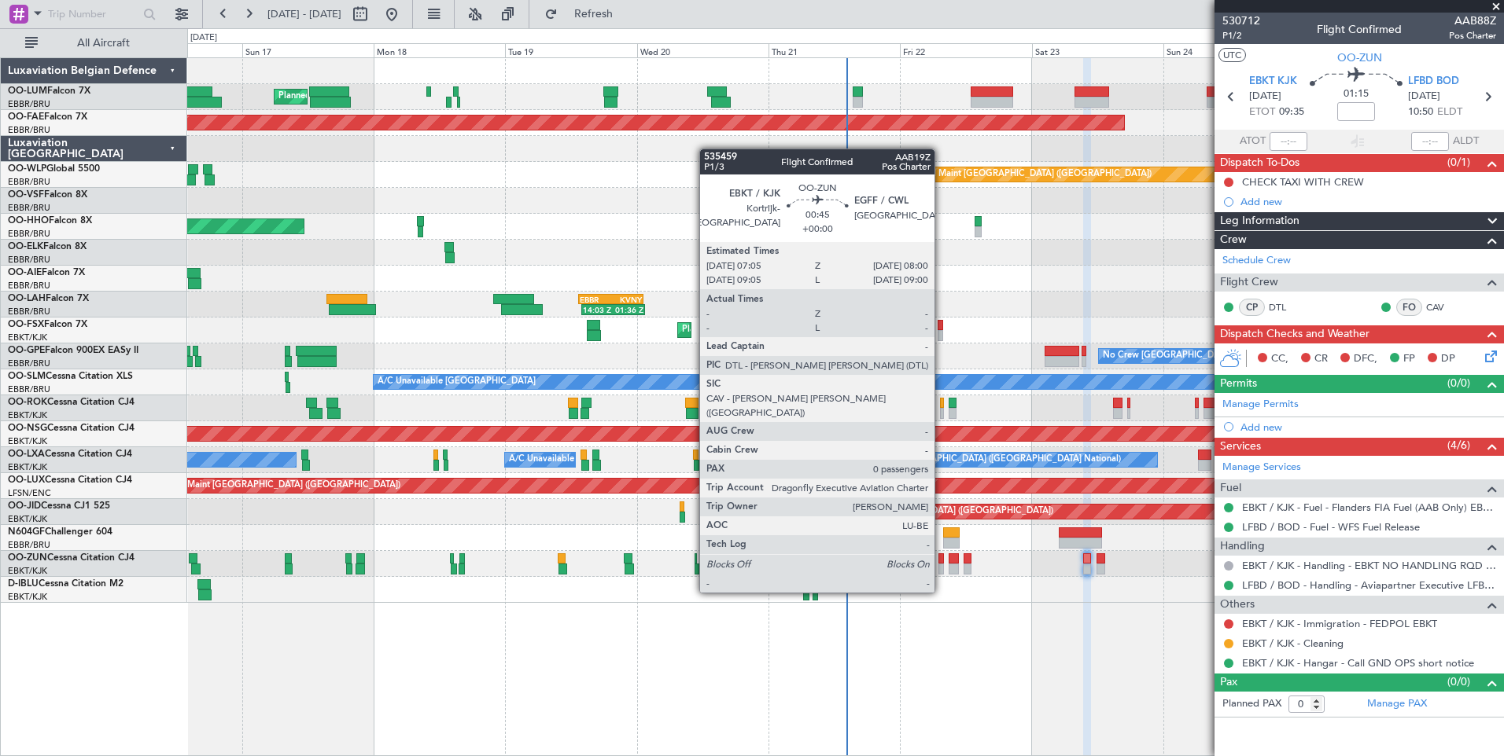
click at [941, 563] on div at bounding box center [941, 559] width 6 height 11
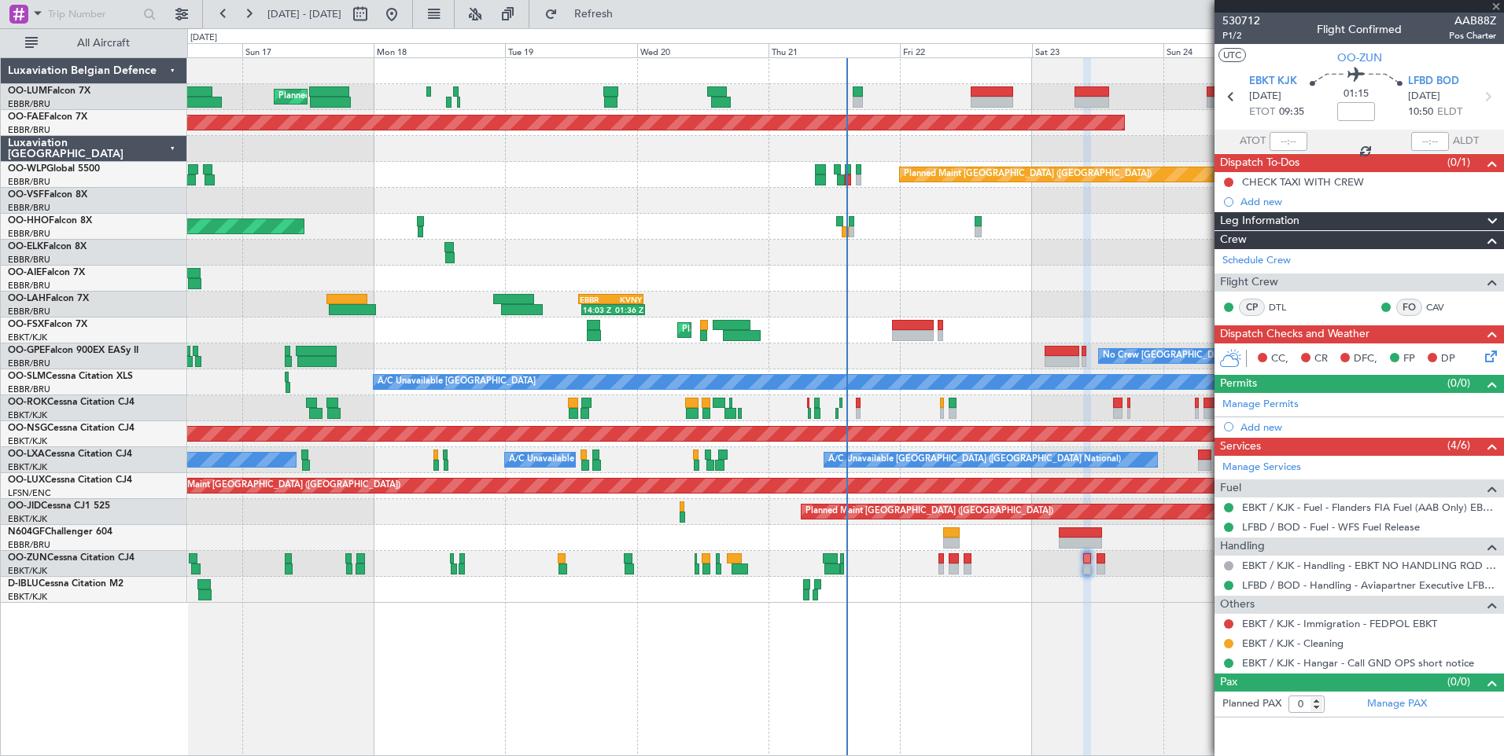
drag, startPoint x: 642, startPoint y: 16, endPoint x: 834, endPoint y: 448, distance: 473.1
click at [627, 20] on span "Refresh" at bounding box center [594, 14] width 66 height 11
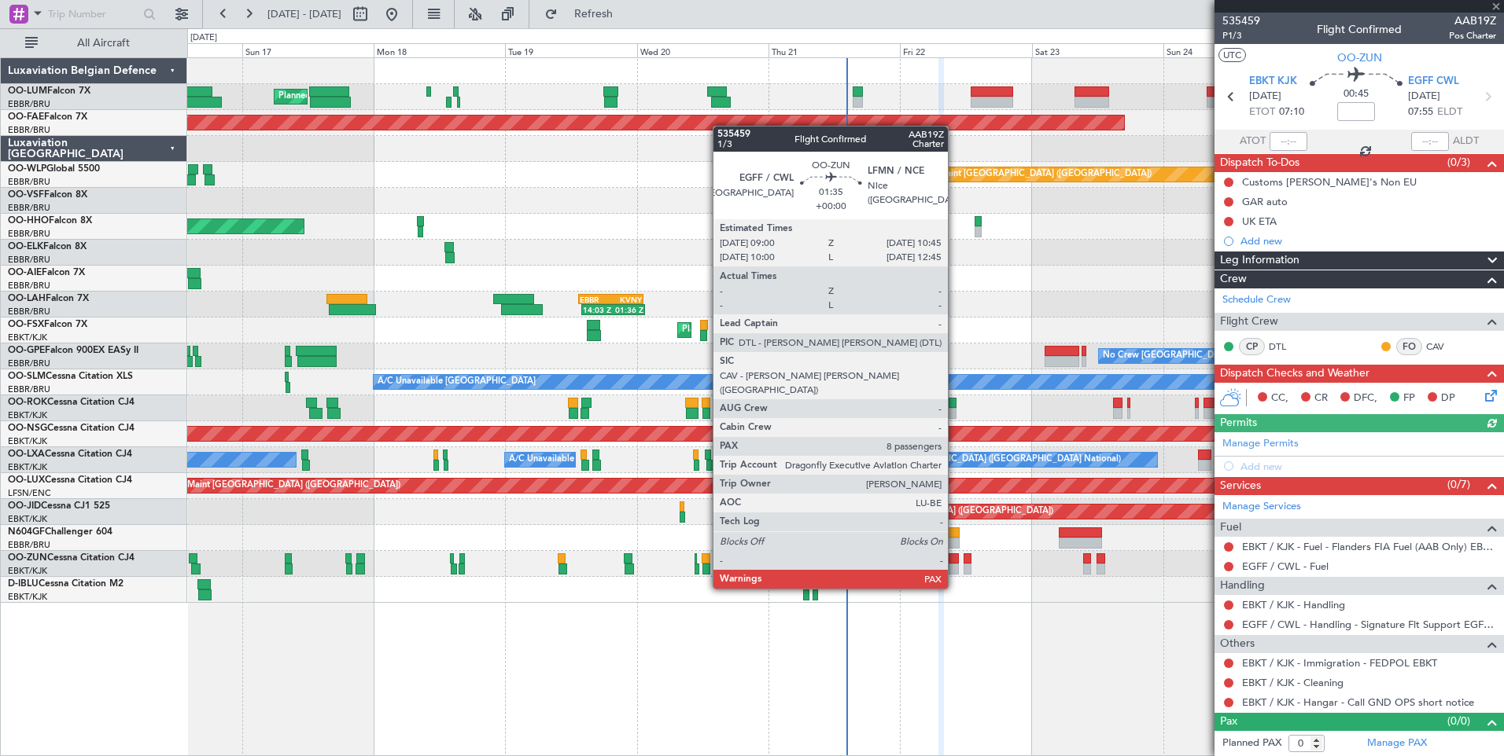
click at [955, 559] on div at bounding box center [953, 559] width 10 height 11
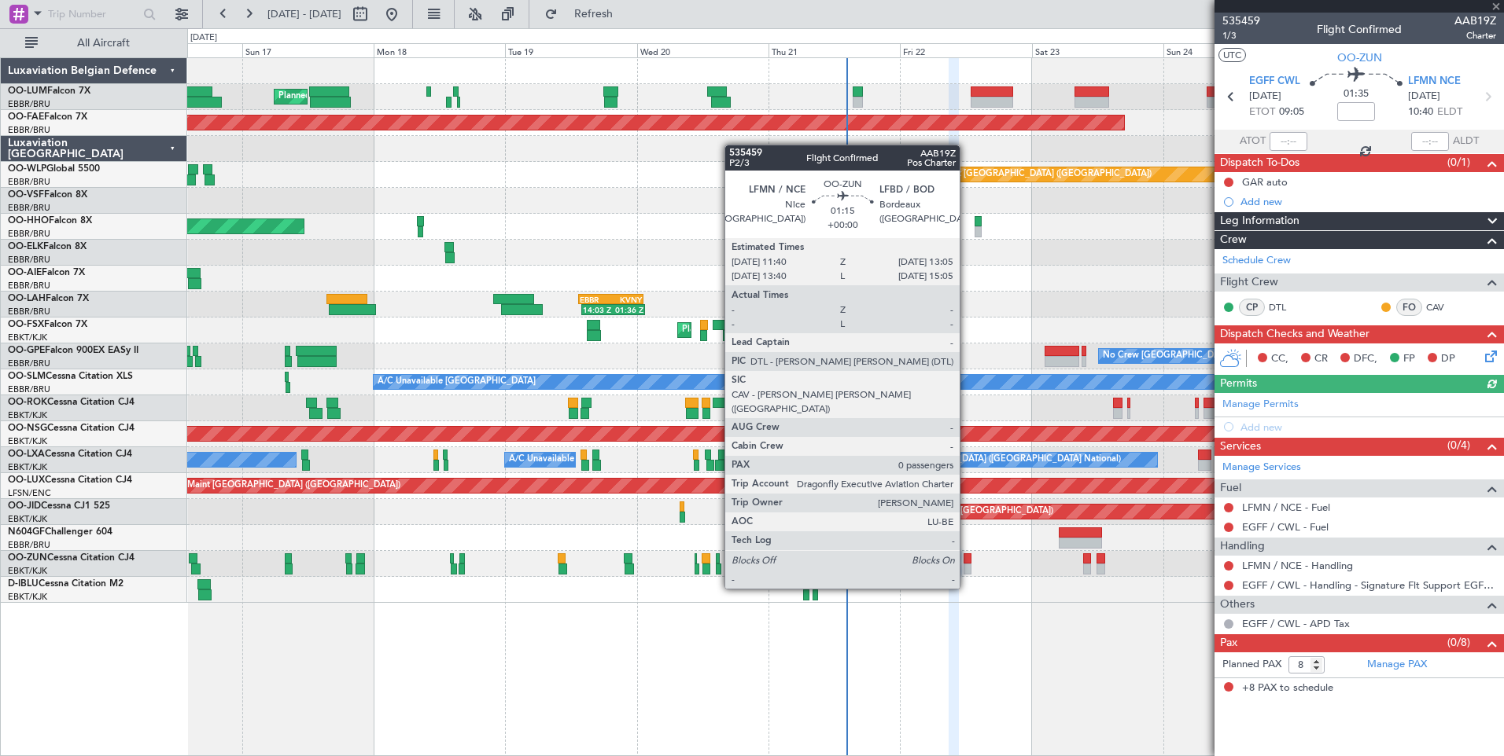
click at [966, 559] on div at bounding box center [967, 559] width 8 height 11
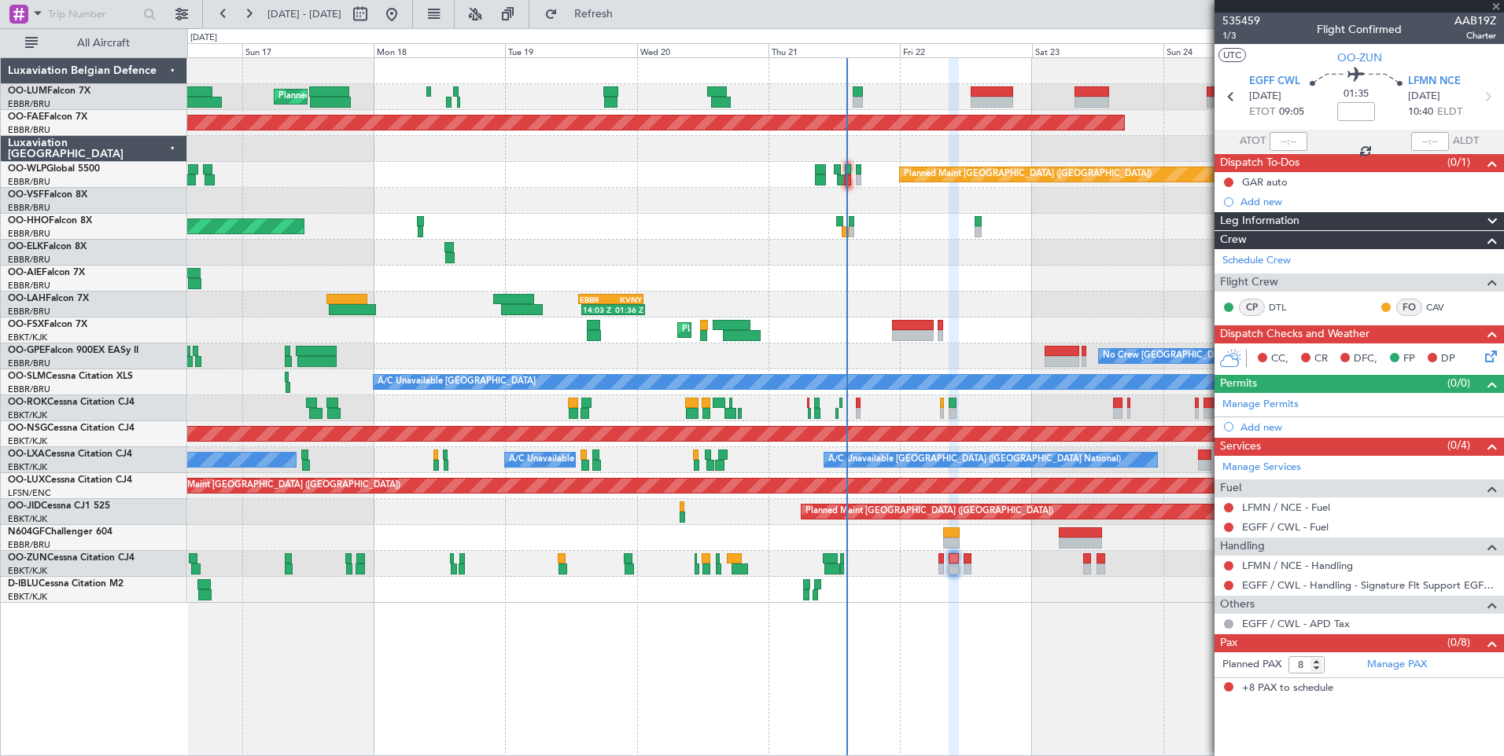
type input "0"
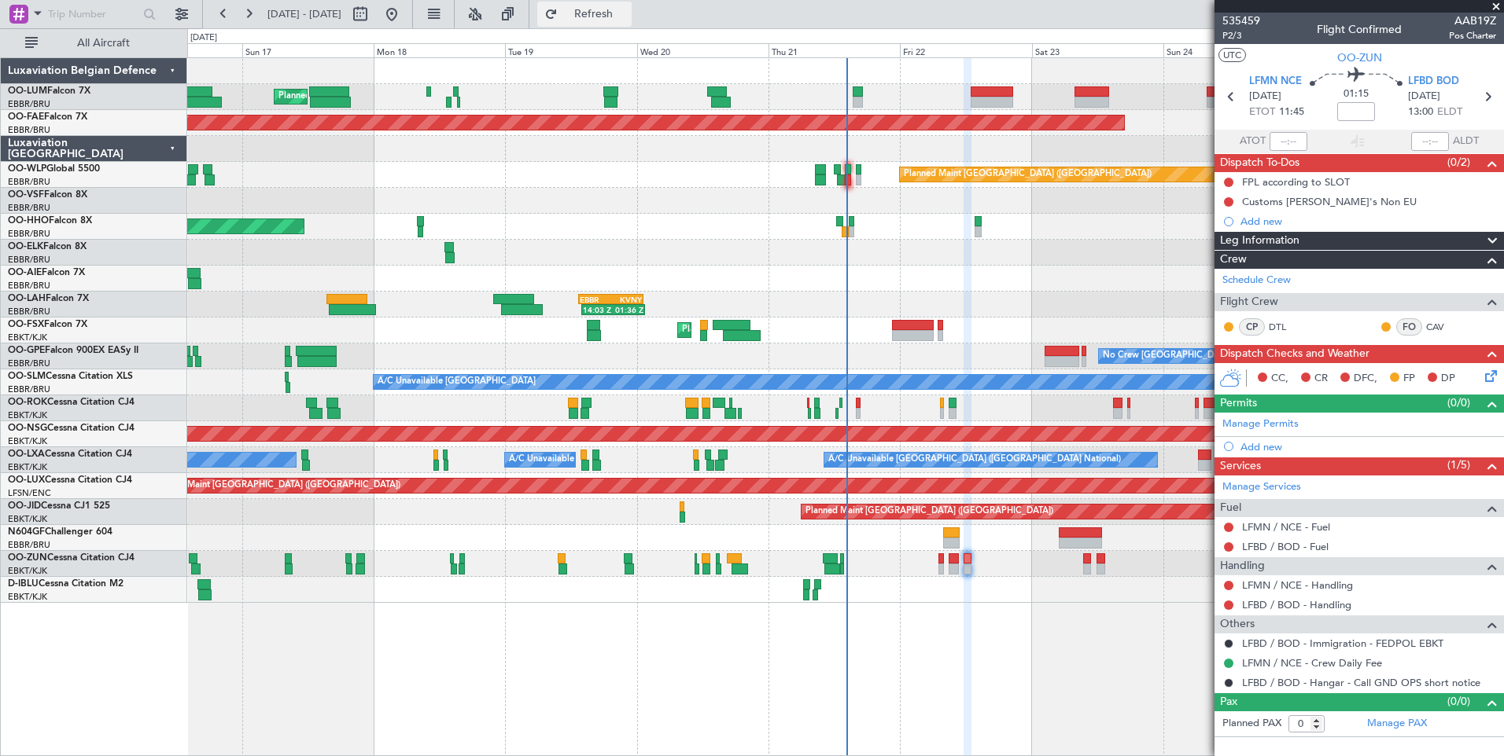
click at [627, 3] on button "Refresh" at bounding box center [584, 14] width 94 height 25
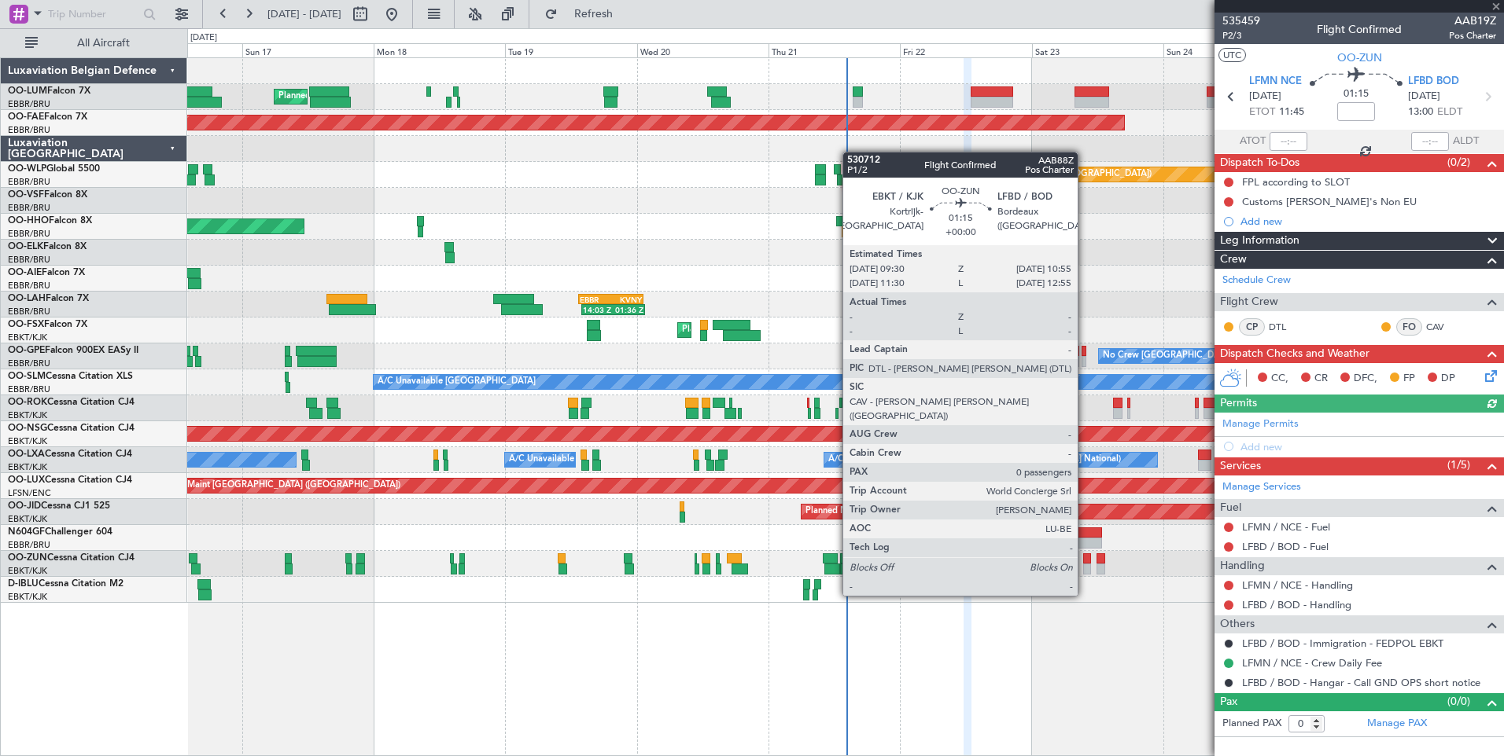
click at [1084, 566] on div at bounding box center [1087, 569] width 8 height 11
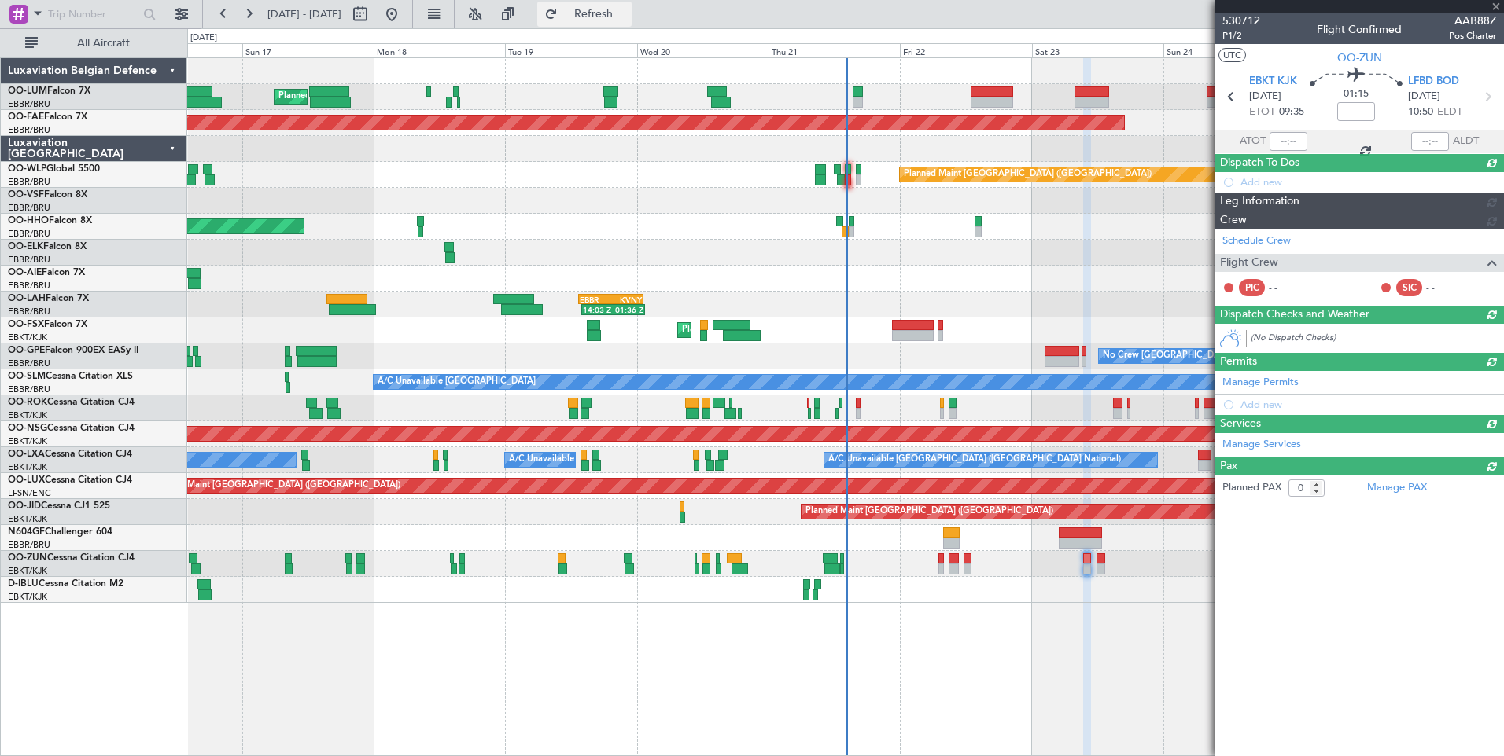
click at [627, 17] on span "Refresh" at bounding box center [594, 14] width 66 height 11
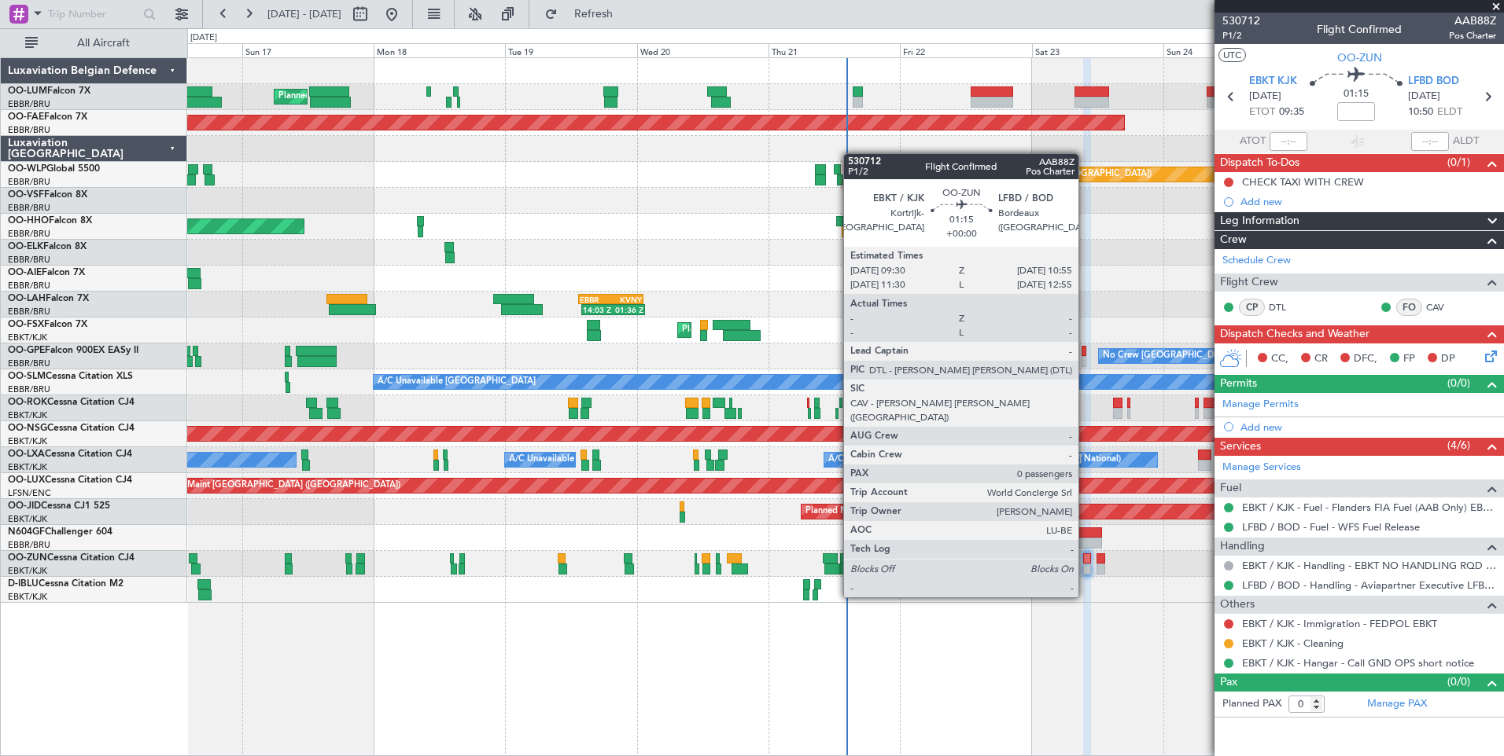
click at [1085, 568] on div at bounding box center [1087, 569] width 8 height 11
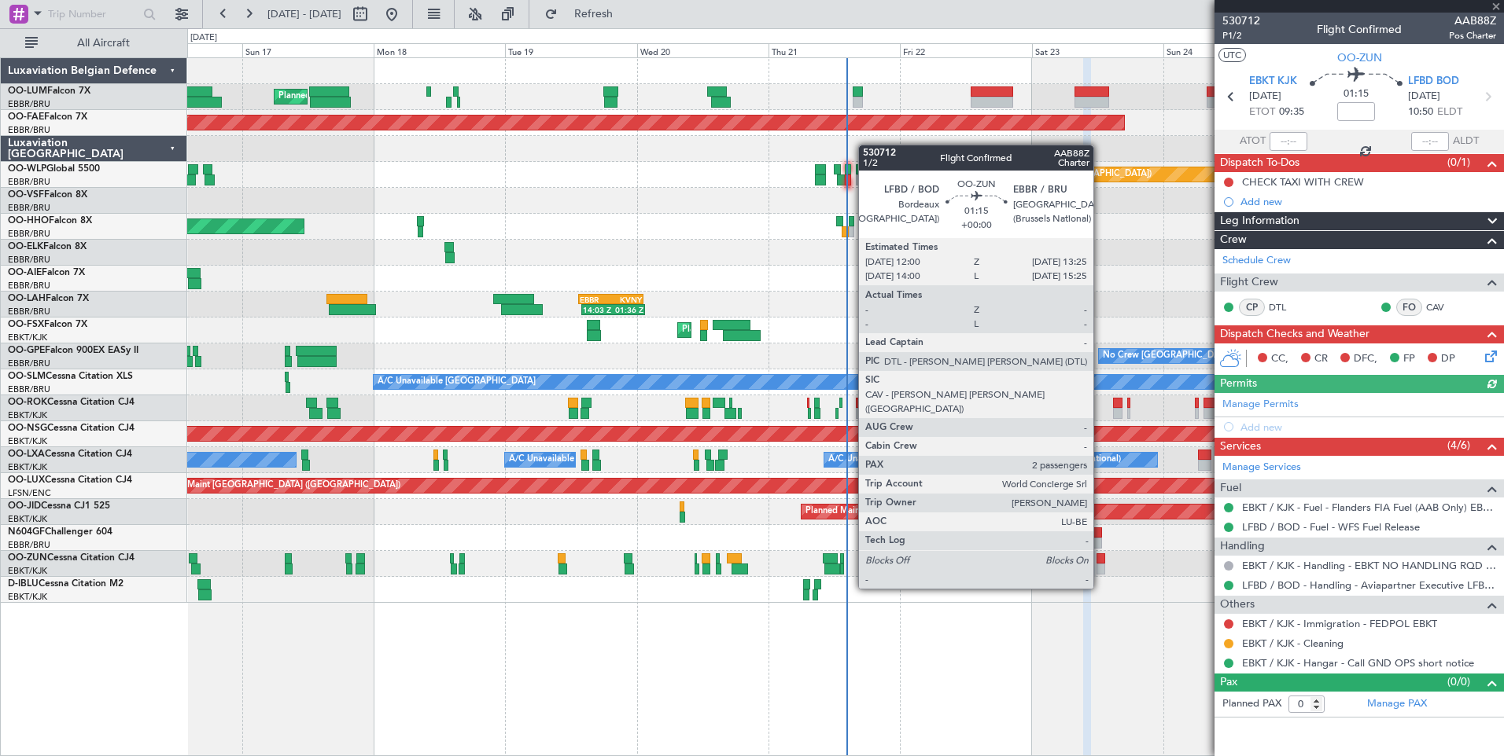
click at [1100, 561] on div at bounding box center [1100, 559] width 8 height 11
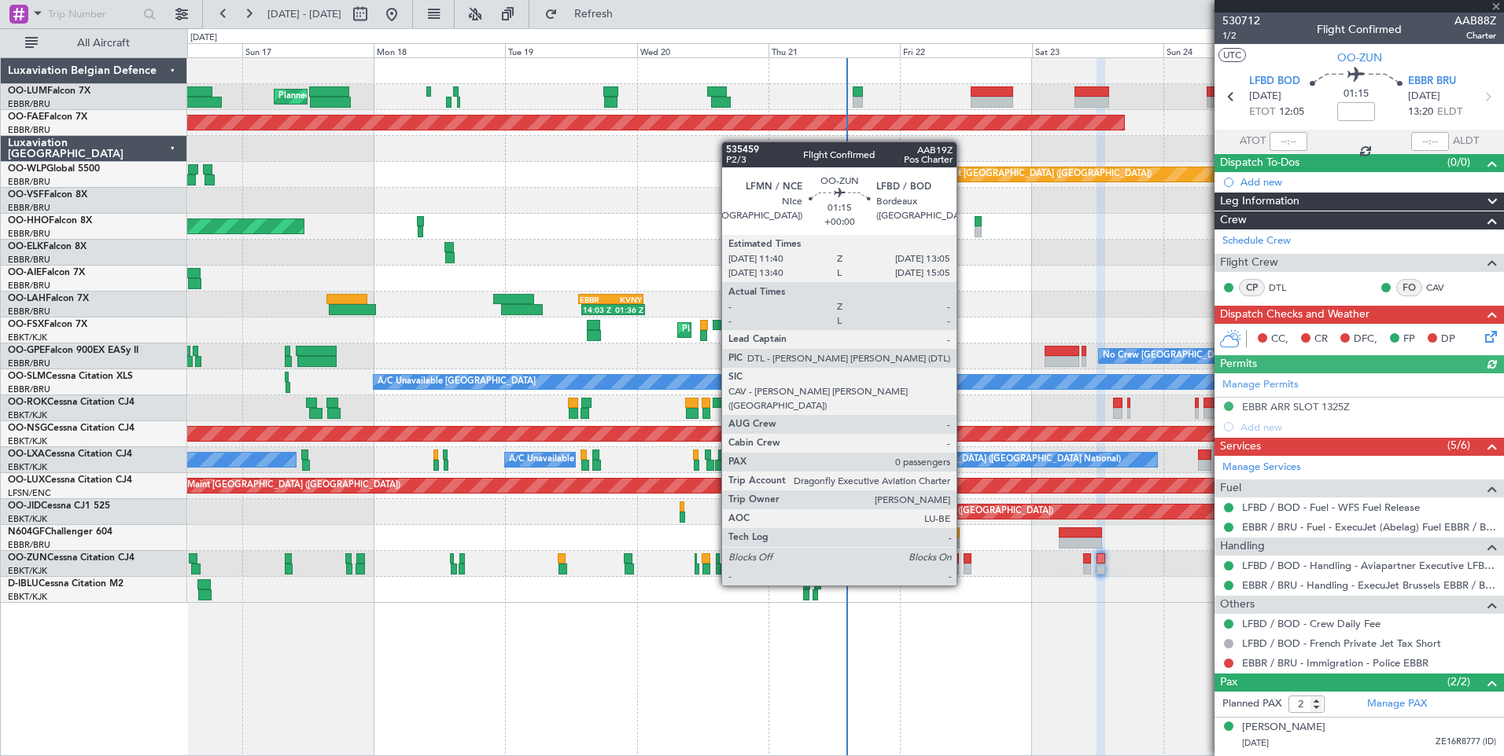
click at [963, 556] on div at bounding box center [967, 559] width 8 height 11
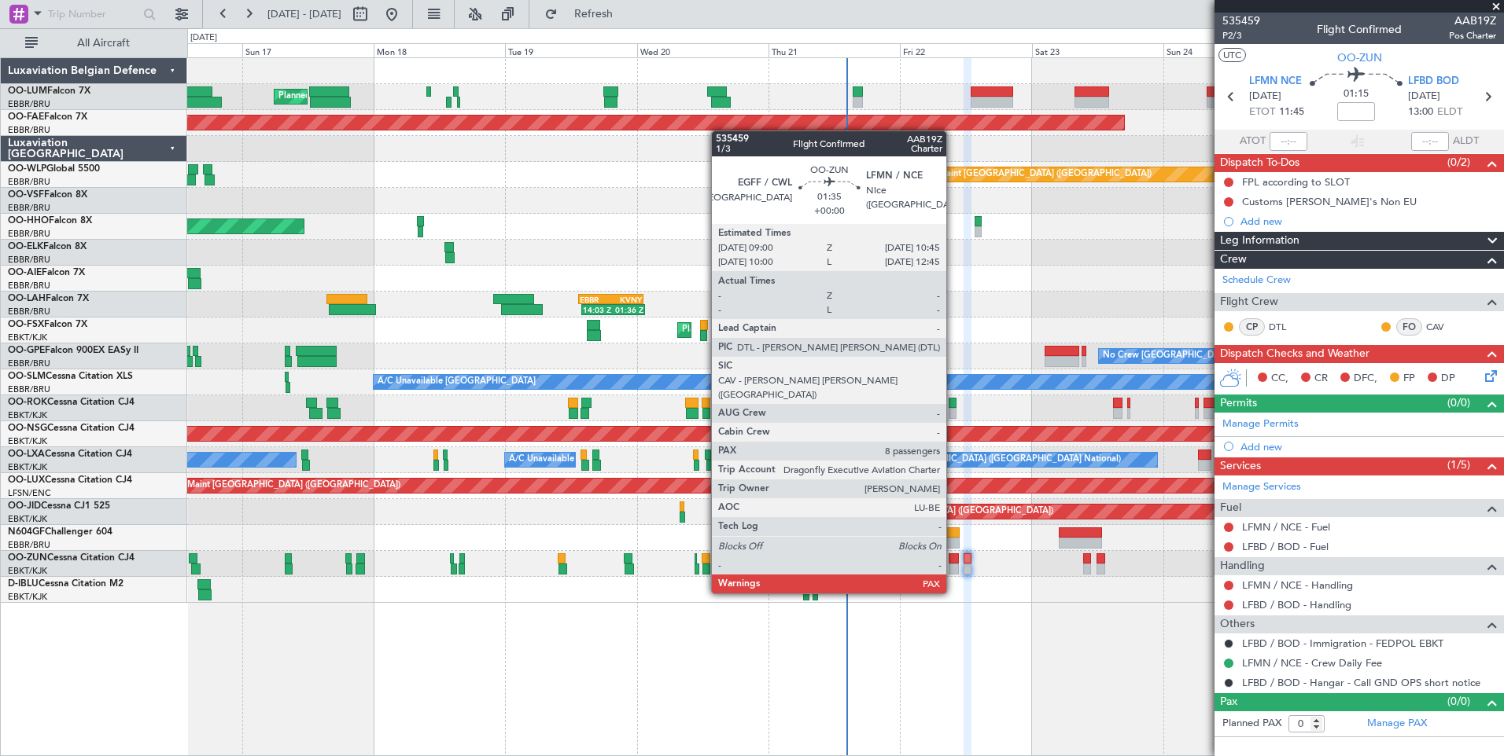
click at [953, 564] on div at bounding box center [953, 569] width 10 height 11
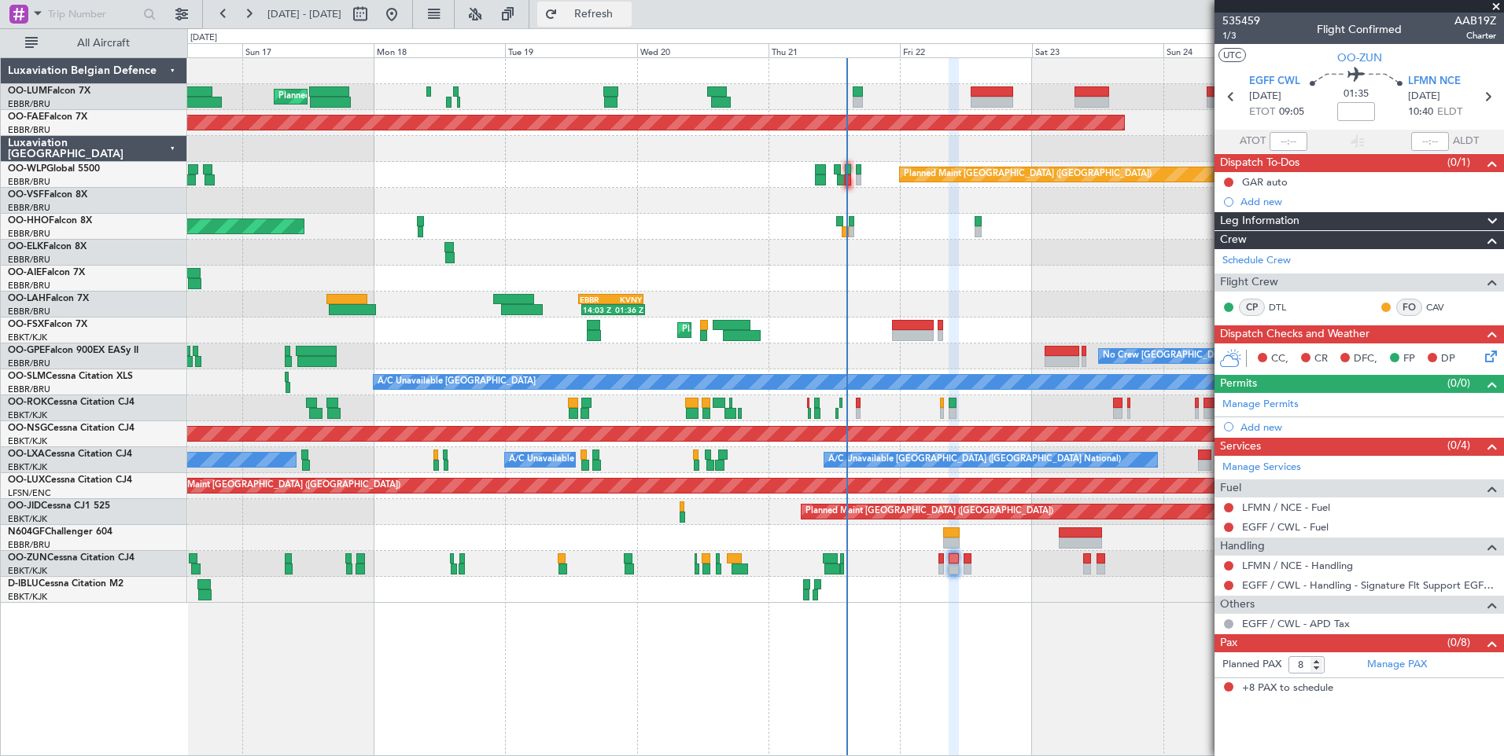
click at [627, 20] on span "Refresh" at bounding box center [594, 14] width 66 height 11
click at [627, 18] on span "Refresh" at bounding box center [594, 14] width 66 height 11
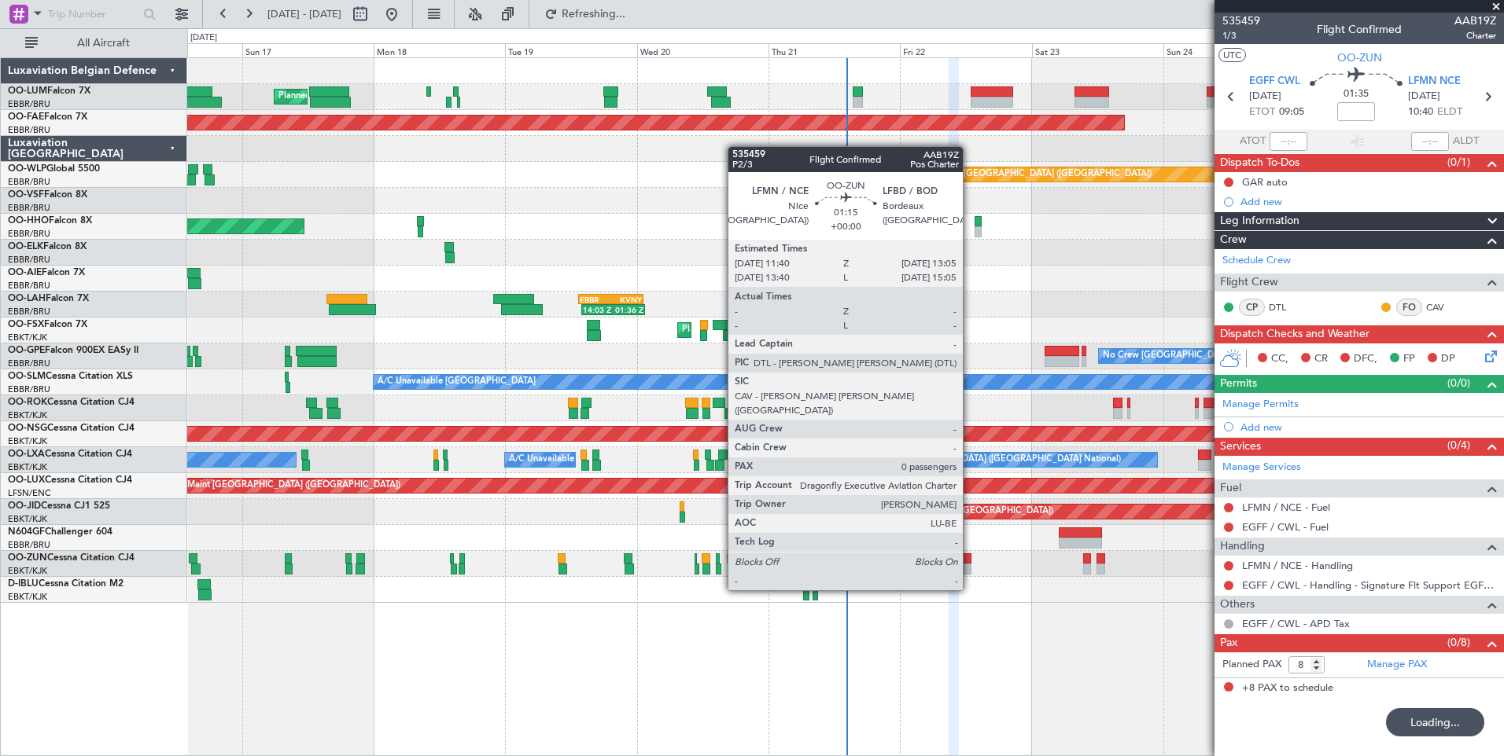
click at [970, 561] on div at bounding box center [967, 559] width 8 height 11
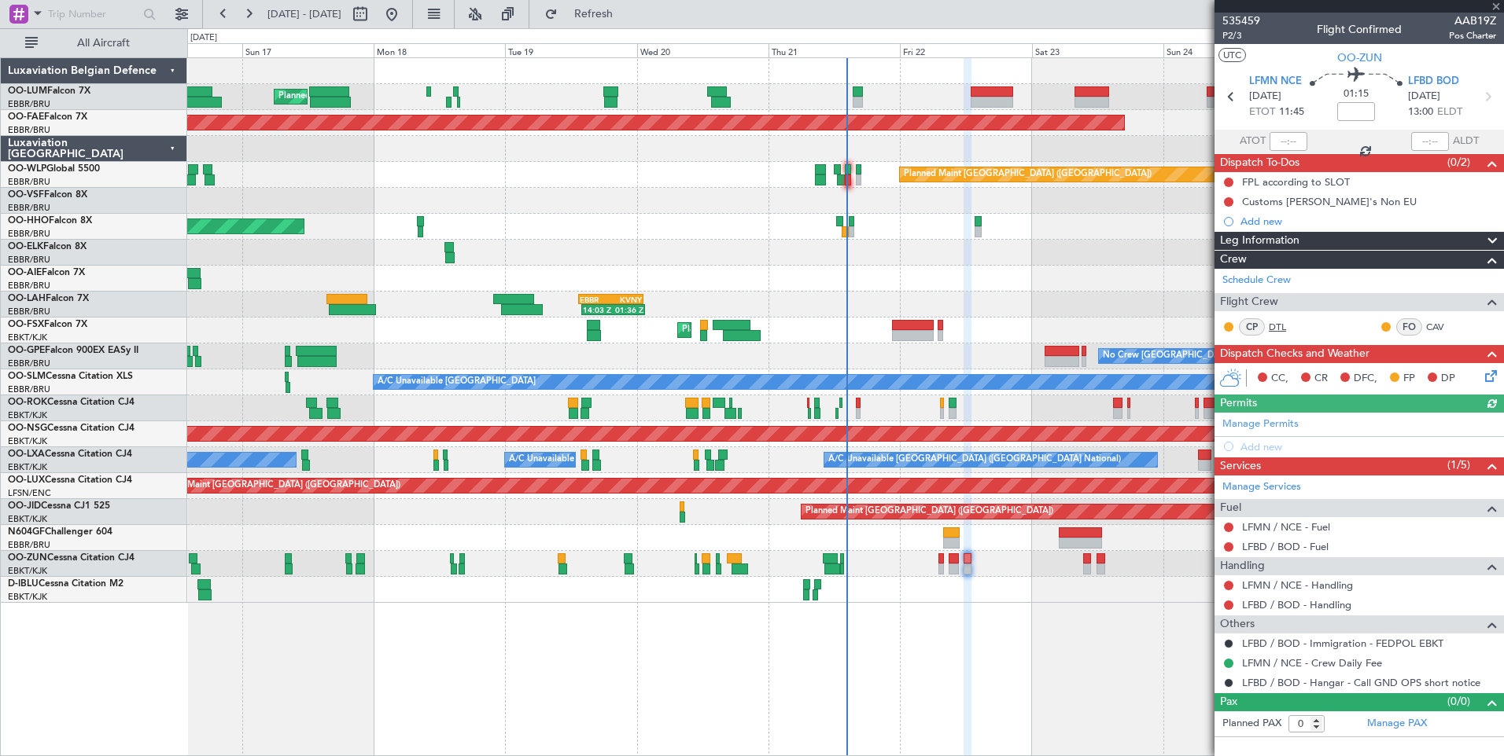
click at [1277, 323] on link "DTL" at bounding box center [1285, 327] width 35 height 14
click at [631, 22] on button "Refresh" at bounding box center [584, 14] width 94 height 25
click at [627, 19] on span "Refresh" at bounding box center [594, 14] width 66 height 11
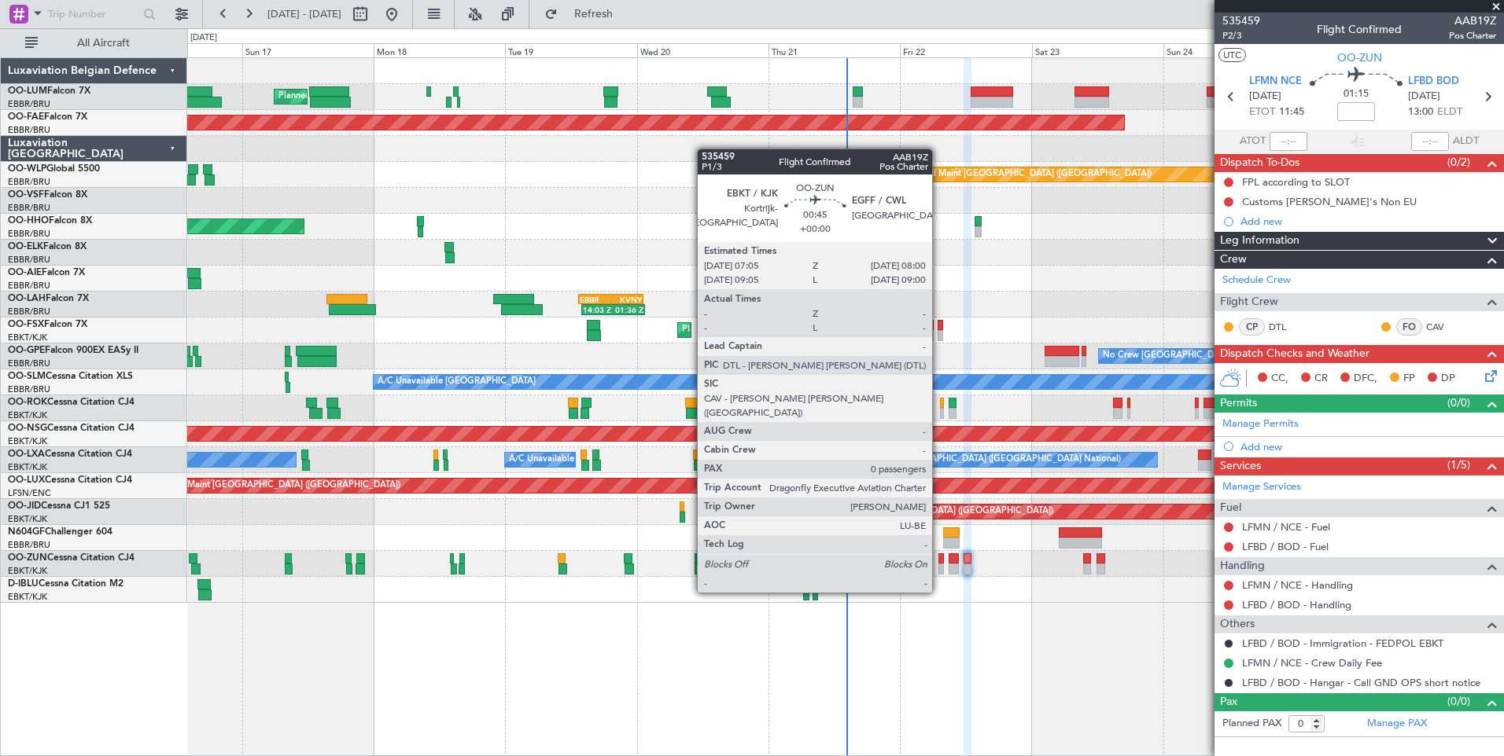
click at [939, 563] on div at bounding box center [941, 559] width 6 height 11
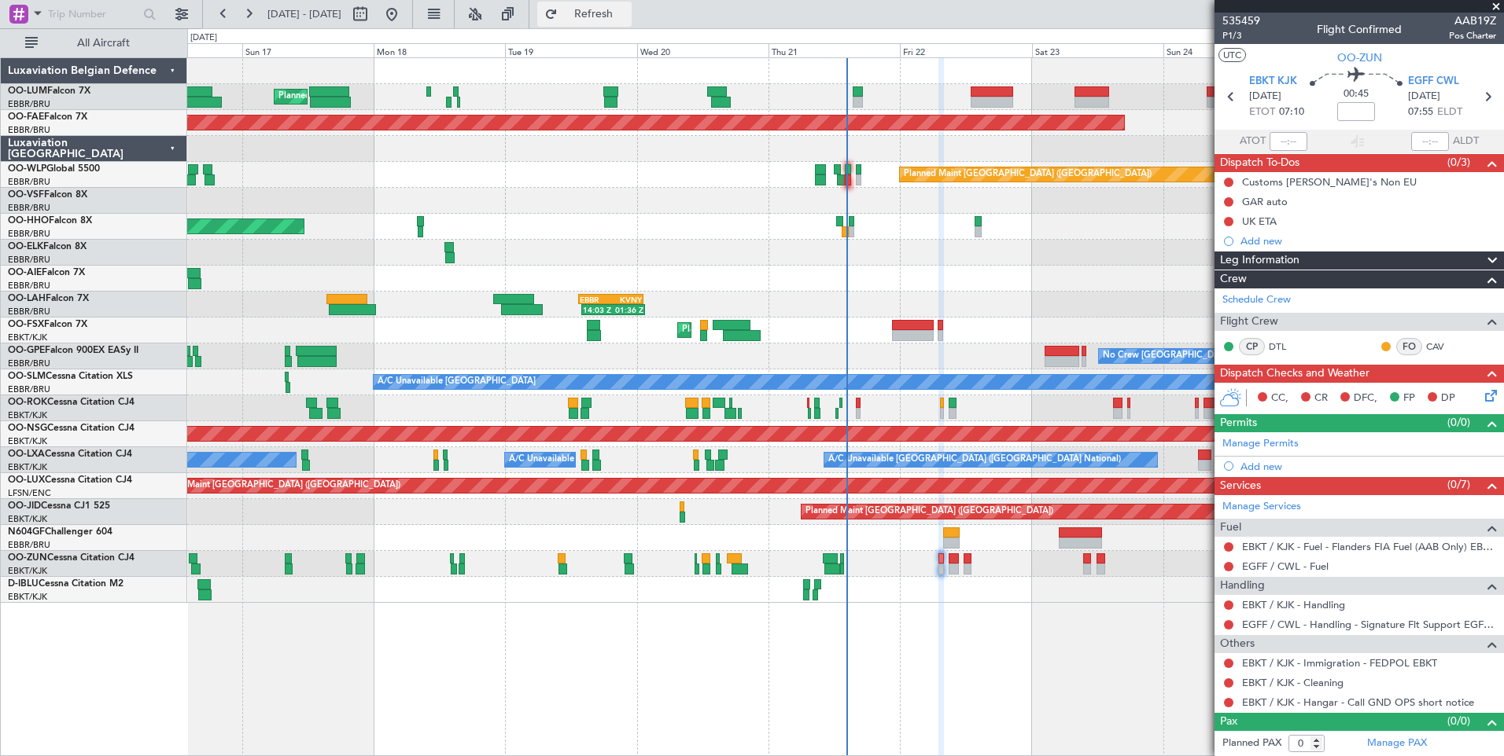
click at [627, 13] on span "Refresh" at bounding box center [594, 14] width 66 height 11
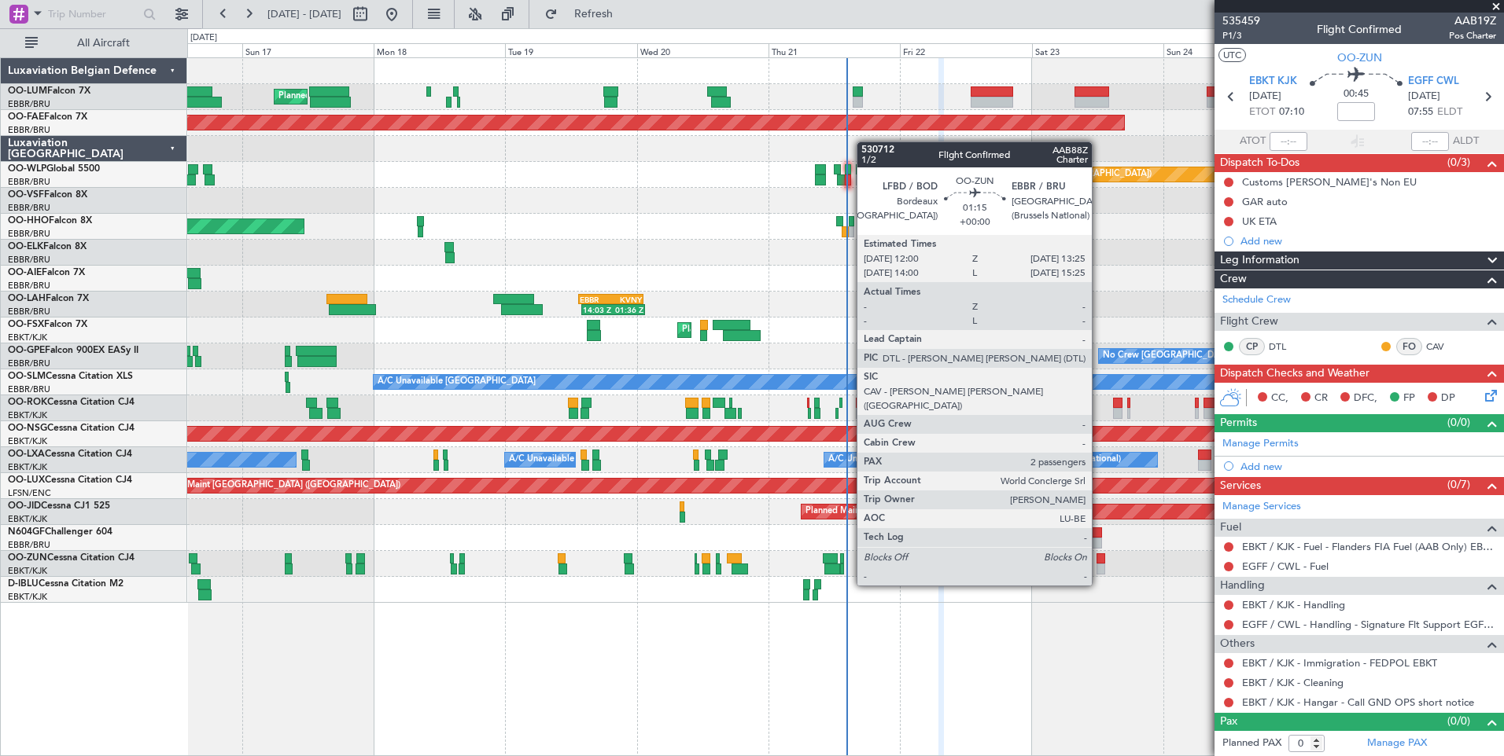
click at [1099, 558] on div at bounding box center [1100, 559] width 8 height 11
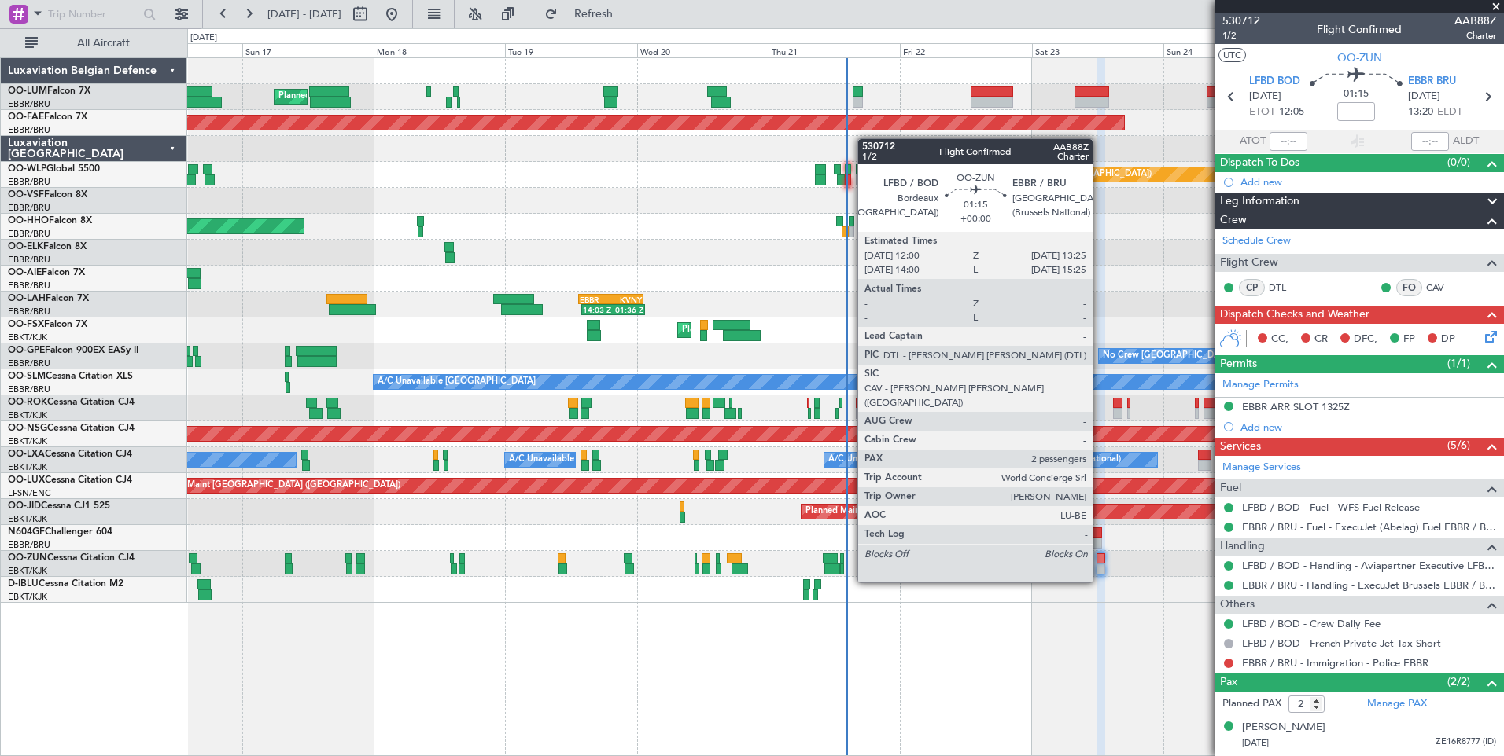
click at [1099, 554] on div at bounding box center [1100, 559] width 8 height 11
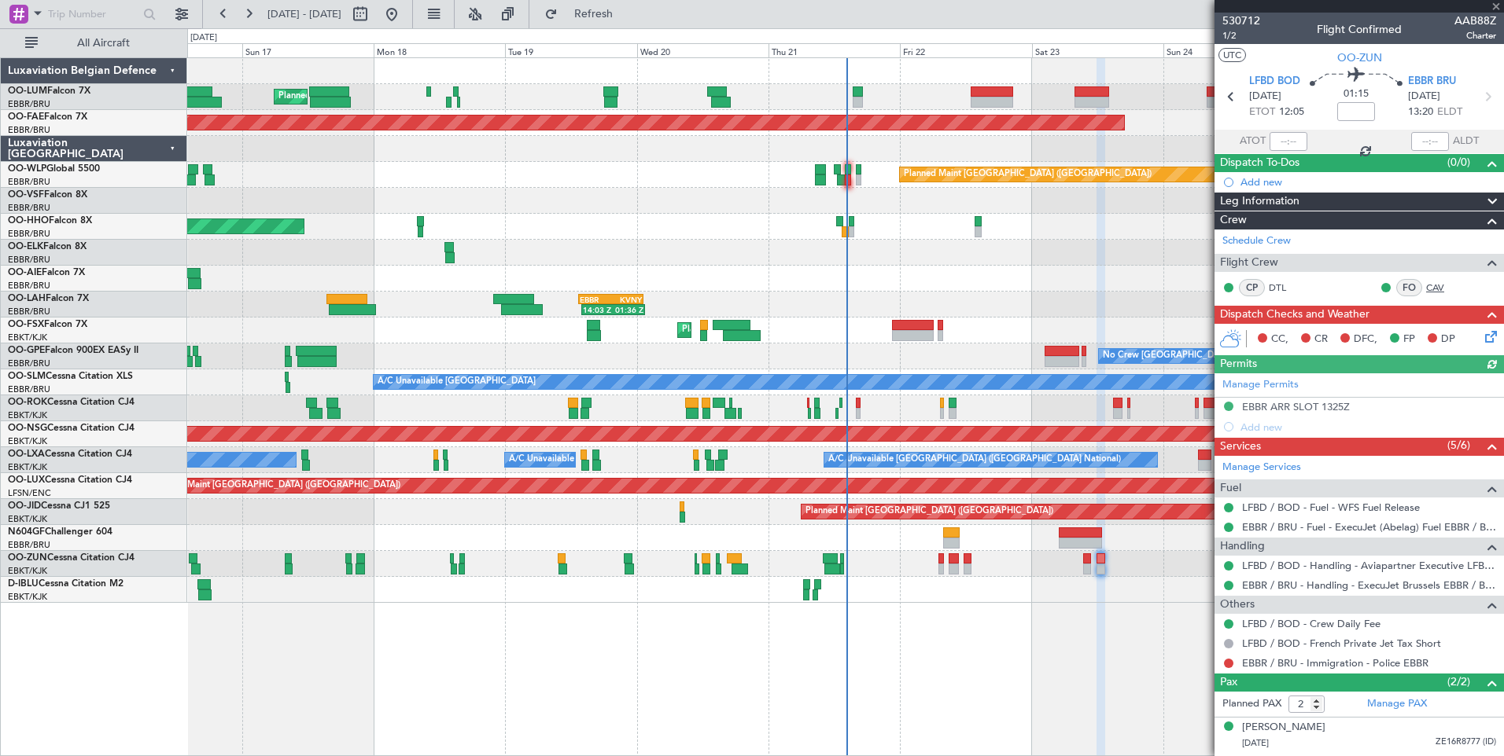
click at [1426, 282] on link "CAV" at bounding box center [1443, 288] width 35 height 14
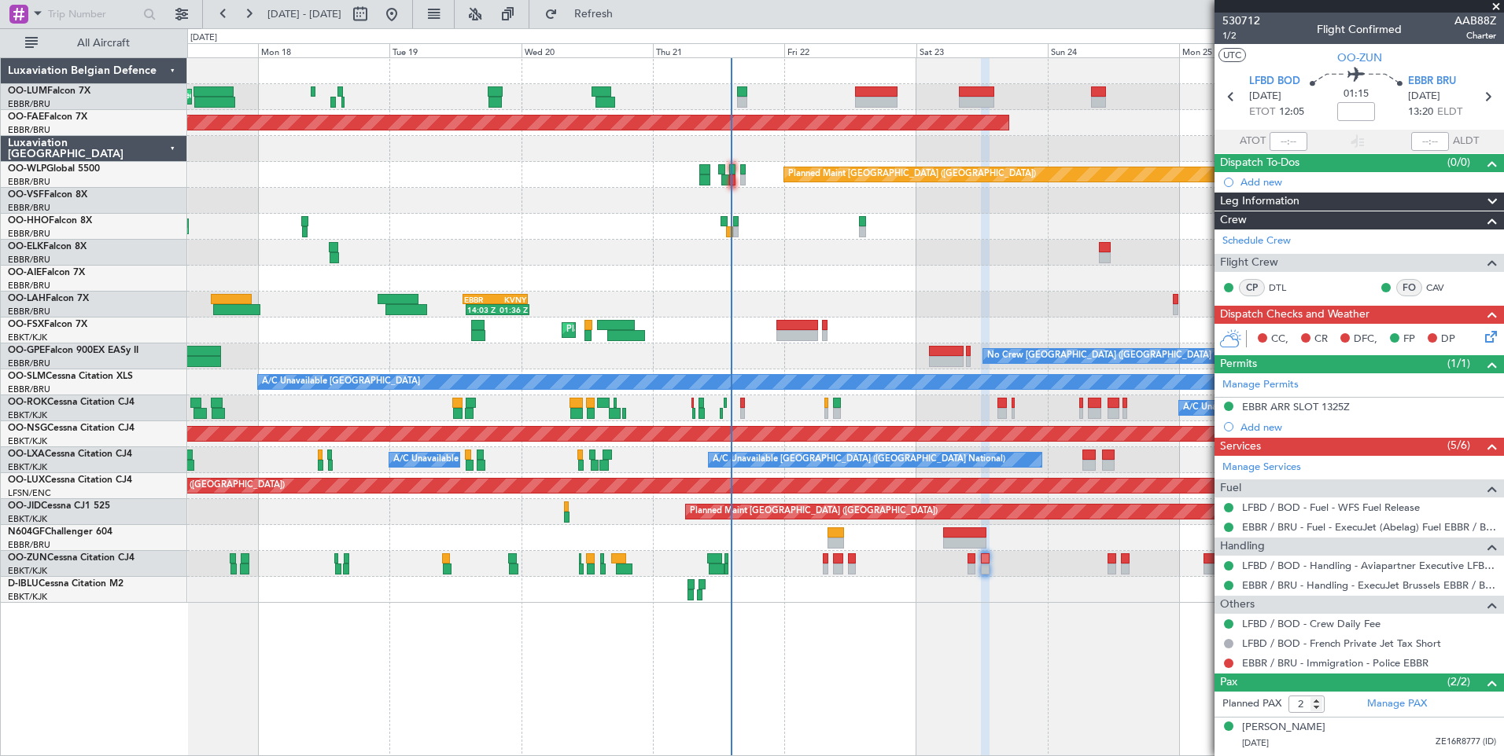
click at [807, 647] on div "Planned Maint [GEOGRAPHIC_DATA] ([GEOGRAPHIC_DATA] National) Planned Maint [GEO…" at bounding box center [845, 406] width 1316 height 699
click at [631, 21] on button "Refresh" at bounding box center [584, 14] width 94 height 25
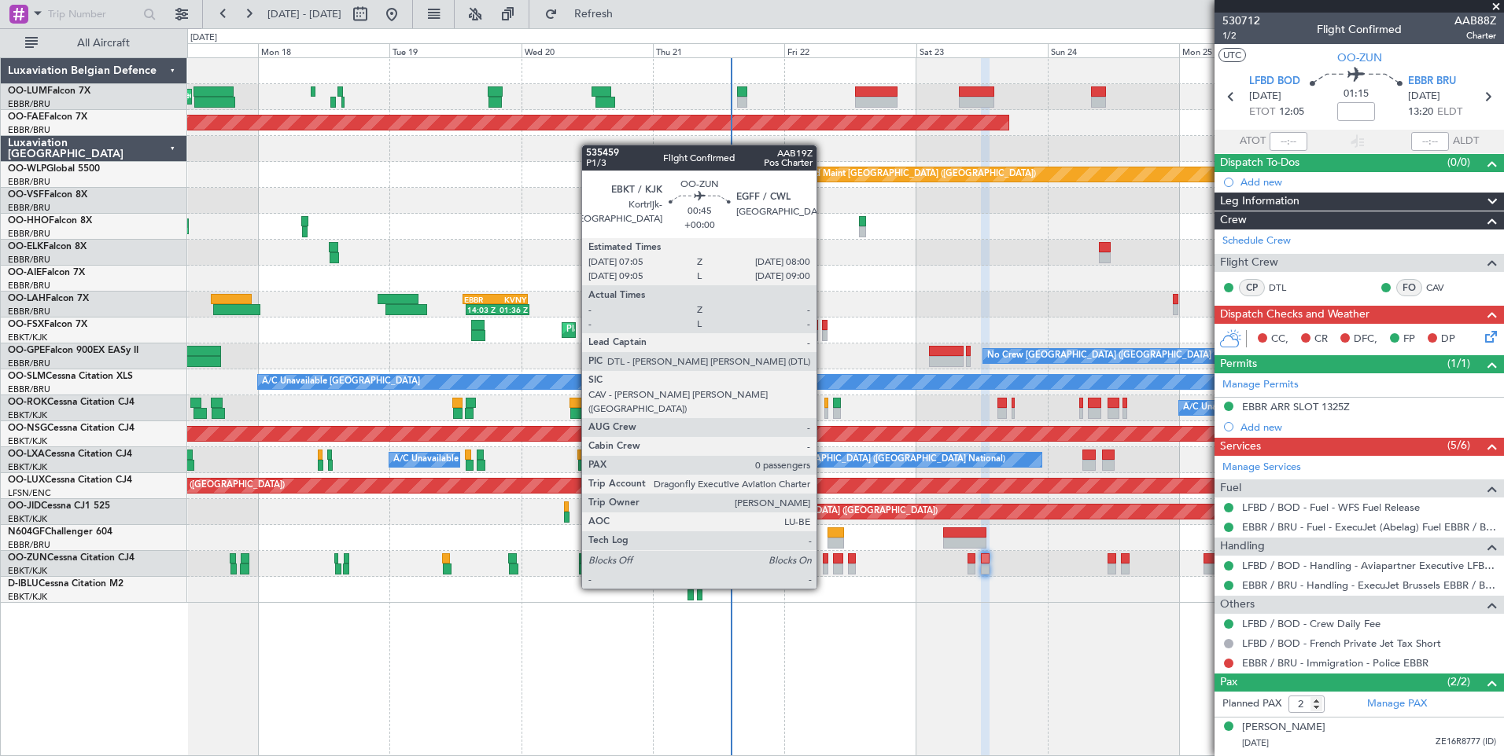
click at [823, 559] on div at bounding box center [826, 559] width 6 height 11
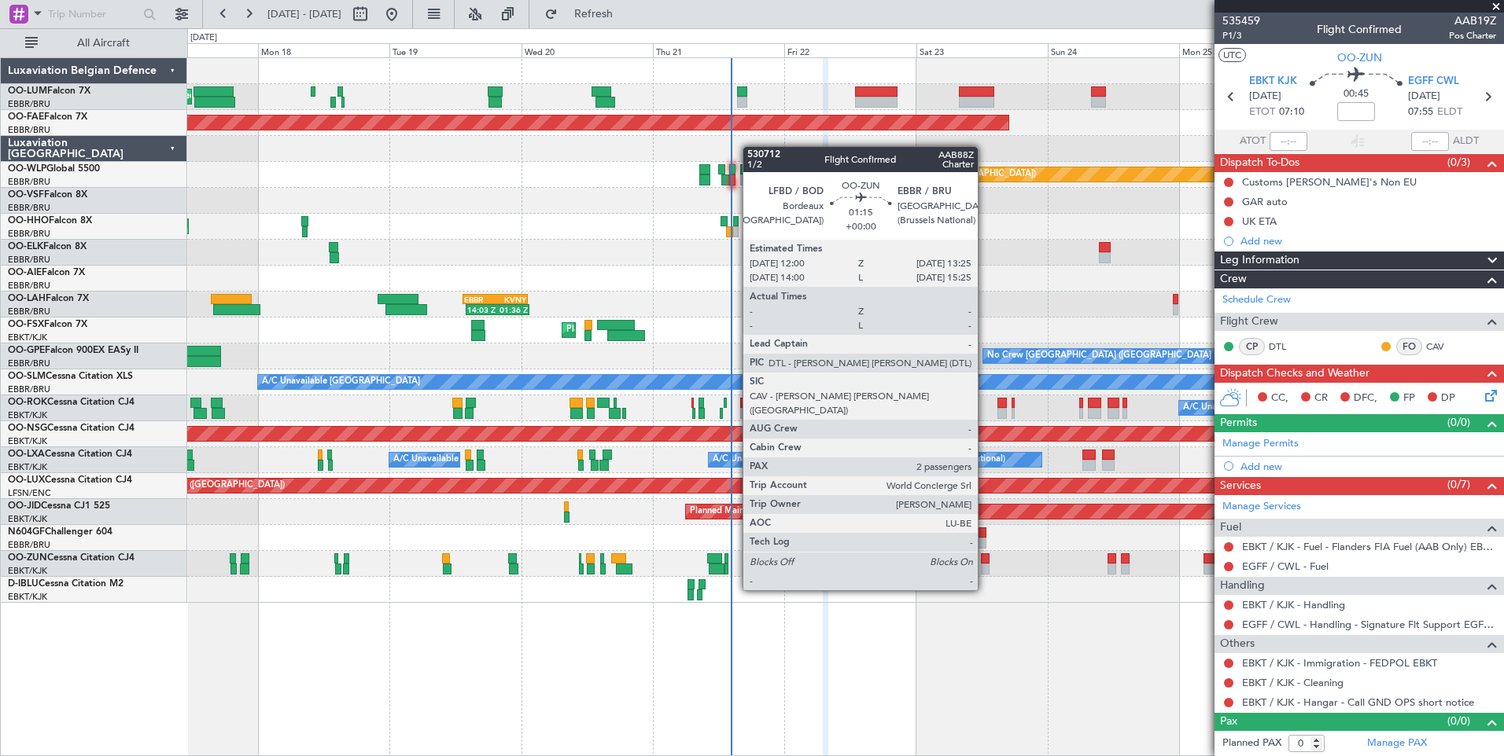
click at [985, 562] on div at bounding box center [985, 559] width 8 height 11
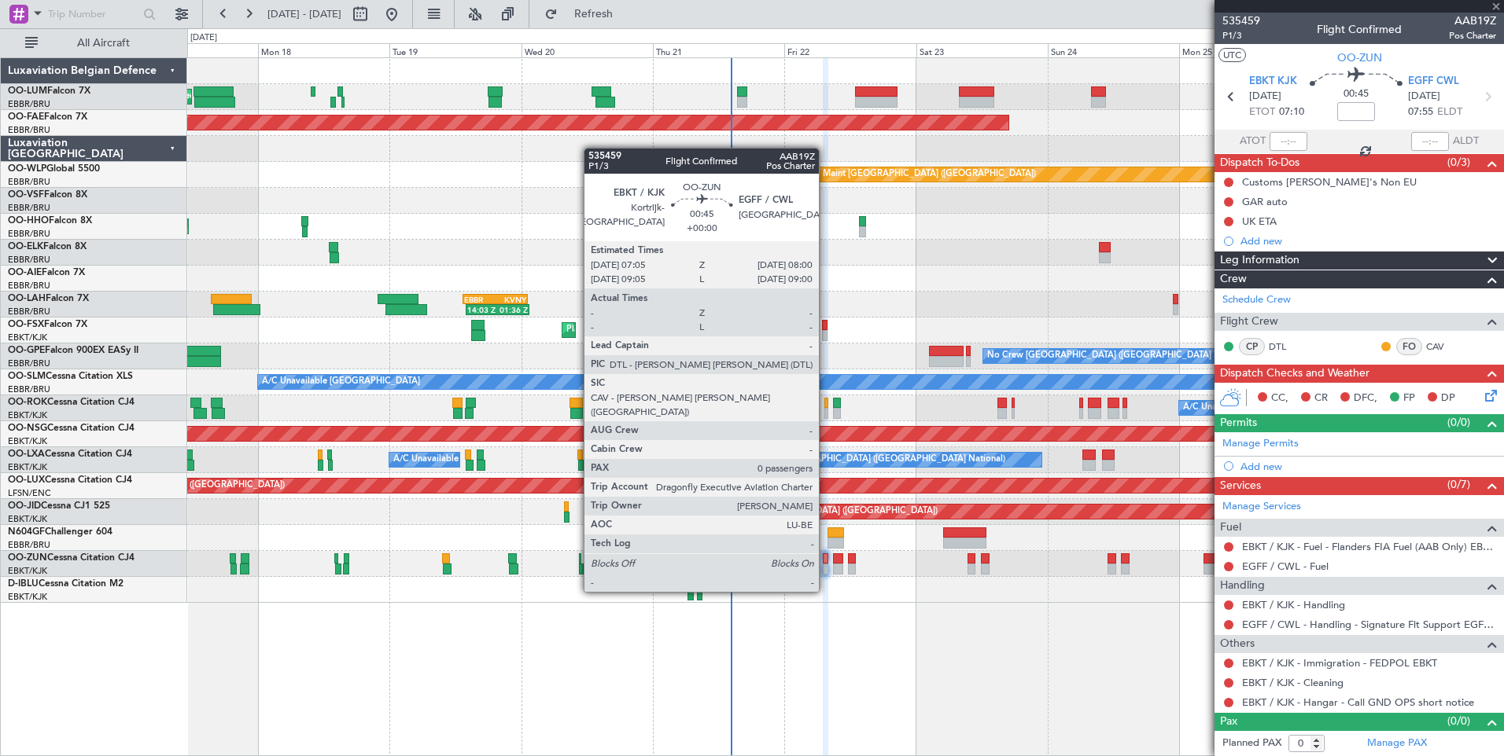
click at [826, 562] on div at bounding box center [826, 559] width 6 height 11
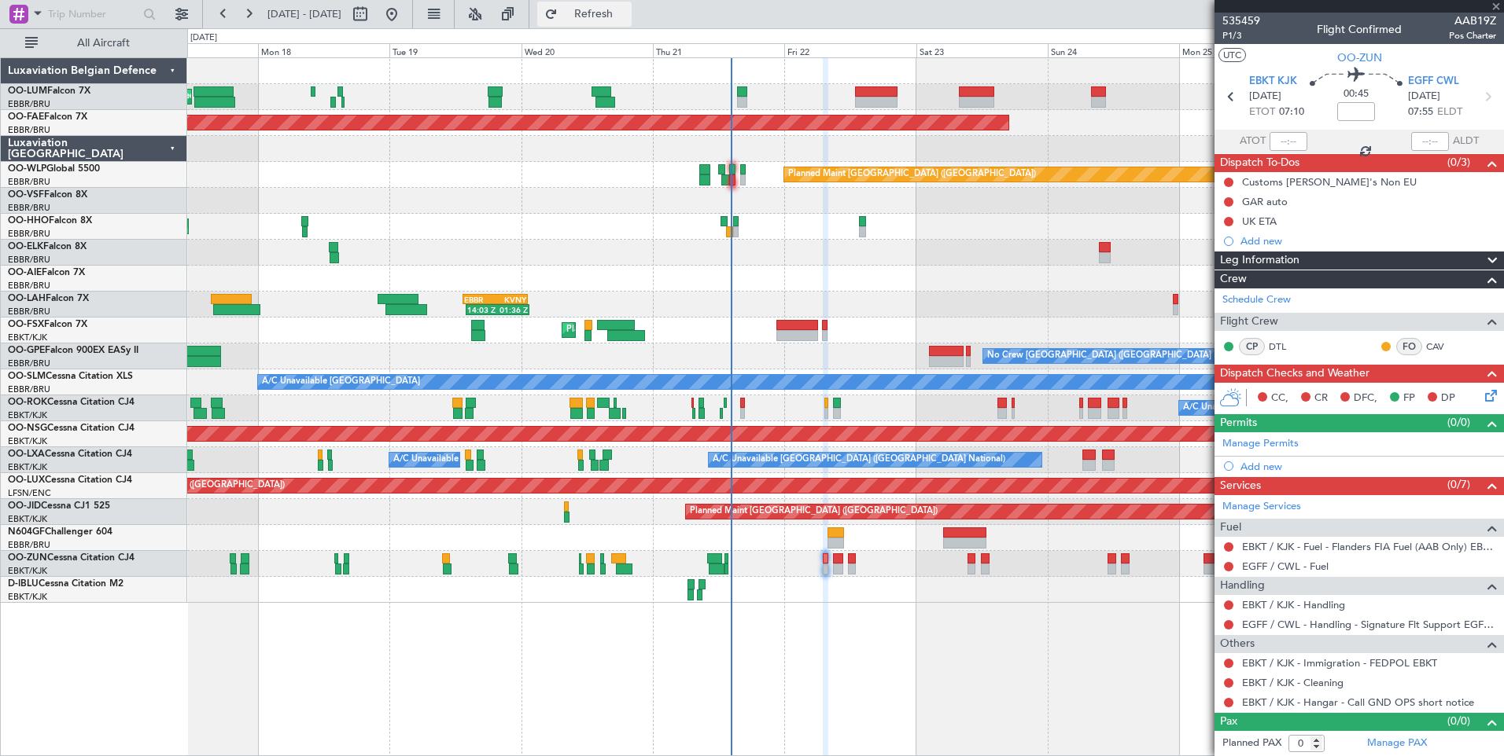
click at [631, 2] on button "Refresh" at bounding box center [584, 14] width 94 height 25
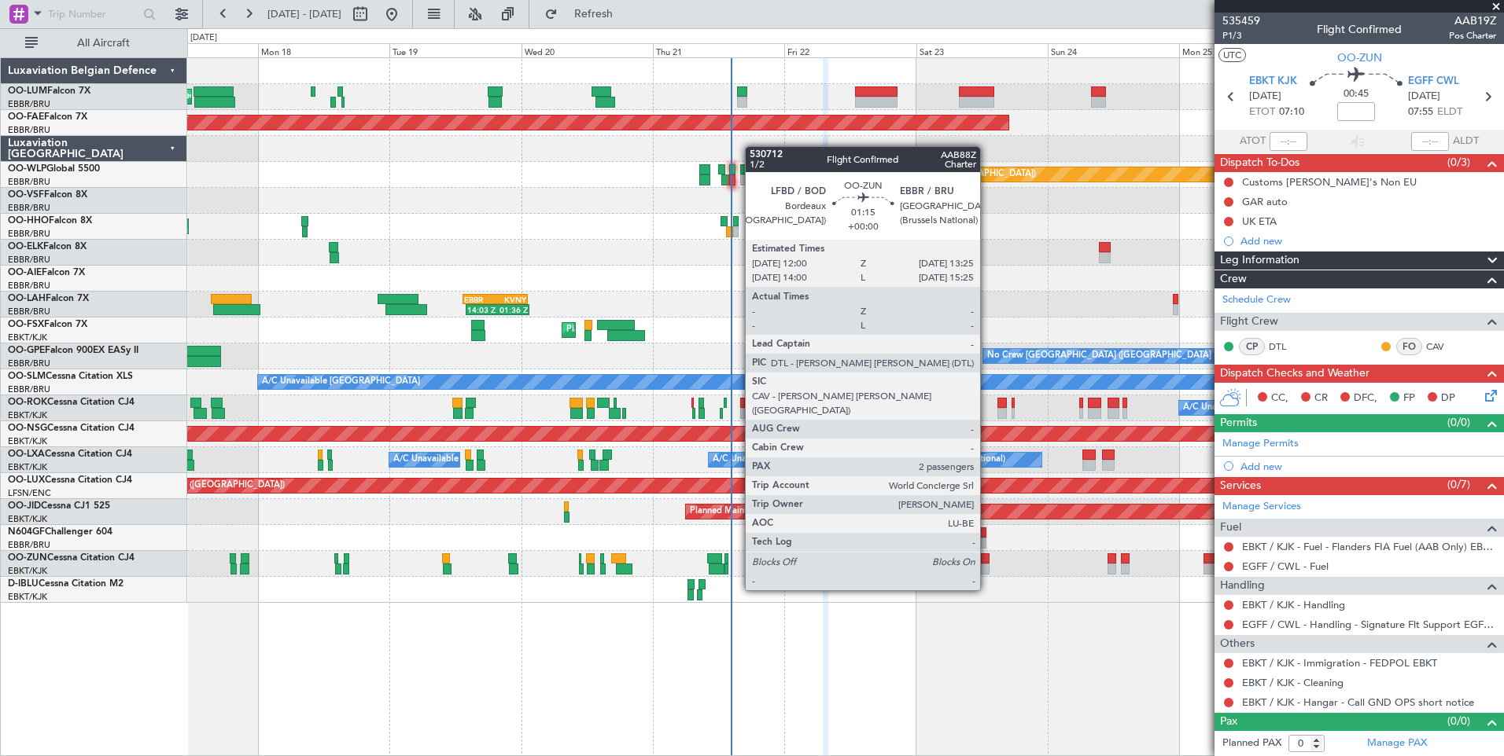
click at [987, 562] on div at bounding box center [985, 559] width 8 height 11
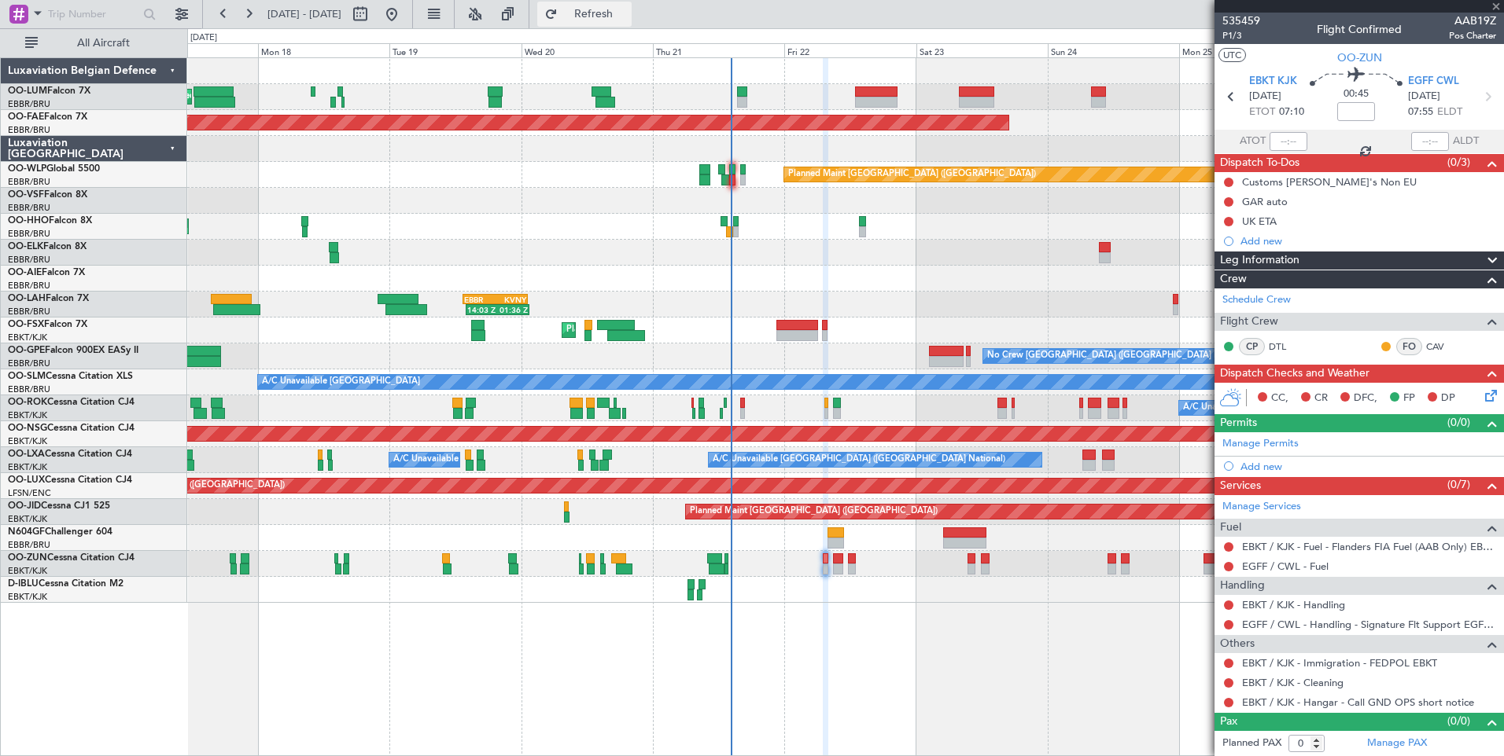
click at [627, 11] on span "Refresh" at bounding box center [594, 14] width 66 height 11
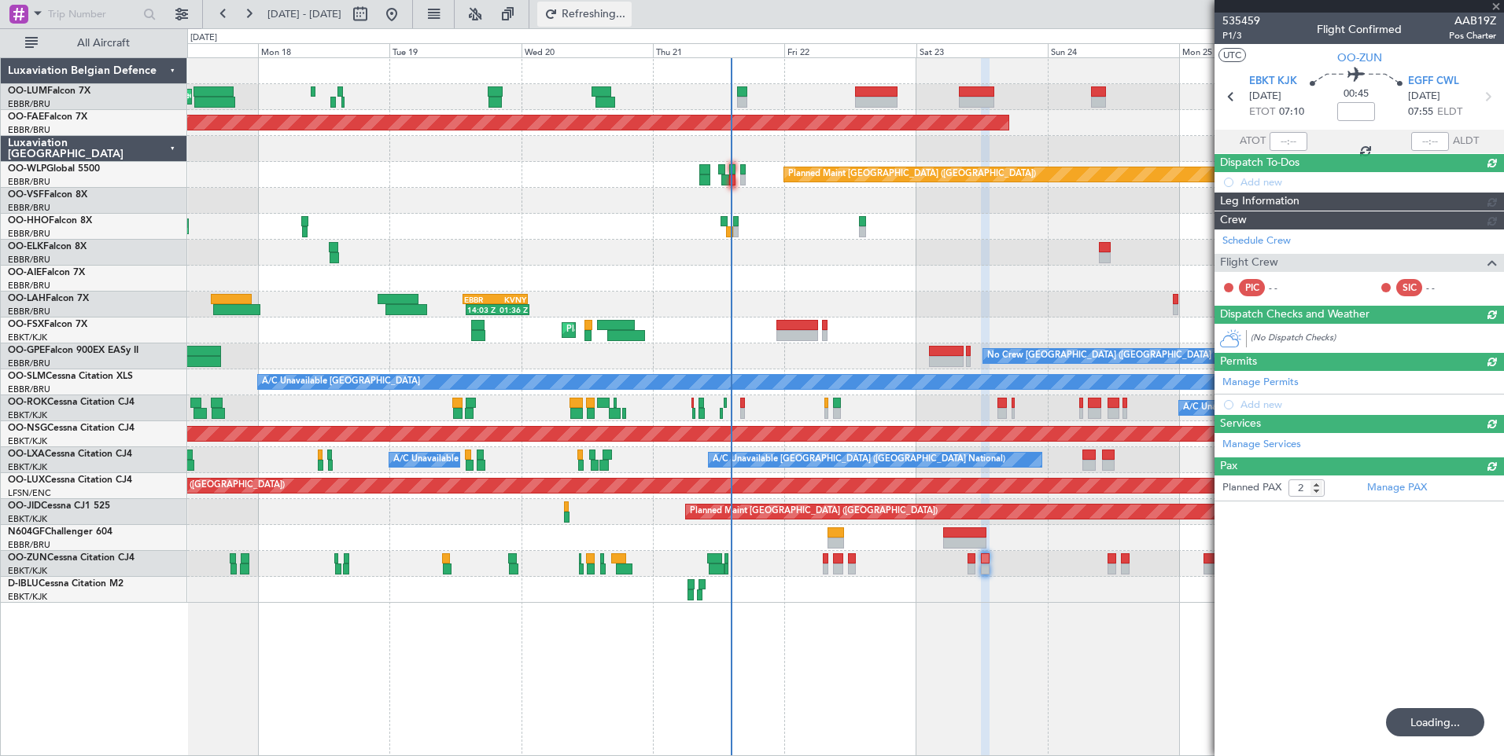
type input "0"
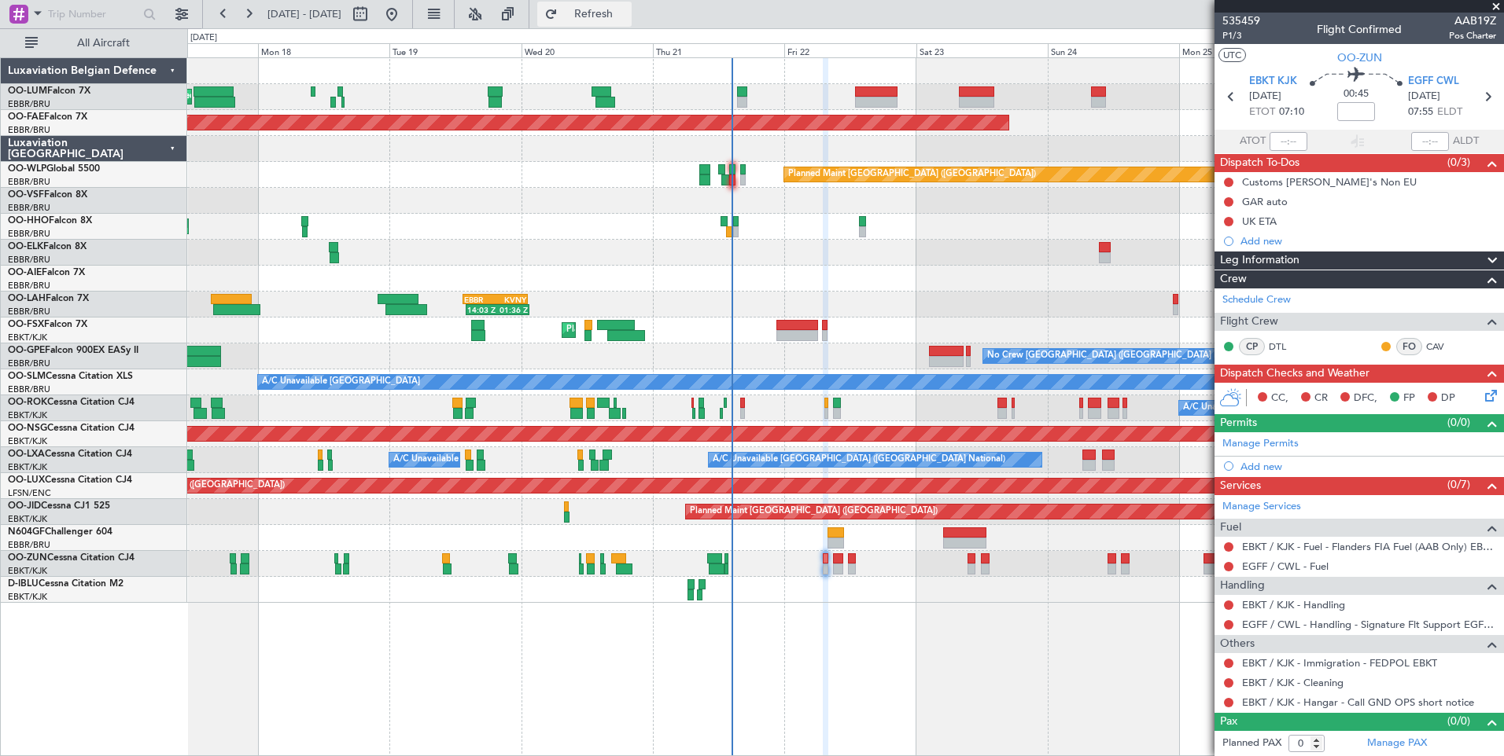
click at [617, 5] on button "Refresh" at bounding box center [584, 14] width 94 height 25
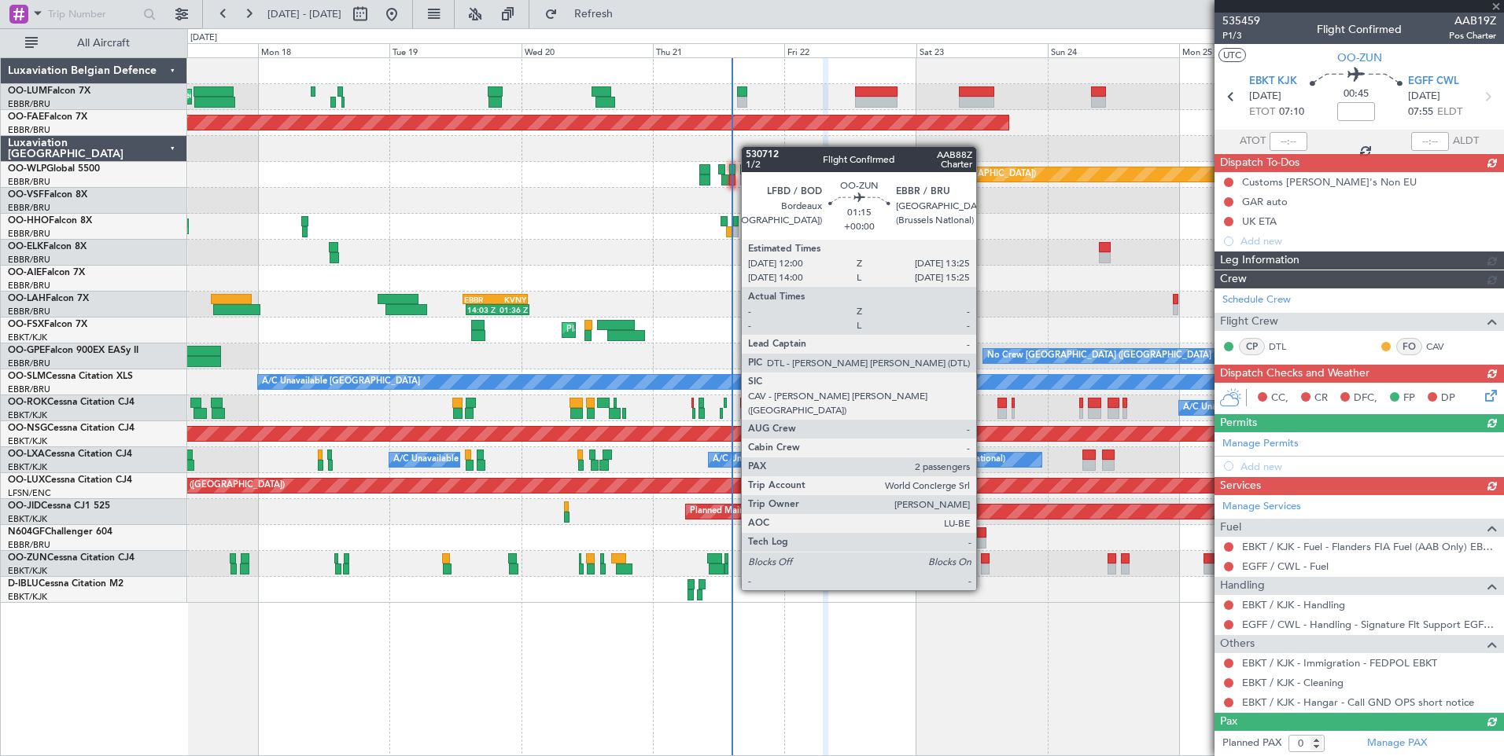
click at [980, 562] on div "Planned Maint Kortrijk-[GEOGRAPHIC_DATA]" at bounding box center [845, 564] width 1316 height 26
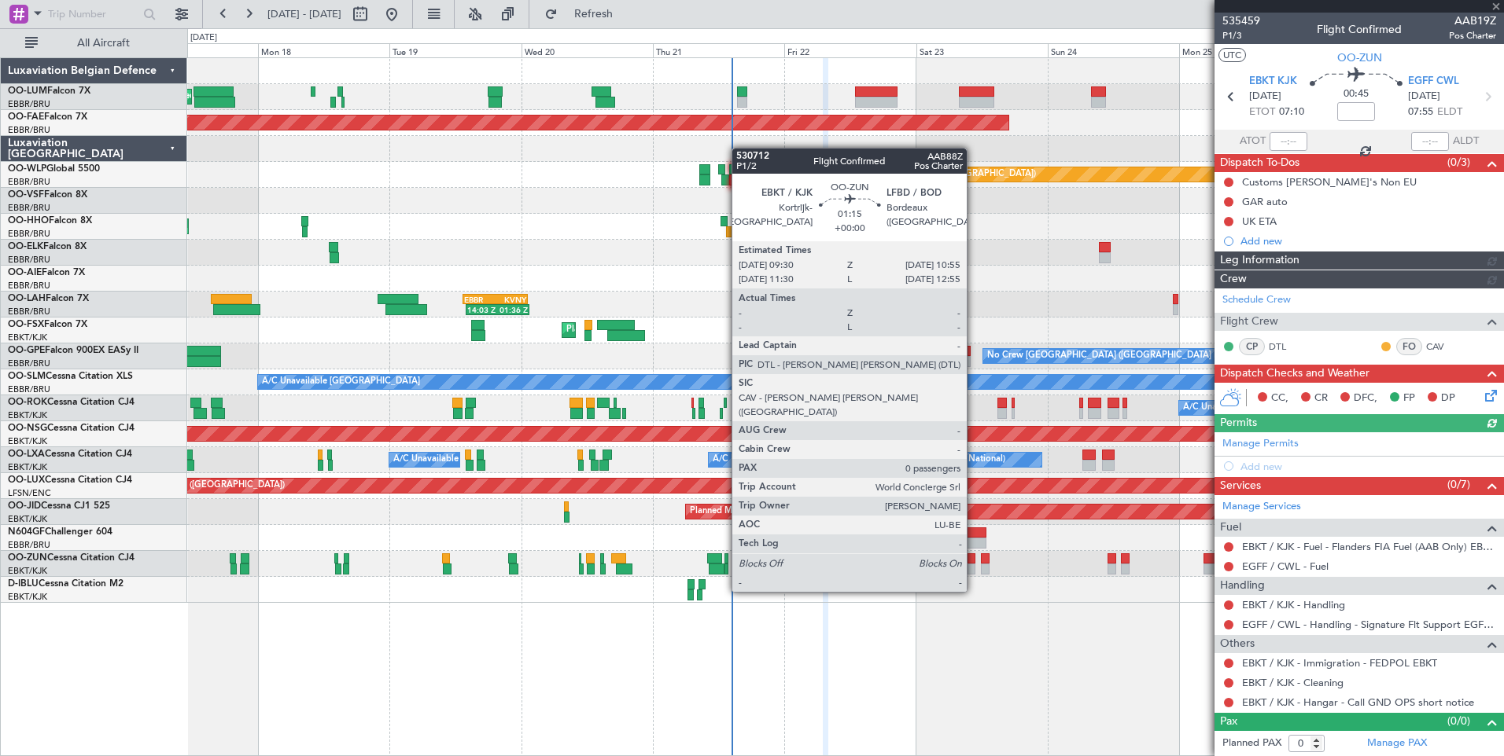
click at [971, 562] on div at bounding box center [971, 559] width 8 height 11
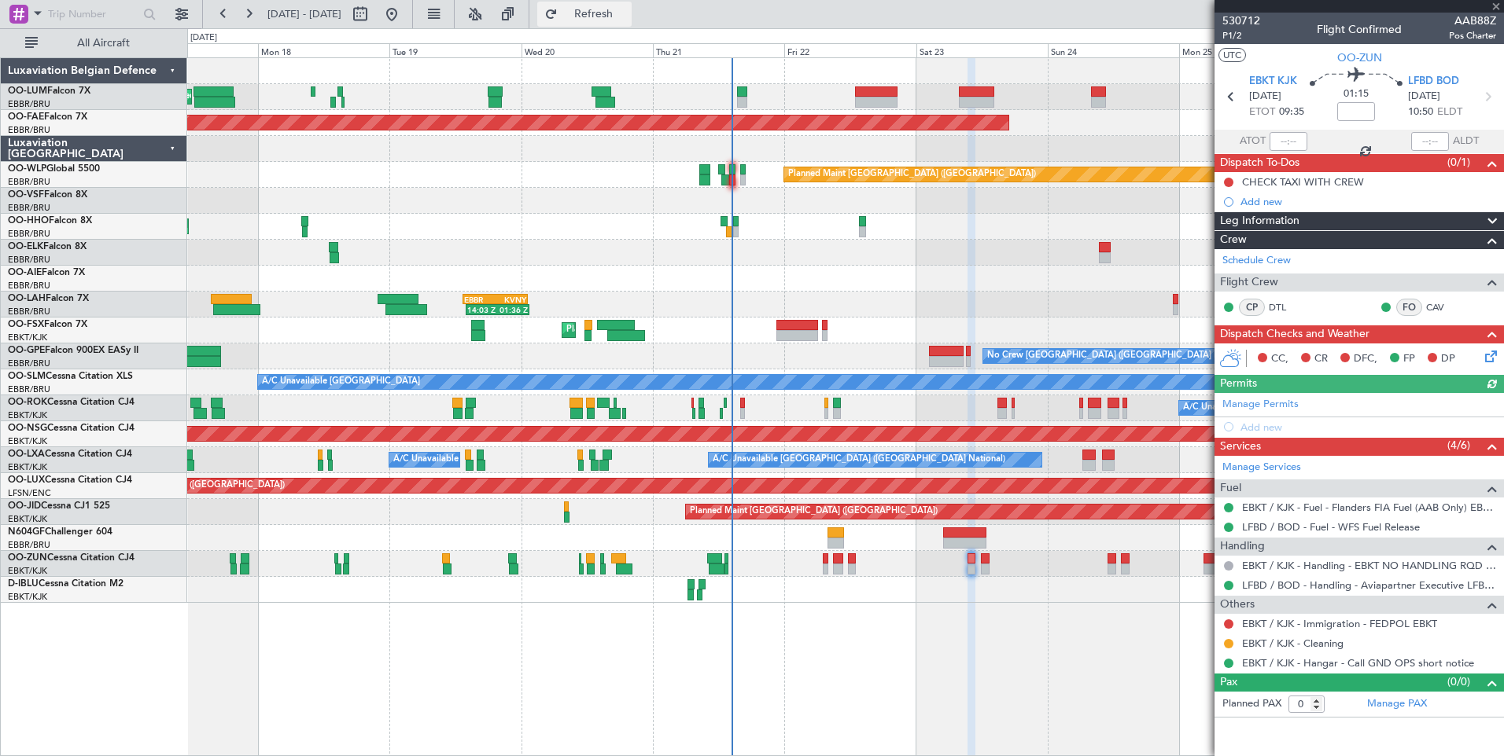
click at [627, 16] on span "Refresh" at bounding box center [594, 14] width 66 height 11
click at [627, 15] on span "Refresh" at bounding box center [594, 14] width 66 height 11
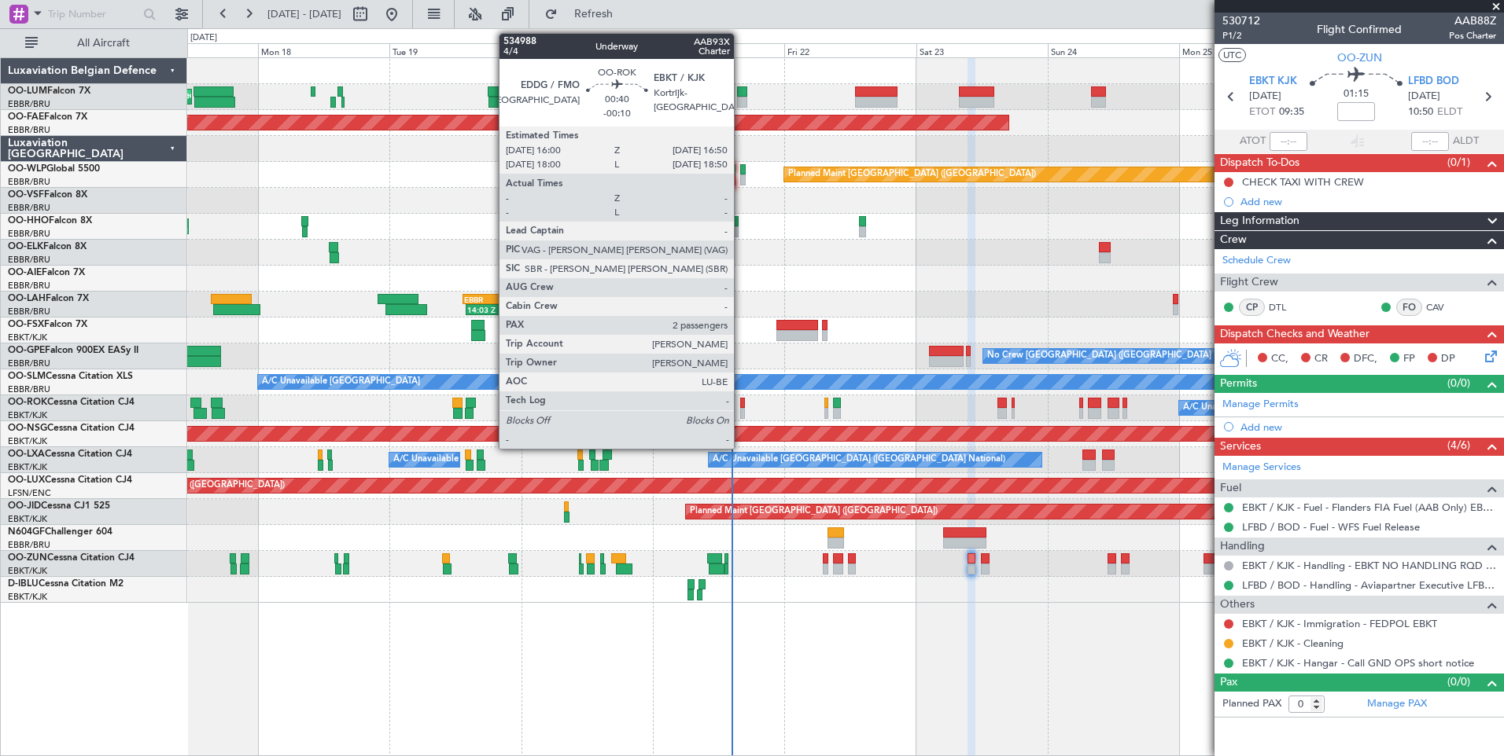
click at [741, 400] on div at bounding box center [742, 403] width 5 height 11
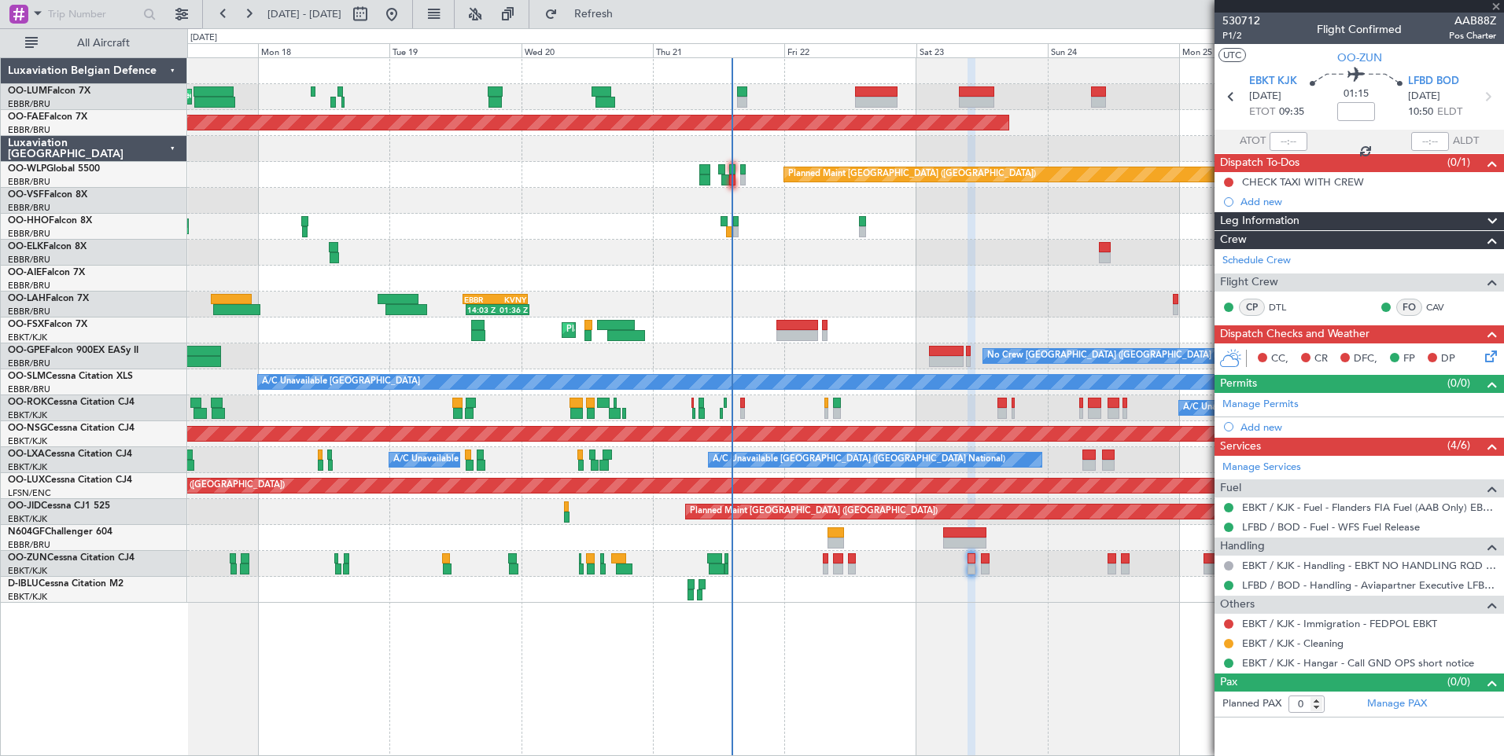
type input "-00:10"
type input "2"
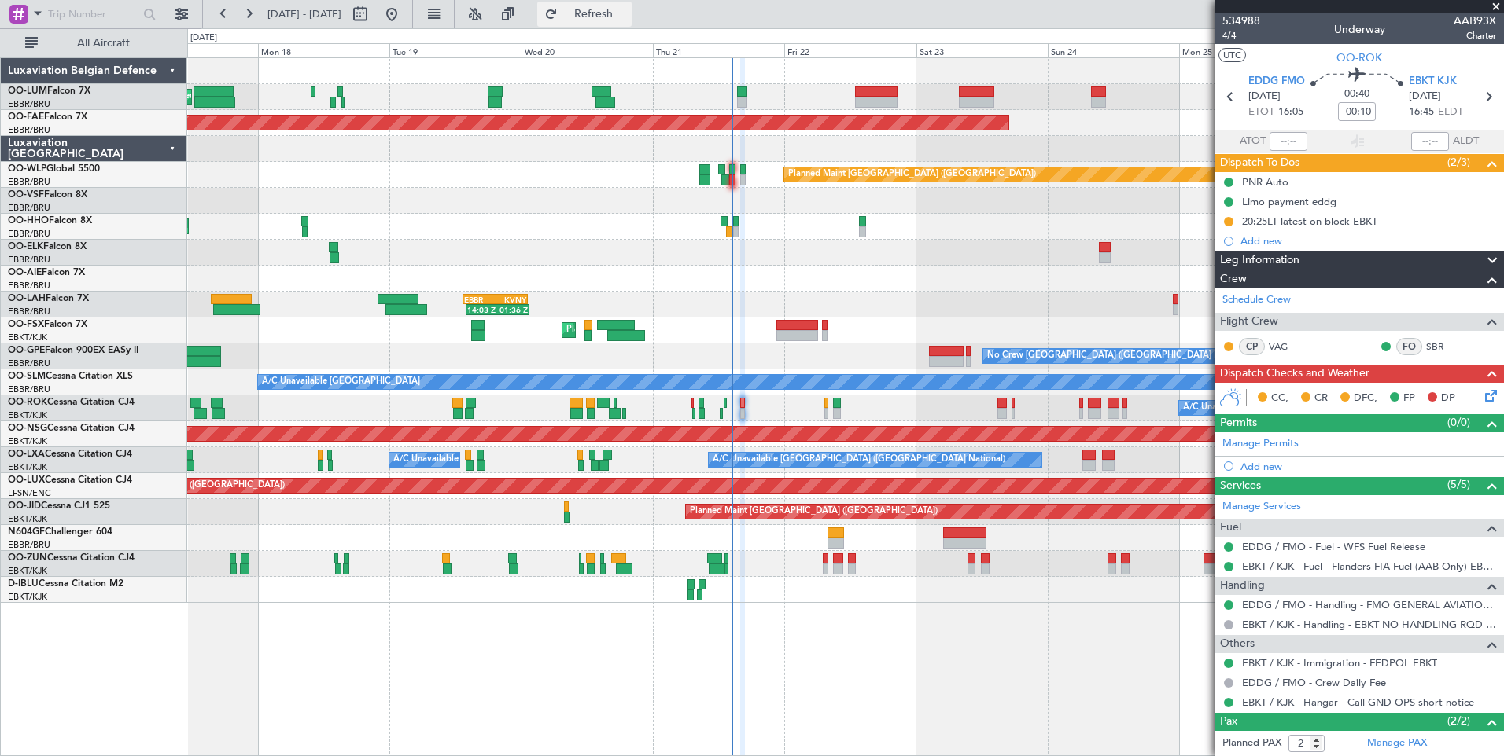
click at [627, 20] on button "Refresh" at bounding box center [584, 14] width 94 height 25
click at [631, 20] on button "Refresh" at bounding box center [584, 14] width 94 height 25
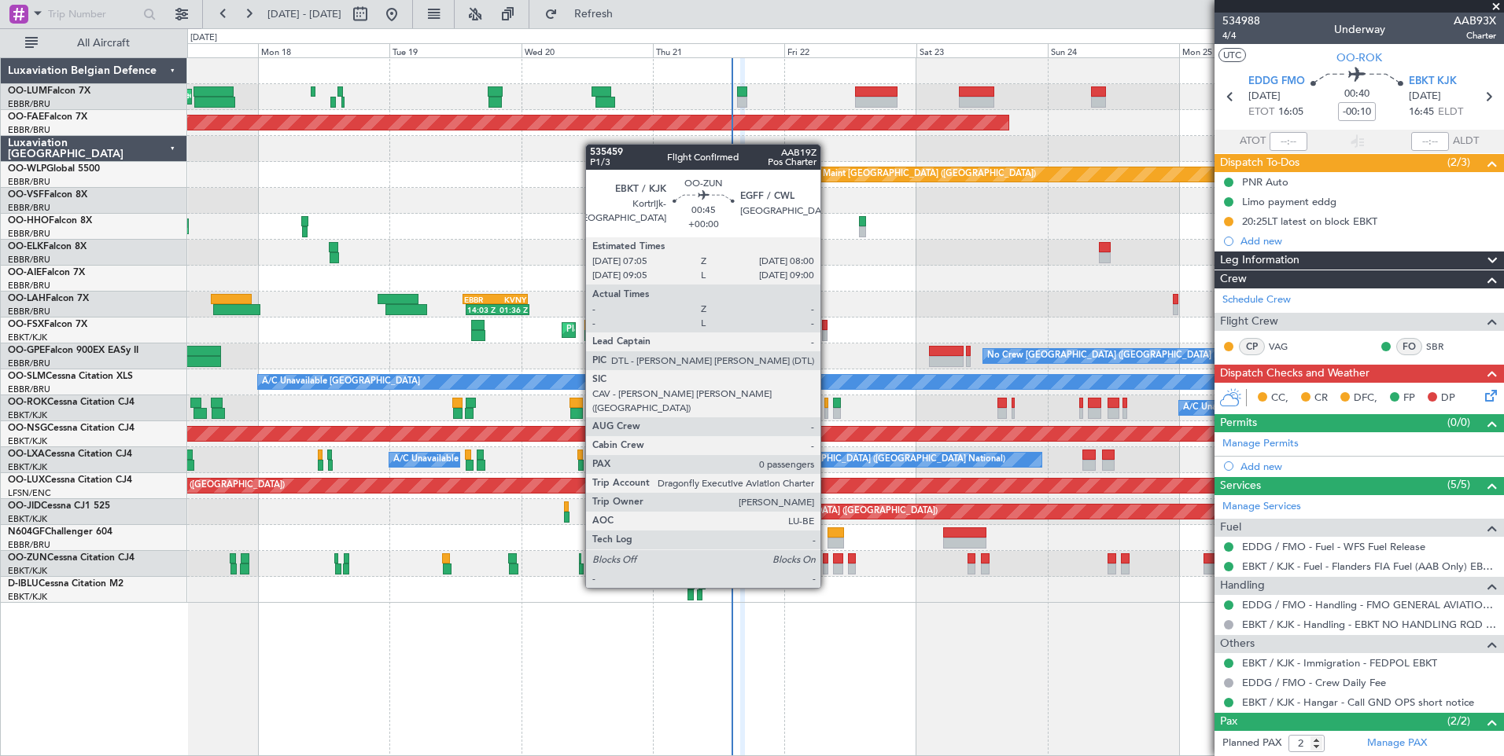
click at [827, 558] on div at bounding box center [826, 559] width 6 height 11
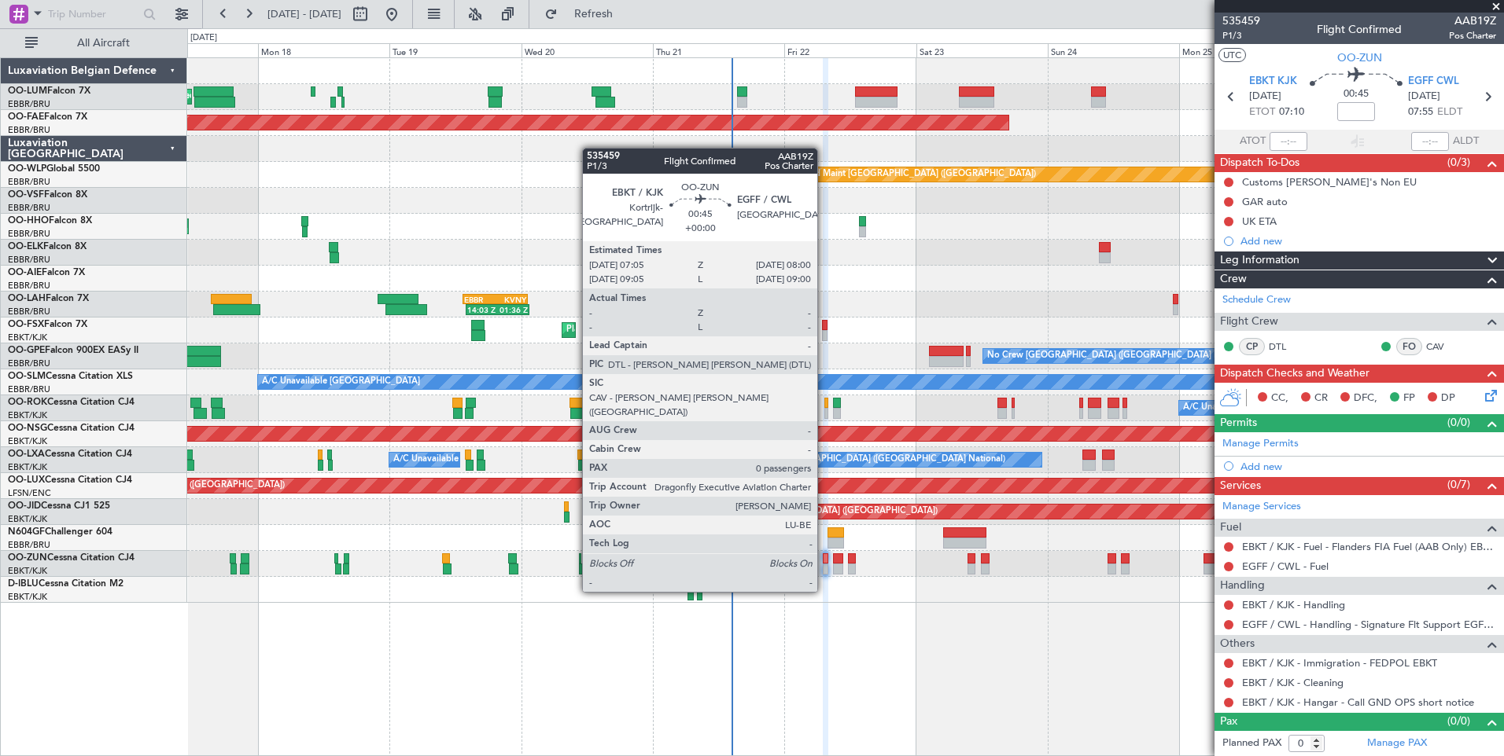
click at [824, 562] on div at bounding box center [826, 559] width 6 height 11
click at [824, 561] on div at bounding box center [826, 559] width 6 height 11
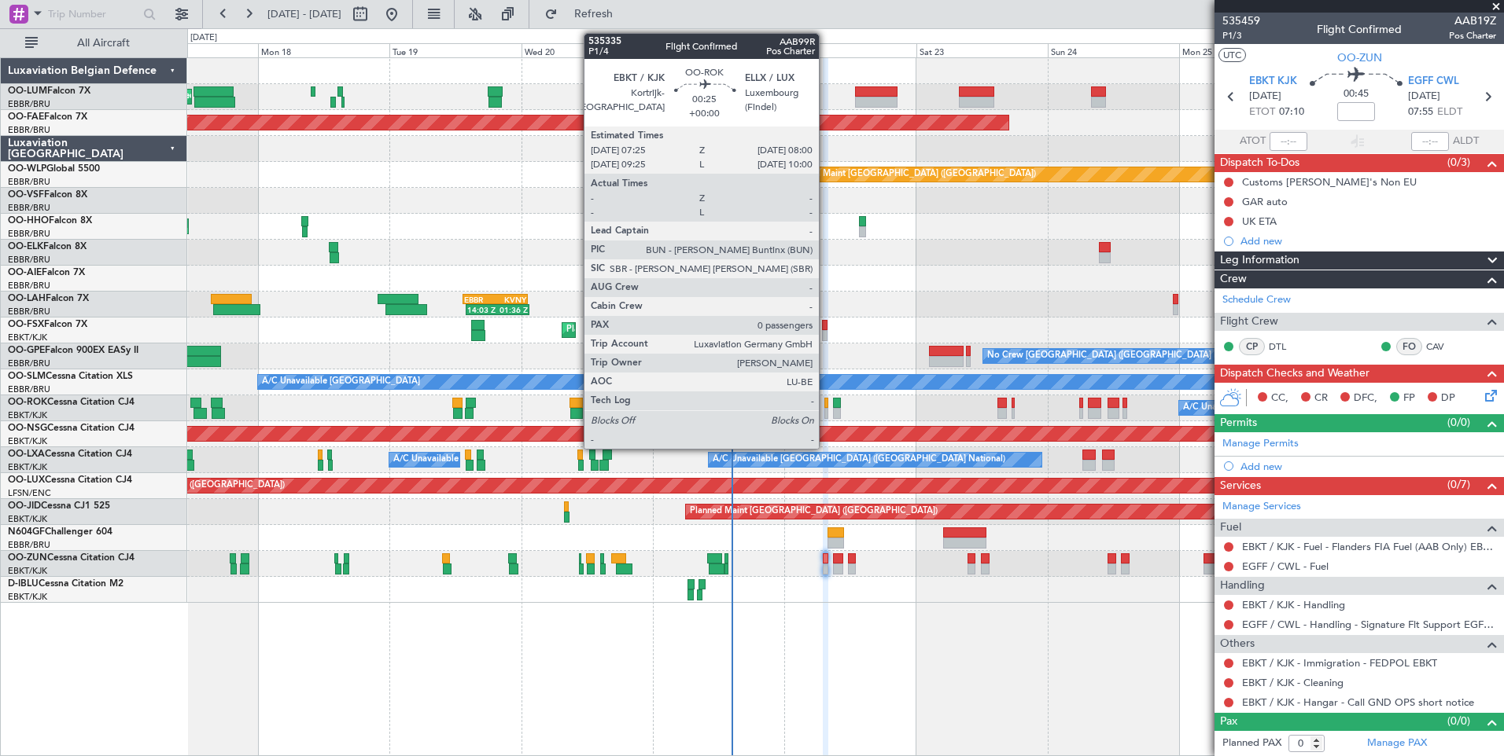
click at [826, 402] on div at bounding box center [826, 403] width 4 height 11
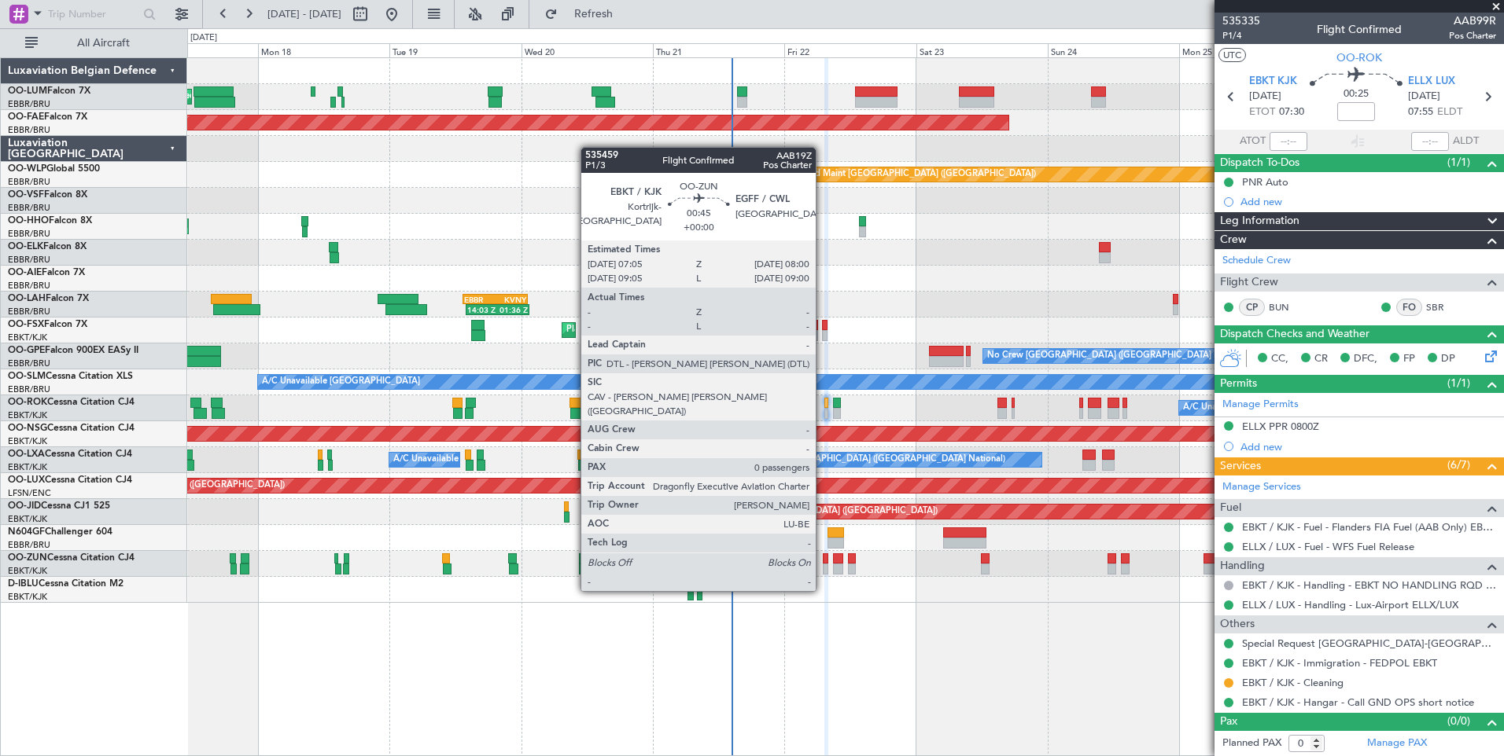
click at [823, 561] on div at bounding box center [826, 559] width 6 height 11
click at [825, 561] on div at bounding box center [826, 559] width 6 height 11
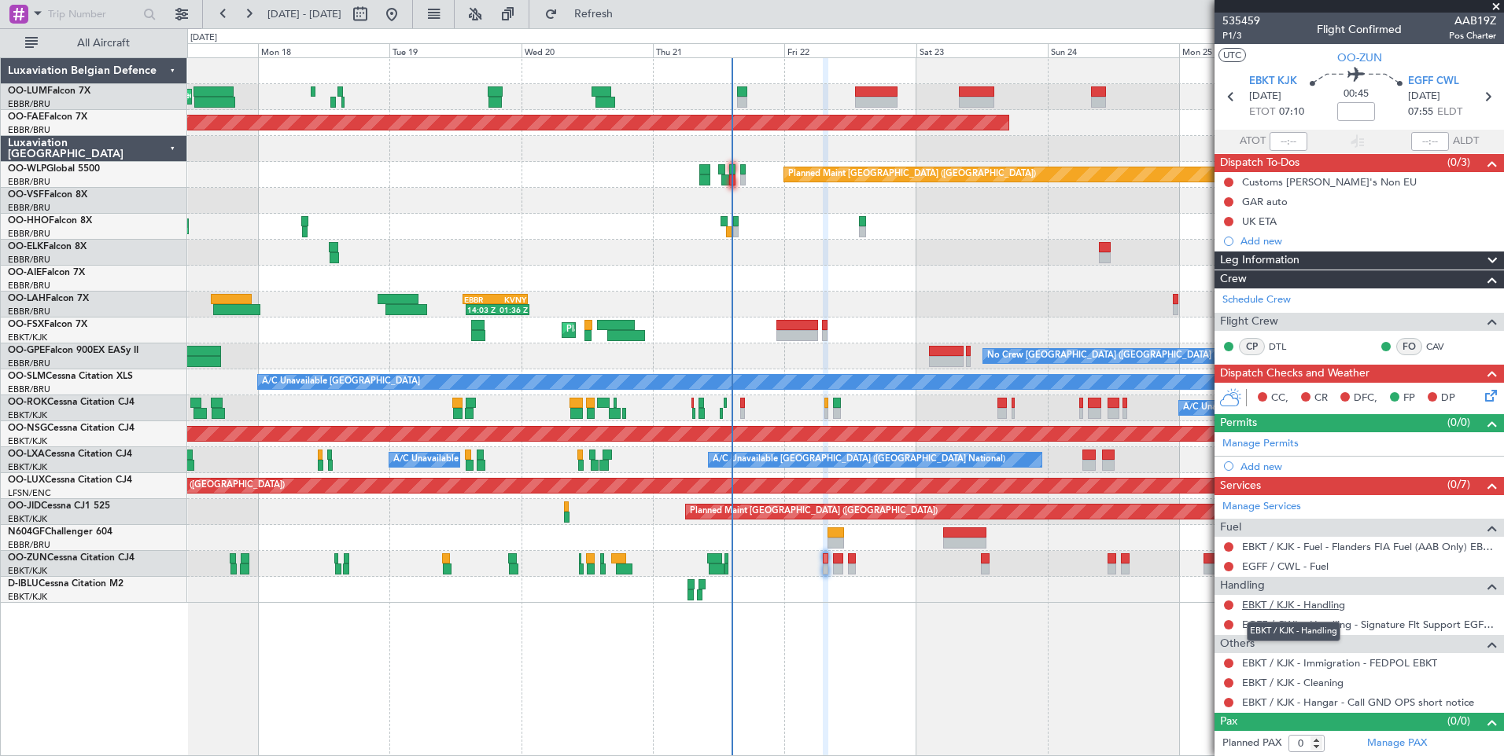
click at [1293, 602] on link "EBKT / KJK - Handling" at bounding box center [1293, 604] width 103 height 13
click at [619, 9] on span "Refresh" at bounding box center [594, 14] width 66 height 11
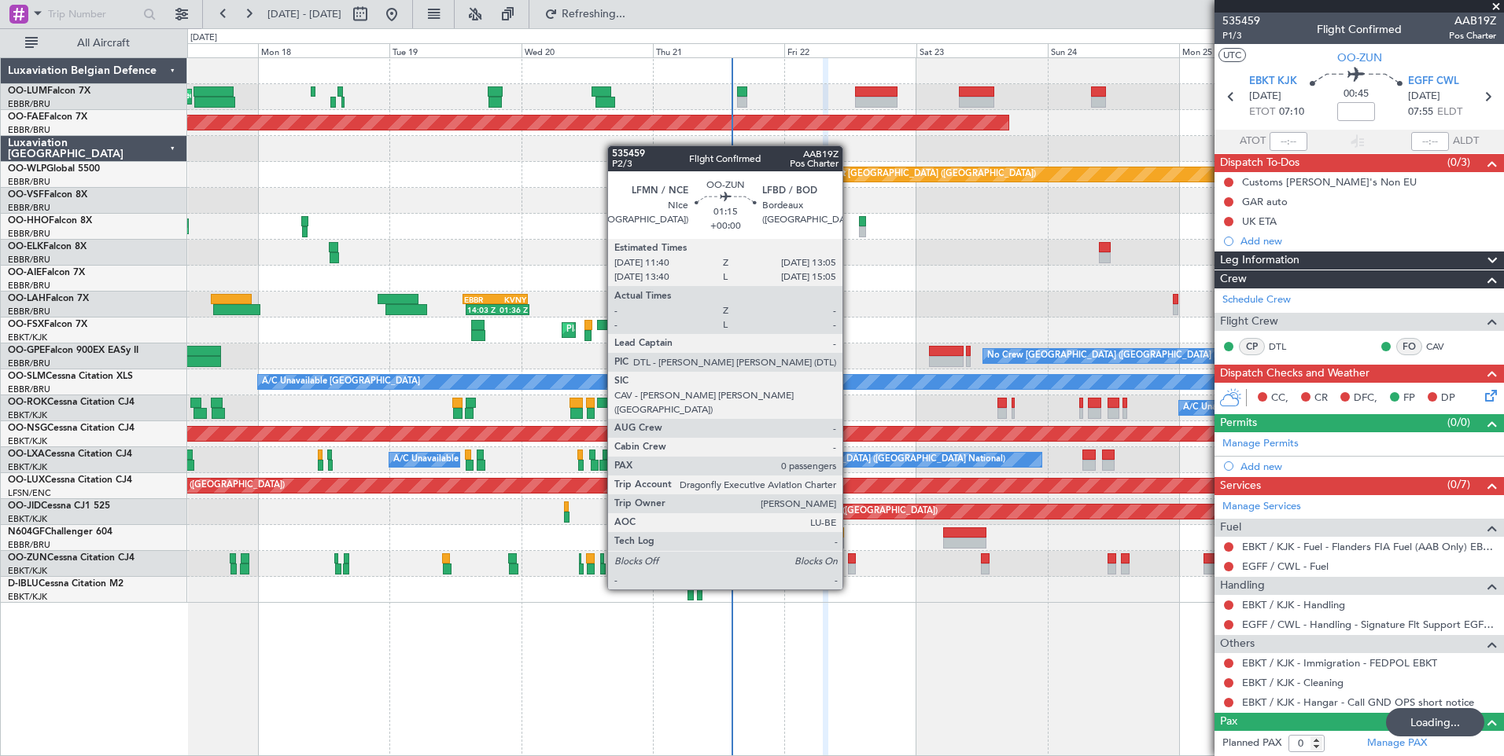
click at [849, 560] on div at bounding box center [852, 559] width 8 height 11
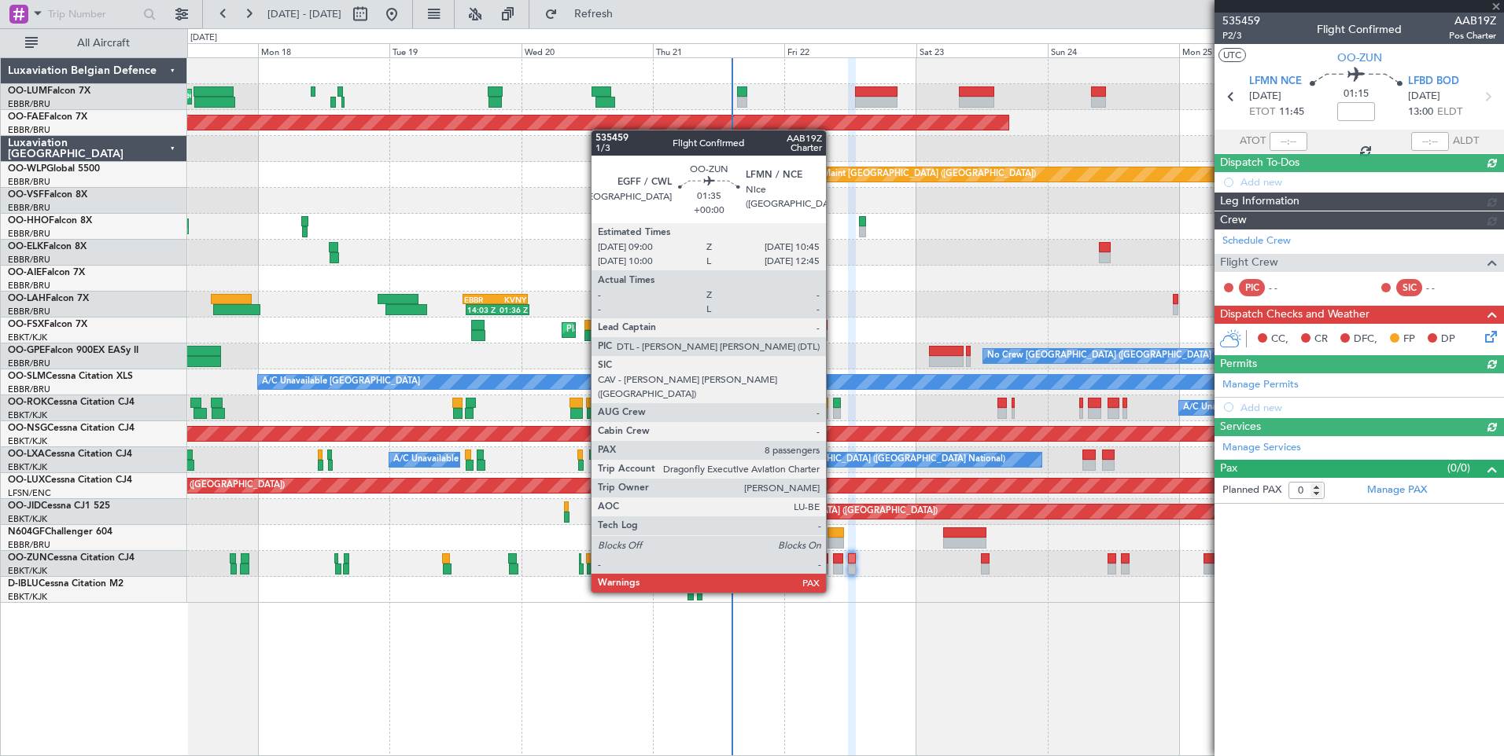
click at [833, 563] on div at bounding box center [838, 559] width 10 height 11
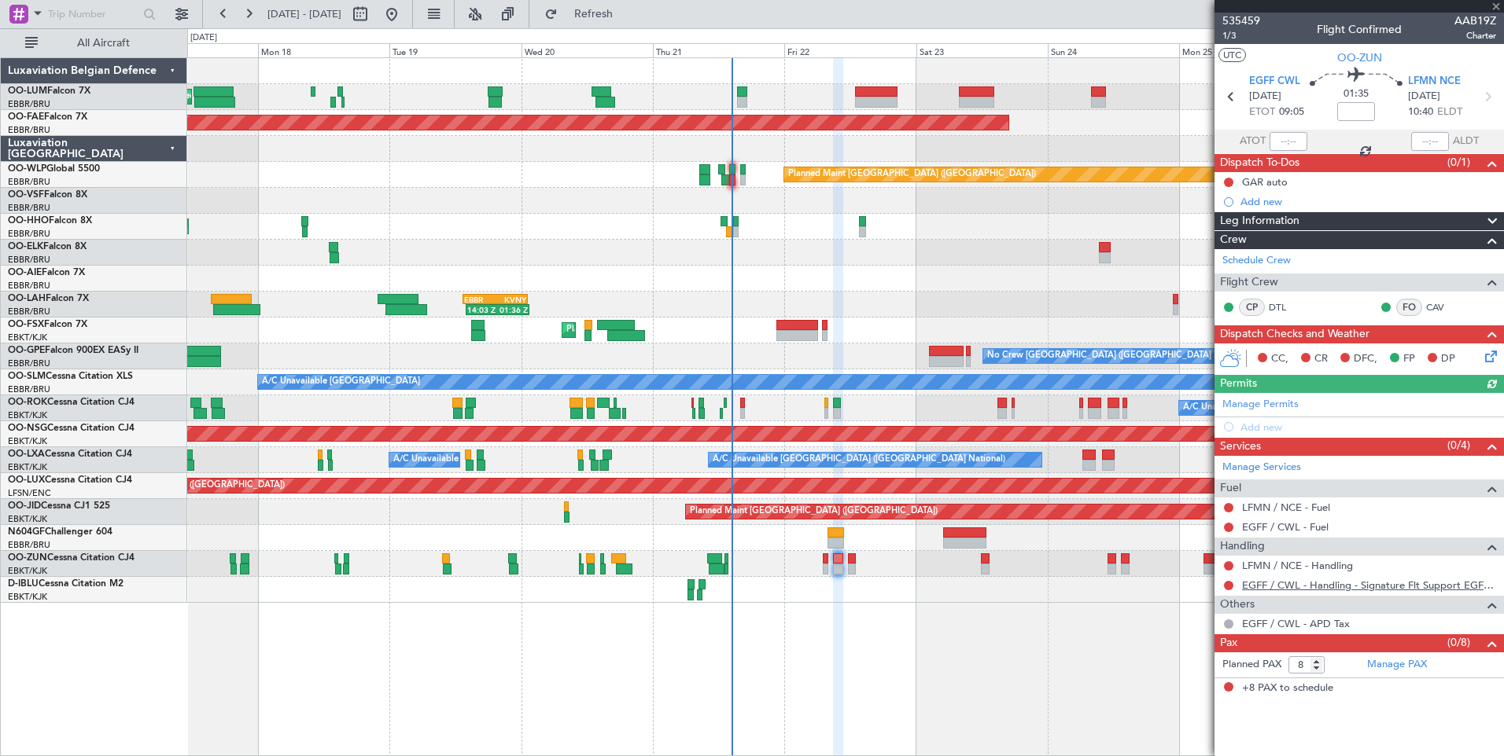
click at [1351, 589] on link "EGFF / CWL - Handling - Signature Flt Support EGFF / CWL" at bounding box center [1369, 585] width 254 height 13
click at [627, 10] on span "Refresh" at bounding box center [594, 14] width 66 height 11
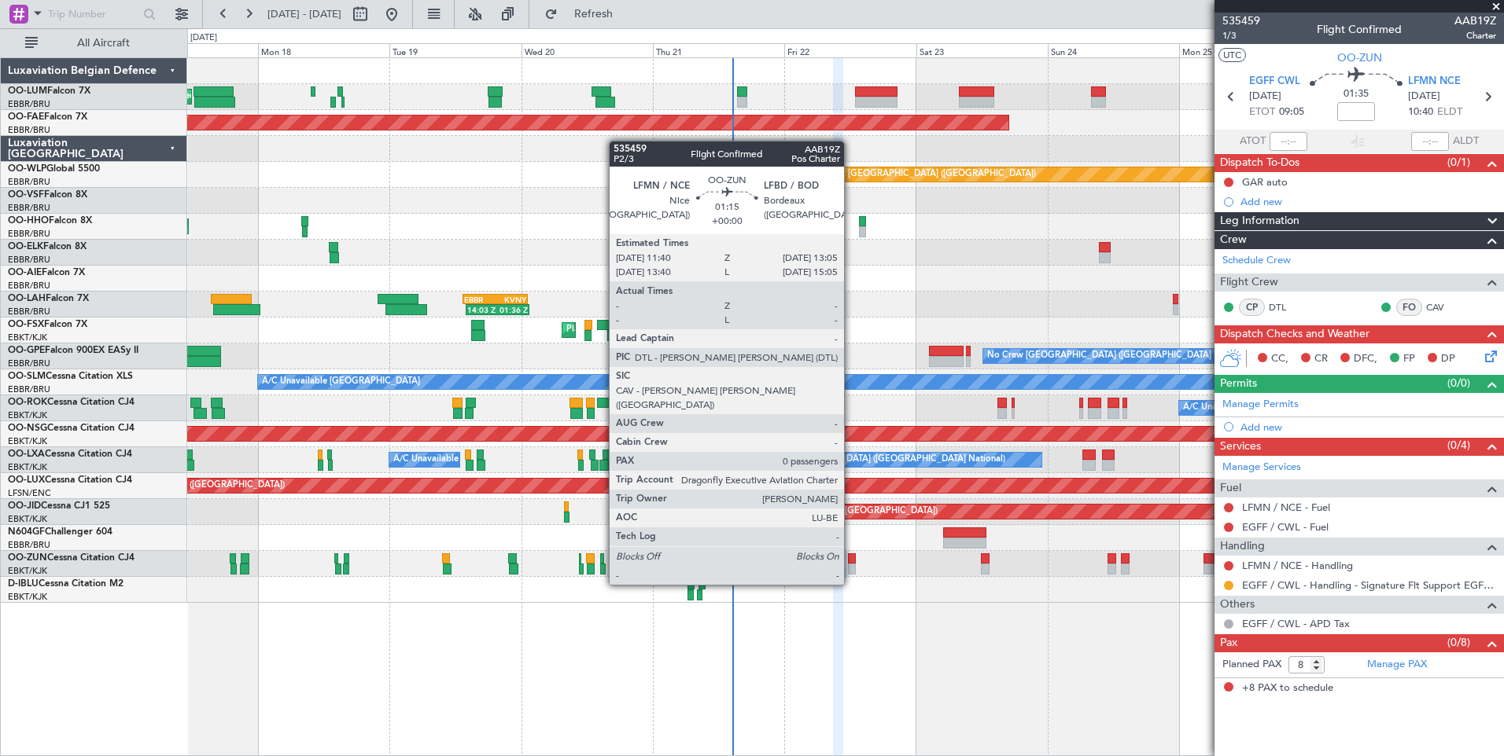
click at [851, 555] on div at bounding box center [852, 559] width 8 height 11
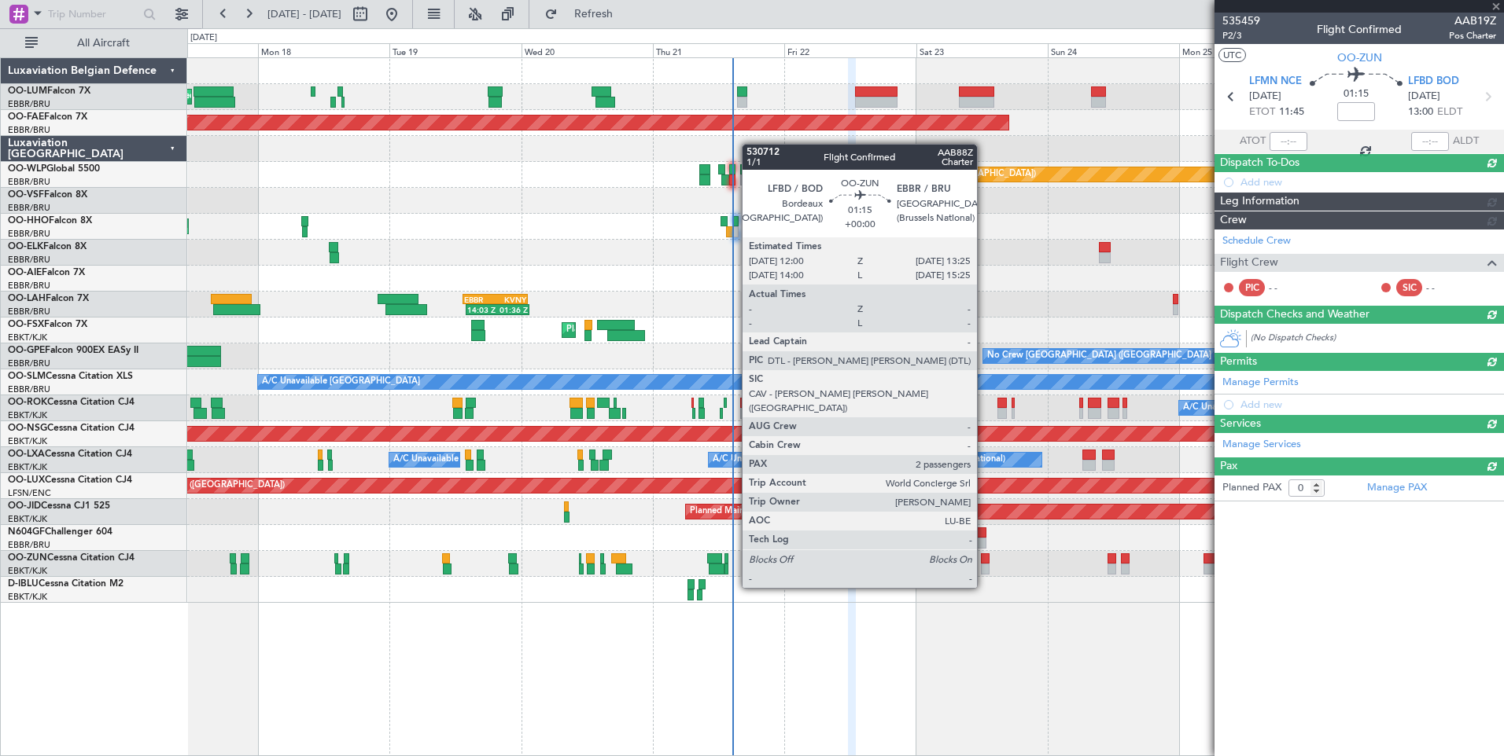
click at [984, 560] on div at bounding box center [985, 559] width 8 height 11
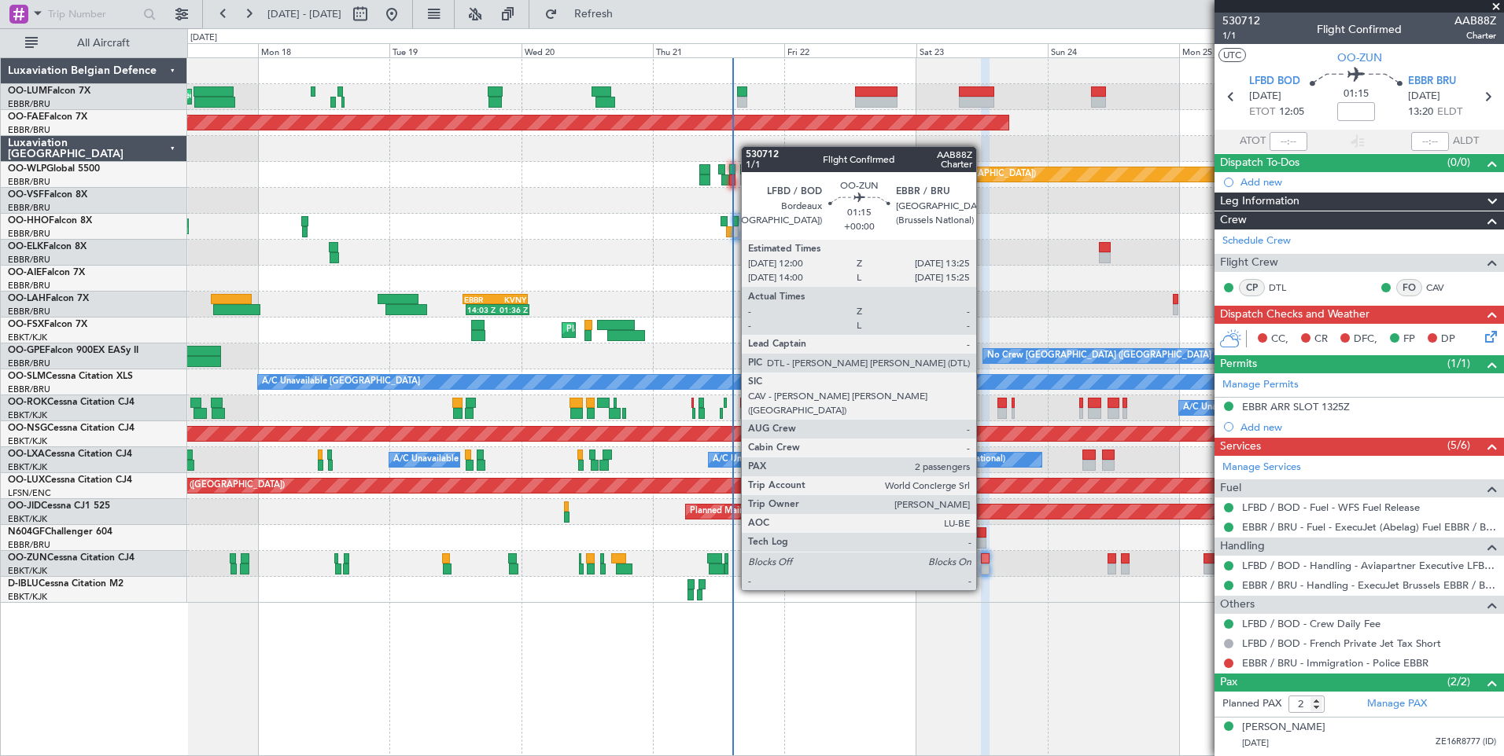
click at [983, 562] on div at bounding box center [985, 559] width 8 height 11
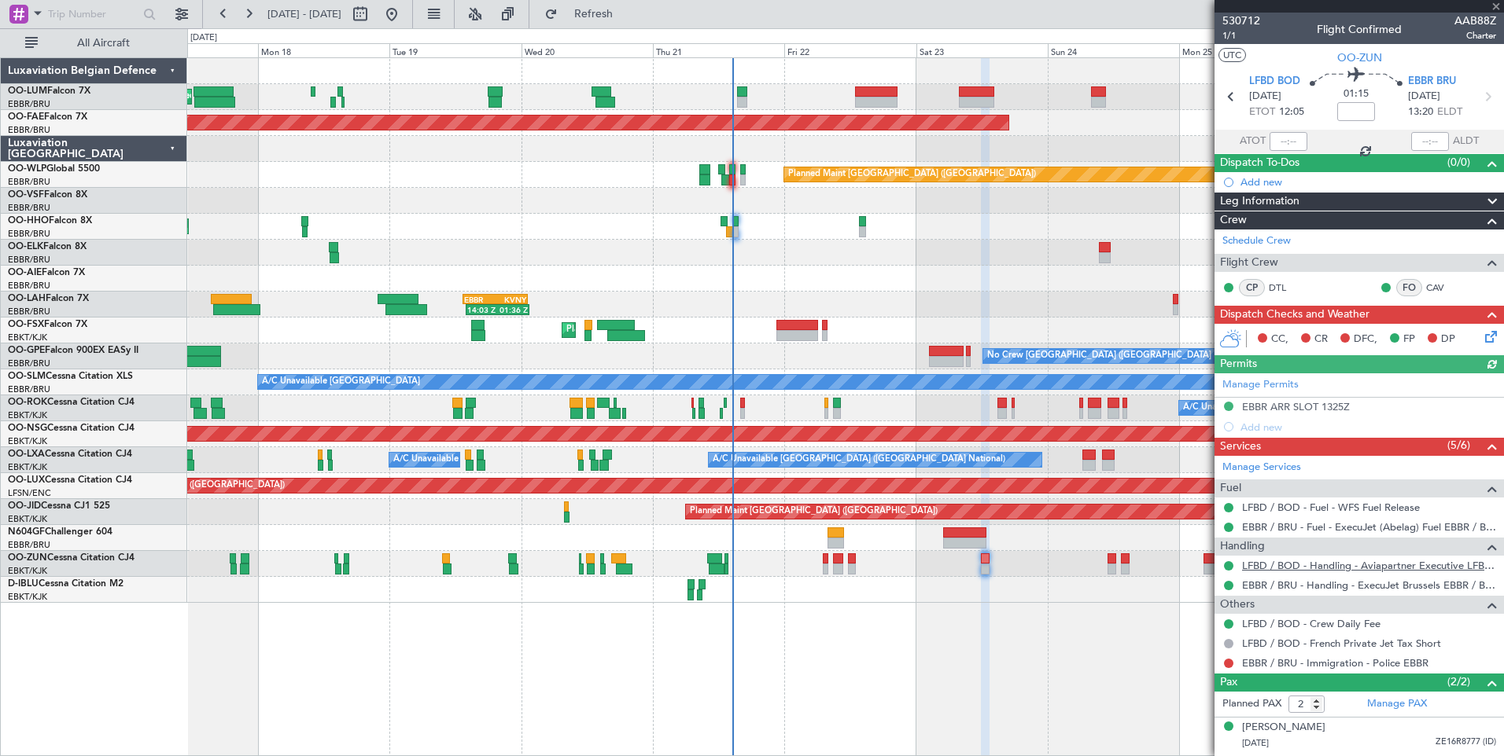
click at [1334, 569] on link "LFBD / BOD - Handling - Aviapartner Executive LFBD****MYhandling*** / BOD" at bounding box center [1369, 565] width 254 height 13
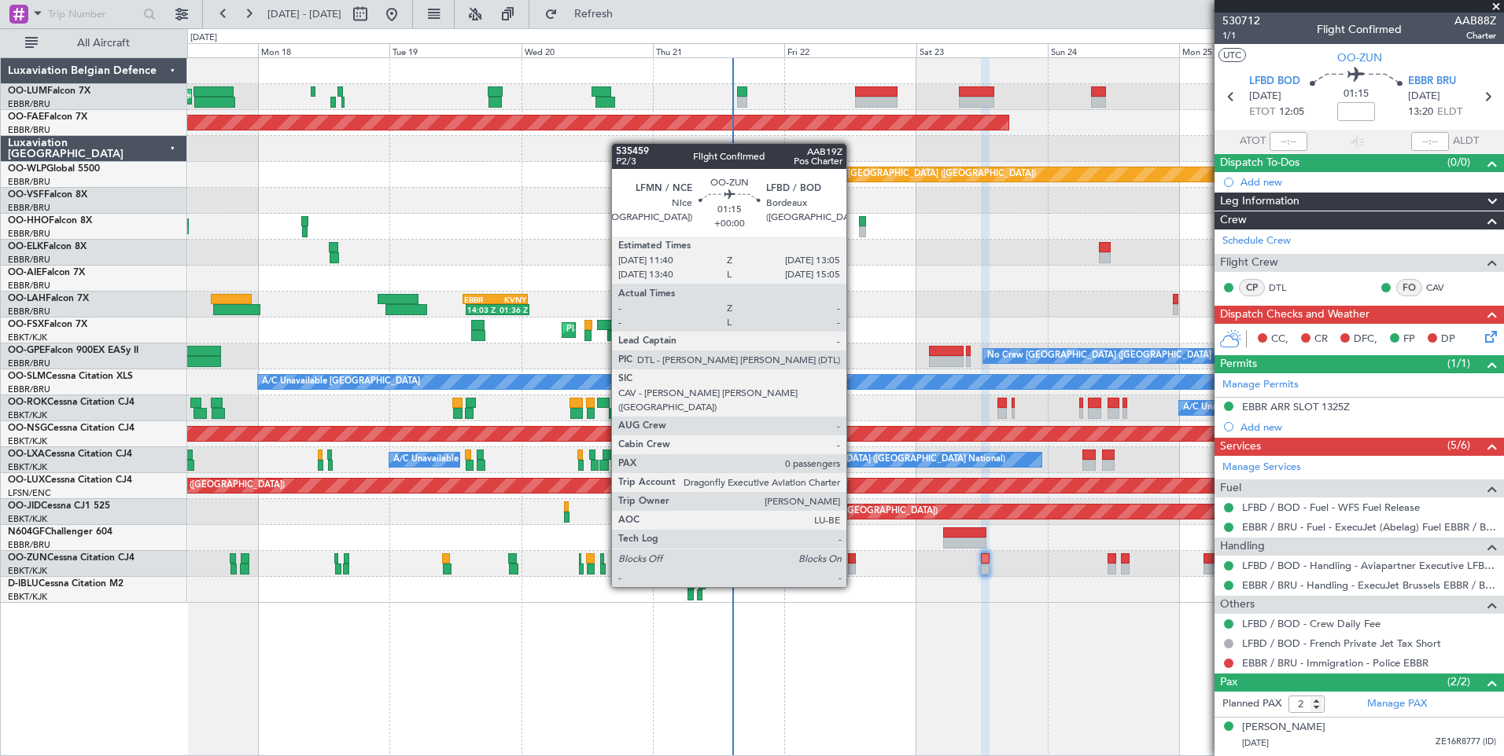
click at [853, 558] on div at bounding box center [852, 559] width 8 height 11
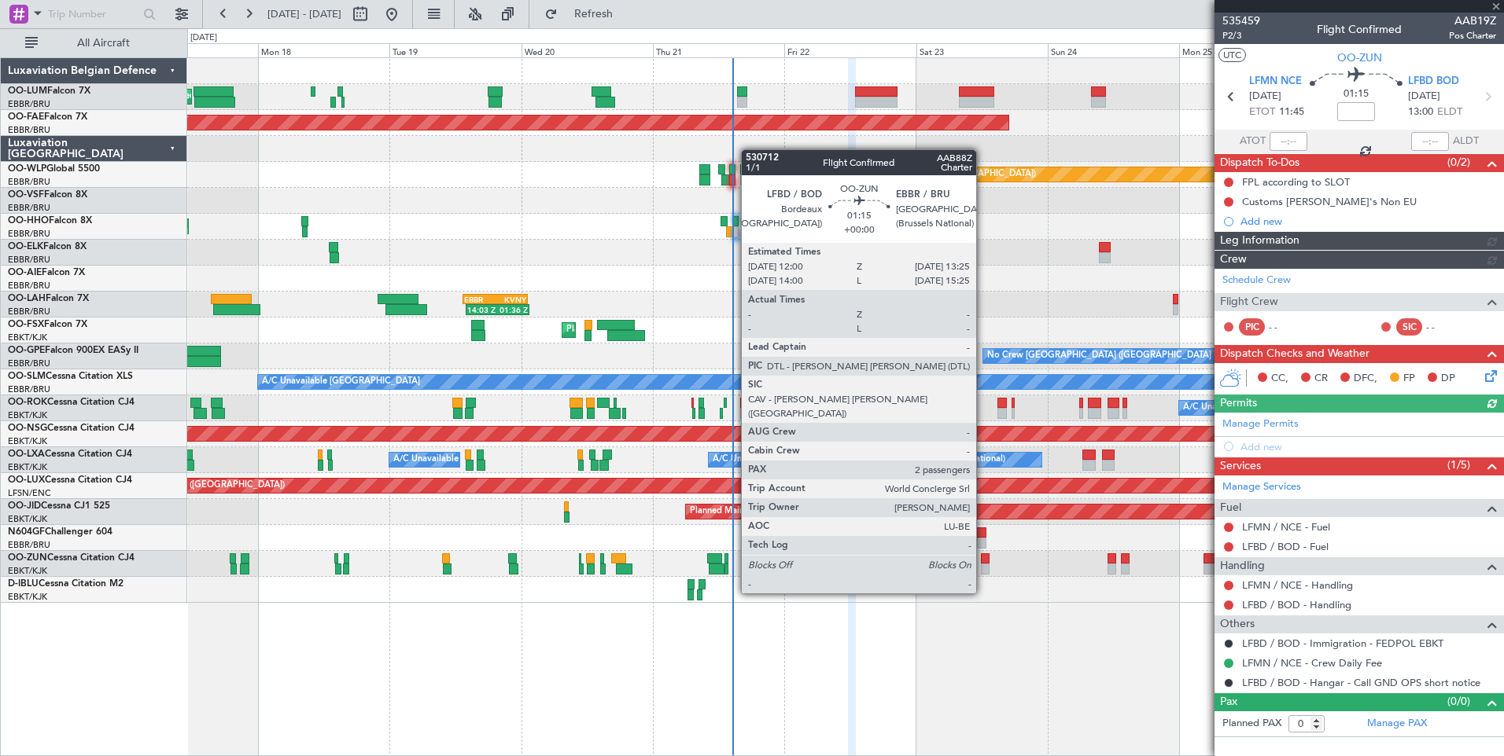
click at [983, 565] on div at bounding box center [985, 569] width 8 height 11
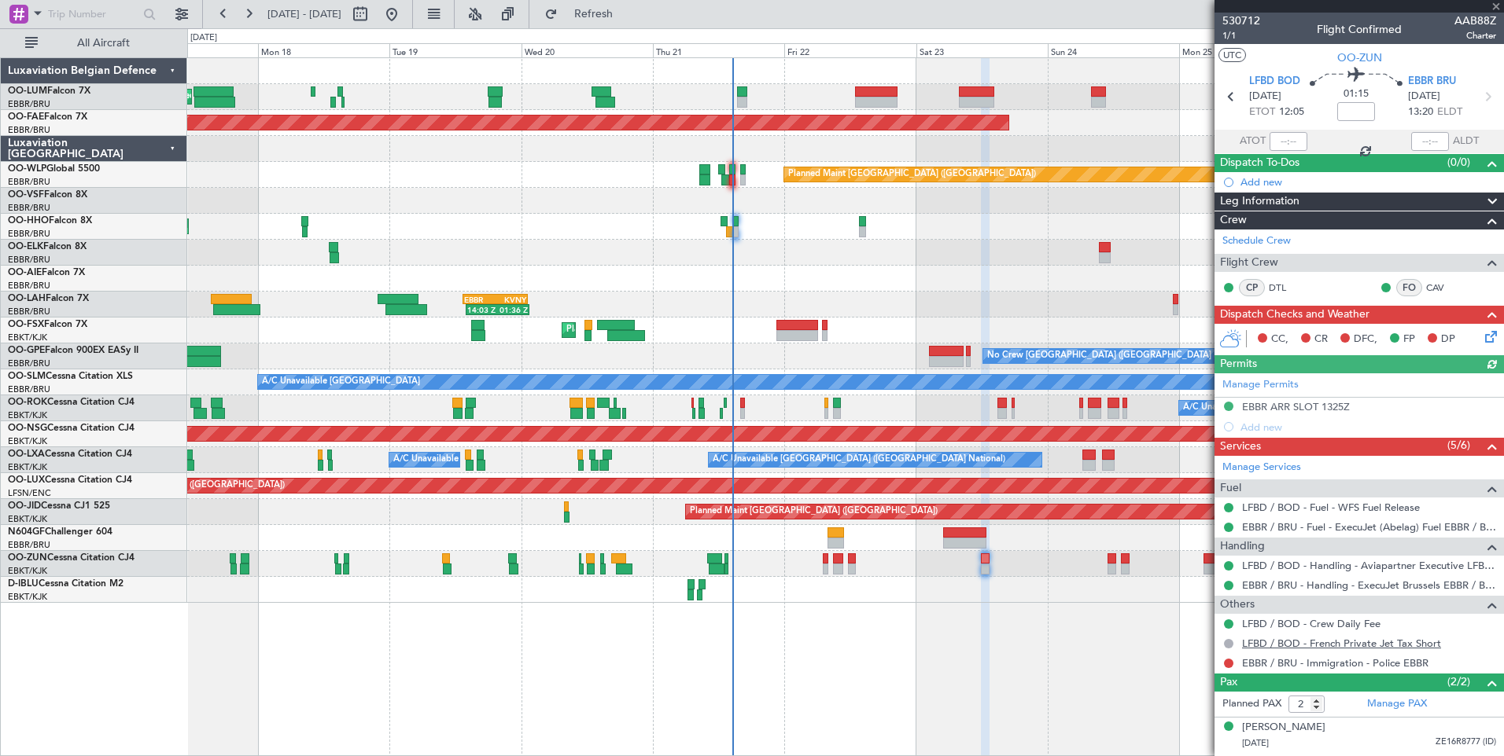
scroll to position [31, 0]
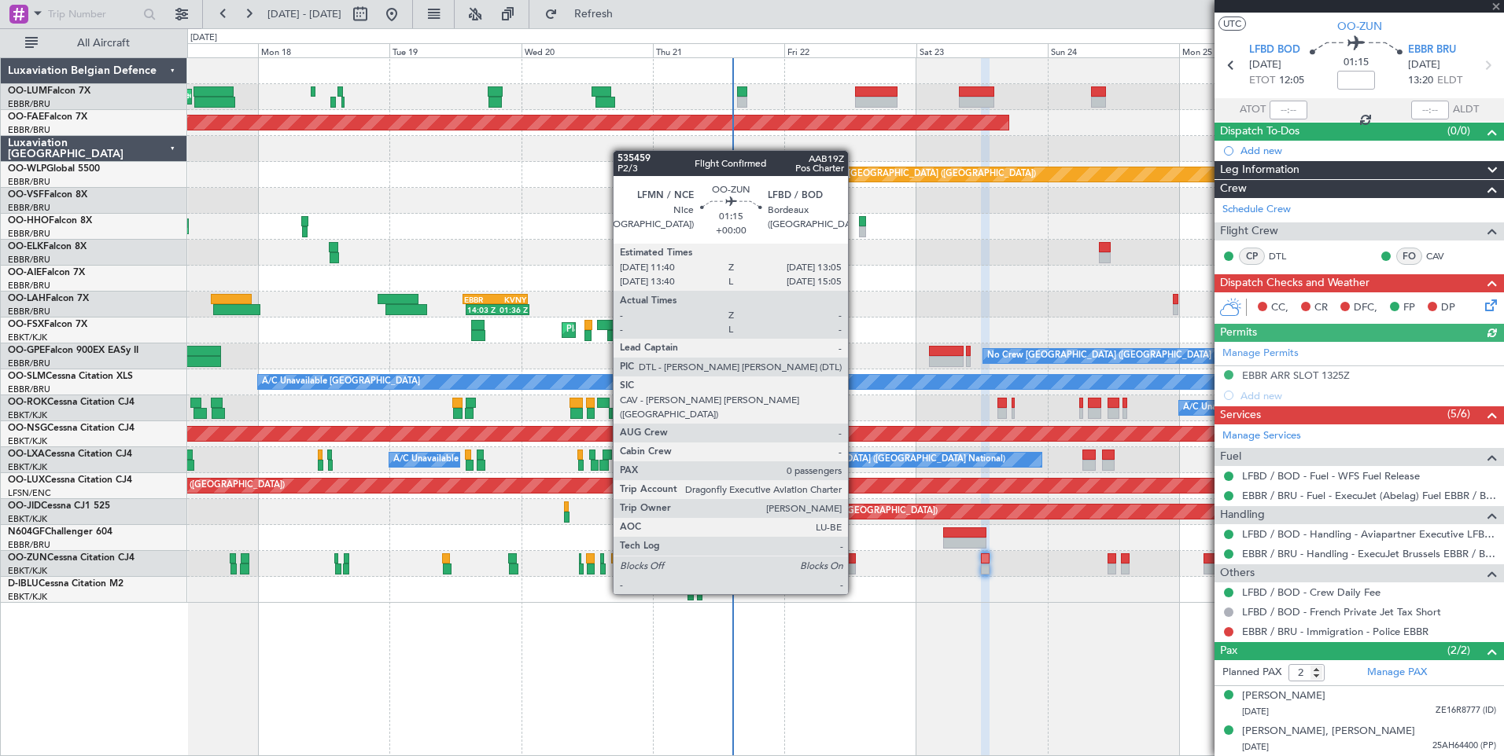
click at [855, 565] on div at bounding box center [852, 569] width 8 height 11
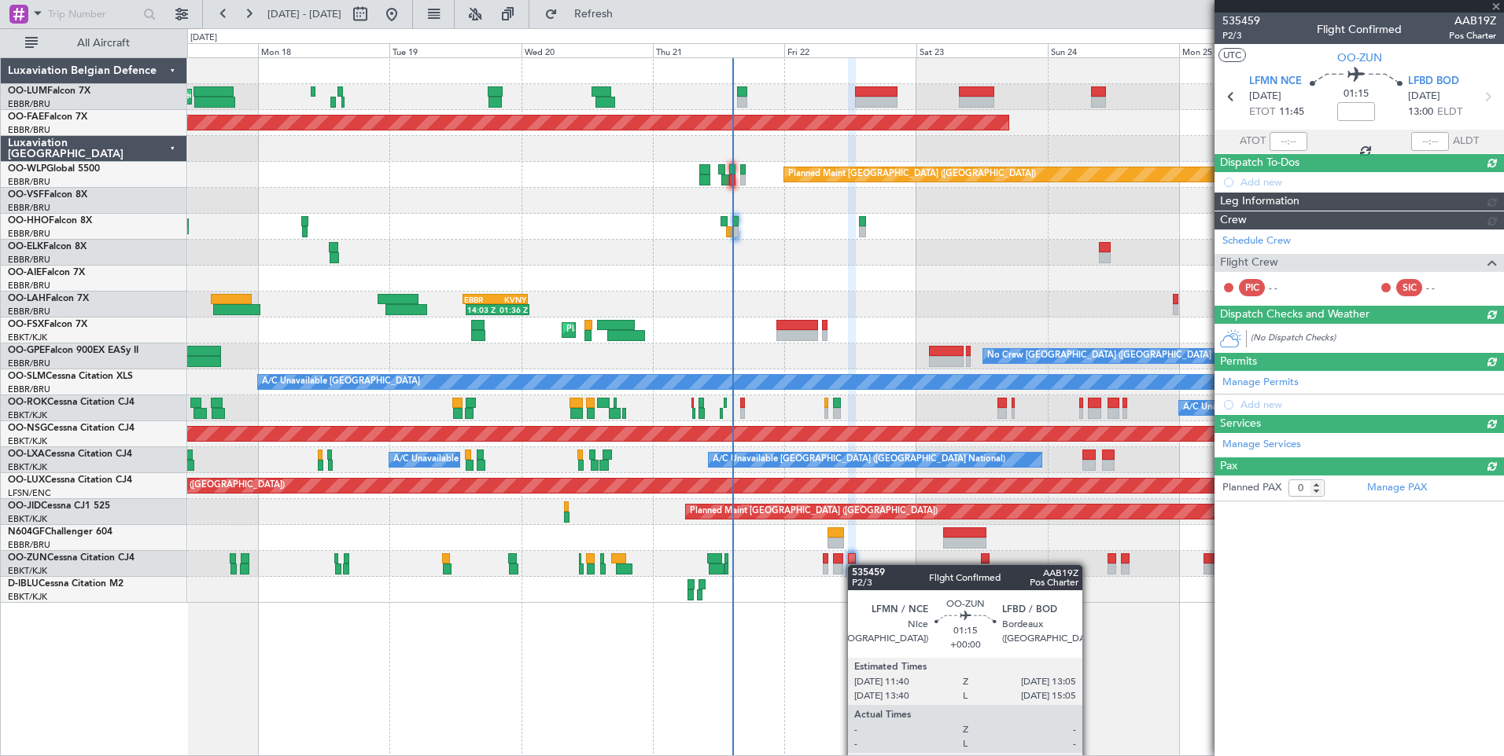
scroll to position [0, 0]
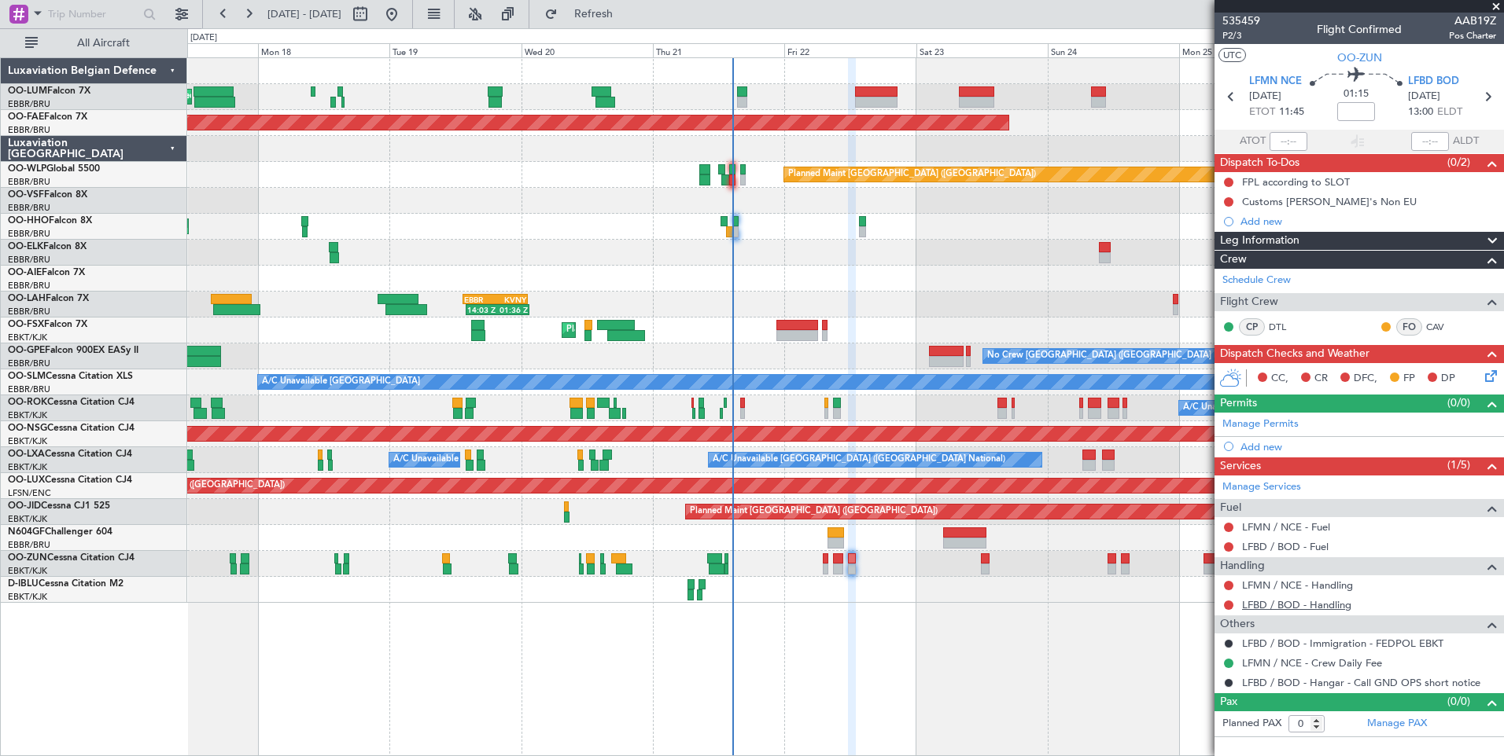
click at [1273, 602] on link "LFBD / BOD - Handling" at bounding box center [1296, 604] width 109 height 13
click at [624, 5] on button "Refresh" at bounding box center [584, 14] width 94 height 25
drag, startPoint x: 663, startPoint y: 9, endPoint x: 886, endPoint y: 263, distance: 338.8
click at [627, 9] on span "Refresh" at bounding box center [594, 14] width 66 height 11
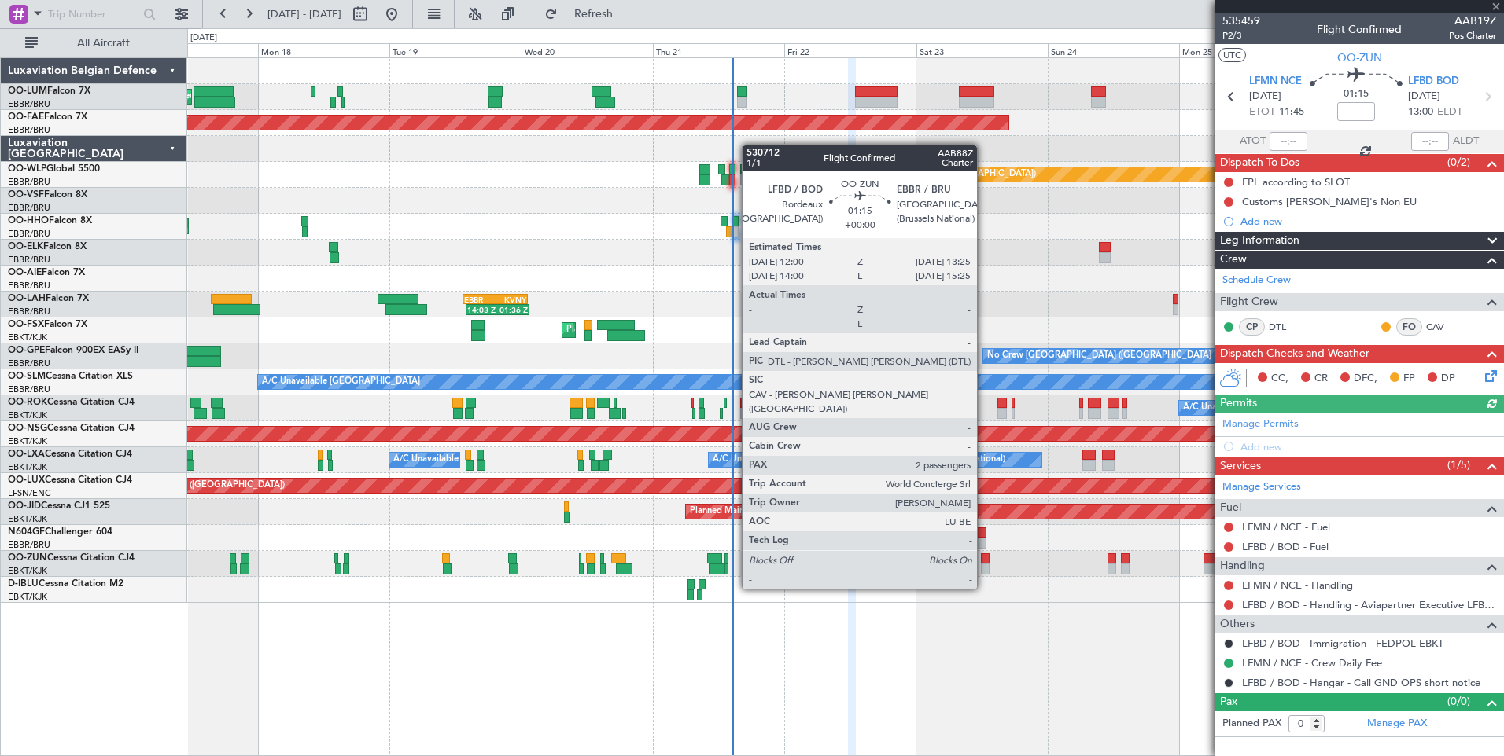
click at [984, 561] on div at bounding box center [985, 559] width 8 height 11
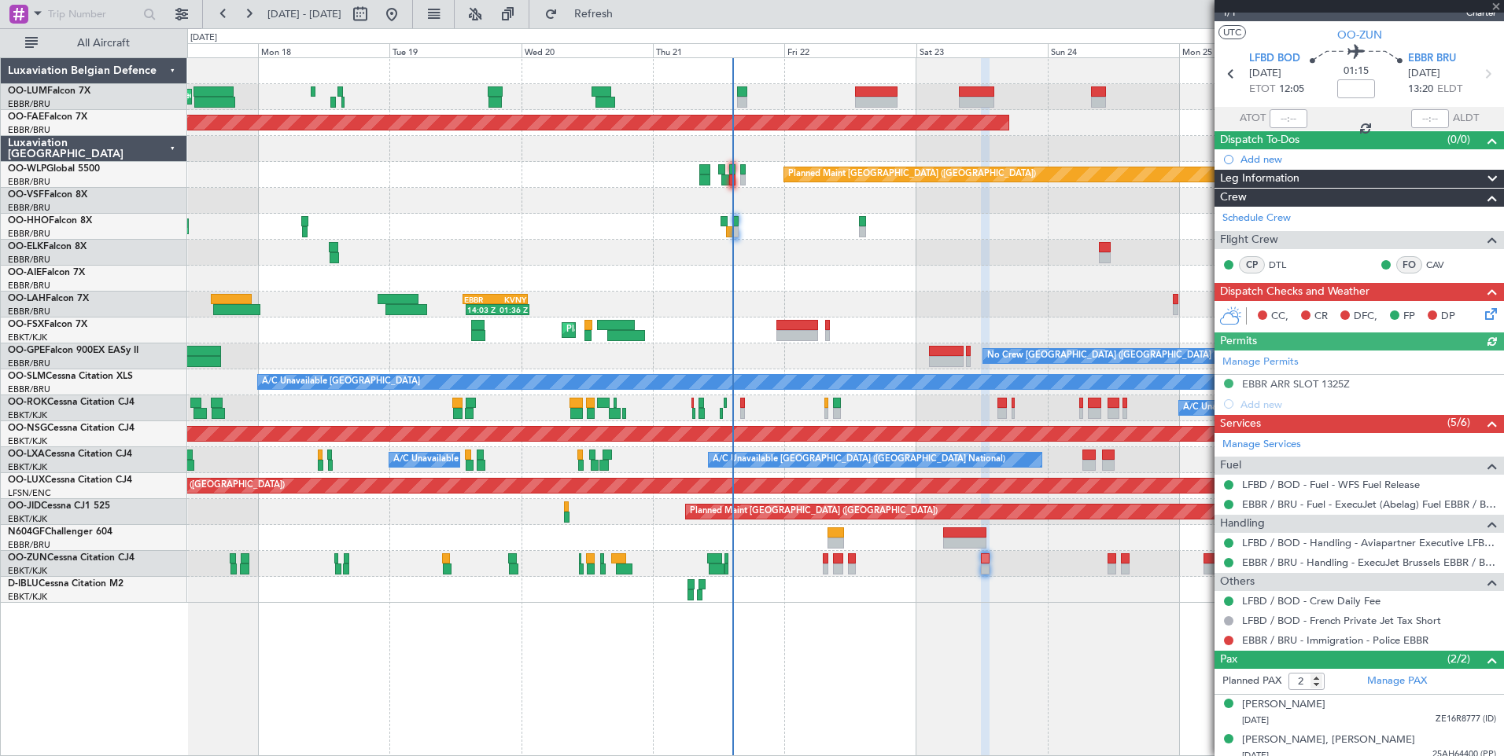
scroll to position [31, 0]
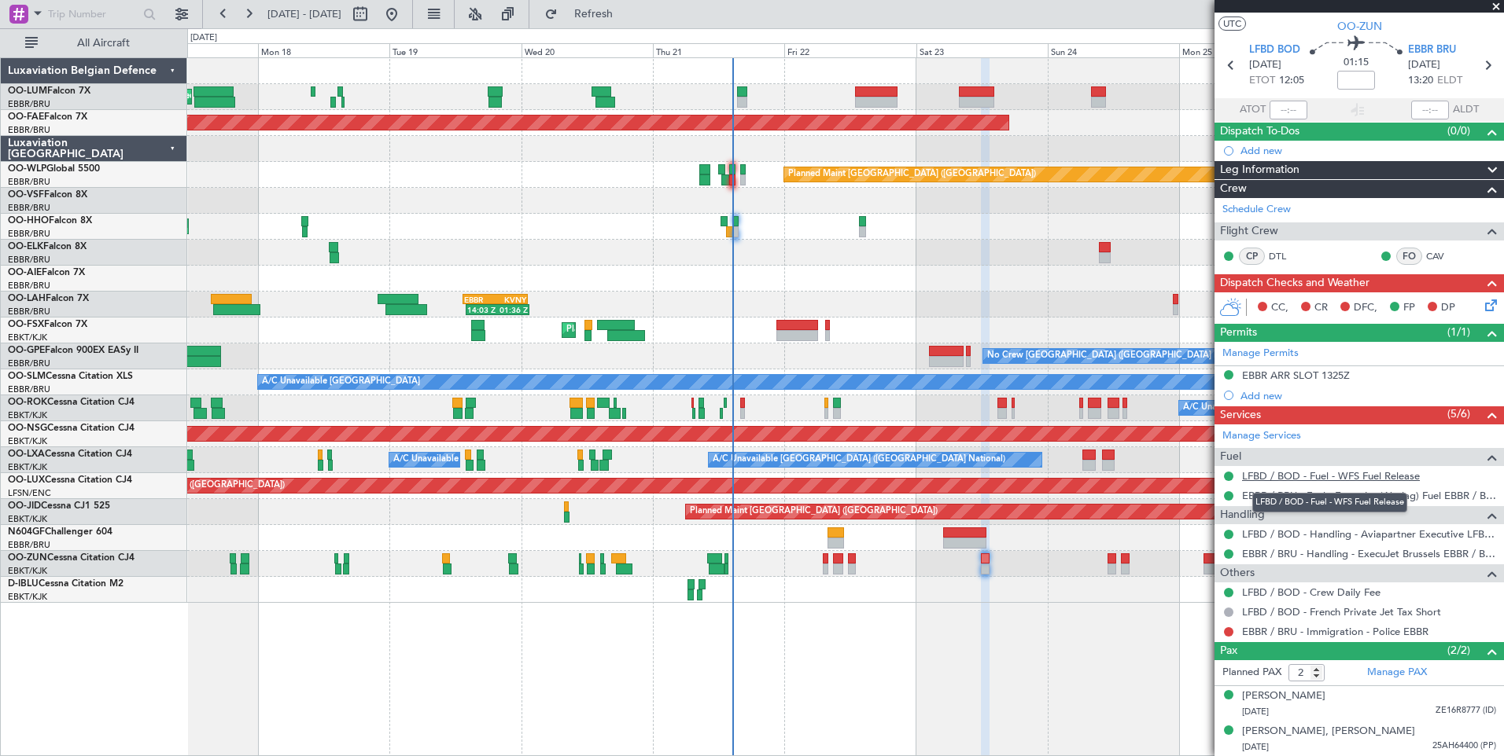
click at [1334, 473] on link "LFBD / BOD - Fuel - WFS Fuel Release" at bounding box center [1331, 475] width 178 height 13
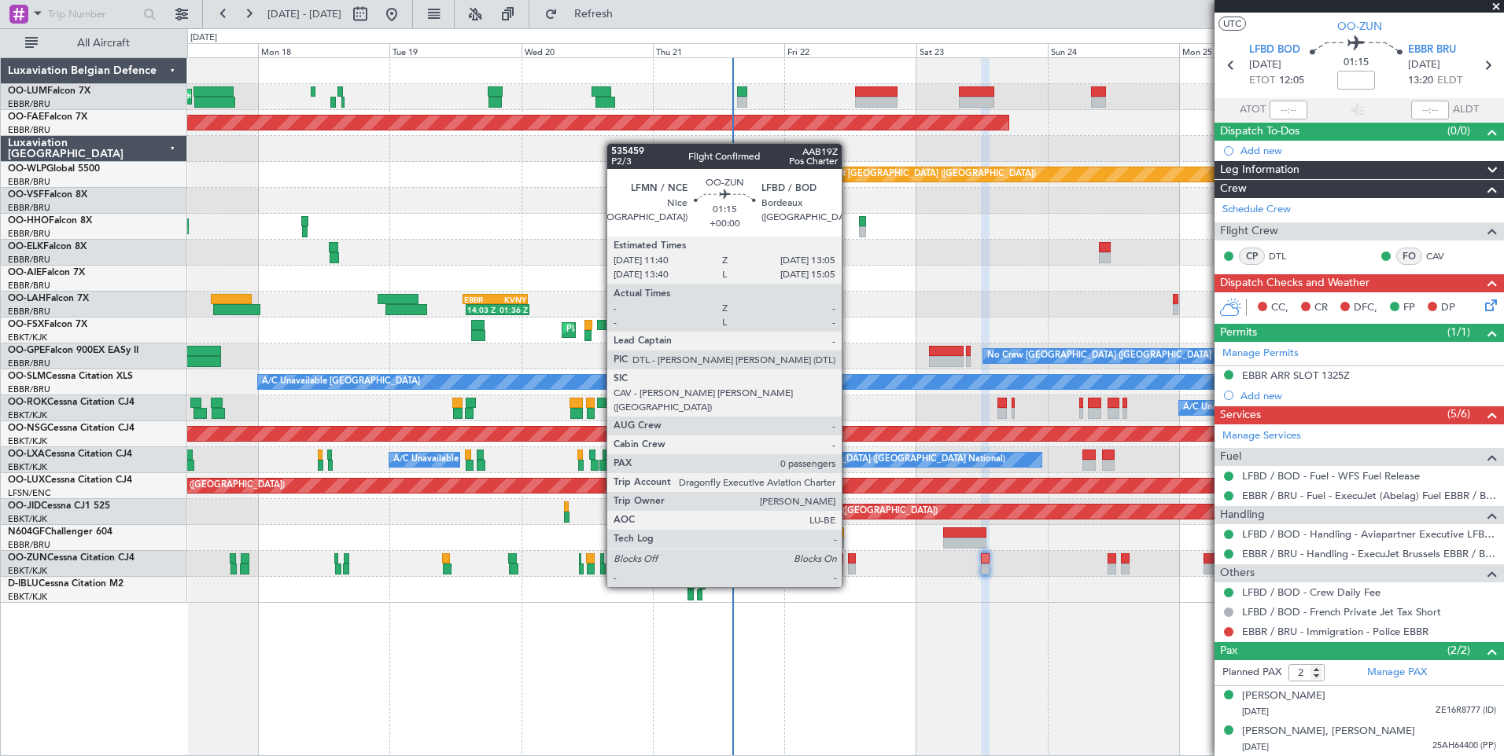
click at [848, 558] on div at bounding box center [852, 559] width 8 height 11
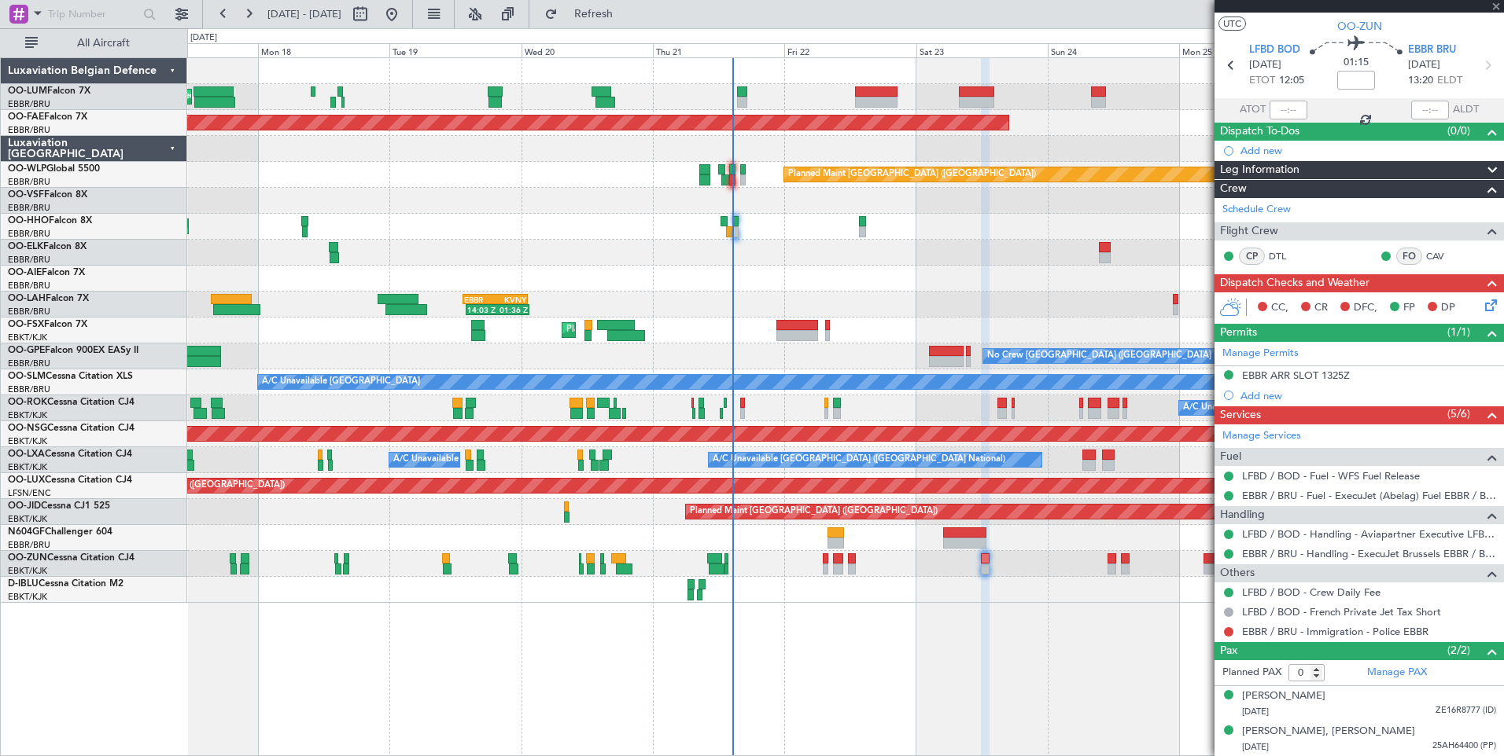
scroll to position [0, 0]
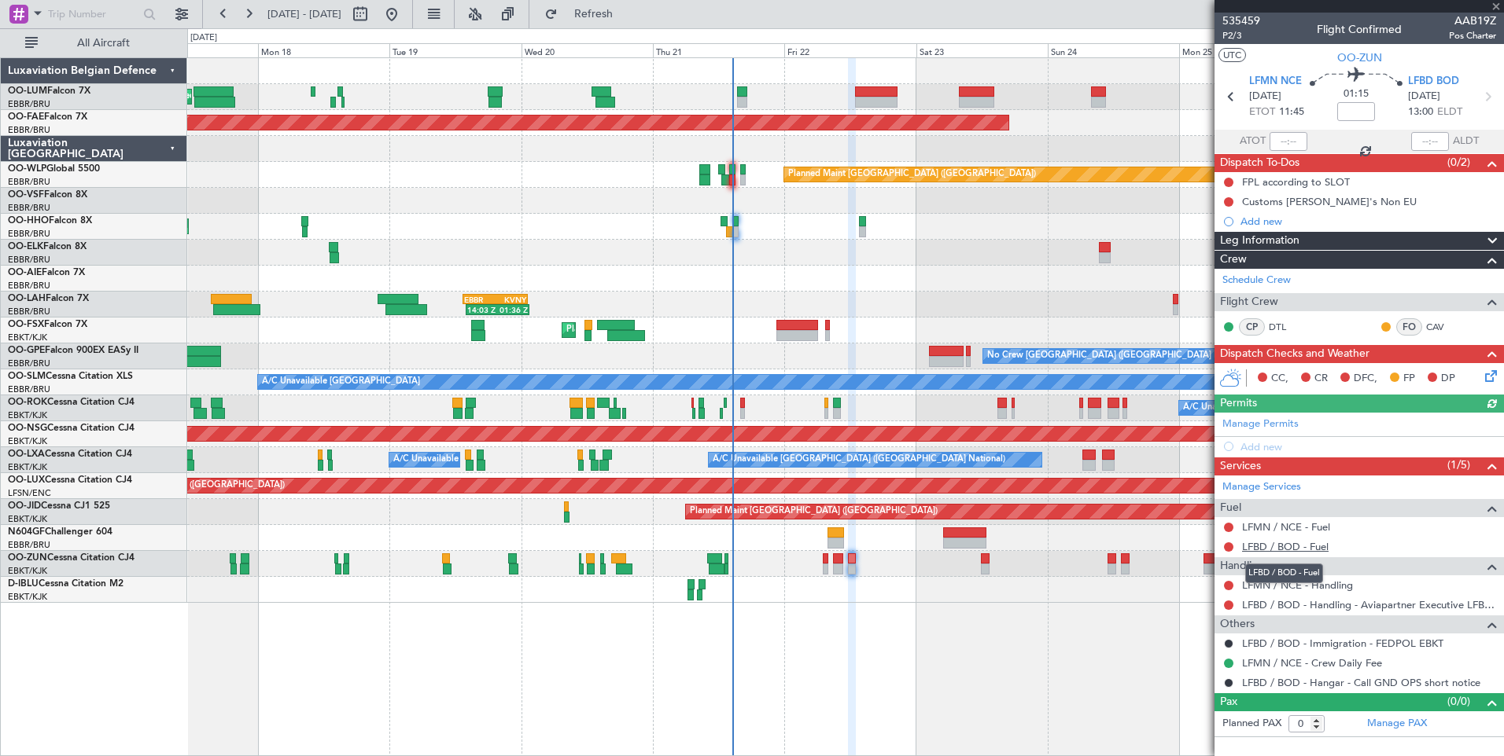
click at [1294, 540] on link "LFBD / BOD - Fuel" at bounding box center [1285, 546] width 86 height 13
click at [631, 24] on button "Refresh" at bounding box center [584, 14] width 94 height 25
click at [627, 15] on span "Refresh" at bounding box center [594, 14] width 66 height 11
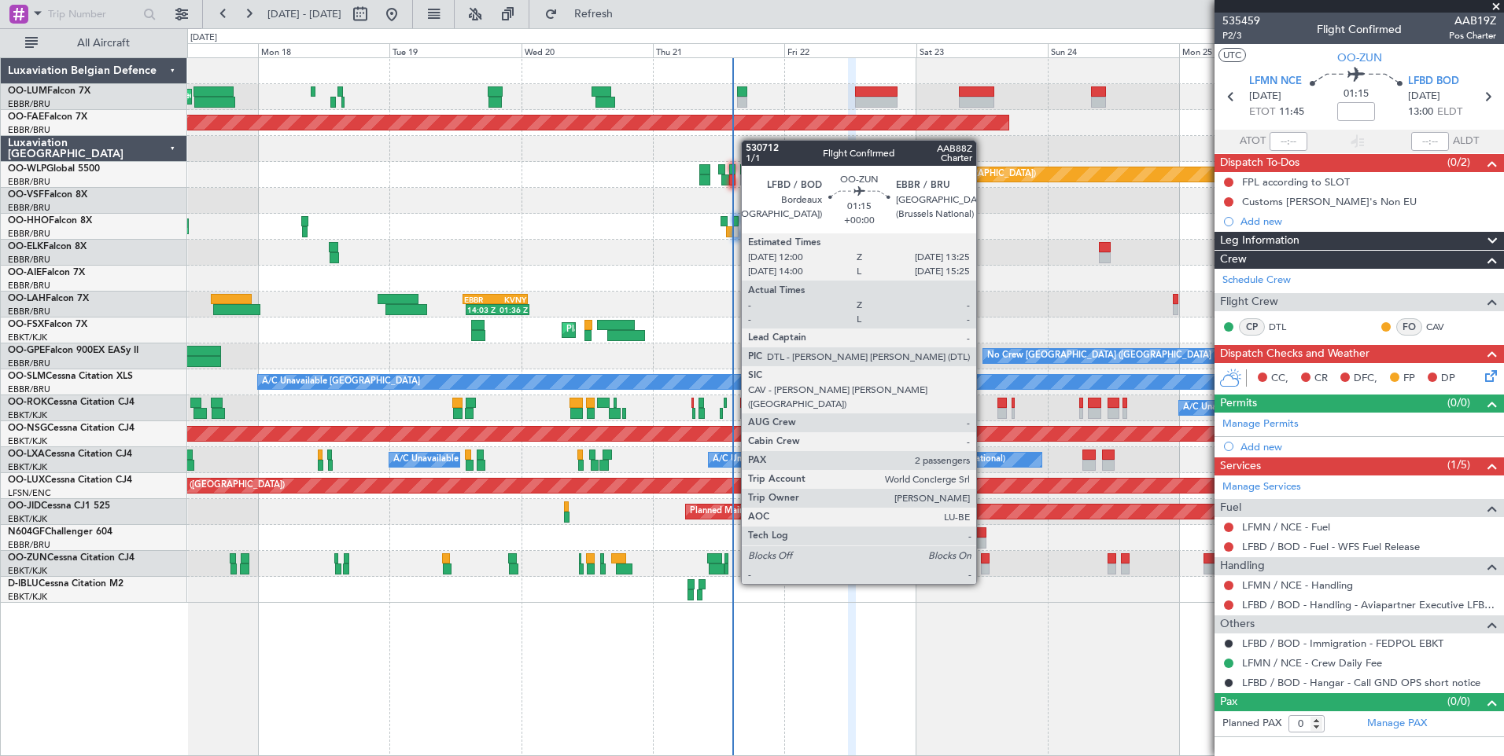
click at [983, 556] on div at bounding box center [985, 559] width 8 height 11
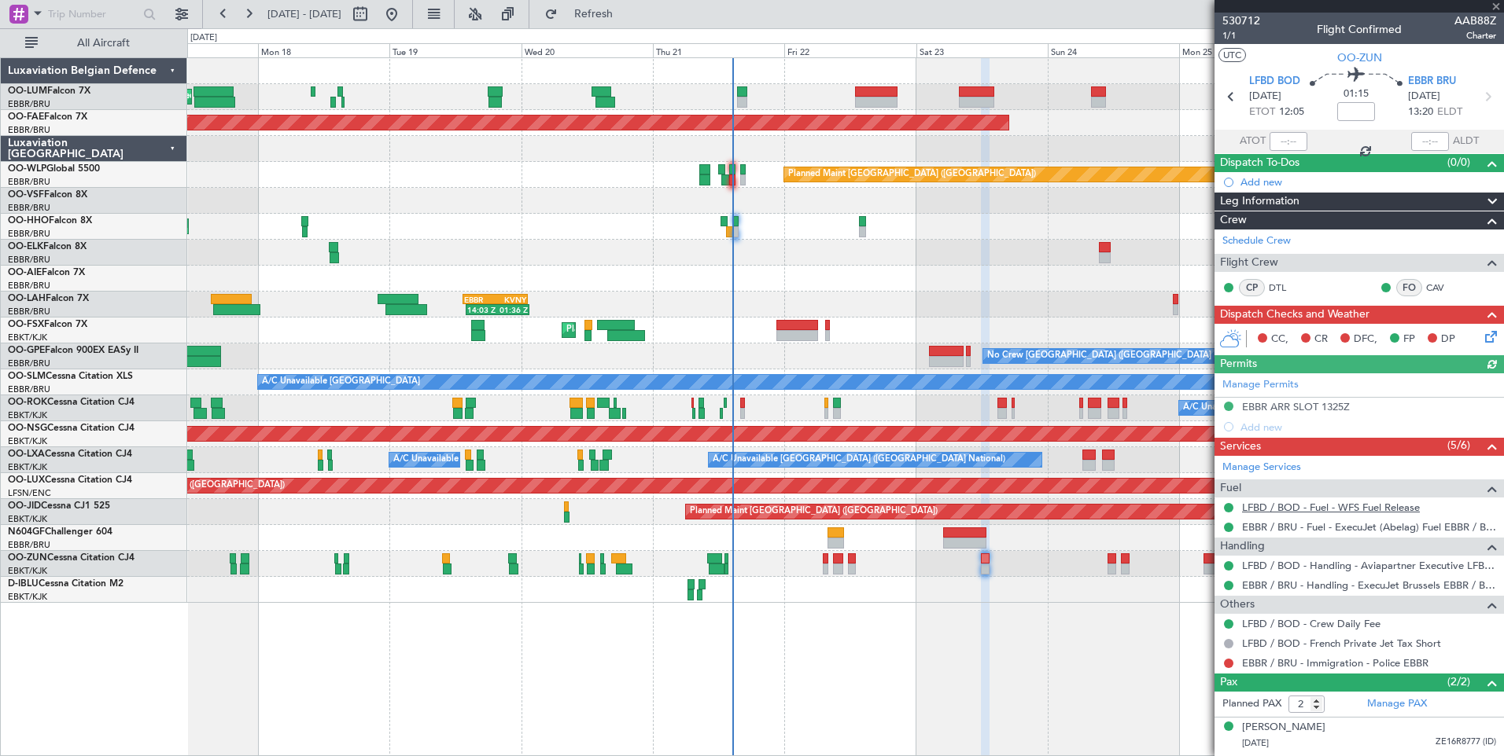
click at [1332, 510] on link "LFBD / BOD - Fuel - WFS Fuel Release" at bounding box center [1331, 507] width 178 height 13
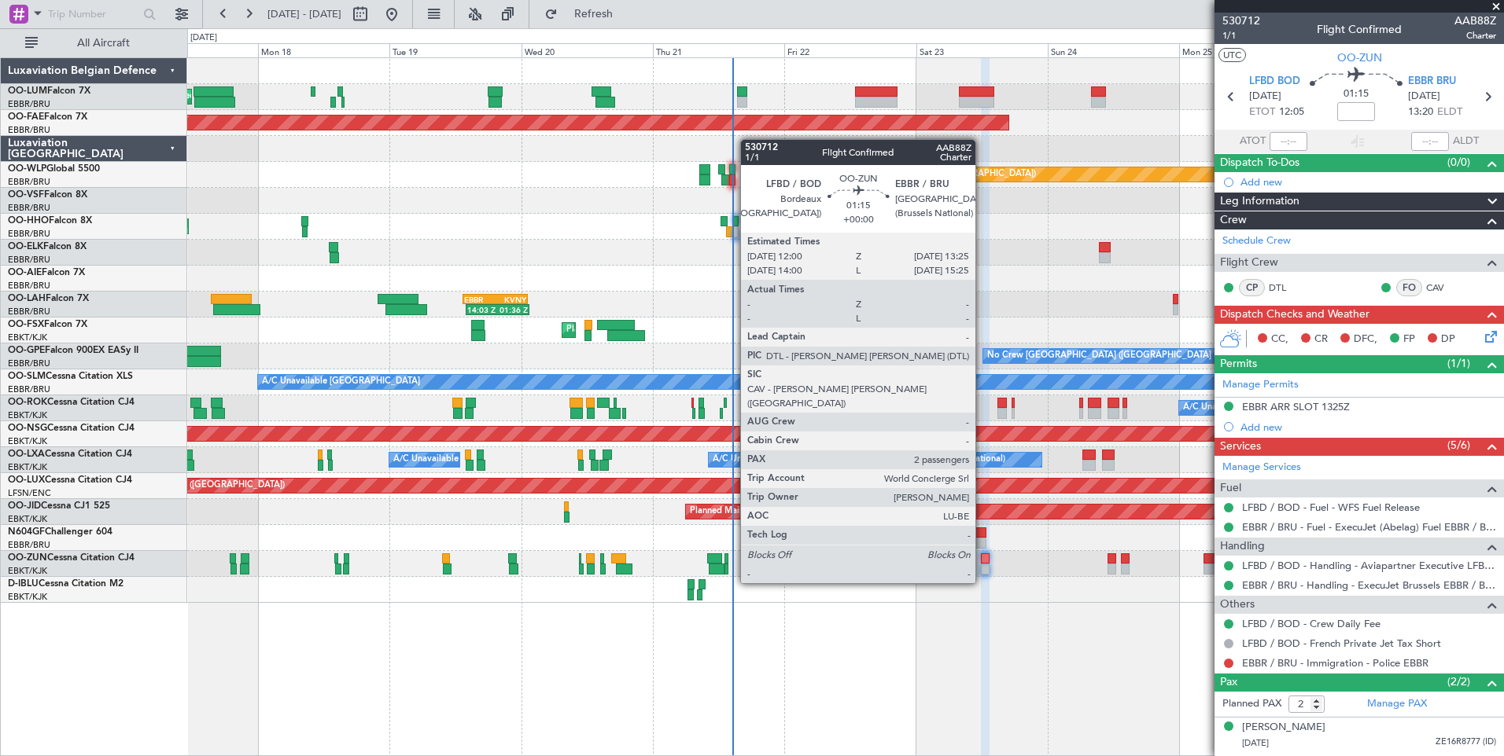
click at [982, 555] on div at bounding box center [985, 559] width 8 height 11
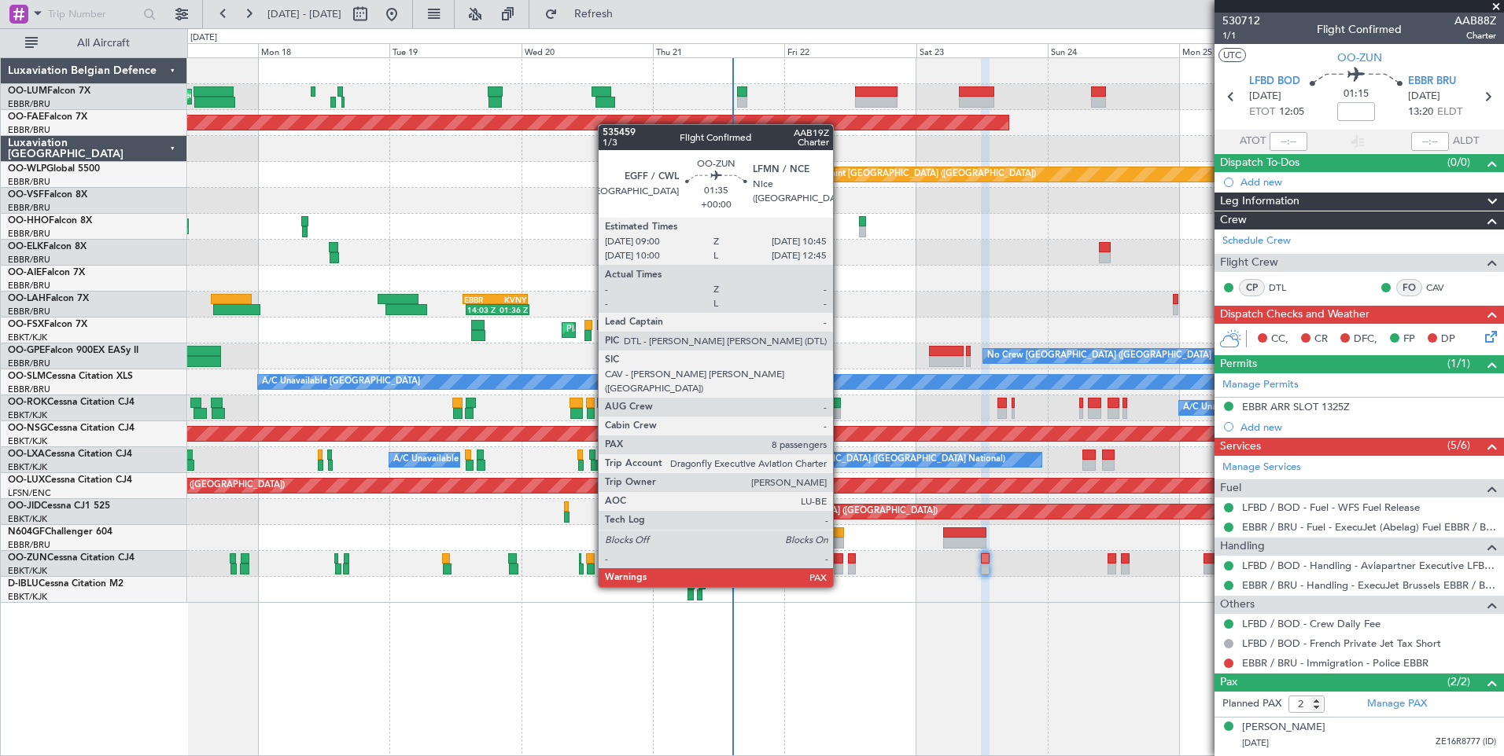
click at [840, 558] on div at bounding box center [838, 559] width 10 height 11
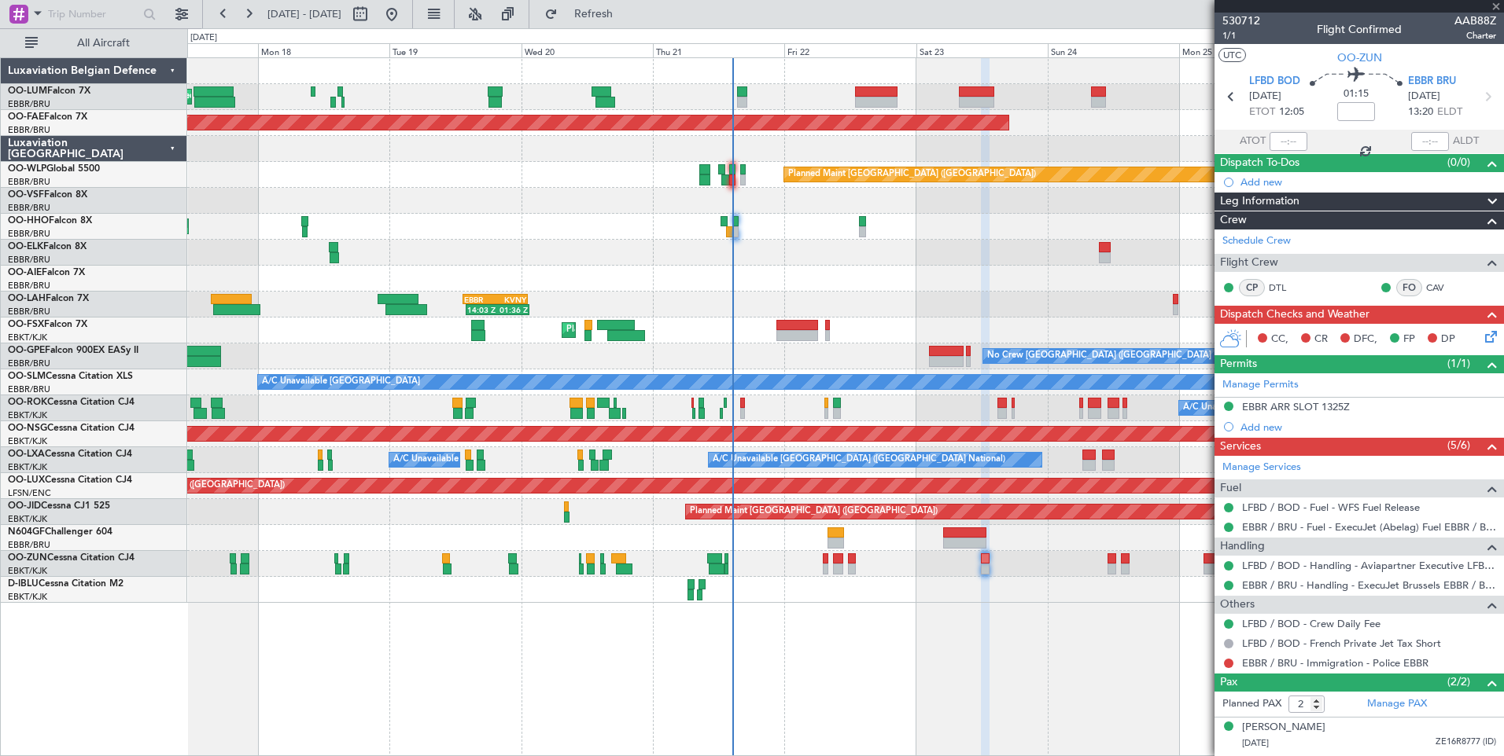
type input "8"
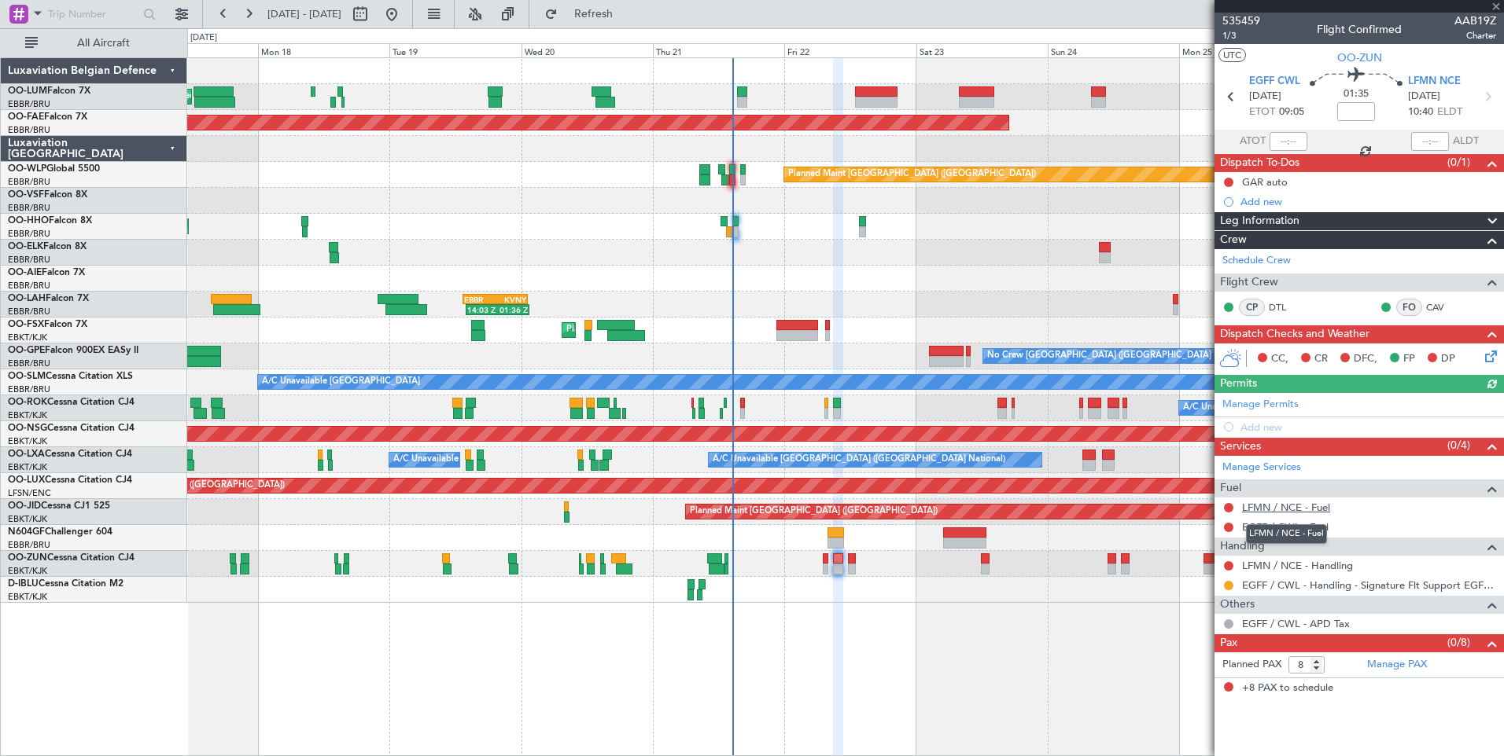
click at [1311, 506] on link "LFMN / NCE - Fuel" at bounding box center [1286, 507] width 88 height 13
click at [1253, 531] on link "EGFF / CWL - Fuel" at bounding box center [1285, 527] width 86 height 13
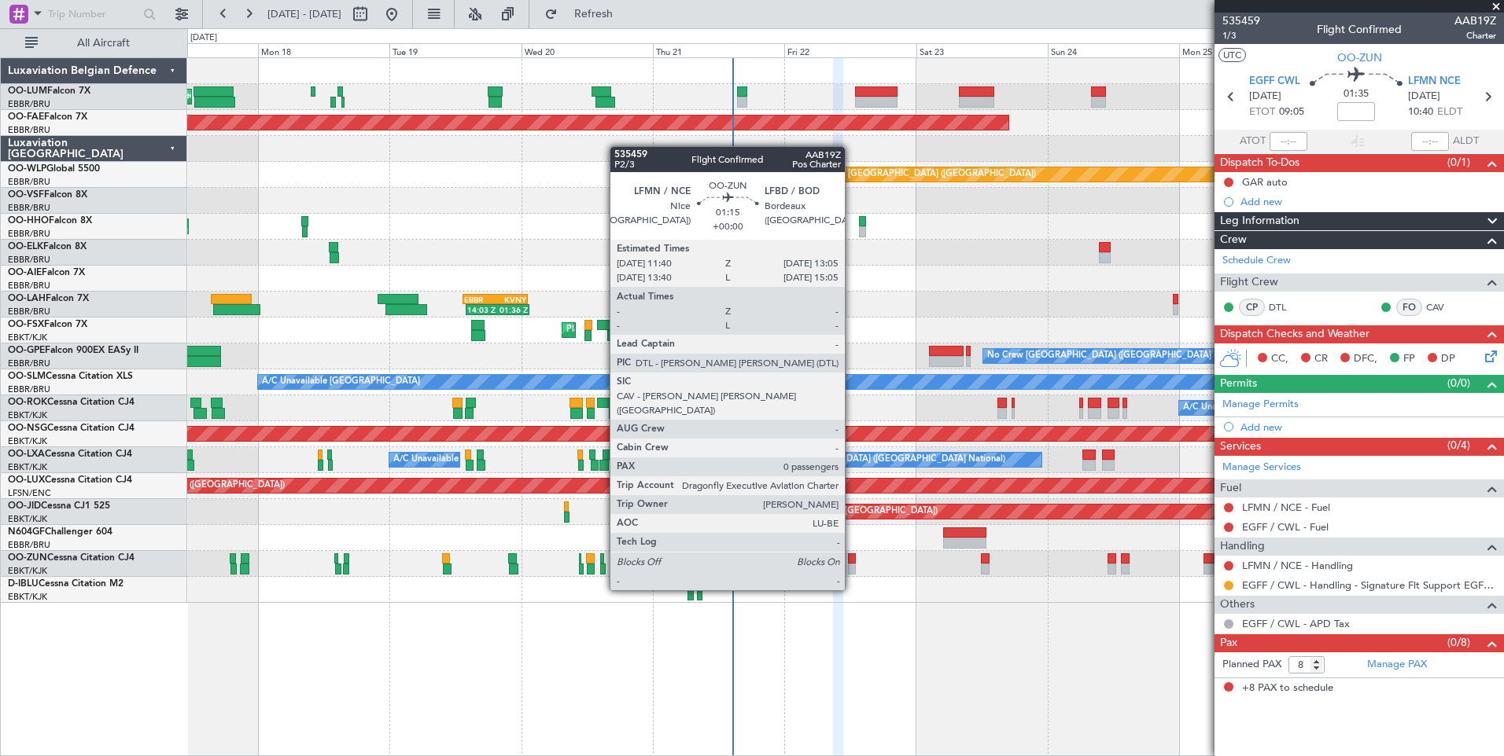
click at [852, 561] on div at bounding box center [852, 559] width 8 height 11
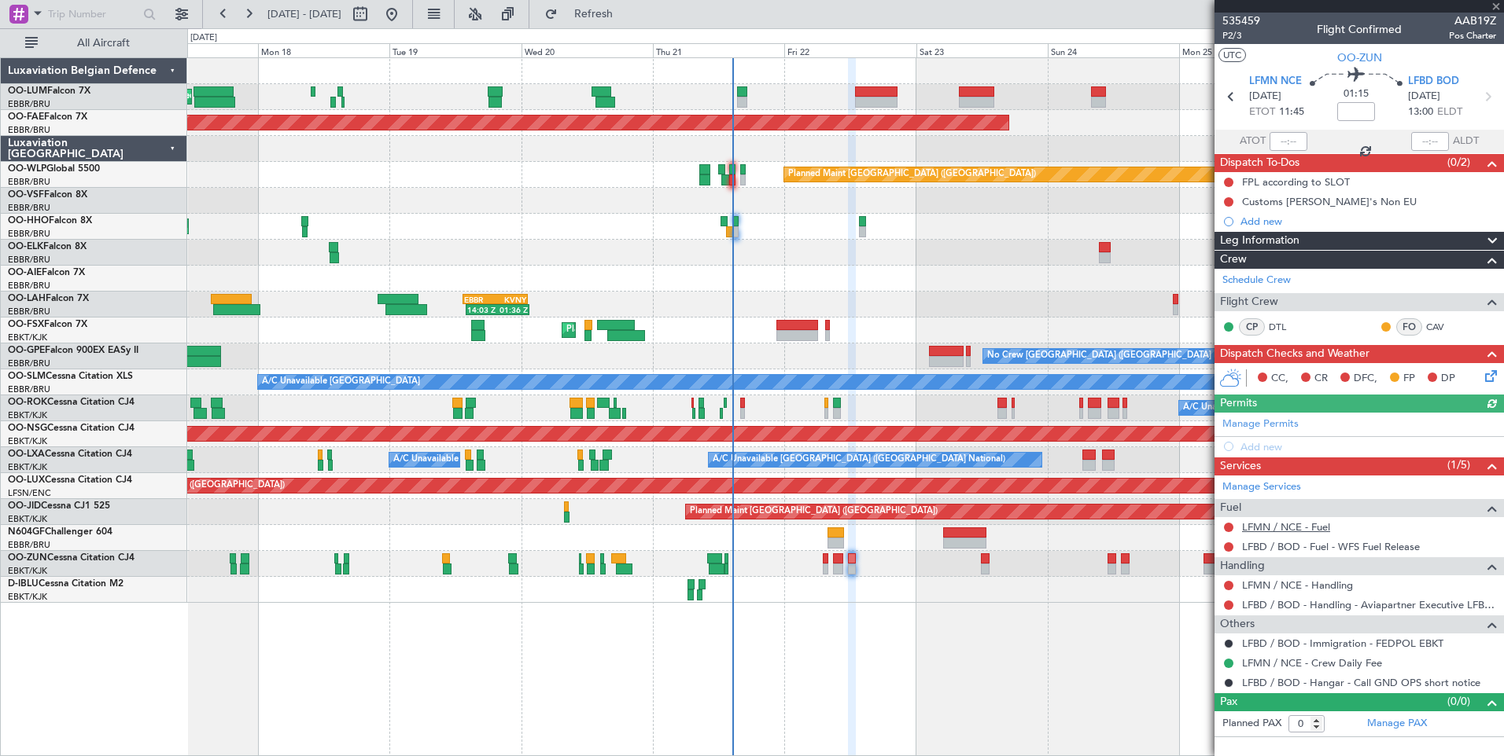
click at [1290, 532] on link "LFMN / NCE - Fuel" at bounding box center [1286, 527] width 88 height 13
click at [1228, 550] on button at bounding box center [1228, 547] width 9 height 9
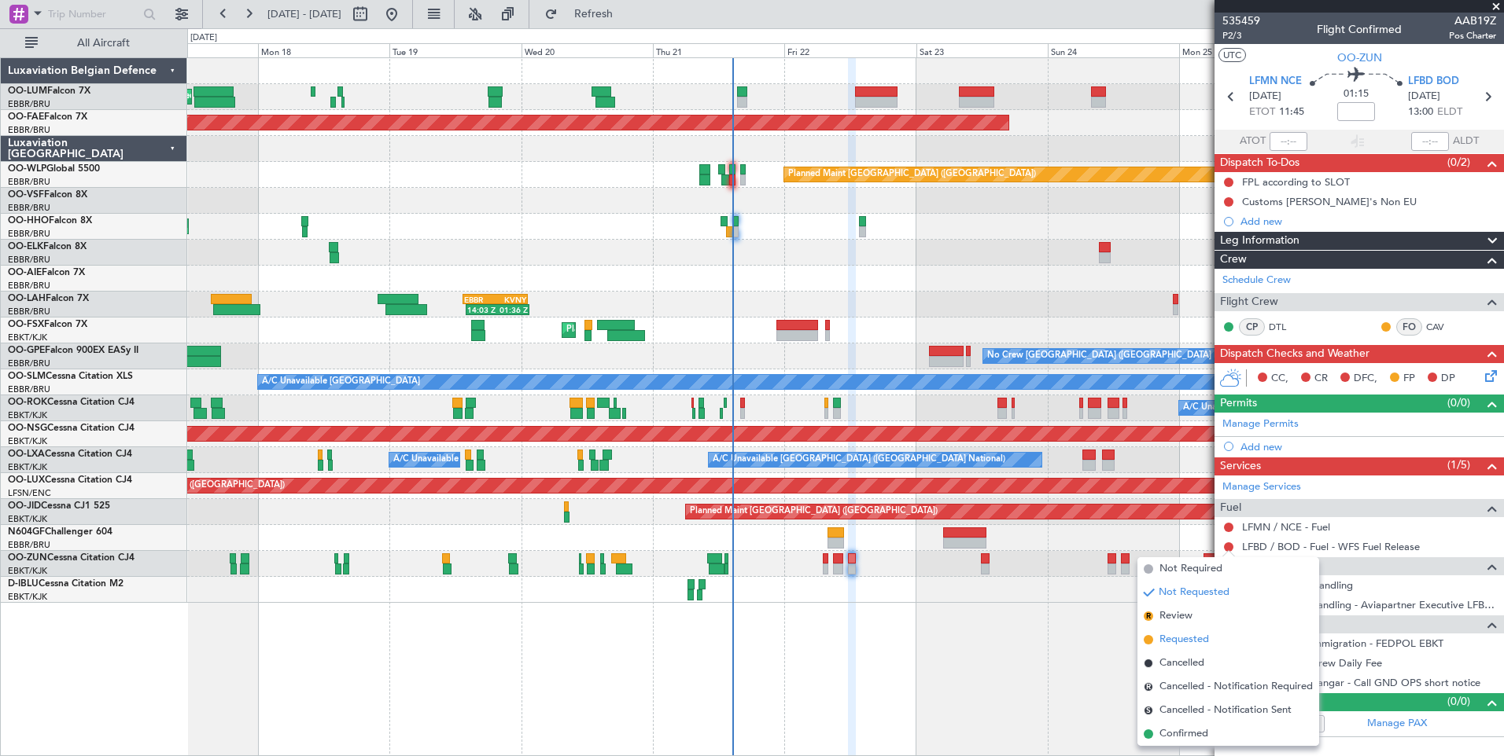
click at [1188, 638] on span "Requested" at bounding box center [1184, 640] width 50 height 16
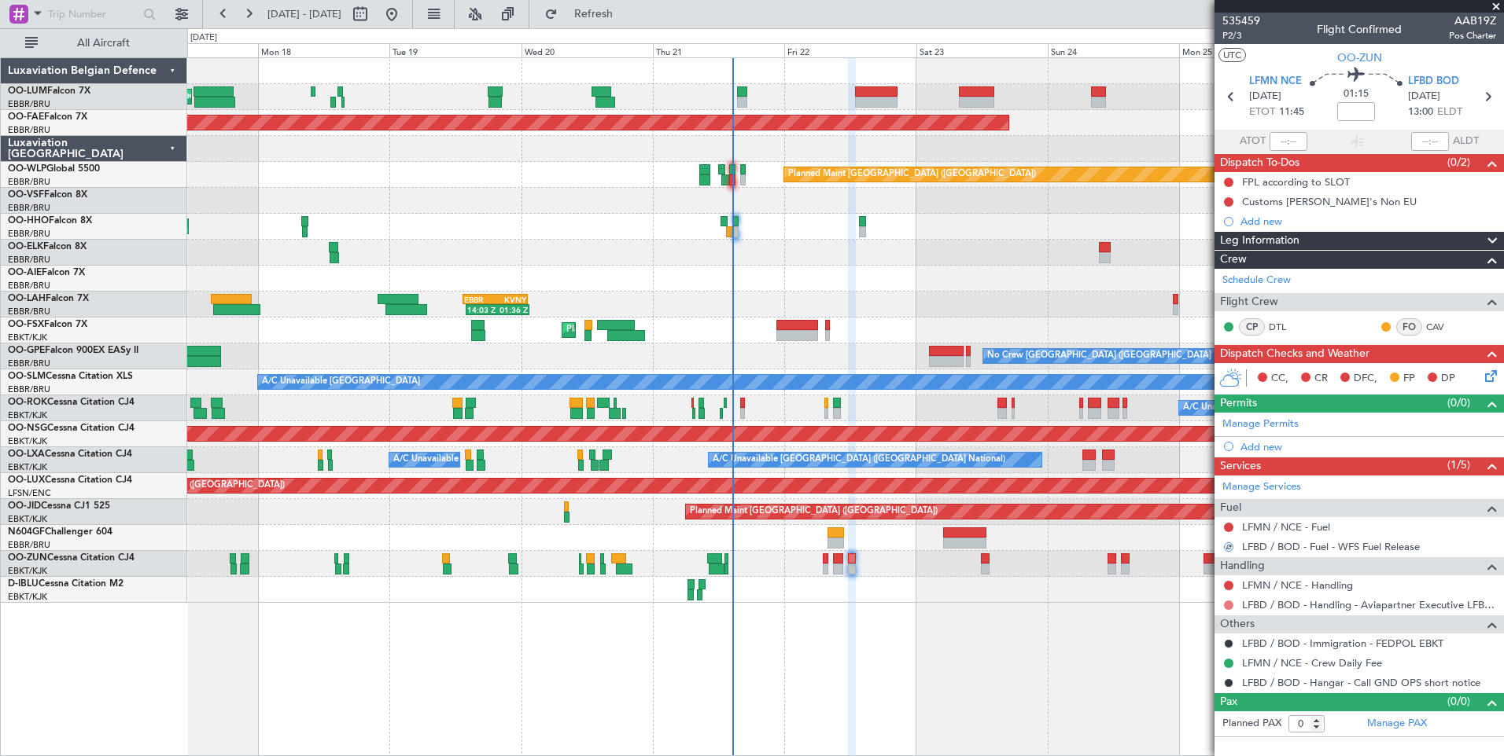
click at [1231, 603] on button at bounding box center [1228, 605] width 9 height 9
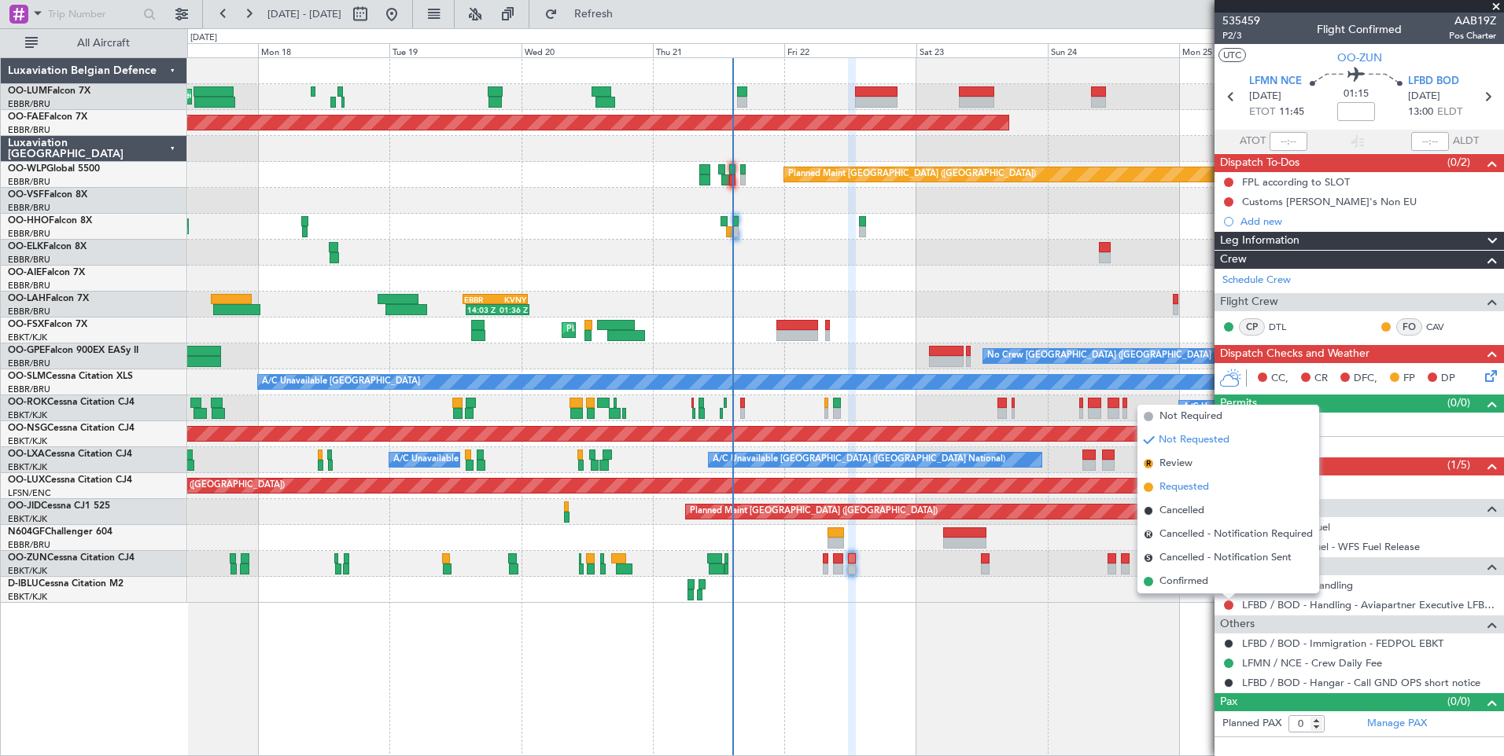
click at [1193, 490] on span "Requested" at bounding box center [1184, 488] width 50 height 16
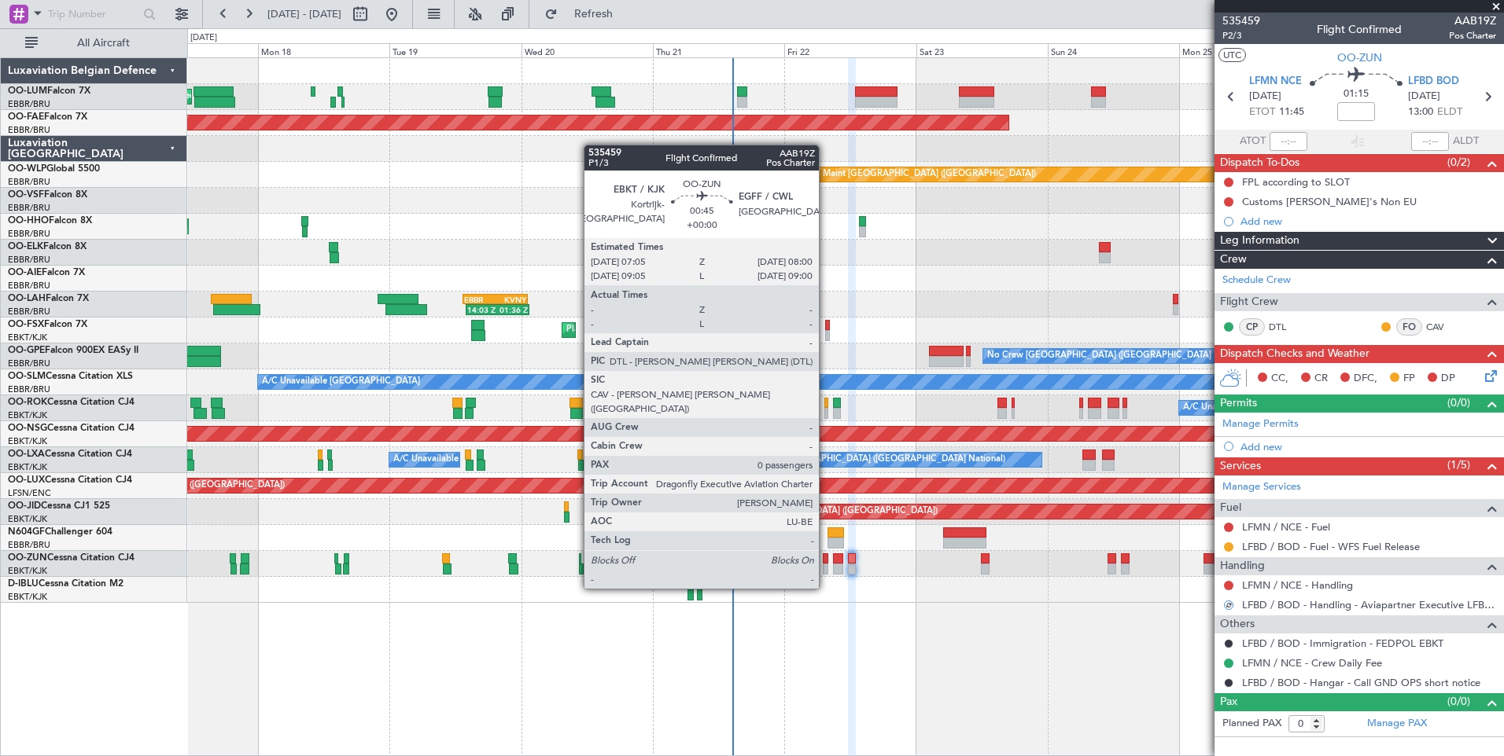
click at [826, 559] on div at bounding box center [826, 559] width 6 height 11
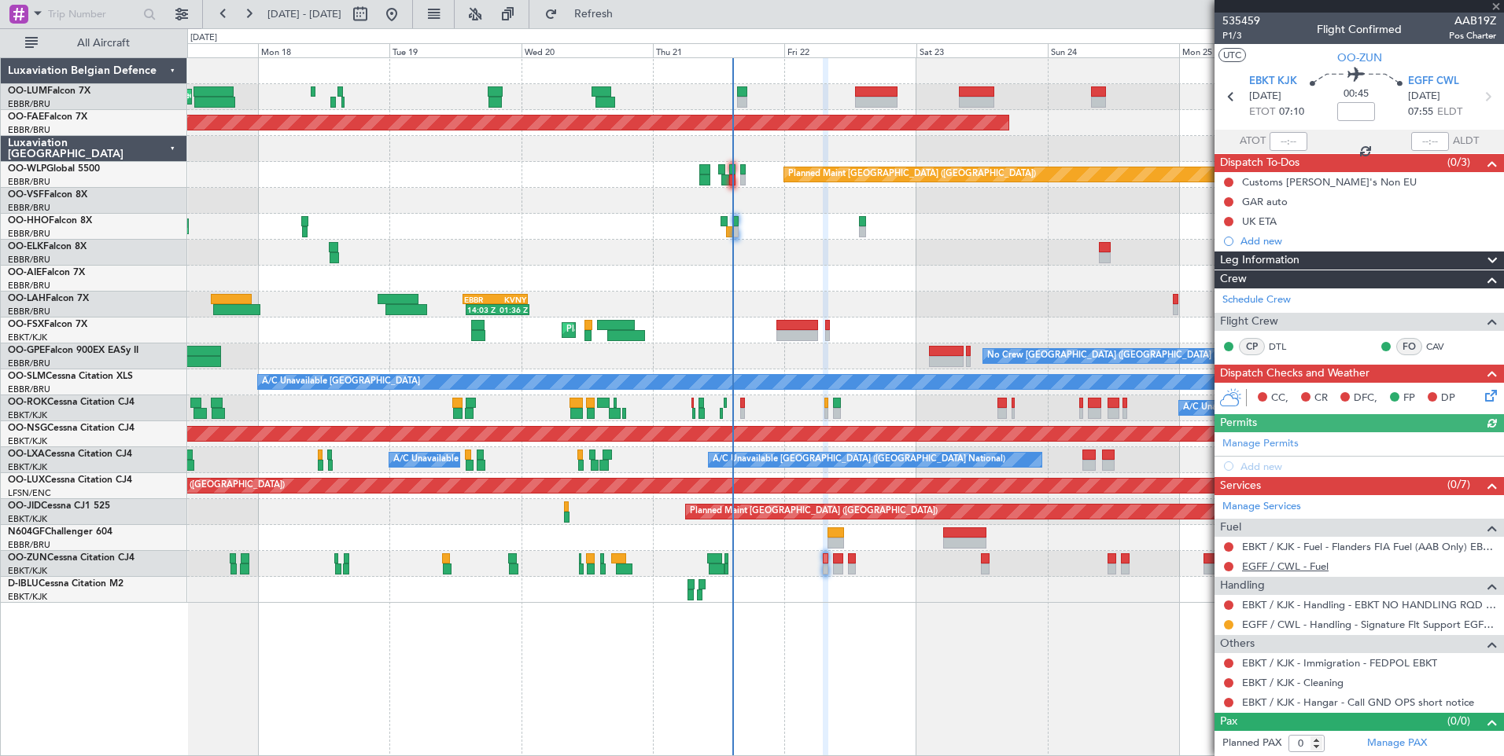
click at [1313, 563] on link "EGFF / CWL - Fuel" at bounding box center [1285, 566] width 86 height 13
click at [727, 167] on div "Planned Maint [GEOGRAPHIC_DATA] ([GEOGRAPHIC_DATA])" at bounding box center [845, 175] width 1316 height 26
click at [627, 20] on span "Refresh" at bounding box center [594, 14] width 66 height 11
click at [1227, 680] on button at bounding box center [1228, 683] width 9 height 9
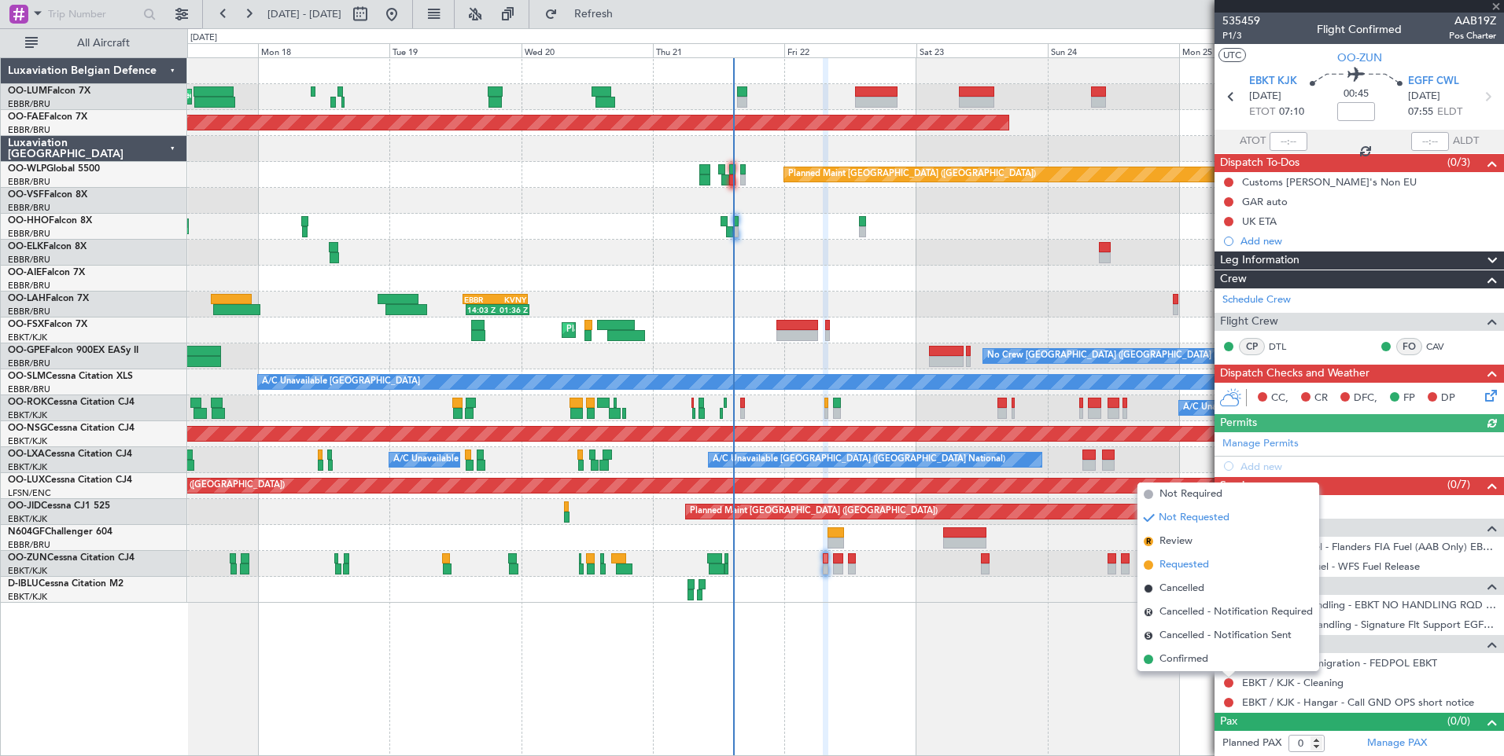
click at [1186, 566] on span "Requested" at bounding box center [1184, 566] width 50 height 16
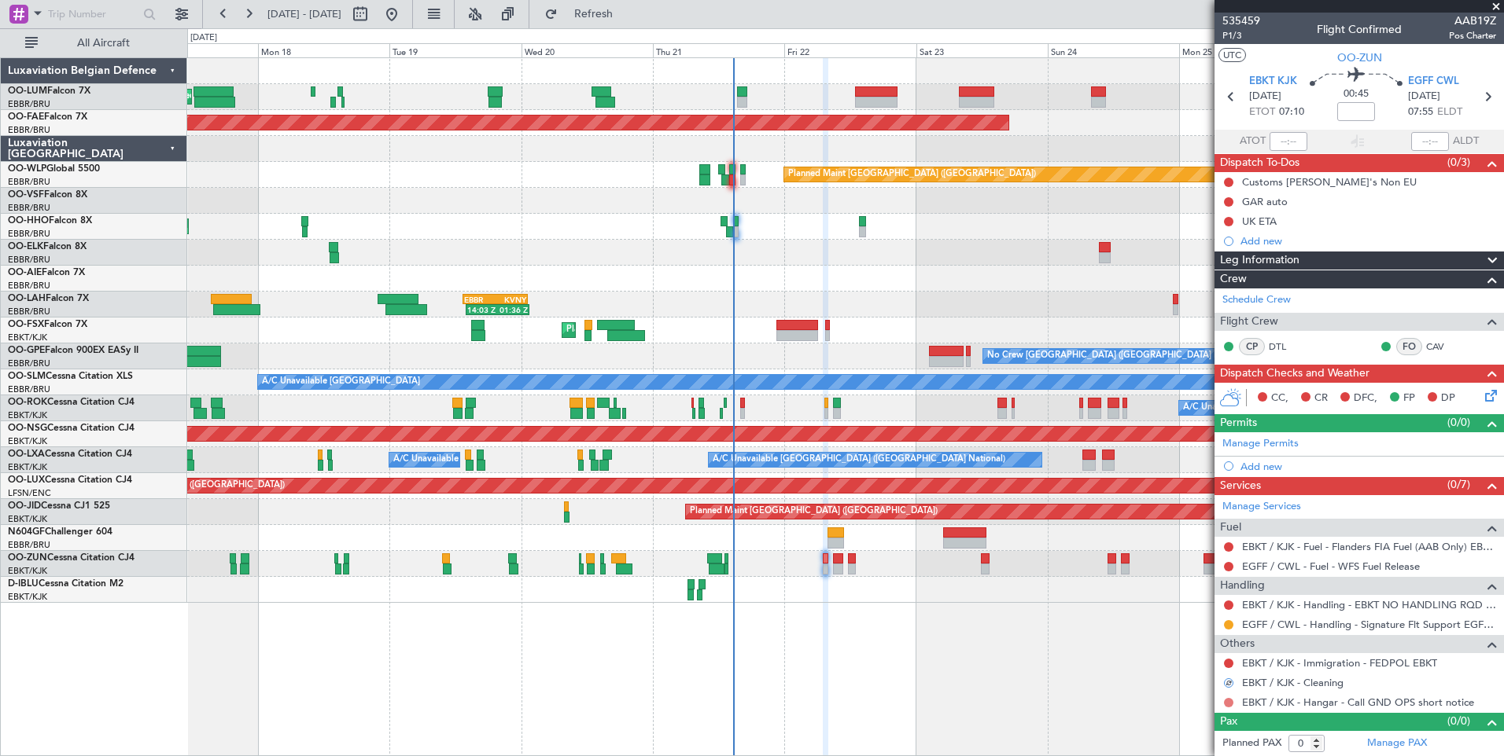
click at [1226, 698] on button at bounding box center [1228, 702] width 9 height 9
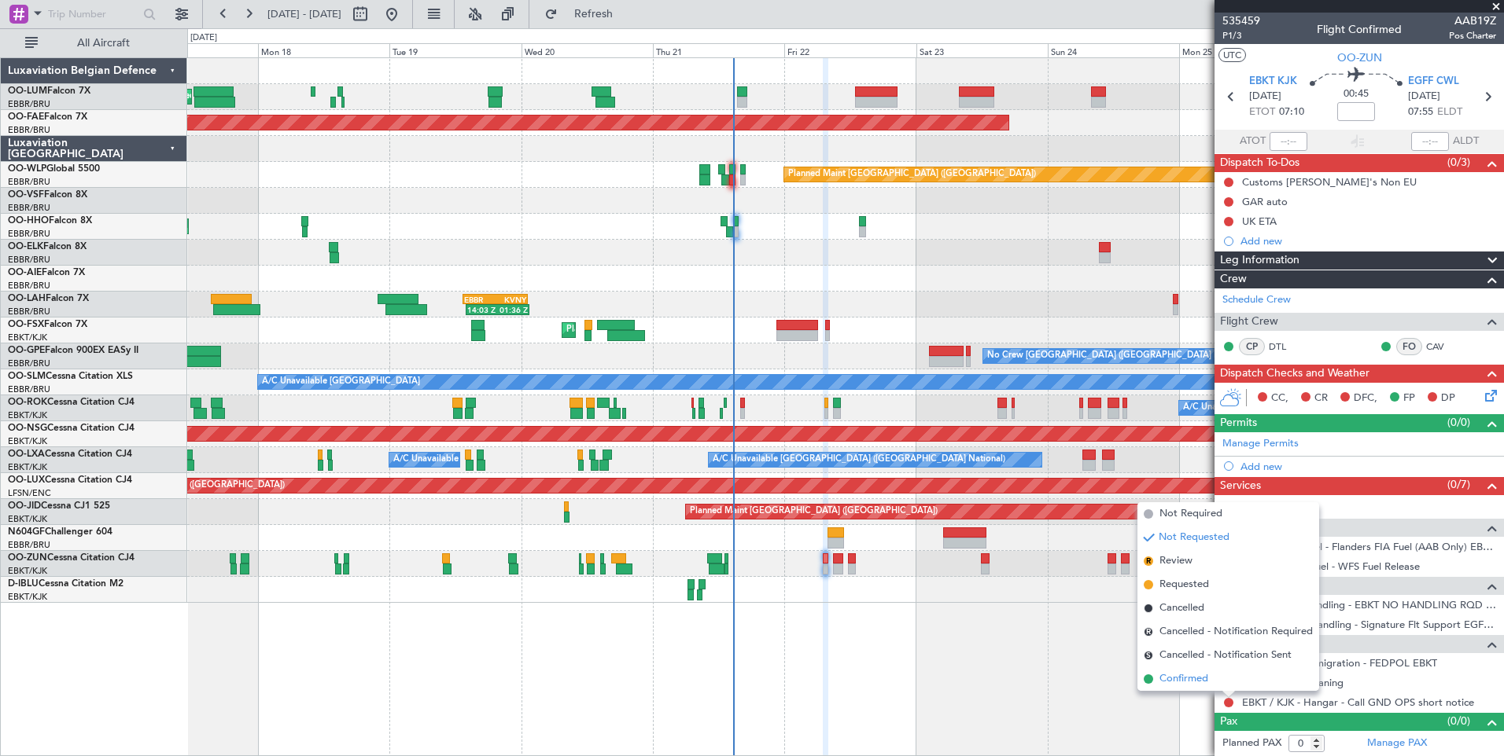
click at [1187, 674] on span "Confirmed" at bounding box center [1183, 680] width 49 height 16
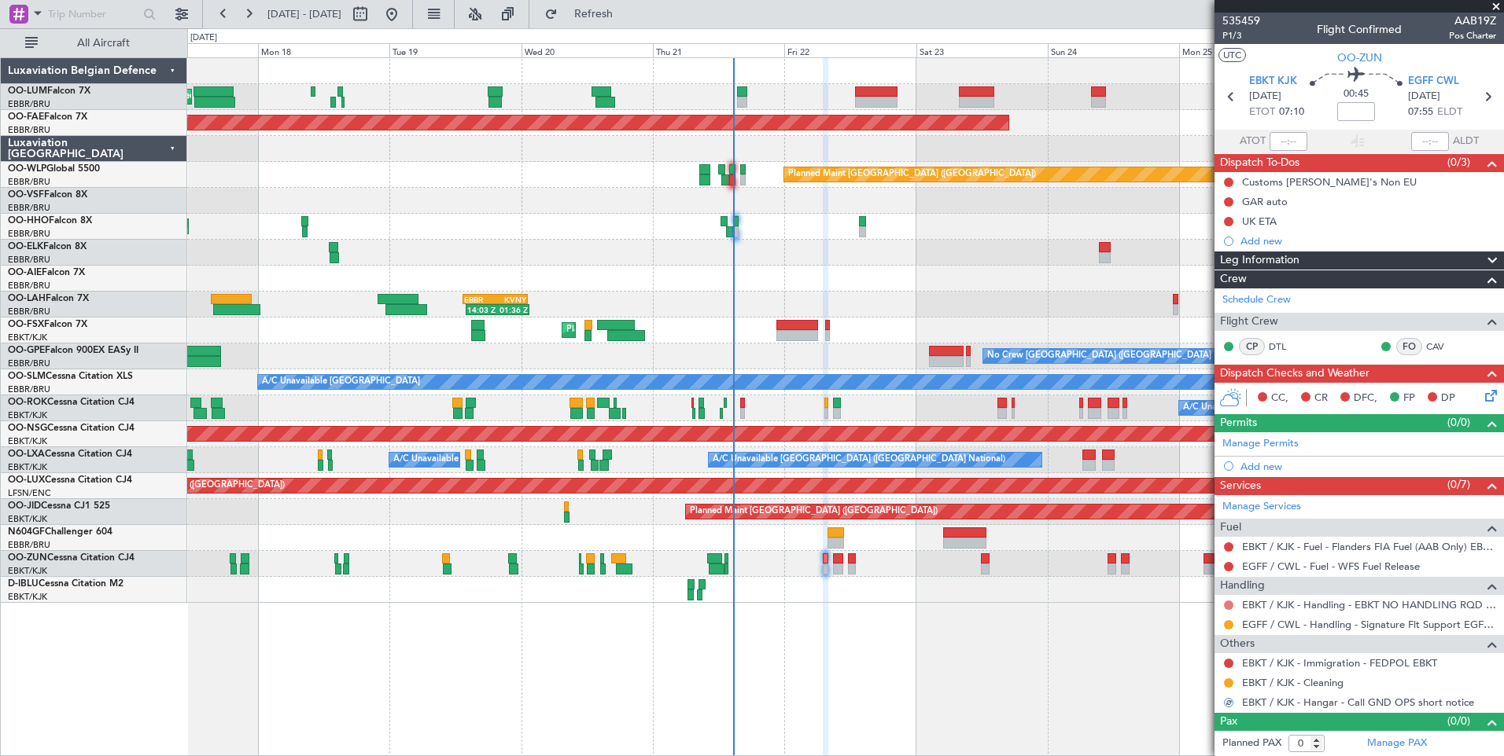
click at [1227, 609] on mat-tooltip-component "Not Requested" at bounding box center [1228, 630] width 89 height 42
click at [1229, 605] on button at bounding box center [1228, 605] width 9 height 9
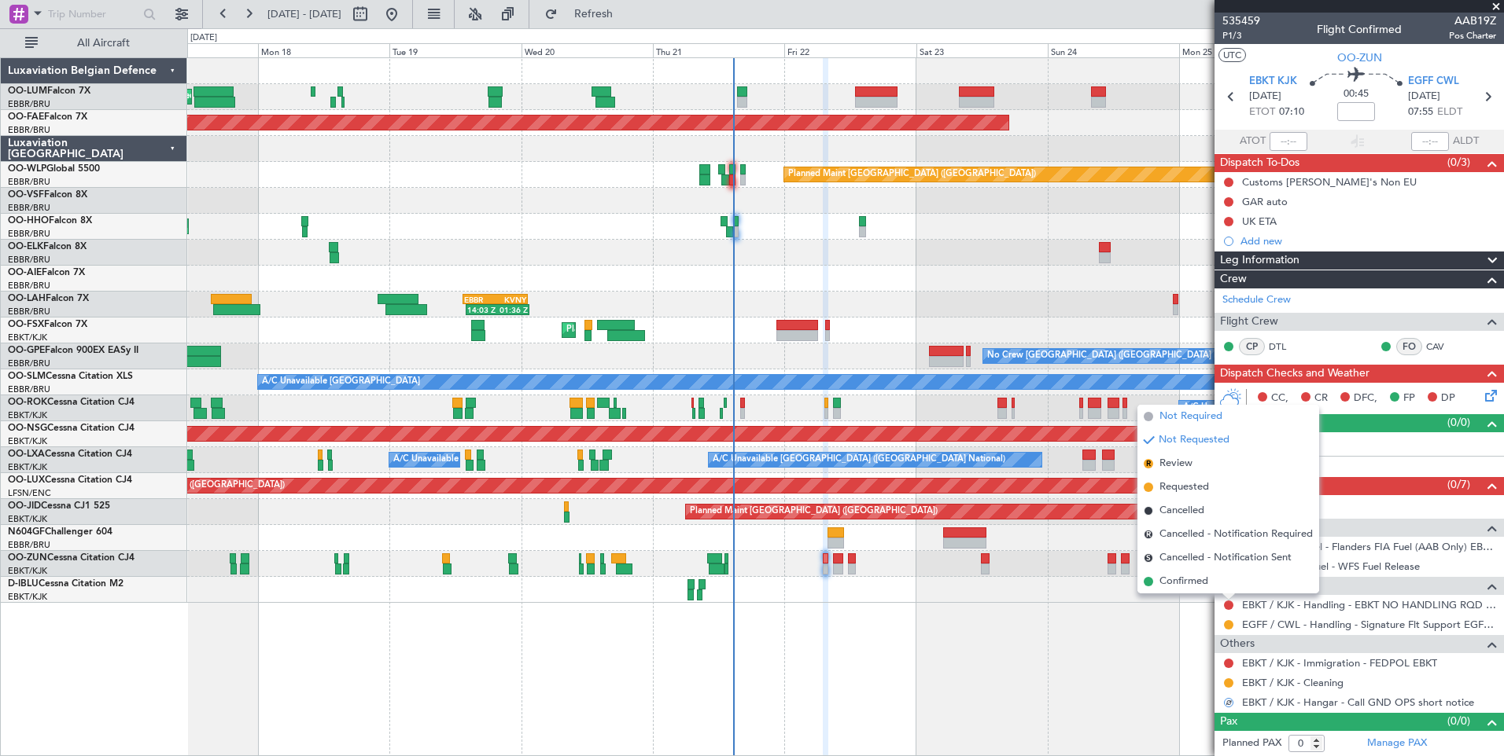
click at [1189, 418] on span "Not Required" at bounding box center [1190, 417] width 63 height 16
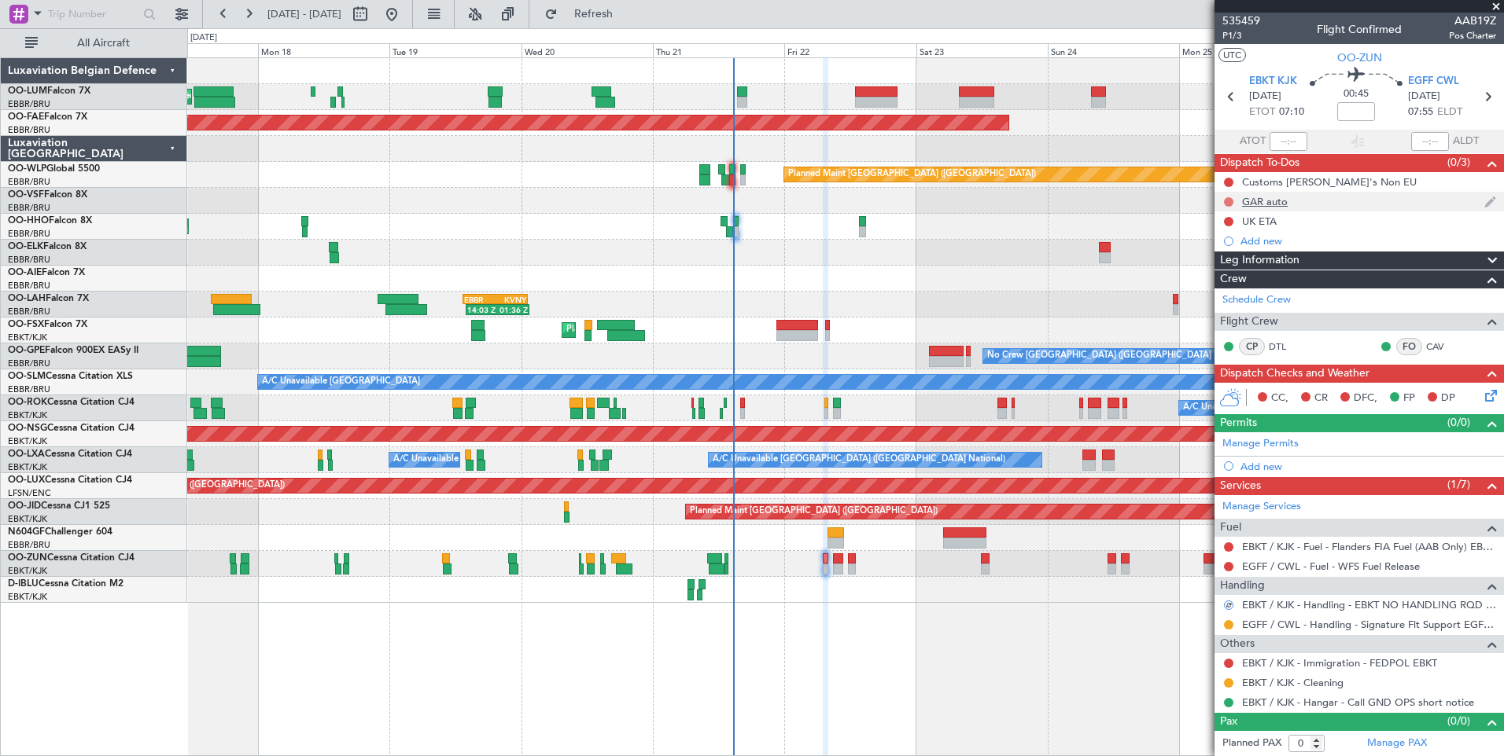
click at [1229, 202] on button at bounding box center [1228, 201] width 9 height 9
click at [1223, 263] on span "Completed" at bounding box center [1235, 271] width 52 height 16
click at [1225, 223] on button at bounding box center [1228, 221] width 9 height 9
click at [1219, 290] on span "Completed" at bounding box center [1235, 291] width 52 height 16
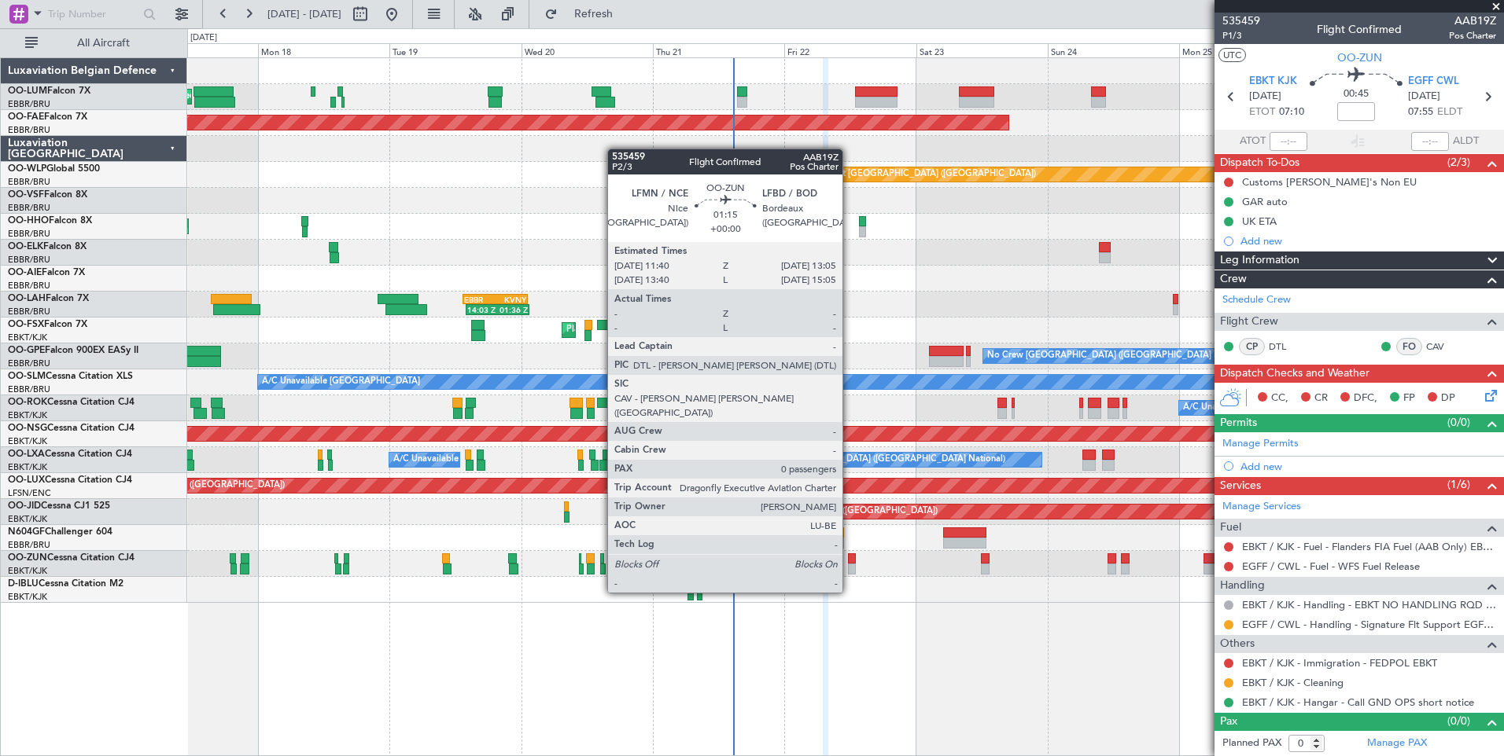
click at [849, 563] on div at bounding box center [852, 559] width 8 height 11
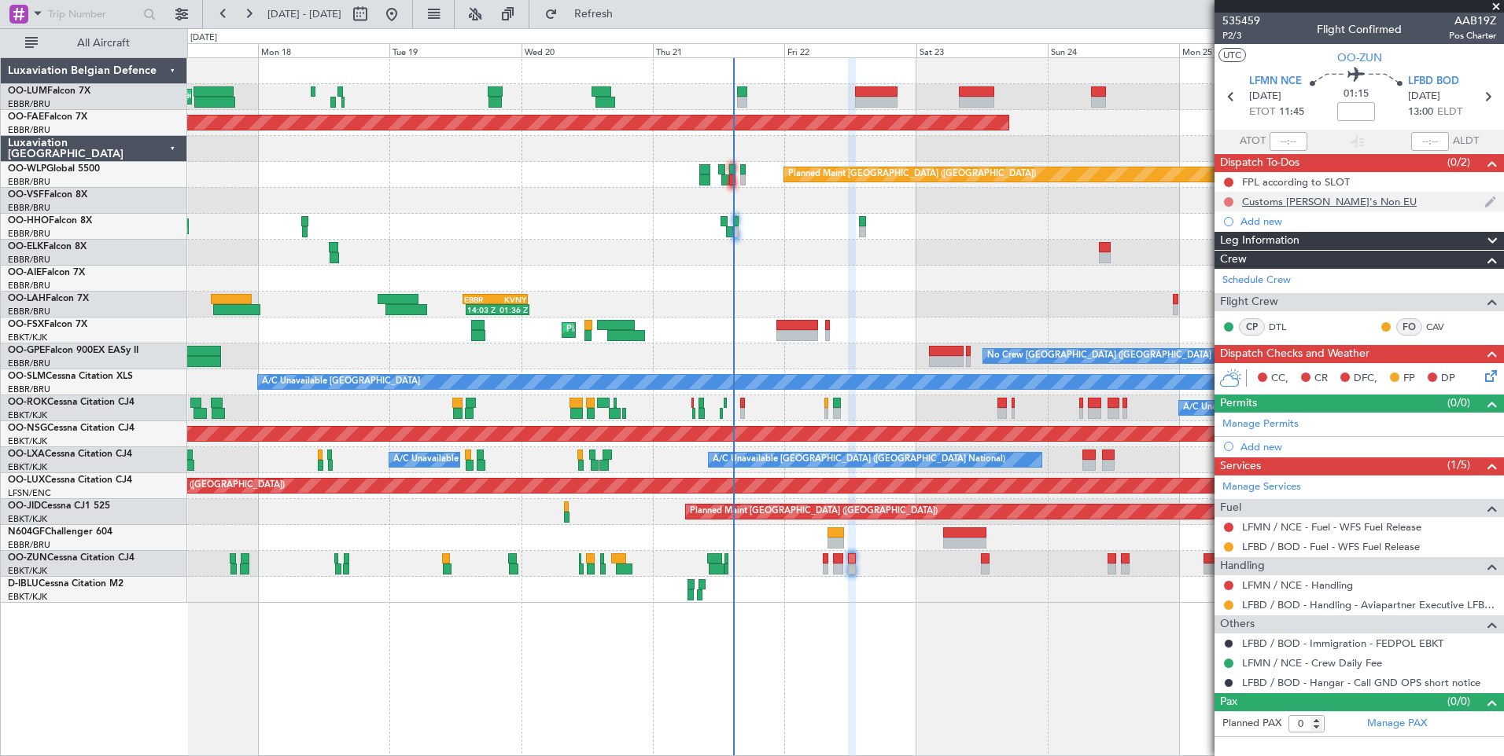
click at [1229, 202] on button at bounding box center [1228, 201] width 9 height 9
click at [1238, 298] on span "Cancelled" at bounding box center [1231, 295] width 45 height 16
click at [1334, 591] on div "LFMN / NCE - Handling" at bounding box center [1358, 586] width 289 height 20
click at [1334, 583] on link "LFMN / NCE - Handling" at bounding box center [1297, 585] width 111 height 13
click at [586, 20] on fb-refresh-button "Refresh" at bounding box center [584, 14] width 110 height 28
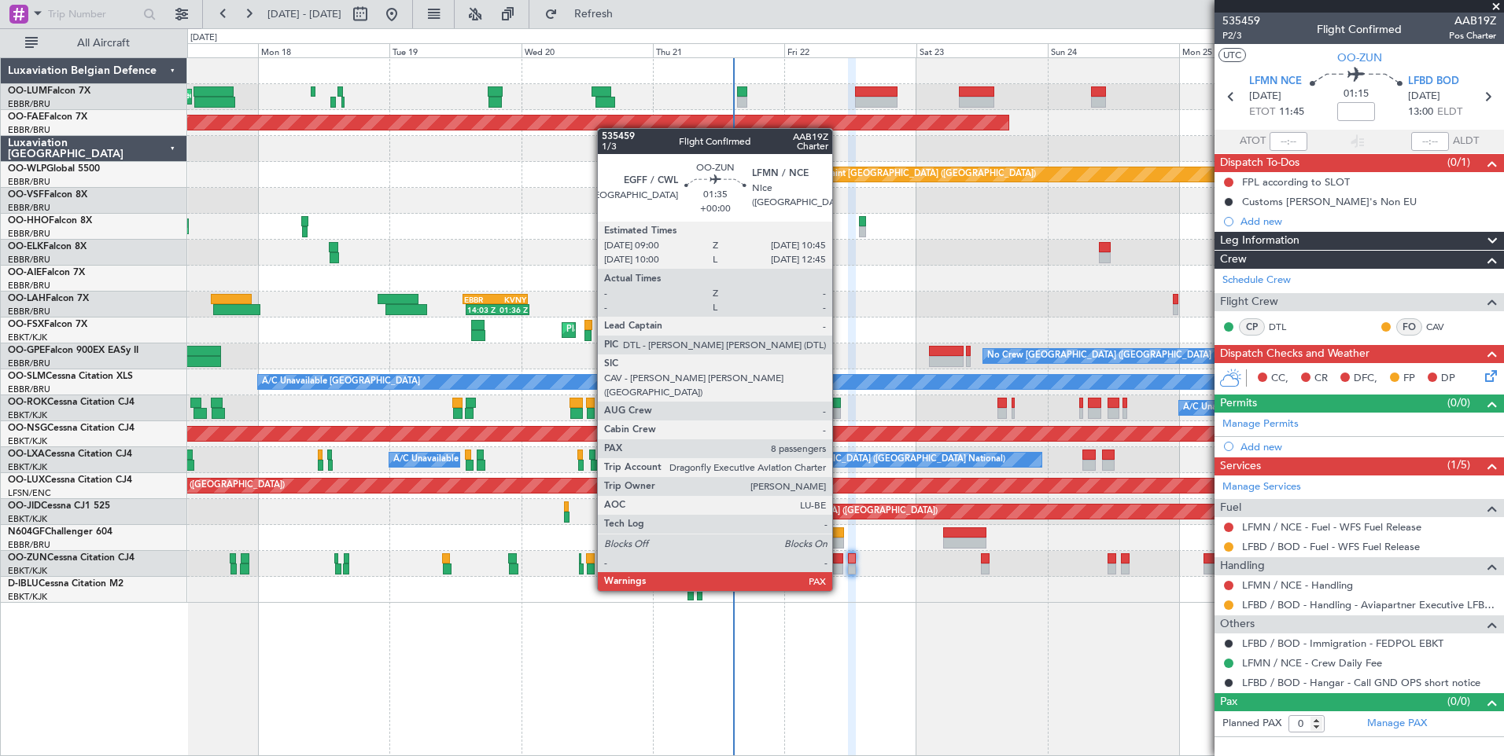
click at [839, 561] on div at bounding box center [838, 559] width 10 height 11
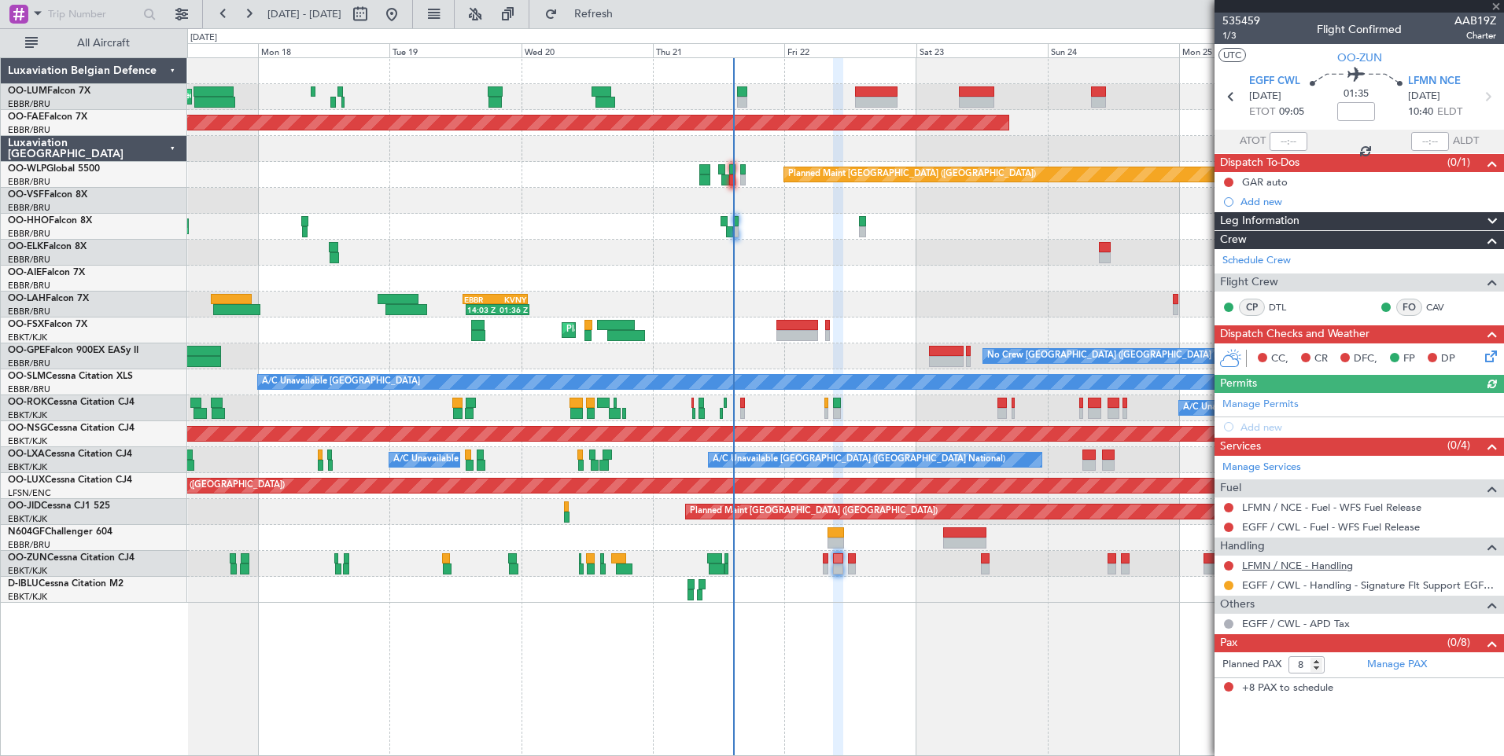
click at [1331, 565] on link "LFMN / NCE - Handling" at bounding box center [1297, 565] width 111 height 13
click at [622, 13] on span "Refresh" at bounding box center [594, 14] width 66 height 11
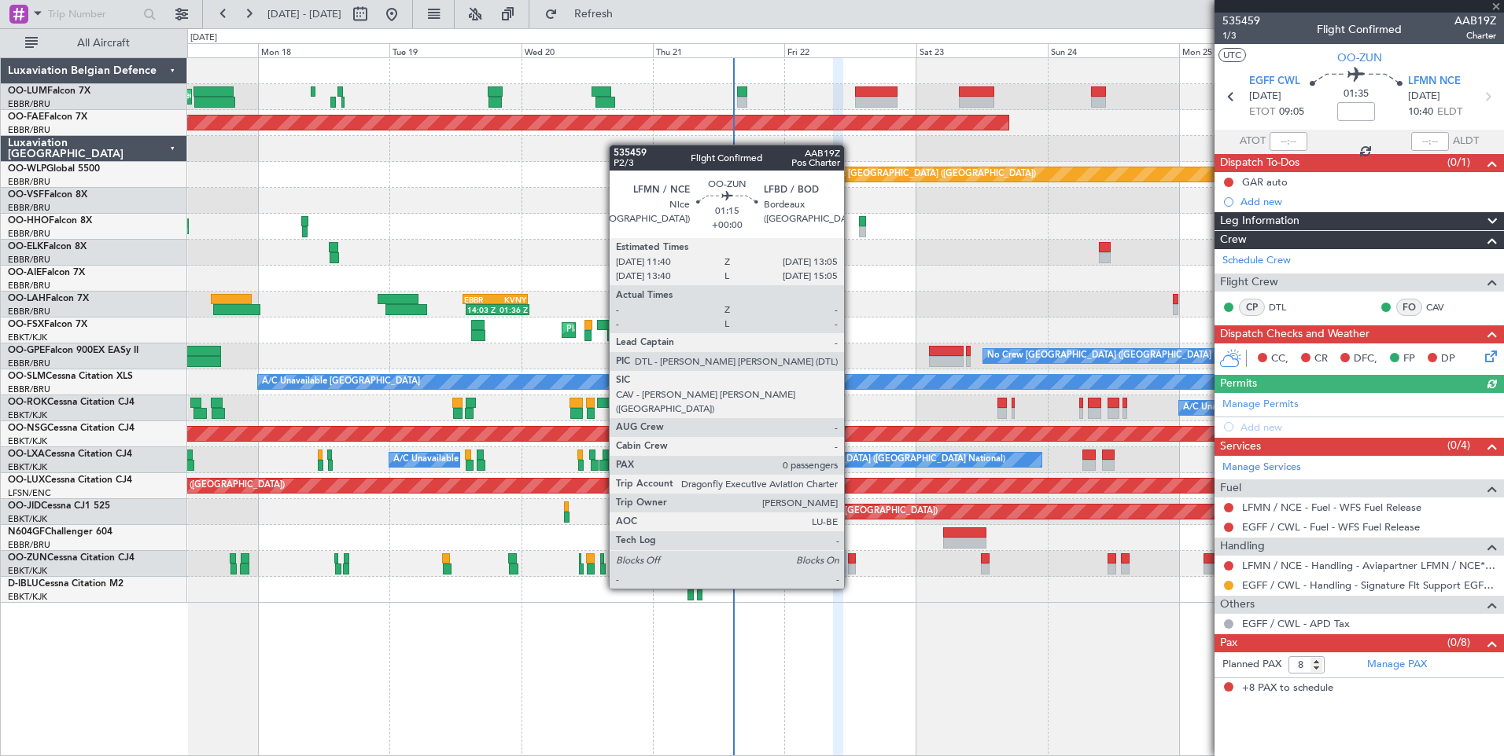
click at [851, 559] on div at bounding box center [852, 559] width 8 height 11
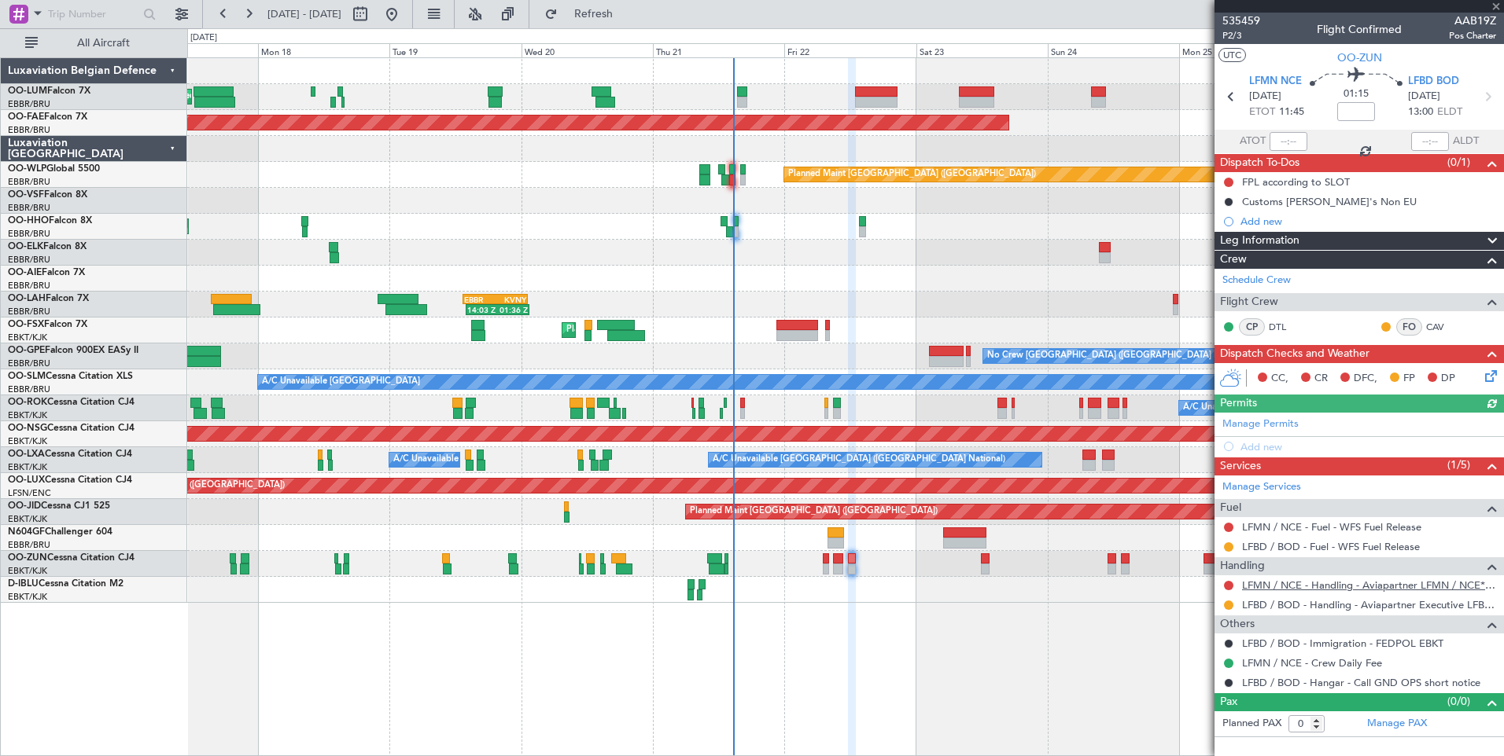
click at [1342, 587] on link "LFMN / NCE - Handling - Aviapartner LFMN / NCE*****MY HANDLING****" at bounding box center [1369, 585] width 254 height 13
click at [627, 20] on span "Refresh" at bounding box center [594, 14] width 66 height 11
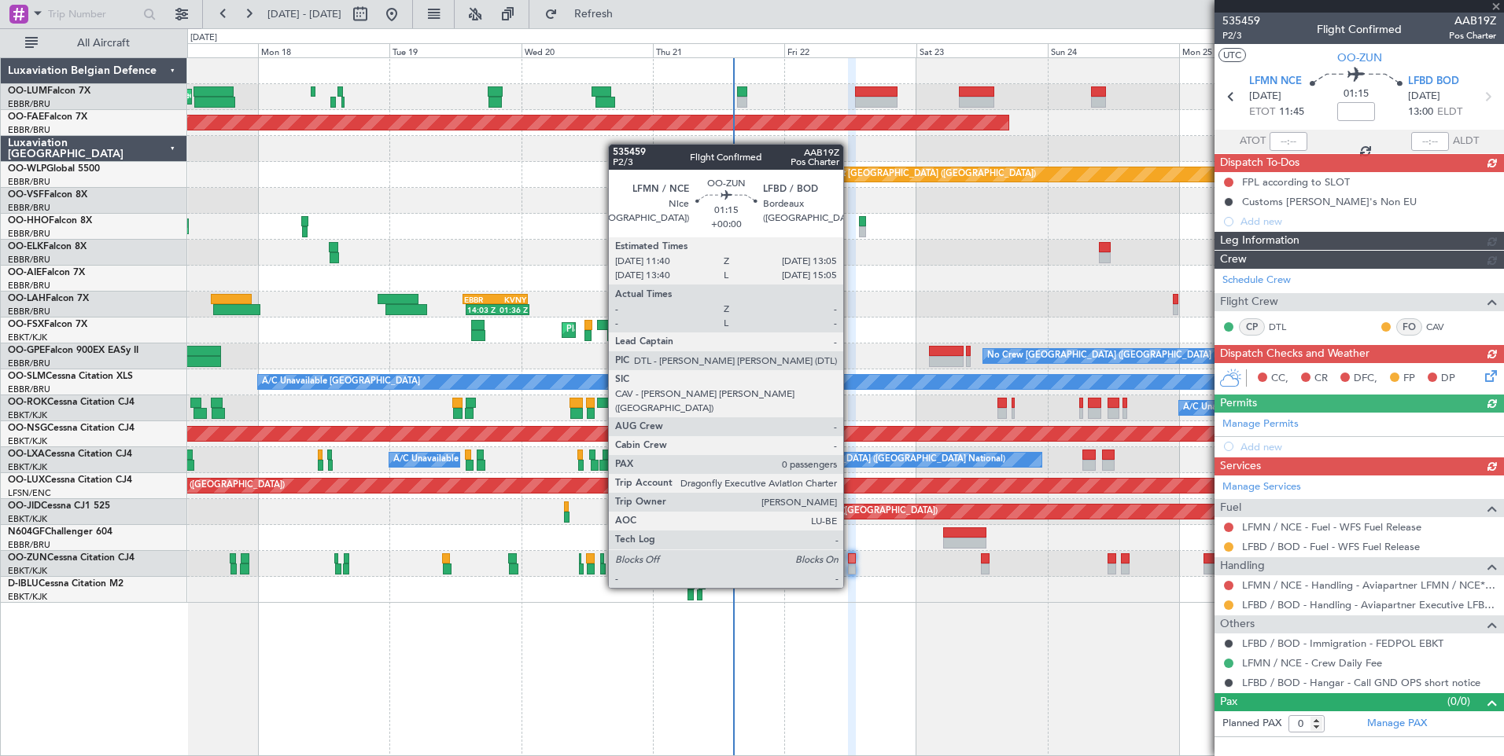
click at [850, 558] on div at bounding box center [852, 559] width 8 height 11
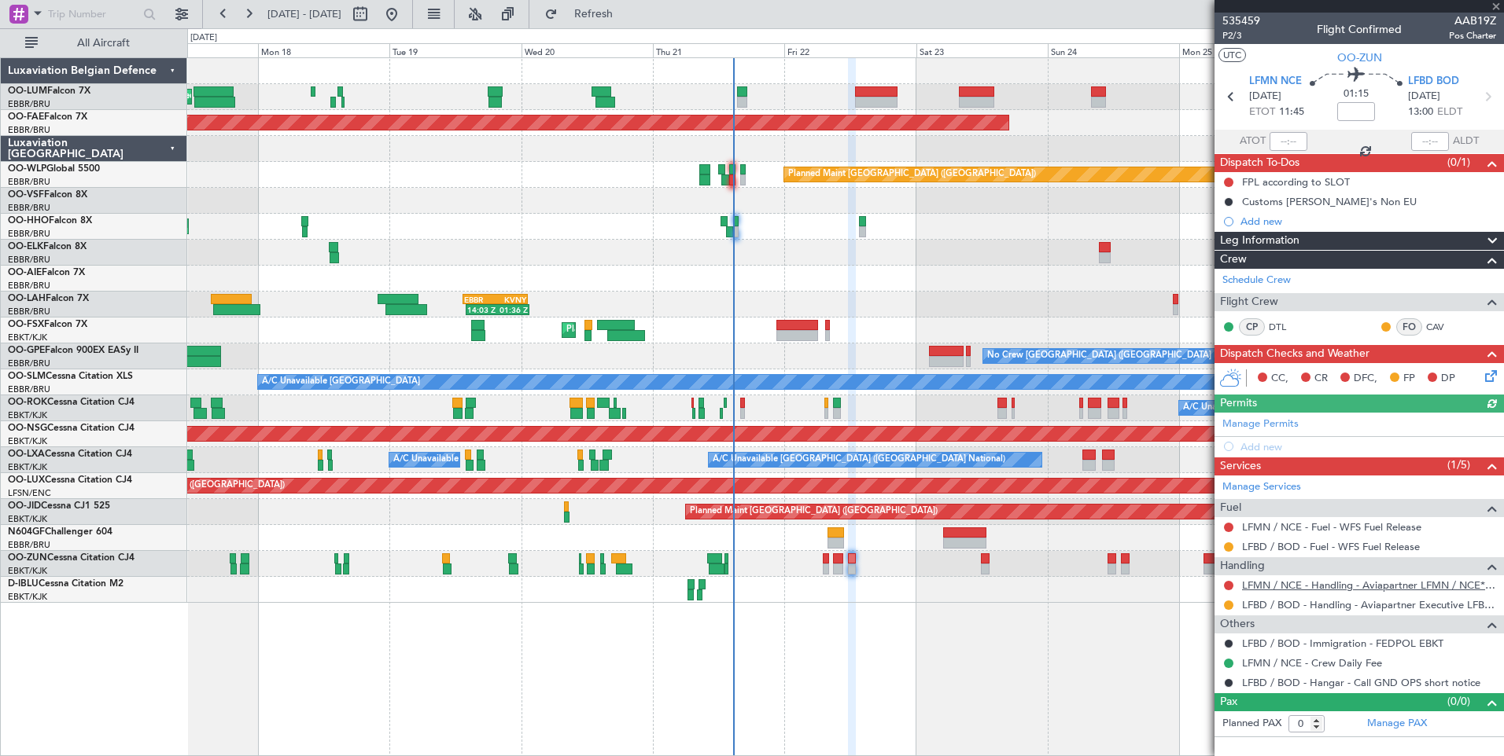
click at [1383, 588] on link "LFMN / NCE - Handling - Aviapartner LFMN / NCE*****MY HANDLING****" at bounding box center [1369, 585] width 254 height 13
click at [611, 11] on button "Refresh" at bounding box center [584, 14] width 94 height 25
click at [627, 16] on span "Refresh" at bounding box center [594, 14] width 66 height 11
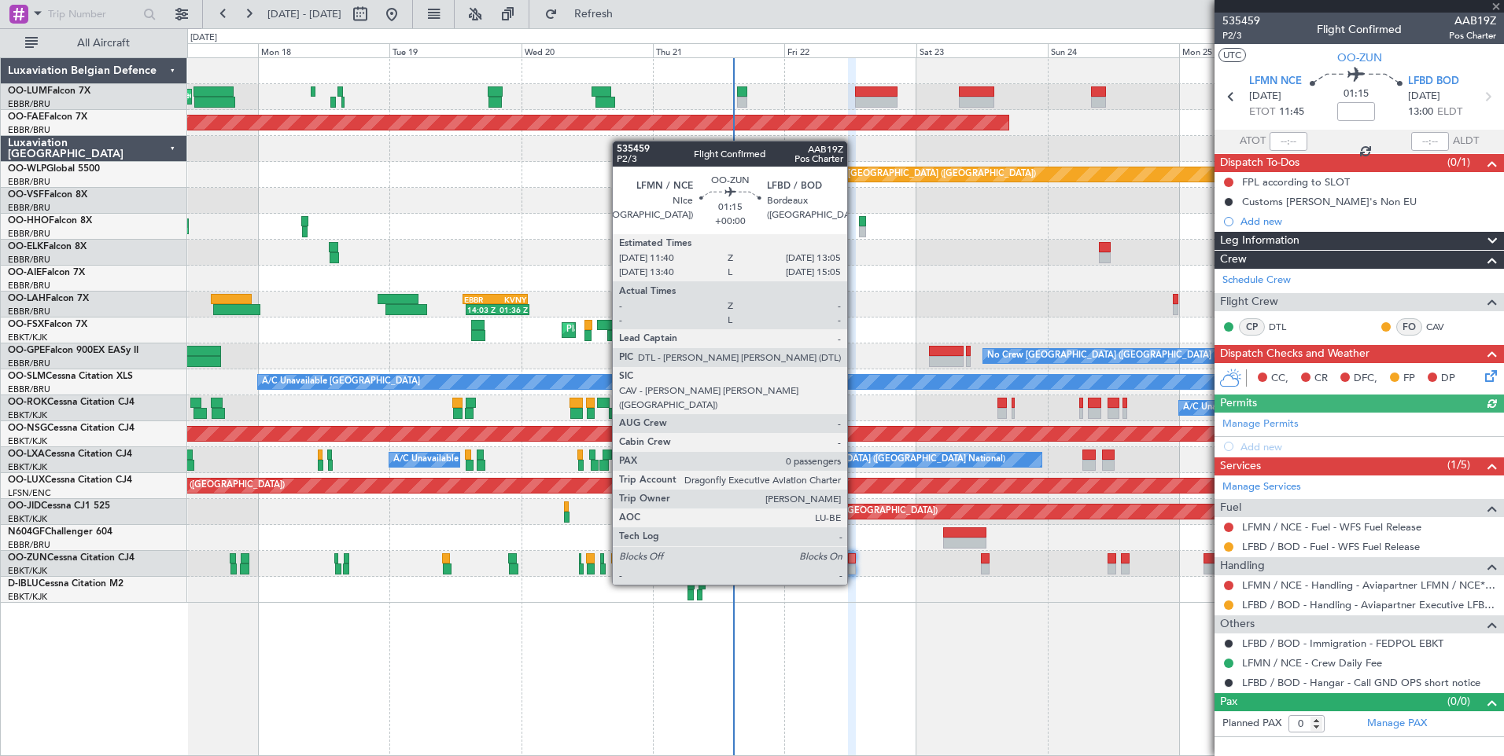
click at [854, 555] on div at bounding box center [852, 559] width 8 height 11
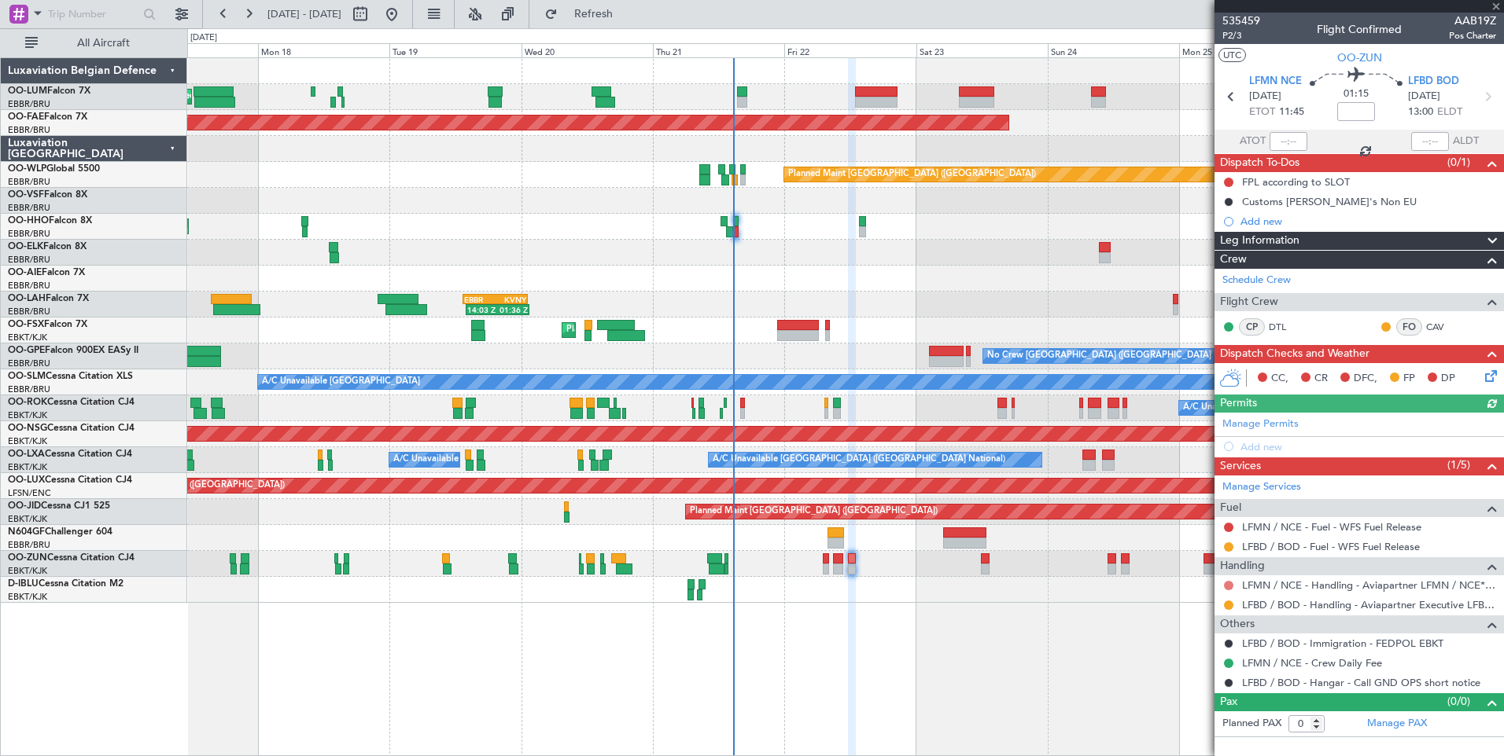
click at [1224, 582] on button at bounding box center [1228, 585] width 9 height 9
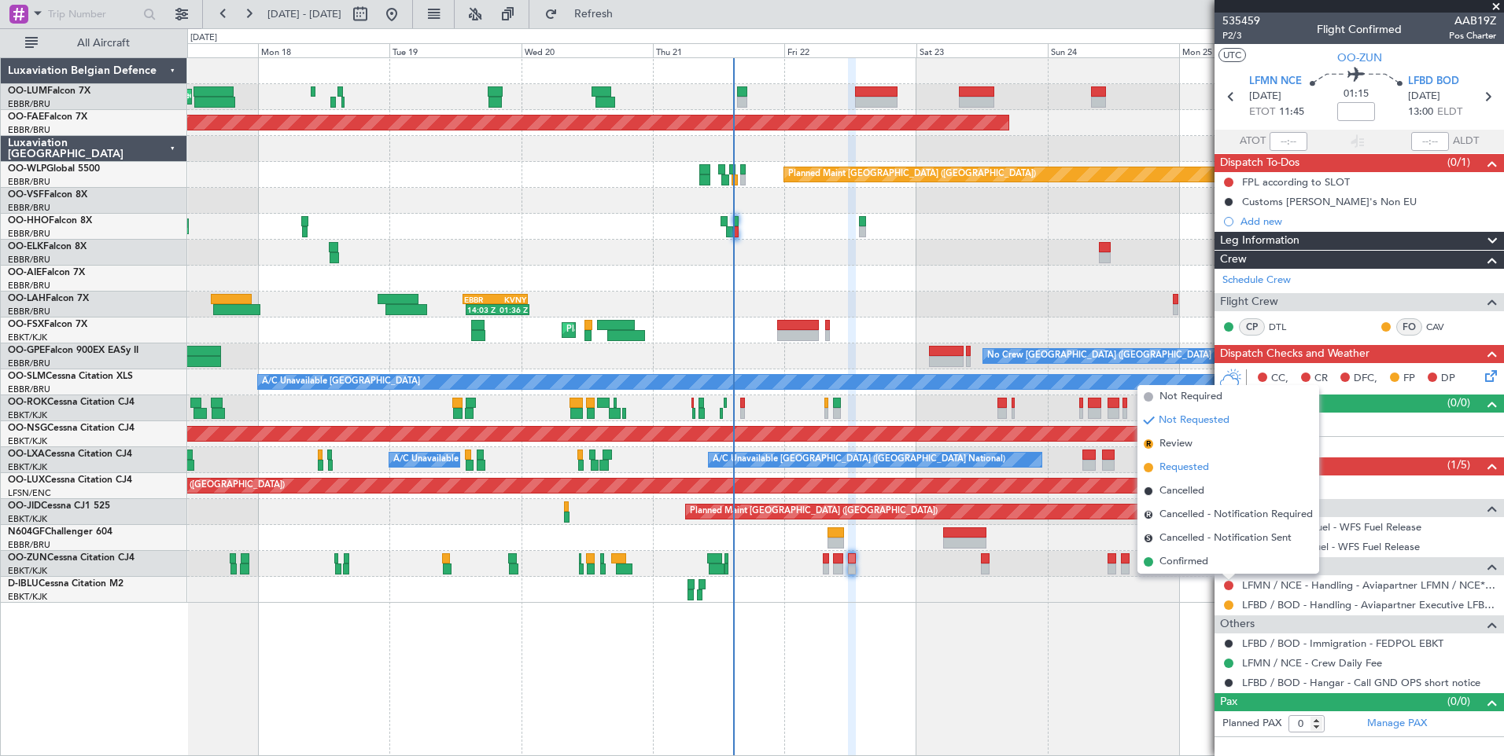
click at [1188, 463] on span "Requested" at bounding box center [1184, 468] width 50 height 16
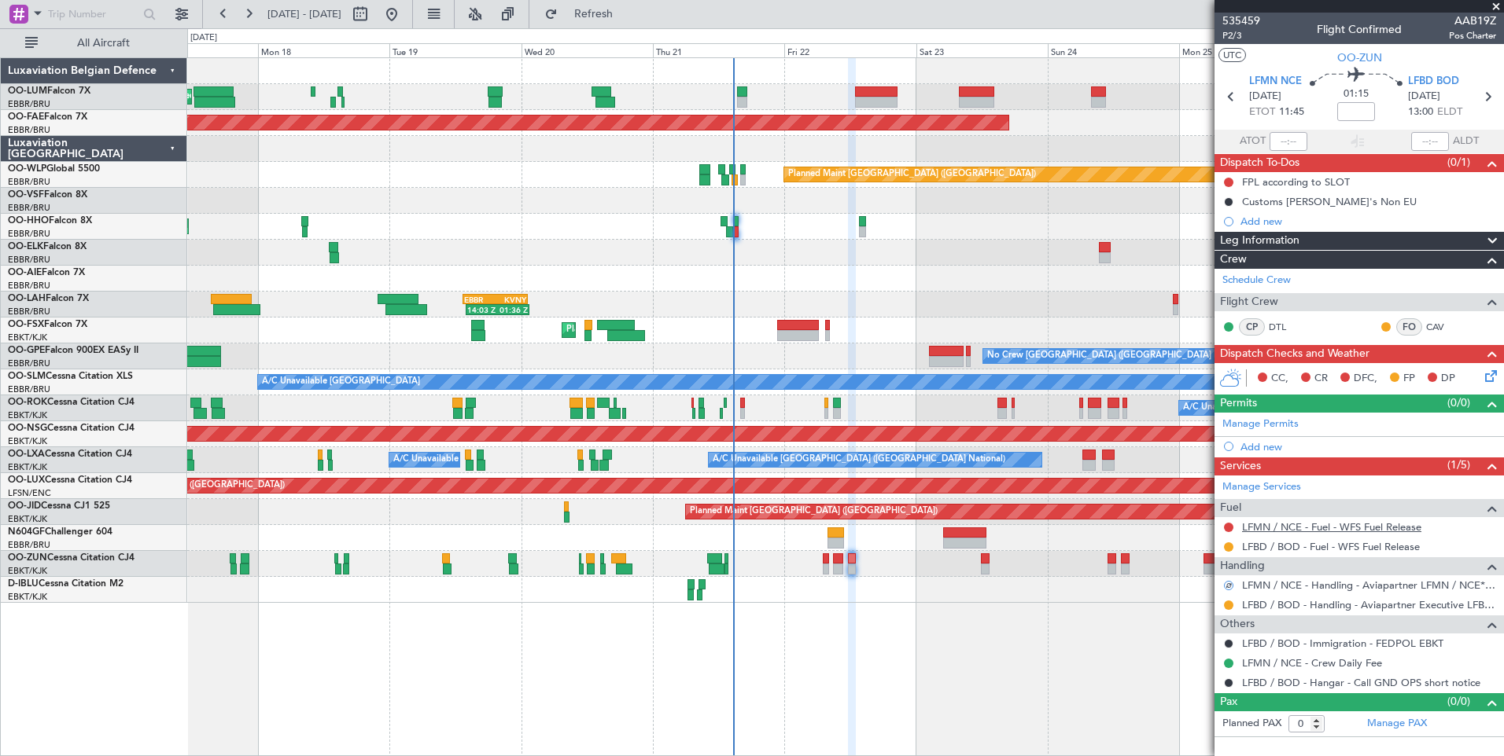
click at [1262, 524] on link "LFMN / NCE - Fuel - WFS Fuel Release" at bounding box center [1331, 527] width 179 height 13
click at [597, 9] on button "Refresh" at bounding box center [584, 14] width 94 height 25
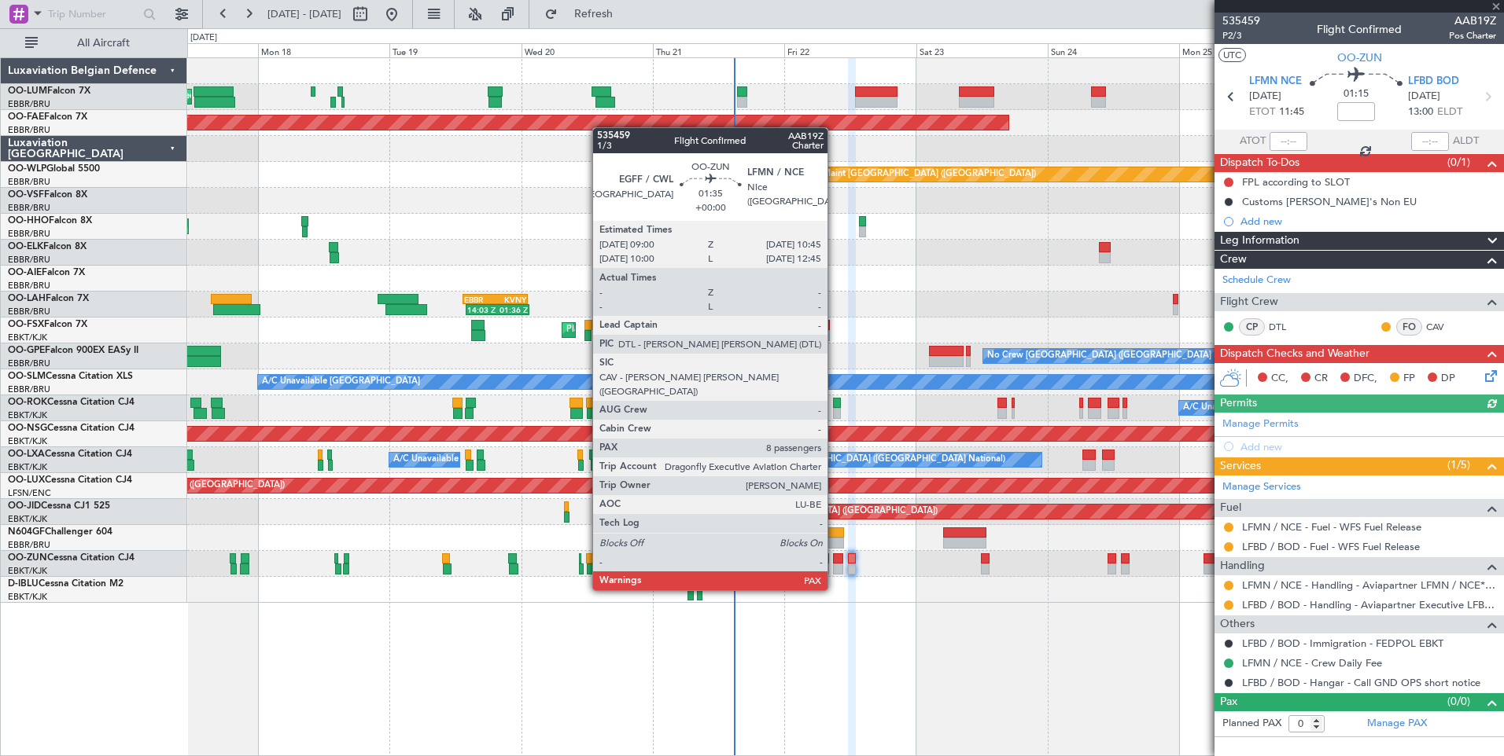
click at [834, 561] on div at bounding box center [838, 559] width 10 height 11
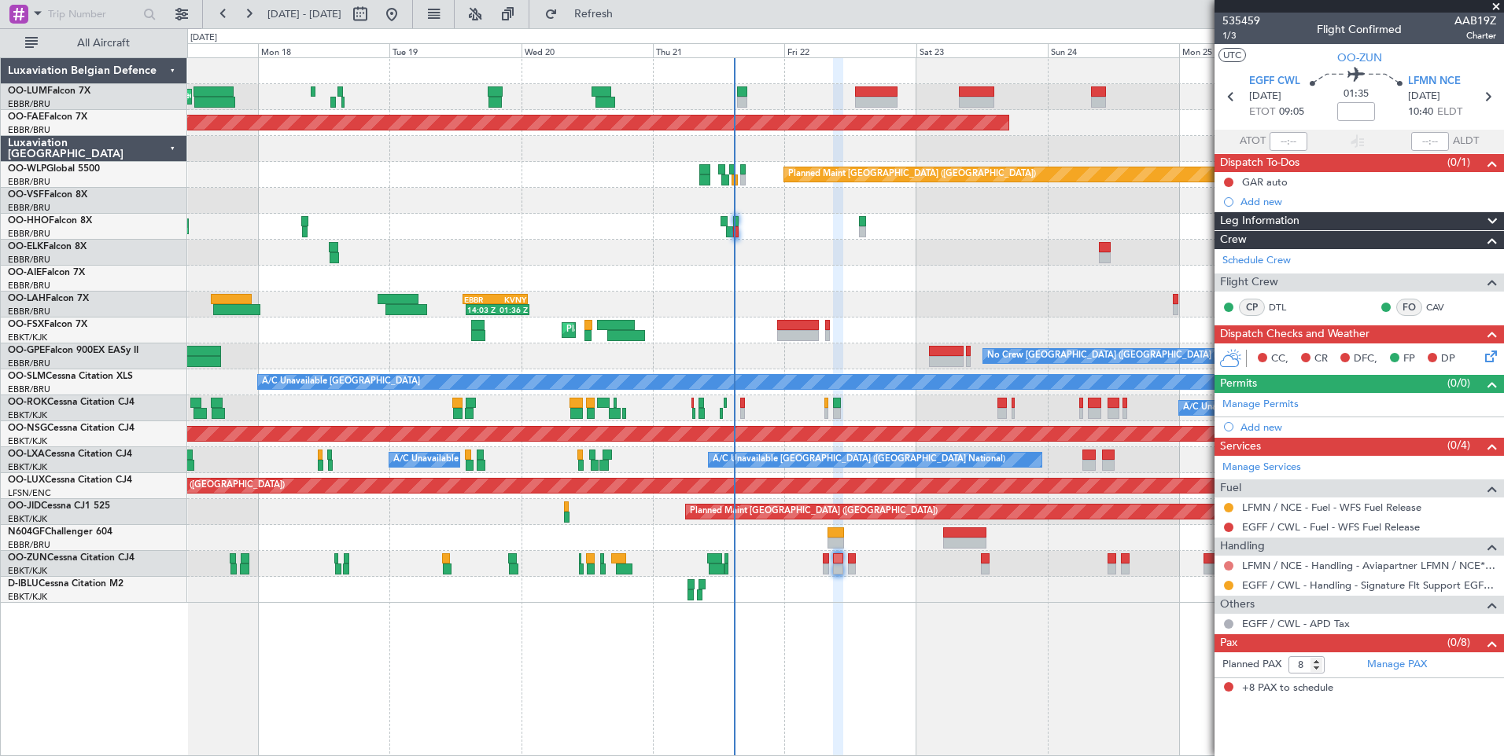
click at [1228, 567] on button at bounding box center [1228, 565] width 9 height 9
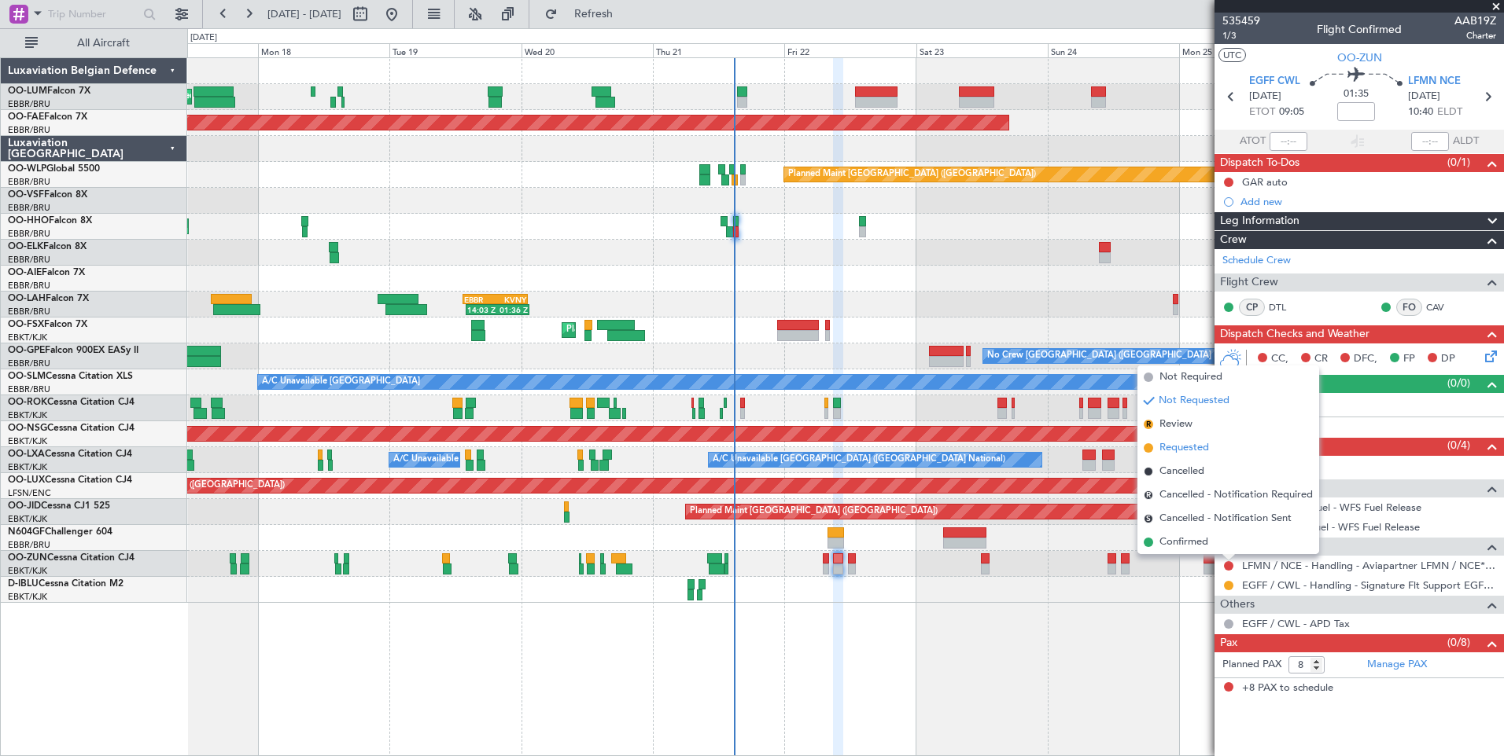
click at [1171, 451] on span "Requested" at bounding box center [1184, 448] width 50 height 16
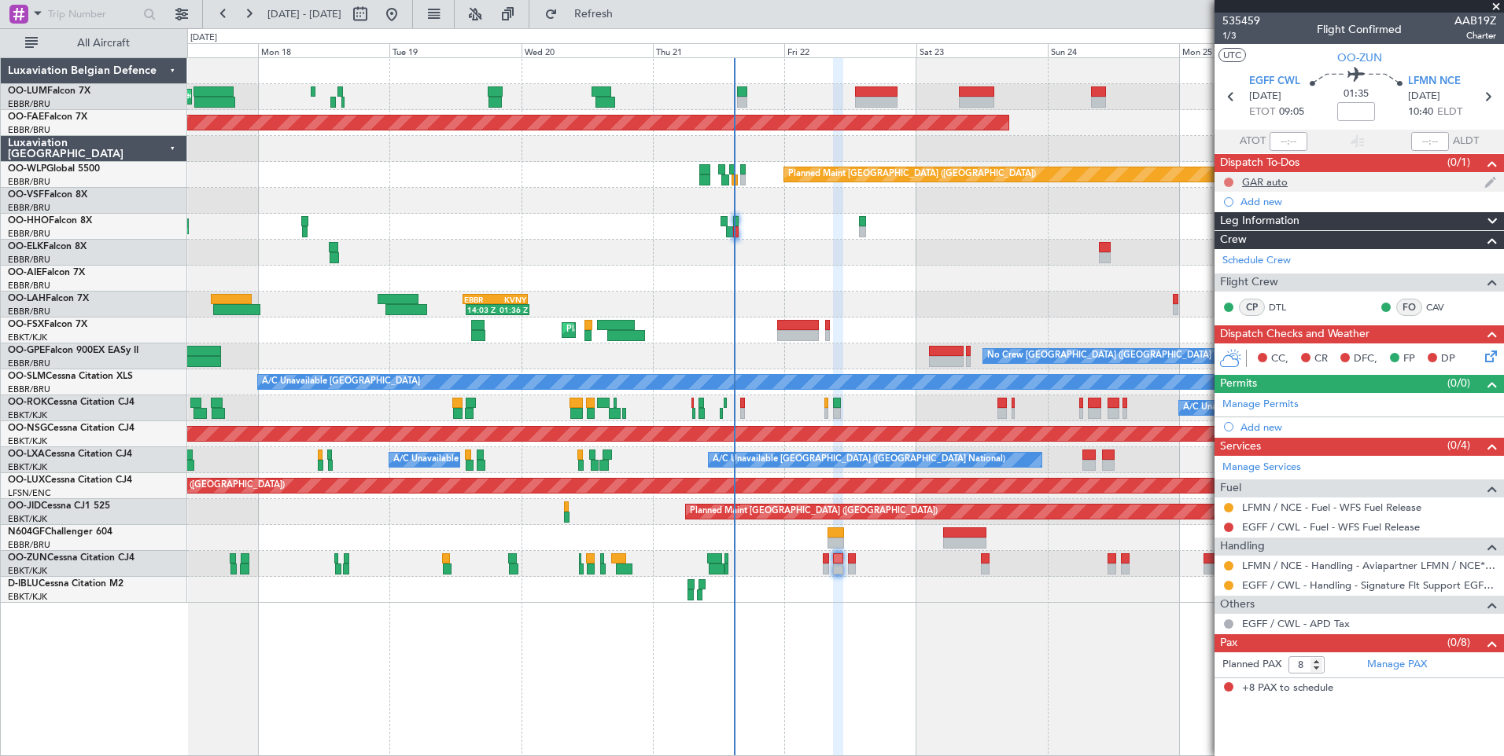
click at [1225, 179] on button at bounding box center [1228, 182] width 9 height 9
click at [1228, 249] on span "Completed" at bounding box center [1235, 252] width 52 height 16
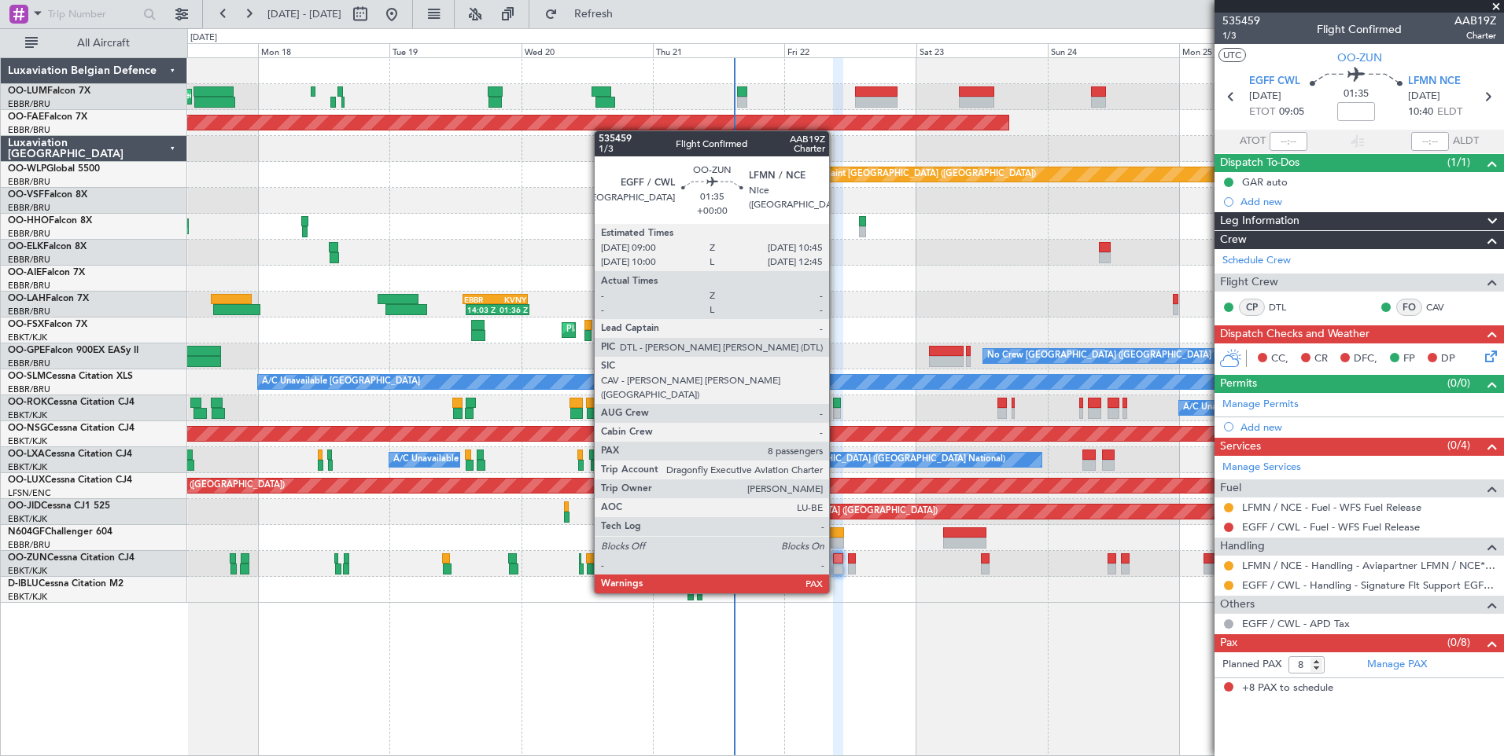
click at [836, 564] on div at bounding box center [838, 569] width 10 height 11
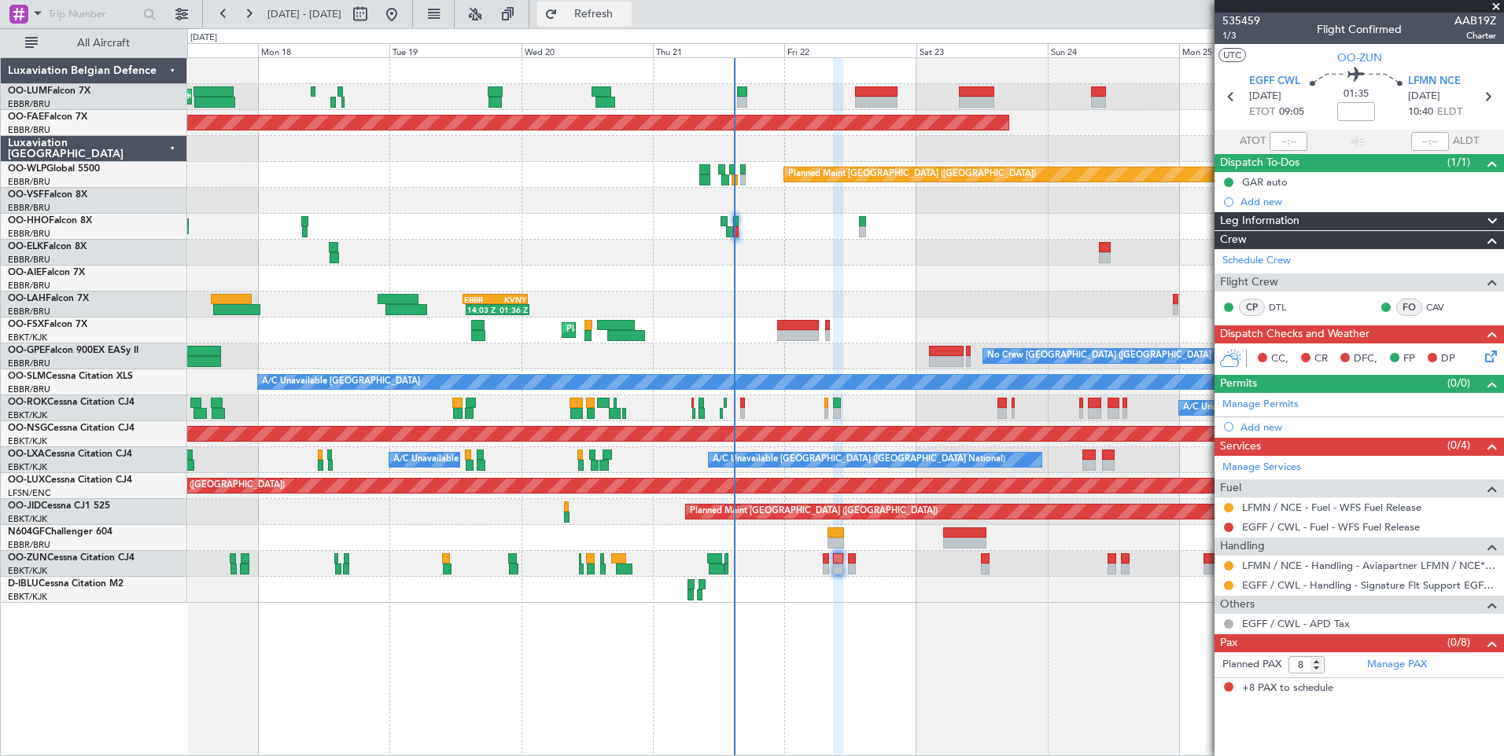
click at [627, 13] on span "Refresh" at bounding box center [594, 14] width 66 height 11
click at [1334, 528] on link "EGFF / CWL - Fuel - WFS Fuel Release" at bounding box center [1331, 527] width 178 height 13
click at [631, 21] on button "Refresh" at bounding box center [584, 14] width 94 height 25
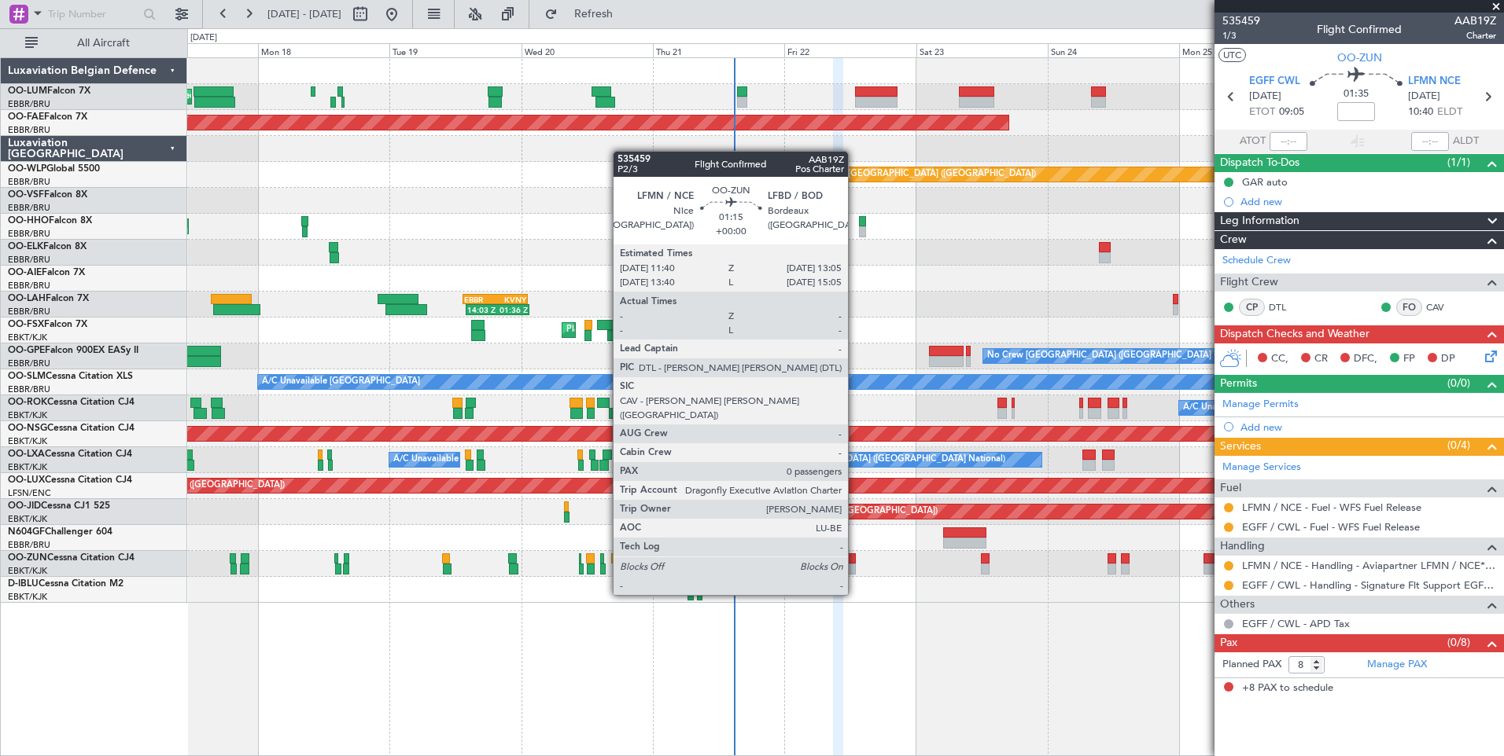
click at [853, 565] on div at bounding box center [852, 569] width 8 height 11
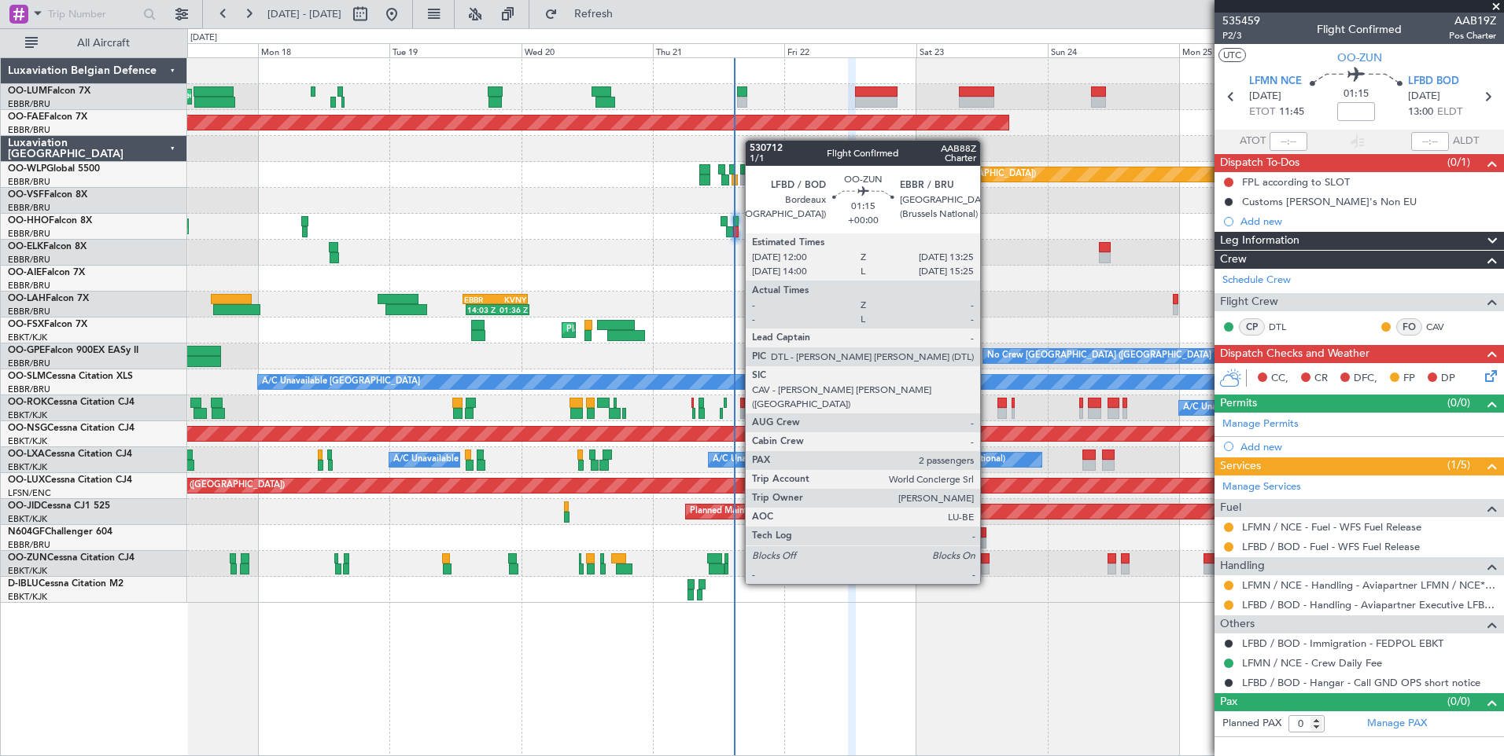
click at [987, 556] on div at bounding box center [985, 559] width 8 height 11
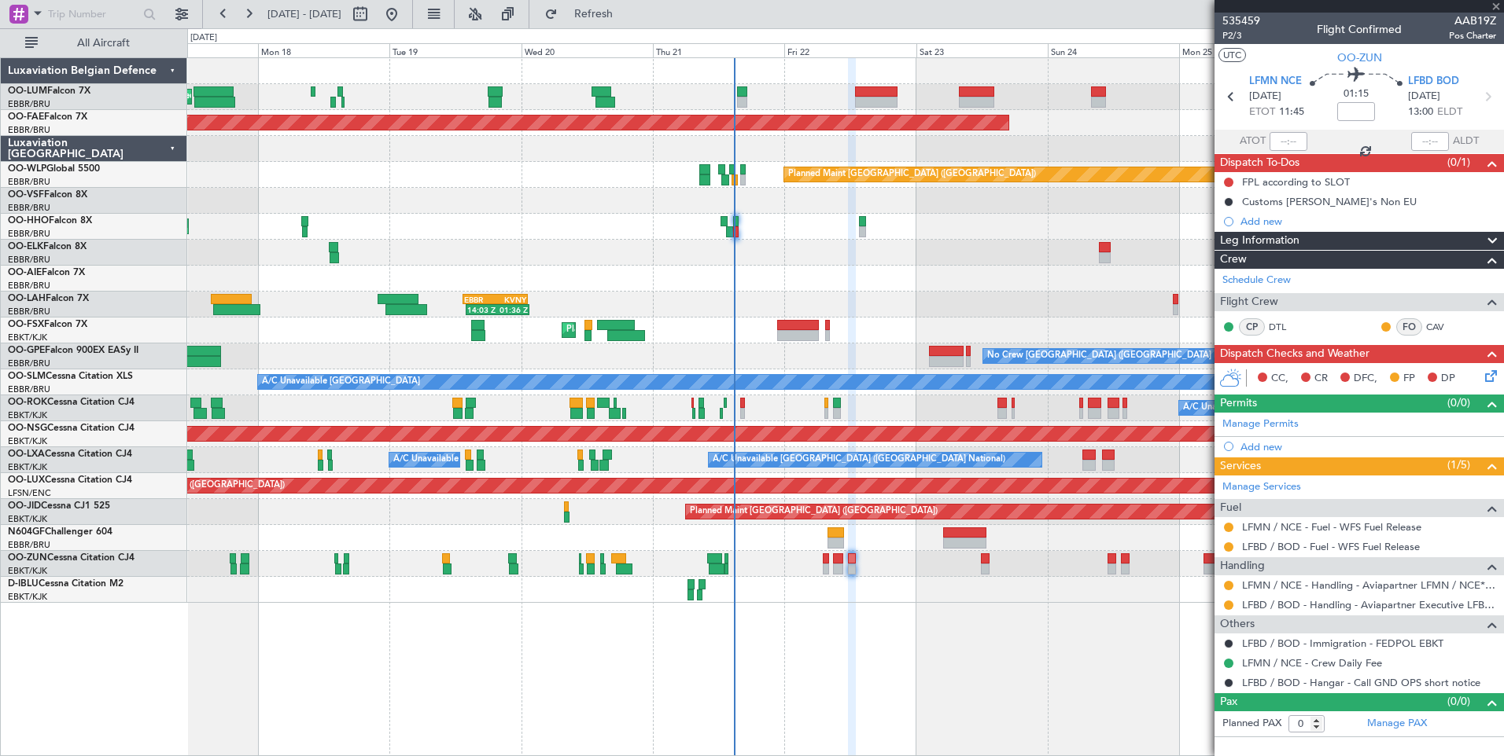
type input "2"
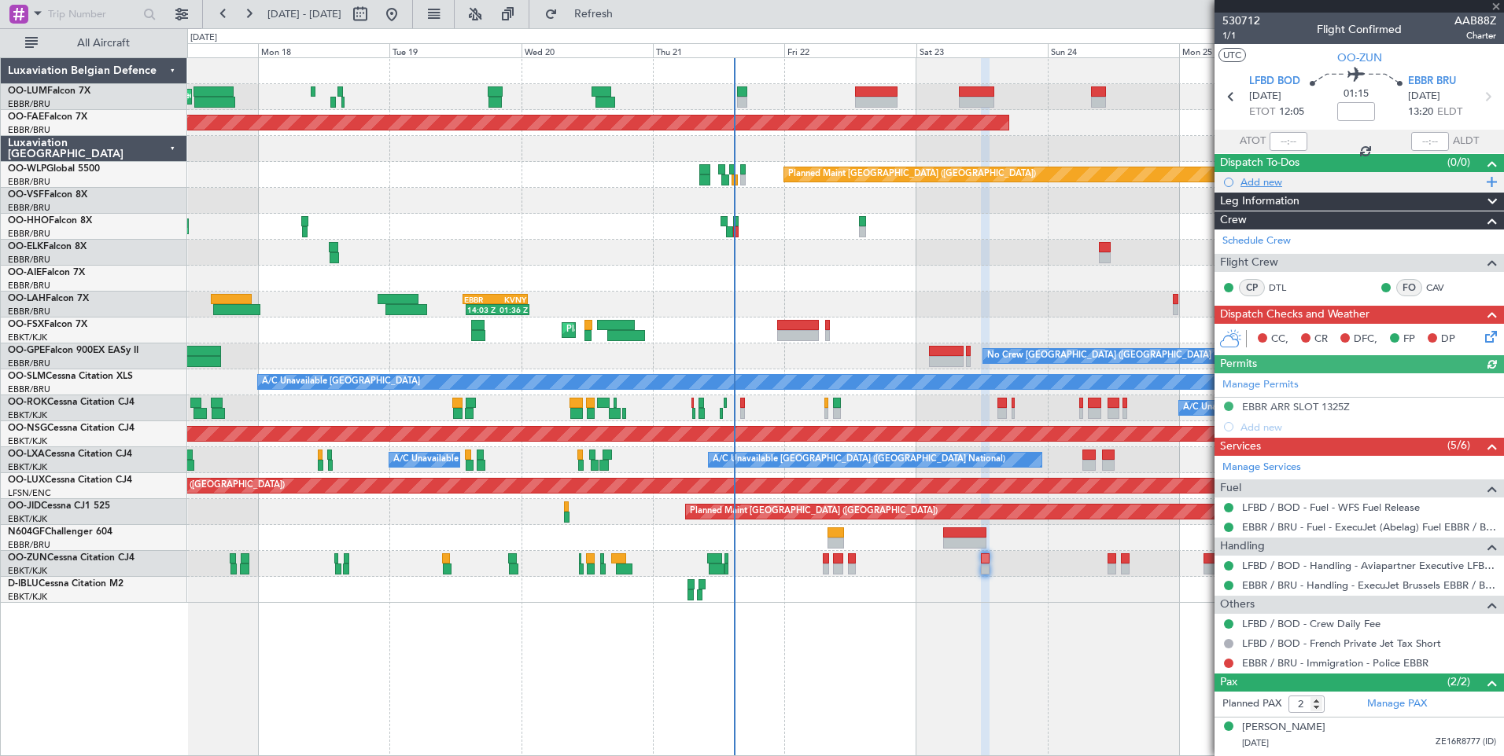
click at [1268, 186] on div "Add new" at bounding box center [1360, 181] width 241 height 13
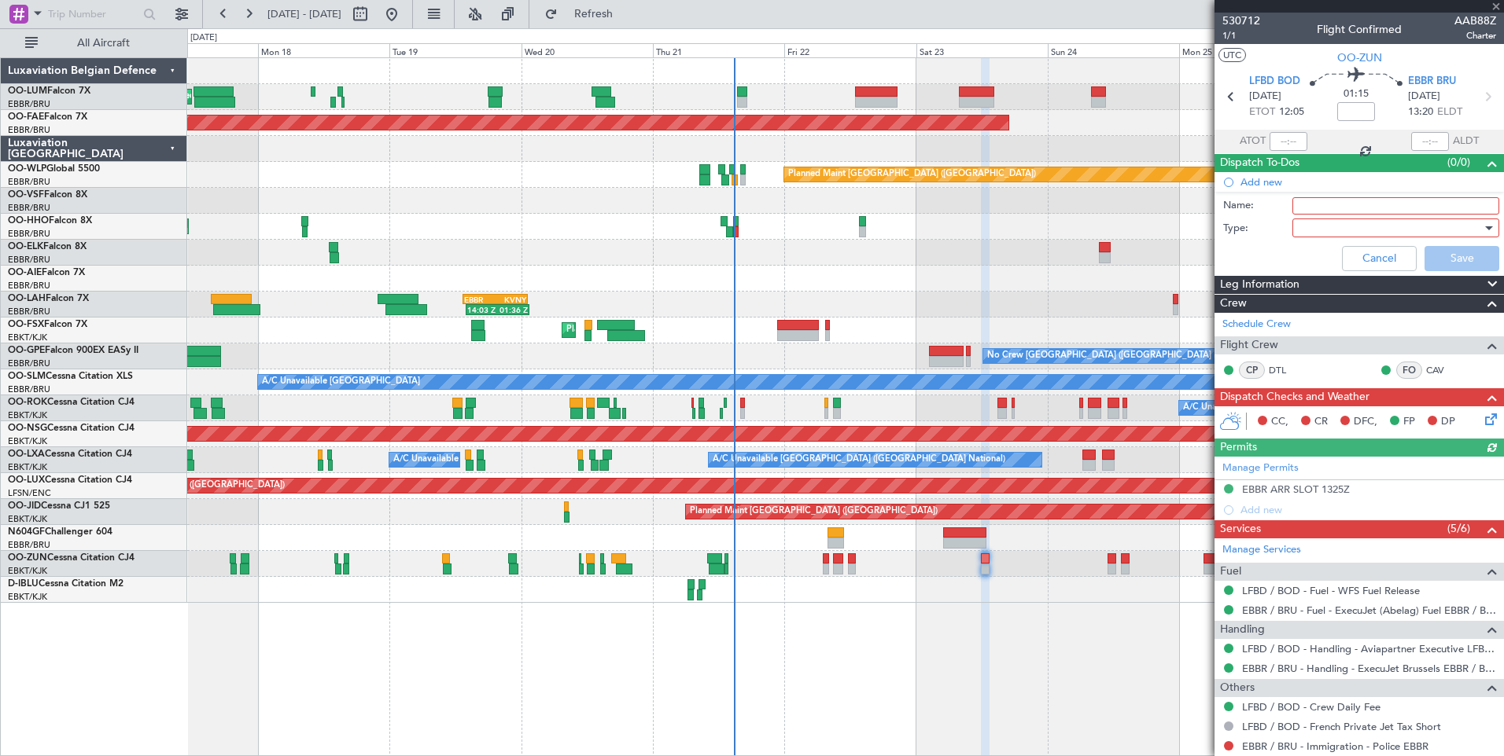
click at [1342, 197] on input "Name:" at bounding box center [1395, 205] width 207 height 17
type input "TRAINING *READ ME*"
click at [1324, 230] on div at bounding box center [1389, 228] width 183 height 24
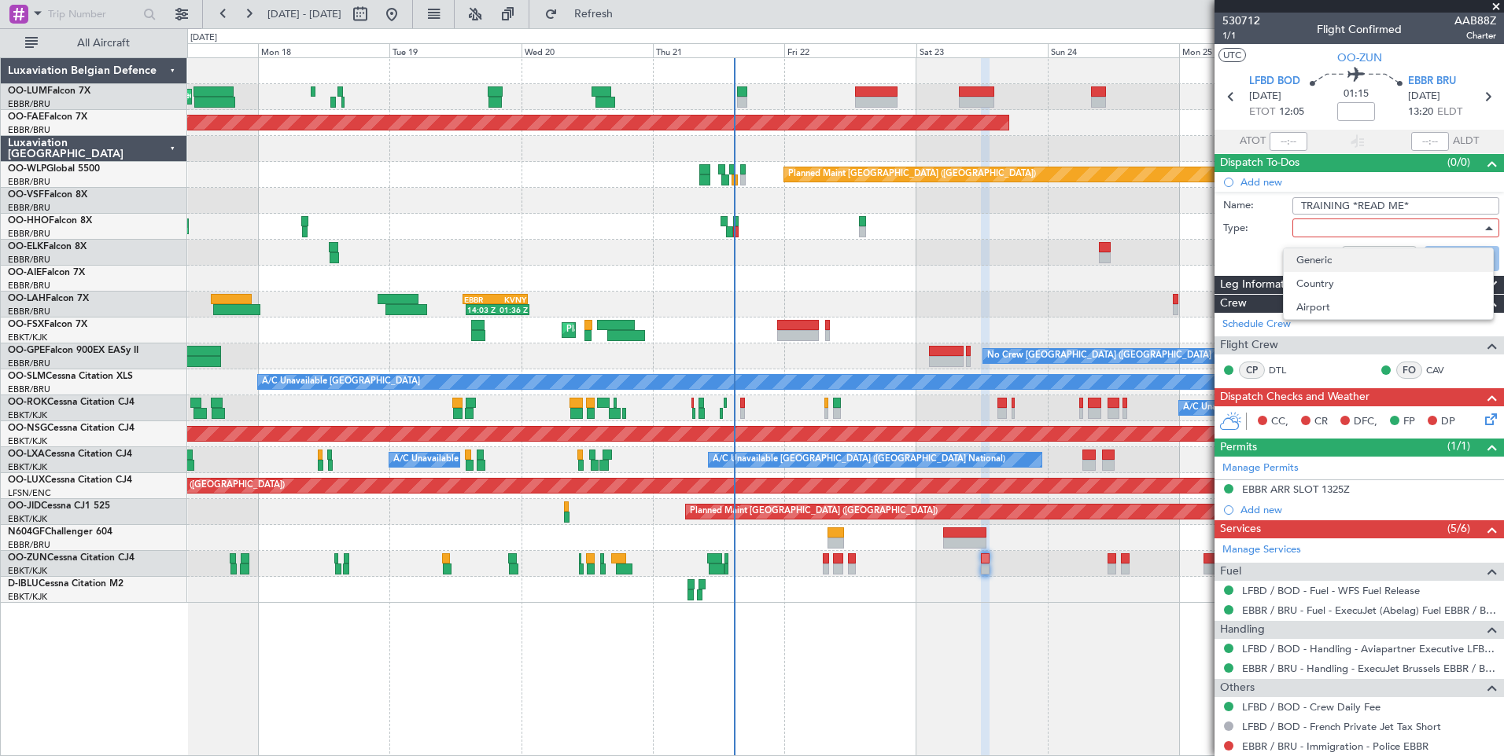
click at [1312, 256] on span "Generic" at bounding box center [1388, 260] width 184 height 24
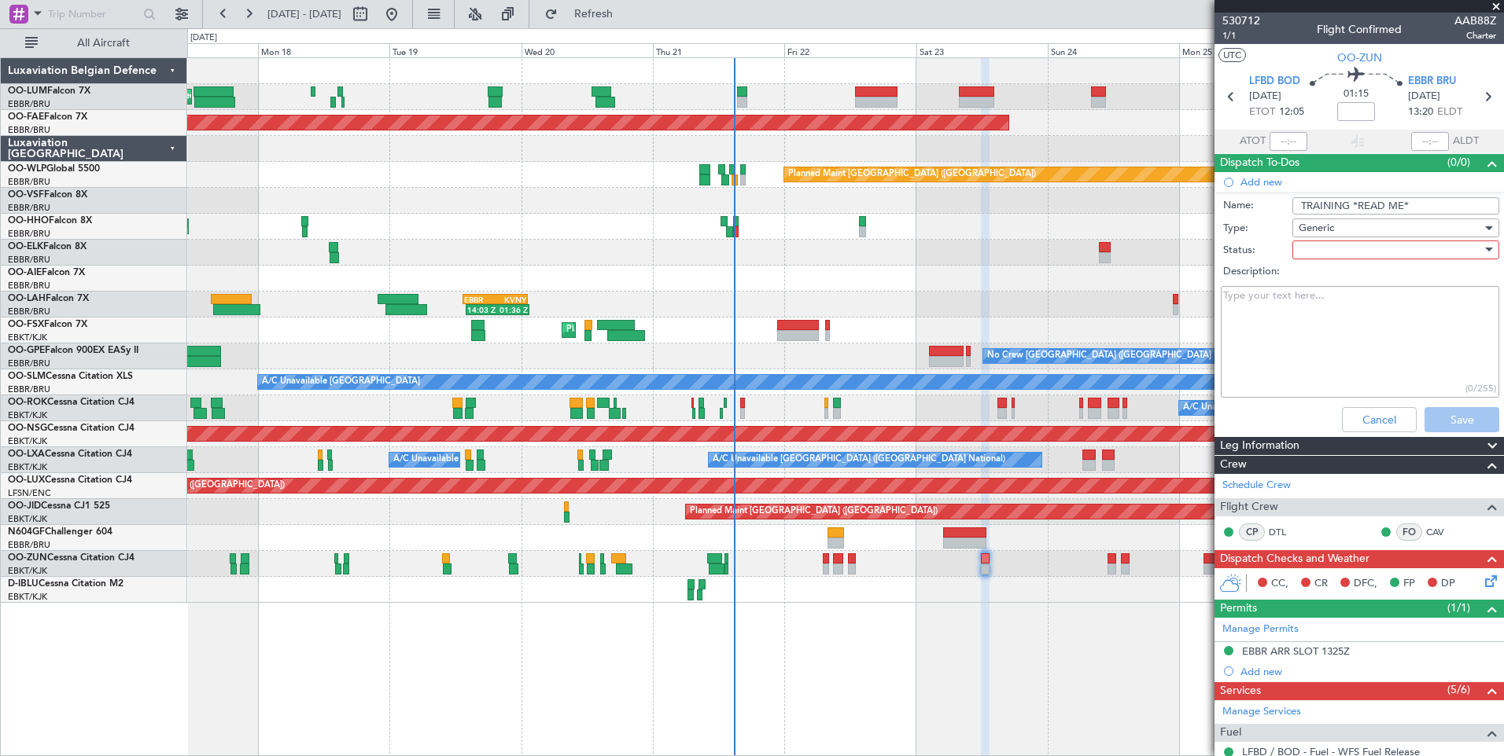
click at [1311, 247] on div at bounding box center [1389, 250] width 183 height 24
click at [1310, 282] on span "Not Started" at bounding box center [1388, 282] width 184 height 24
click at [1286, 292] on textarea "Description:" at bounding box center [1359, 342] width 278 height 112
type textarea "training on arr for Guido and Vincent - taxi arranged acc"
click at [1433, 407] on button "Save" at bounding box center [1461, 419] width 75 height 25
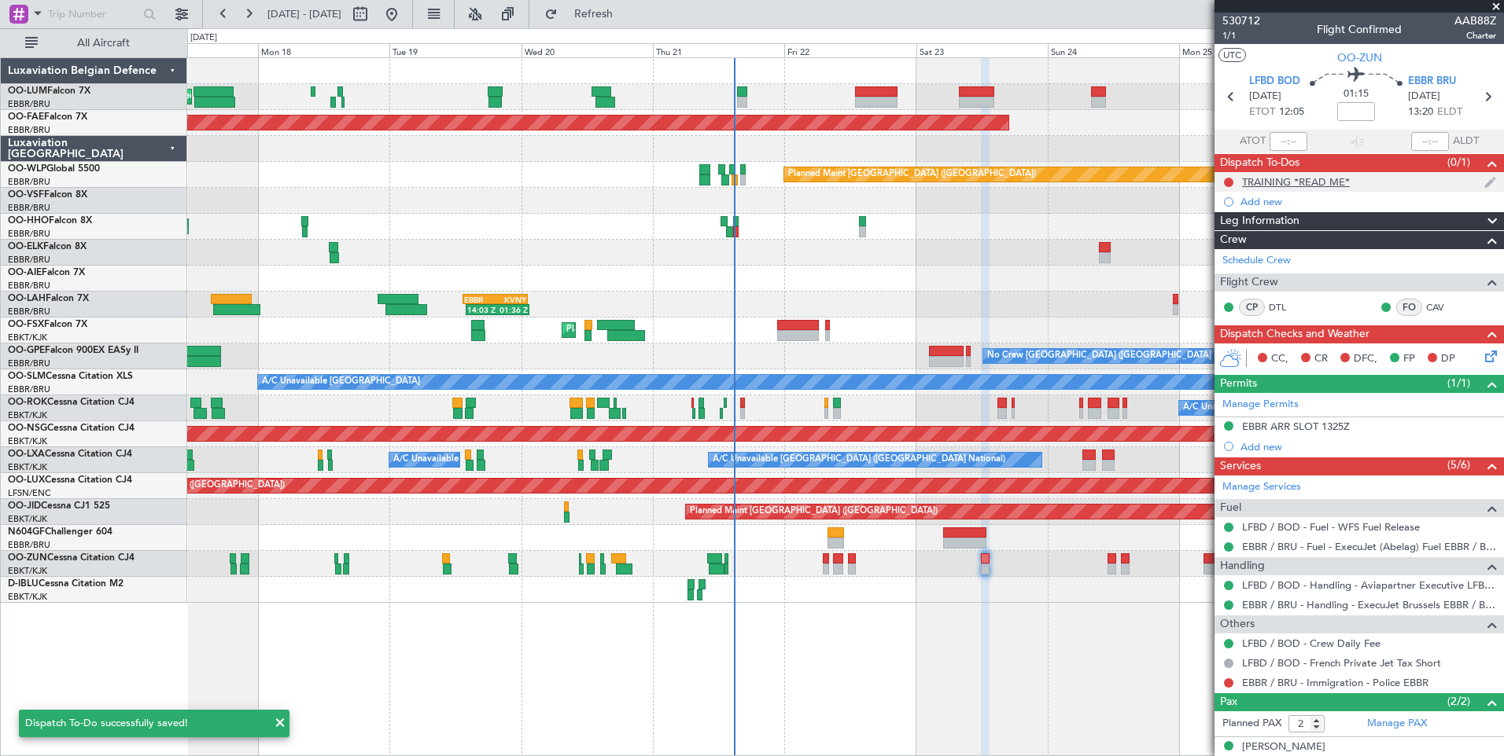
click at [1294, 182] on div "TRAINING *READ ME*" at bounding box center [1296, 181] width 108 height 13
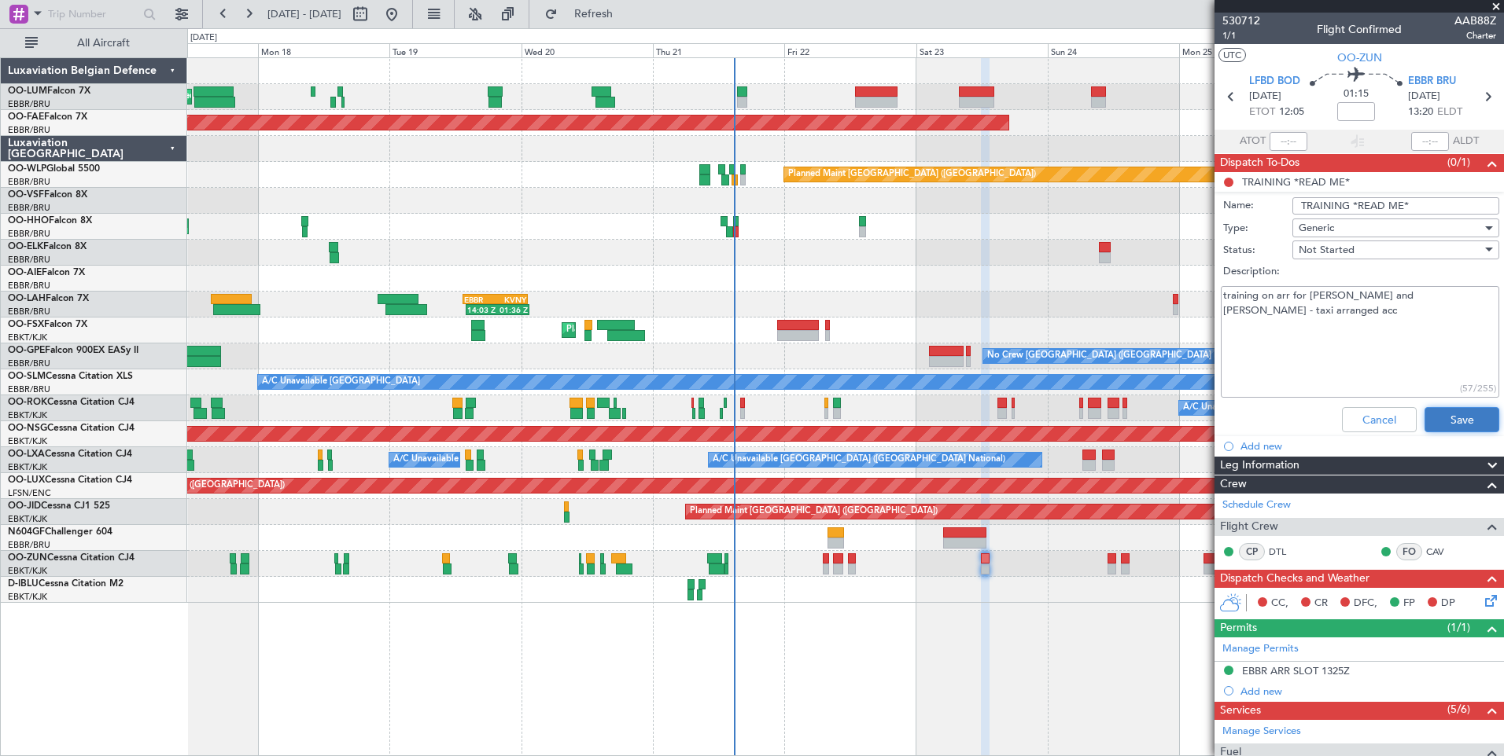
click at [1470, 417] on button "Save" at bounding box center [1461, 419] width 75 height 25
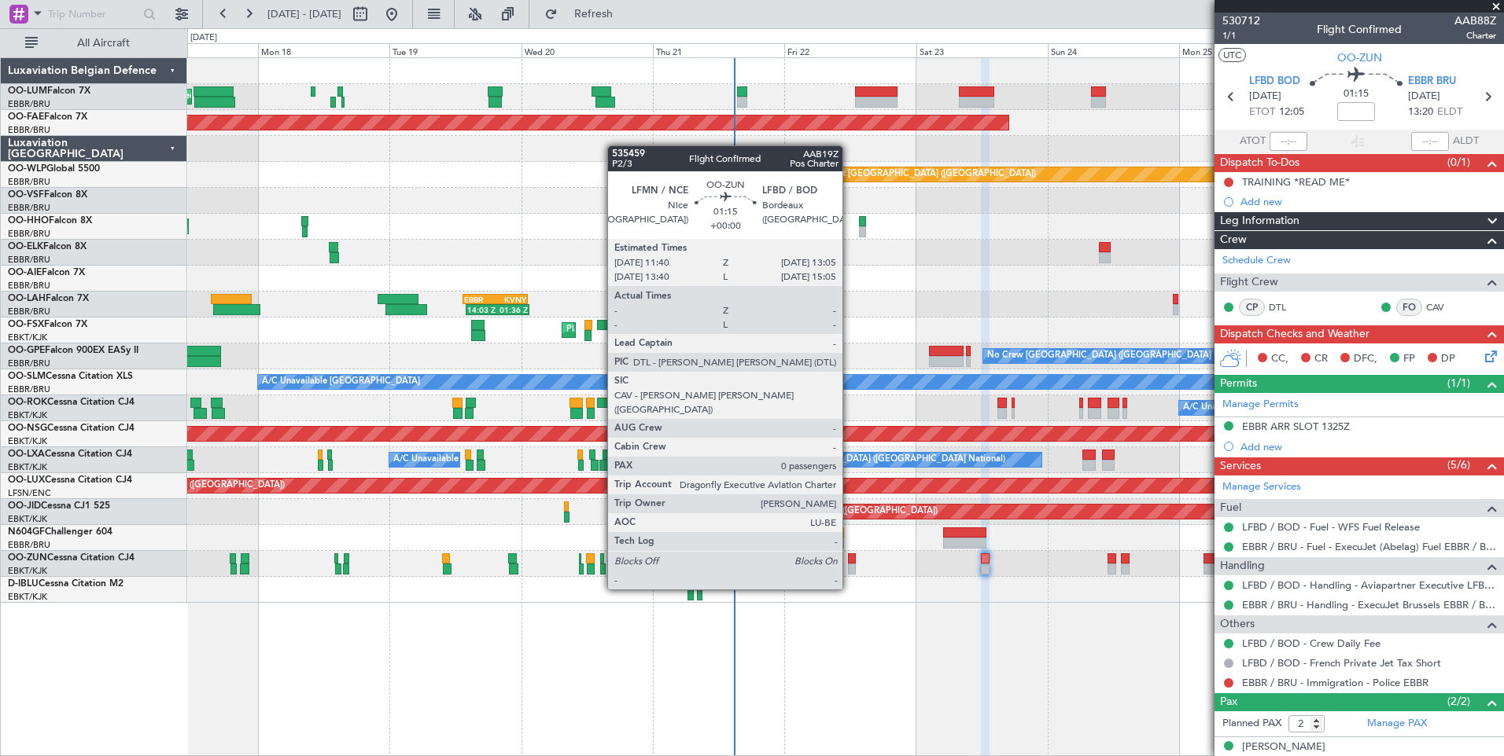
click at [849, 560] on div at bounding box center [852, 559] width 8 height 11
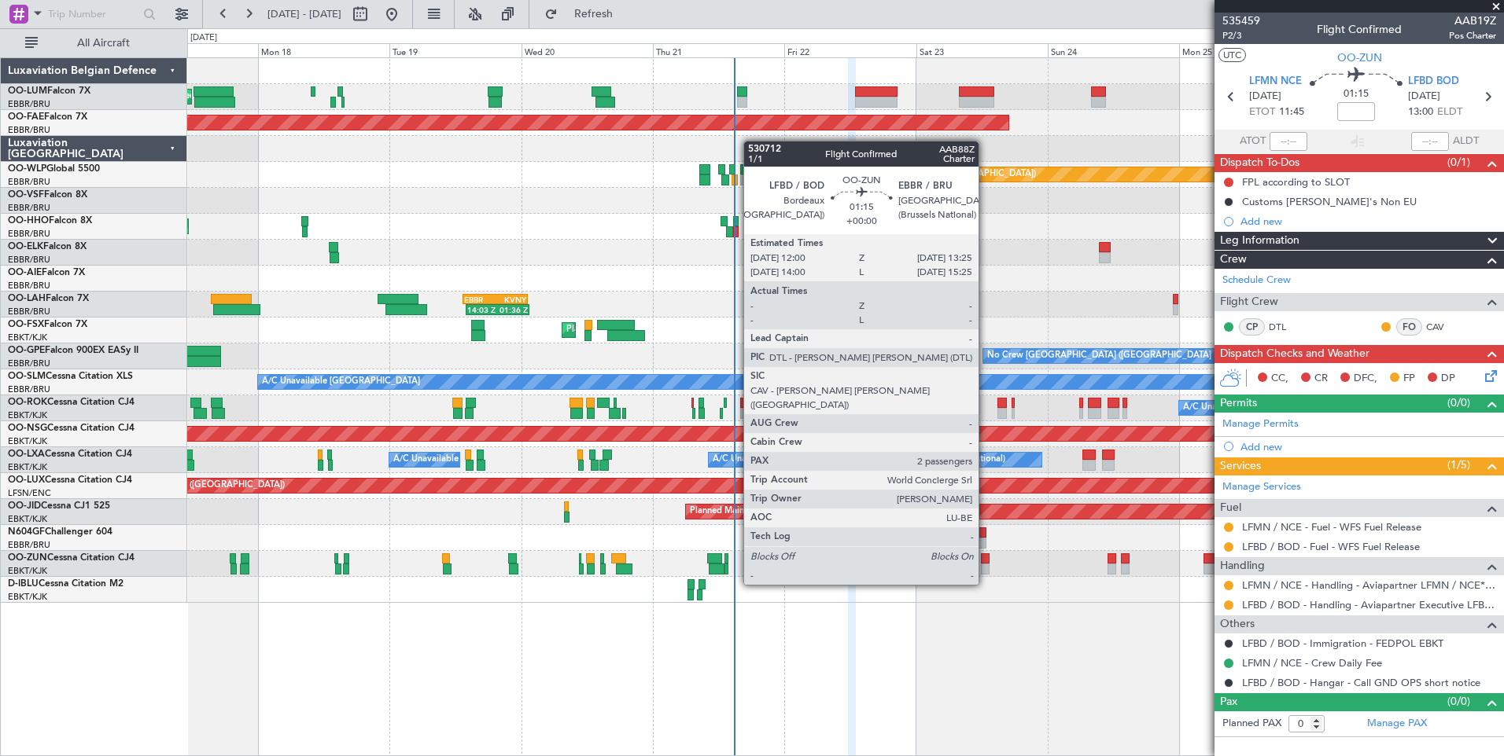
click at [985, 557] on div at bounding box center [985, 559] width 8 height 11
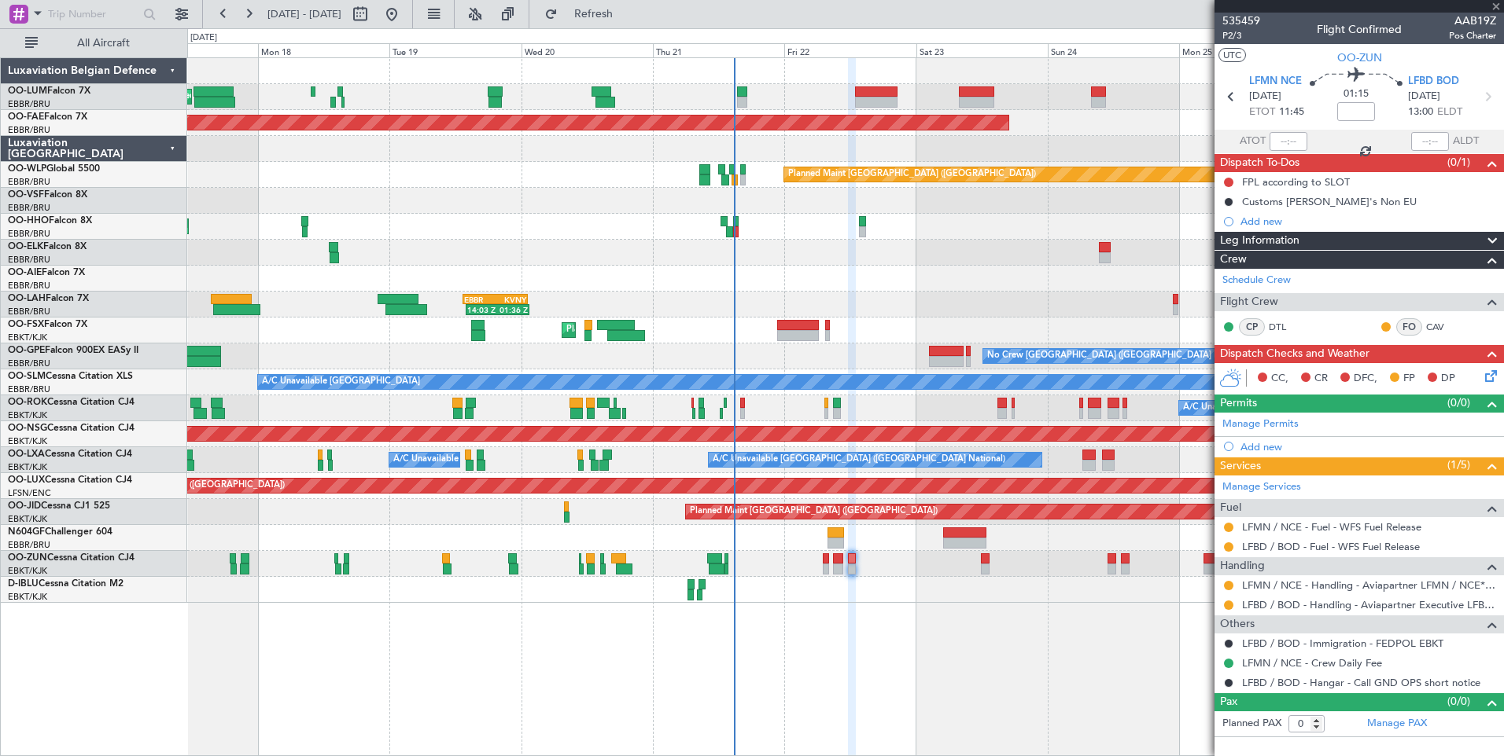
type input "2"
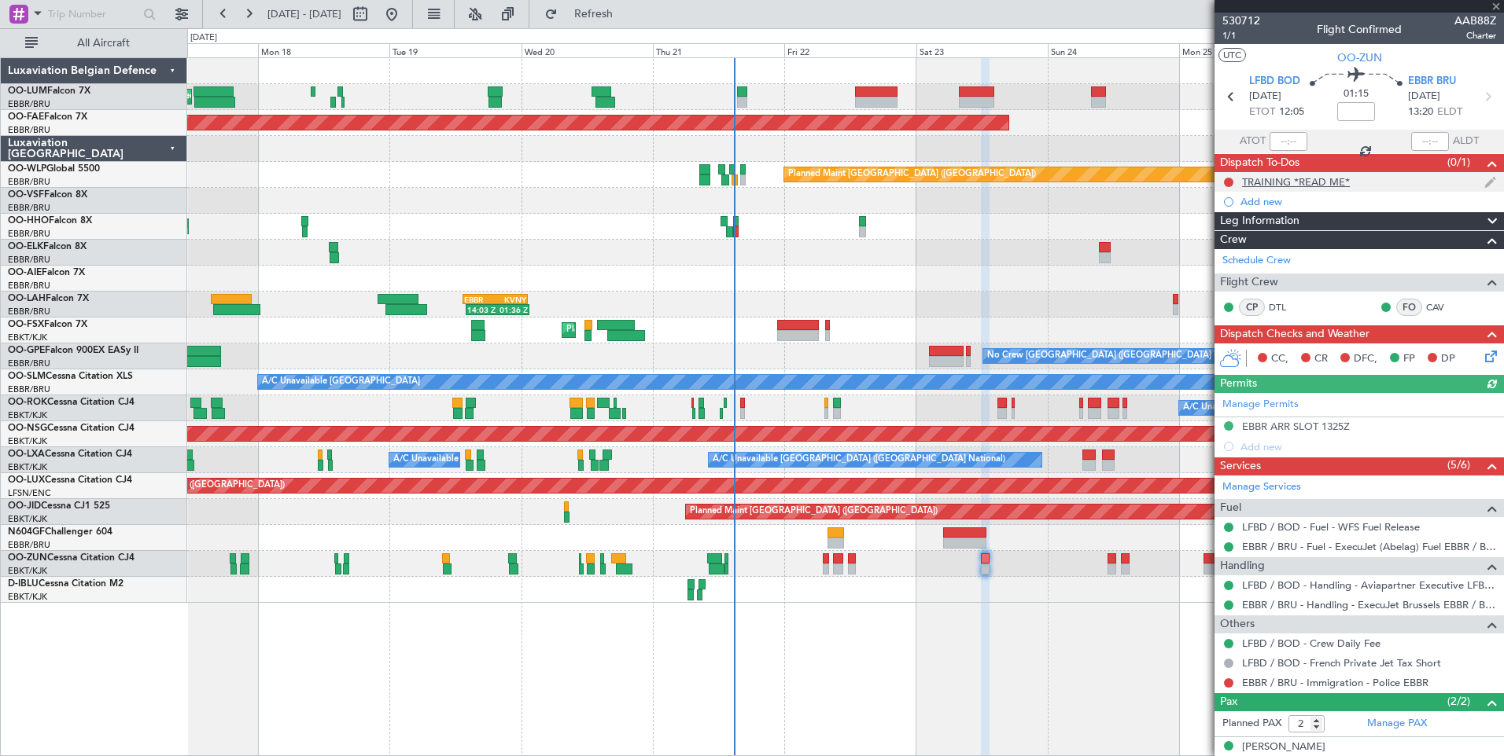
click at [1316, 187] on div "TRAINING *READ ME*" at bounding box center [1296, 181] width 108 height 13
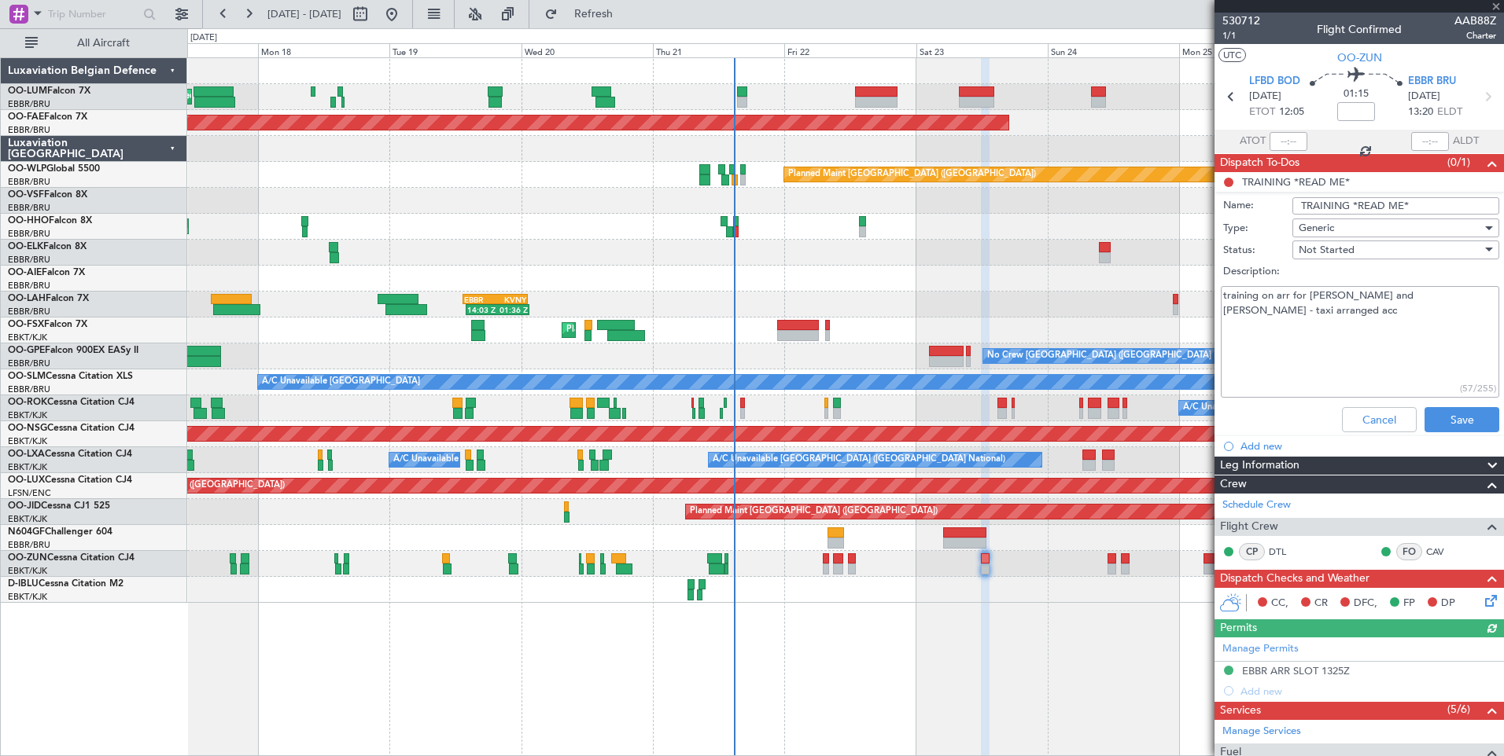
click at [1480, 300] on textarea "training on arr for Guido and Vincent - taxi arranged acc" at bounding box center [1359, 342] width 278 height 112
drag, startPoint x: 1257, startPoint y: 329, endPoint x: 1293, endPoint y: 330, distance: 35.4
click at [1293, 330] on textarea "training on arr for Guido and Vincent - taxi arranged acc if ac would arrive la…" at bounding box center [1359, 342] width 278 height 112
type textarea "training on arr for Guido and Vincent - taxi arranged acc if ac would arrive la…"
click at [1466, 417] on button "Save" at bounding box center [1461, 419] width 75 height 25
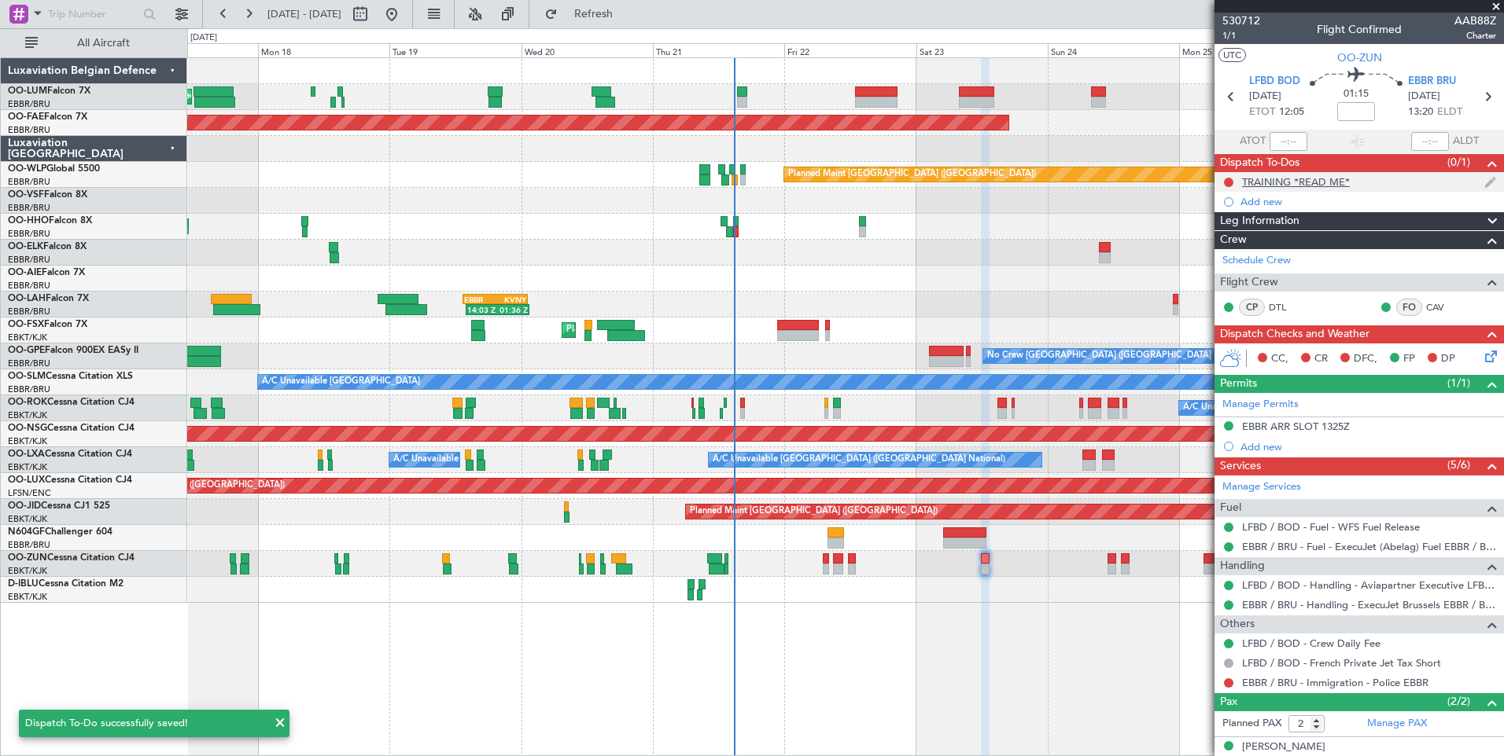
click at [1283, 181] on div "TRAINING *READ ME*" at bounding box center [1296, 181] width 108 height 13
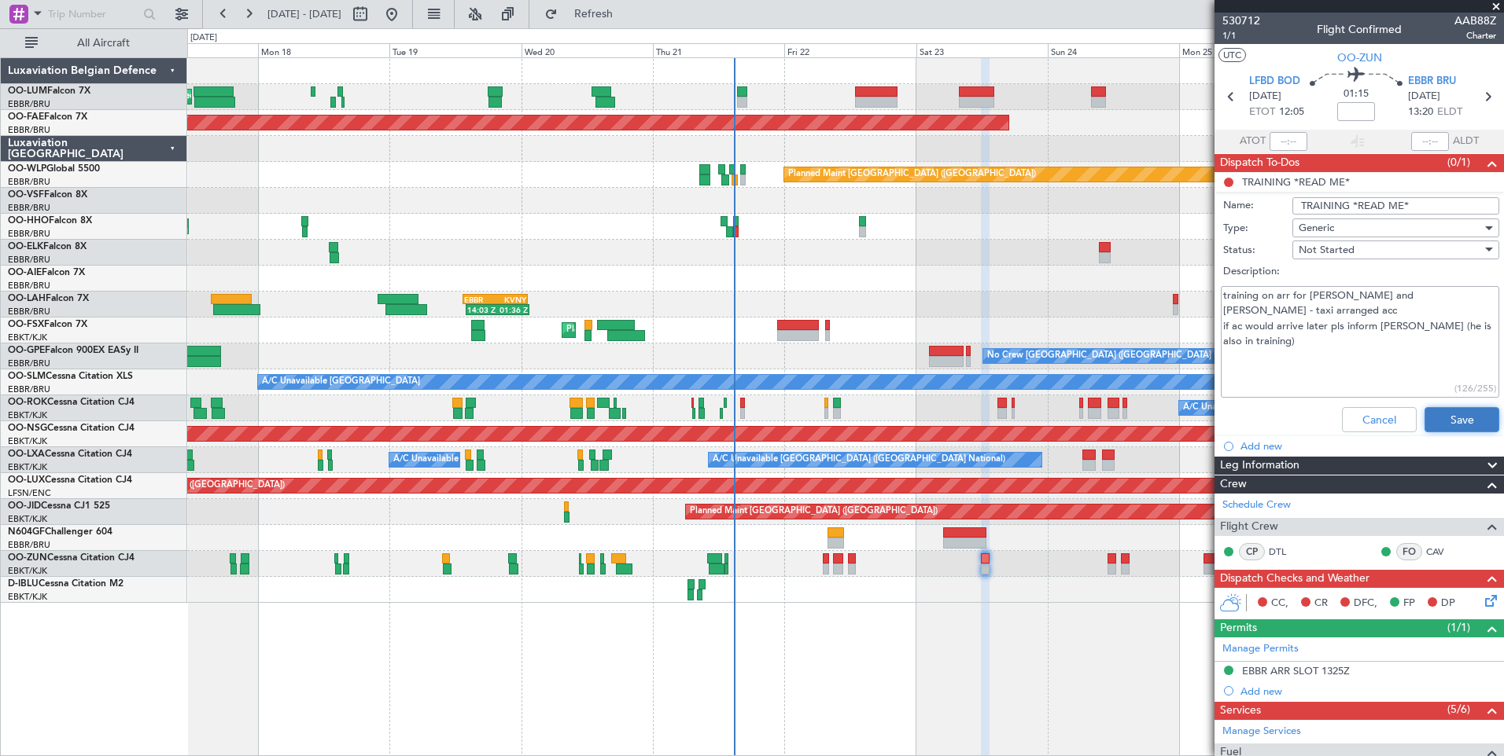
click at [1436, 414] on button "Save" at bounding box center [1461, 419] width 75 height 25
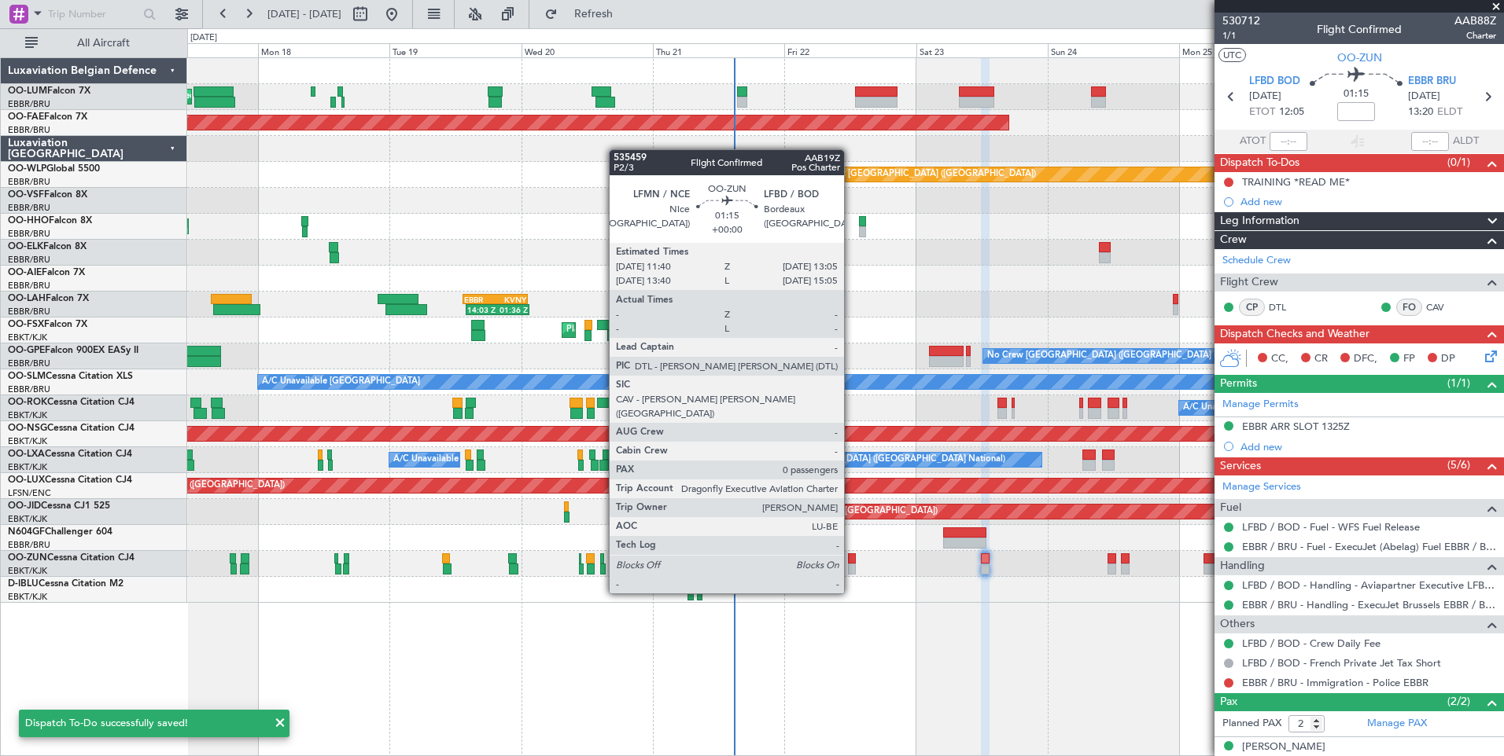
click at [851, 564] on div at bounding box center [852, 569] width 8 height 11
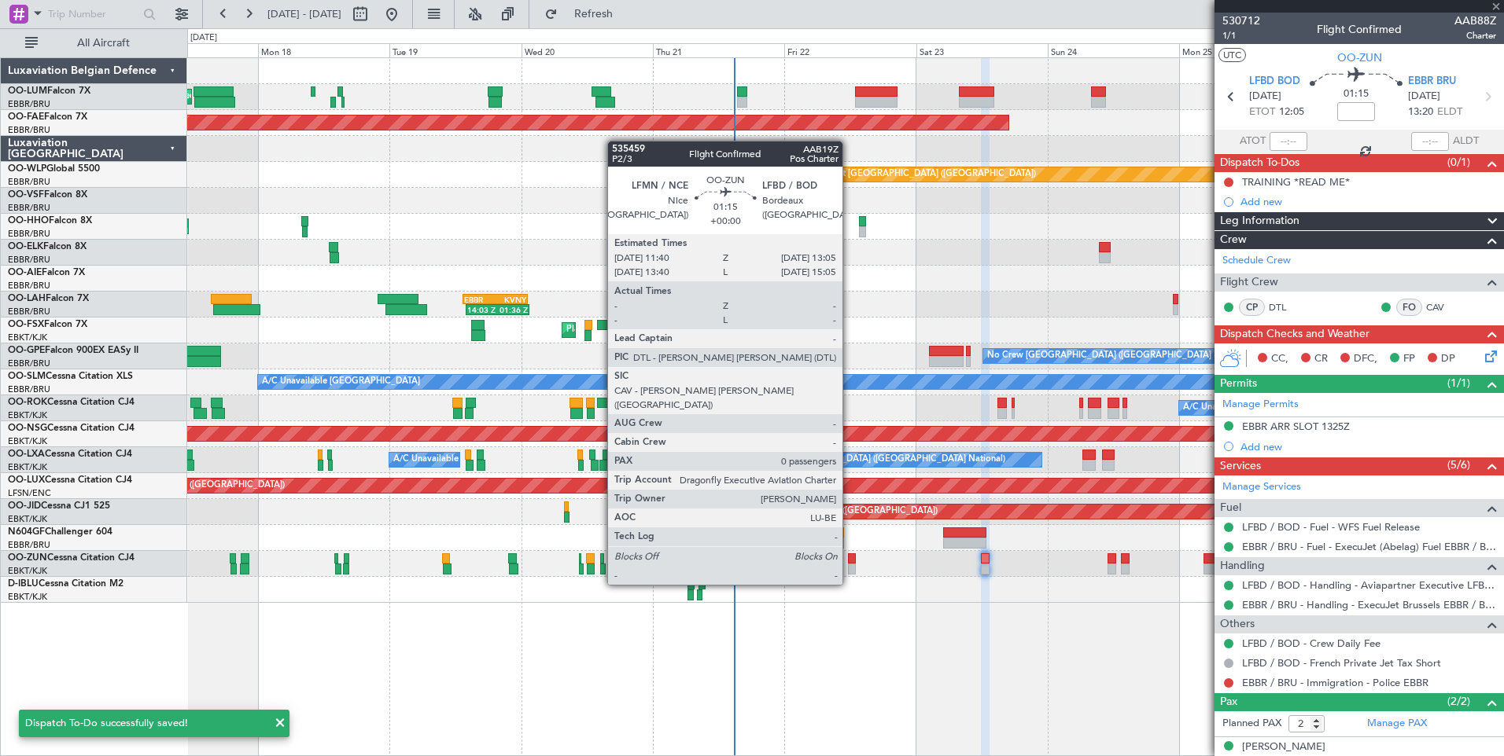
type input "0"
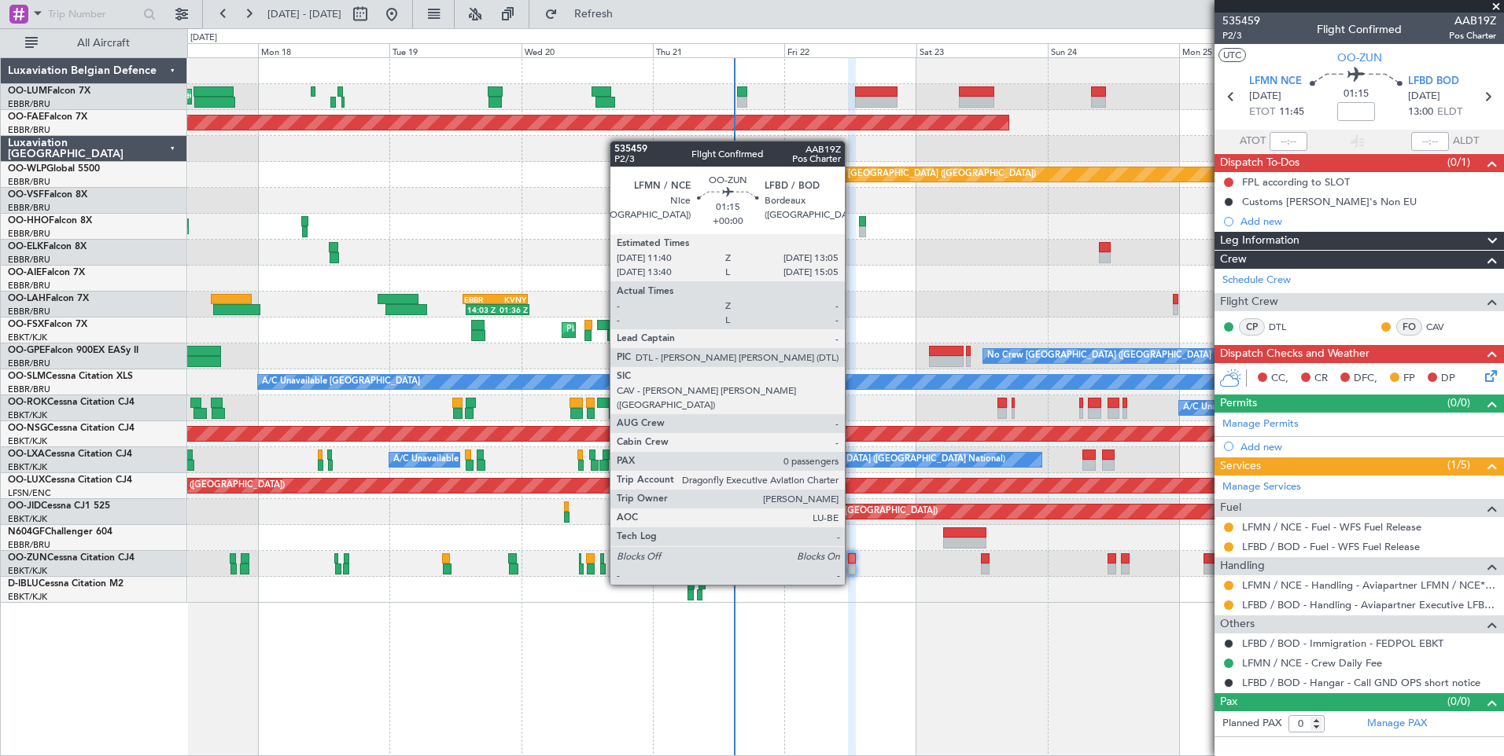
click at [852, 555] on div at bounding box center [852, 559] width 8 height 11
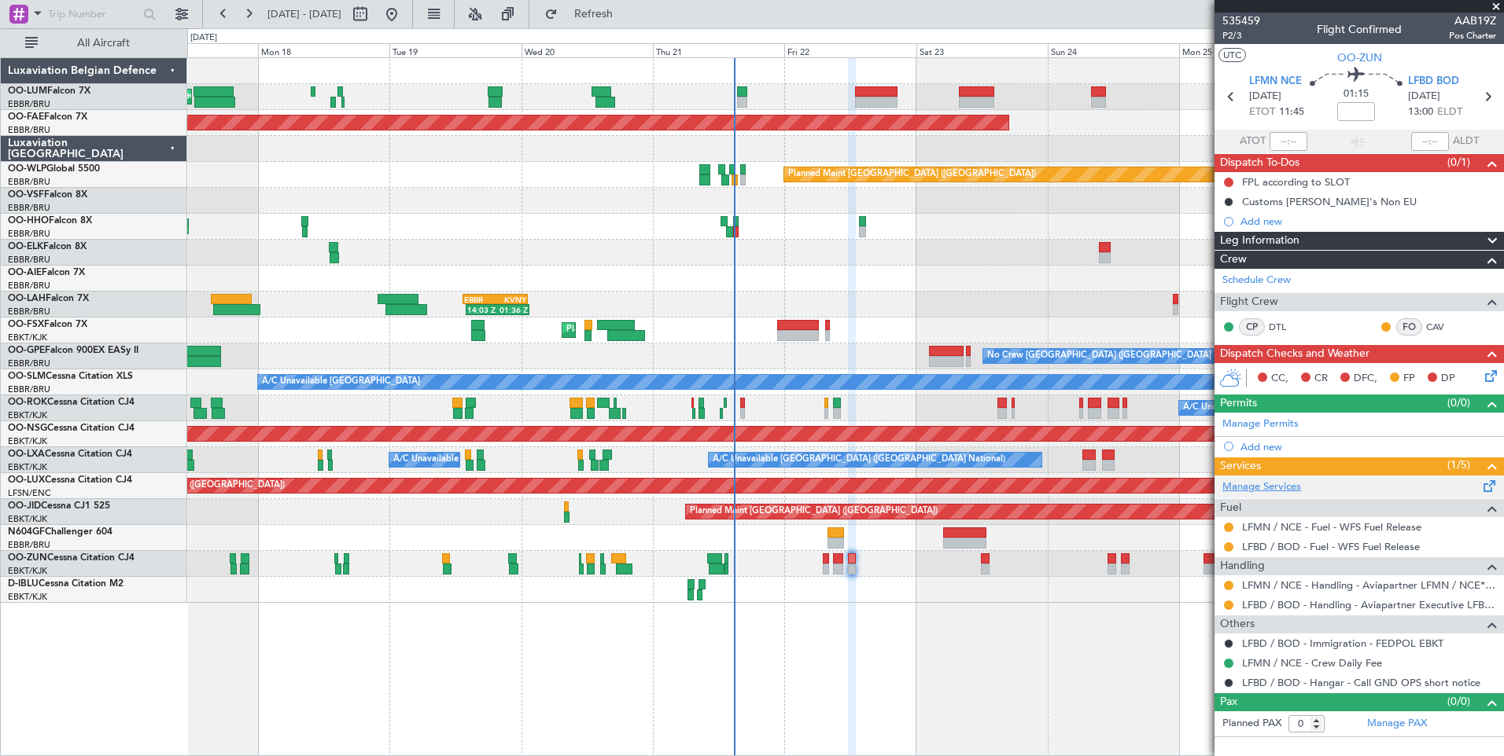
click at [1279, 493] on link "Manage Services" at bounding box center [1261, 488] width 79 height 16
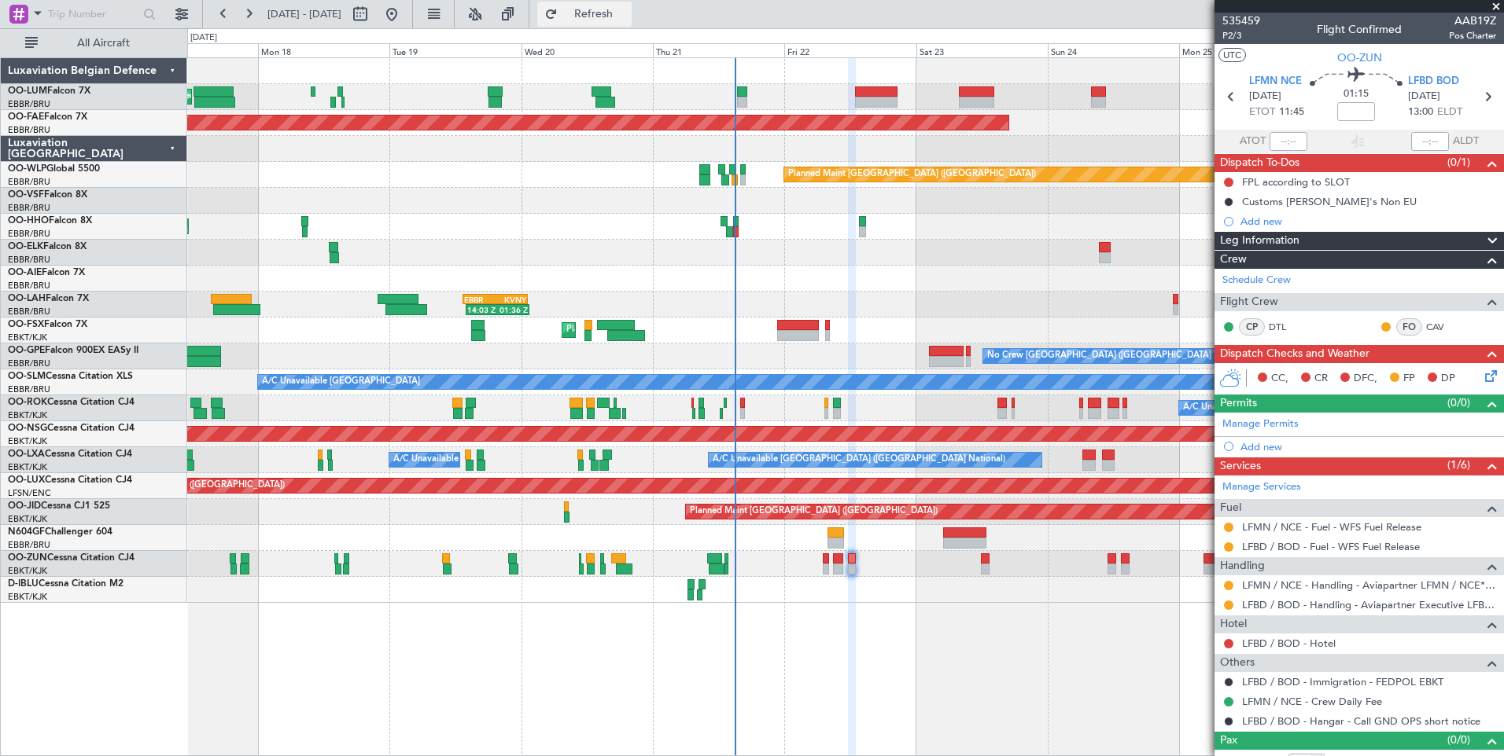
click at [615, 11] on span "Refresh" at bounding box center [594, 14] width 66 height 11
click at [1268, 639] on link "LFBD / BOD - Hotel" at bounding box center [1289, 643] width 94 height 13
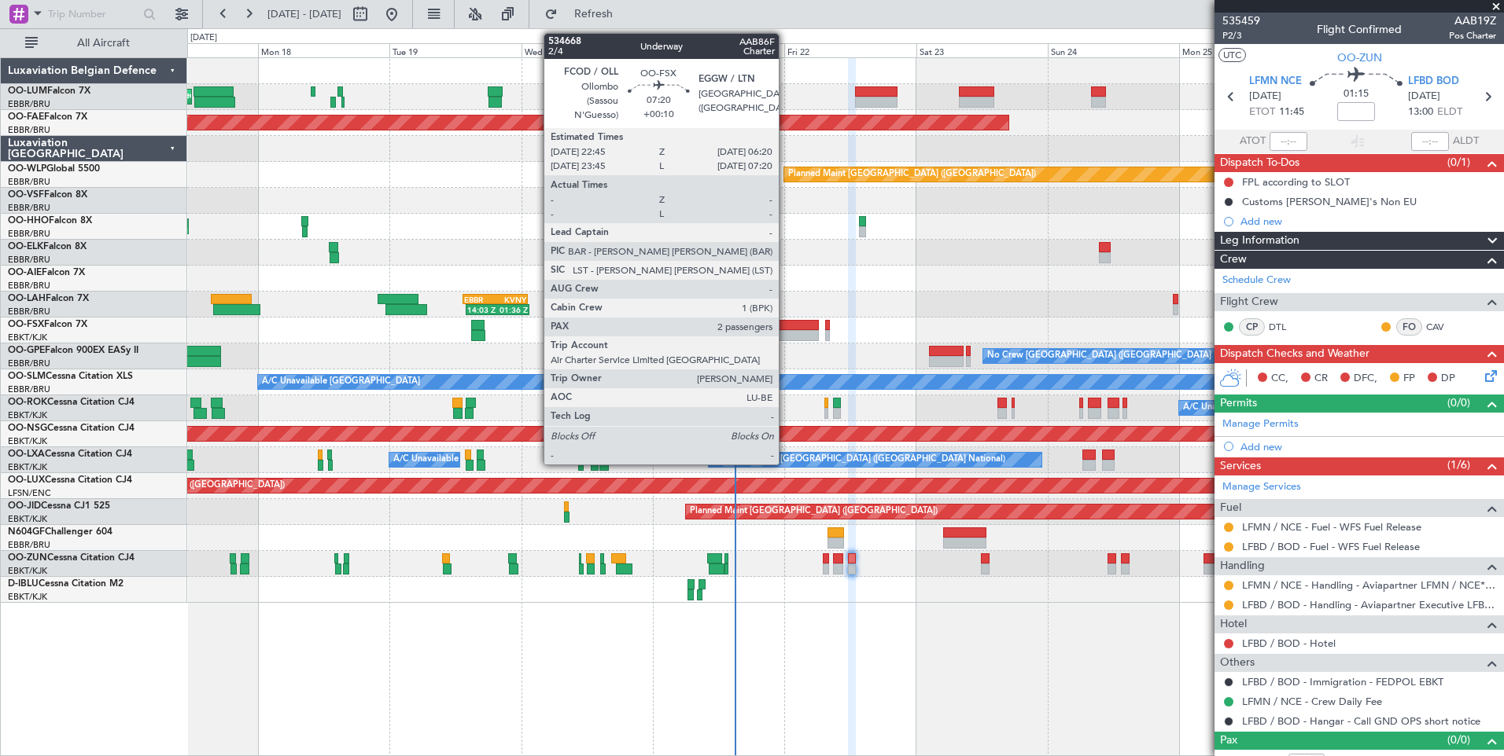
click at [796, 327] on div at bounding box center [798, 325] width 42 height 11
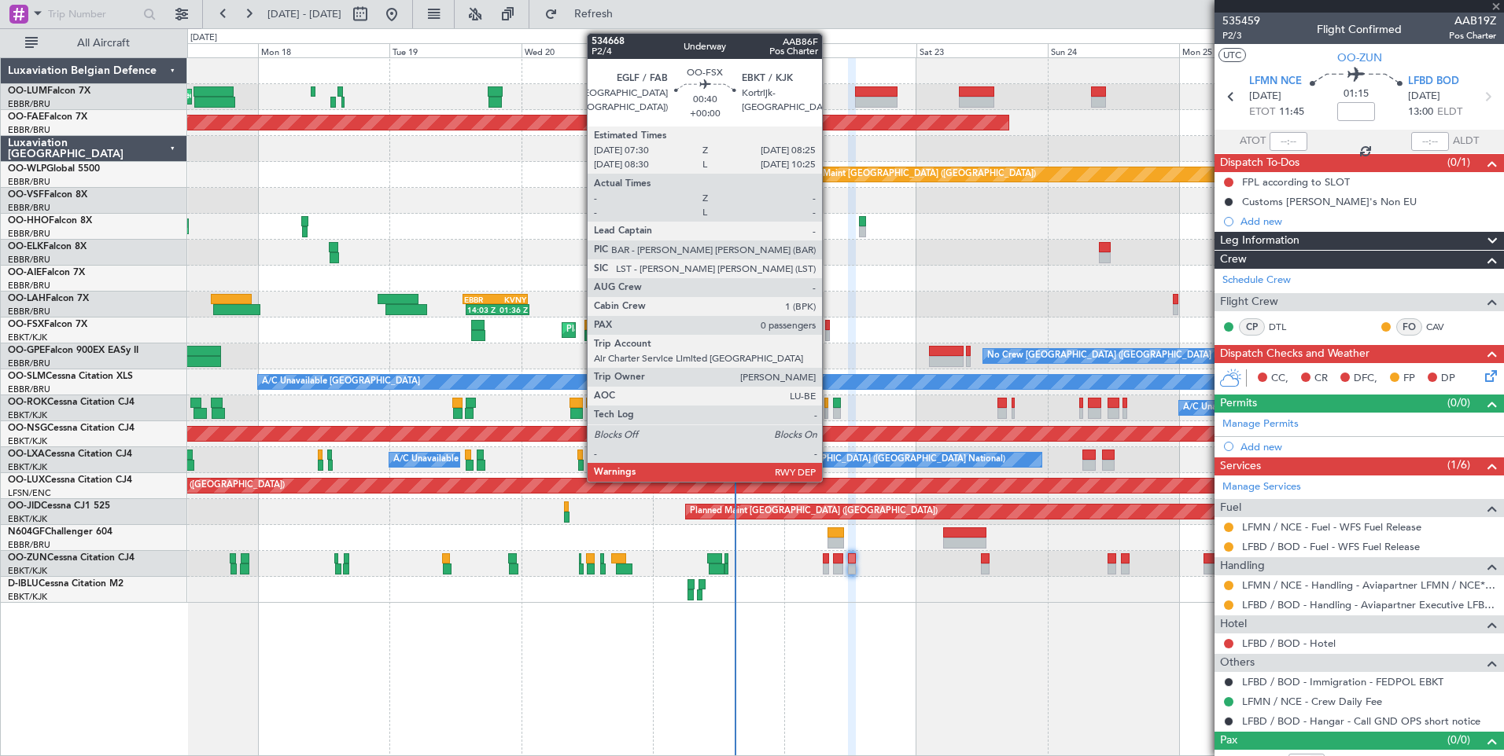
type input "+00:10"
type input "2"
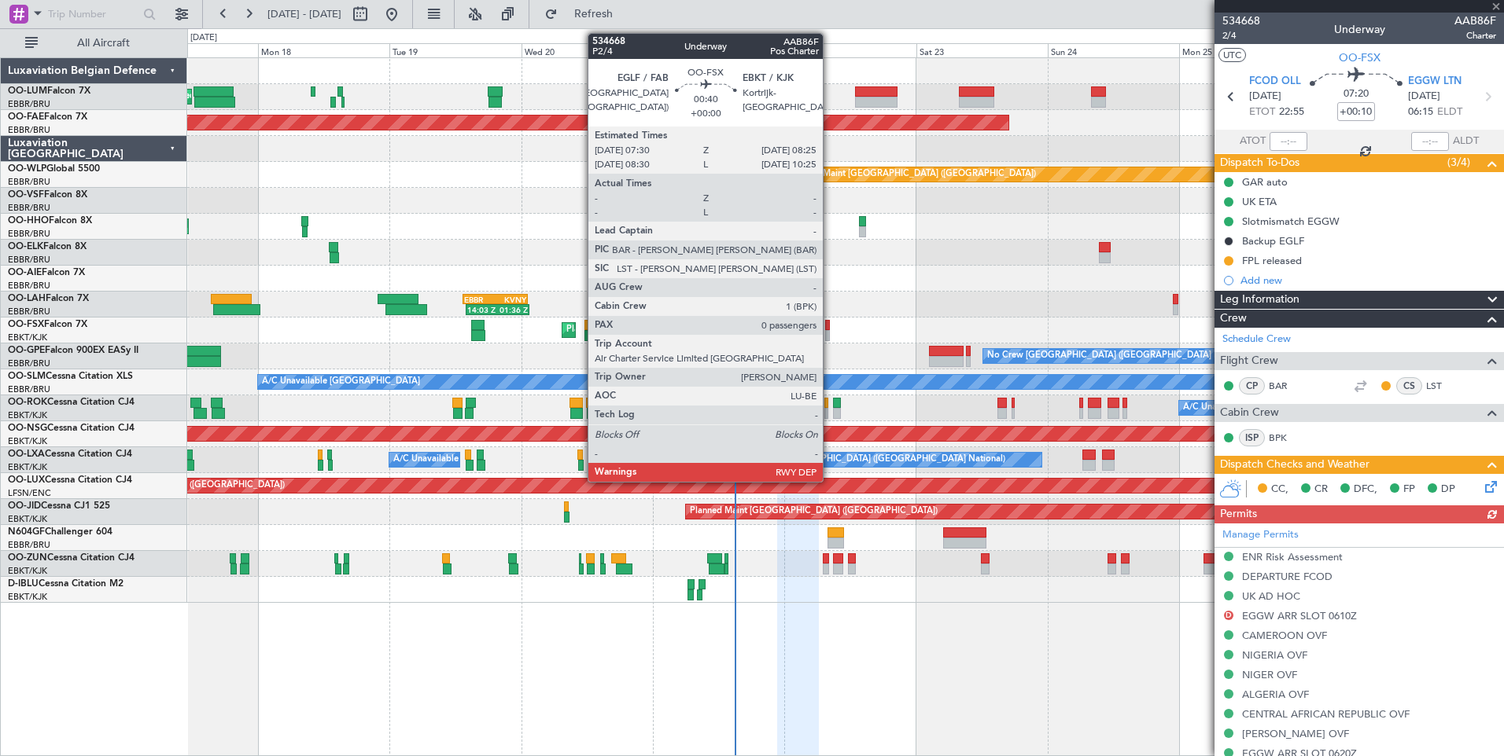
click at [830, 327] on div at bounding box center [828, 325] width 6 height 11
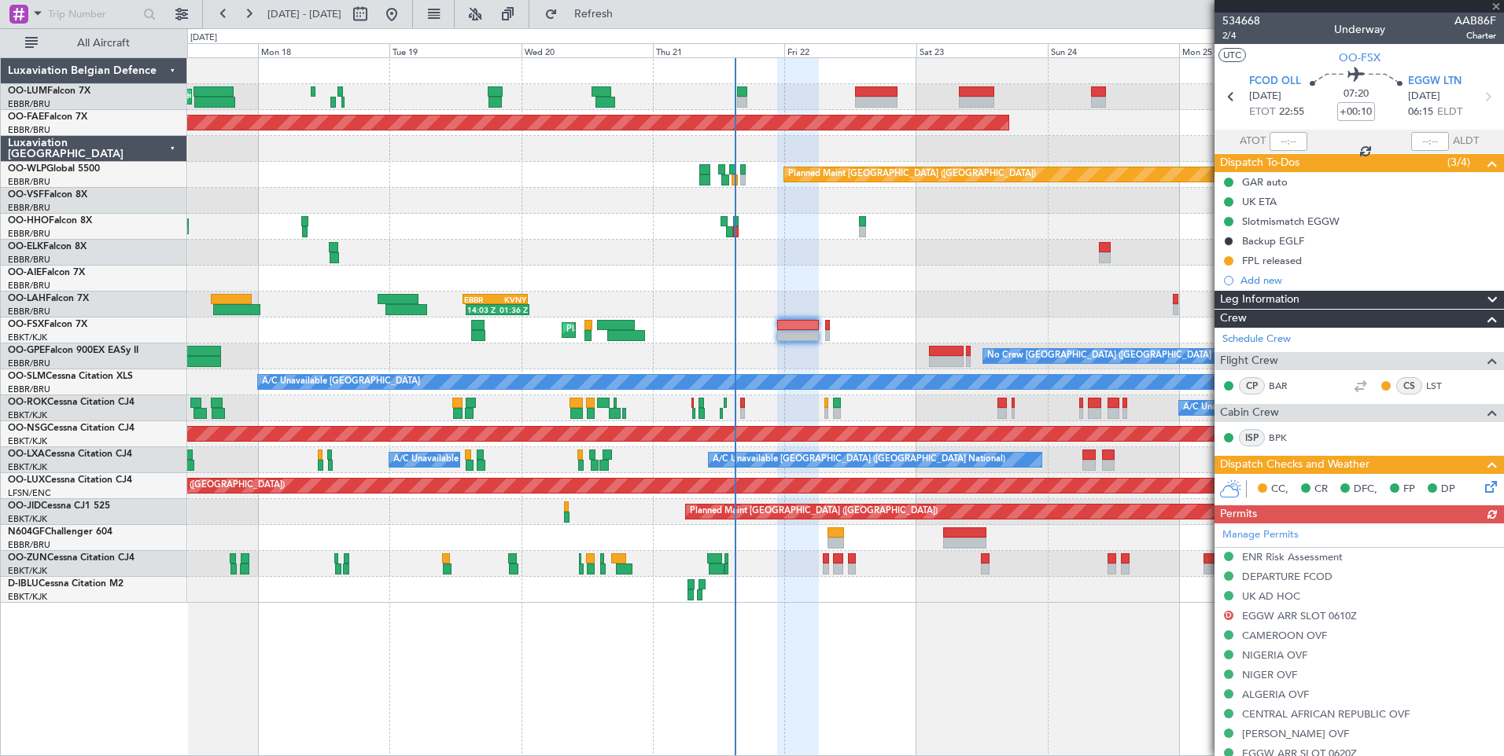
type input "0"
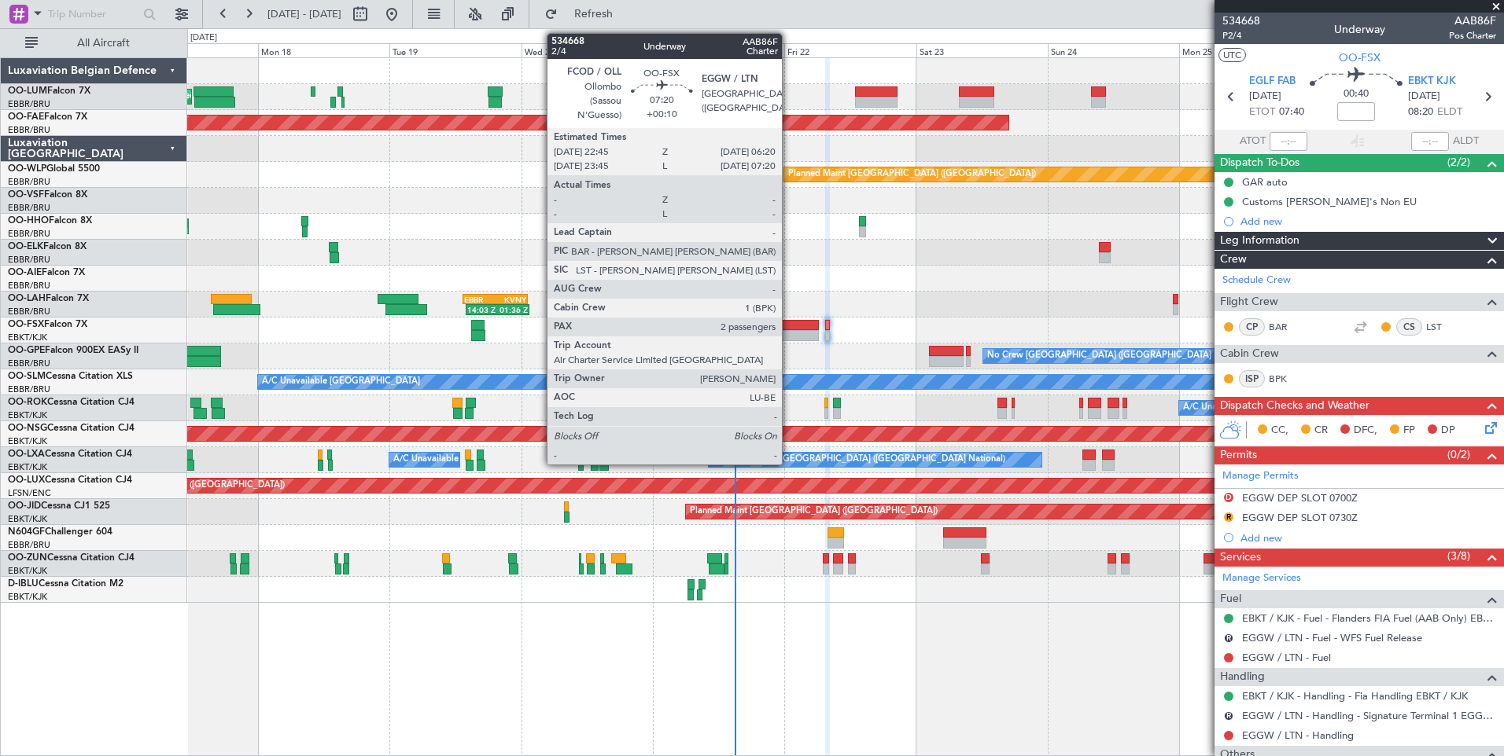
click at [789, 322] on div at bounding box center [798, 325] width 42 height 11
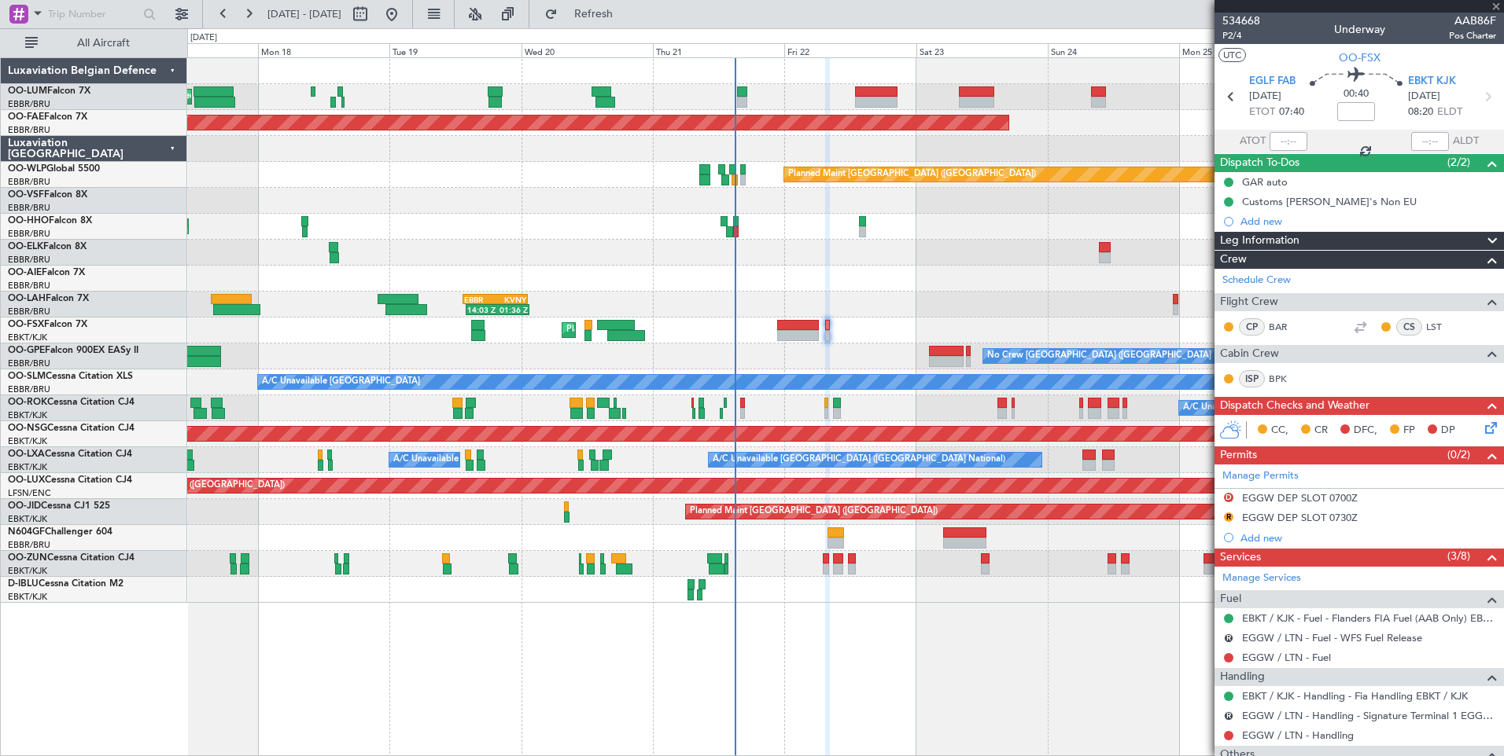
type input "+00:10"
type input "2"
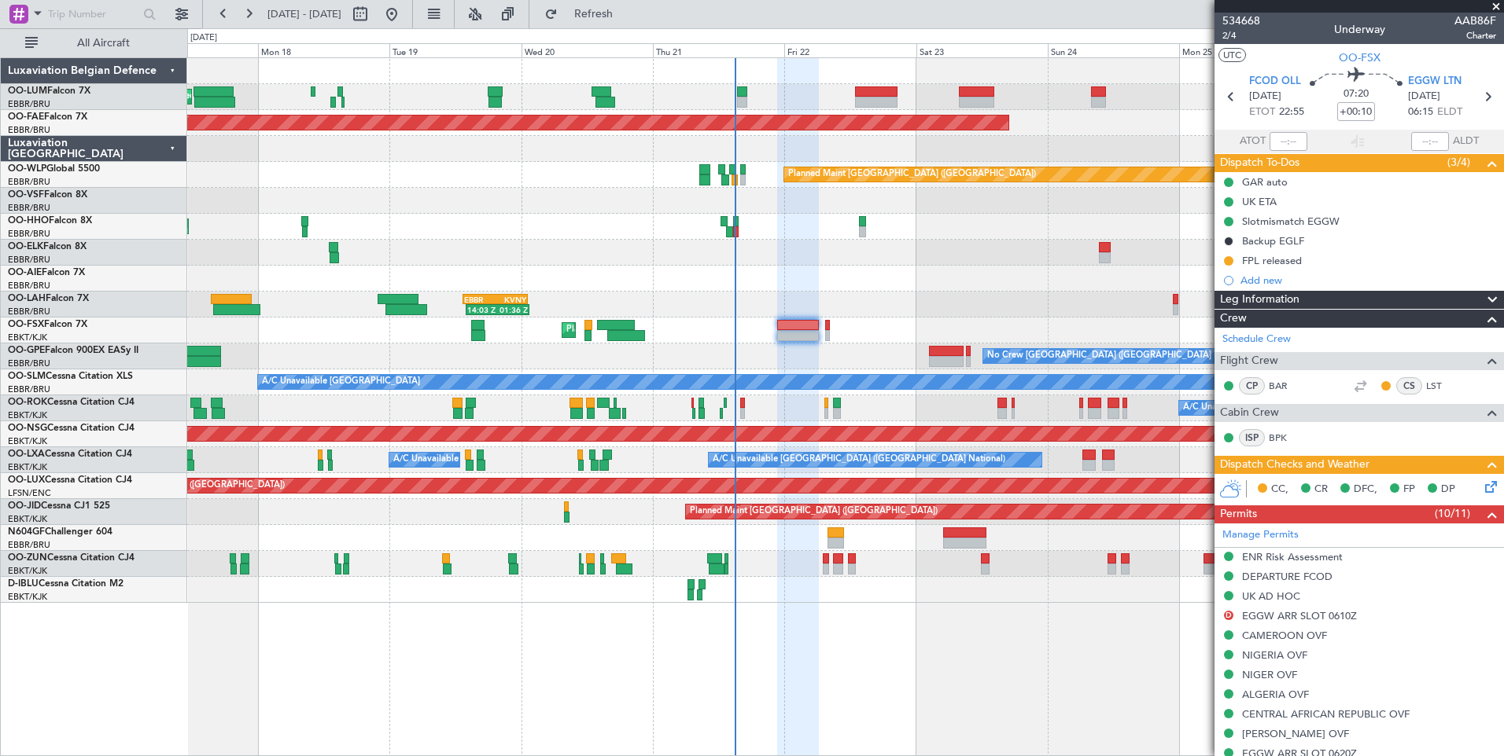
click at [639, 28] on fb-refresh-button "Refresh" at bounding box center [584, 14] width 110 height 28
click at [627, 20] on span "Refresh" at bounding box center [594, 14] width 66 height 11
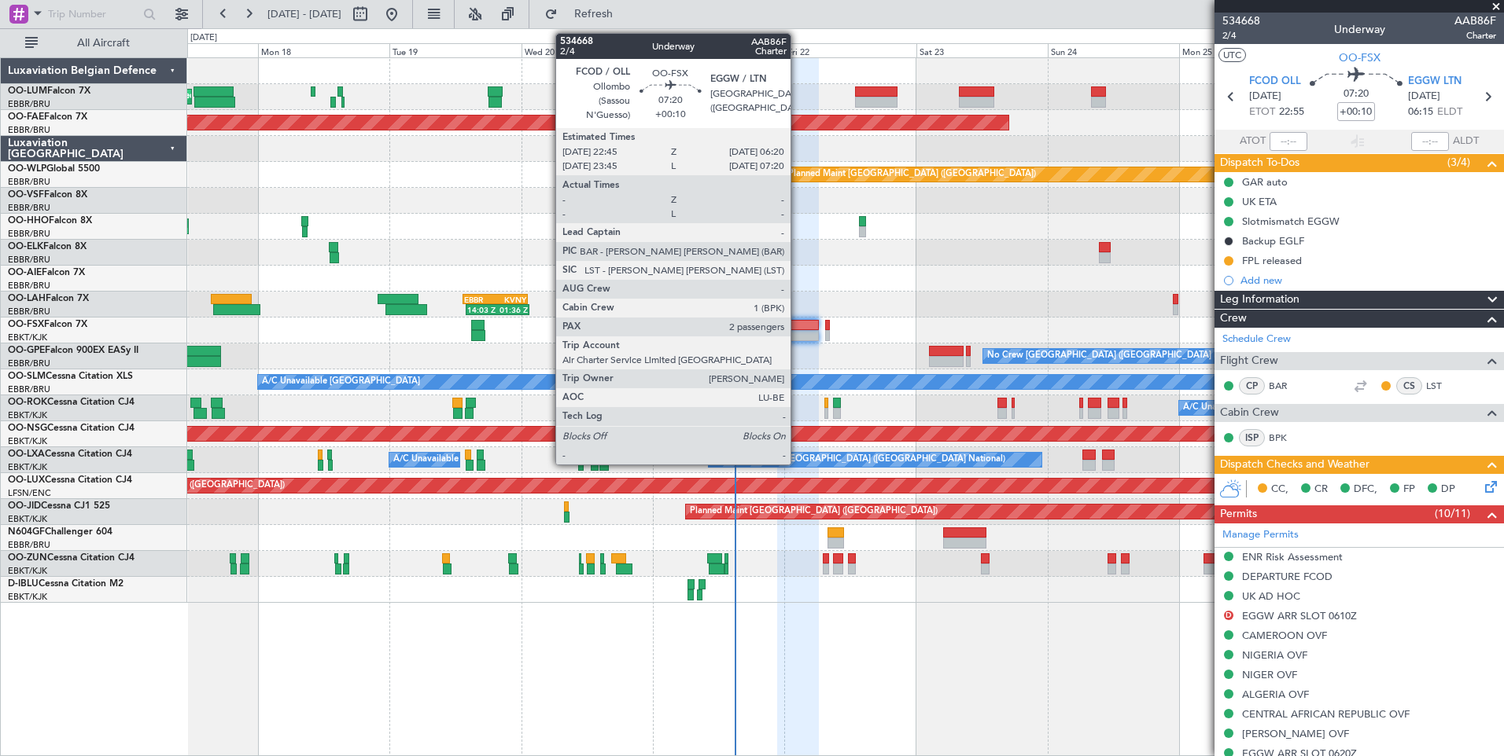
click at [797, 329] on div at bounding box center [798, 325] width 42 height 11
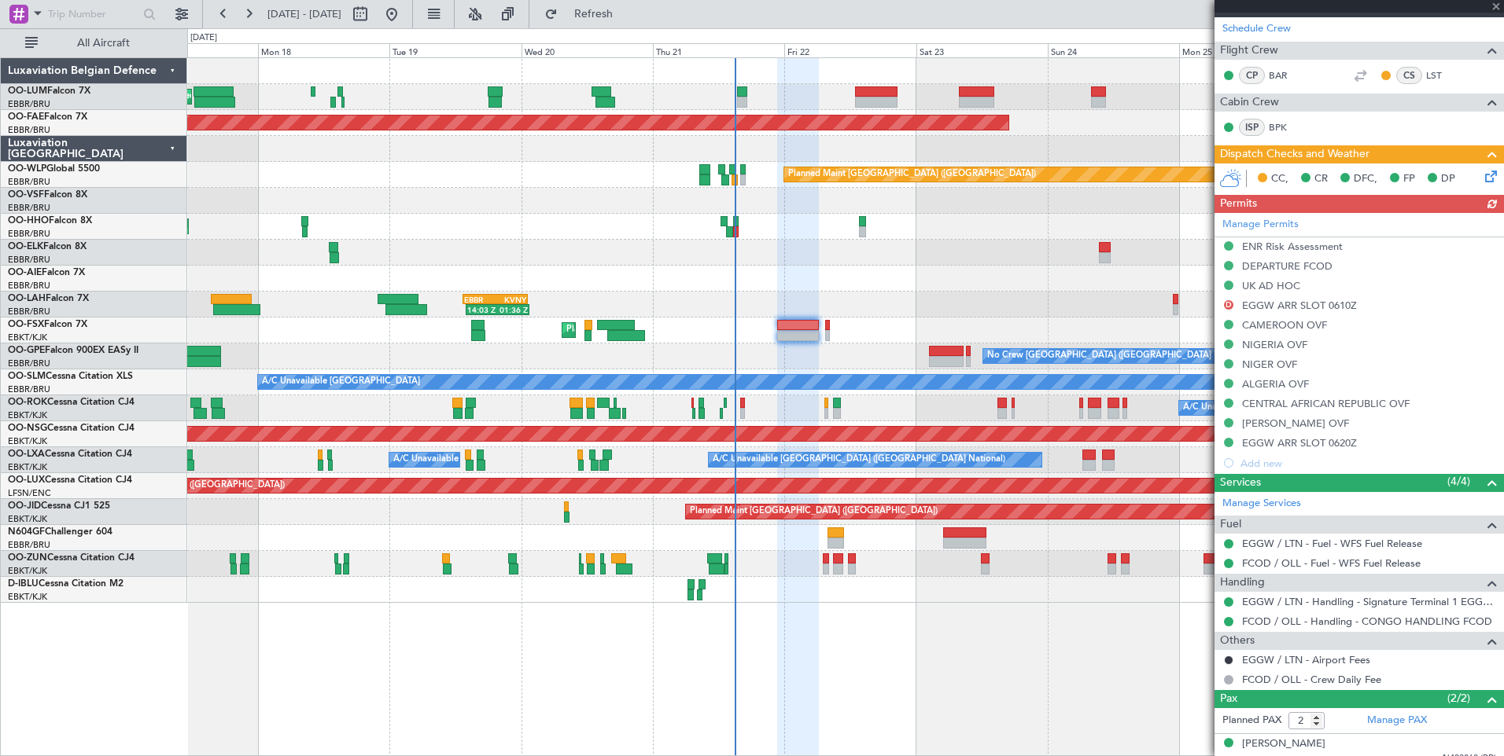
scroll to position [315, 0]
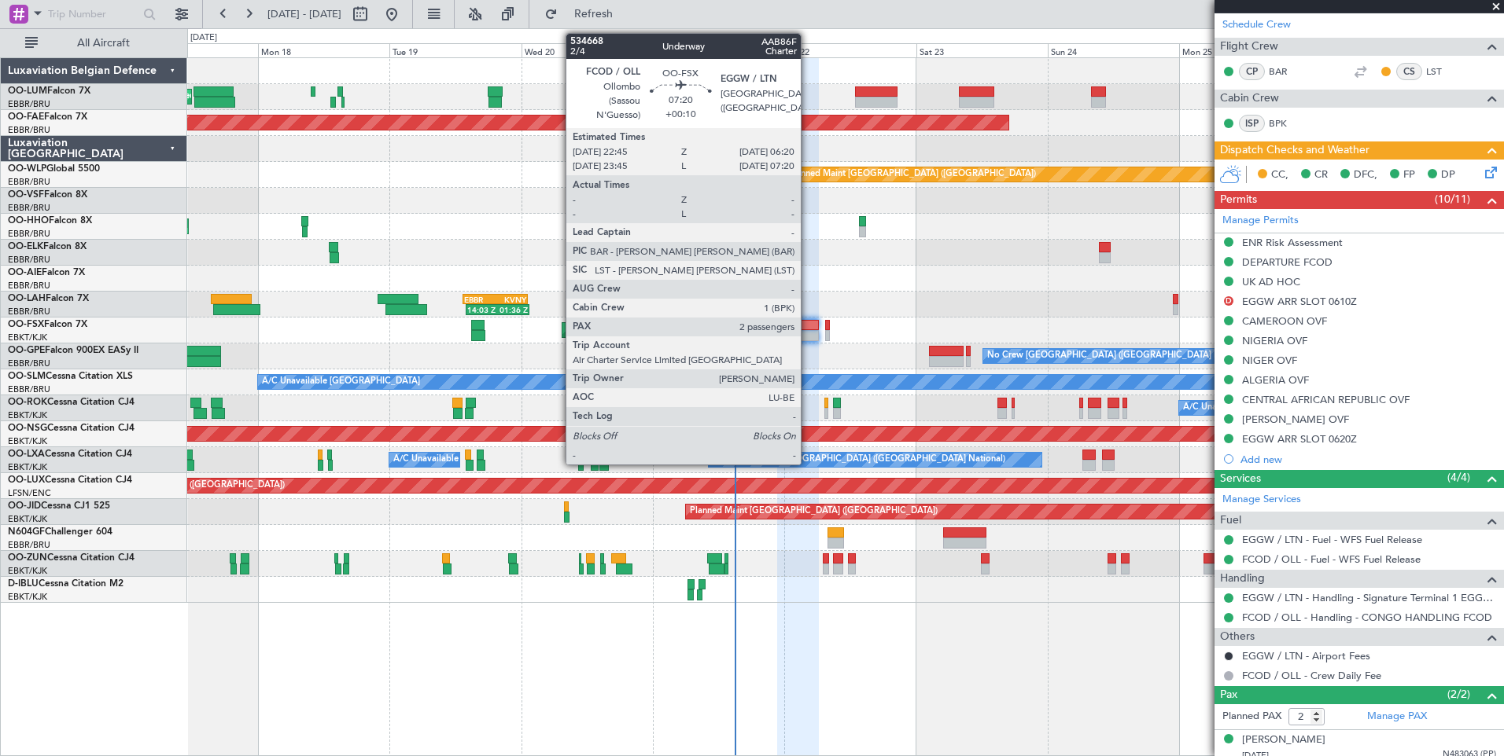
click at [808, 330] on div at bounding box center [798, 335] width 42 height 11
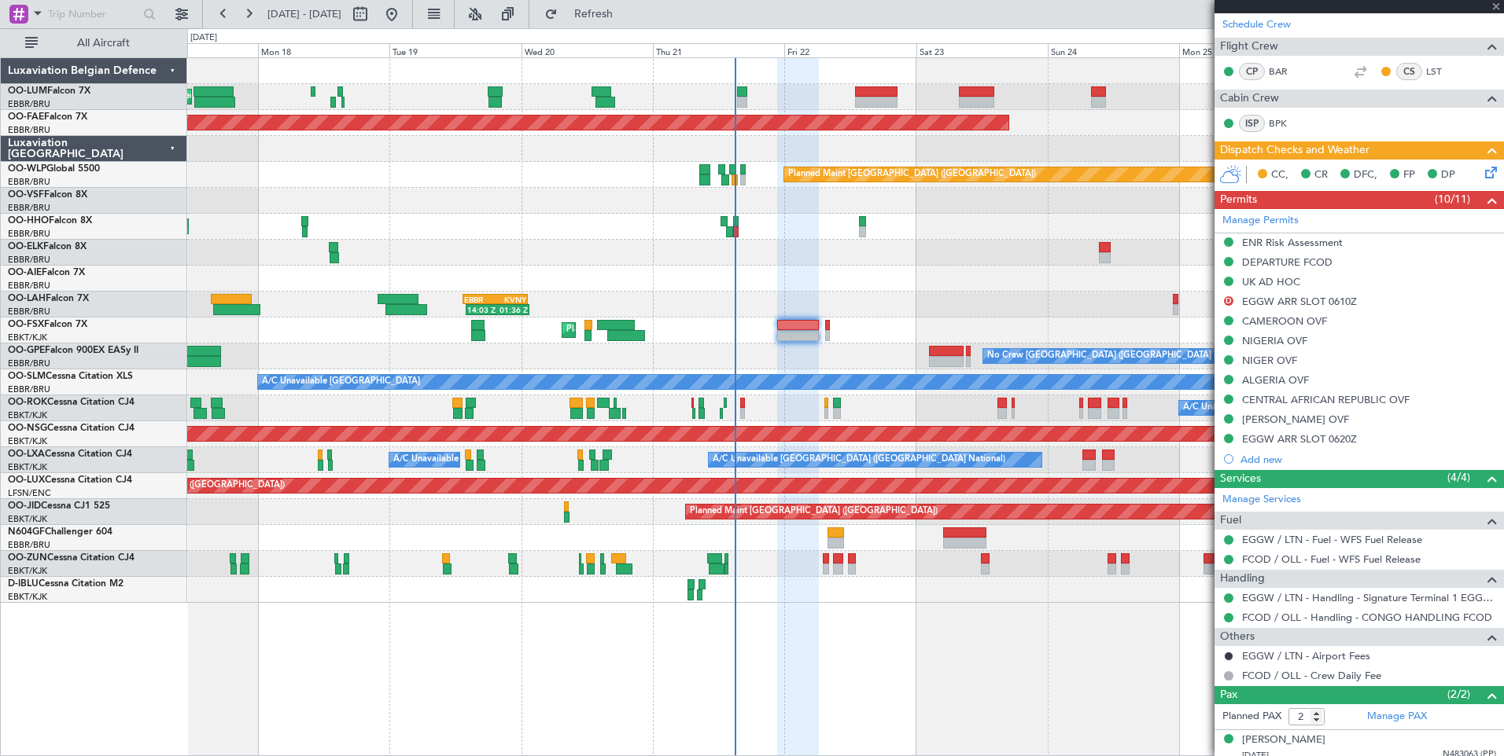
click at [823, 323] on div "Planned Maint Kortrijk-[GEOGRAPHIC_DATA]" at bounding box center [845, 331] width 1316 height 26
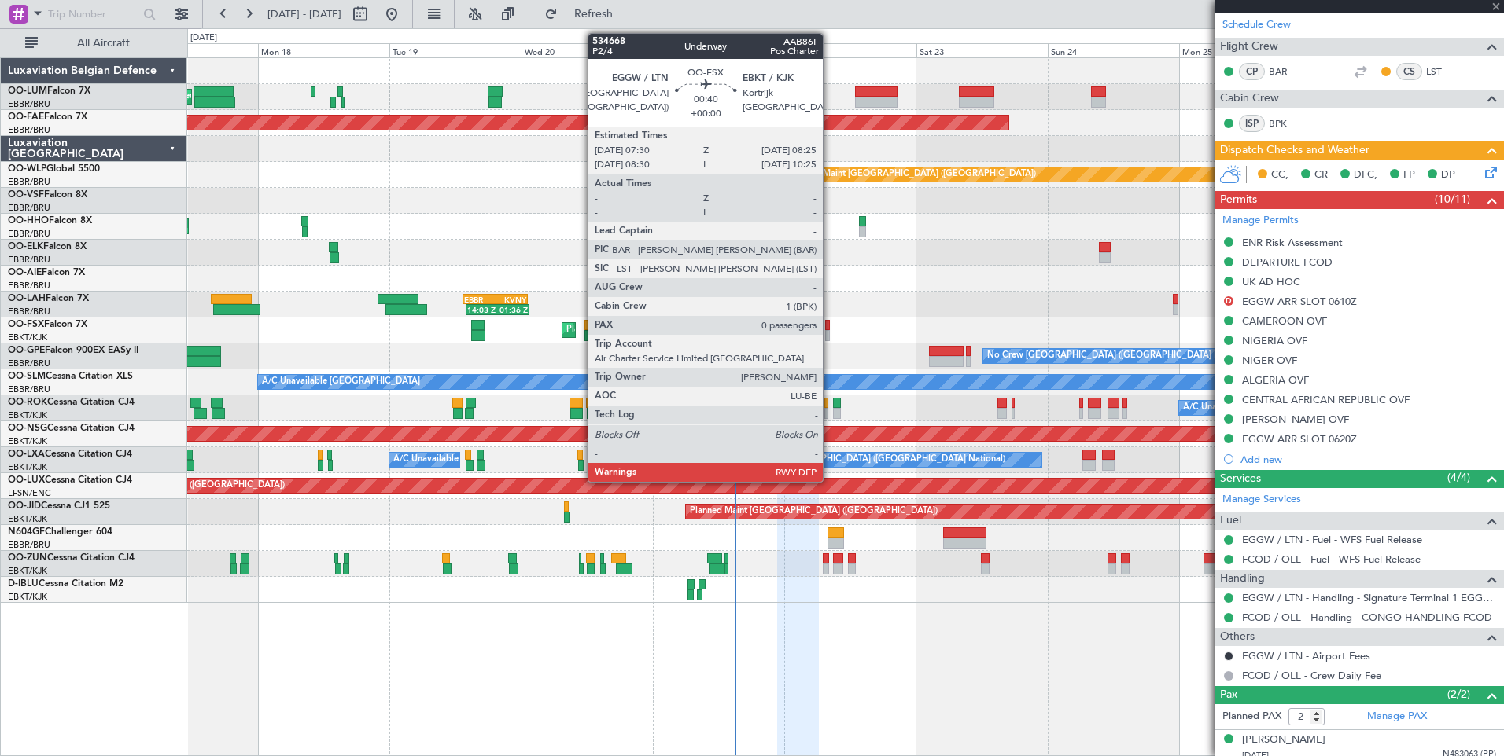
click at [830, 322] on div at bounding box center [828, 325] width 6 height 11
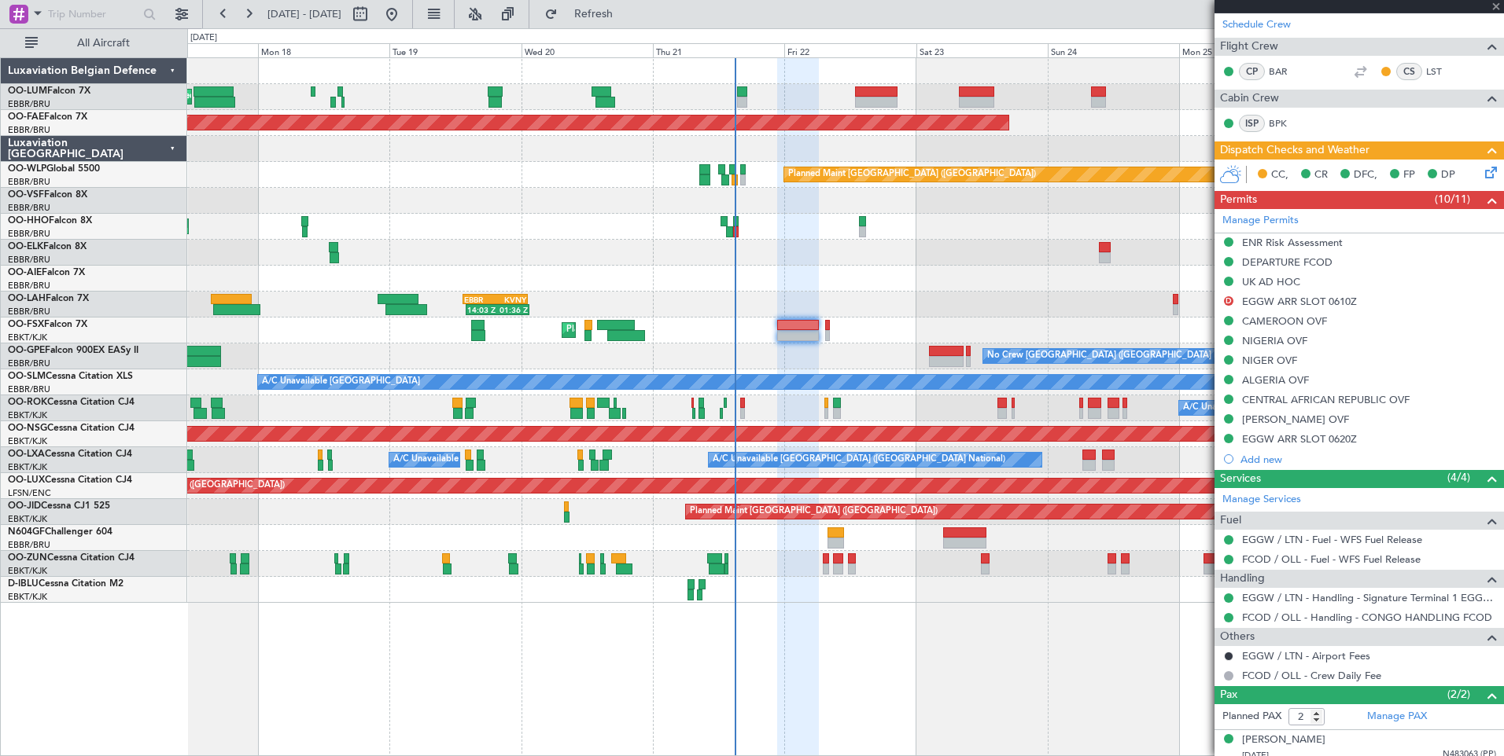
click at [826, 324] on div at bounding box center [828, 325] width 6 height 11
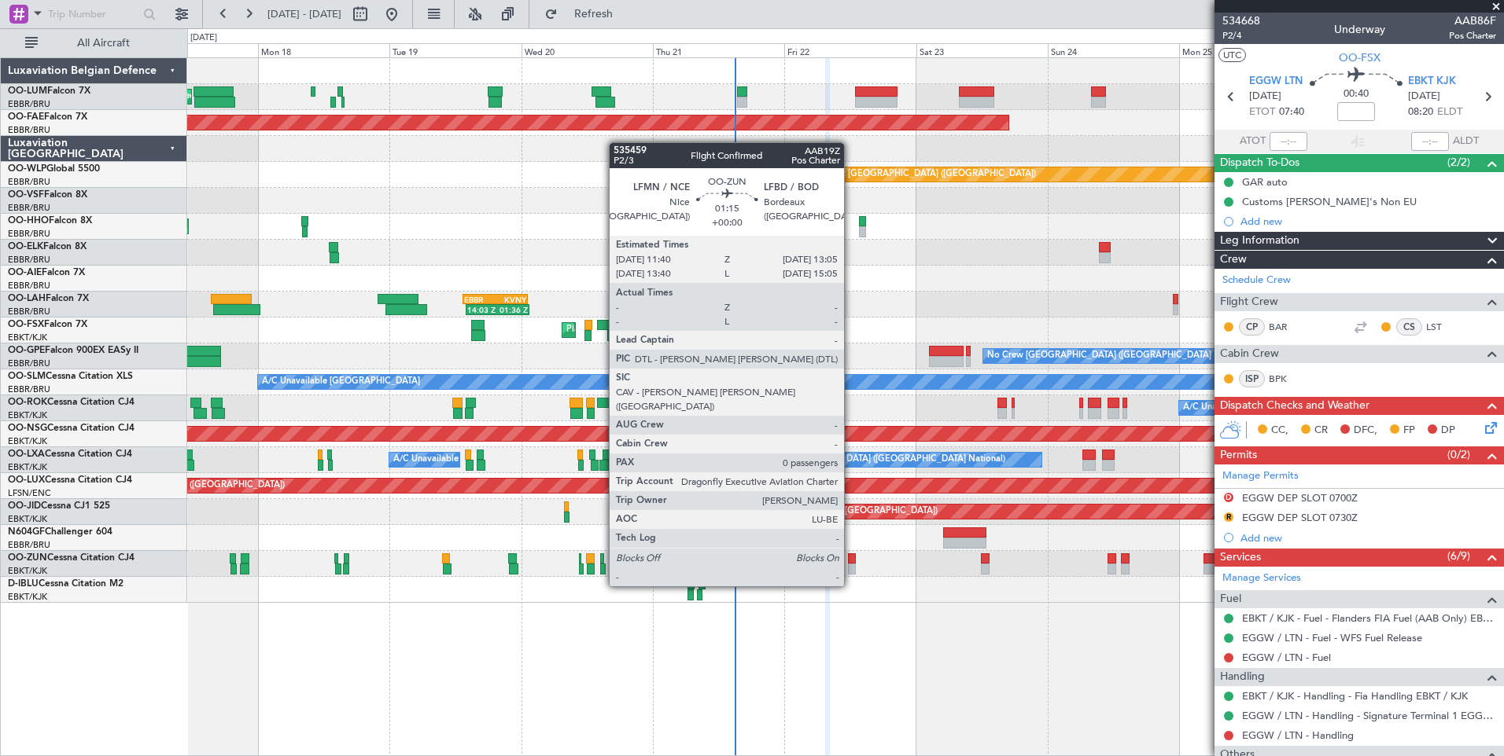
click at [851, 557] on div at bounding box center [852, 559] width 8 height 11
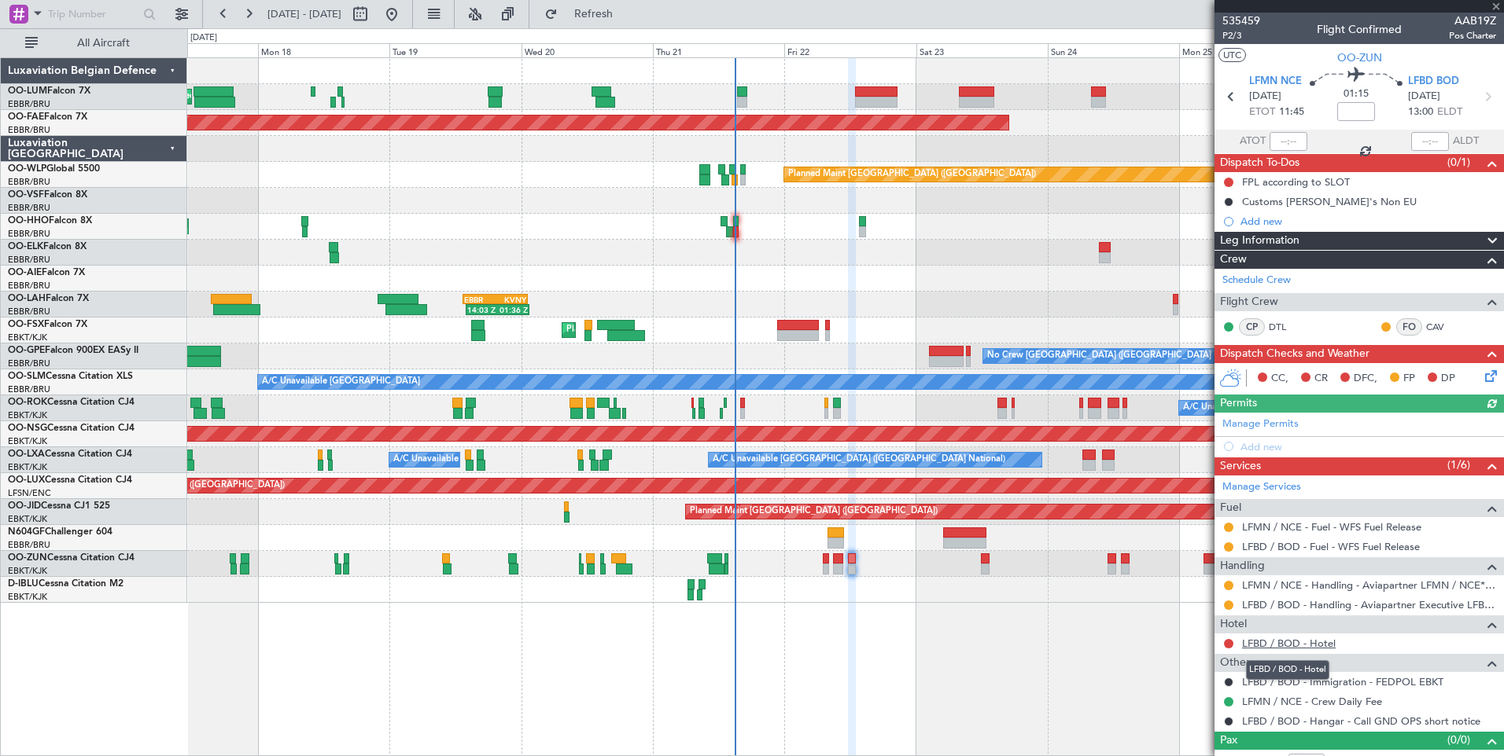
click at [1286, 641] on link "LFBD / BOD - Hotel" at bounding box center [1289, 643] width 94 height 13
click at [627, 18] on span "Refresh" at bounding box center [594, 14] width 66 height 11
click at [1276, 650] on div "LFBD / BOD - Hotel" at bounding box center [1358, 644] width 289 height 20
click at [1277, 640] on link "LFBD / BOD - Hotel" at bounding box center [1289, 643] width 94 height 13
drag, startPoint x: 672, startPoint y: 20, endPoint x: 670, endPoint y: 28, distance: 8.0
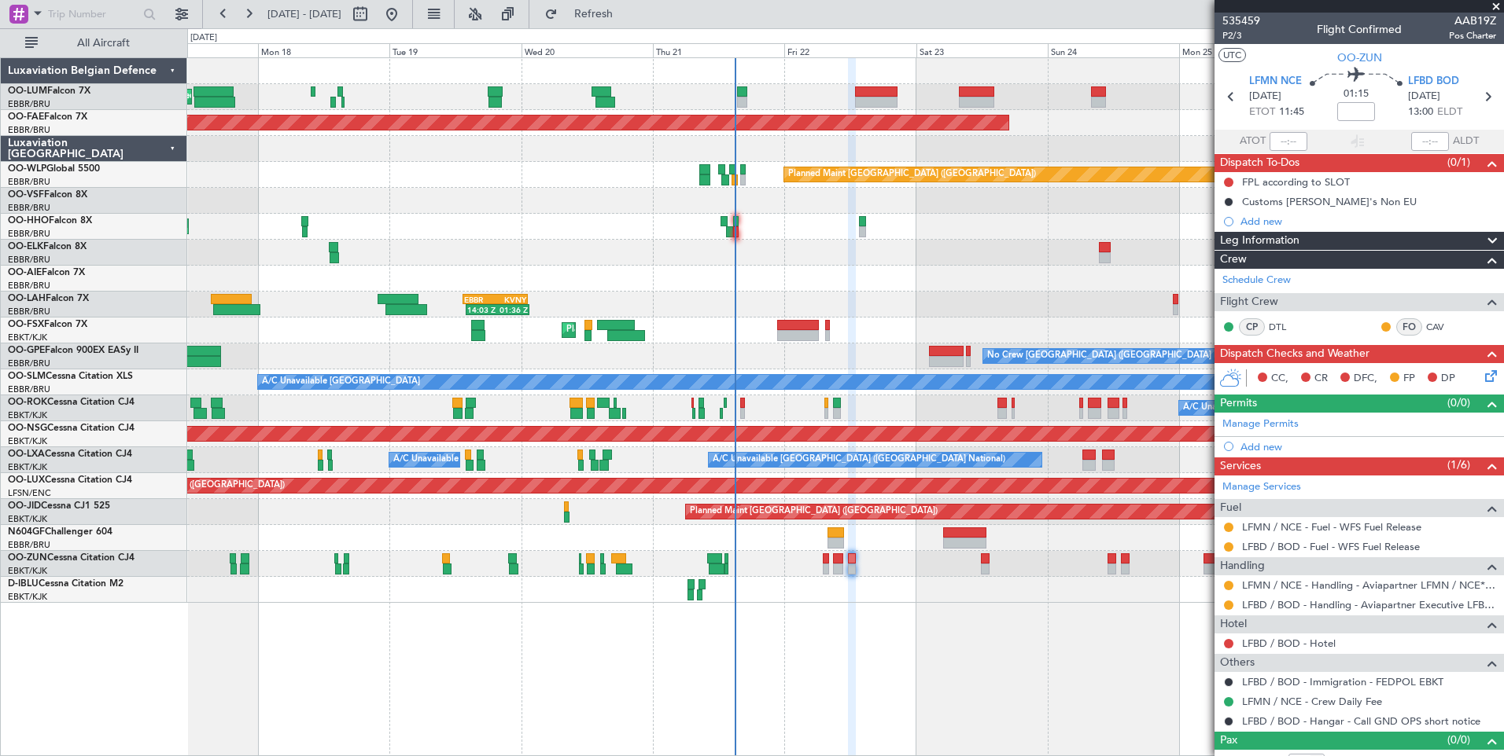
click at [631, 20] on button "Refresh" at bounding box center [584, 14] width 94 height 25
click at [981, 562] on div at bounding box center [985, 559] width 8 height 11
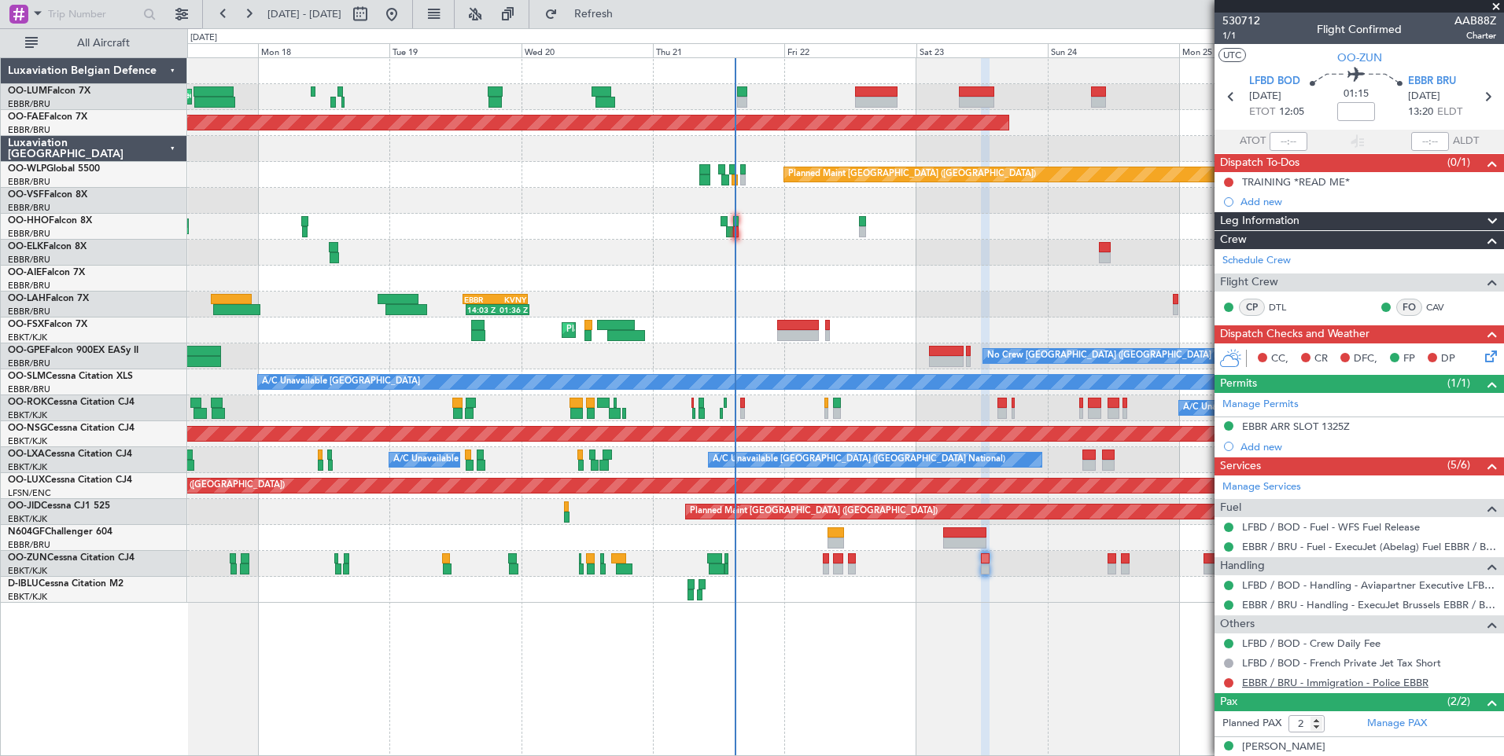
click at [1318, 686] on link "EBBR / BRU - Immigration - Police EBBR" at bounding box center [1335, 682] width 186 height 13
click at [620, 24] on button "Refresh" at bounding box center [584, 14] width 94 height 25
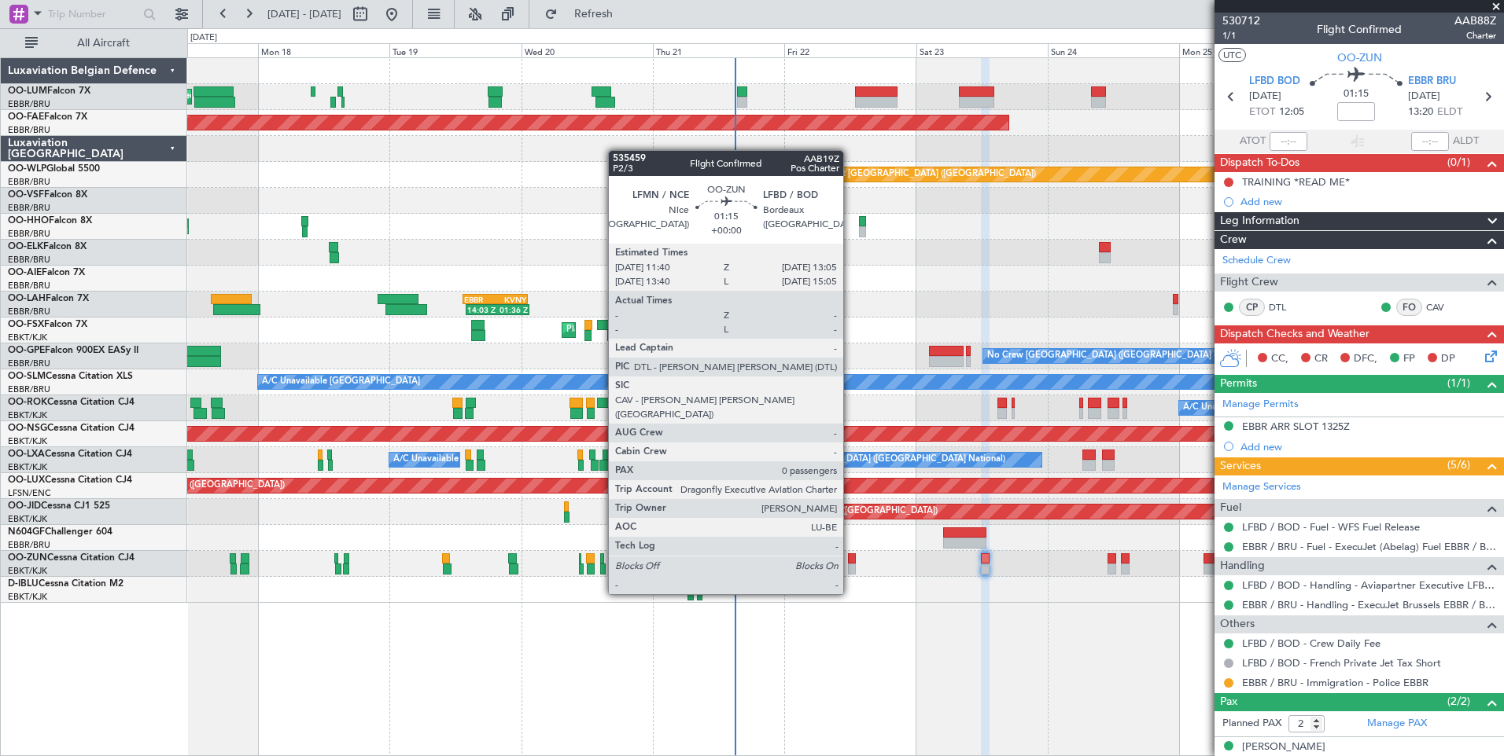
click at [850, 565] on div at bounding box center [852, 569] width 8 height 11
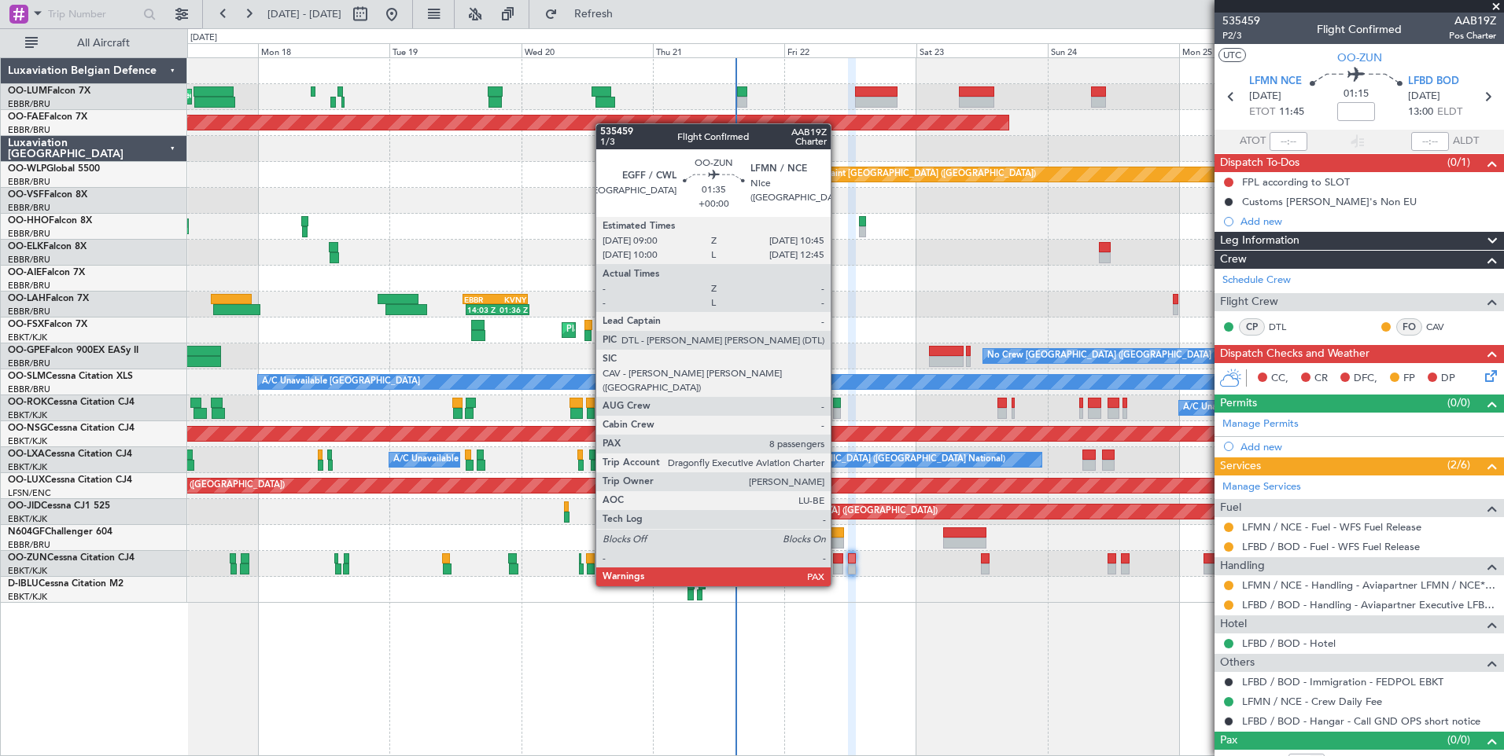
click at [837, 557] on div at bounding box center [838, 559] width 10 height 11
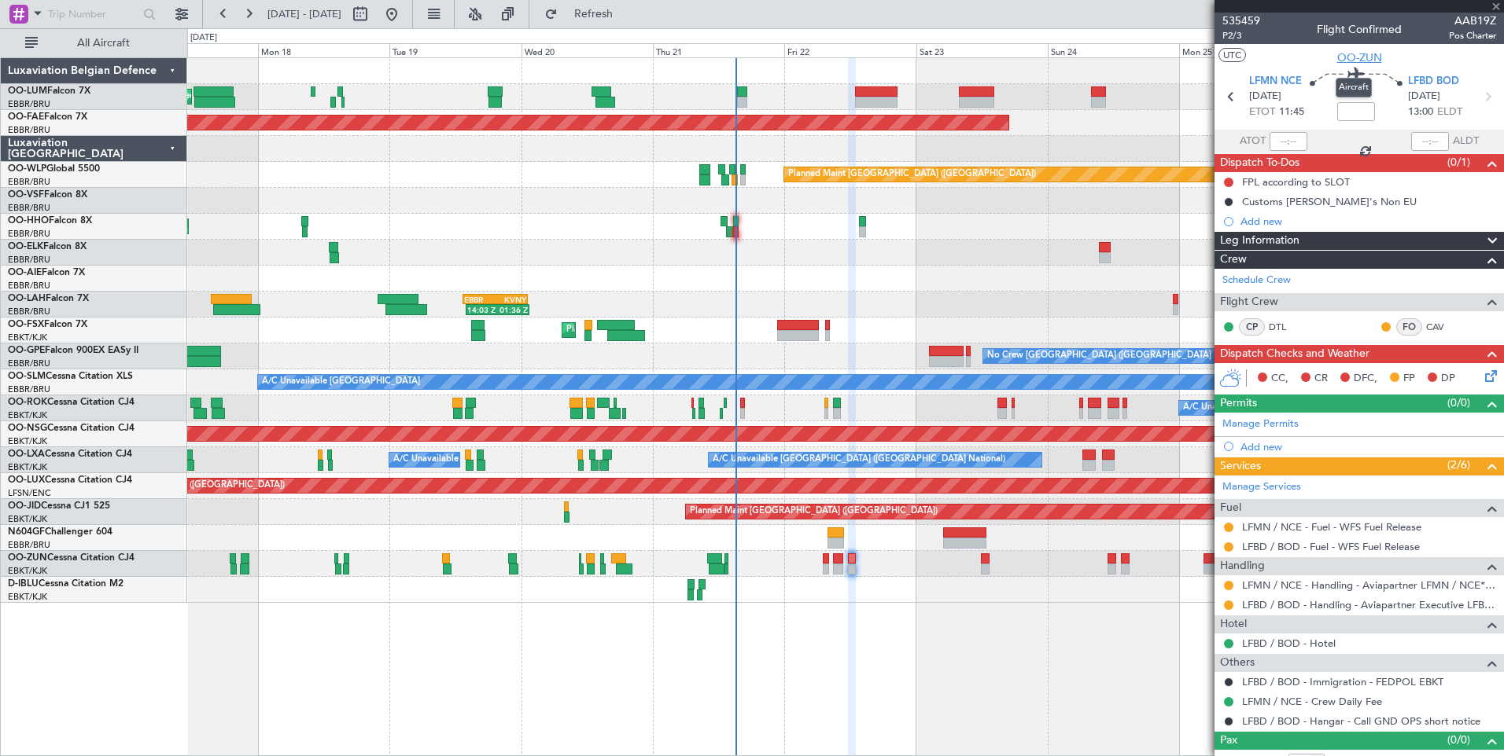
type input "8"
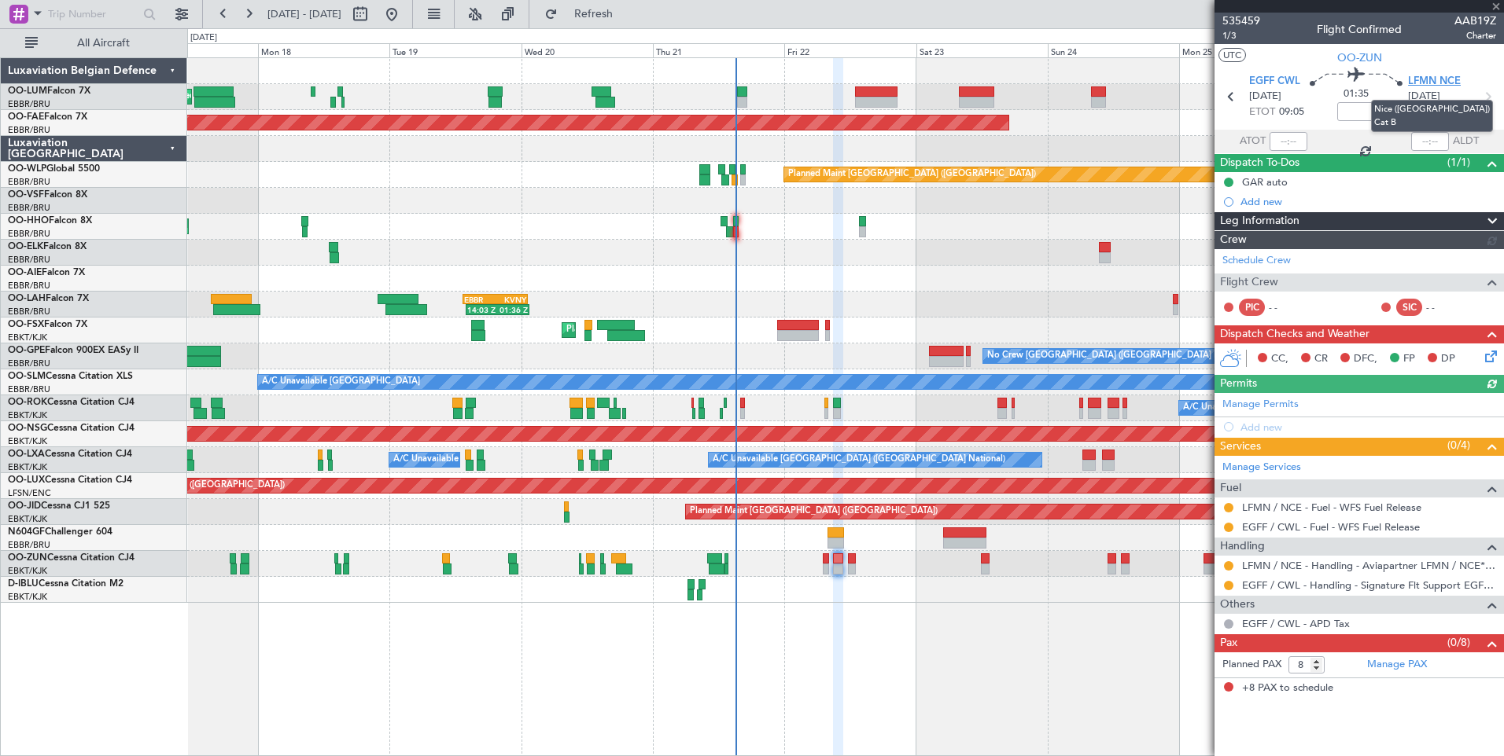
click at [1414, 81] on span "LFMN NCE" at bounding box center [1434, 82] width 53 height 16
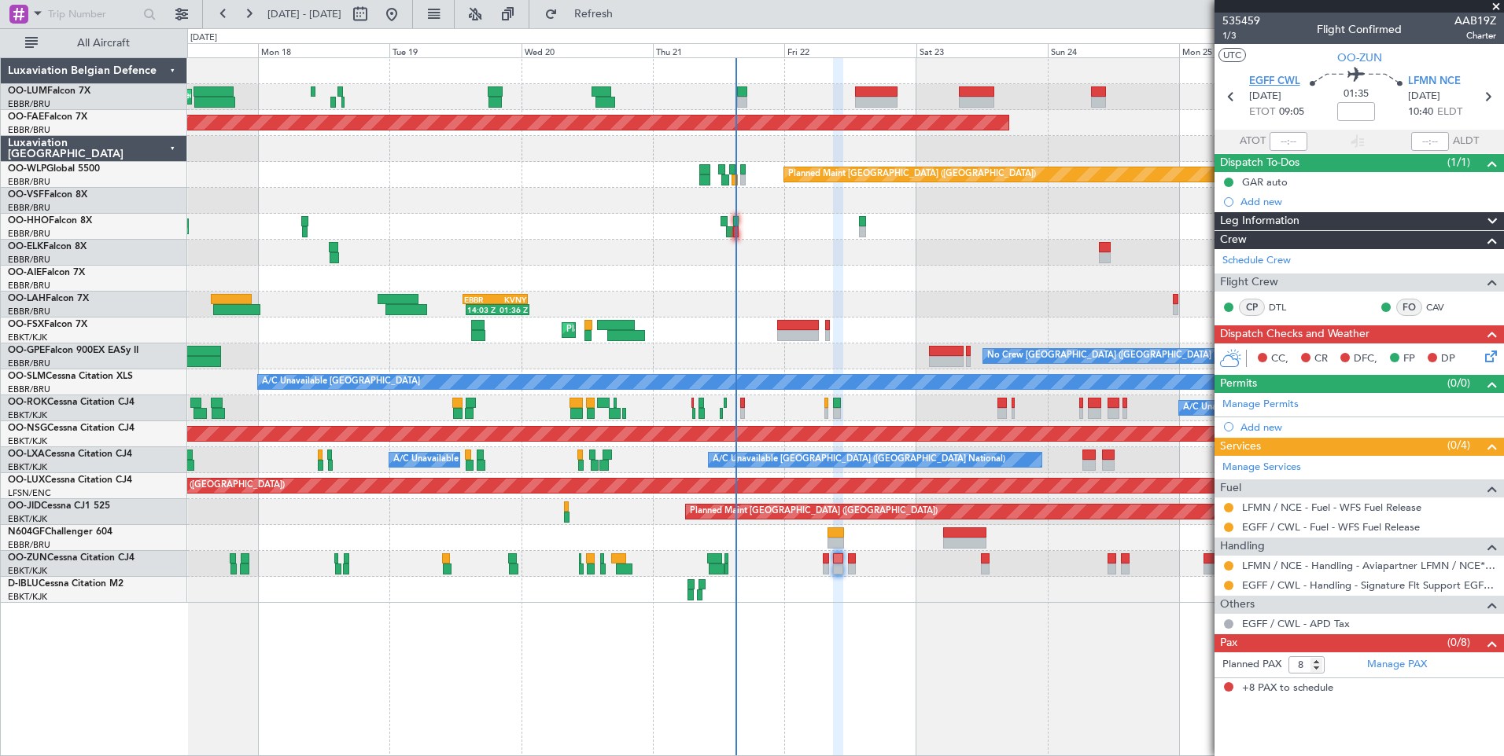
click at [1252, 79] on span "EGFF CWL" at bounding box center [1274, 82] width 51 height 16
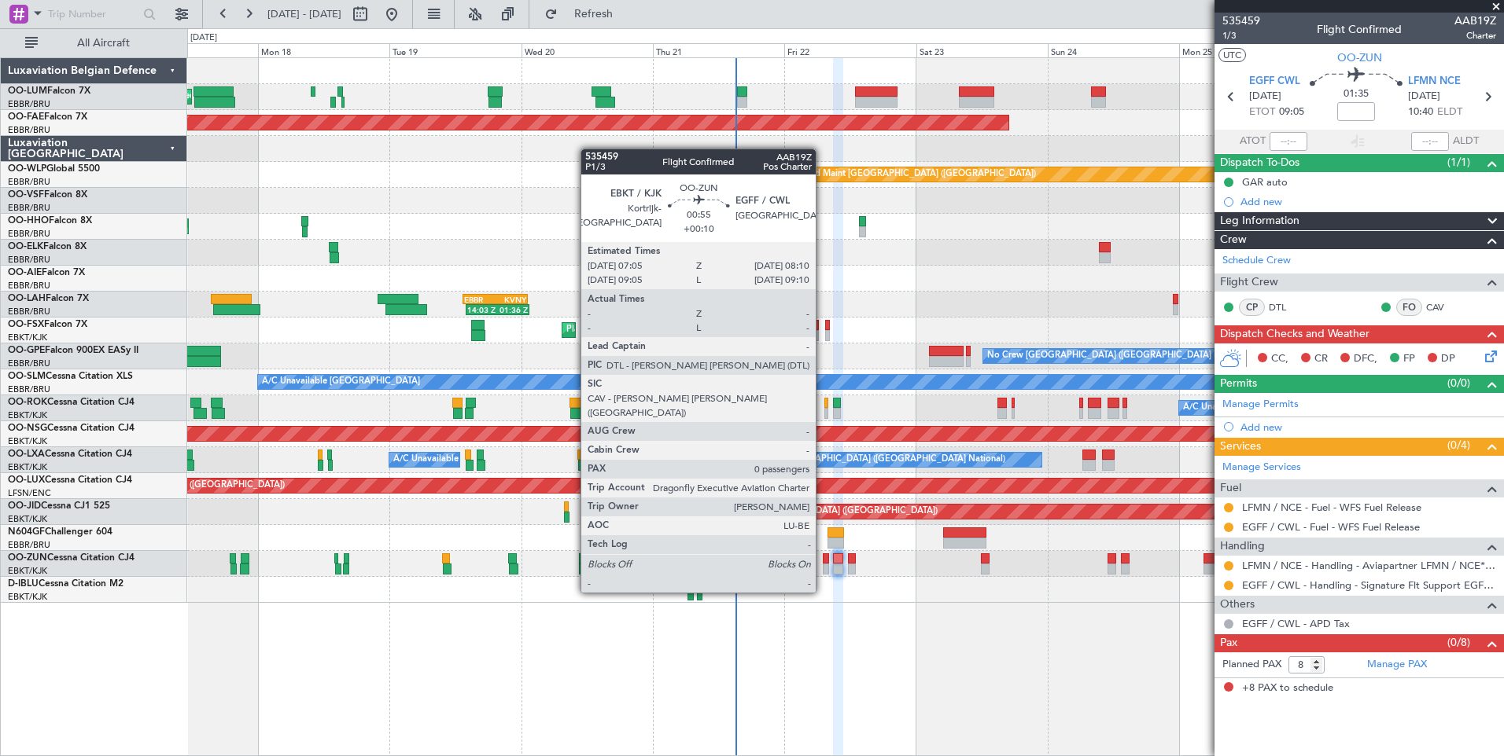
click at [823, 563] on div at bounding box center [826, 559] width 6 height 11
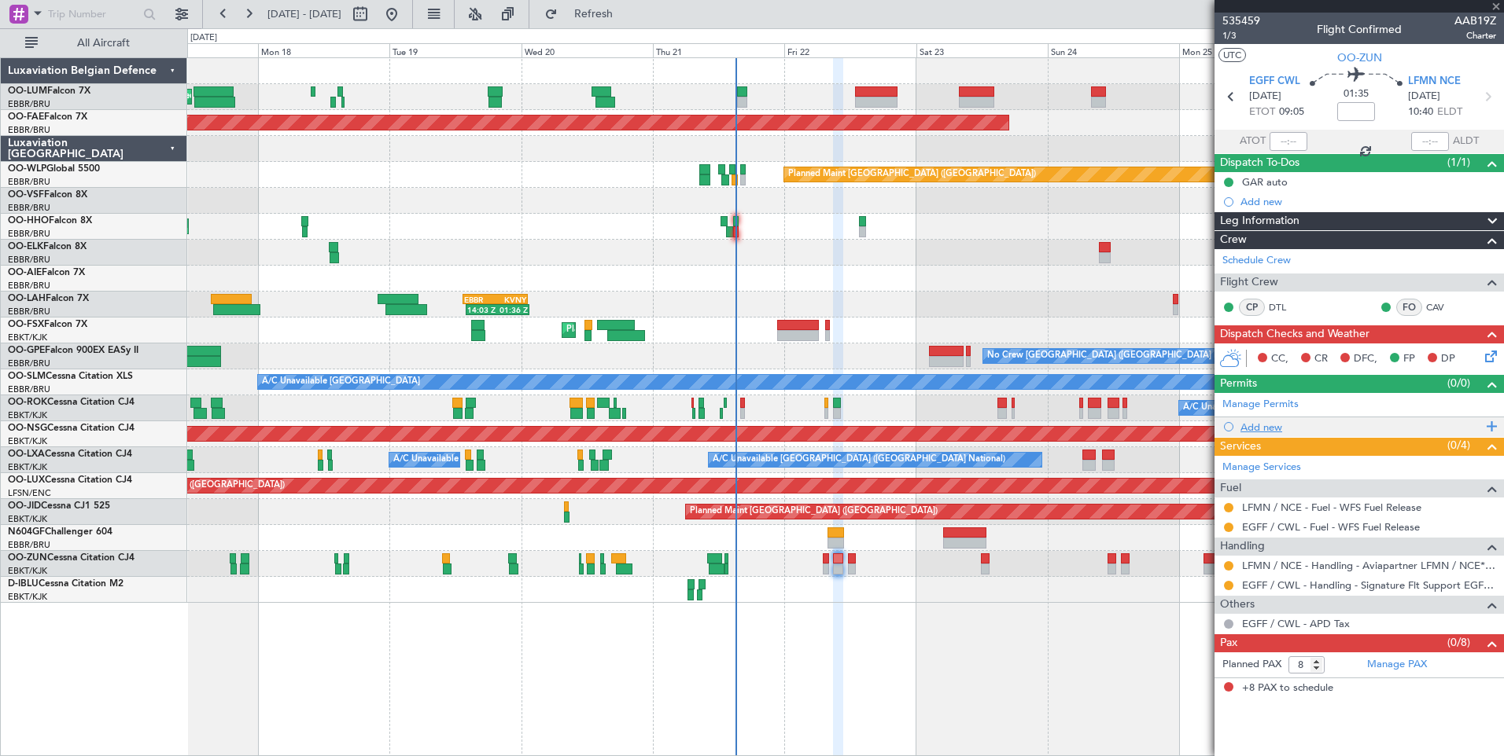
type input "+00:10"
type input "0"
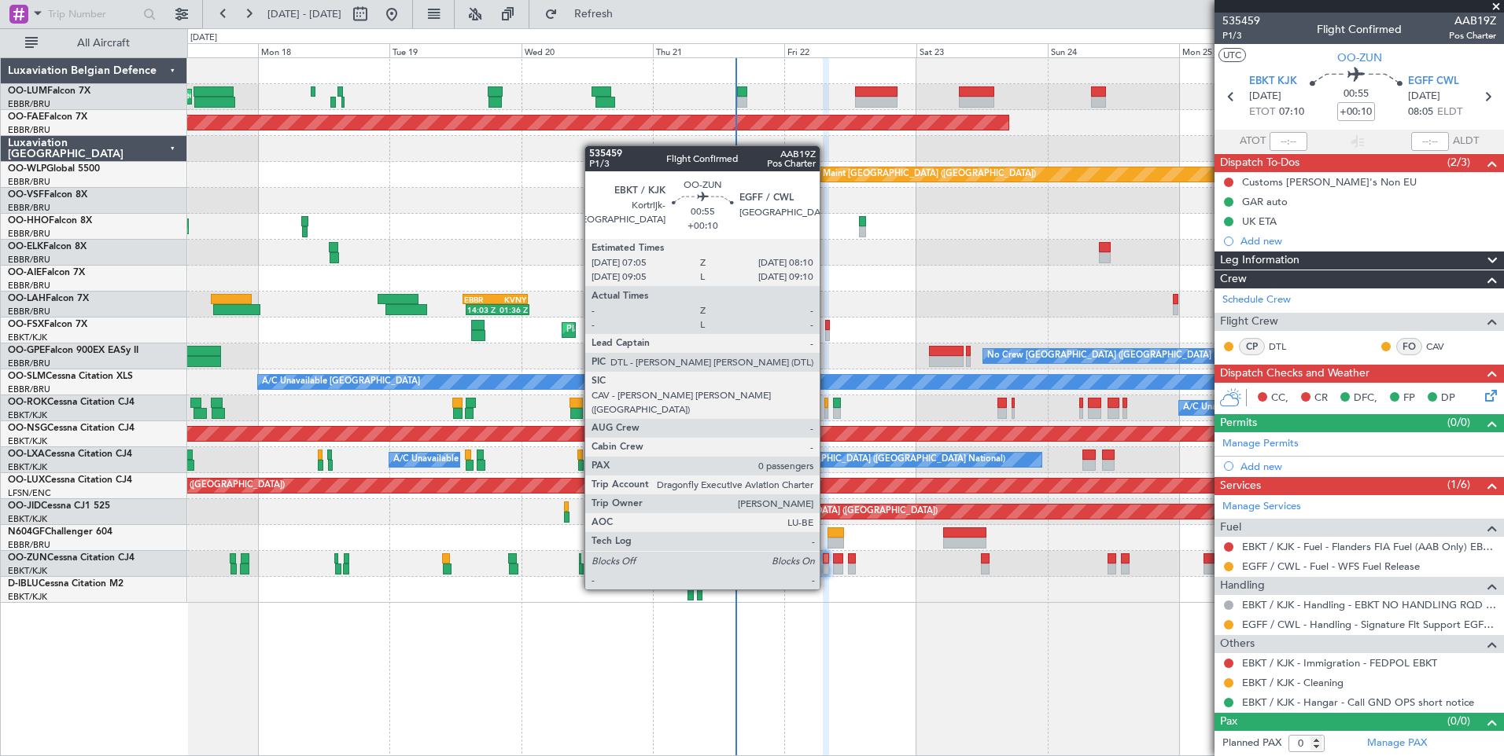
click at [826, 560] on div at bounding box center [826, 559] width 6 height 11
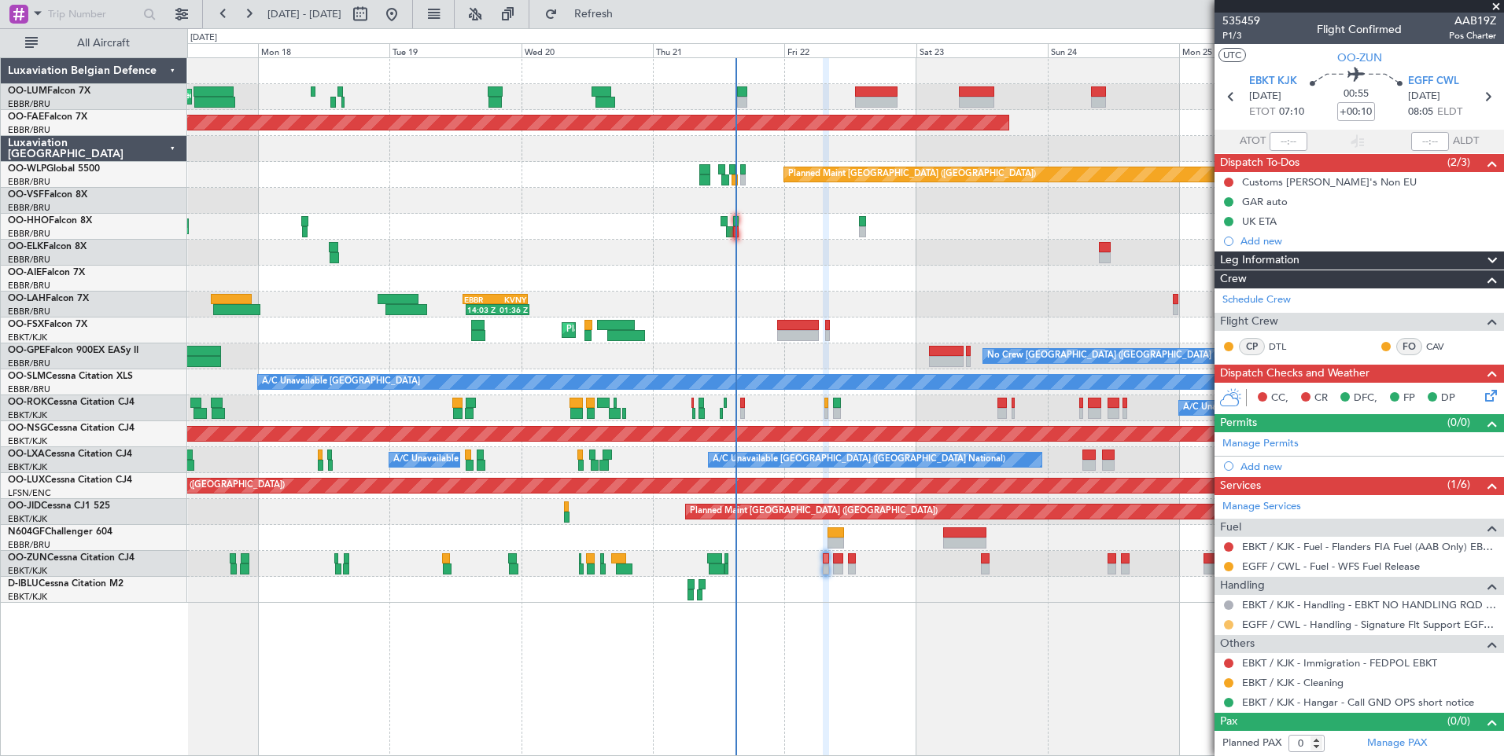
click at [1227, 624] on button at bounding box center [1228, 624] width 9 height 9
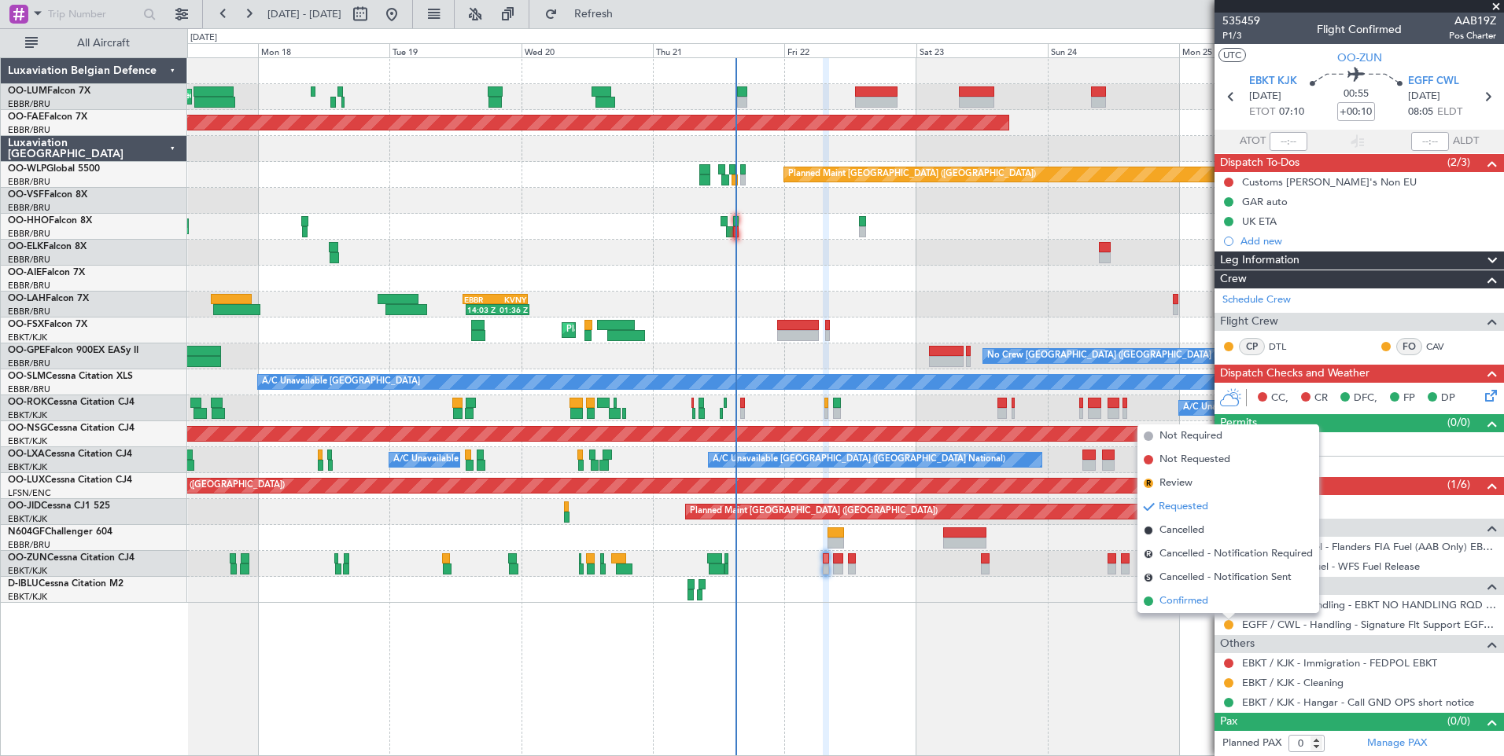
click at [1169, 598] on span "Confirmed" at bounding box center [1183, 602] width 49 height 16
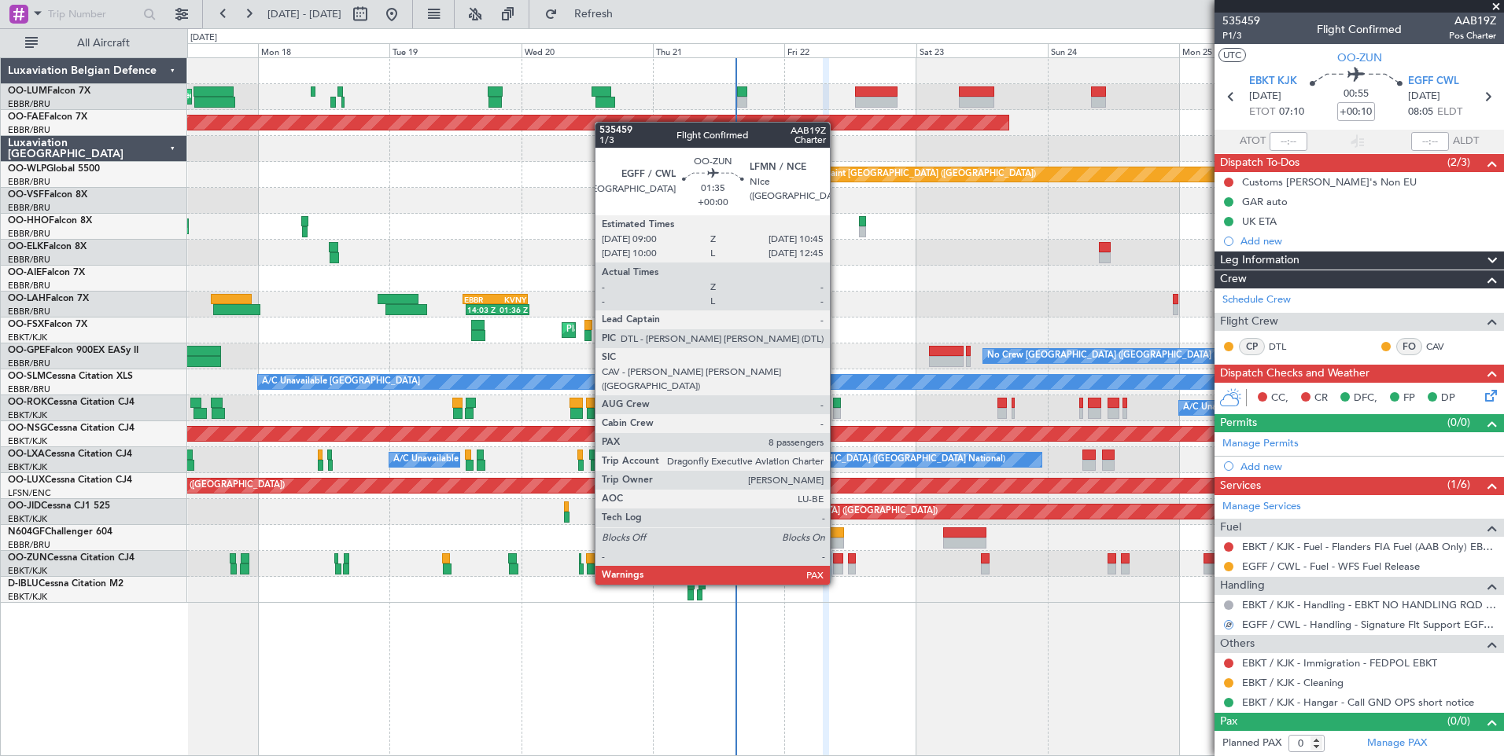
click at [837, 555] on div at bounding box center [838, 559] width 10 height 11
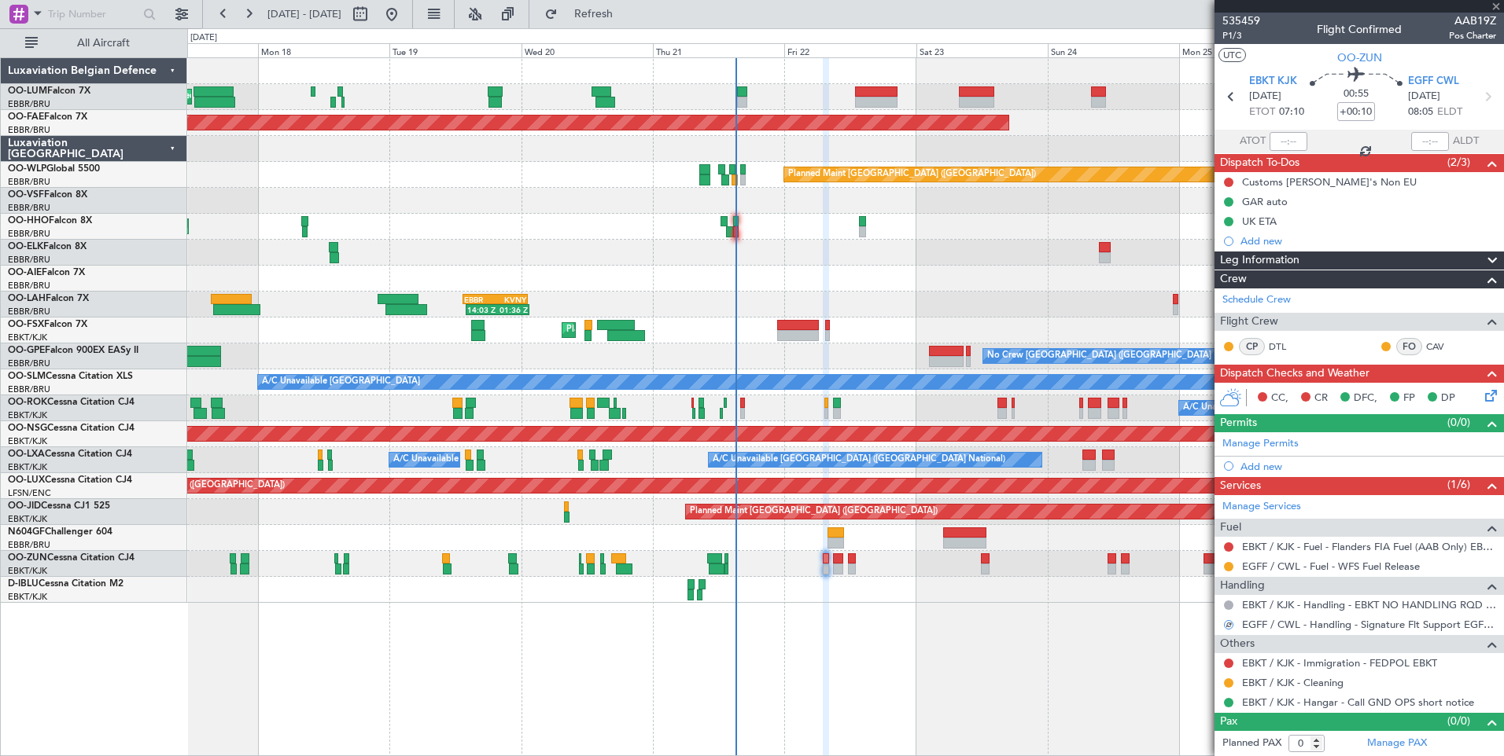
type input "8"
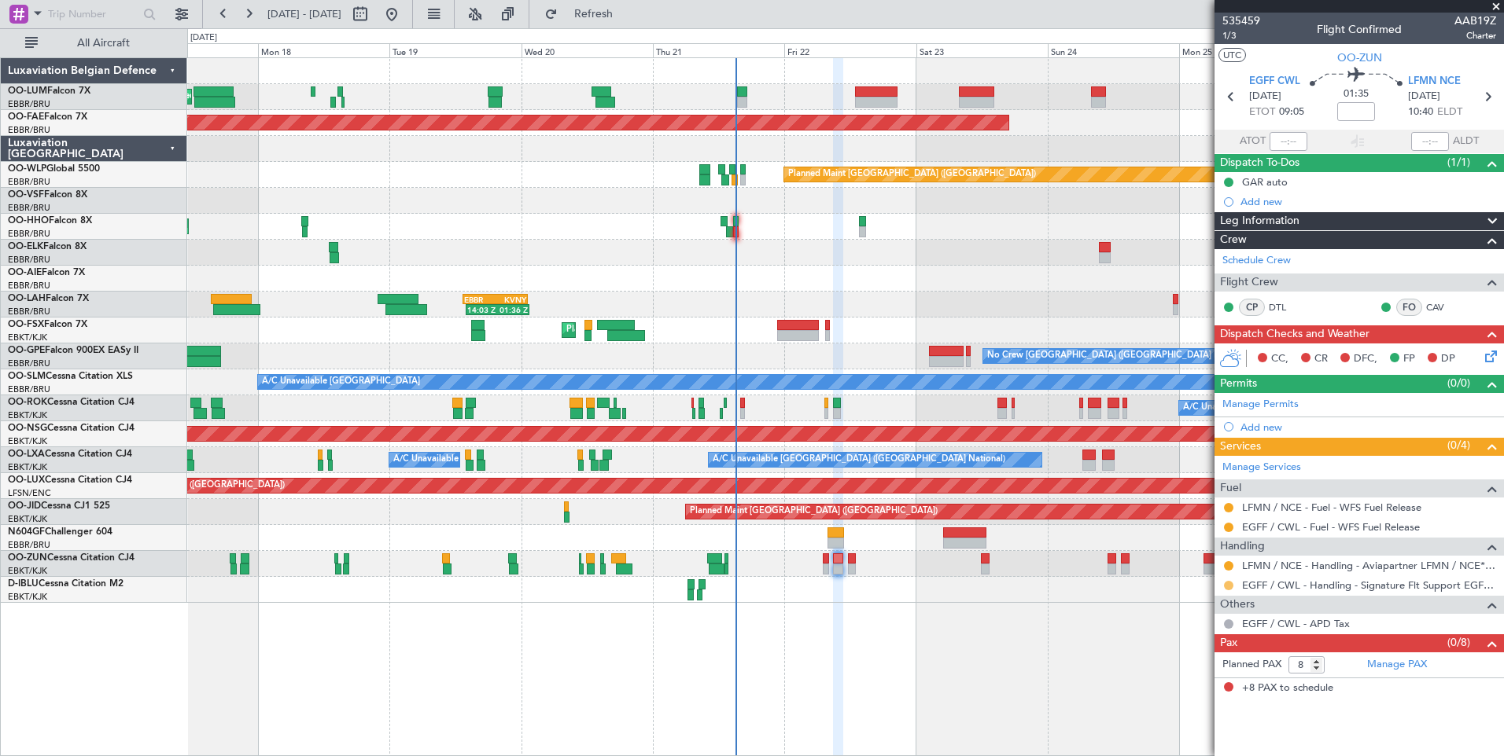
click at [1226, 588] on button at bounding box center [1228, 585] width 9 height 9
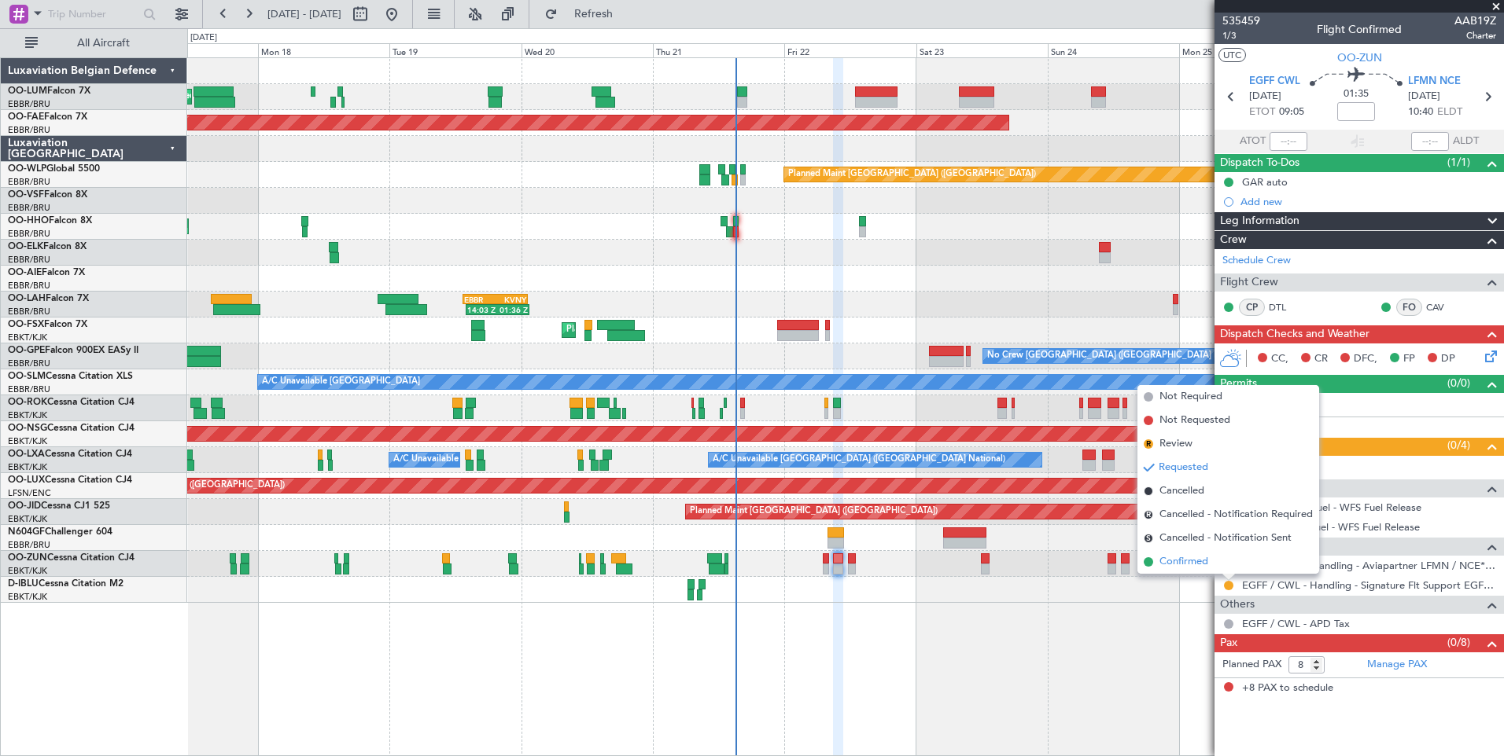
click at [1197, 565] on span "Confirmed" at bounding box center [1183, 562] width 49 height 16
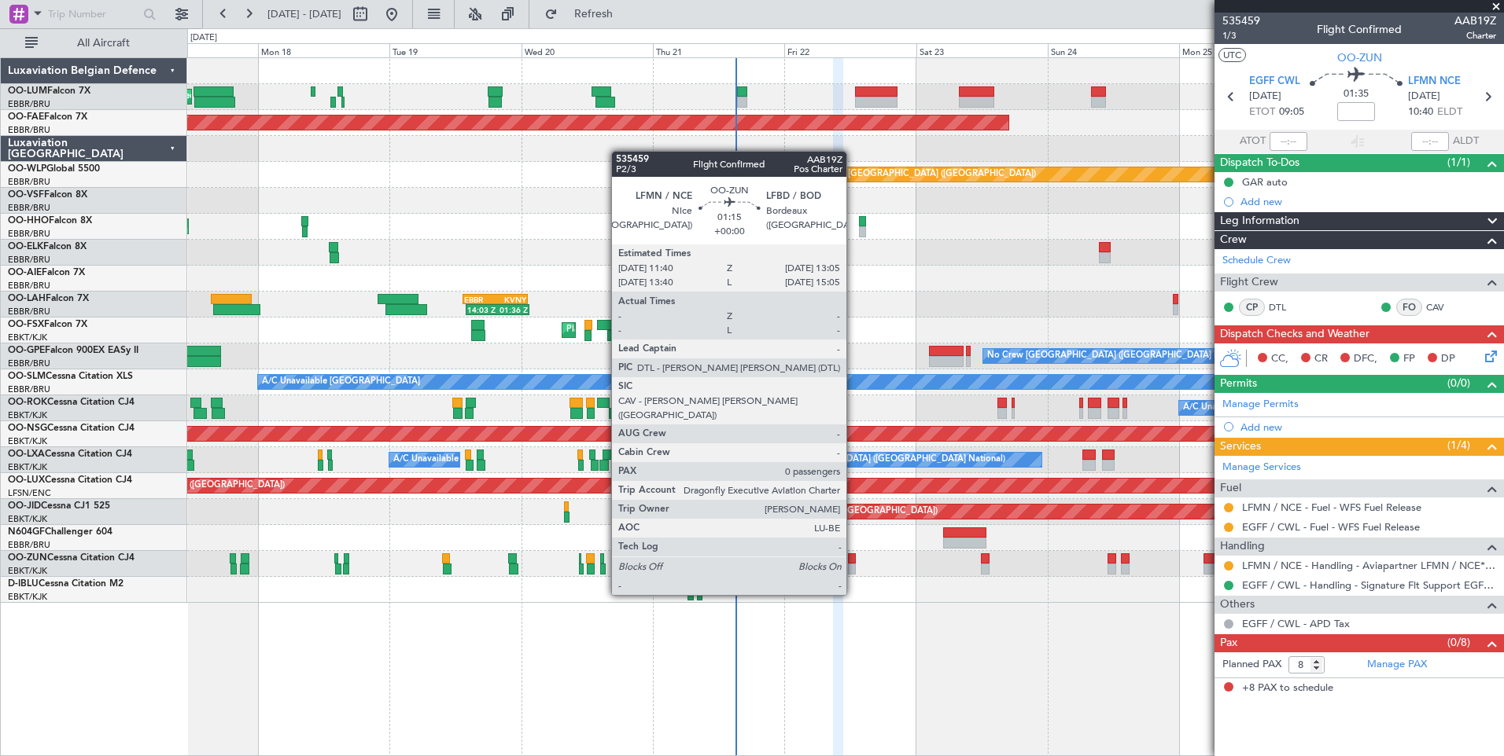
click at [853, 565] on div at bounding box center [852, 569] width 8 height 11
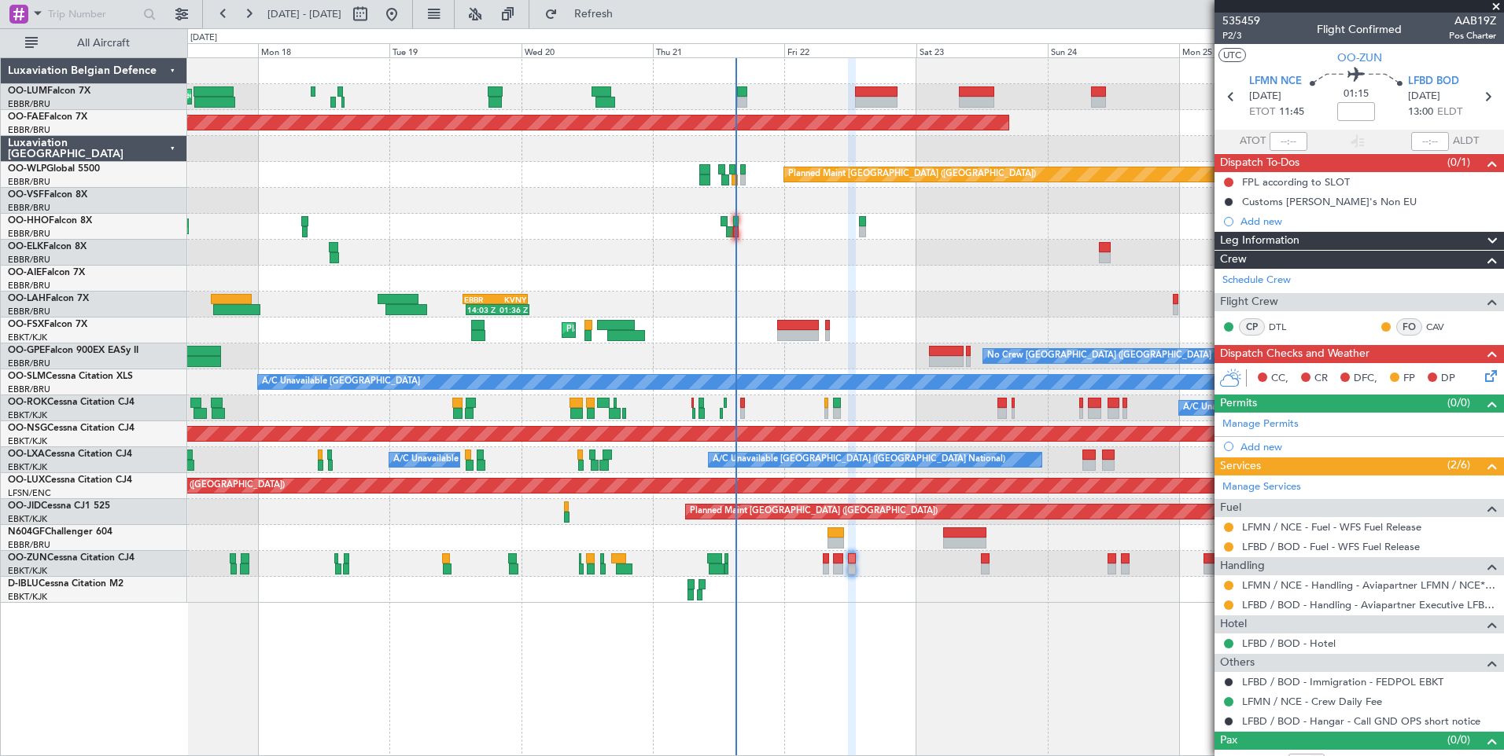
scroll to position [19, 0]
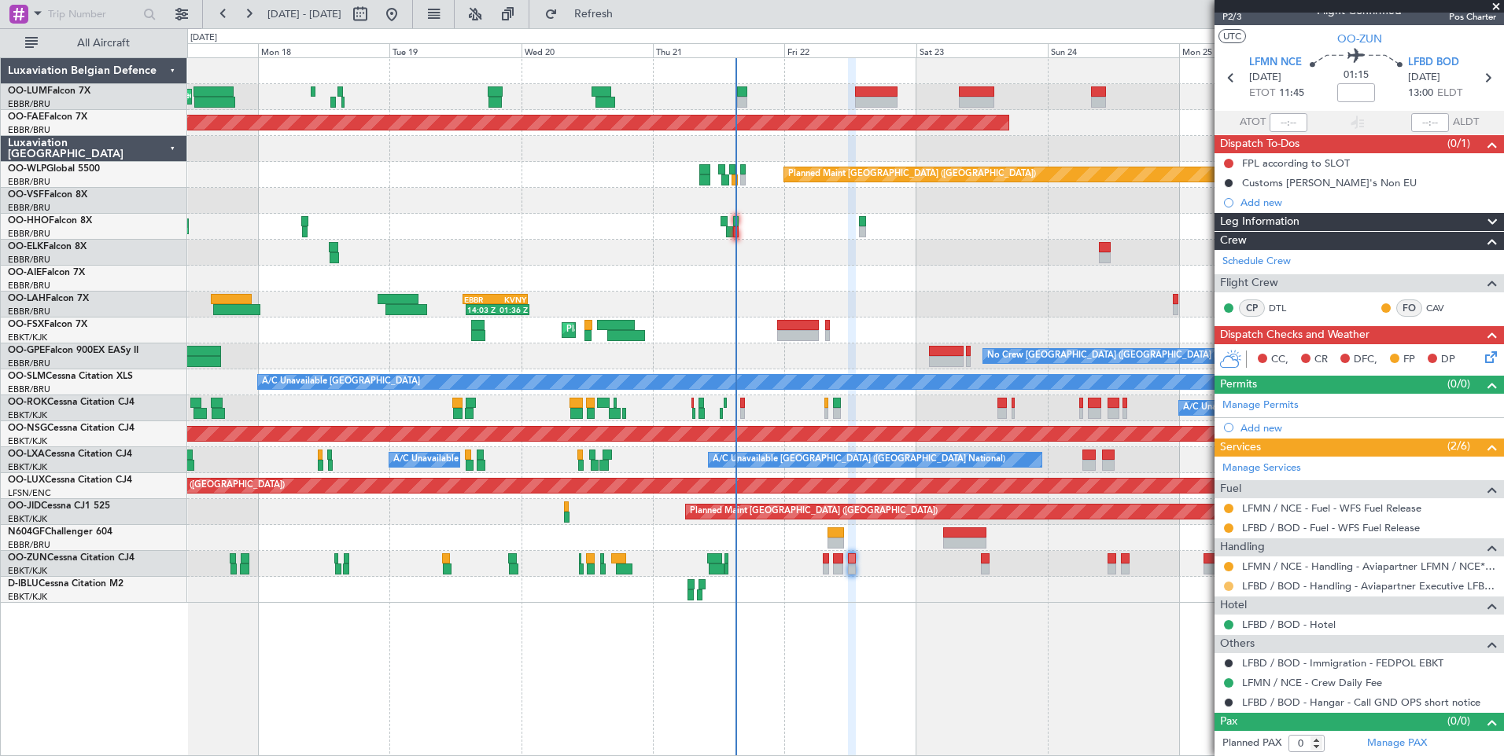
click at [1224, 583] on button at bounding box center [1228, 586] width 9 height 9
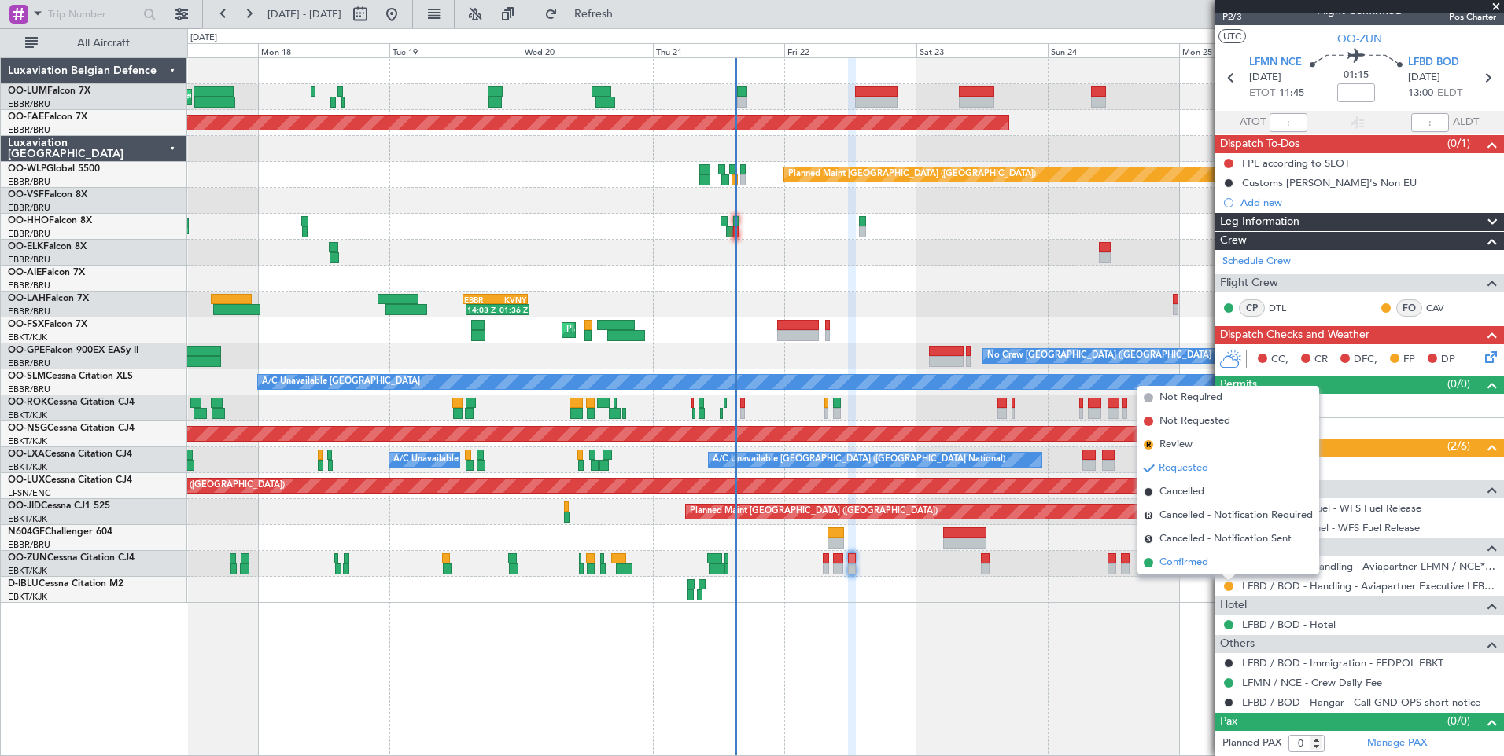
click at [1168, 560] on span "Confirmed" at bounding box center [1183, 563] width 49 height 16
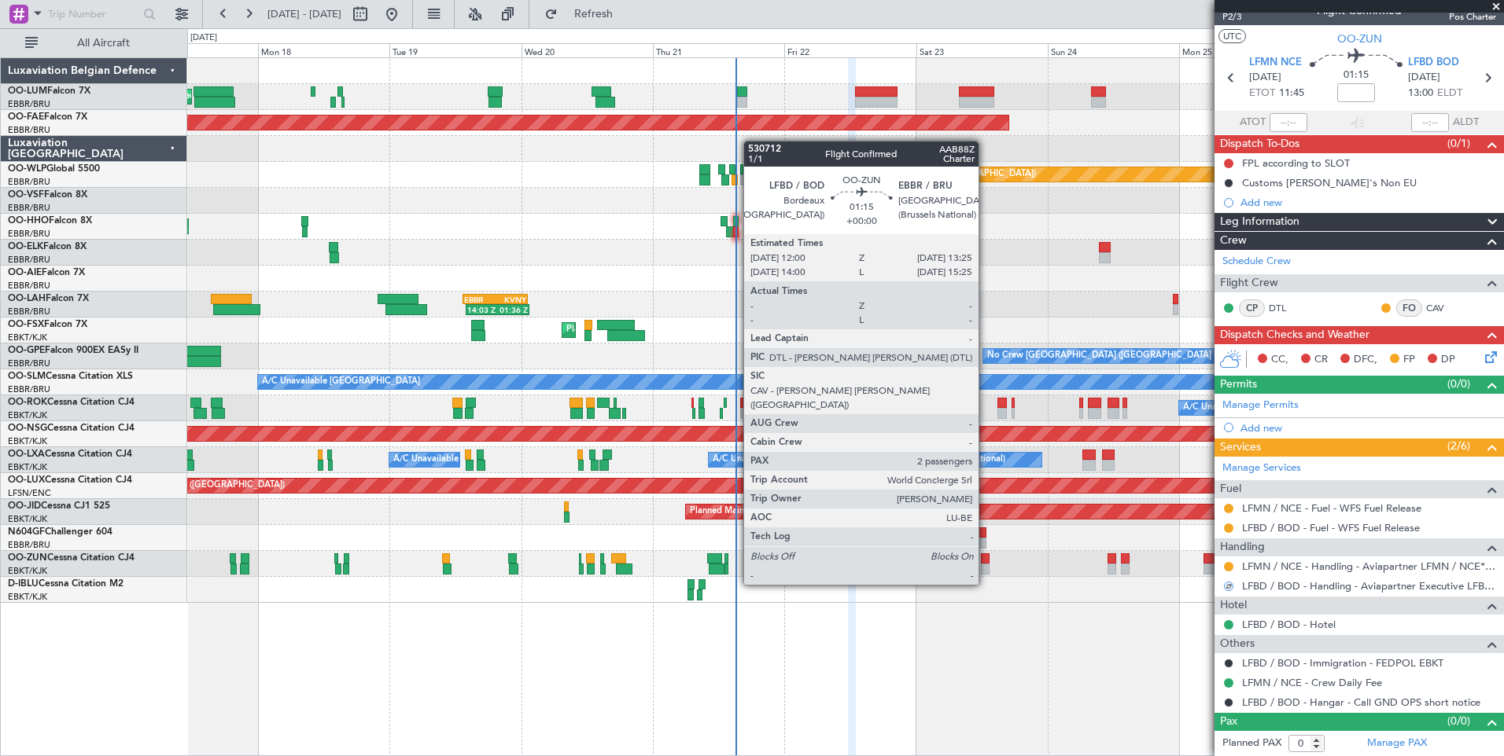
click at [985, 557] on div at bounding box center [985, 559] width 8 height 11
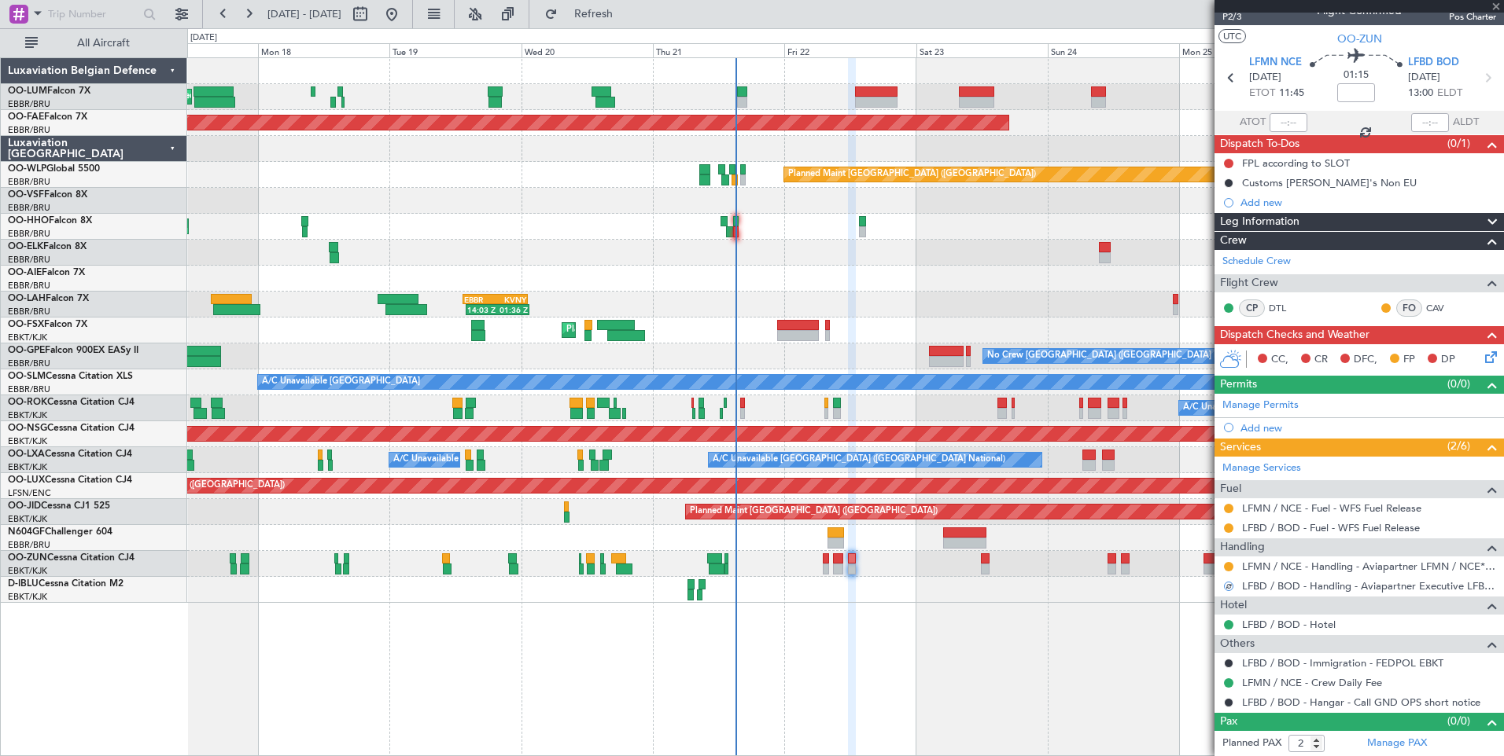
scroll to position [0, 0]
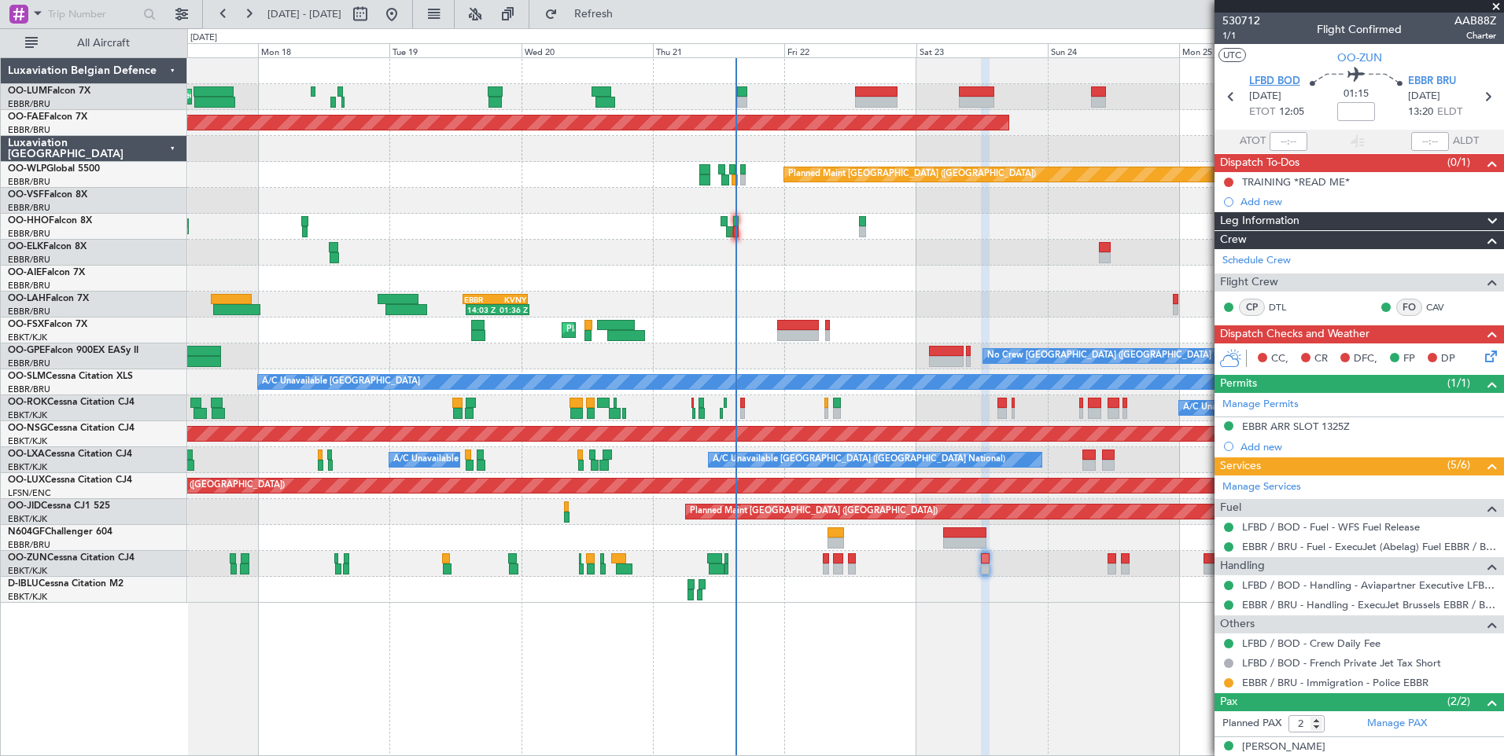
click at [1254, 79] on span "LFBD BOD" at bounding box center [1274, 82] width 51 height 16
click at [627, 20] on span "Refresh" at bounding box center [594, 14] width 66 height 11
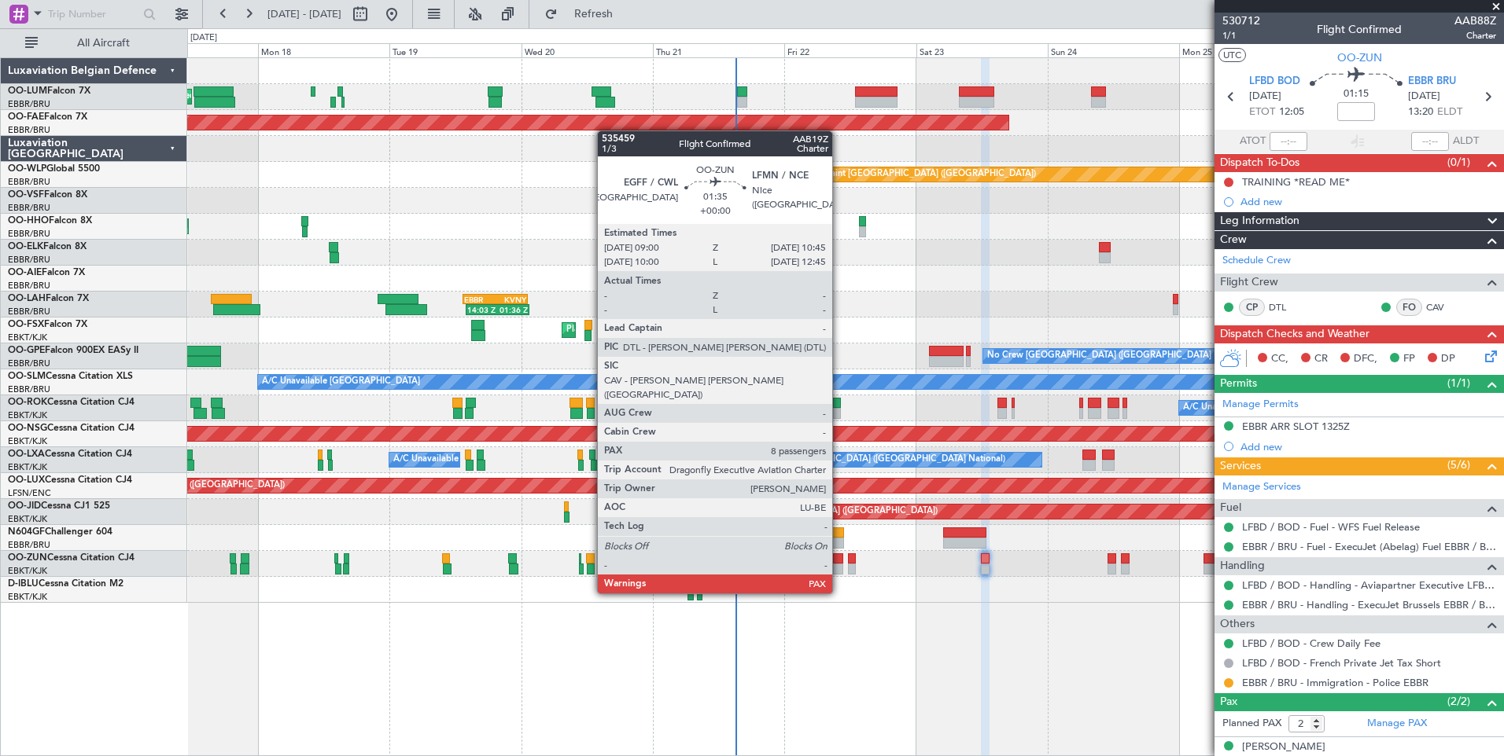
click at [839, 564] on div at bounding box center [838, 569] width 10 height 11
type input "8"
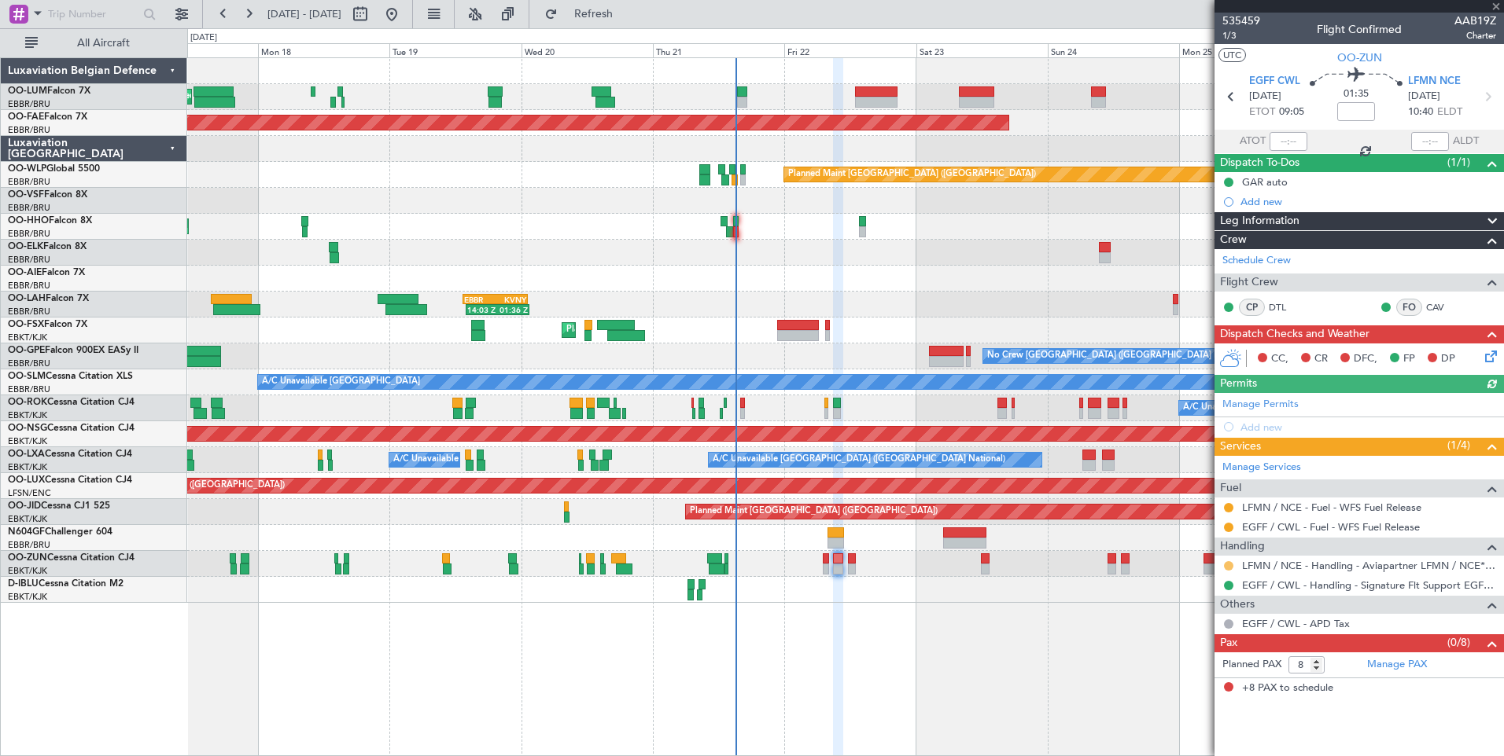
click at [1227, 564] on button at bounding box center [1228, 565] width 9 height 9
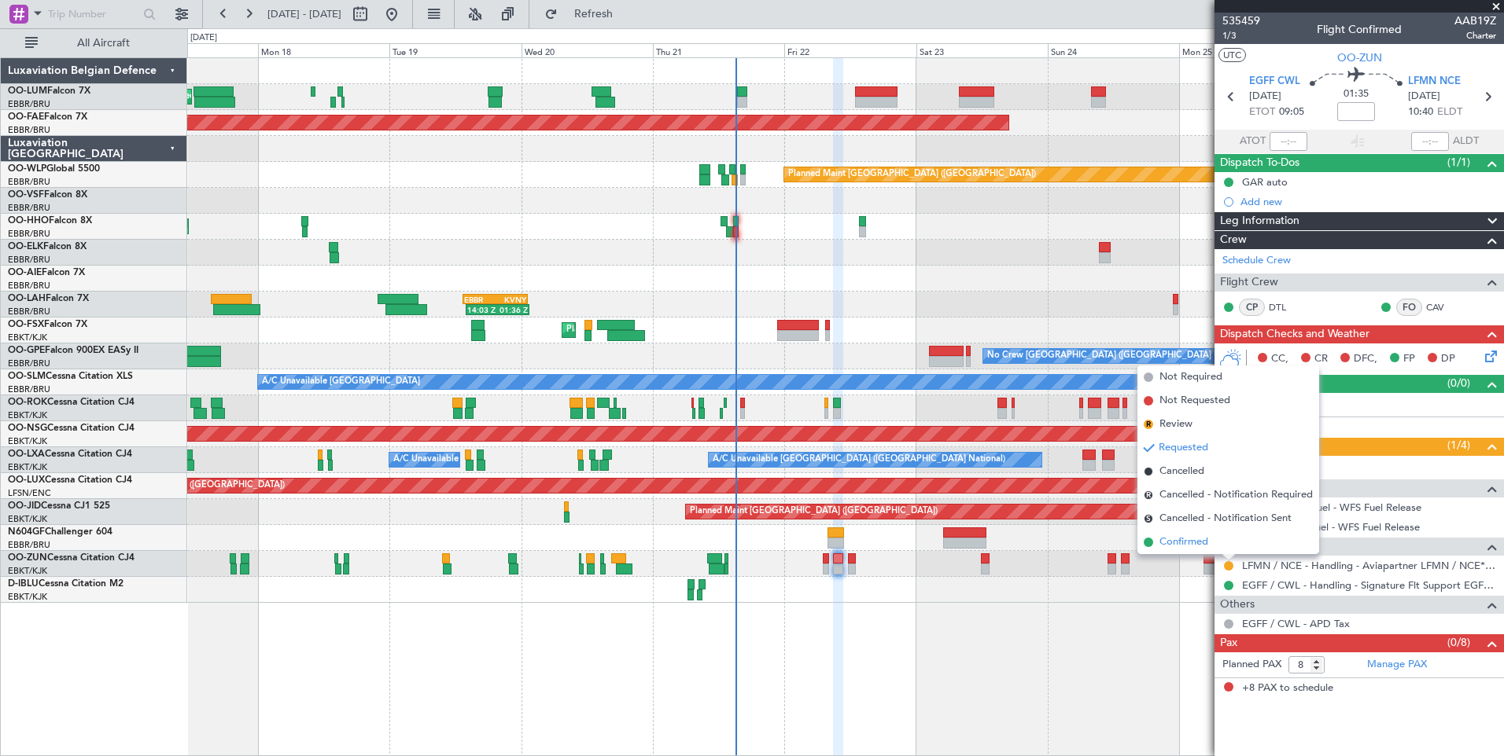
click at [1188, 548] on span "Confirmed" at bounding box center [1183, 543] width 49 height 16
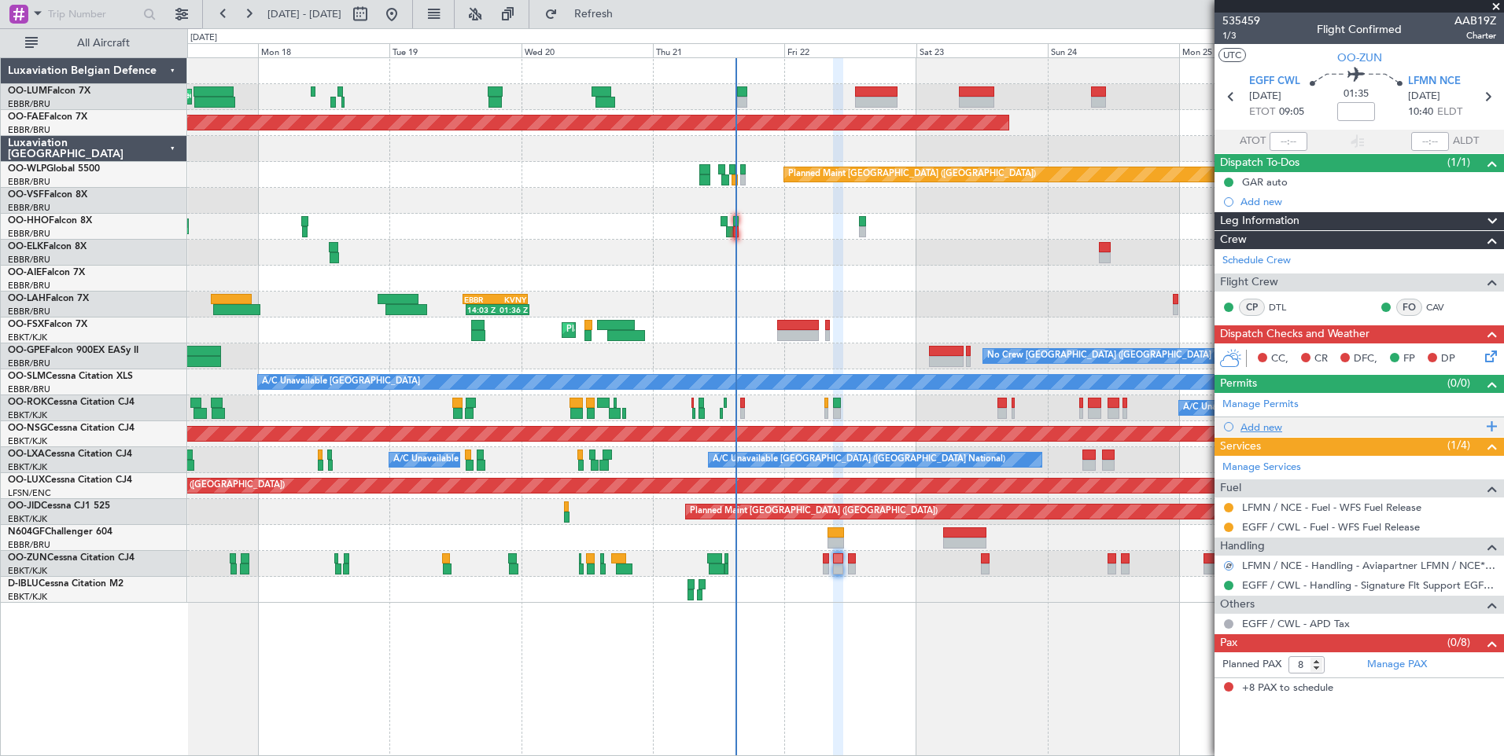
click at [1261, 430] on div "Add new" at bounding box center [1360, 427] width 241 height 13
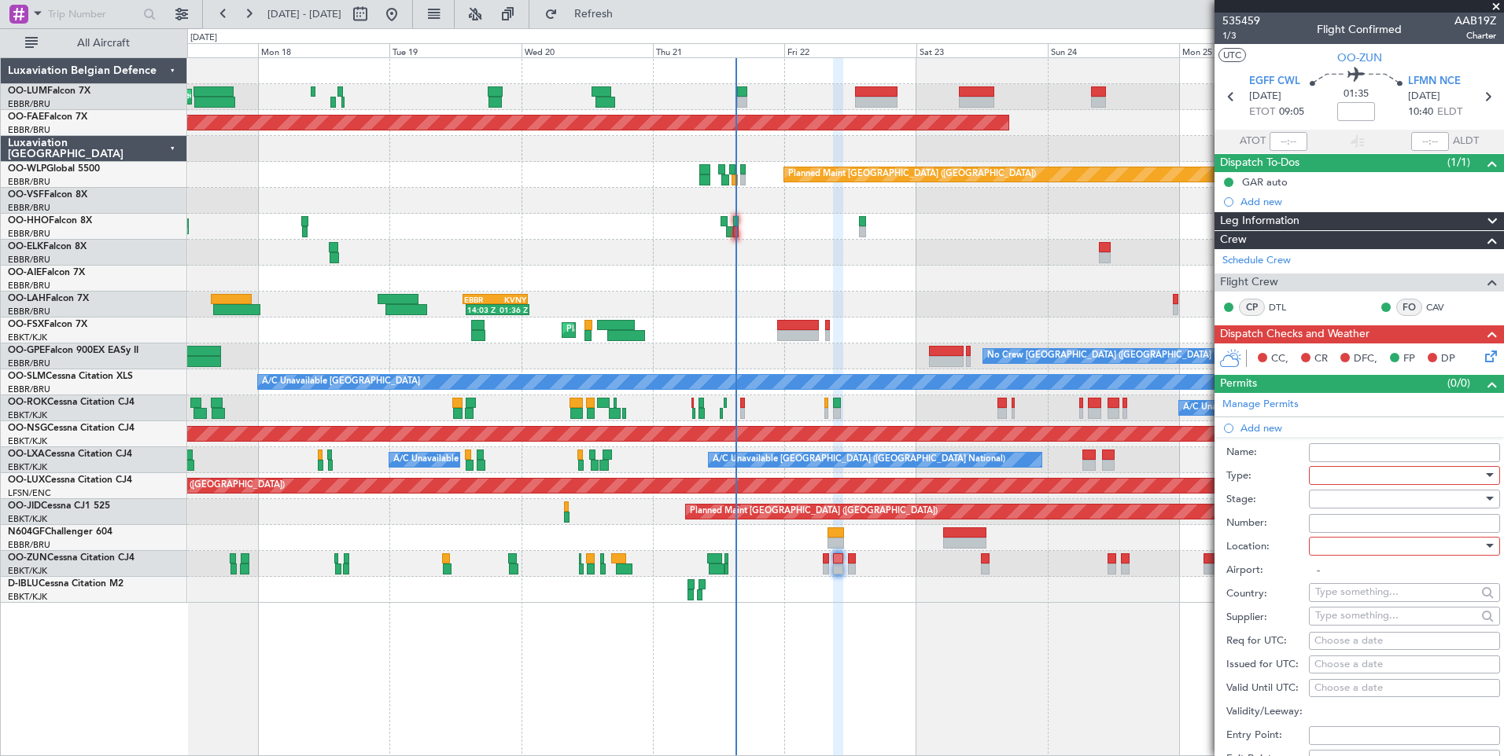
scroll to position [236, 0]
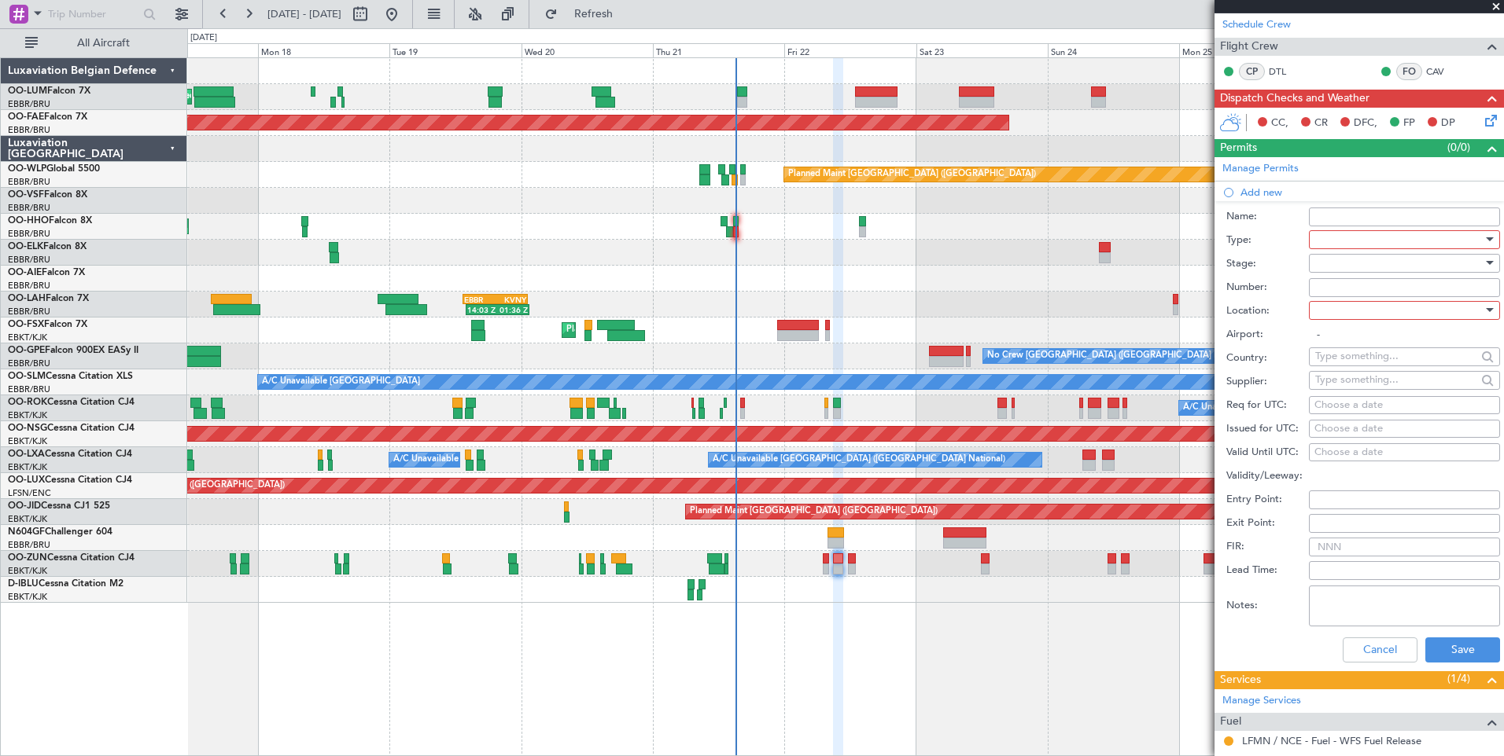
click at [1348, 243] on div at bounding box center [1398, 240] width 167 height 24
click at [1337, 392] on span "Slot" at bounding box center [1398, 389] width 165 height 24
click at [1367, 307] on div at bounding box center [1398, 311] width 167 height 24
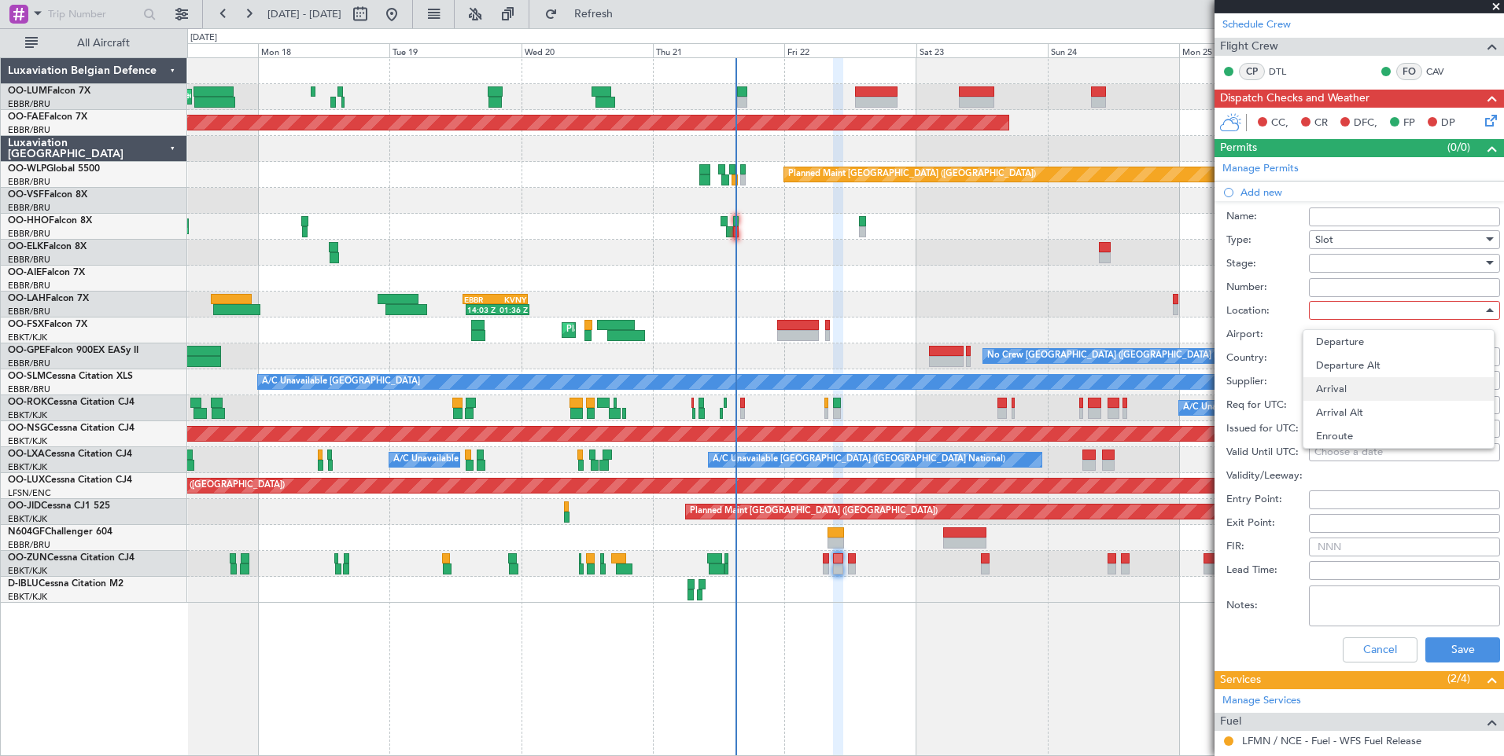
click at [1330, 392] on span "Arrival" at bounding box center [1398, 389] width 165 height 24
type input "LFMN / NCE"
click at [1321, 406] on div "Choose a date" at bounding box center [1404, 406] width 180 height 16
select select "8"
select select "2025"
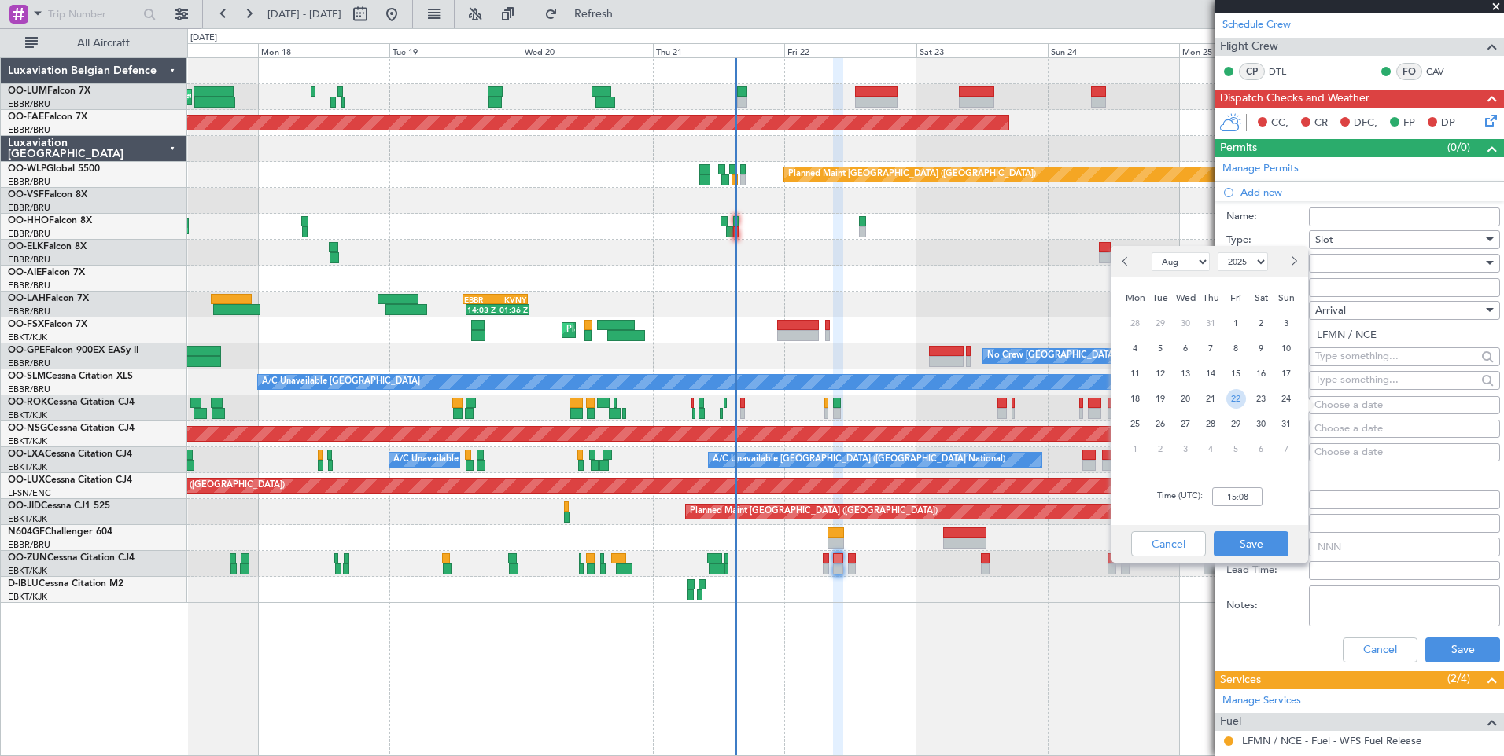
click at [1242, 403] on span "22" at bounding box center [1236, 399] width 20 height 20
click at [1258, 501] on input "00:00" at bounding box center [1237, 497] width 50 height 19
type input "10:45"
click at [1258, 541] on button "Save" at bounding box center [1250, 544] width 75 height 25
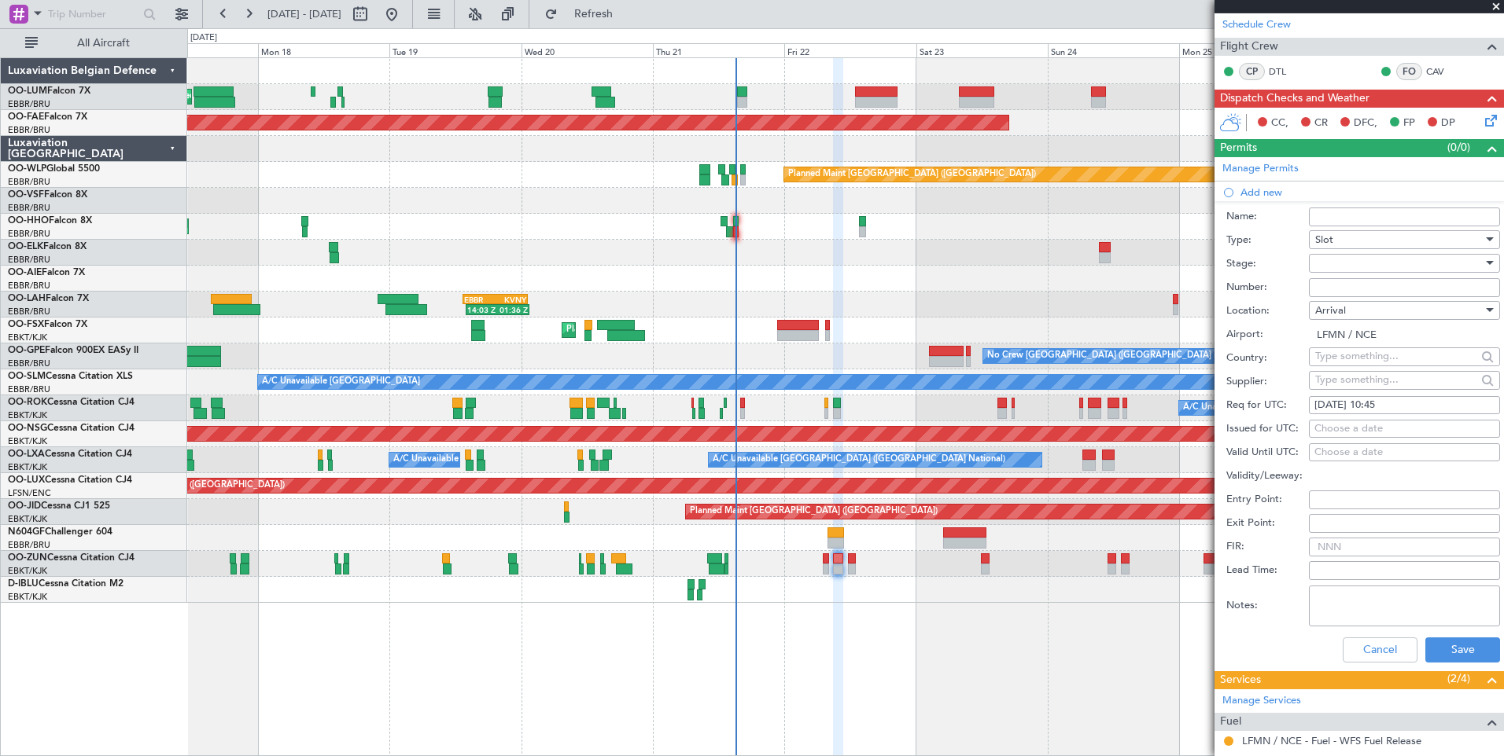
click at [1408, 428] on div "Choose a date" at bounding box center [1404, 429] width 180 height 16
select select "8"
select select "2025"
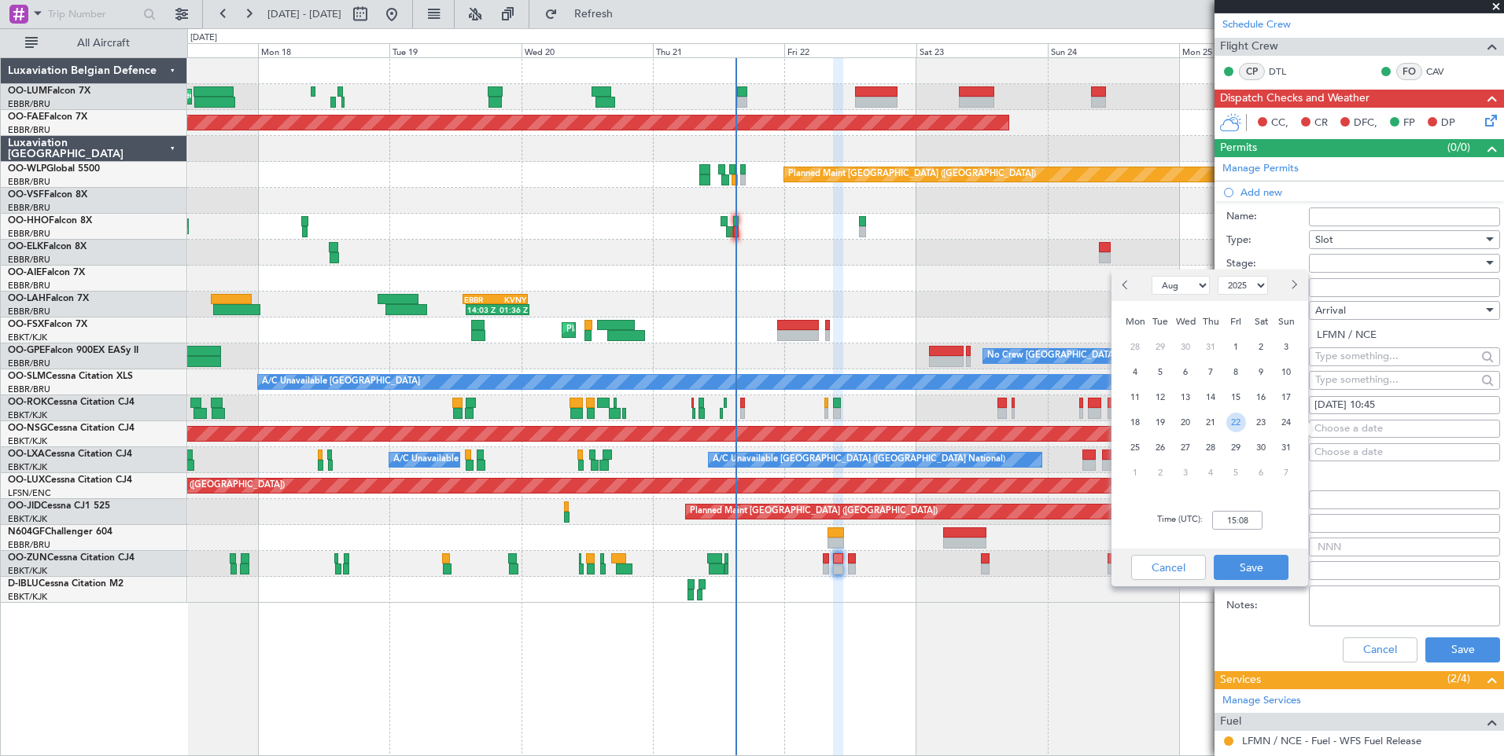
click at [1234, 427] on span "22" at bounding box center [1236, 423] width 20 height 20
click at [1256, 525] on input "00:00" at bounding box center [1237, 520] width 50 height 19
type input "10:45"
click at [1274, 577] on button "Save" at bounding box center [1250, 567] width 75 height 25
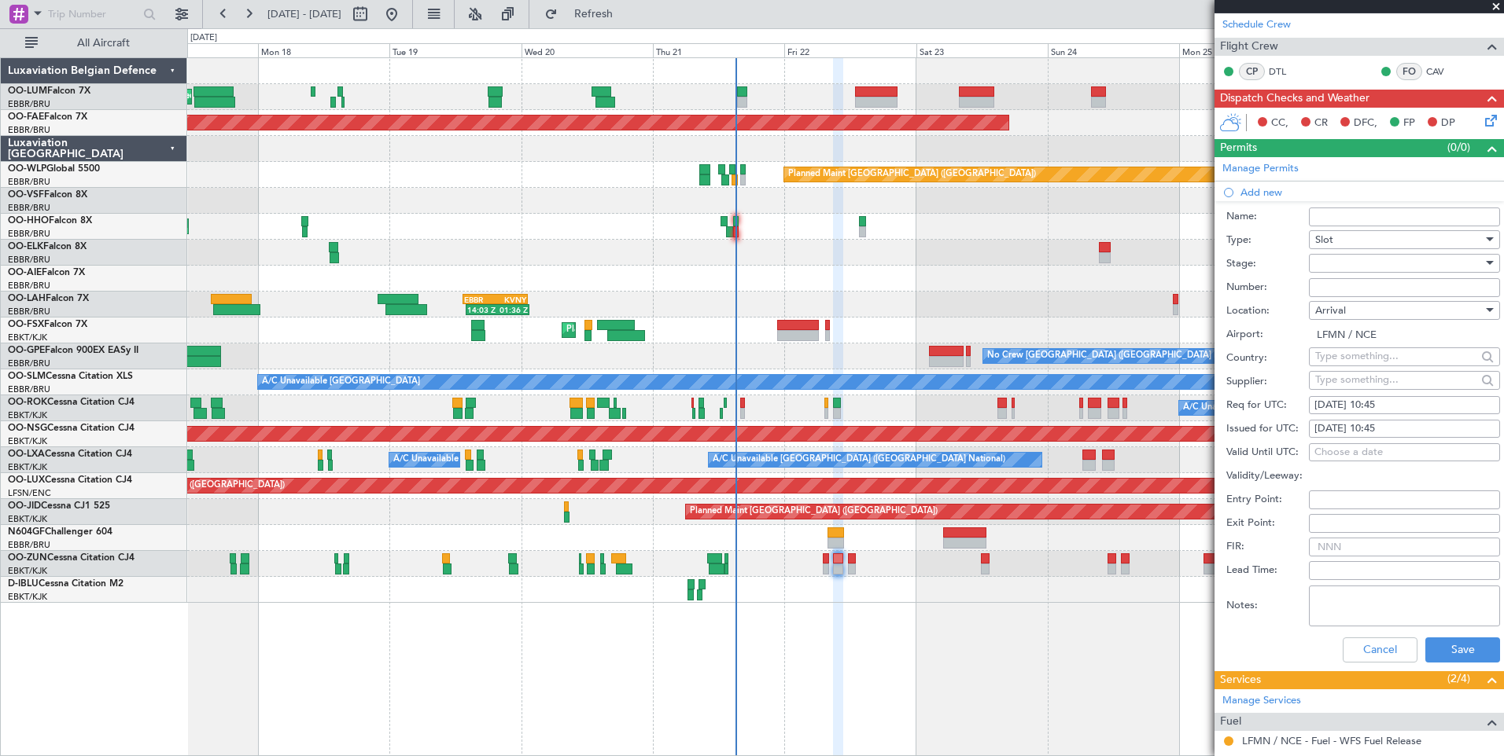
click at [1393, 288] on input "Number:" at bounding box center [1403, 287] width 191 height 19
paste input "LFMNA000078852"
type input "LFMNA000078852"
click at [1474, 647] on button "Save" at bounding box center [1462, 650] width 75 height 25
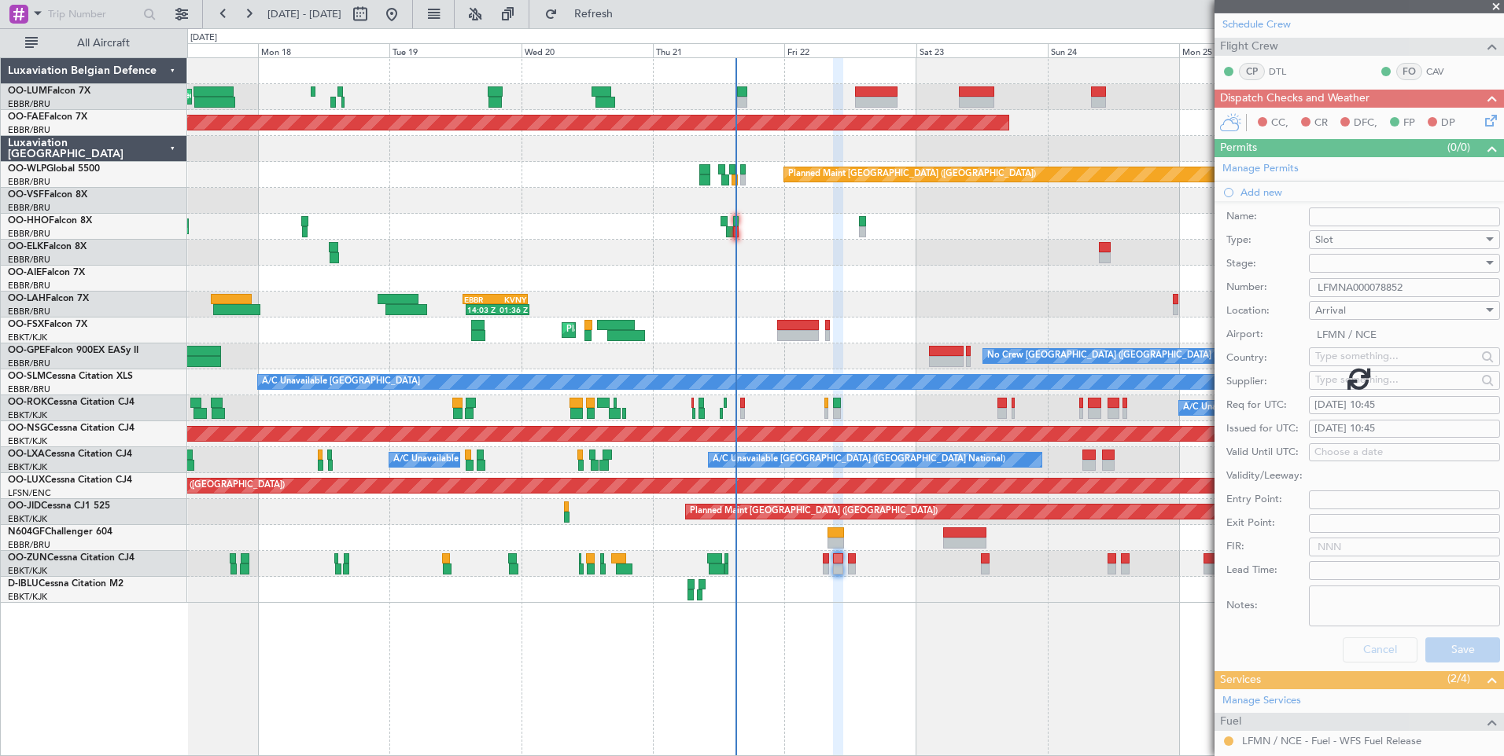
scroll to position [0, 0]
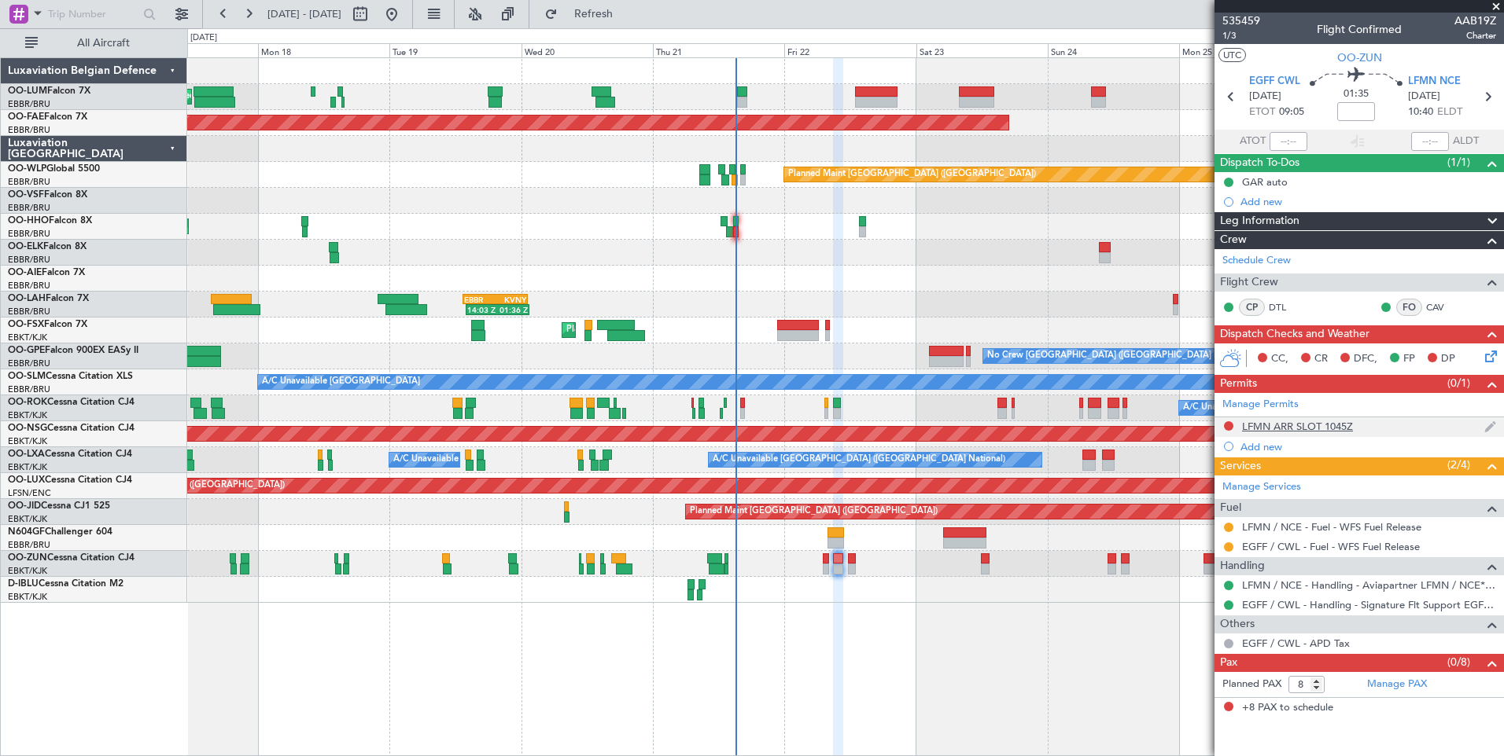
click at [1329, 420] on div "LFMN ARR SLOT 1045Z" at bounding box center [1297, 426] width 111 height 13
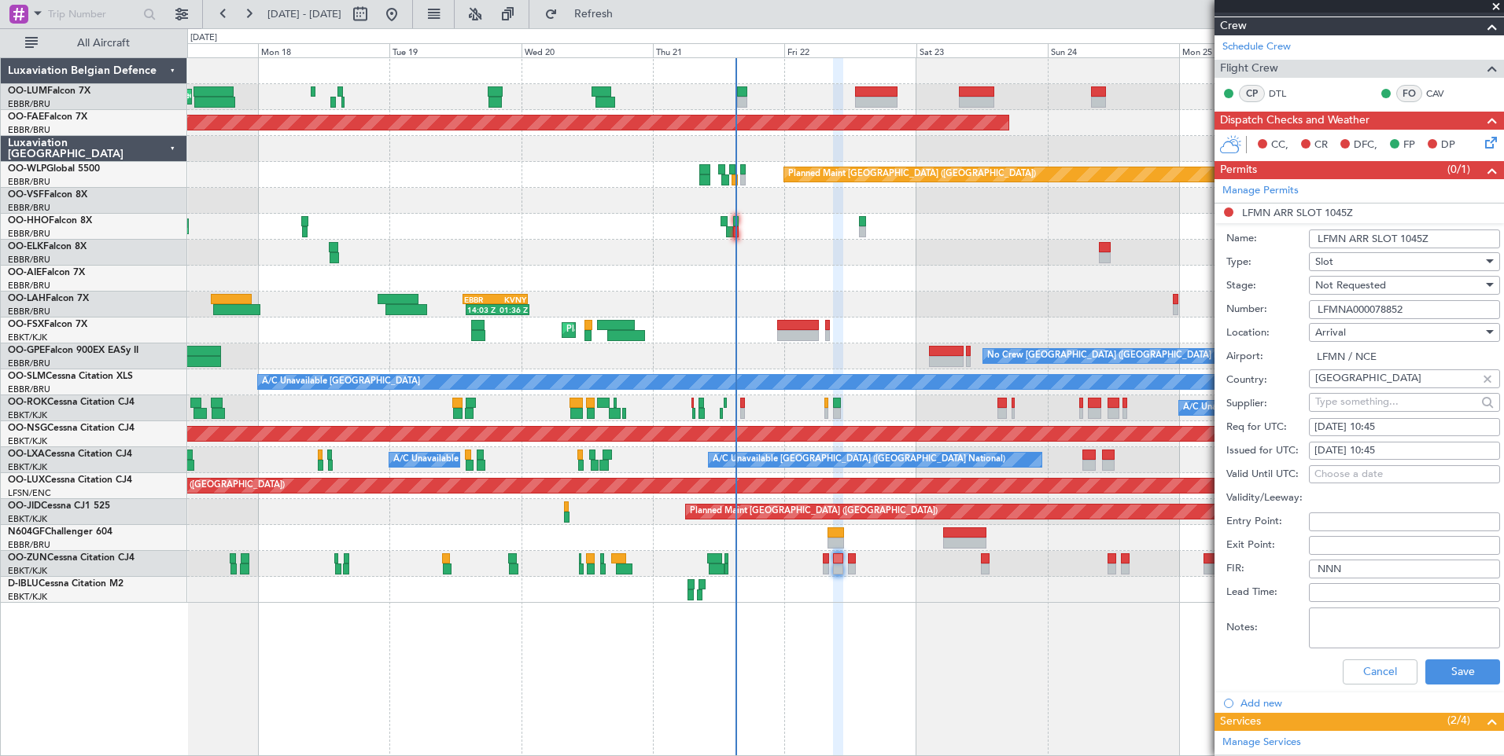
scroll to position [236, 0]
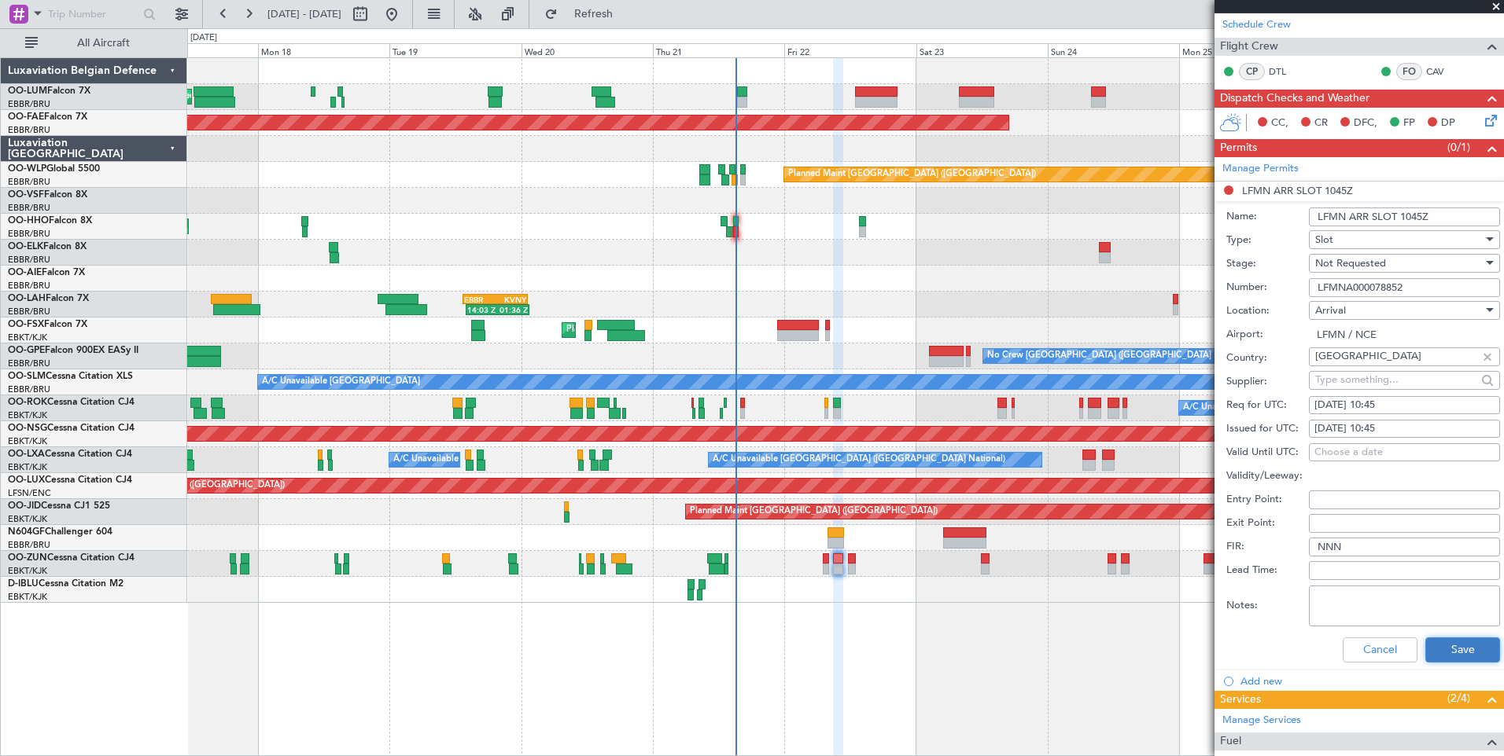
click at [1437, 657] on button "Save" at bounding box center [1462, 650] width 75 height 25
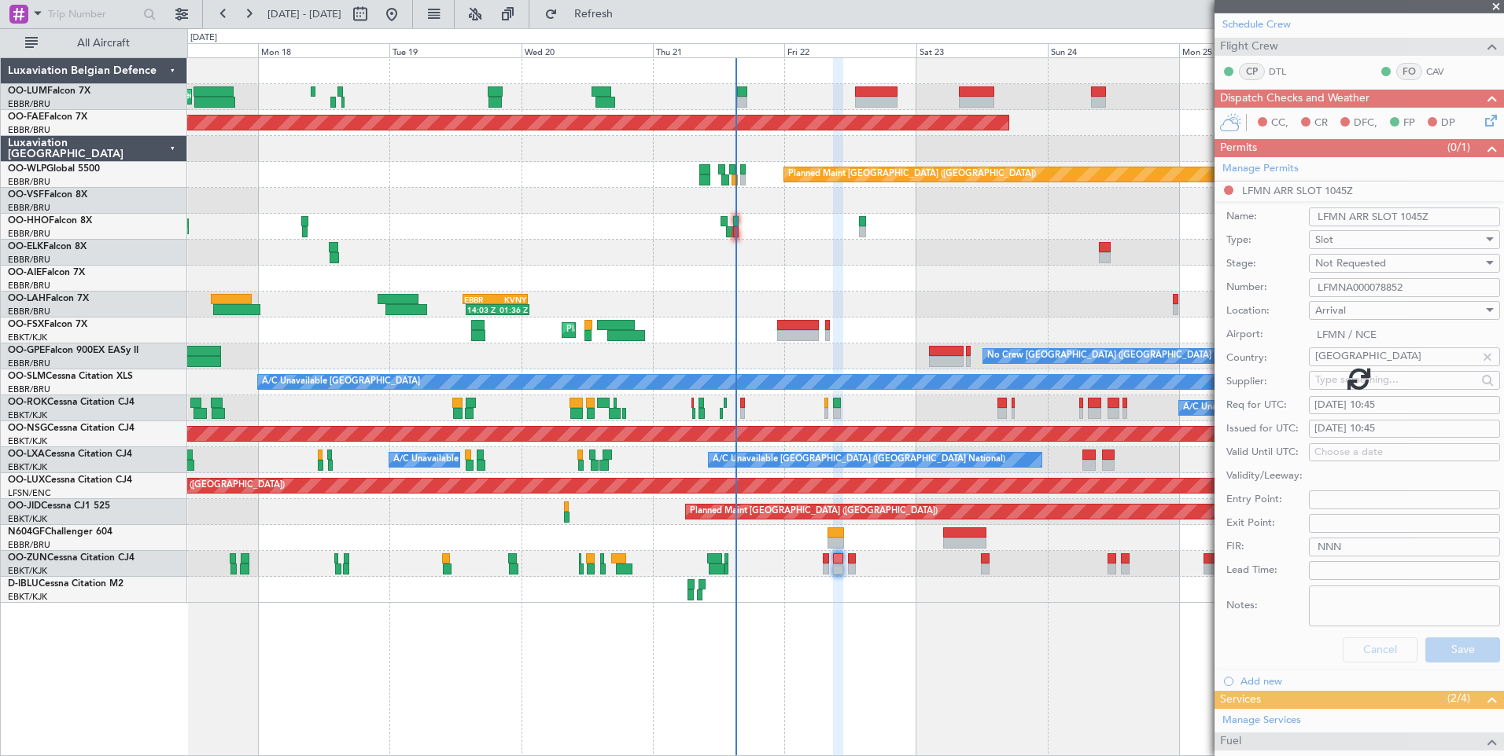
scroll to position [0, 0]
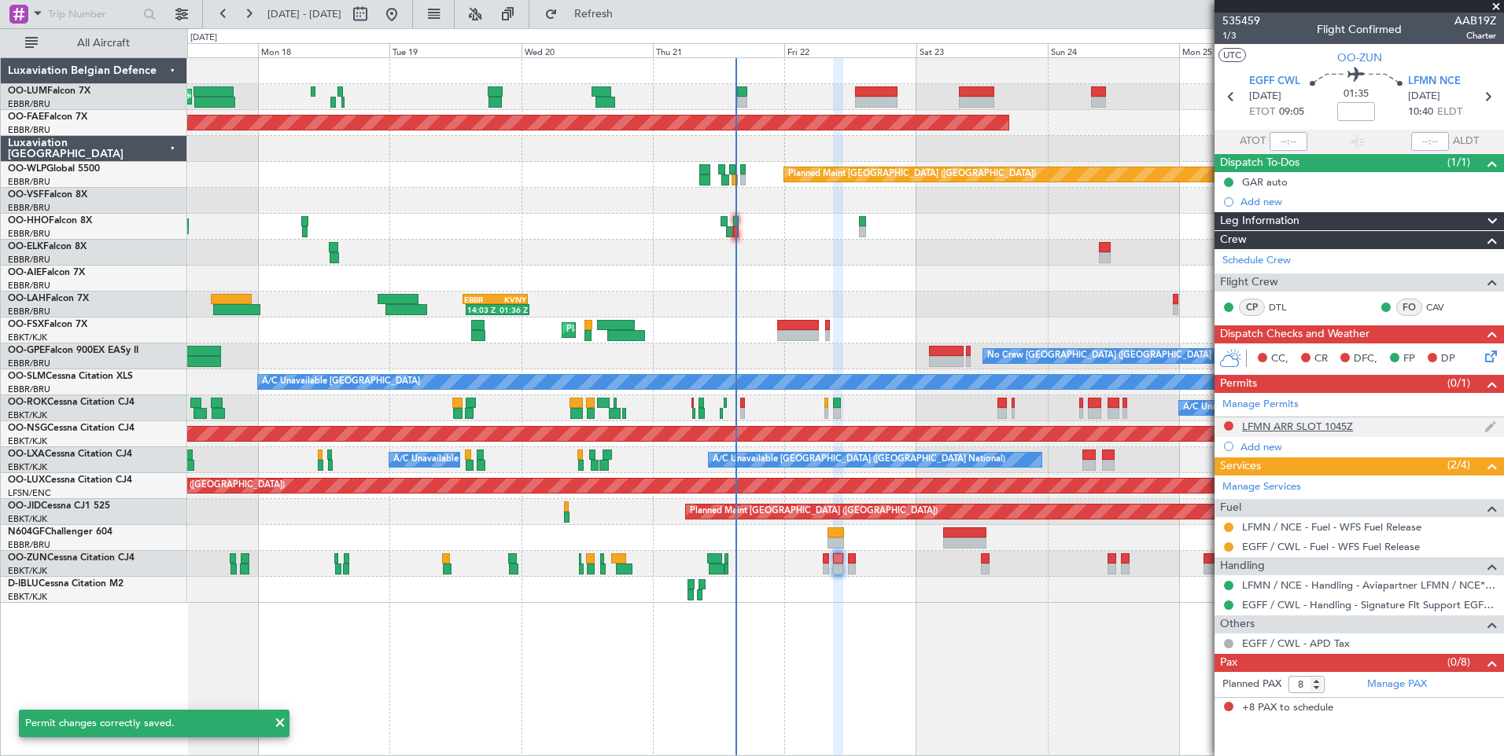
click at [1223, 422] on div at bounding box center [1228, 426] width 13 height 13
click at [1228, 425] on button at bounding box center [1228, 425] width 9 height 9
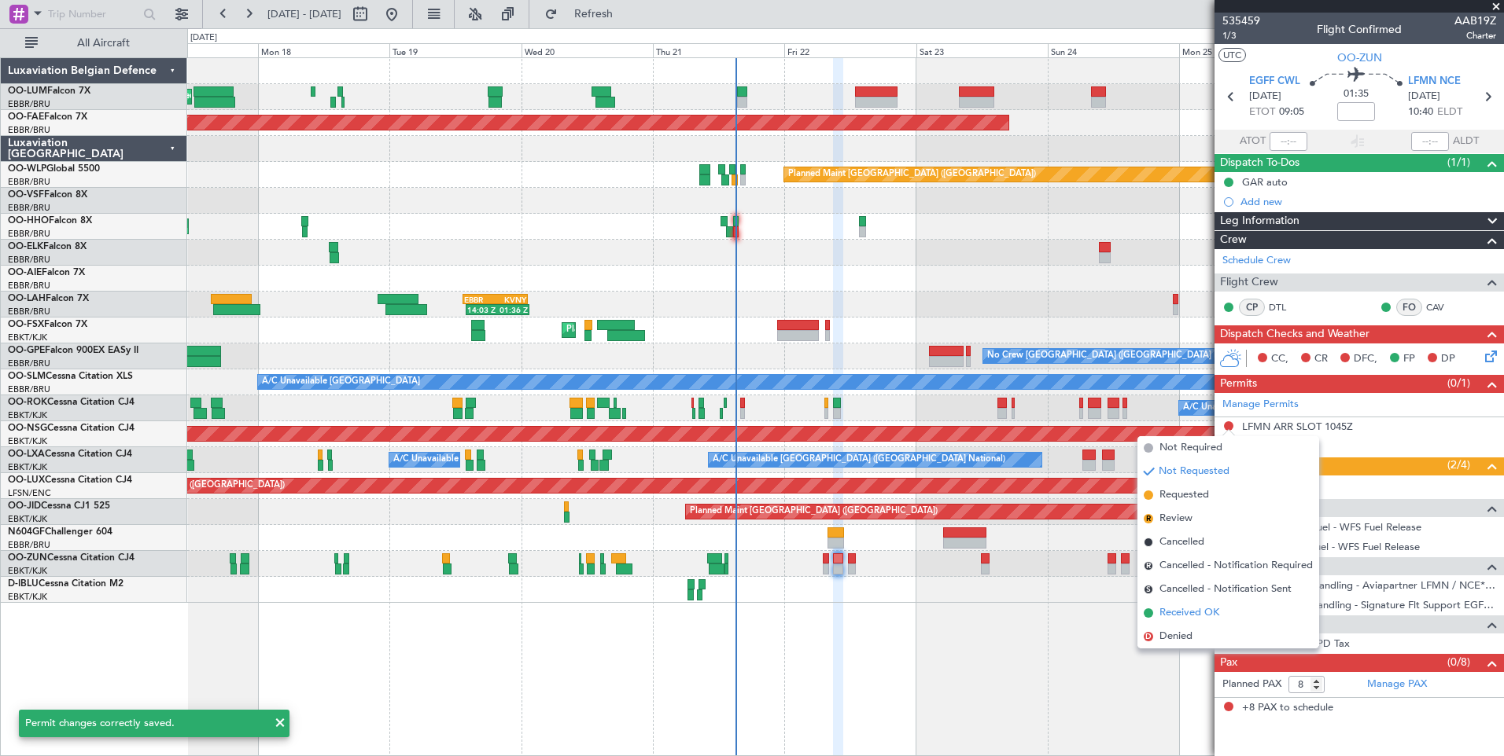
click at [1178, 609] on span "Received OK" at bounding box center [1189, 613] width 60 height 16
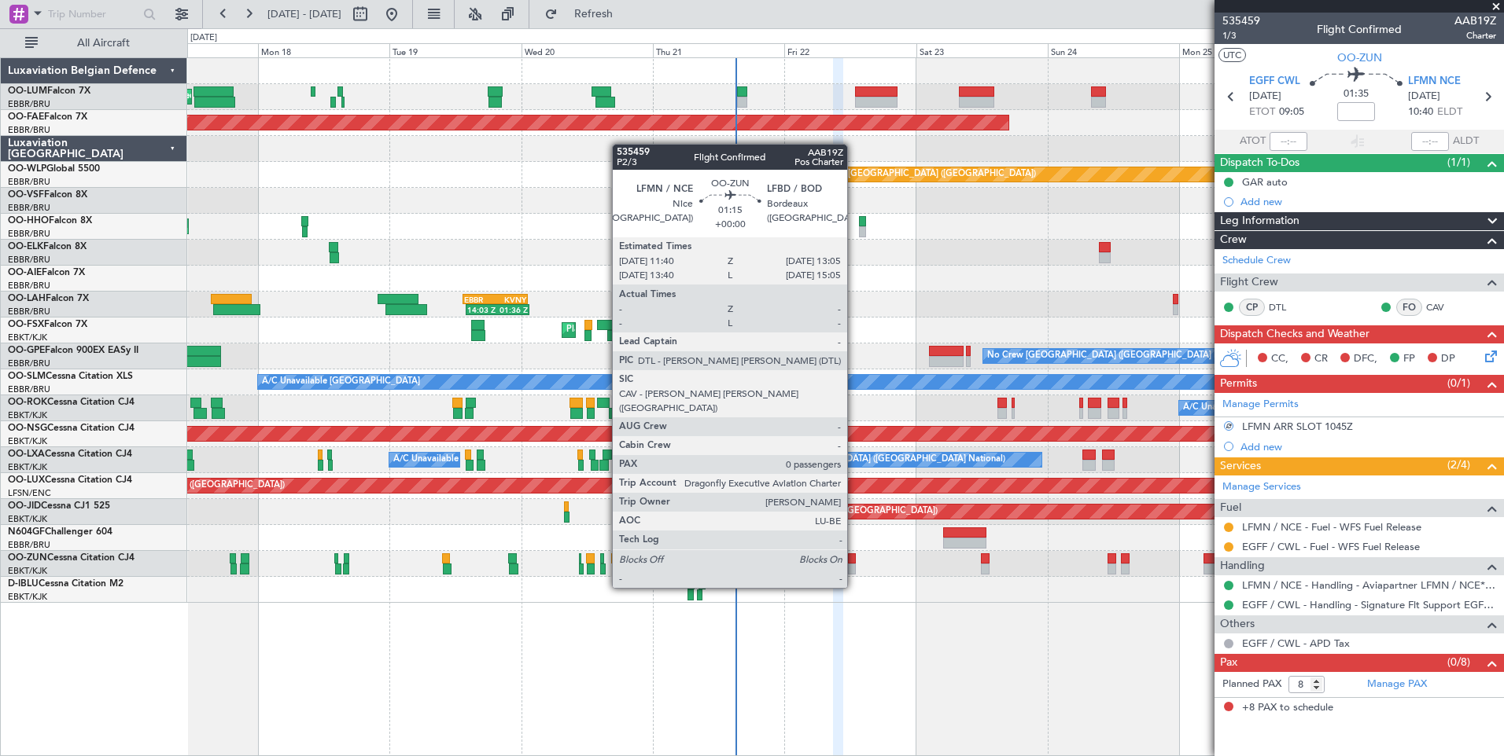
click at [854, 558] on div at bounding box center [852, 559] width 8 height 11
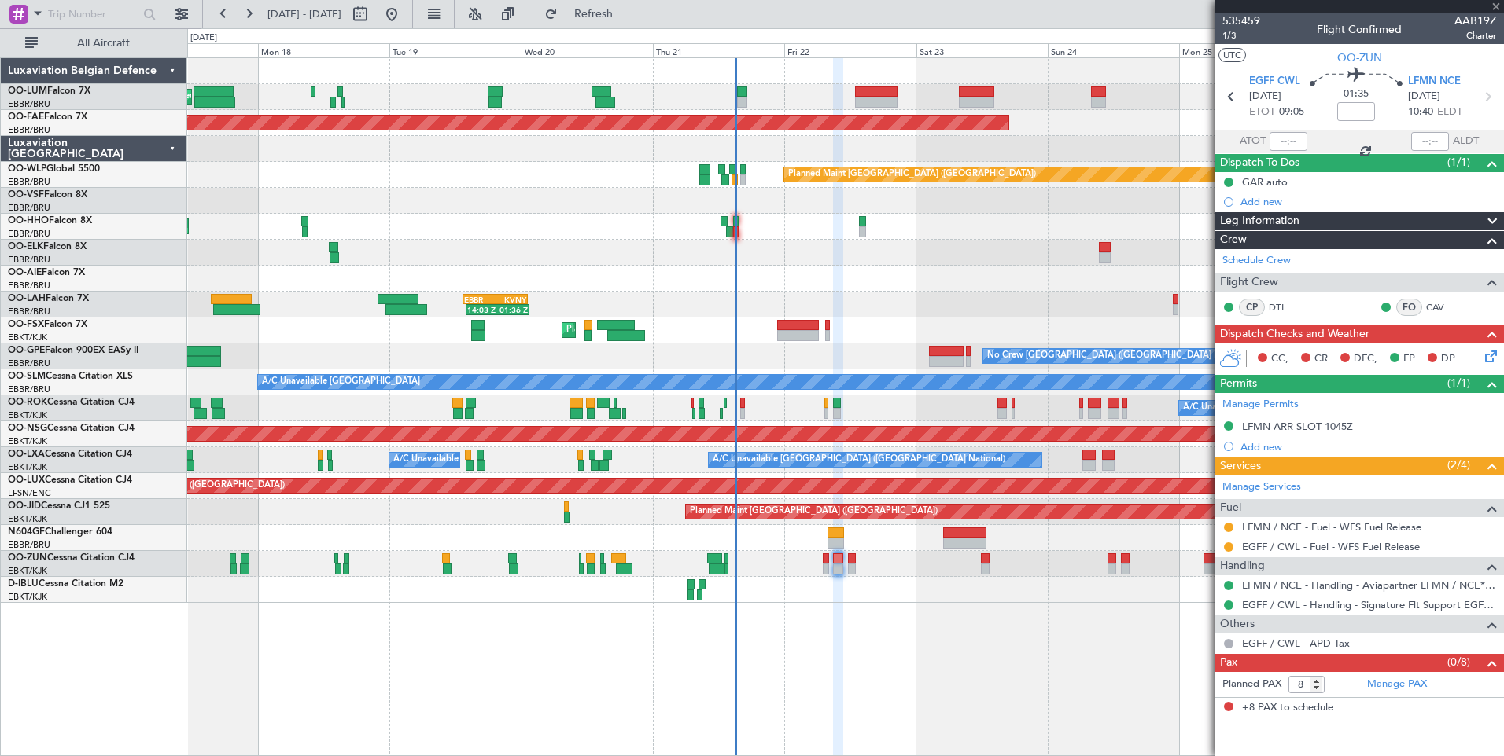
type input "0"
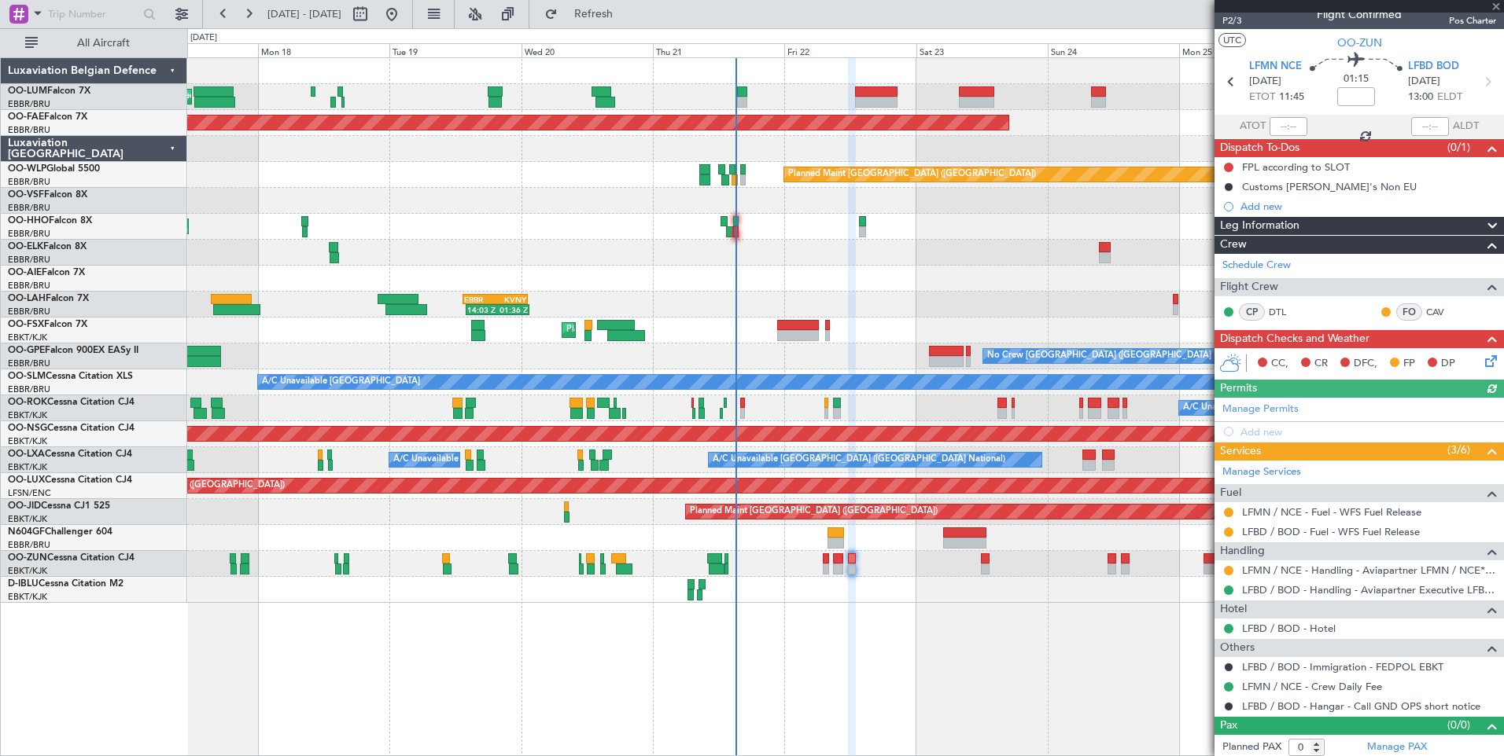
scroll to position [19, 0]
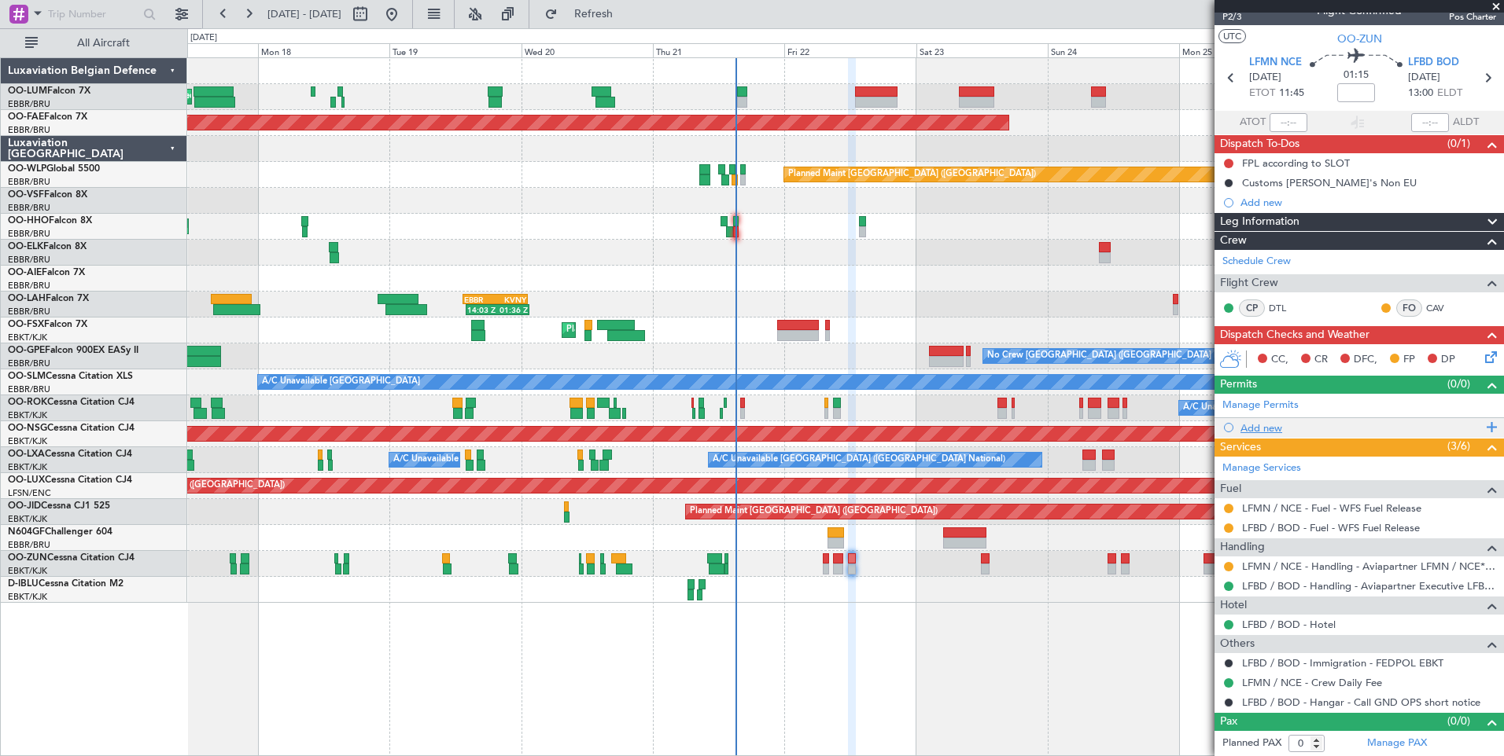
click at [1265, 431] on div "Add new" at bounding box center [1360, 427] width 241 height 13
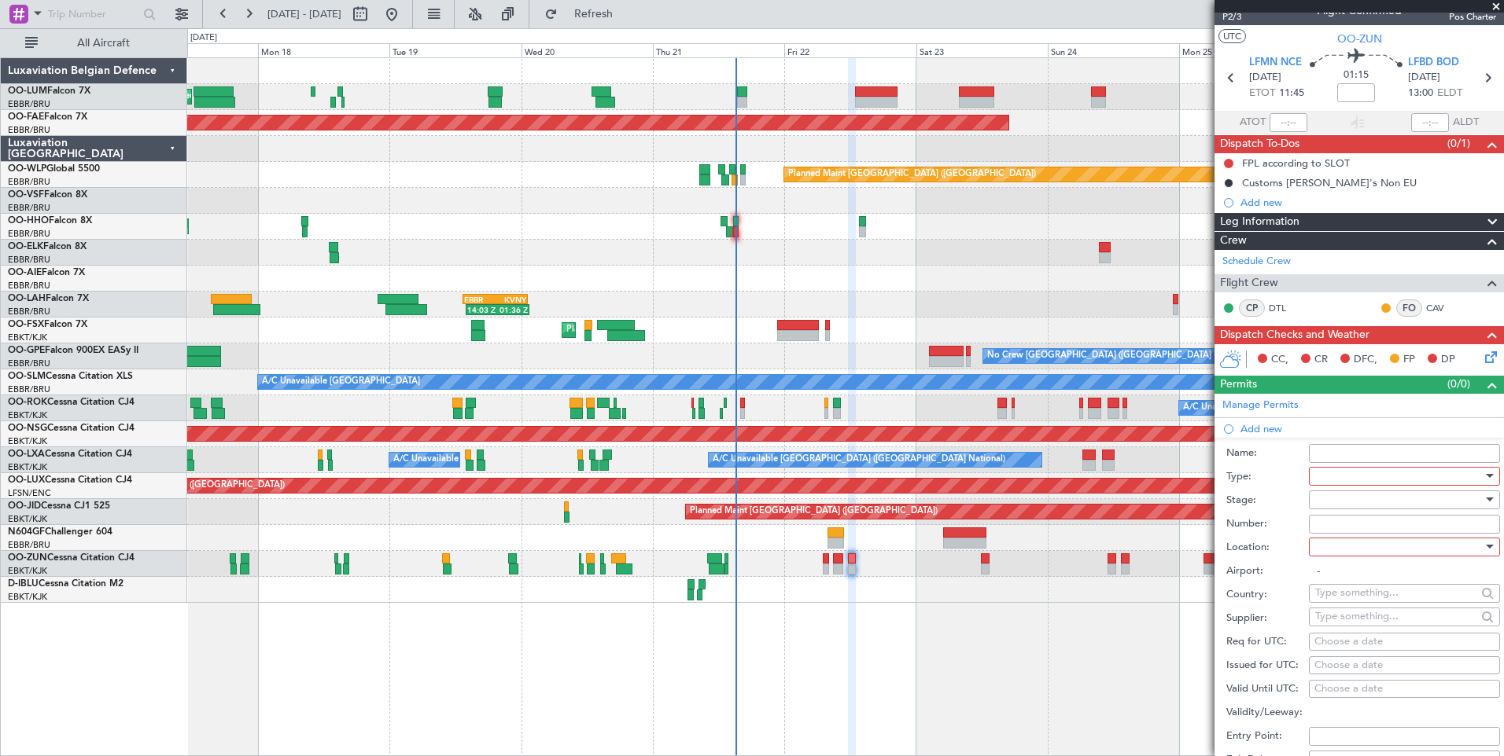
click at [1356, 478] on div at bounding box center [1398, 477] width 167 height 24
click at [1334, 625] on span "Slot" at bounding box center [1398, 625] width 165 height 24
click at [1336, 548] on div at bounding box center [1398, 548] width 167 height 24
click at [1334, 575] on span "Departure" at bounding box center [1398, 579] width 165 height 24
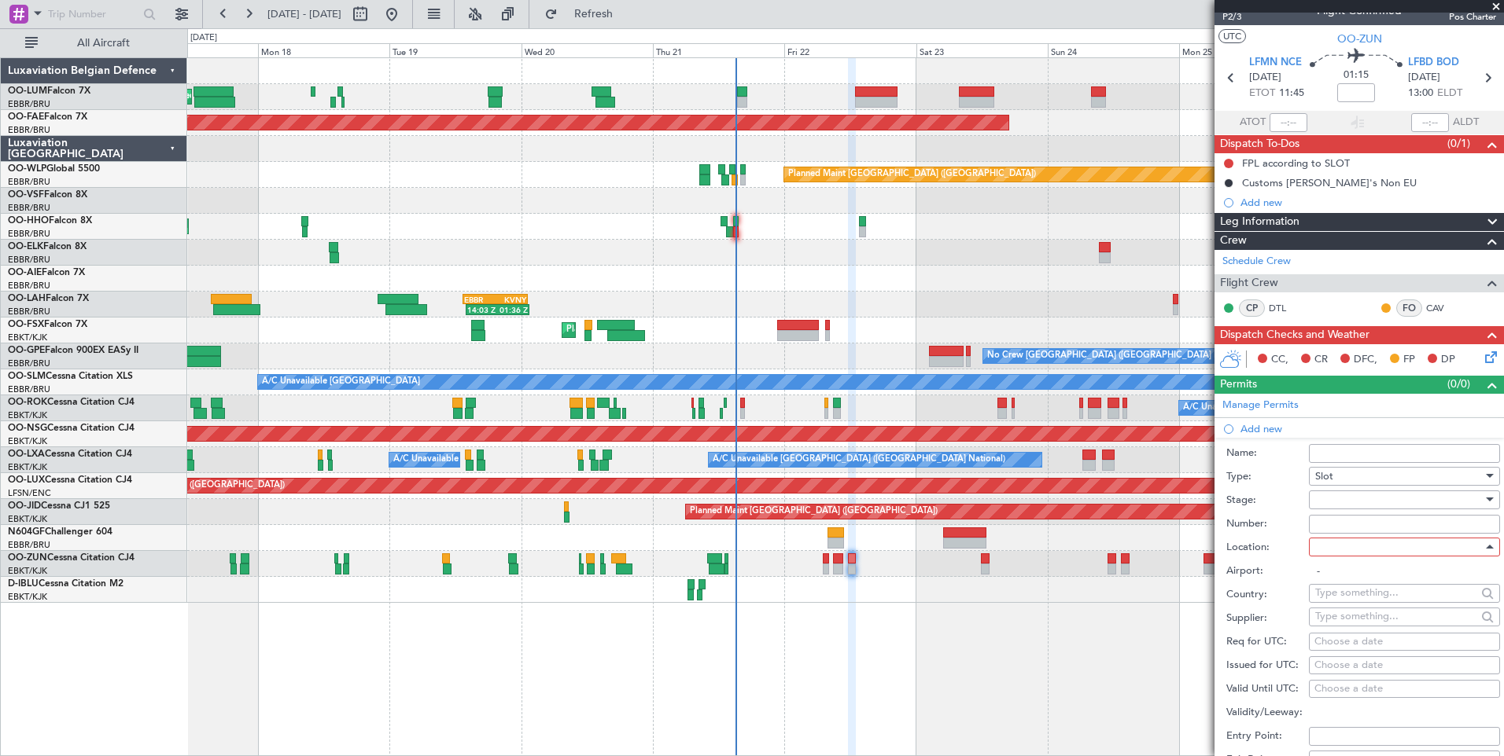
type input "LFMN / NCE"
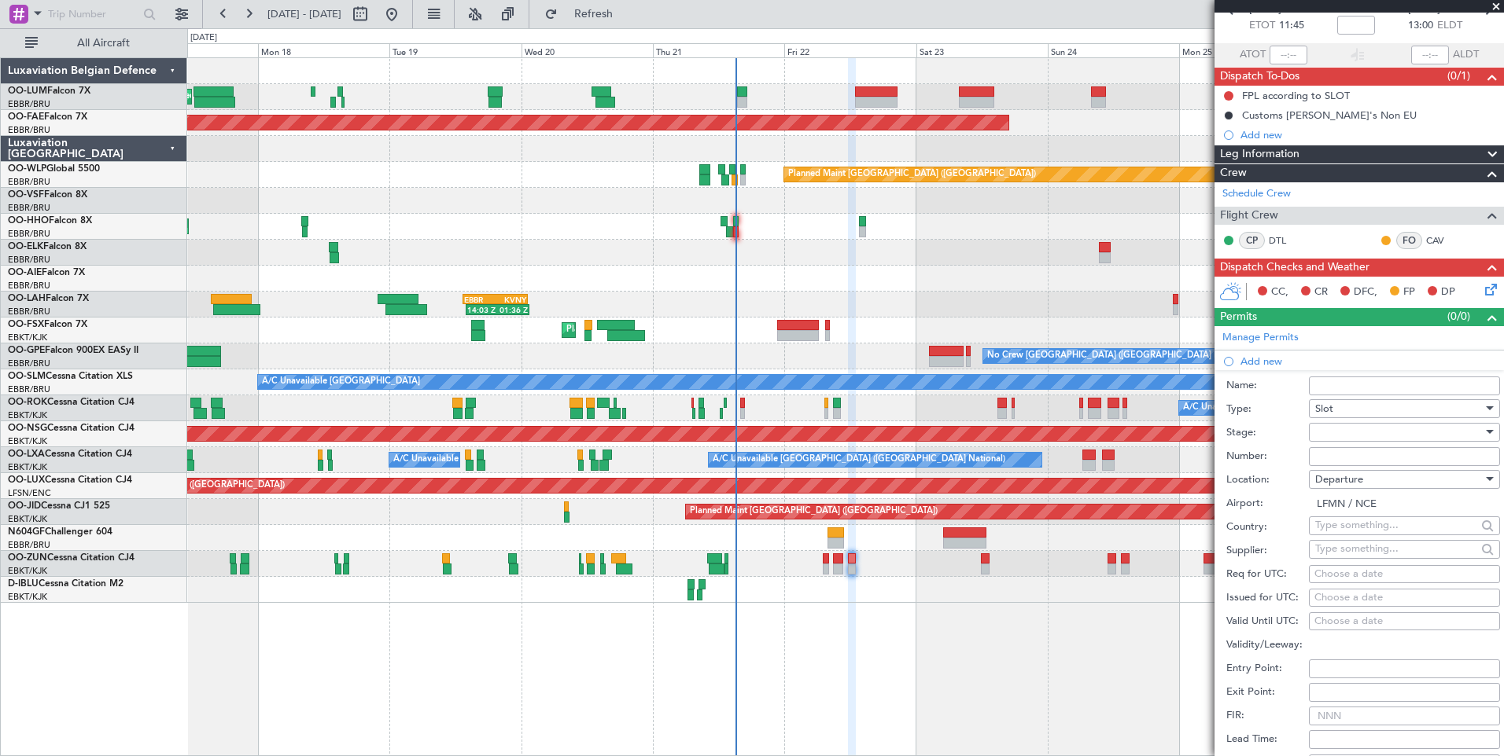
scroll to position [176, 0]
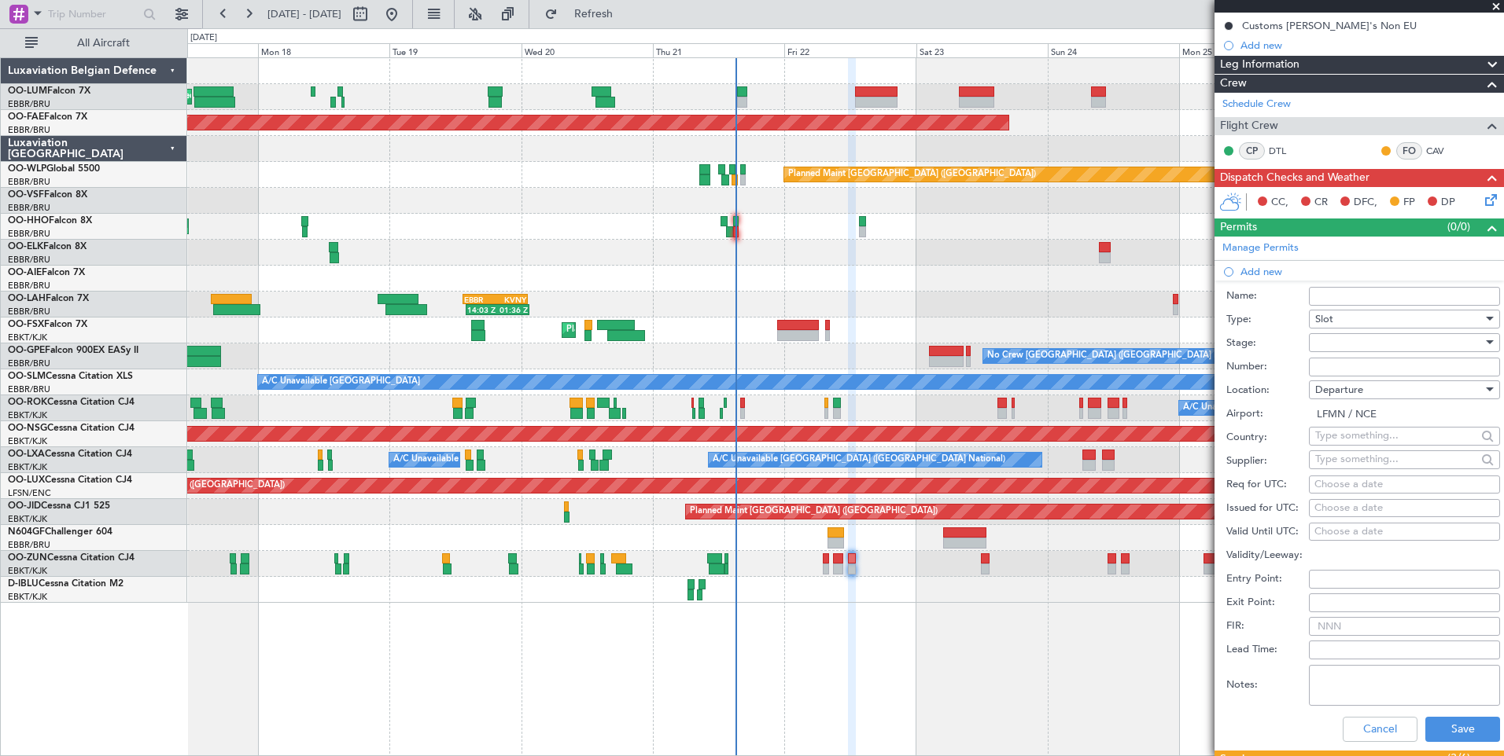
click at [1408, 483] on div "Choose a date" at bounding box center [1404, 485] width 180 height 16
select select "8"
select select "2025"
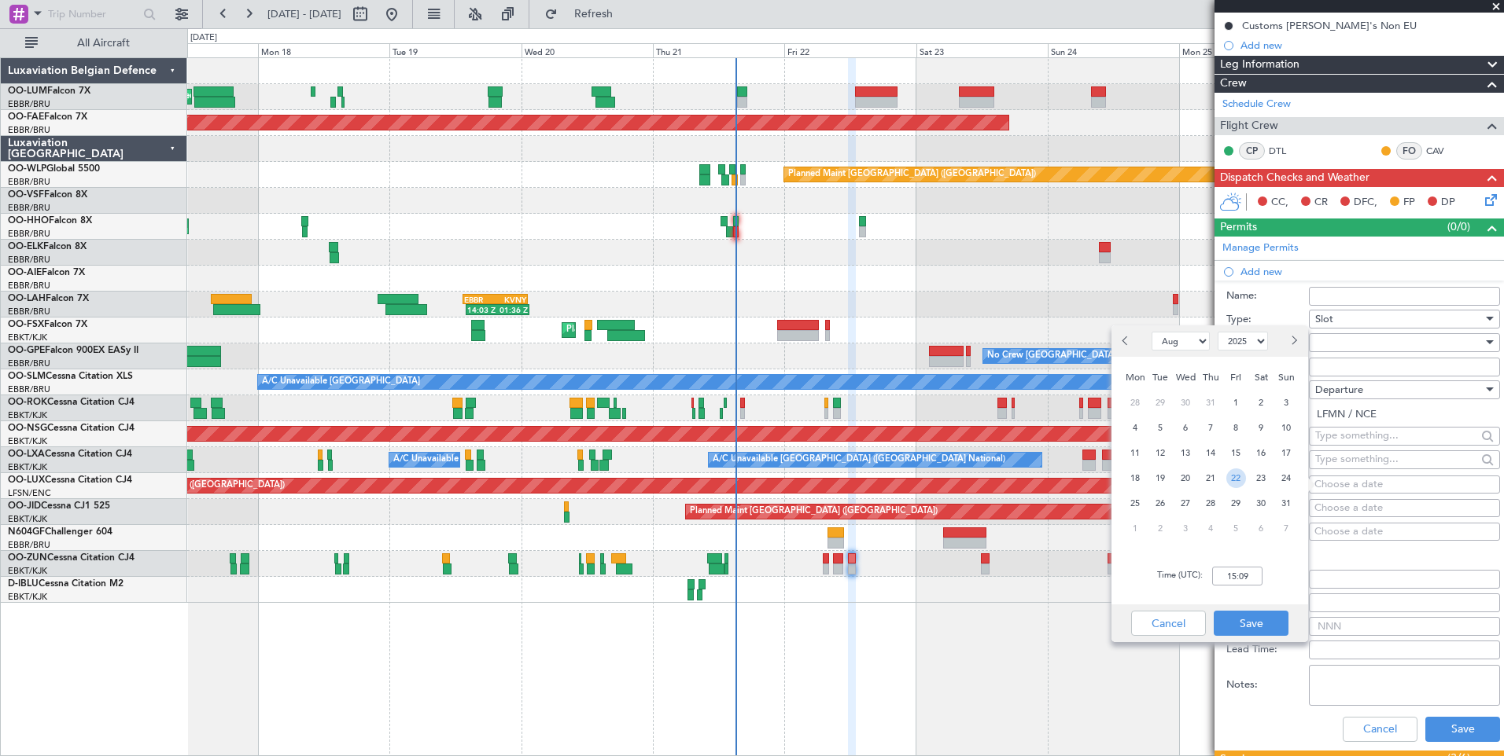
click at [1235, 477] on span "22" at bounding box center [1236, 479] width 20 height 20
click at [1254, 582] on input "00:00" at bounding box center [1237, 576] width 50 height 19
type input "11:40"
click at [1265, 627] on button "Save" at bounding box center [1250, 623] width 75 height 25
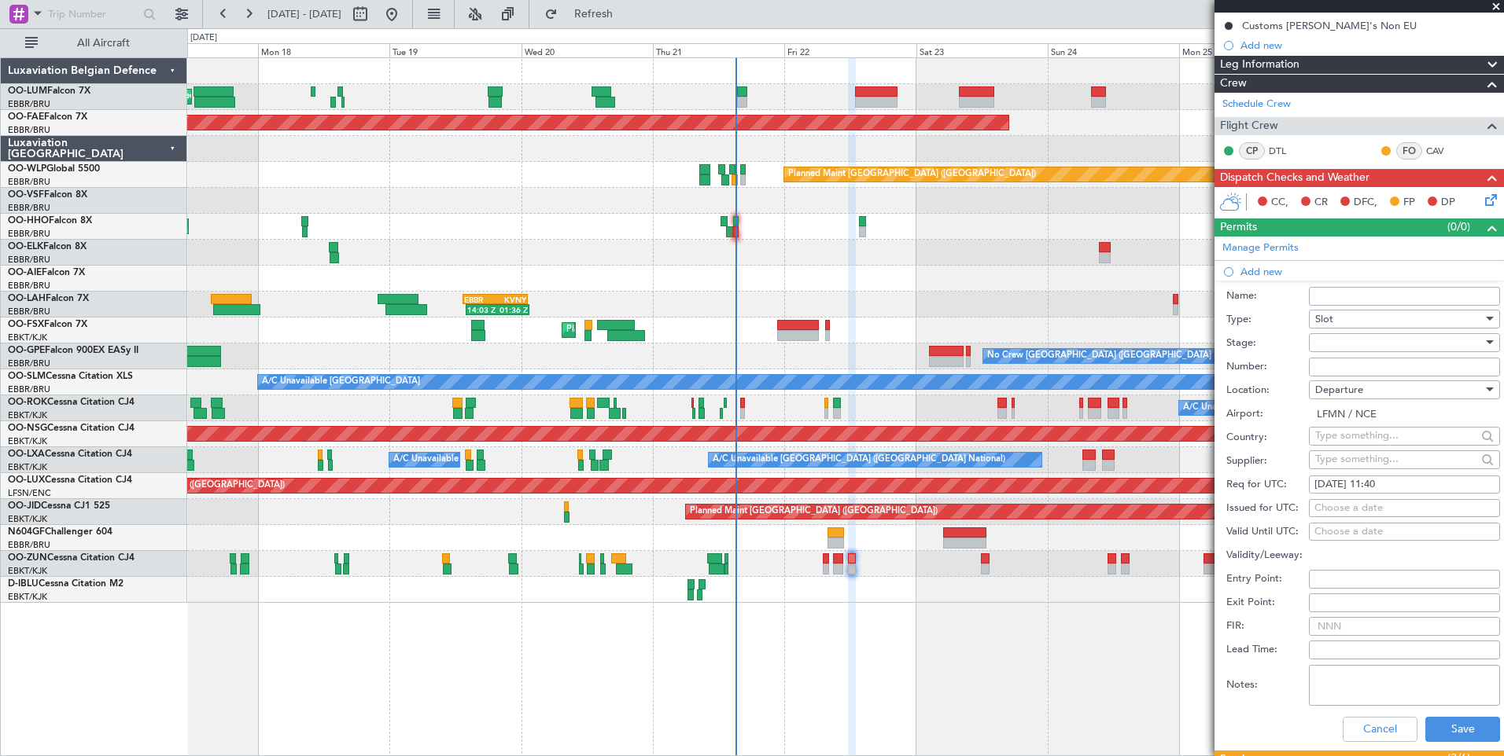
click at [1334, 508] on div "Choose a date" at bounding box center [1404, 509] width 180 height 16
select select "8"
select select "2025"
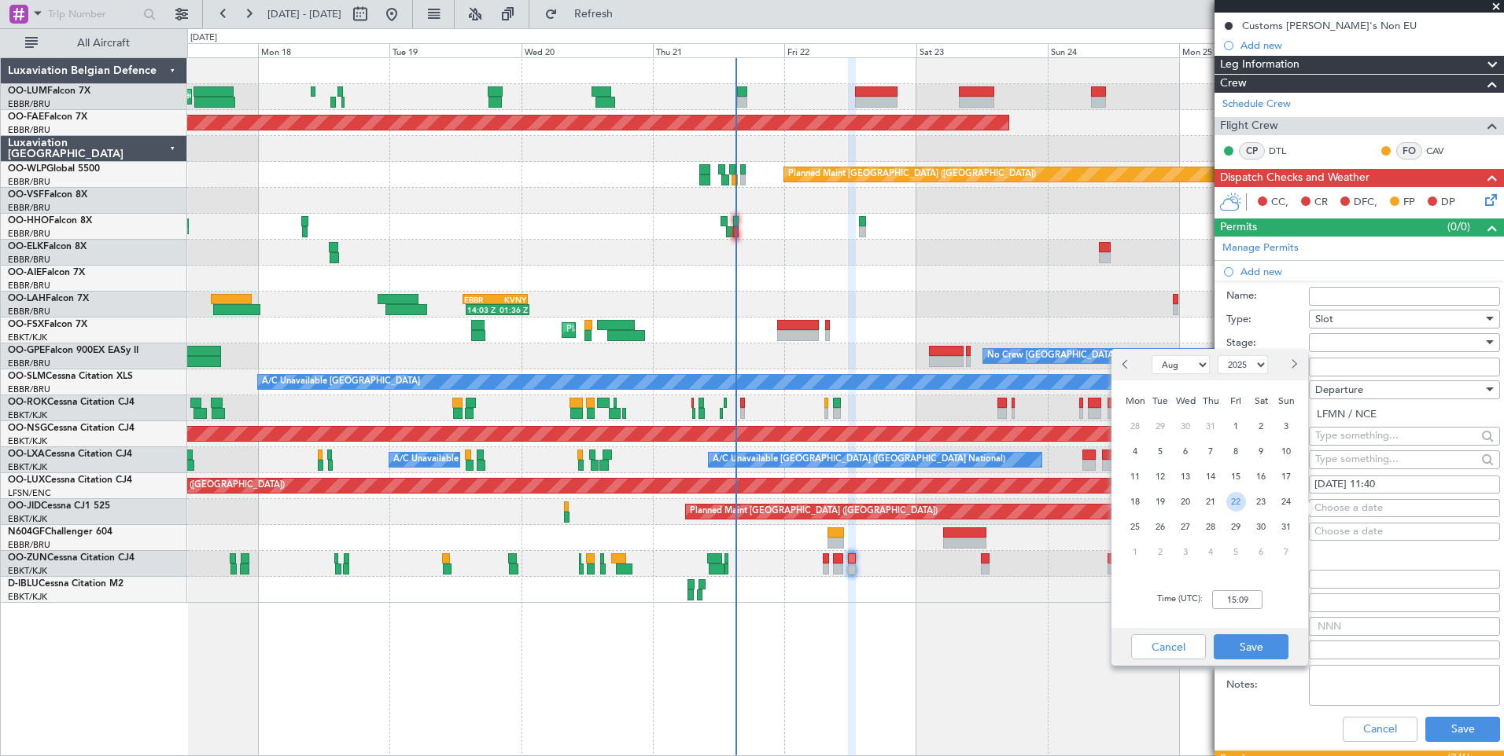
click at [1231, 505] on span "22" at bounding box center [1236, 502] width 20 height 20
click at [1223, 604] on input "00:00" at bounding box center [1237, 600] width 50 height 19
type input "11:40"
click at [1273, 647] on button "Save" at bounding box center [1250, 647] width 75 height 25
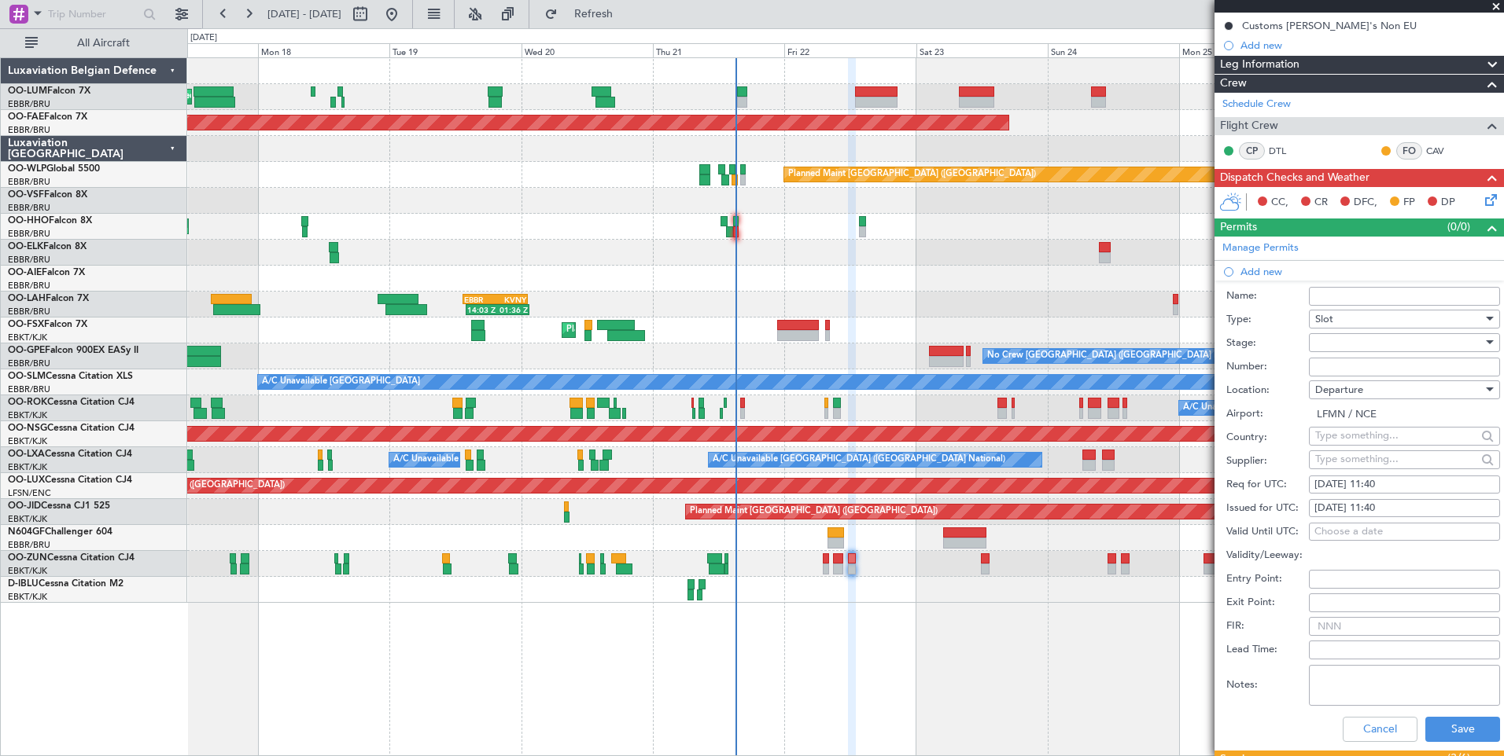
paste input "PPR LFMND000078853"
click at [1367, 343] on div at bounding box center [1398, 343] width 167 height 24
click at [1064, 640] on div at bounding box center [752, 378] width 1504 height 756
drag, startPoint x: 1342, startPoint y: 371, endPoint x: 1297, endPoint y: 358, distance: 47.5
click at [1297, 358] on div "Number: PPR LFMND000078853" at bounding box center [1363, 367] width 274 height 24
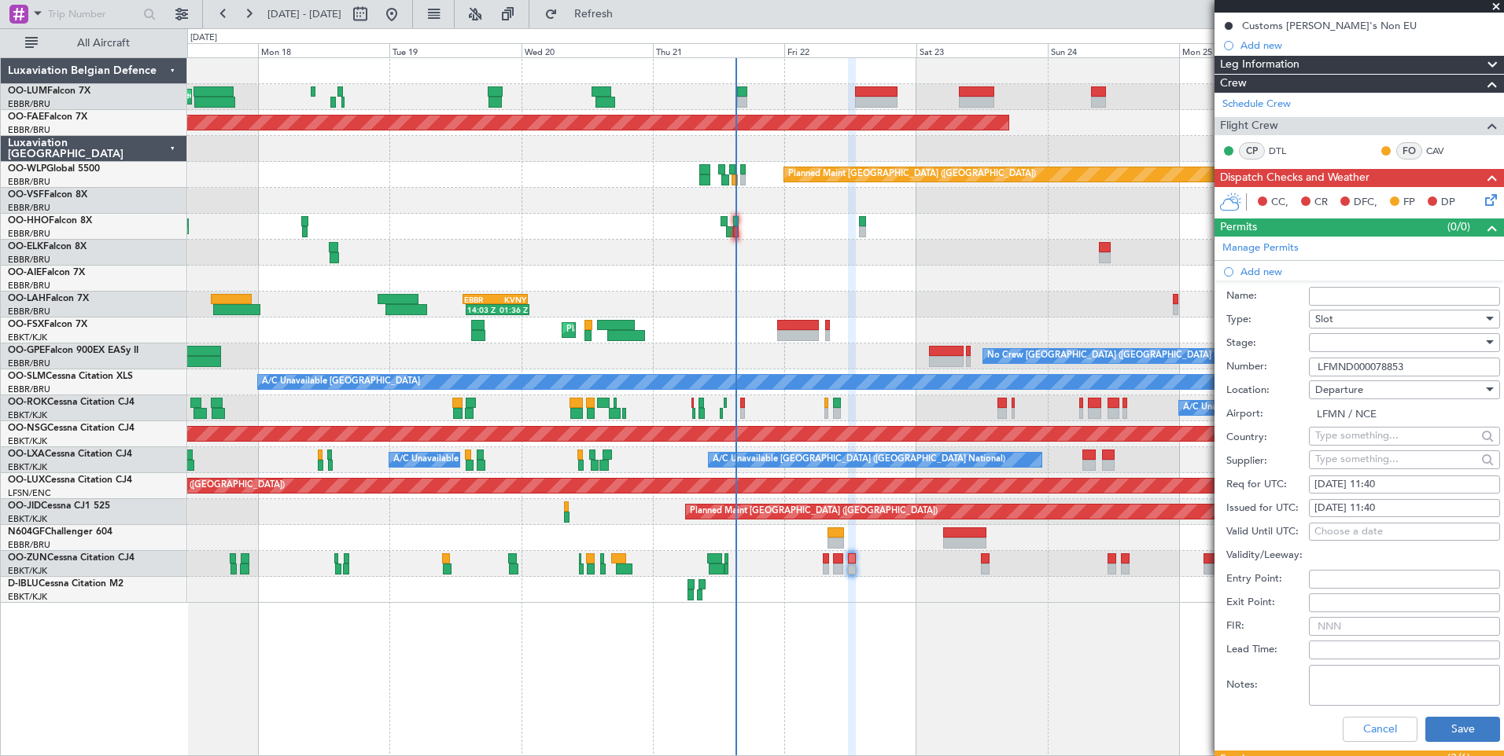
type input "LFMND000078853"
click at [1444, 726] on button "Save" at bounding box center [1462, 729] width 75 height 25
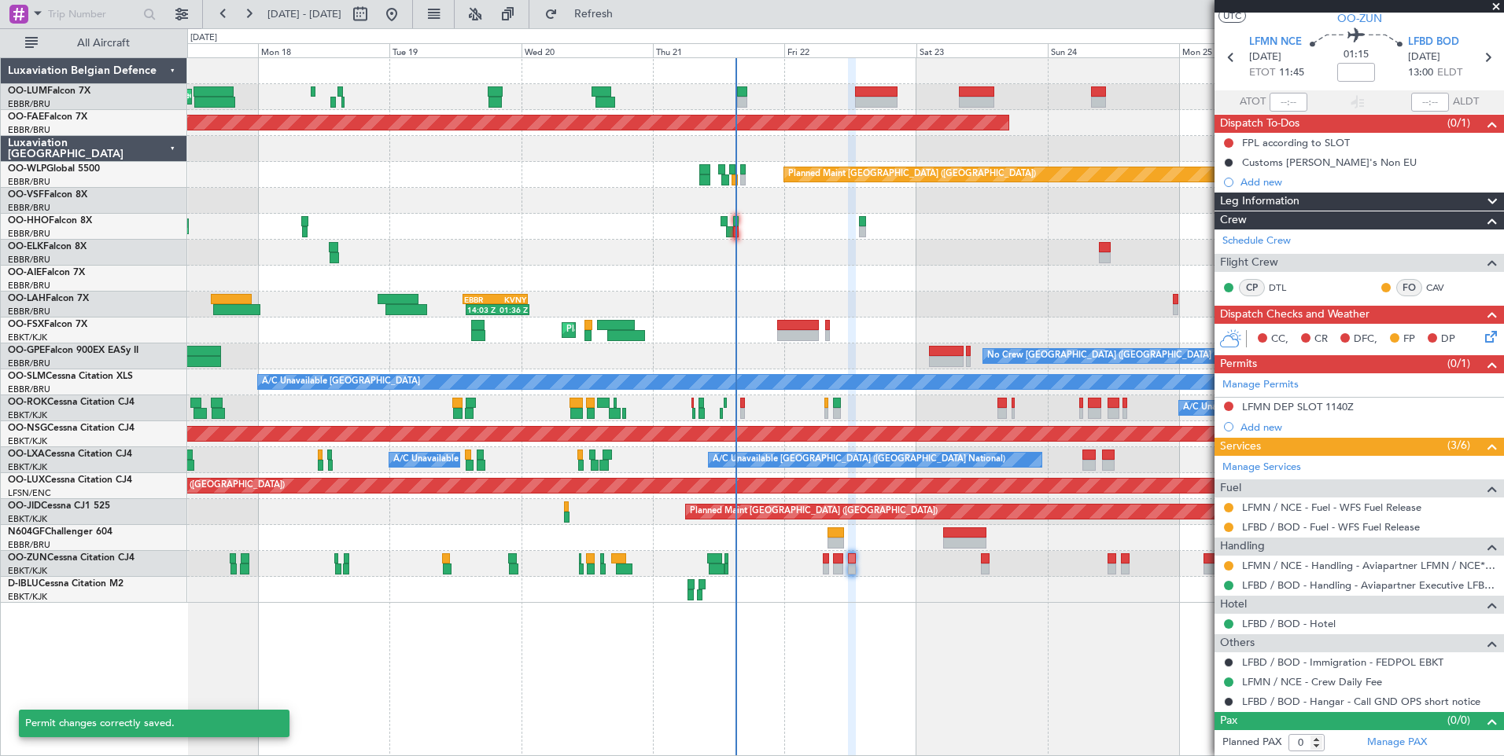
scroll to position [39, 0]
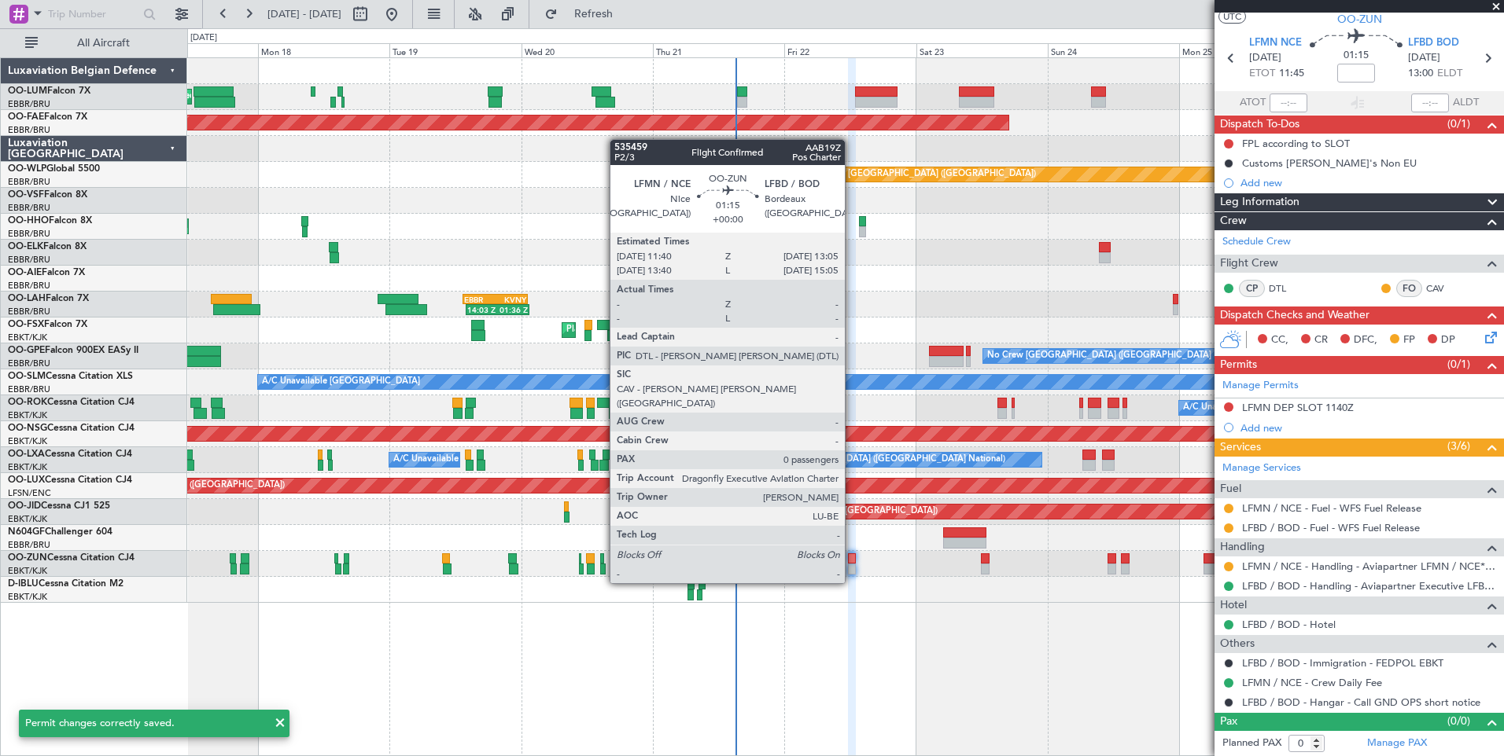
click at [852, 554] on div at bounding box center [852, 559] width 8 height 11
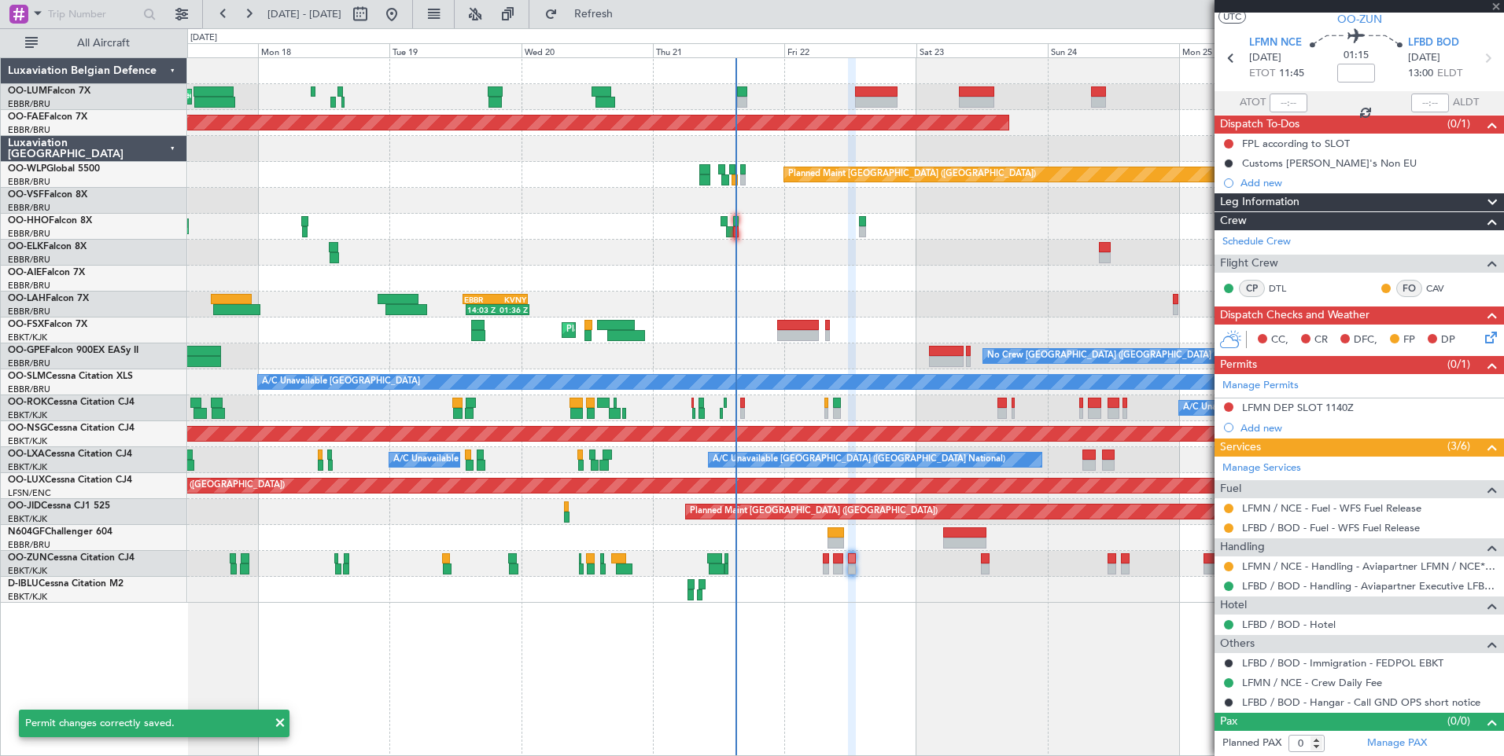
scroll to position [0, 0]
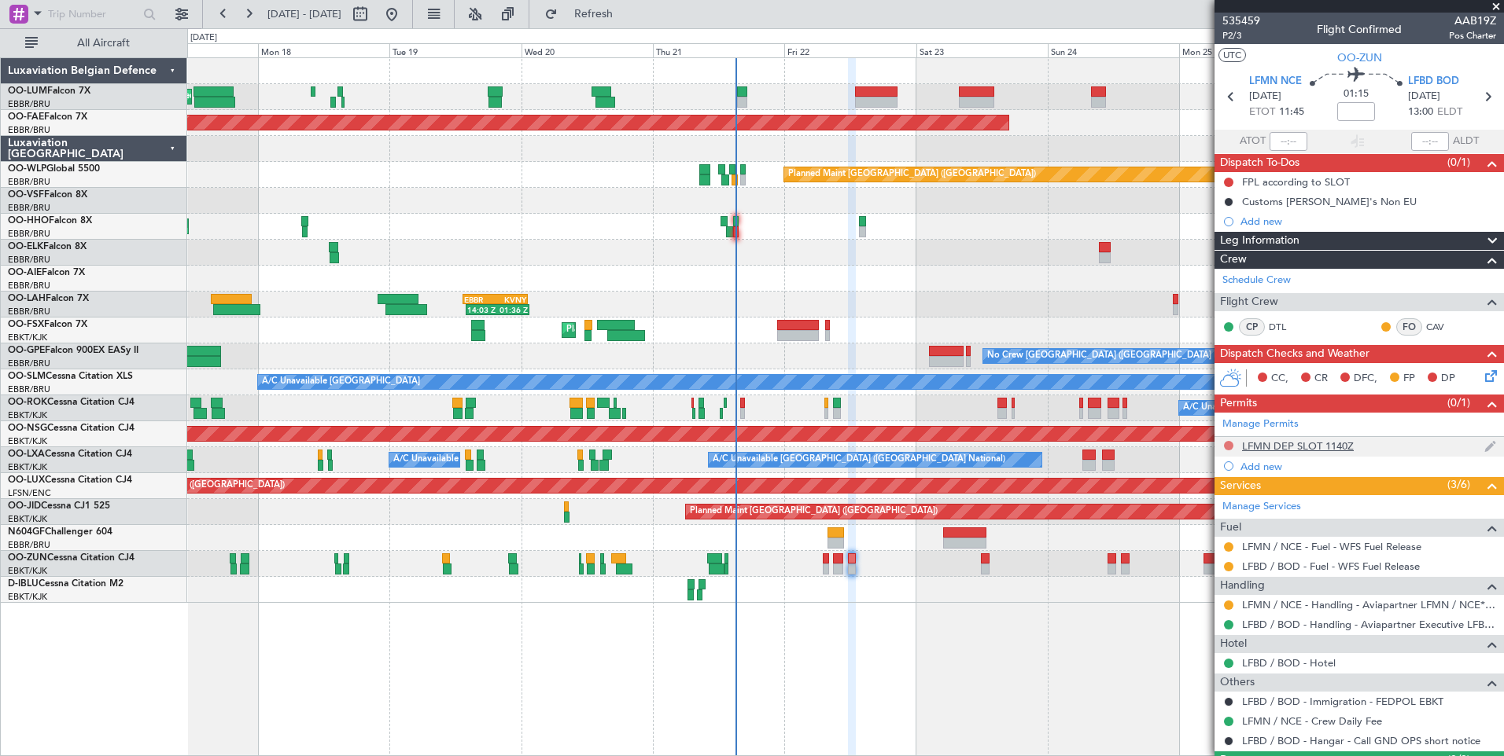
click at [1227, 446] on button at bounding box center [1228, 445] width 9 height 9
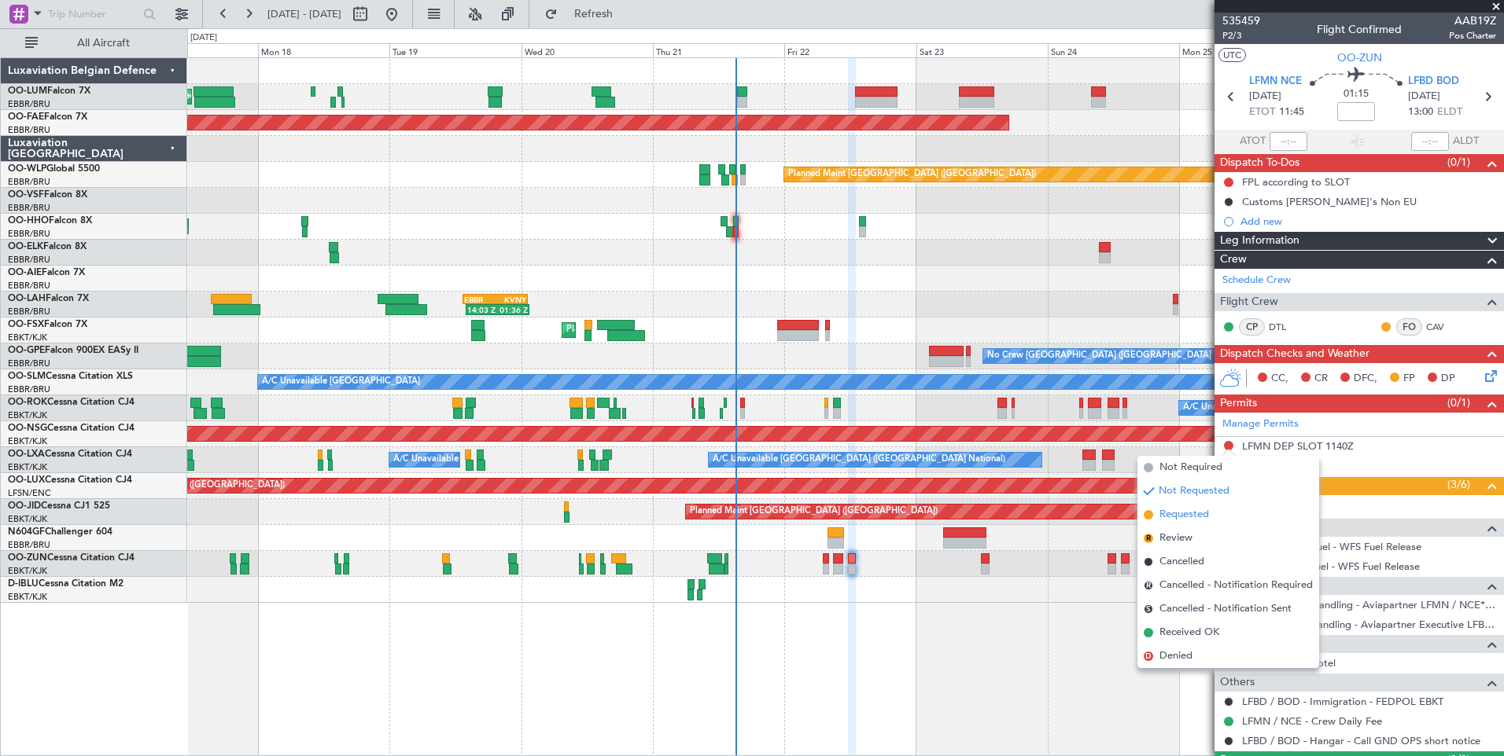
click at [1190, 508] on span "Requested" at bounding box center [1184, 515] width 50 height 16
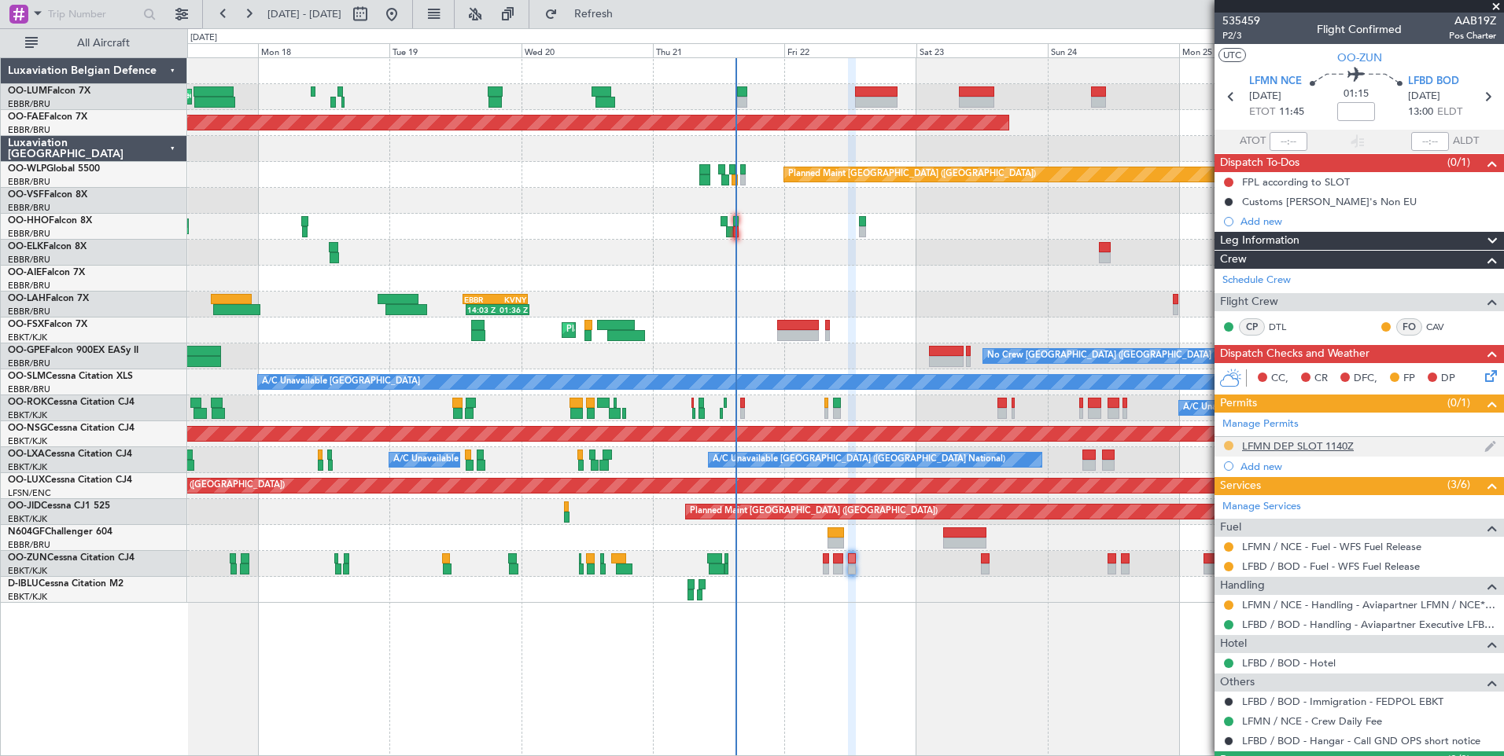
click at [1227, 444] on button at bounding box center [1228, 445] width 9 height 9
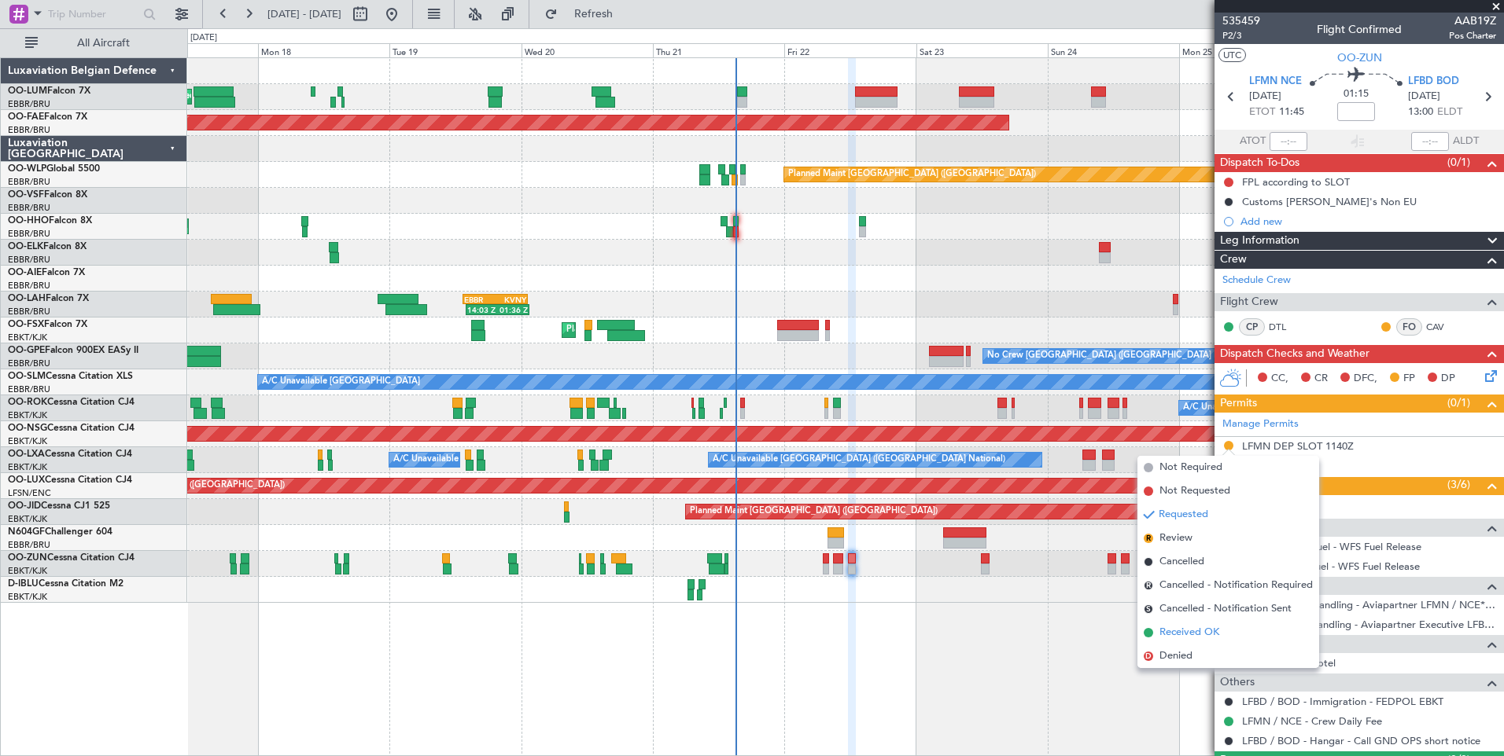
click at [1177, 633] on span "Received OK" at bounding box center [1189, 633] width 60 height 16
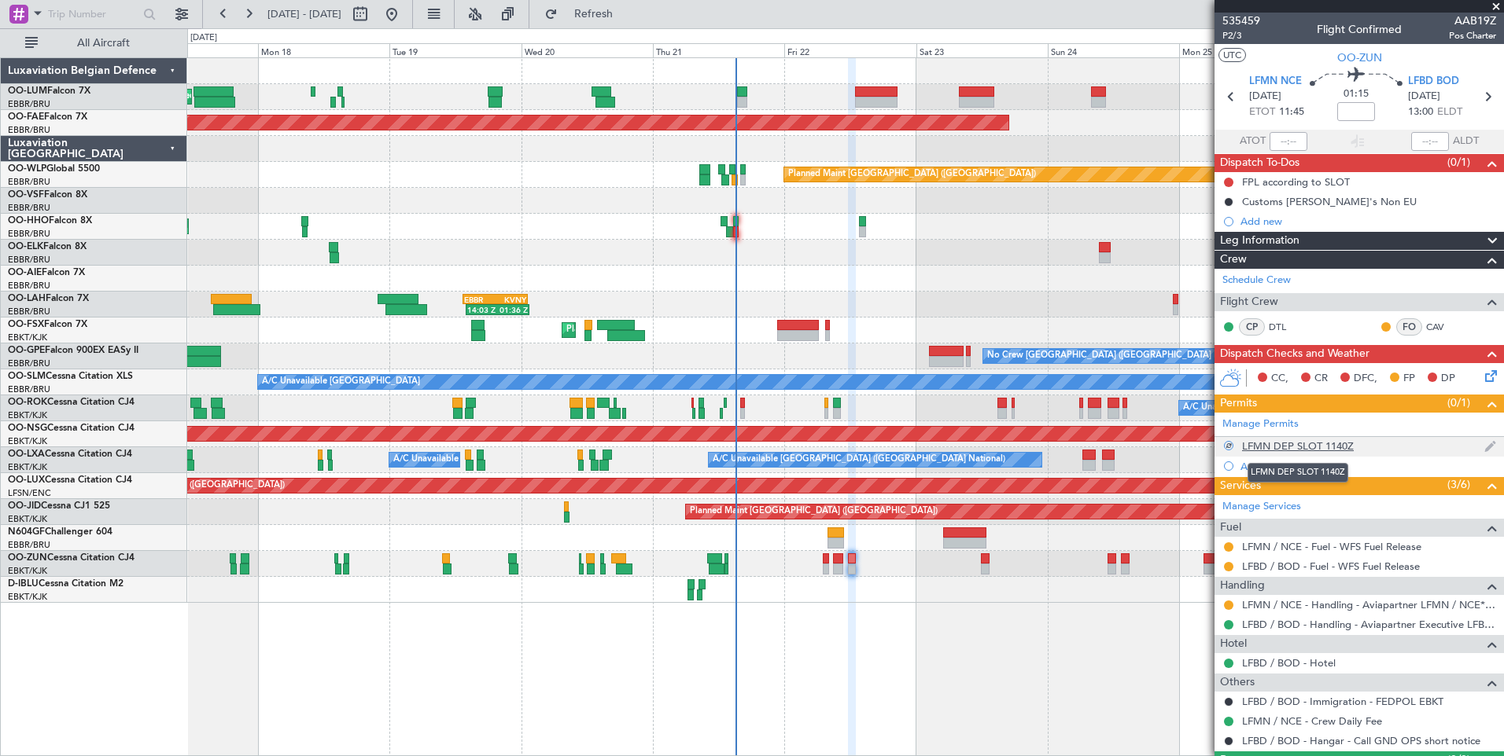
click at [1323, 442] on div "LFMN DEP SLOT 1140Z" at bounding box center [1298, 446] width 112 height 13
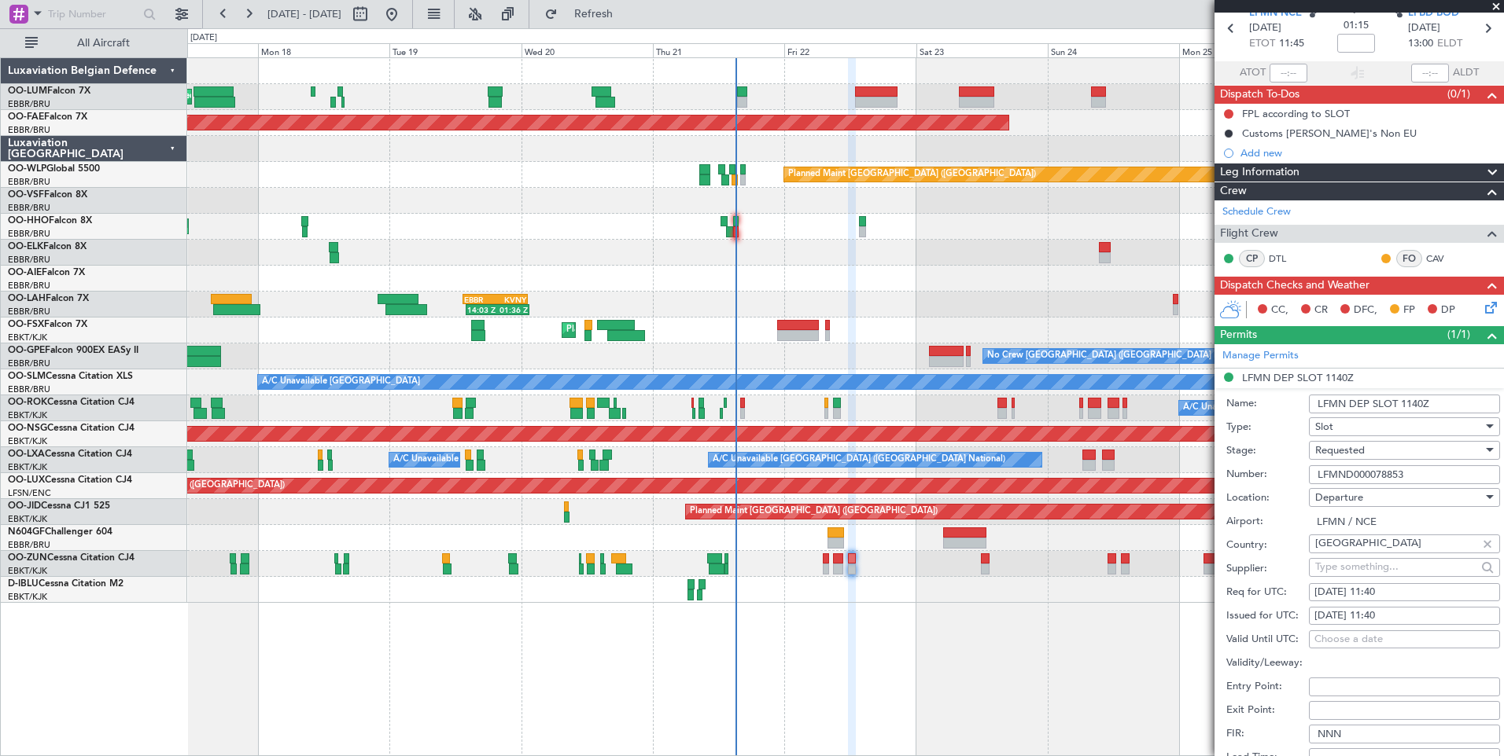
scroll to position [157, 0]
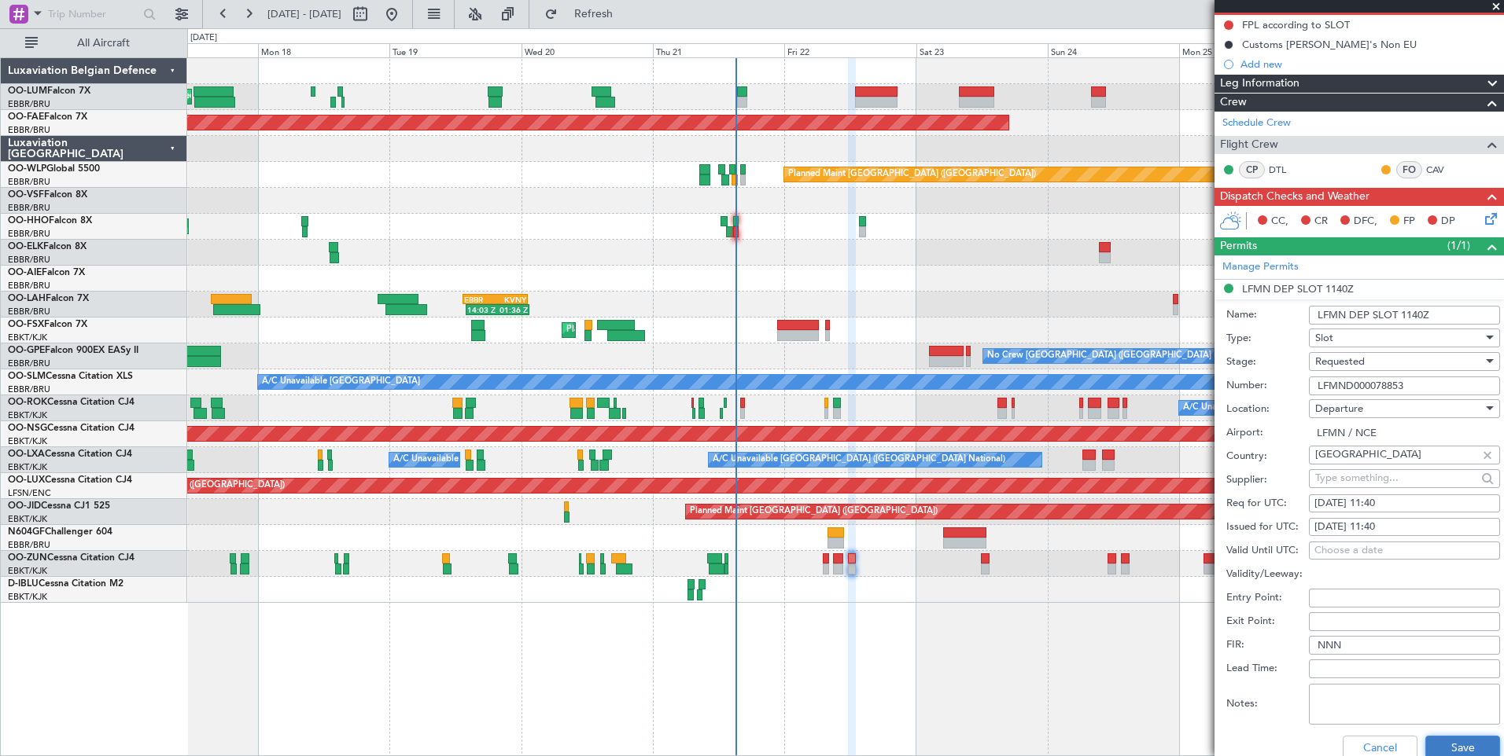
click at [1426, 742] on button "Save" at bounding box center [1462, 748] width 75 height 25
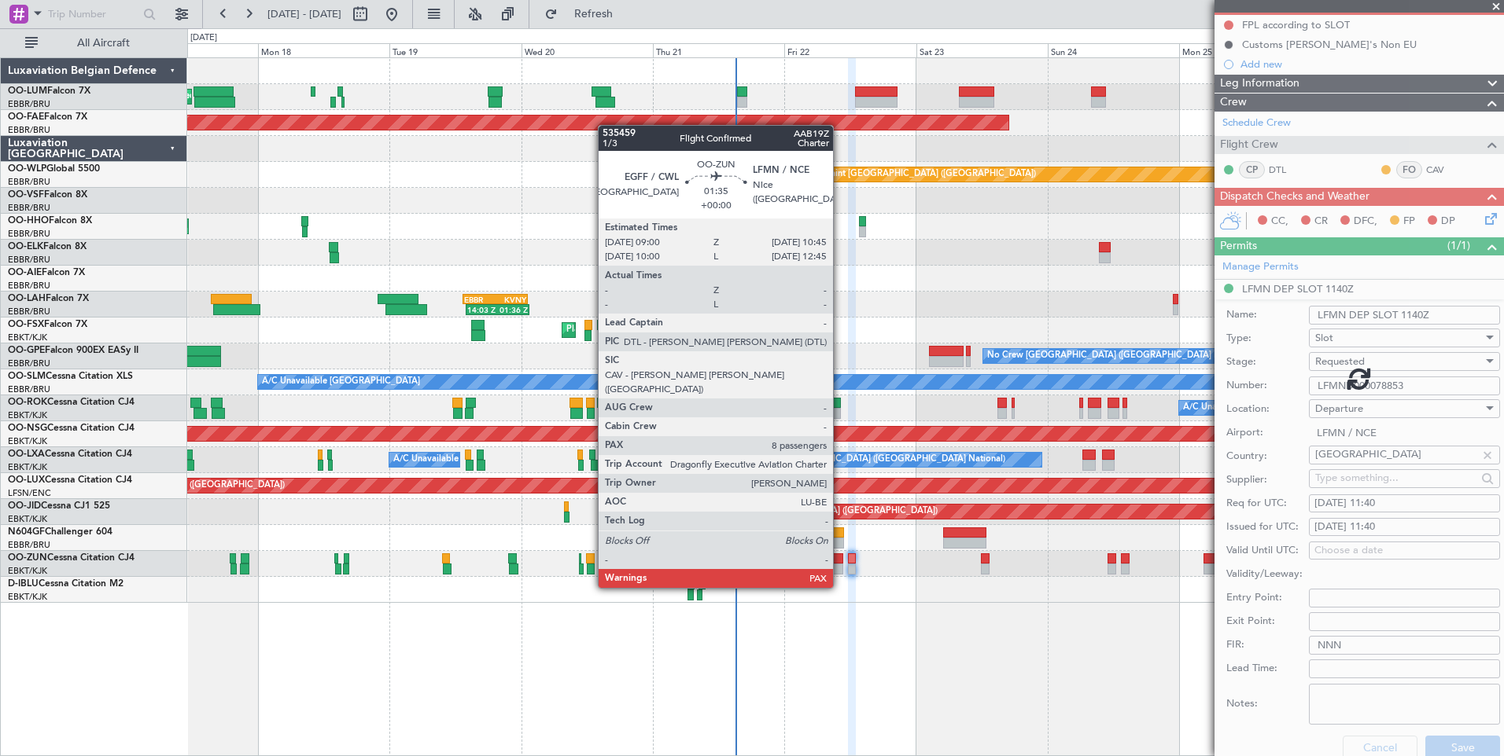
click at [840, 558] on div at bounding box center [838, 559] width 10 height 11
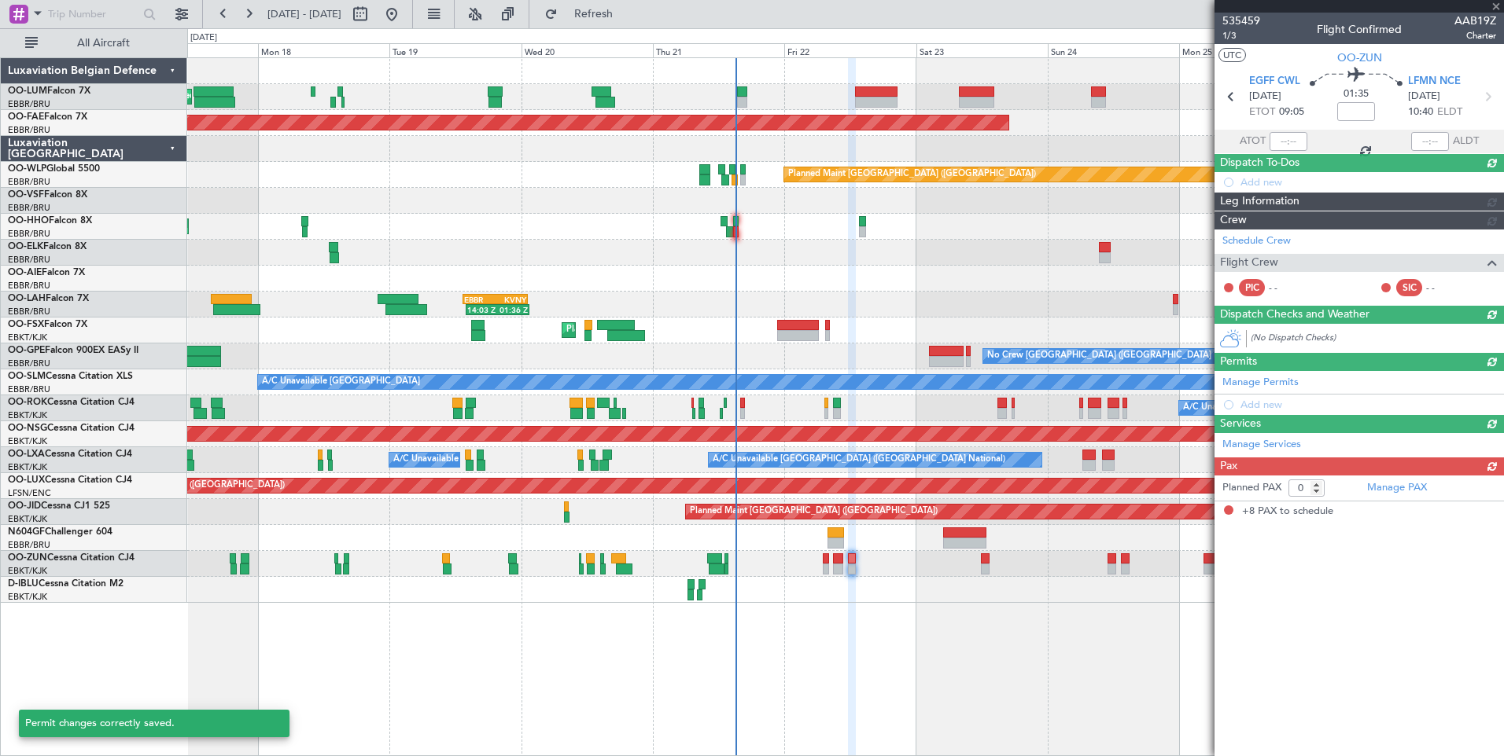
type input "8"
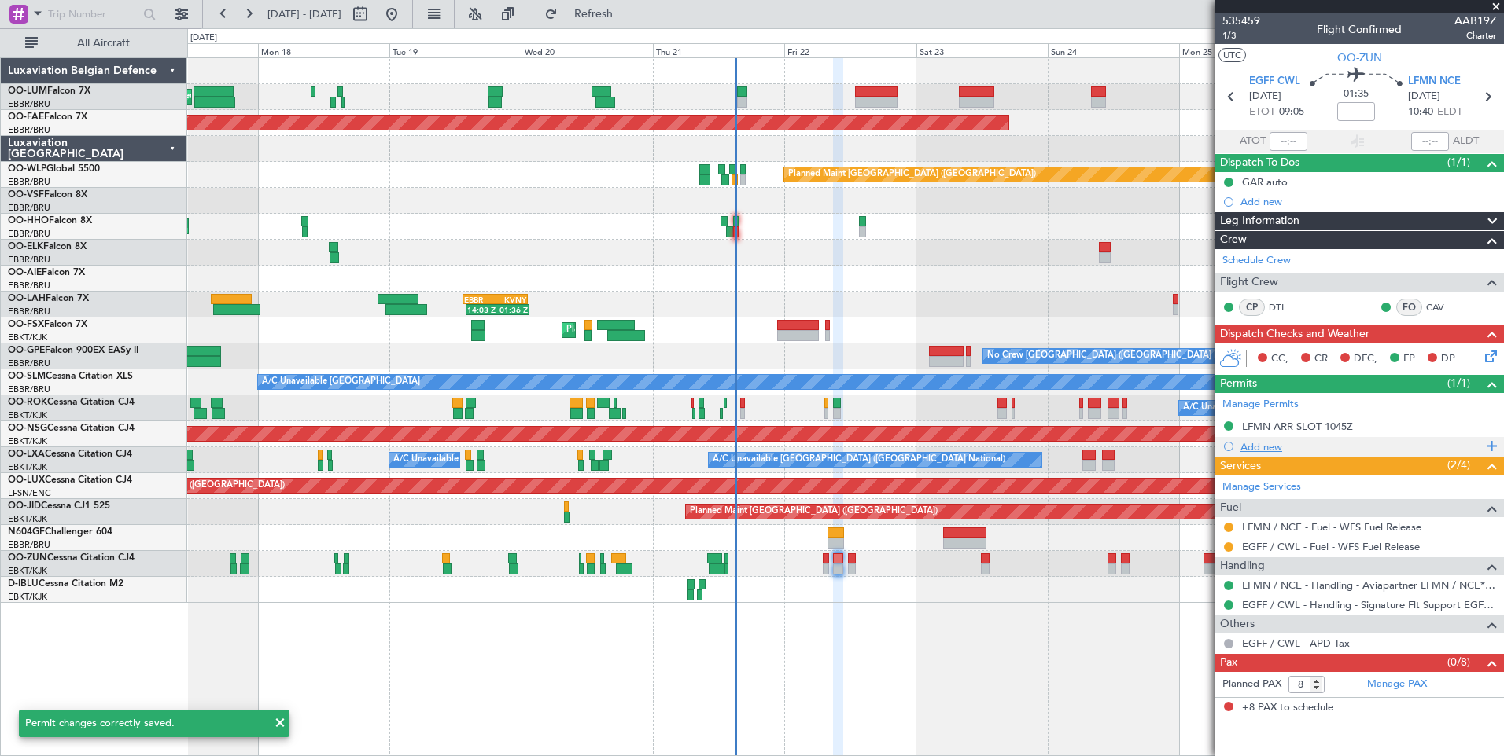
click at [1283, 444] on div "Add new" at bounding box center [1360, 446] width 241 height 13
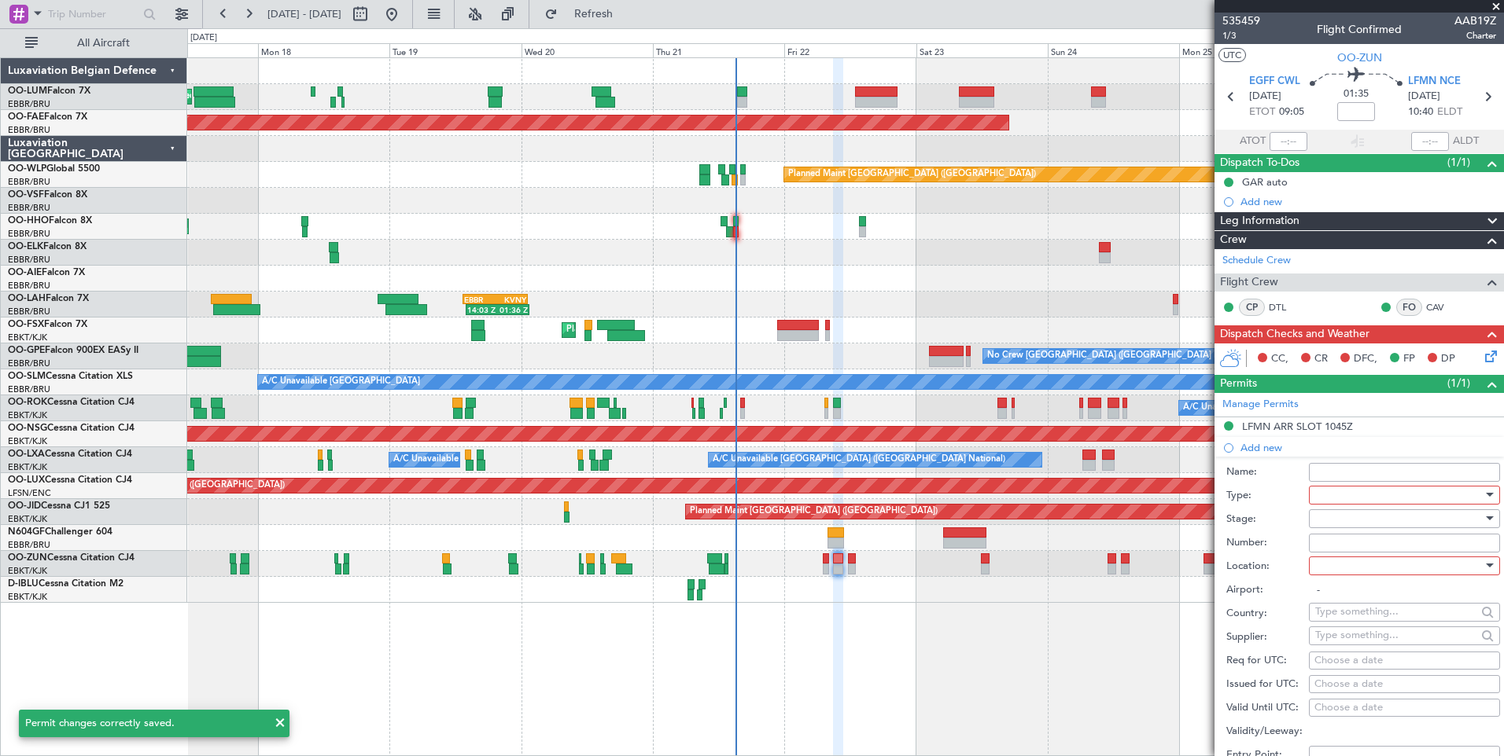
click at [1341, 491] on div at bounding box center [1398, 496] width 167 height 24
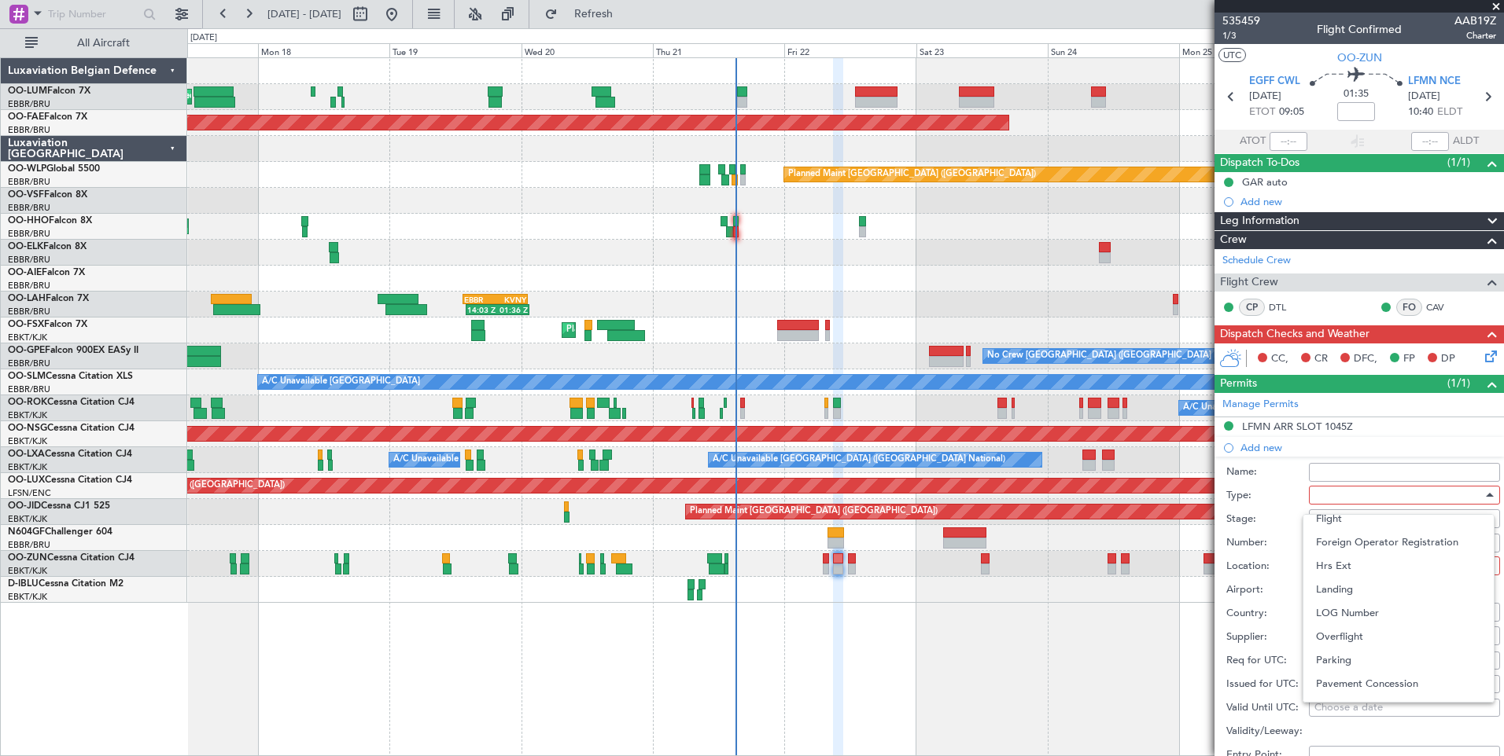
scroll to position [157, 0]
click at [1356, 558] on span "Departure" at bounding box center [1398, 559] width 165 height 24
click at [1346, 577] on div at bounding box center [1398, 566] width 167 height 24
click at [1346, 600] on span "Departure" at bounding box center [1398, 598] width 165 height 24
type input "EGFF / CWL"
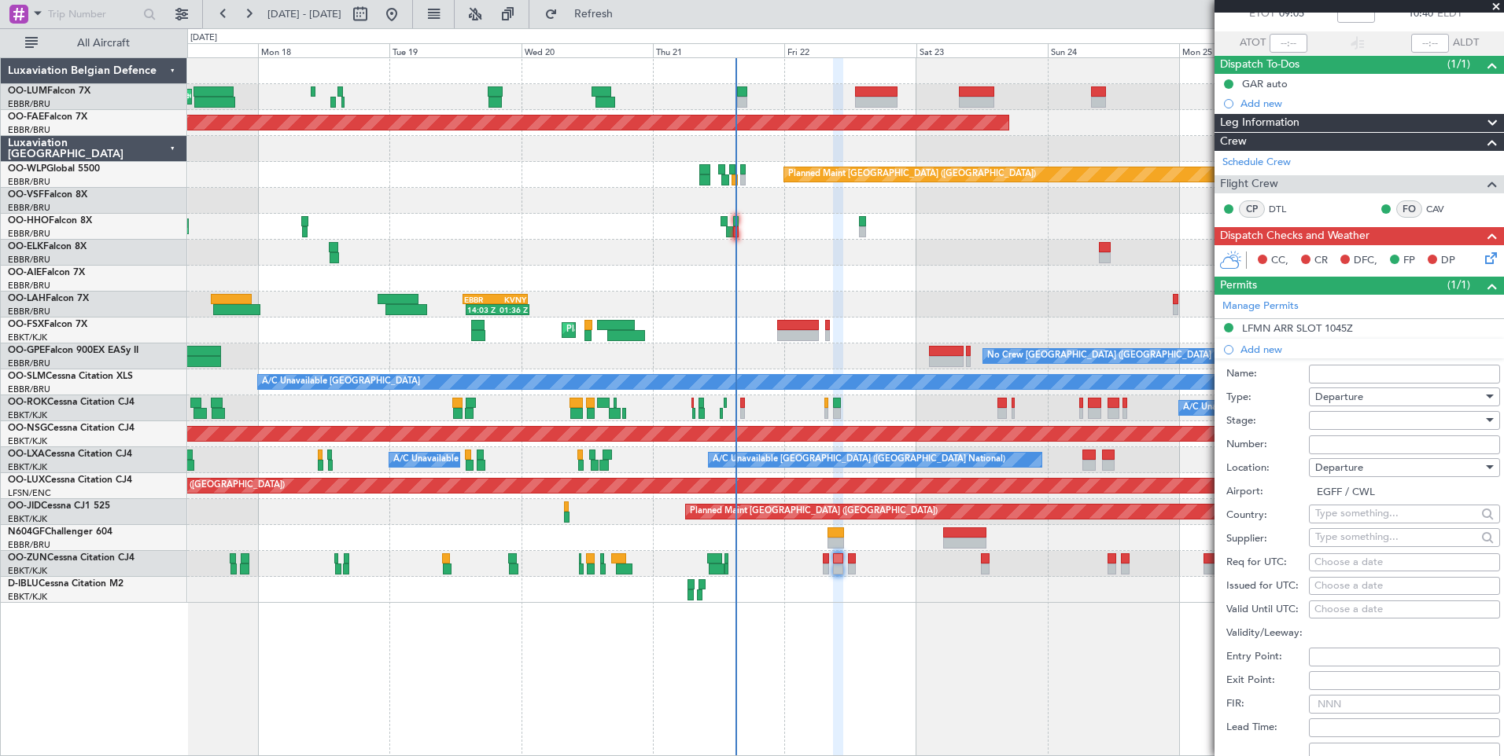
scroll to position [236, 0]
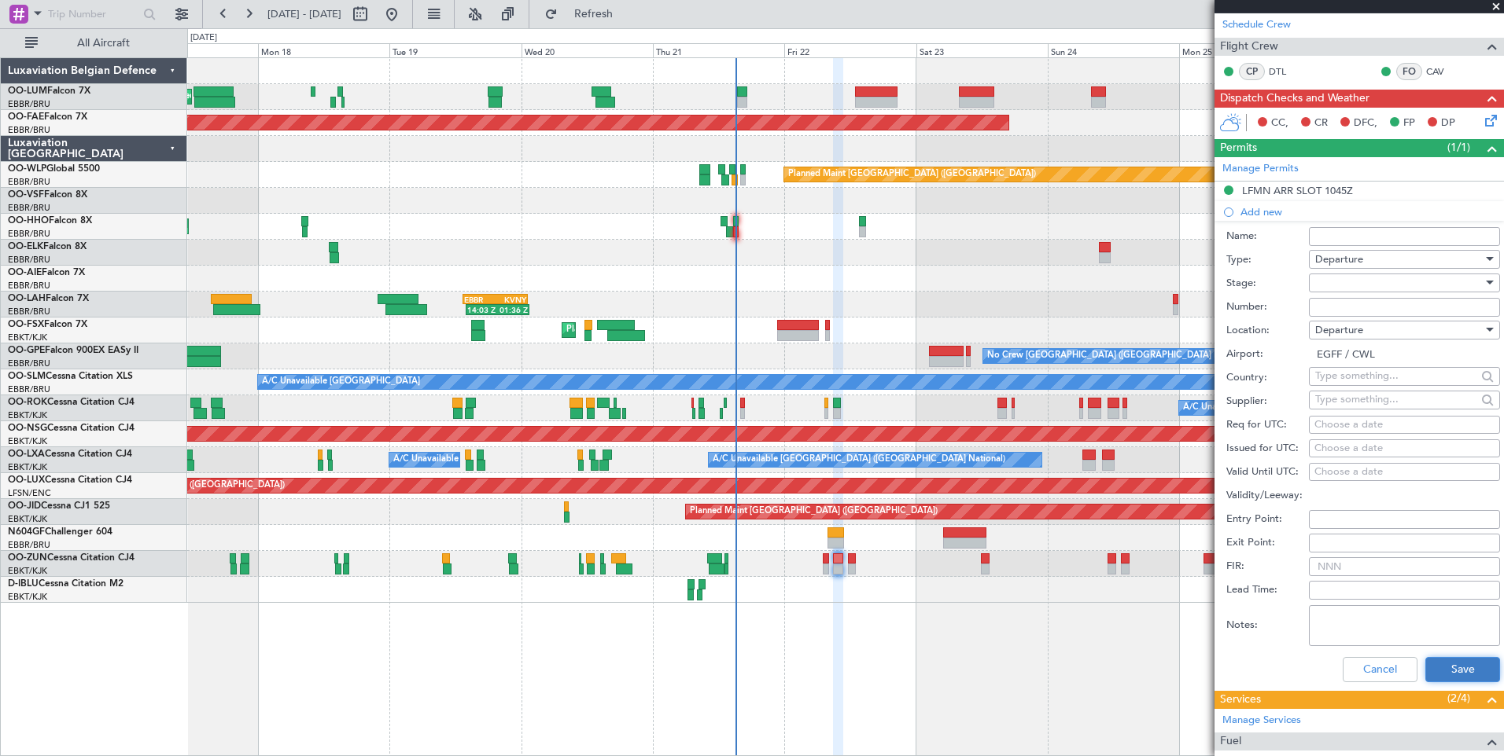
click at [1438, 675] on button "Save" at bounding box center [1462, 669] width 75 height 25
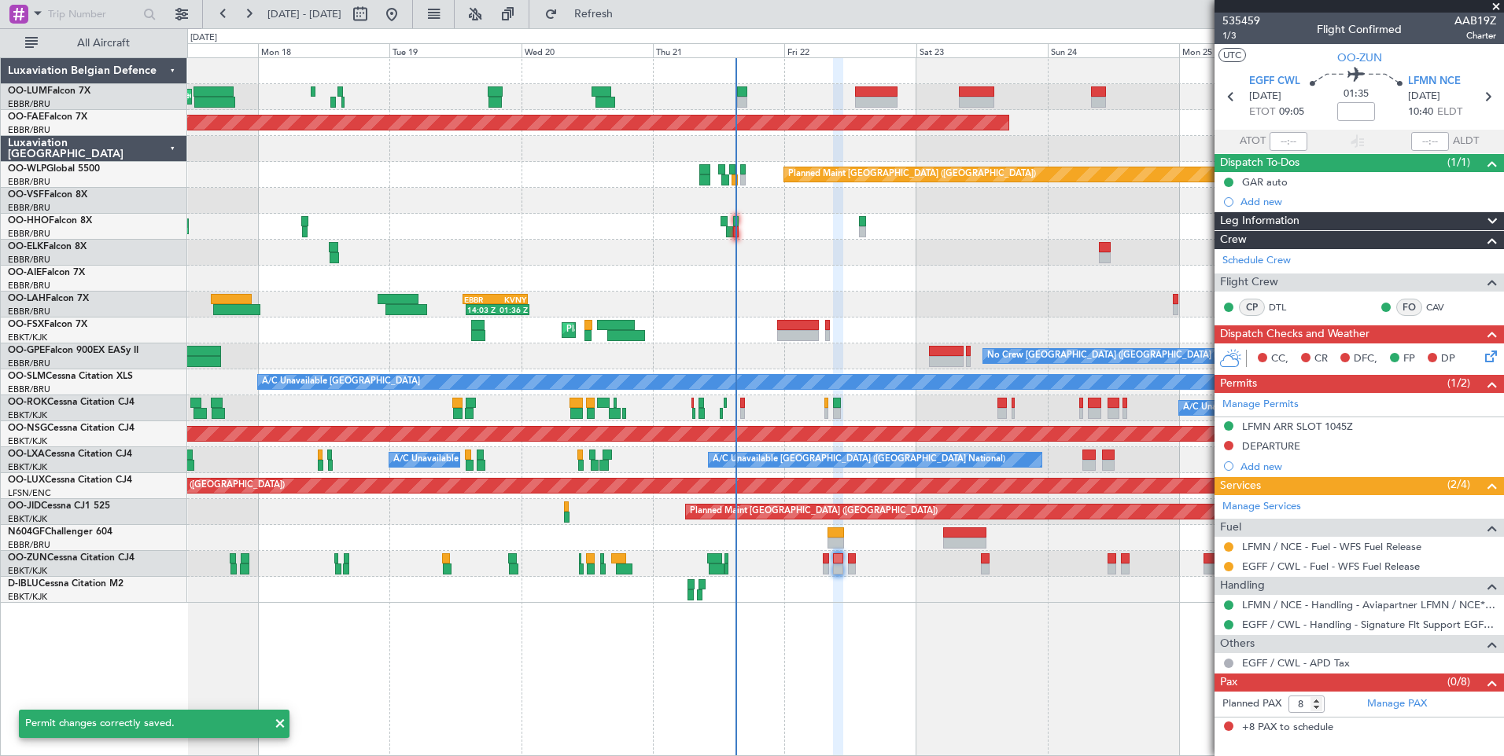
scroll to position [0, 0]
click at [1275, 448] on div "DEPARTURE" at bounding box center [1271, 446] width 58 height 13
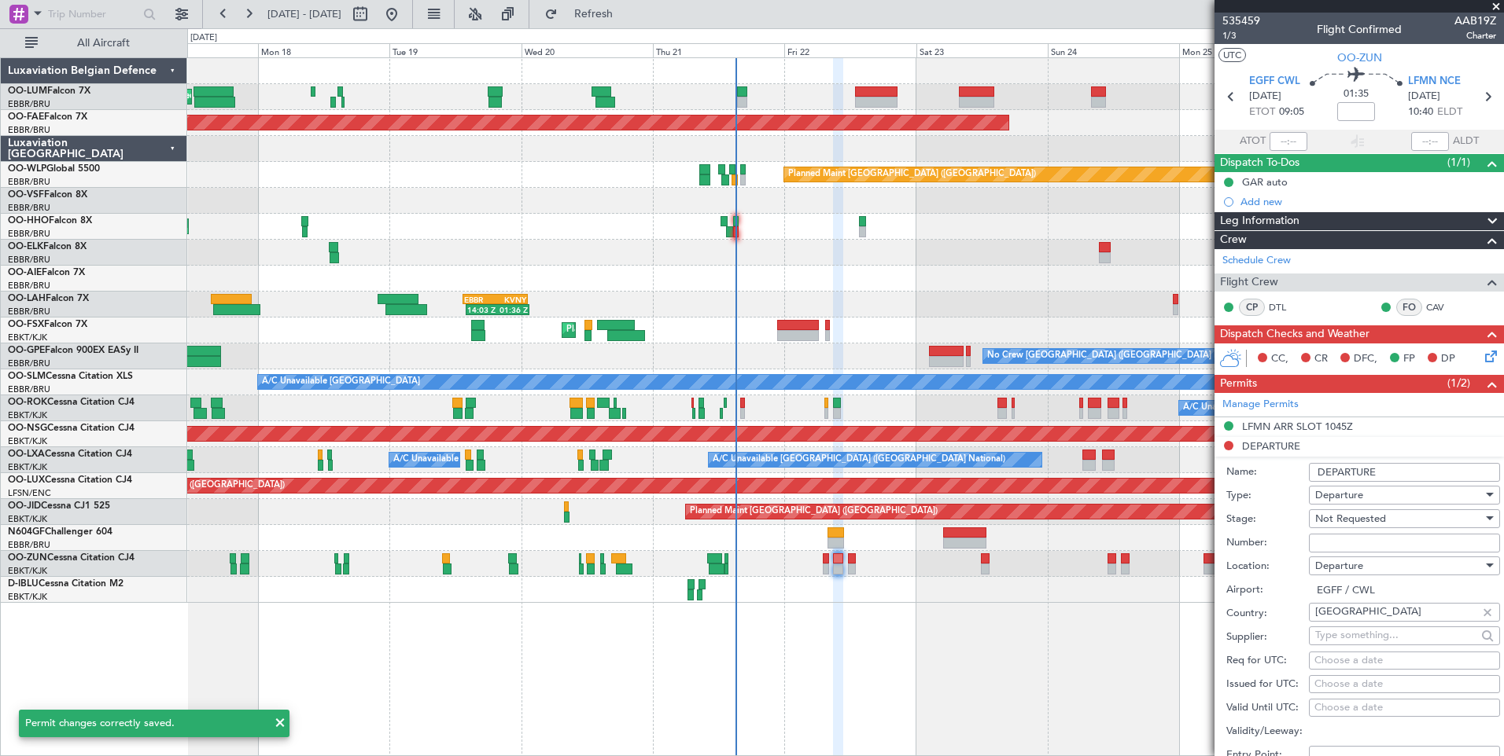
drag, startPoint x: 1398, startPoint y: 469, endPoint x: 1128, endPoint y: 420, distance: 274.1
click at [1128, 420] on fb-app "17 Aug 2025 - 27 Aug 2025 Refresh Quick Links All Aircraft Planned Maint Brusse…" at bounding box center [752, 384] width 1504 height 745
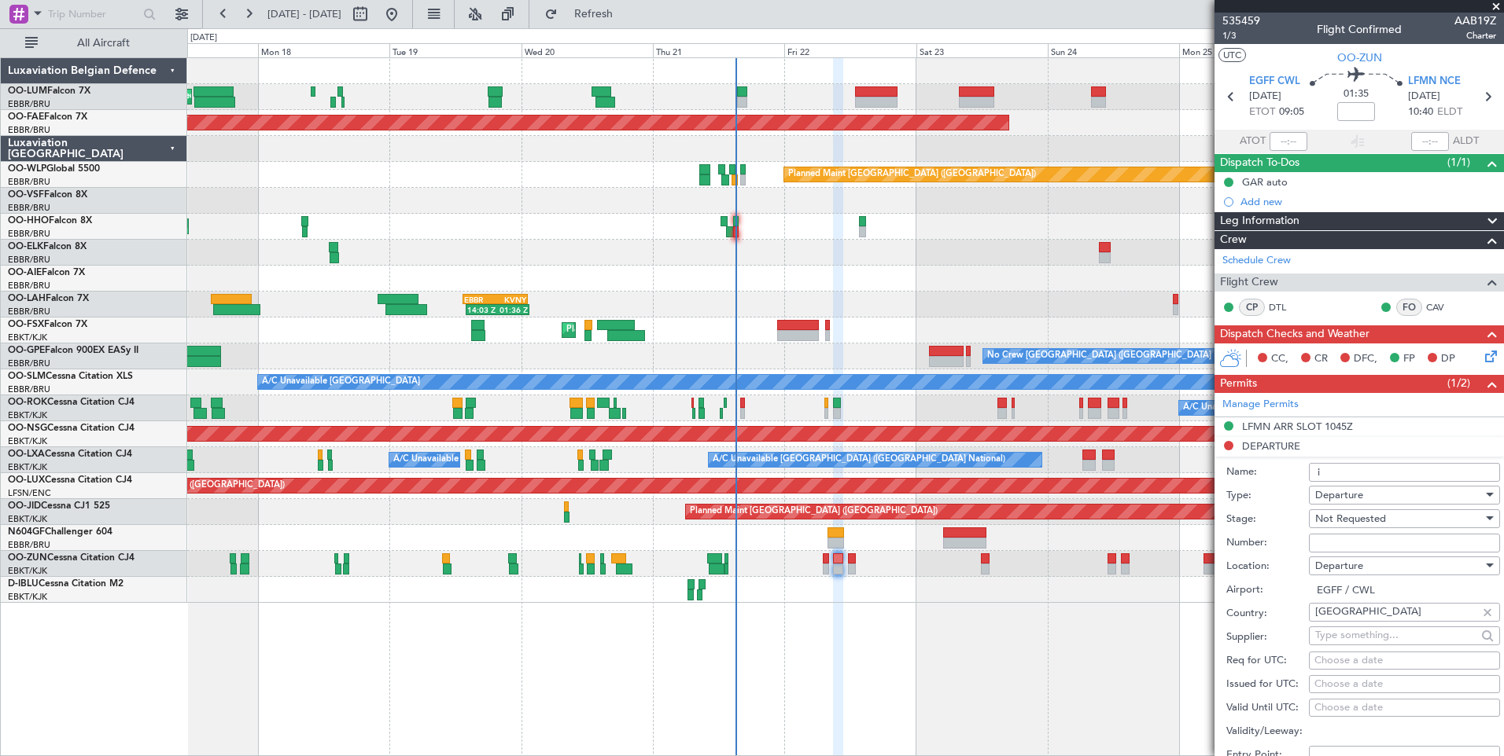
drag, startPoint x: 1345, startPoint y: 469, endPoint x: 1294, endPoint y: 464, distance: 51.4
click at [1294, 464] on div "Name: i" at bounding box center [1363, 473] width 274 height 24
type input "UK BLOCK PERMIT"
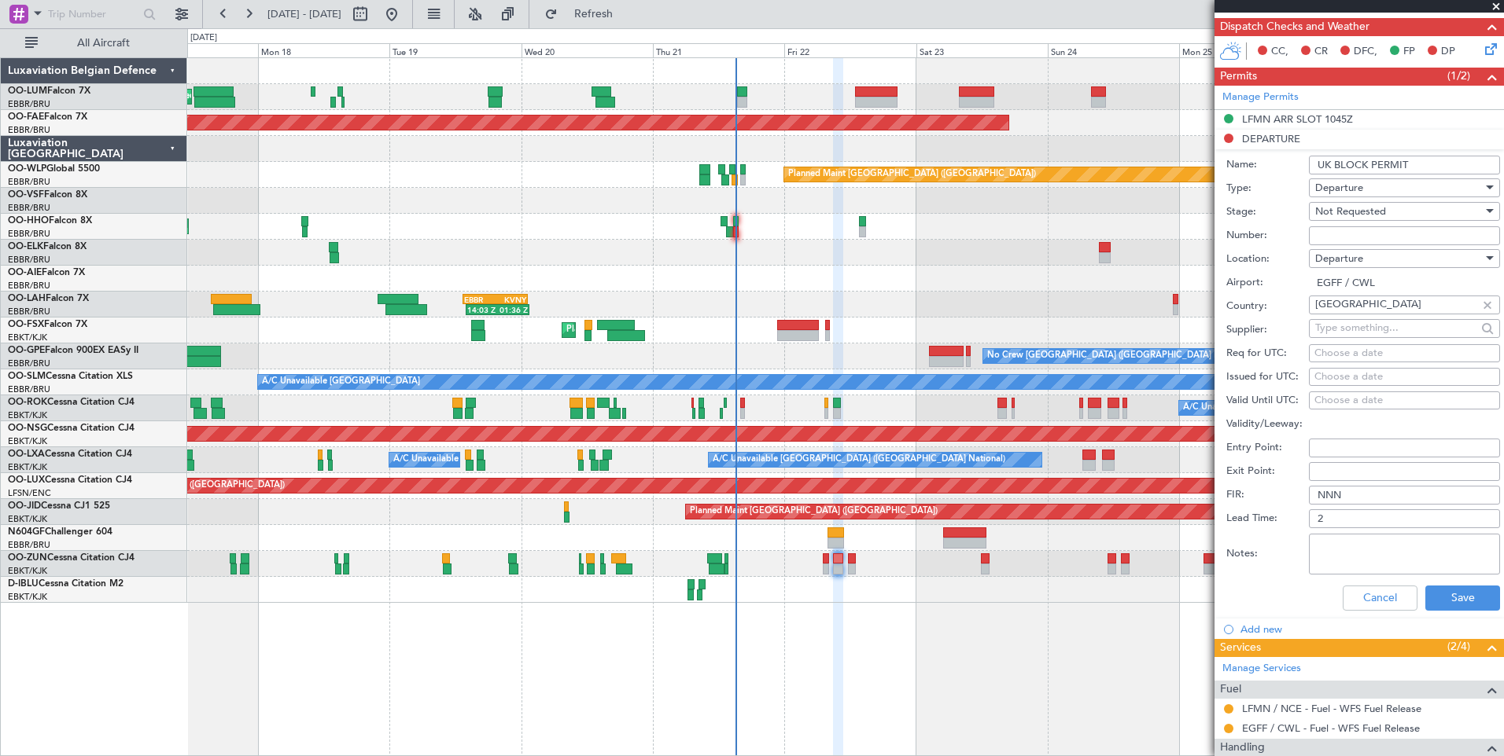
scroll to position [315, 0]
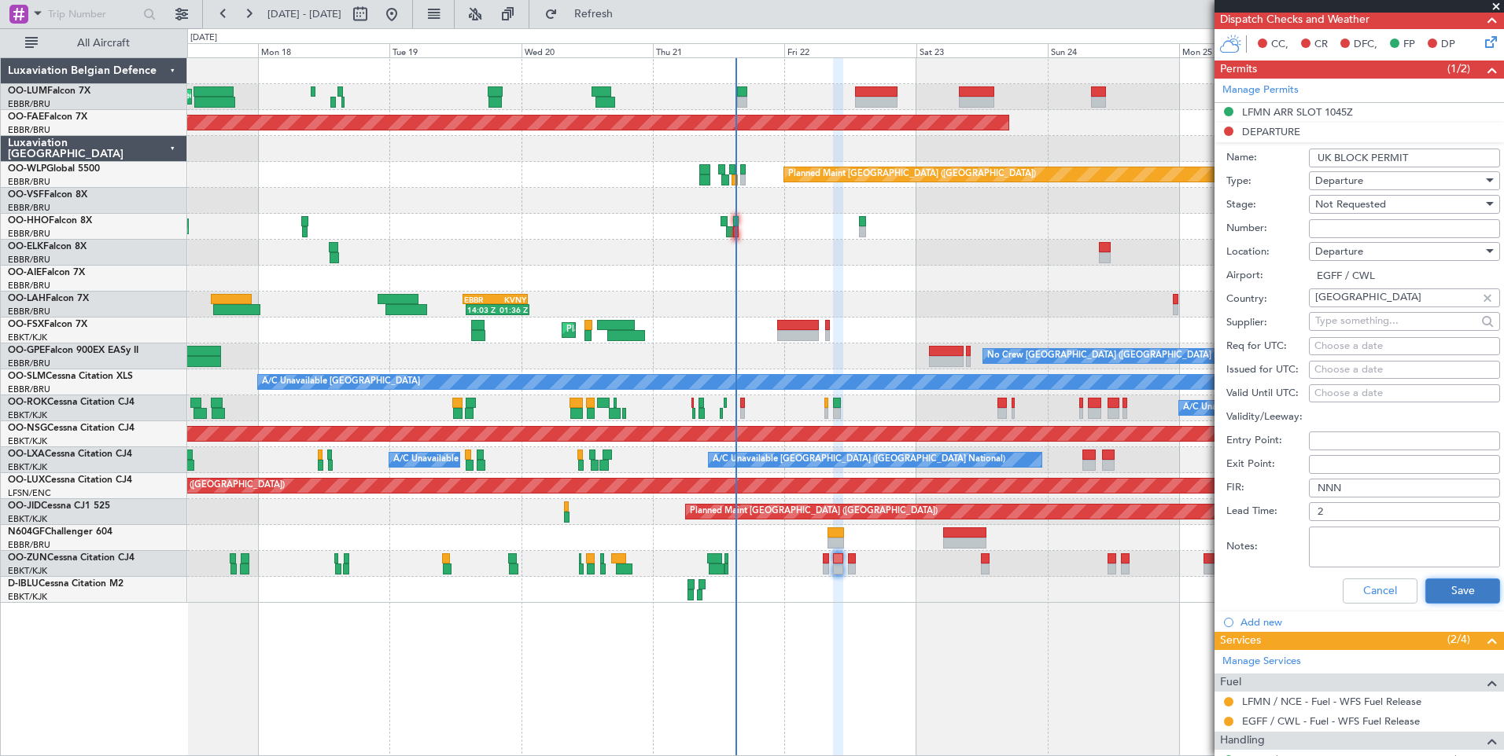
click at [1445, 593] on button "Save" at bounding box center [1462, 591] width 75 height 25
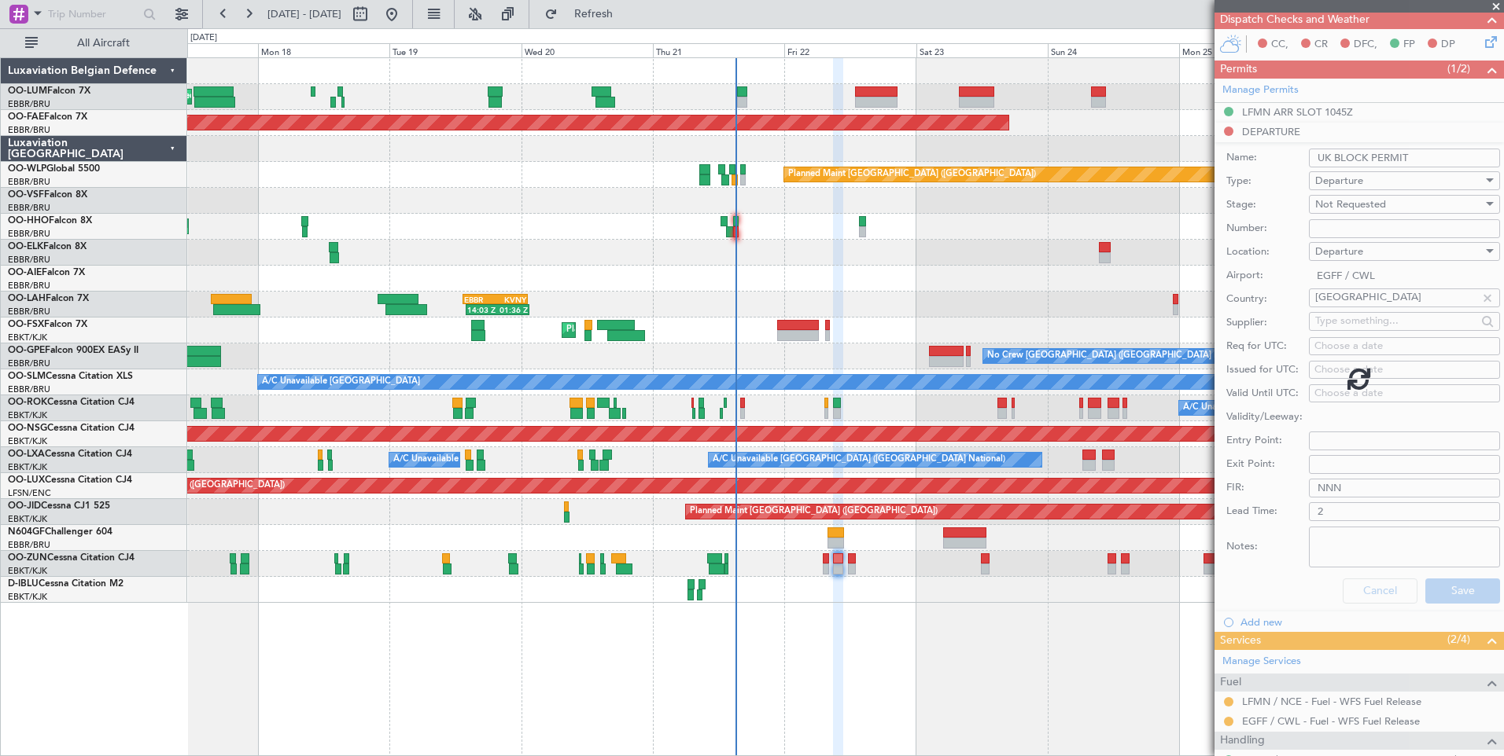
scroll to position [0, 0]
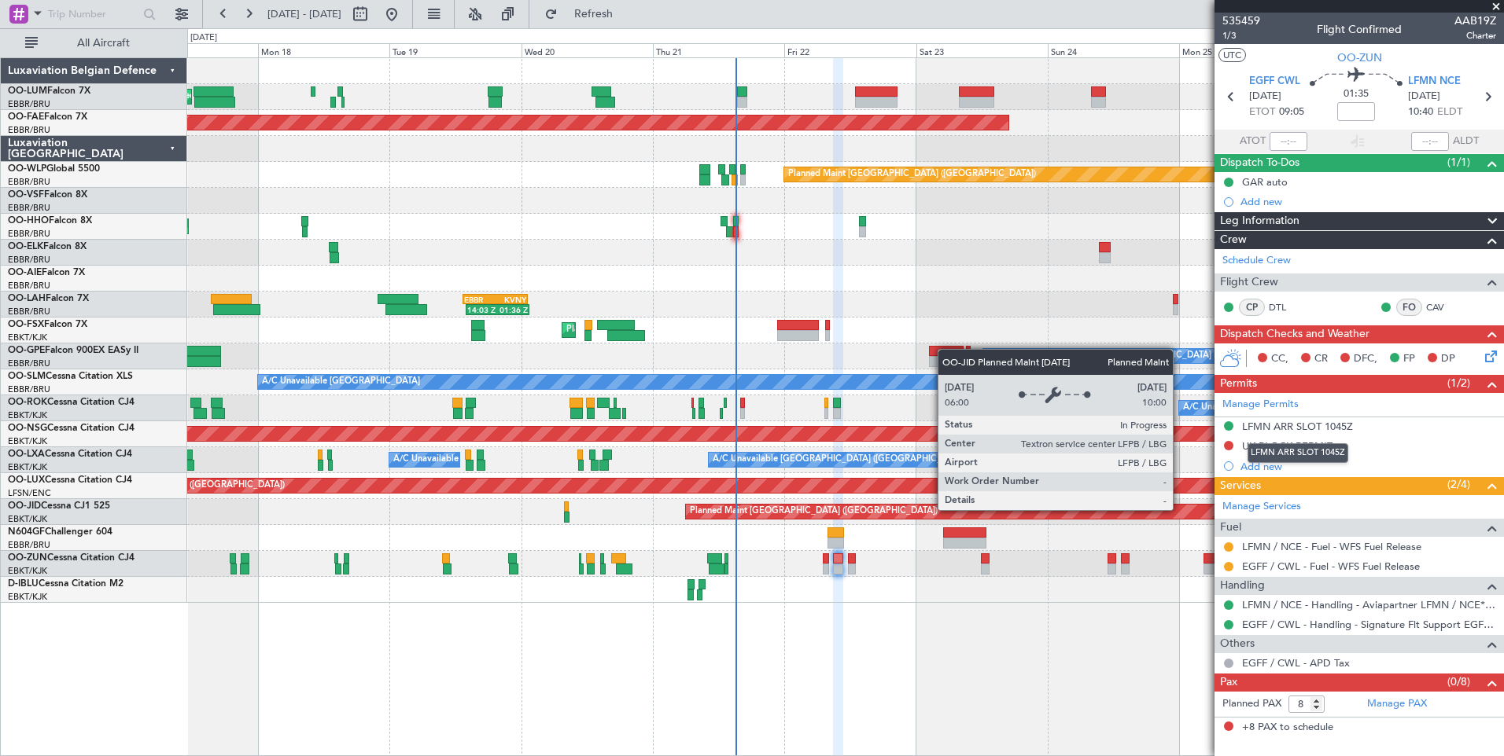
click at [1282, 444] on div "LFMN ARR SLOT 1045Z" at bounding box center [1297, 454] width 101 height 20
click at [1321, 444] on div "UK BLOCK PERMIT" at bounding box center [1287, 446] width 90 height 13
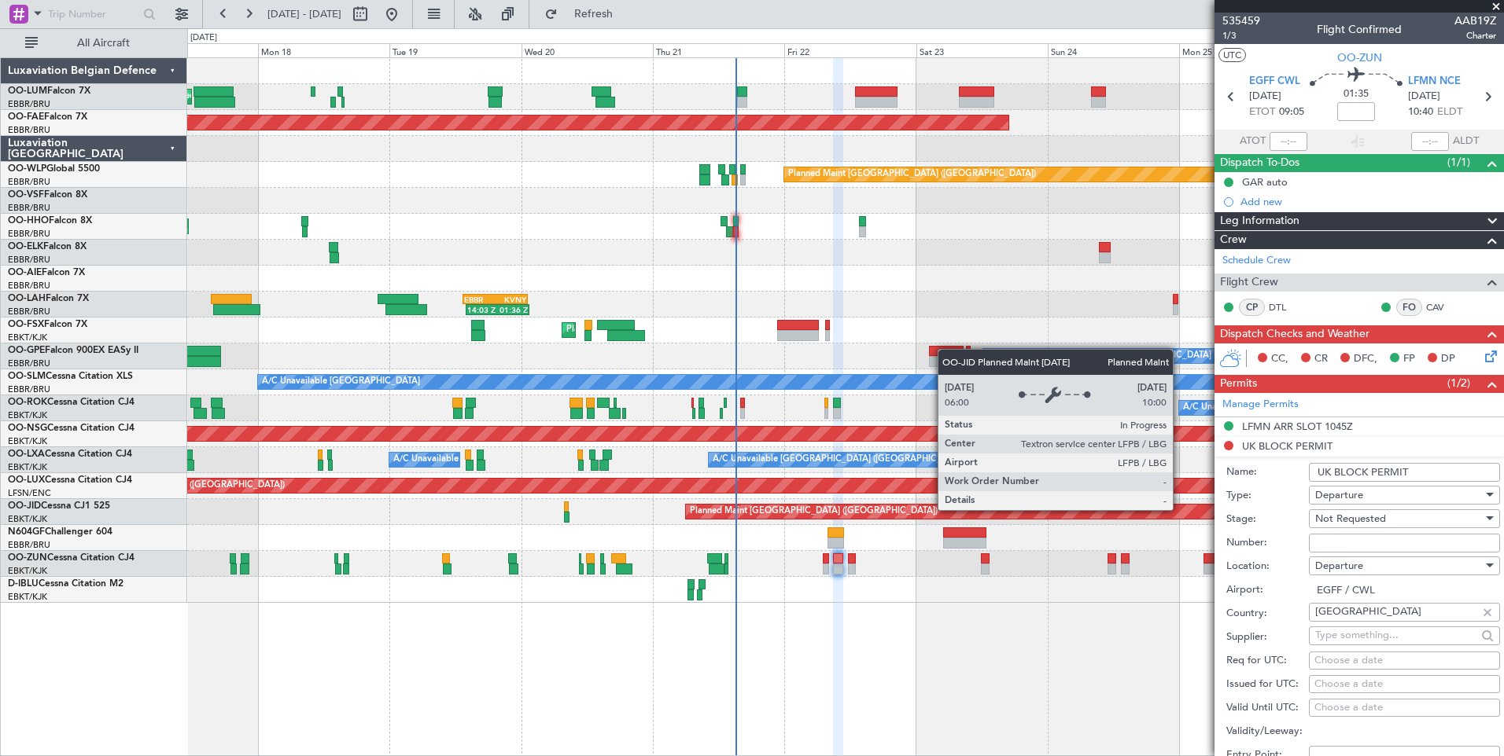
click at [1378, 545] on input "Number:" at bounding box center [1403, 543] width 191 height 19
paste input "BFOP-2024-30105V8"
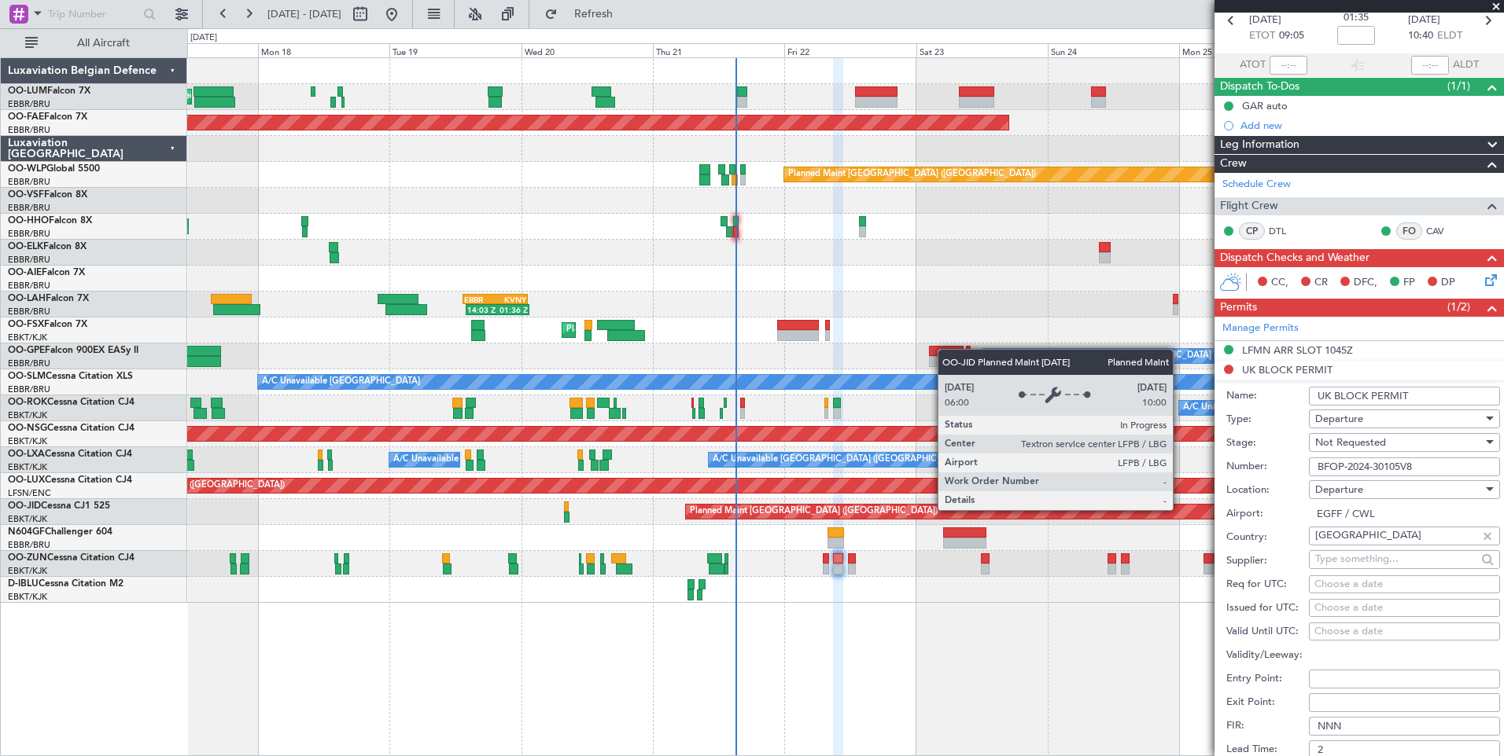
scroll to position [157, 0]
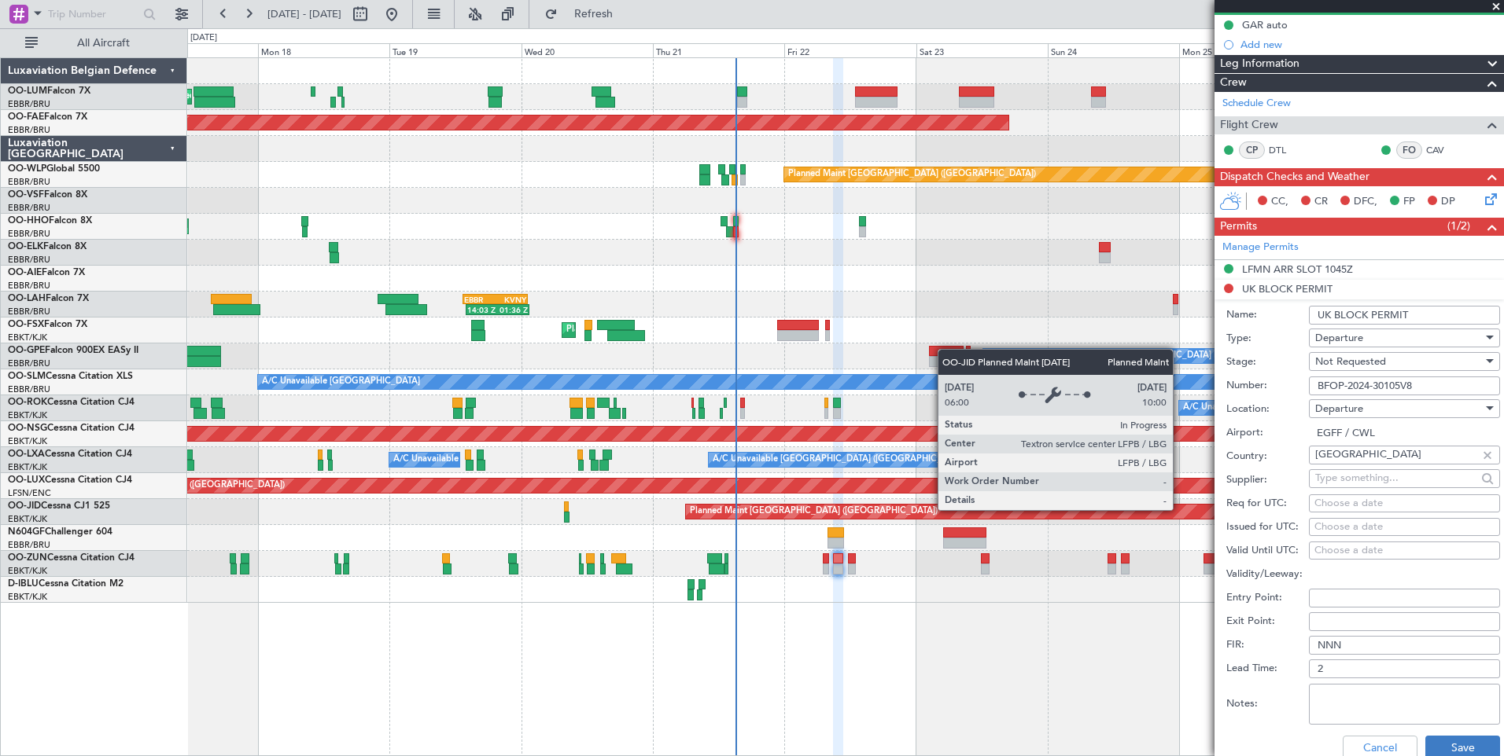
type input "BFOP-2024-30105V8"
click at [1452, 741] on button "Save" at bounding box center [1462, 748] width 75 height 25
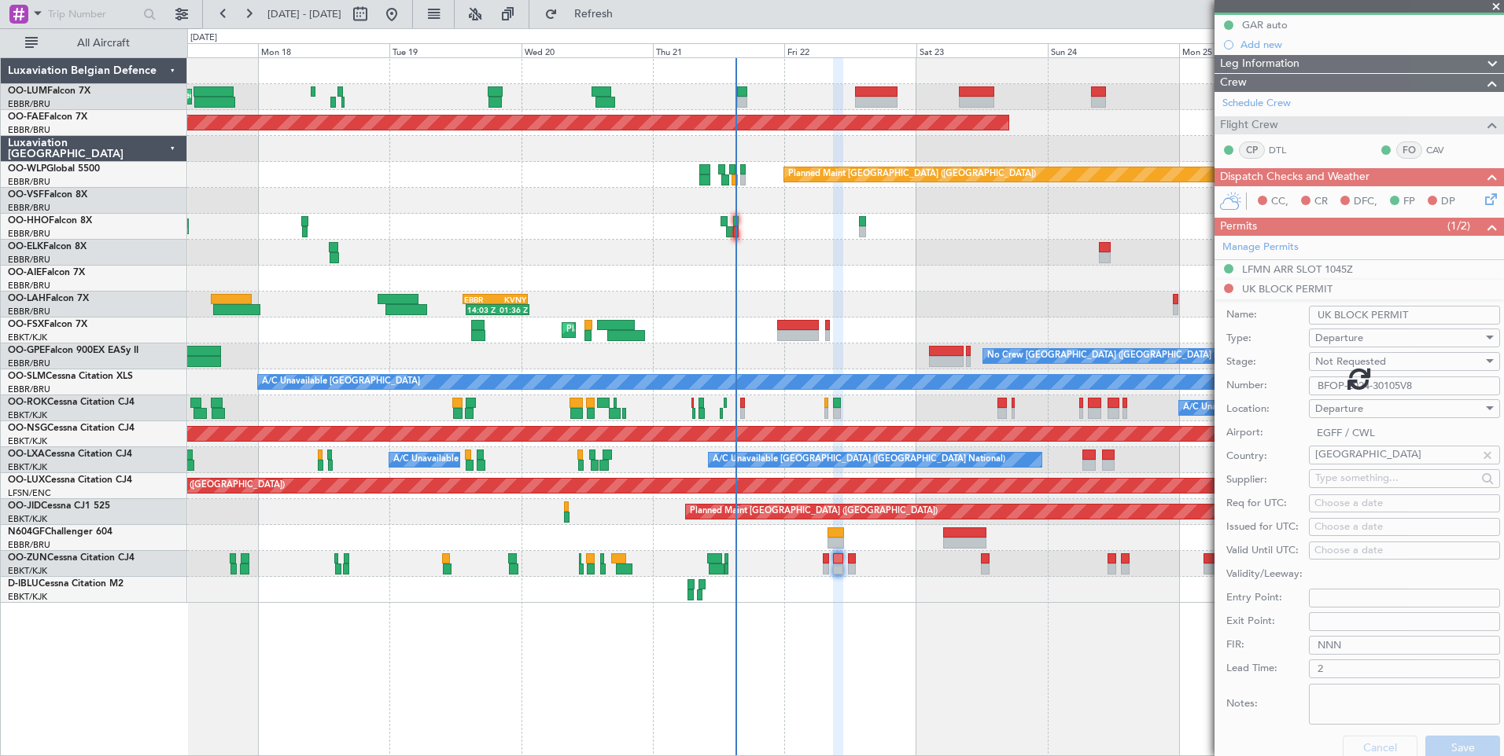
scroll to position [0, 0]
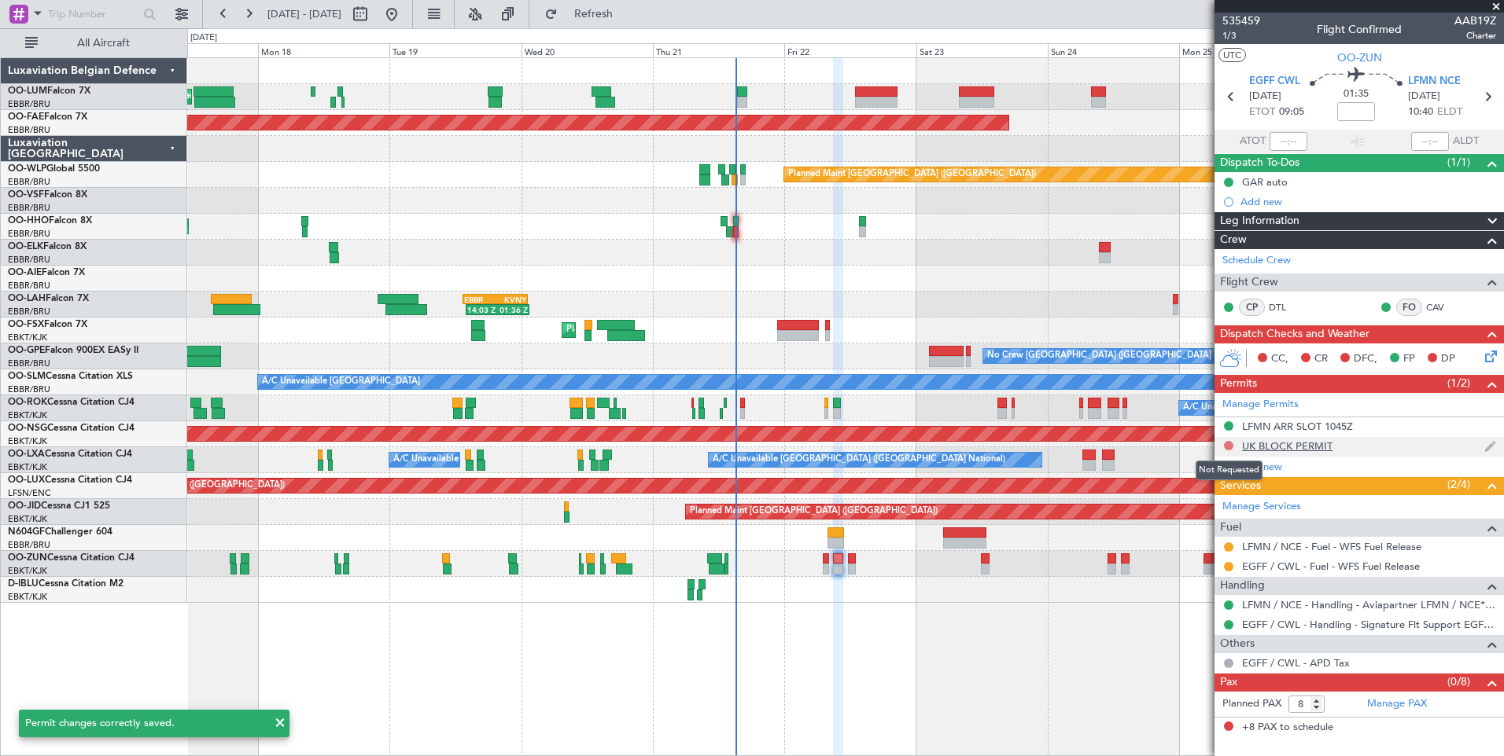
click at [1227, 441] on button at bounding box center [1228, 445] width 9 height 9
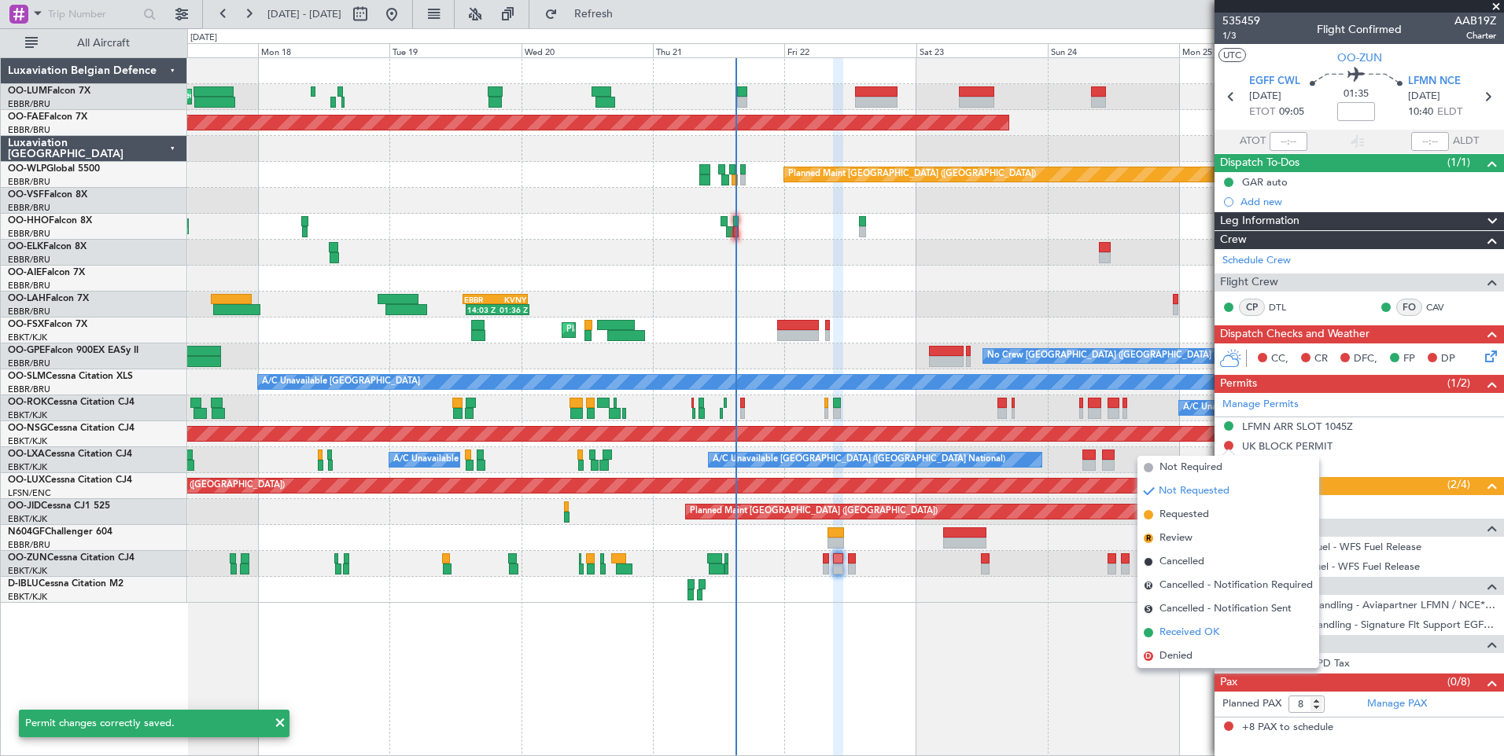
click at [1191, 627] on span "Received OK" at bounding box center [1189, 633] width 60 height 16
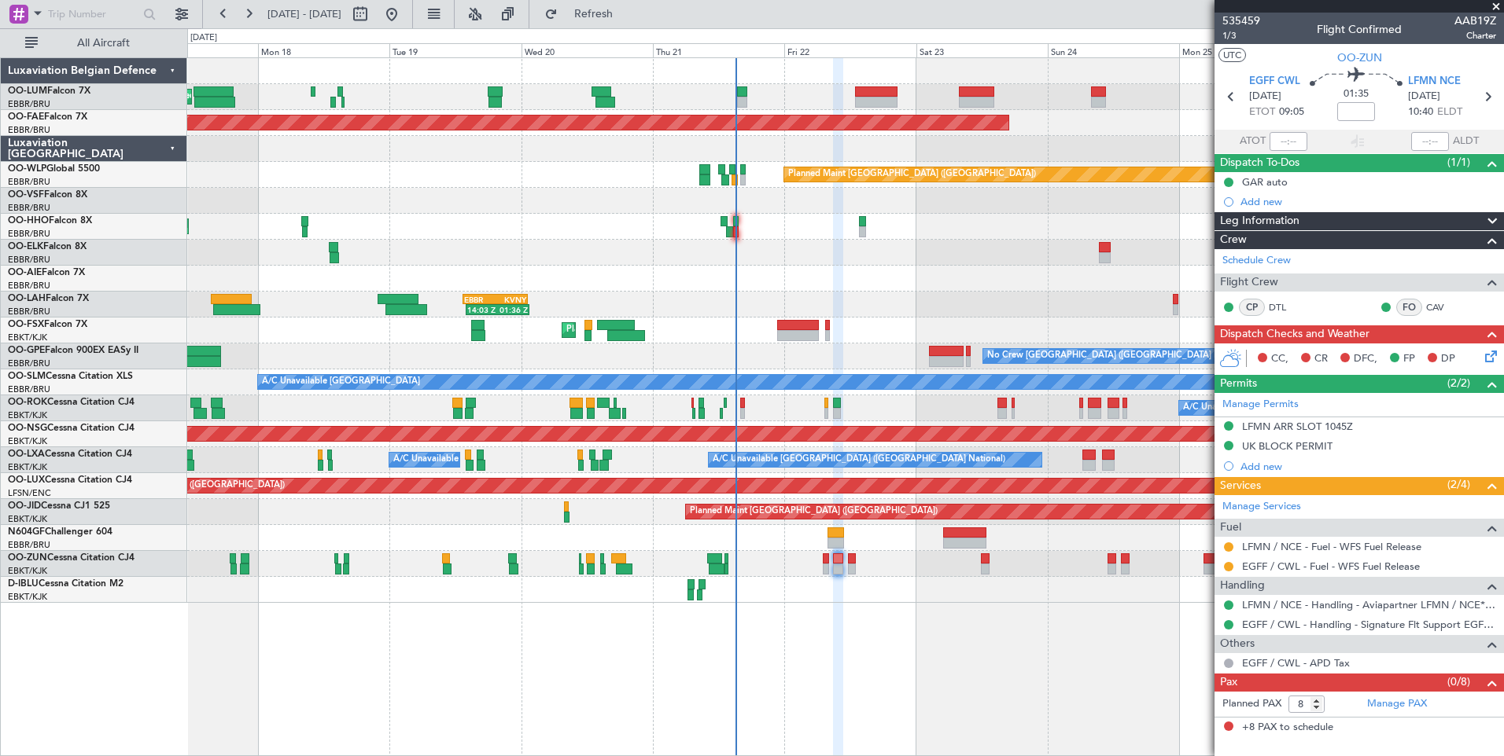
click at [1286, 432] on mat-tooltip-component "LFMN ARR SLOT 1045Z" at bounding box center [1297, 453] width 123 height 42
click at [1303, 425] on div "LFMN ARR SLOT 1045Z" at bounding box center [1297, 426] width 111 height 13
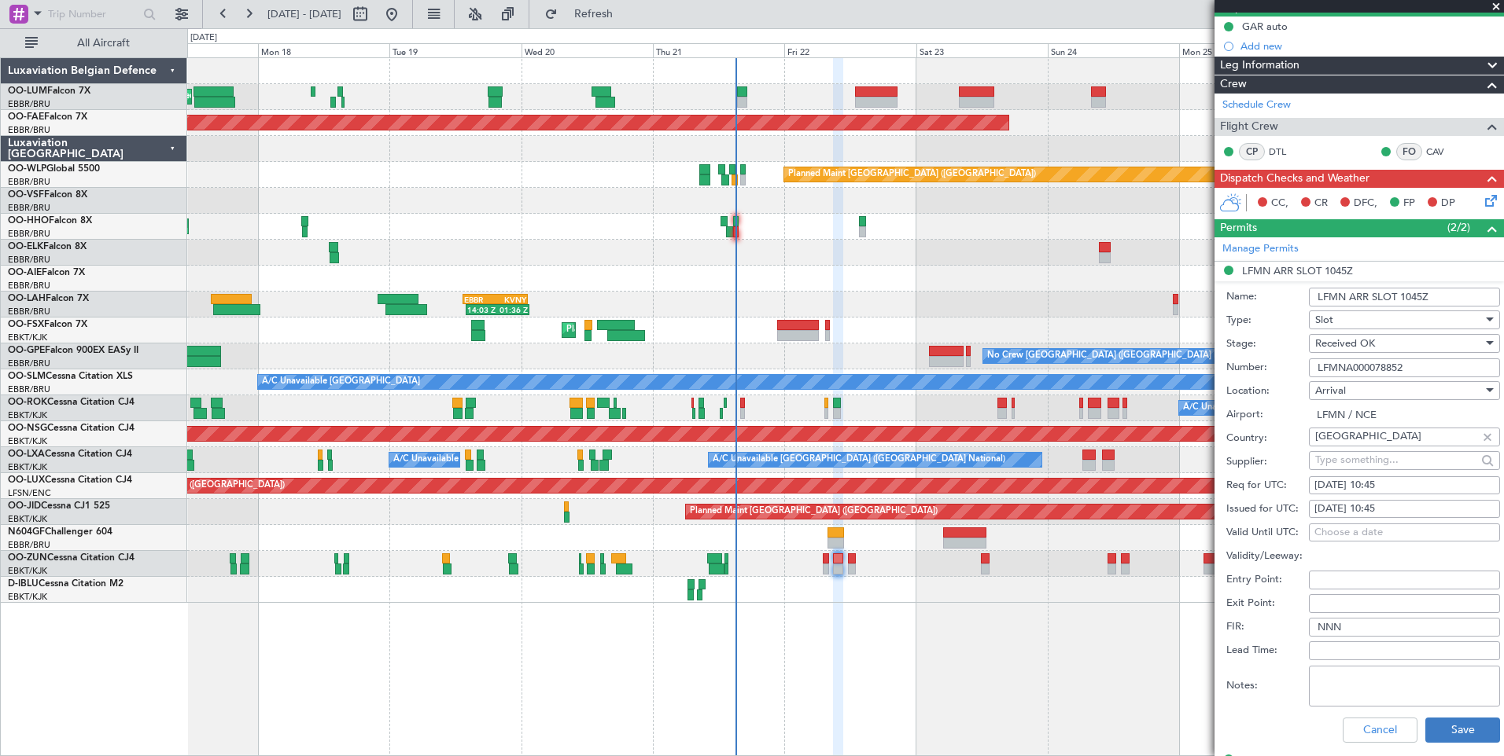
scroll to position [157, 0]
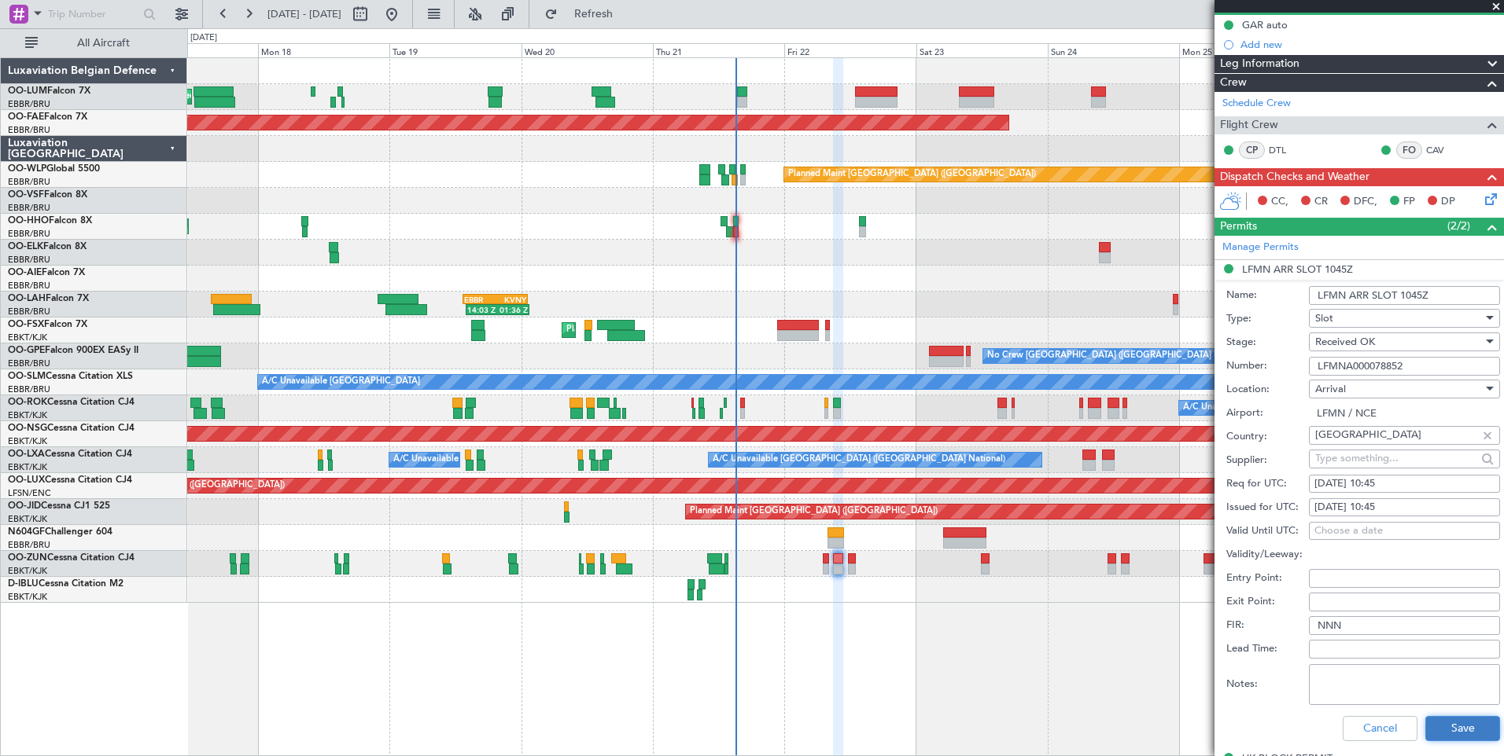
click at [1467, 723] on button "Save" at bounding box center [1462, 728] width 75 height 25
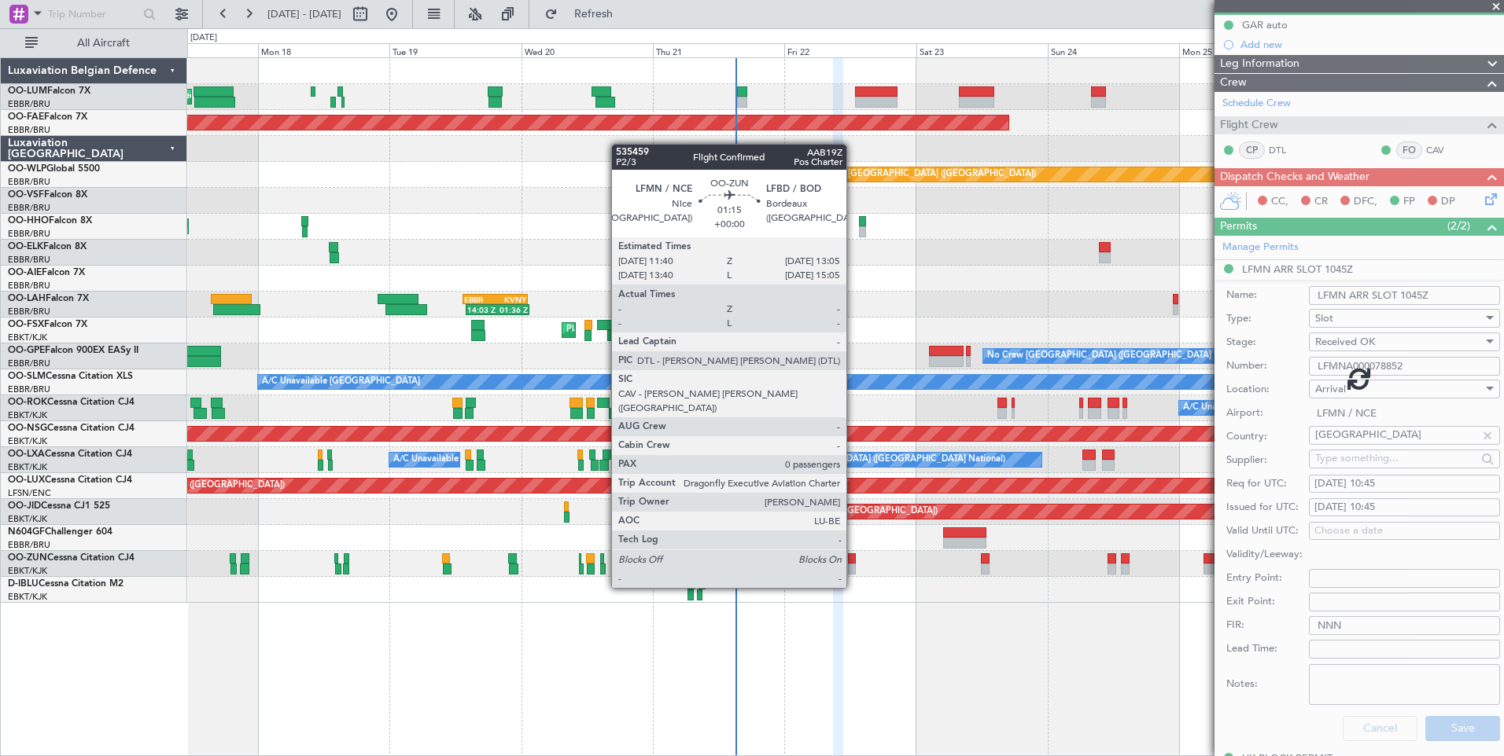
scroll to position [0, 0]
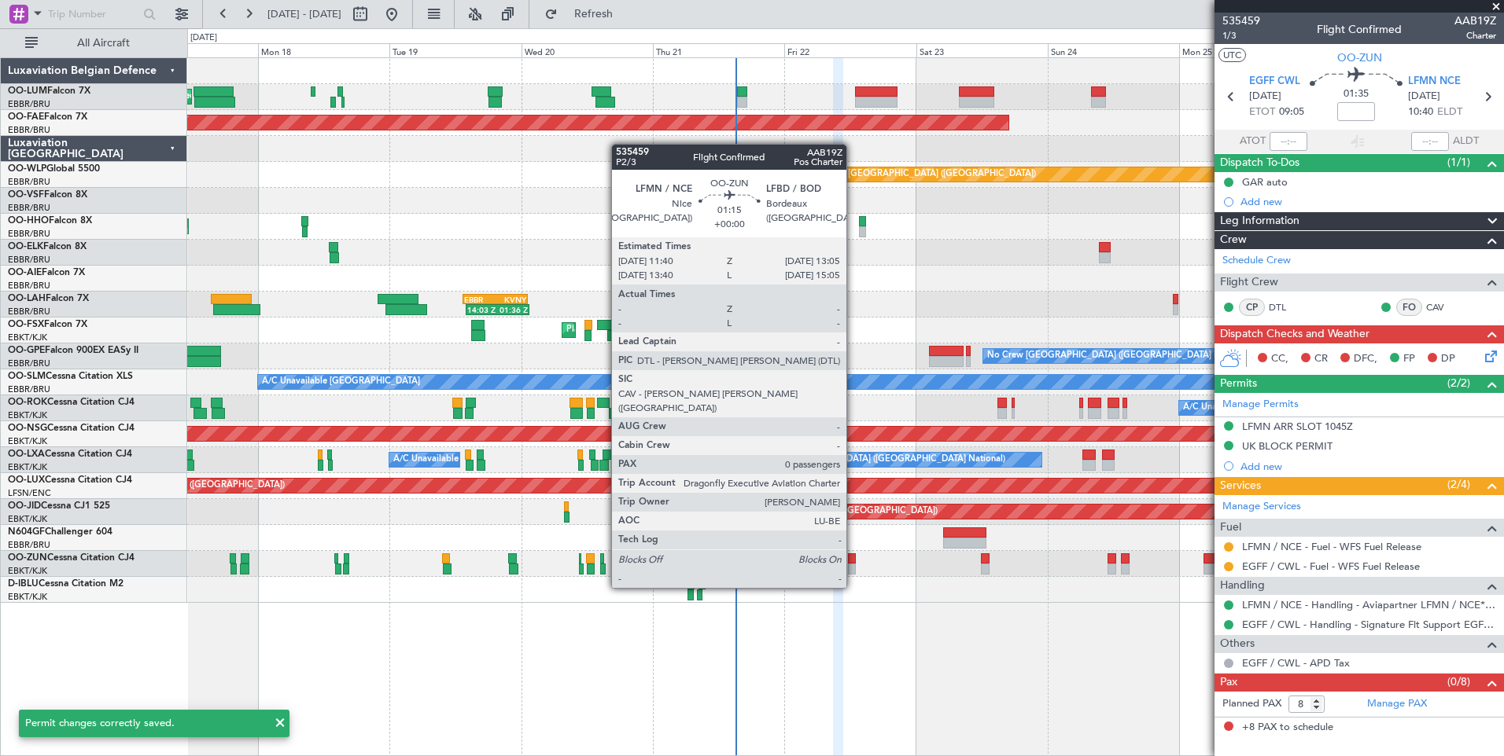
click at [853, 558] on div at bounding box center [852, 559] width 8 height 11
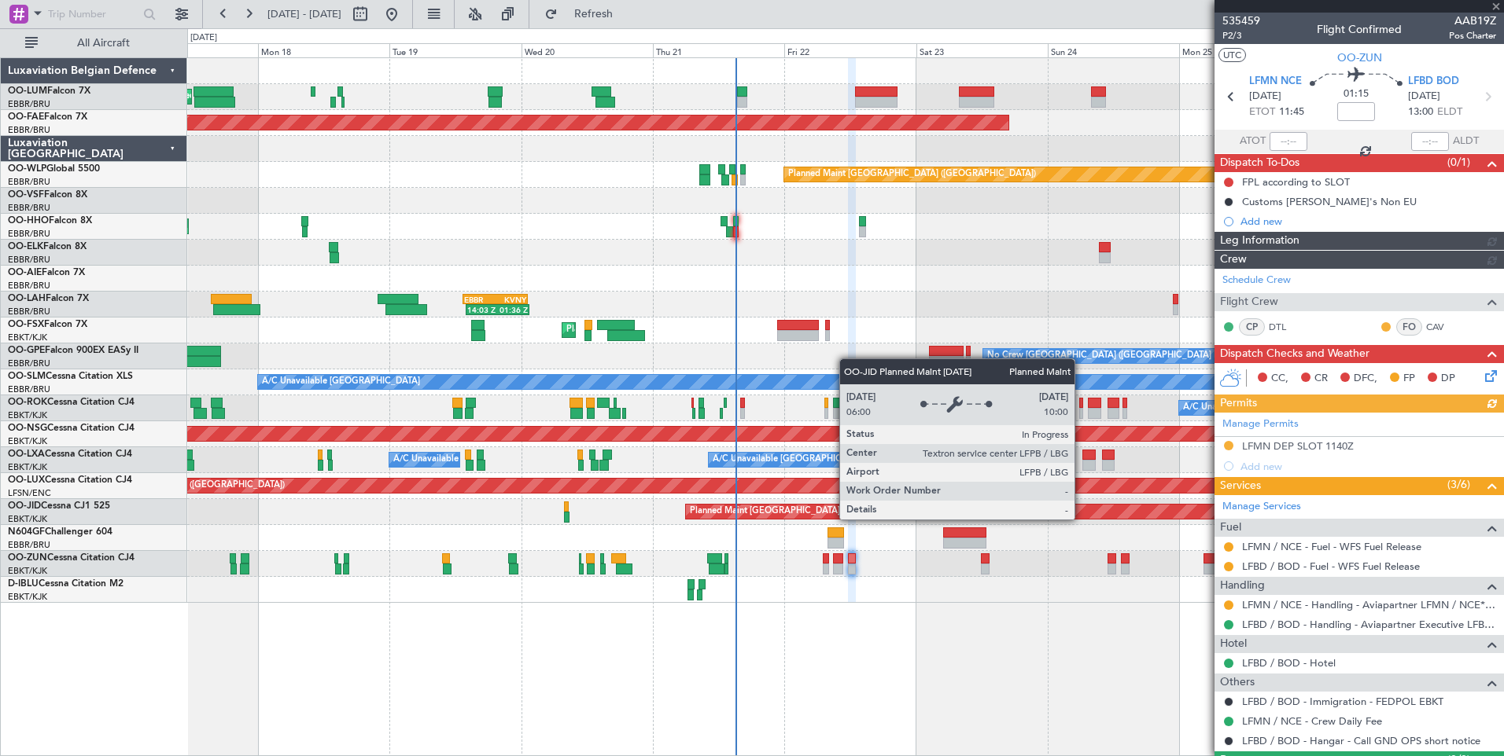
click at [1312, 448] on div "Manage Permits LFMN DEP SLOT 1140Z Add new" at bounding box center [1358, 445] width 289 height 64
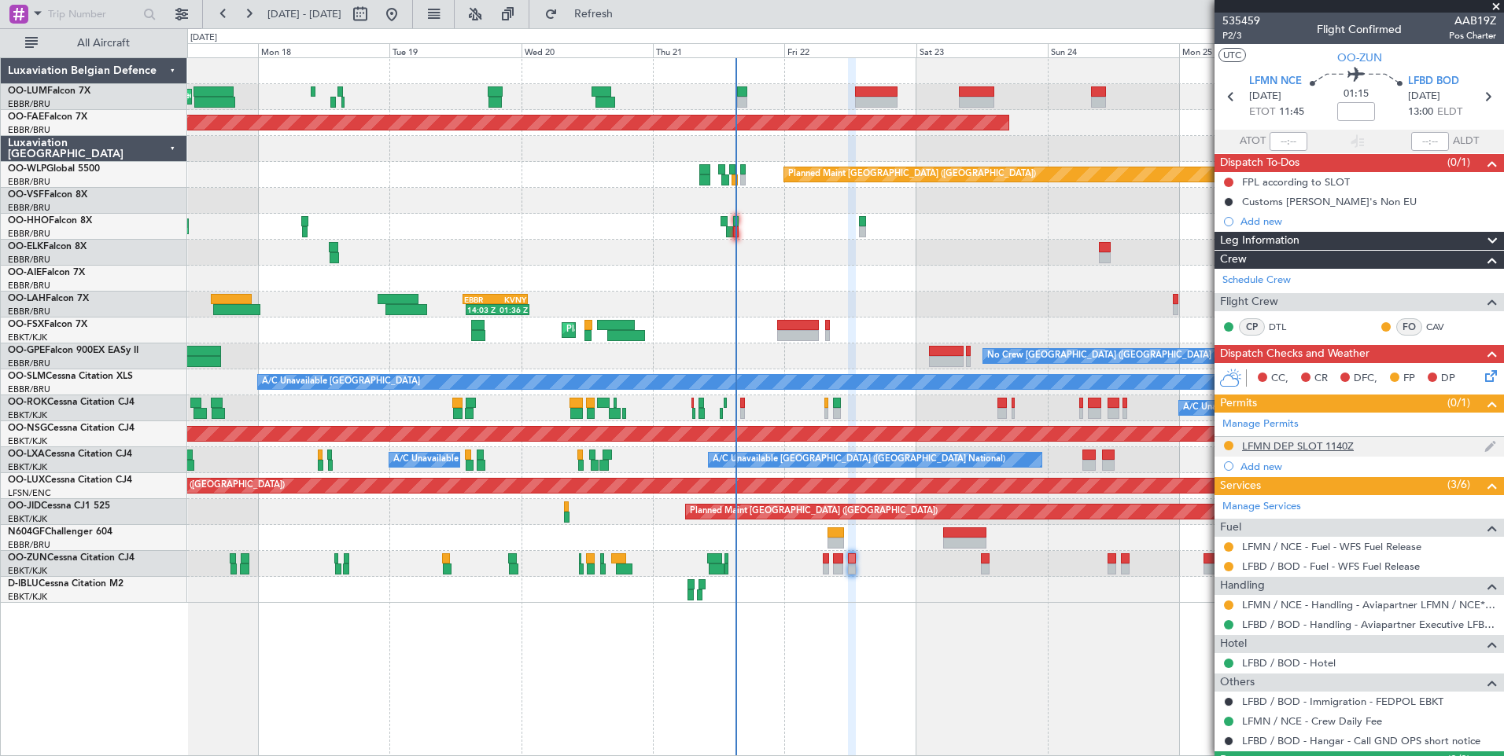
click at [1334, 445] on div "LFMN DEP SLOT 1140Z" at bounding box center [1298, 446] width 112 height 13
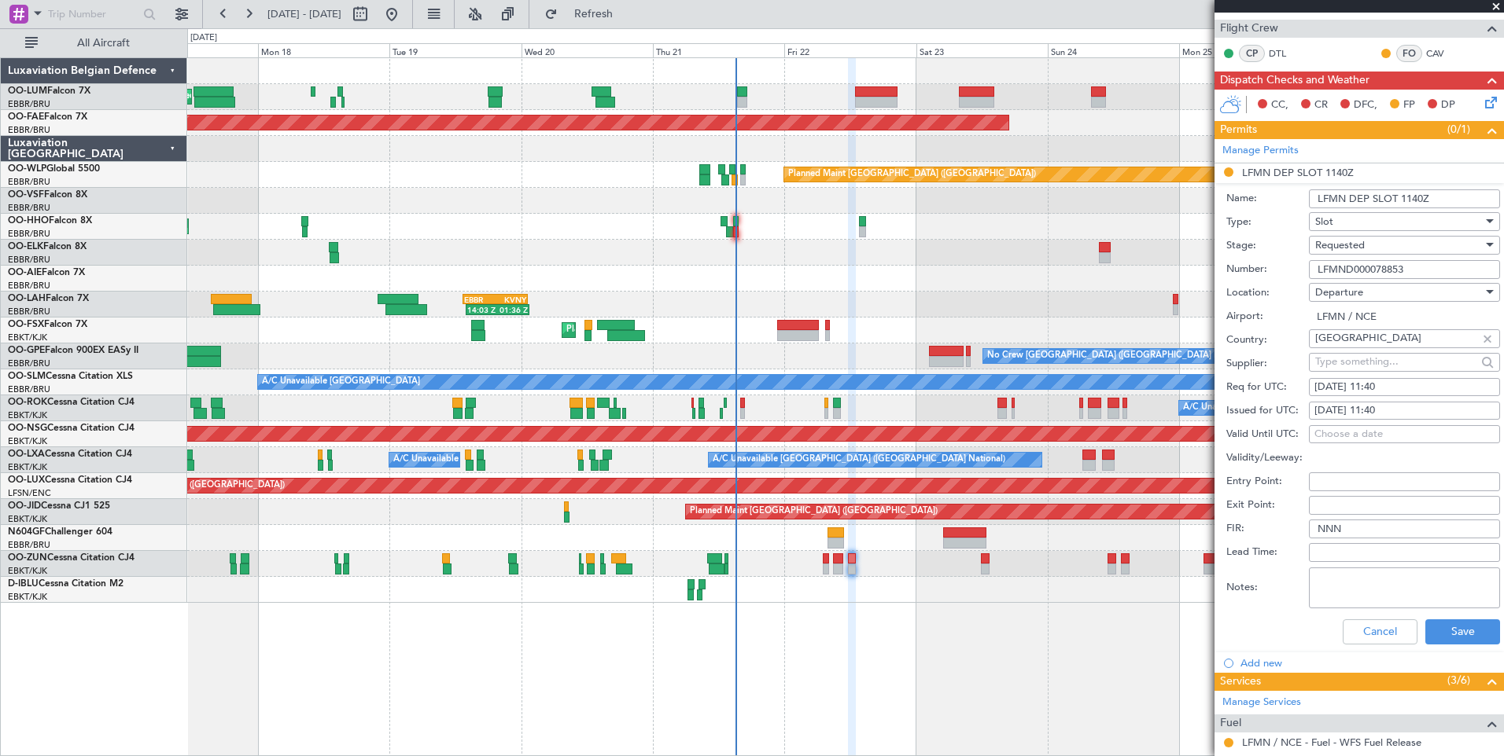
scroll to position [315, 0]
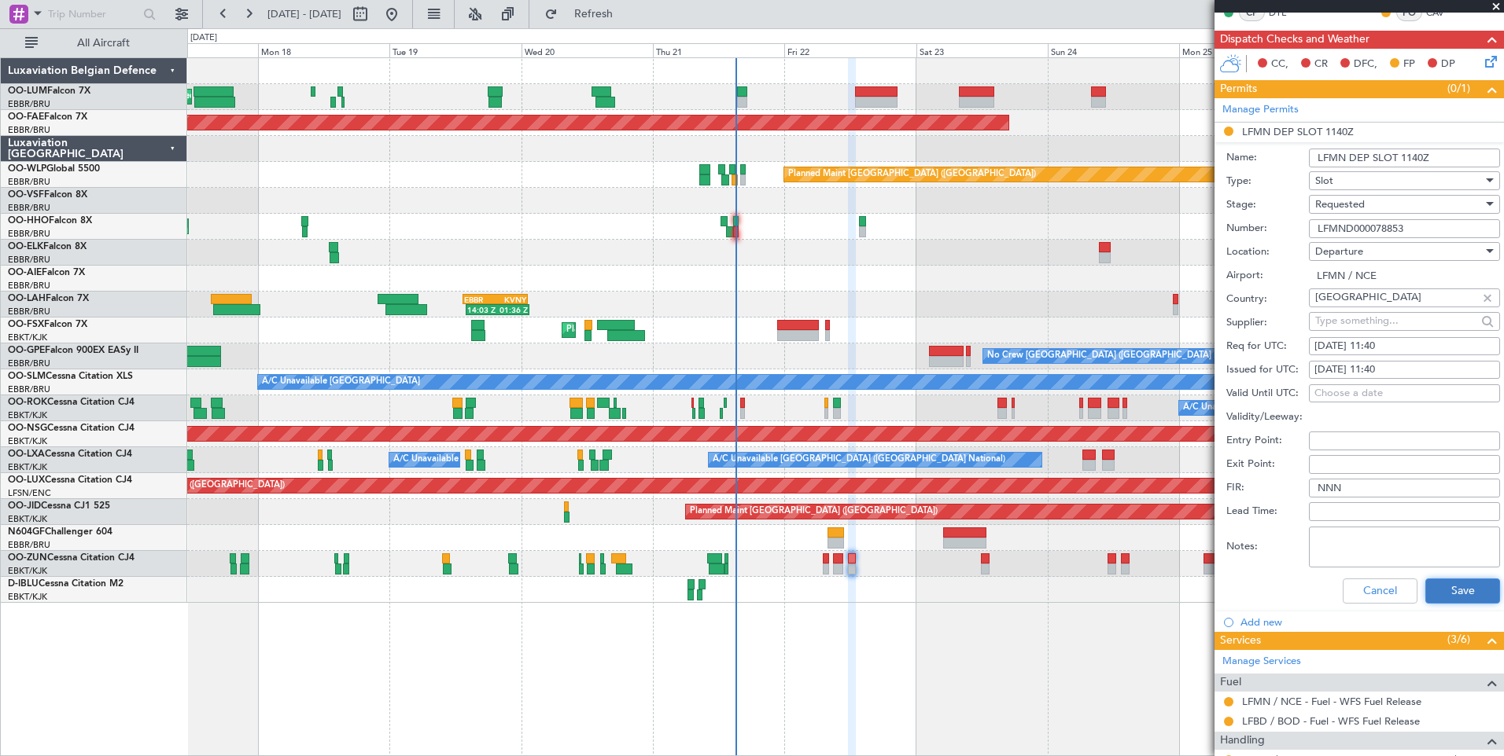
click at [1471, 581] on button "Save" at bounding box center [1462, 591] width 75 height 25
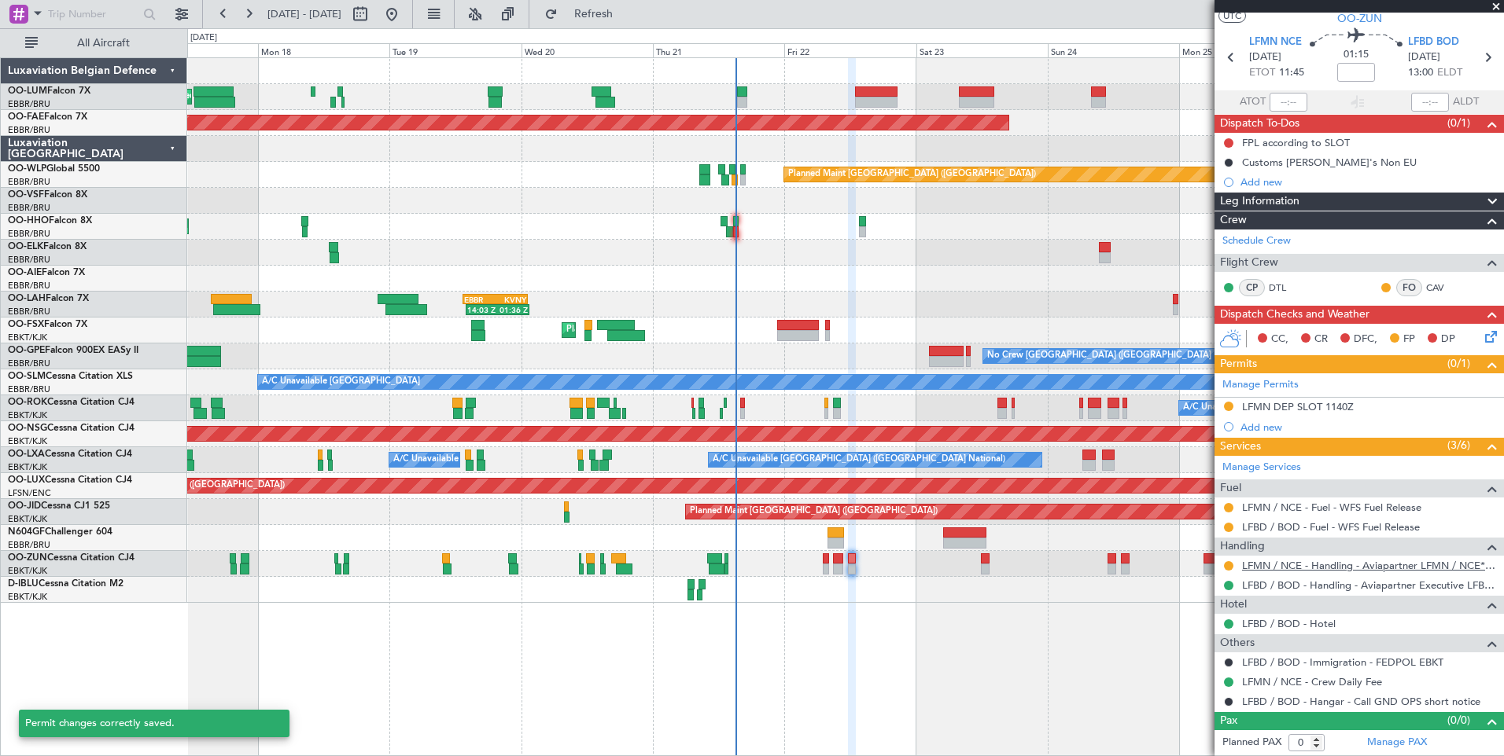
scroll to position [39, 0]
click at [1229, 564] on button at bounding box center [1228, 566] width 9 height 9
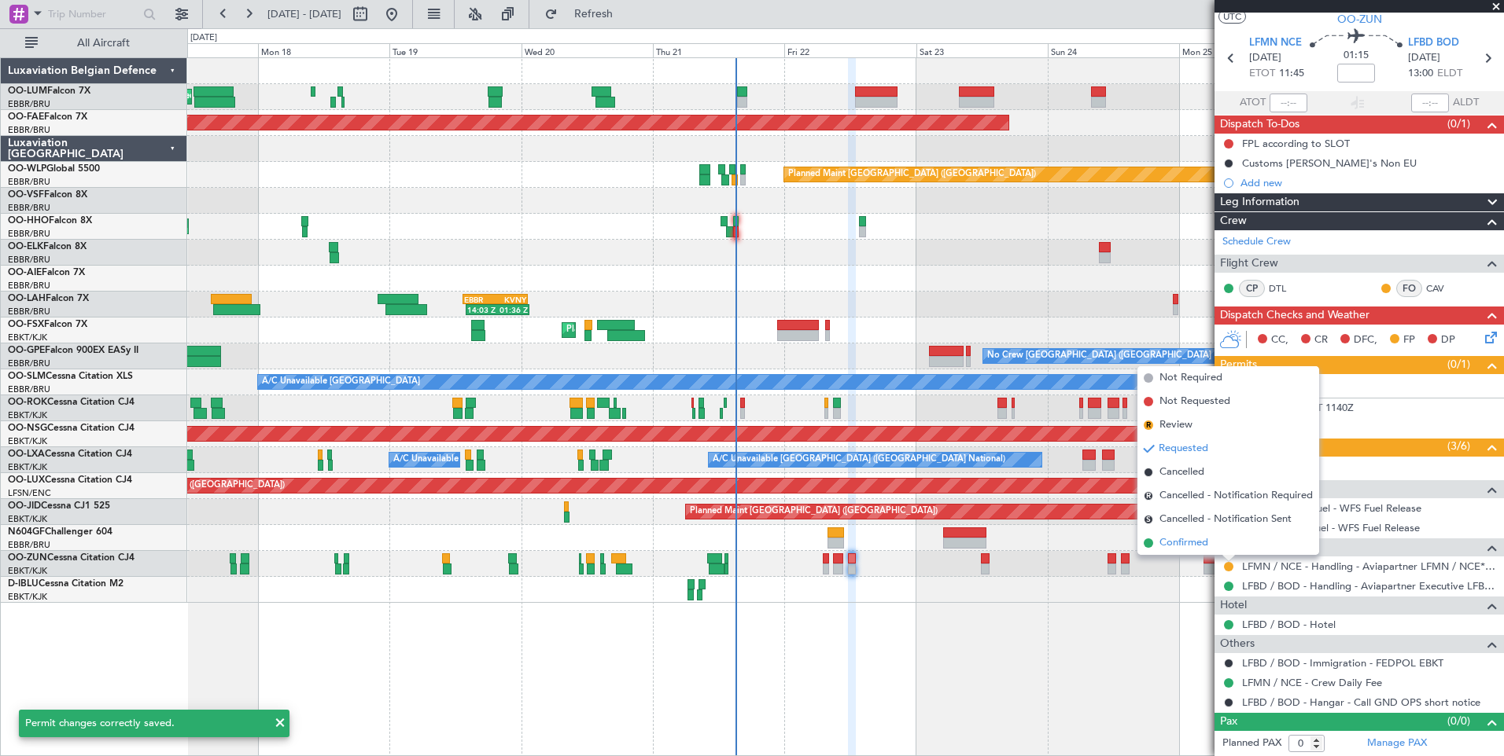
click at [1185, 544] on span "Confirmed" at bounding box center [1183, 544] width 49 height 16
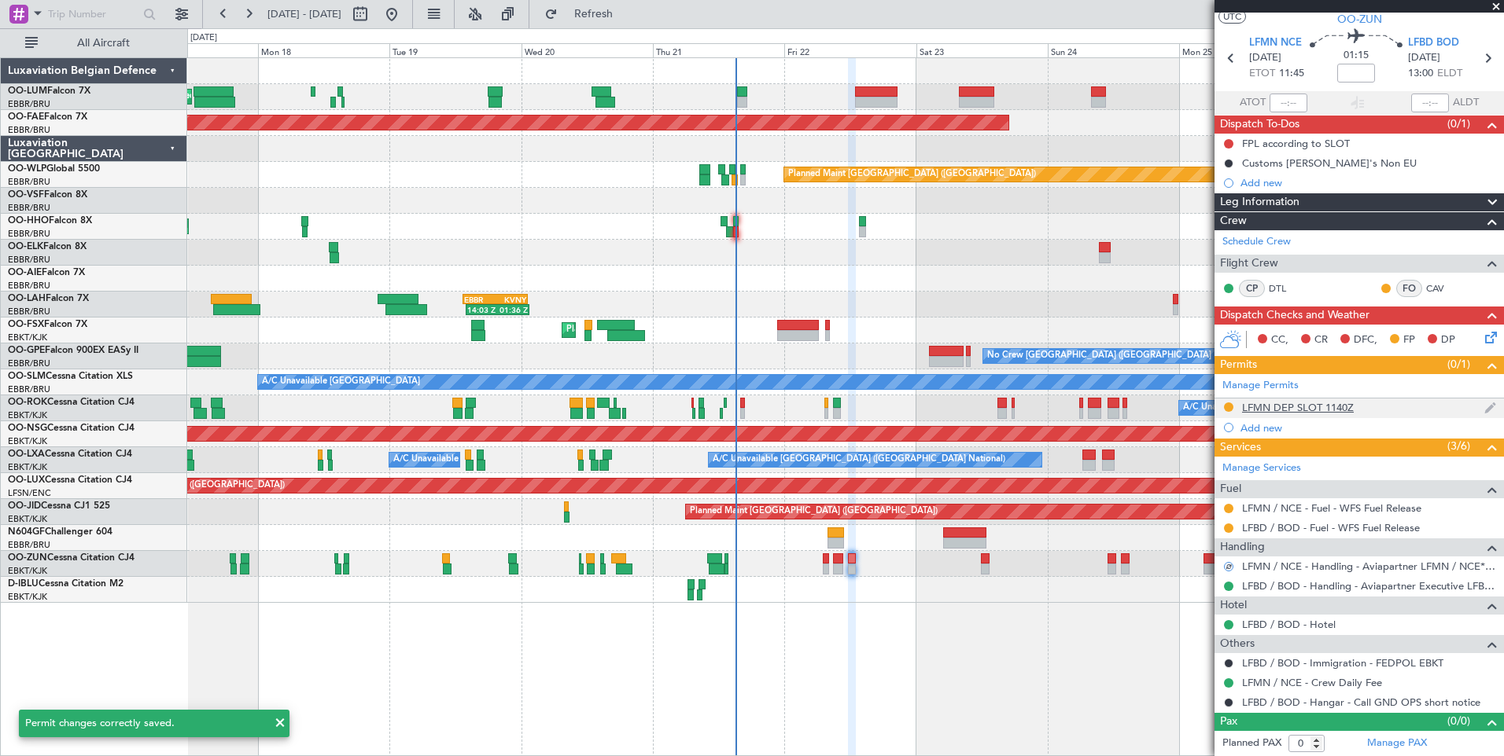
click at [1223, 408] on div at bounding box center [1228, 407] width 13 height 13
click at [1229, 405] on button at bounding box center [1228, 407] width 9 height 9
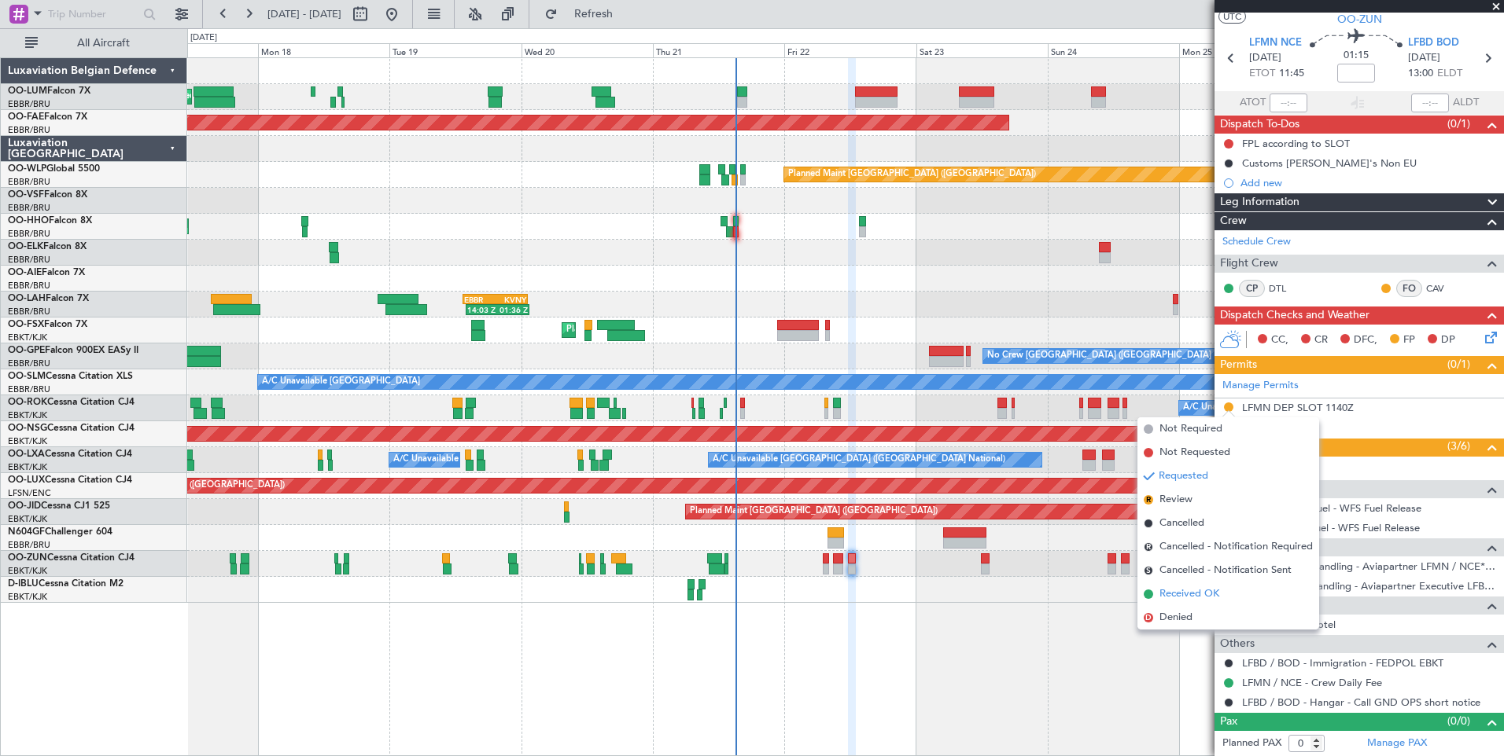
click at [1182, 594] on span "Received OK" at bounding box center [1189, 595] width 60 height 16
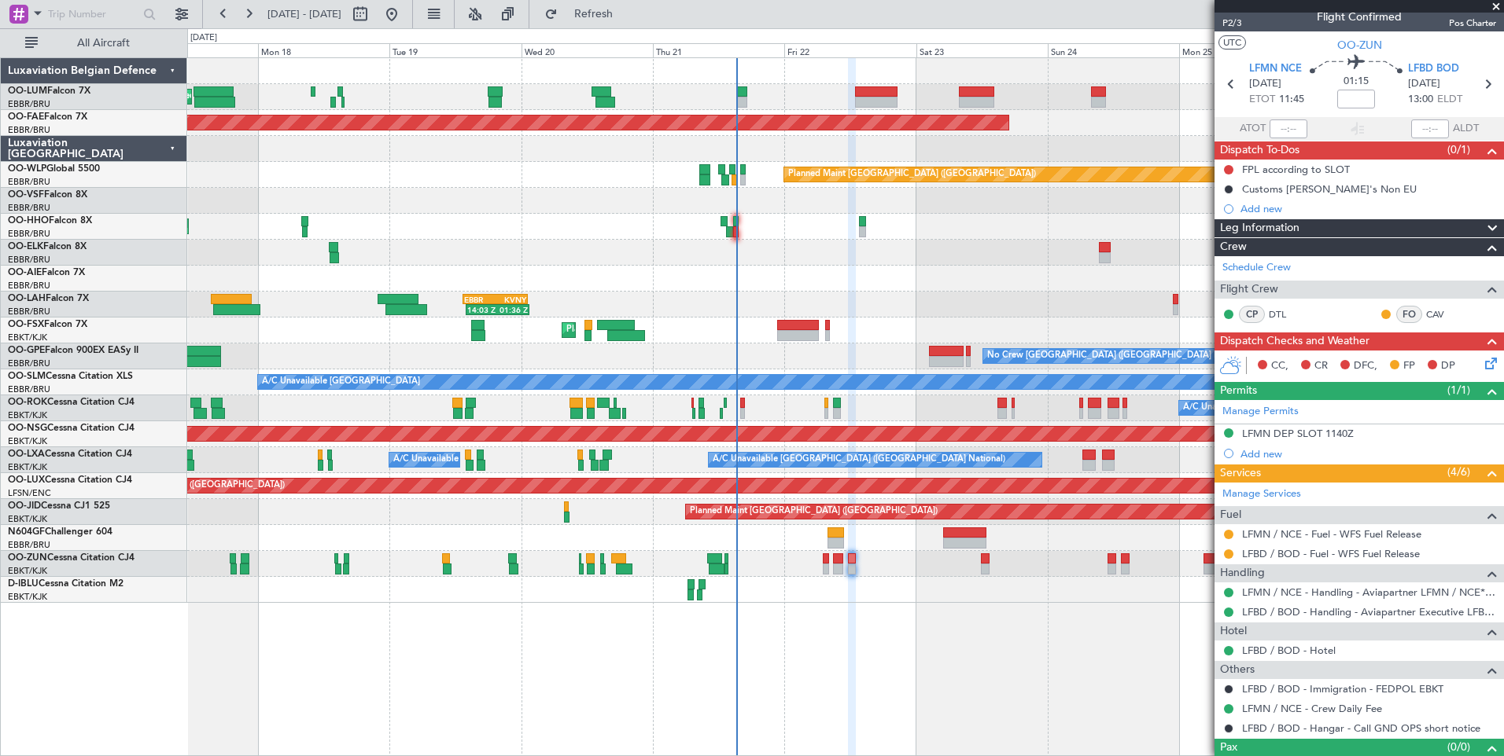
scroll to position [0, 0]
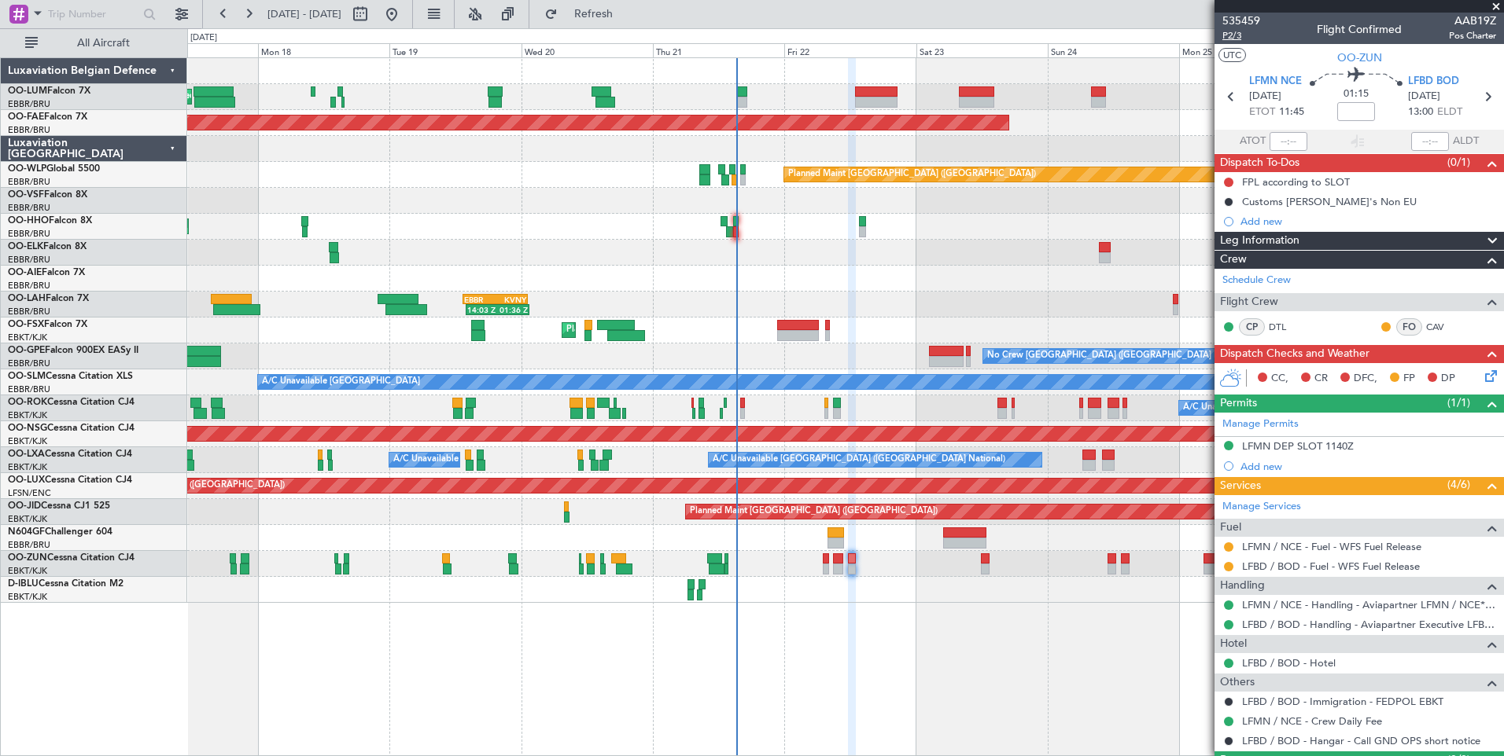
click at [1237, 35] on span "P2/3" at bounding box center [1241, 35] width 38 height 13
click at [627, 16] on span "Refresh" at bounding box center [594, 14] width 66 height 11
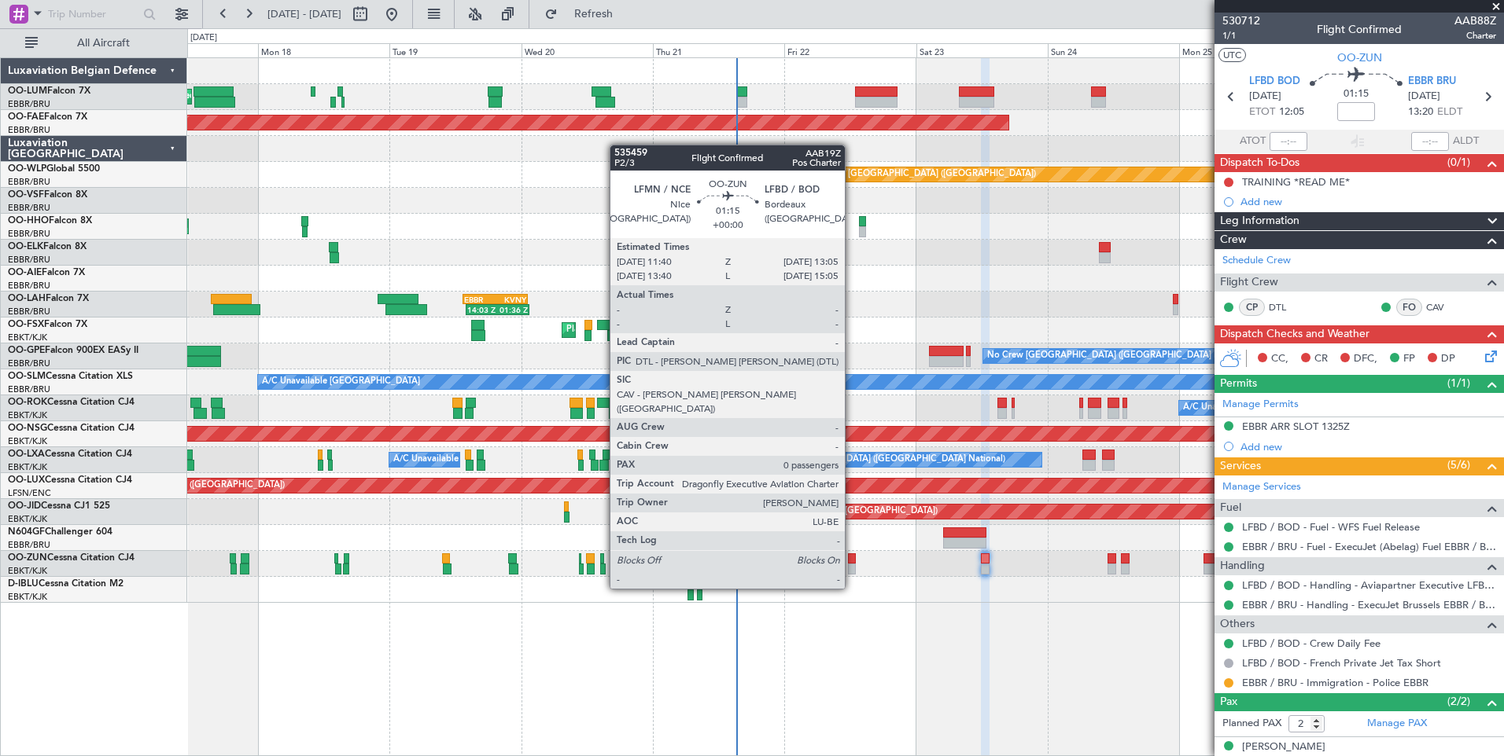
click at [852, 559] on div at bounding box center [852, 559] width 8 height 11
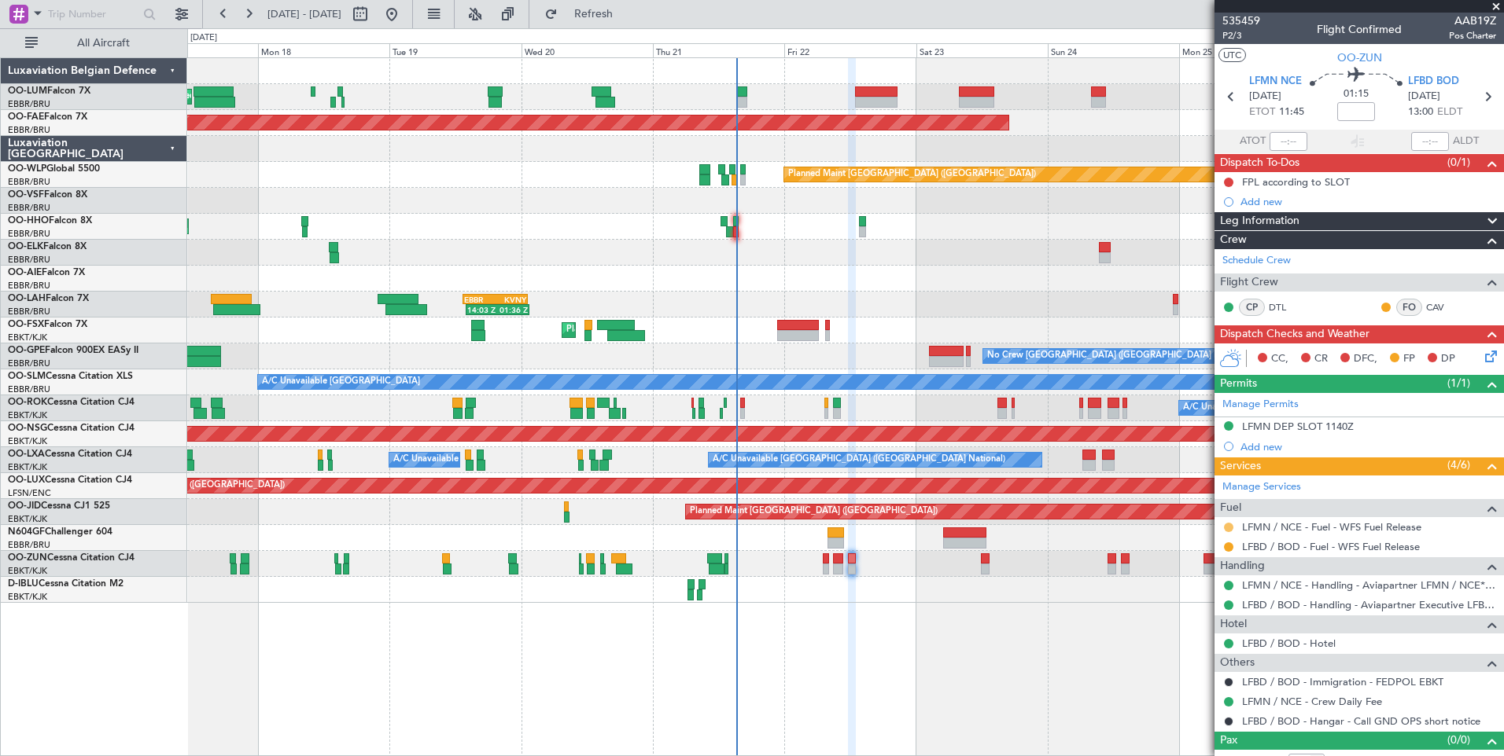
click at [1228, 525] on button at bounding box center [1228, 527] width 9 height 9
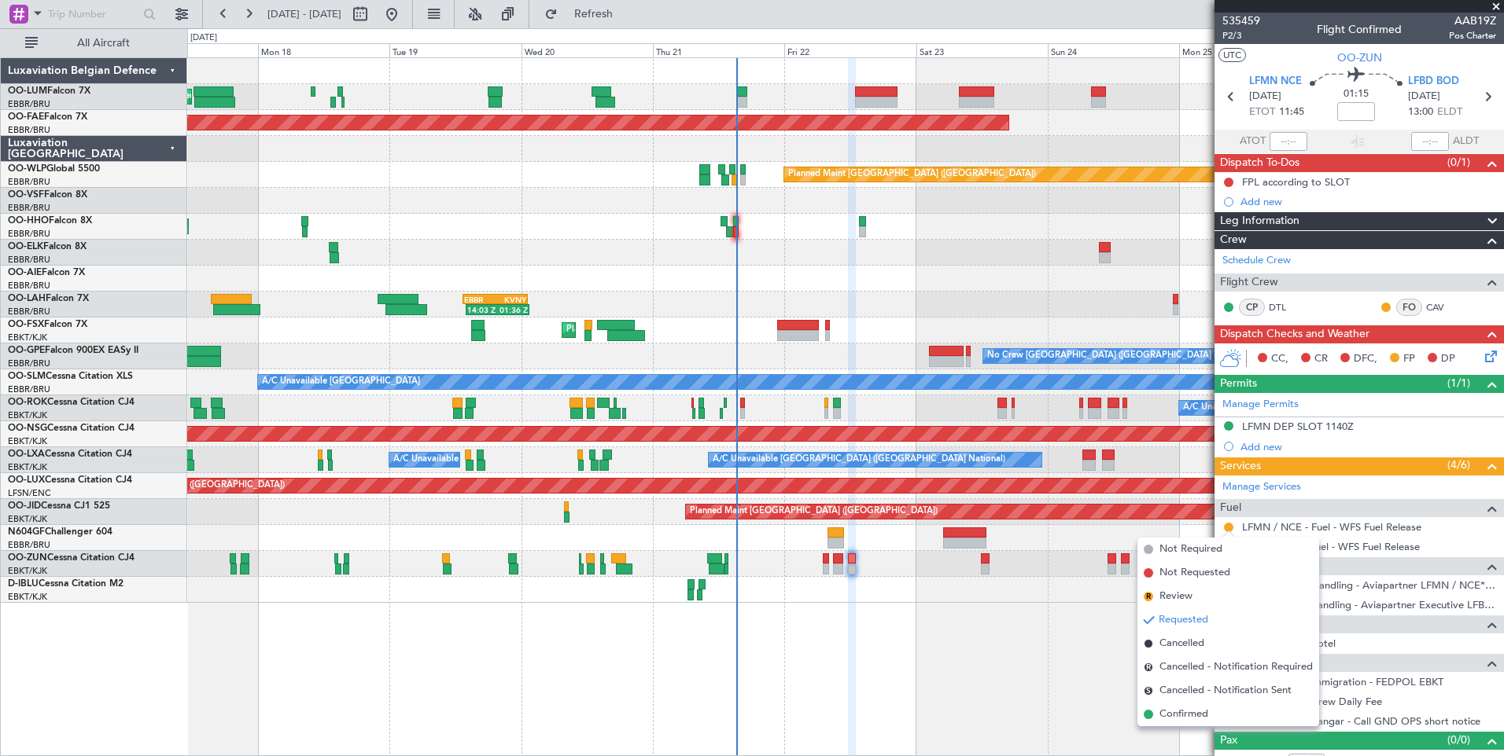
drag, startPoint x: 1158, startPoint y: 711, endPoint x: 1140, endPoint y: 710, distance: 18.1
click at [1152, 713] on li "Confirmed" at bounding box center [1228, 715] width 182 height 24
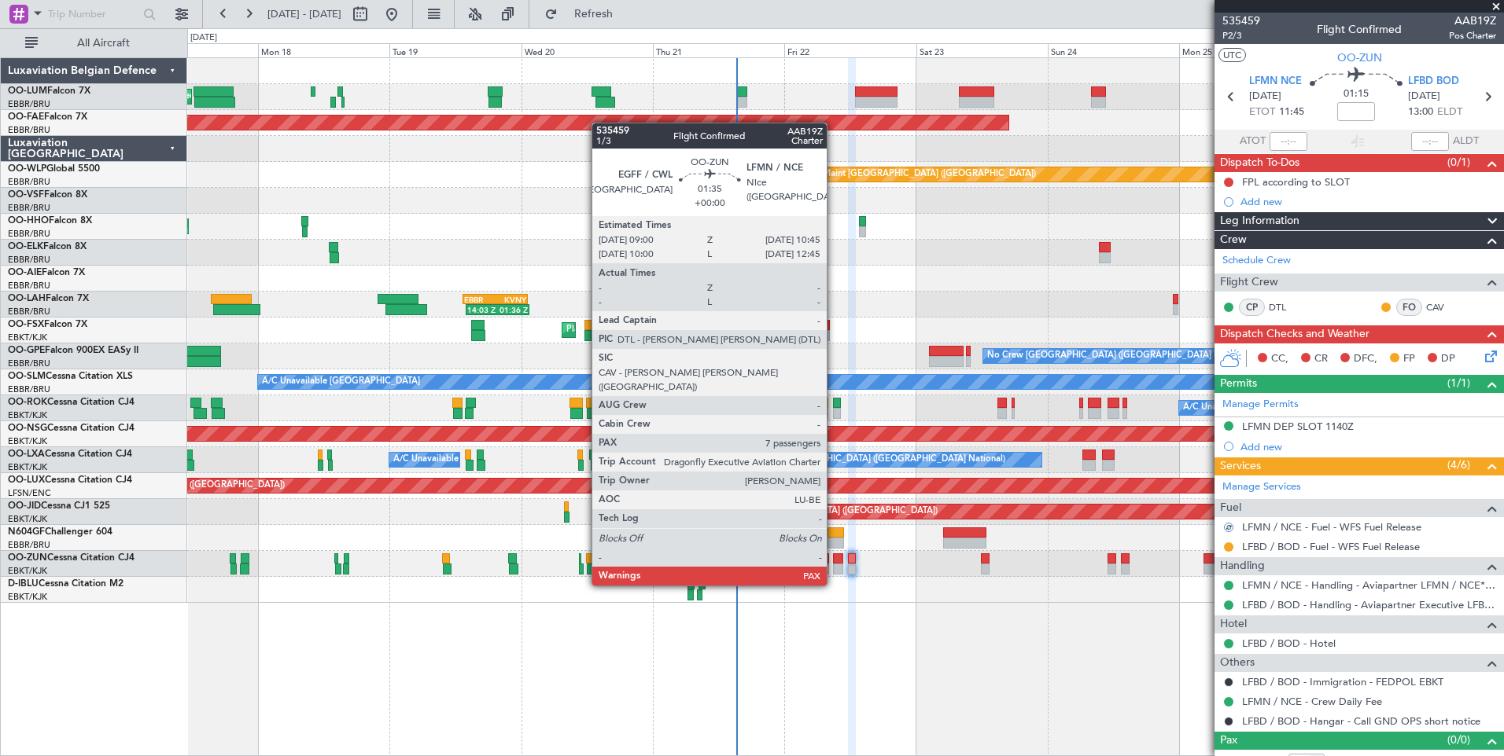
click at [834, 556] on div at bounding box center [838, 559] width 10 height 11
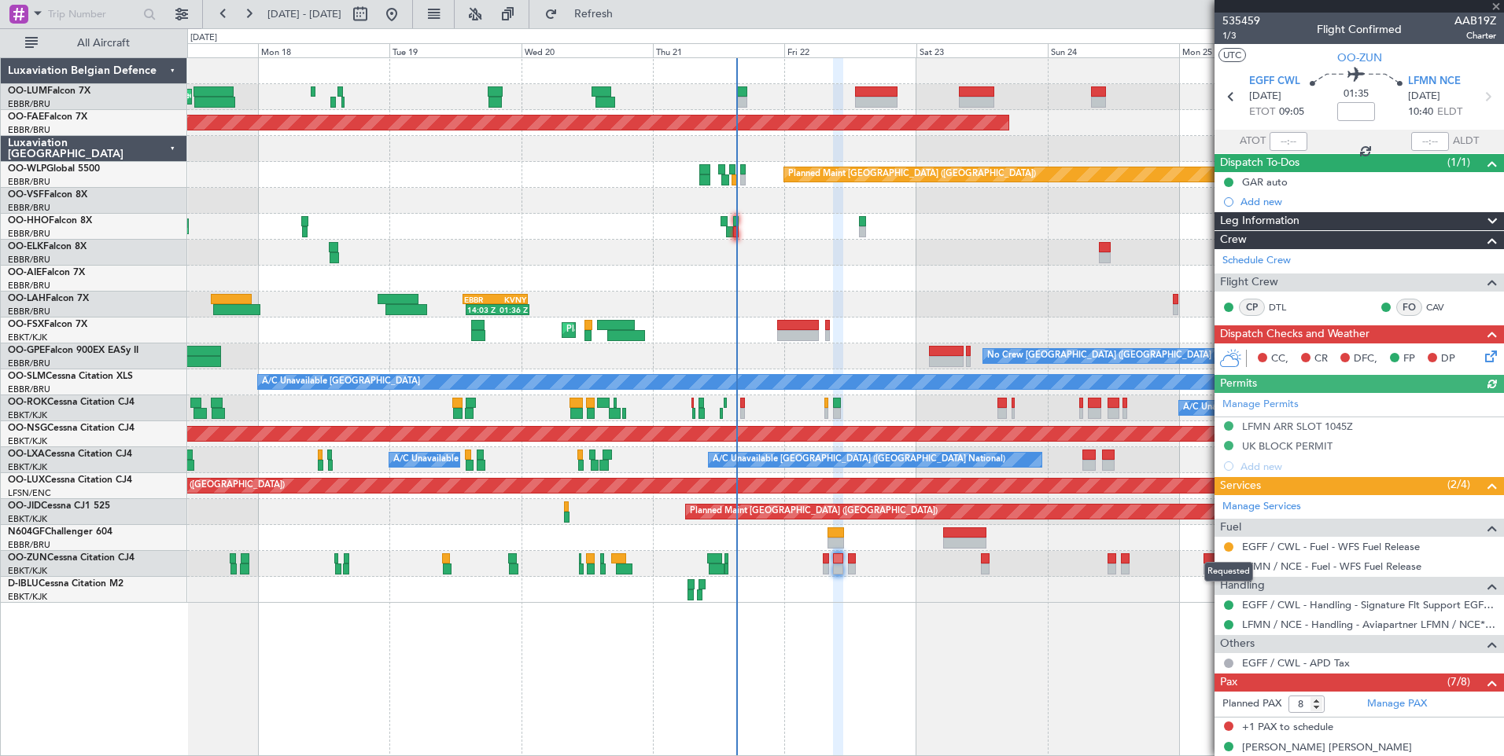
click at [1226, 563] on div "Requested" at bounding box center [1228, 572] width 49 height 20
click at [1224, 566] on button at bounding box center [1228, 566] width 9 height 9
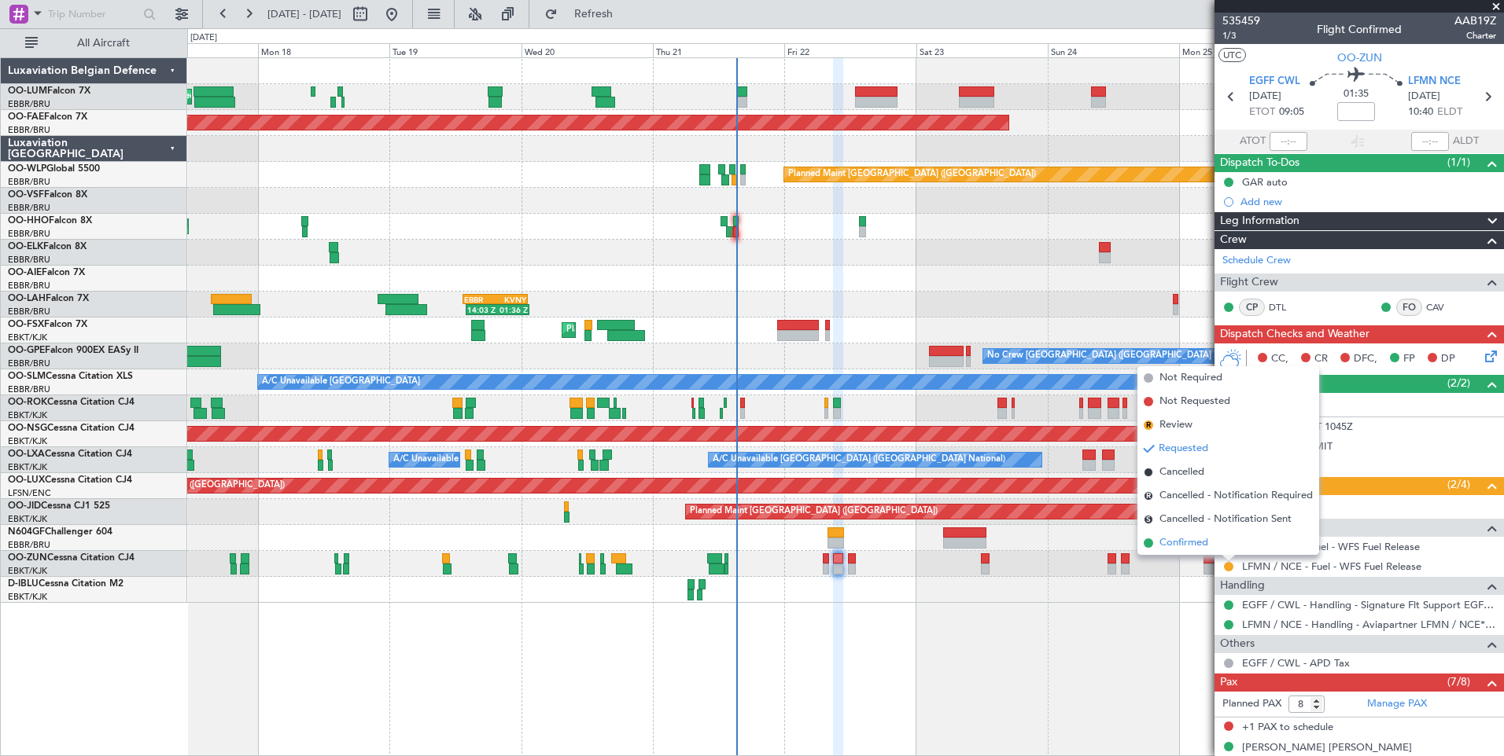
click at [1202, 543] on span "Confirmed" at bounding box center [1183, 544] width 49 height 16
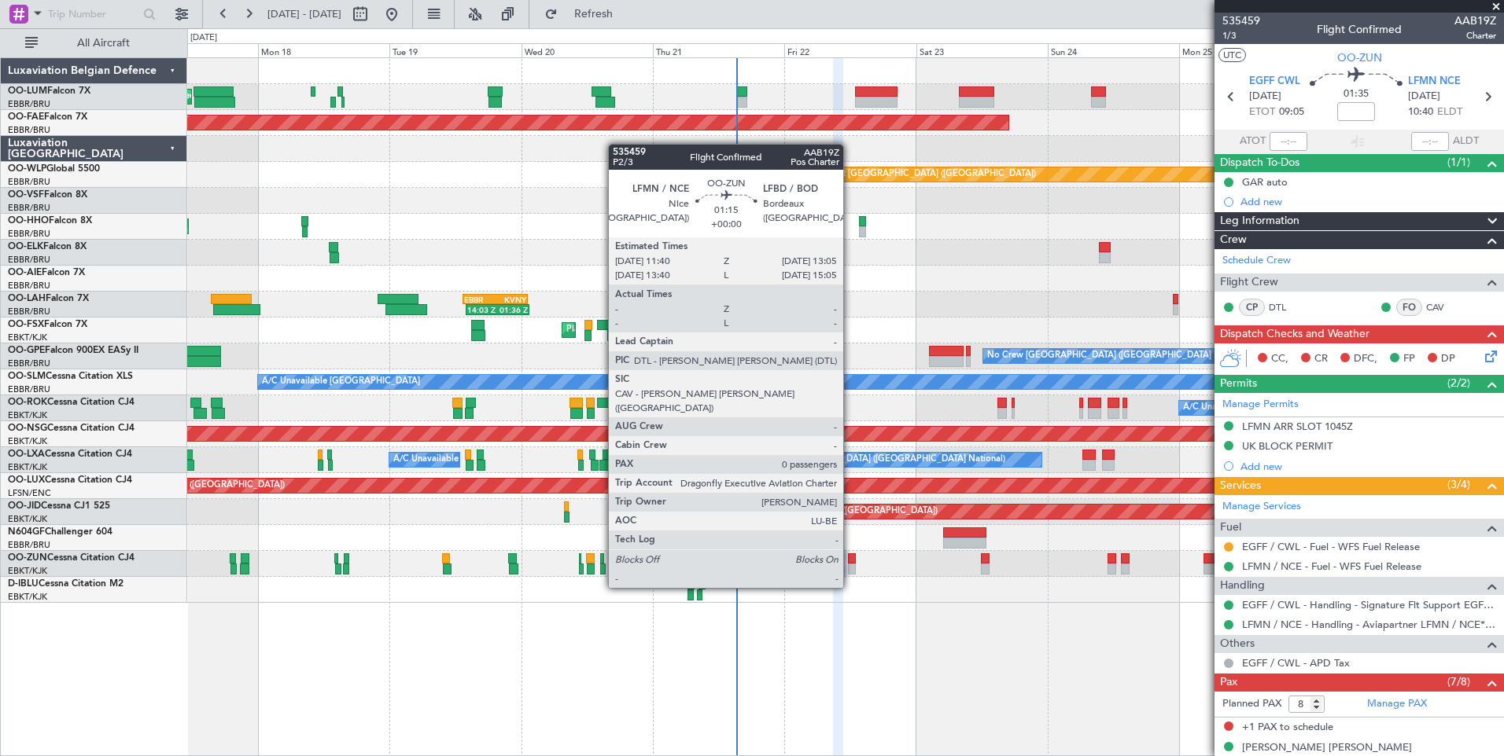
click at [850, 558] on div at bounding box center [852, 559] width 8 height 11
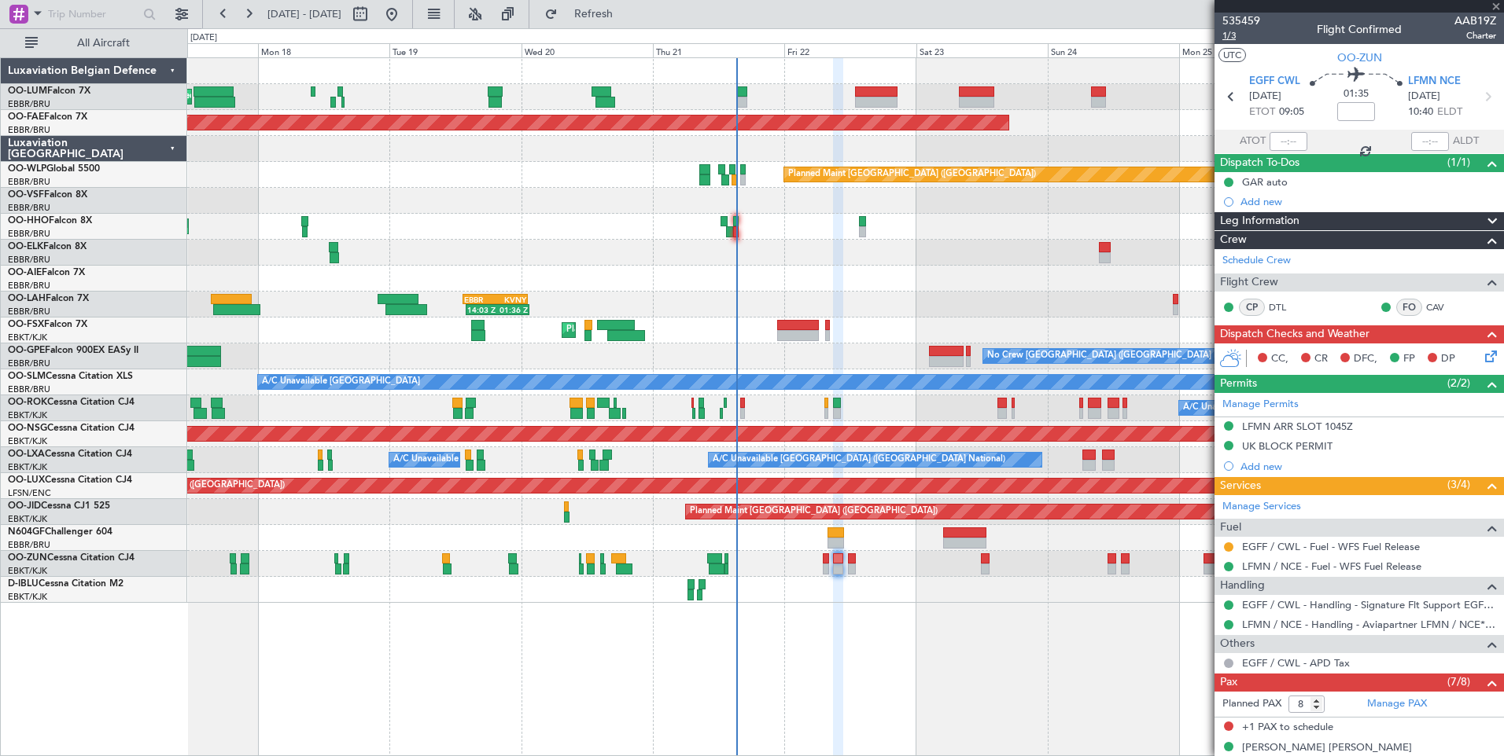
type input "0"
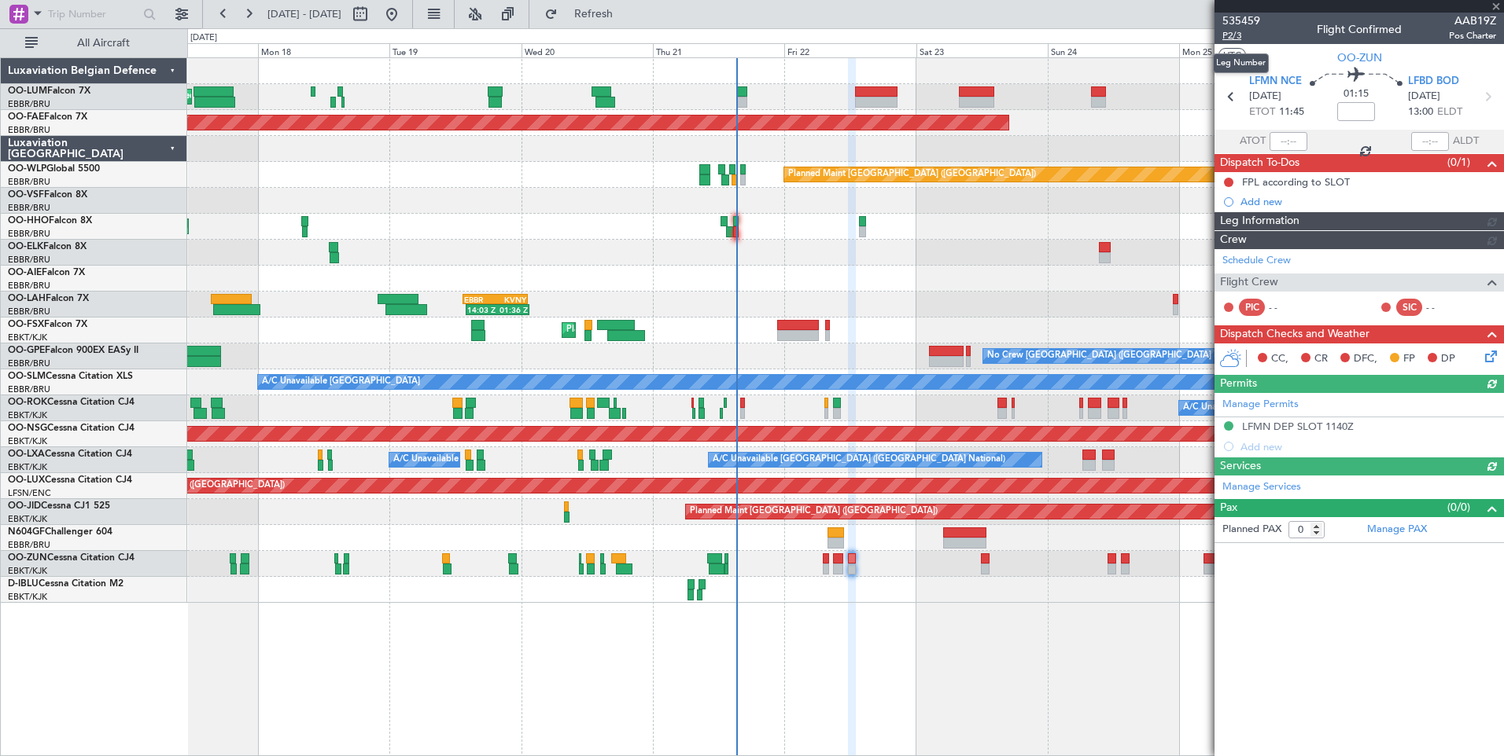
click at [1235, 32] on span "P2/3" at bounding box center [1241, 35] width 38 height 13
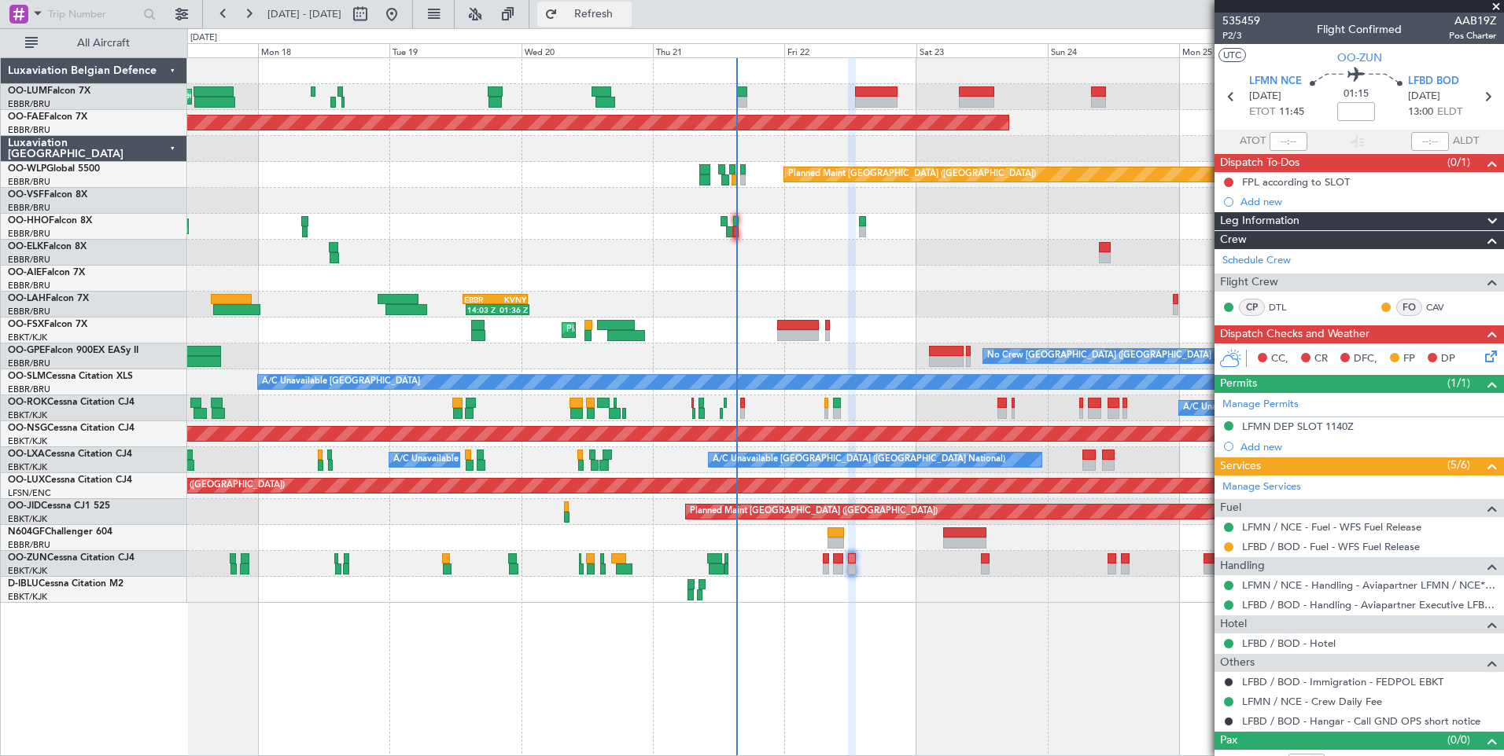
click at [627, 14] on span "Refresh" at bounding box center [594, 14] width 66 height 11
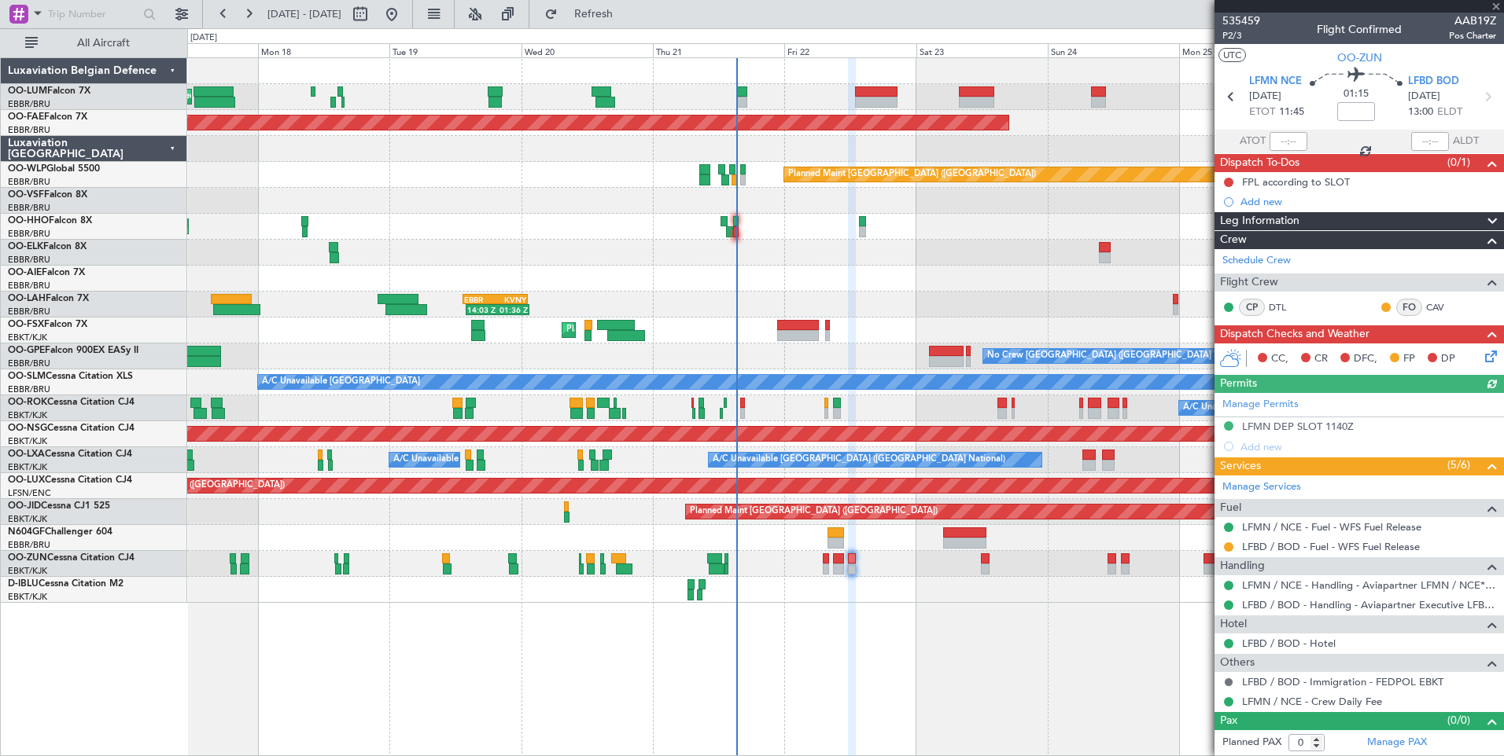
click at [1228, 683] on button at bounding box center [1228, 682] width 9 height 9
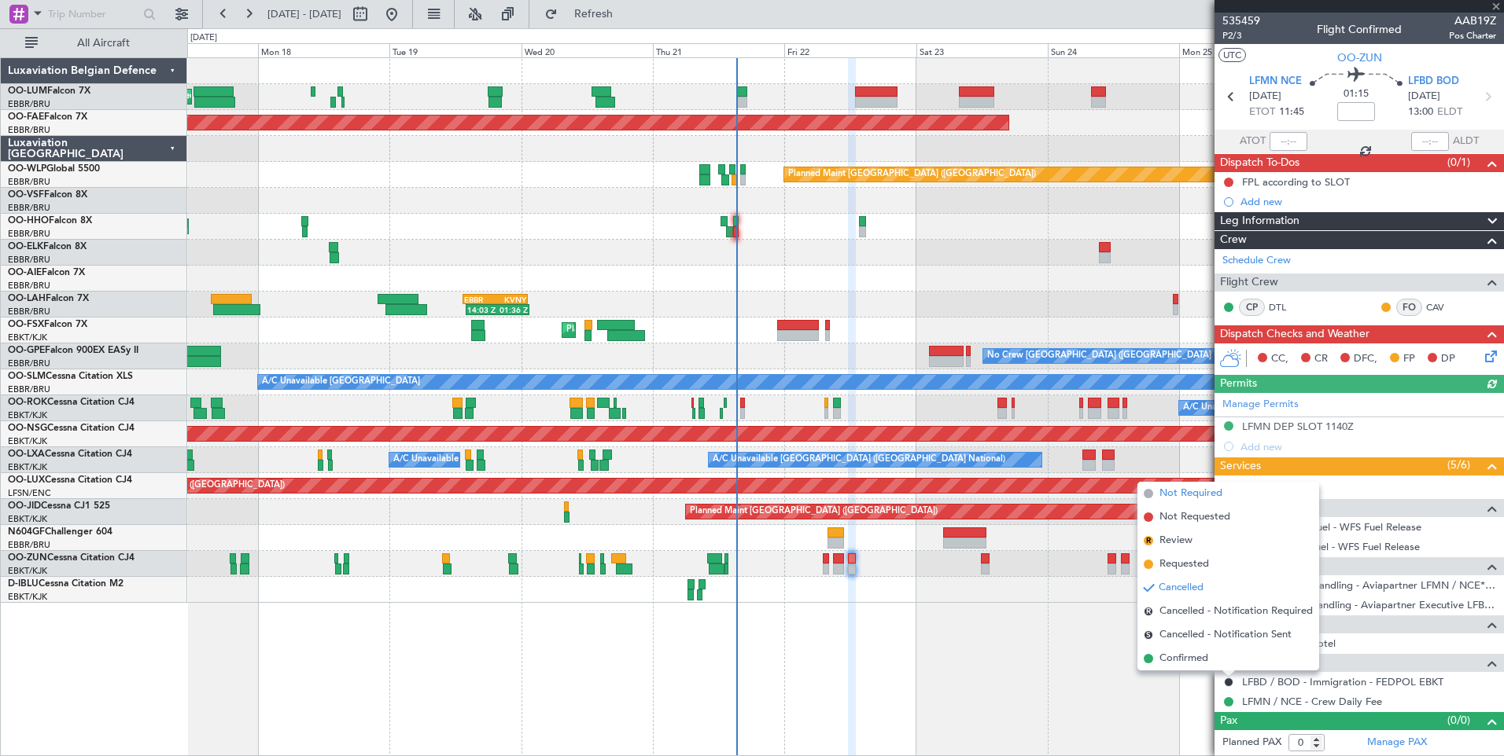
click at [1214, 495] on span "Not Required" at bounding box center [1190, 494] width 63 height 16
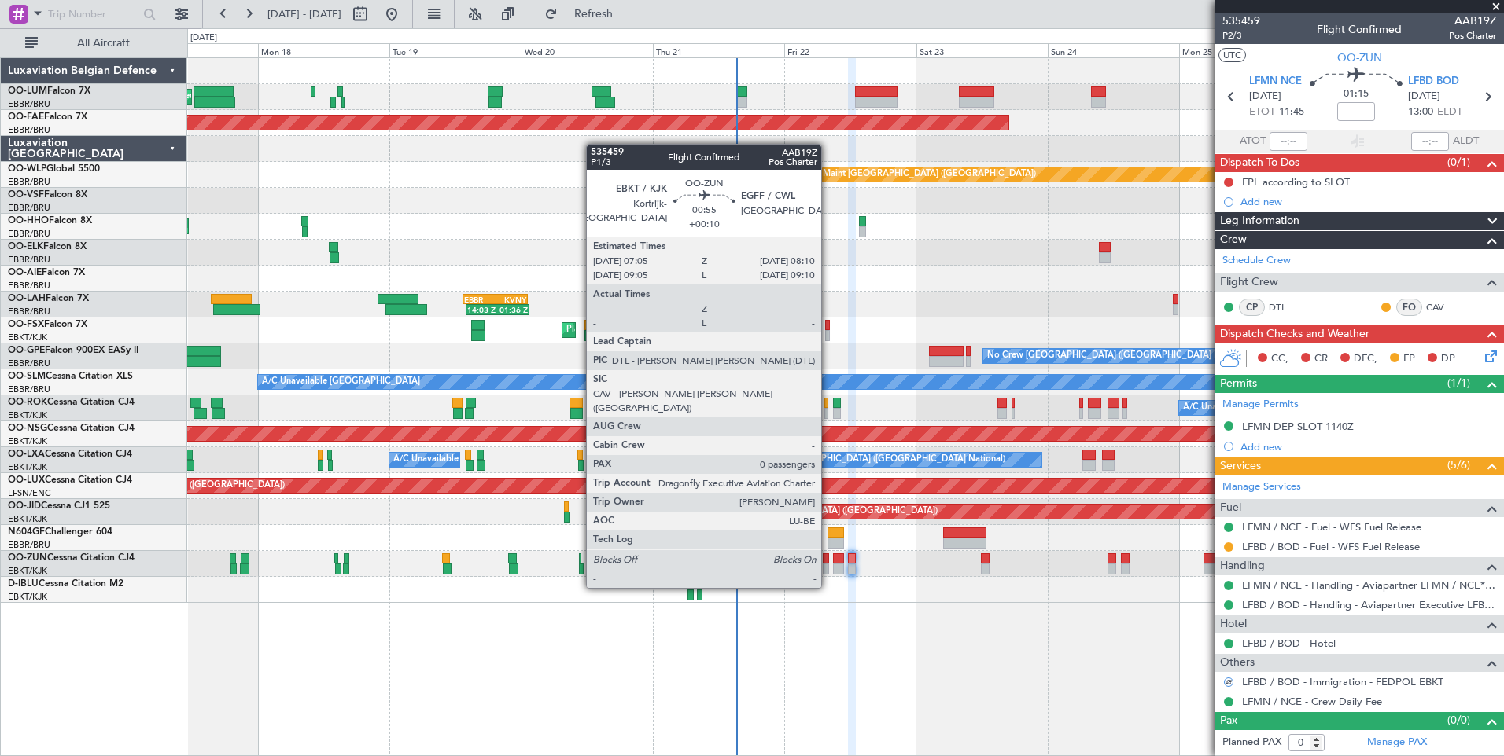
click at [826, 558] on div at bounding box center [826, 559] width 6 height 11
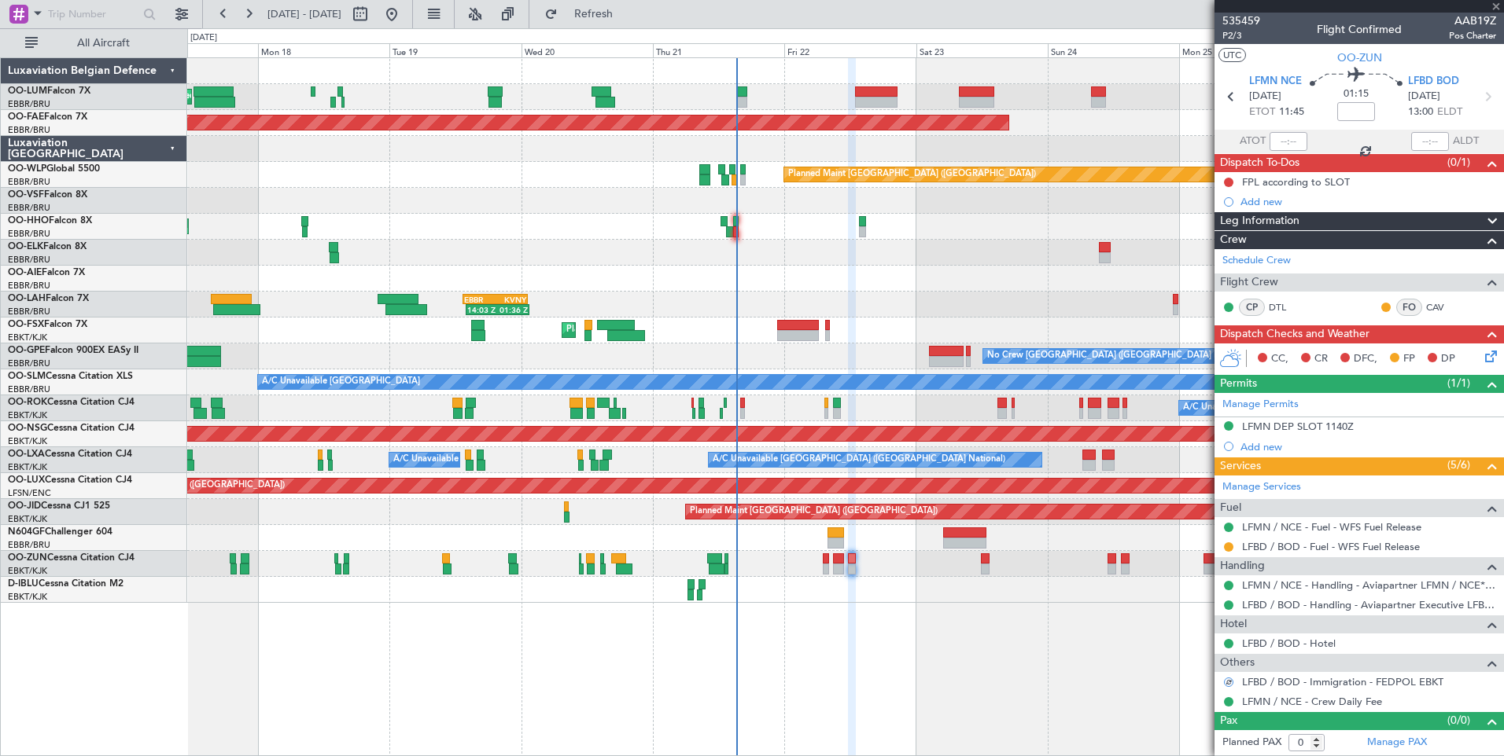
type input "+00:10"
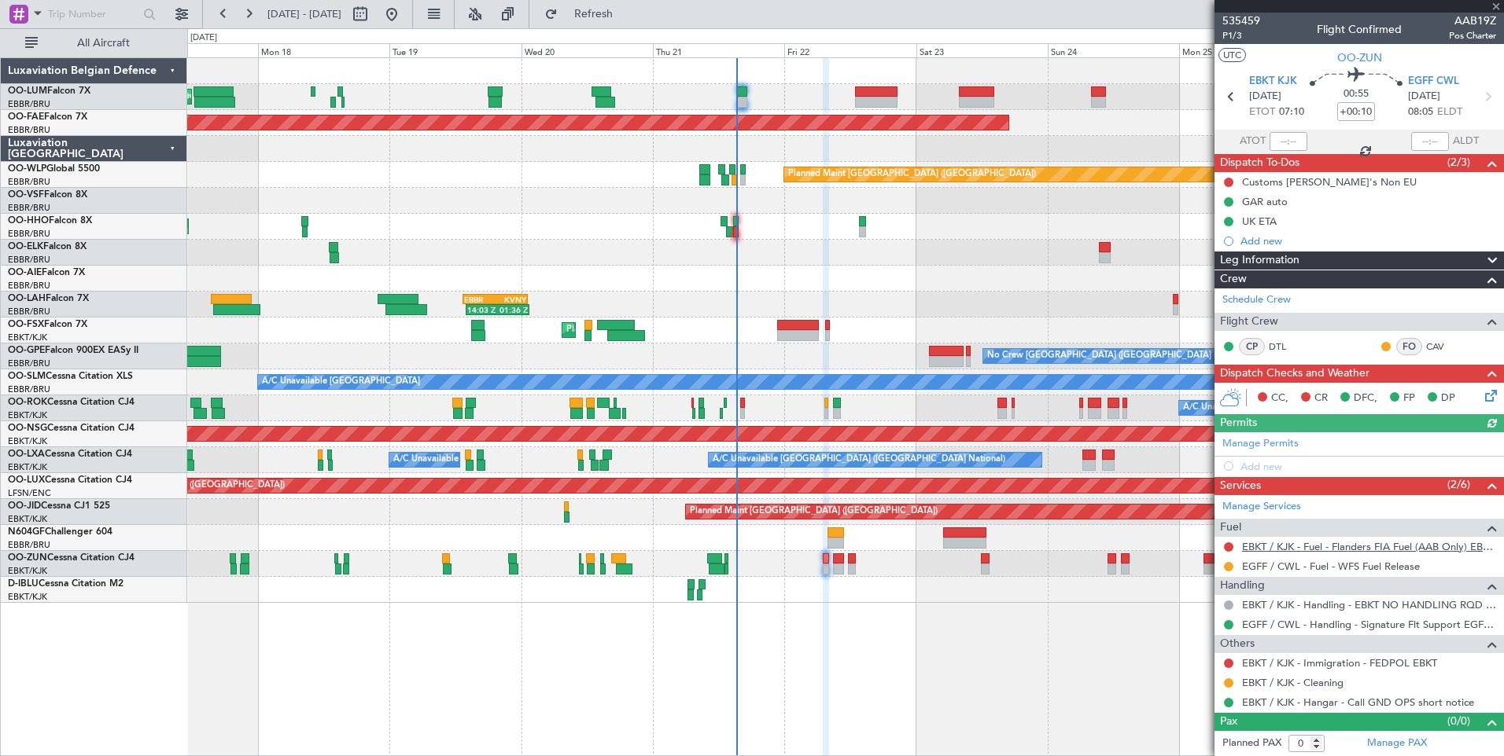
click at [1312, 545] on link "EBKT / KJK - Fuel - Flanders FIA Fuel (AAB Only) EBKT / KJK" at bounding box center [1369, 546] width 254 height 13
click at [627, 9] on span "Refresh" at bounding box center [594, 14] width 66 height 11
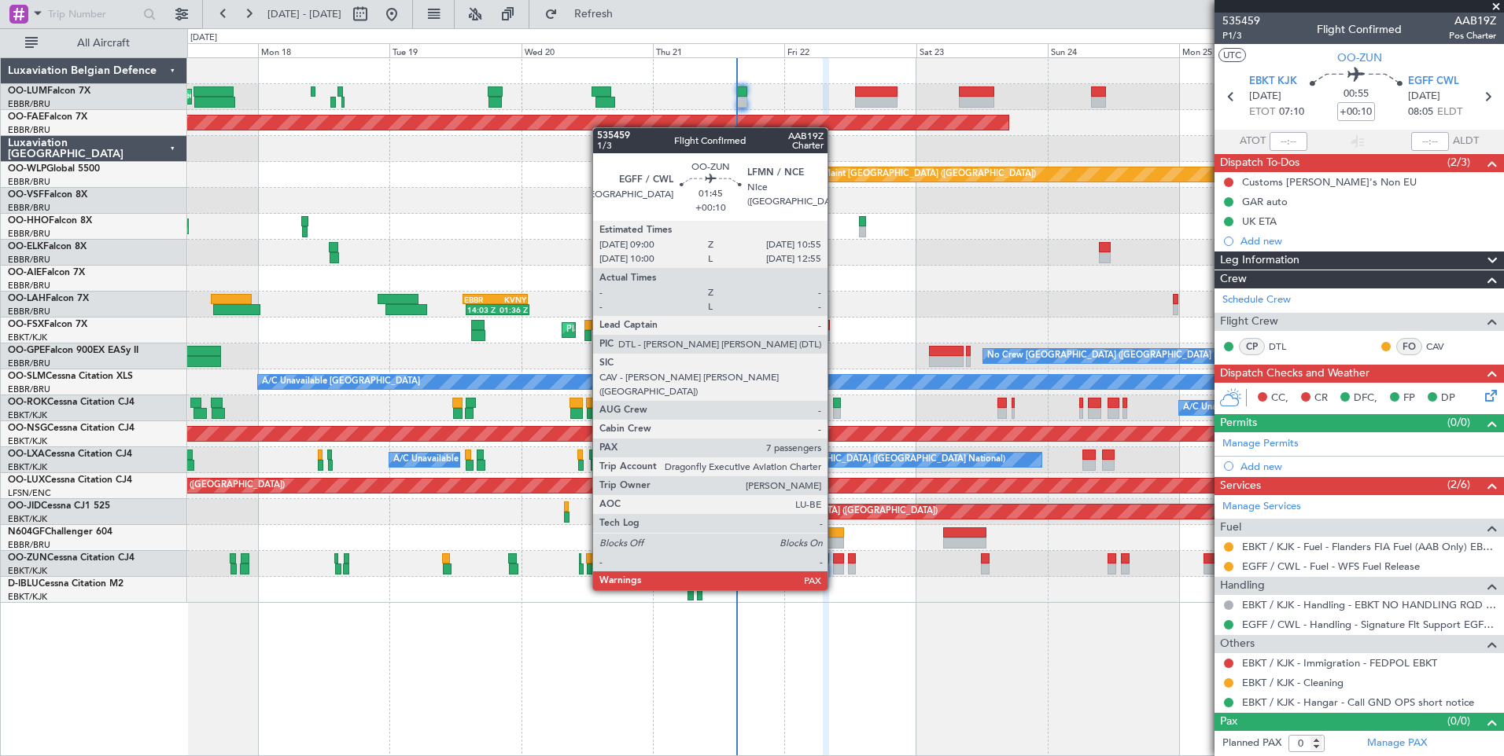
click at [834, 561] on div at bounding box center [838, 559] width 11 height 11
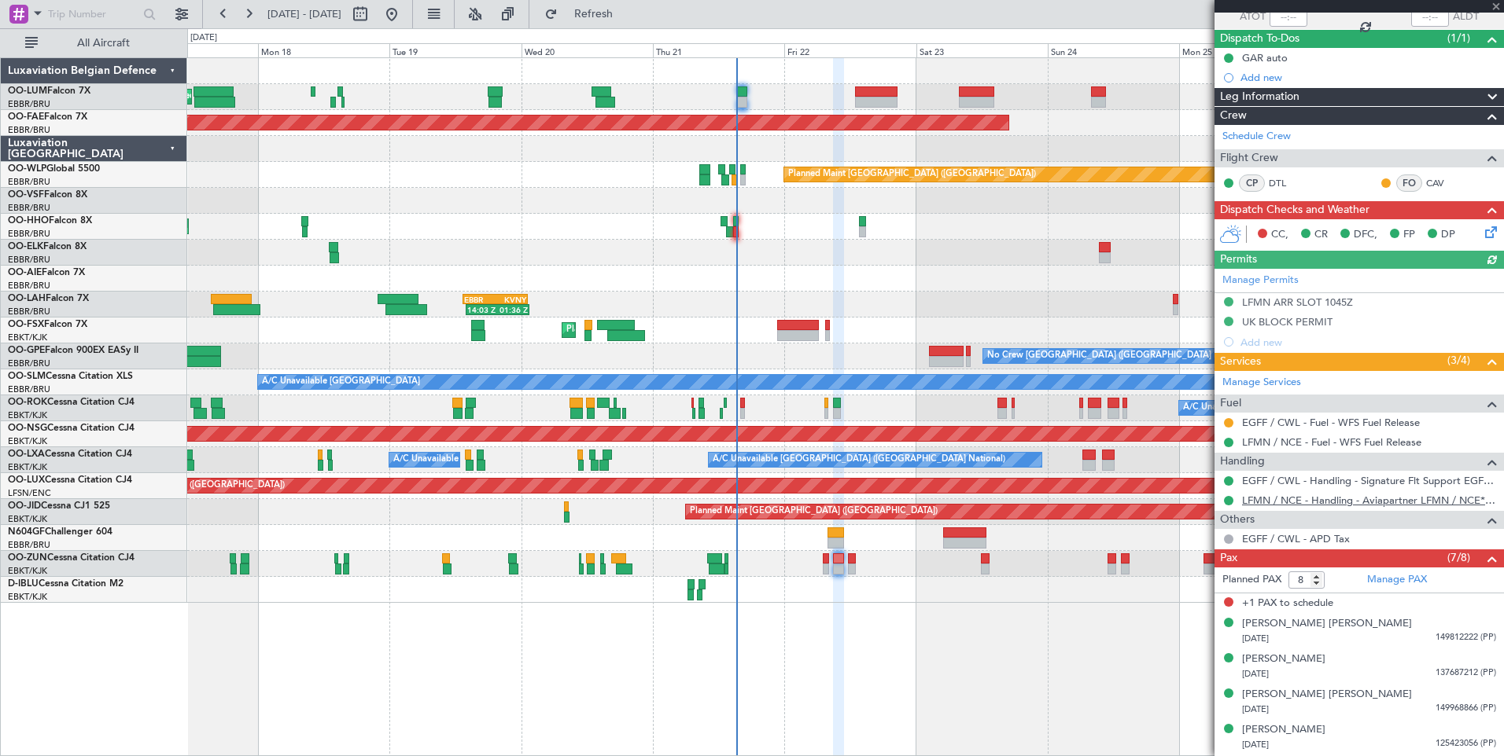
scroll to position [157, 0]
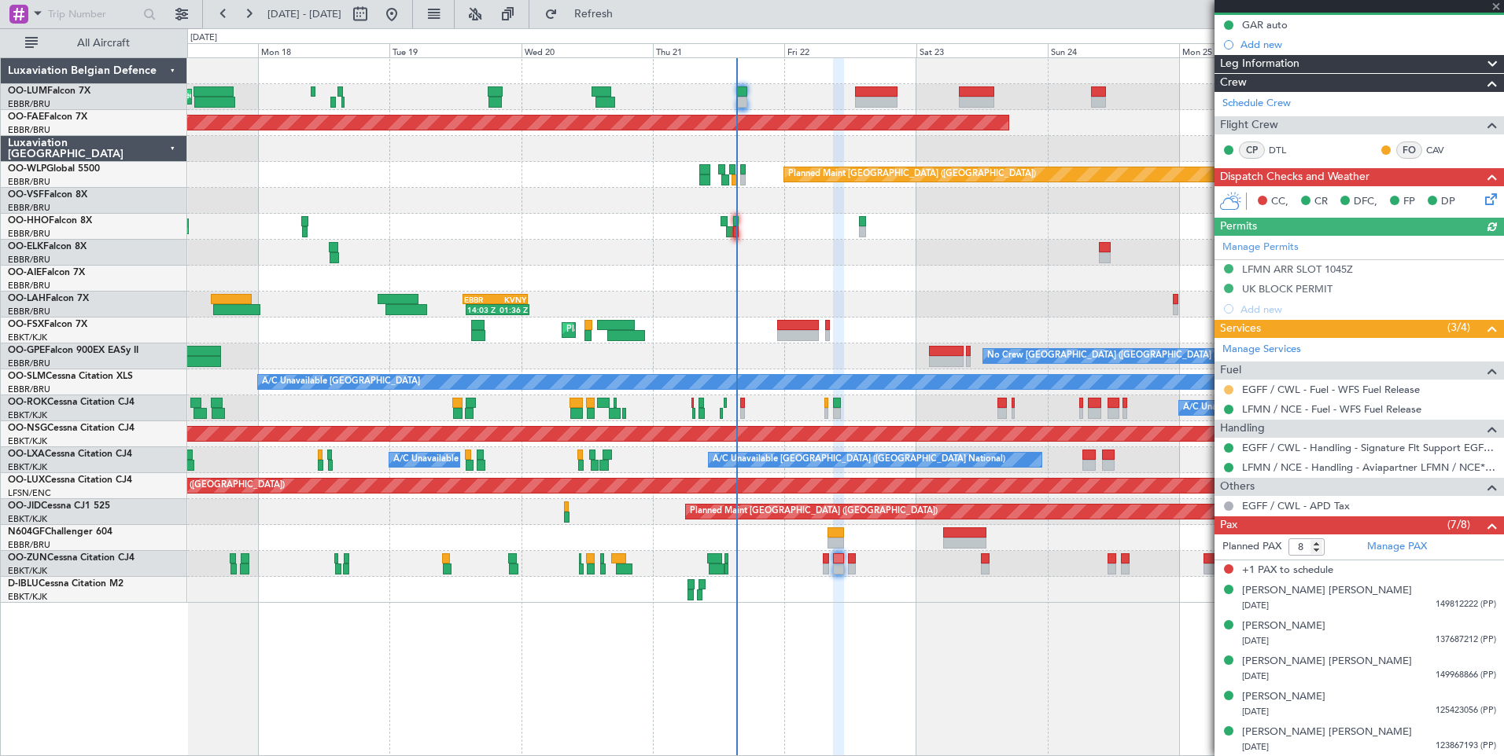
click at [1227, 388] on button at bounding box center [1228, 389] width 9 height 9
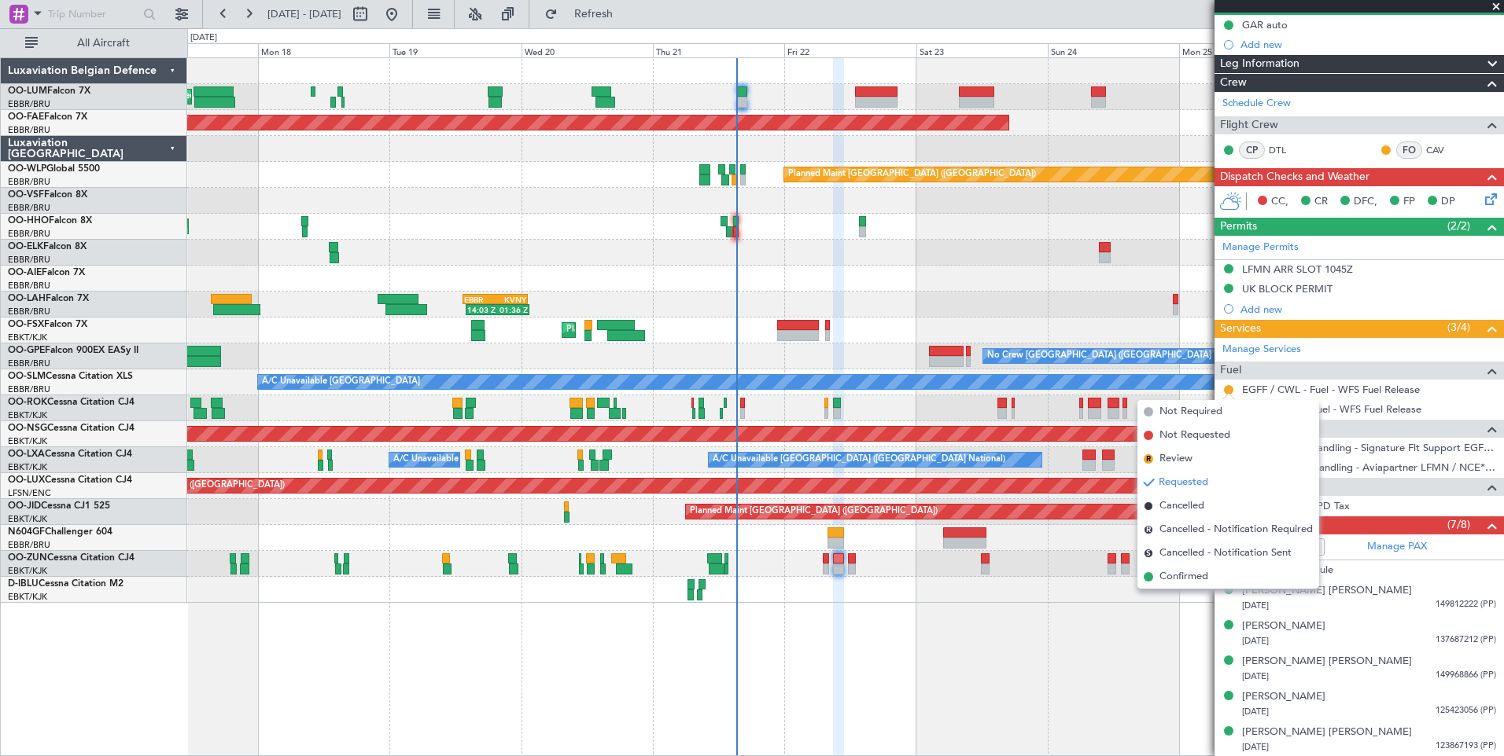
drag, startPoint x: 1198, startPoint y: 576, endPoint x: 911, endPoint y: 553, distance: 288.7
click at [1194, 576] on span "Confirmed" at bounding box center [1183, 577] width 49 height 16
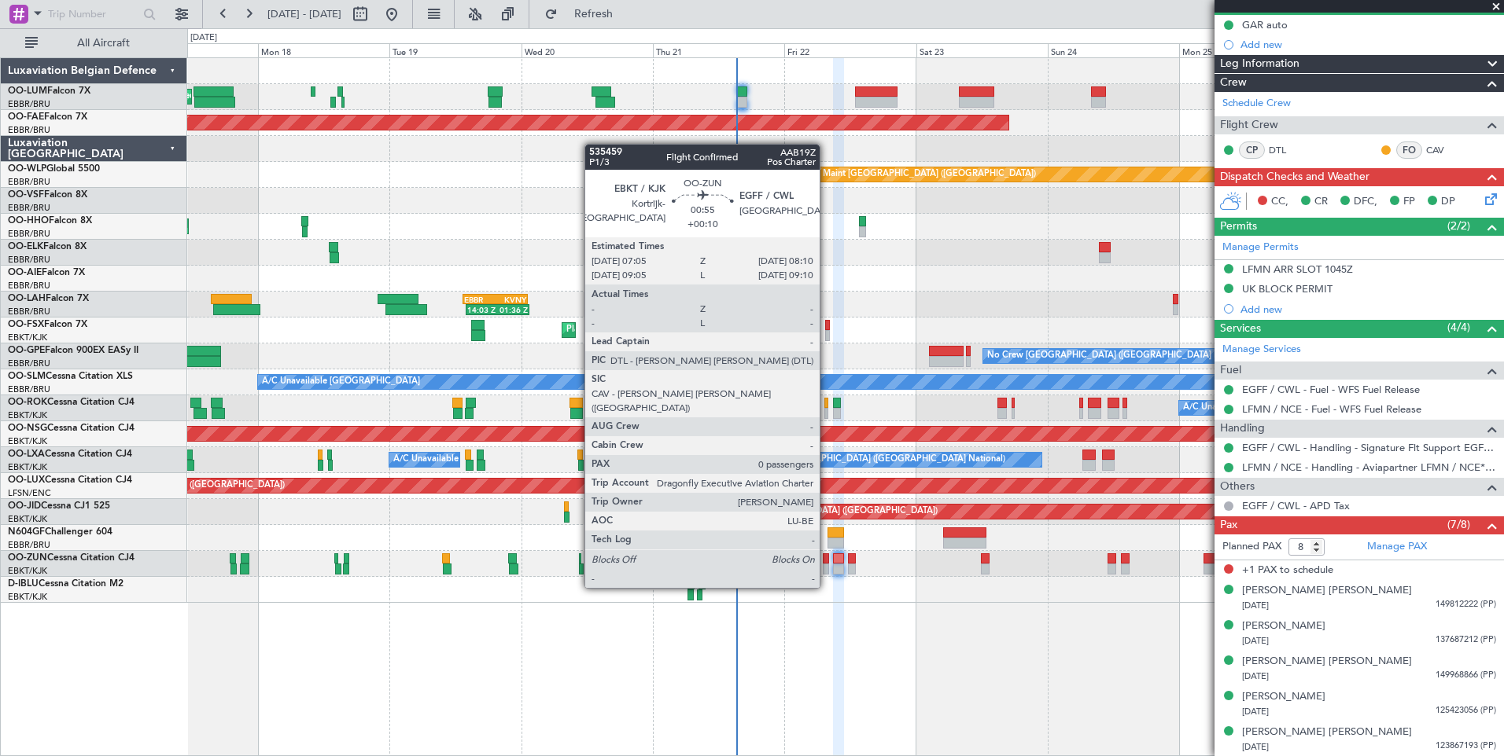
click at [826, 558] on div at bounding box center [826, 559] width 6 height 11
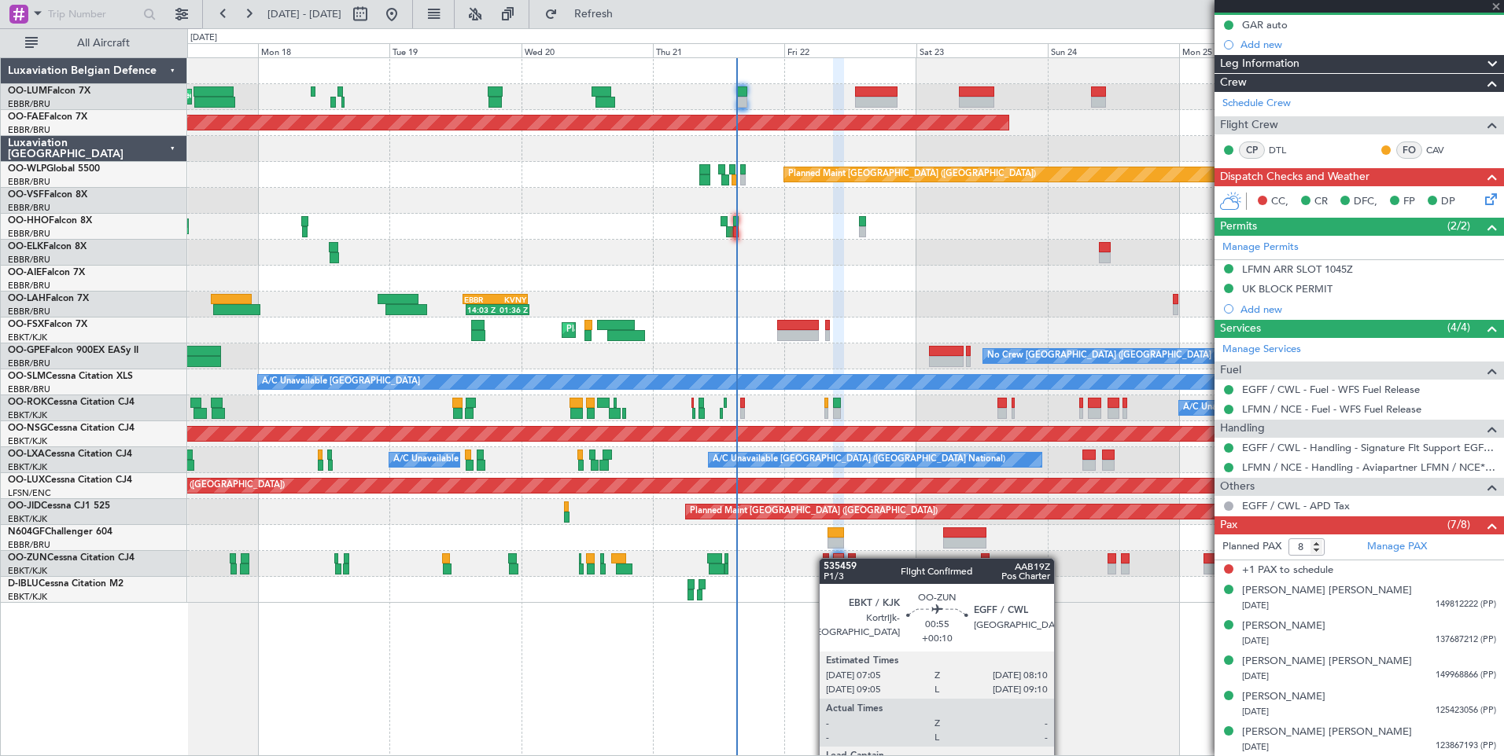
type input "0"
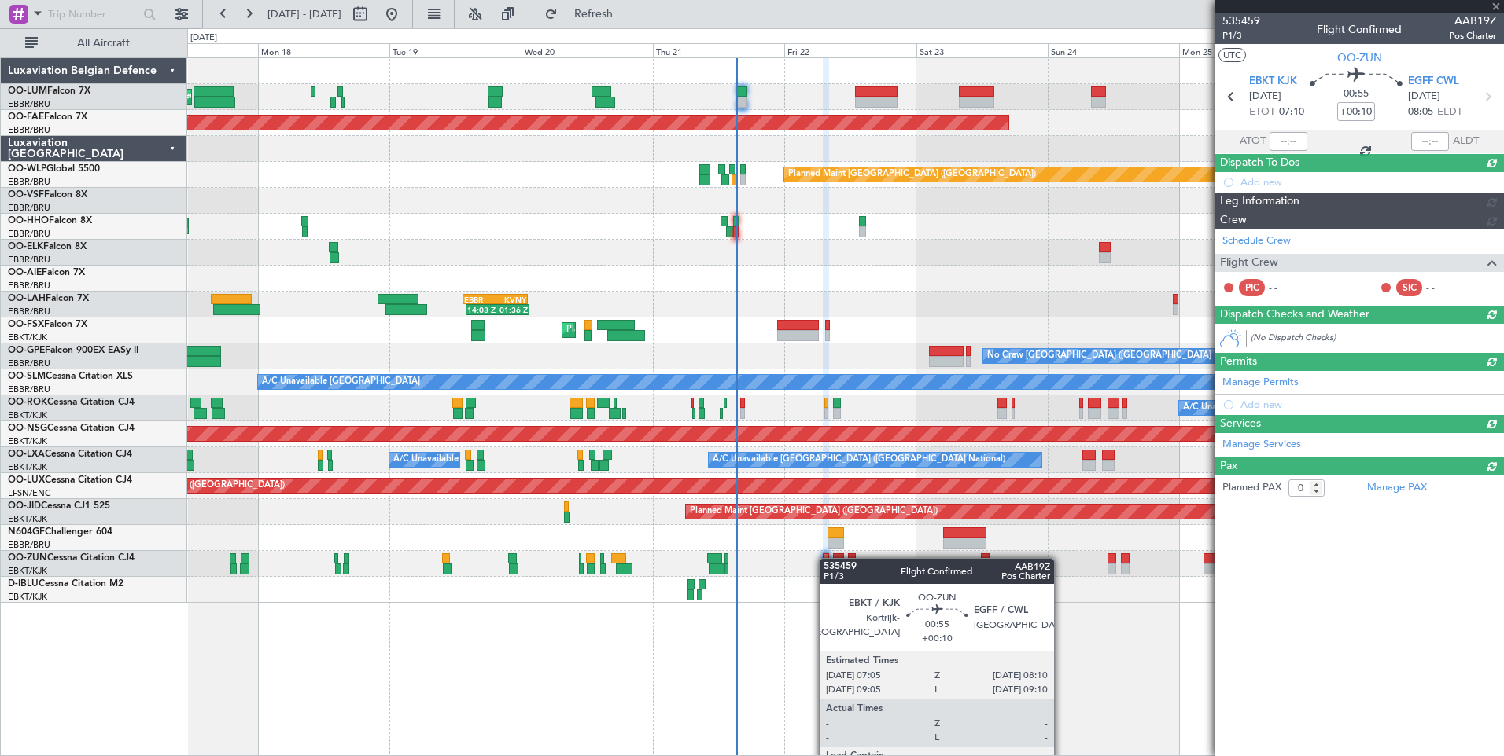
scroll to position [0, 0]
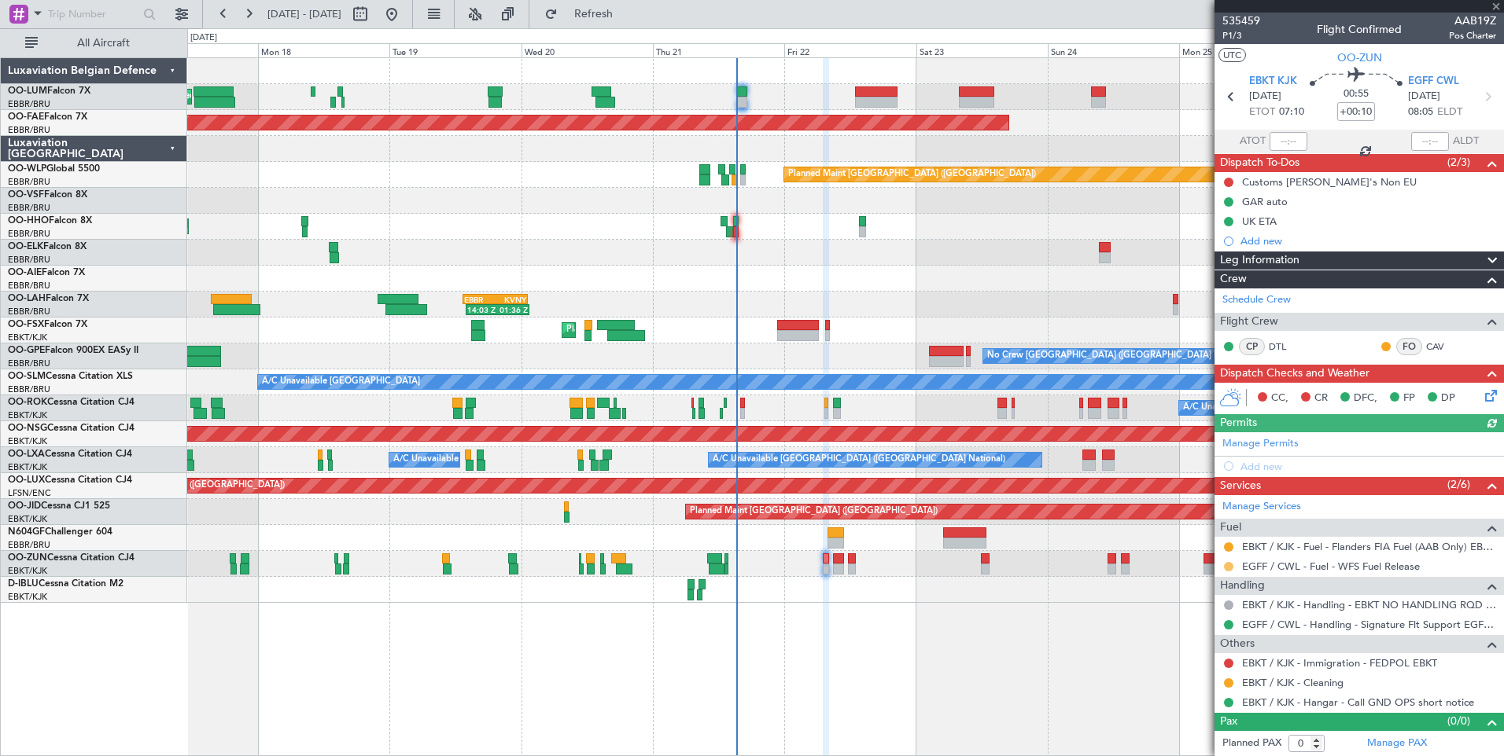
click at [1228, 564] on button at bounding box center [1228, 566] width 9 height 9
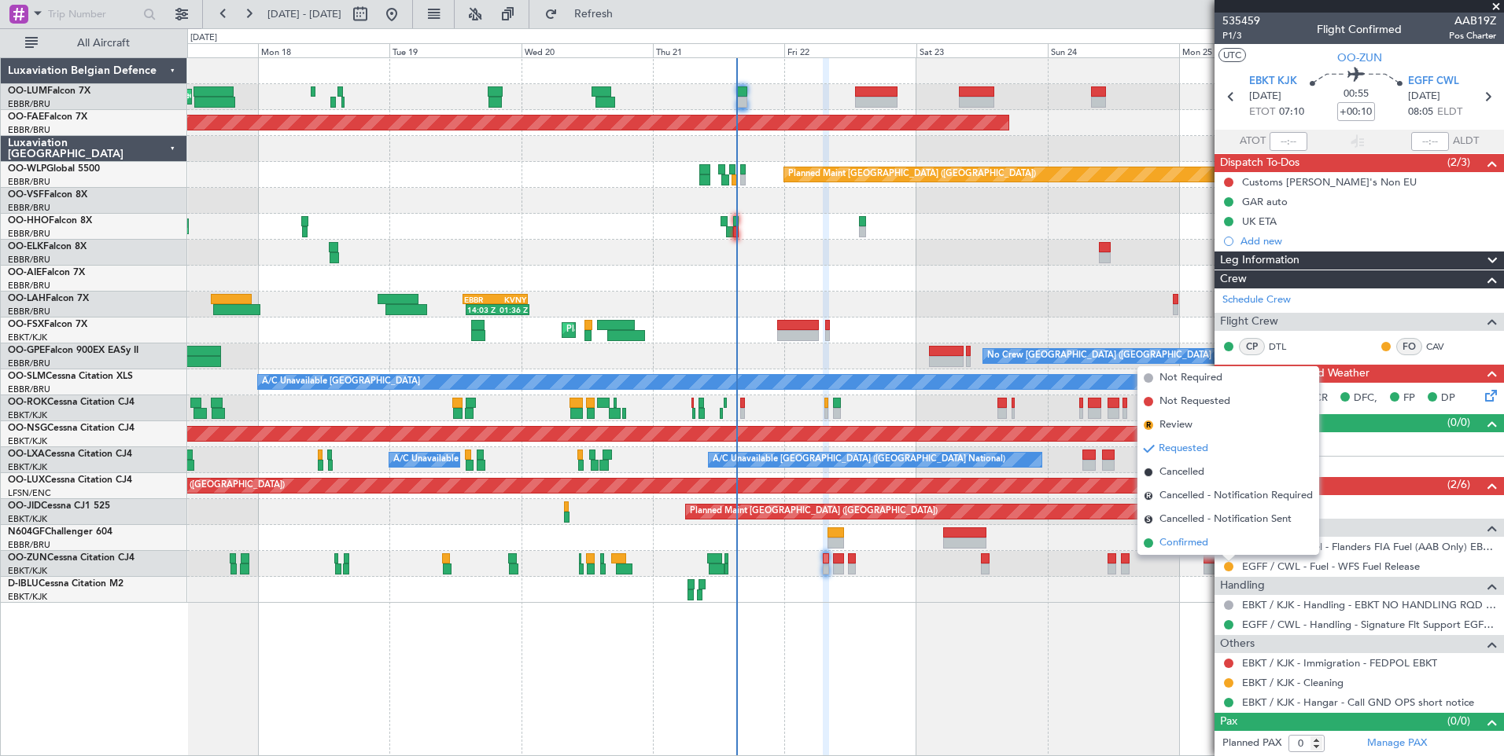
click at [1176, 542] on span "Confirmed" at bounding box center [1183, 544] width 49 height 16
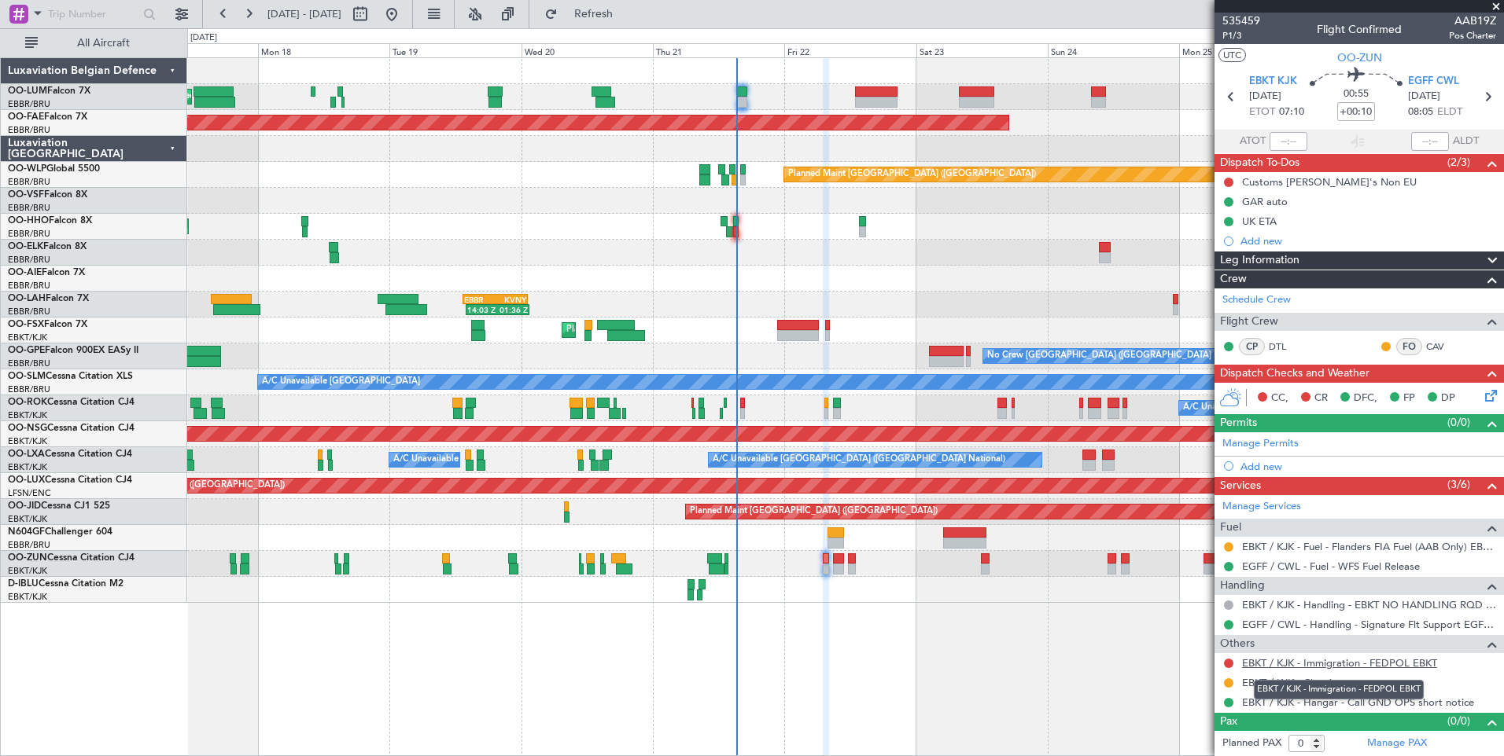
click at [1352, 668] on link "EBKT / KJK - Immigration - FEDPOL EBKT" at bounding box center [1339, 663] width 195 height 13
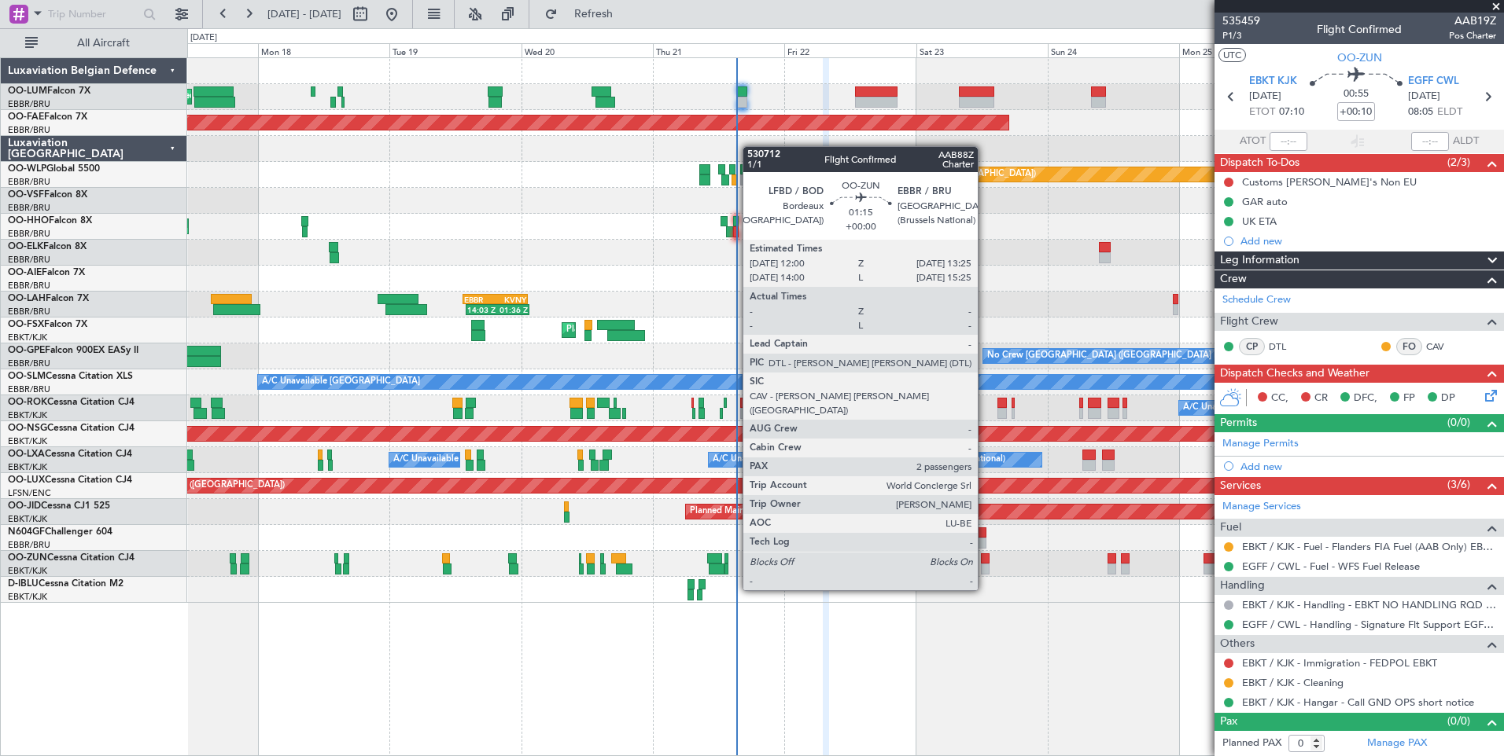
click at [985, 562] on div at bounding box center [985, 559] width 8 height 11
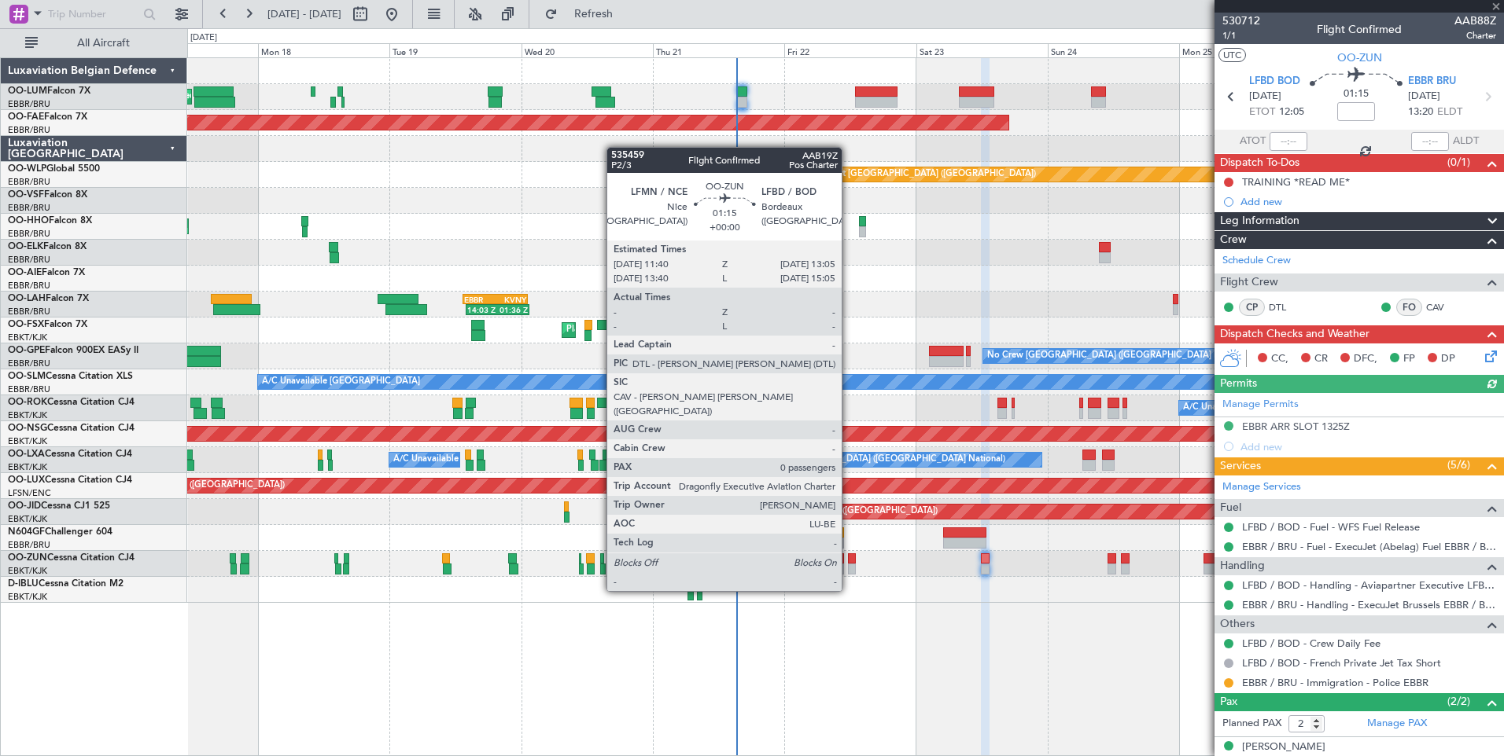
click at [848, 560] on div at bounding box center [852, 559] width 8 height 11
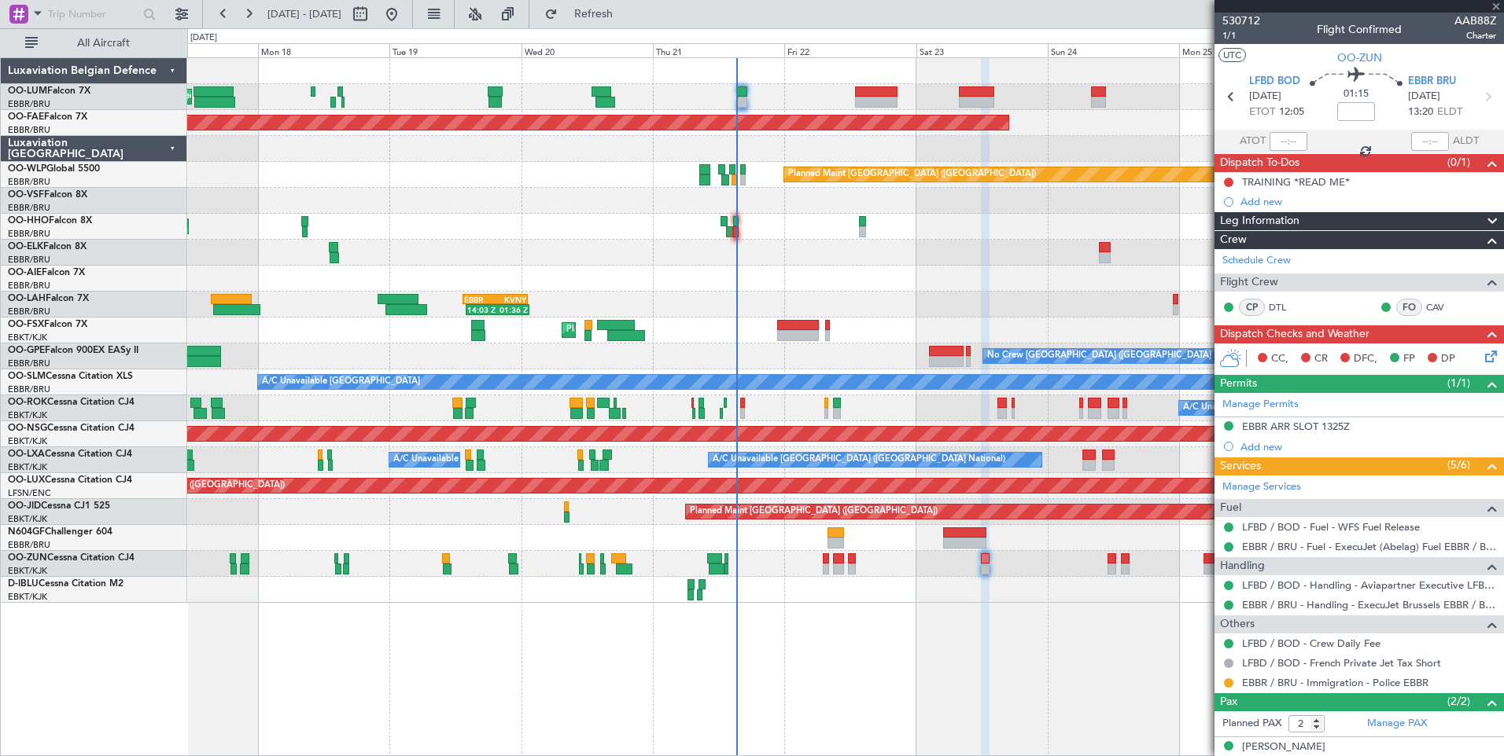
click at [848, 560] on div at bounding box center [852, 559] width 8 height 11
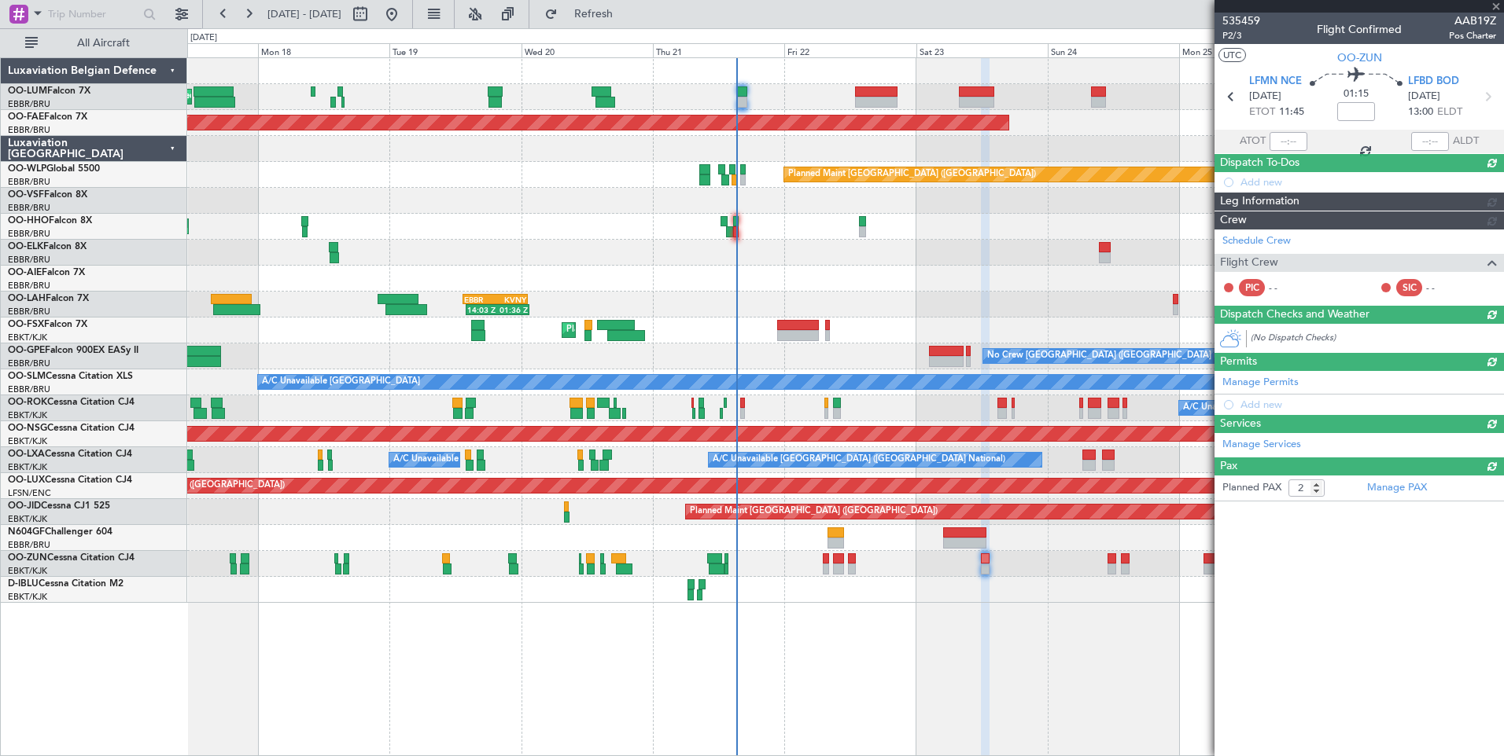
type input "0"
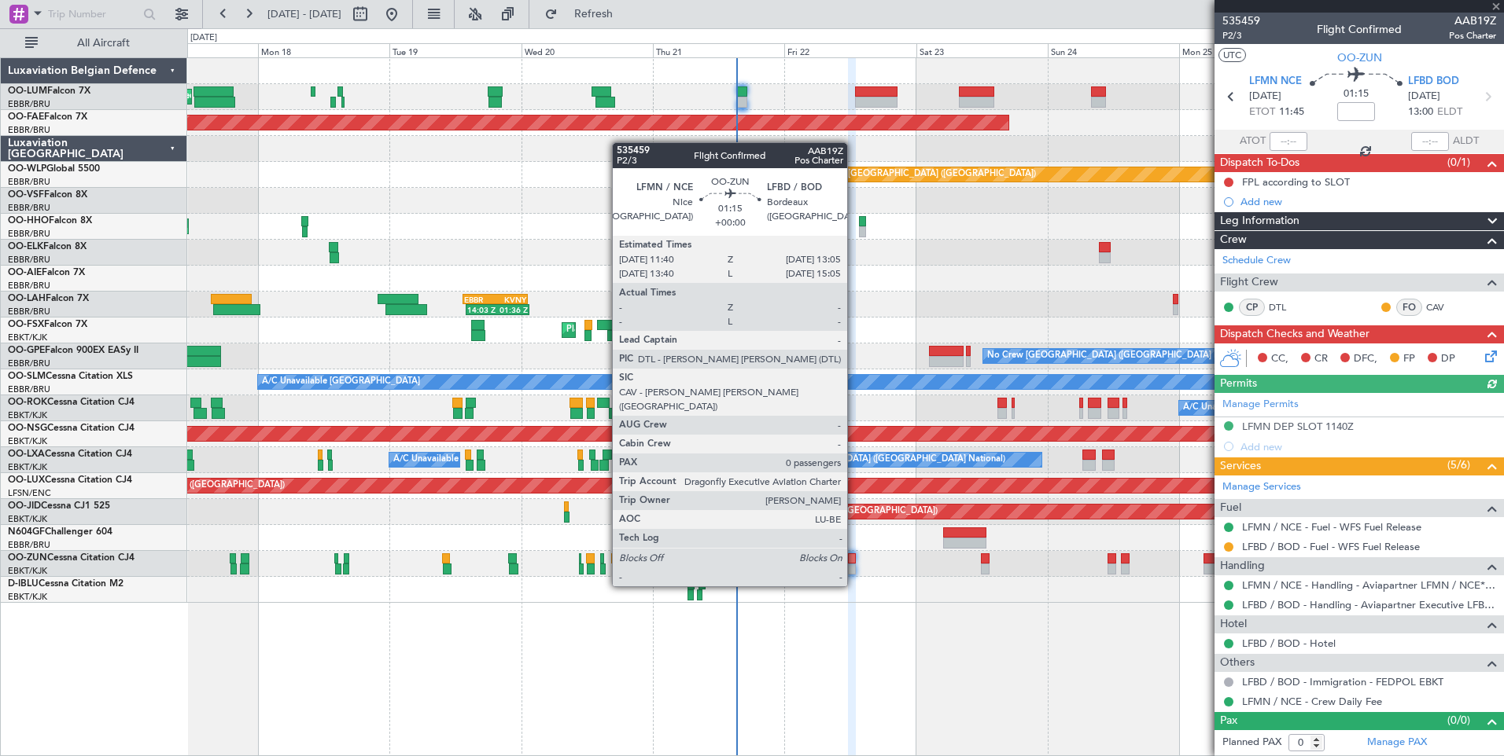
click at [854, 557] on div at bounding box center [852, 559] width 8 height 11
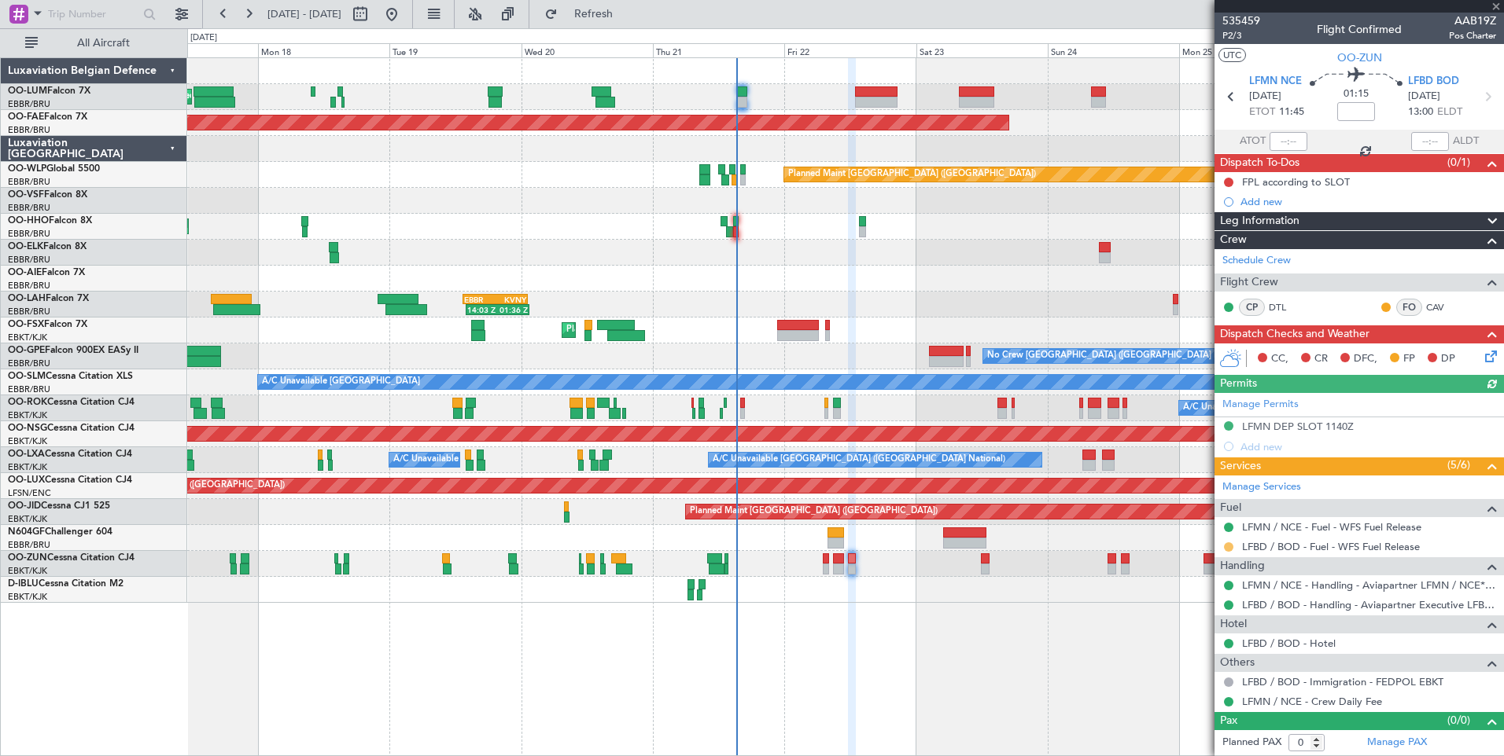
click at [1229, 545] on button at bounding box center [1228, 547] width 9 height 9
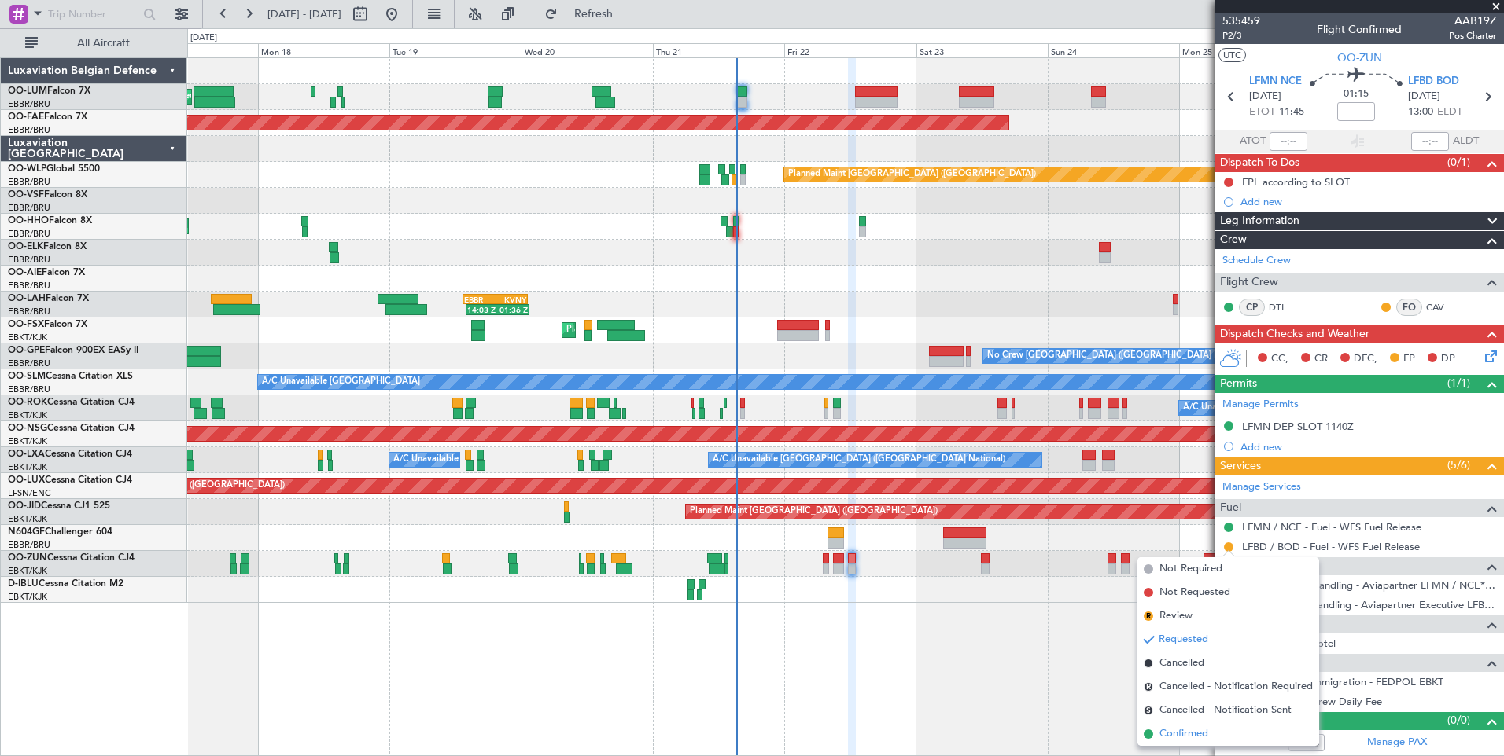
click at [1165, 733] on span "Confirmed" at bounding box center [1183, 735] width 49 height 16
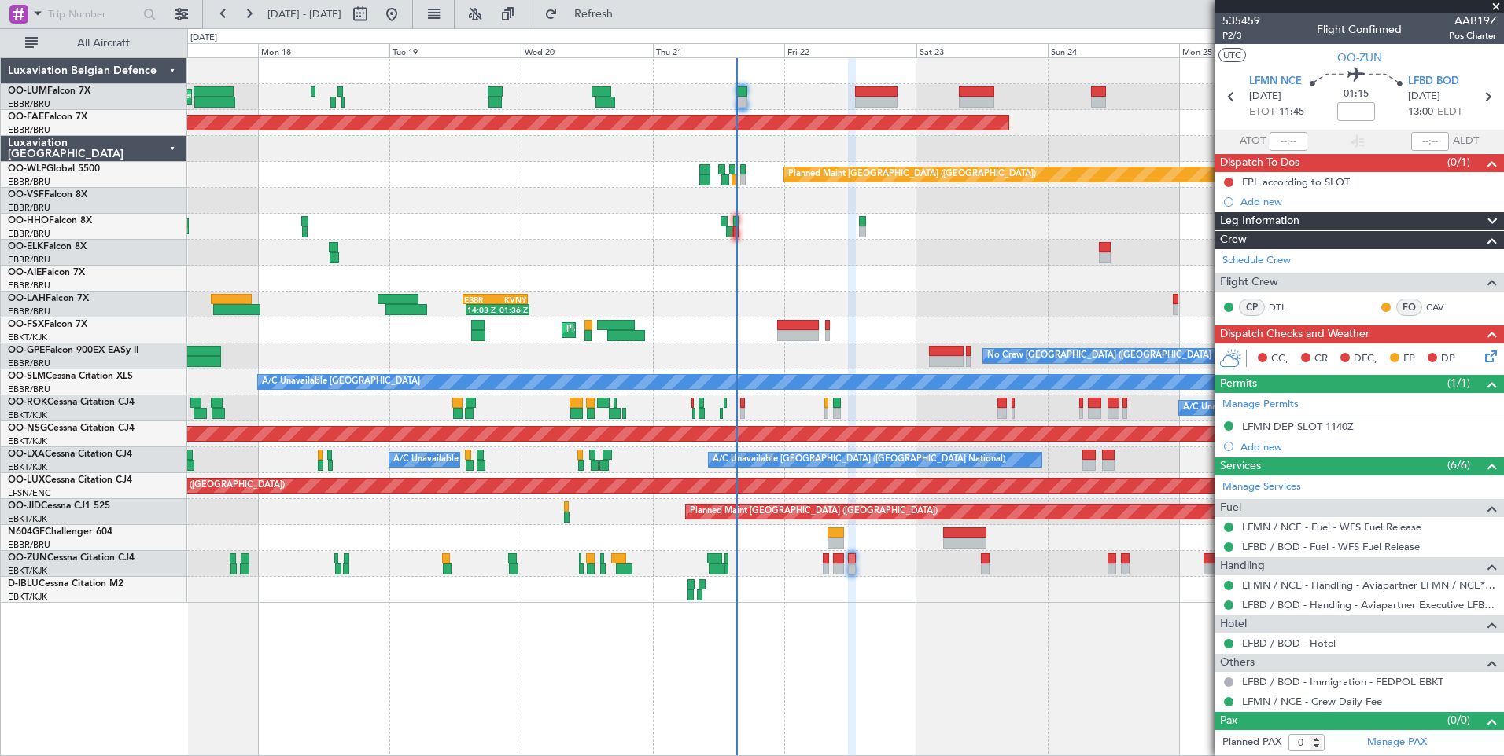
drag, startPoint x: 635, startPoint y: 13, endPoint x: 539, endPoint y: 0, distance: 96.9
click at [627, 13] on span "Refresh" at bounding box center [594, 14] width 66 height 11
click at [616, 20] on button "Refresh" at bounding box center [584, 14] width 94 height 25
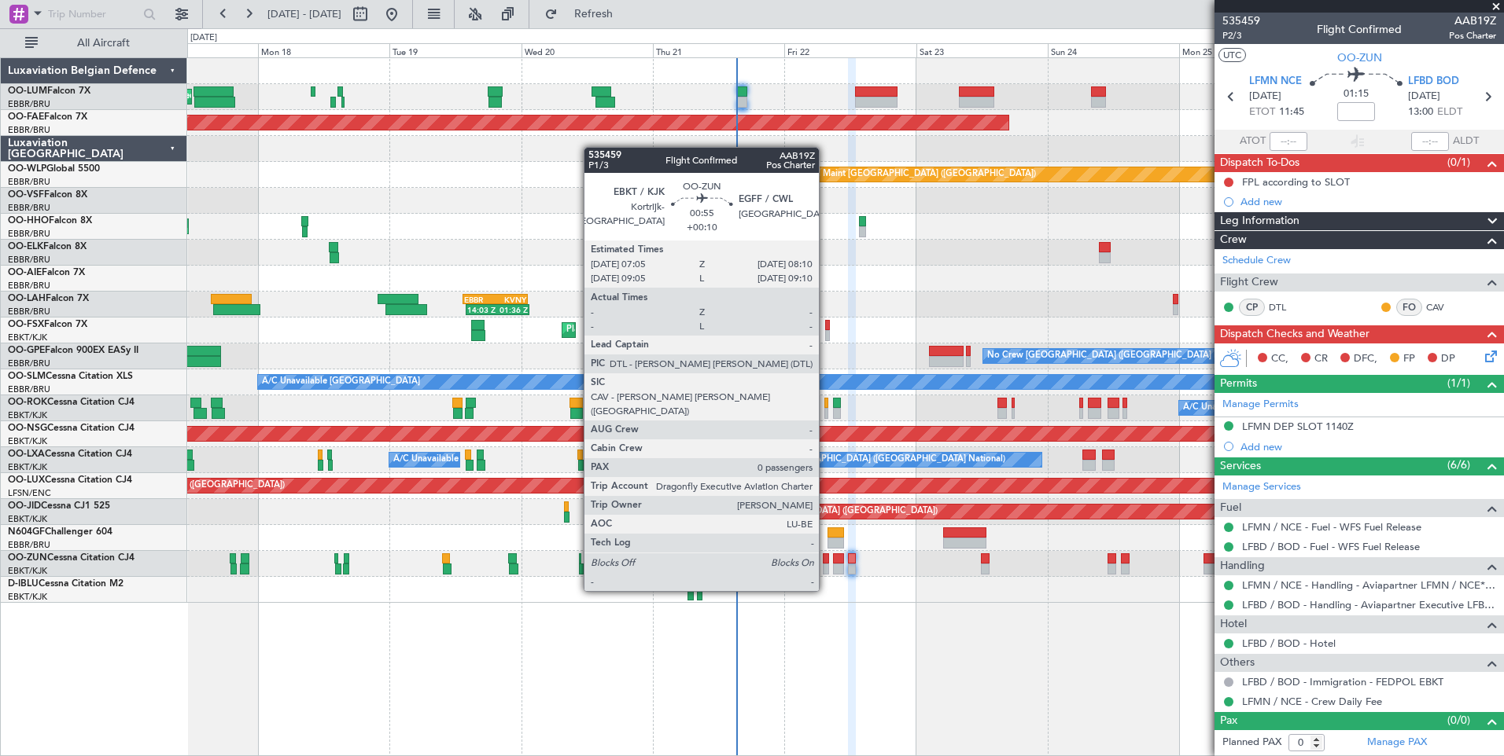
click at [826, 561] on div at bounding box center [826, 559] width 6 height 11
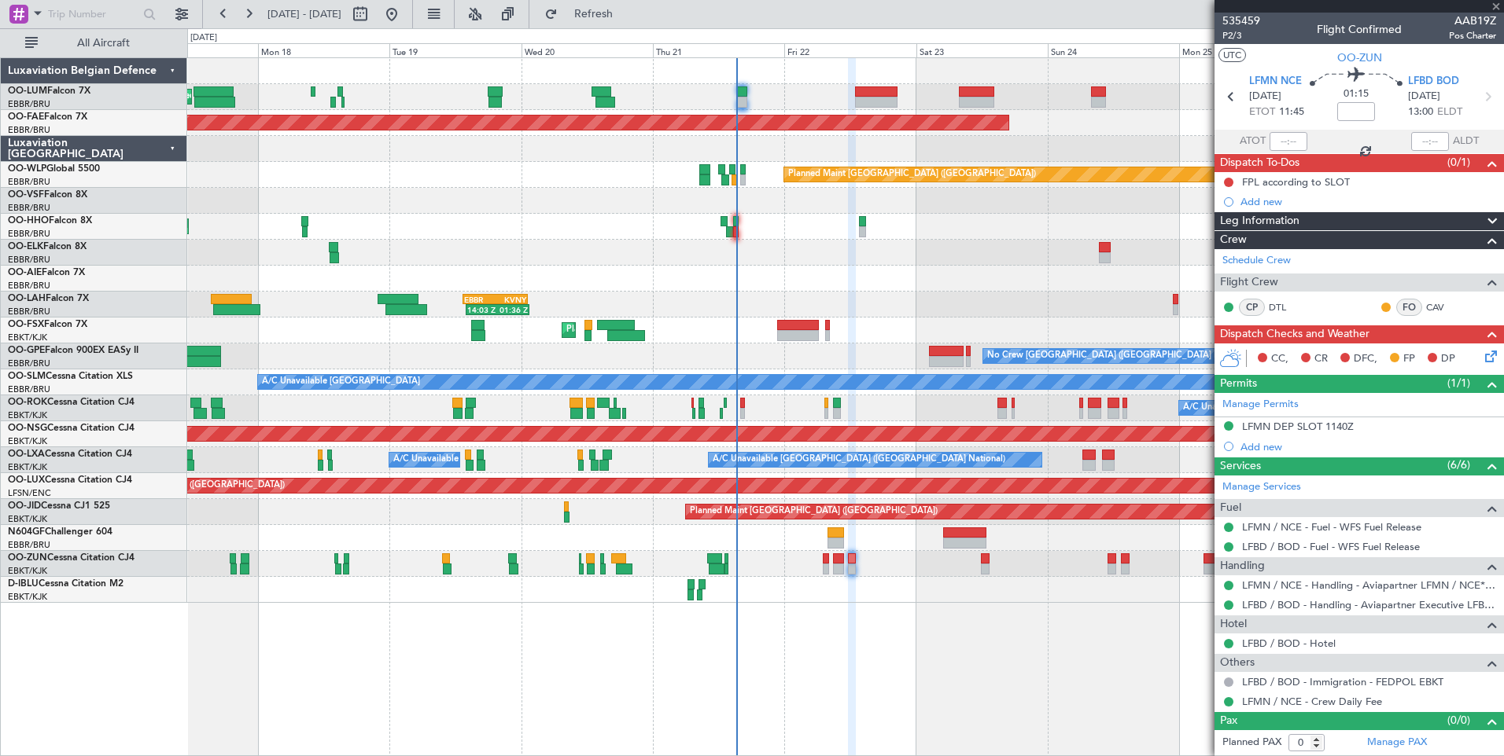
type input "+00:10"
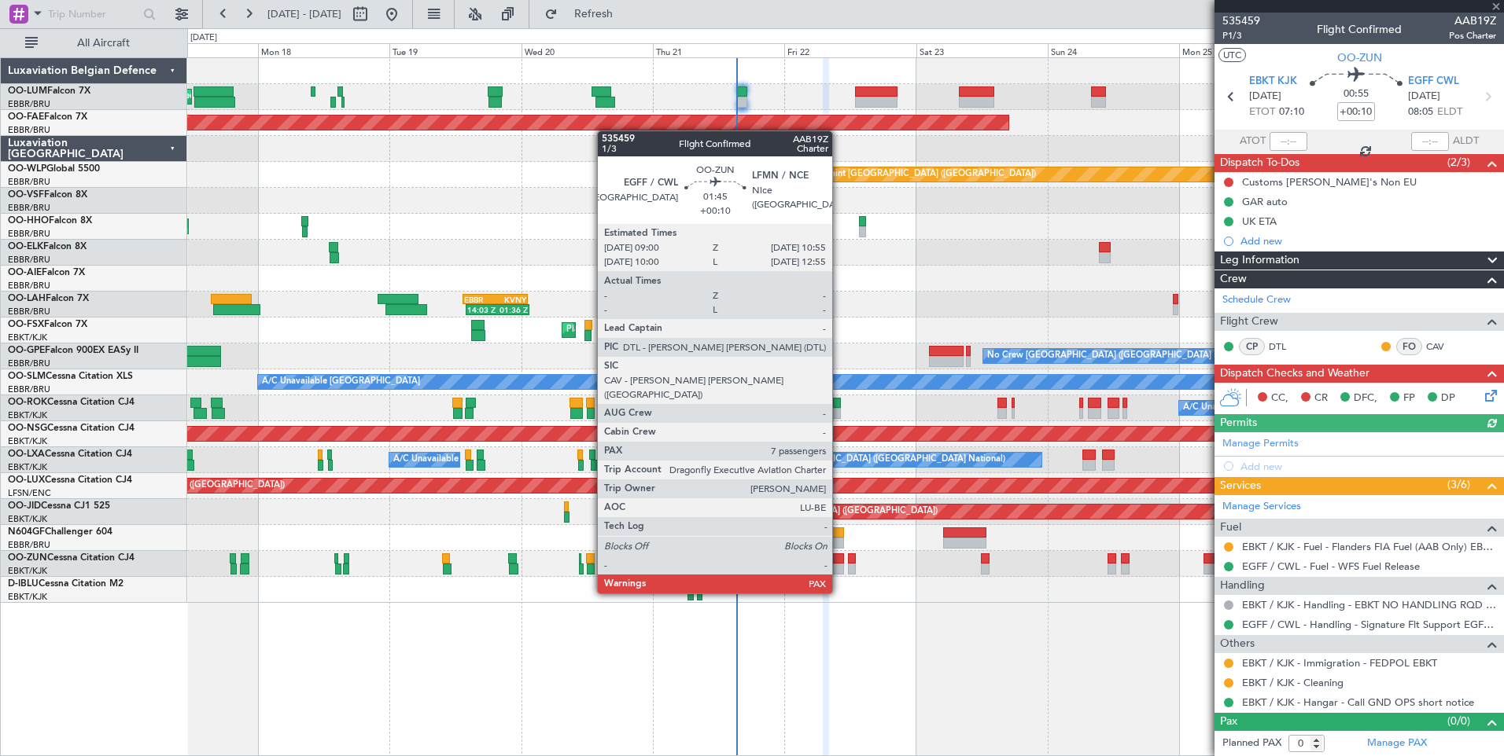
click at [841, 562] on div at bounding box center [838, 559] width 11 height 11
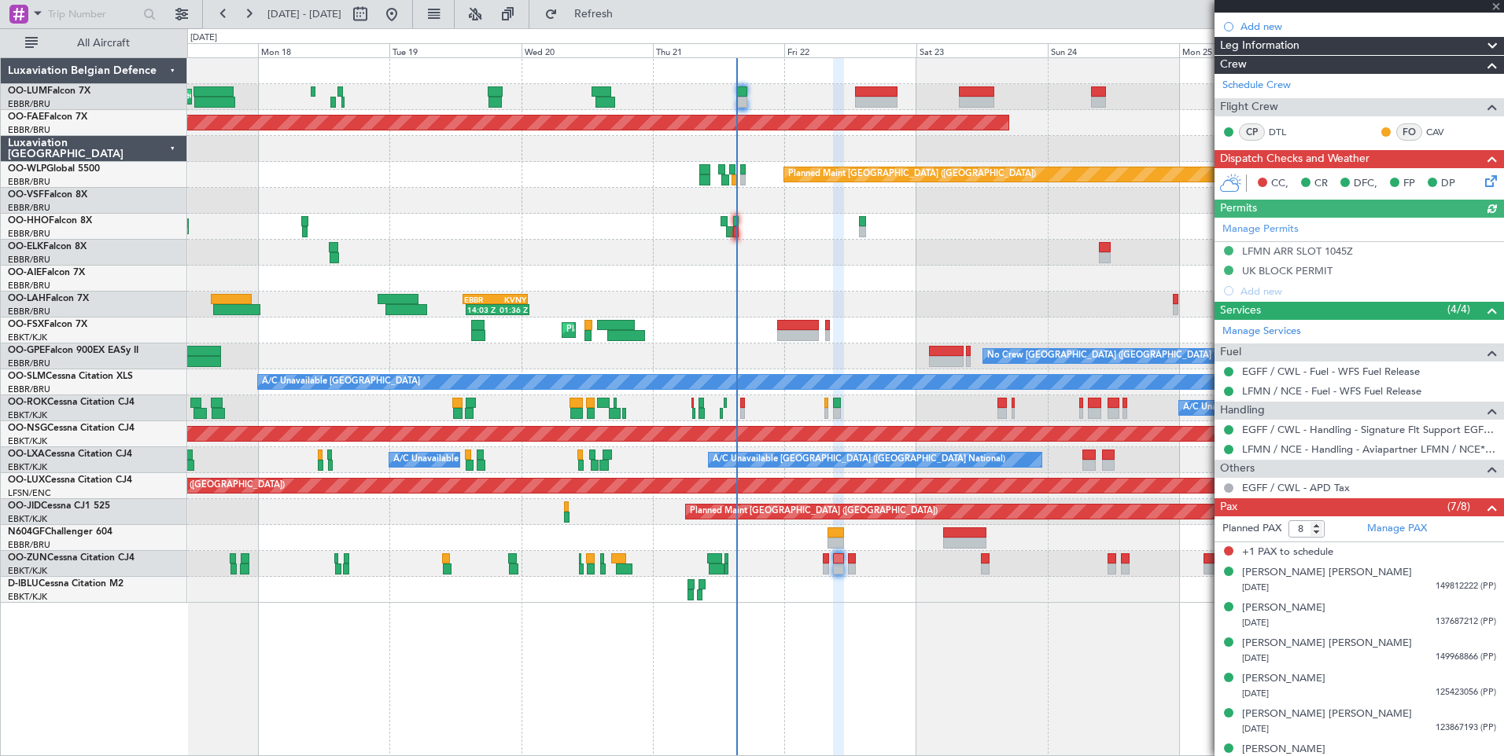
scroll to position [150, 0]
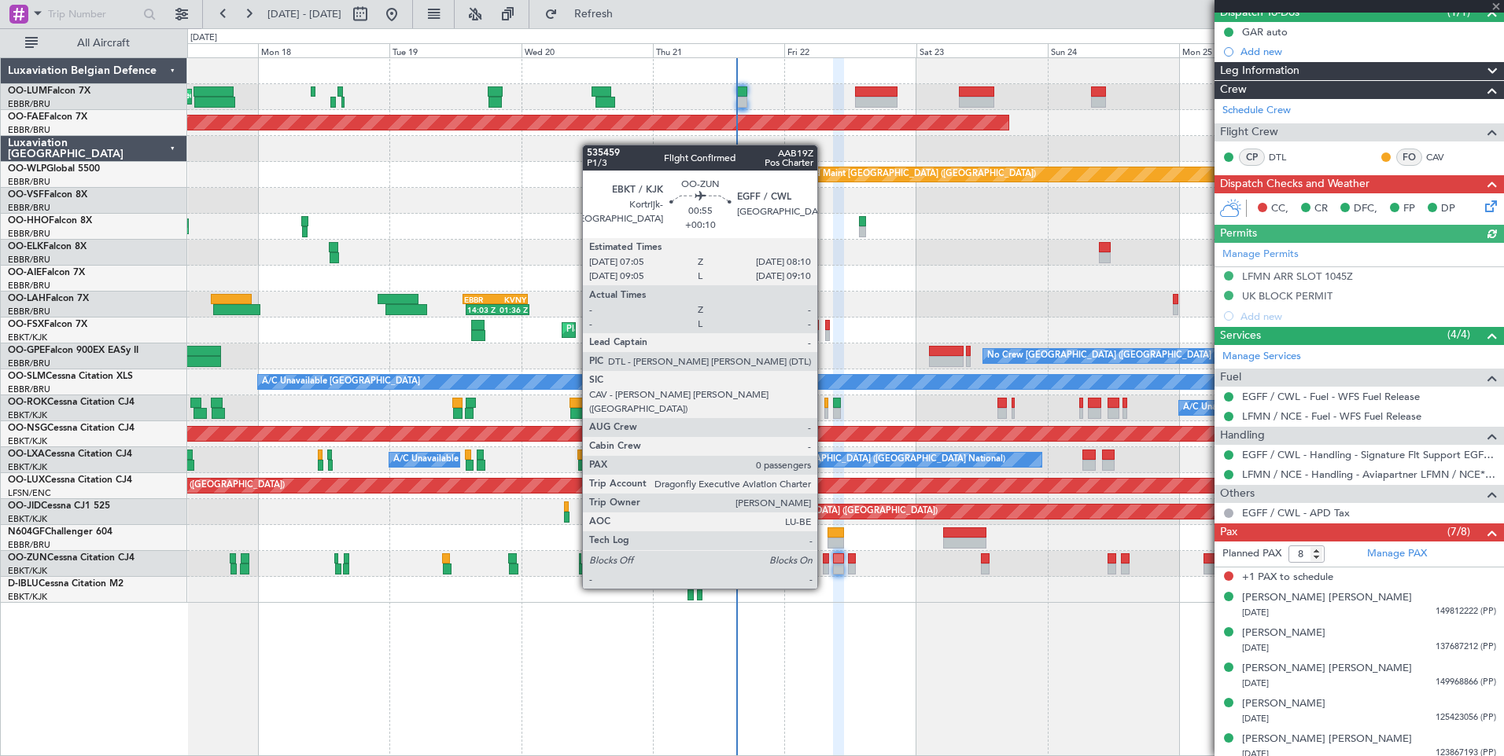
click at [824, 559] on div at bounding box center [826, 559] width 6 height 11
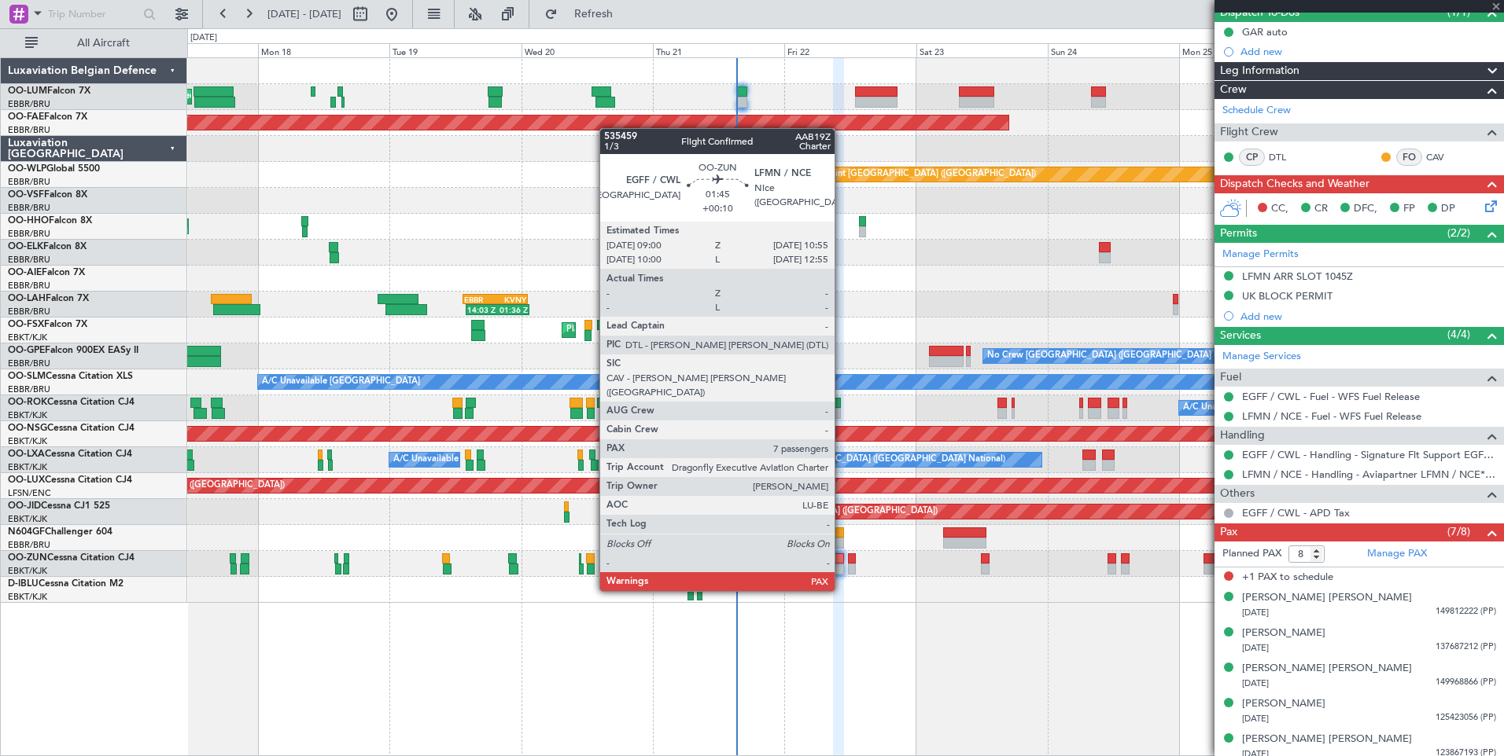
type input "0"
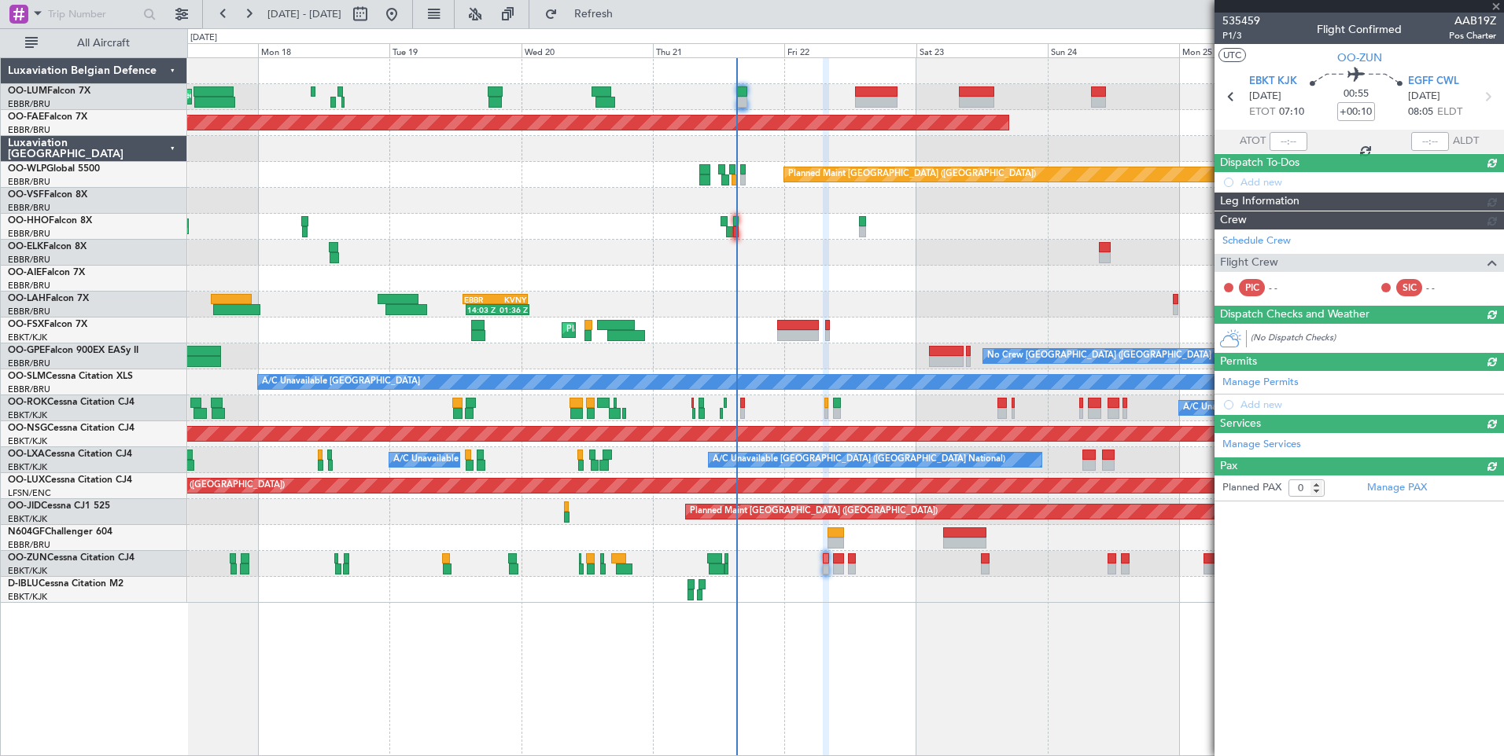
scroll to position [0, 0]
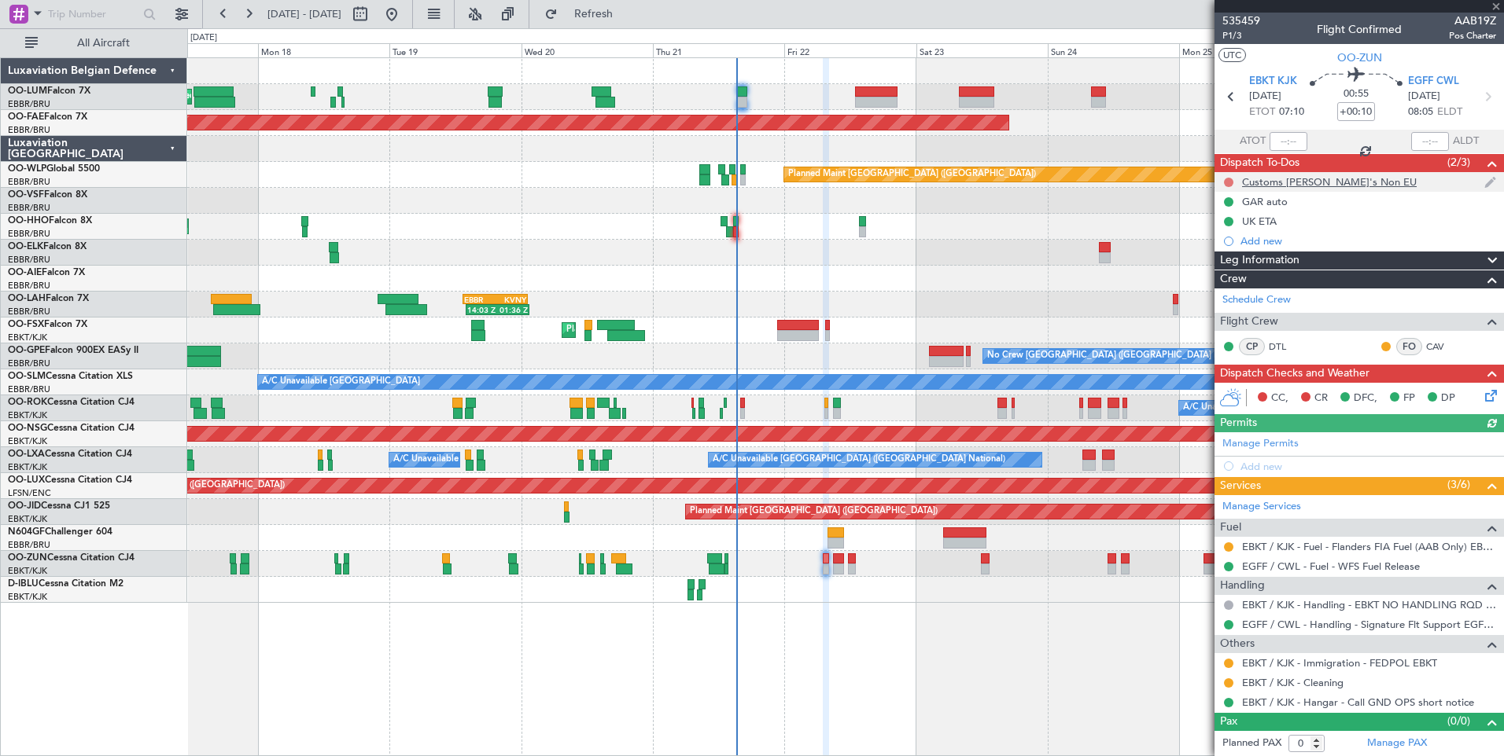
click at [1229, 180] on button at bounding box center [1228, 182] width 9 height 9
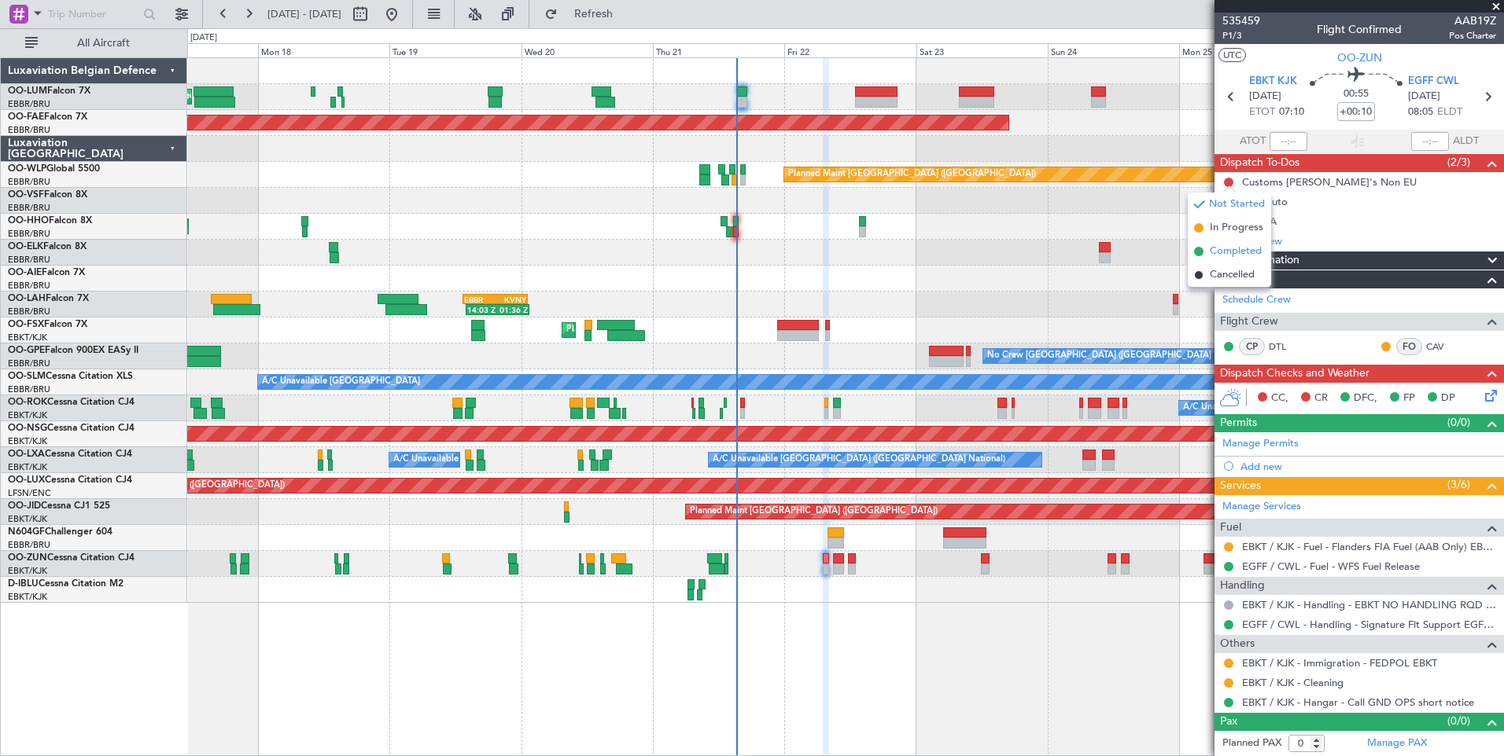
click at [1211, 245] on span "Completed" at bounding box center [1235, 252] width 52 height 16
click at [1227, 31] on mat-tooltip-component "Trip Number" at bounding box center [1241, 50] width 78 height 42
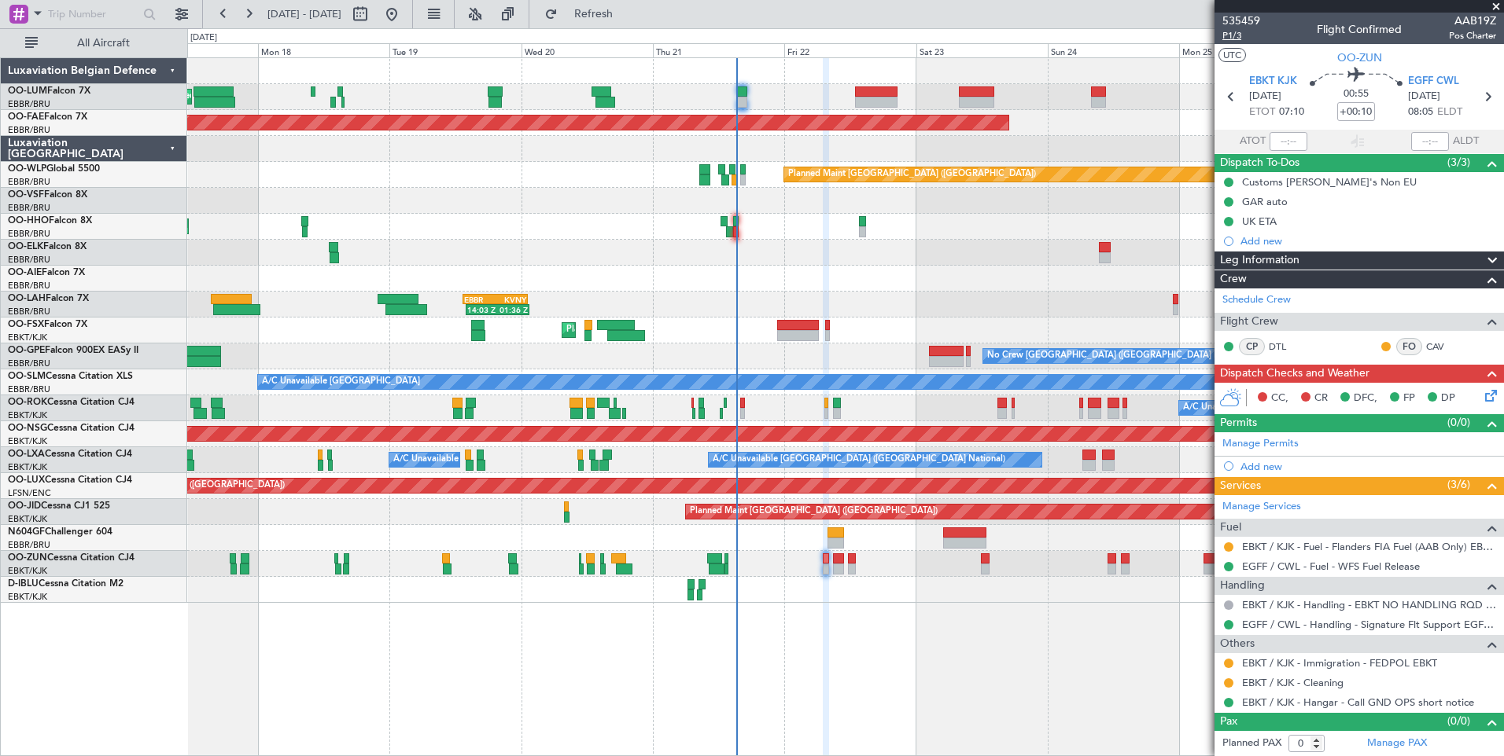
click at [1233, 35] on span "P1/3" at bounding box center [1241, 35] width 38 height 13
click at [1286, 177] on div "Customs [PERSON_NAME]'s Non EU" at bounding box center [1329, 181] width 175 height 13
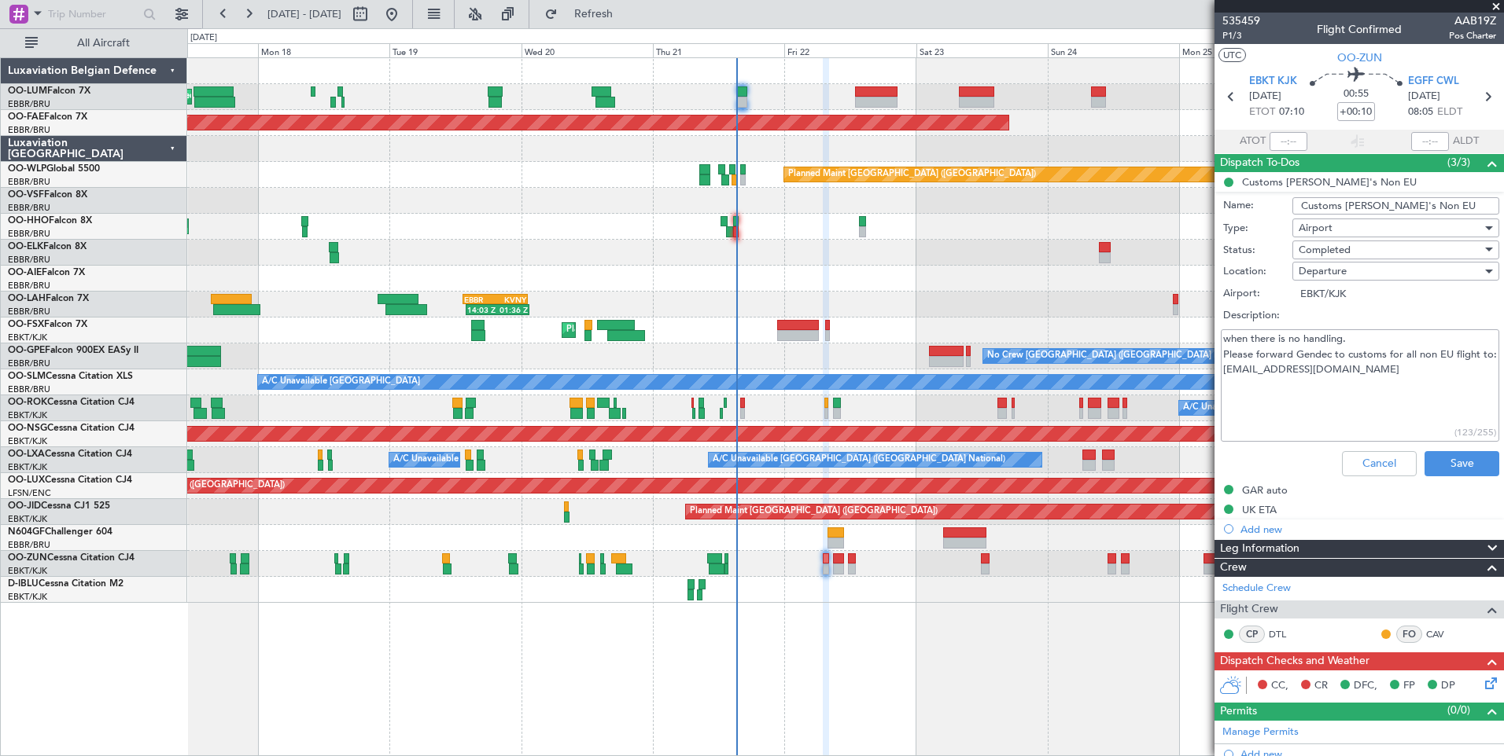
drag, startPoint x: 1224, startPoint y: 389, endPoint x: 1401, endPoint y: 386, distance: 177.7
click at [1401, 386] on textarea "when there is no handling. Please forward Gendec to customs for all non EU flig…" at bounding box center [1359, 385] width 278 height 112
click at [1426, 463] on button "Save" at bounding box center [1461, 463] width 75 height 25
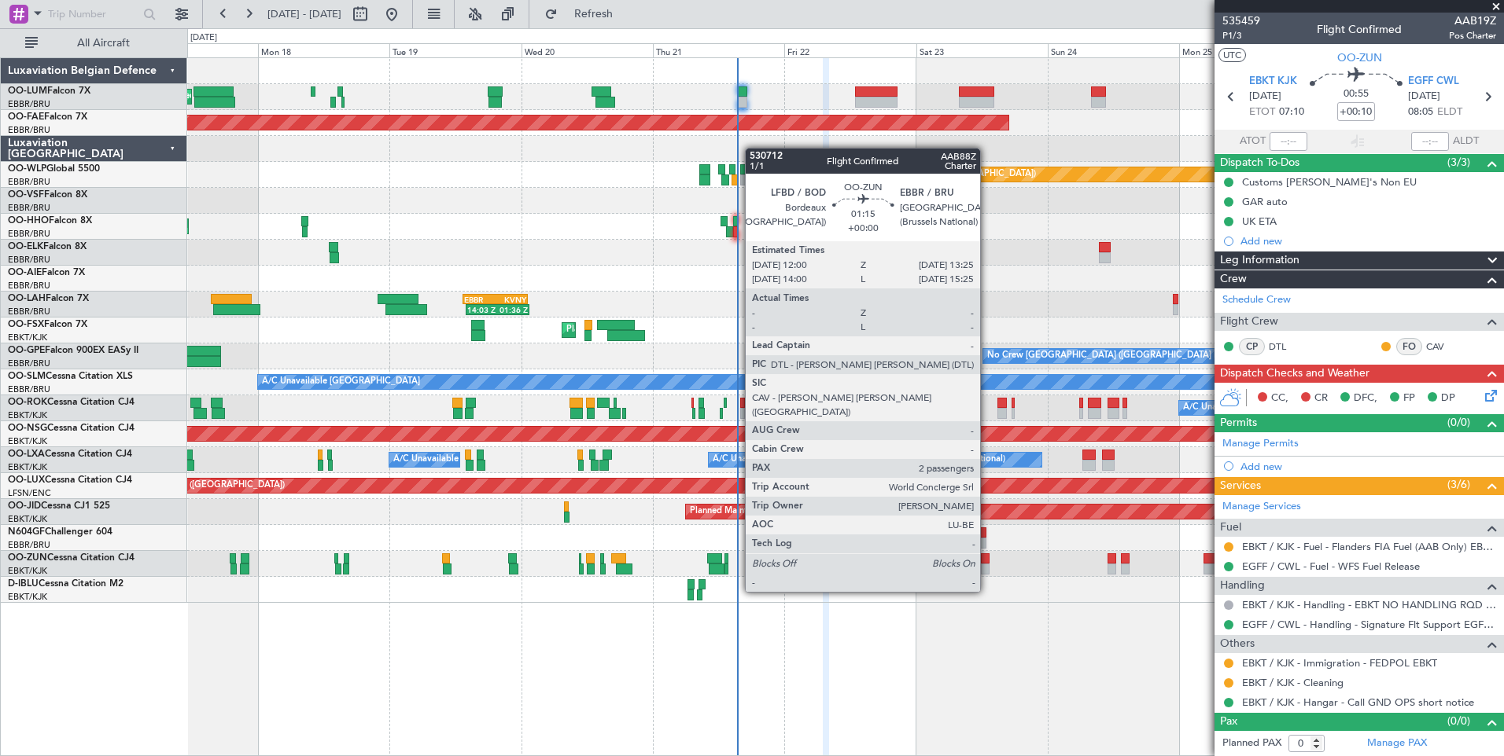
click at [987, 559] on div at bounding box center [985, 559] width 8 height 11
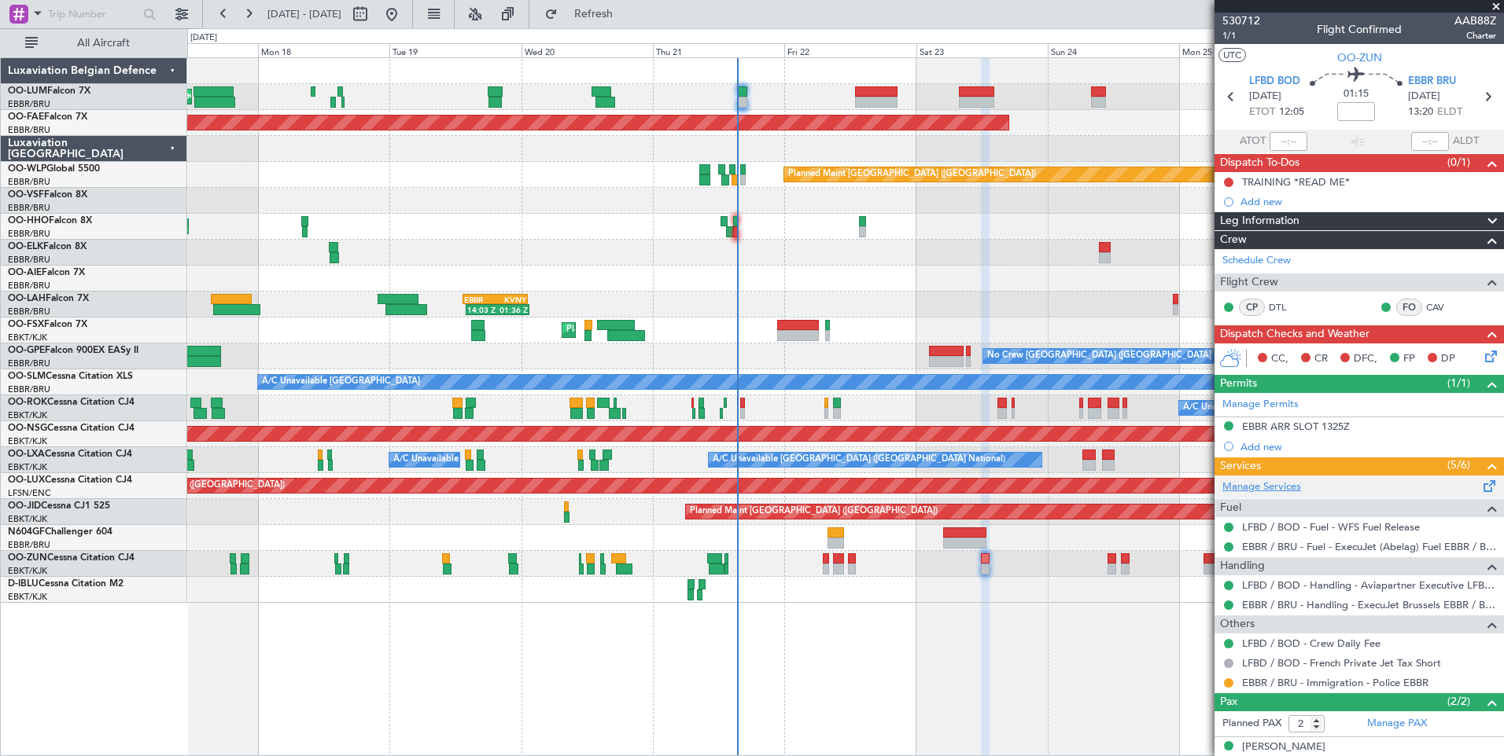
click at [1259, 485] on link "Manage Services" at bounding box center [1261, 488] width 79 height 16
click at [627, 9] on span "Refresh" at bounding box center [594, 14] width 66 height 11
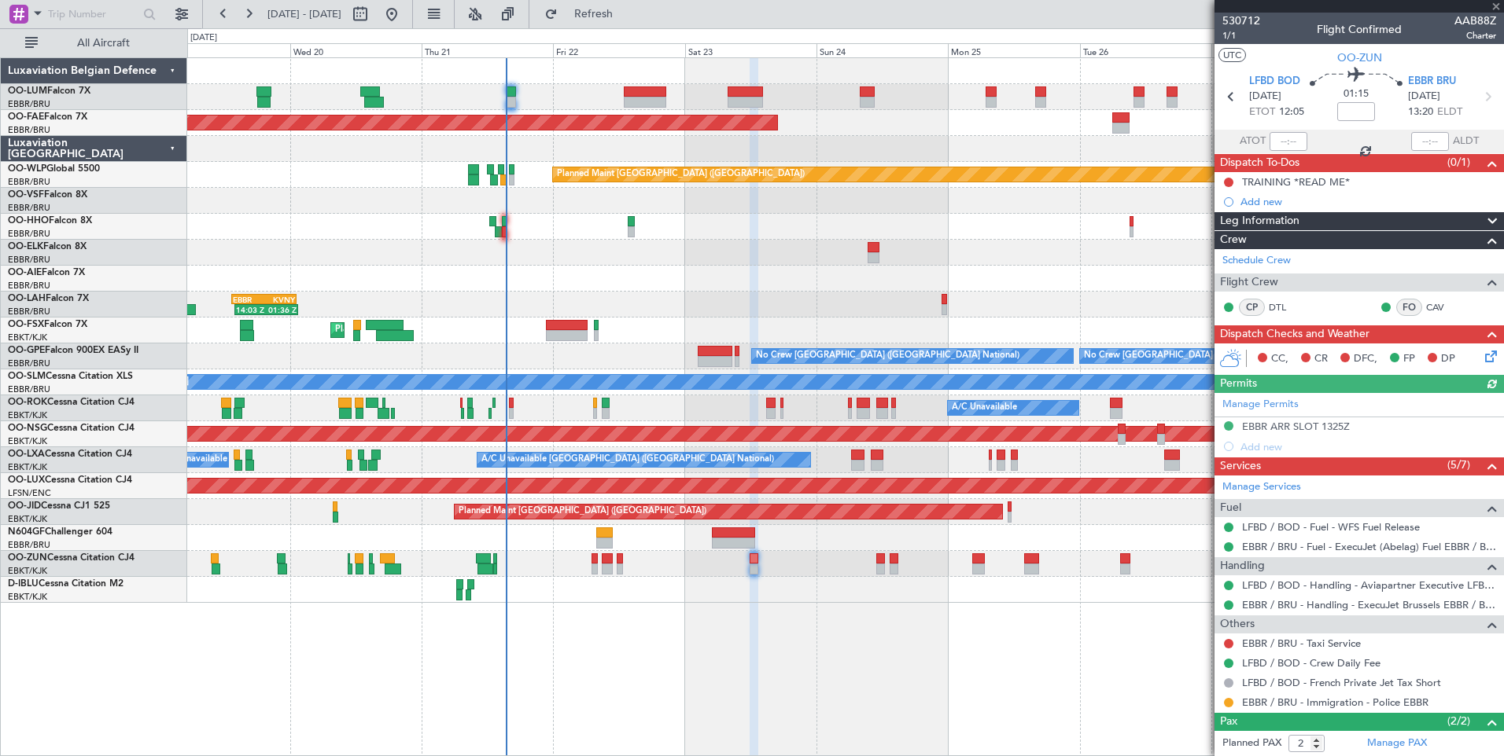
click at [788, 672] on div "Planned Maint Brussels (Brussels National) Planned Maint Brussels (Brussels Nat…" at bounding box center [845, 406] width 1316 height 699
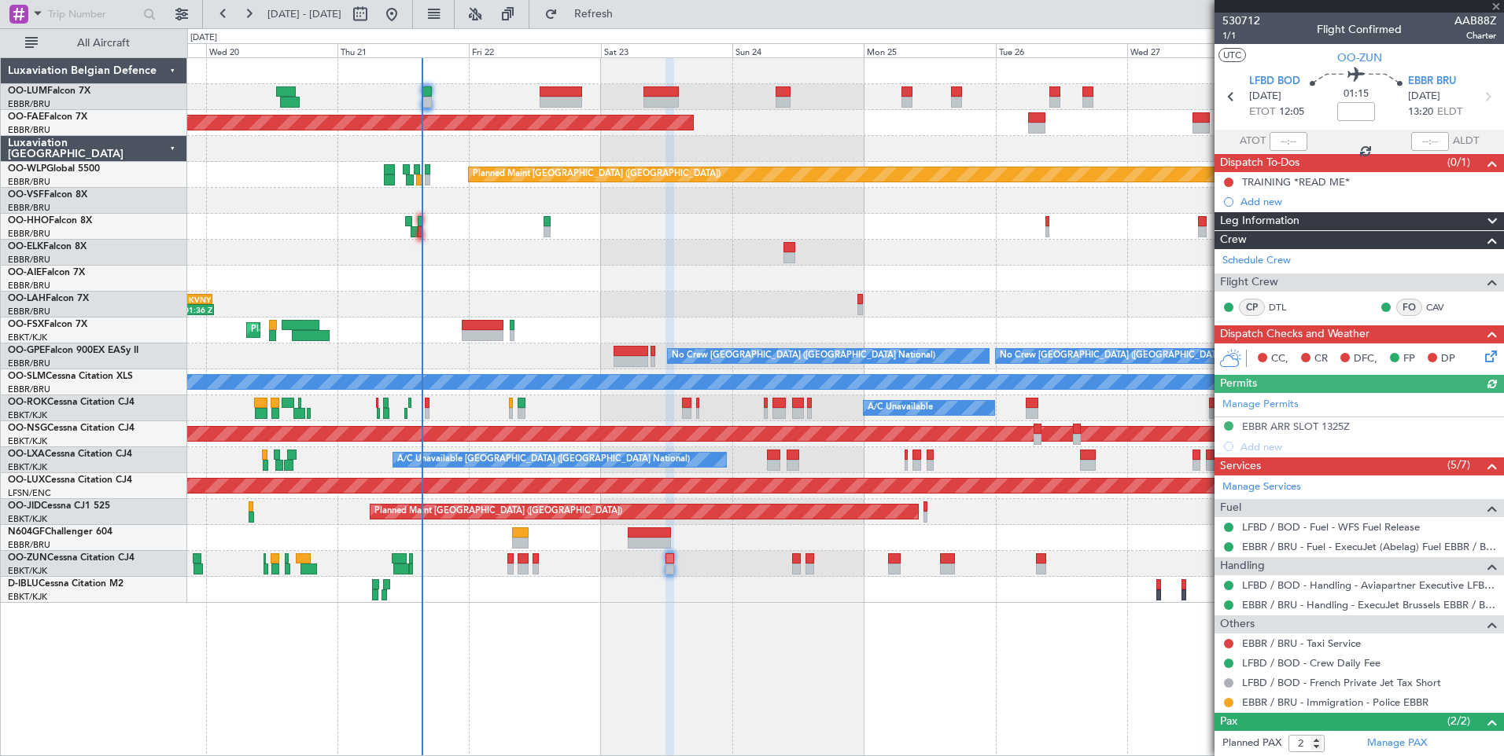
click at [908, 673] on div "Planned Maint Brussels (Brussels National) Planned Maint Brussels (Brussels Nat…" at bounding box center [845, 406] width 1316 height 699
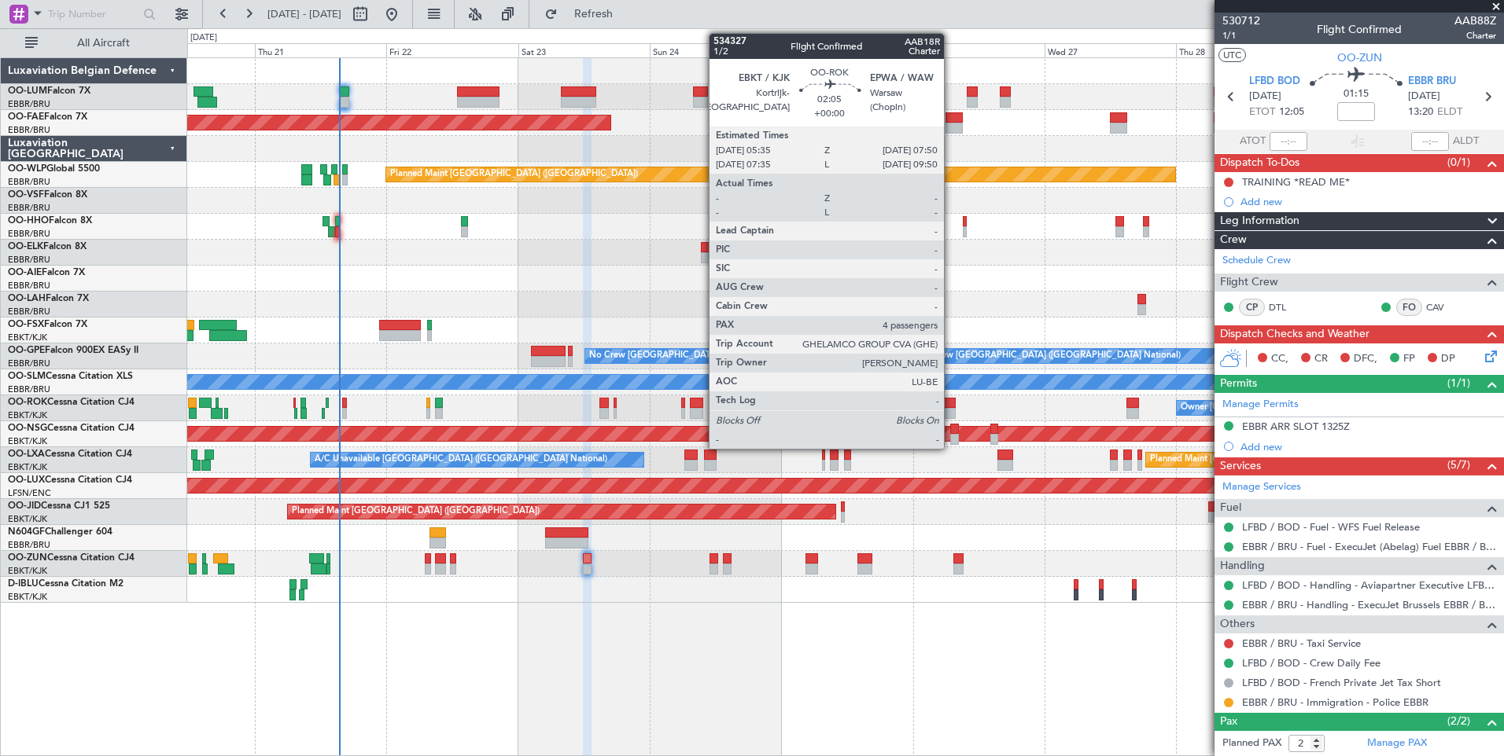
click at [951, 409] on div at bounding box center [949, 413] width 13 height 11
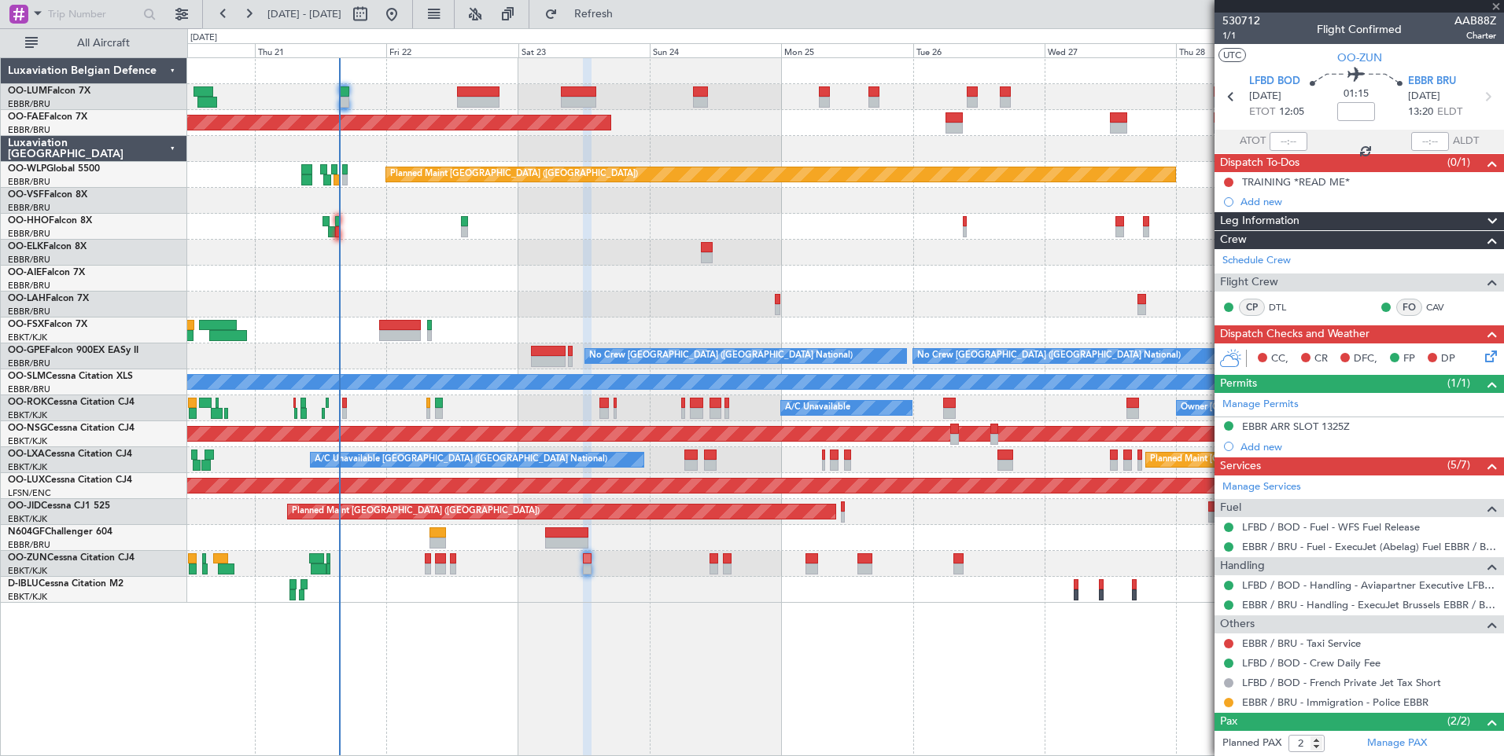
type input "4"
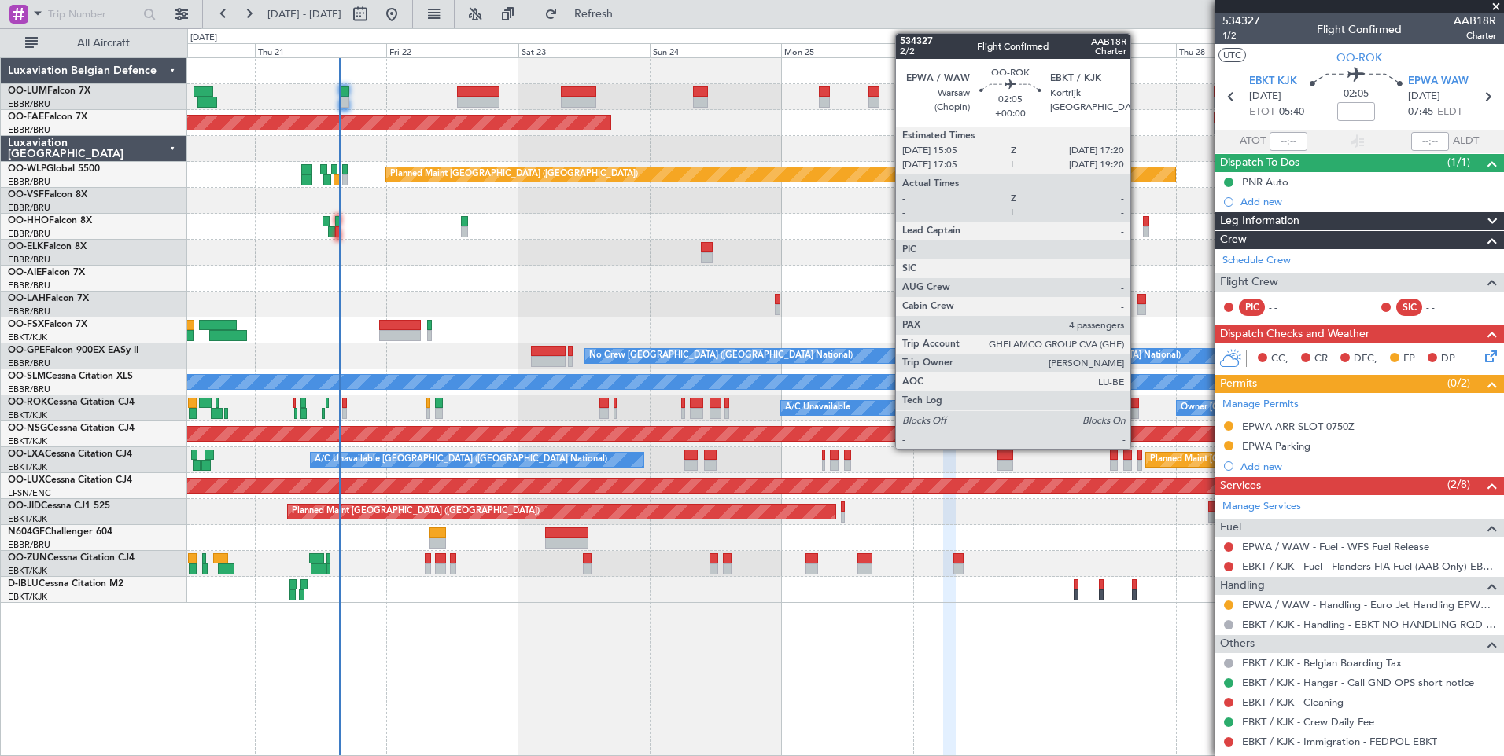
click at [1137, 401] on div at bounding box center [1132, 403] width 13 height 11
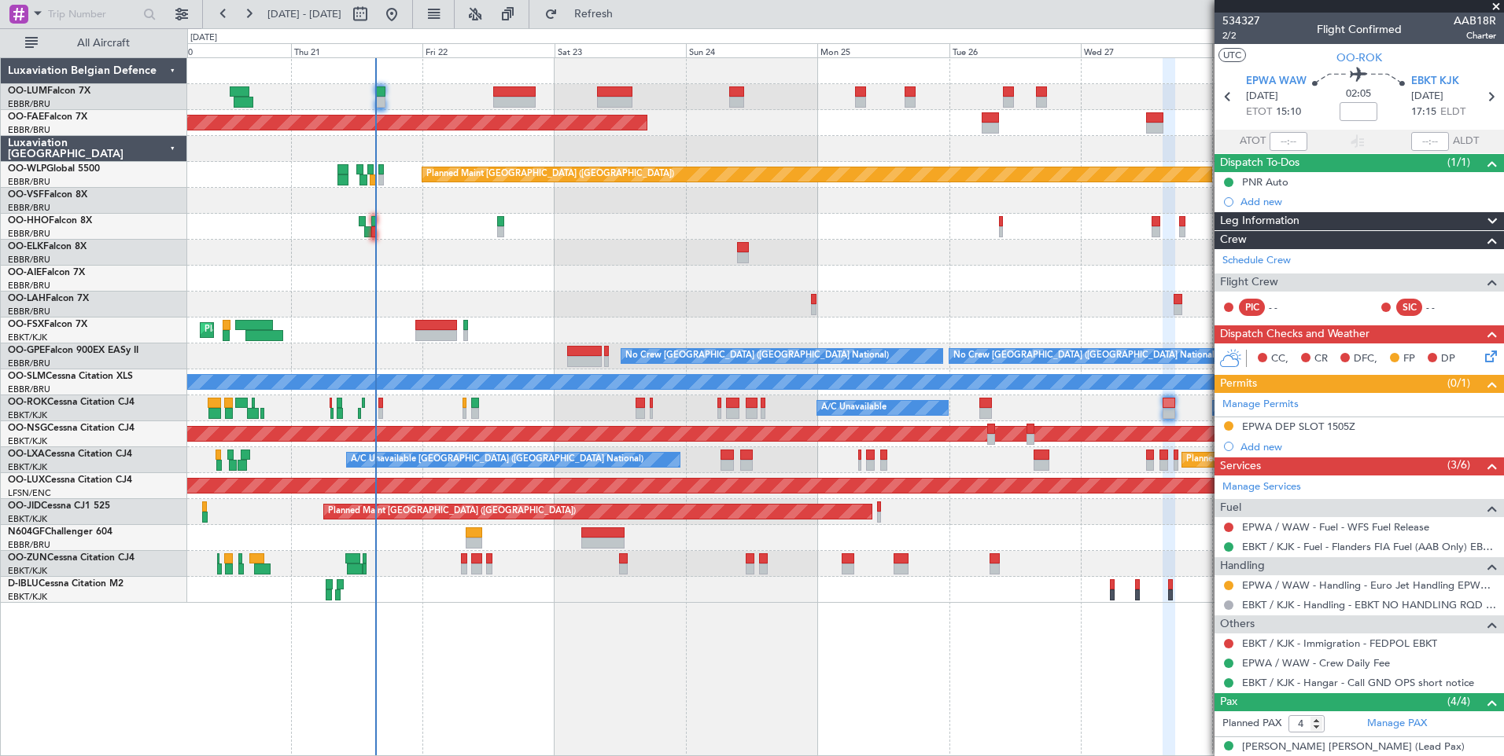
click at [971, 689] on div "Planned Maint Brussels (Brussels National) Planned Maint Kortrijk-Wevelgem Plan…" at bounding box center [845, 406] width 1316 height 699
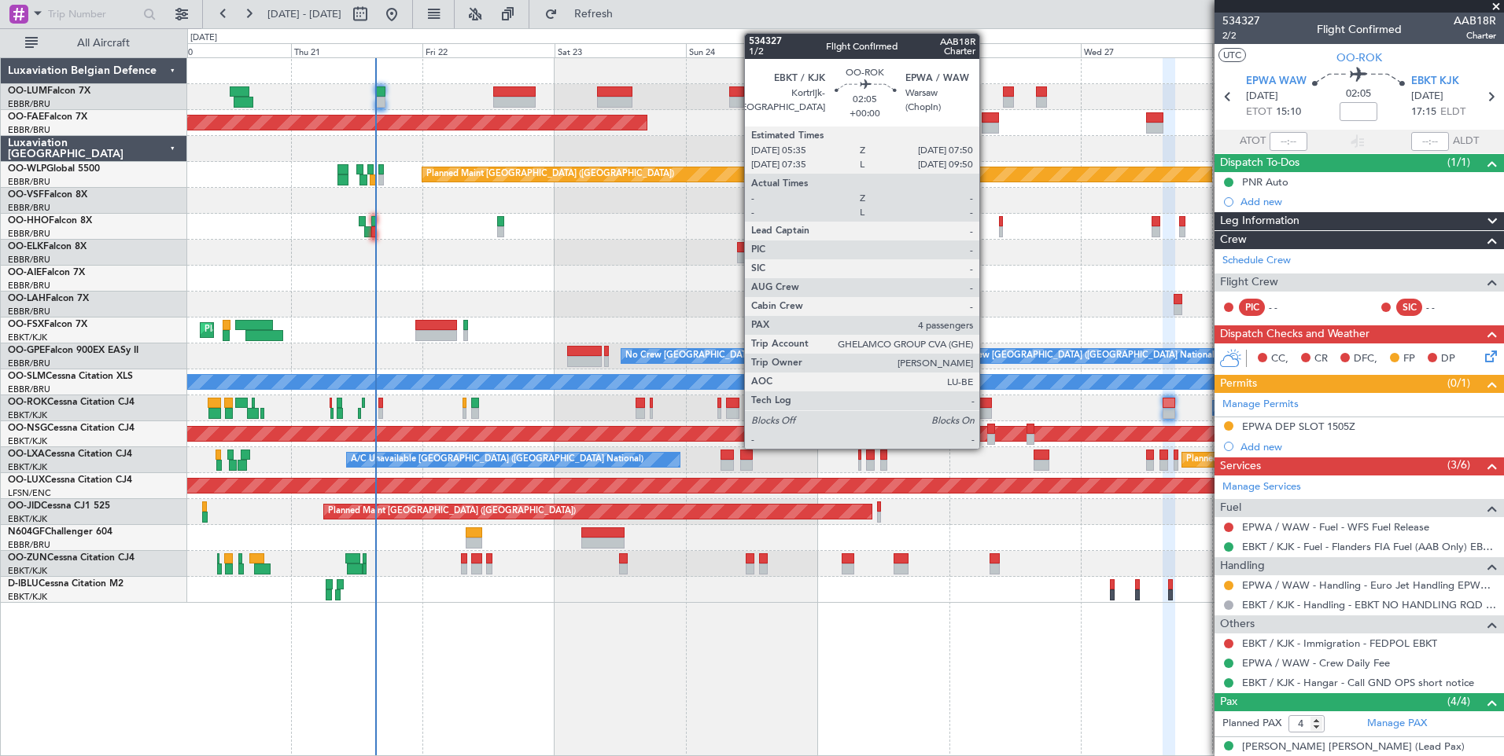
click at [986, 401] on div at bounding box center [985, 403] width 13 height 11
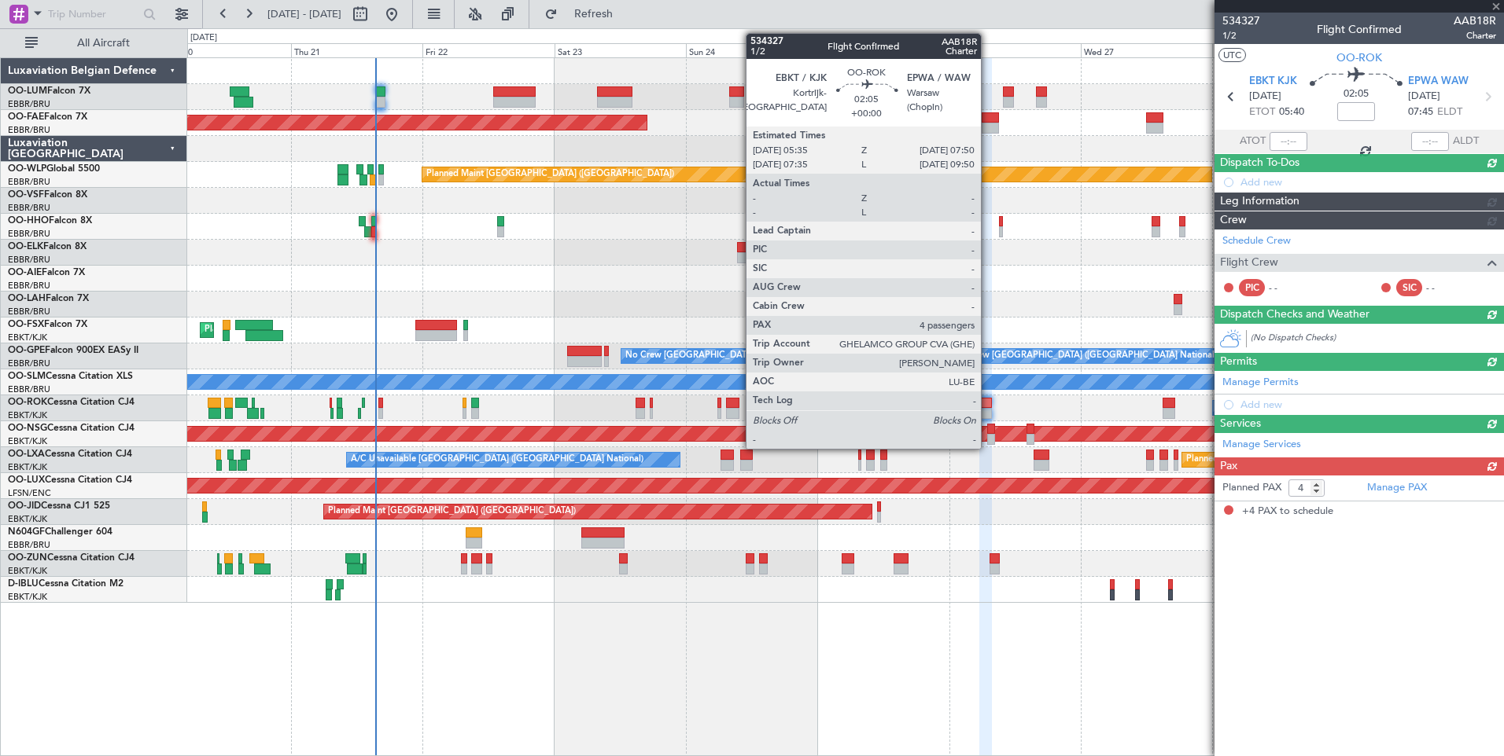
click at [988, 410] on div at bounding box center [985, 413] width 13 height 11
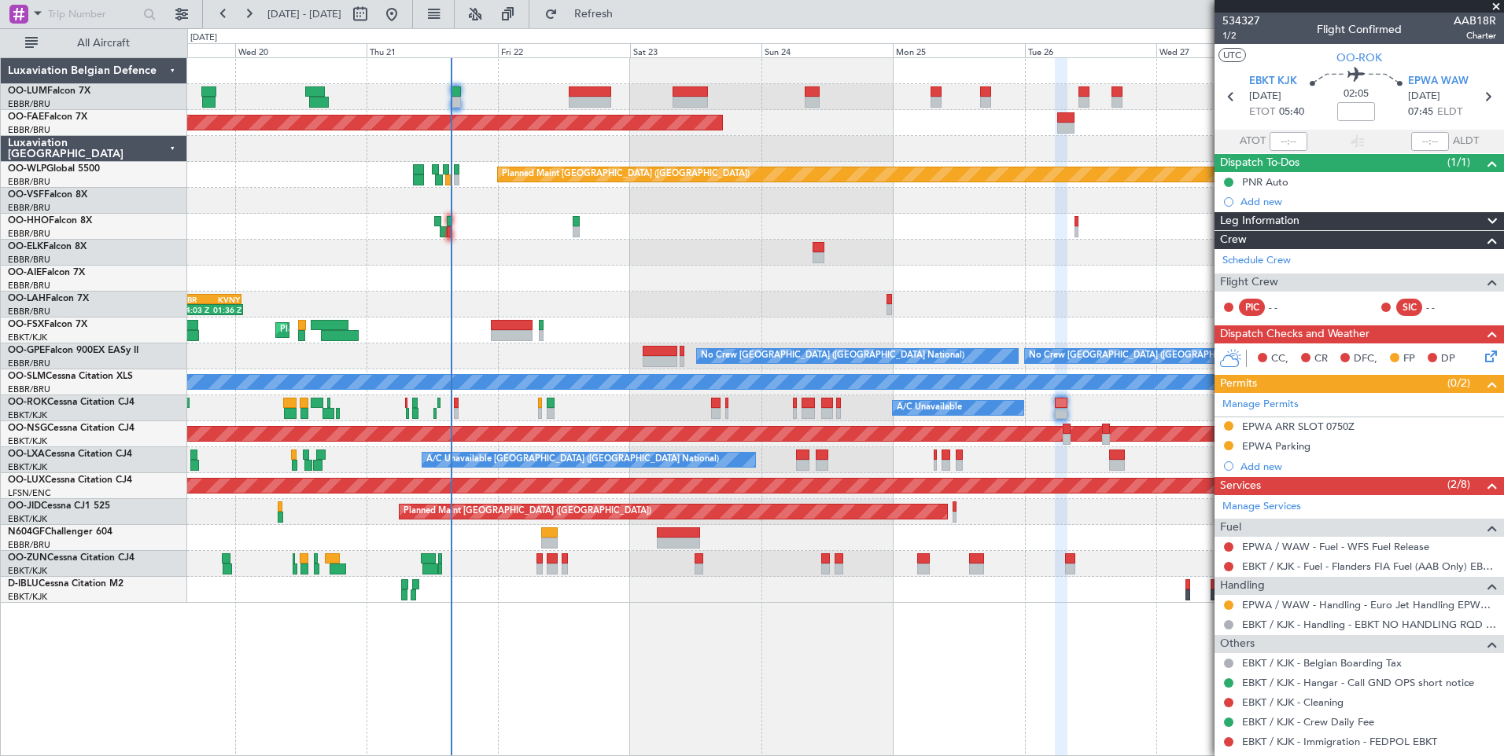
click at [978, 646] on div "Planned Maint Brussels (Brussels National) Planned Maint Brussels (Brussels Nat…" at bounding box center [845, 406] width 1316 height 699
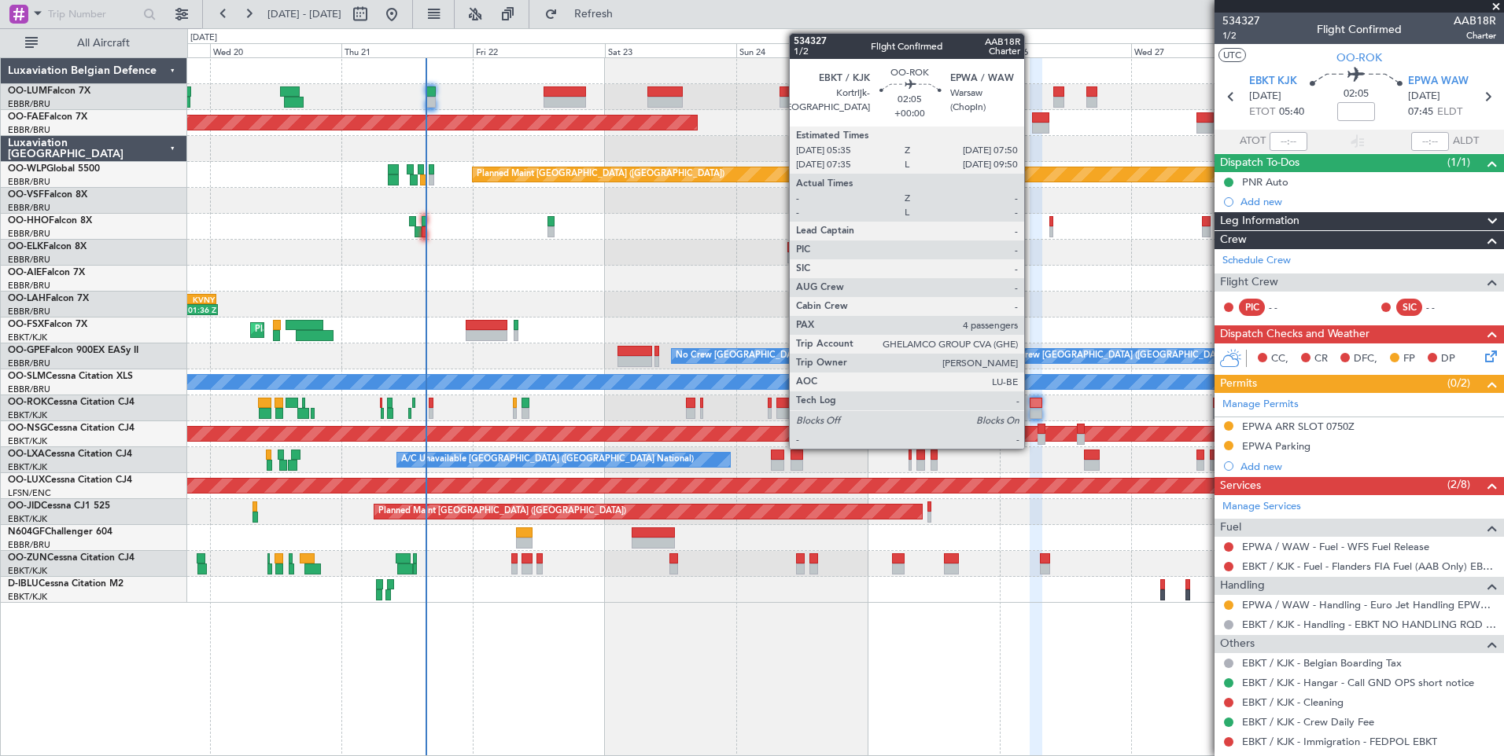
click at [1031, 400] on div at bounding box center [1035, 403] width 13 height 11
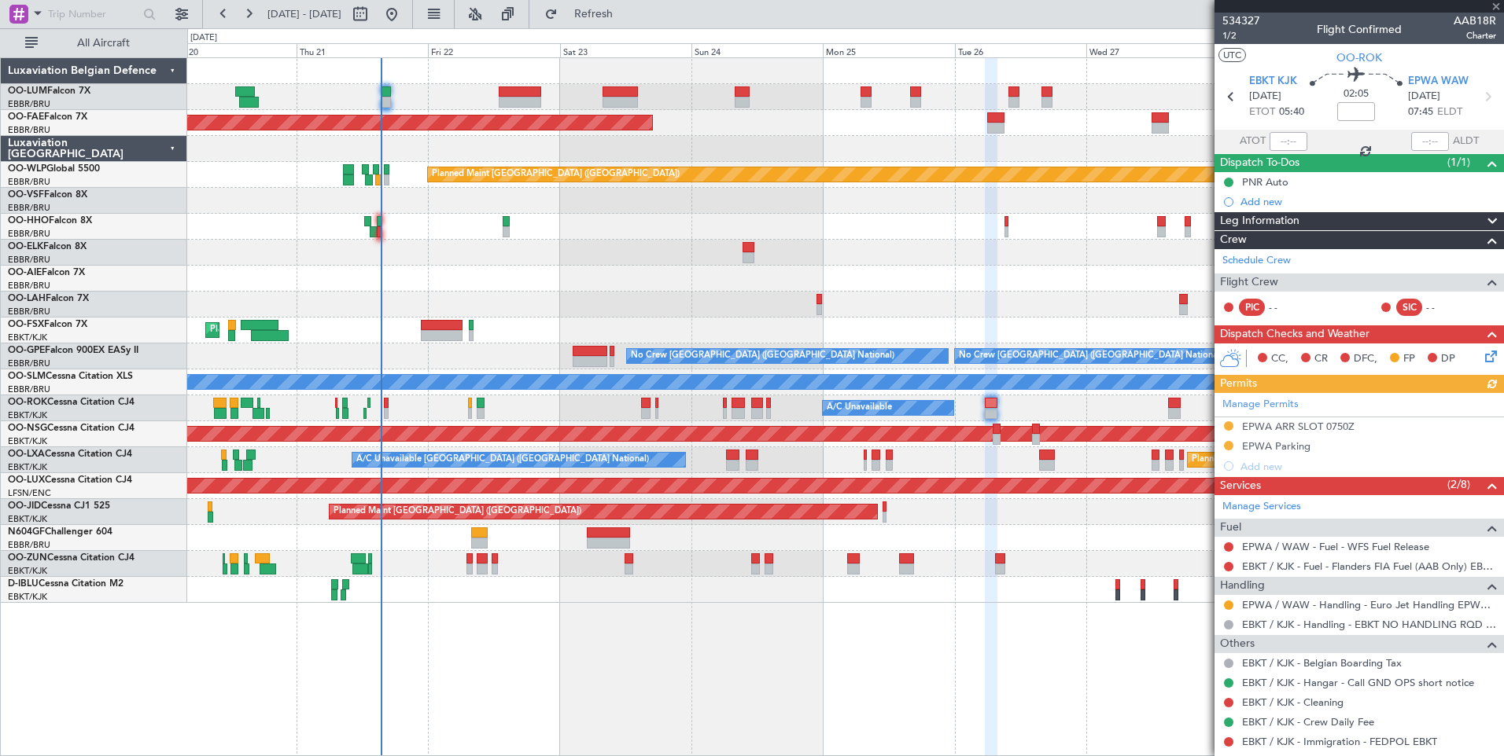
click at [998, 709] on div "Planned Maint Brussels (Brussels National) Planned Maint Kortrijk-Wevelgem Plan…" at bounding box center [845, 406] width 1316 height 699
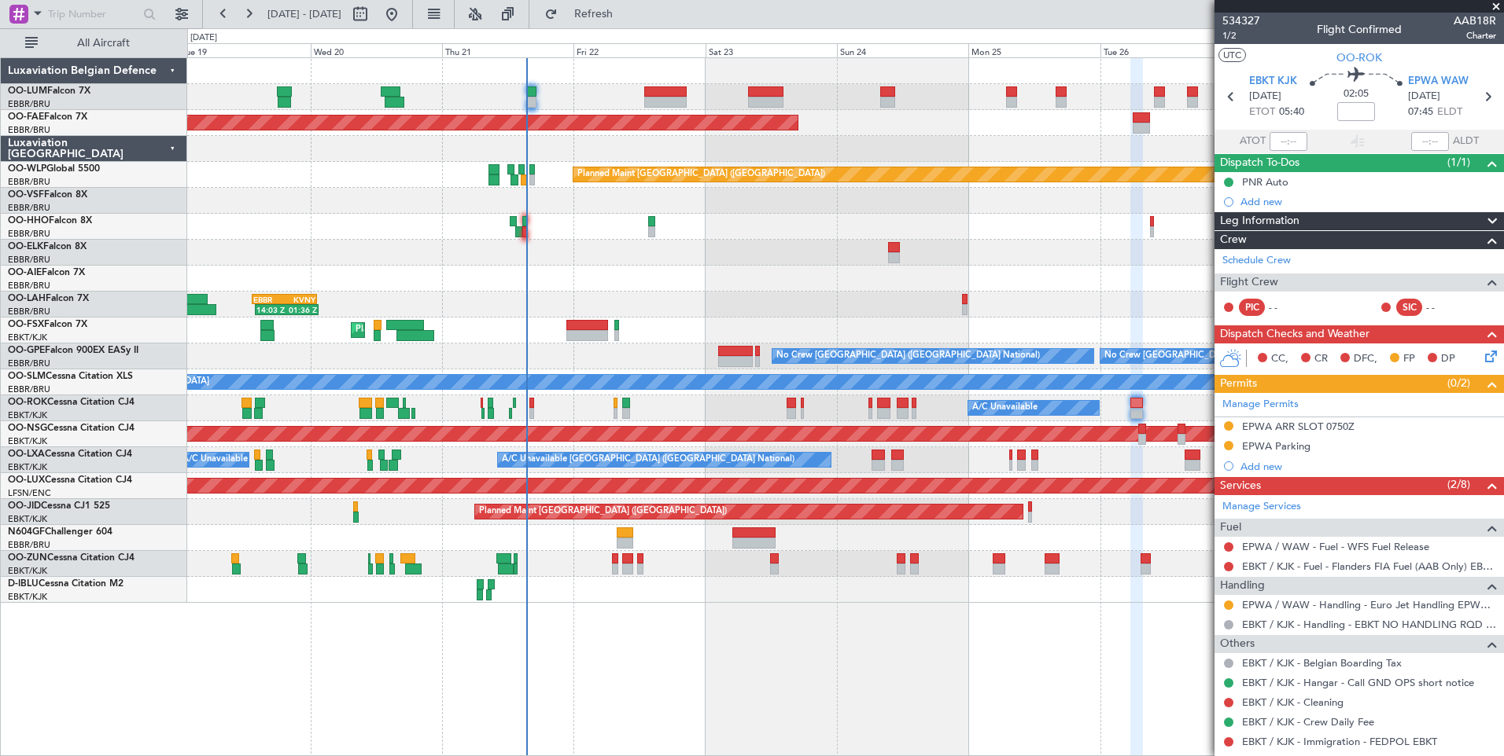
click at [1097, 671] on div "Planned Maint Brussels (Brussels National) Planned Maint Brussels (Brussels Nat…" at bounding box center [845, 406] width 1316 height 699
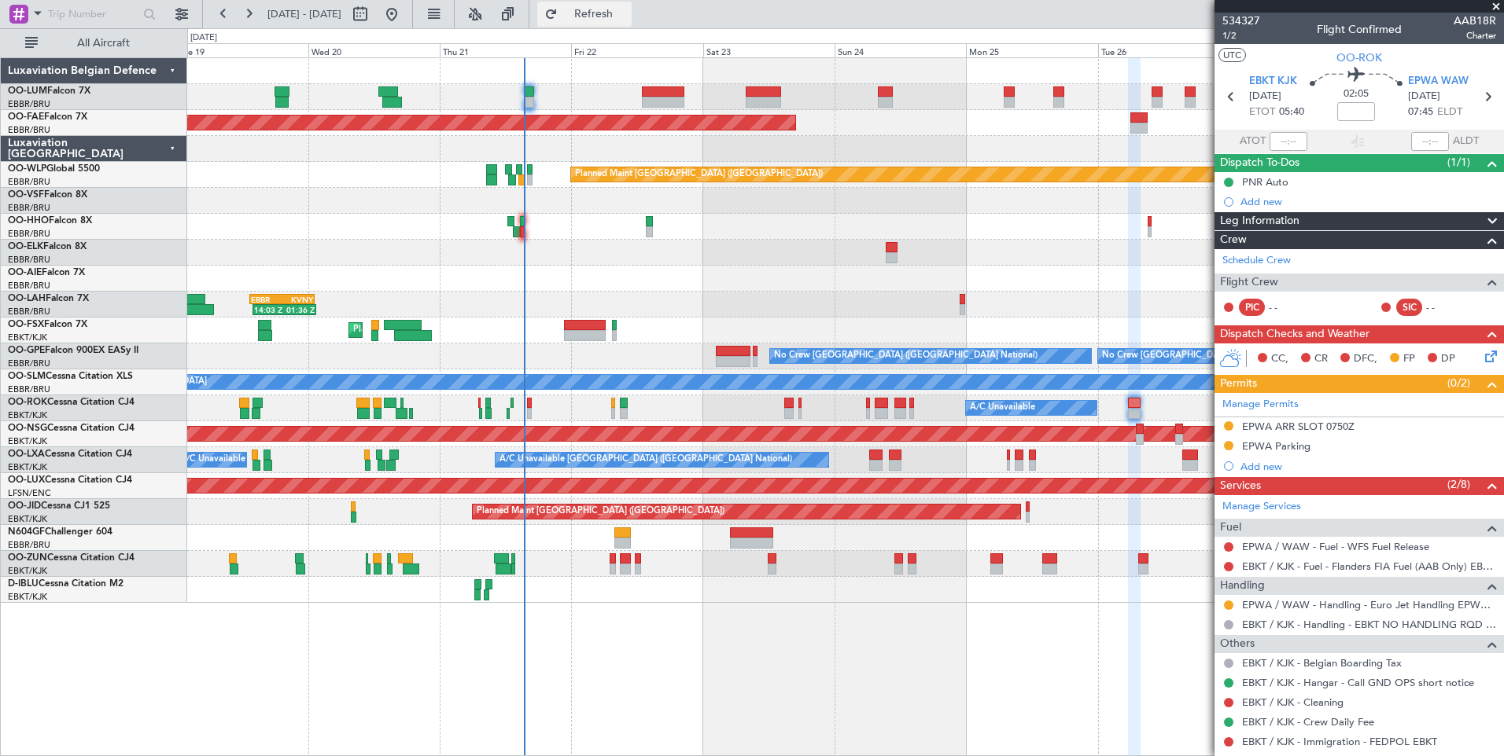
click at [617, 19] on span "Refresh" at bounding box center [594, 14] width 66 height 11
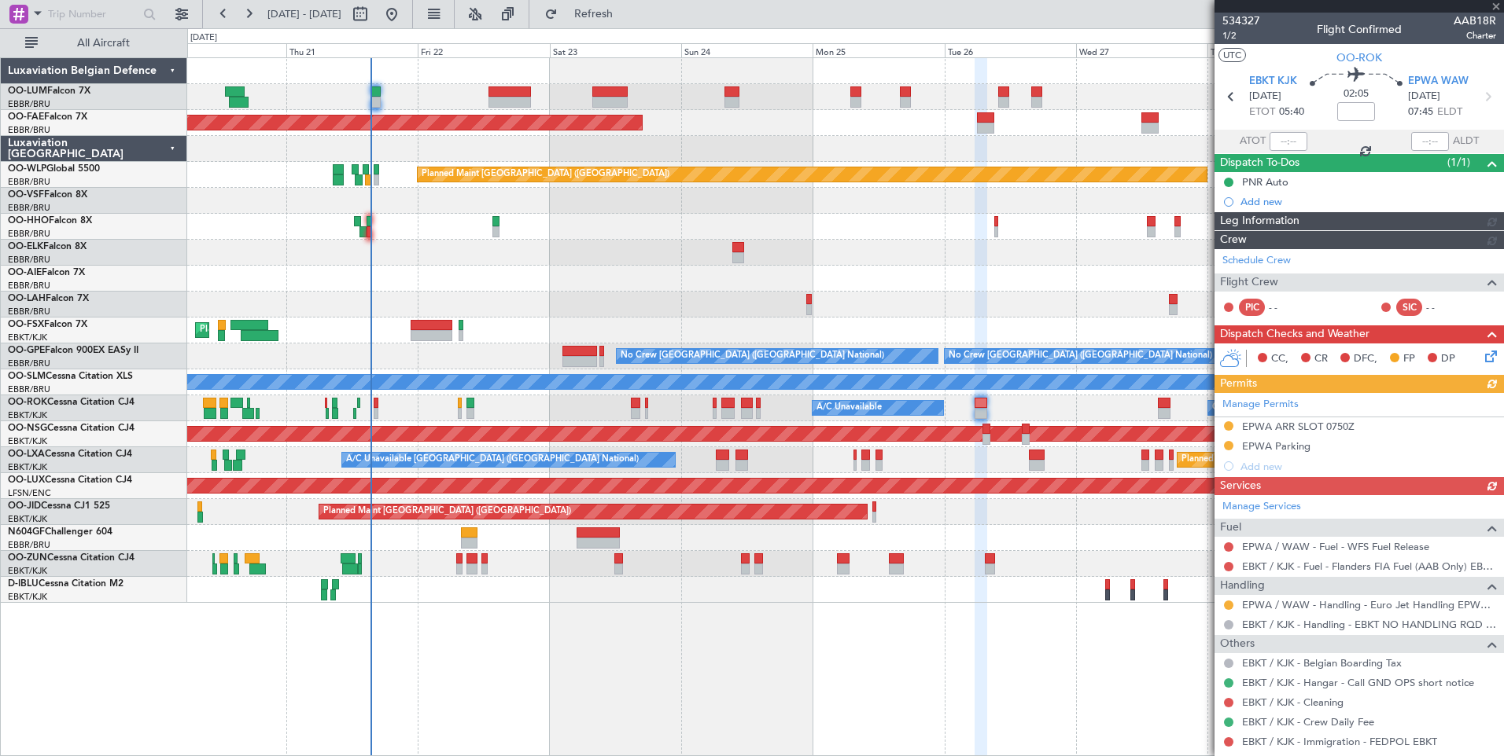
click at [896, 699] on div "Planned Maint Brussels (Brussels National) Planned Maint Kortrijk-Wevelgem Plan…" at bounding box center [845, 406] width 1316 height 699
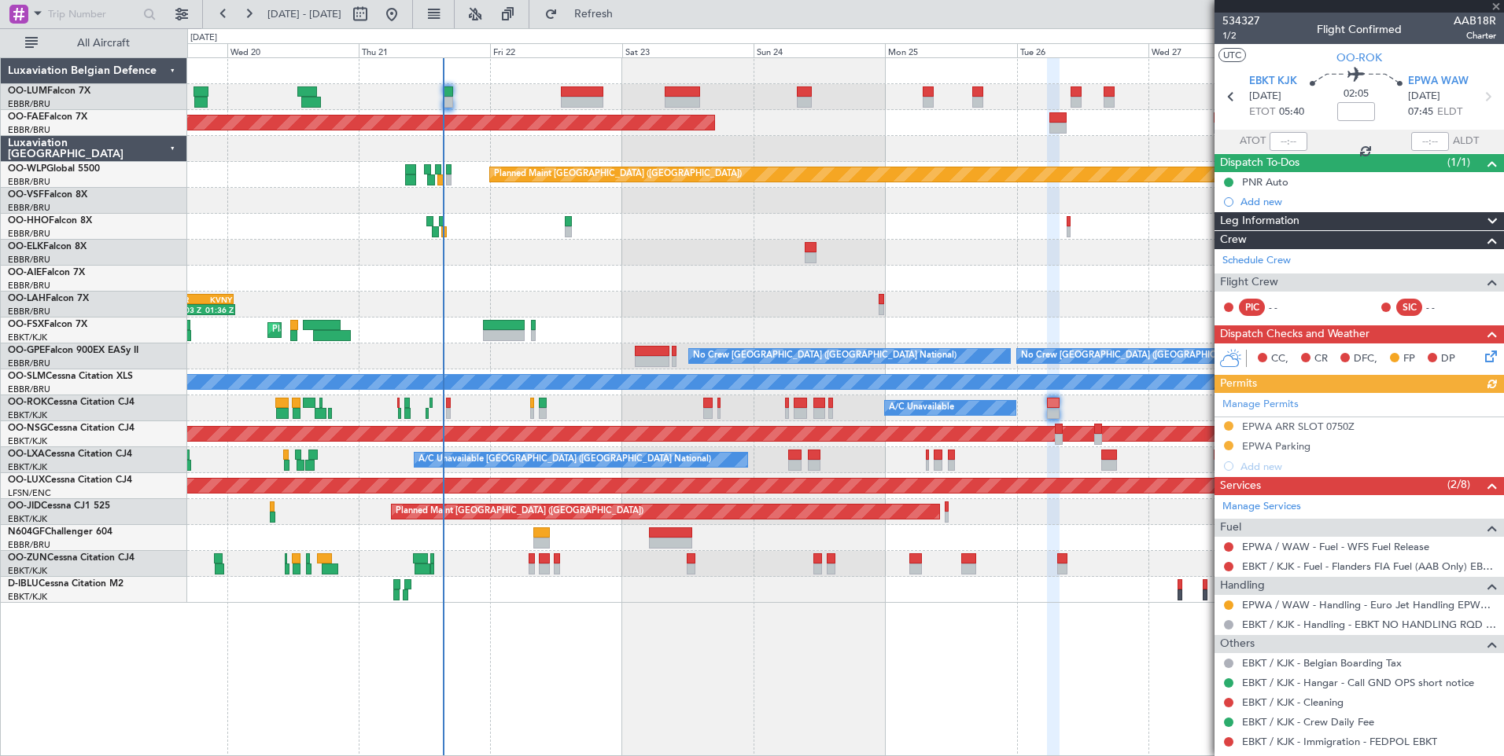
click at [1027, 664] on div "Planned Maint Brussels (Brussels National) Planned Maint Brussels (Brussels Nat…" at bounding box center [845, 406] width 1316 height 699
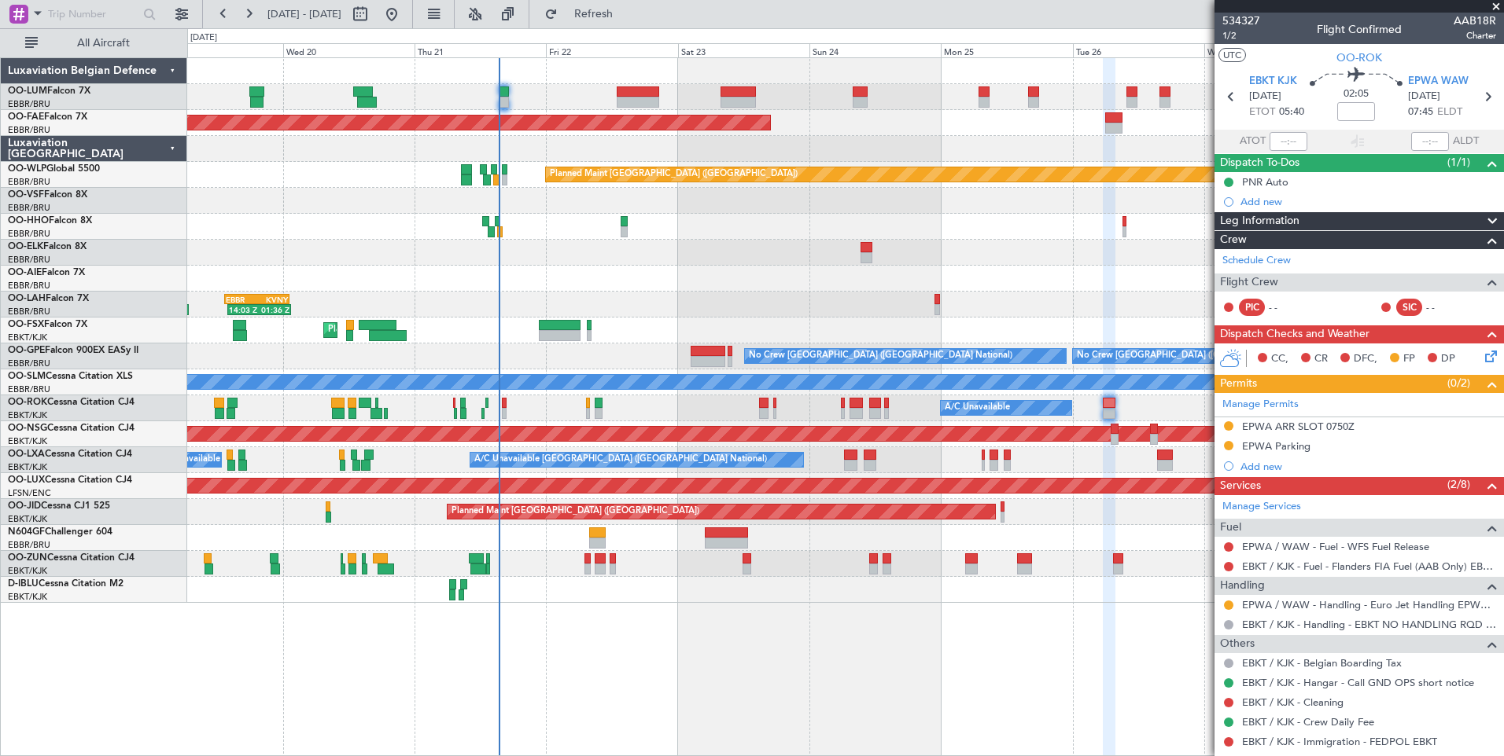
click at [1069, 680] on div "Planned Maint Brussels (Brussels National) Planned Maint Brussels (Brussels Nat…" at bounding box center [845, 406] width 1316 height 699
click at [631, 20] on button "Refresh" at bounding box center [584, 14] width 94 height 25
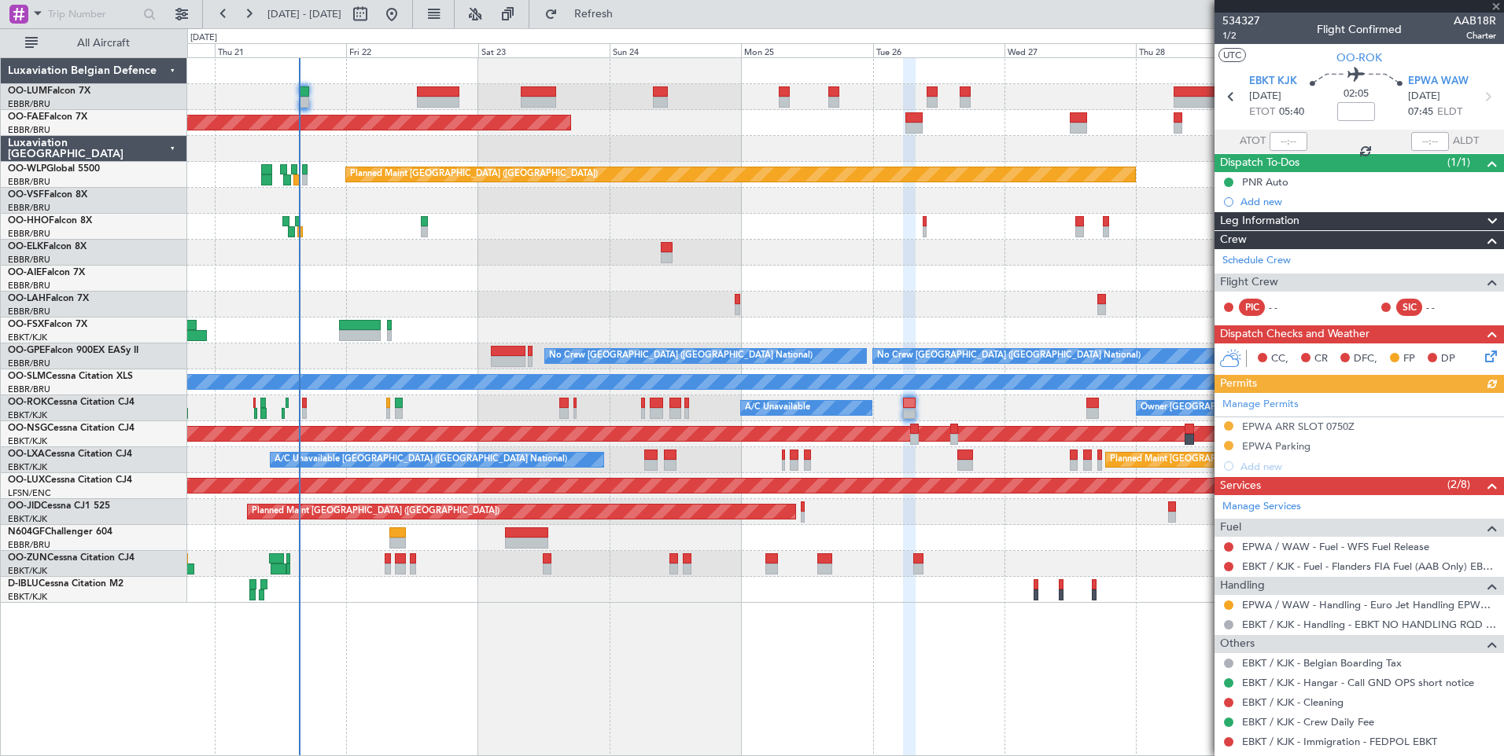
click at [924, 699] on div "Planned Maint Brussels (Brussels National) Planned Maint Kortrijk-Wevelgem Plan…" at bounding box center [845, 406] width 1316 height 699
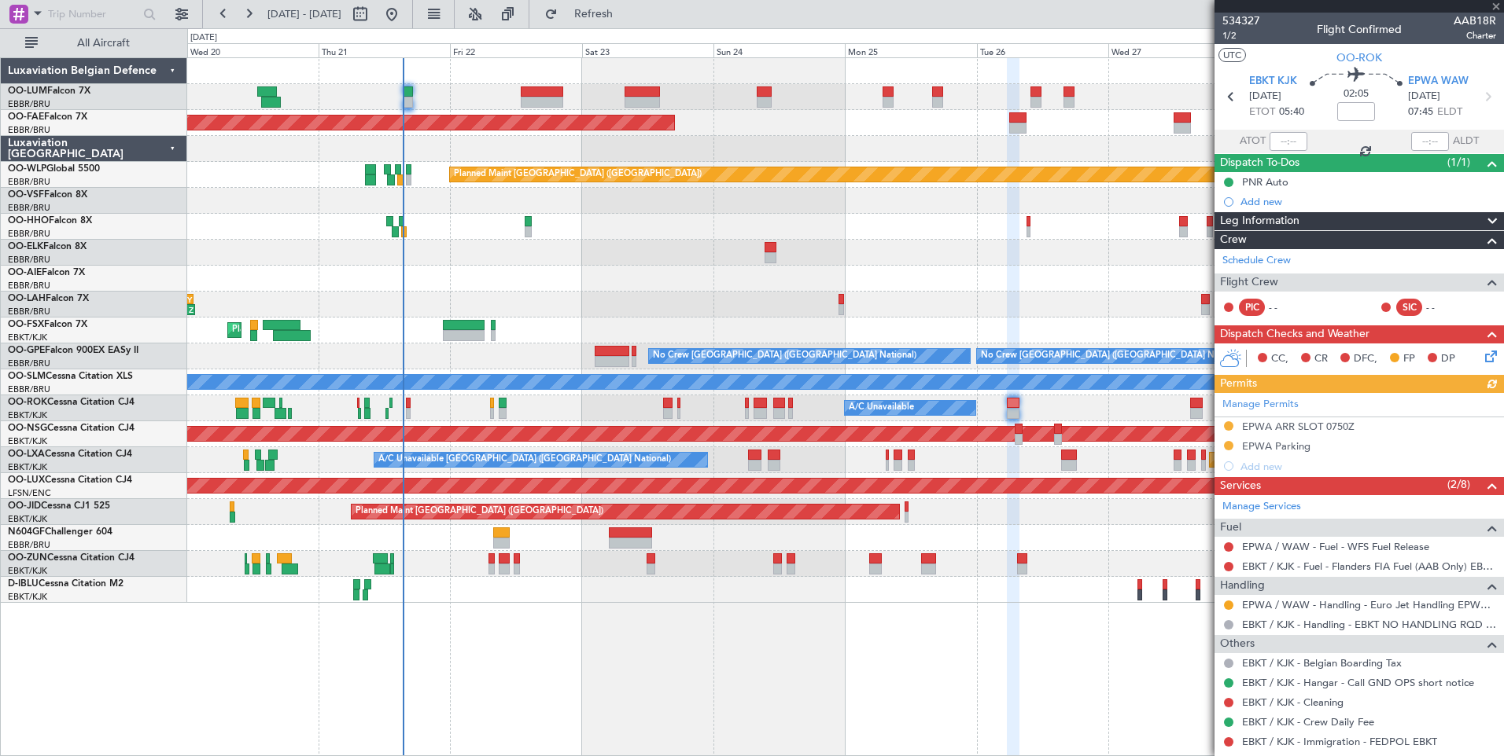
click at [1067, 679] on div "Planned Maint Brussels (Brussels National) Planned Maint Kortrijk-Wevelgem Plan…" at bounding box center [845, 406] width 1316 height 699
click at [627, 10] on span "Refresh" at bounding box center [594, 14] width 66 height 11
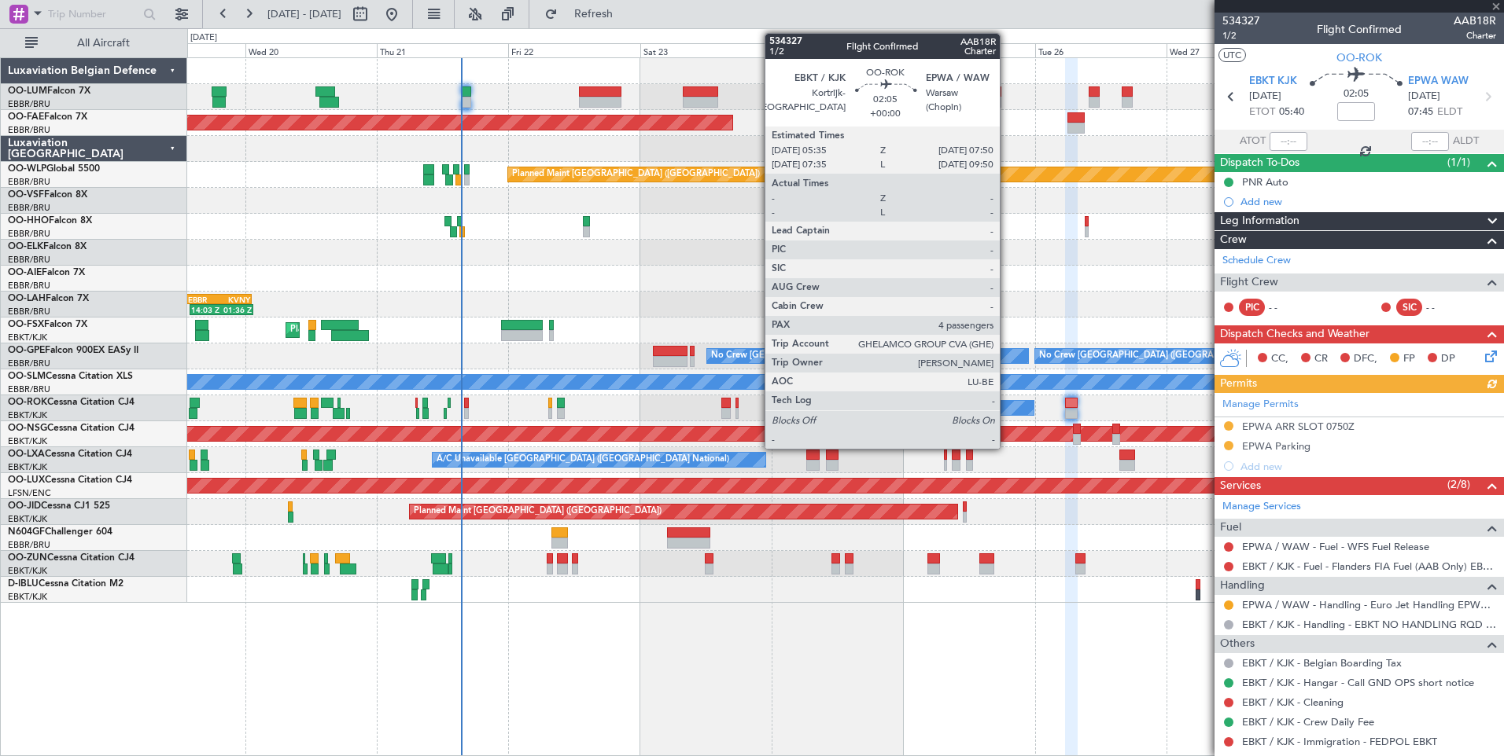
click at [947, 690] on div "Planned Maint Brussels (Brussels National) Planned Maint Brussels (Brussels Nat…" at bounding box center [845, 406] width 1316 height 699
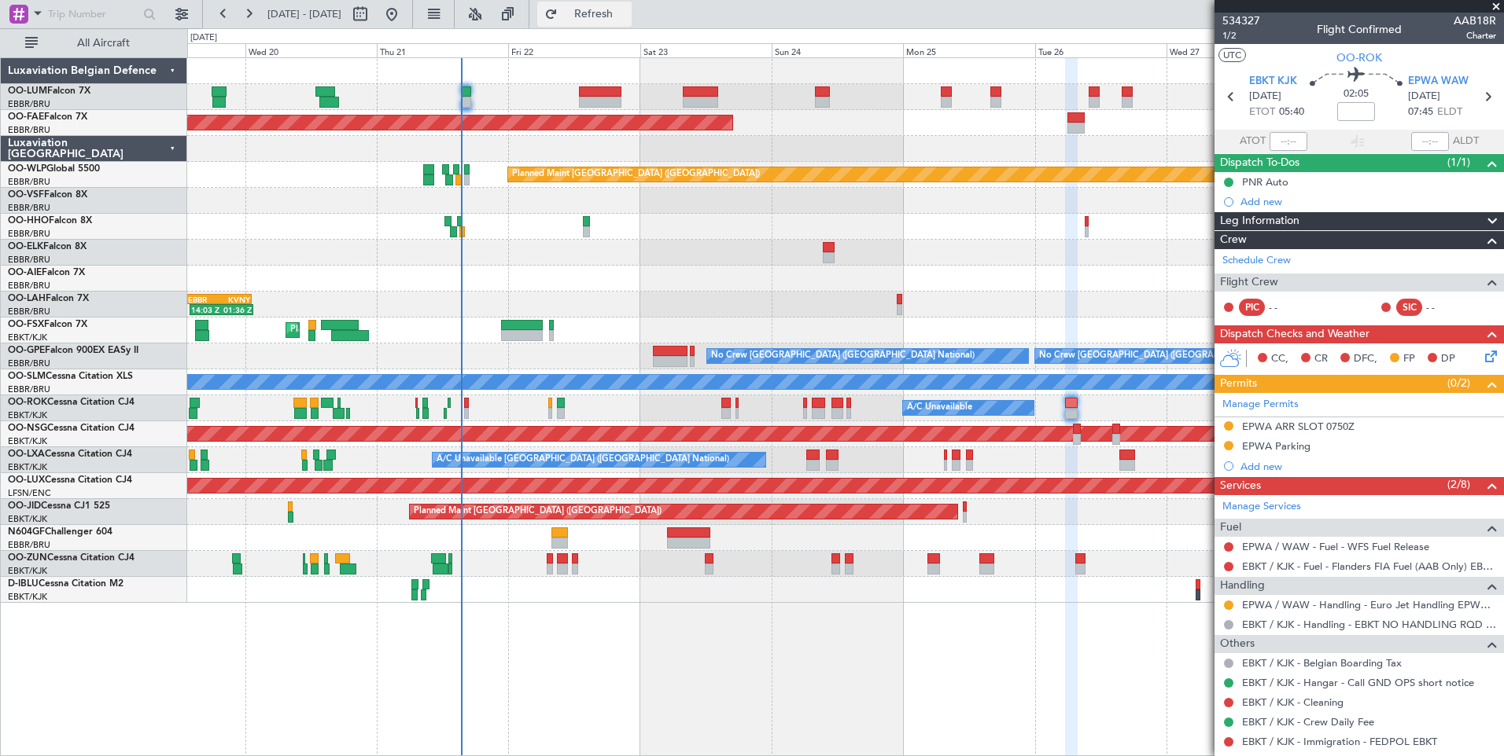
click at [631, 21] on button "Refresh" at bounding box center [584, 14] width 94 height 25
click at [891, 655] on div "Planned Maint [GEOGRAPHIC_DATA] ([GEOGRAPHIC_DATA] National) Planned Maint [GEO…" at bounding box center [845, 406] width 1316 height 699
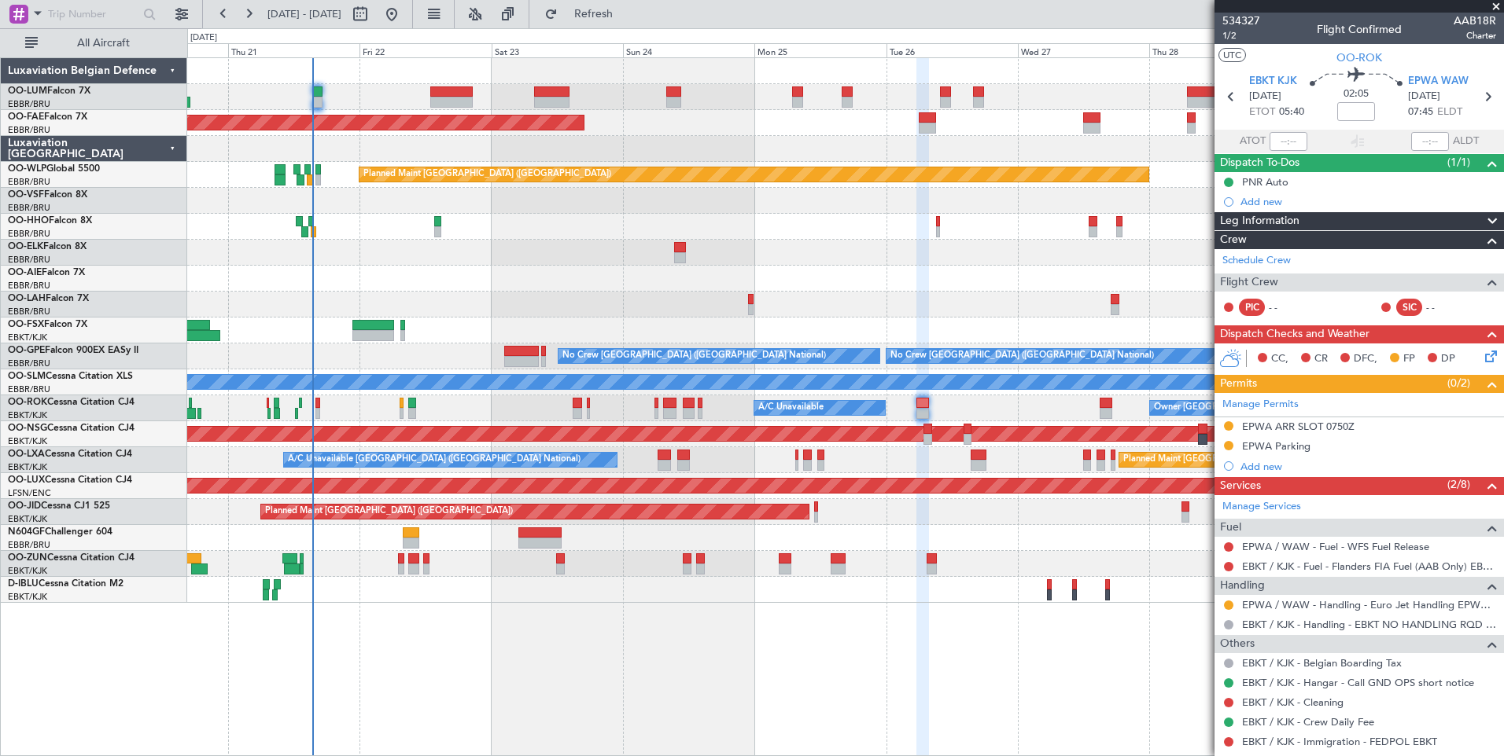
click at [1030, 647] on div "Planned Maint [GEOGRAPHIC_DATA] ([GEOGRAPHIC_DATA] National) Planned Maint [GEO…" at bounding box center [845, 406] width 1316 height 699
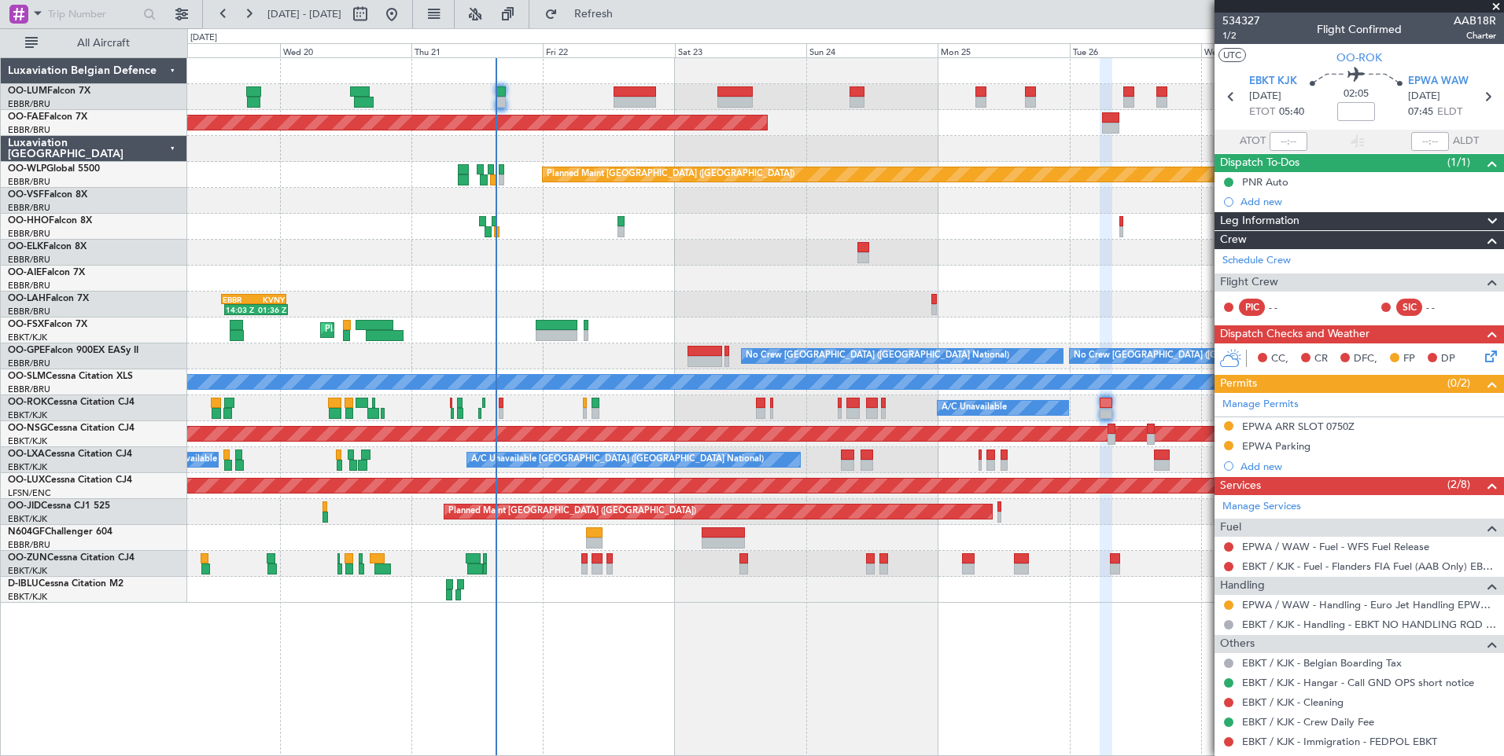
drag, startPoint x: 663, startPoint y: 17, endPoint x: 704, endPoint y: 506, distance: 490.0
click at [627, 17] on span "Refresh" at bounding box center [594, 14] width 66 height 11
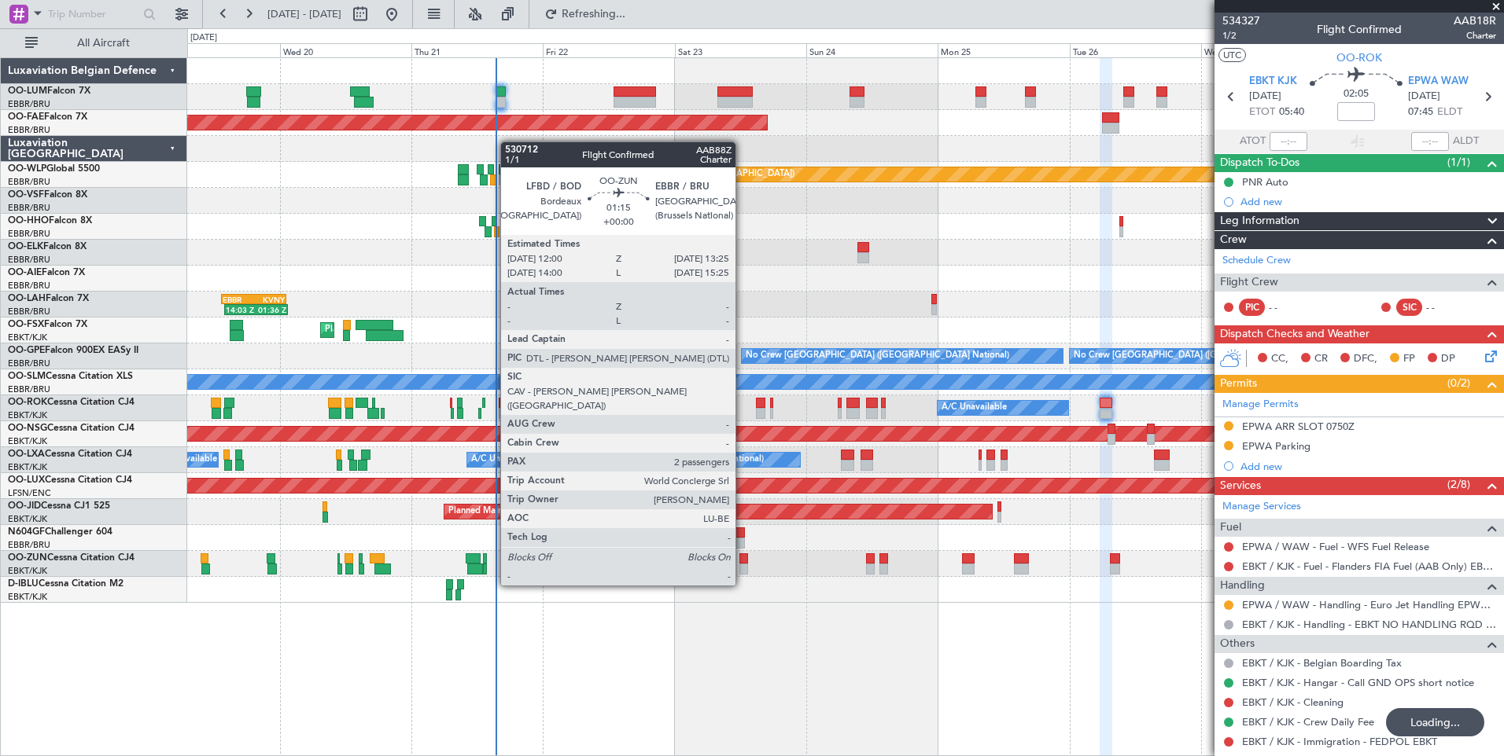
click at [744, 558] on div at bounding box center [743, 559] width 8 height 11
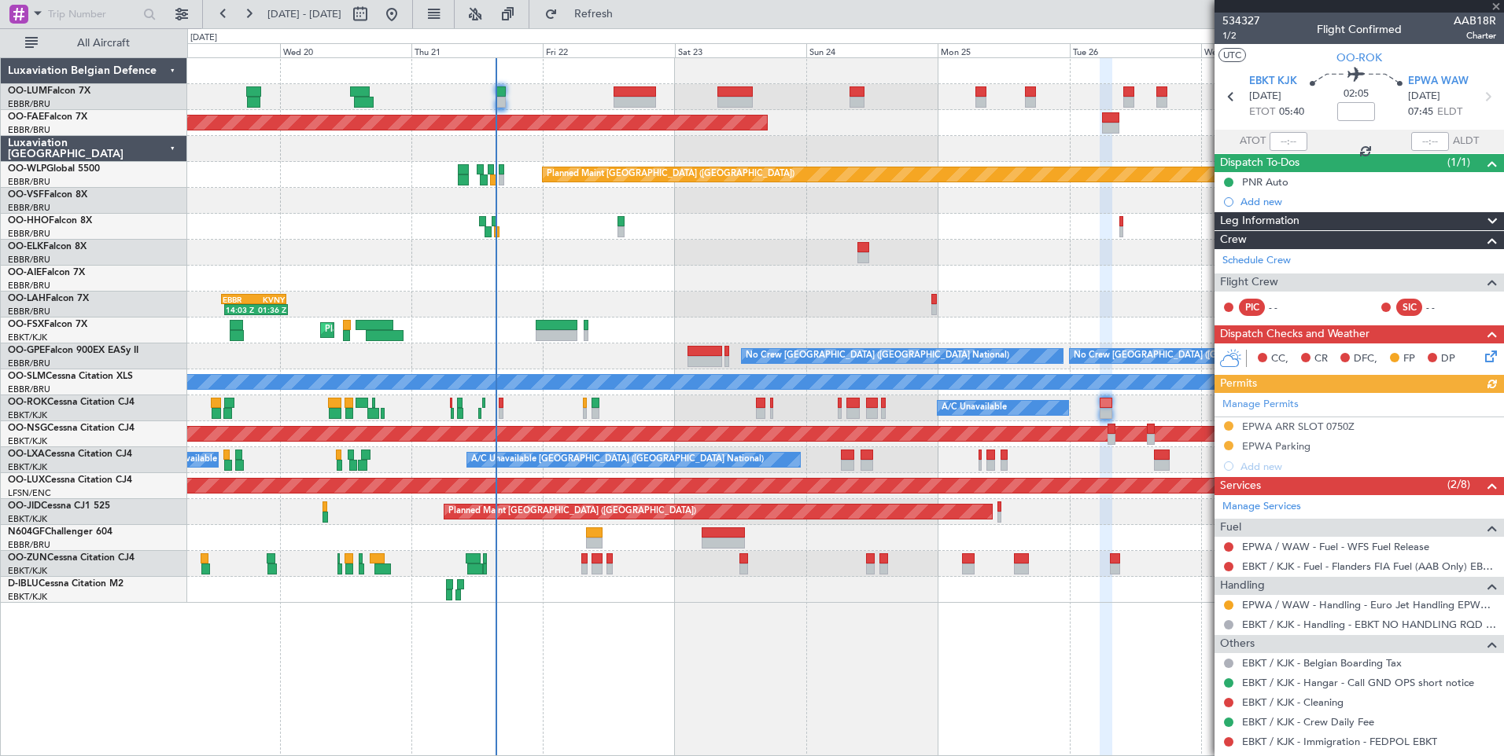
type input "2"
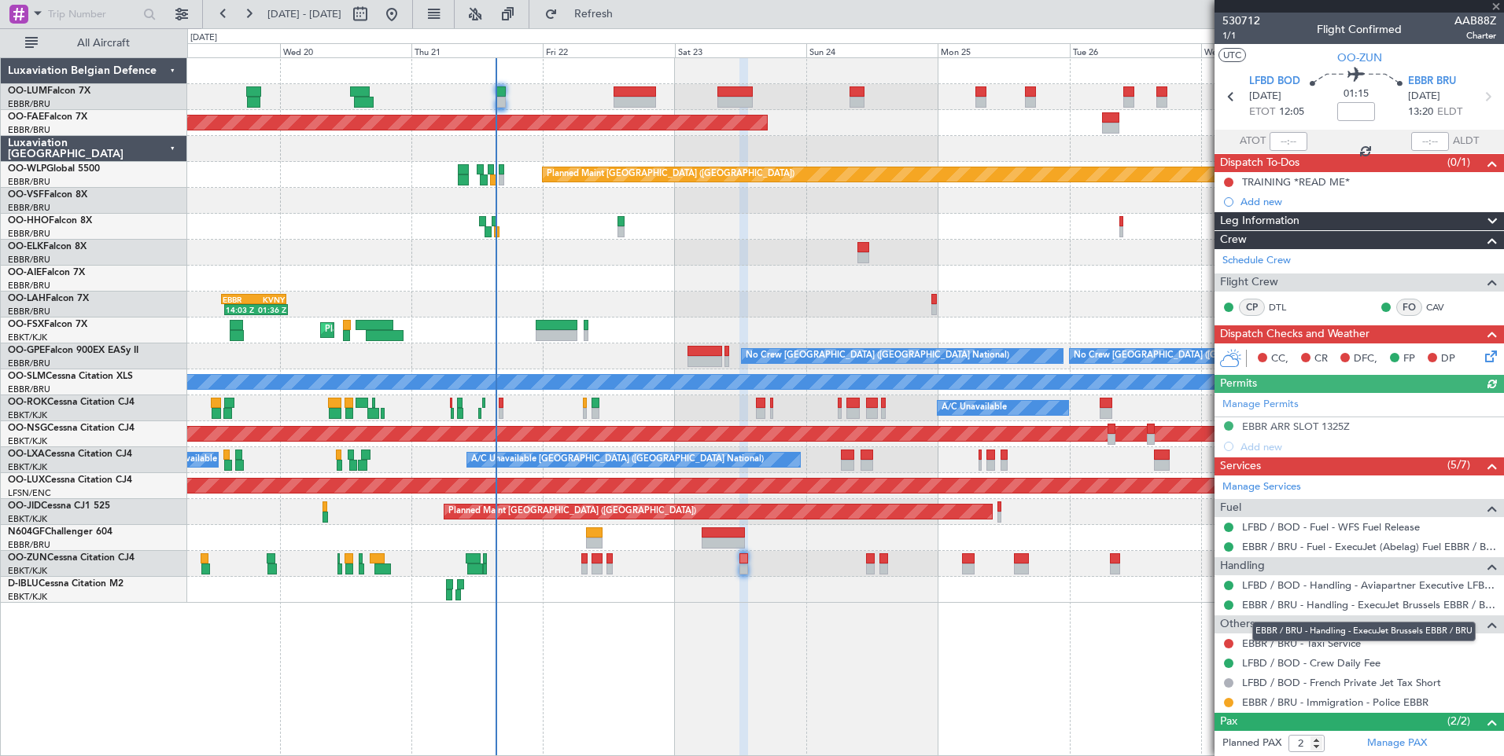
click at [1288, 641] on div "EBBR / BRU - Handling - ExecuJet Brussels EBBR / BRU" at bounding box center [1363, 632] width 223 height 20
click at [1247, 646] on link "EBBR / BRU - Taxi Service" at bounding box center [1301, 643] width 119 height 13
click at [1352, 646] on link "EBBR / BRU - Taxi Service" at bounding box center [1301, 643] width 119 height 13
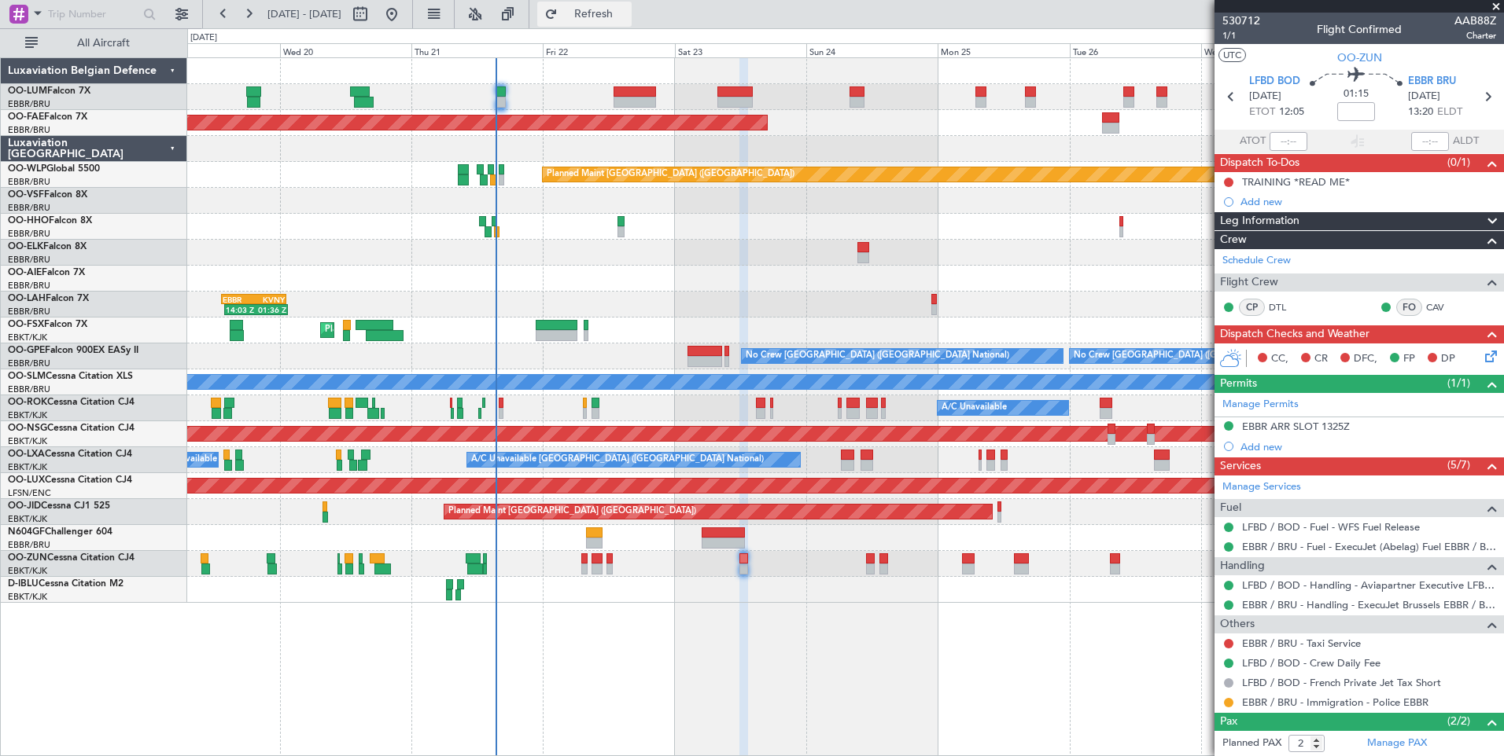
click at [627, 14] on span "Refresh" at bounding box center [594, 14] width 66 height 11
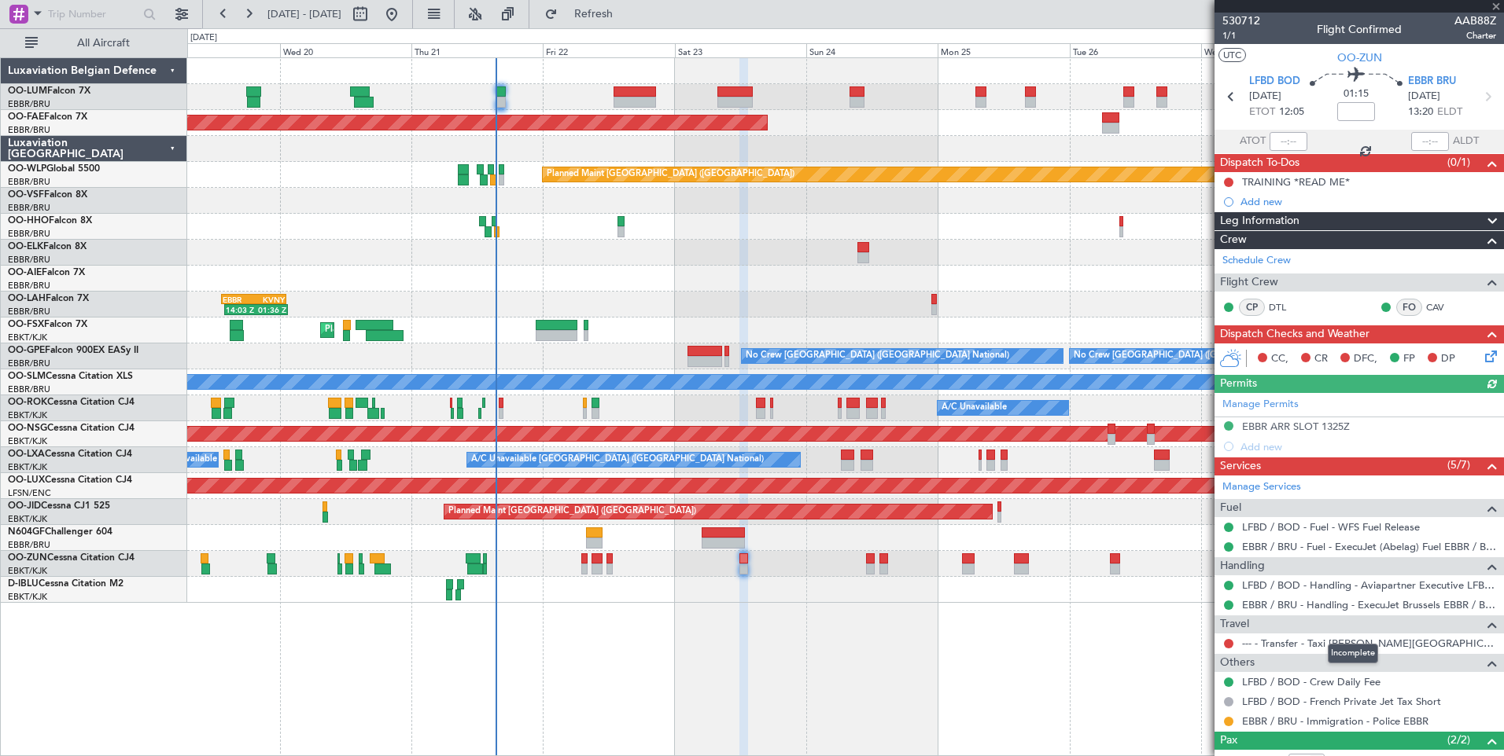
click at [1335, 638] on mat-tooltip-component "Incomplete" at bounding box center [1352, 654] width 72 height 42
click at [1327, 646] on div "Incomplete" at bounding box center [1352, 654] width 50 height 20
click at [1295, 644] on link "--- - Transfer - Taxi [PERSON_NAME][GEOGRAPHIC_DATA]" at bounding box center [1369, 643] width 254 height 13
click at [612, 18] on button "Refresh" at bounding box center [584, 14] width 94 height 25
click at [1225, 643] on button at bounding box center [1228, 643] width 9 height 9
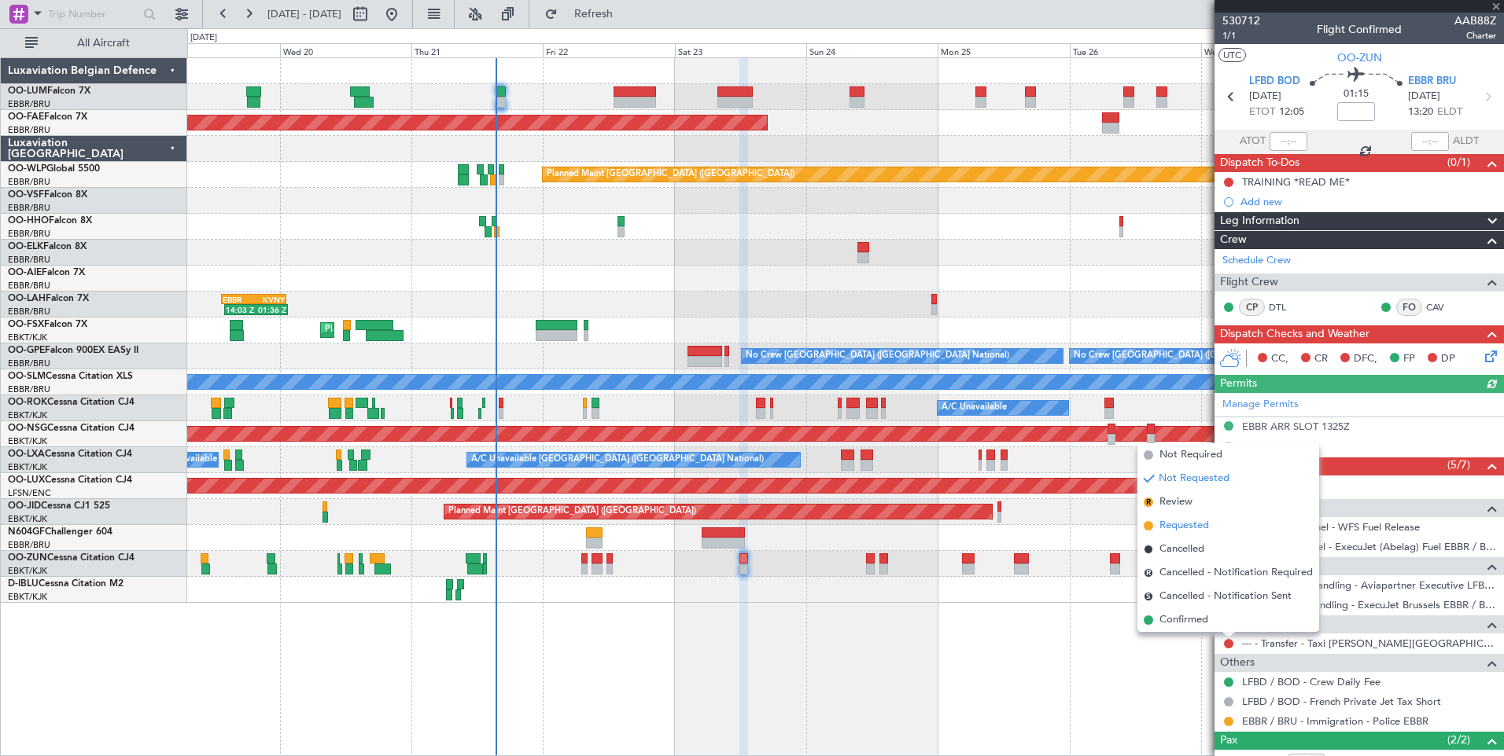
click at [1193, 524] on span "Requested" at bounding box center [1184, 526] width 50 height 16
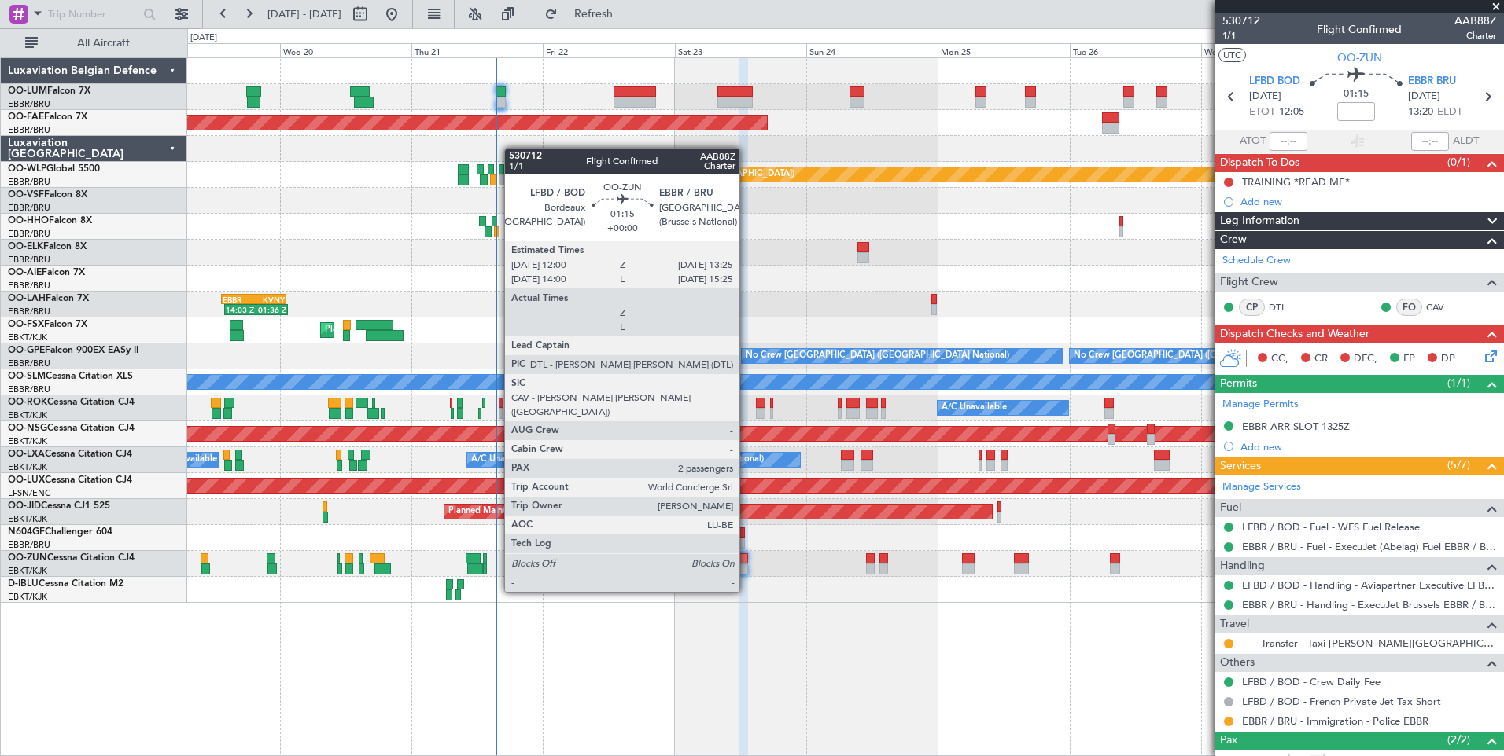
click at [746, 564] on div at bounding box center [743, 569] width 8 height 11
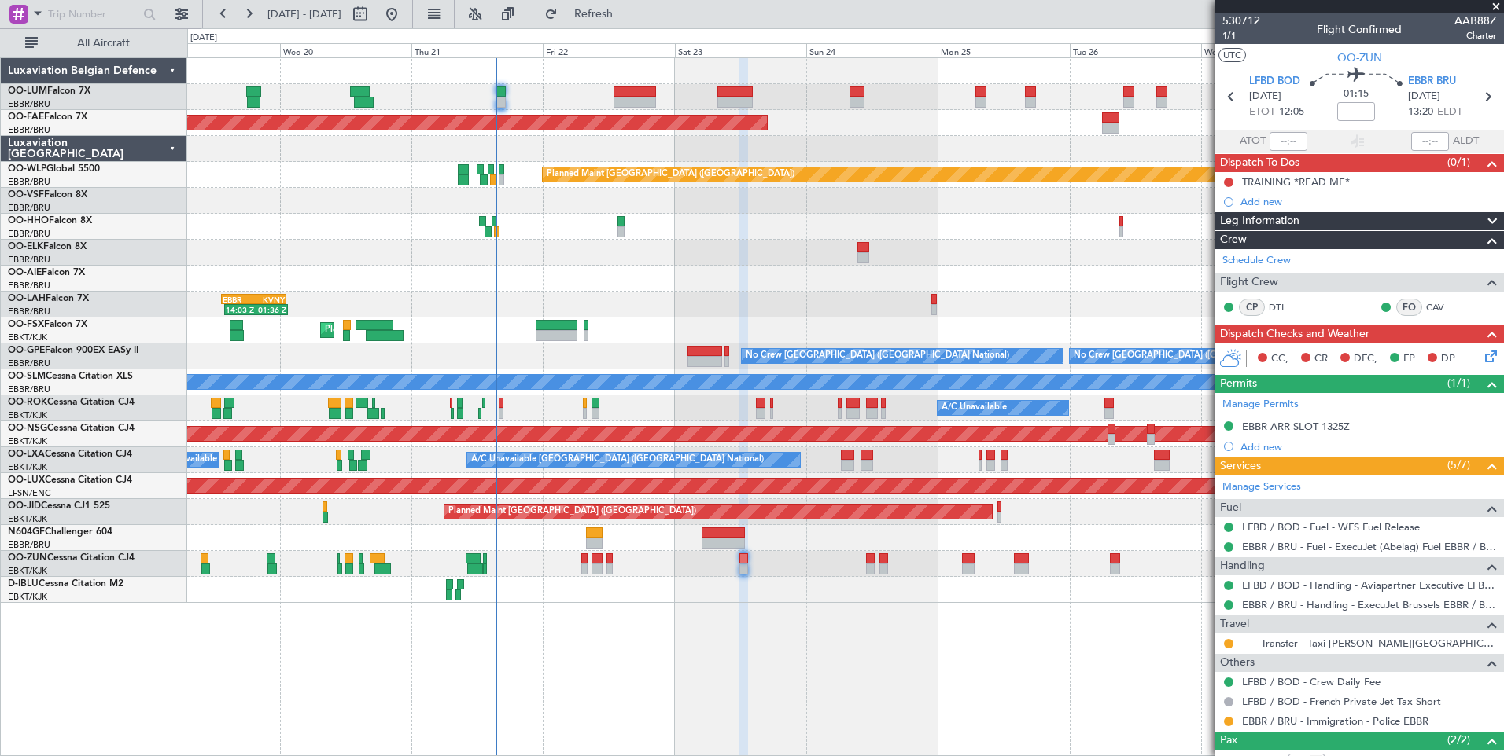
click at [1347, 642] on link "--- - Transfer - Taxi [PERSON_NAME][GEOGRAPHIC_DATA]" at bounding box center [1369, 643] width 254 height 13
click at [616, 5] on button "Refresh" at bounding box center [584, 14] width 94 height 25
click at [639, 15] on fb-refresh-button "Refresh" at bounding box center [584, 14] width 110 height 28
click at [631, 22] on button "Refresh" at bounding box center [584, 14] width 94 height 25
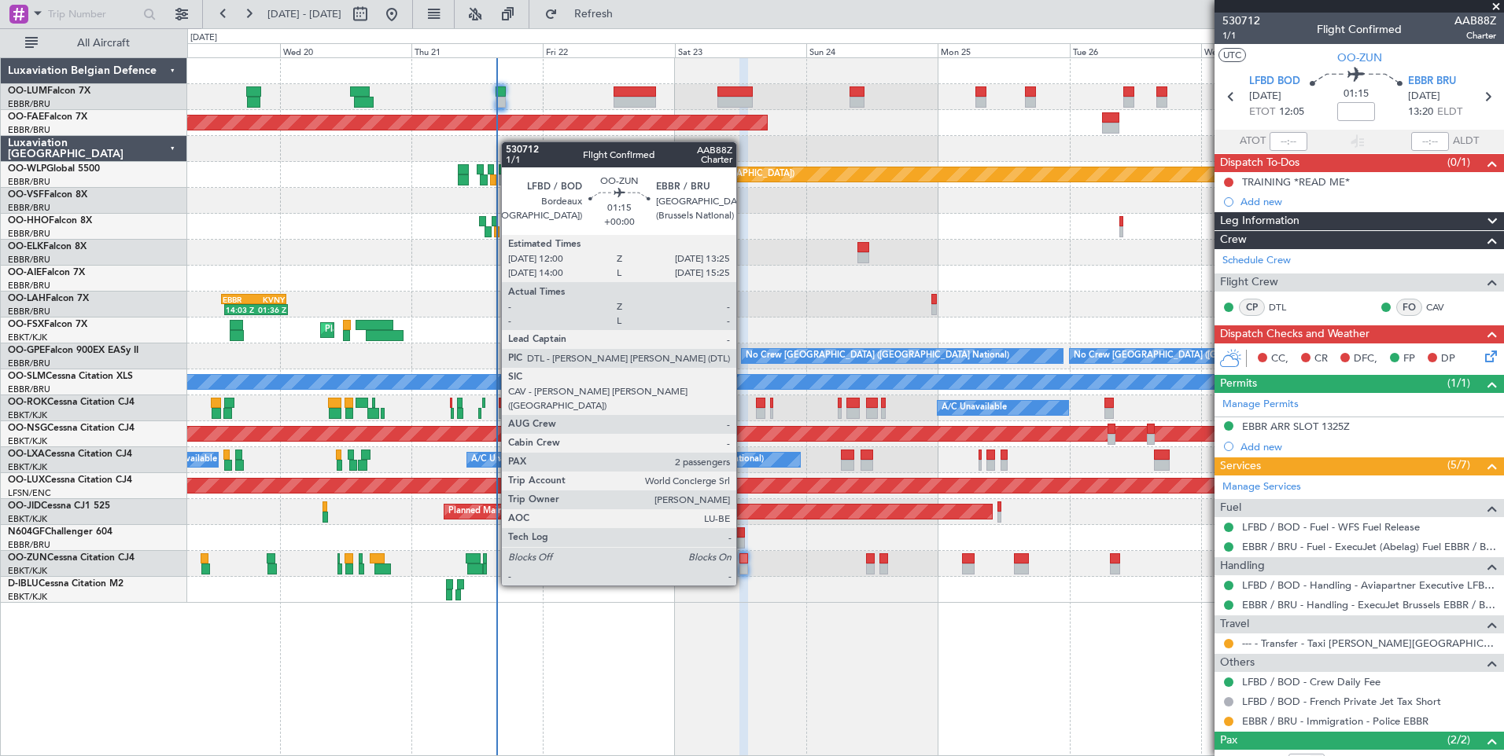
click at [743, 558] on div at bounding box center [743, 559] width 8 height 11
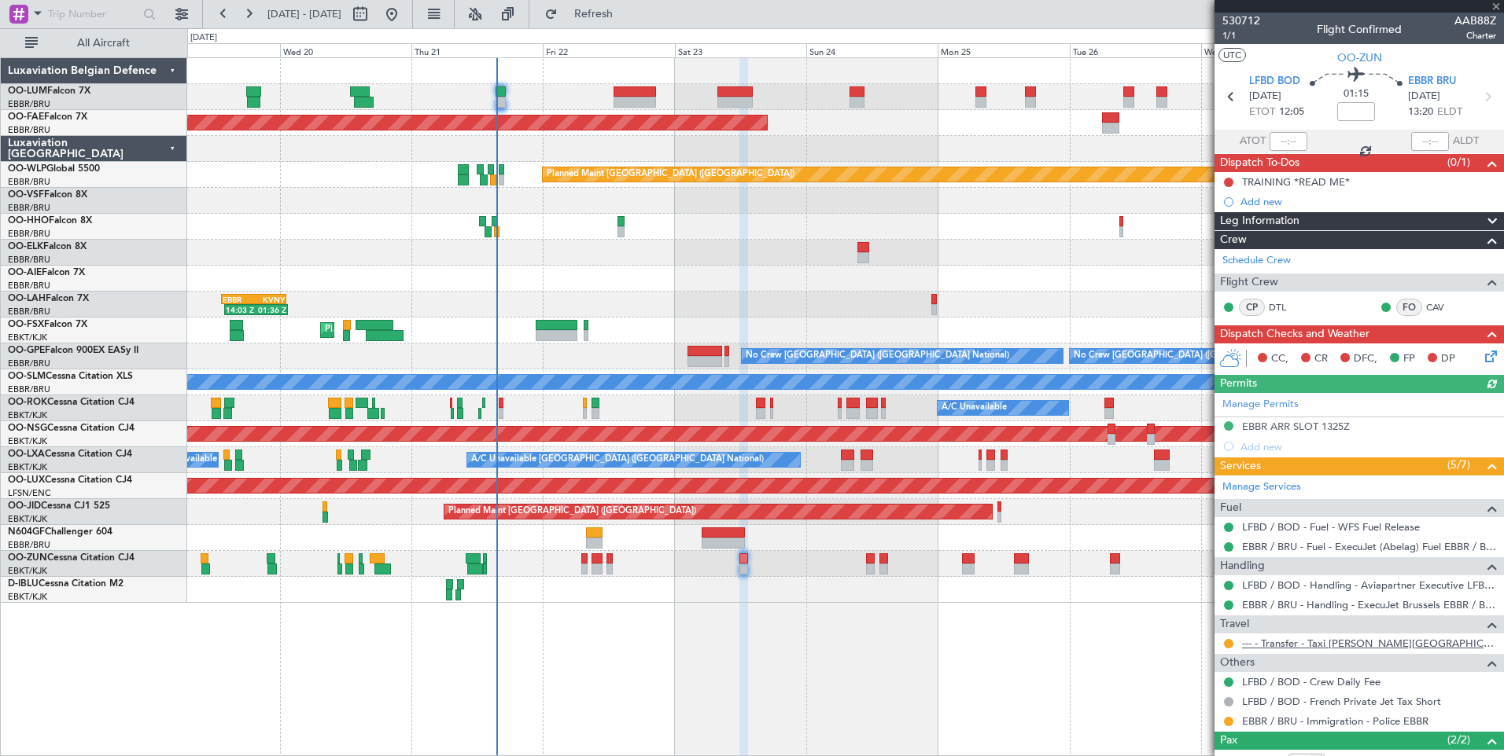
click at [1298, 644] on link "--- - Transfer - Taxi [PERSON_NAME][GEOGRAPHIC_DATA]" at bounding box center [1369, 643] width 254 height 13
drag, startPoint x: 609, startPoint y: 11, endPoint x: 608, endPoint y: 25, distance: 14.2
click at [609, 11] on button "Refresh" at bounding box center [584, 14] width 94 height 25
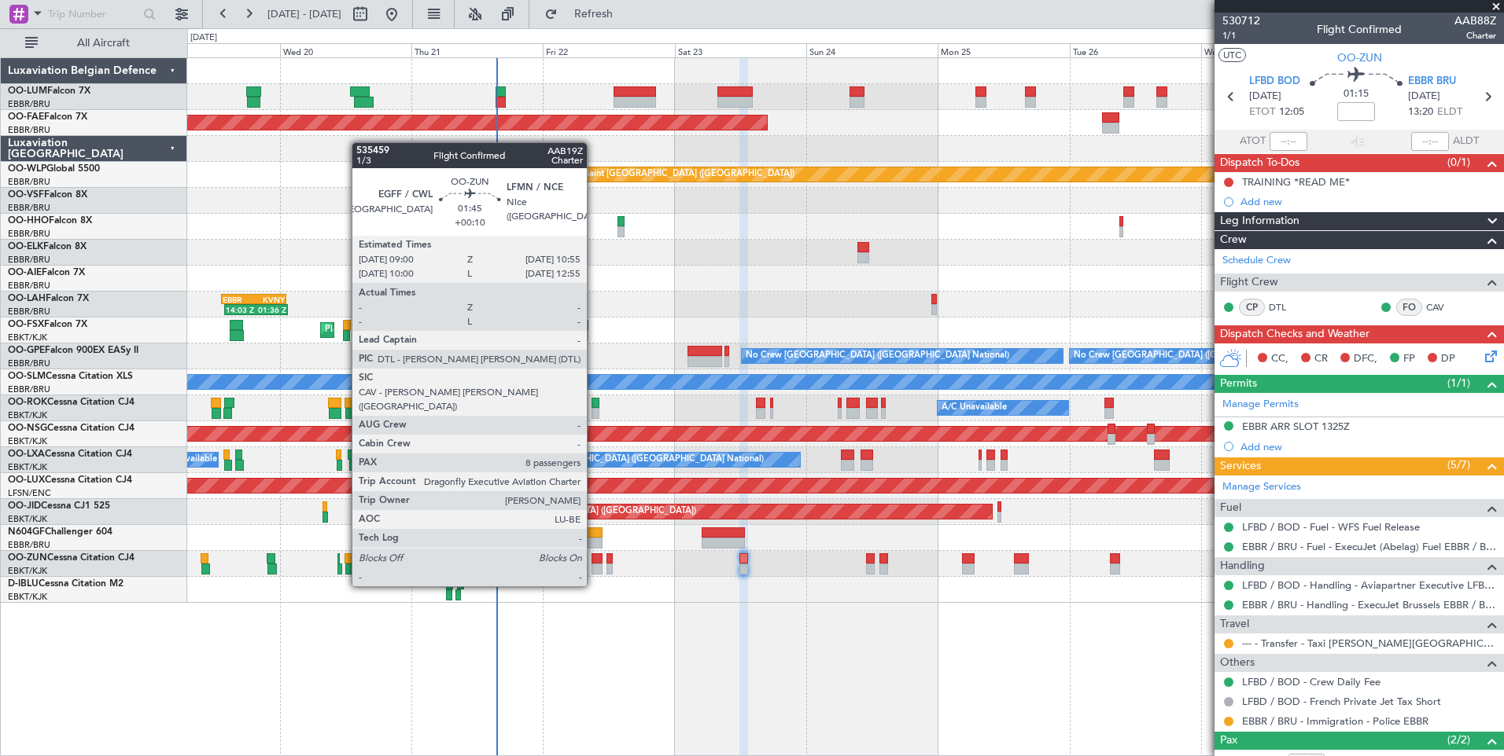
click at [594, 557] on div at bounding box center [596, 559] width 11 height 11
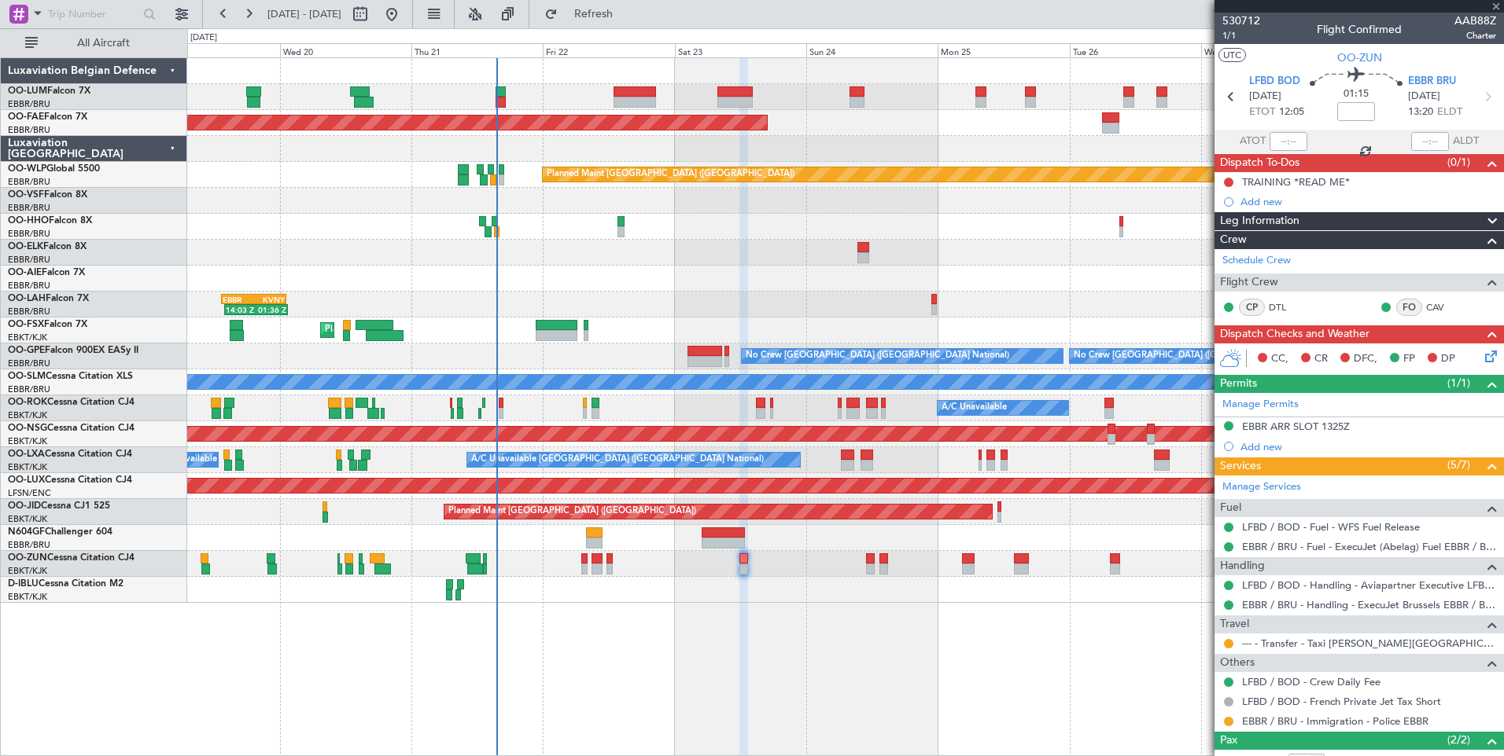
type input "+00:10"
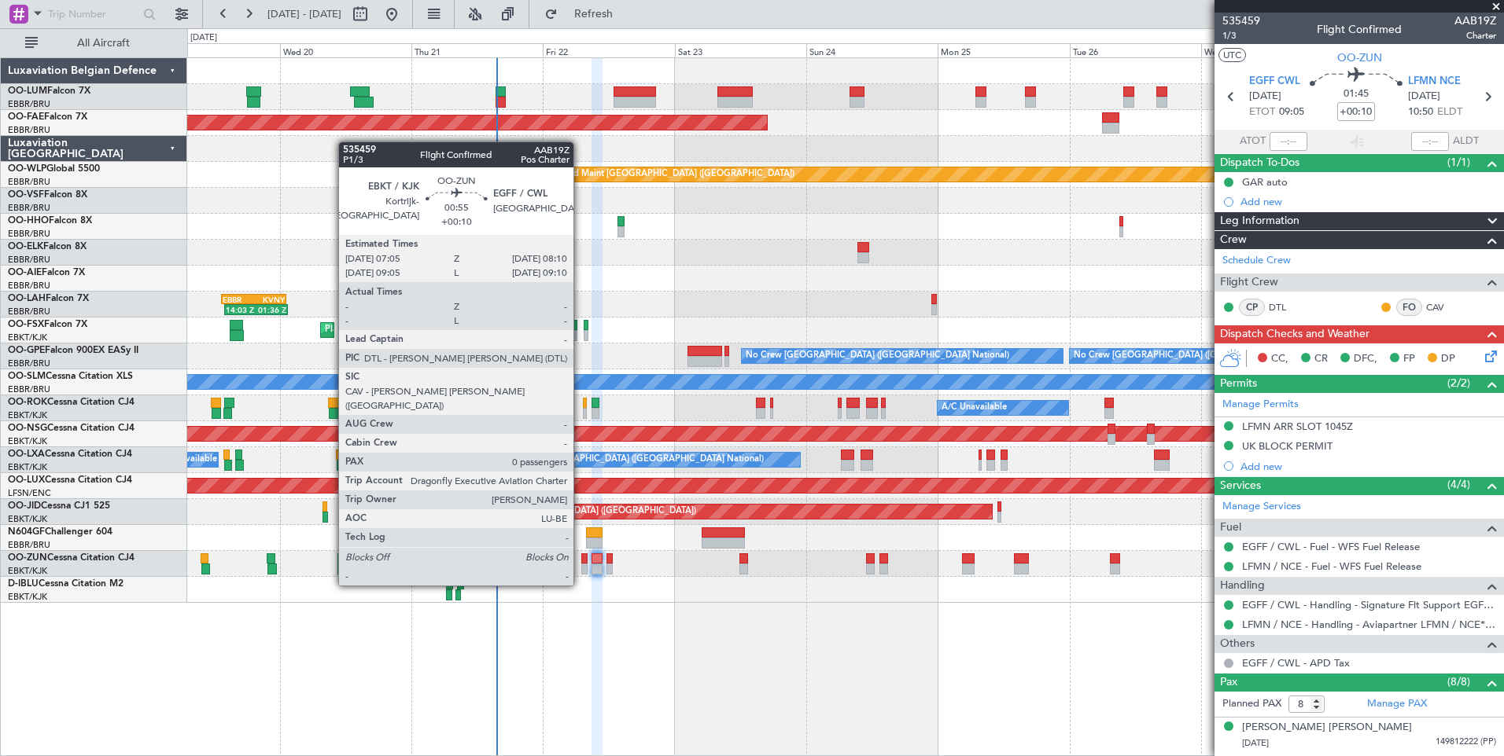
click at [581, 556] on div at bounding box center [584, 559] width 6 height 11
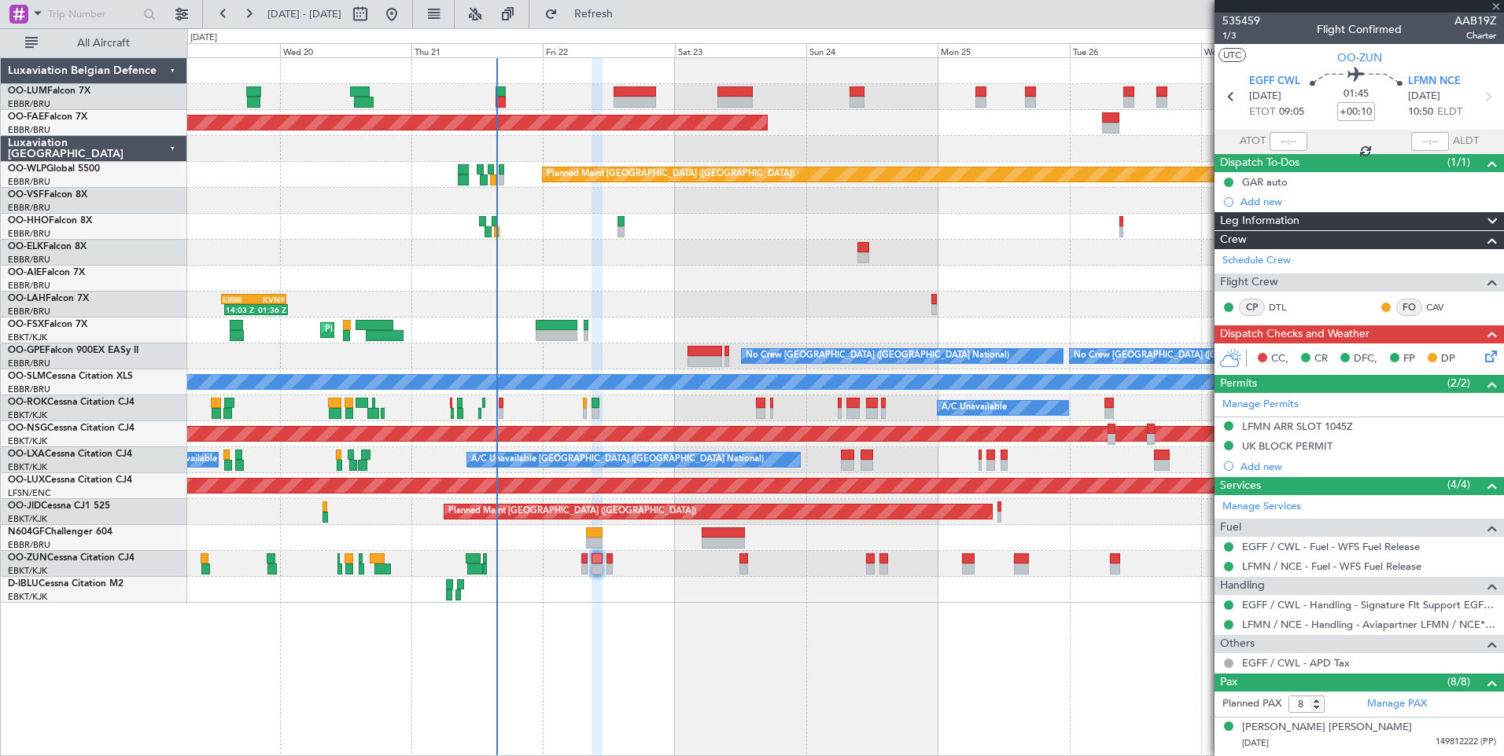
type input "0"
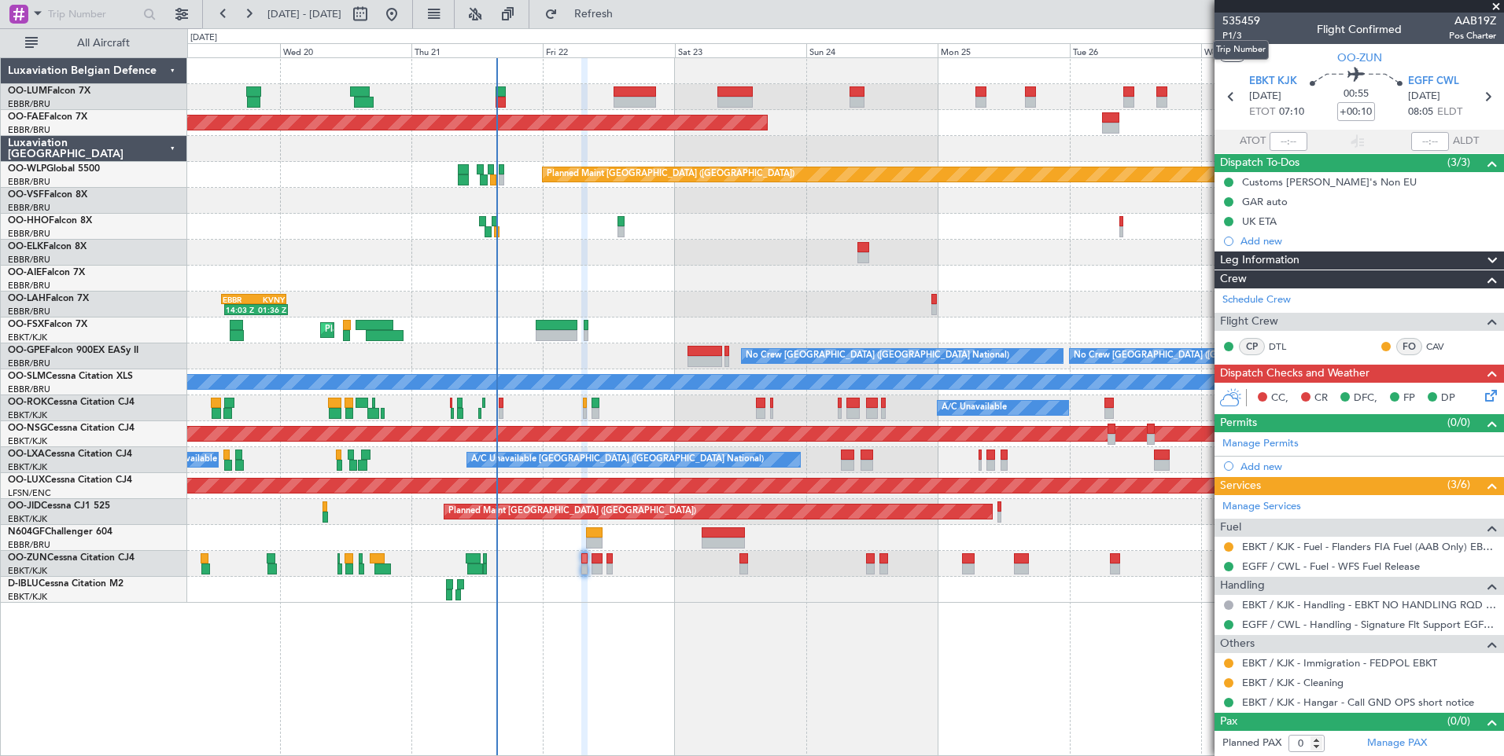
click at [1229, 34] on mat-tooltip-component "Trip Number" at bounding box center [1241, 50] width 78 height 42
click at [1240, 35] on span "P1/3" at bounding box center [1241, 35] width 38 height 13
click at [623, 17] on span "Refresh" at bounding box center [594, 14] width 66 height 11
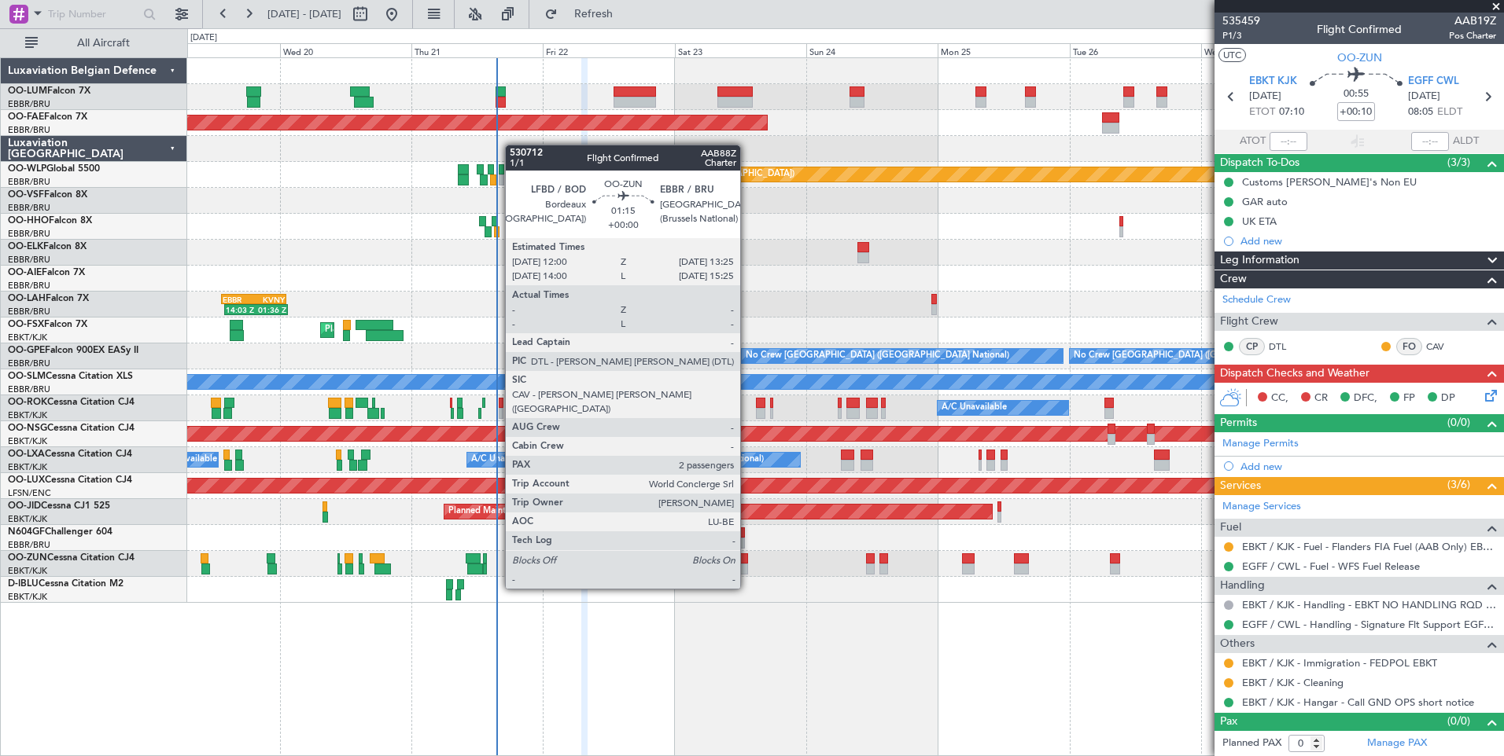
click at [747, 561] on div at bounding box center [743, 559] width 8 height 11
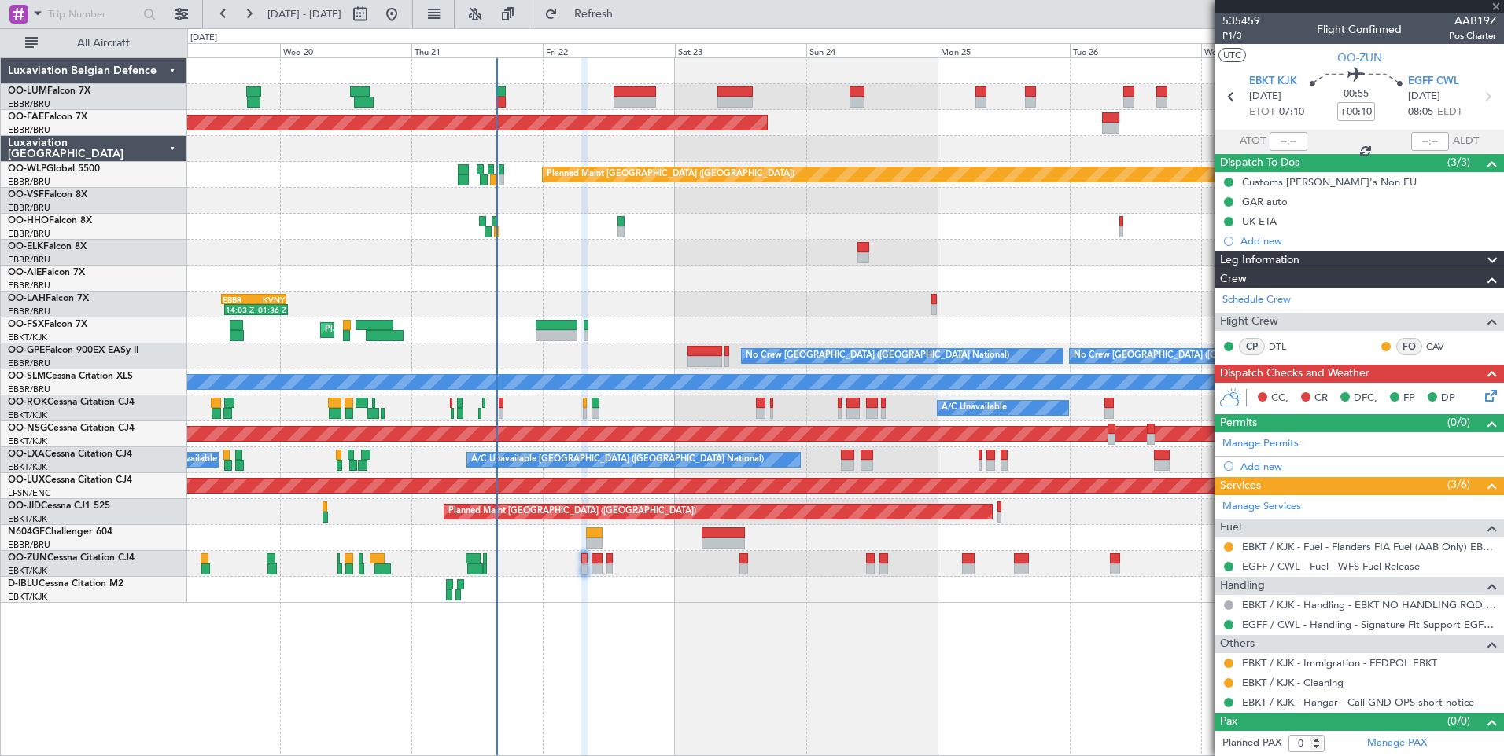
type input "2"
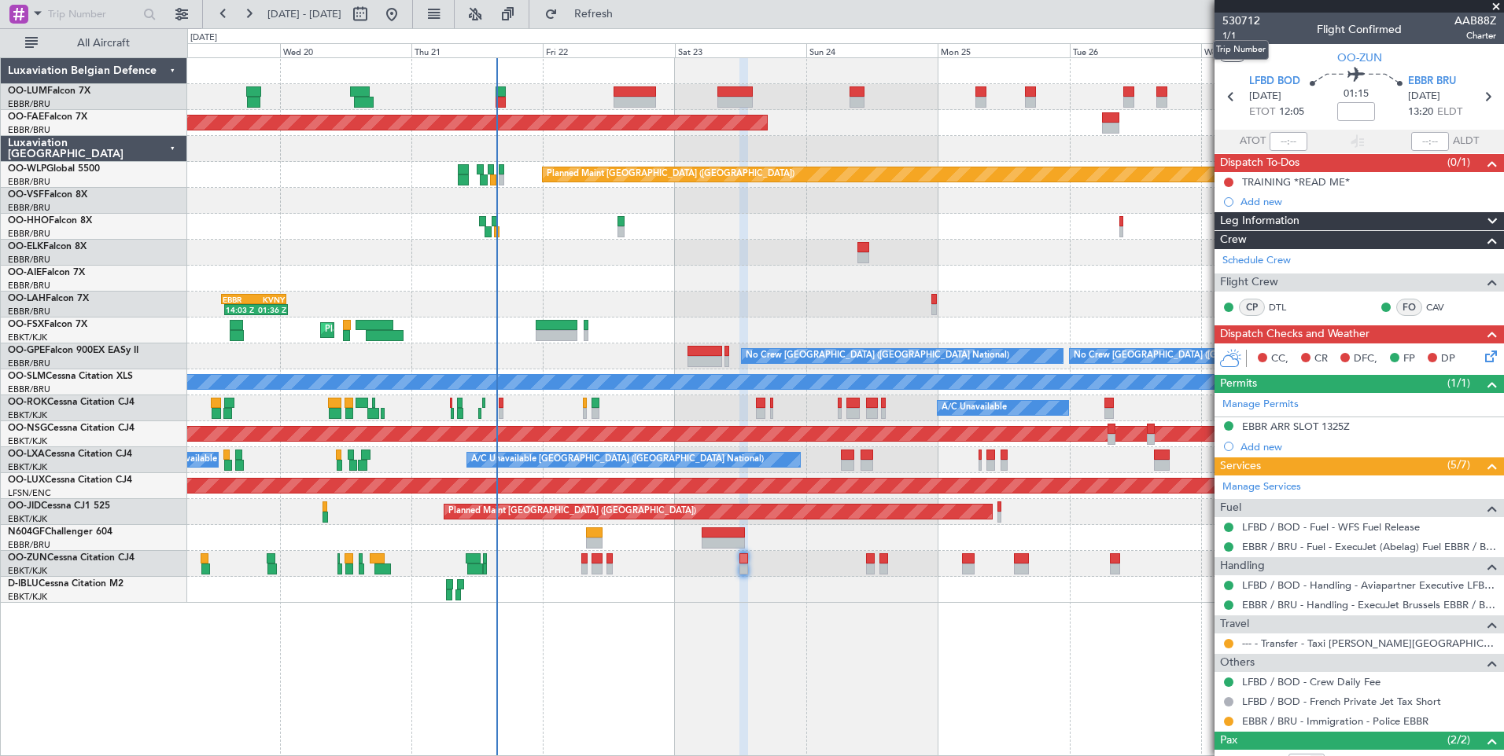
click at [1230, 35] on mat-tooltip-component "Trip Number" at bounding box center [1241, 50] width 78 height 42
click at [1224, 30] on mat-tooltip-component "Trip Number" at bounding box center [1241, 50] width 78 height 42
click at [1224, 35] on span "1/1" at bounding box center [1241, 35] width 38 height 13
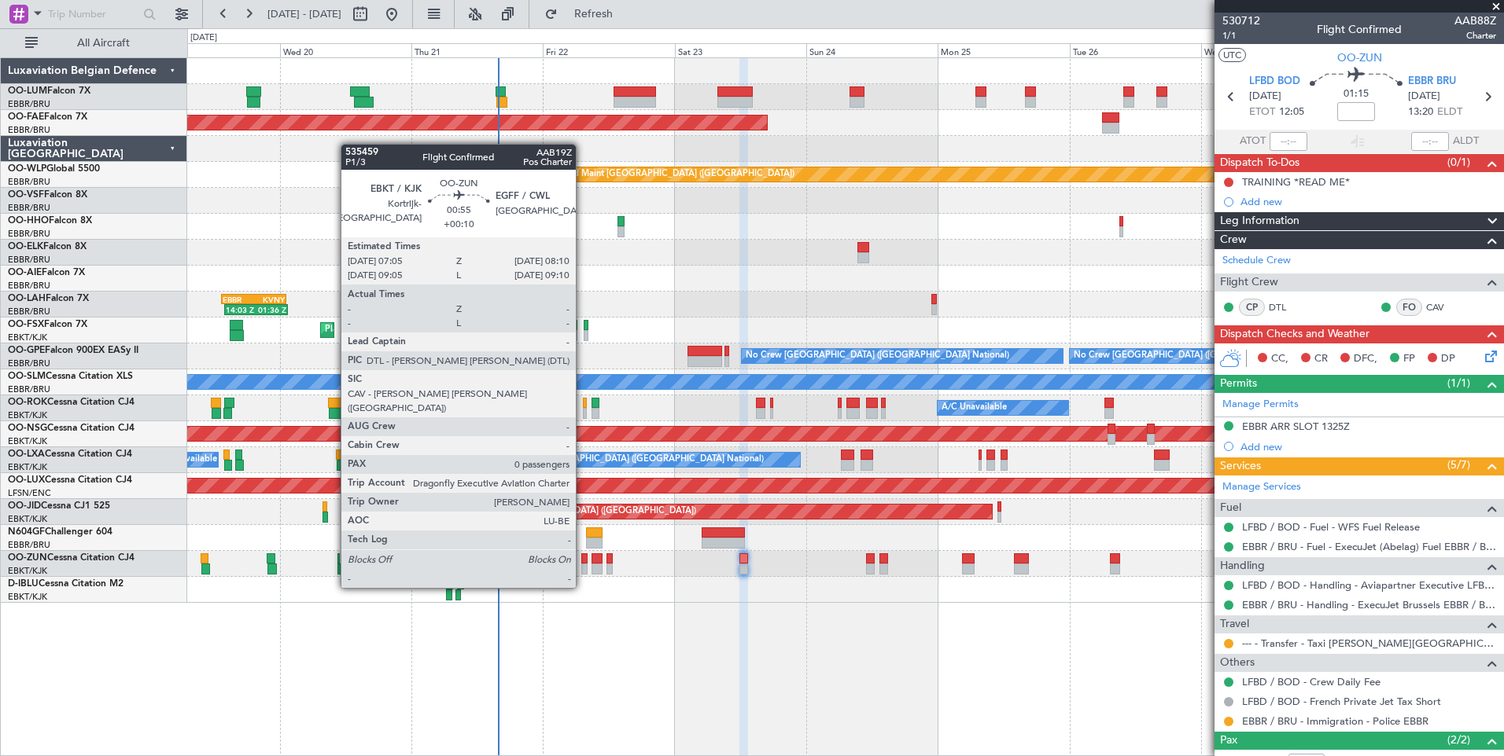
click at [583, 558] on div at bounding box center [584, 559] width 6 height 11
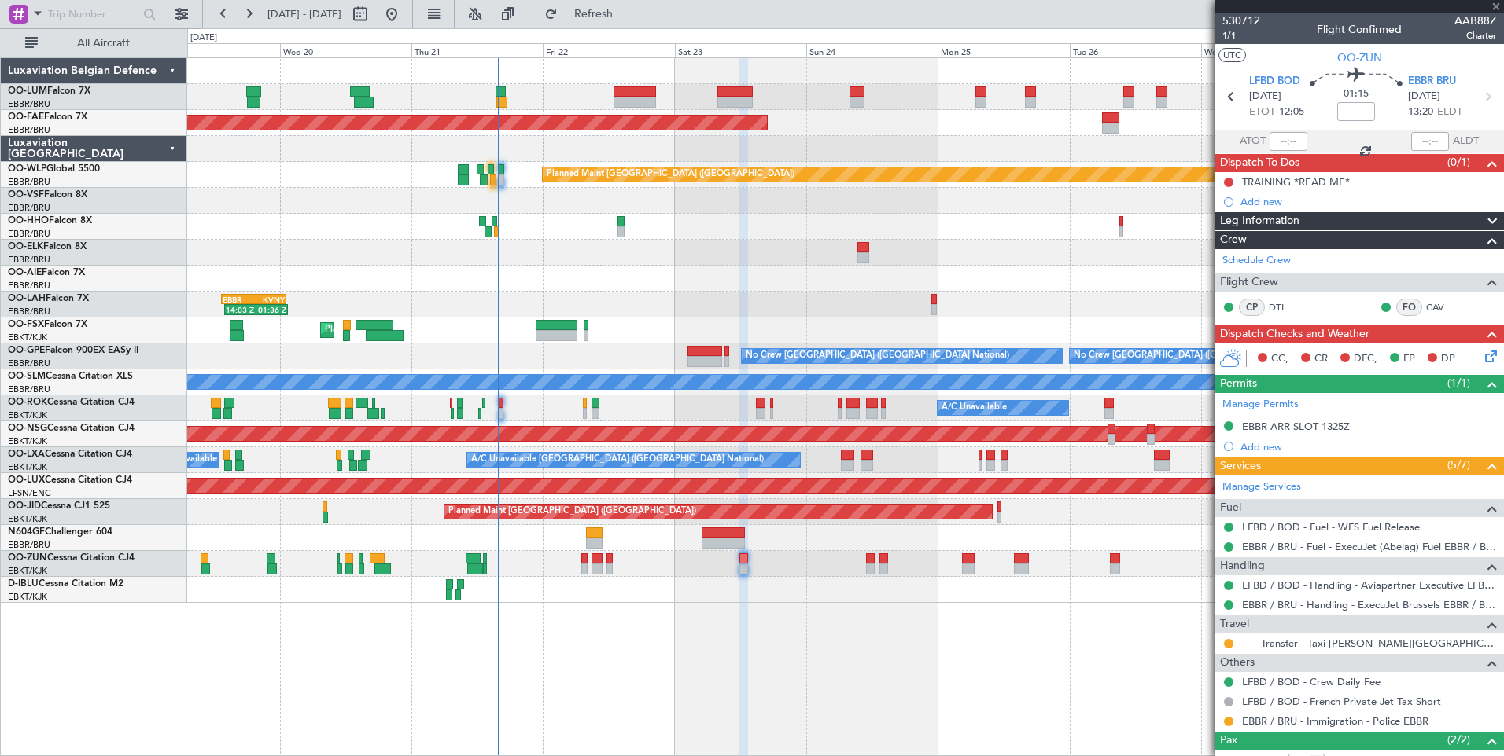
type input "+00:10"
type input "0"
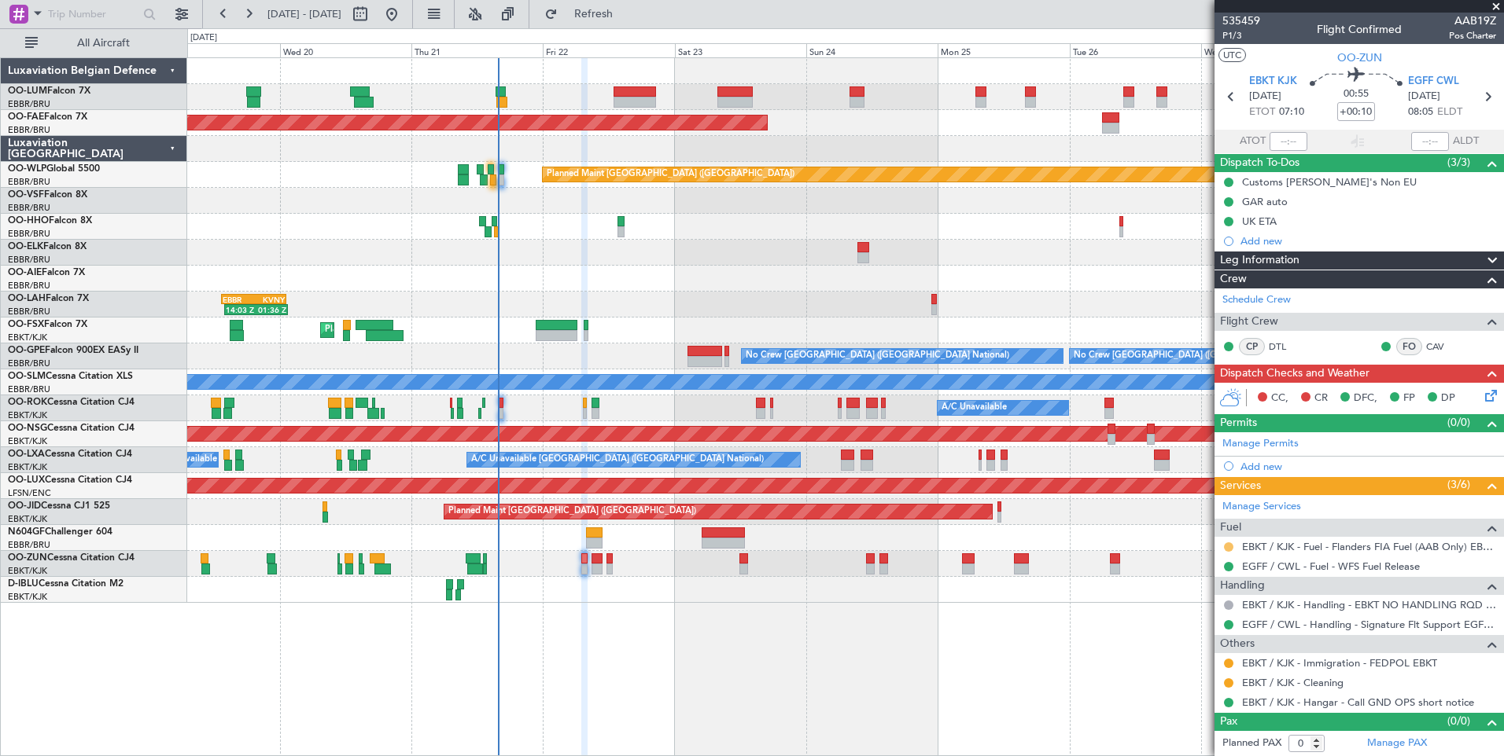
click at [1226, 547] on button at bounding box center [1228, 547] width 9 height 9
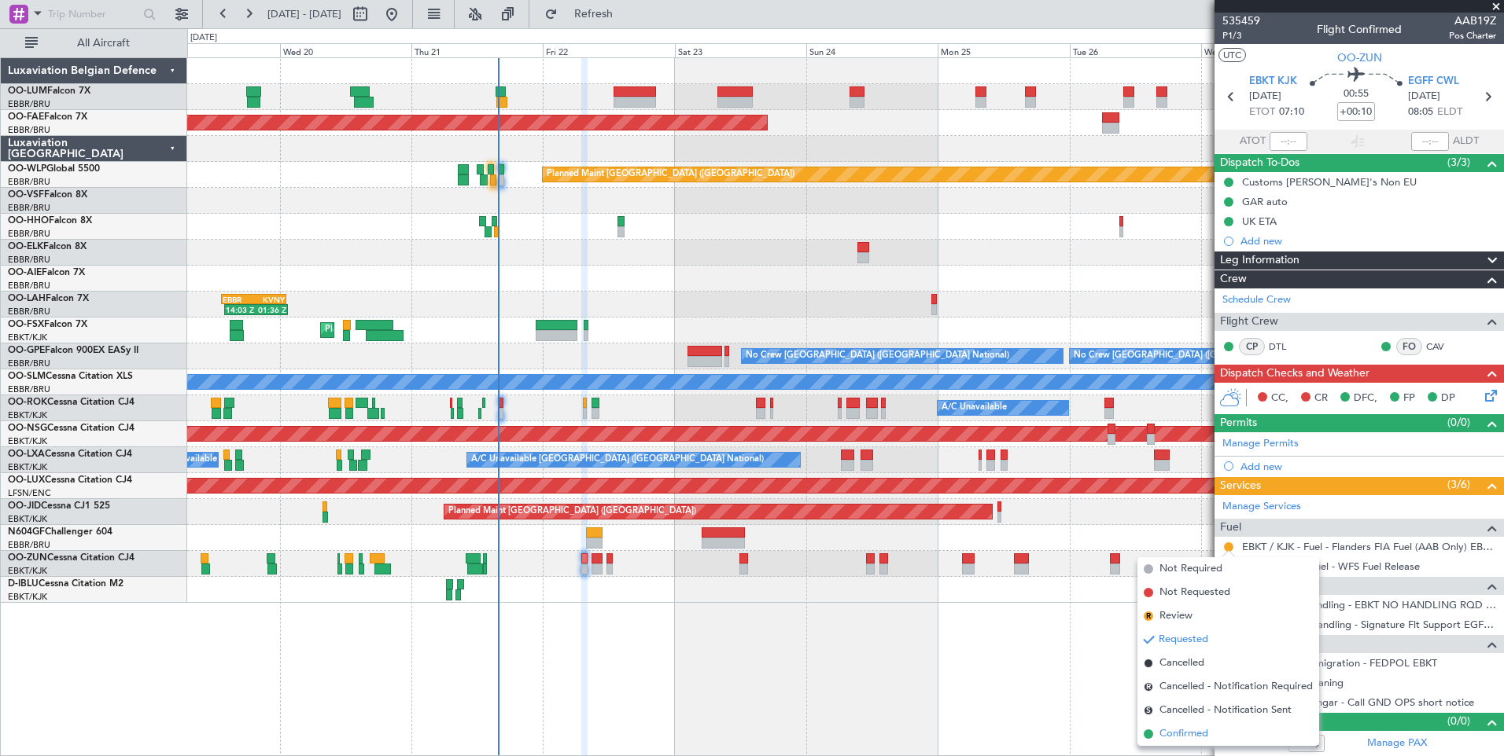
click at [1194, 727] on span "Confirmed" at bounding box center [1183, 735] width 49 height 16
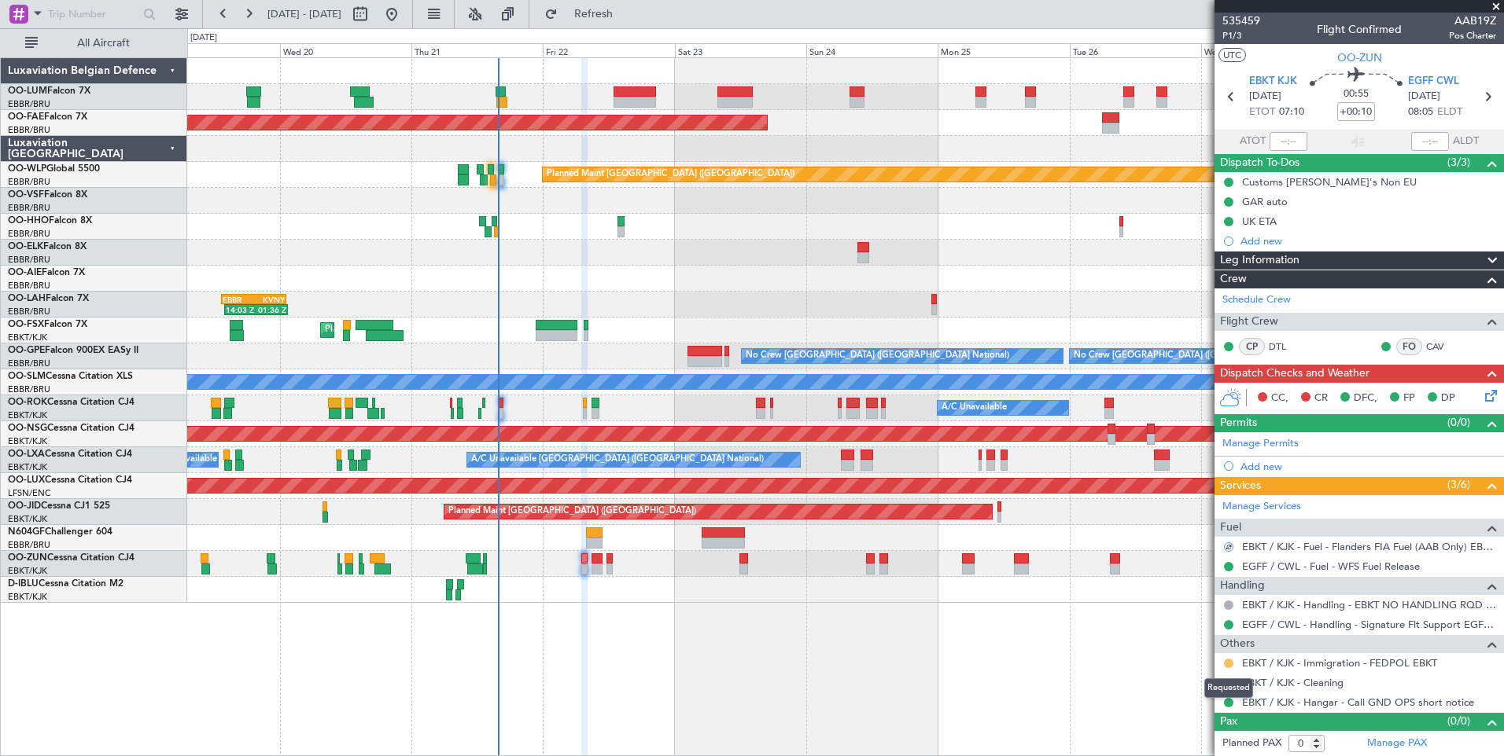
click at [1227, 663] on button at bounding box center [1228, 663] width 9 height 9
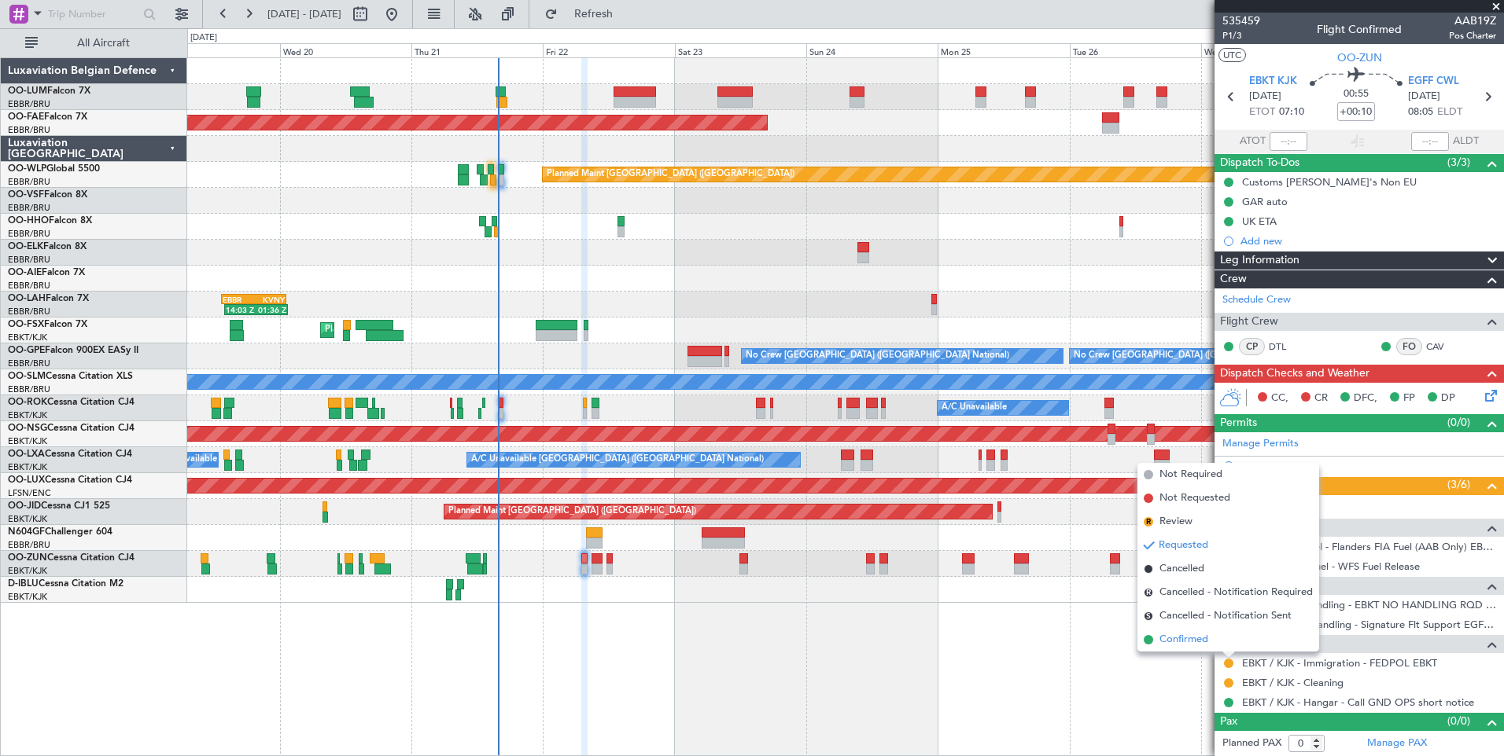
click at [1180, 643] on span "Confirmed" at bounding box center [1183, 640] width 49 height 16
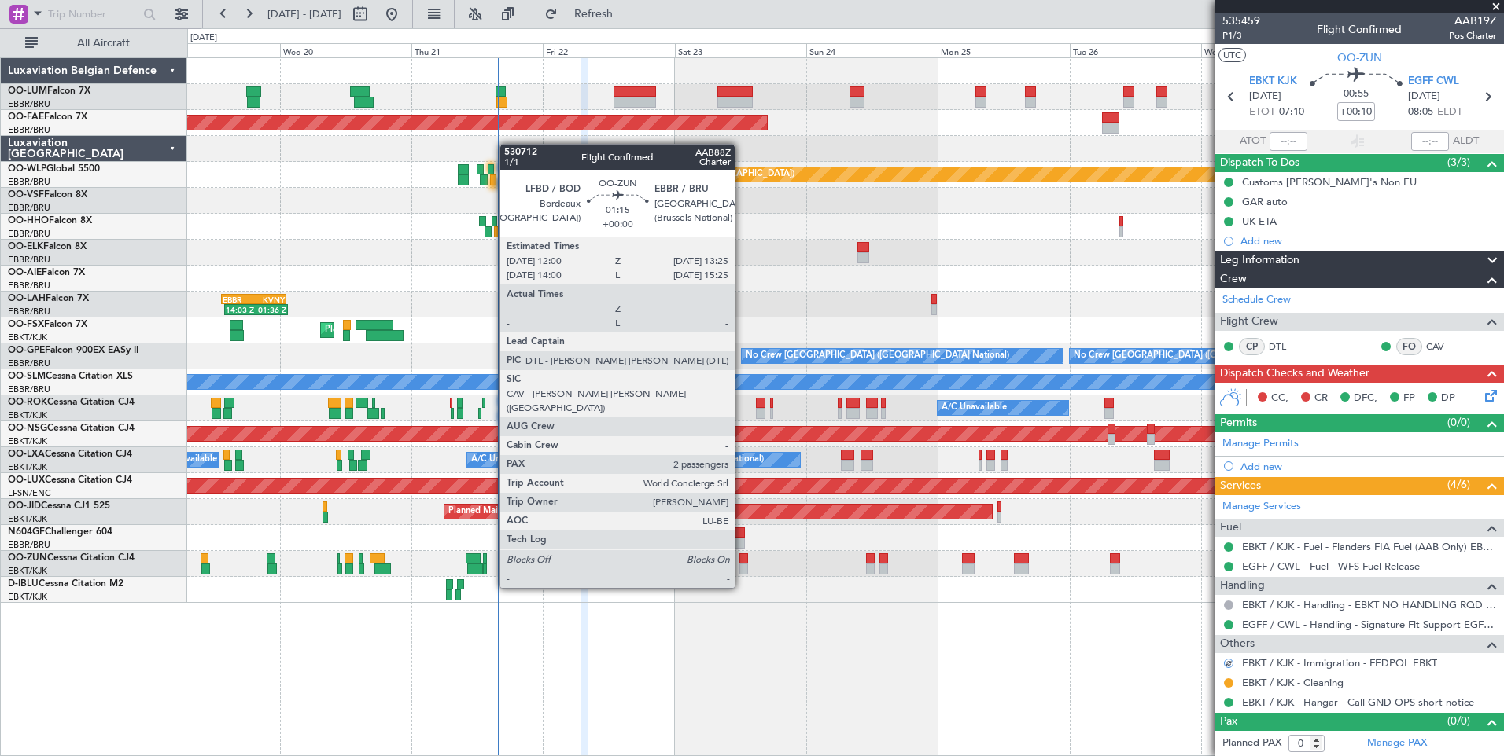
click at [742, 560] on div at bounding box center [743, 559] width 8 height 11
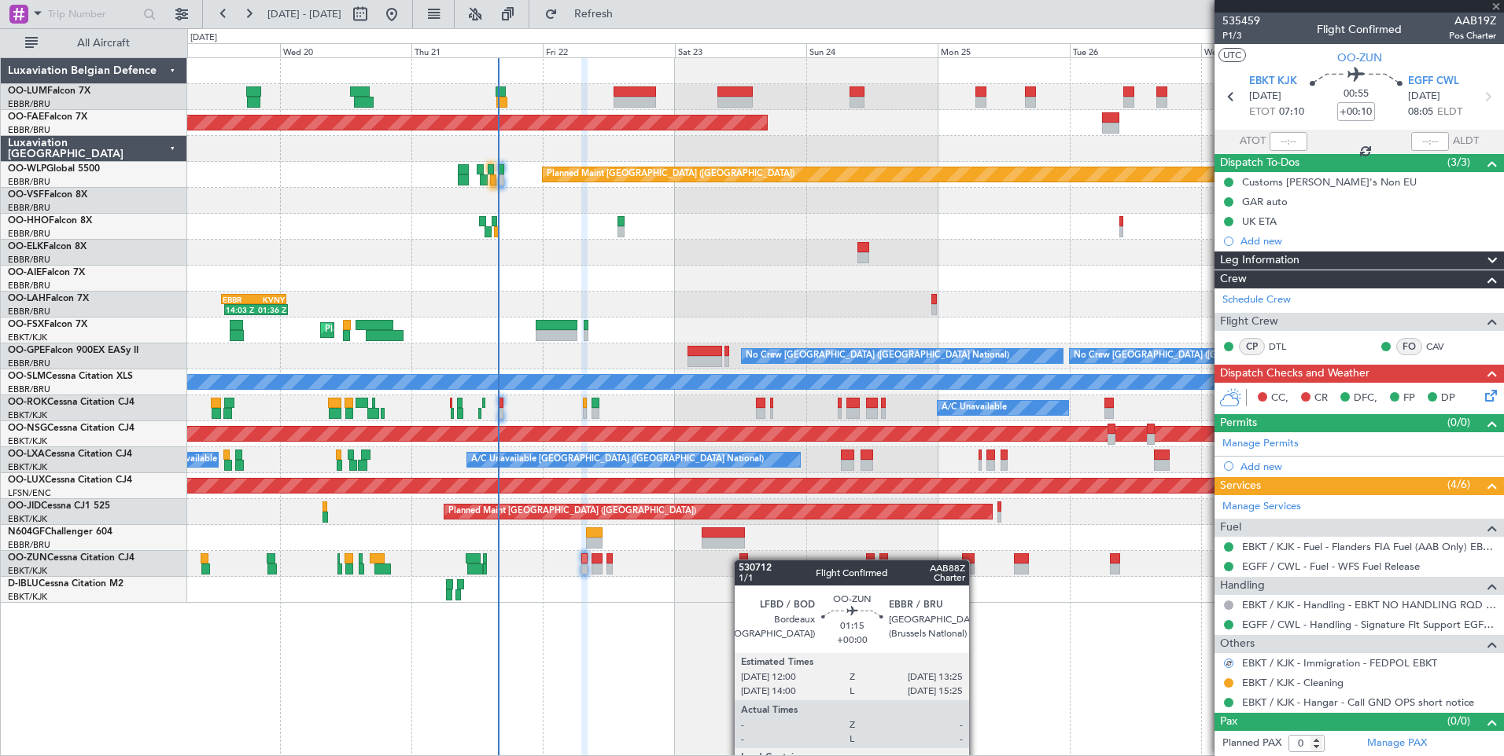
type input "2"
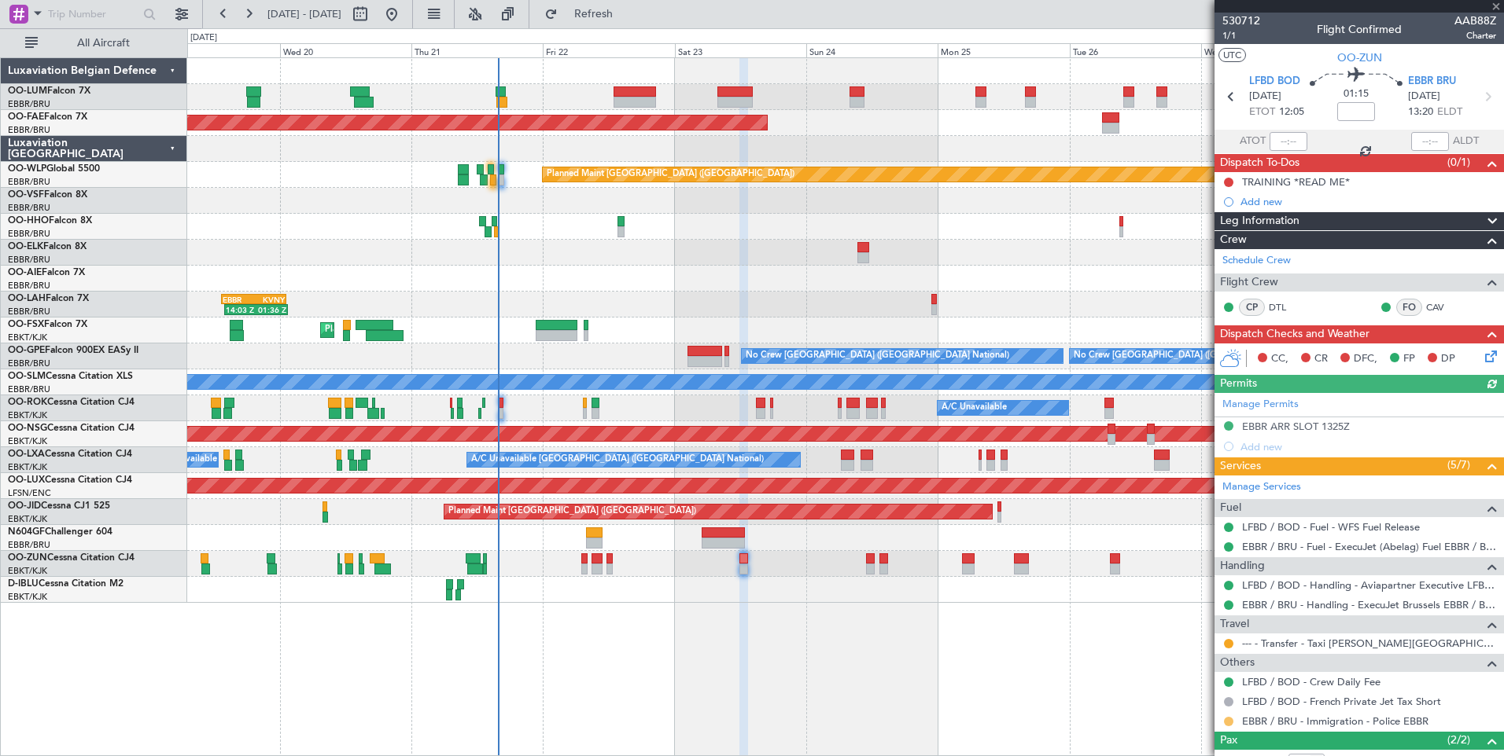
click at [1231, 721] on button at bounding box center [1228, 721] width 9 height 9
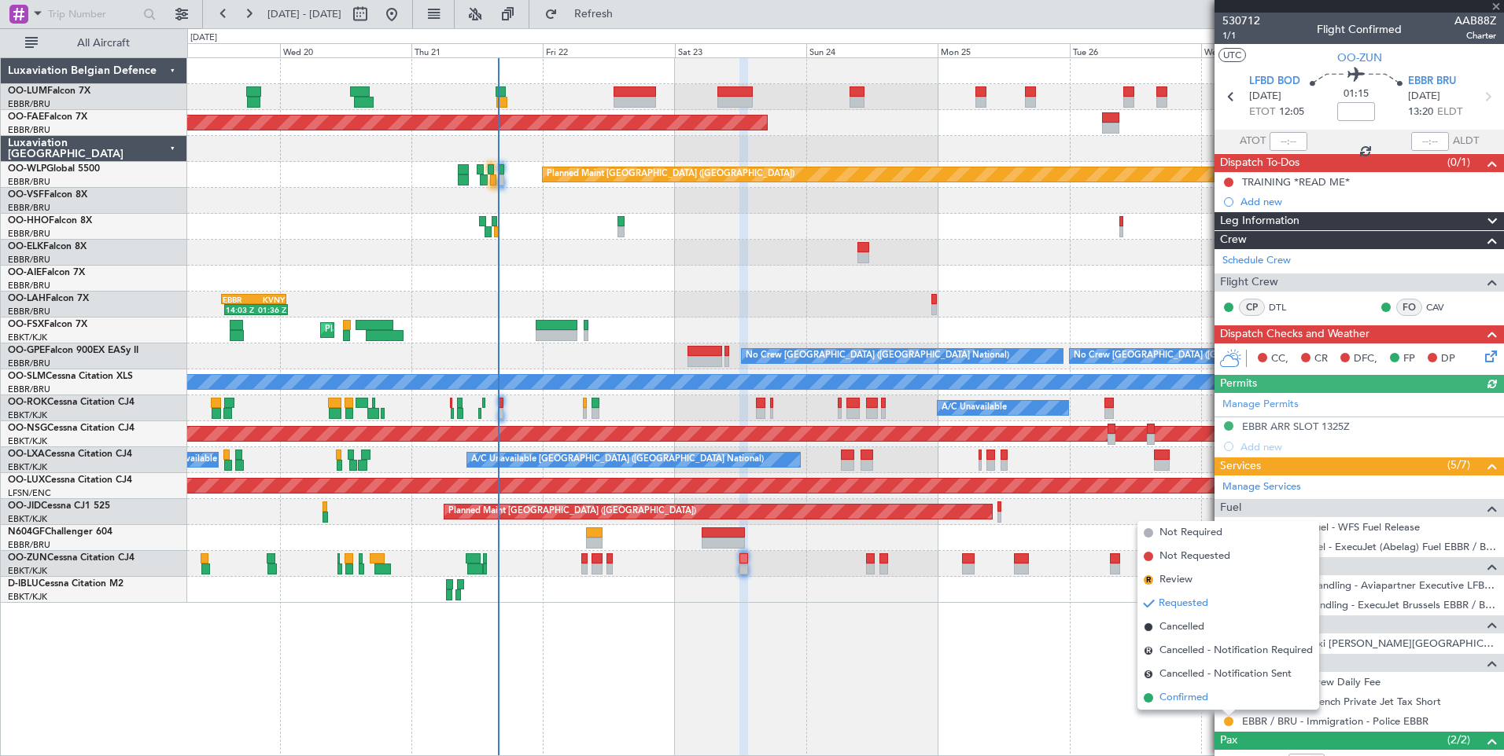
click at [1207, 698] on span "Confirmed" at bounding box center [1183, 698] width 49 height 16
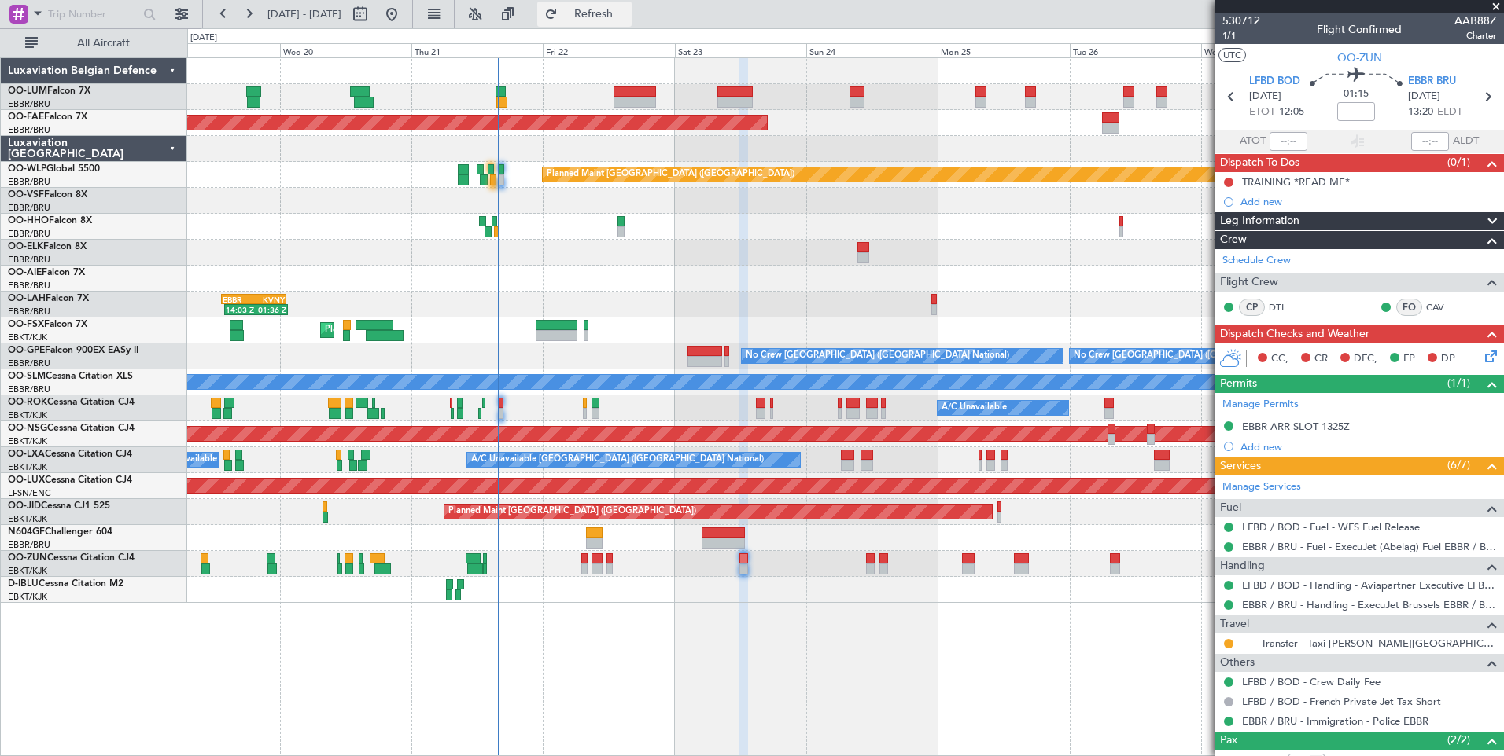
click at [609, 24] on button "Refresh" at bounding box center [584, 14] width 94 height 25
click at [579, 559] on div "Planned Maint Kortrijk-[GEOGRAPHIC_DATA]" at bounding box center [845, 564] width 1316 height 26
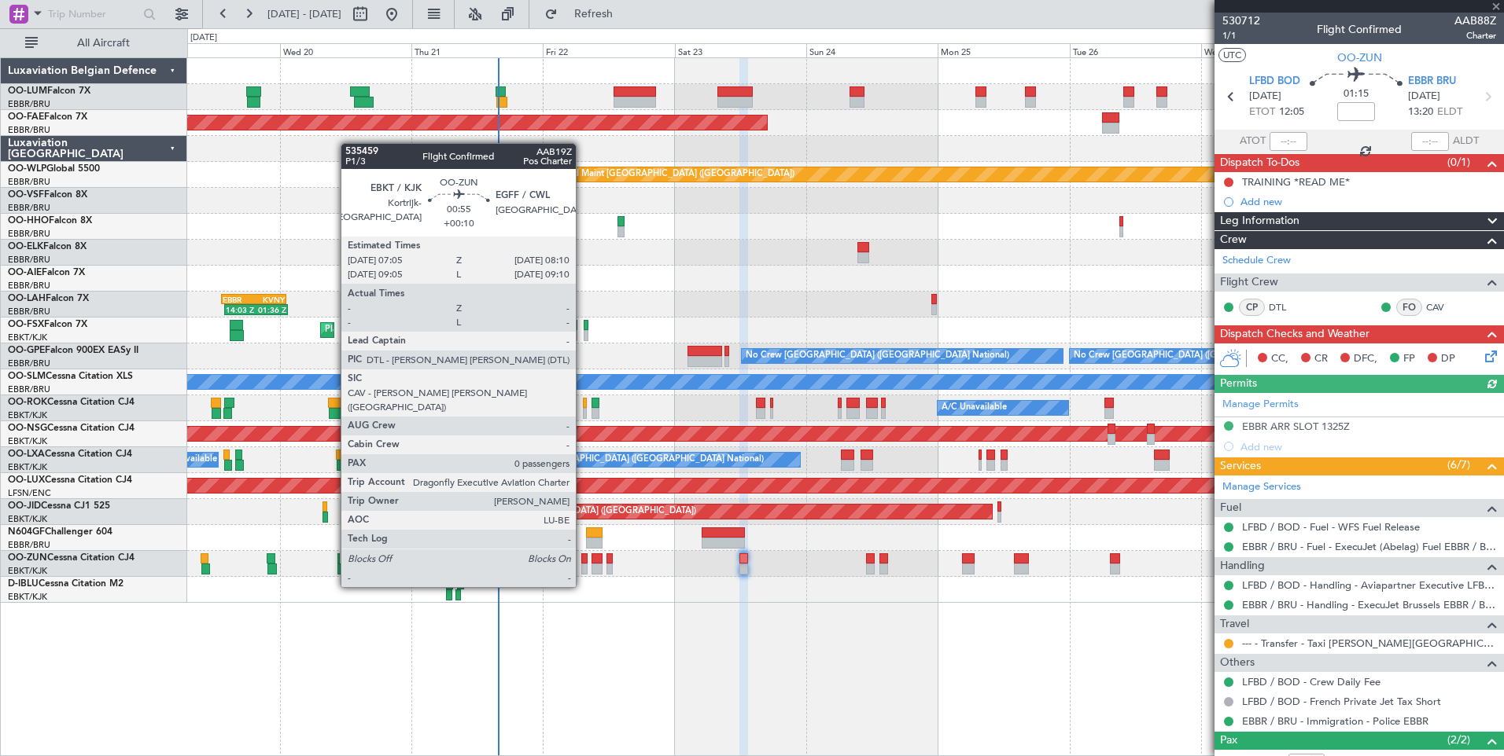
click at [583, 558] on div at bounding box center [584, 559] width 6 height 11
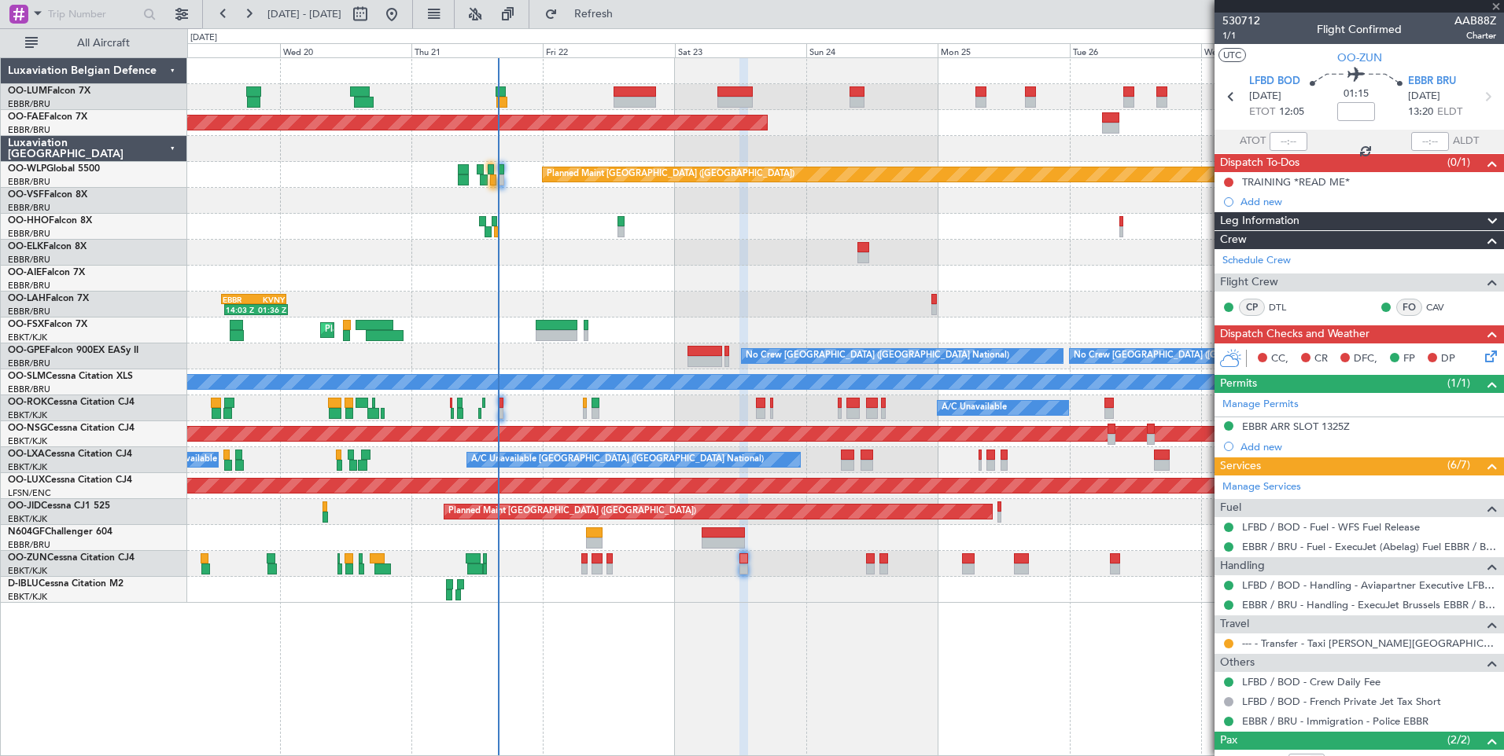
type input "+00:10"
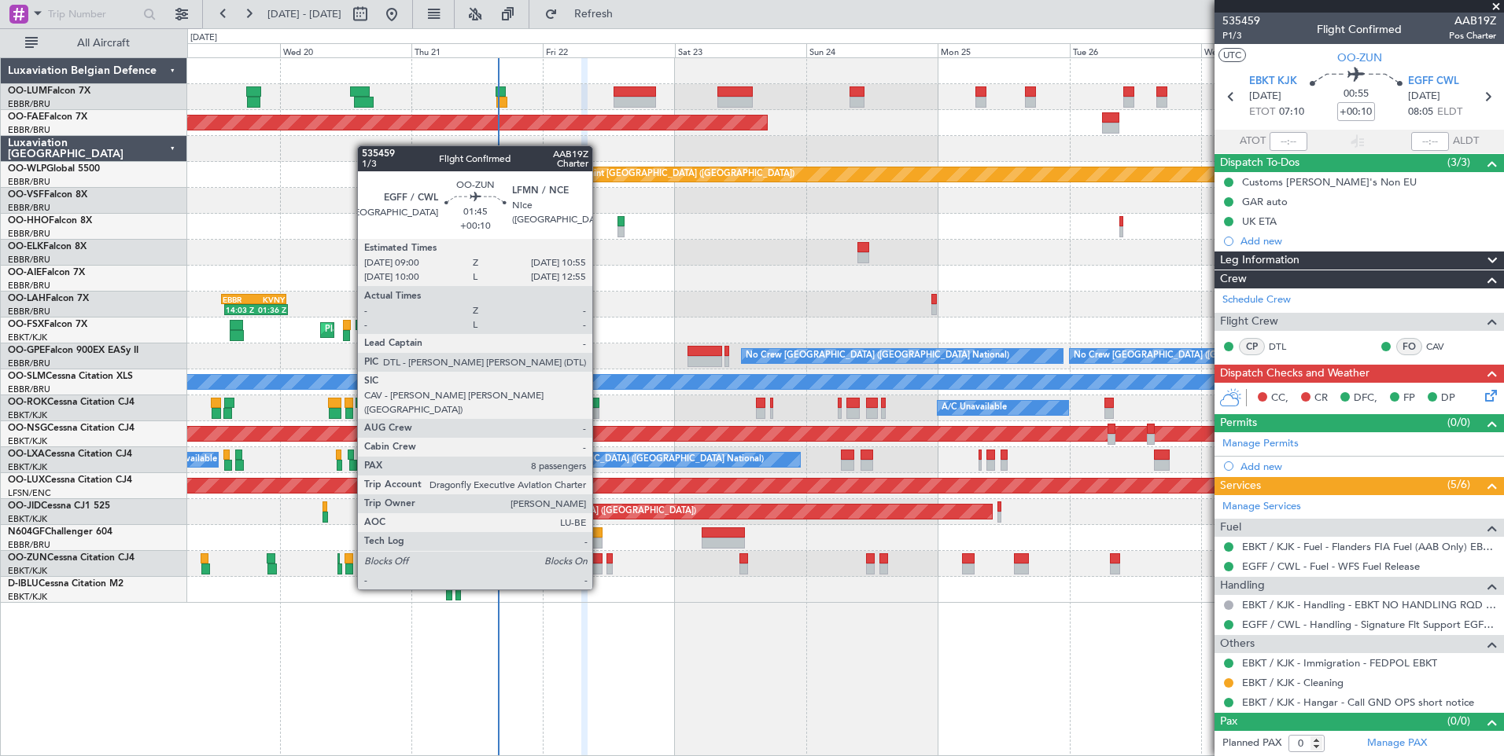
click at [594, 562] on div at bounding box center [596, 559] width 11 height 11
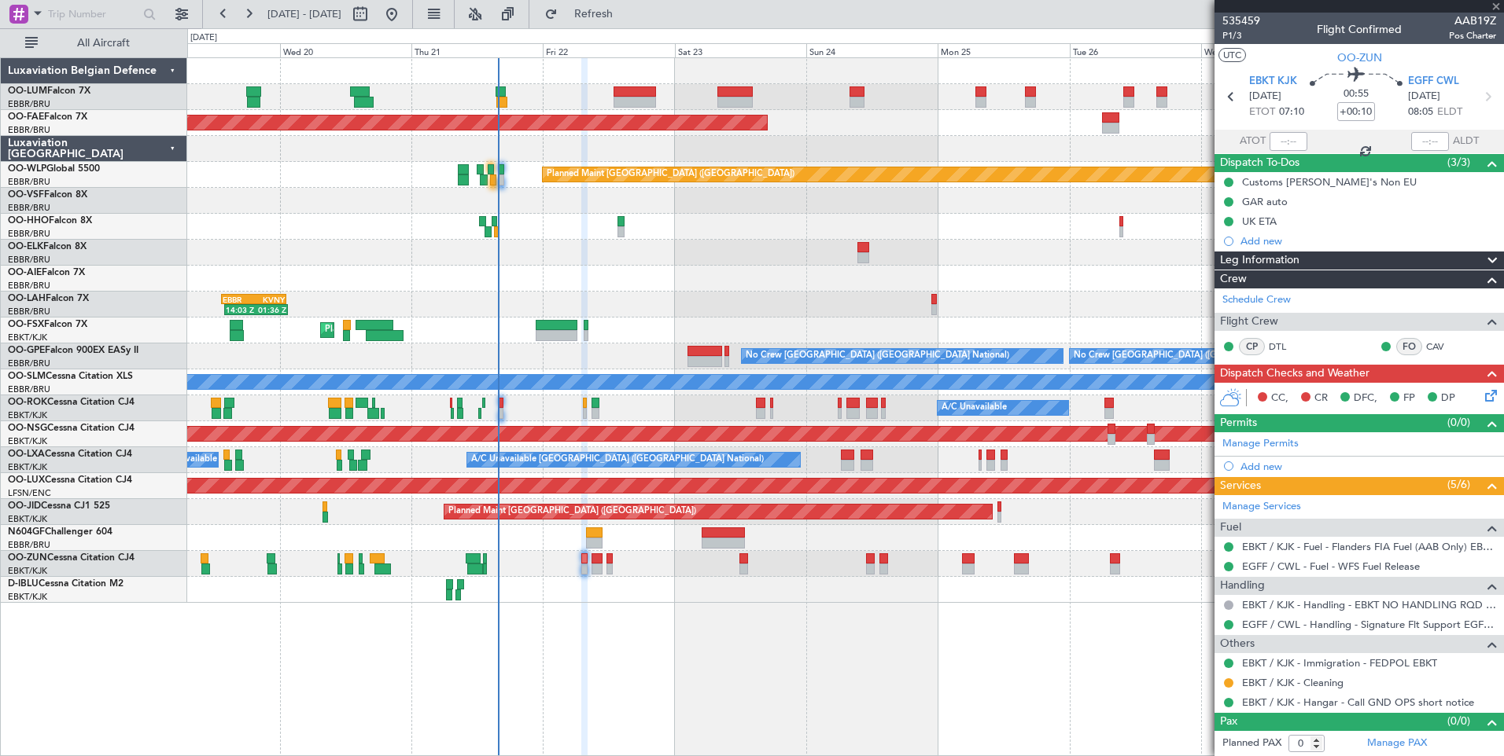
type input "8"
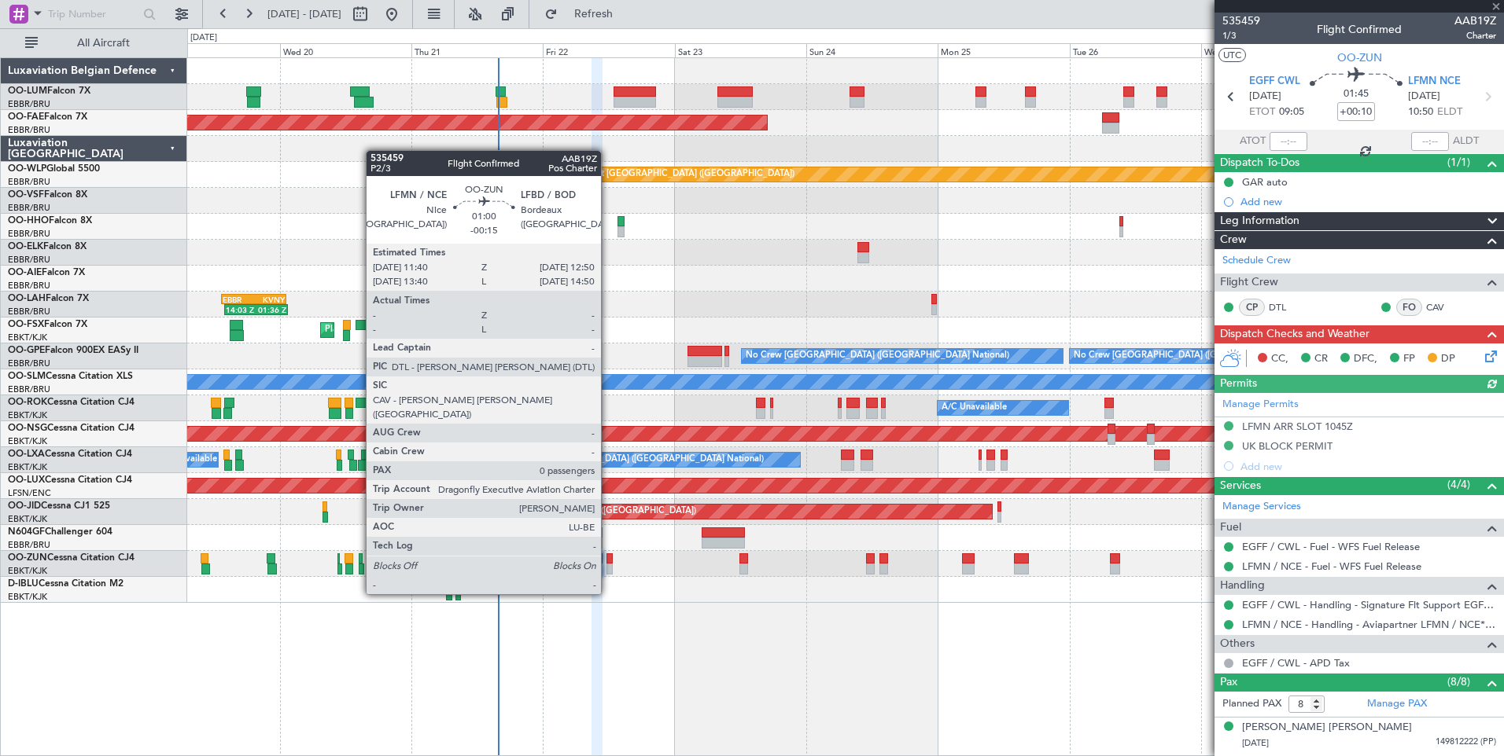
click at [608, 565] on div at bounding box center [609, 569] width 7 height 11
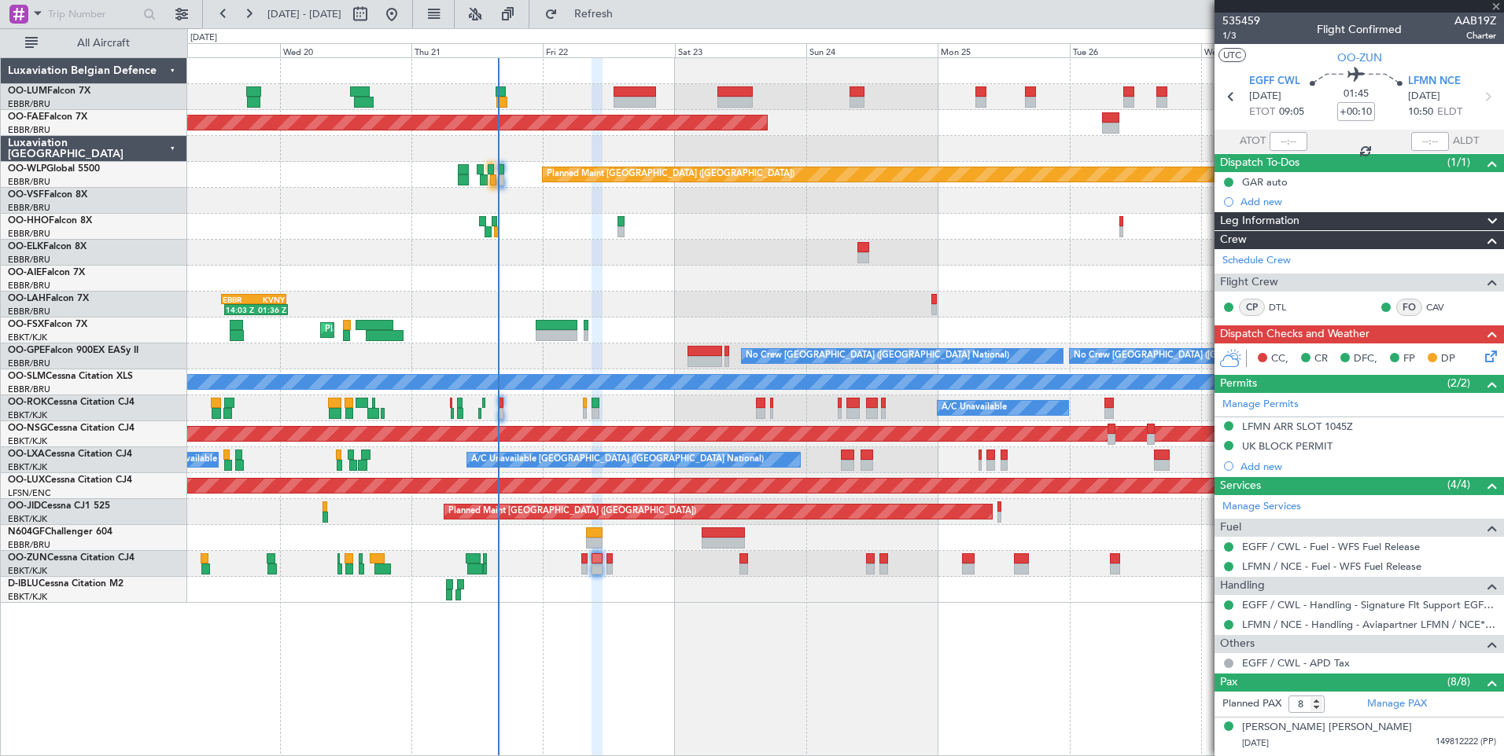
type input "-00:15"
type input "0"
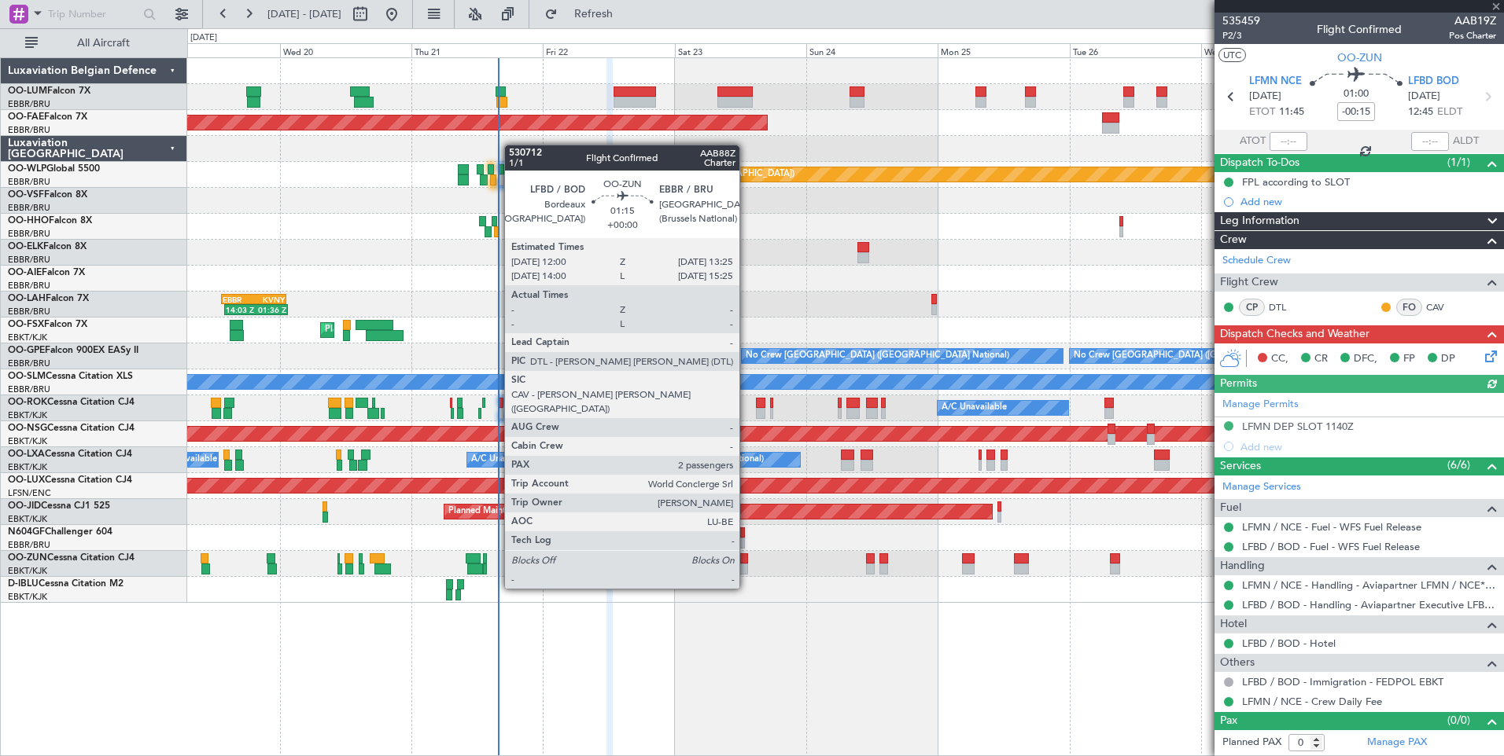
click at [746, 561] on div at bounding box center [743, 559] width 8 height 11
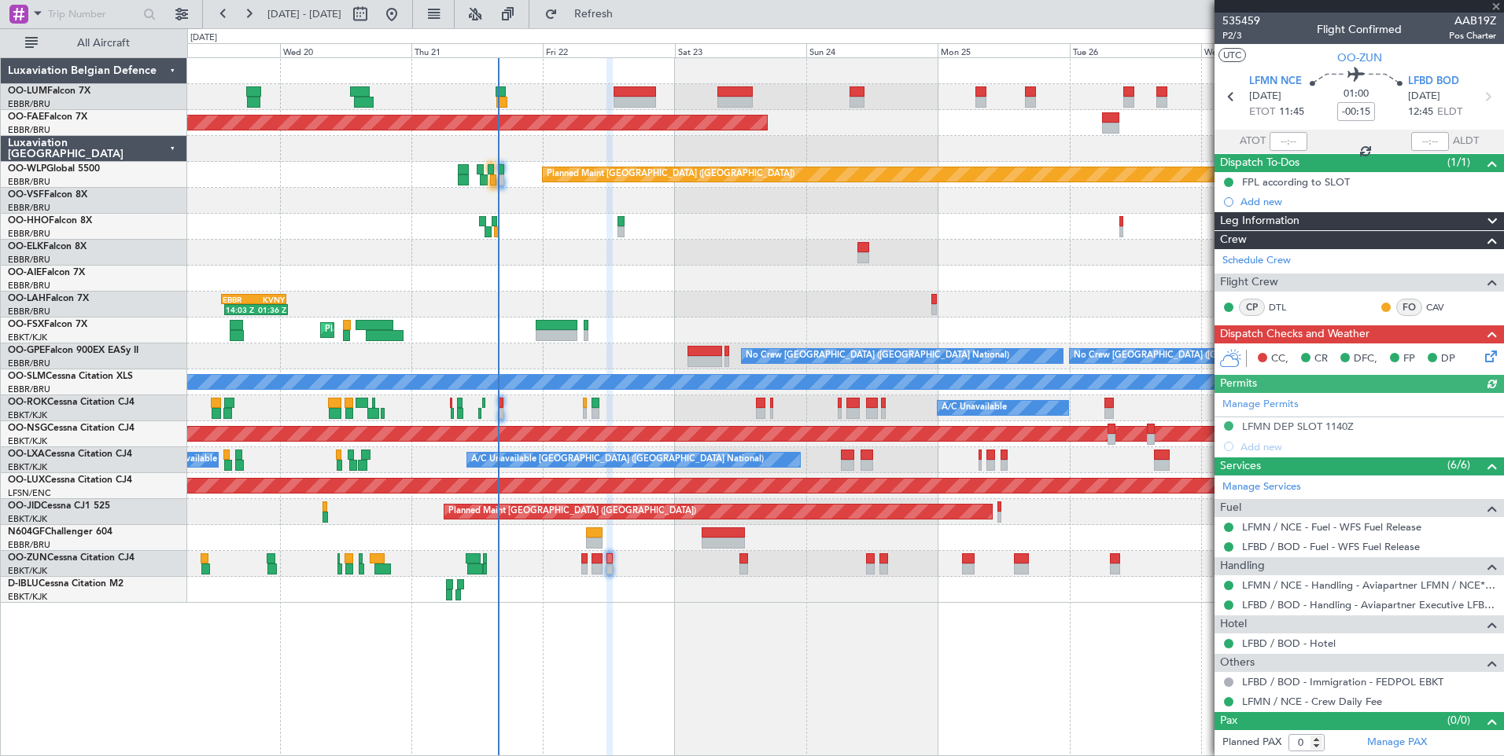
type input "2"
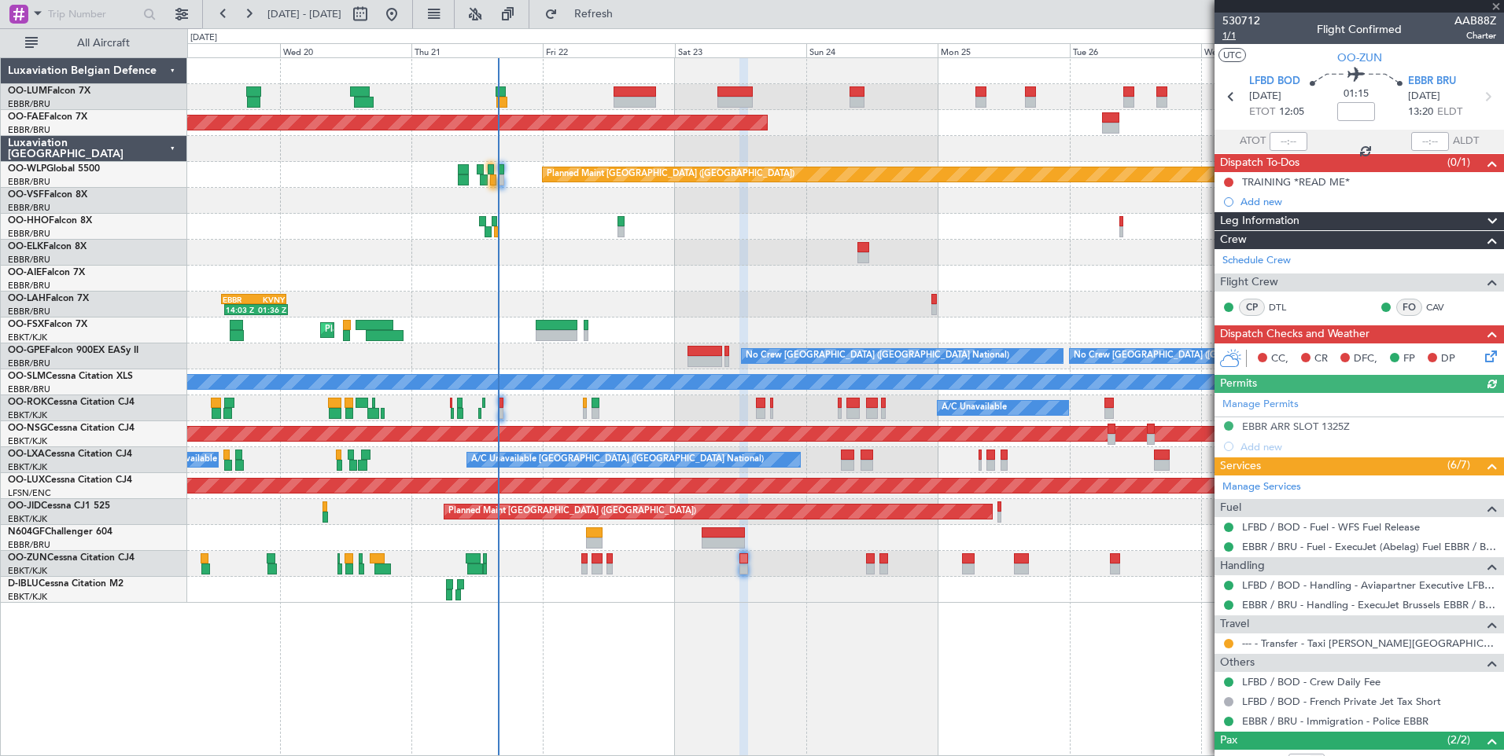
click at [1227, 33] on span "1/1" at bounding box center [1241, 35] width 38 height 13
click at [624, 3] on button "Refresh" at bounding box center [584, 14] width 94 height 25
click at [608, 9] on button "Refresh" at bounding box center [584, 14] width 94 height 25
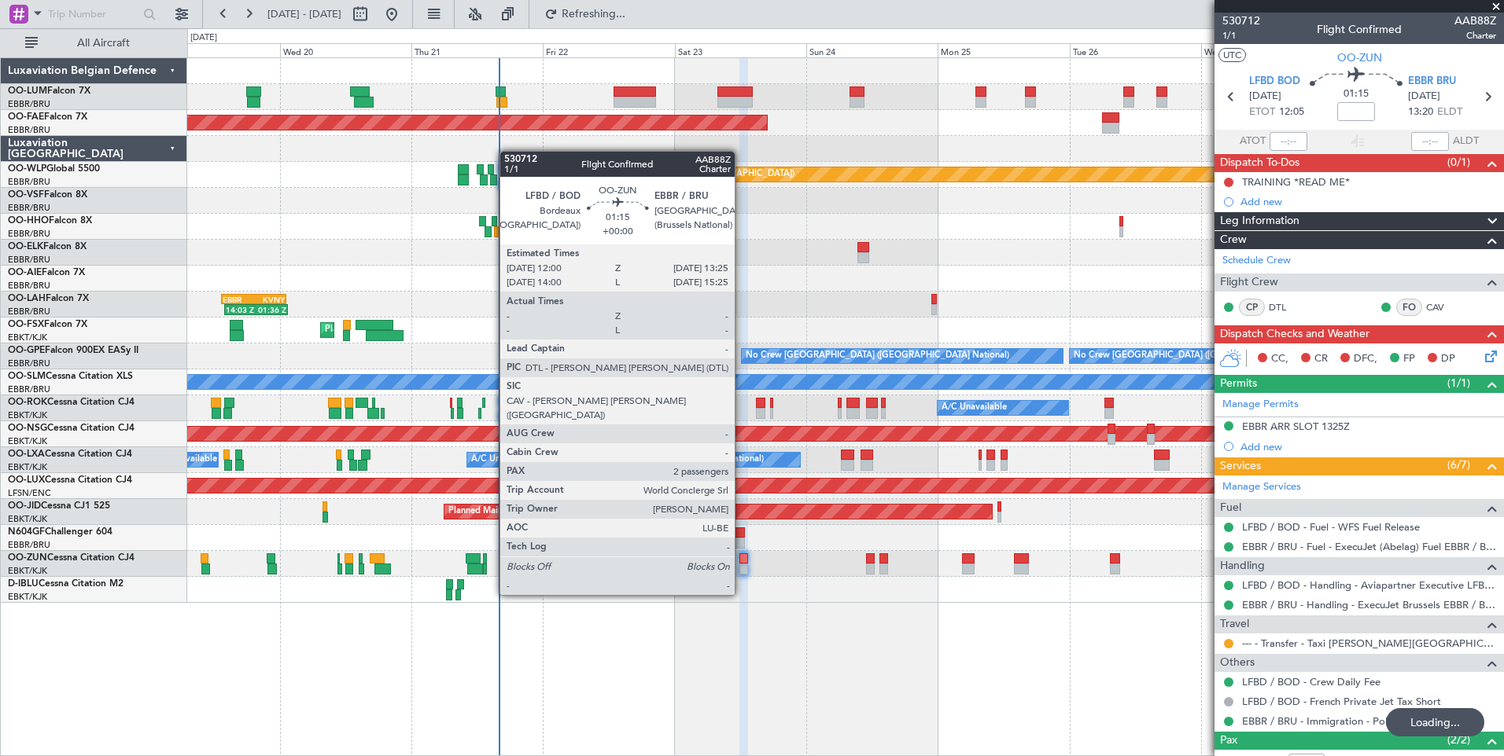
click at [742, 567] on div at bounding box center [743, 569] width 8 height 11
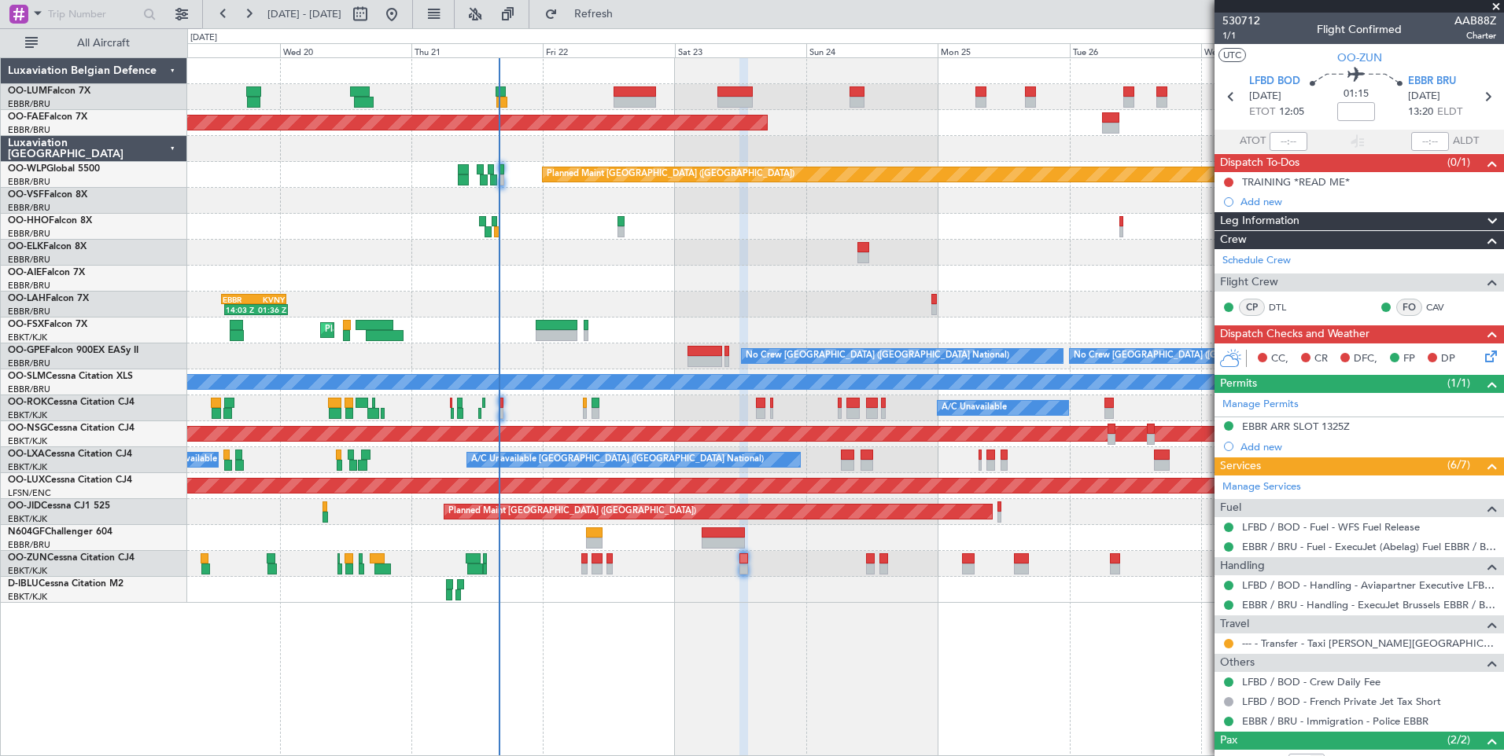
click at [1485, 356] on icon at bounding box center [1487, 354] width 13 height 13
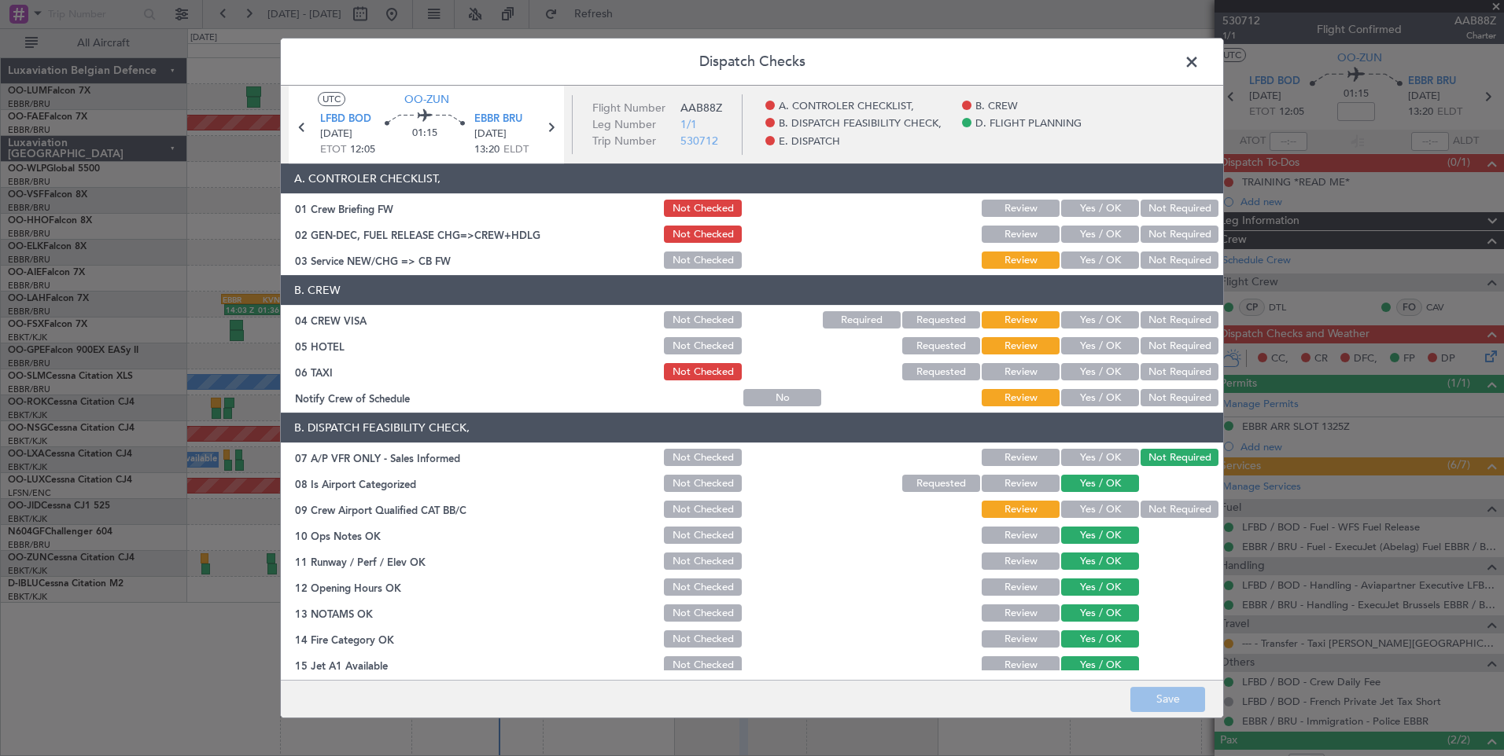
click at [1088, 231] on button "Yes / OK" at bounding box center [1100, 234] width 78 height 17
click at [1088, 209] on button "Yes / OK" at bounding box center [1100, 208] width 78 height 17
click at [1079, 256] on button "Yes / OK" at bounding box center [1100, 260] width 78 height 17
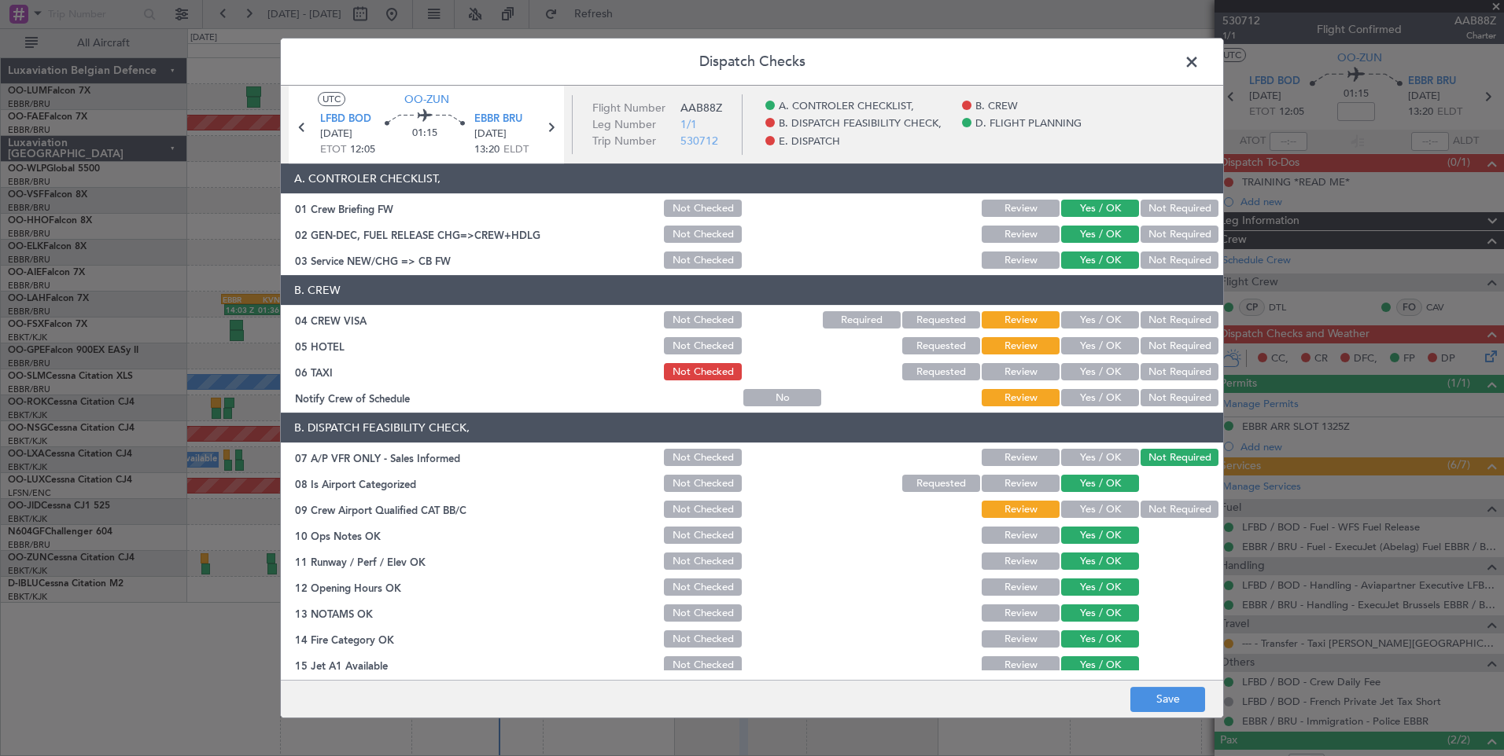
click at [1164, 317] on button "Not Required" at bounding box center [1179, 319] width 78 height 17
click at [1168, 349] on button "Not Required" at bounding box center [1179, 345] width 78 height 17
drag, startPoint x: 1169, startPoint y: 374, endPoint x: 1147, endPoint y: 382, distance: 23.7
click at [1166, 373] on button "Not Required" at bounding box center [1179, 371] width 78 height 17
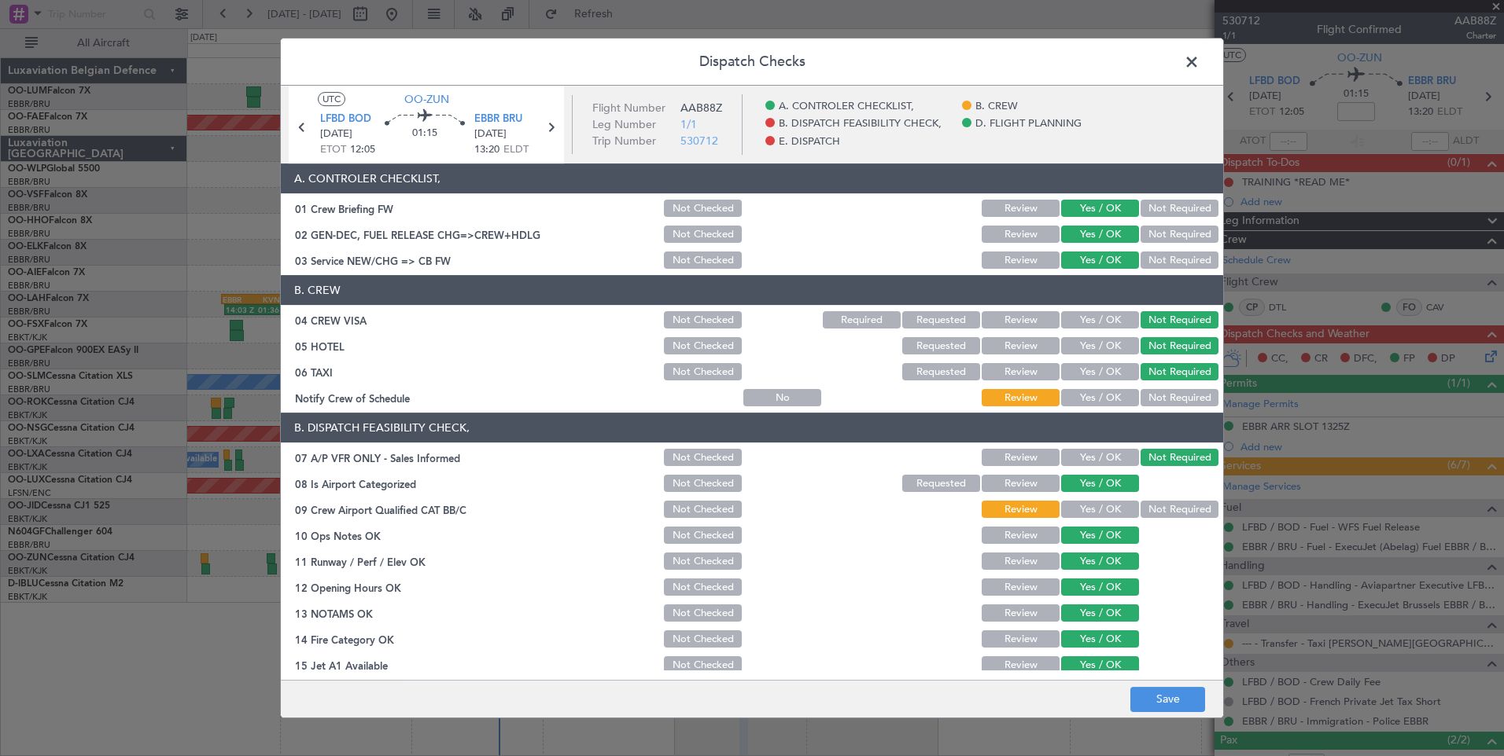
click at [1091, 399] on button "Yes / OK" at bounding box center [1100, 397] width 78 height 17
click at [1150, 516] on button "Not Required" at bounding box center [1179, 509] width 78 height 17
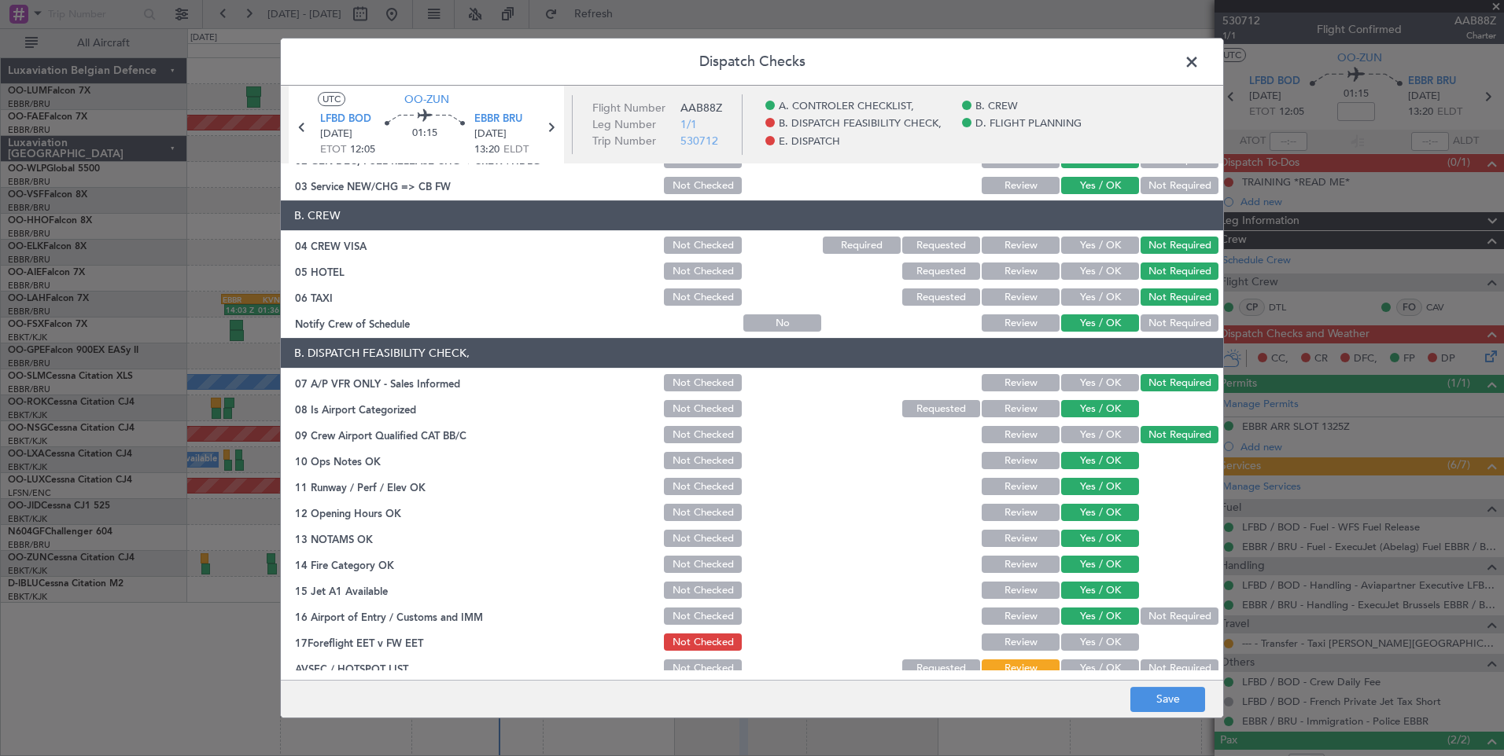
scroll to position [285, 0]
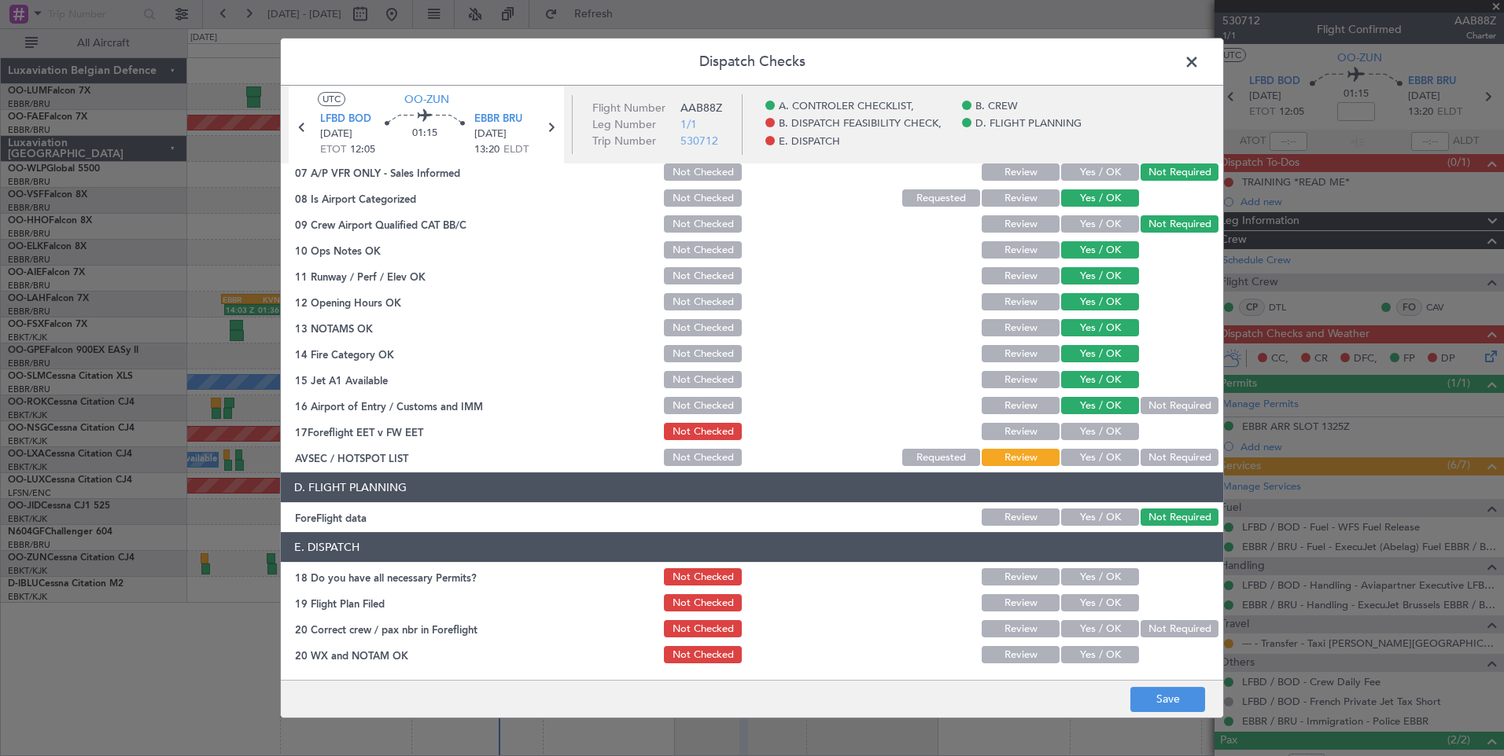
click at [1157, 457] on button "Not Required" at bounding box center [1179, 457] width 78 height 17
click at [1176, 698] on button "Save" at bounding box center [1167, 699] width 75 height 25
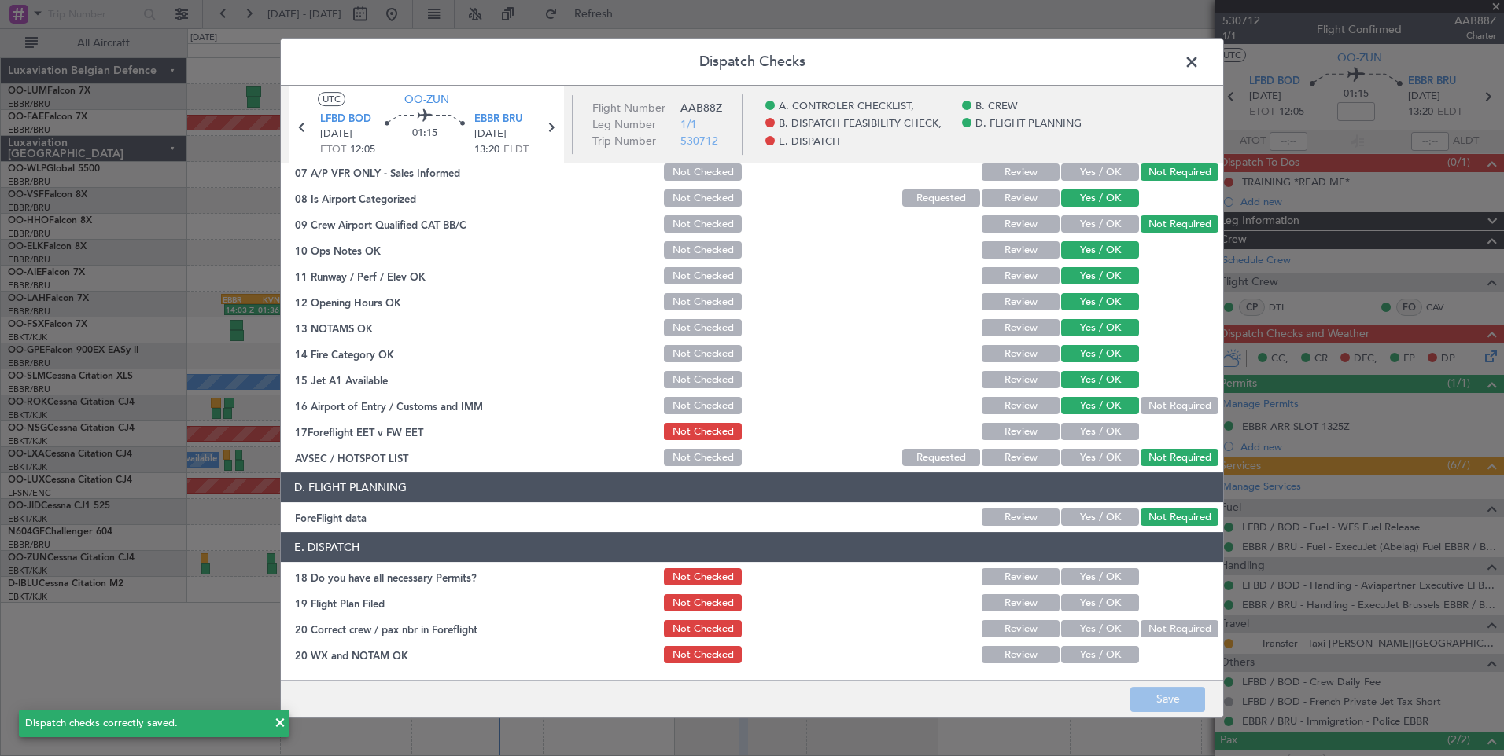
click at [1199, 67] on span at bounding box center [1199, 65] width 0 height 31
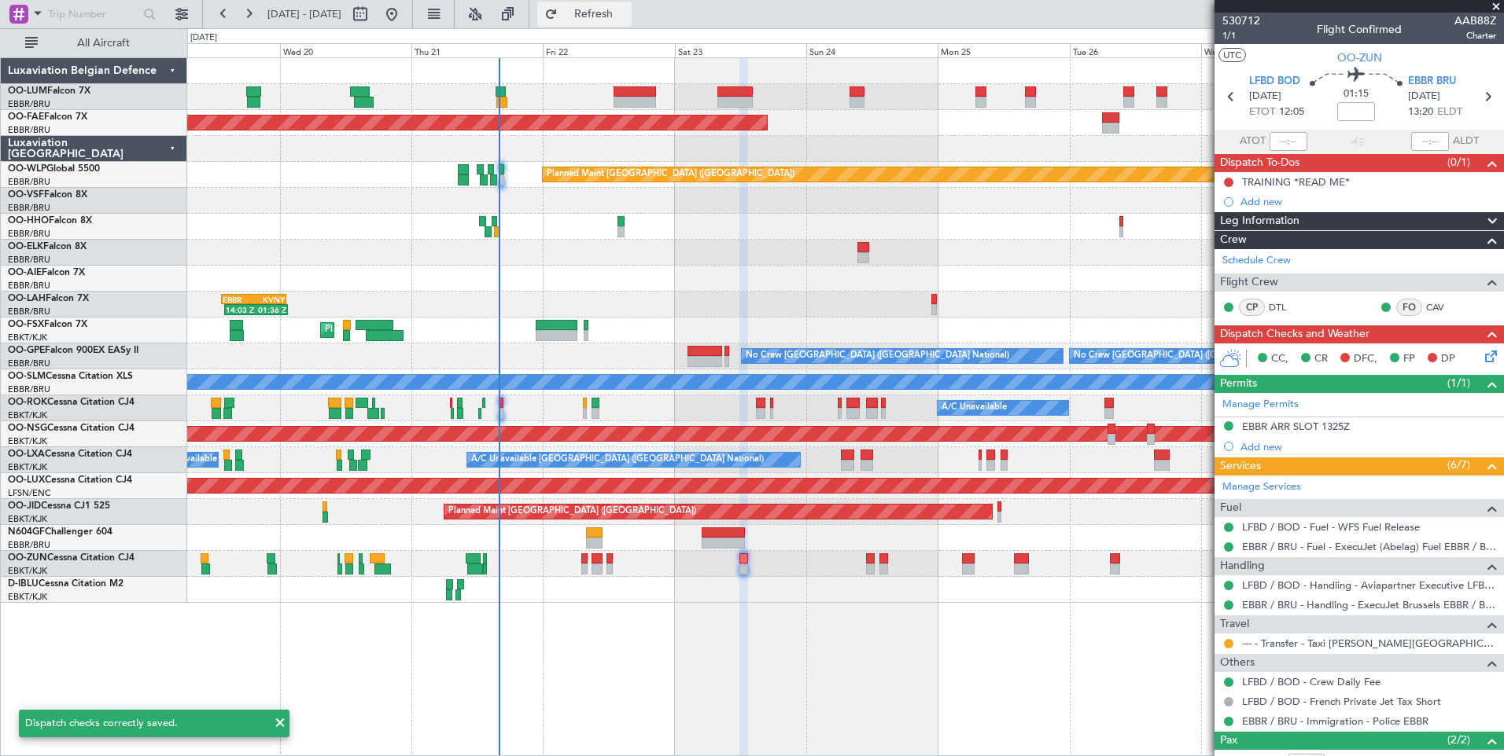
click at [627, 16] on span "Refresh" at bounding box center [594, 14] width 66 height 11
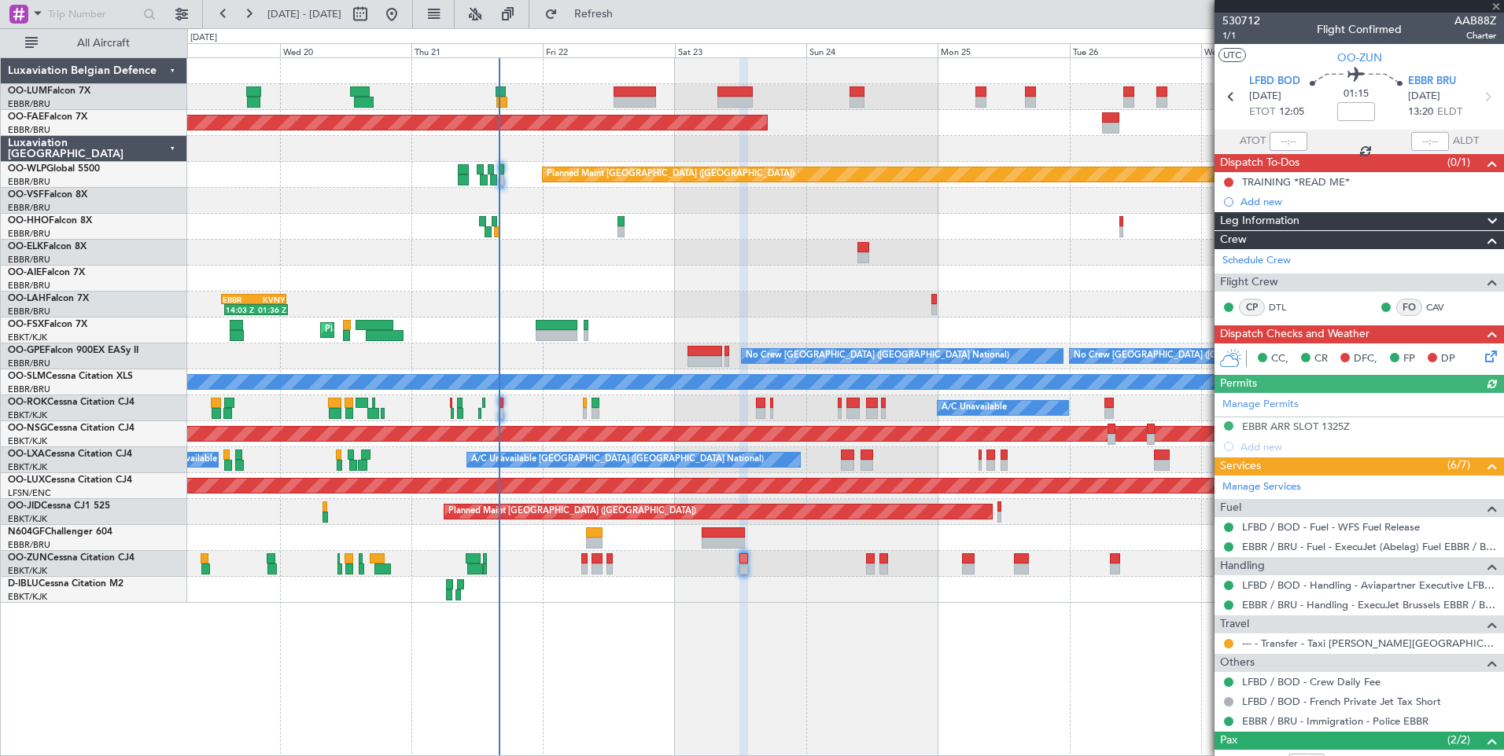
click at [1481, 360] on icon at bounding box center [1487, 354] width 13 height 13
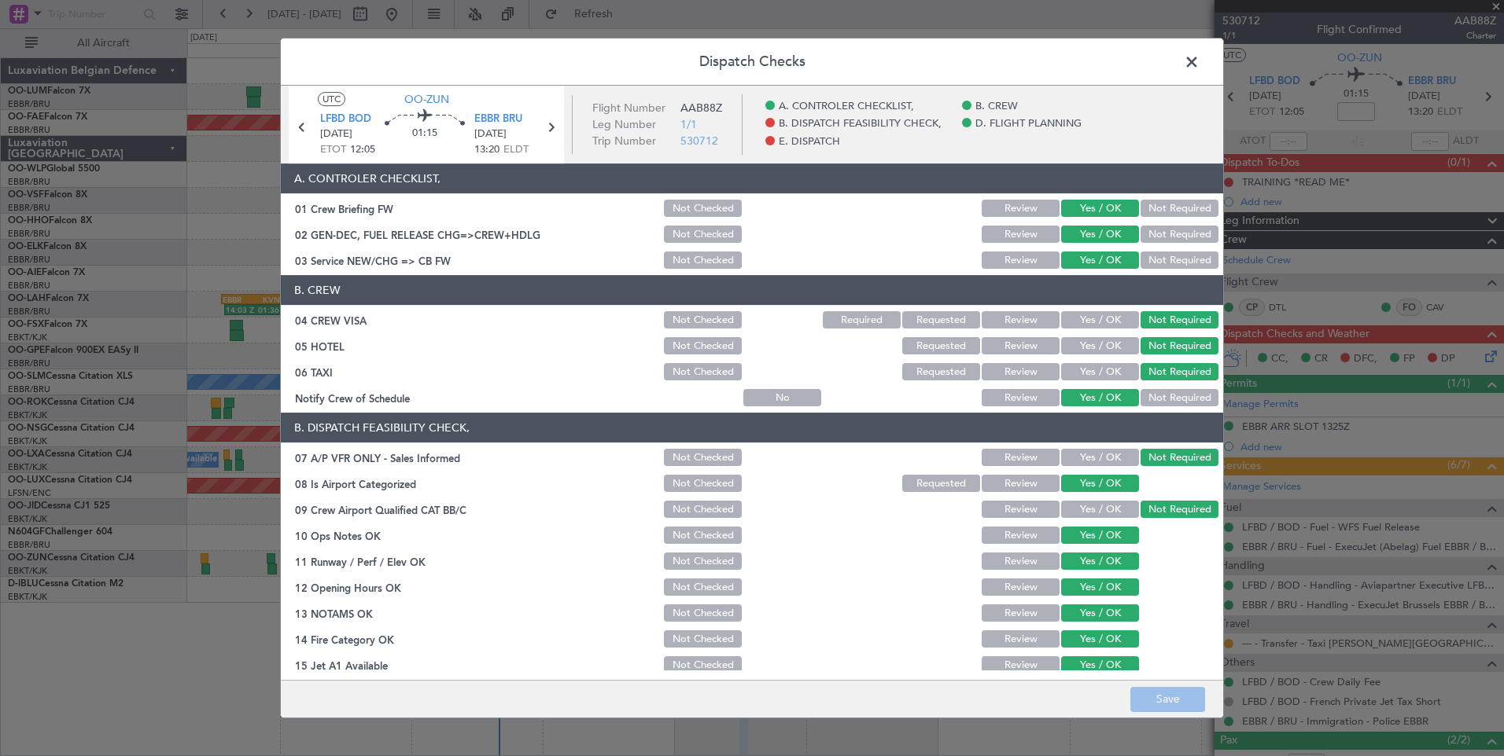
click at [932, 366] on button "Requested" at bounding box center [941, 371] width 78 height 17
click at [1161, 693] on button "Save" at bounding box center [1167, 699] width 75 height 25
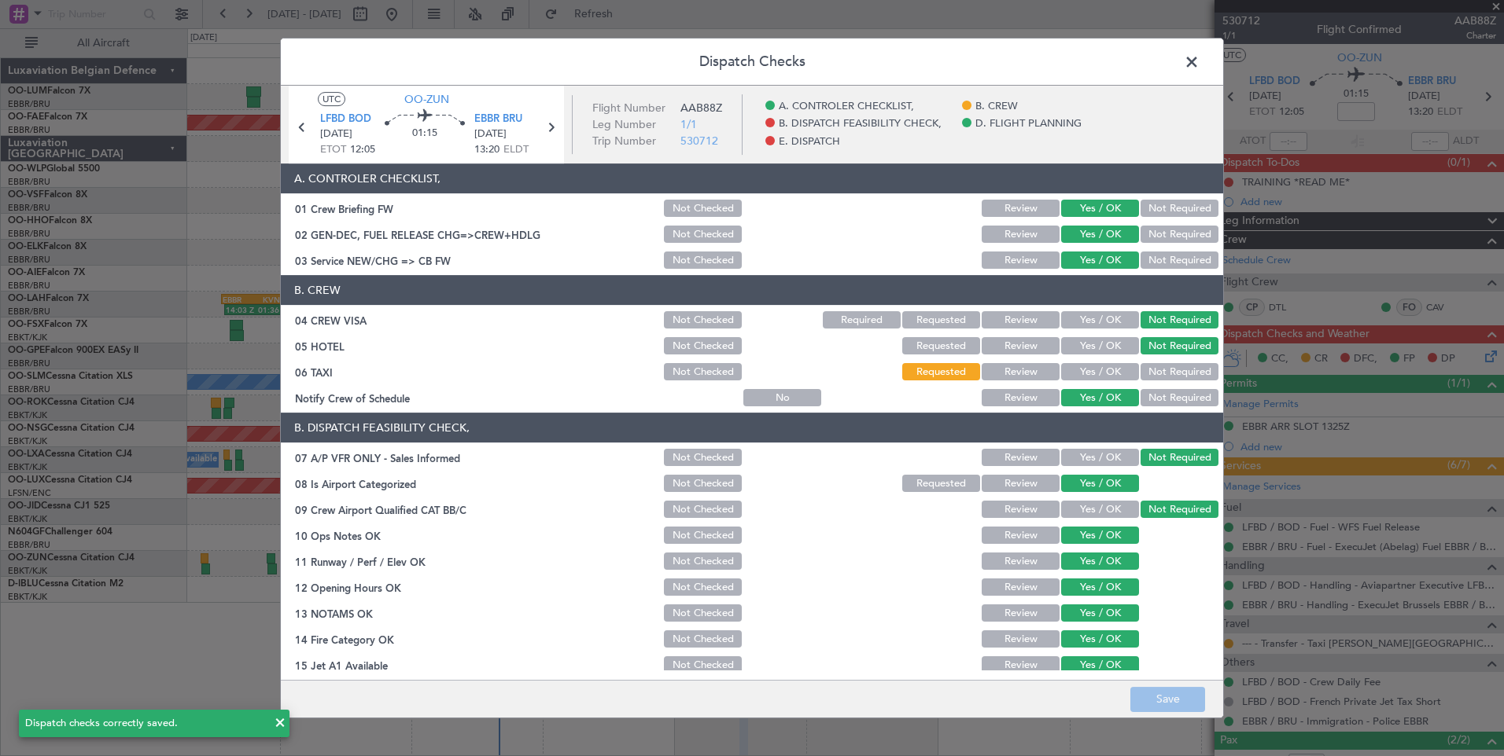
click at [1199, 58] on span at bounding box center [1199, 65] width 0 height 31
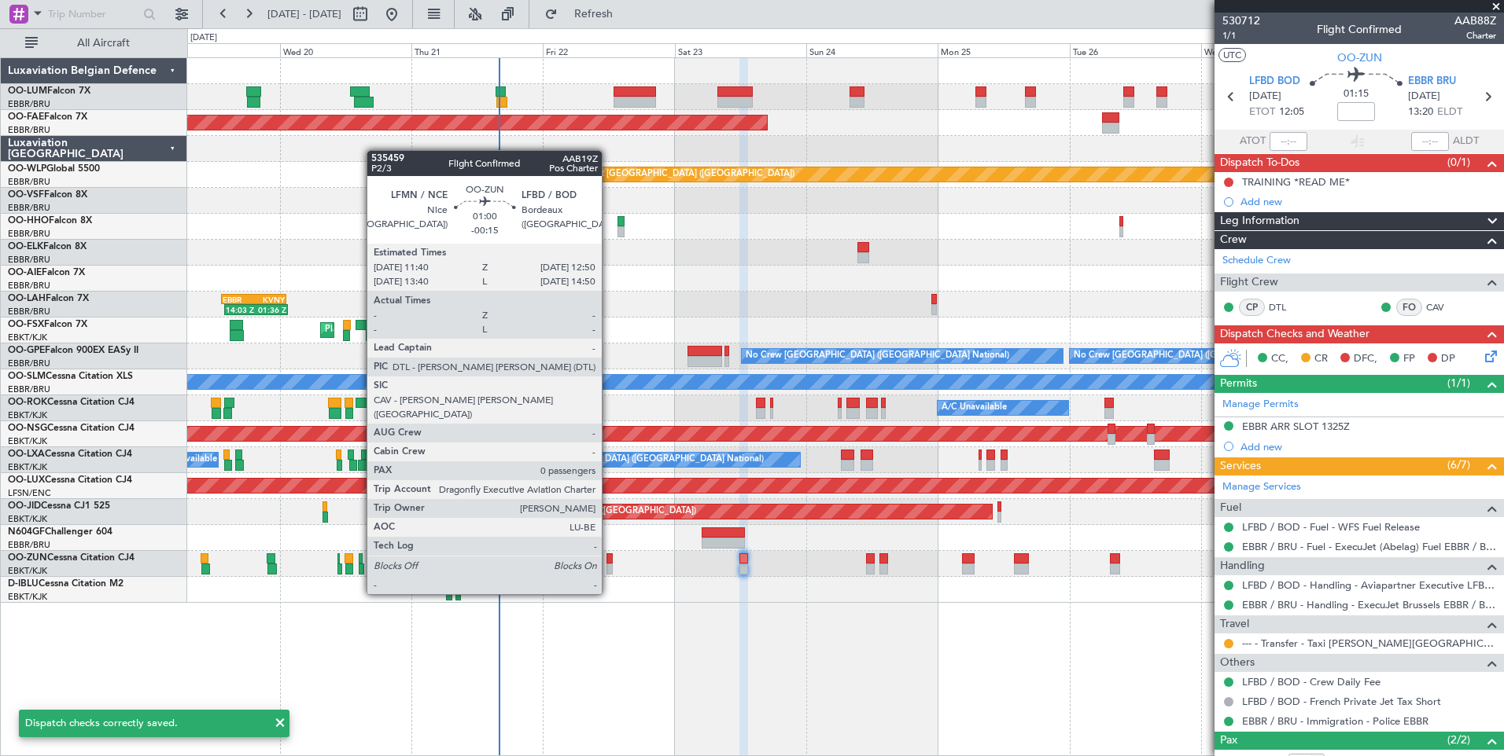
click at [609, 565] on div at bounding box center [609, 569] width 7 height 11
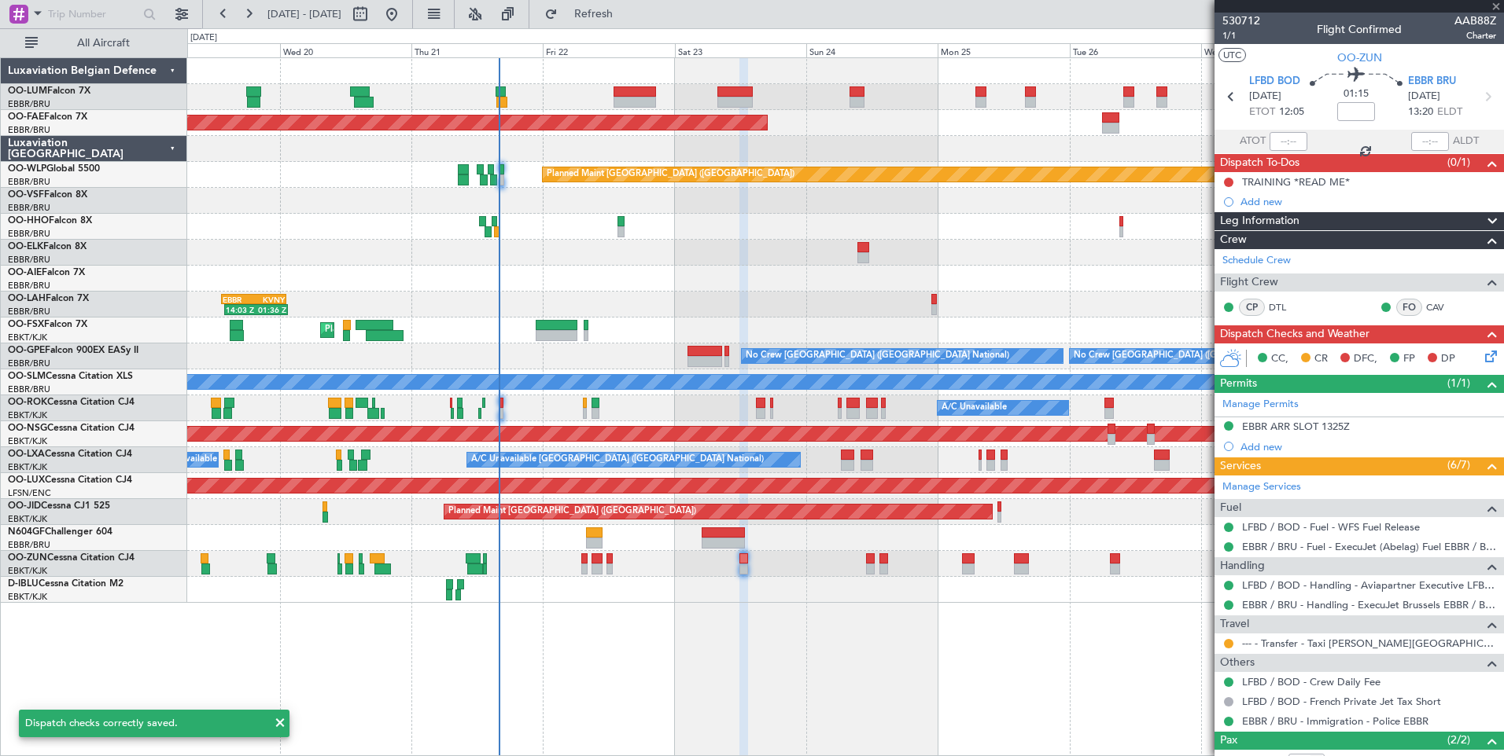
type input "-00:15"
type input "0"
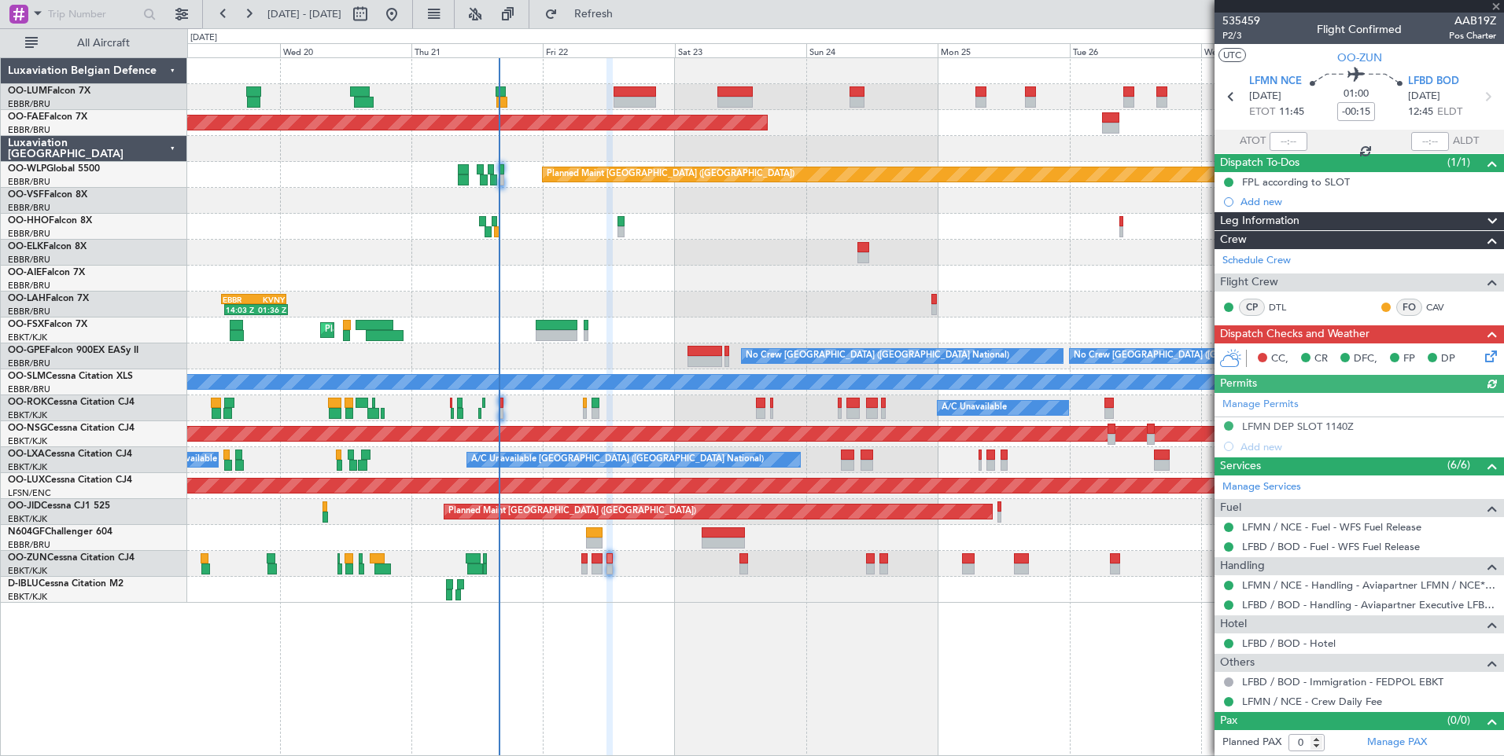
click at [1488, 359] on icon at bounding box center [1487, 354] width 13 height 13
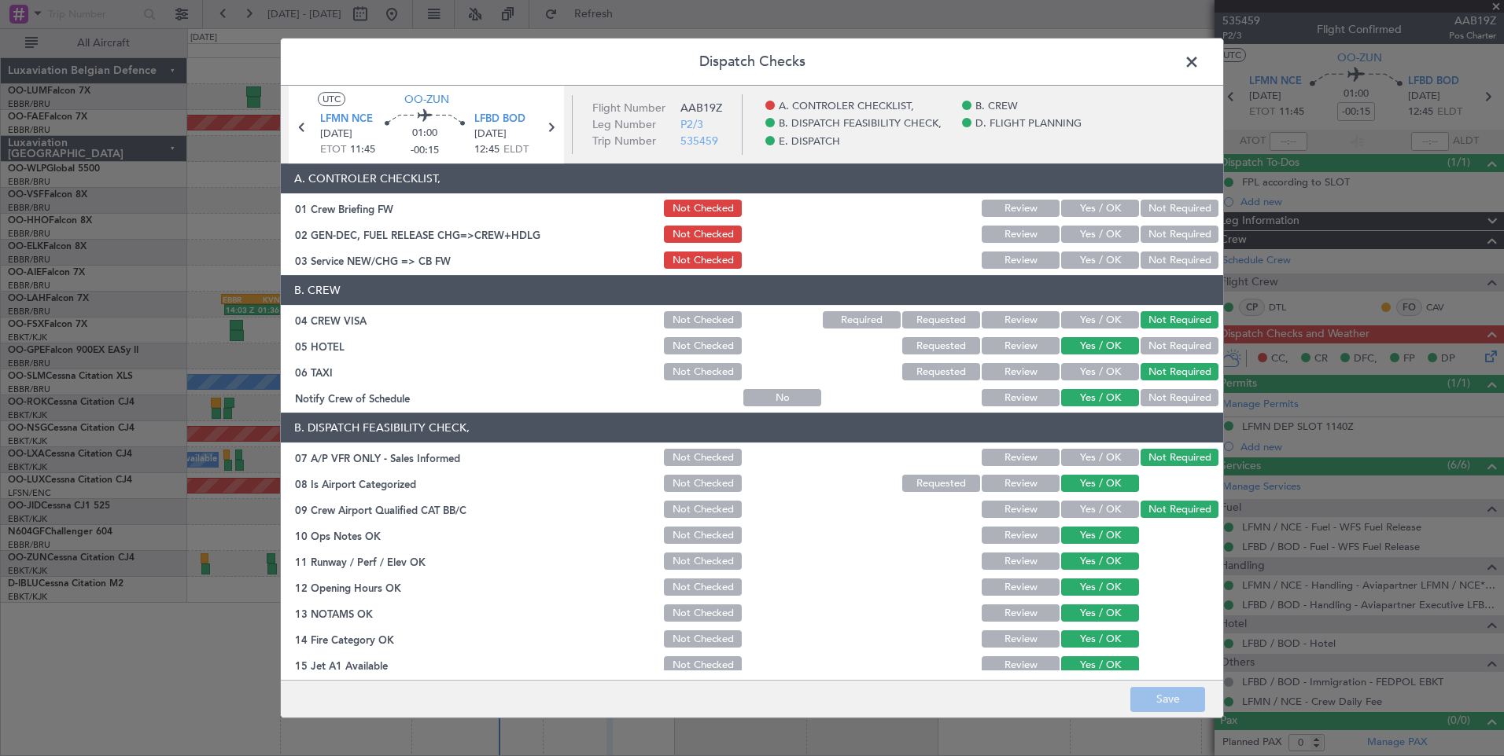
click at [1080, 209] on button "Yes / OK" at bounding box center [1100, 208] width 78 height 17
click at [1077, 237] on button "Yes / OK" at bounding box center [1100, 234] width 78 height 17
click at [1076, 267] on button "Yes / OK" at bounding box center [1100, 260] width 78 height 17
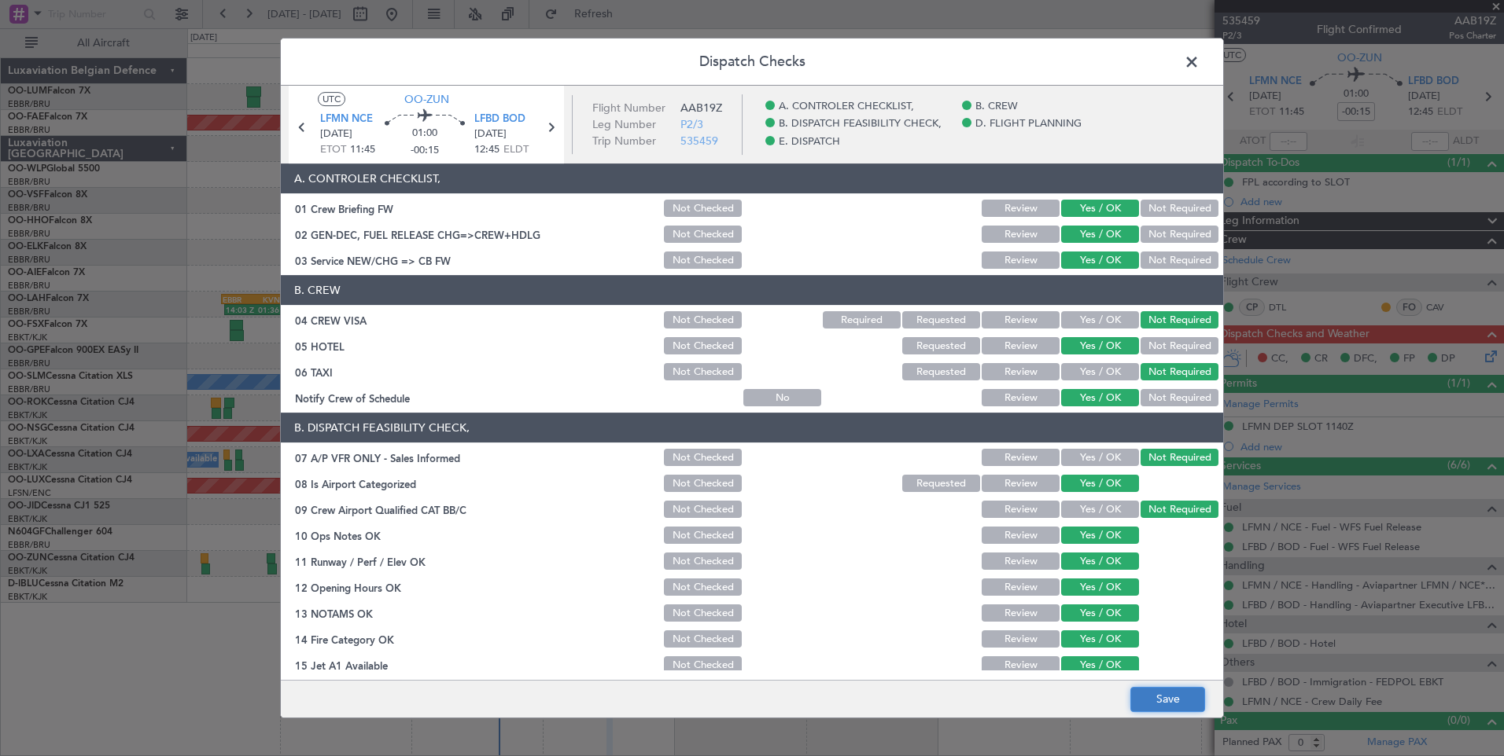
click at [1173, 695] on button "Save" at bounding box center [1167, 699] width 75 height 25
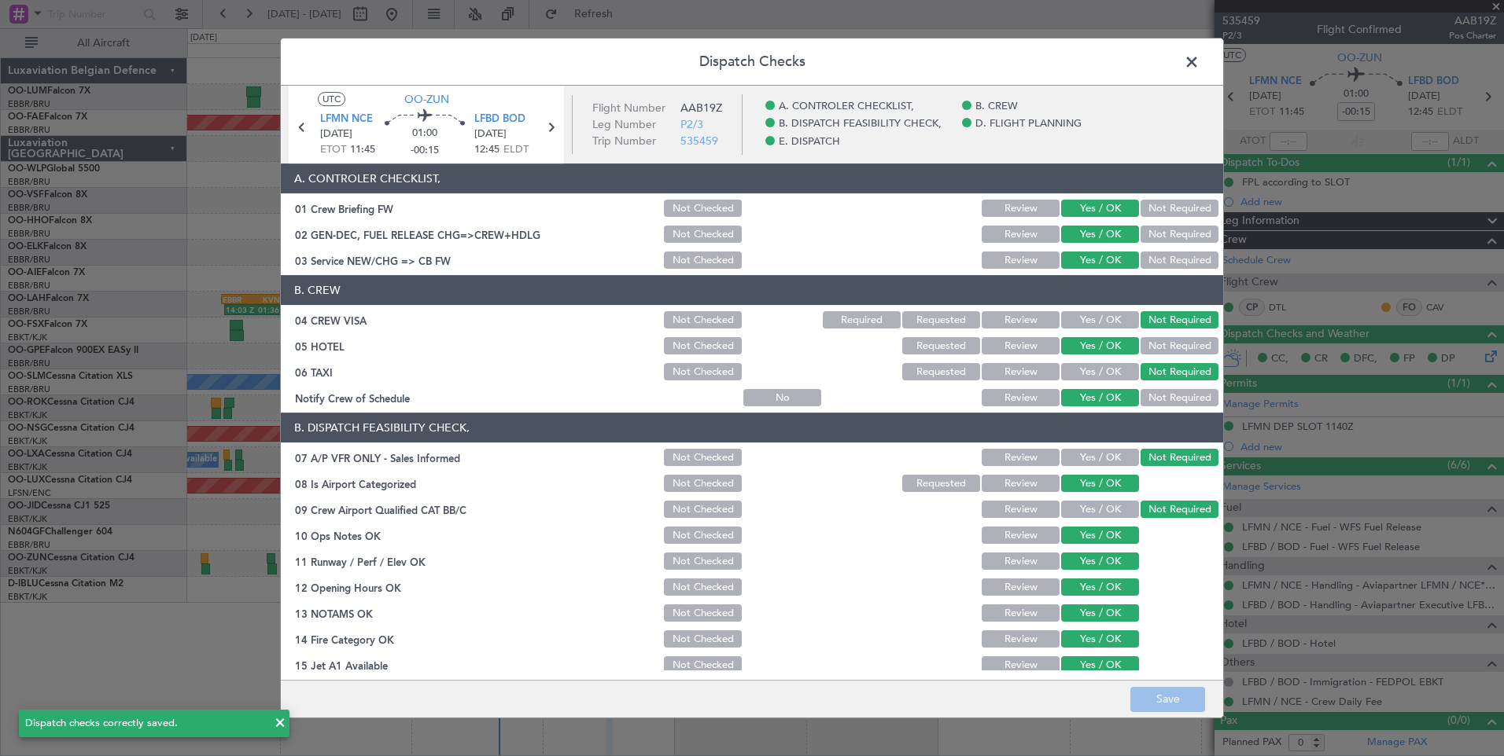
click at [1199, 60] on span at bounding box center [1199, 65] width 0 height 31
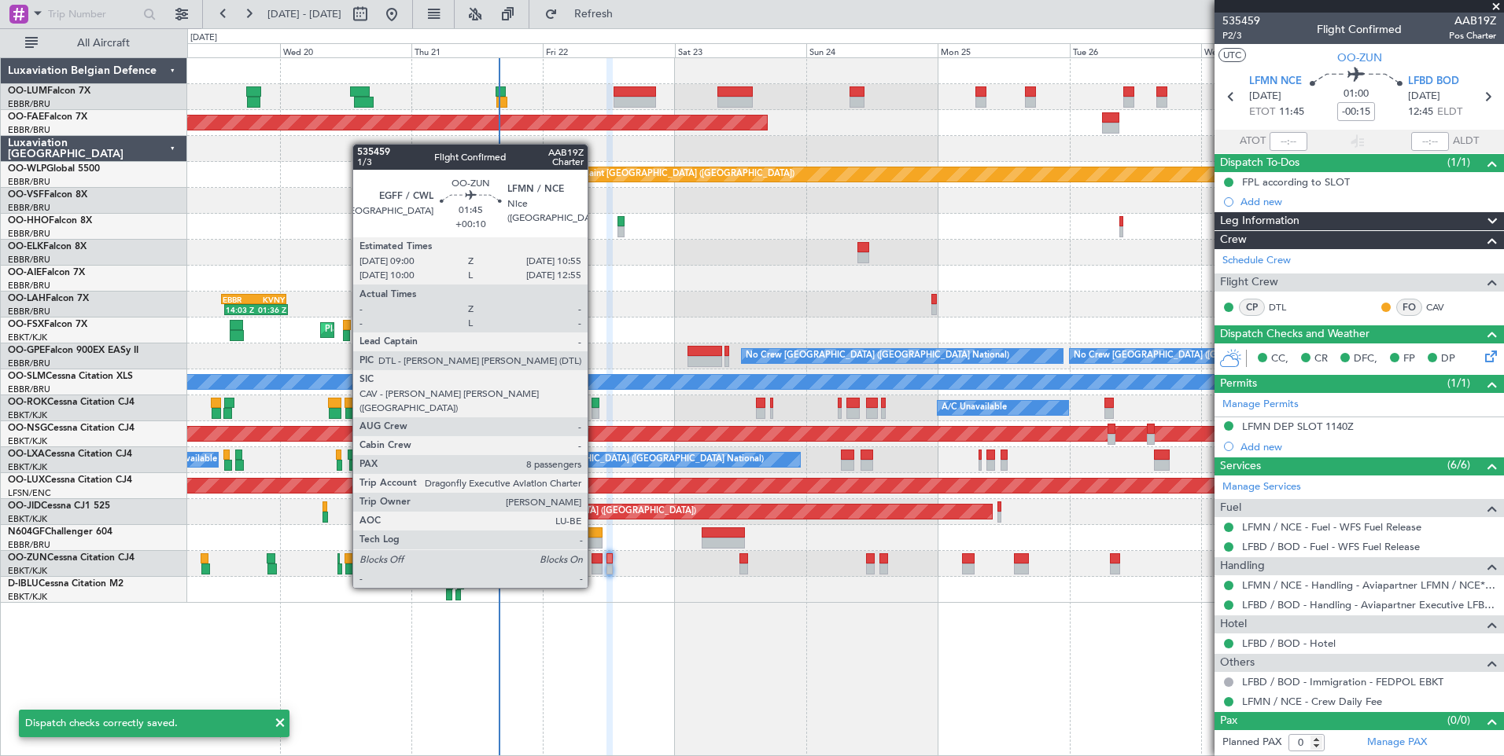
click at [593, 558] on div at bounding box center [596, 559] width 11 height 11
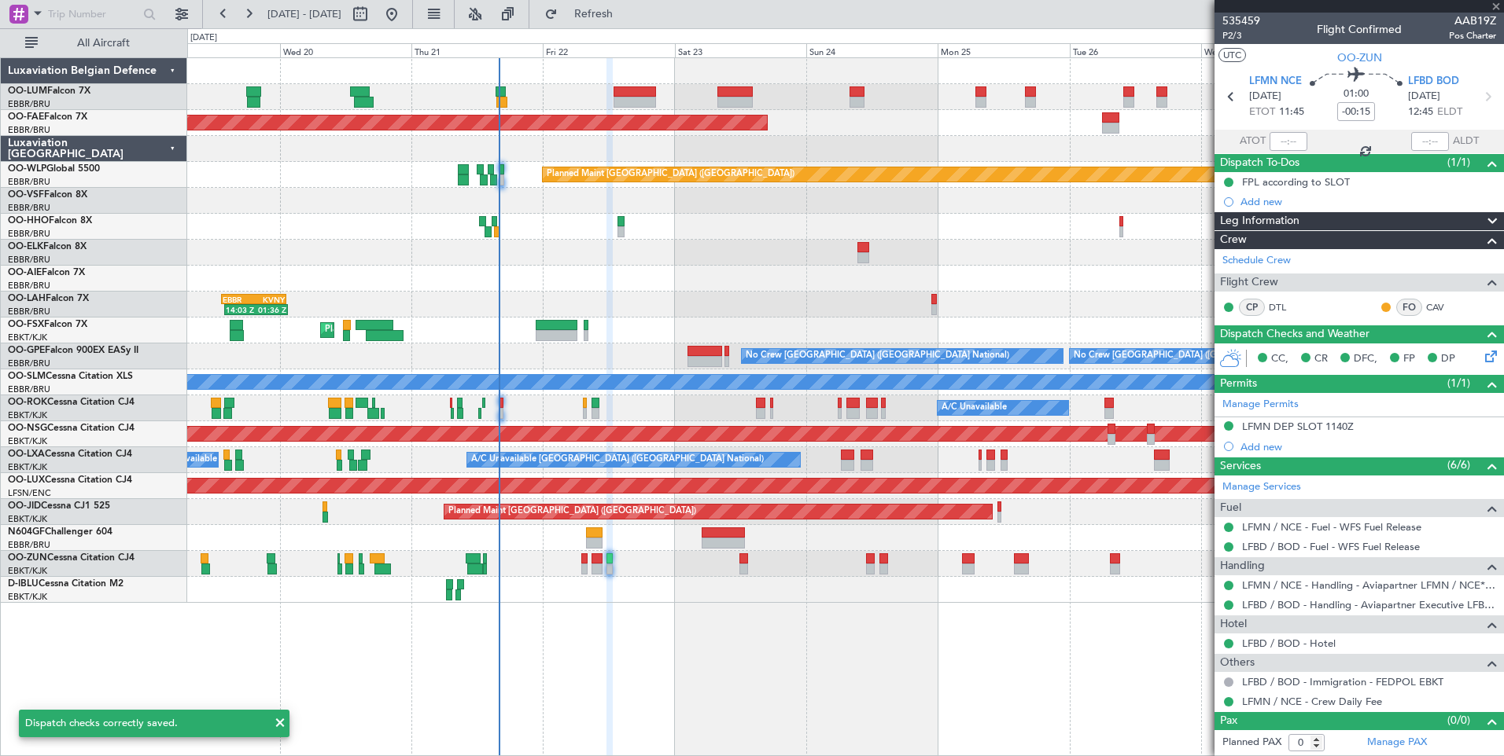
type input "+00:10"
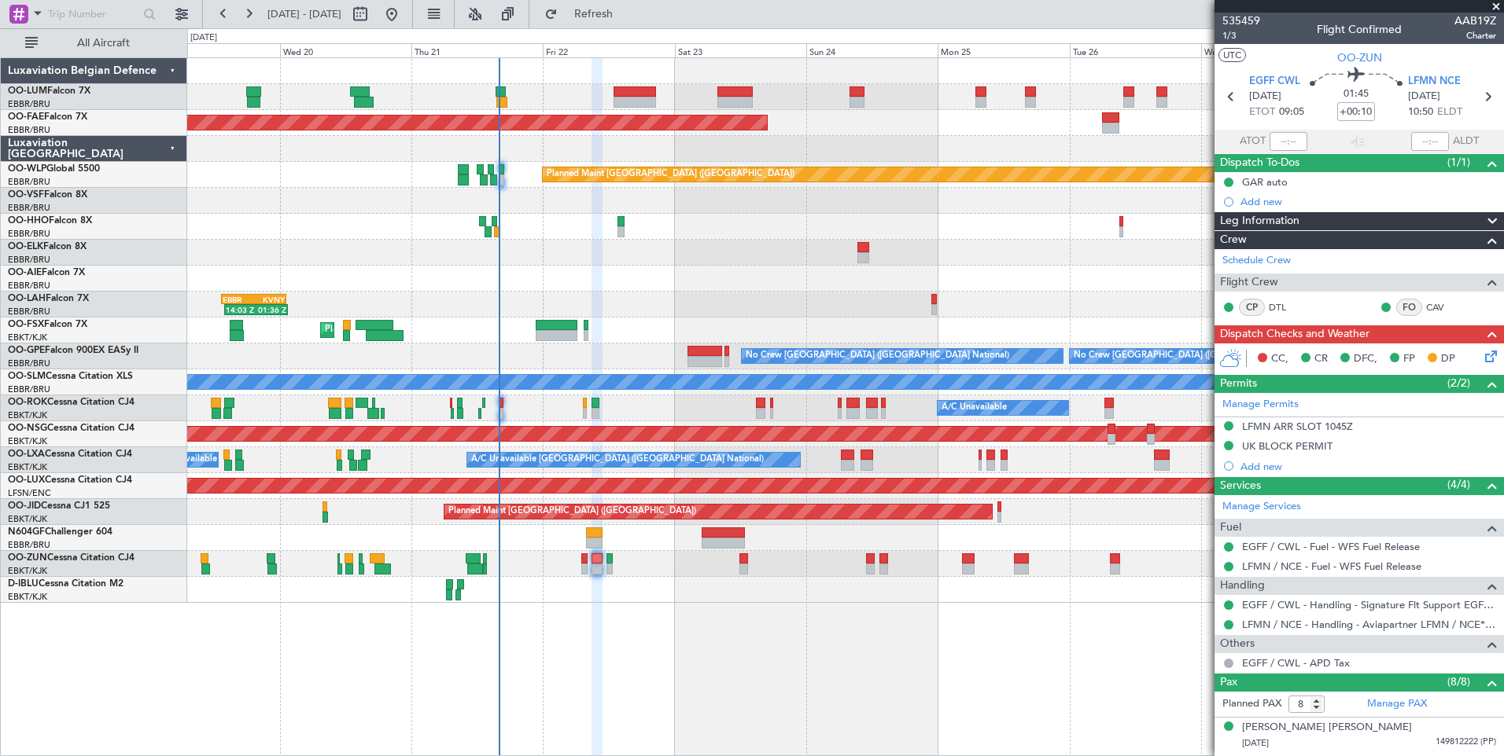
click at [1481, 359] on icon at bounding box center [1487, 354] width 13 height 13
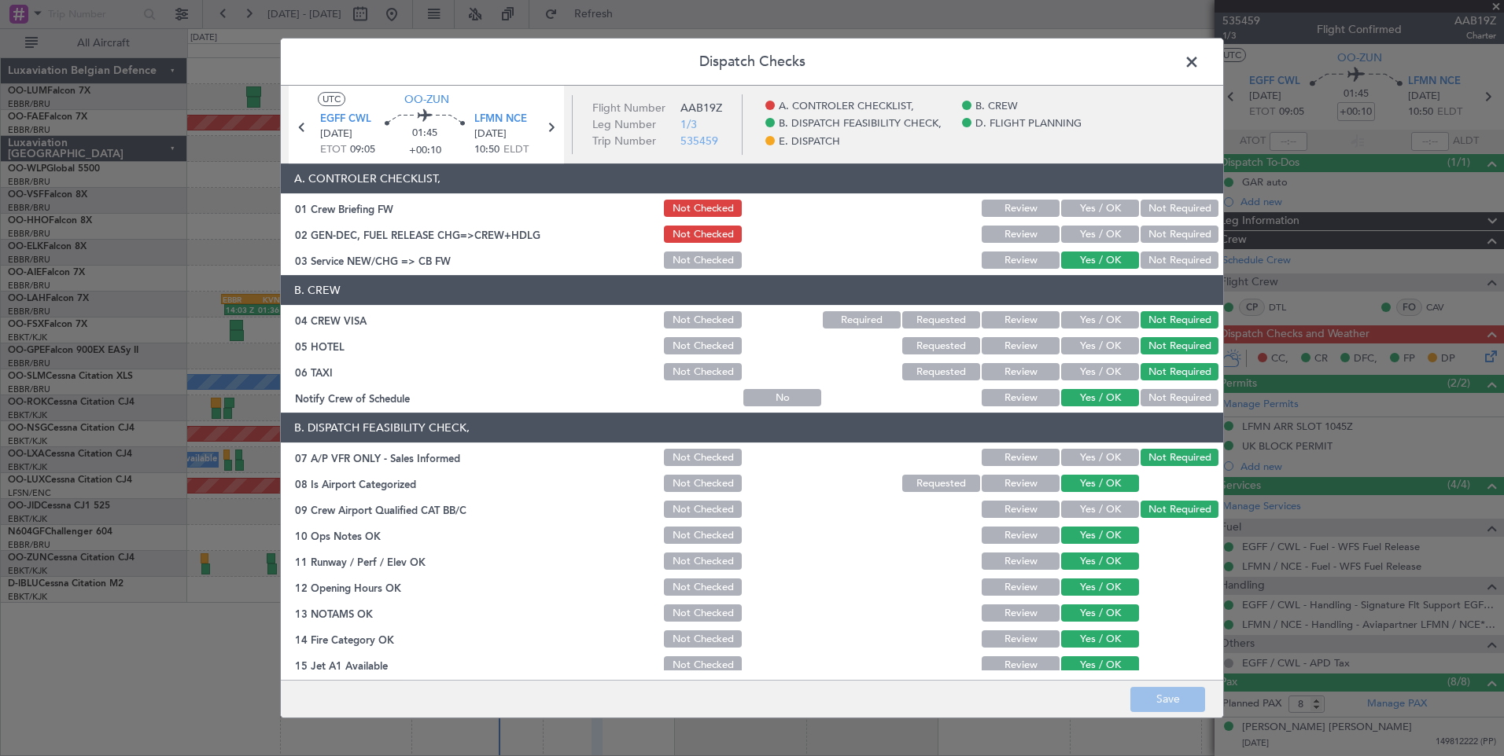
click at [1108, 235] on button "Yes / OK" at bounding box center [1100, 234] width 78 height 17
click at [1111, 212] on button "Yes / OK" at bounding box center [1100, 208] width 78 height 17
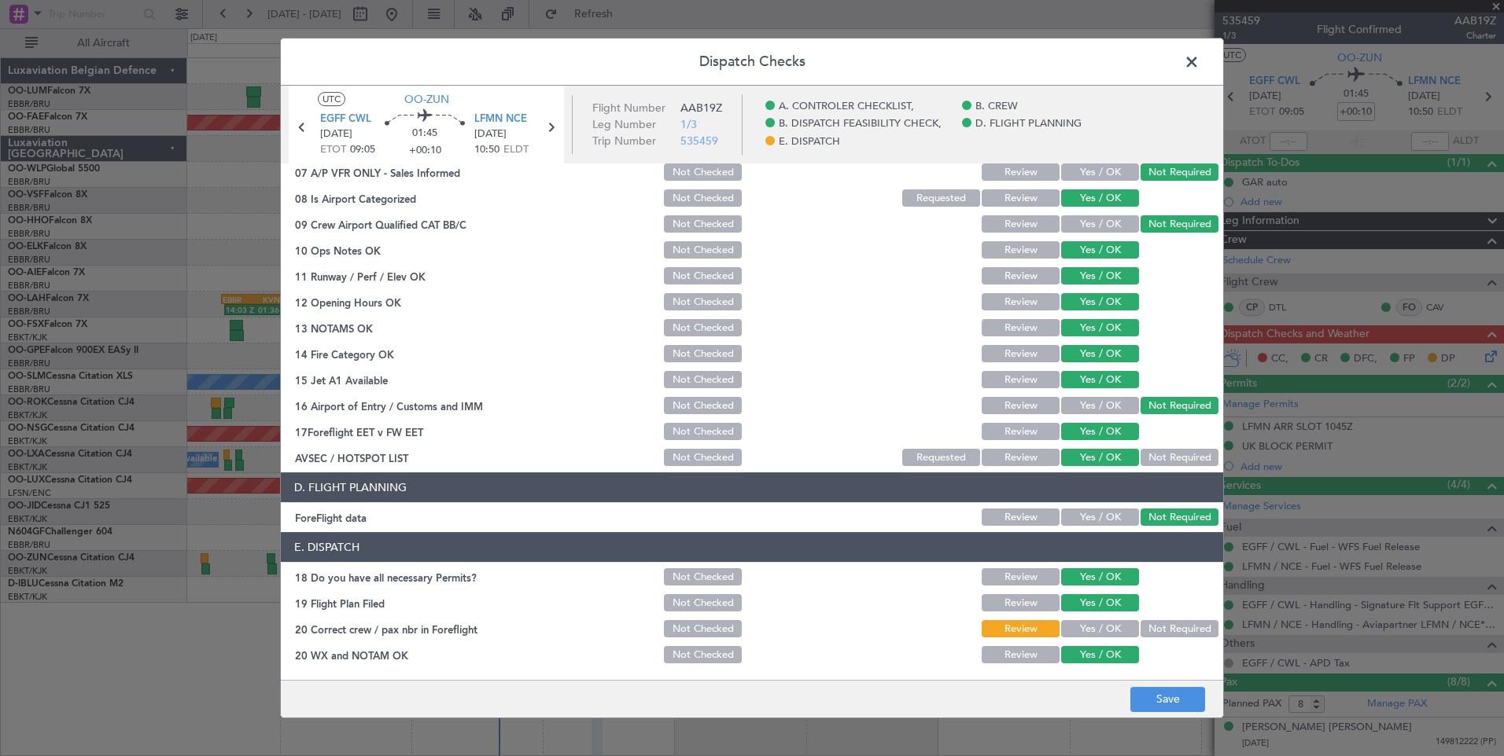
click at [1095, 631] on button "Yes / OK" at bounding box center [1100, 628] width 78 height 17
click at [1172, 707] on button "Save" at bounding box center [1167, 699] width 75 height 25
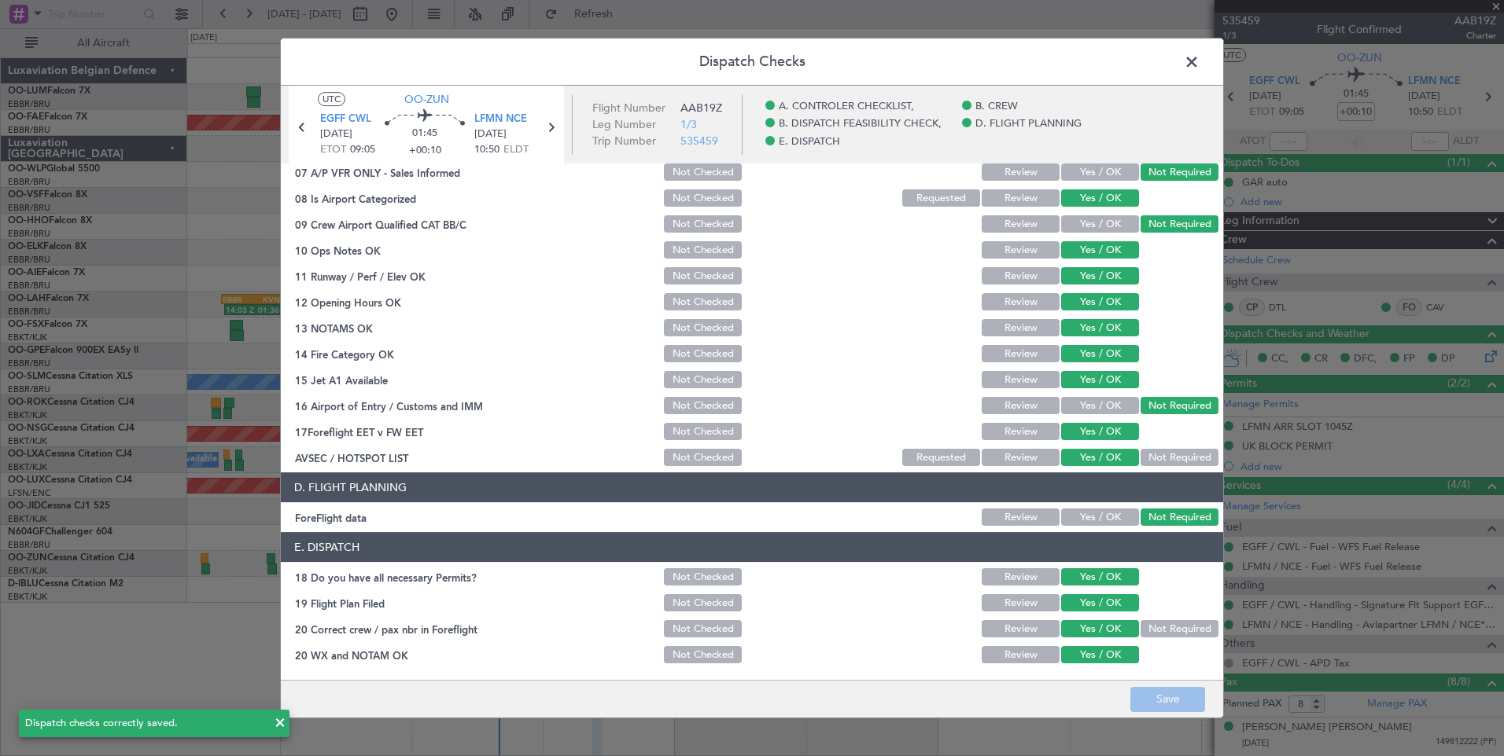
click at [1199, 57] on span at bounding box center [1199, 65] width 0 height 31
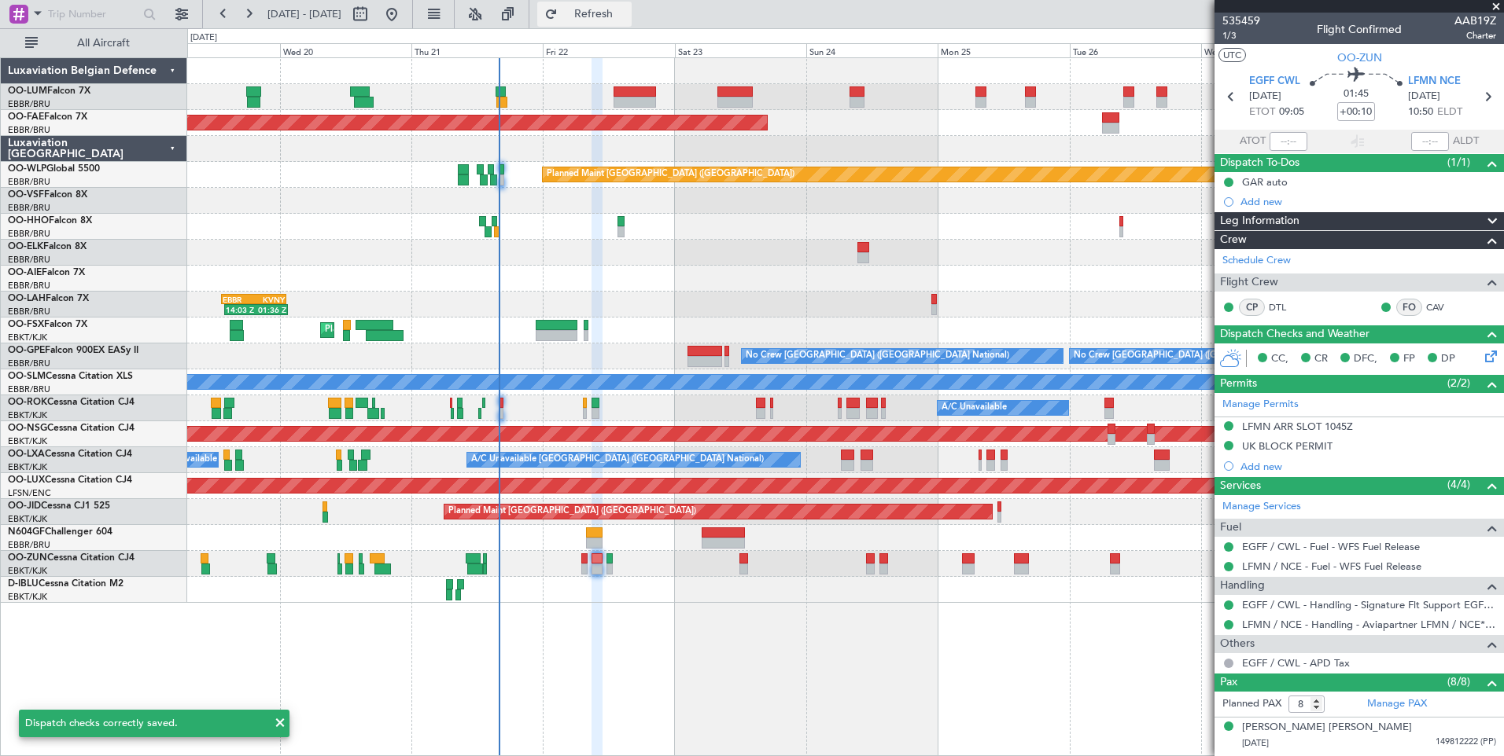
click at [627, 9] on span "Refresh" at bounding box center [594, 14] width 66 height 11
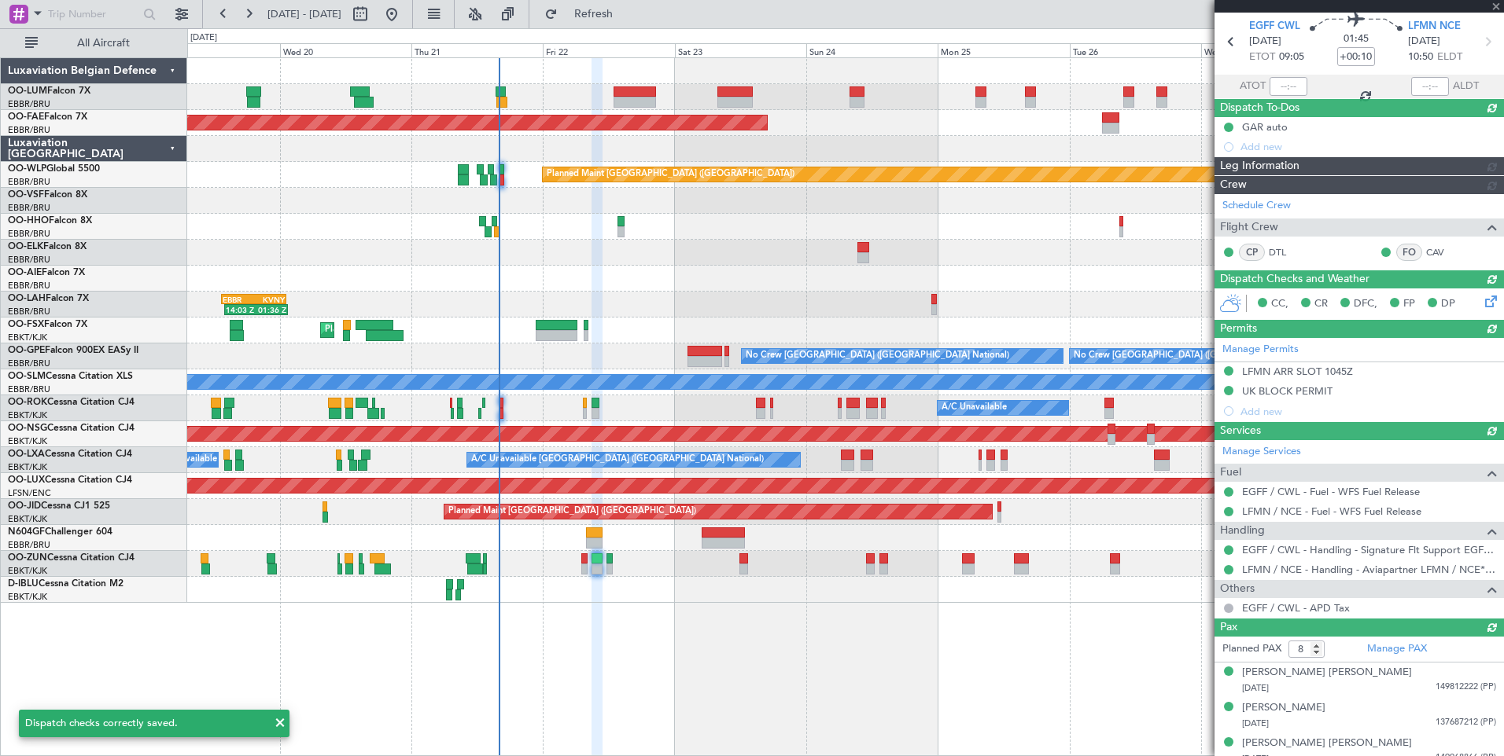
scroll to position [79, 0]
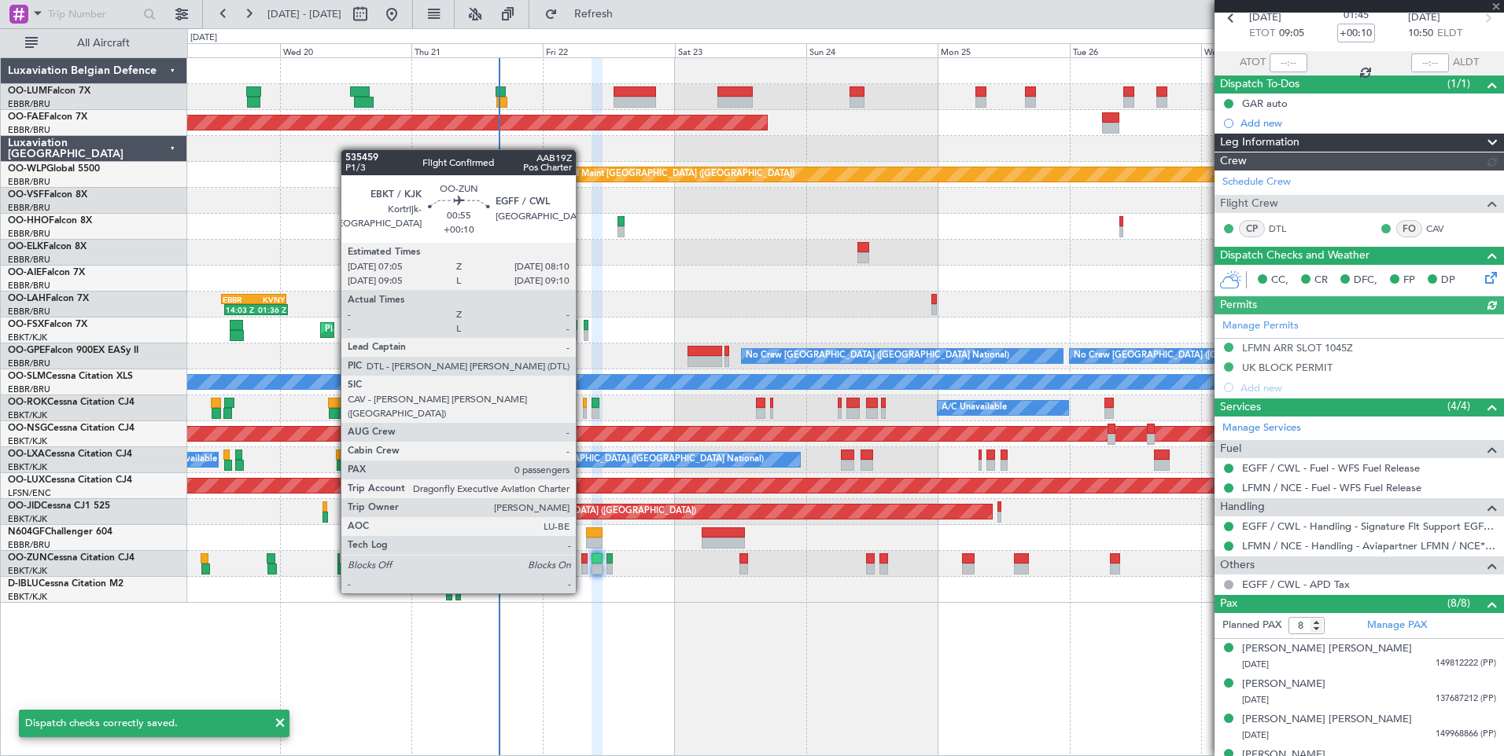
click at [581, 564] on div at bounding box center [584, 569] width 6 height 11
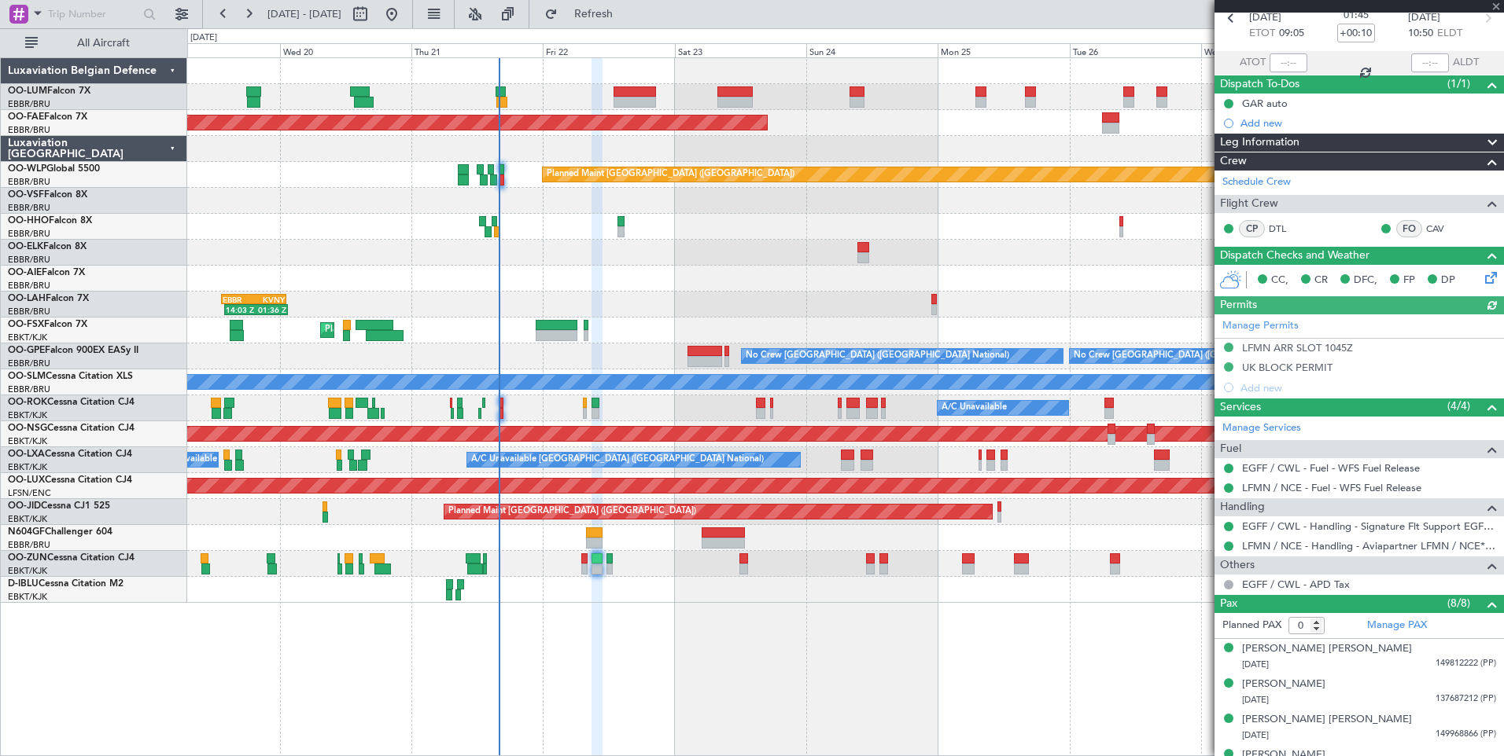
scroll to position [0, 0]
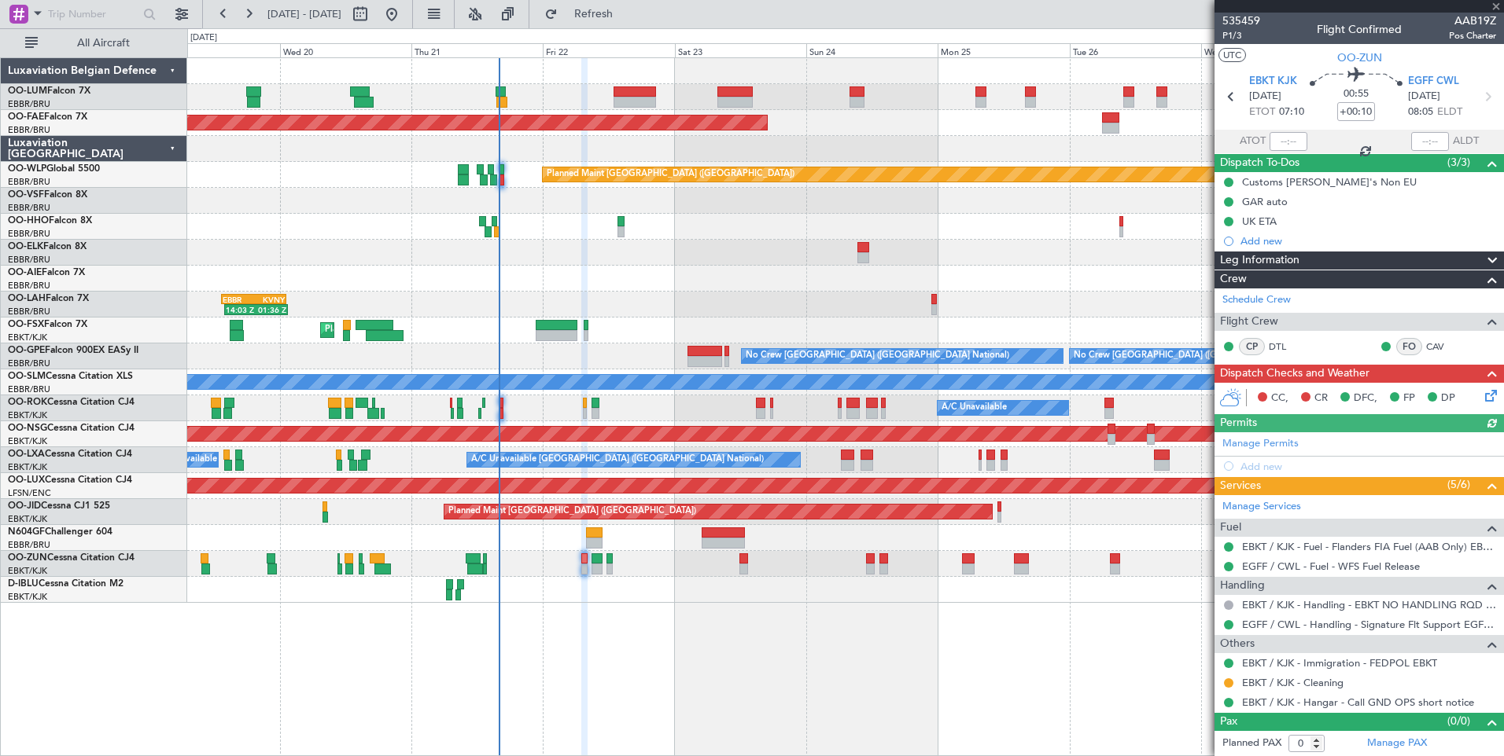
click at [1489, 393] on icon at bounding box center [1487, 393] width 13 height 13
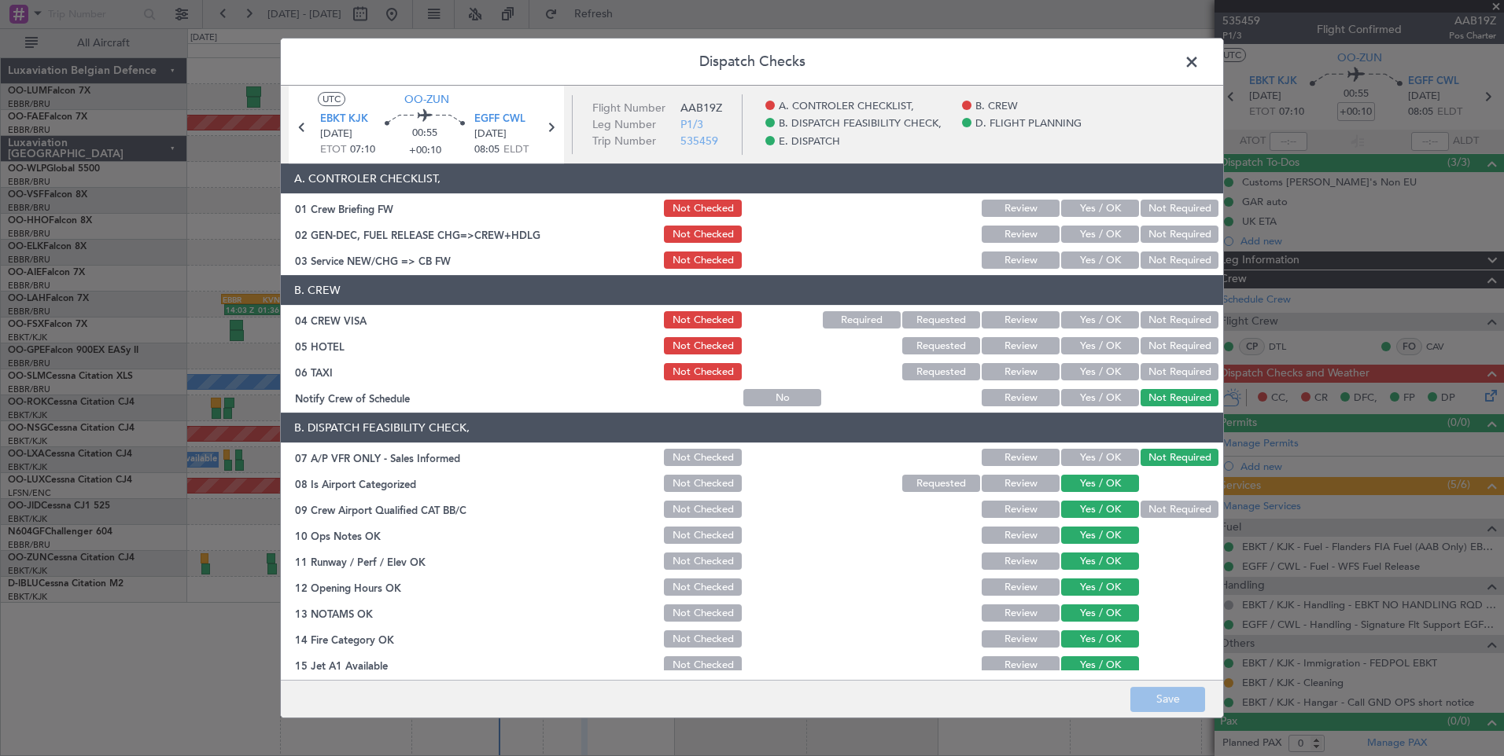
click at [1108, 208] on button "Yes / OK" at bounding box center [1100, 208] width 78 height 17
drag, startPoint x: 1102, startPoint y: 234, endPoint x: 1099, endPoint y: 270, distance: 36.3
click at [1102, 234] on button "Yes / OK" at bounding box center [1100, 234] width 78 height 17
click at [1100, 270] on div "Yes / OK" at bounding box center [1097, 260] width 79 height 22
click at [1100, 258] on button "Yes / OK" at bounding box center [1100, 260] width 78 height 17
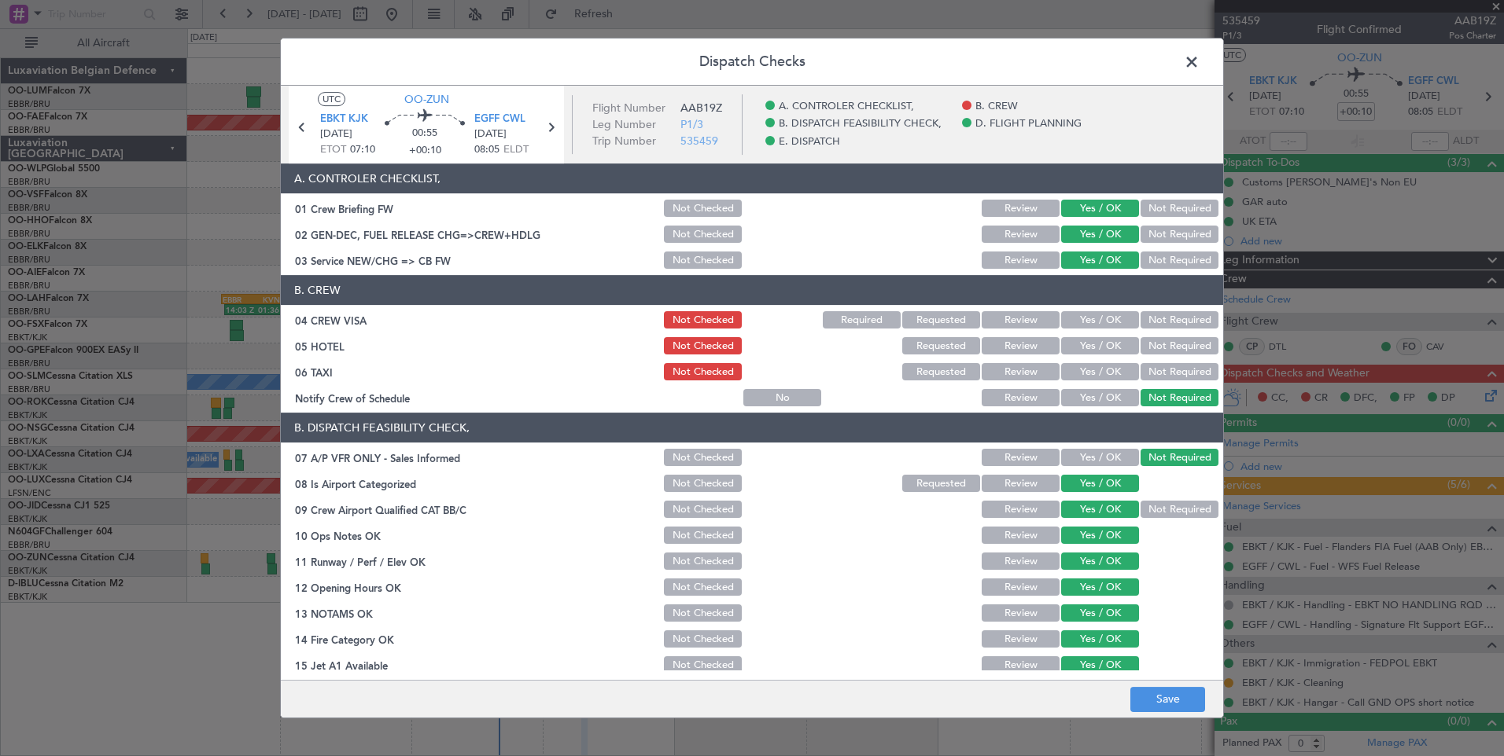
click at [1147, 322] on button "Not Required" at bounding box center [1179, 319] width 78 height 17
click at [1156, 351] on button "Not Required" at bounding box center [1179, 345] width 78 height 17
drag, startPoint x: 1155, startPoint y: 370, endPoint x: 1128, endPoint y: 390, distance: 33.7
click at [1147, 373] on button "Not Required" at bounding box center [1179, 371] width 78 height 17
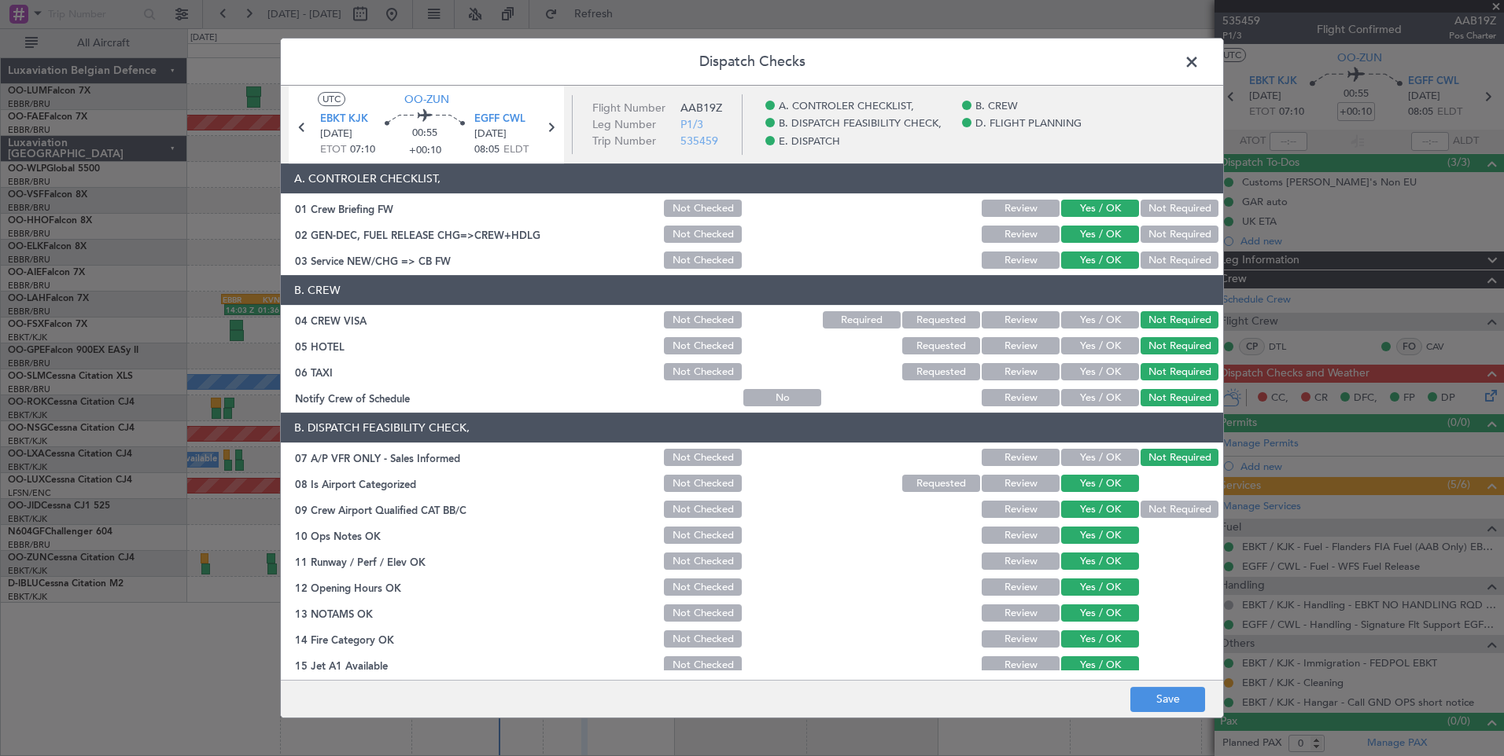
click at [1110, 396] on button "Yes / OK" at bounding box center [1100, 397] width 78 height 17
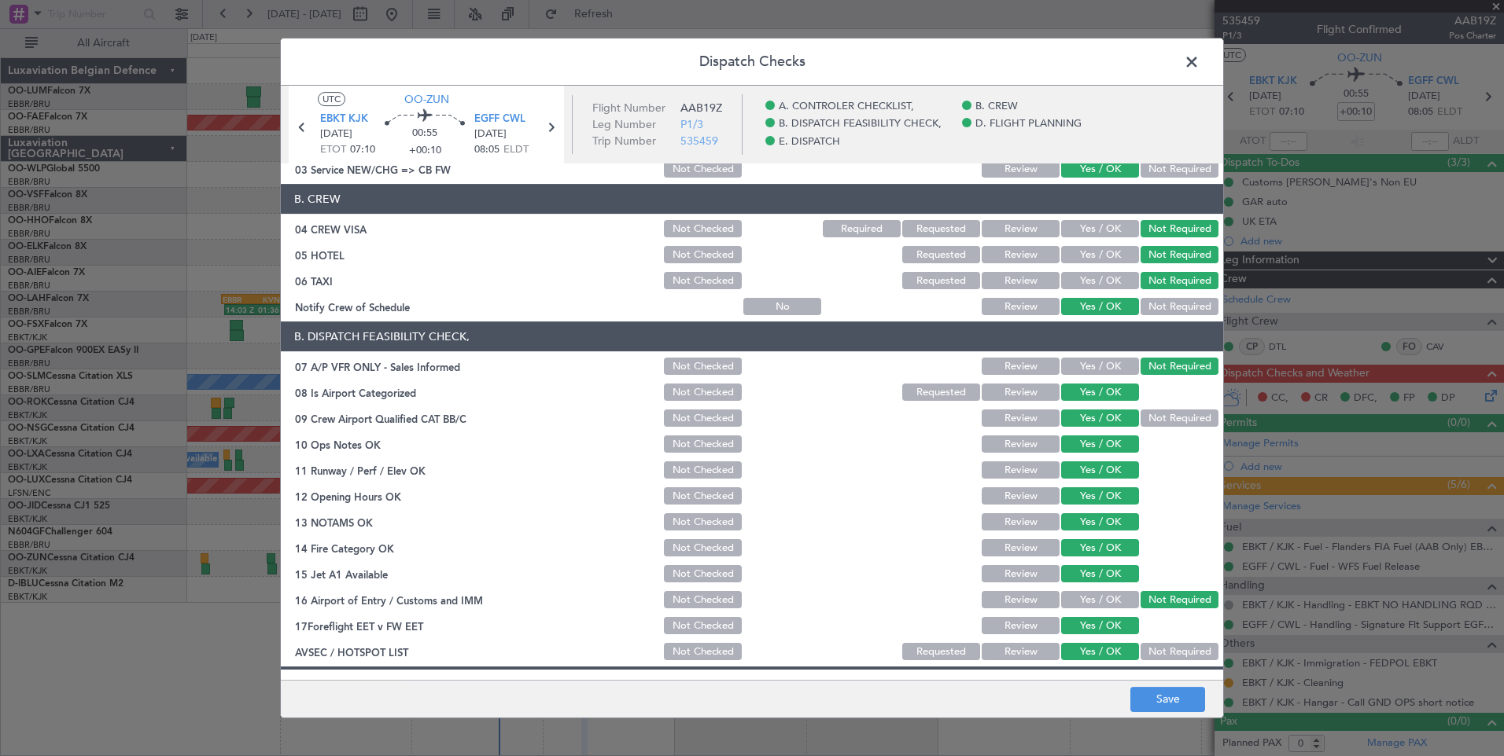
scroll to position [285, 0]
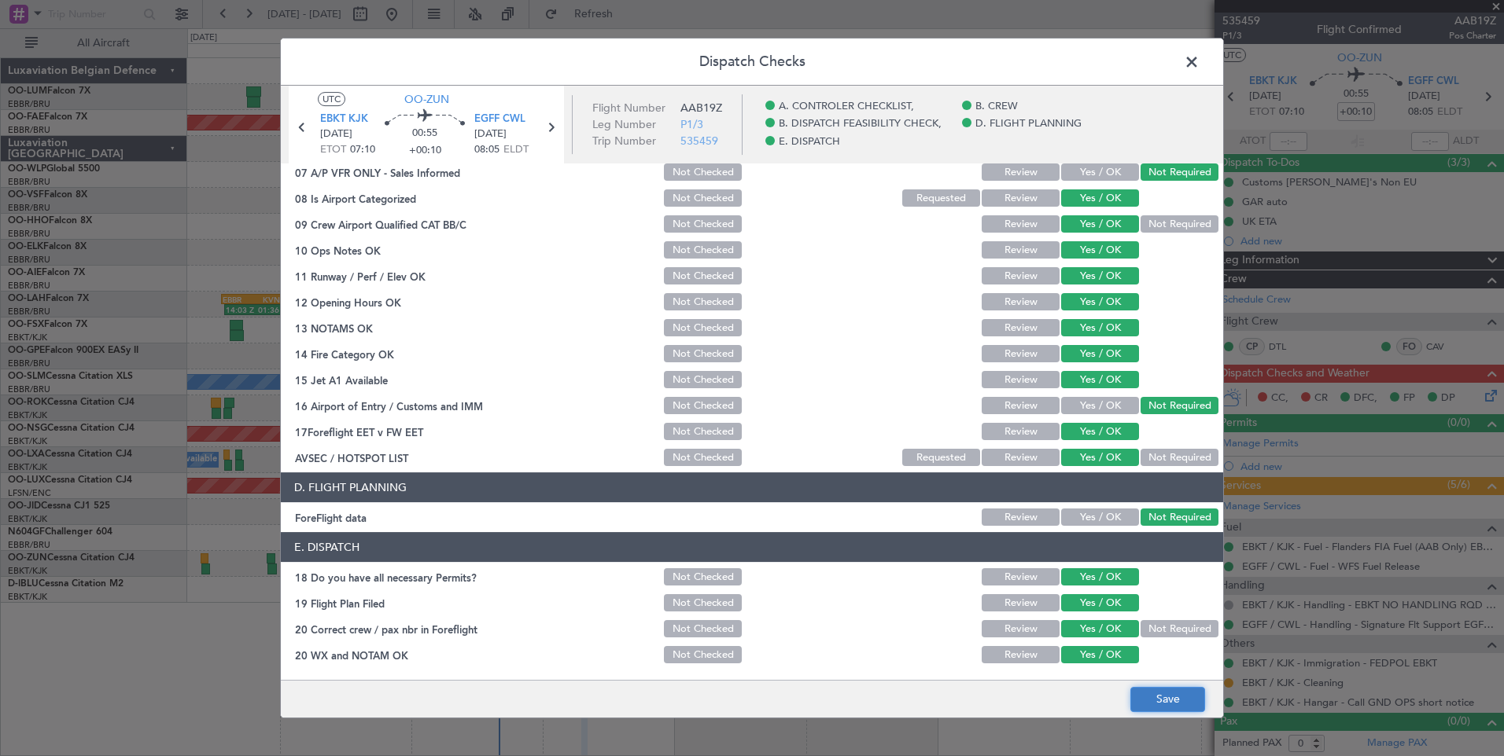
click at [1162, 690] on button "Save" at bounding box center [1167, 699] width 75 height 25
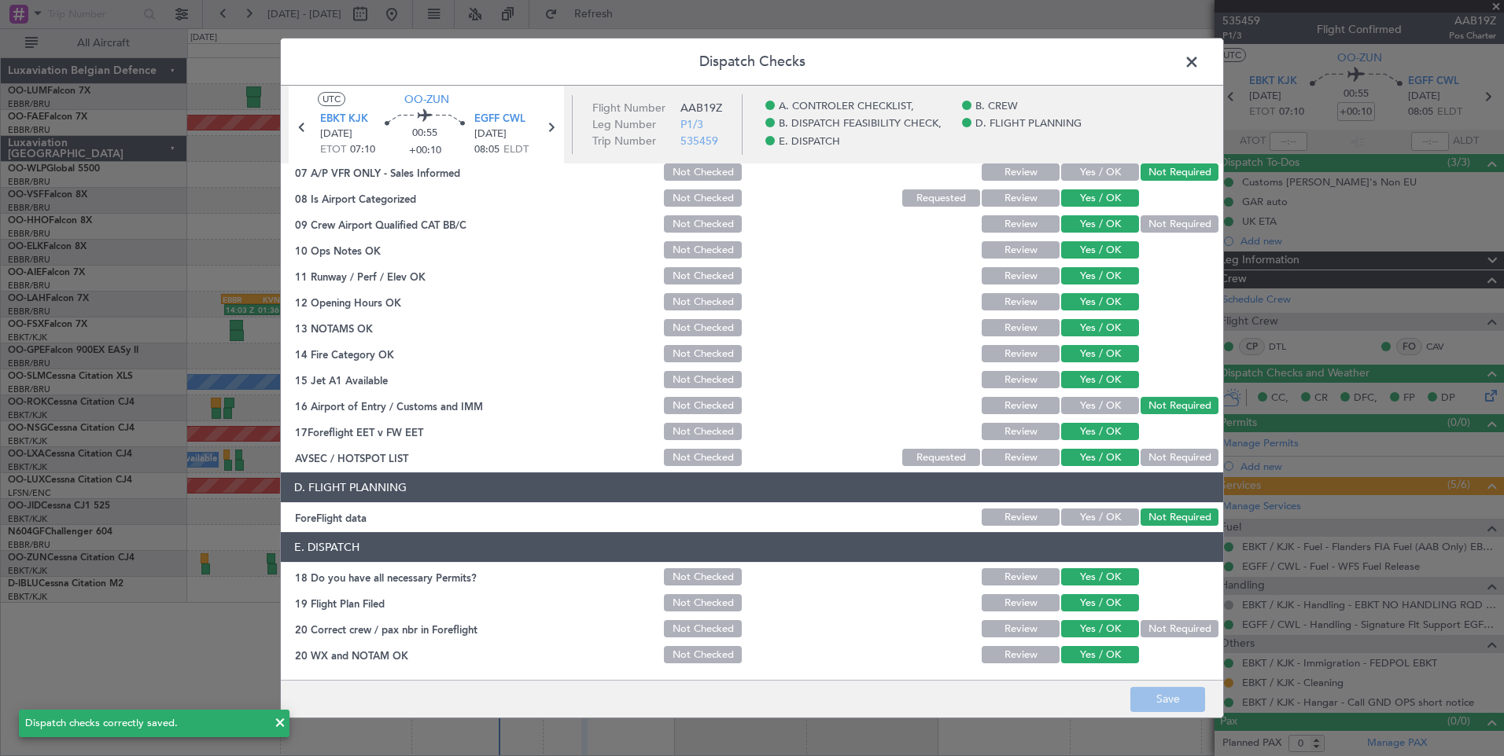
drag, startPoint x: 1192, startPoint y: 57, endPoint x: 1139, endPoint y: 65, distance: 54.0
click at [1167, 62] on div "Dispatch Checks UTC OO-ZUN EBKT KJK [DATE] ETOT 07:10 00:55 +00:10 EGFF CWL [DA…" at bounding box center [752, 378] width 944 height 681
click at [1199, 63] on span at bounding box center [1199, 65] width 0 height 31
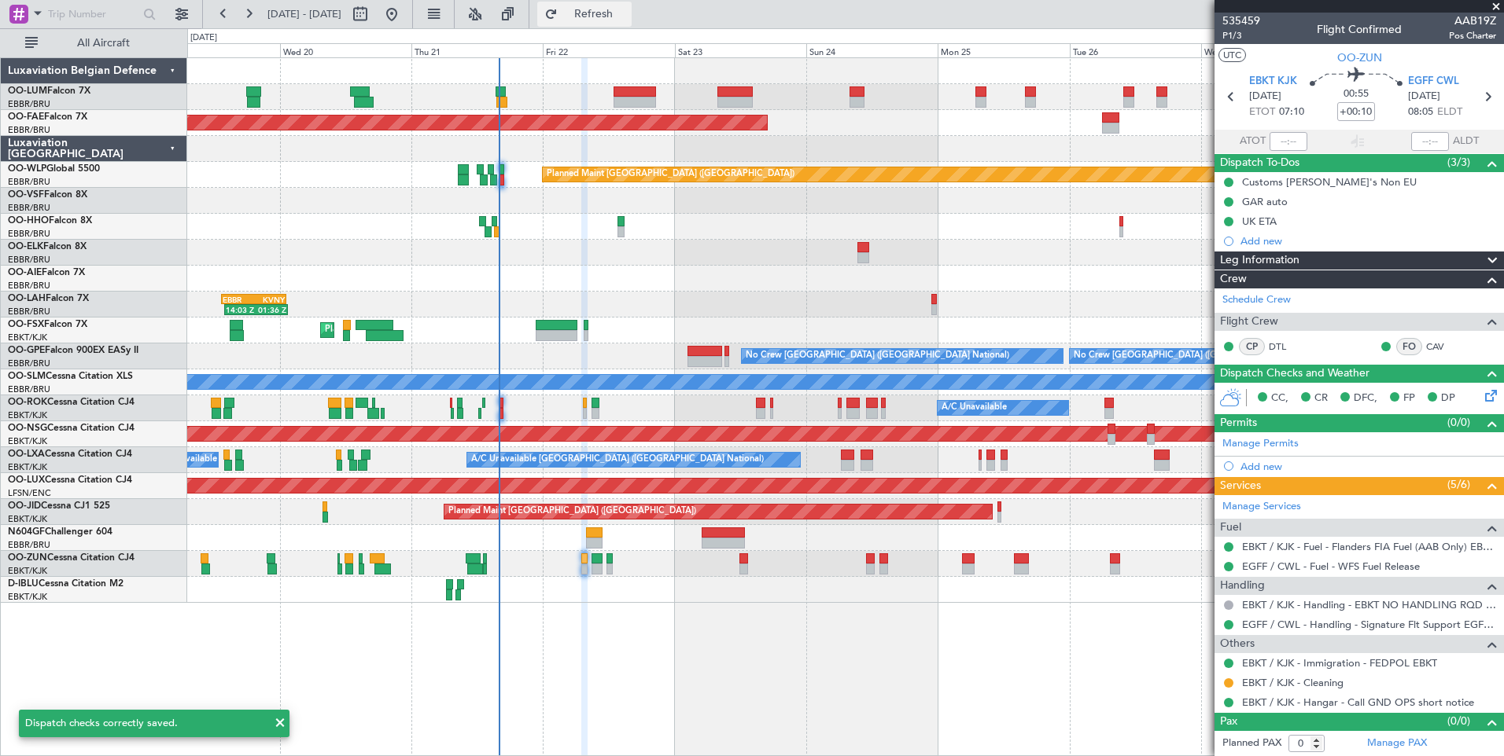
click at [631, 24] on button "Refresh" at bounding box center [584, 14] width 94 height 25
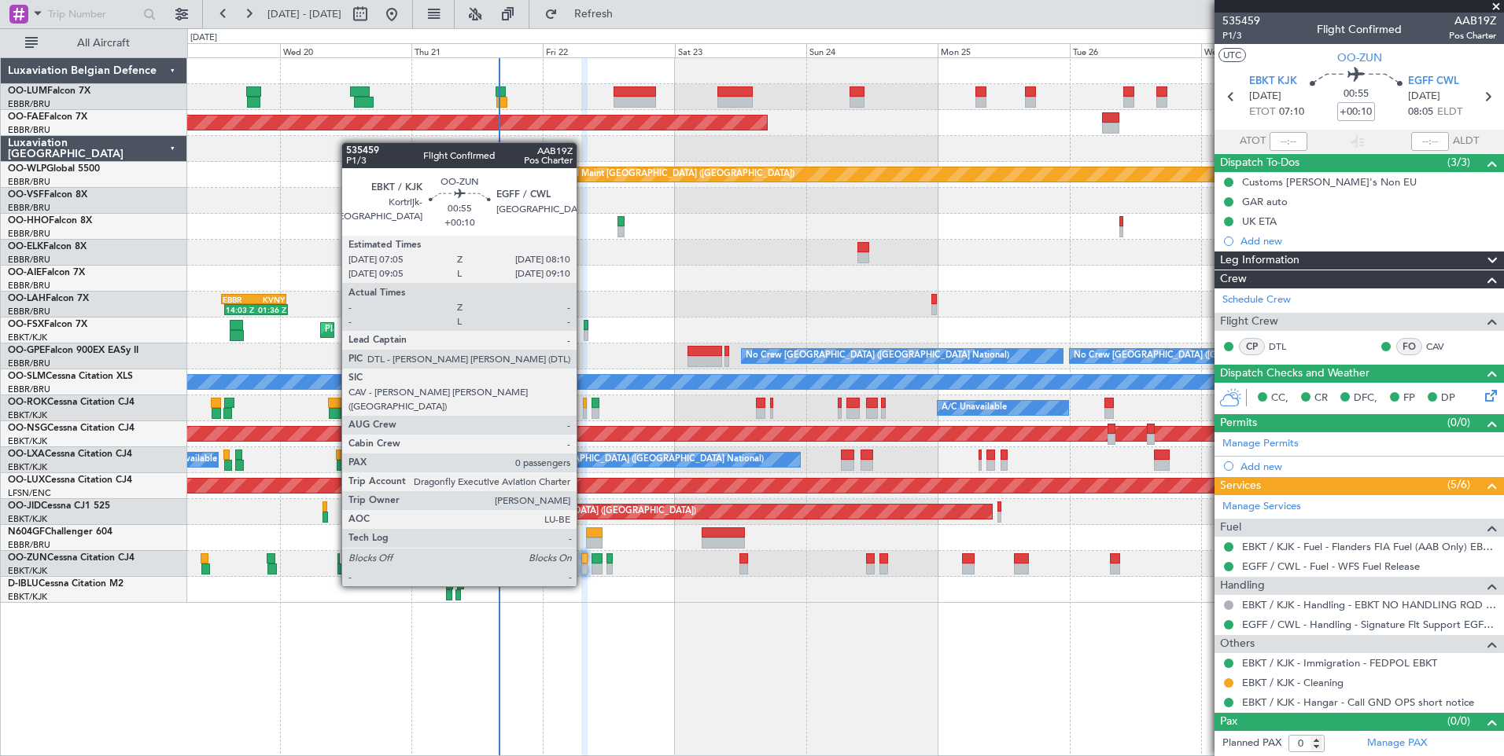
click at [583, 557] on div at bounding box center [584, 559] width 6 height 11
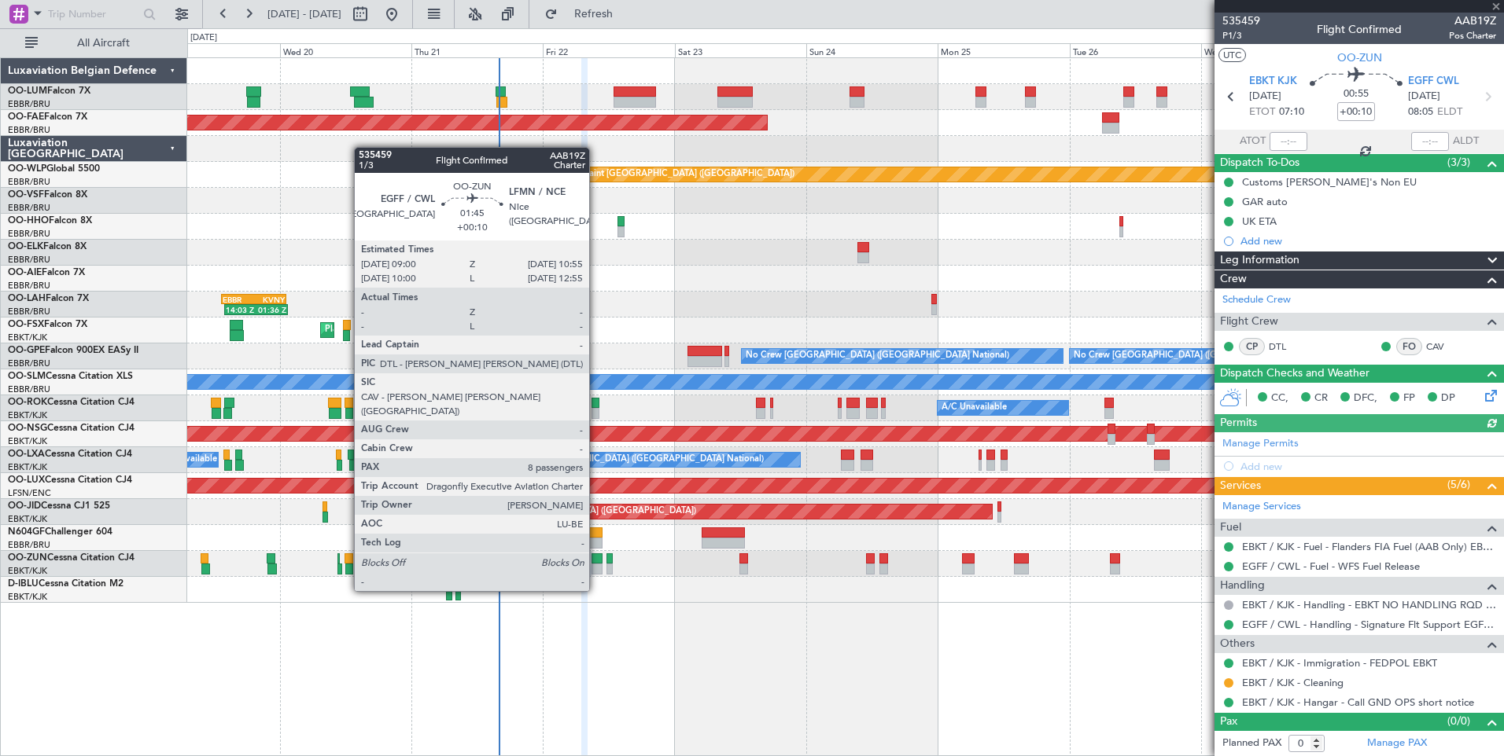
click at [596, 561] on div at bounding box center [596, 559] width 11 height 11
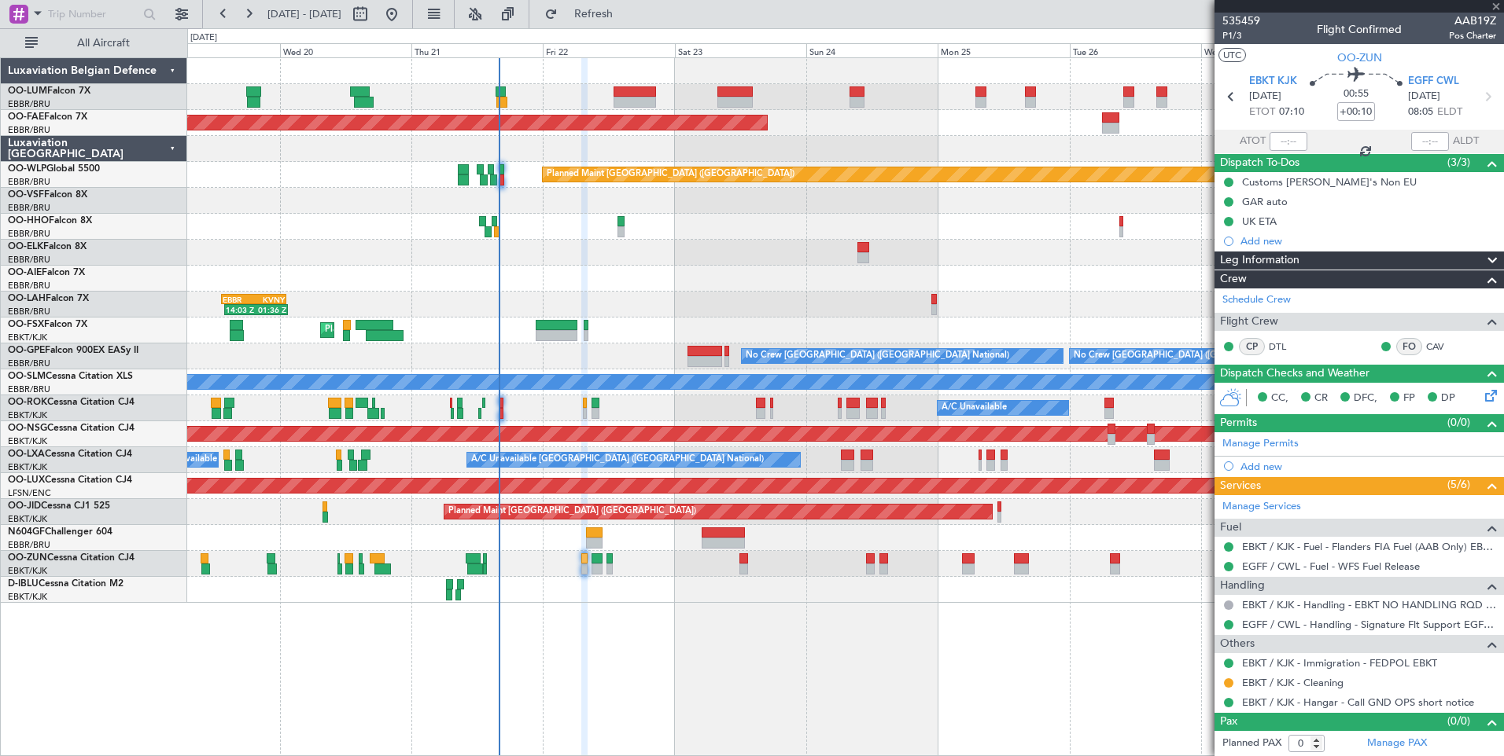
type input "8"
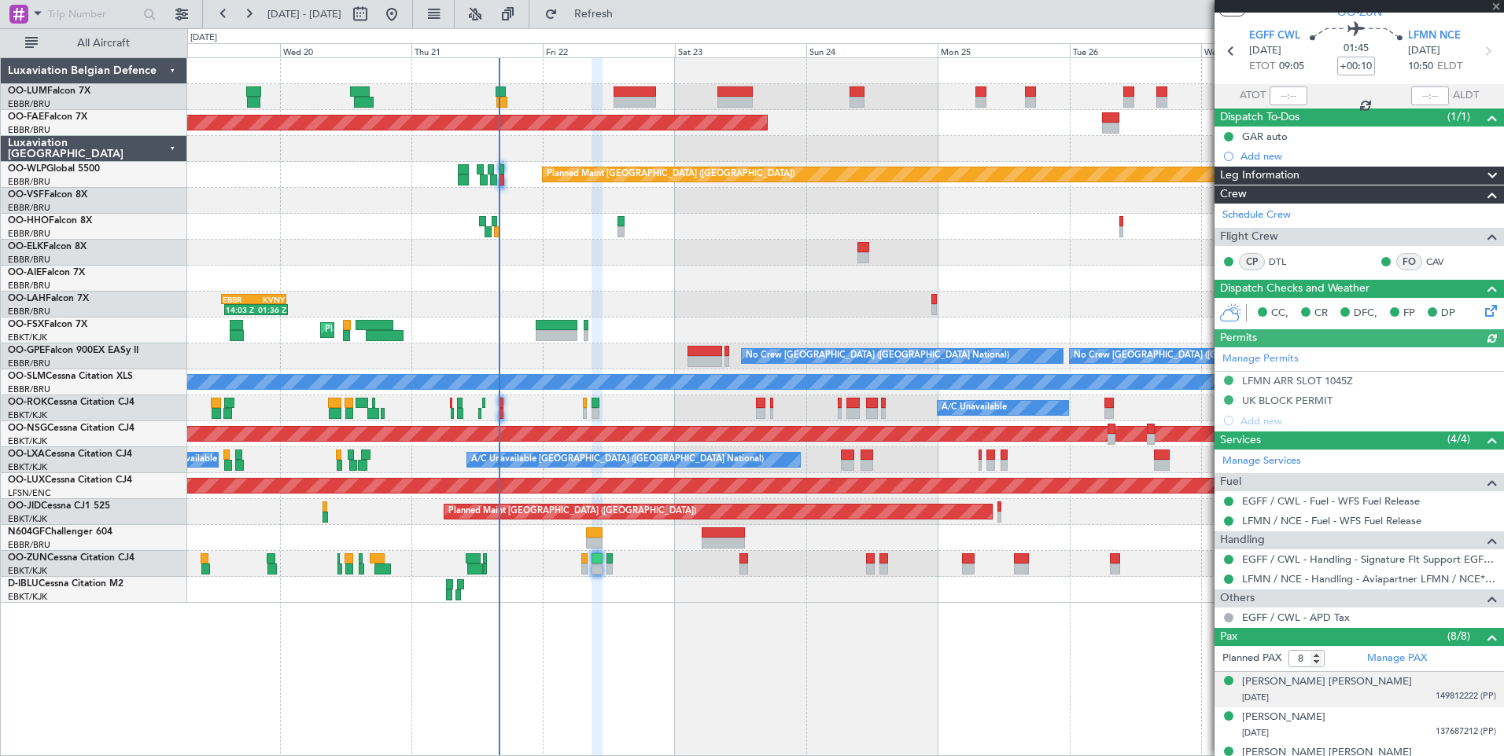
scroll to position [79, 0]
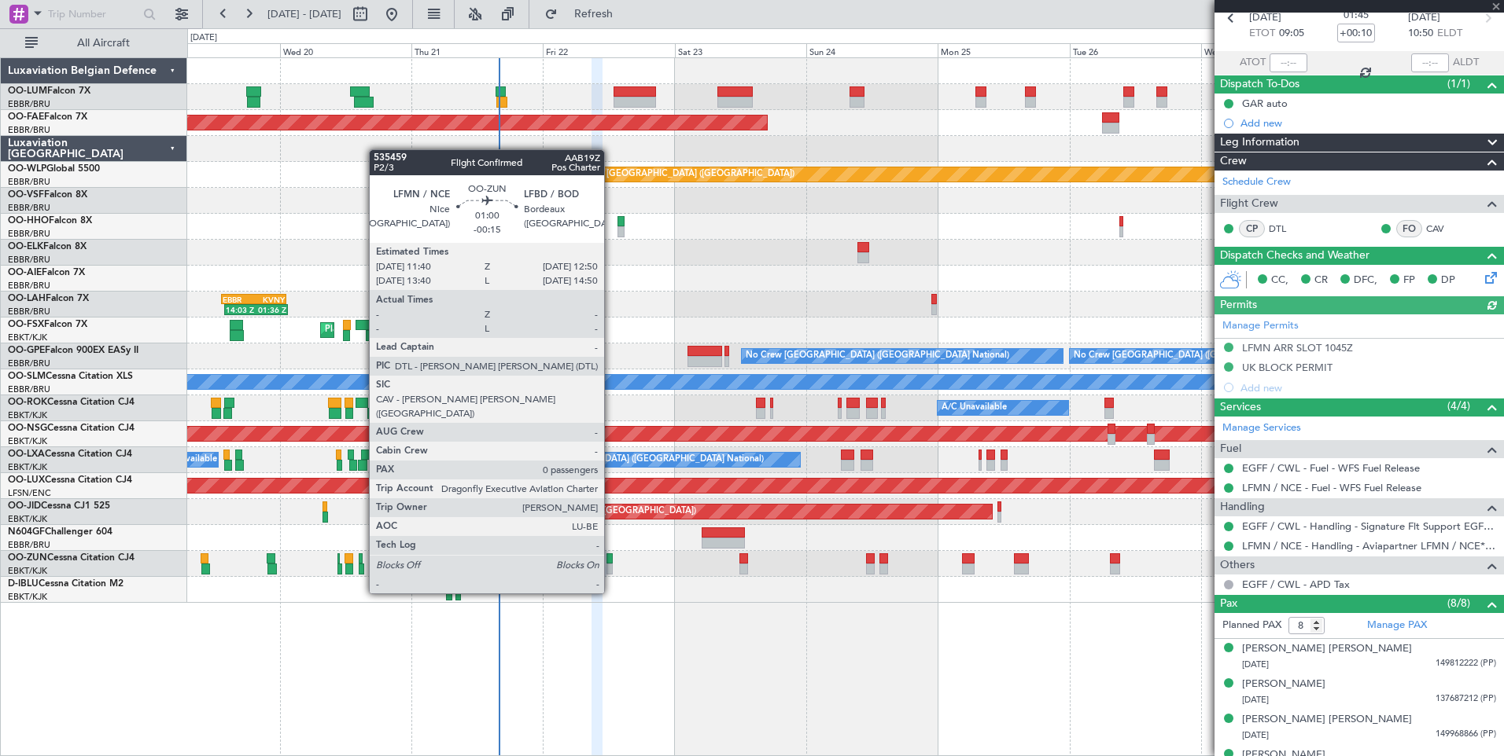
click at [611, 564] on div at bounding box center [609, 569] width 7 height 11
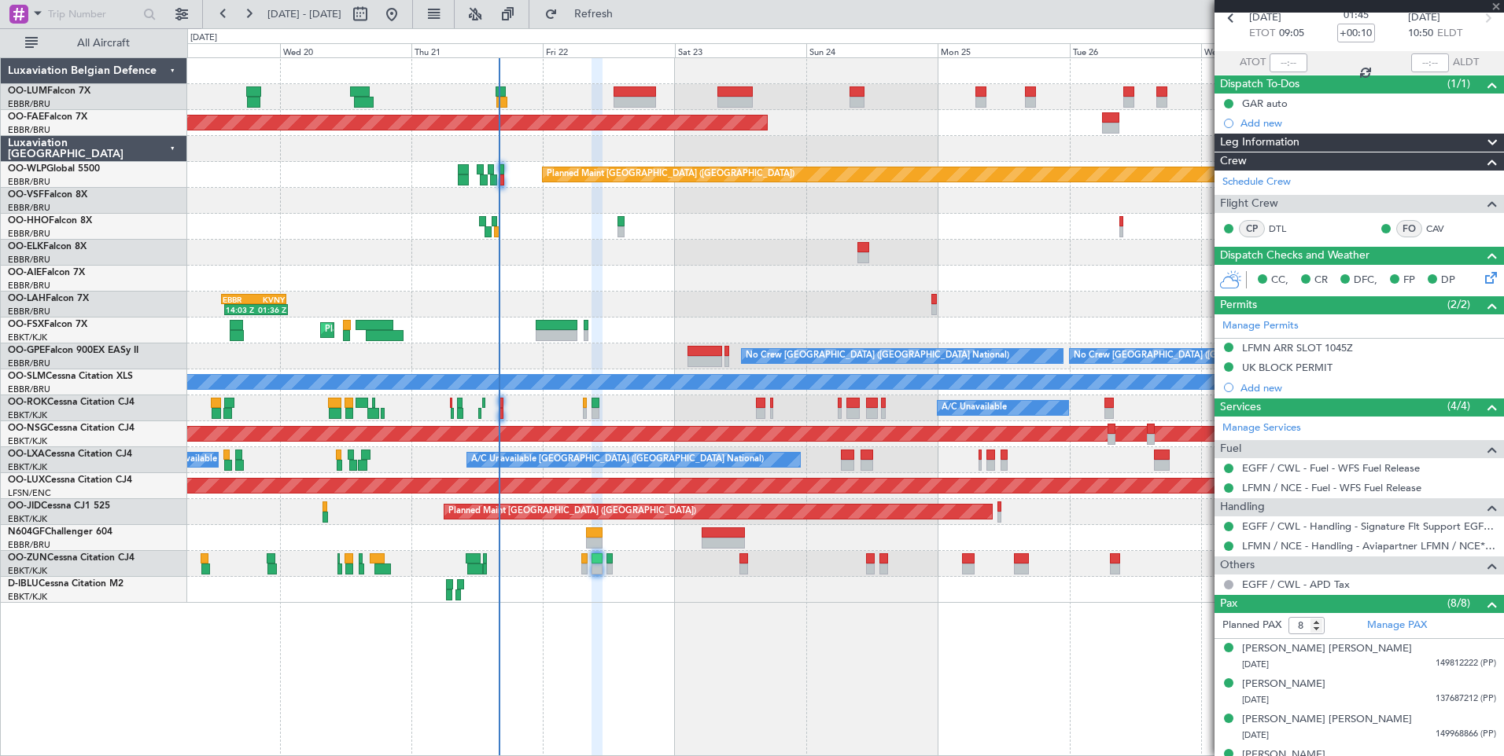
type input "-00:15"
type input "0"
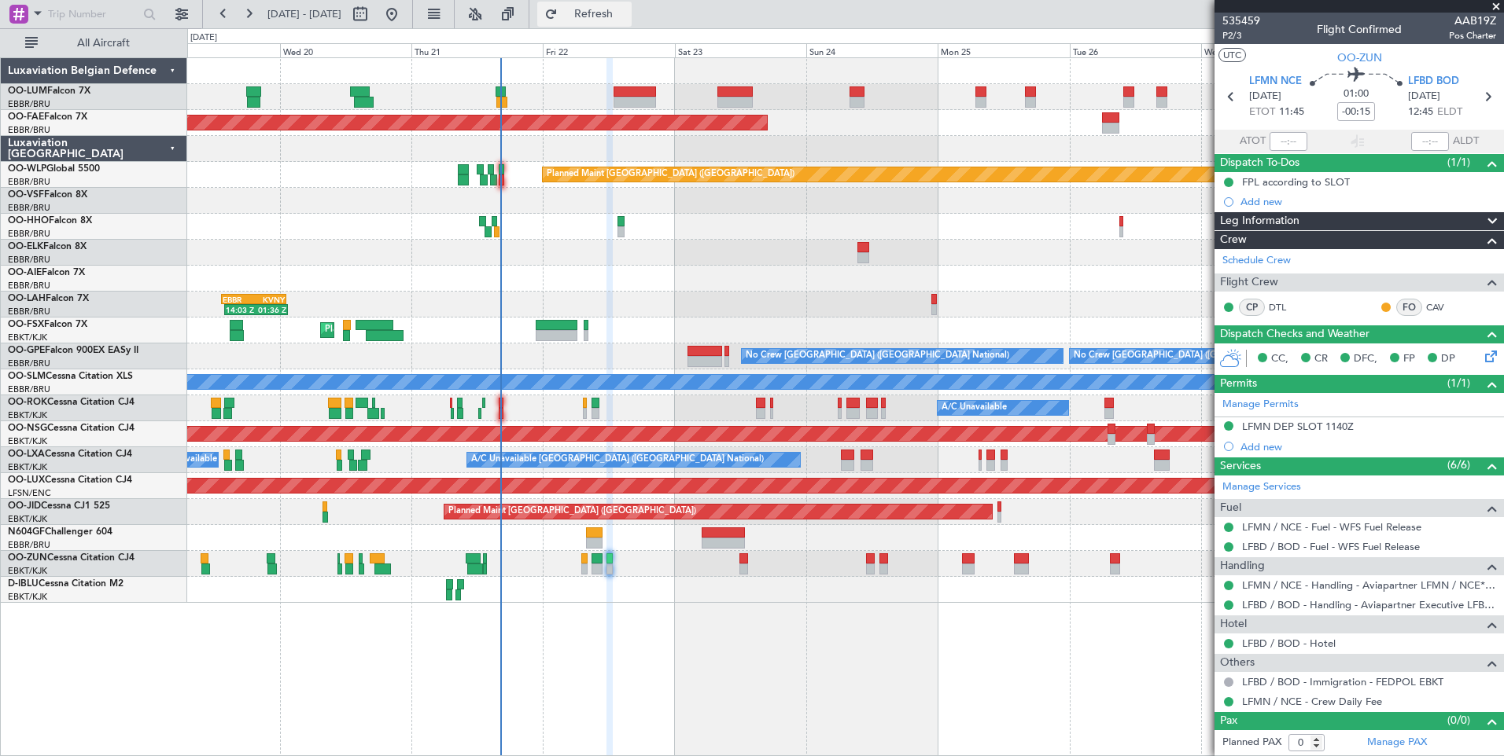
click at [605, 12] on button "Refresh" at bounding box center [584, 14] width 94 height 25
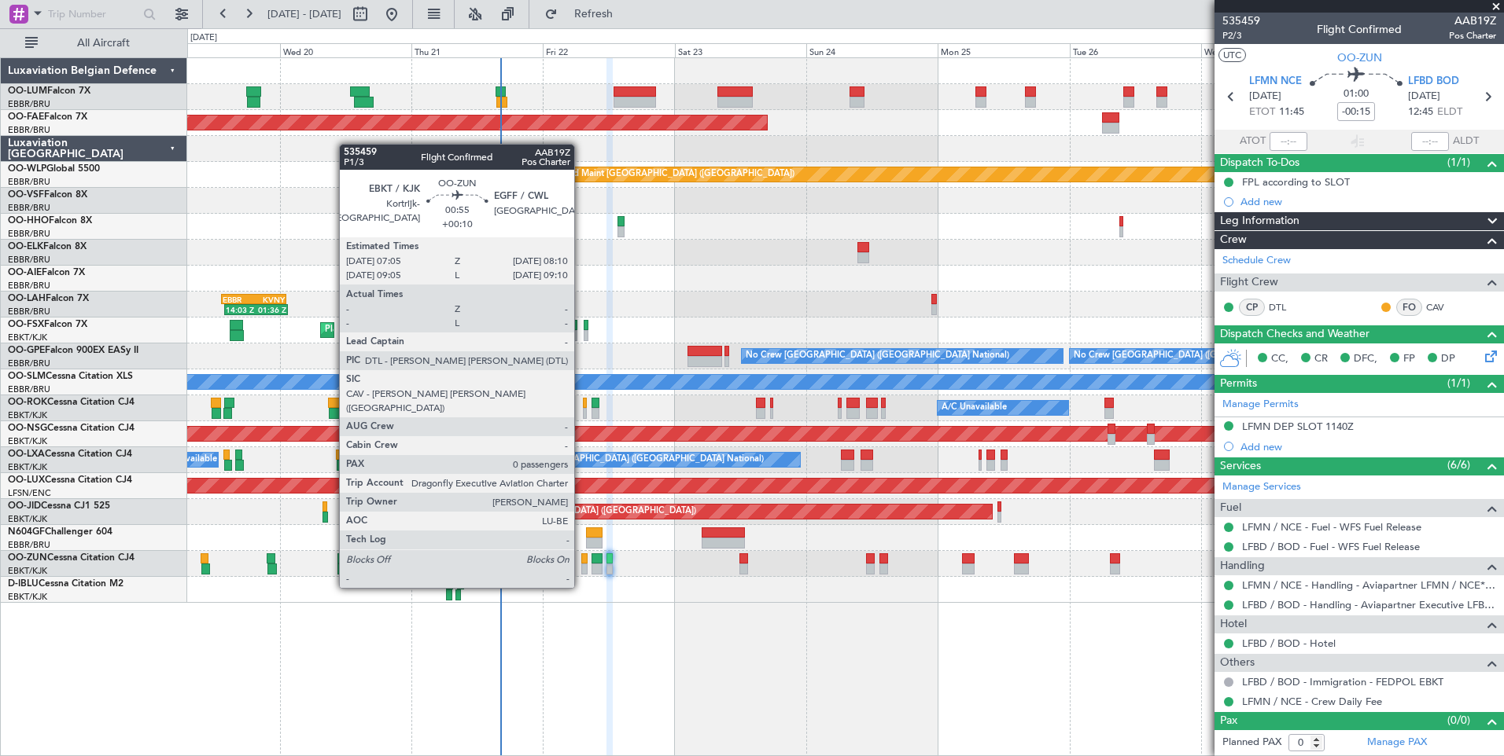
click at [581, 558] on div at bounding box center [584, 559] width 6 height 11
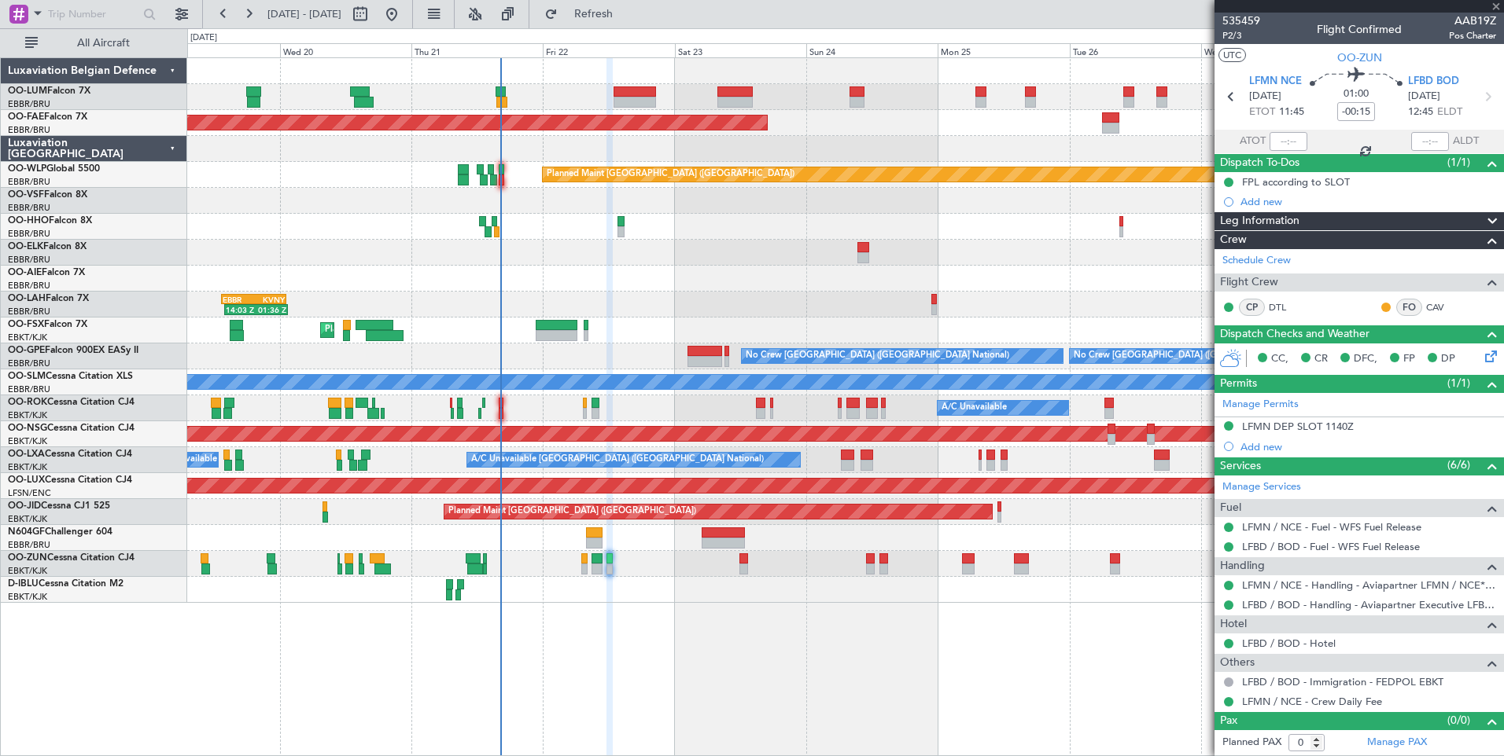
type input "+00:10"
